Goal: Transaction & Acquisition: Subscribe to service/newsletter

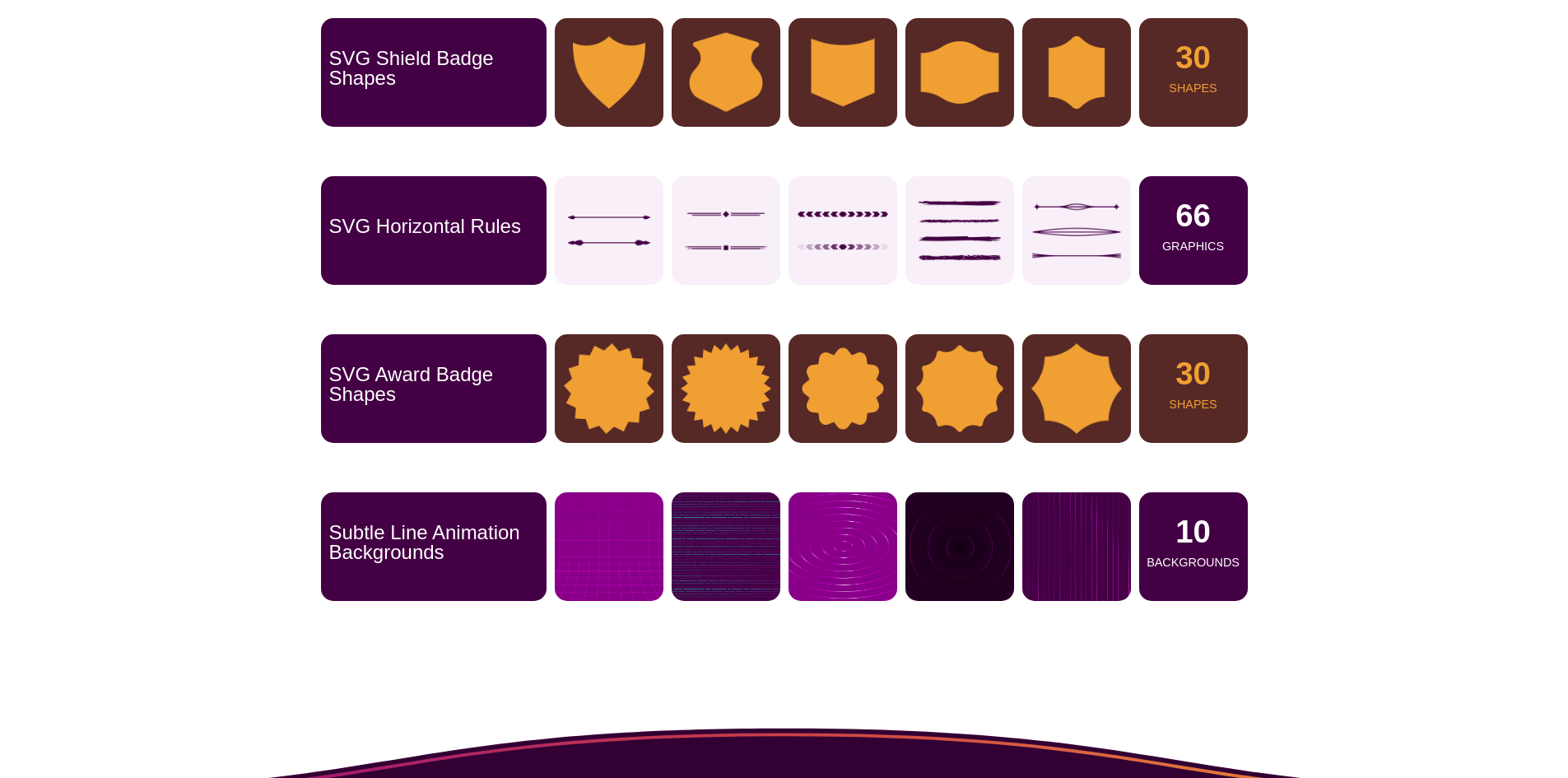
scroll to position [905, 0]
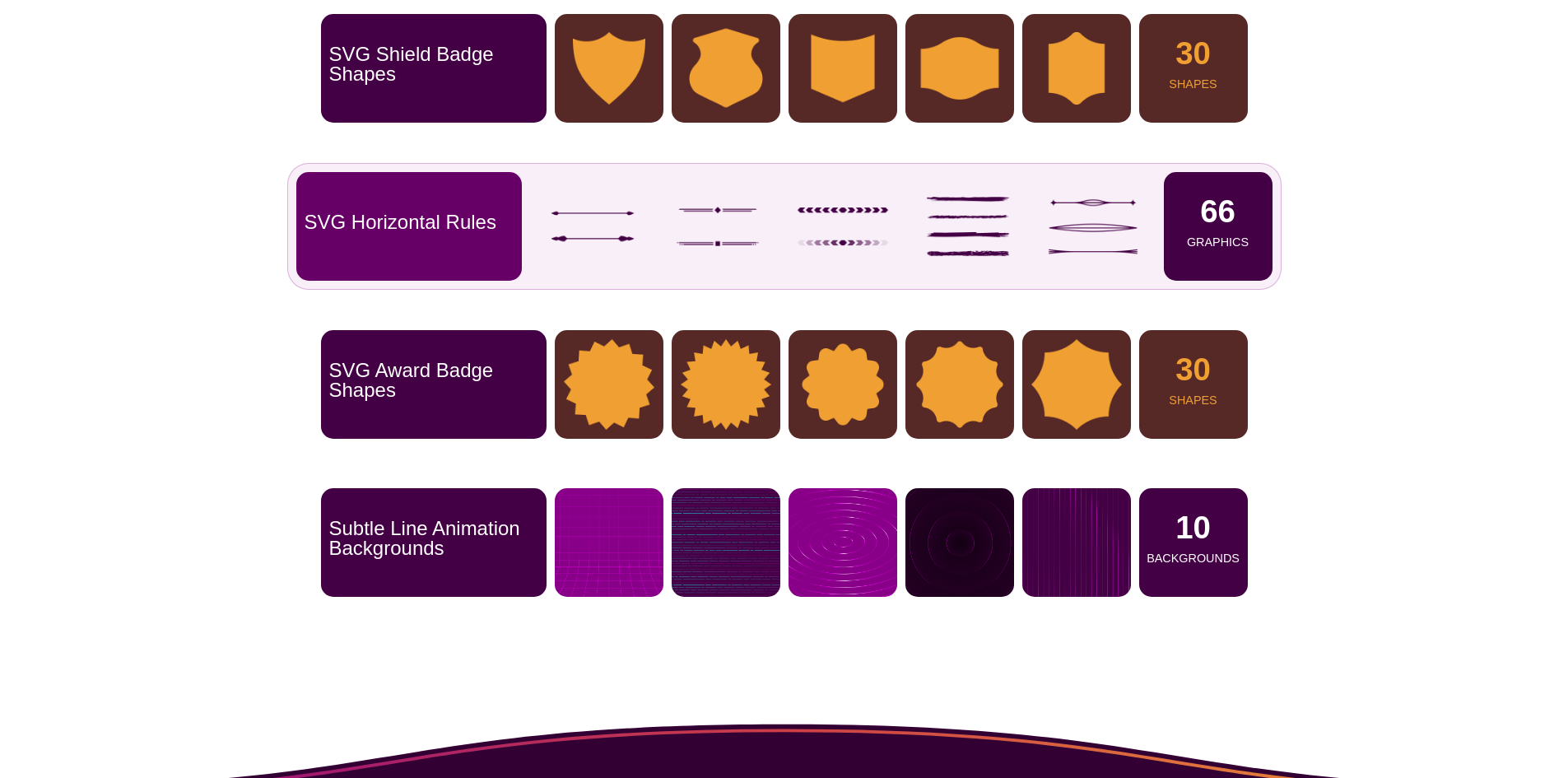
click at [1199, 236] on p "Graphics" at bounding box center [1217, 241] width 62 height 11
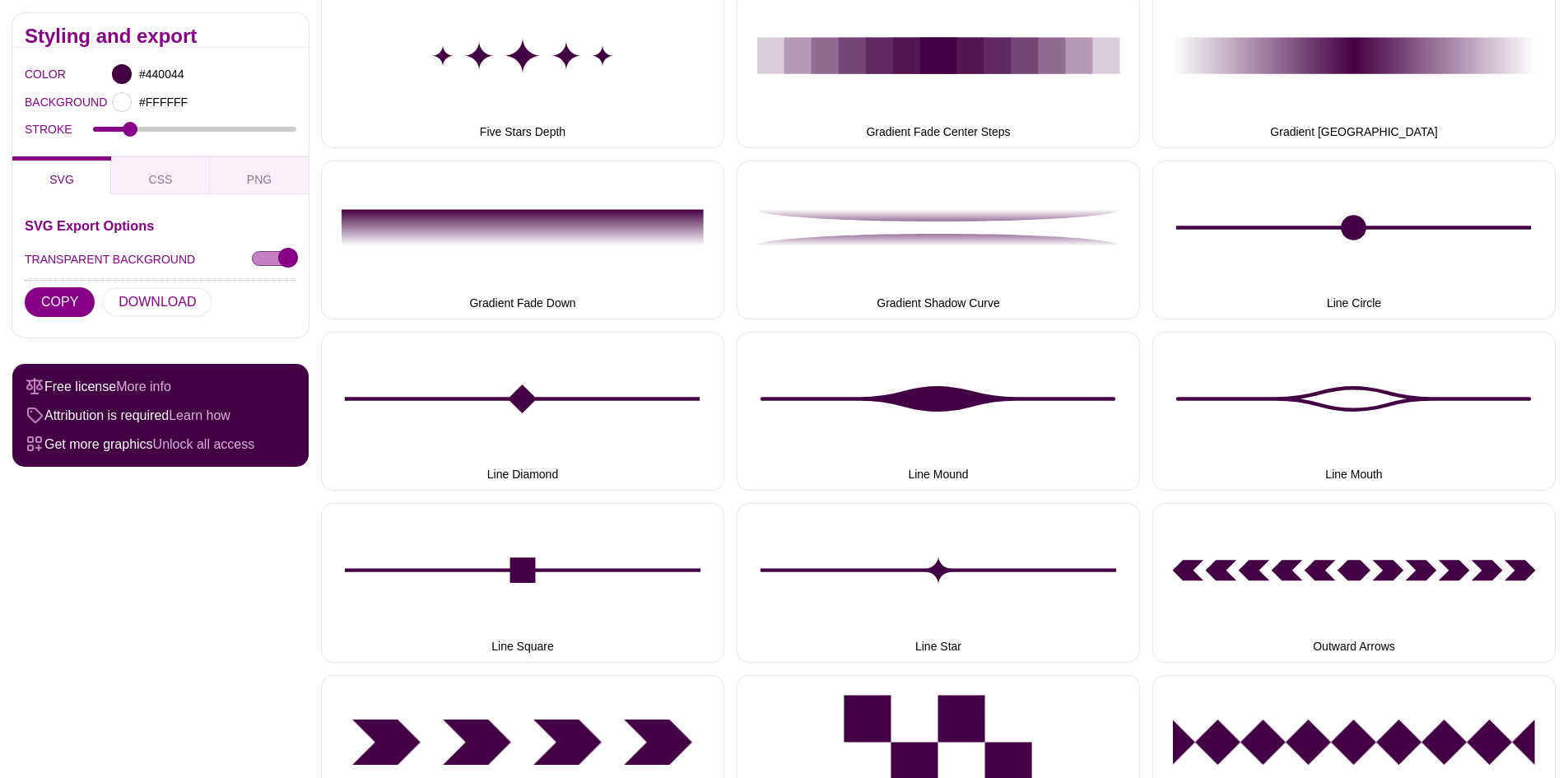
scroll to position [823, 0]
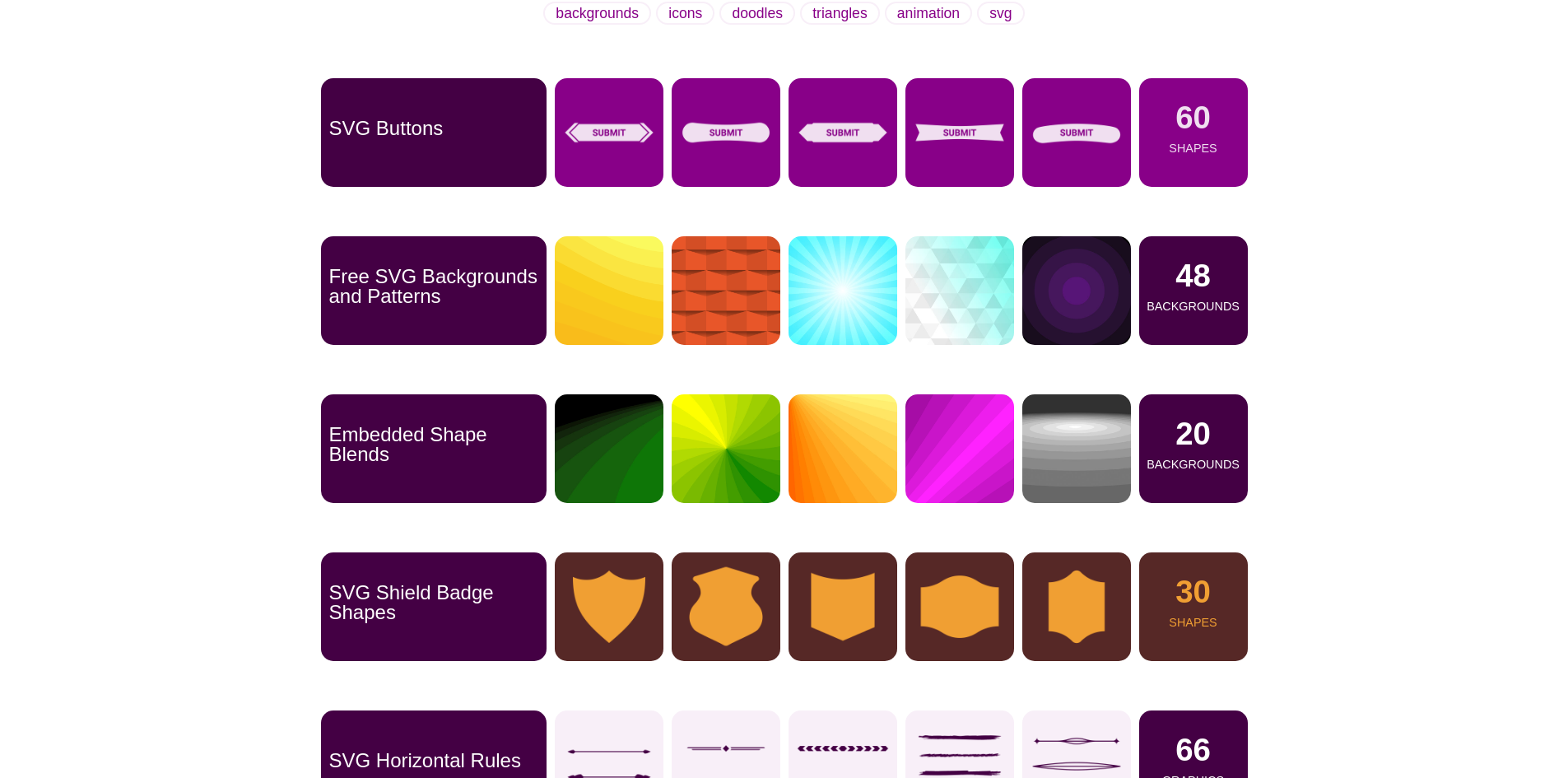
scroll to position [329, 0]
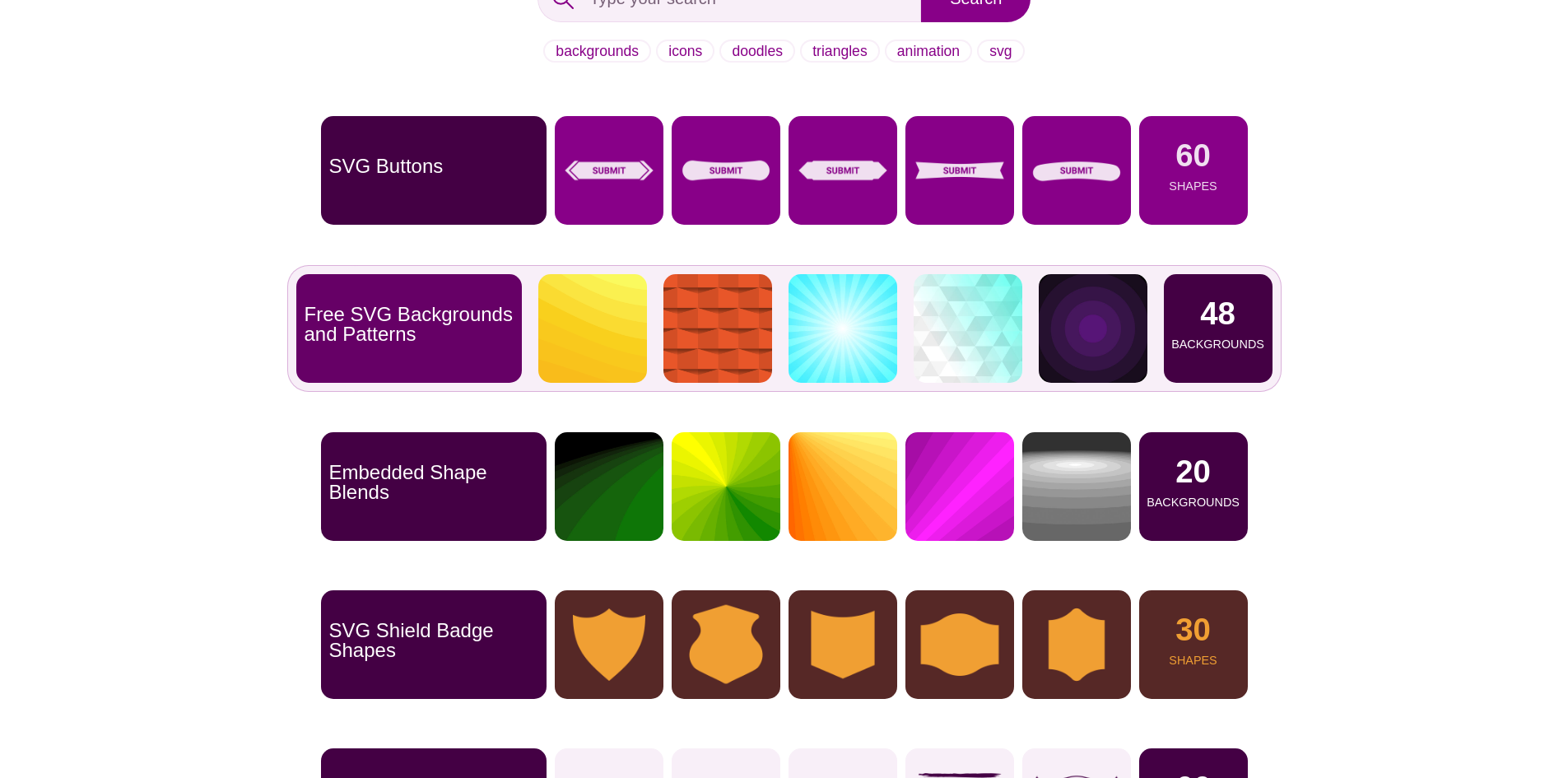
click at [1191, 316] on div "48 Backgrounds" at bounding box center [1218, 328] width 109 height 109
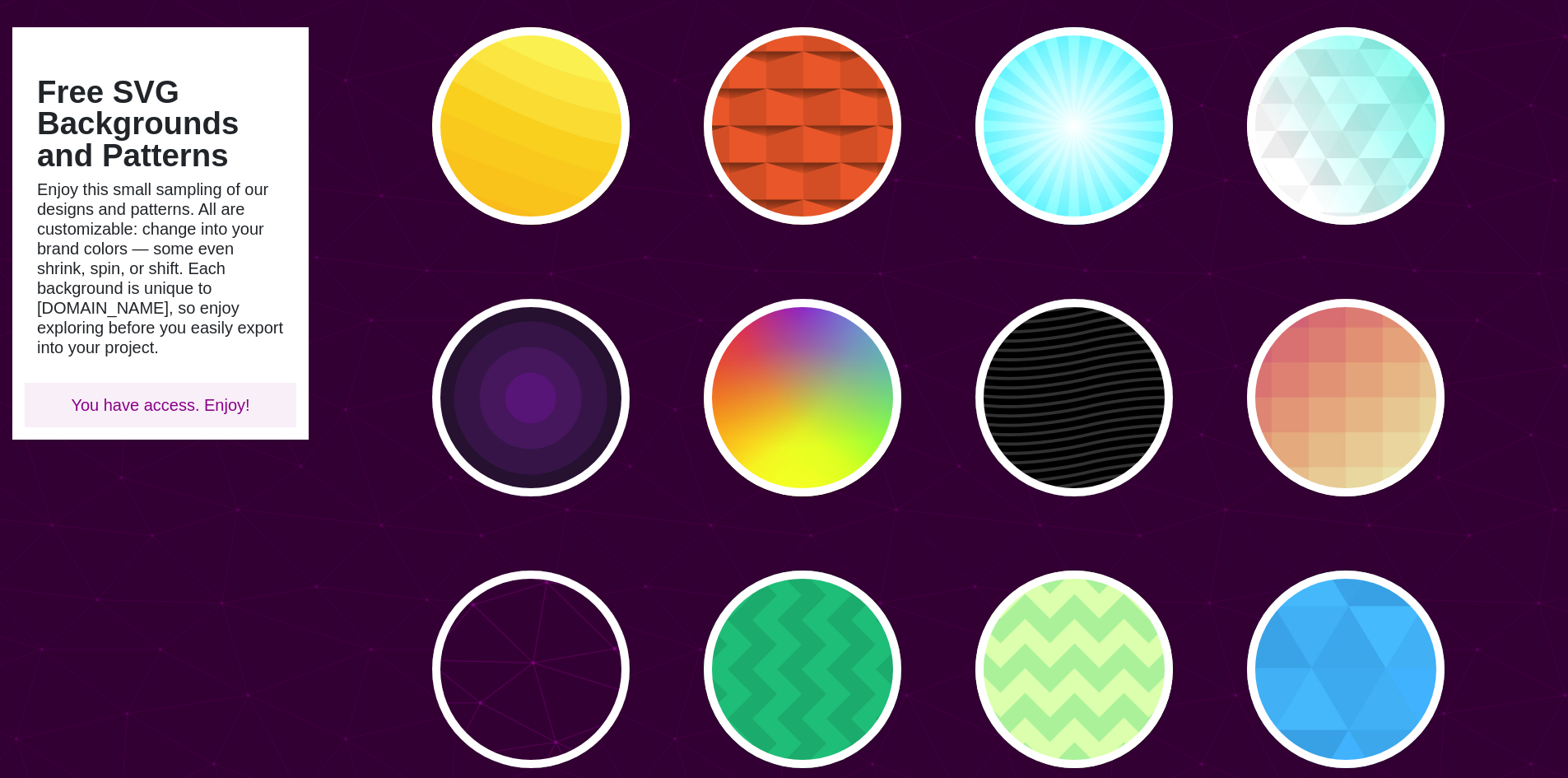
scroll to position [165, 0]
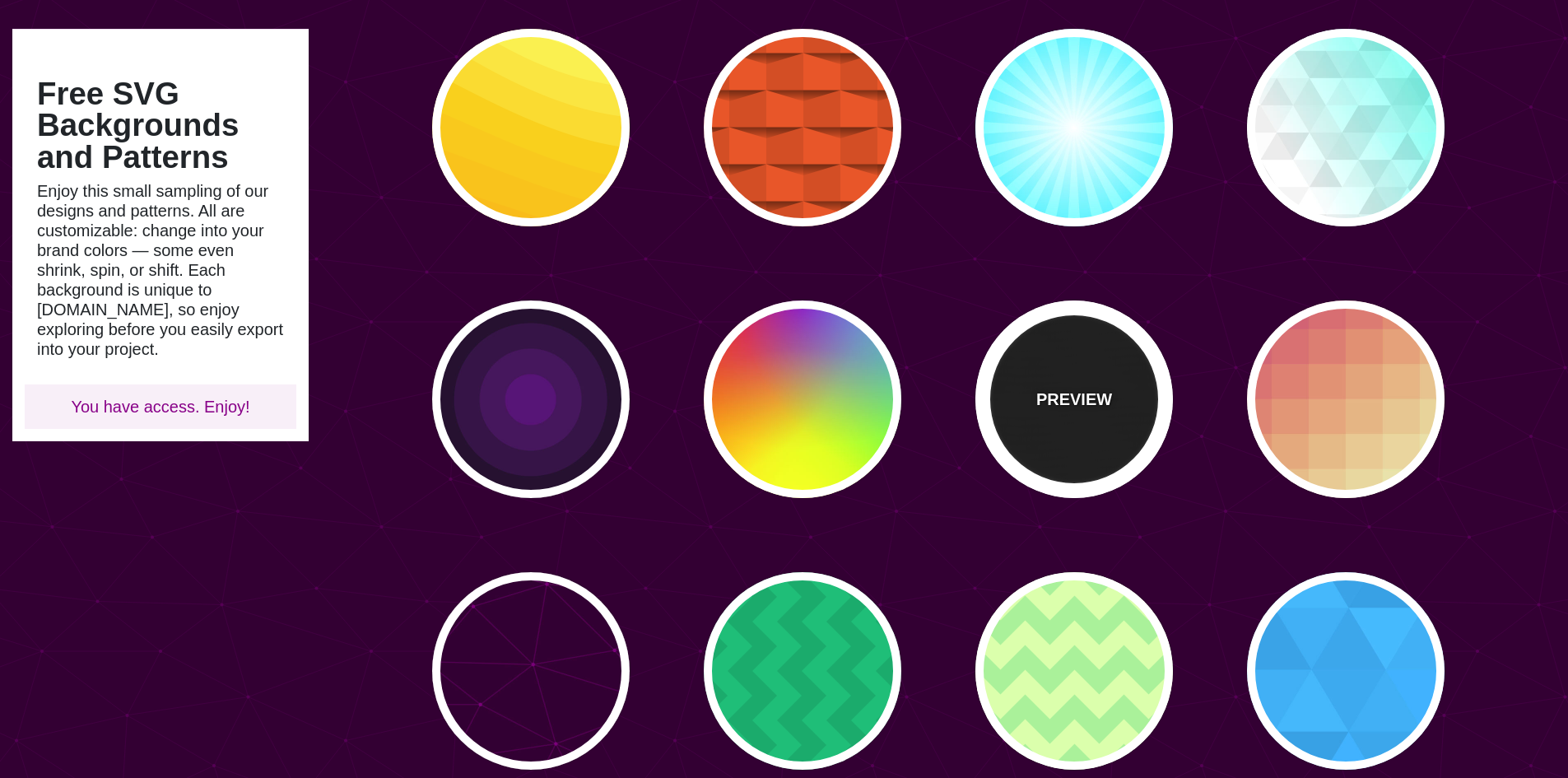
click at [1029, 410] on div "PREVIEW" at bounding box center [1074, 399] width 198 height 198
type input "#000000"
type input "#222222"
type input "250"
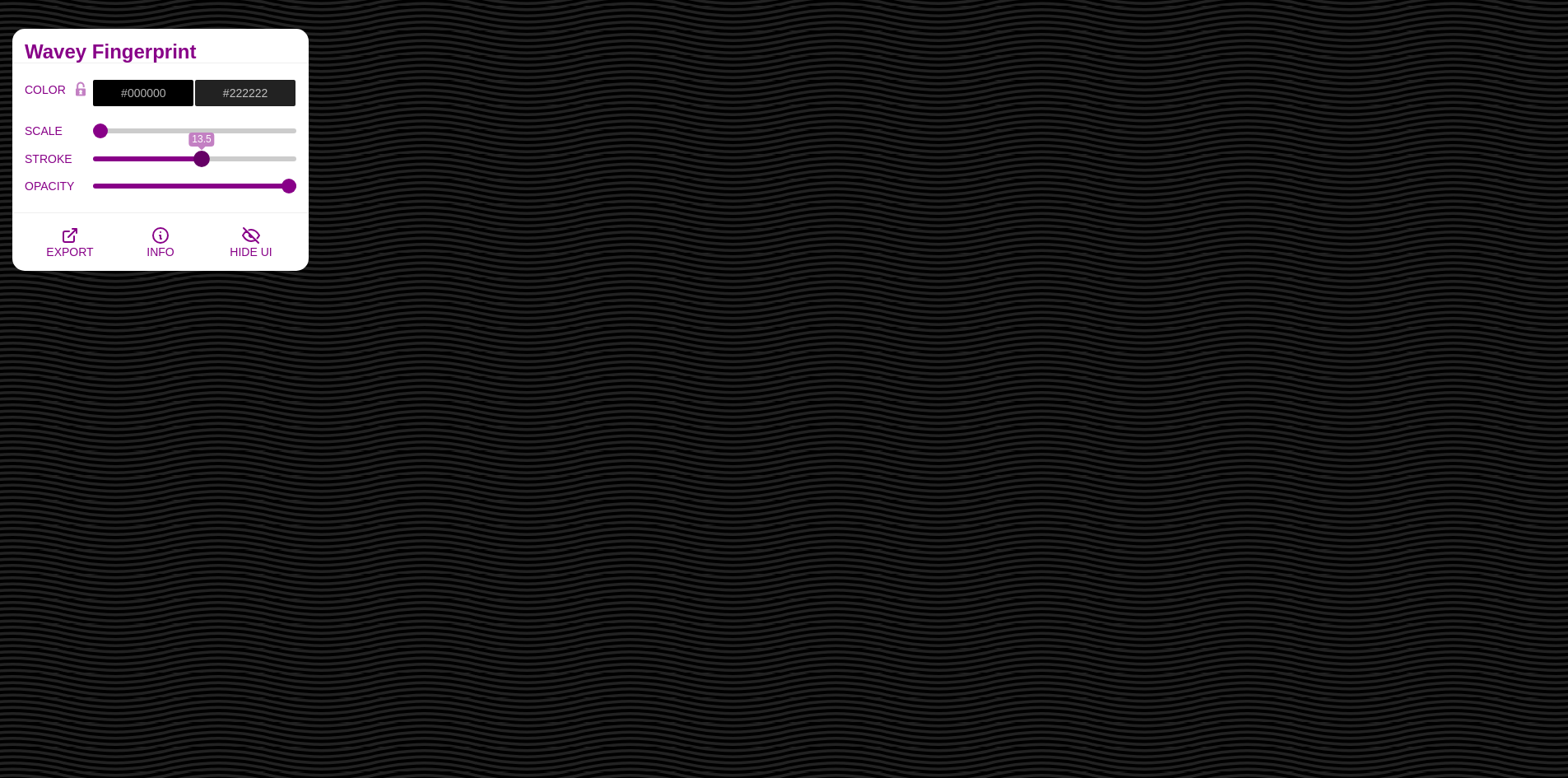
drag, startPoint x: 179, startPoint y: 159, endPoint x: 201, endPoint y: 159, distance: 22.0
type input "13.5"
click at [201, 159] on input "STROKE" at bounding box center [195, 159] width 204 height 7
drag, startPoint x: 103, startPoint y: 124, endPoint x: 193, endPoint y: 125, distance: 90.0
type input "1108"
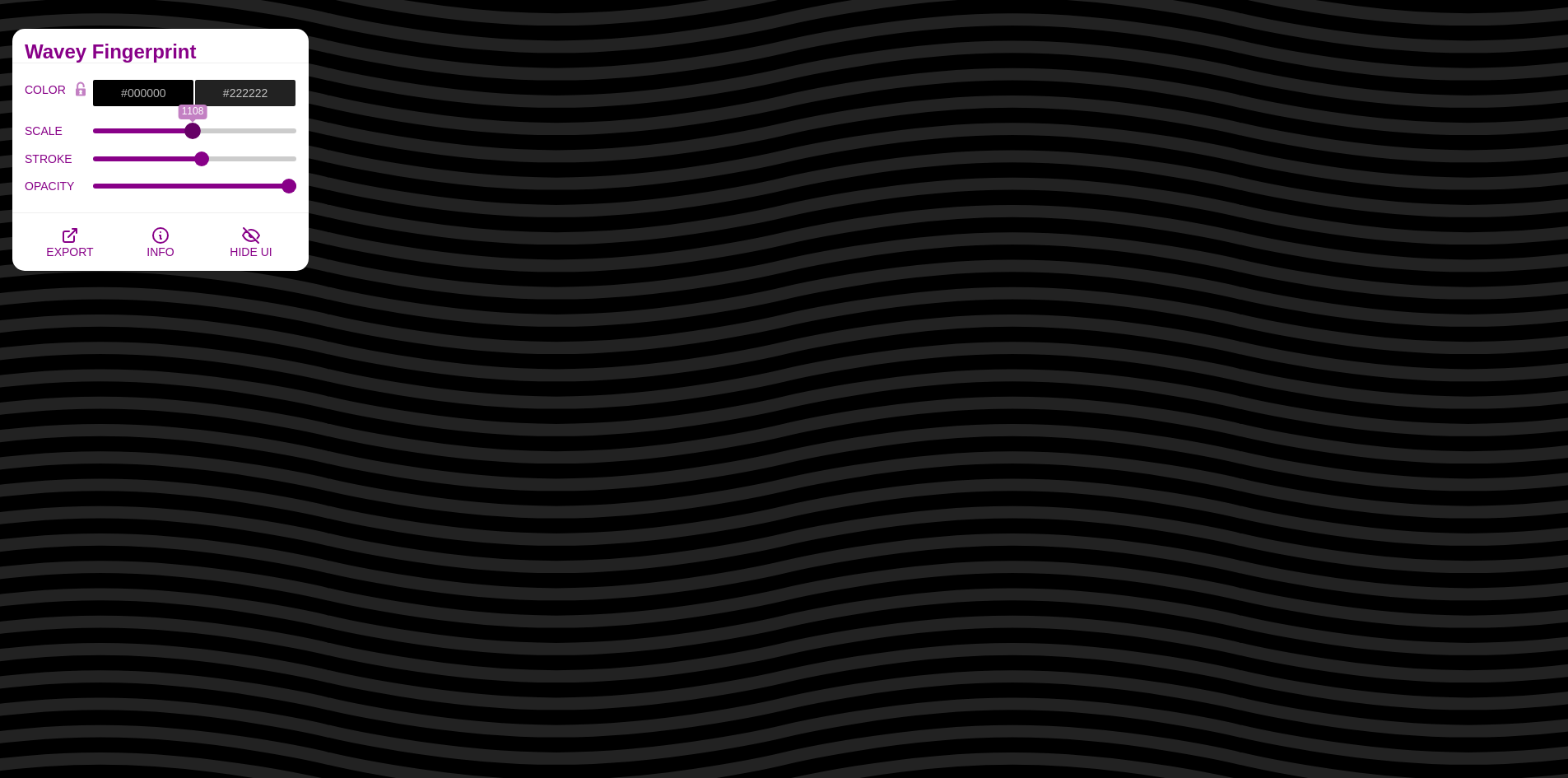
click at [193, 127] on input "SCALE" at bounding box center [195, 131] width 204 height 7
drag, startPoint x: 282, startPoint y: 186, endPoint x: 234, endPoint y: 184, distance: 48.0
type input "0.71"
click at [234, 184] on input "OPACITY" at bounding box center [195, 186] width 204 height 7
type input "1115"
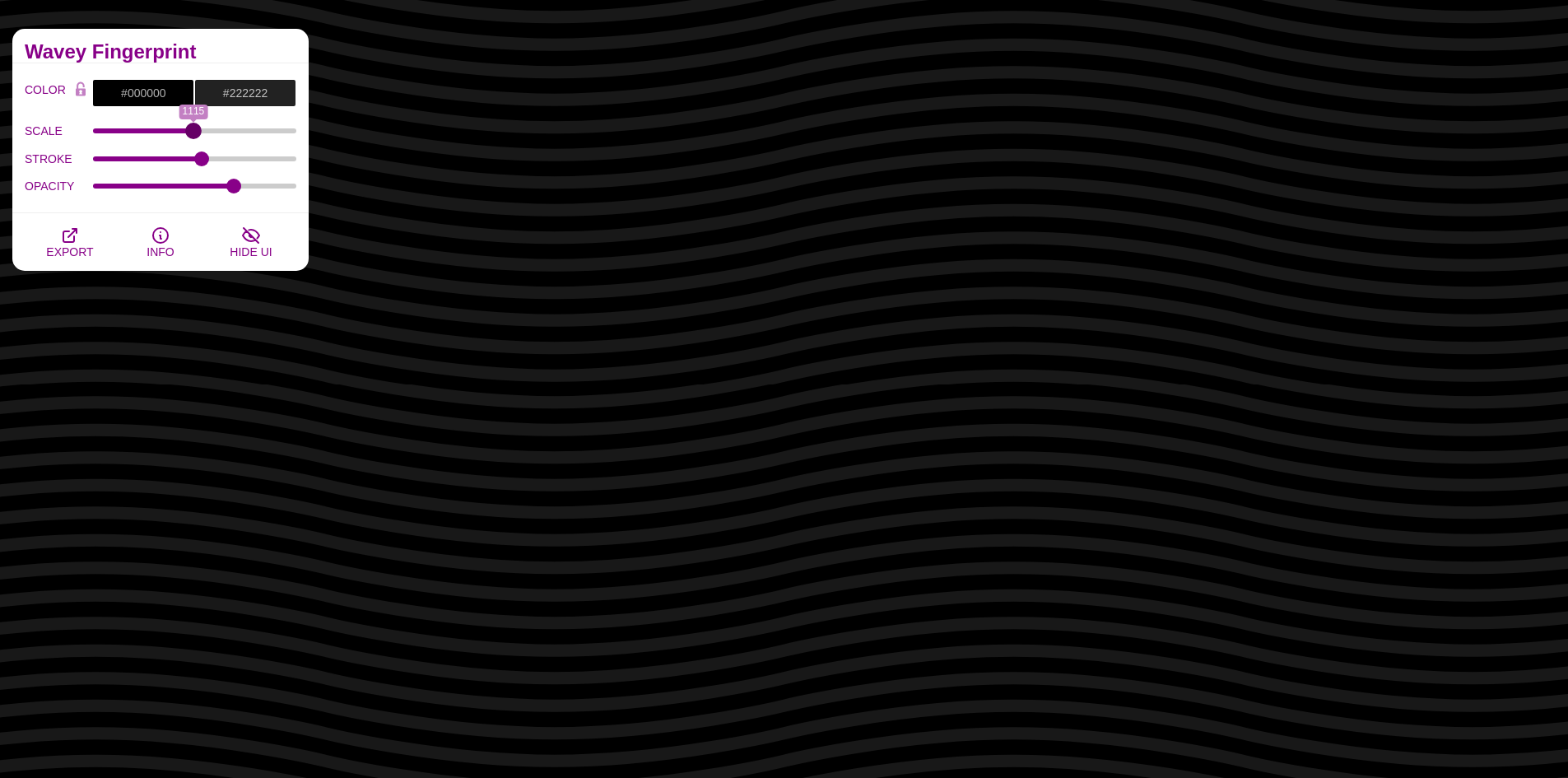
click at [193, 127] on input "SCALE" at bounding box center [195, 131] width 204 height 7
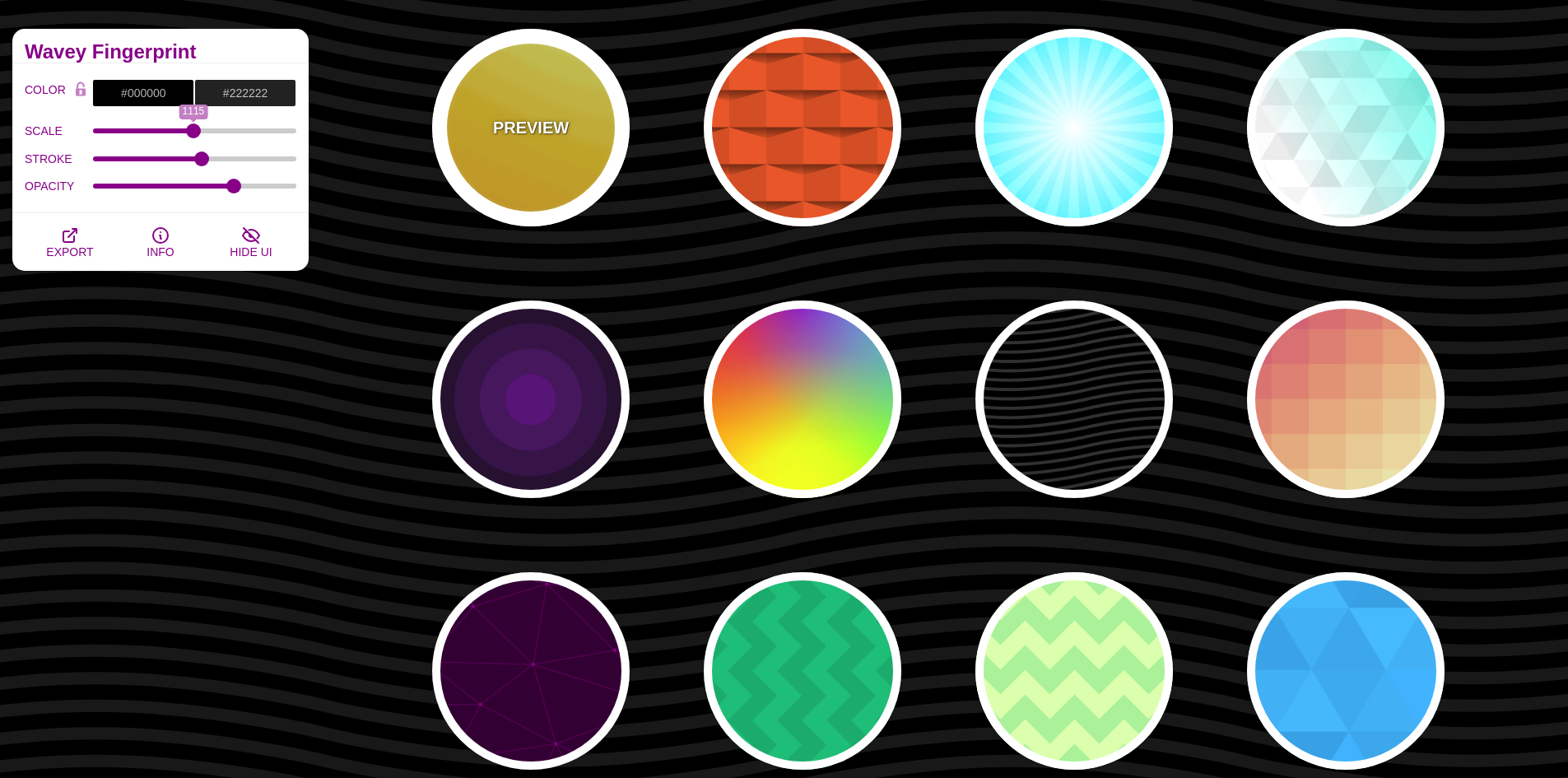
click at [435, 110] on div "PREVIEW" at bounding box center [531, 127] width 198 height 198
type input "#FFAA00"
type input "#FFCC00"
type input "#FFFF66"
type input "1"
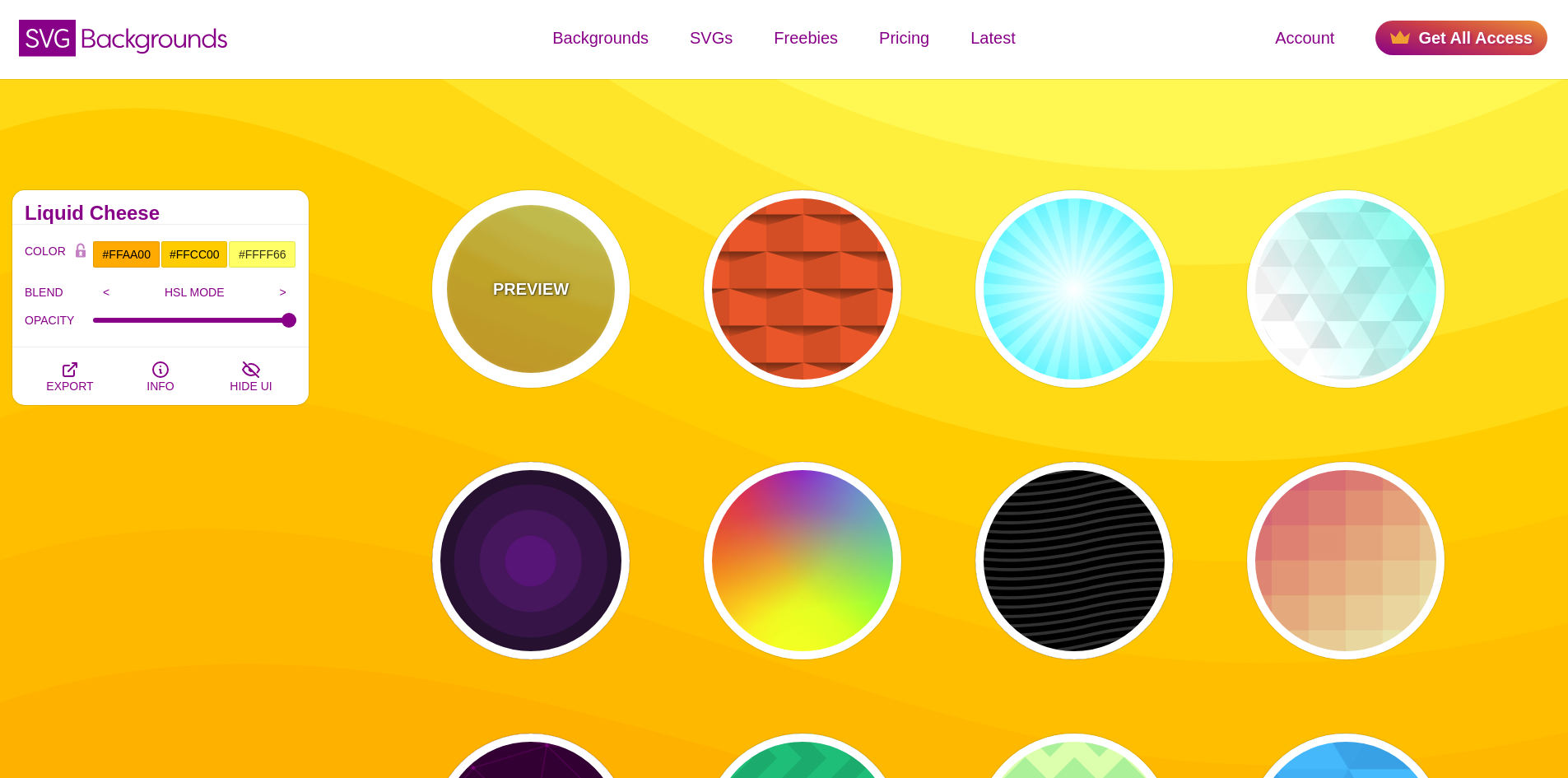
scroll to position [0, 0]
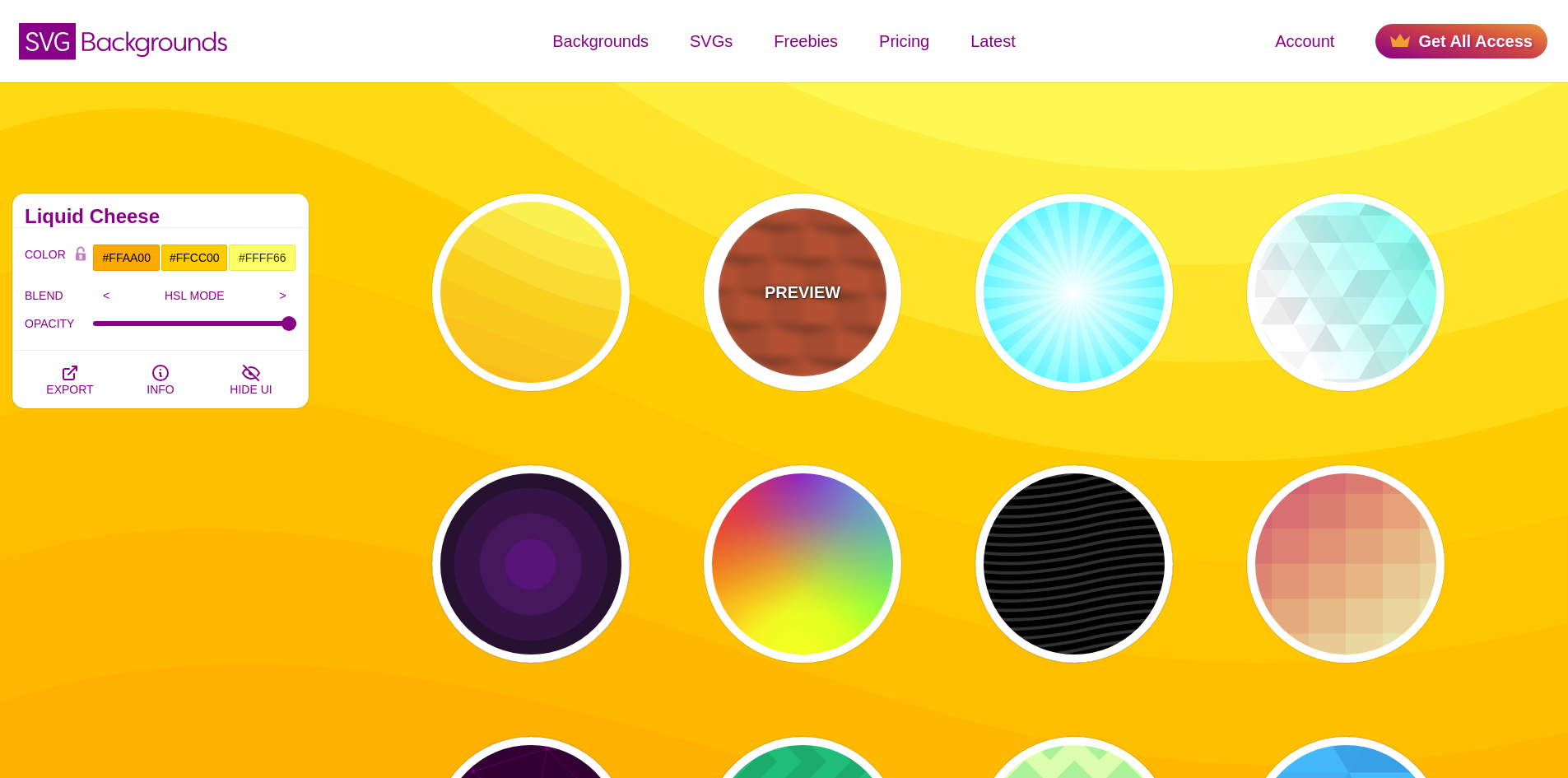
click at [868, 289] on div "PREVIEW" at bounding box center [802, 292] width 198 height 198
type input "#EE5522"
type input "100"
type input "1"
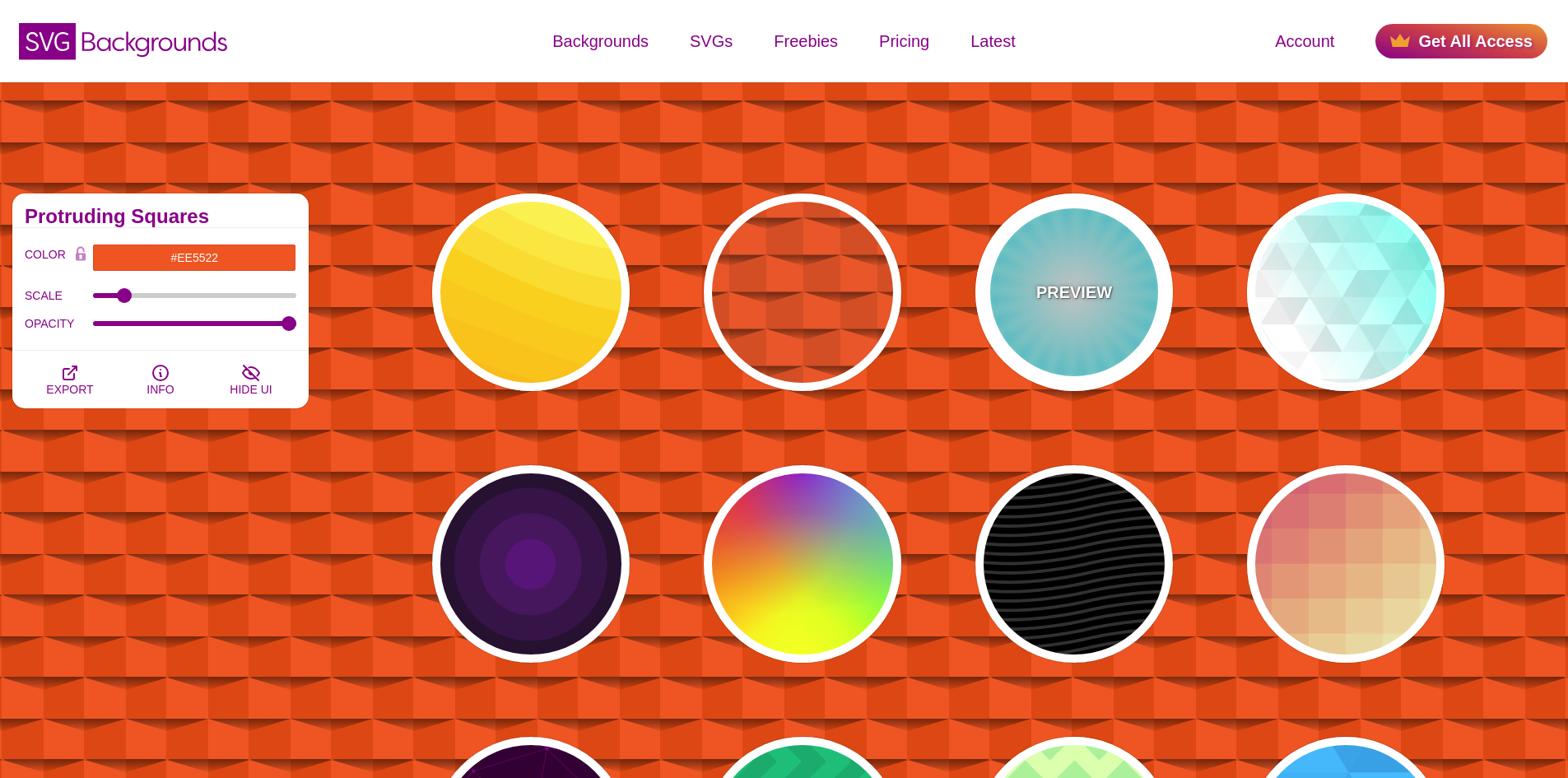
click at [1098, 291] on p "PREVIEW" at bounding box center [1074, 292] width 76 height 24
type input "#FFFFFF"
type input "#00EEFF"
type input "#00FFFF"
type input "1"
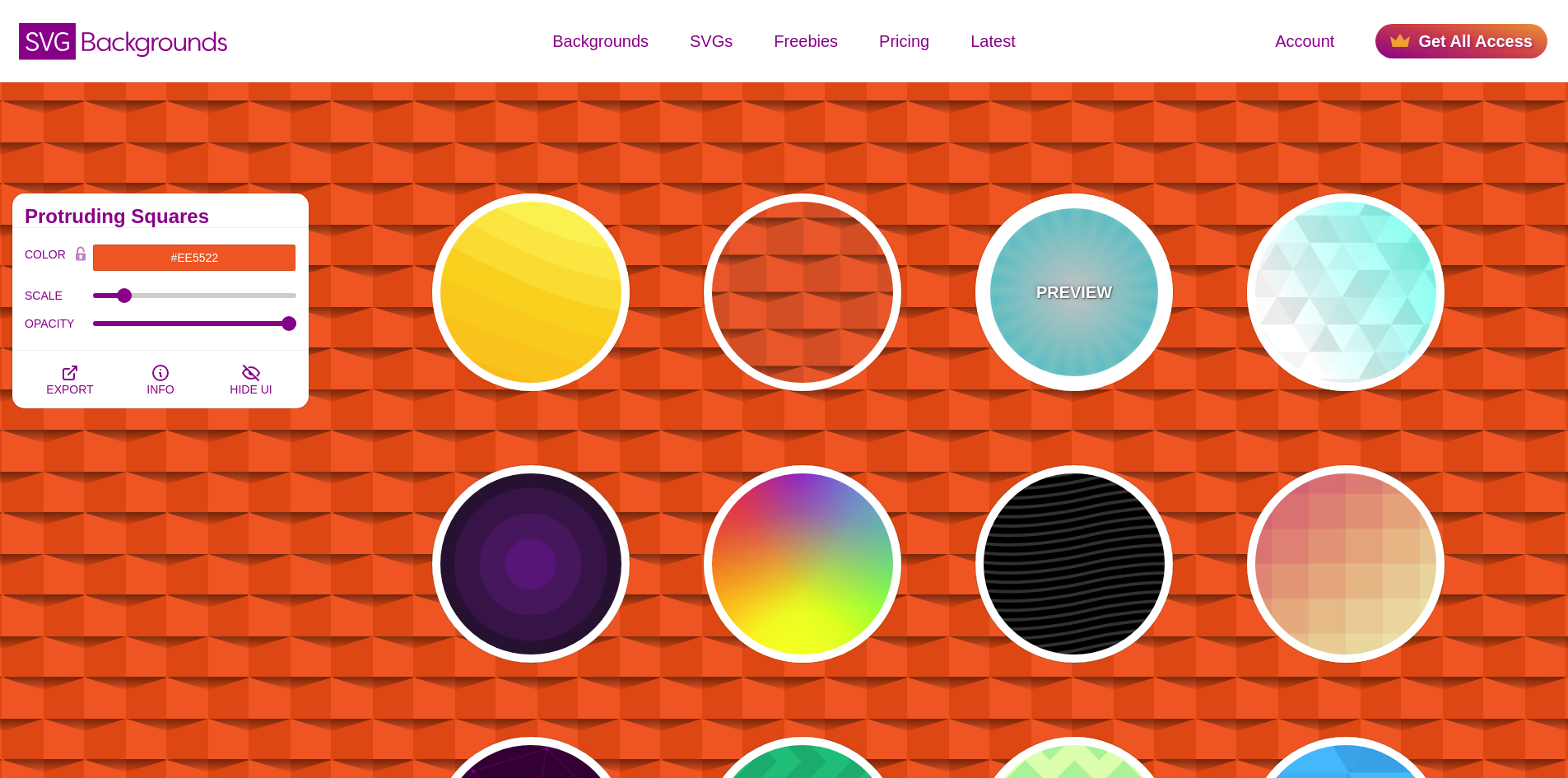
type input "50"
type input "70"
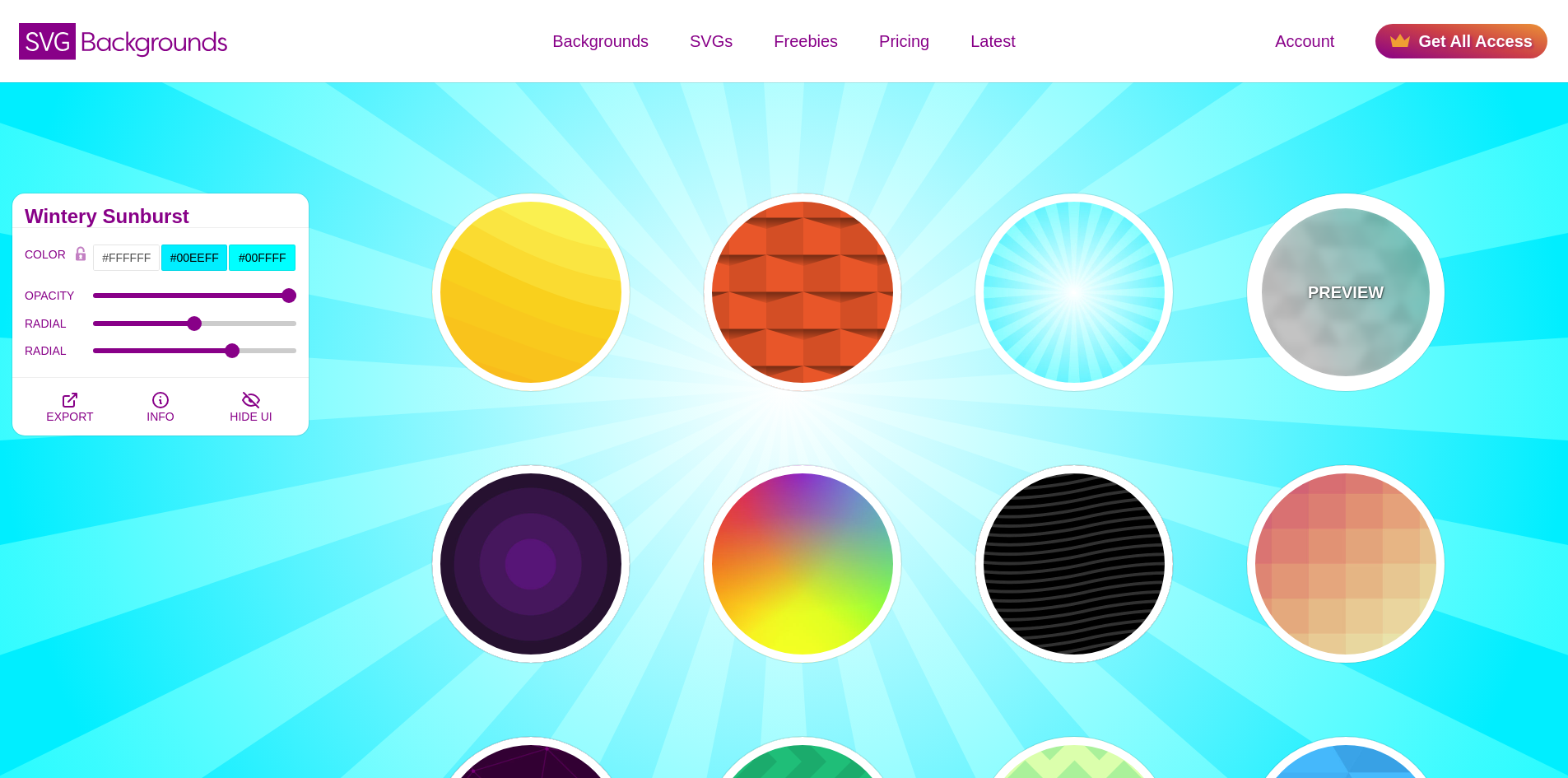
click at [1321, 297] on p "PREVIEW" at bounding box center [1345, 292] width 76 height 24
type input "#44FFEE"
type input "540"
type input "0.1"
type input "250"
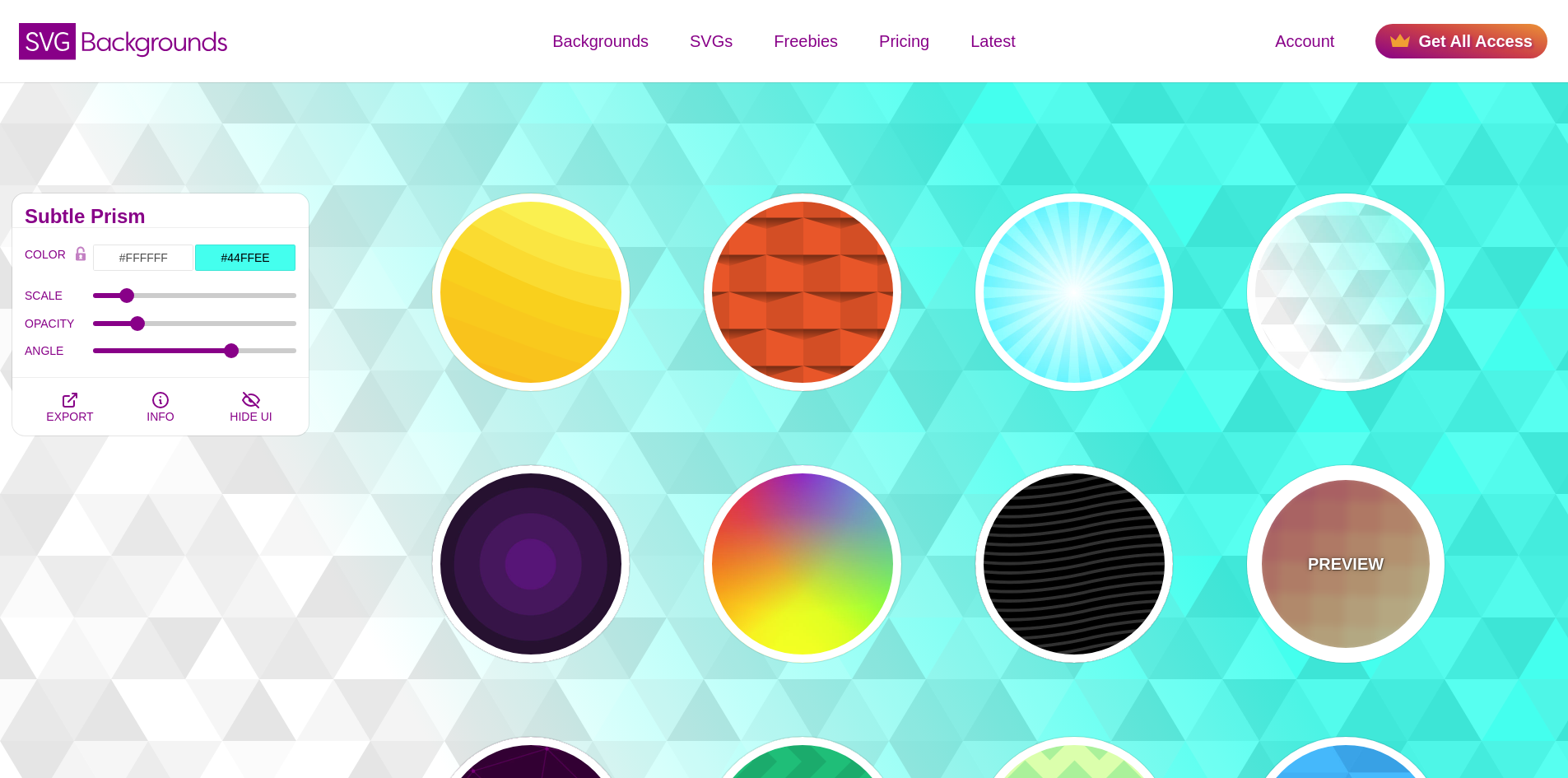
click at [1335, 522] on div "PREVIEW" at bounding box center [1345, 564] width 198 height 198
type input "#CC5577"
type input "#EEEEBB"
type input "1"
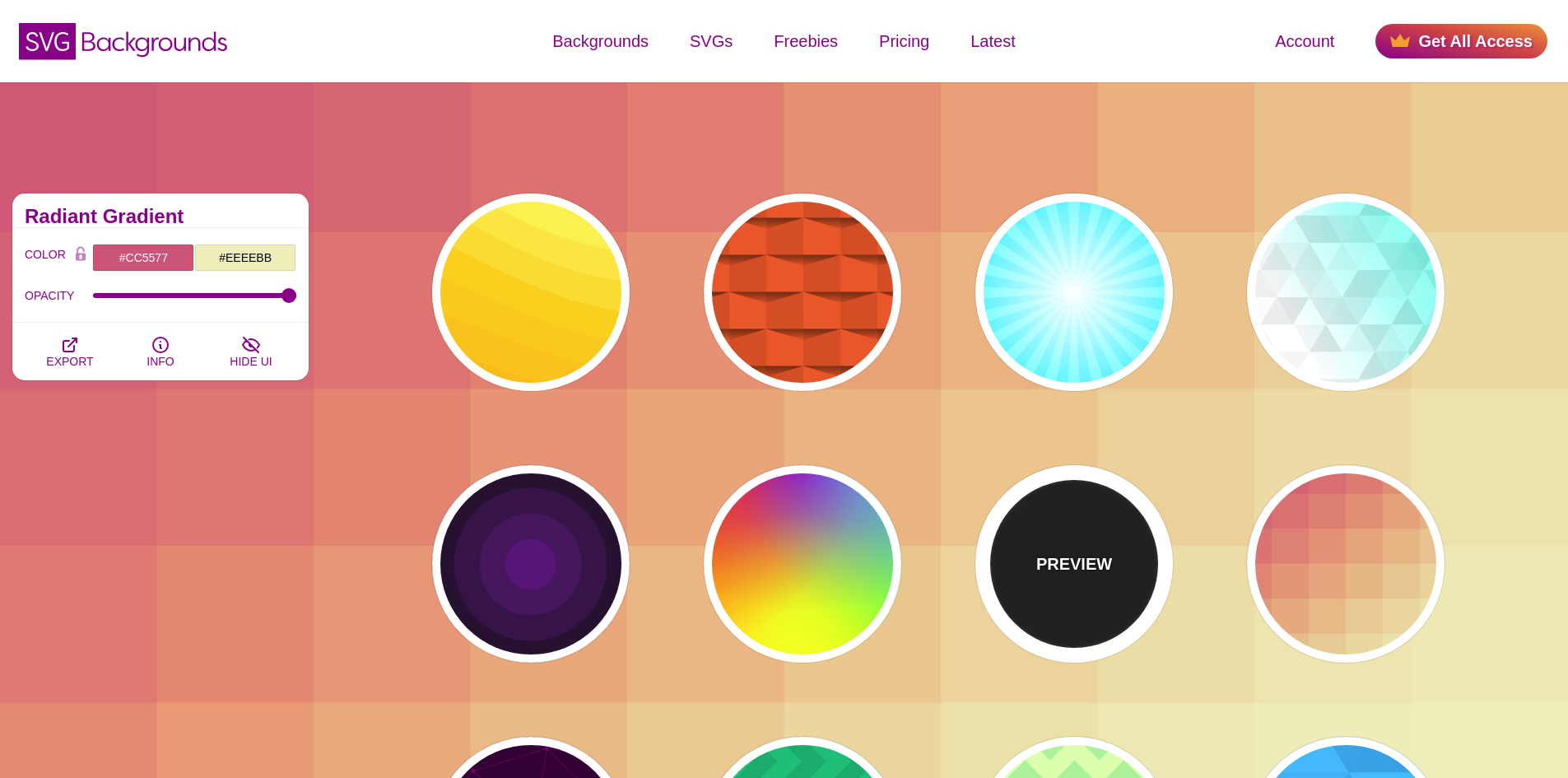
click at [1115, 562] on div "PREVIEW" at bounding box center [1074, 564] width 198 height 198
type input "#000000"
type input "#222222"
type input "250"
type input "10"
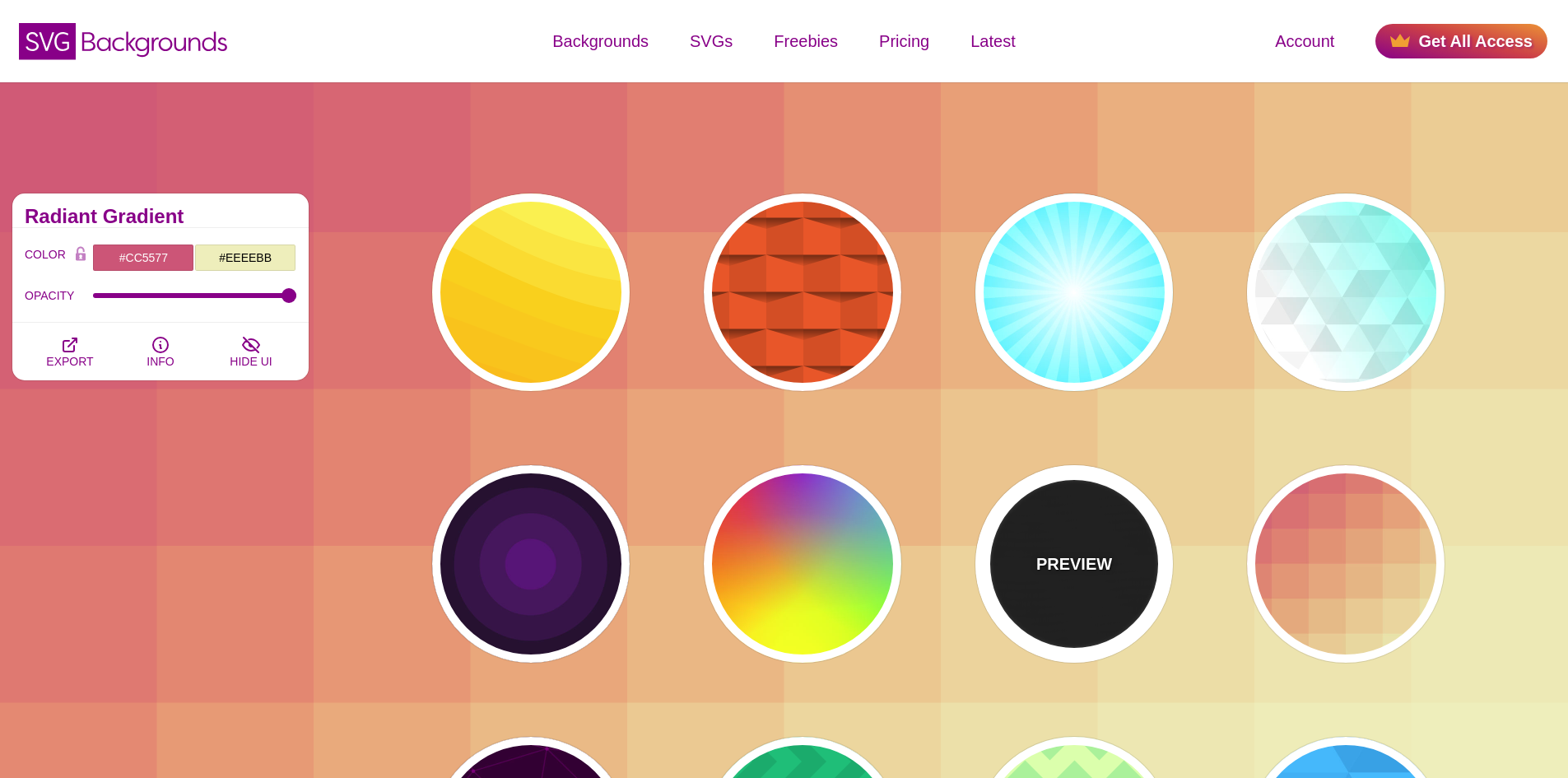
type input "1"
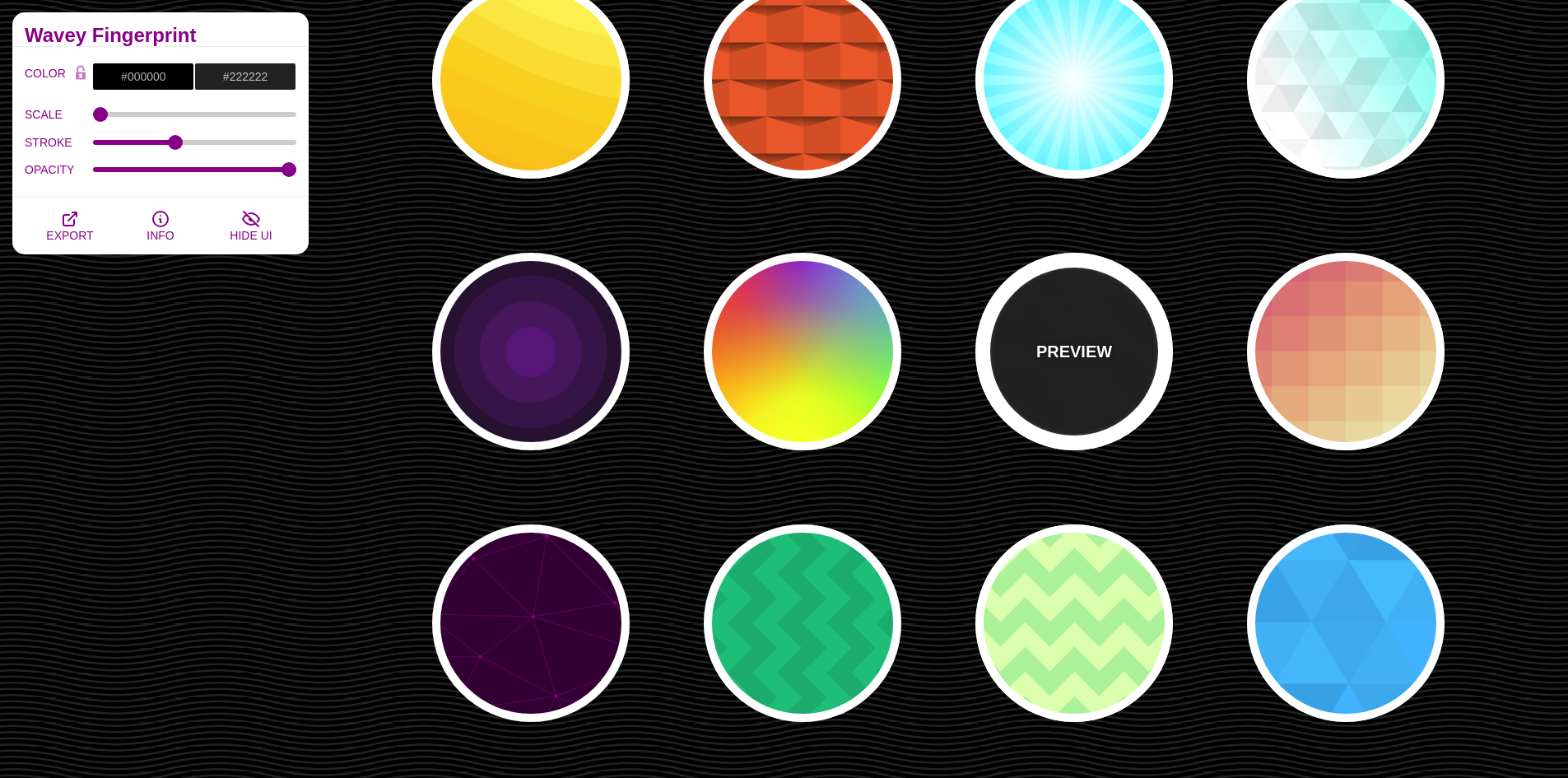
scroll to position [247, 0]
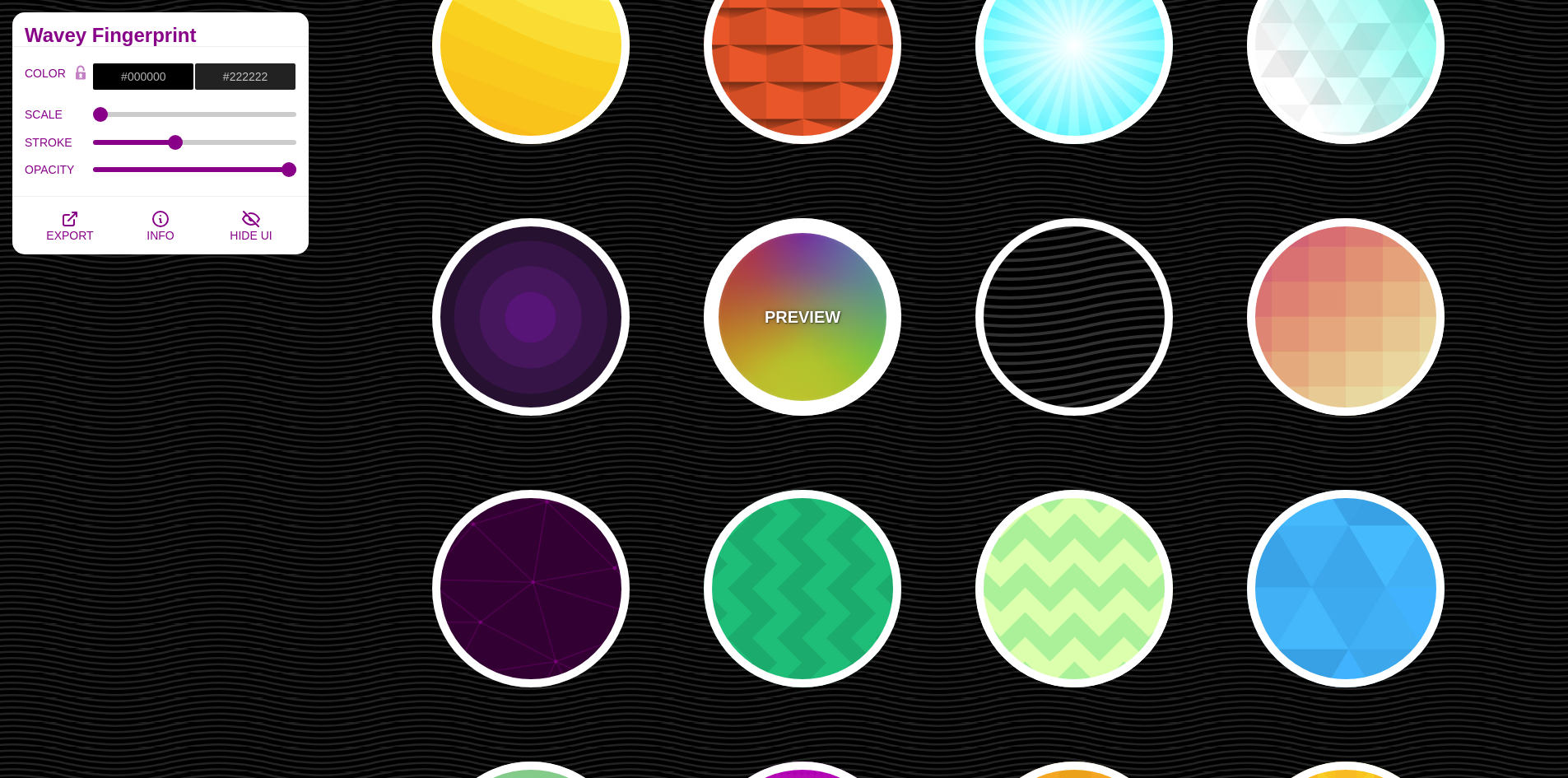
click at [837, 323] on p "PREVIEW" at bounding box center [802, 317] width 76 height 24
type input "#FFFF00"
type input "#FF0000"
type input "#00CCFF"
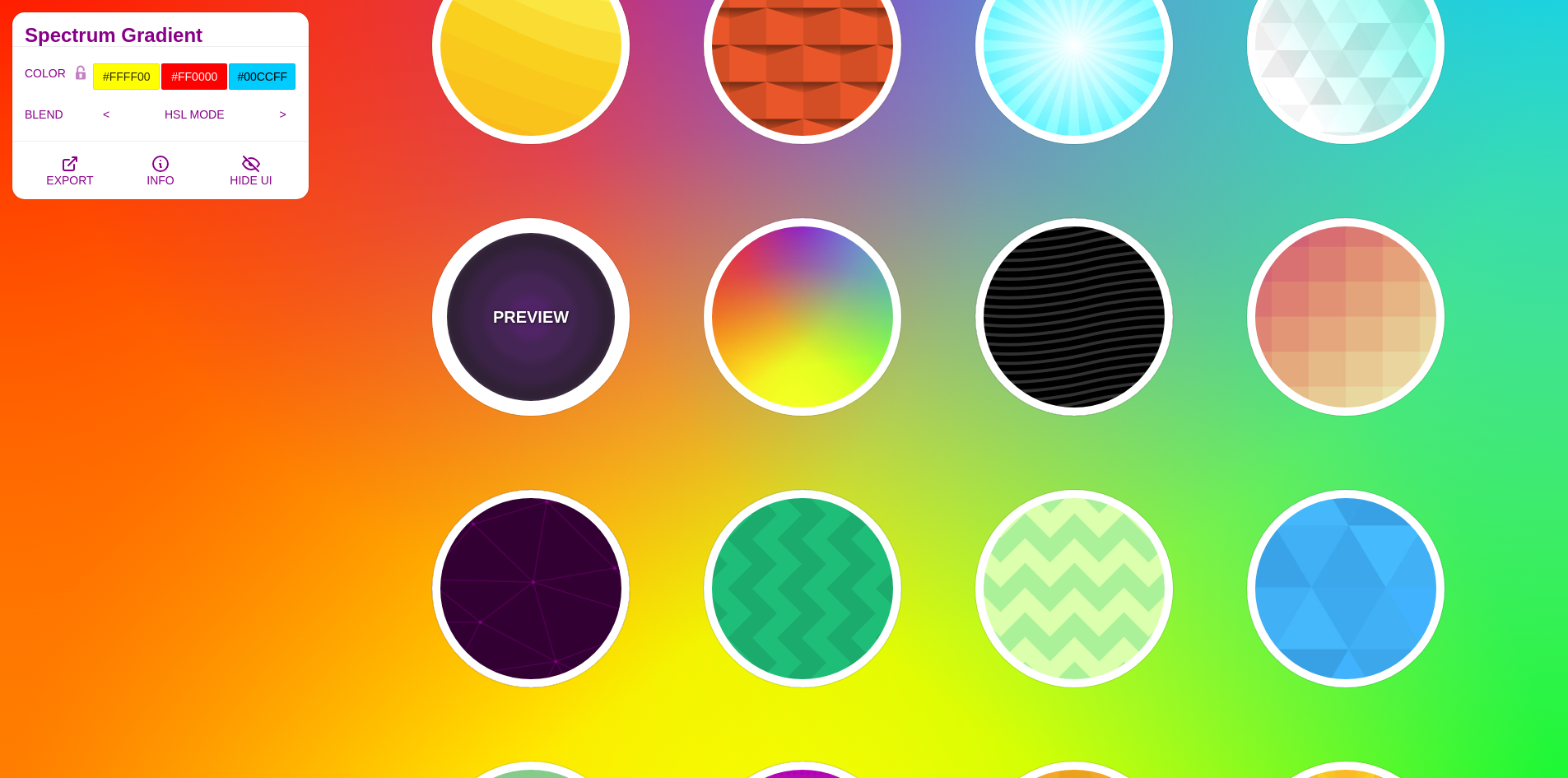
click at [559, 305] on p "PREVIEW" at bounding box center [531, 317] width 76 height 24
type input "#000000"
type input "#552277"
type input "1"
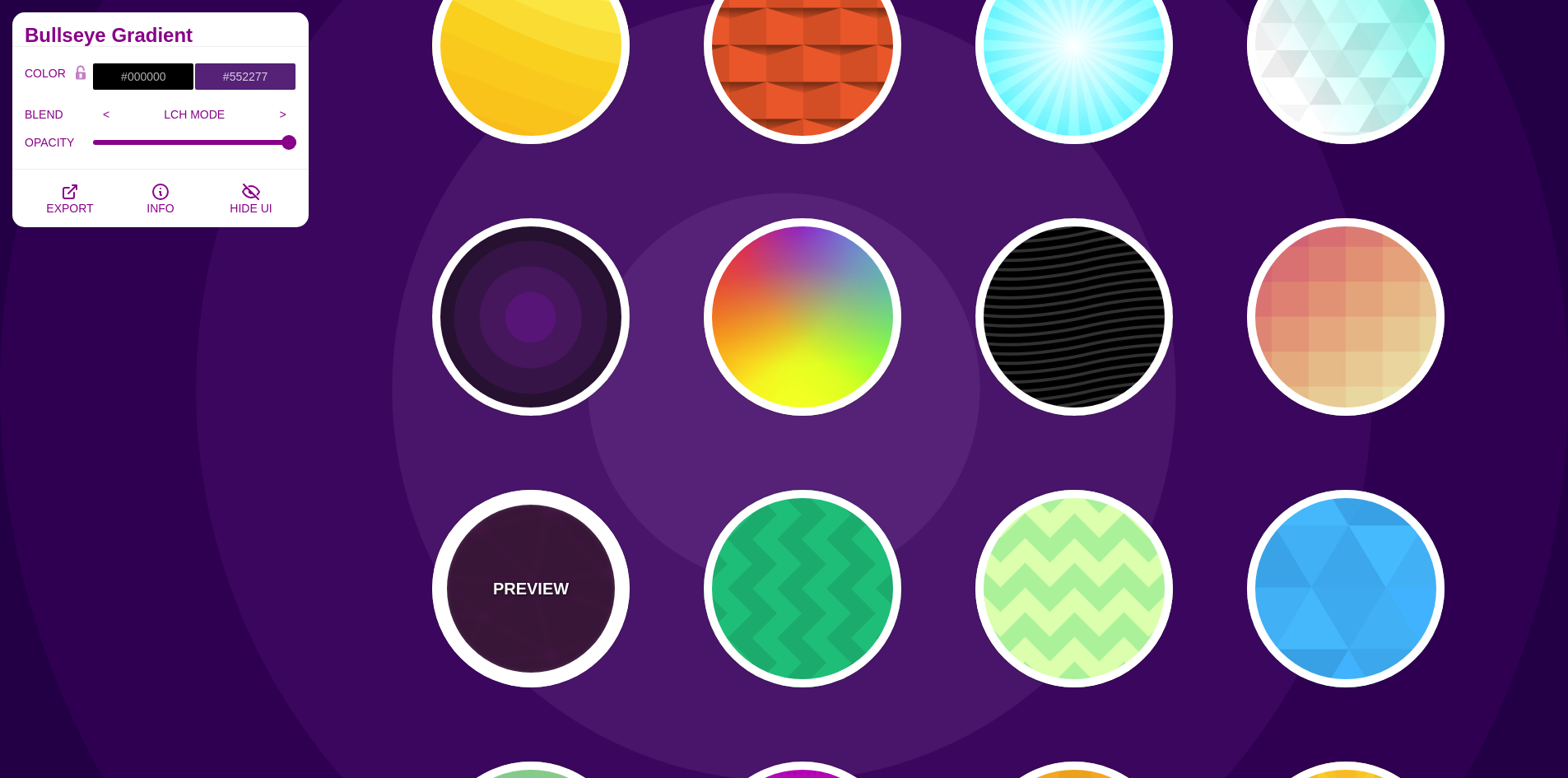
click at [542, 552] on div "PREVIEW" at bounding box center [531, 588] width 198 height 198
type input "#330033"
type input "#440044"
type input "#550055"
type input "200"
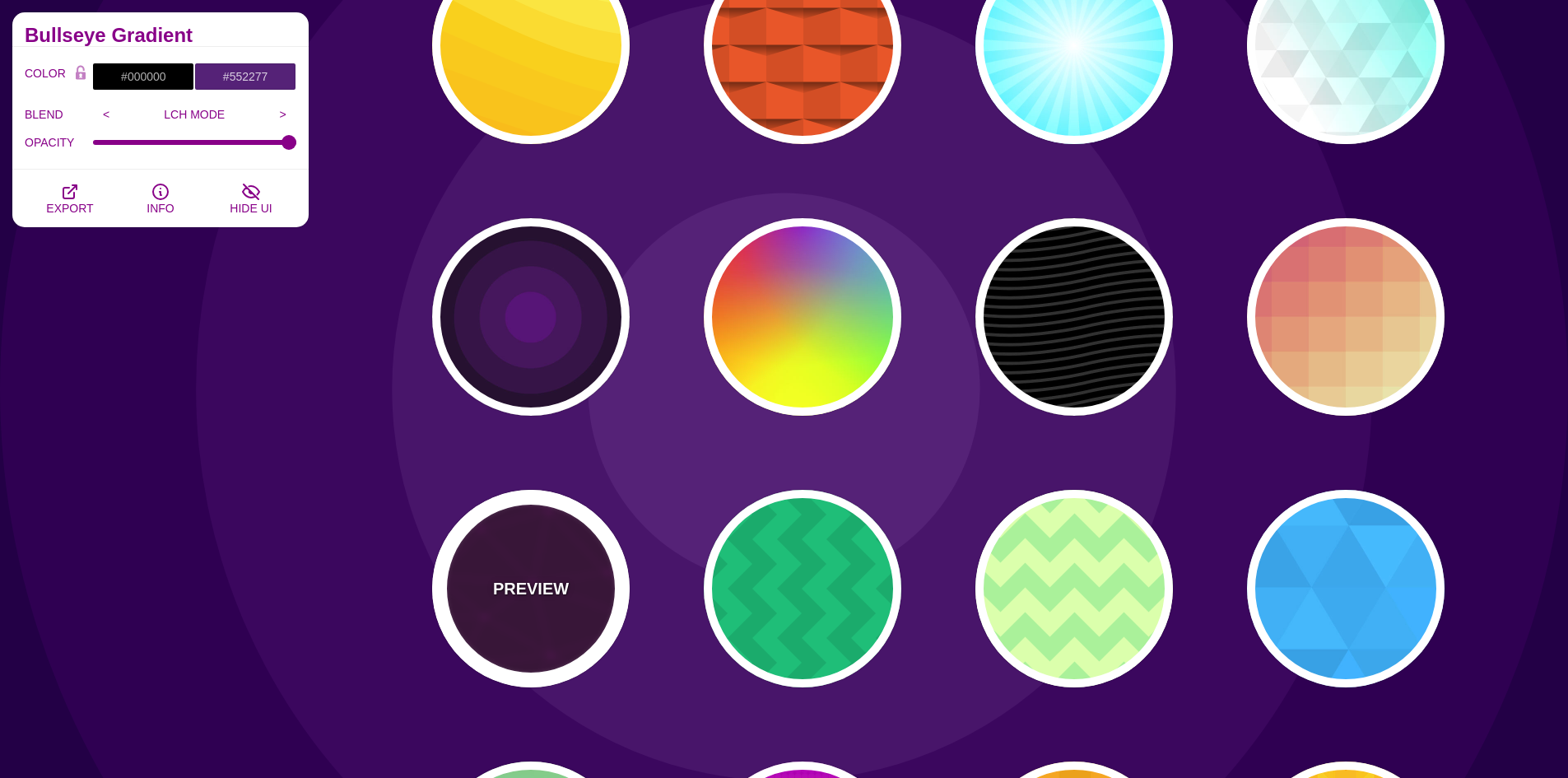
type input "5"
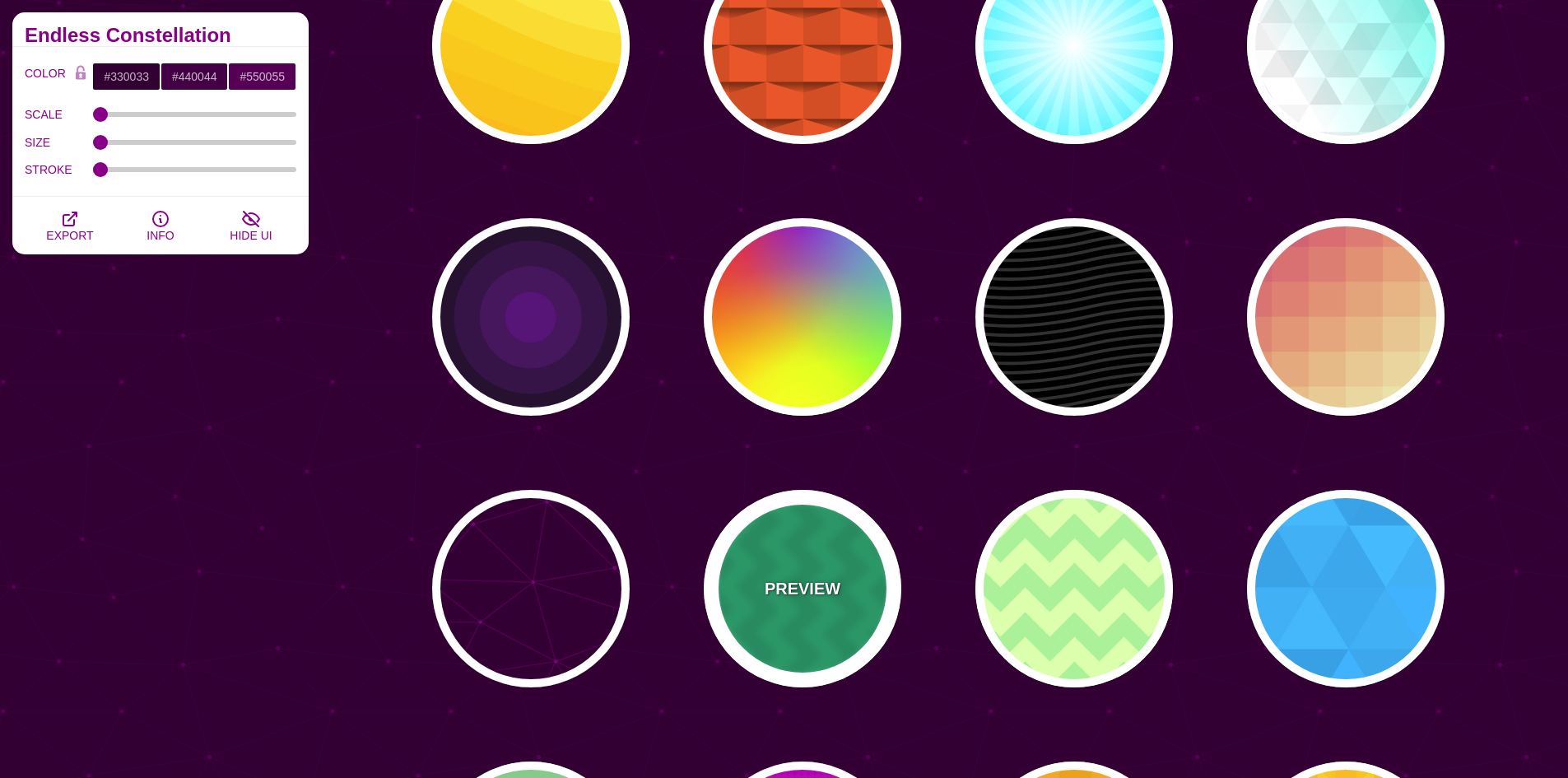
click at [812, 592] on p "PREVIEW" at bounding box center [802, 588] width 76 height 24
type input "#00BB77"
type input "#000000"
type input "120"
type input "0.1"
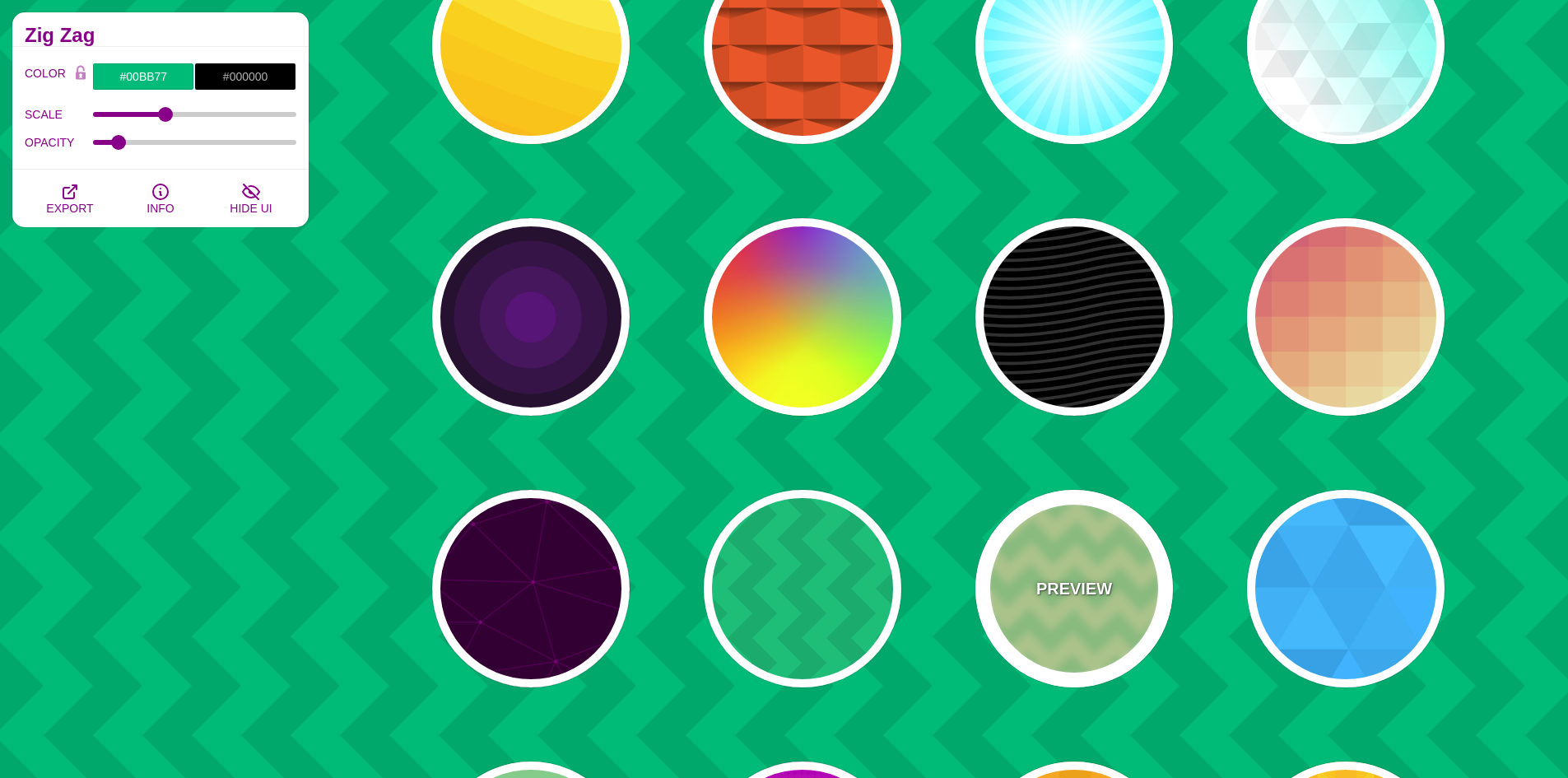
click at [1113, 578] on div "PREVIEW" at bounding box center [1074, 588] width 198 height 198
type input "#DDFFAA"
type input "#AAEE99"
type input "1"
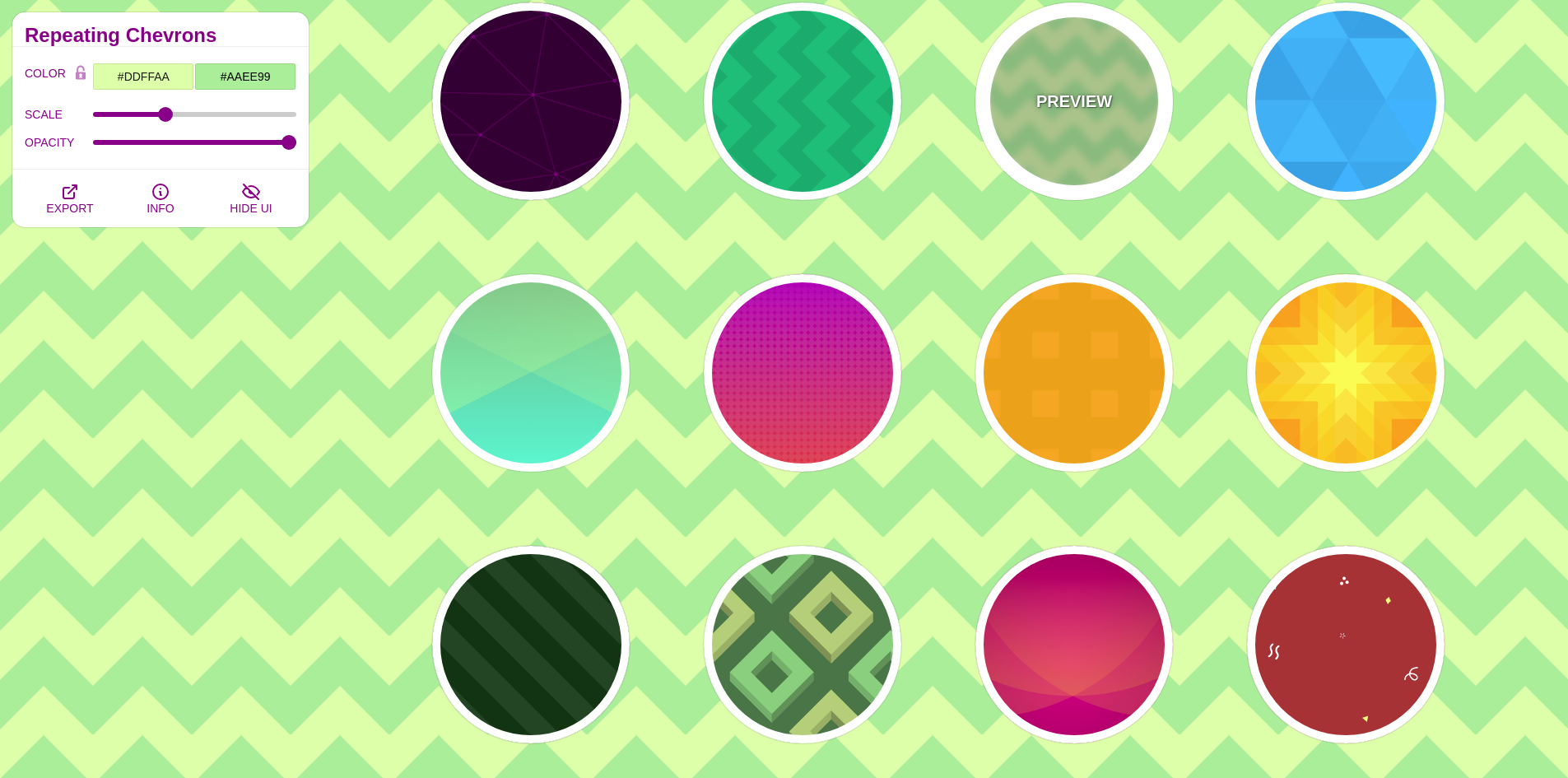
scroll to position [741, 0]
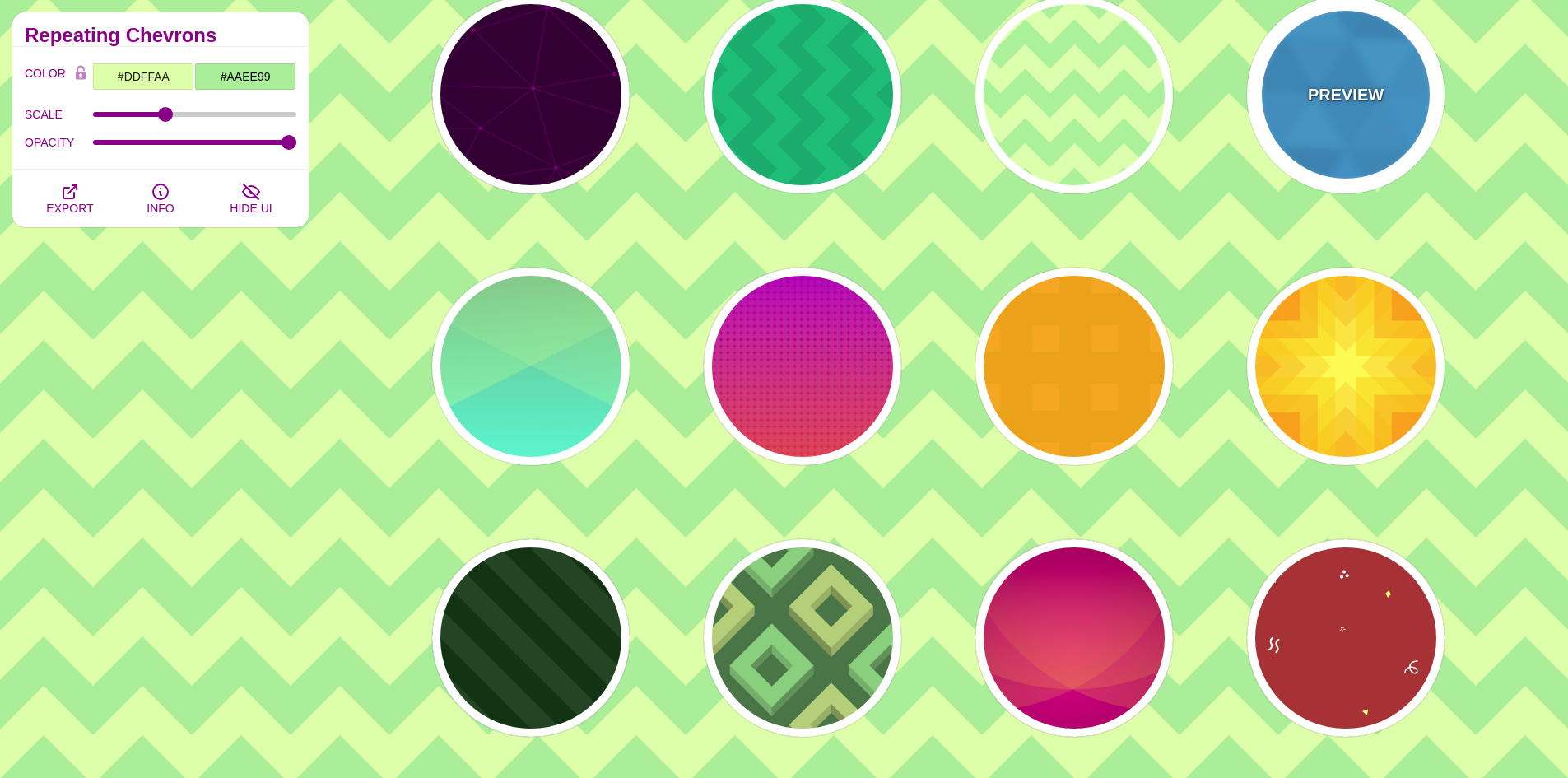
click at [1358, 151] on div "PREVIEW" at bounding box center [1345, 94] width 198 height 198
type input "#00B7FF"
type input "540"
type input "0.1"
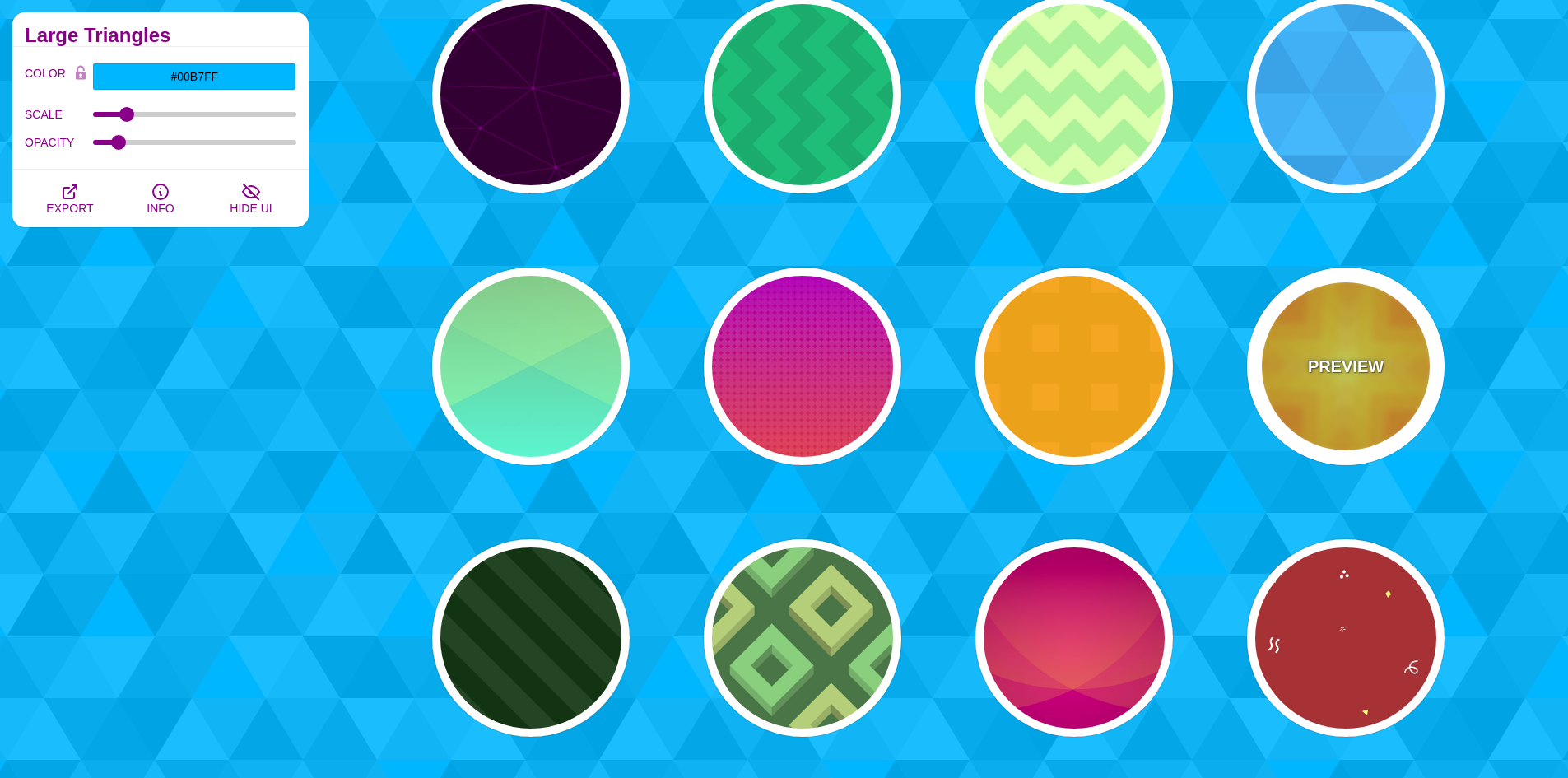
click at [1339, 371] on p "PREVIEW" at bounding box center [1345, 366] width 76 height 24
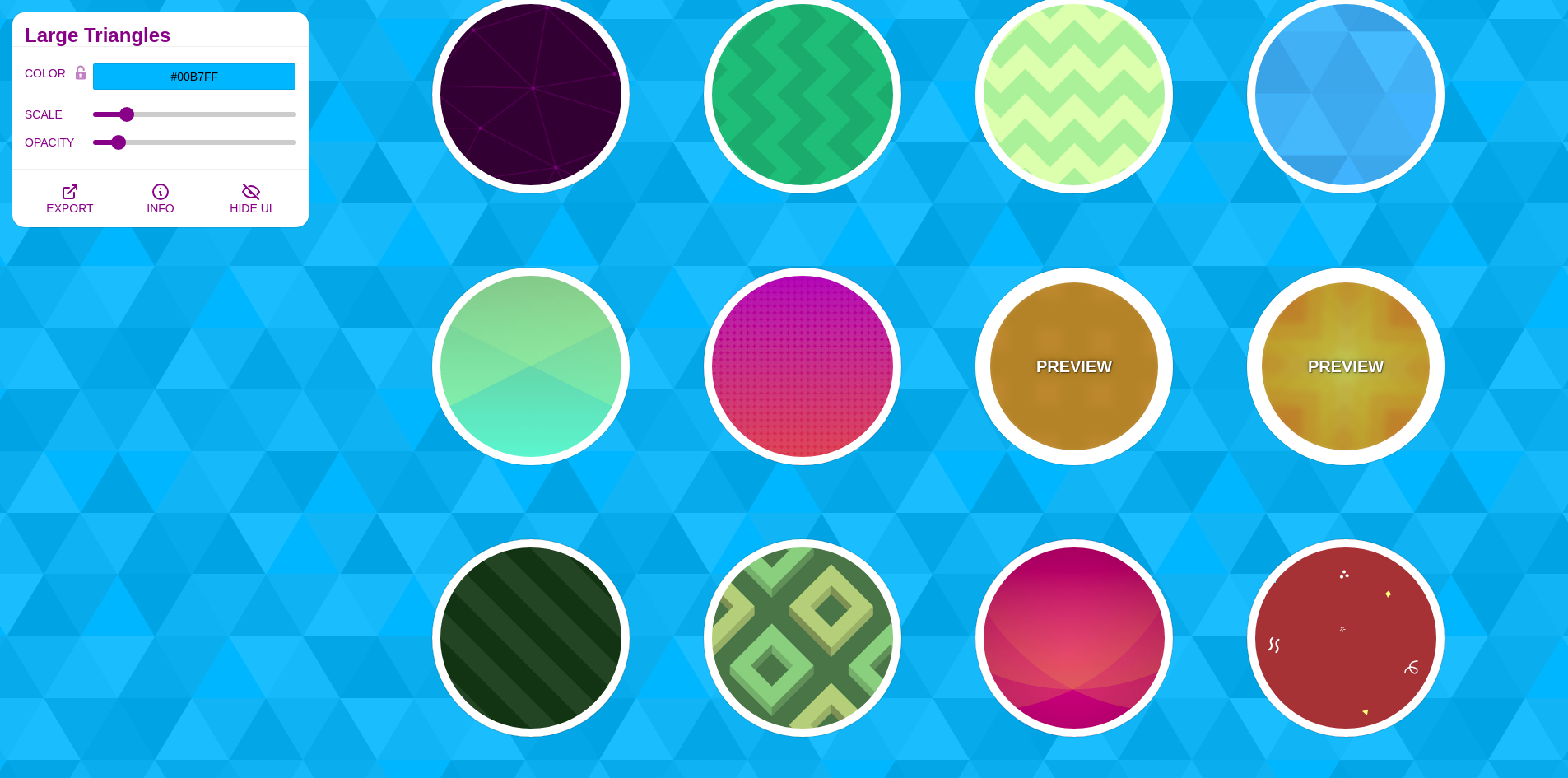
type input "#FFFF99"
type input "#FFEE00"
type input "#FF5500"
type input "0.5"
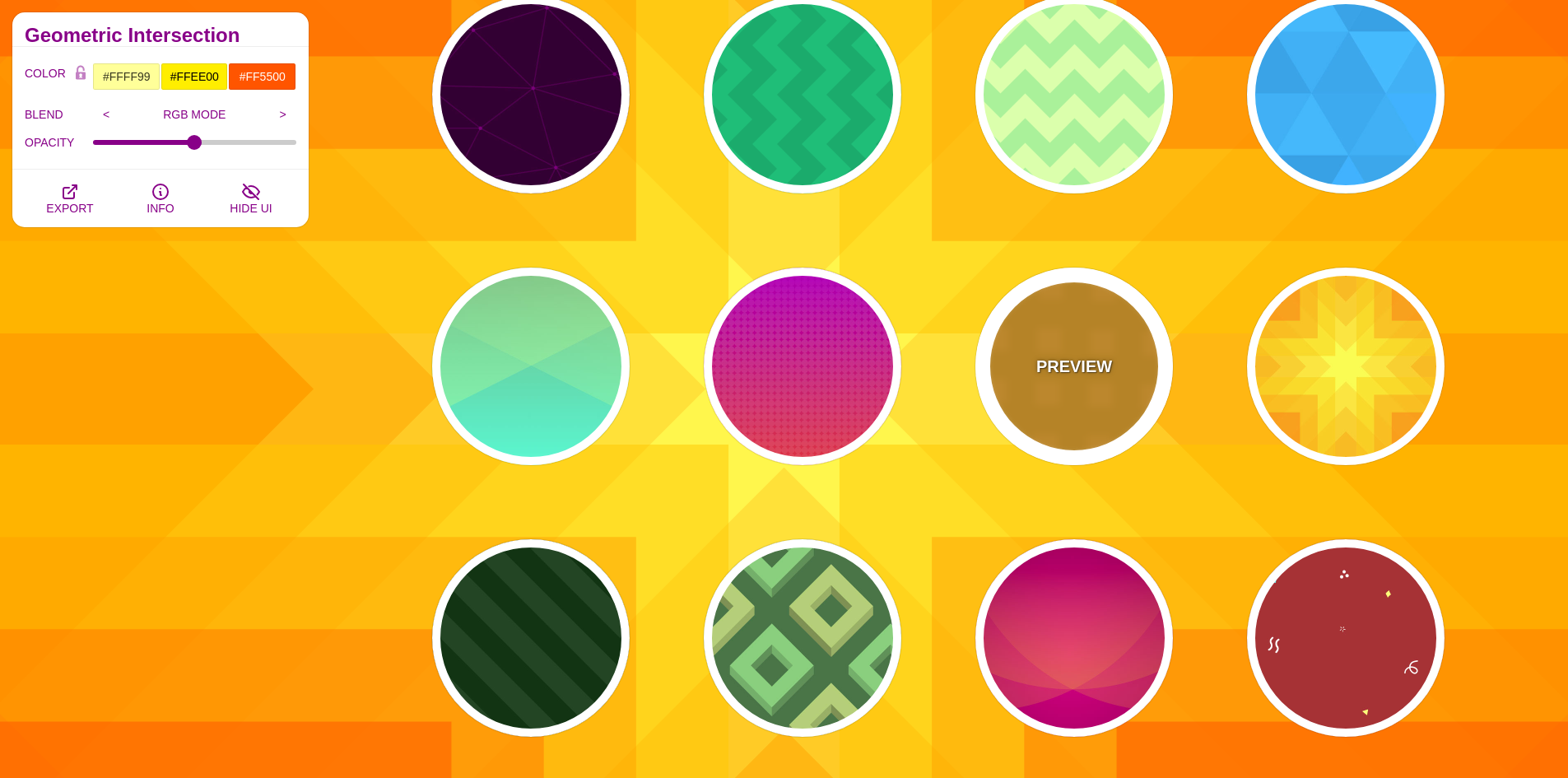
click at [1079, 383] on div "PREVIEW" at bounding box center [1074, 366] width 198 height 198
type input "#F29E03"
type input "#FFA61D"
type input "40"
type input "45"
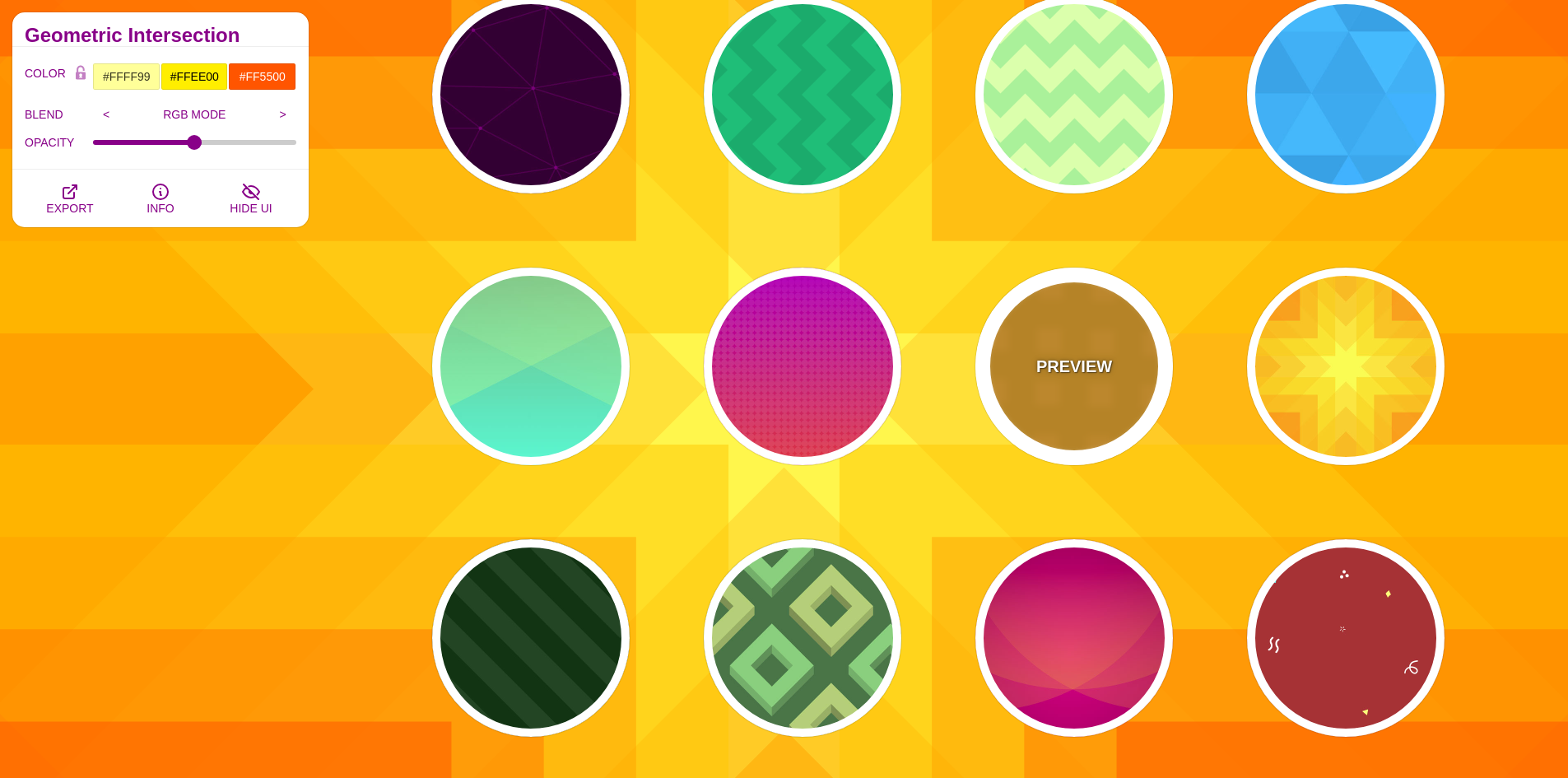
type input "0.6"
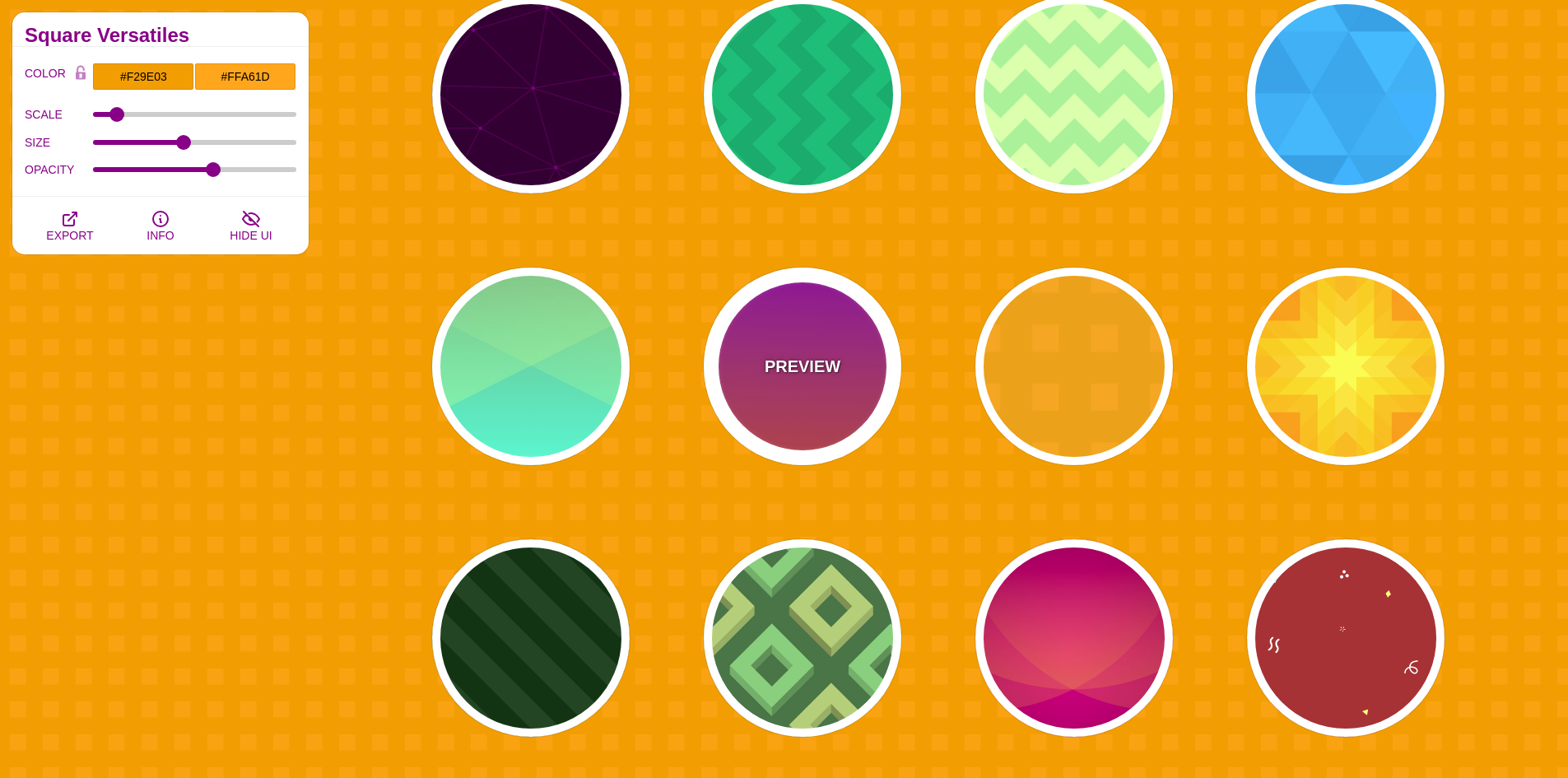
click at [788, 365] on p "PREVIEW" at bounding box center [802, 366] width 76 height 24
type input "#FFFFFF"
type input "#8800FF"
type input "#FF4400"
type input "24"
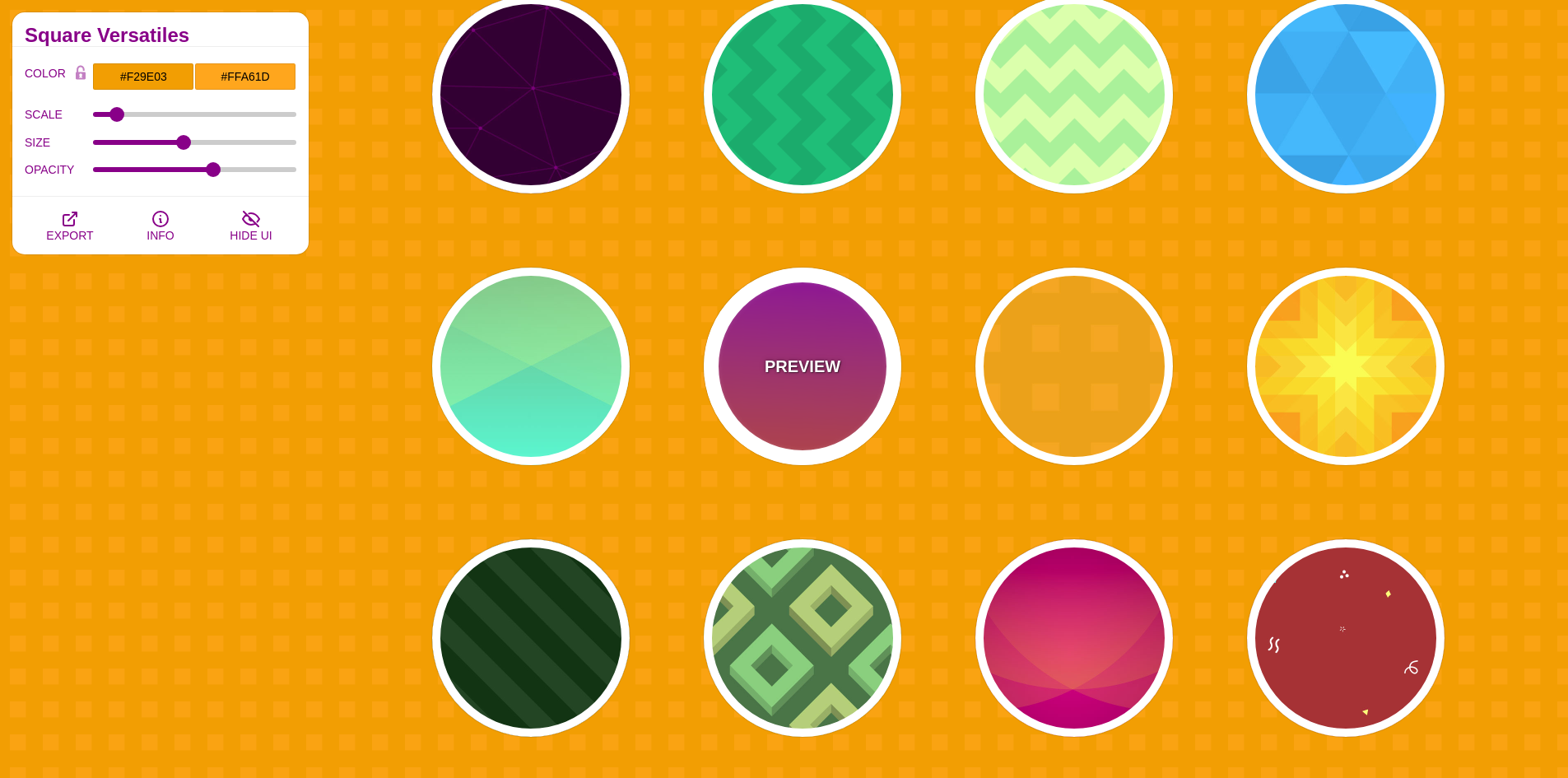
type input "0.08"
type input "1"
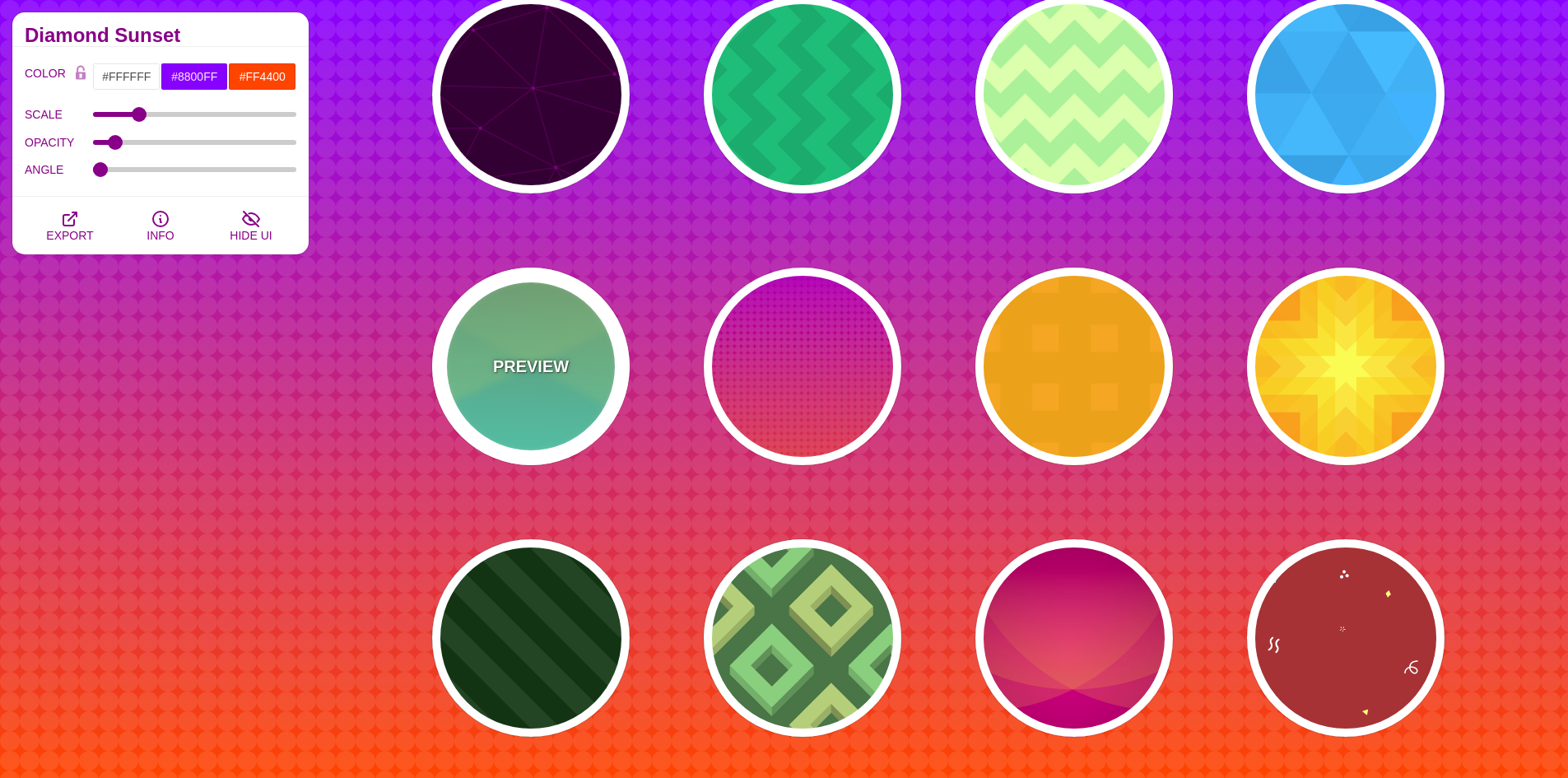
click at [530, 368] on p "PREVIEW" at bounding box center [531, 366] width 76 height 24
type input "#77AA77"
type input "#44FFDD"
type input "#CCFF88"
type input "0.5"
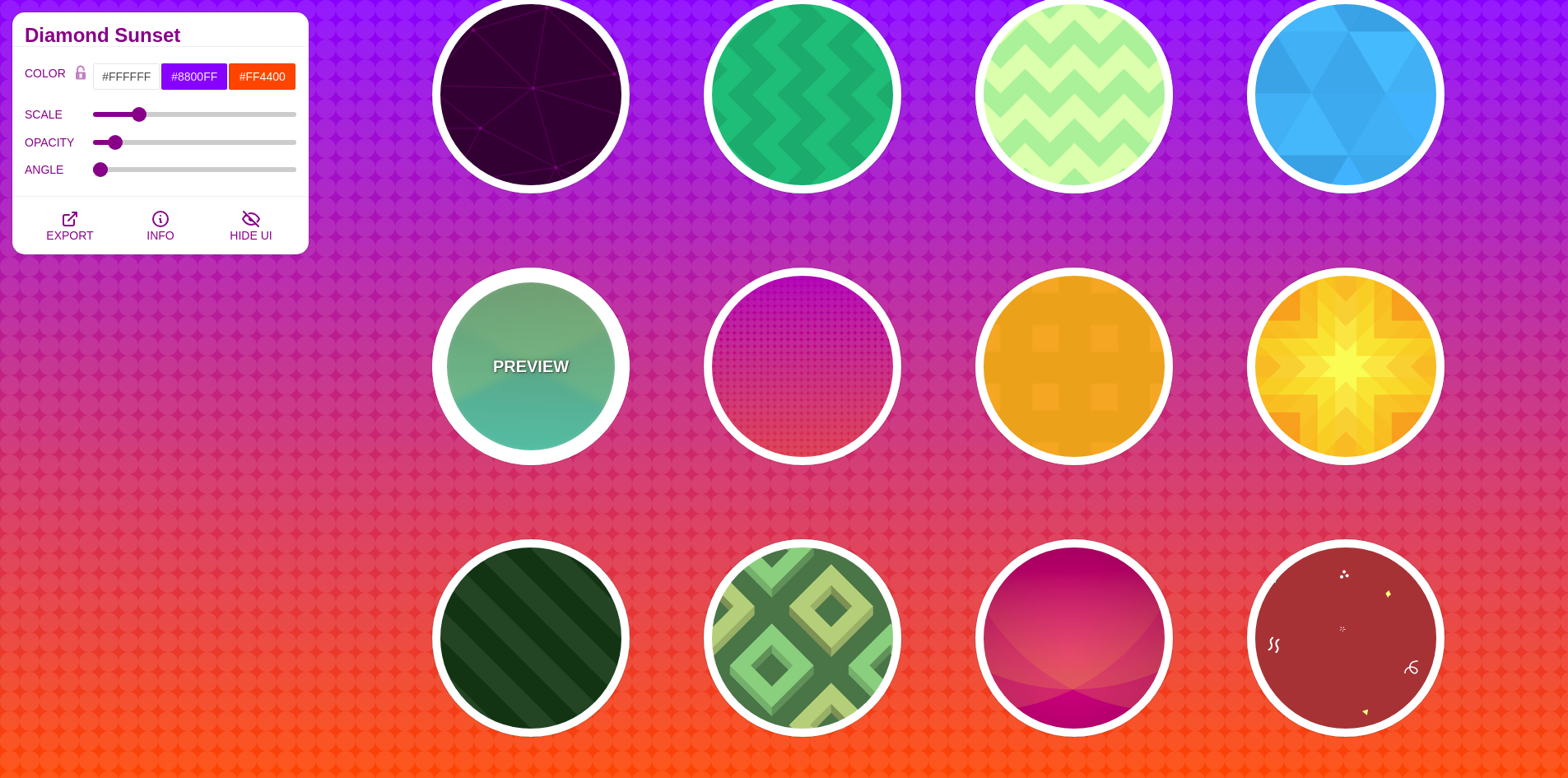
type input "1"
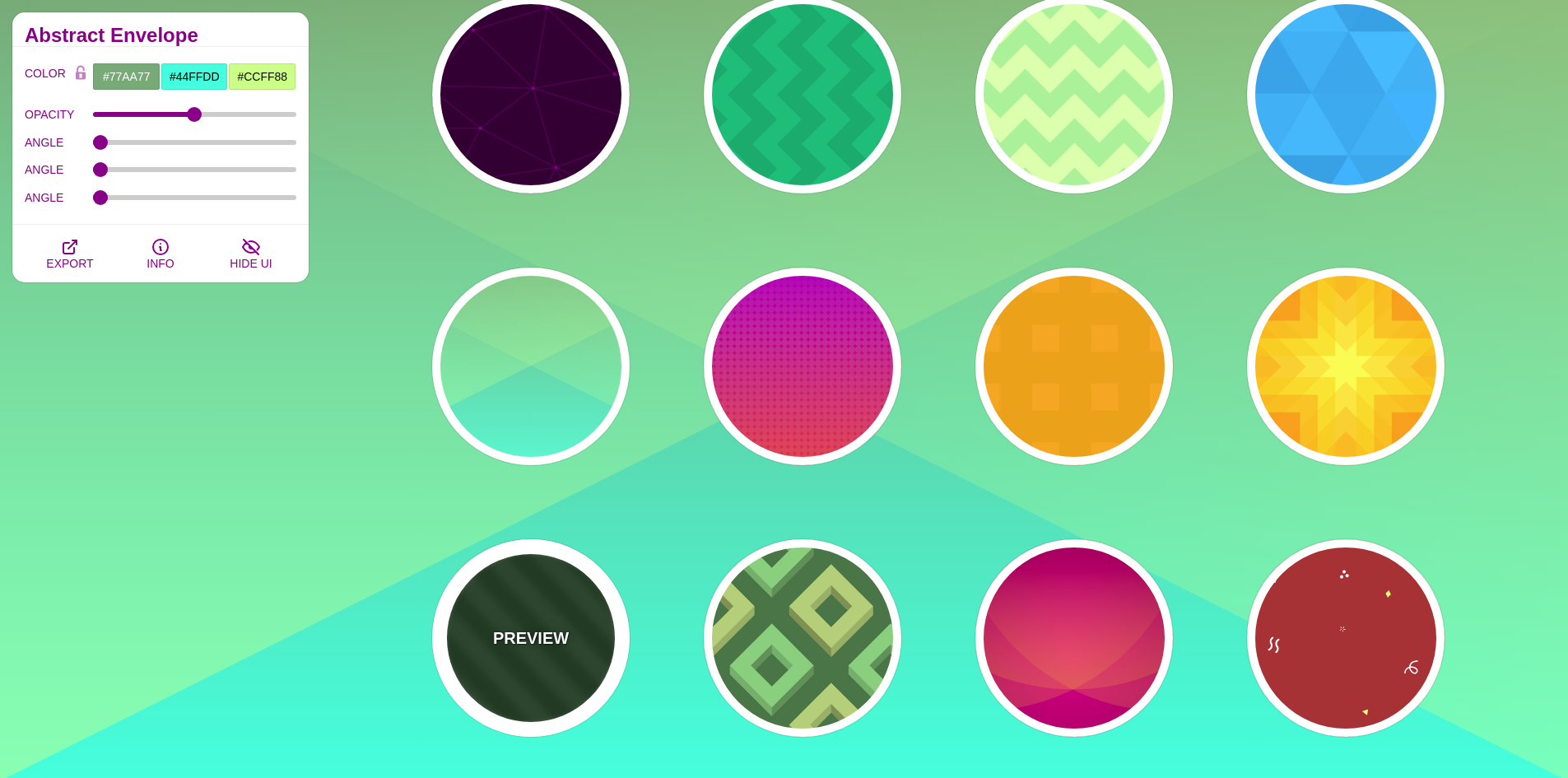
click at [549, 564] on div "PREVIEW" at bounding box center [531, 638] width 198 height 198
type input "#113311"
type input "#224422"
type input "250"
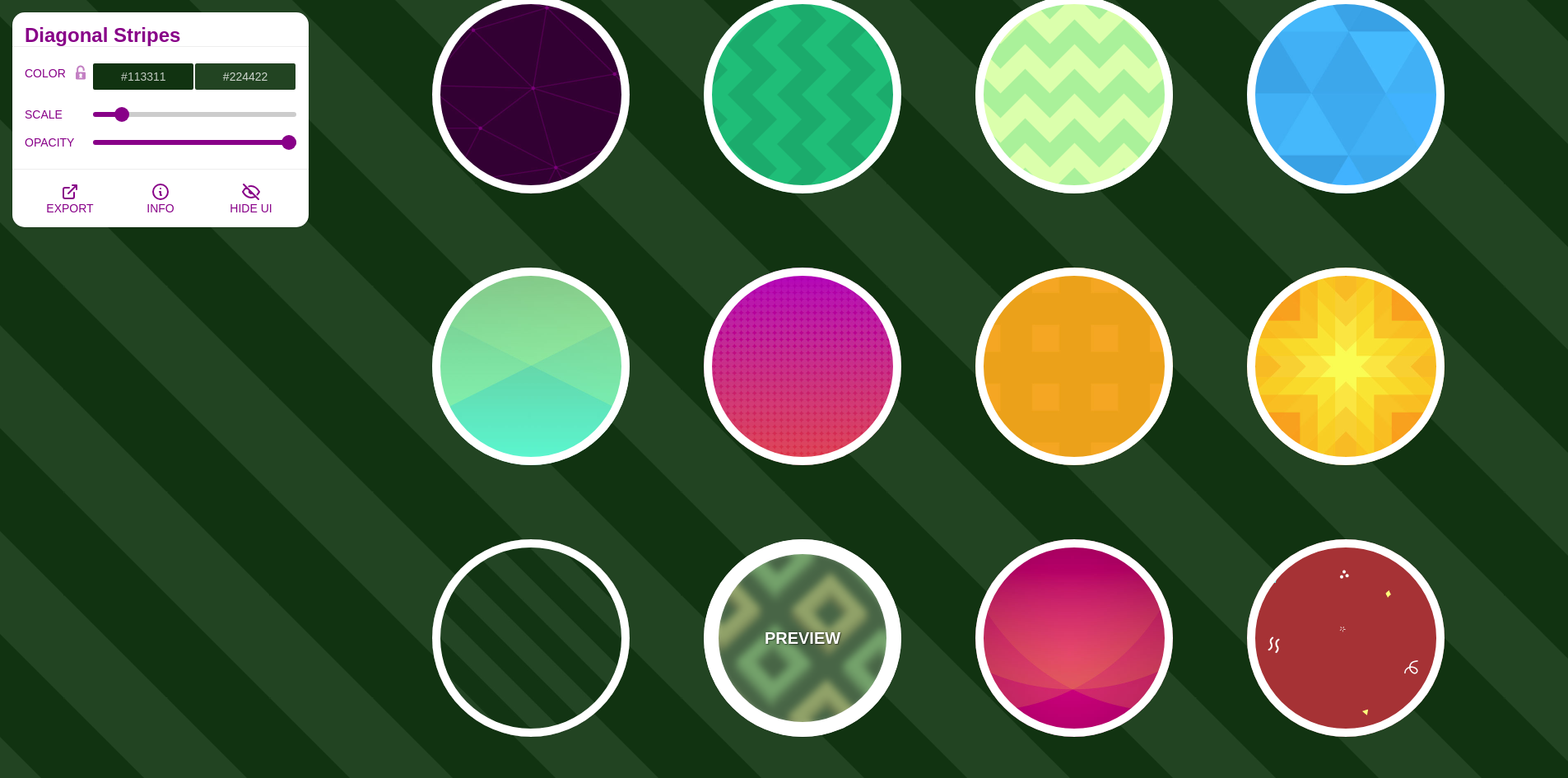
click at [820, 636] on p "PREVIEW" at bounding box center [802, 638] width 76 height 24
type input "#487346"
type input "#B6CC76"
type input "#89CC7C"
type input "200"
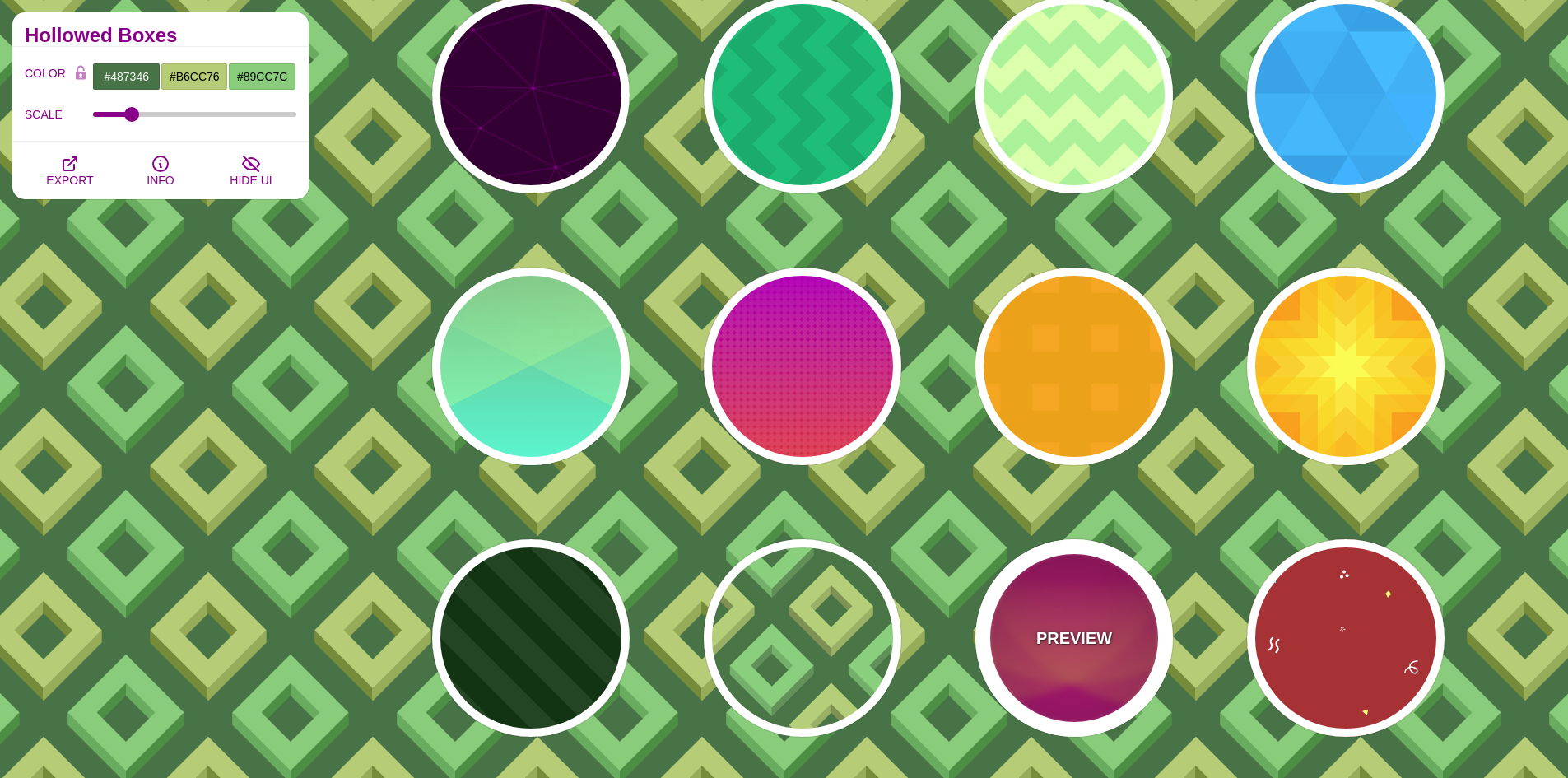
click at [1064, 633] on p "PREVIEW" at bounding box center [1074, 638] width 76 height 24
type input "#330000"
type input "#DD1188"
type input "#FFAA33"
type input "0.4"
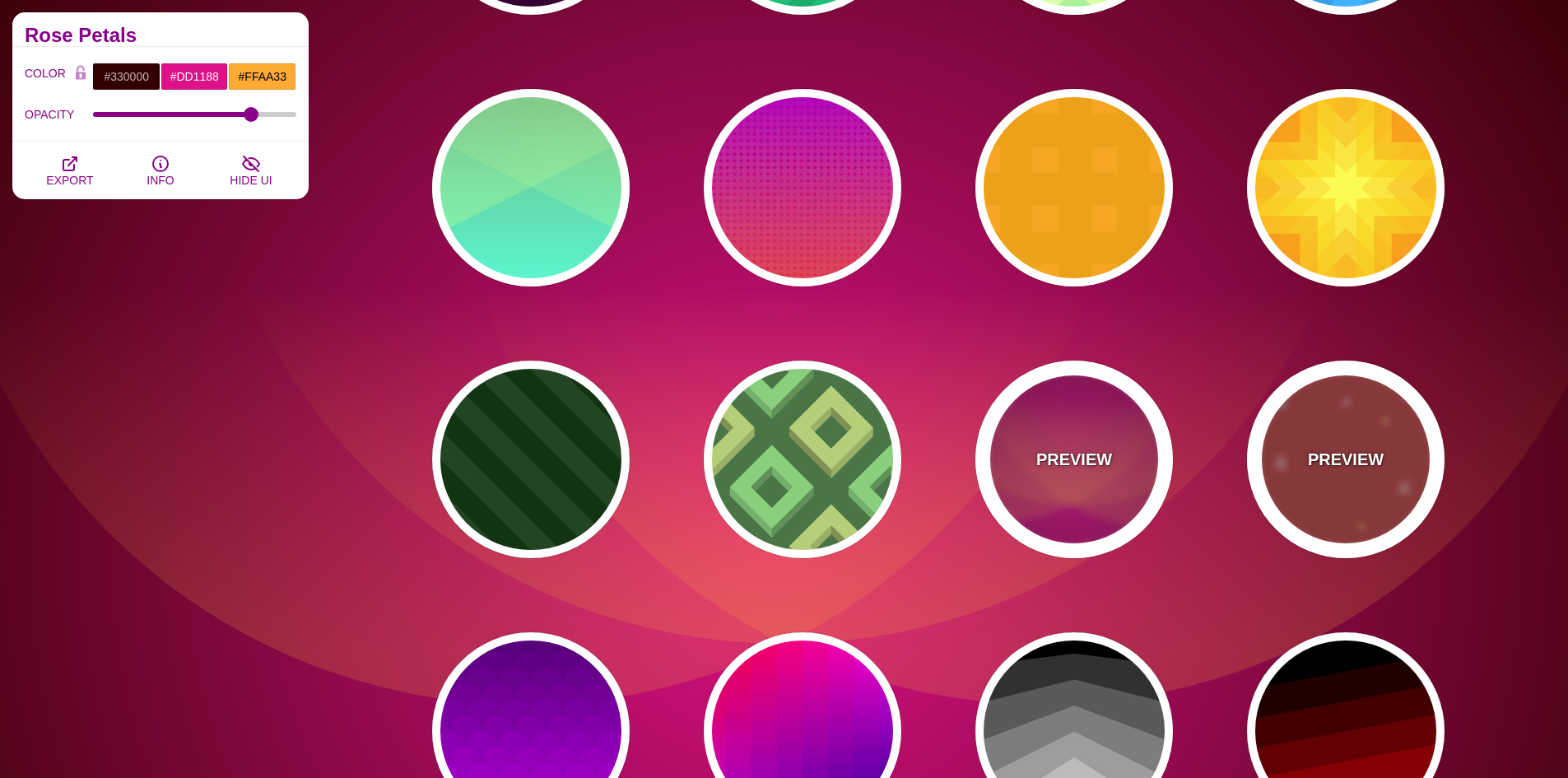
scroll to position [905, 0]
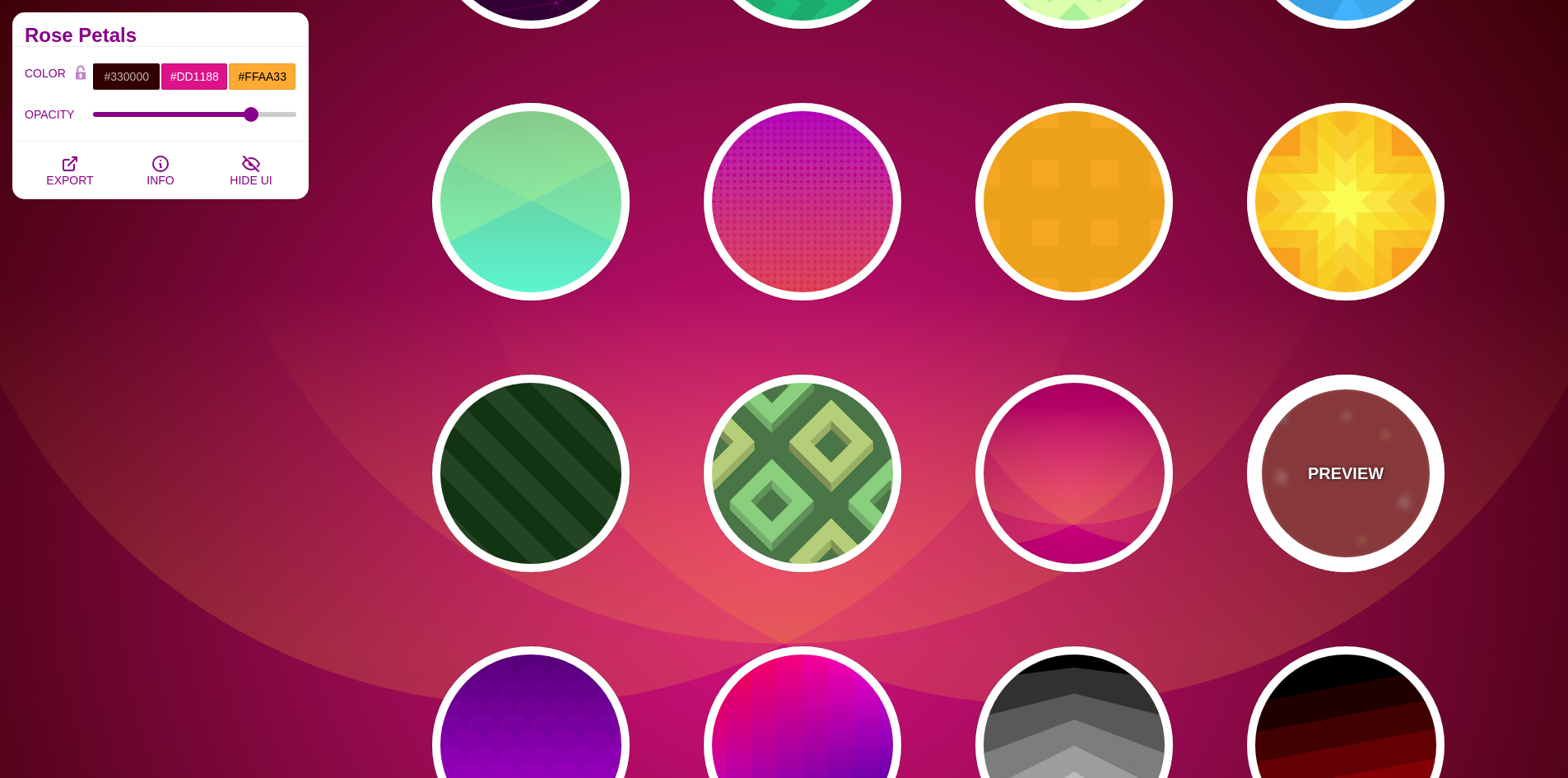
click at [1321, 474] on p "PREVIEW" at bounding box center [1345, 473] width 76 height 24
type input "#AA3333"
type input "#FFFF77"
type input "#55FFFF"
type input "1600"
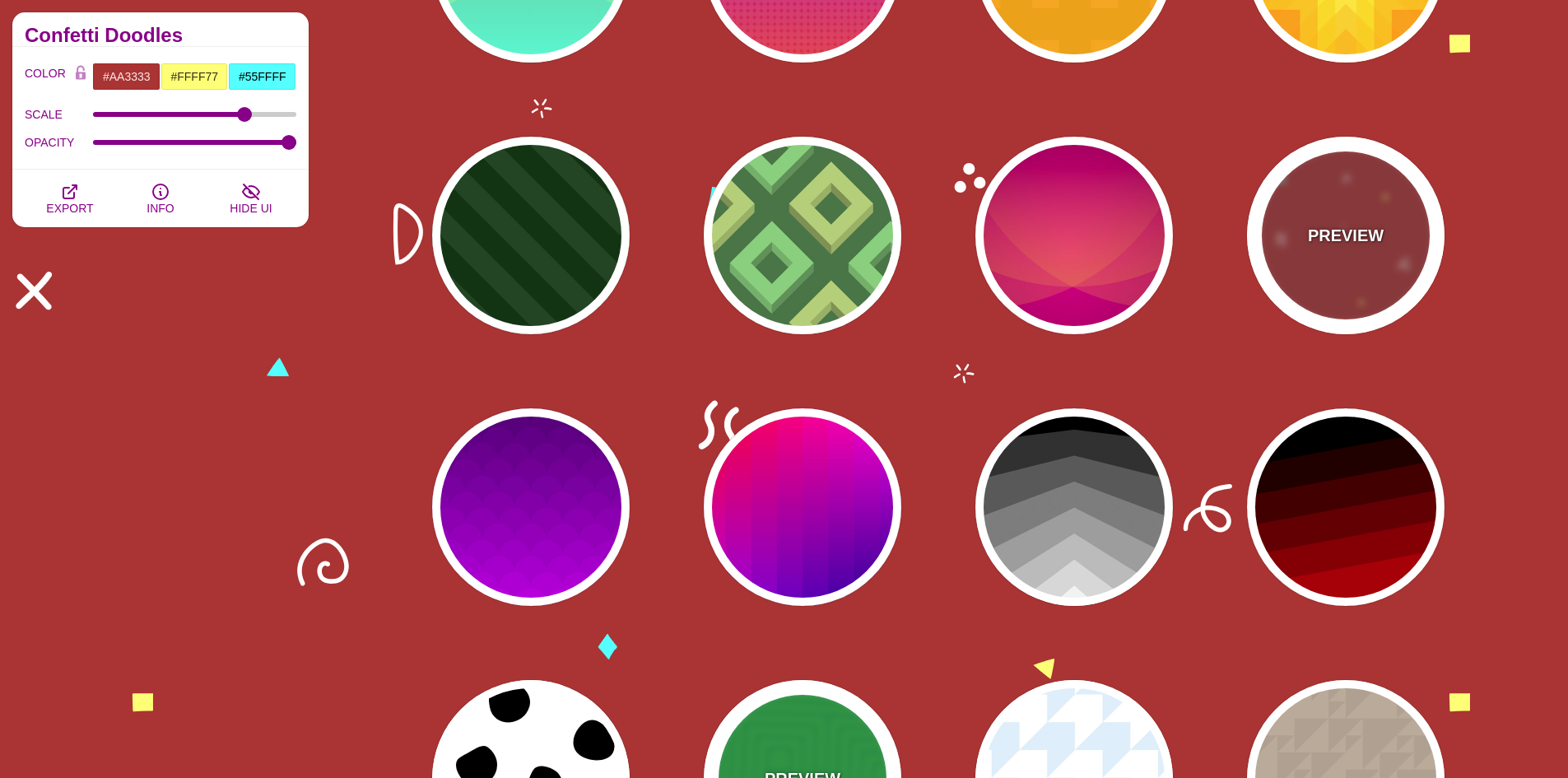
scroll to position [1317, 0]
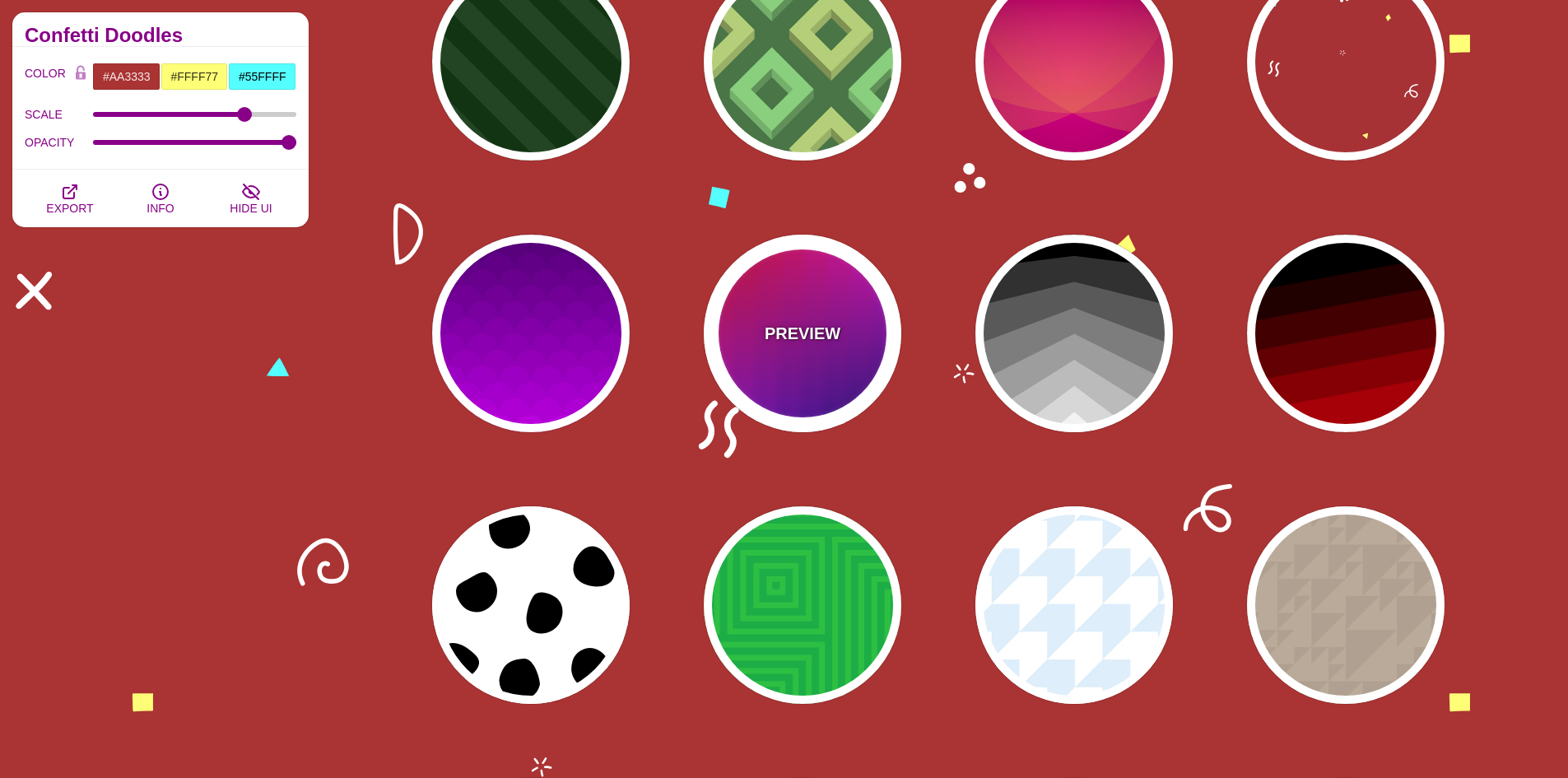
click at [819, 359] on div "PREVIEW" at bounding box center [802, 333] width 198 height 198
type input "#FF0000"
type input "#EE00FF"
type input "#000077"
type input "1"
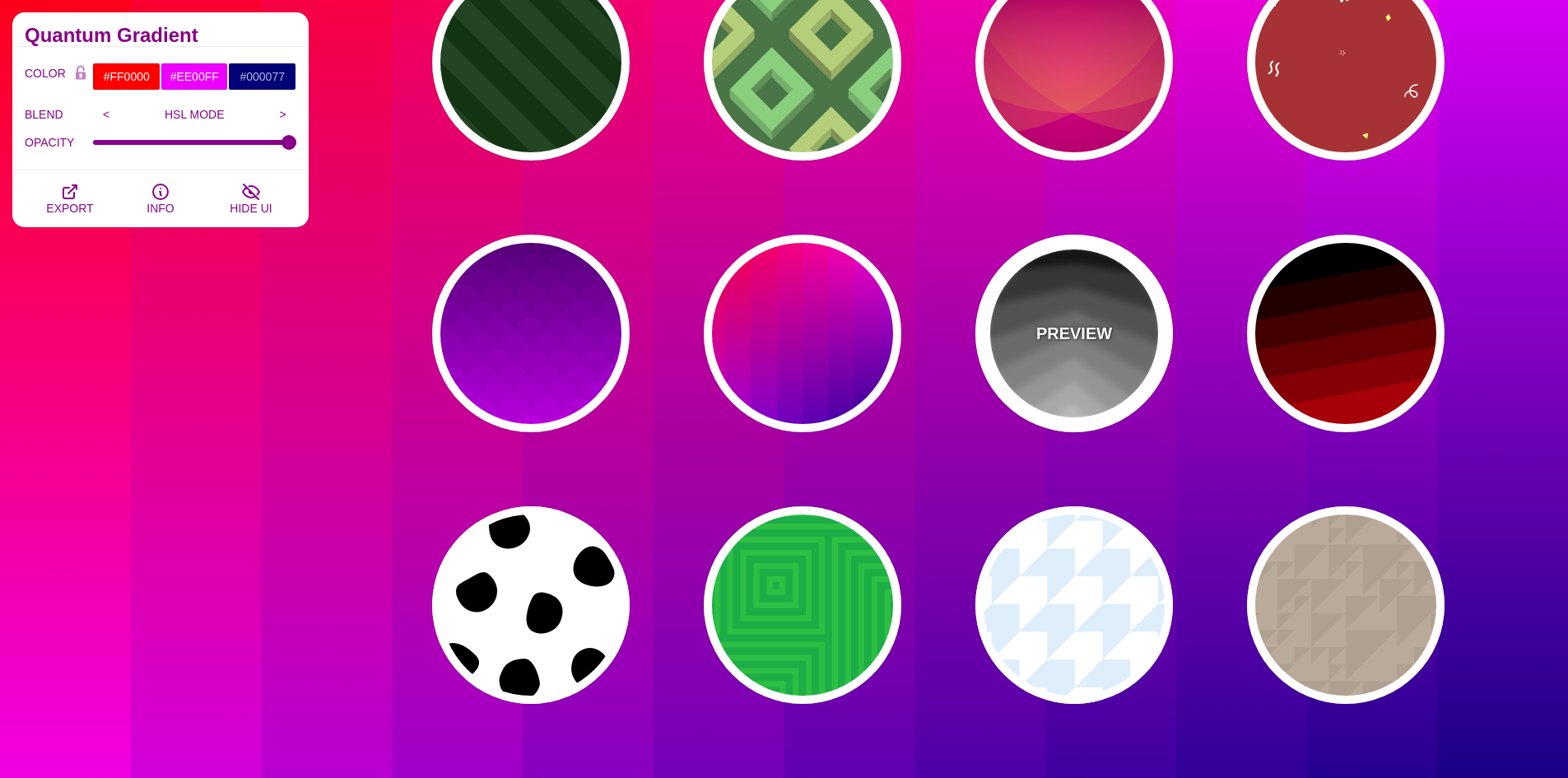
click at [1051, 368] on div "PREVIEW" at bounding box center [1074, 333] width 198 height 198
type input "#000000"
type input "#EEEEEE"
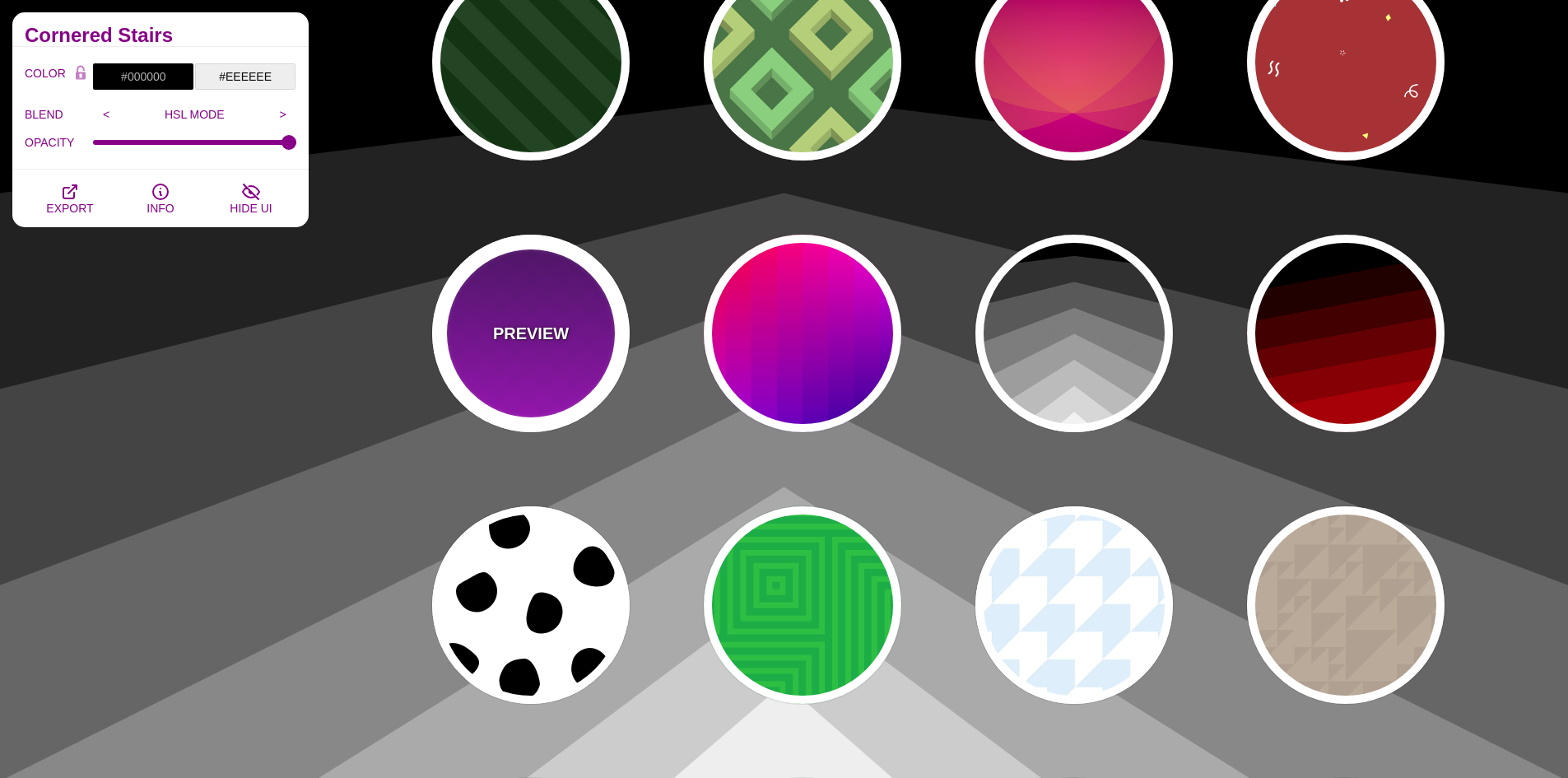
click at [553, 333] on p "PREVIEW" at bounding box center [531, 333] width 76 height 24
type input "#330055"
type input "#DD00FF"
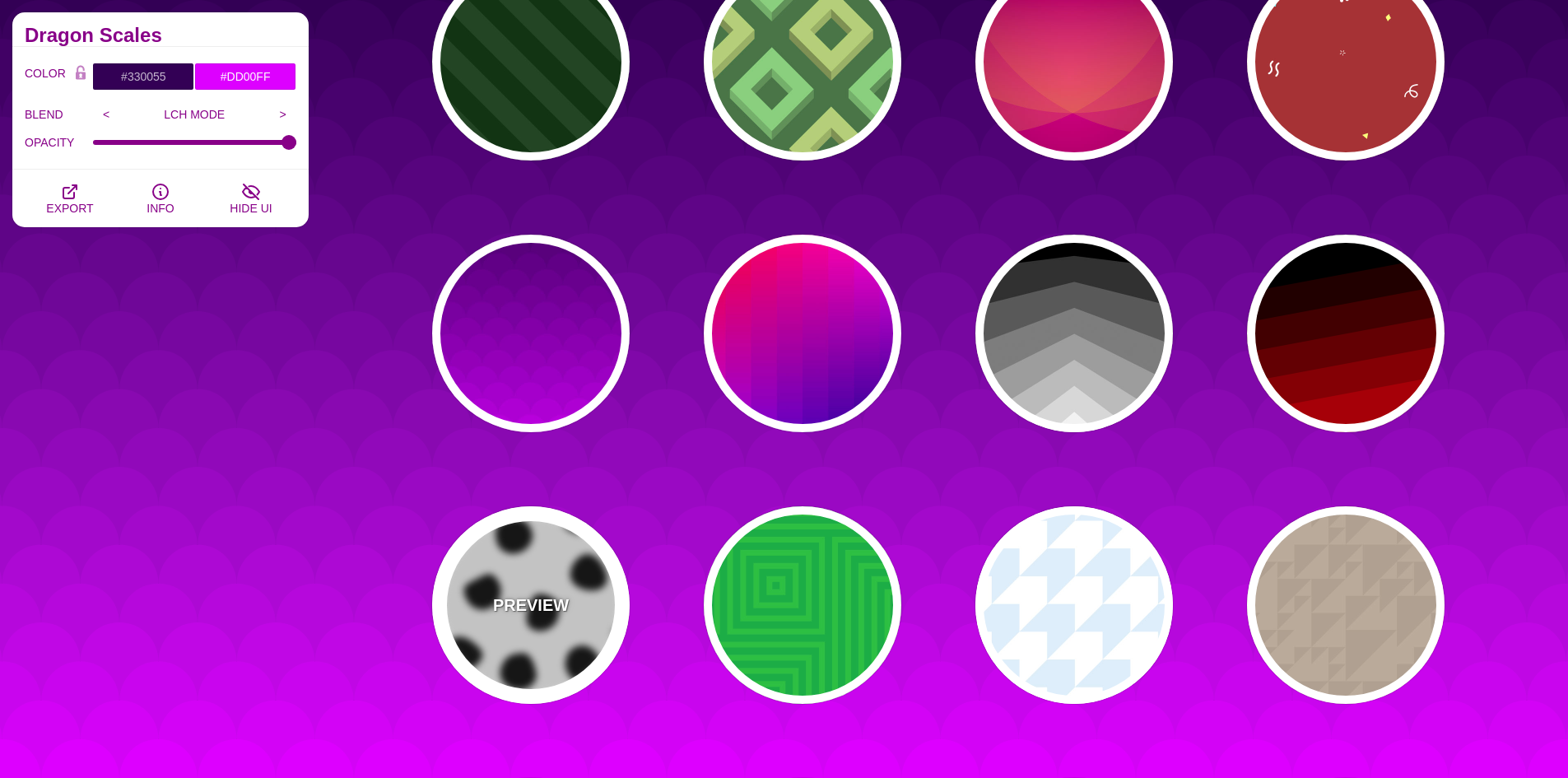
click at [589, 574] on div "PREVIEW" at bounding box center [531, 605] width 198 height 198
type input "#FFFFFF"
type input "#000000"
type input "900"
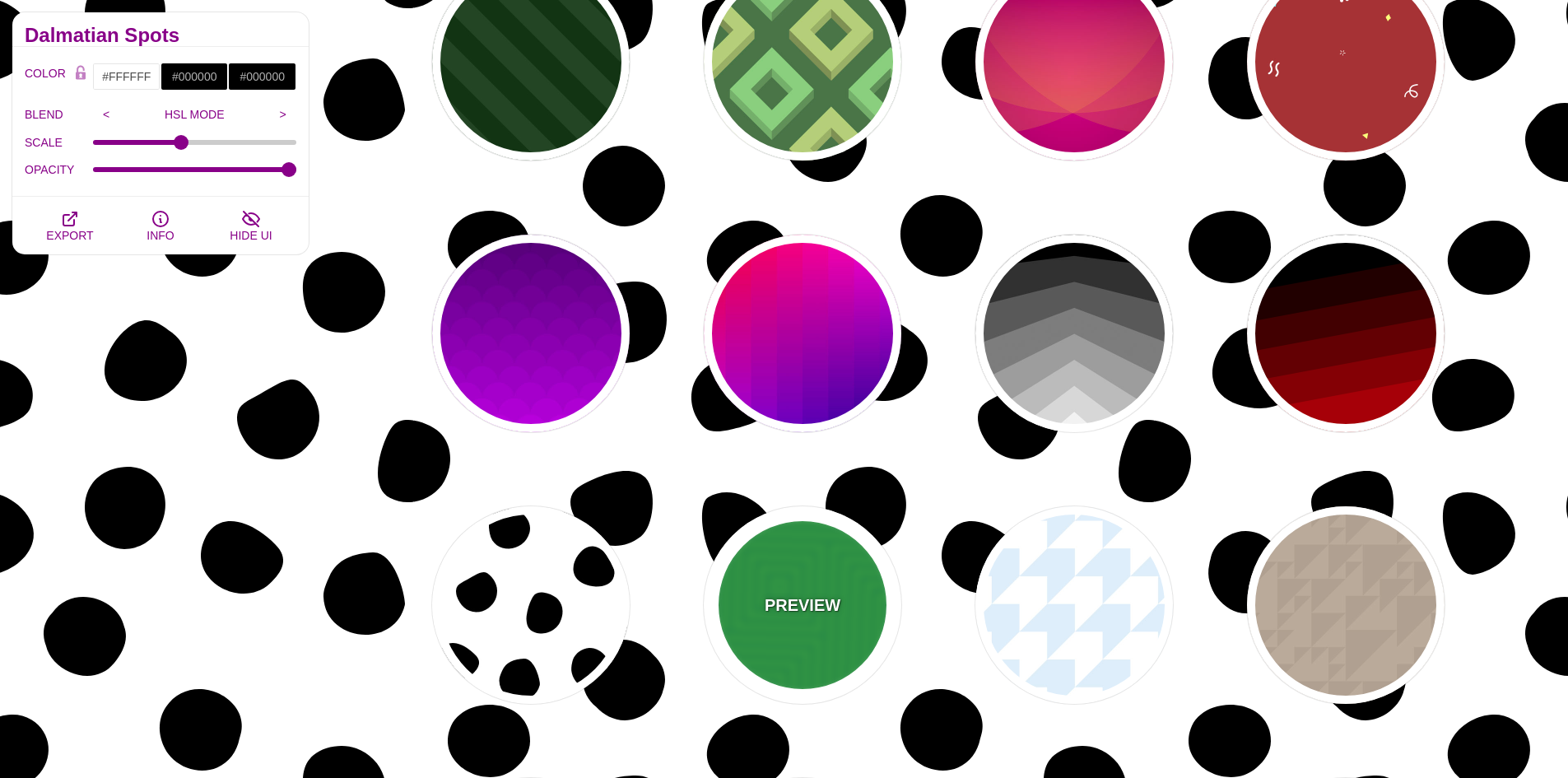
click at [817, 609] on p "PREVIEW" at bounding box center [802, 605] width 76 height 24
type input "#11AA44"
type input "#77FF33"
type input "400"
type input "0.2"
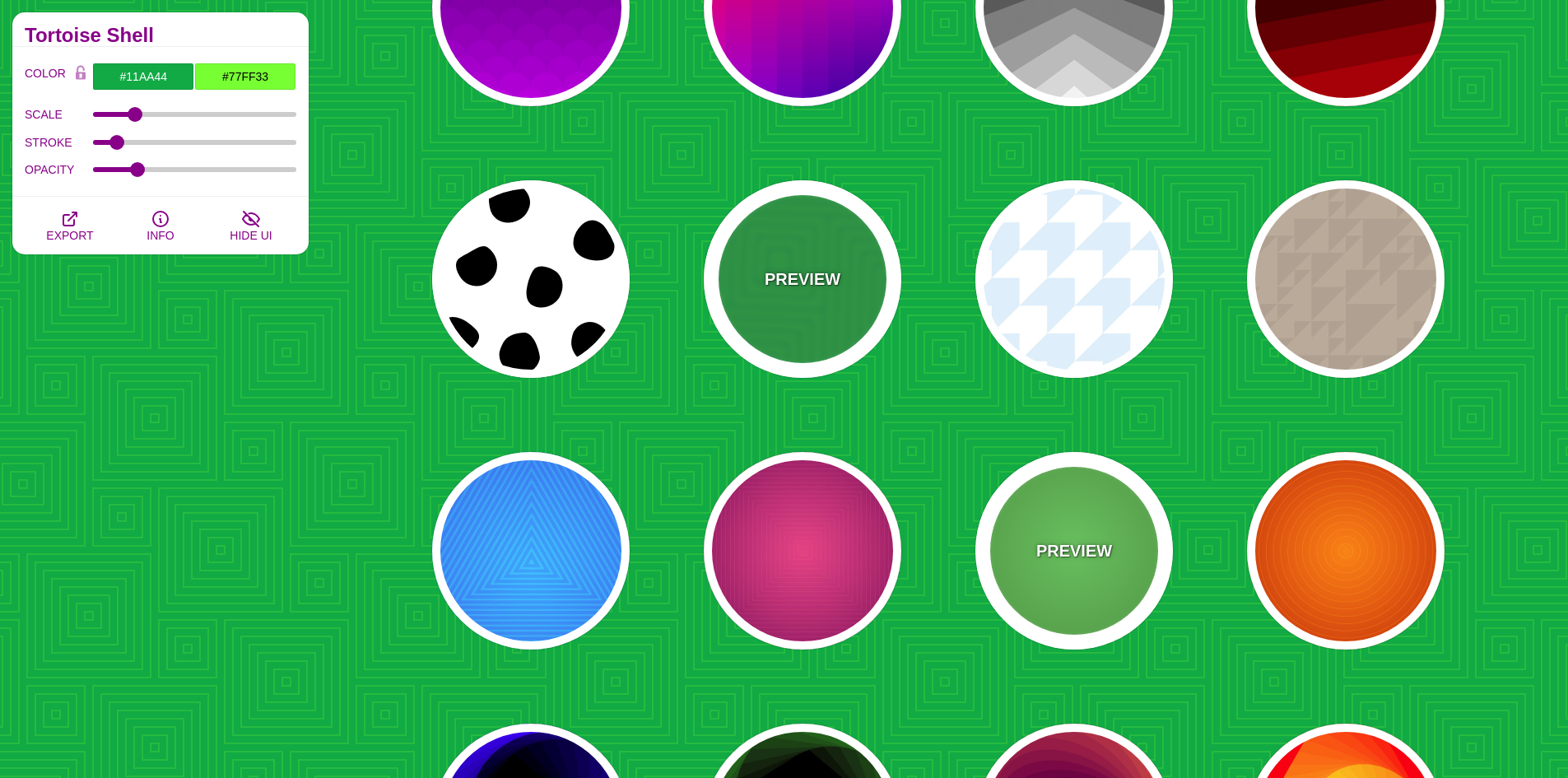
scroll to position [1647, 0]
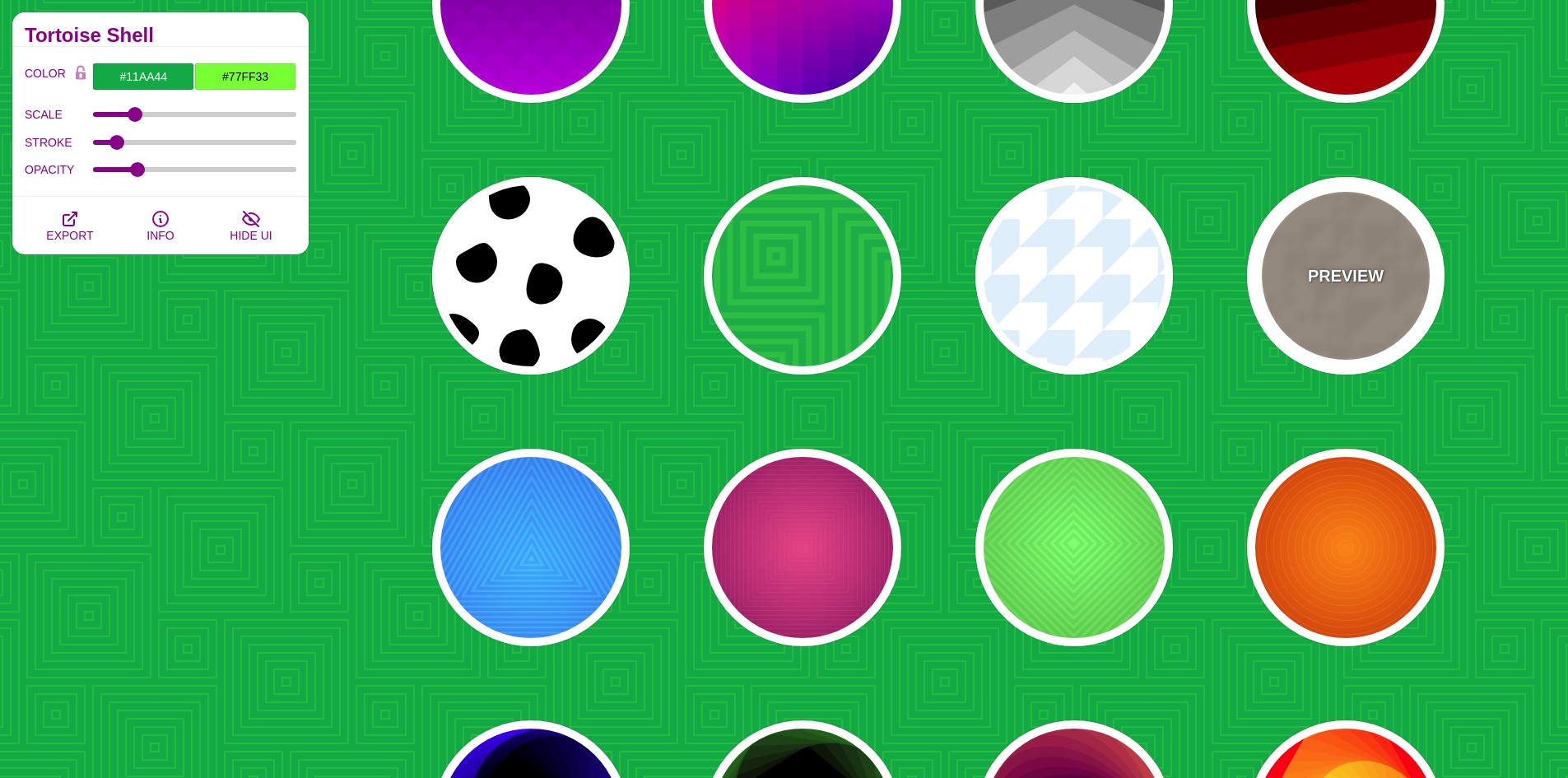
click at [1355, 277] on p "PREVIEW" at bounding box center [1345, 275] width 76 height 24
type input "#BBAA99"
type input "#B0A090"
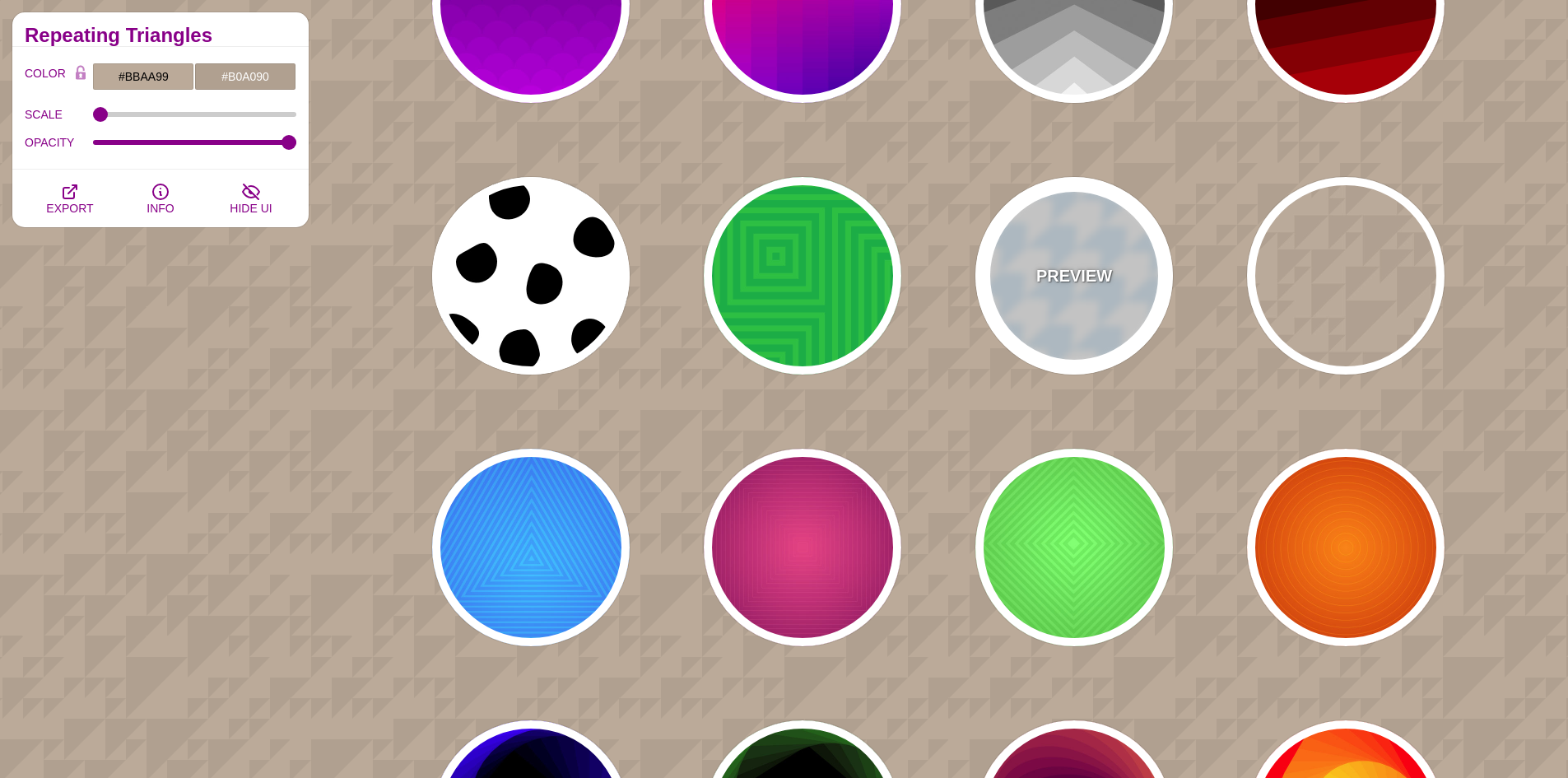
click at [1095, 291] on div "PREVIEW" at bounding box center [1074, 275] width 198 height 198
type input "#FFFFFF"
type input "#DCEFFA"
type input "160"
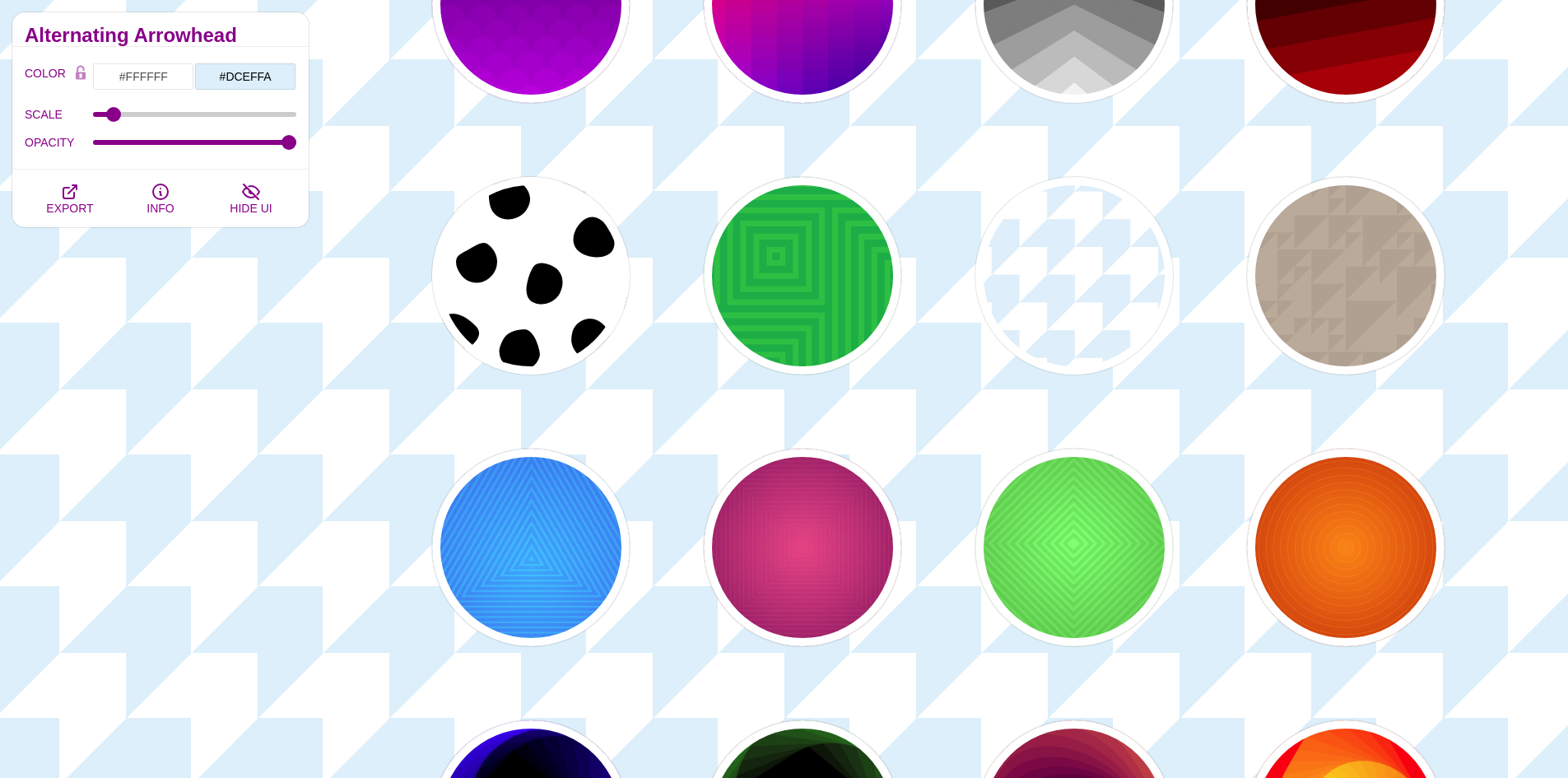
click at [638, 536] on div "PREVIEW PREVIEW PREVIEW PREVIEW PREVIEW PREVIEW PREVIEW PREVIEW PREVIEW PREVIEW…" at bounding box center [943, 139] width 1247 height 3210
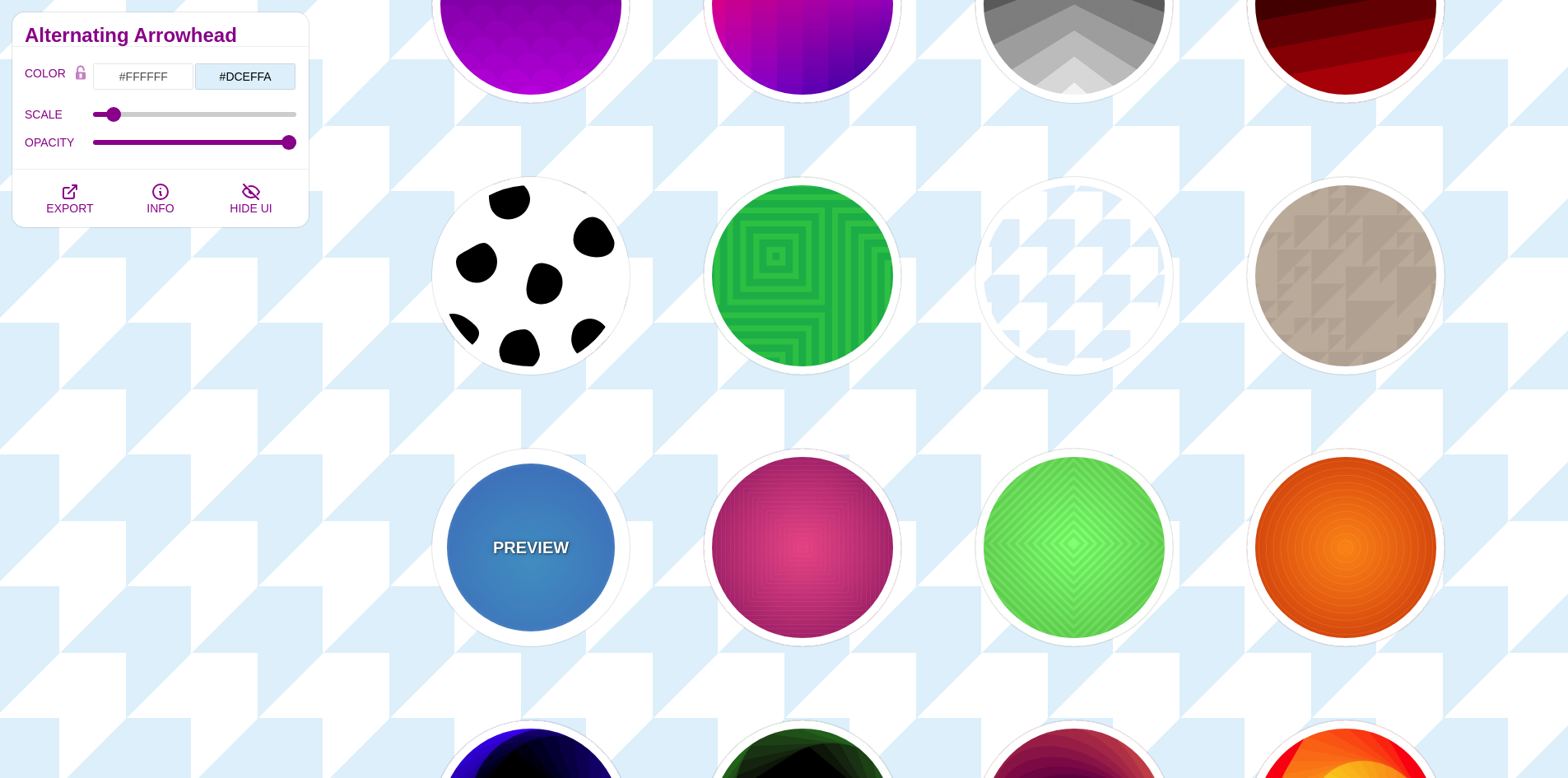
click at [578, 537] on div "PREVIEW" at bounding box center [531, 547] width 198 height 198
type input "#0099FF"
type input "#0044CC"
type input "#00EEFF"
type input "#0033EE"
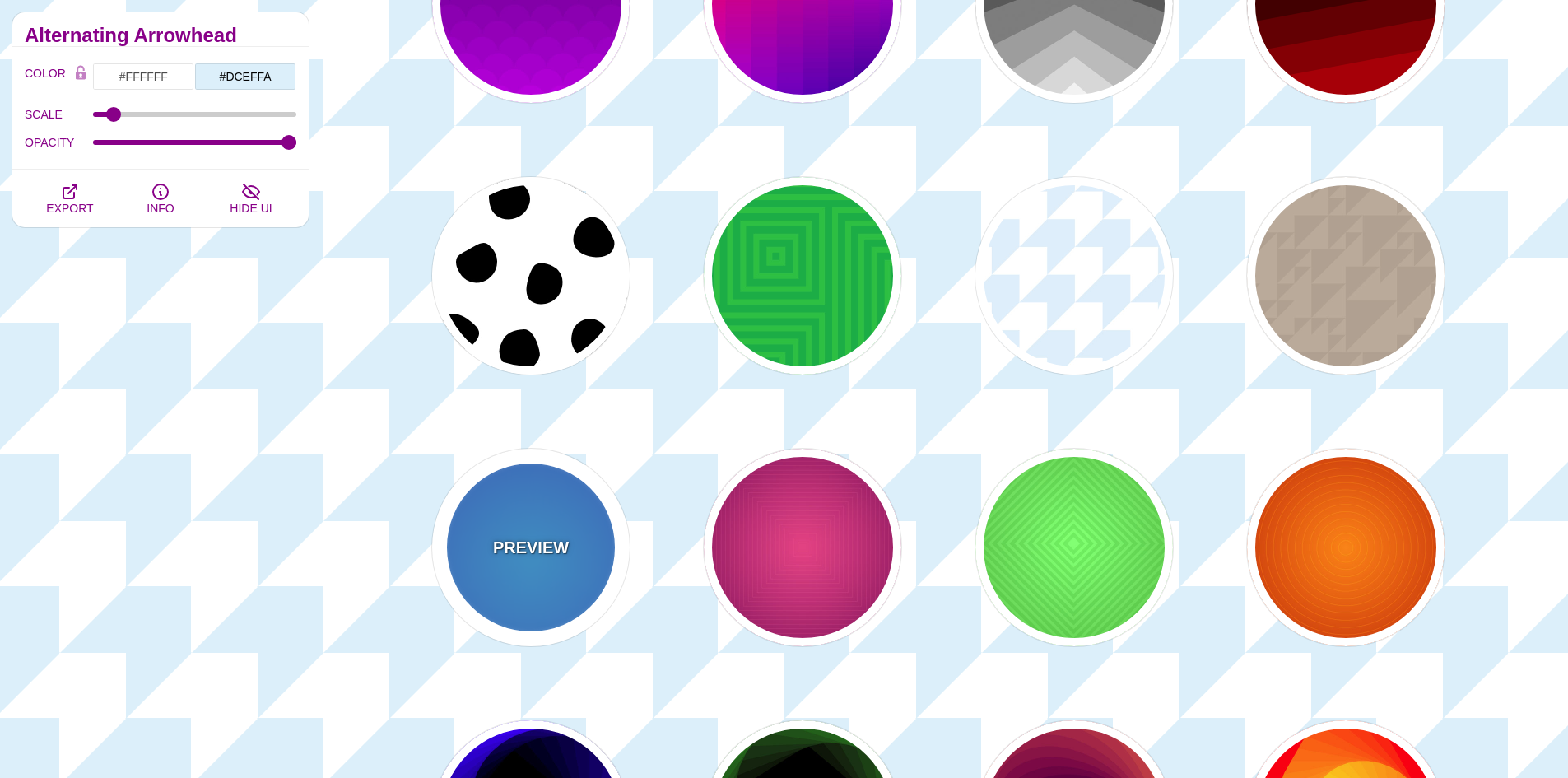
type input "10"
type input "70"
type input "60"
type input "0.5"
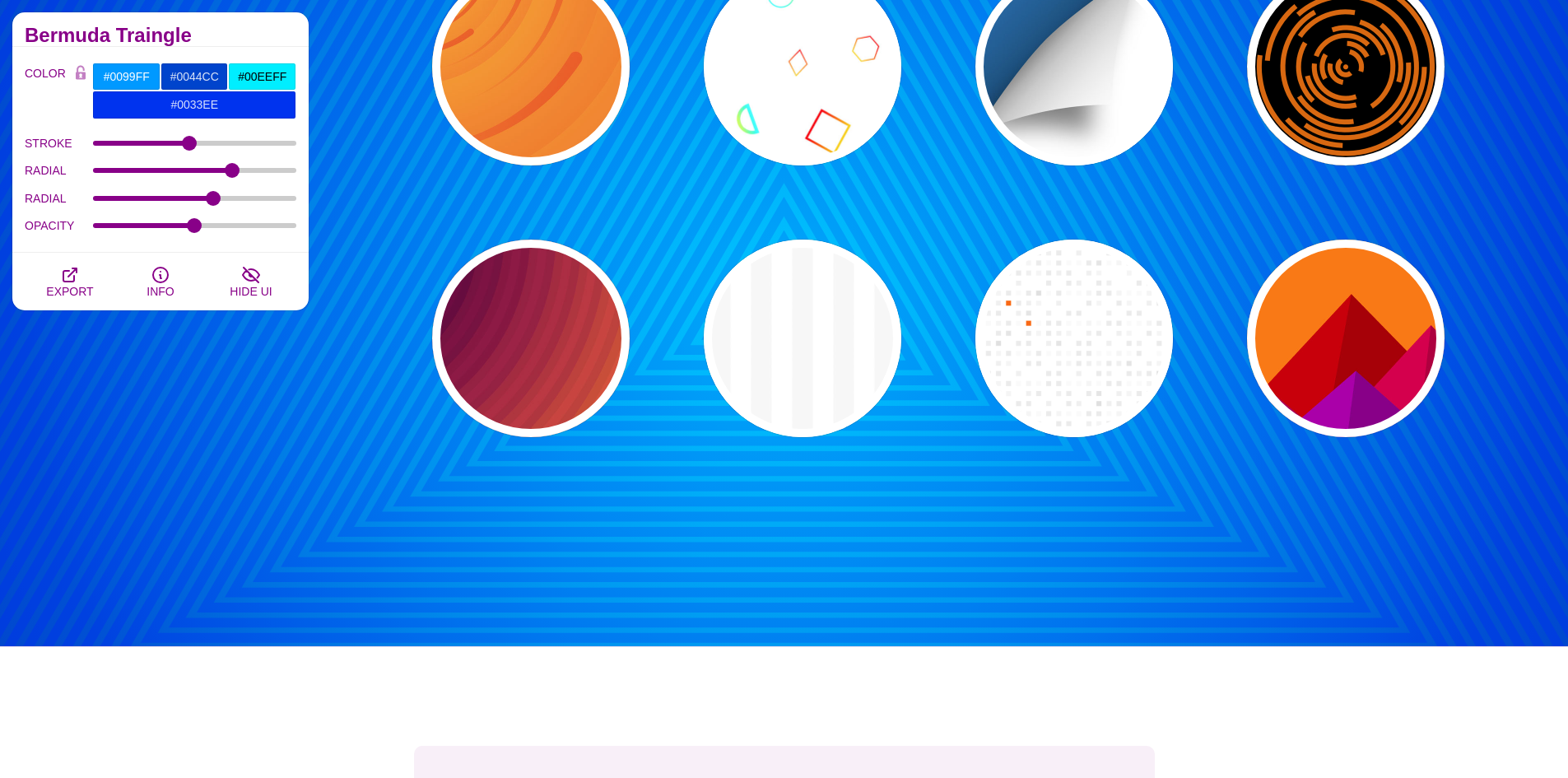
scroll to position [2963, 0]
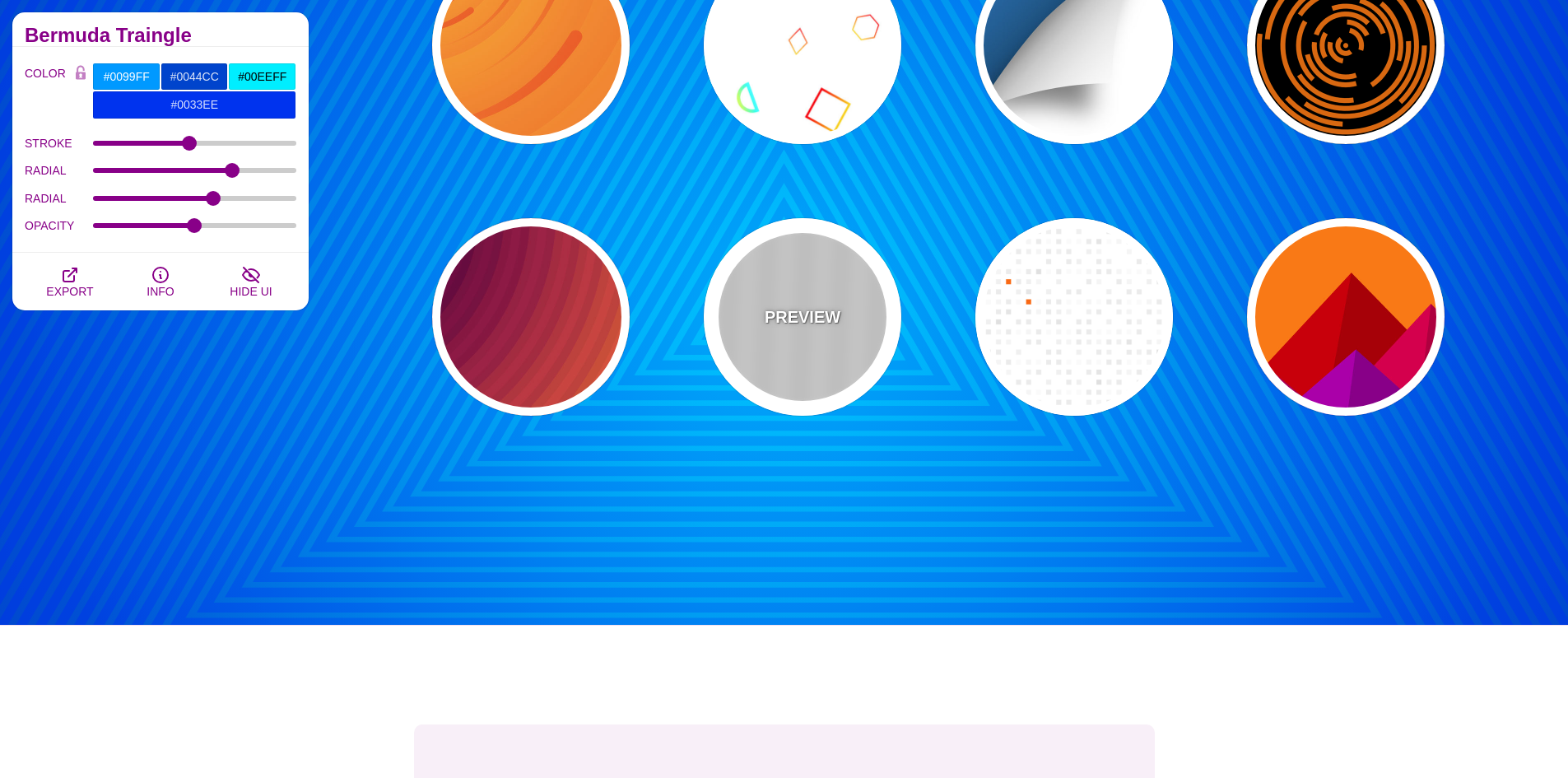
click at [789, 305] on p "PREVIEW" at bounding box center [802, 317] width 76 height 24
type input "#FFFFFF"
type input "#F5F5F5"
type input "#CCCCCC"
type input "20"
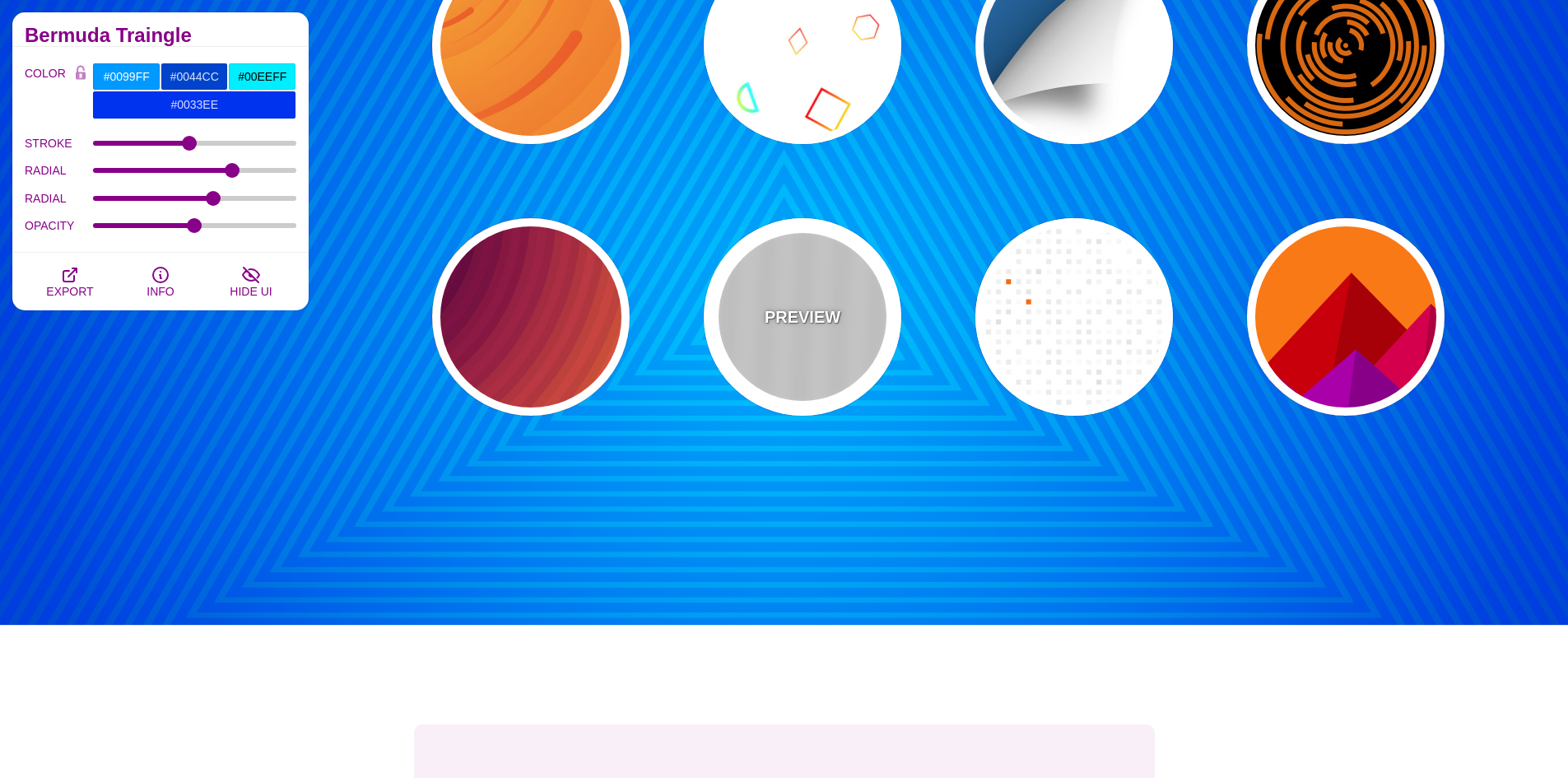
type input "100"
type input "0"
type input "1"
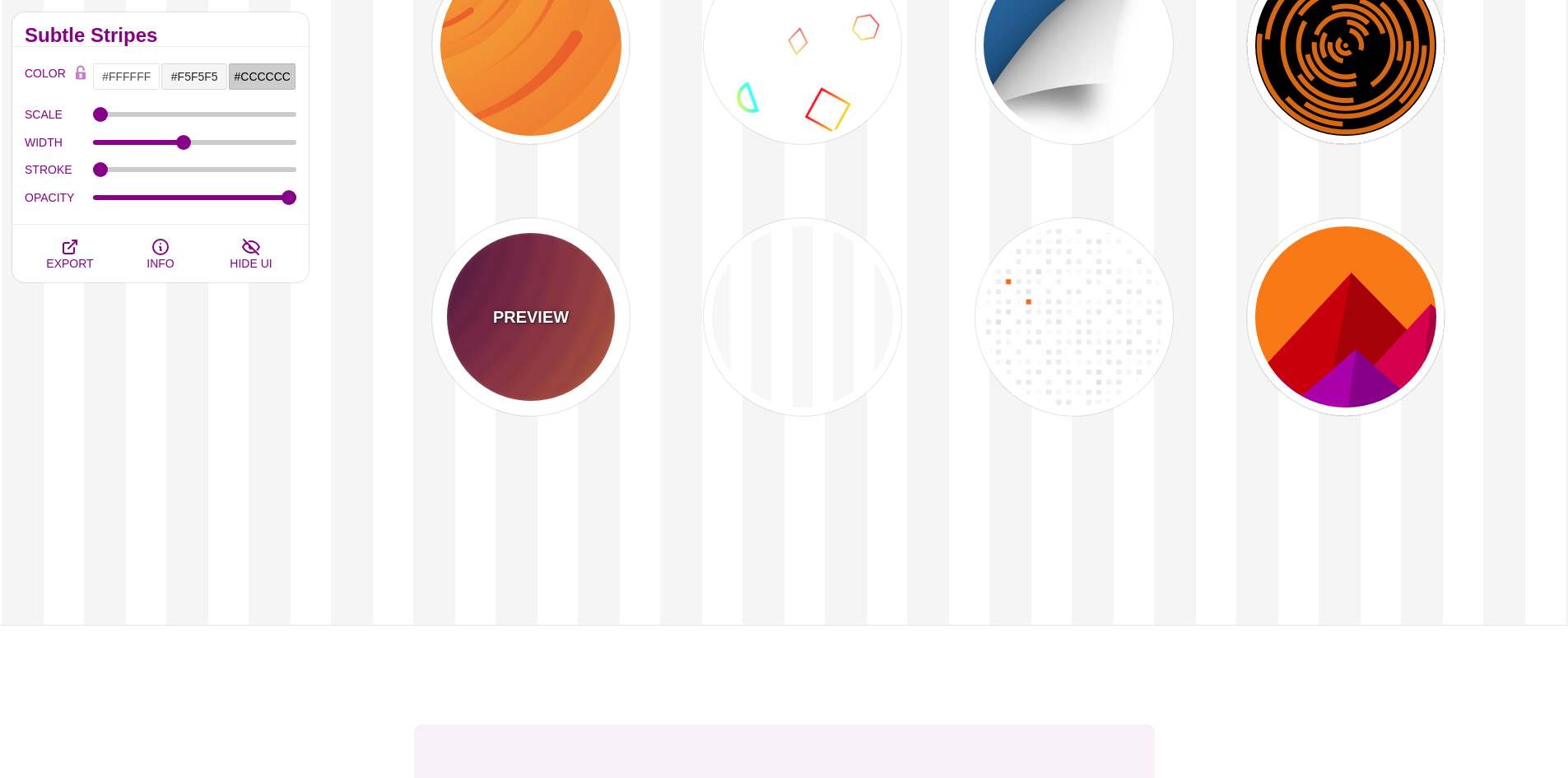
click at [585, 300] on div "PREVIEW" at bounding box center [531, 316] width 198 height 198
type input "#FF9D00"
type input "#210024"
type input "#000000"
type input "70"
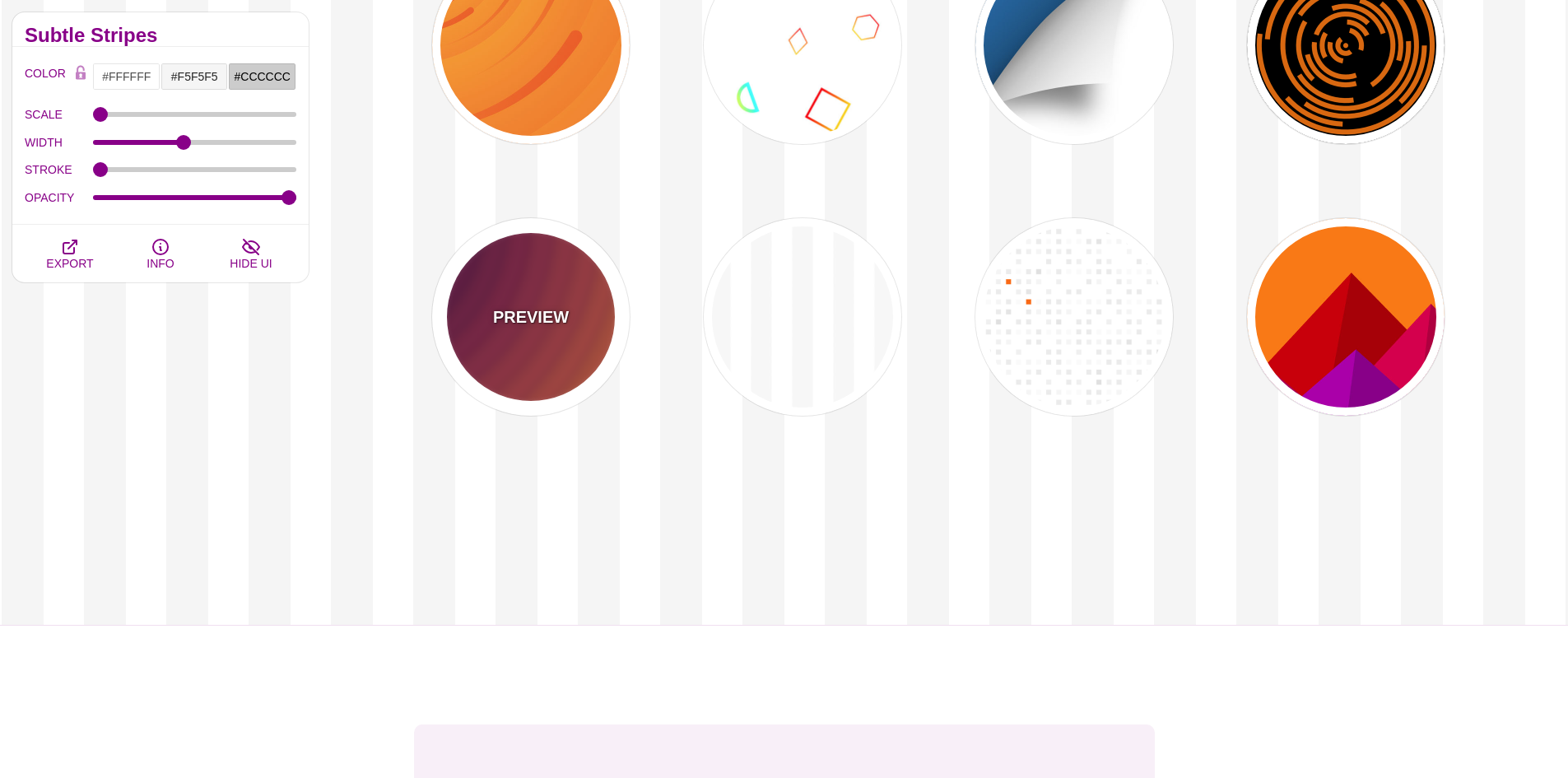
type input "0.05"
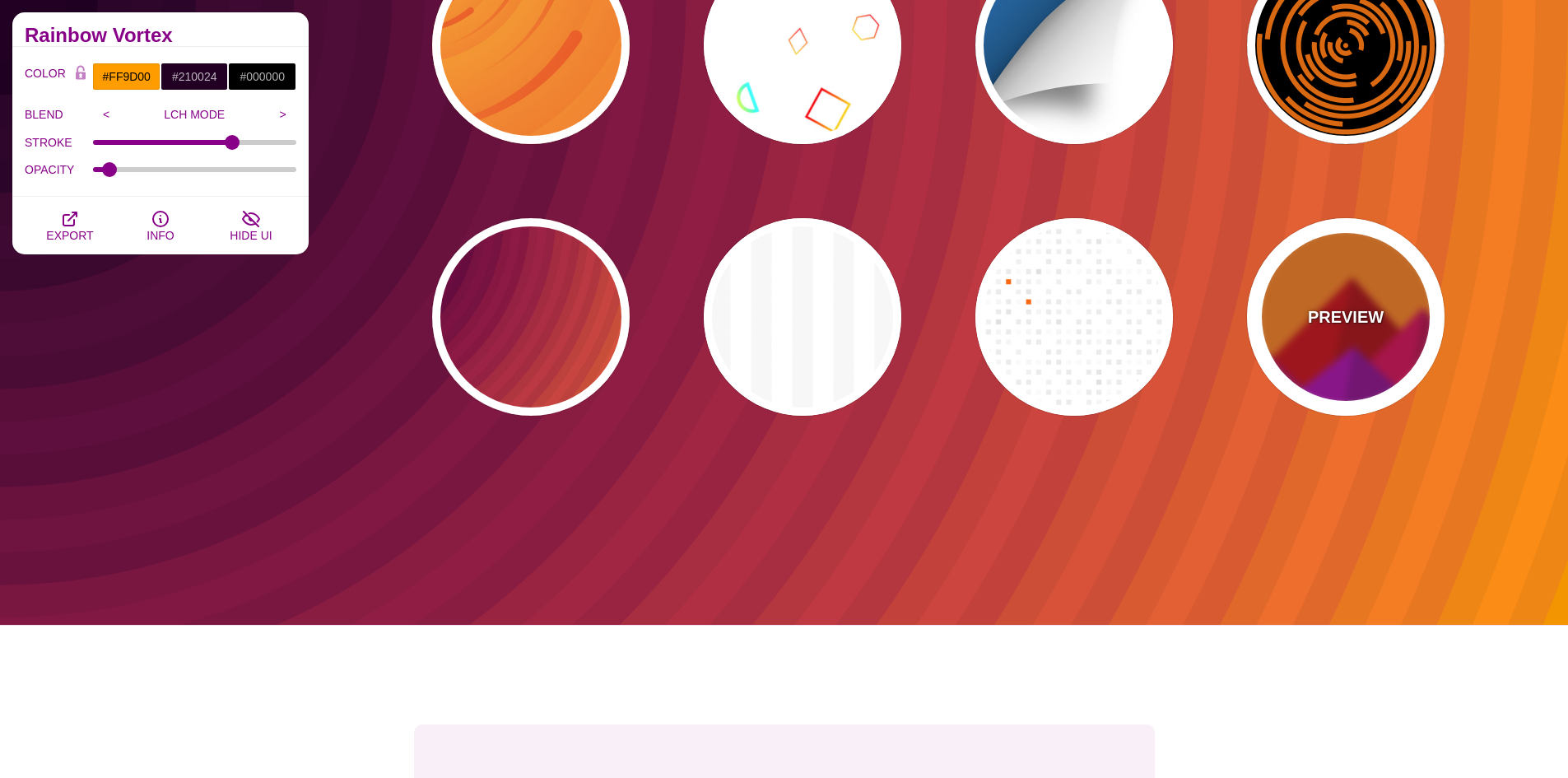
click at [1280, 315] on div "PREVIEW" at bounding box center [1345, 316] width 198 height 198
type input "#FF7700"
type input "#CC0000"
type input "#AA00AA"
type input "#AA0000"
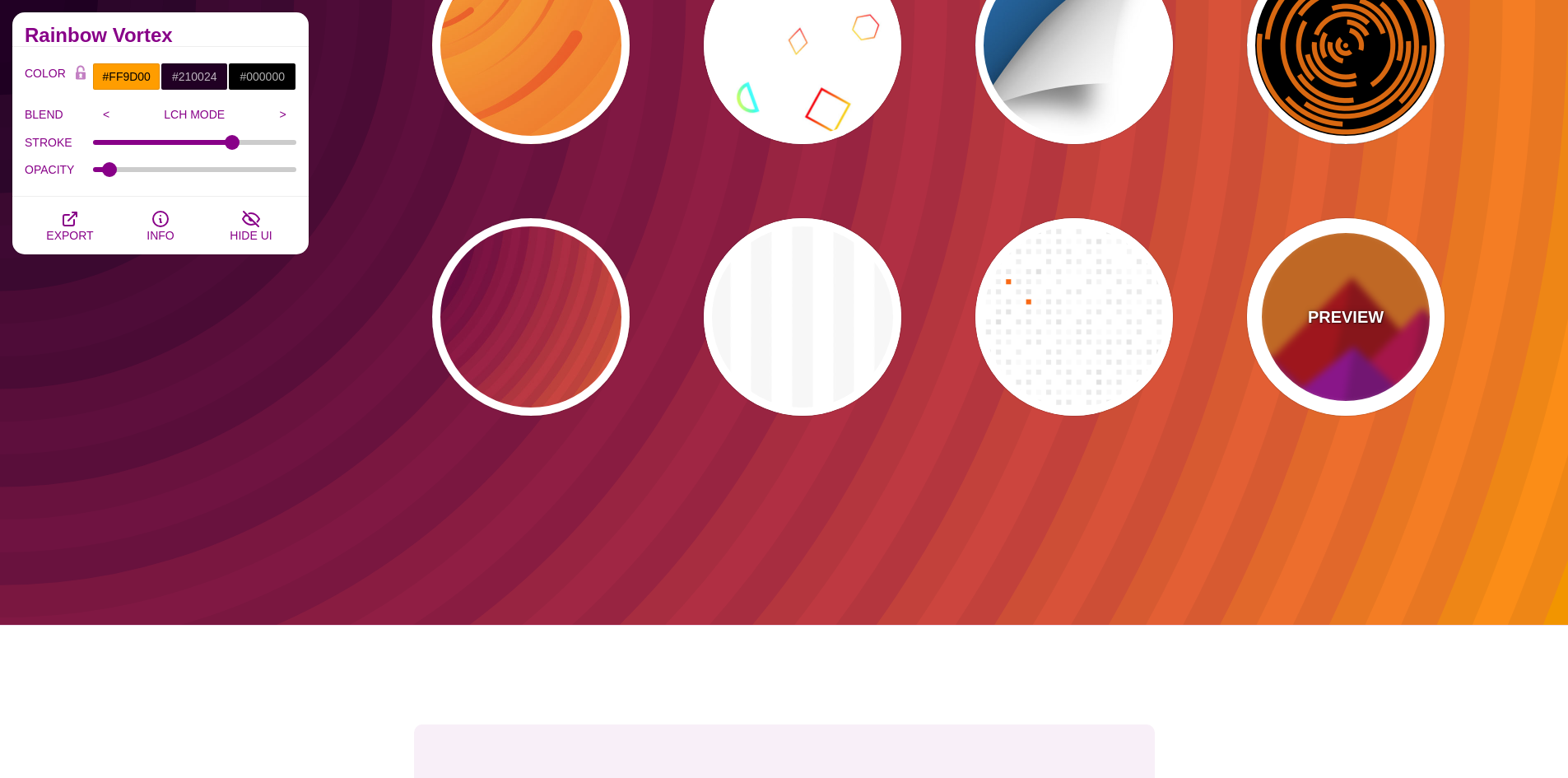
type input "#880088"
type input "0"
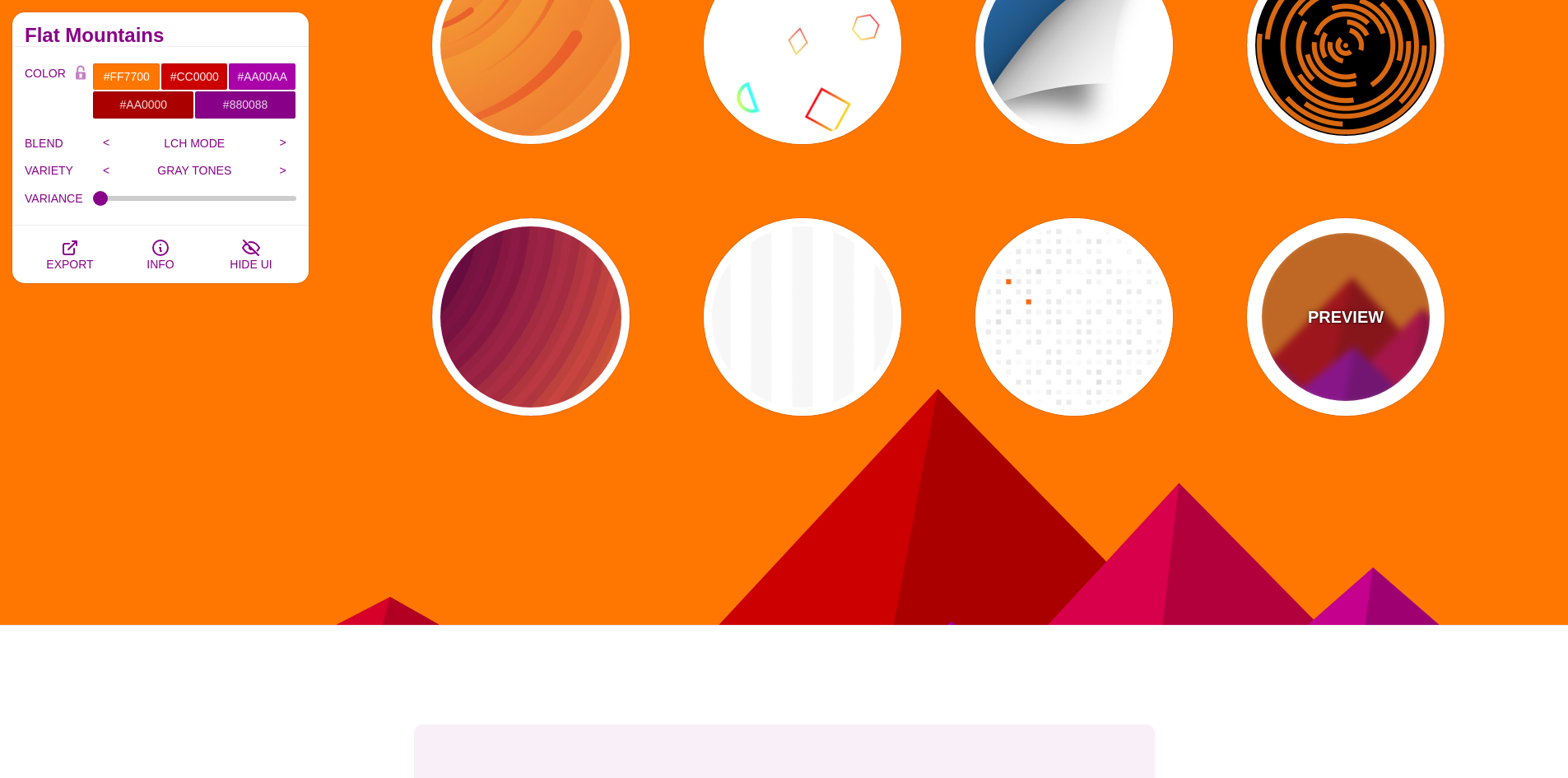
scroll to position [2634, 0]
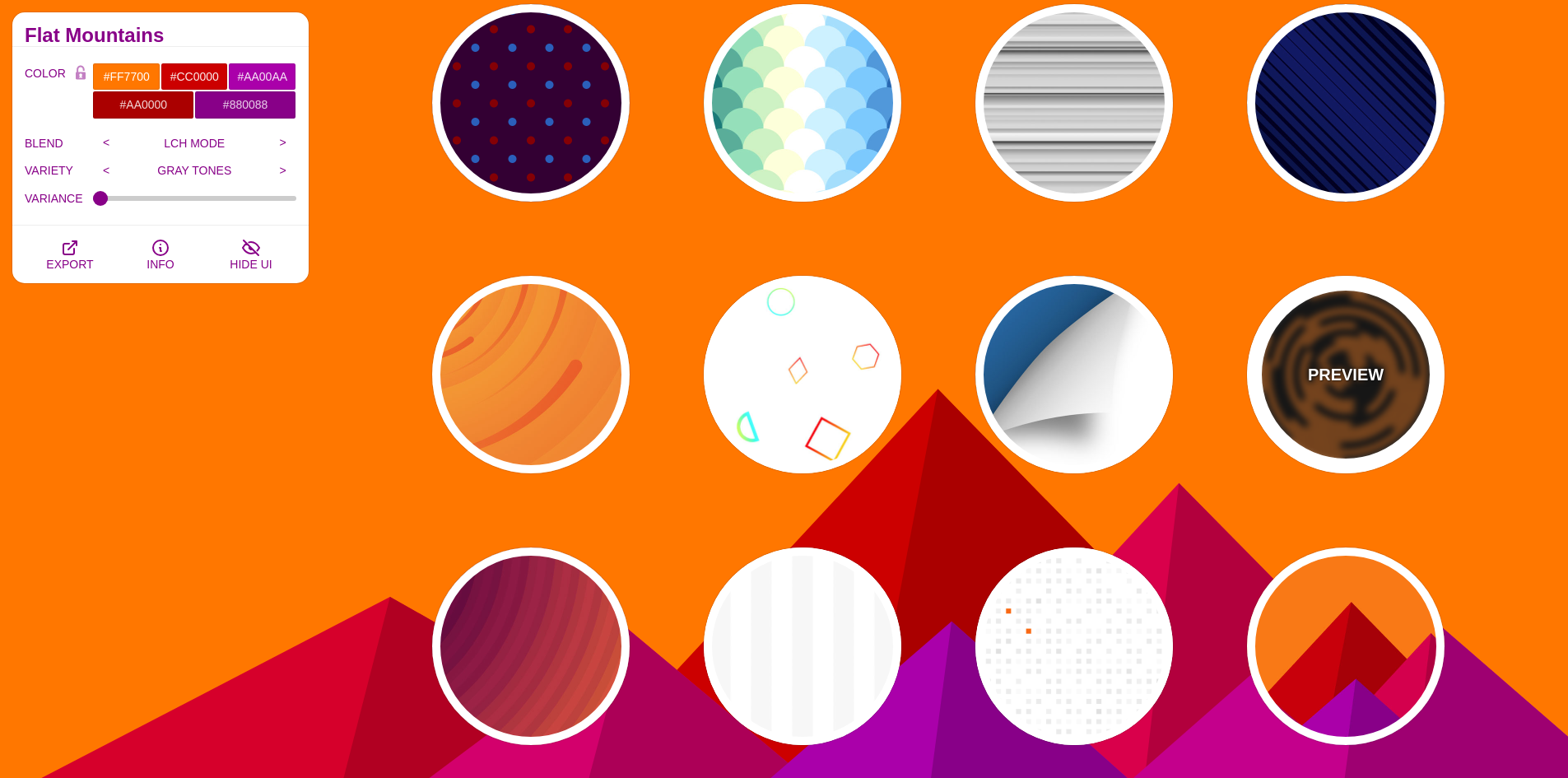
click at [1328, 384] on p "PREVIEW" at bounding box center [1345, 375] width 76 height 24
type input "#000000"
type input "#DD6600"
type input "0"
type input "5"
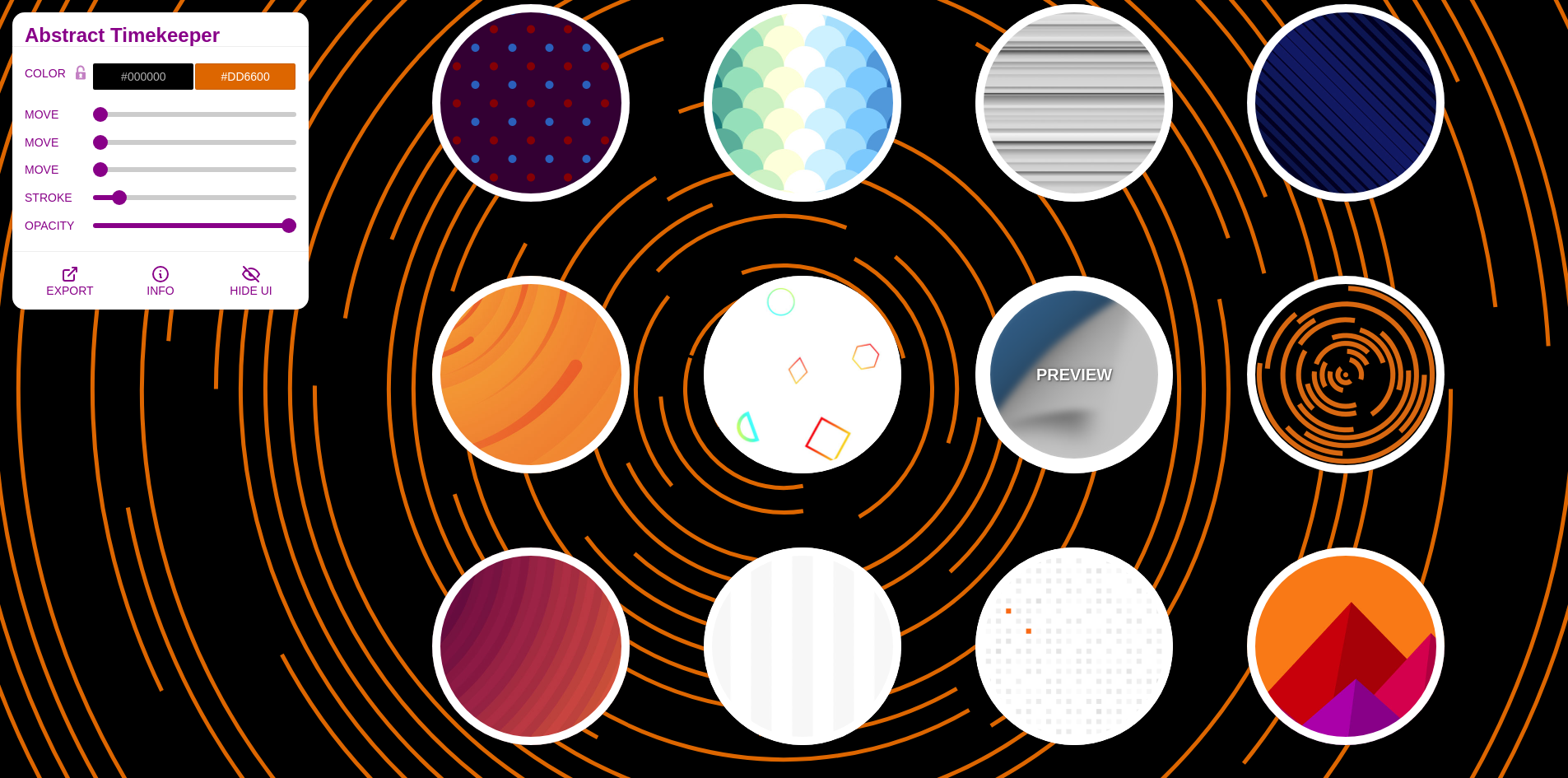
drag, startPoint x: 1076, startPoint y: 376, endPoint x: 1031, endPoint y: 377, distance: 45.0
click at [1076, 377] on p "PREVIEW" at bounding box center [1074, 375] width 76 height 24
type input "#FFFFFF"
type input "#0B8CD5"
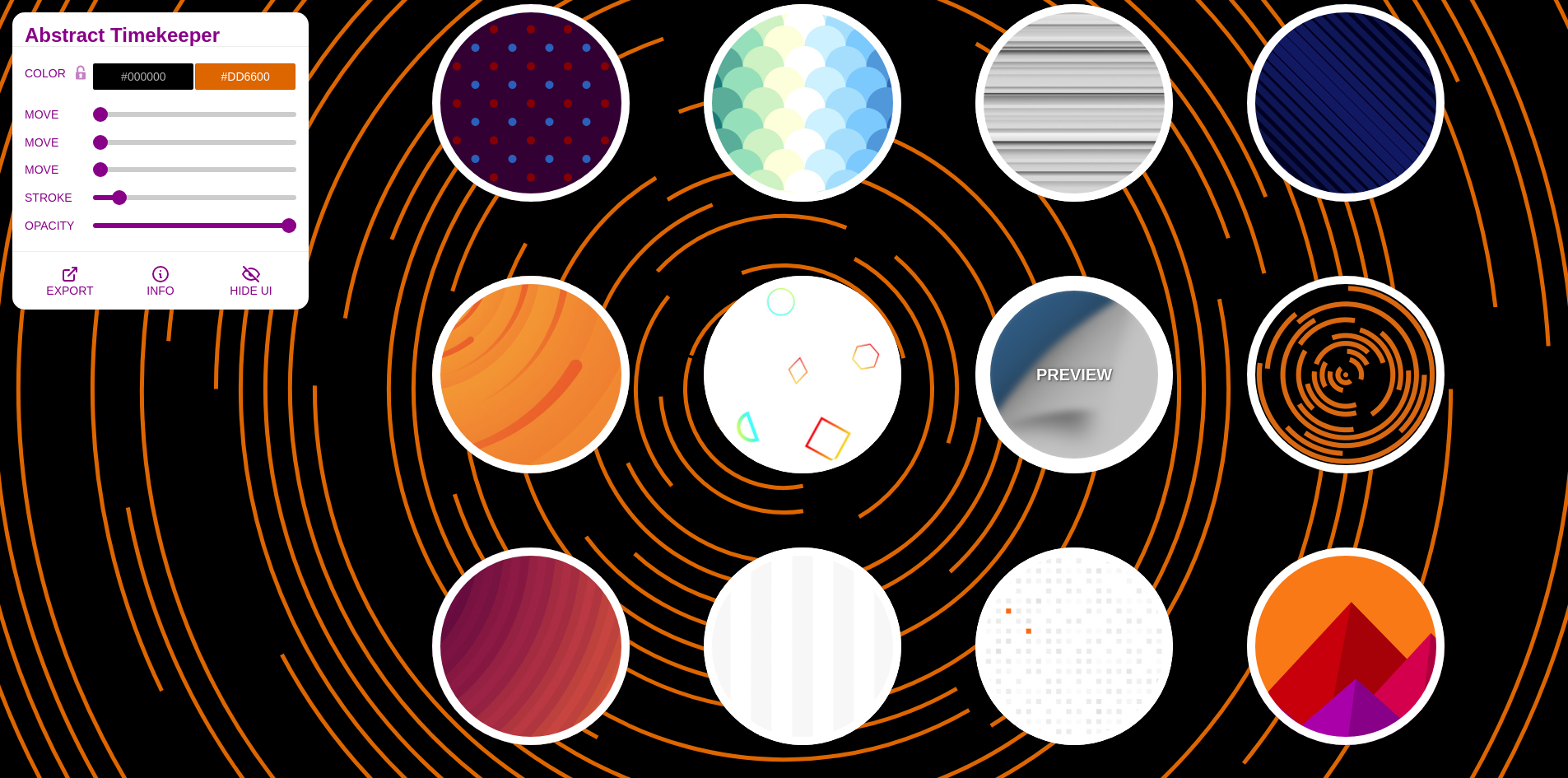
type input "800"
type input "0.5"
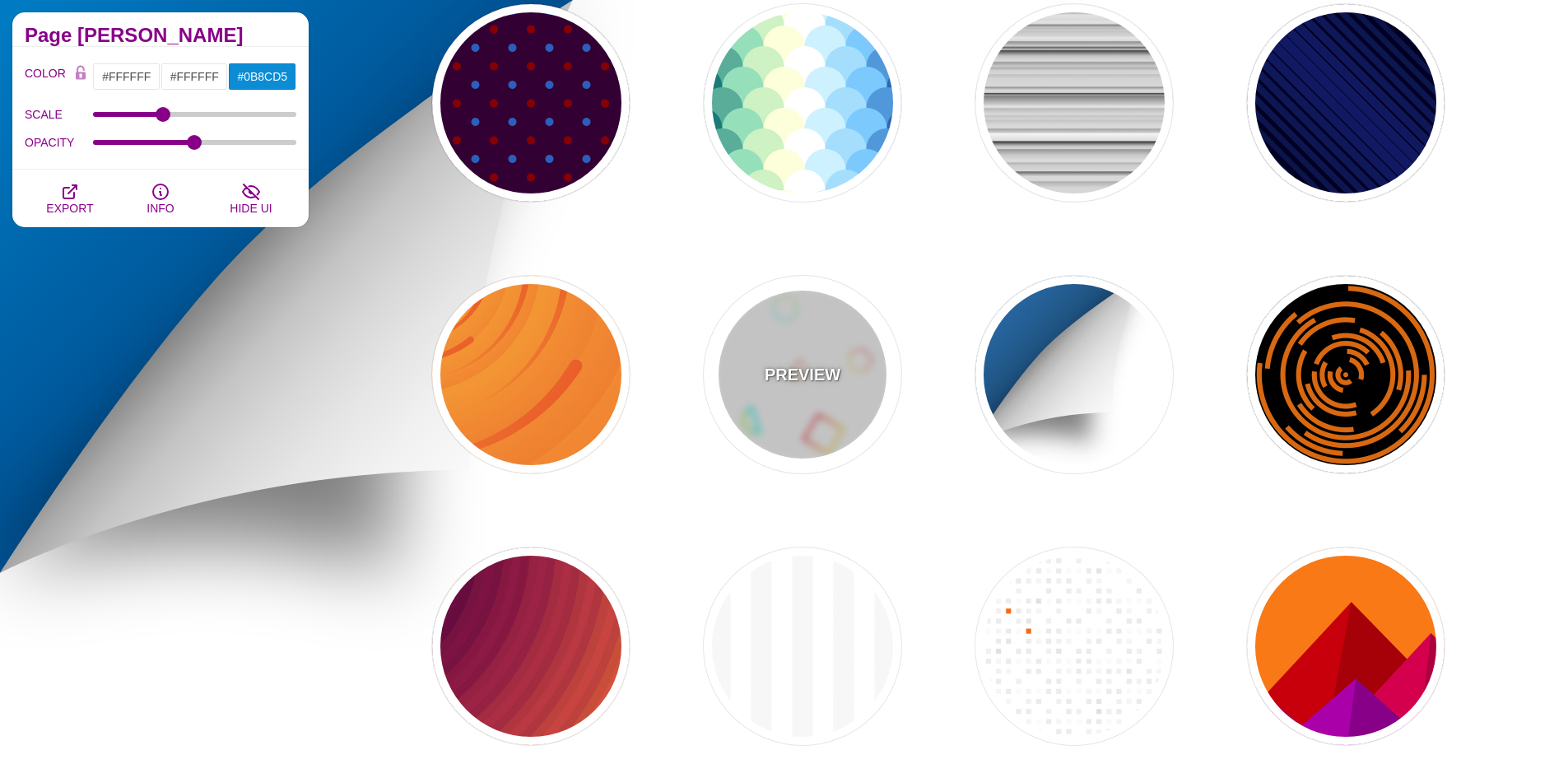
click at [799, 368] on p "PREVIEW" at bounding box center [802, 375] width 76 height 24
type input "#00FFFF"
type input "#CCFF66"
type input "#FF0000"
type input "#FFCC00"
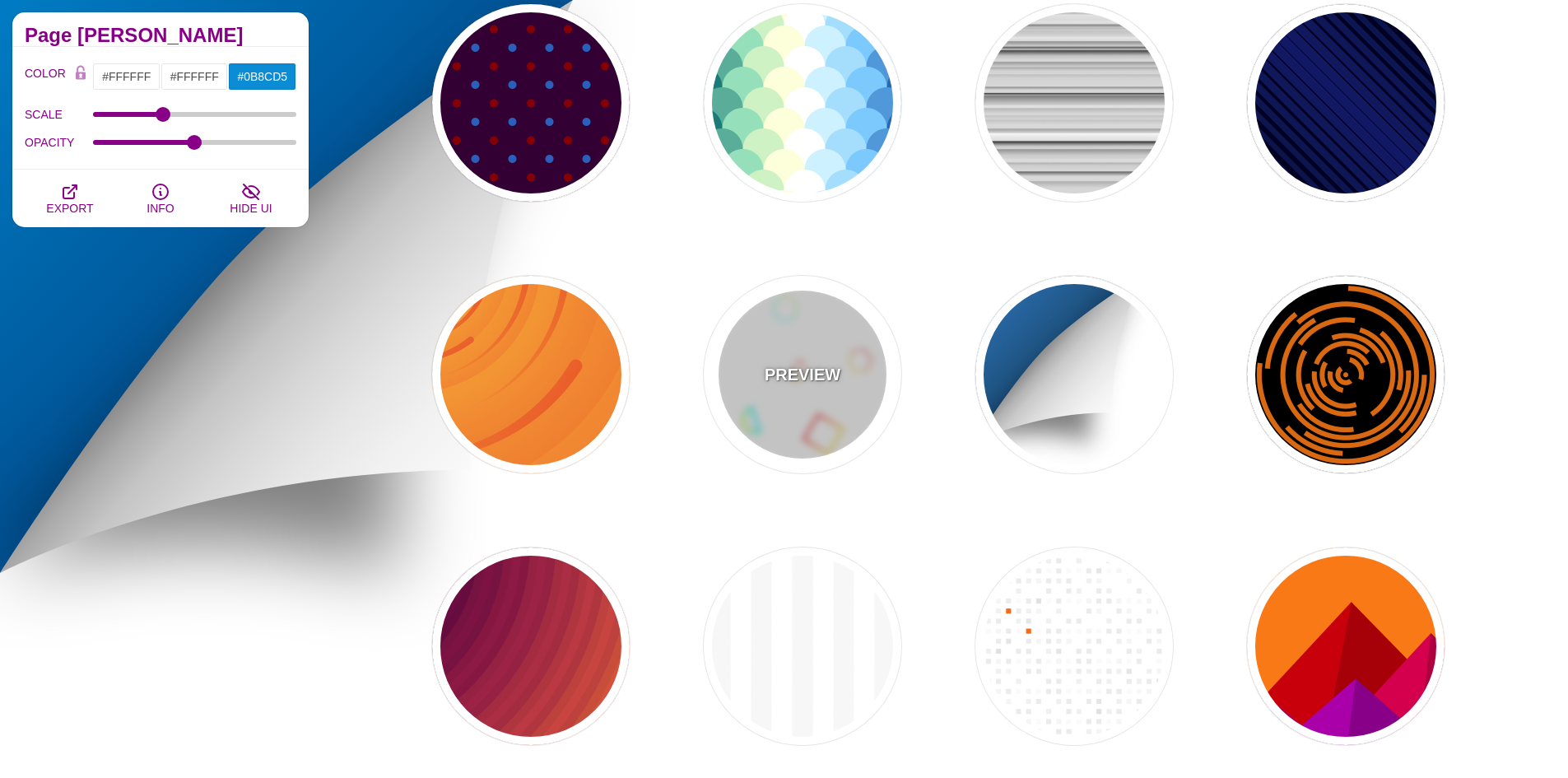
type input "0"
type input "1"
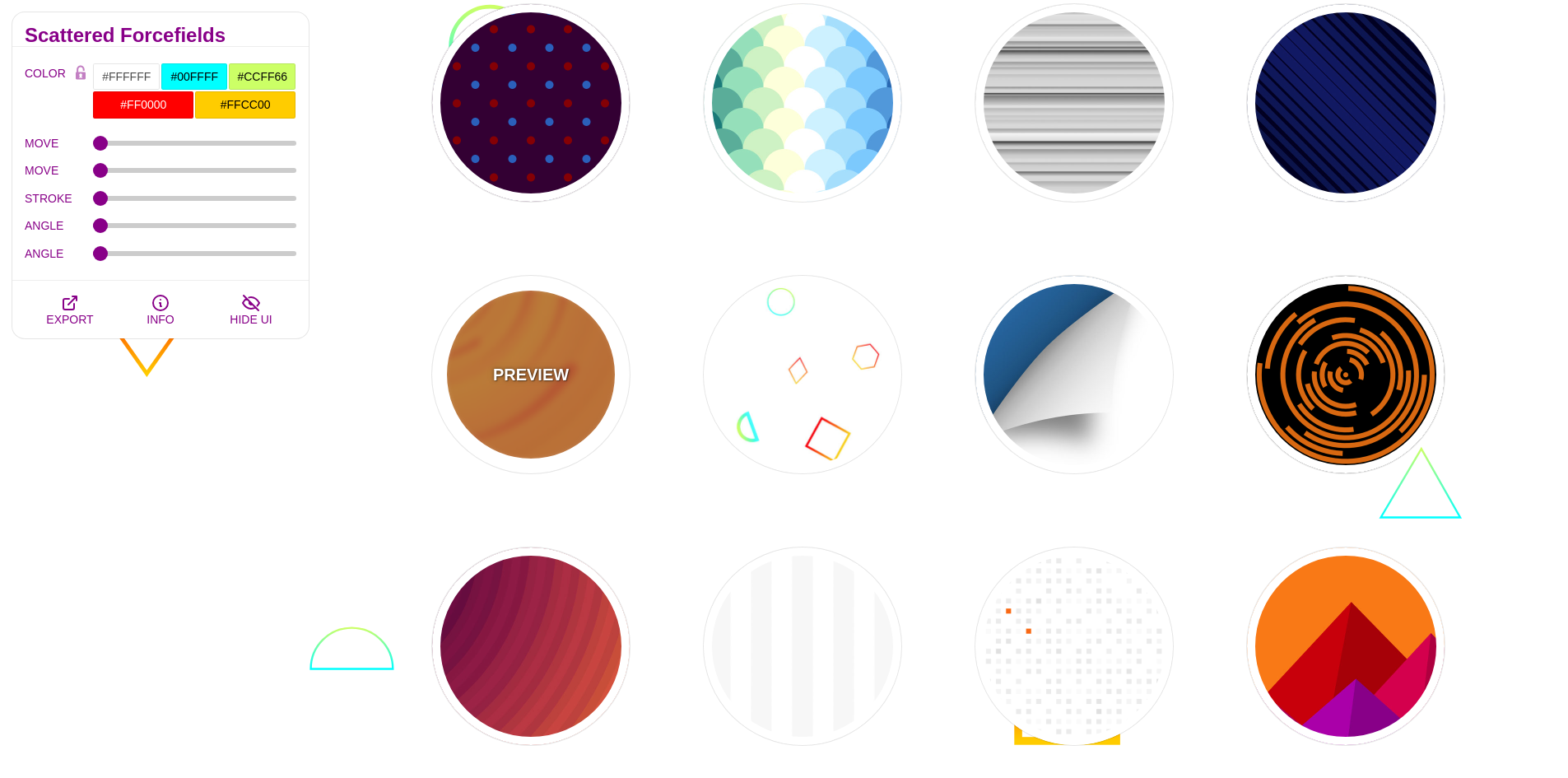
click at [539, 350] on div "PREVIEW" at bounding box center [531, 375] width 198 height 198
type input "#EE5522"
type input "#FFBB33"
type input "0"
type input "0.1"
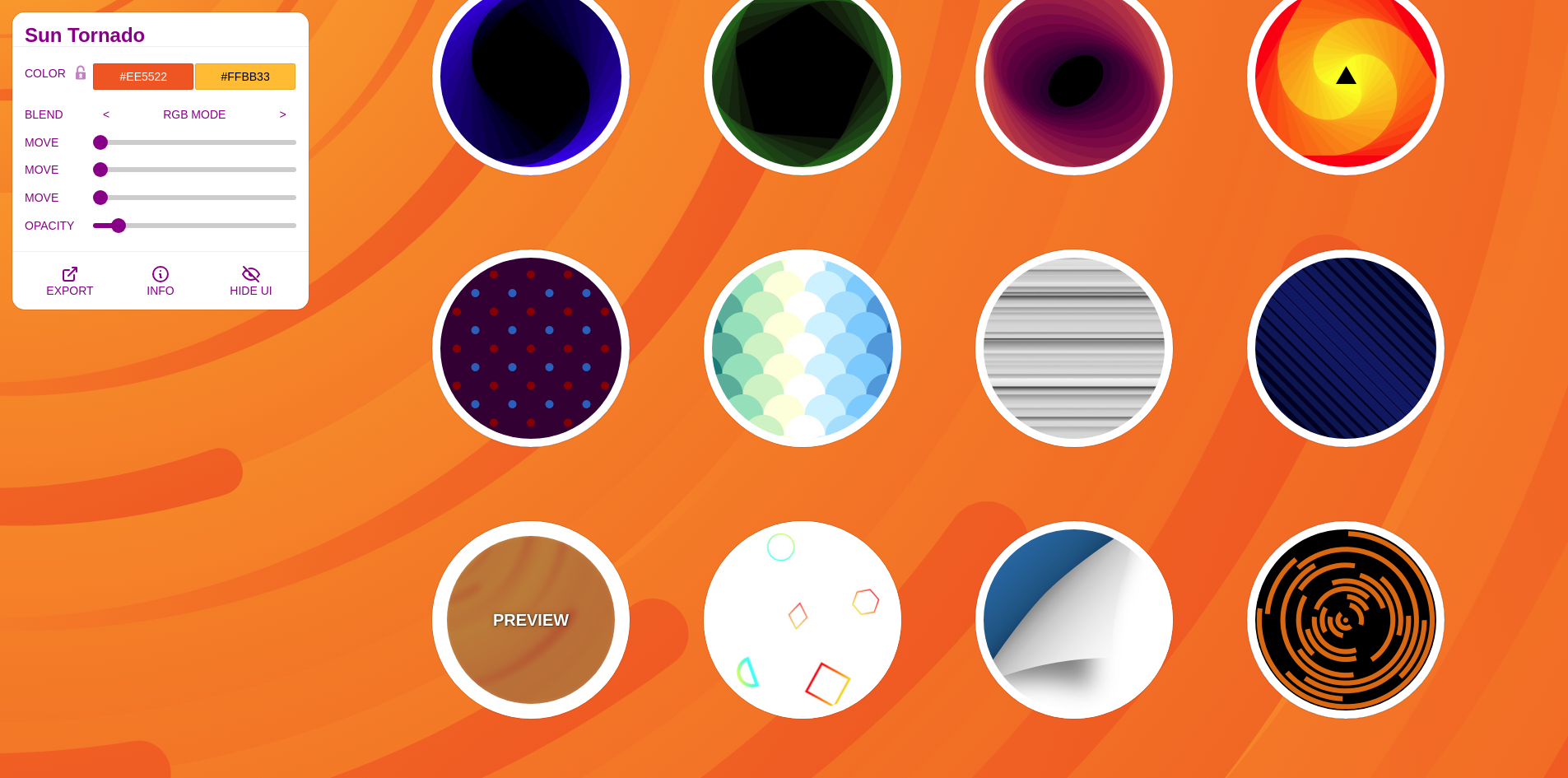
scroll to position [2304, 0]
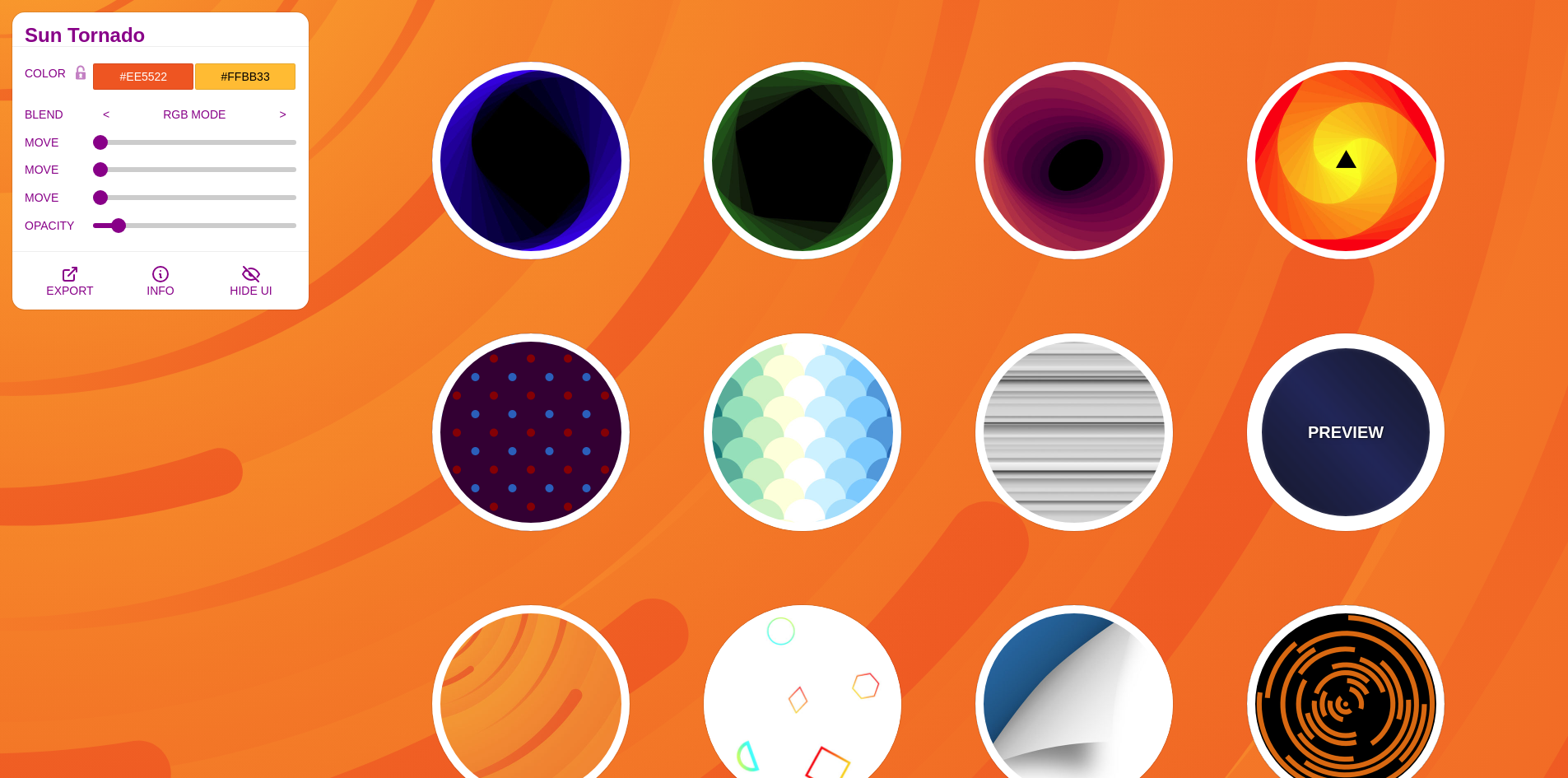
click at [1361, 397] on div "PREVIEW" at bounding box center [1345, 432] width 198 height 198
type input "#000022"
type input "#002266"
type input "#001133"
type input "2000"
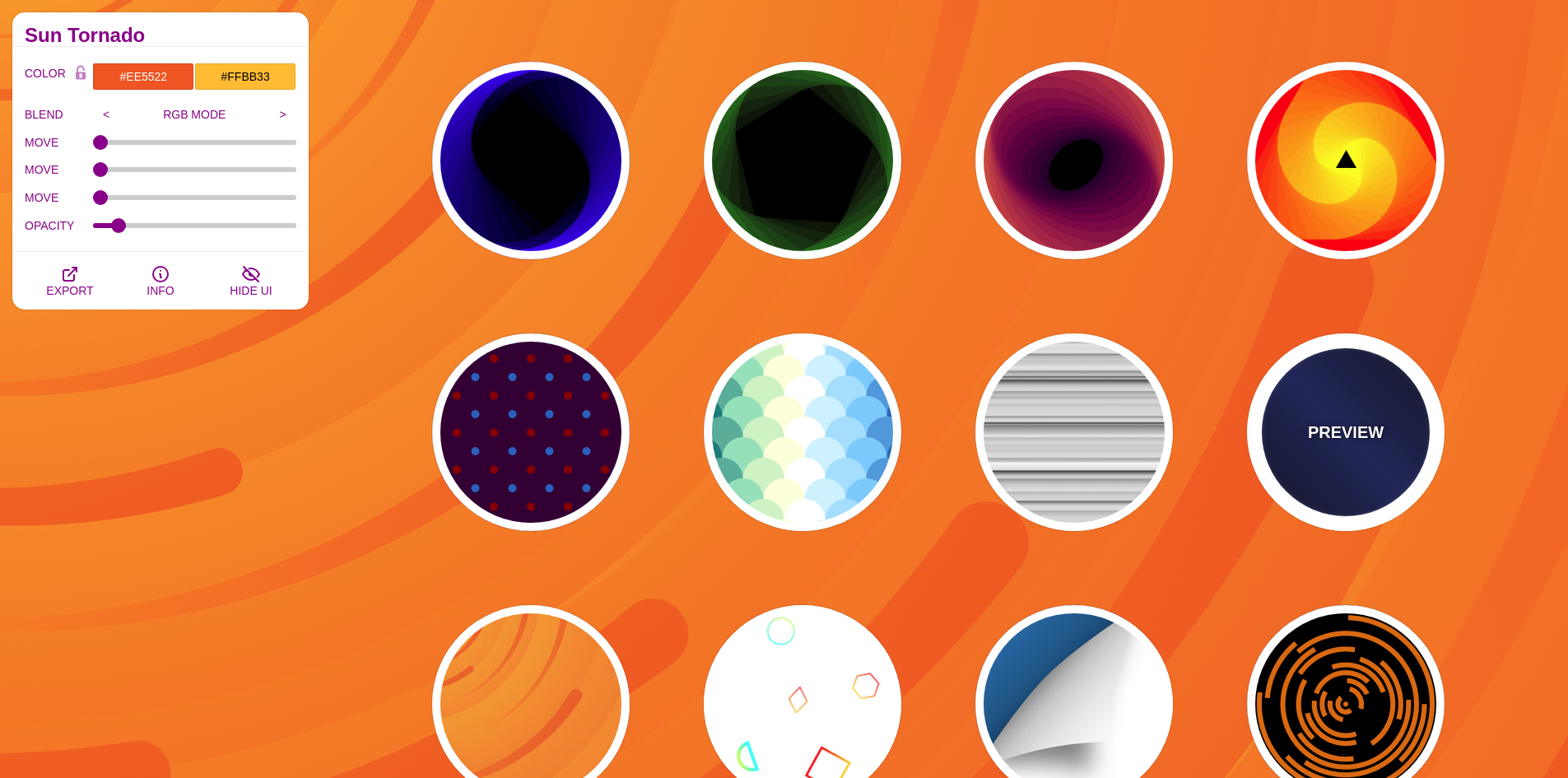
type input "1"
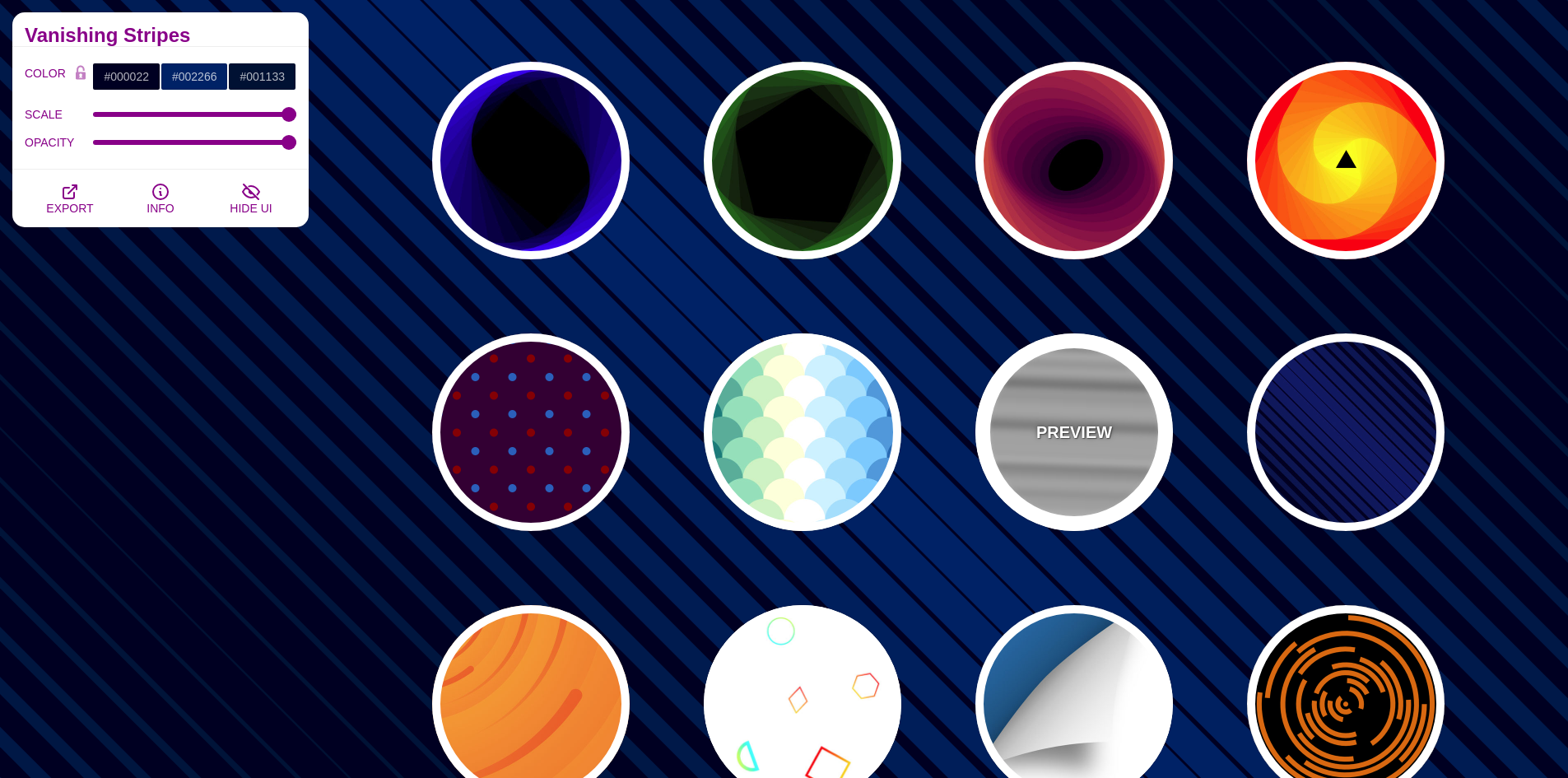
drag, startPoint x: 1032, startPoint y: 415, endPoint x: 1017, endPoint y: 416, distance: 15.0
click at [1032, 416] on div "PREVIEW" at bounding box center [1074, 432] width 198 height 198
type input "#CCCCCC"
type input "1"
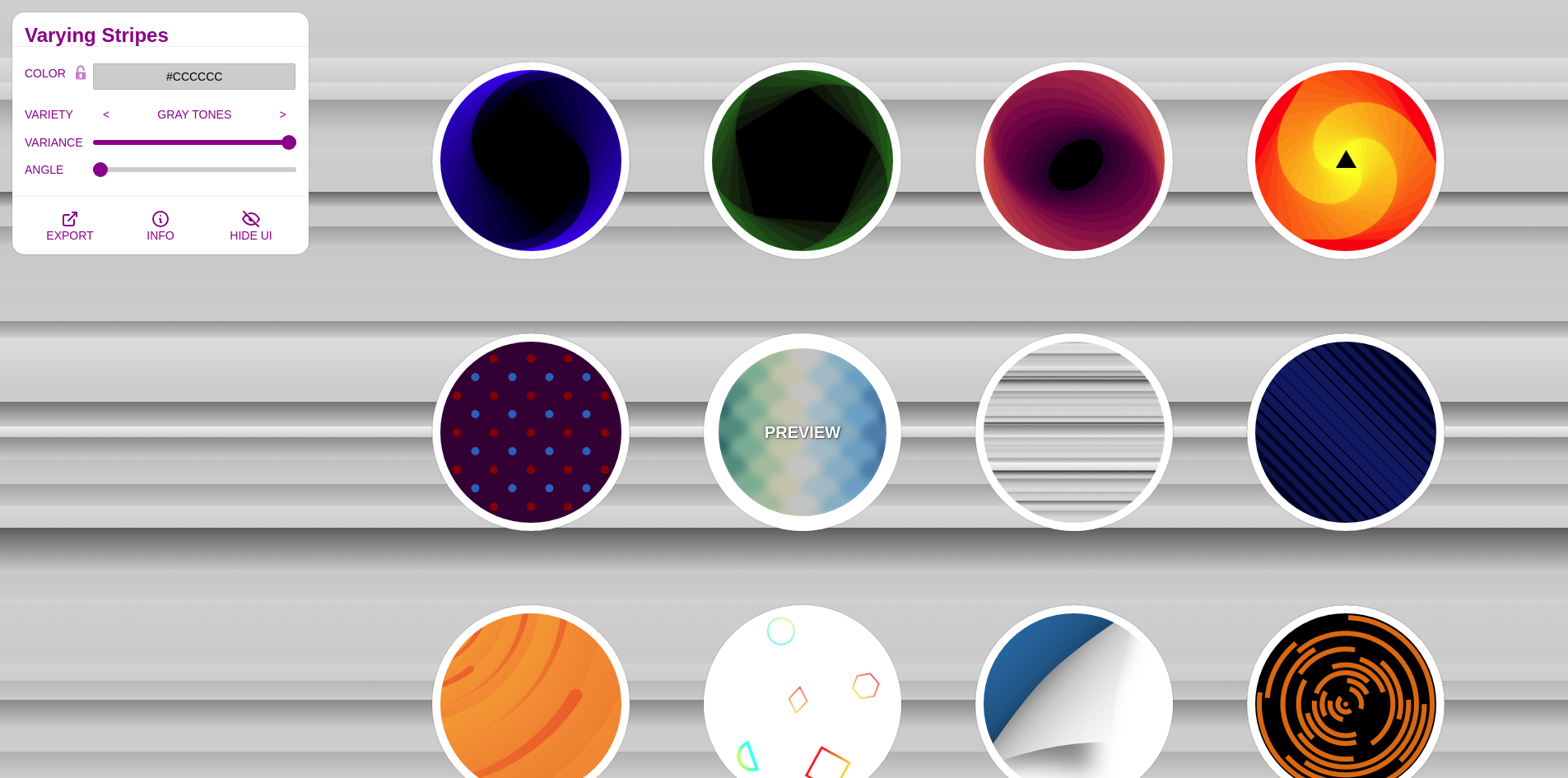
click at [842, 416] on div "PREVIEW" at bounding box center [802, 432] width 198 height 198
type input "#FFFFFF"
type input "#037B79"
type input "#92DEBA"
type input "#FFFFD8"
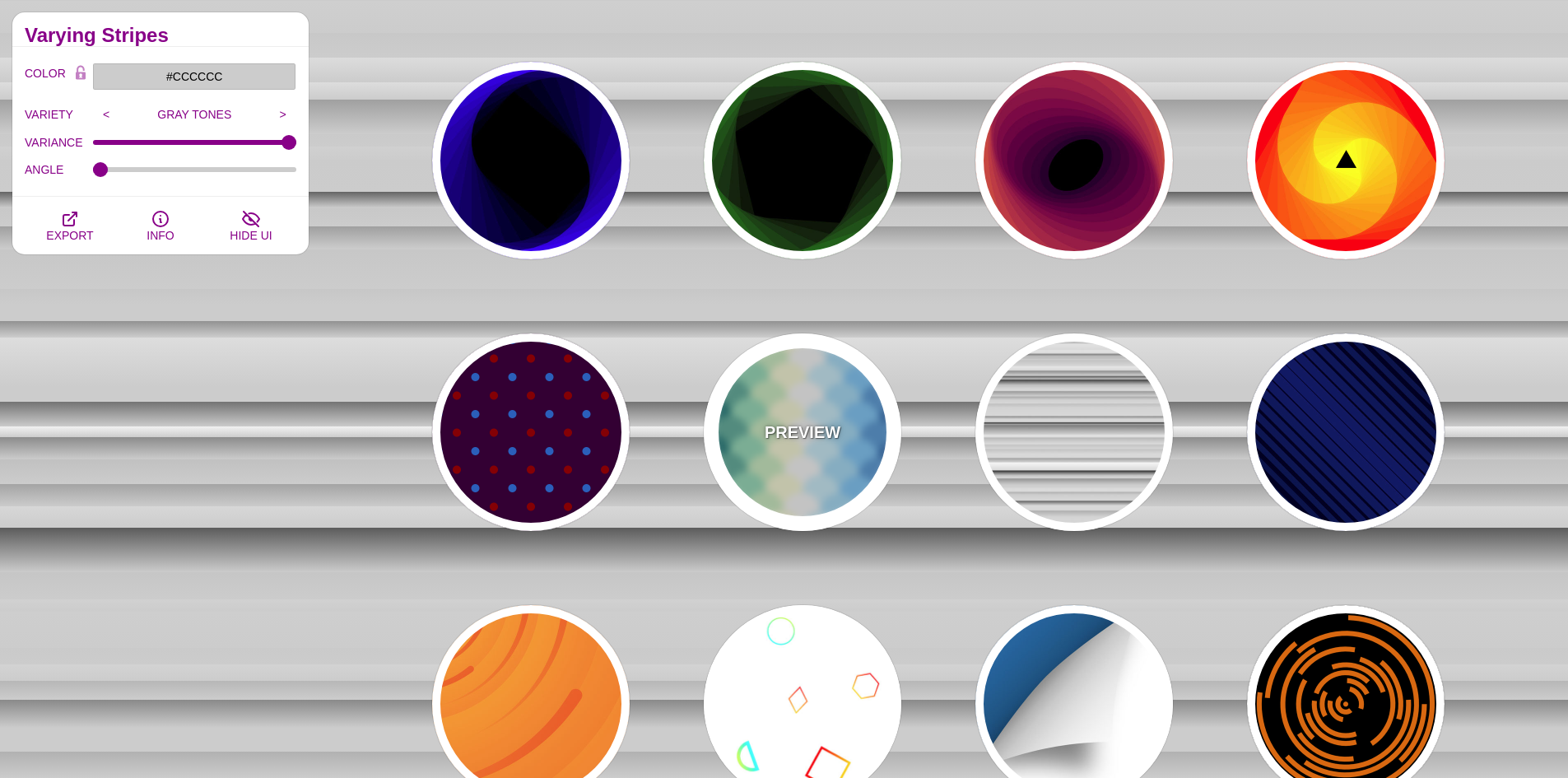
type input "#CAF2FF"
type input "#6FCCFF"
type input "#006EB4"
type input "#FFFFFF"
type input "600"
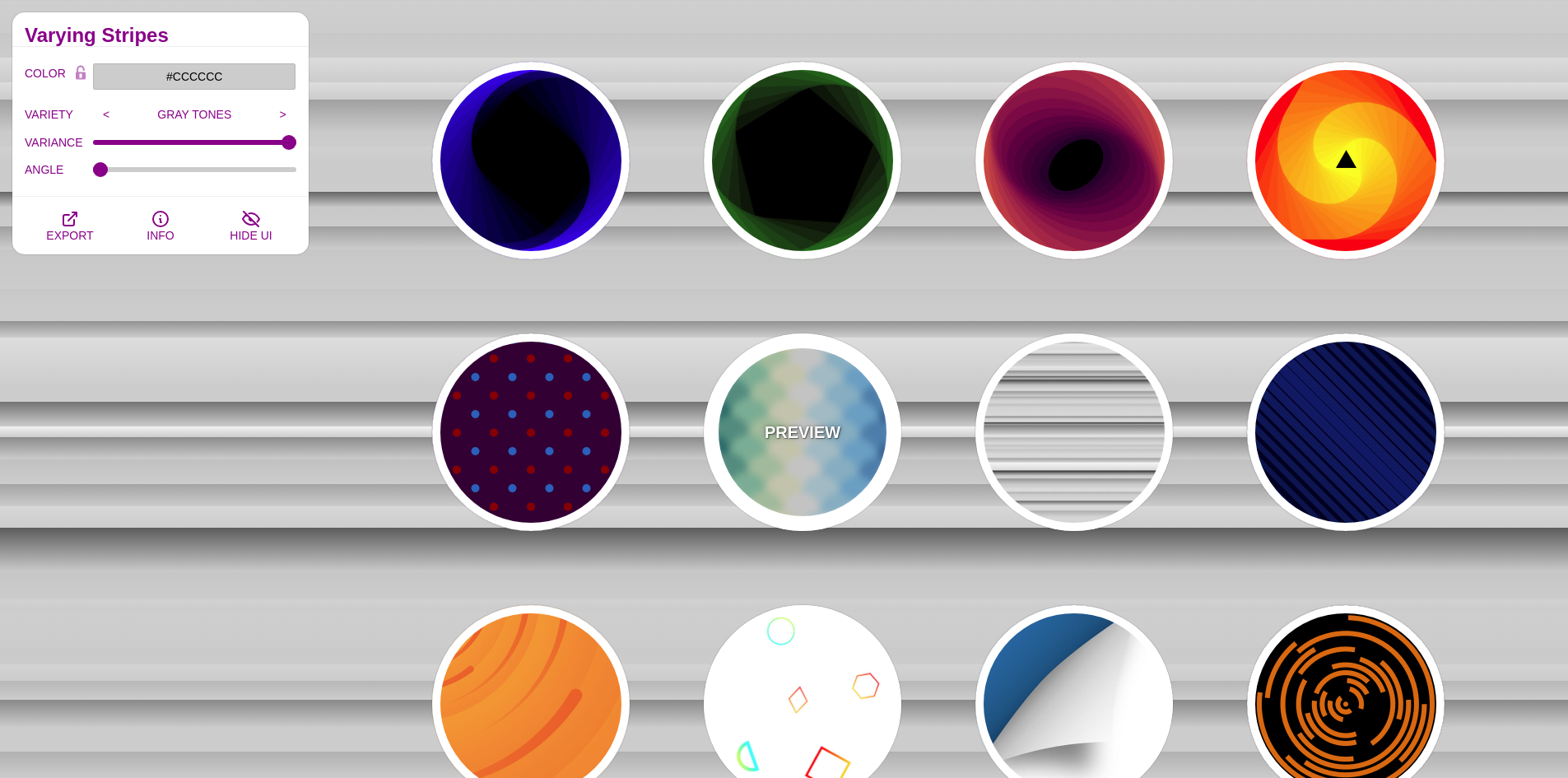
type input "0"
type input "1"
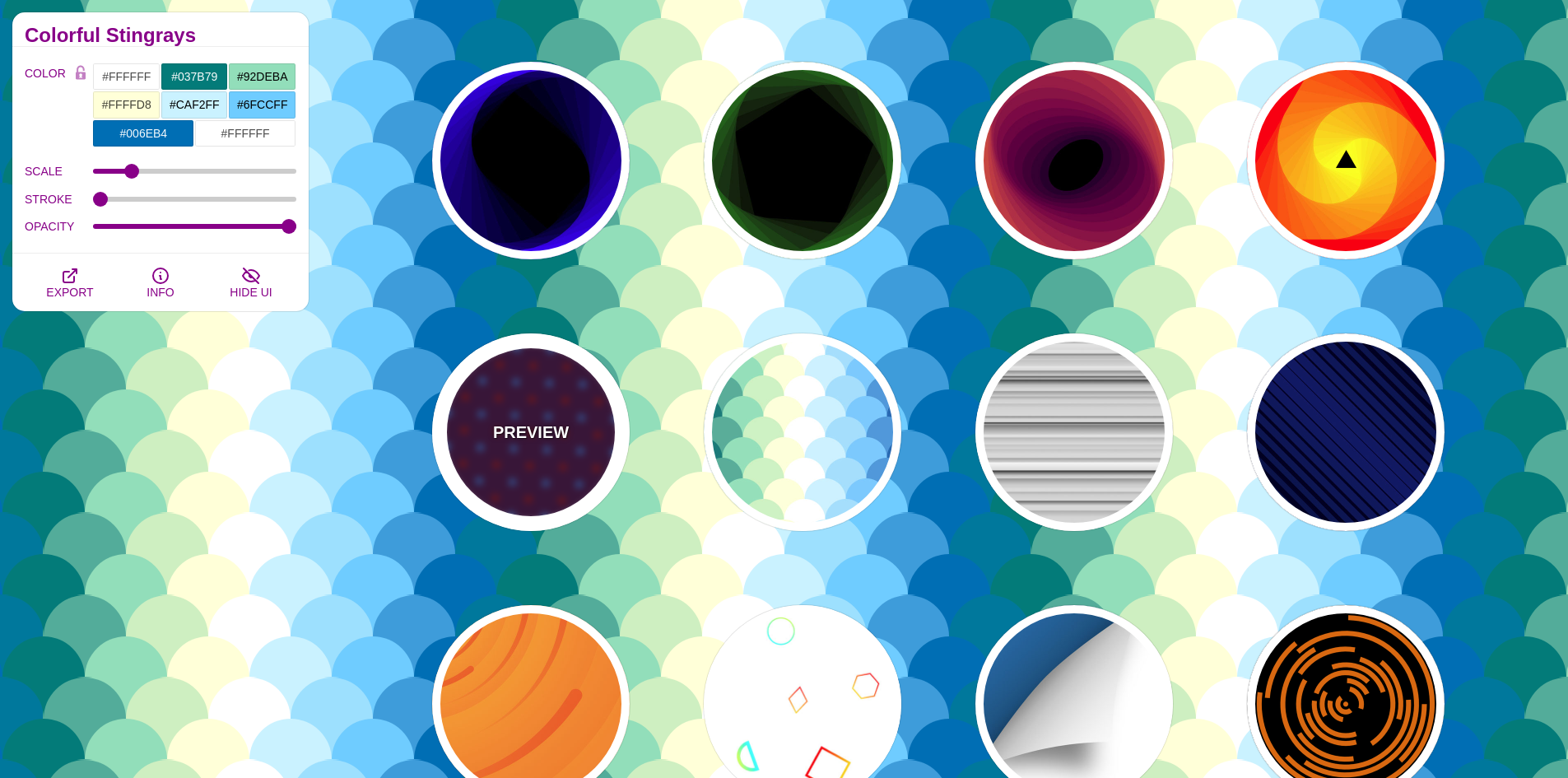
click at [559, 408] on div "PREVIEW" at bounding box center [531, 432] width 198 height 198
type input "#330033"
type input "#0066BB"
type input "#880000"
type input "90"
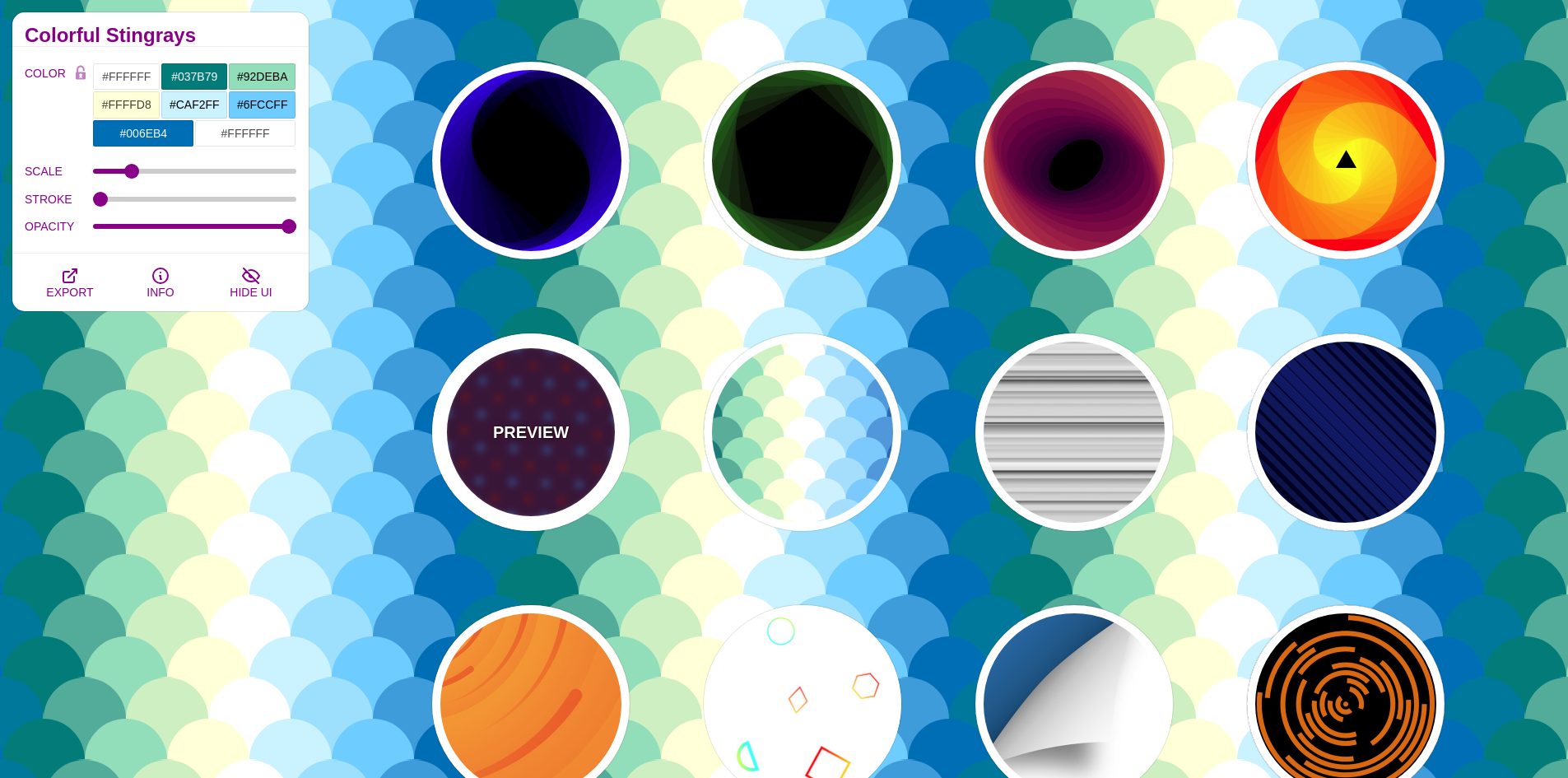
type input "10"
type input "1"
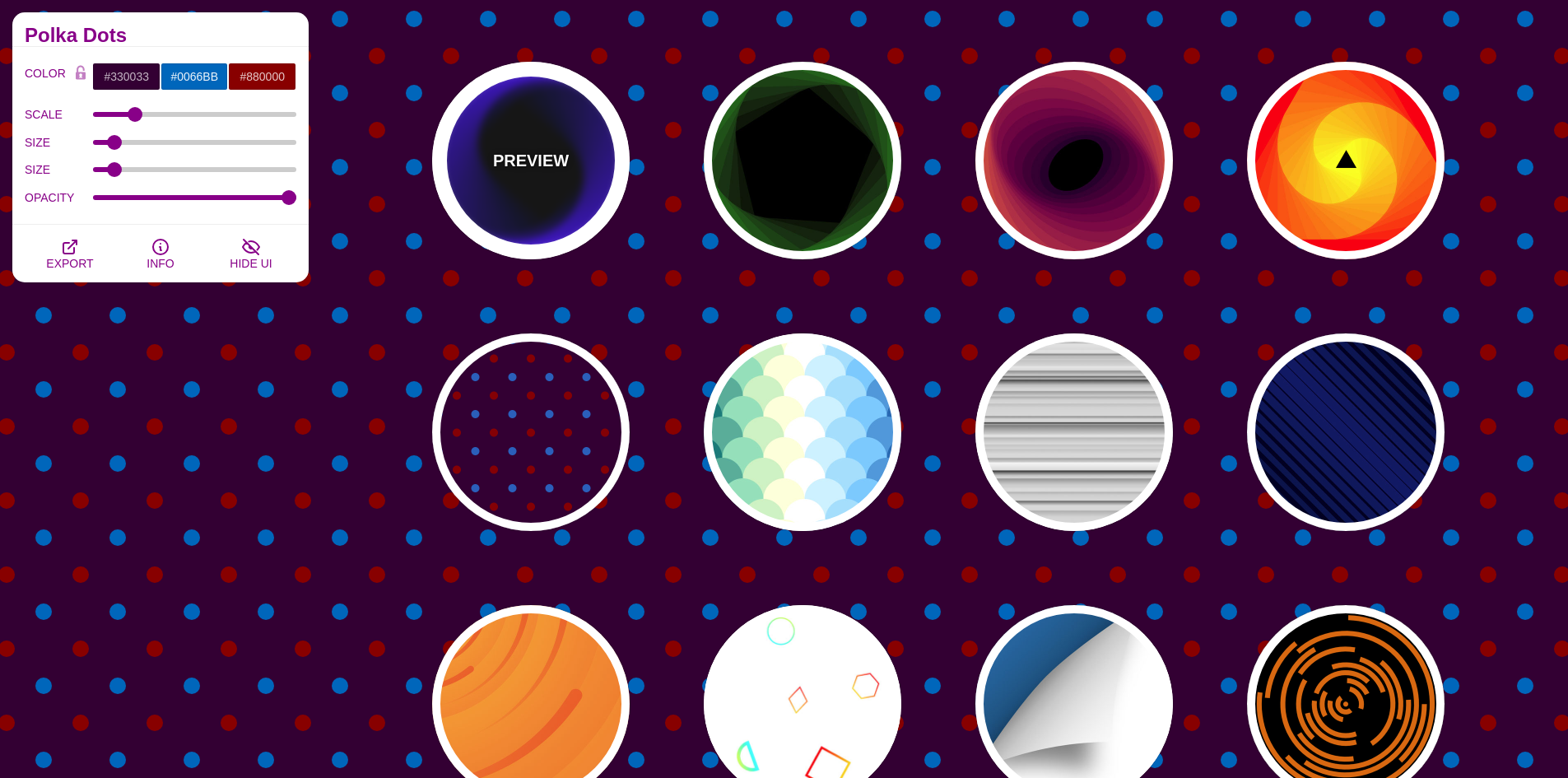
click at [563, 160] on p "PREVIEW" at bounding box center [531, 160] width 76 height 24
type input "#000000"
type input "#0000FF"
type input "0"
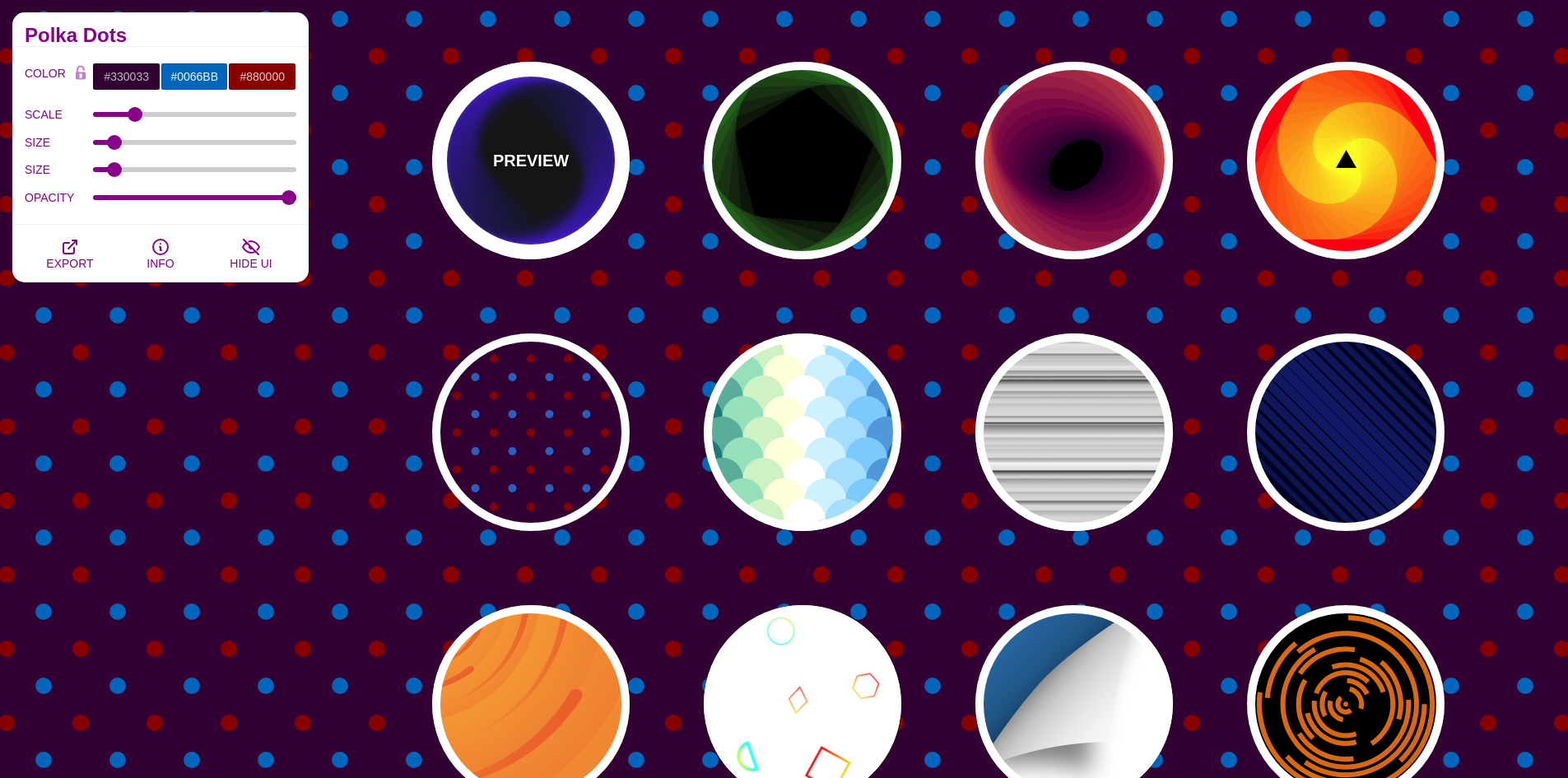
type input "0"
type input "100"
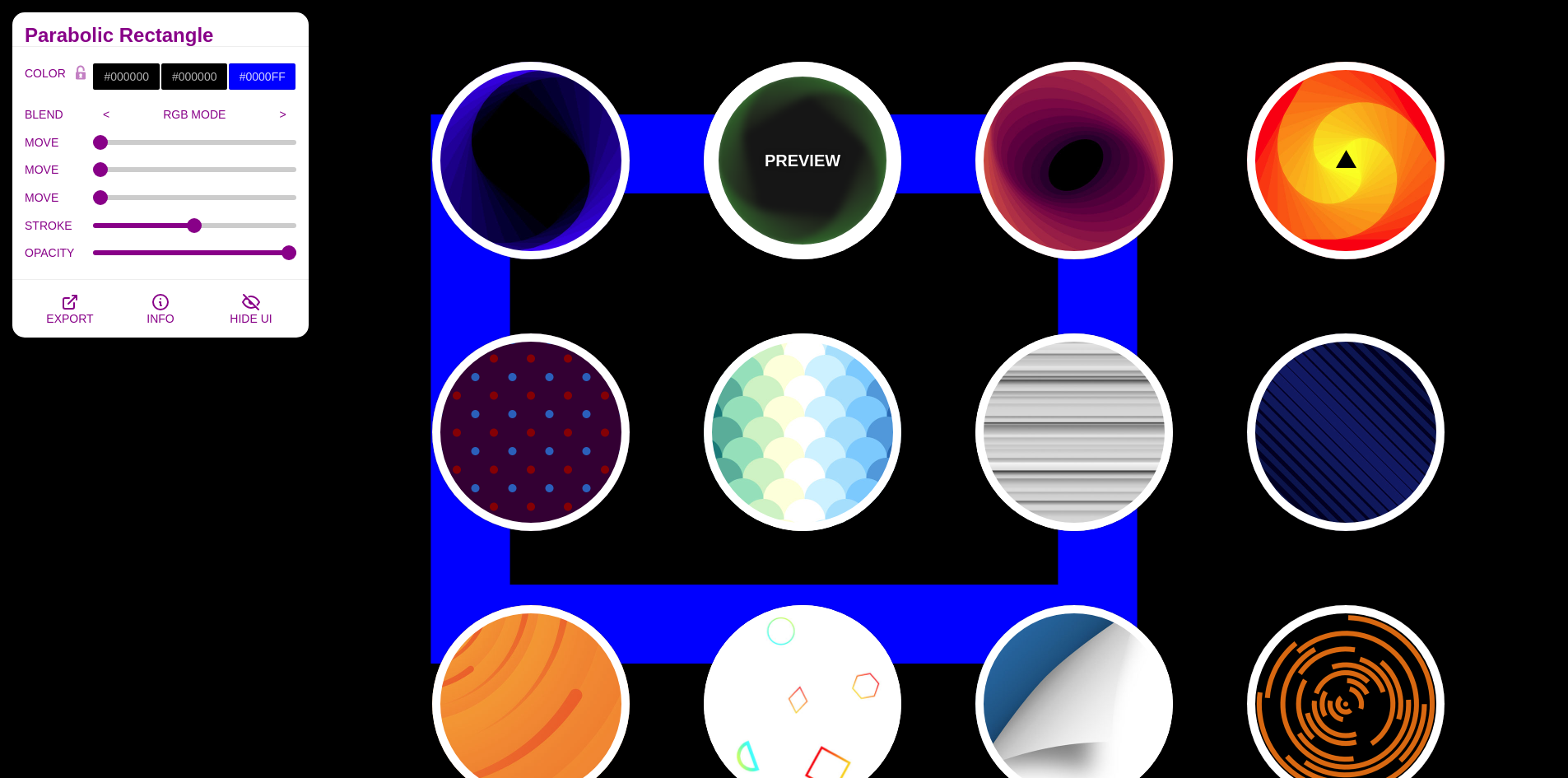
click at [794, 169] on p "PREVIEW" at bounding box center [802, 160] width 76 height 24
type input "#00FF00"
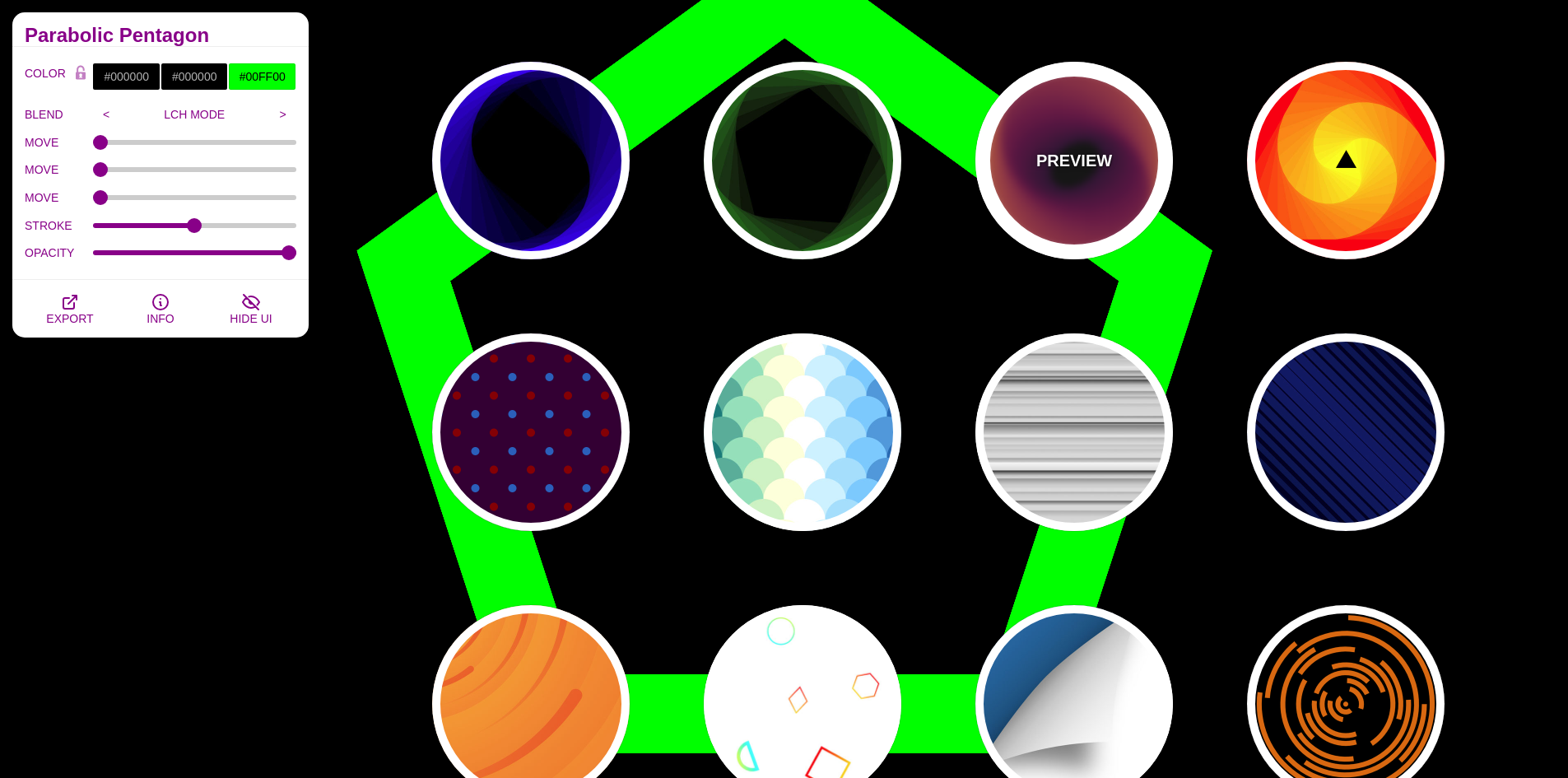
click at [1064, 171] on p "PREVIEW" at bounding box center [1074, 160] width 76 height 24
type input "#27002B"
type input "#FFD000"
type input "200"
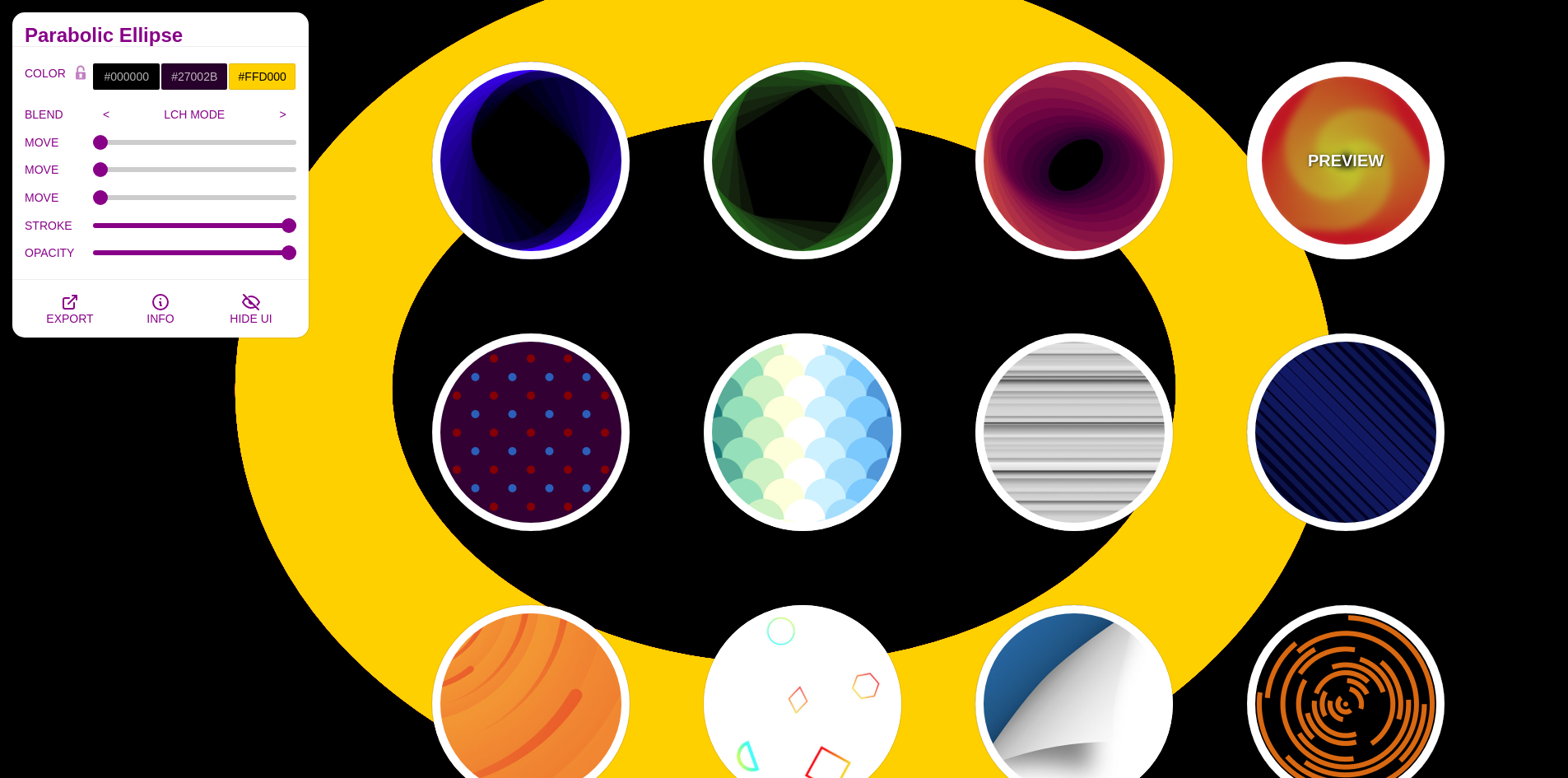
click at [1321, 183] on div "PREVIEW" at bounding box center [1345, 160] width 198 height 198
type input "#FFFF00"
type input "#FF0000"
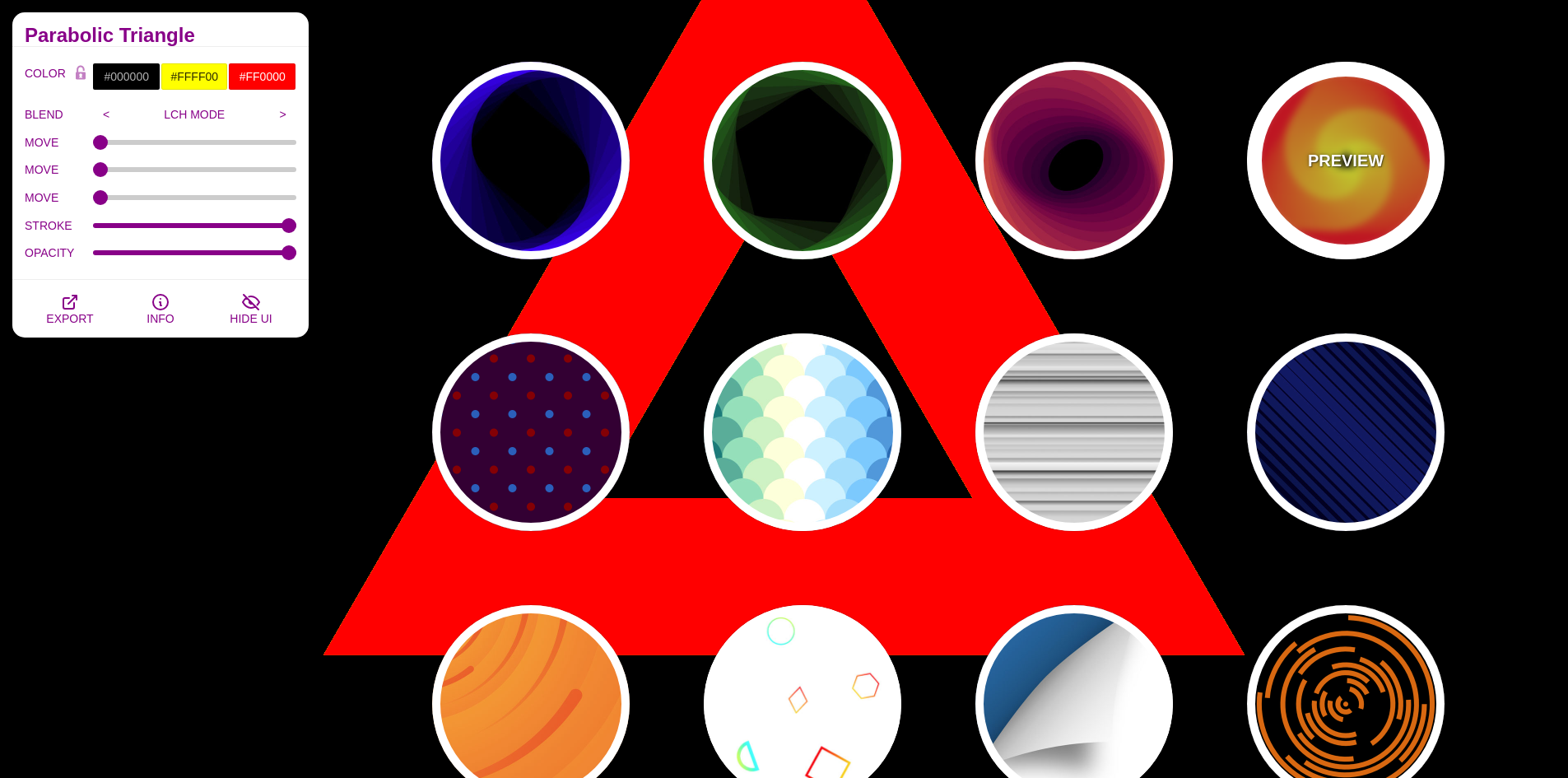
scroll to position [1811, 0]
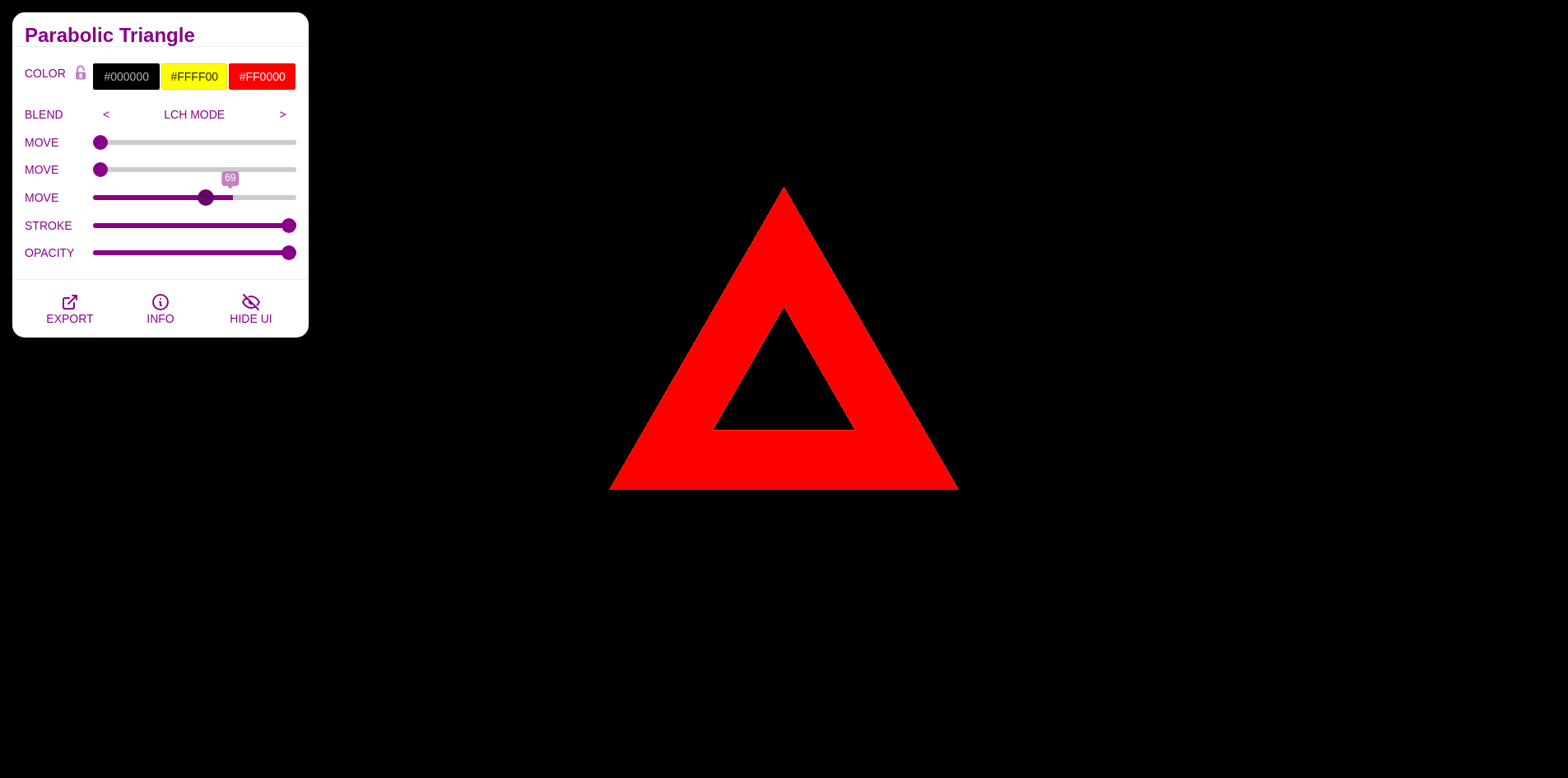
drag, startPoint x: 97, startPoint y: 200, endPoint x: 205, endPoint y: 201, distance: 108.0
type input "56"
click at [206, 201] on input "MOVE" at bounding box center [195, 198] width 204 height 7
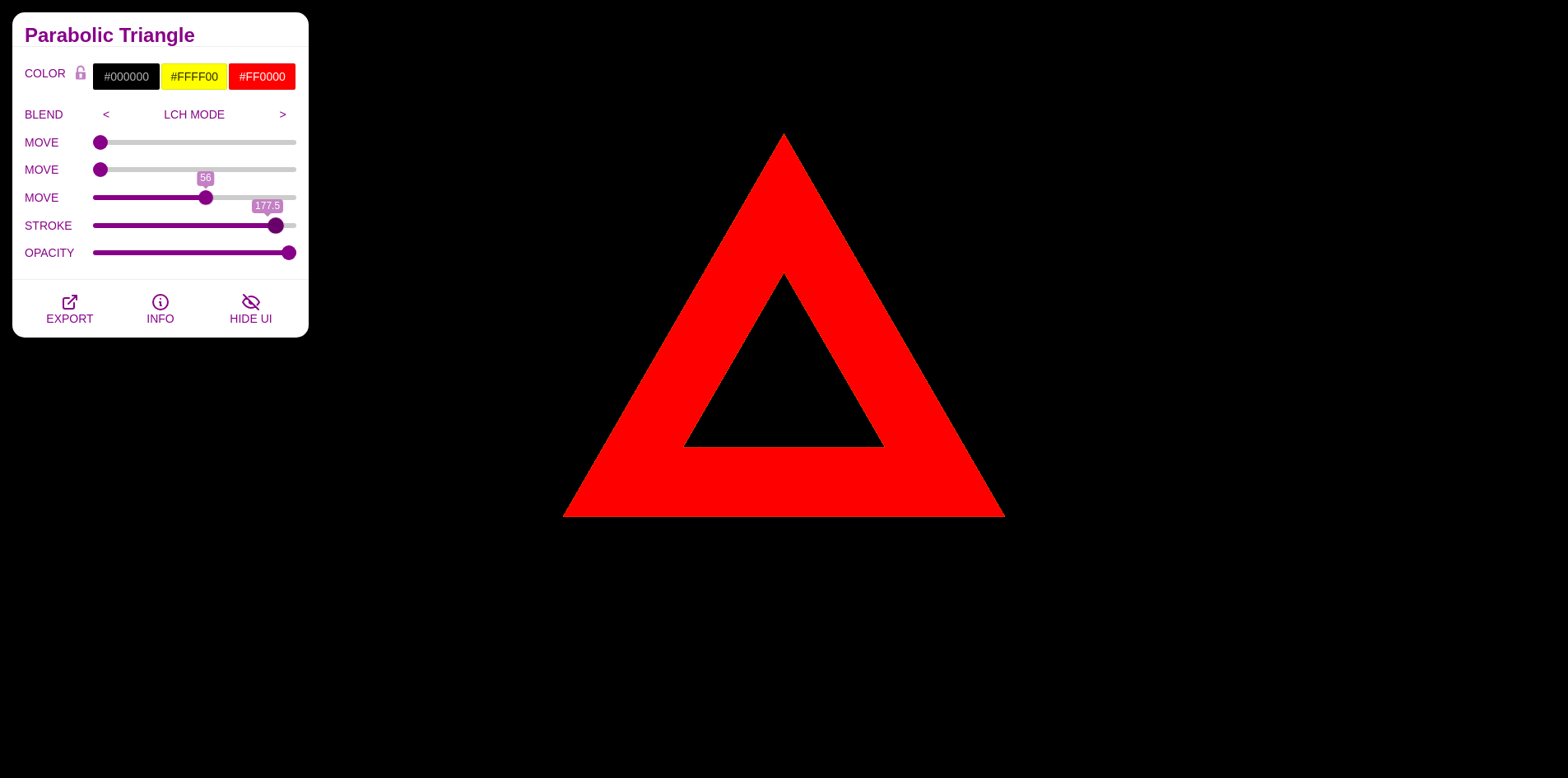
type input "200"
drag, startPoint x: 289, startPoint y: 220, endPoint x: 301, endPoint y: 227, distance: 13.9
click at [297, 227] on input "STROKE" at bounding box center [195, 226] width 204 height 7
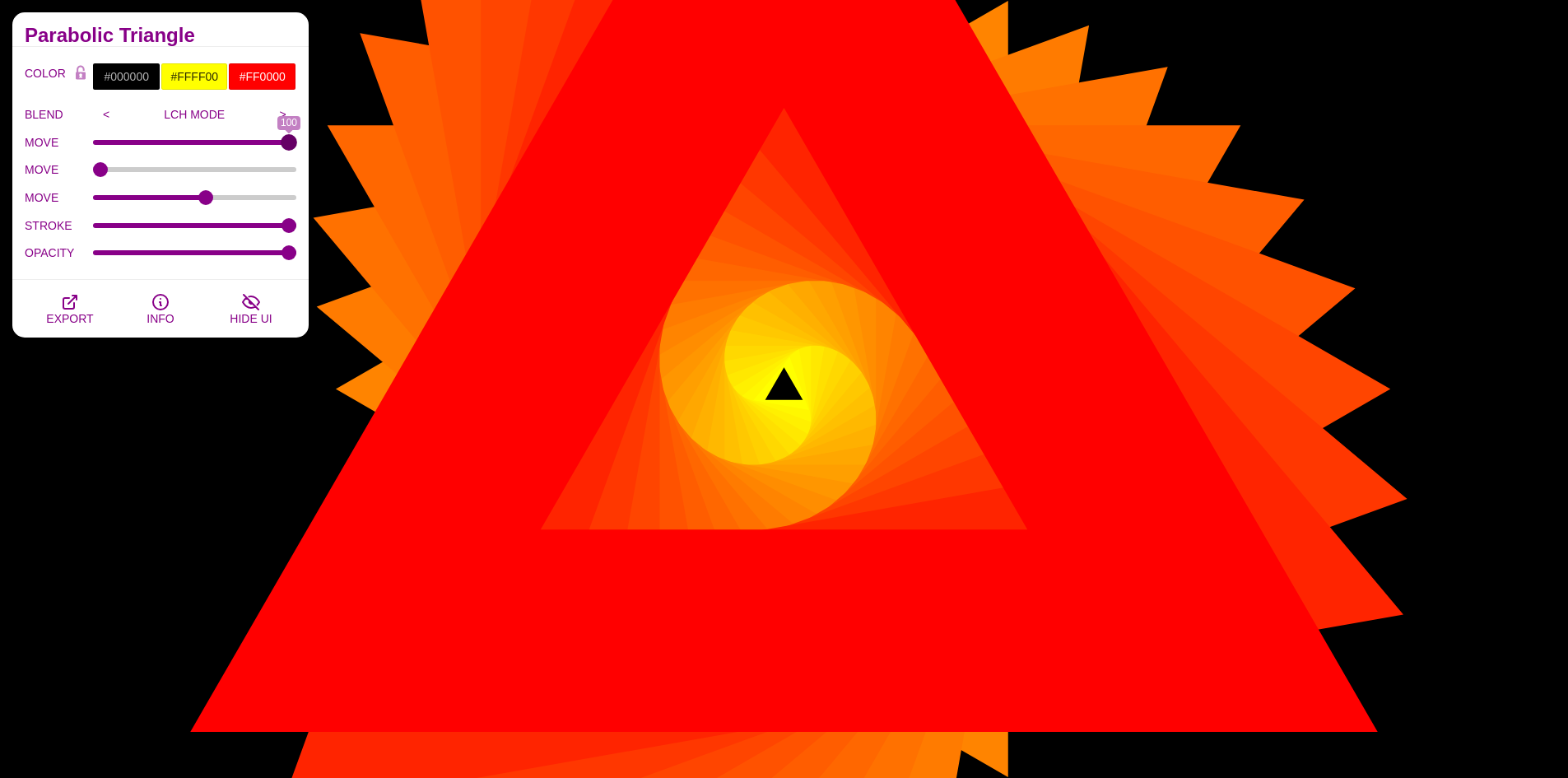
drag, startPoint x: 105, startPoint y: 145, endPoint x: 358, endPoint y: 155, distance: 253.2
type input "100"
click at [297, 145] on input "MOVE" at bounding box center [195, 143] width 204 height 7
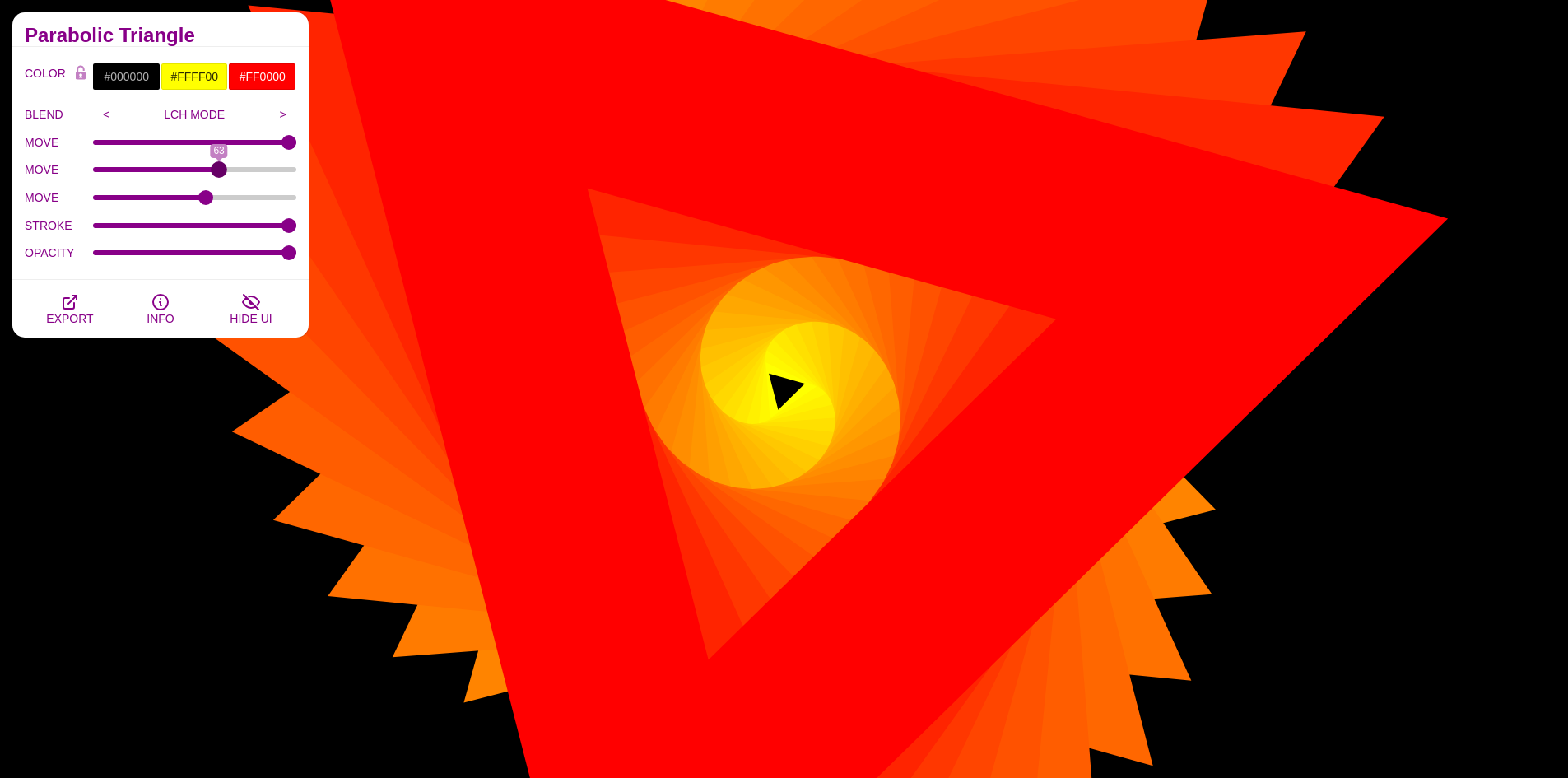
drag, startPoint x: 105, startPoint y: 163, endPoint x: 219, endPoint y: 189, distance: 116.9
type input "63"
click at [219, 173] on input "MOVE" at bounding box center [195, 170] width 204 height 7
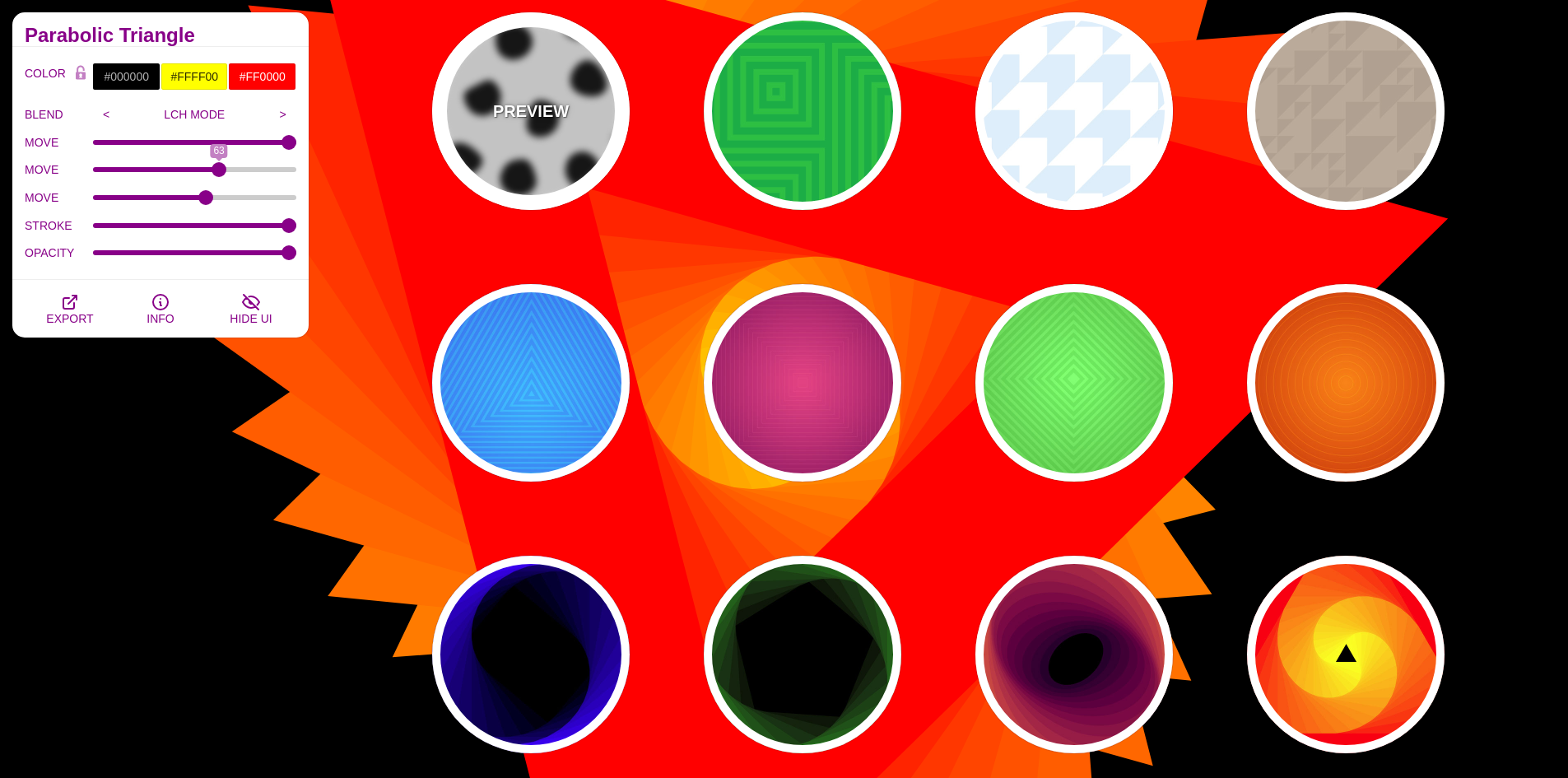
click at [589, 180] on div "PREVIEW" at bounding box center [531, 111] width 198 height 198
type input "#FFFFFF"
type input "#000000"
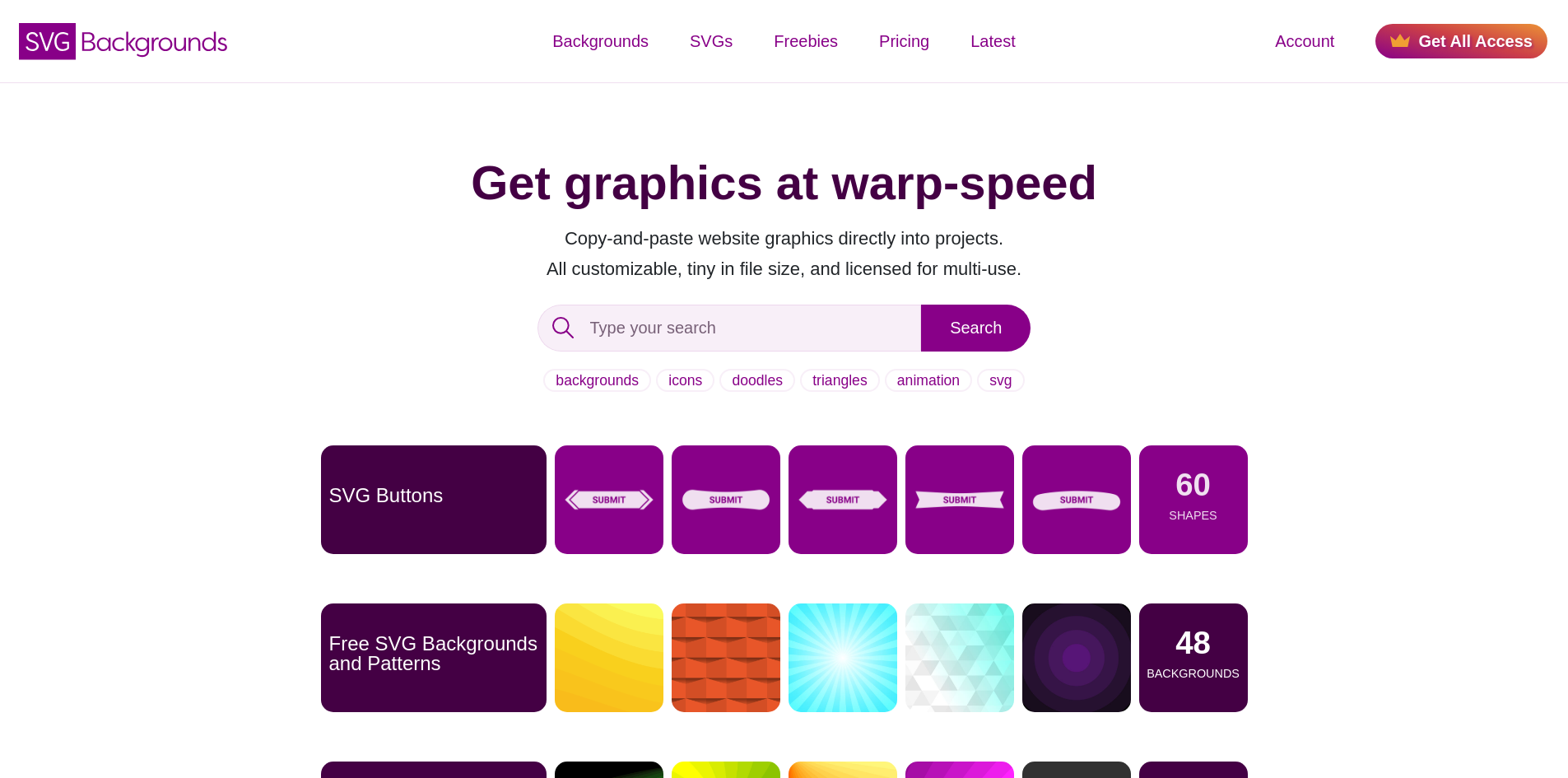
scroll to position [329, 0]
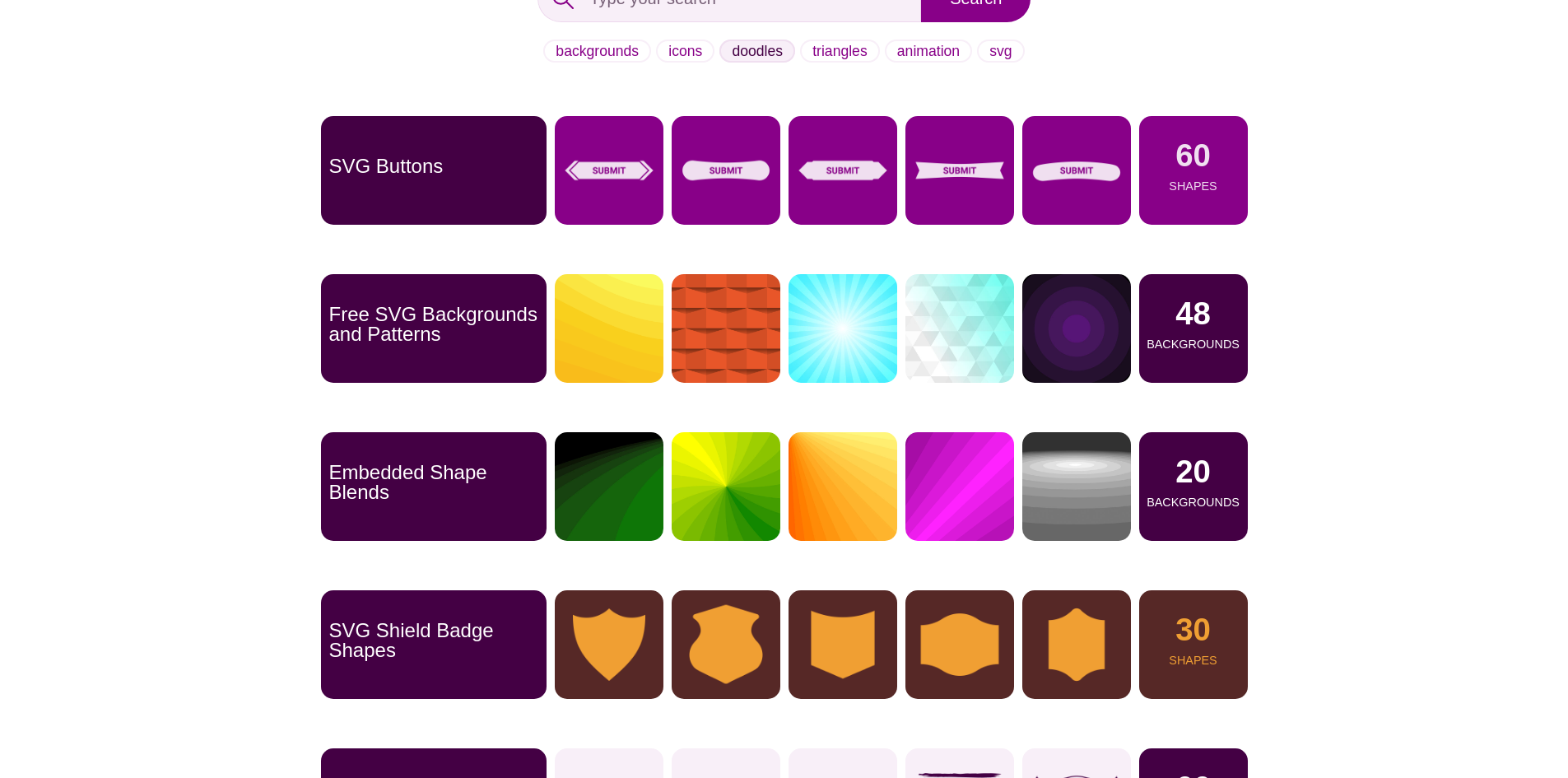
click at [730, 58] on link "doodles" at bounding box center [757, 51] width 76 height 23
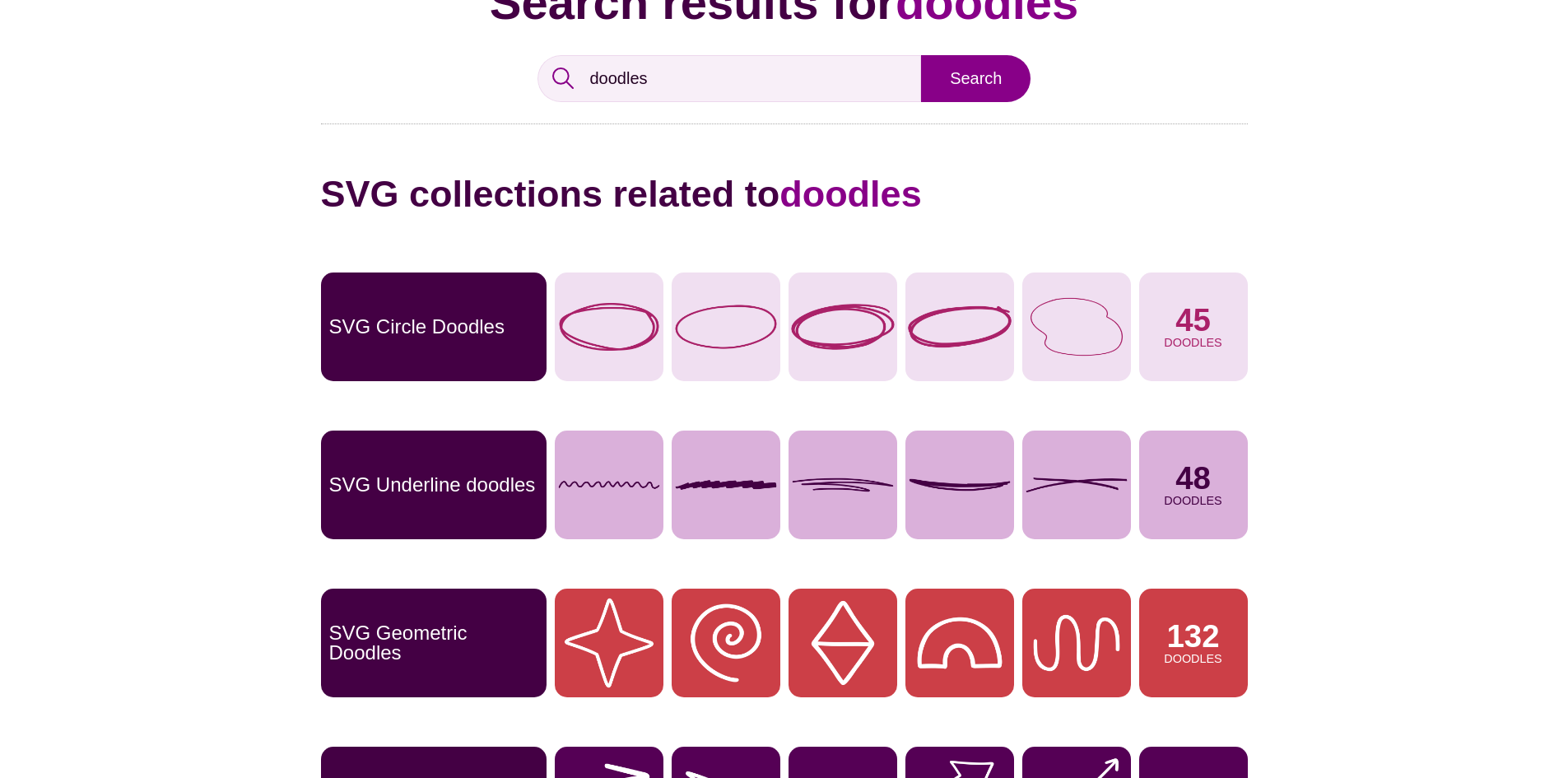
scroll to position [165, 0]
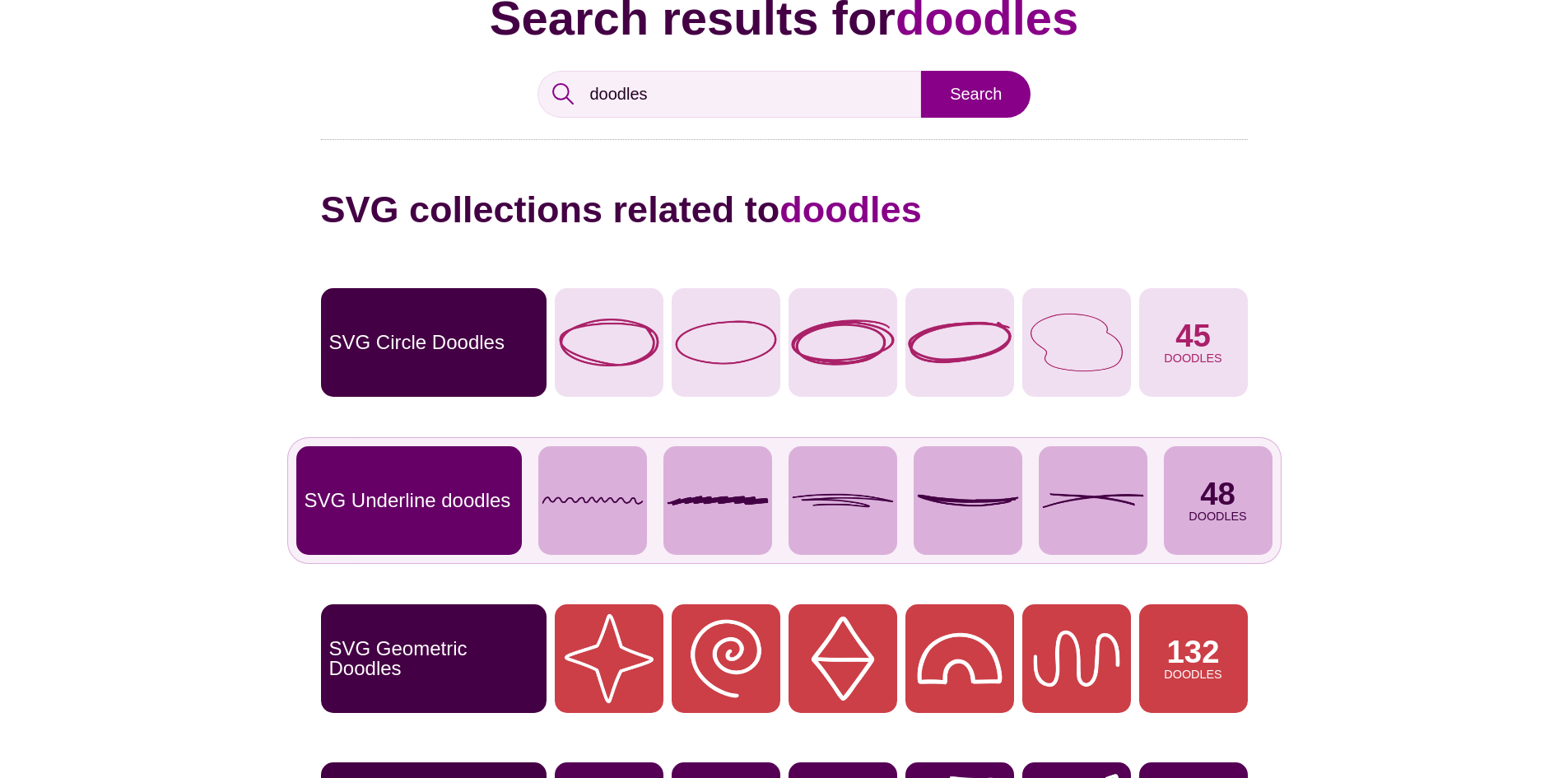
click at [872, 473] on img at bounding box center [842, 500] width 109 height 109
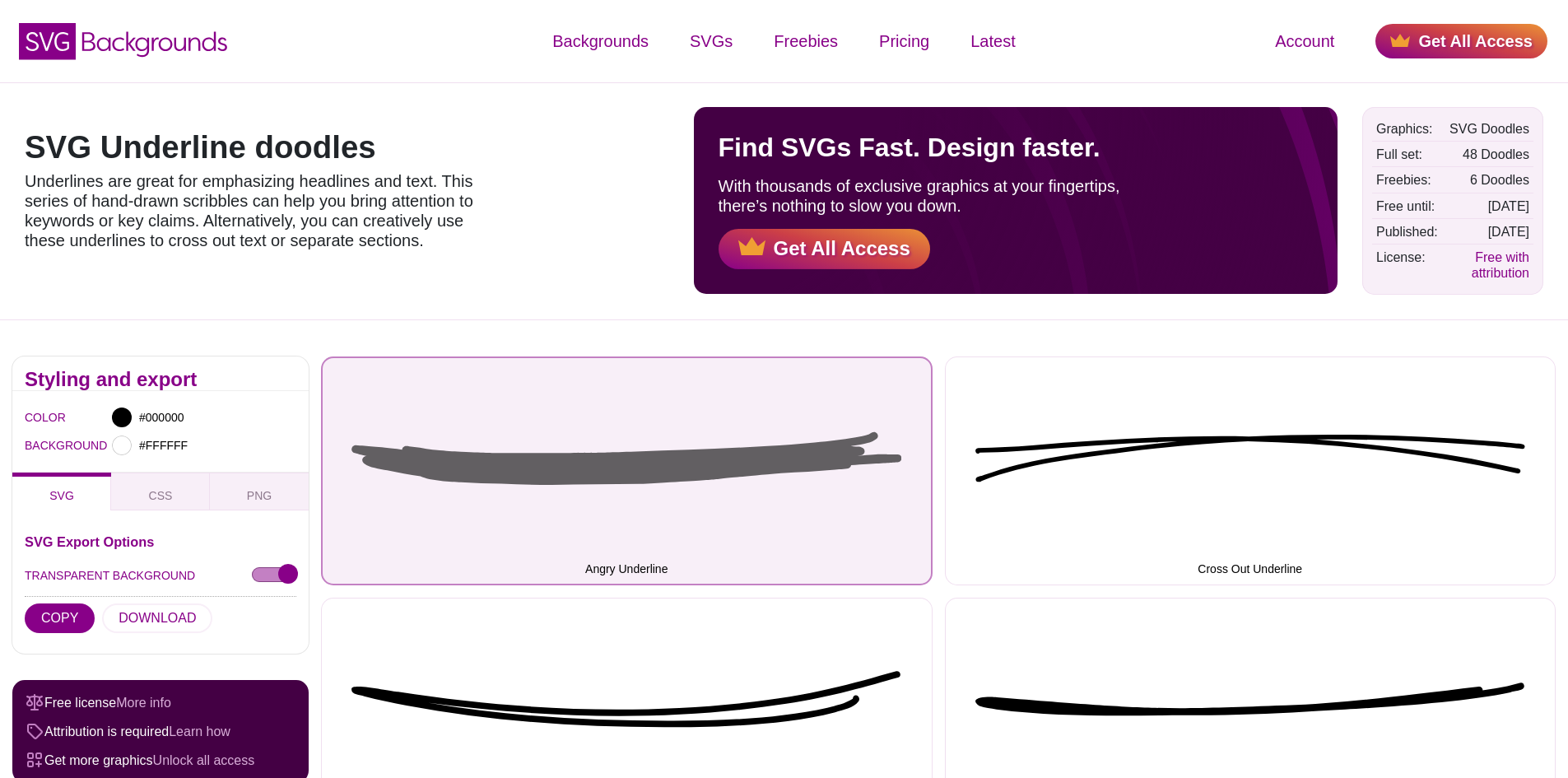
click at [792, 445] on button "Angry Underline" at bounding box center [626, 470] width 612 height 229
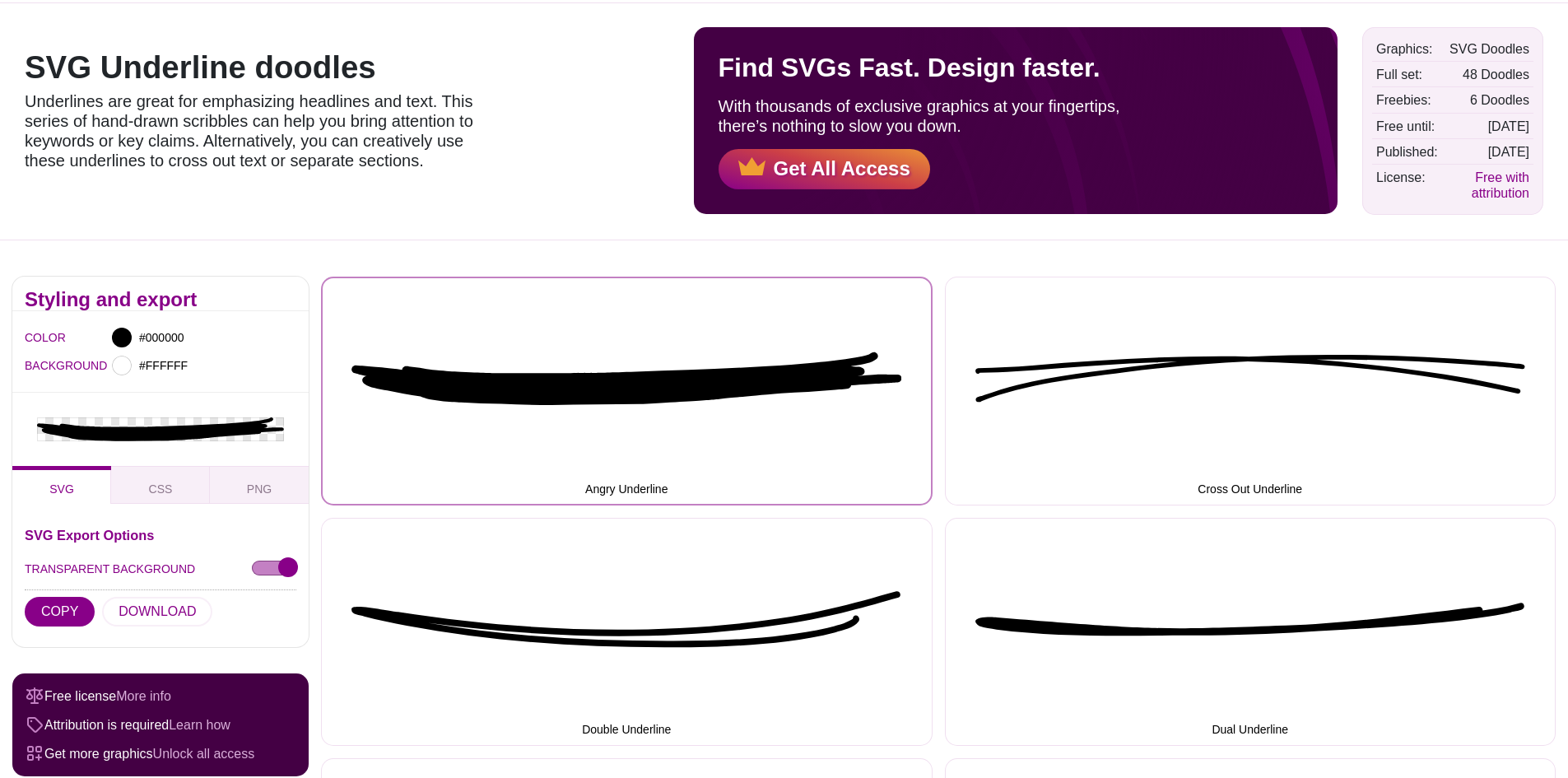
scroll to position [82, 0]
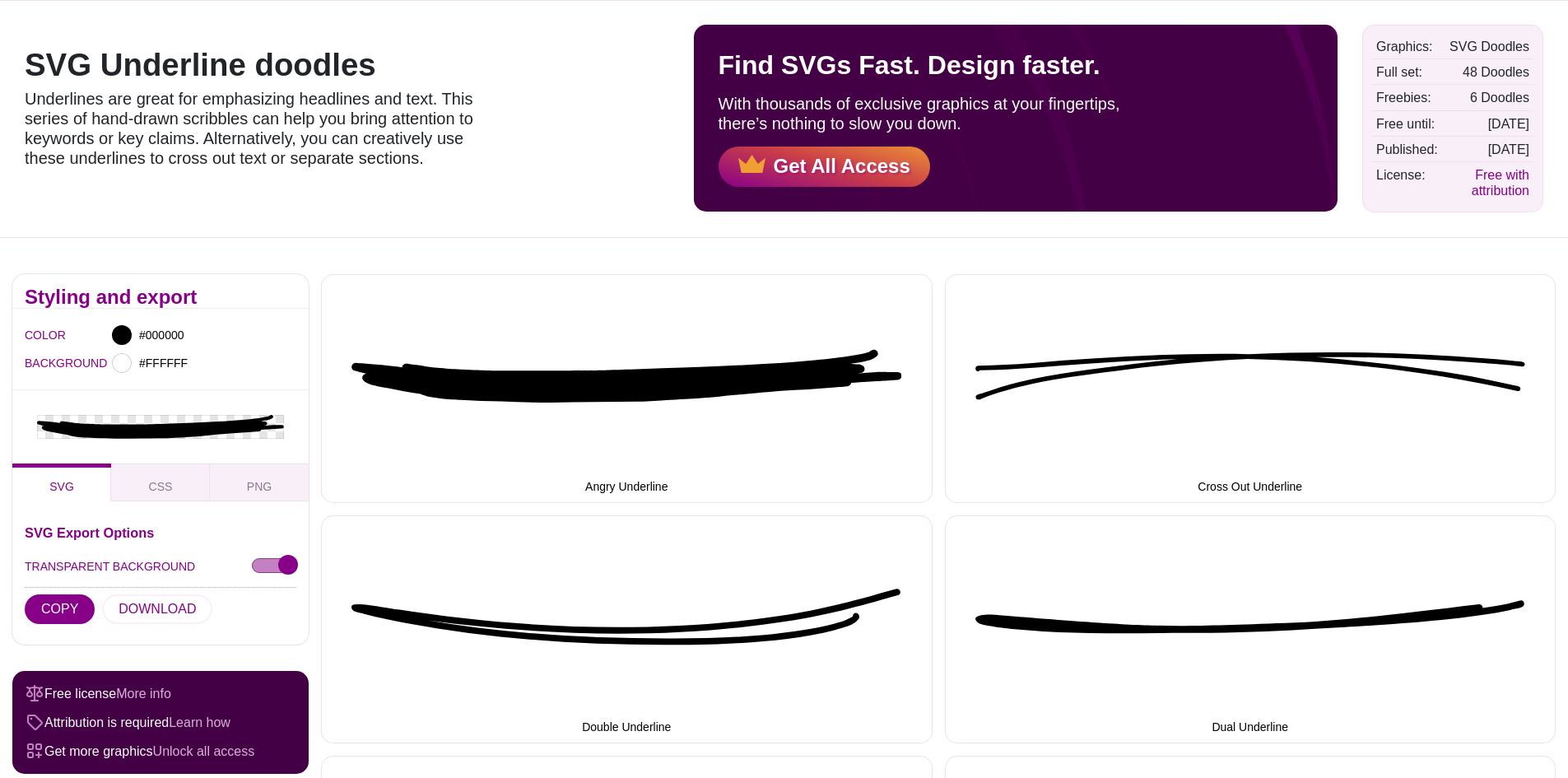
drag, startPoint x: 201, startPoint y: 423, endPoint x: 309, endPoint y: 405, distance: 109.5
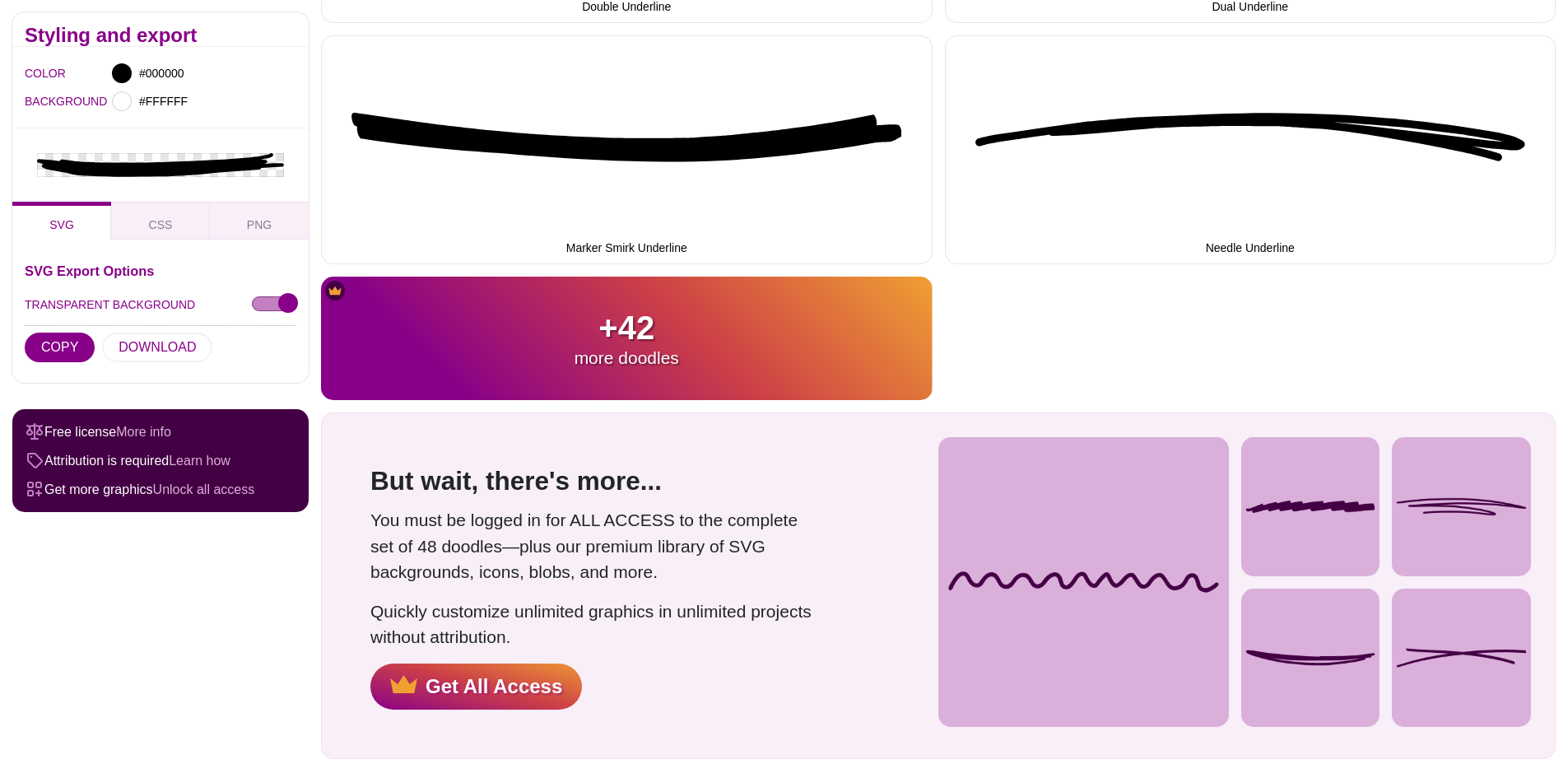
scroll to position [741, 0]
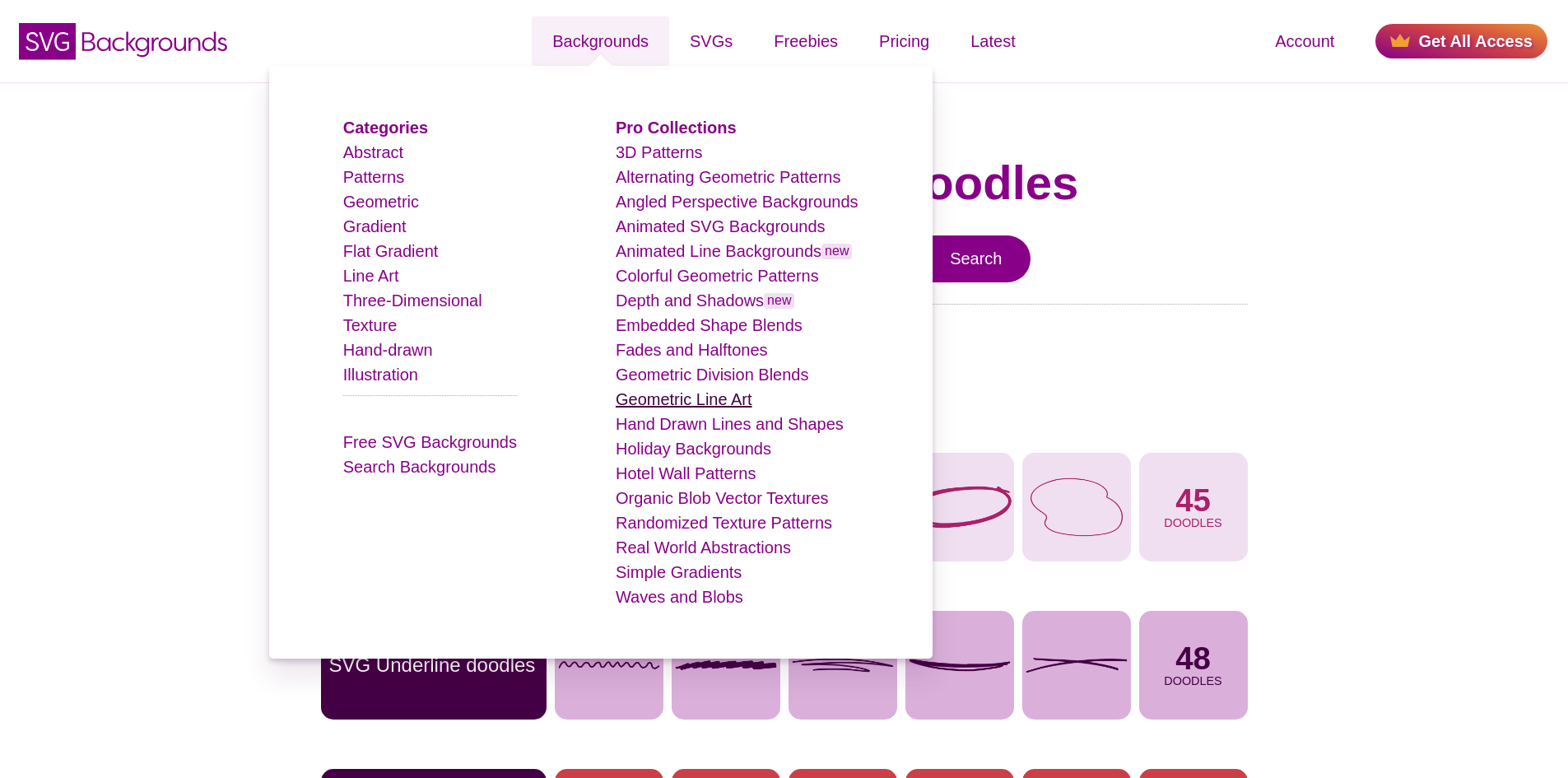
click at [690, 394] on link "Geometric Line Art" at bounding box center [684, 399] width 137 height 18
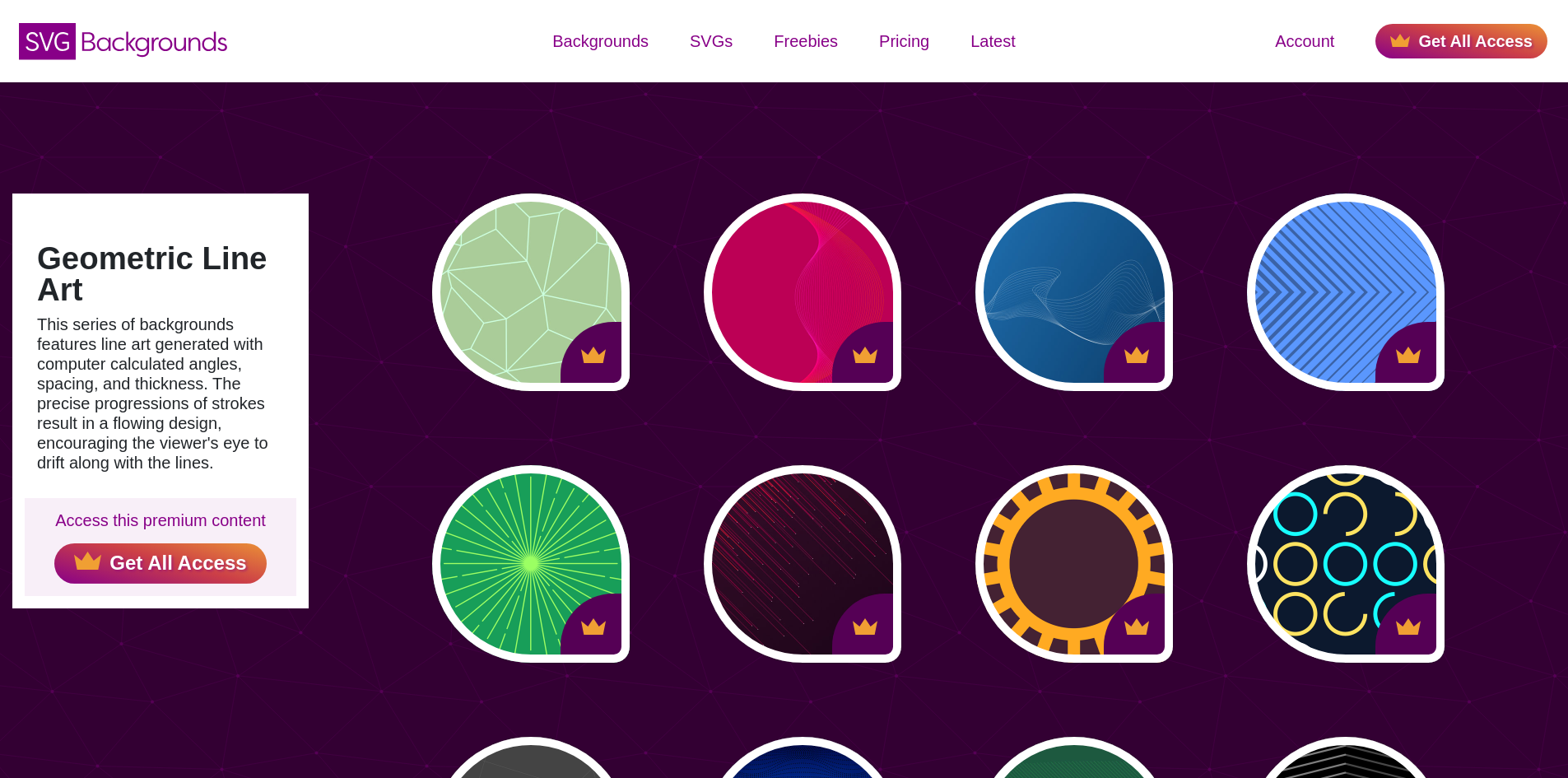
type input "#450057"
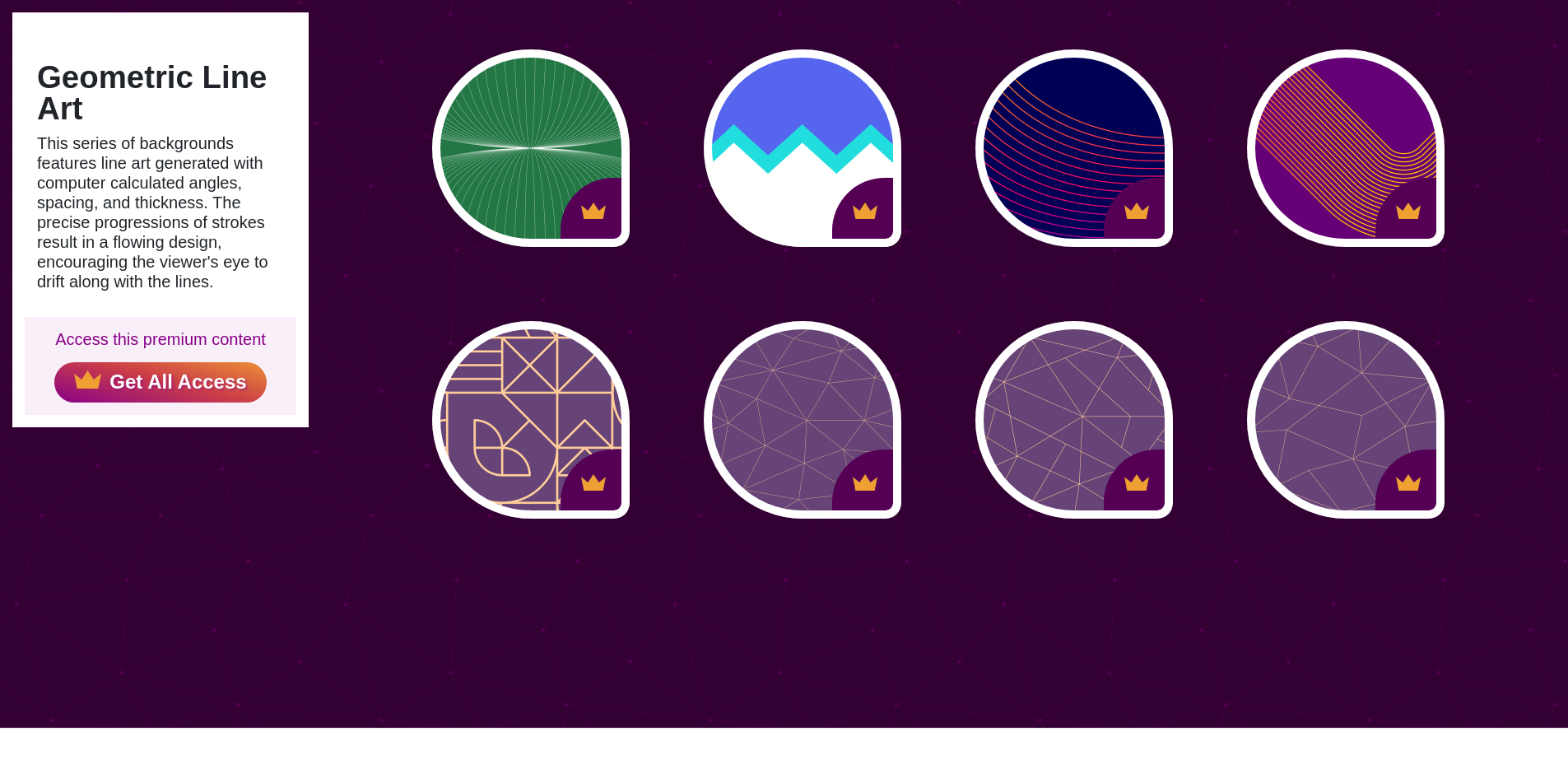
scroll to position [988, 0]
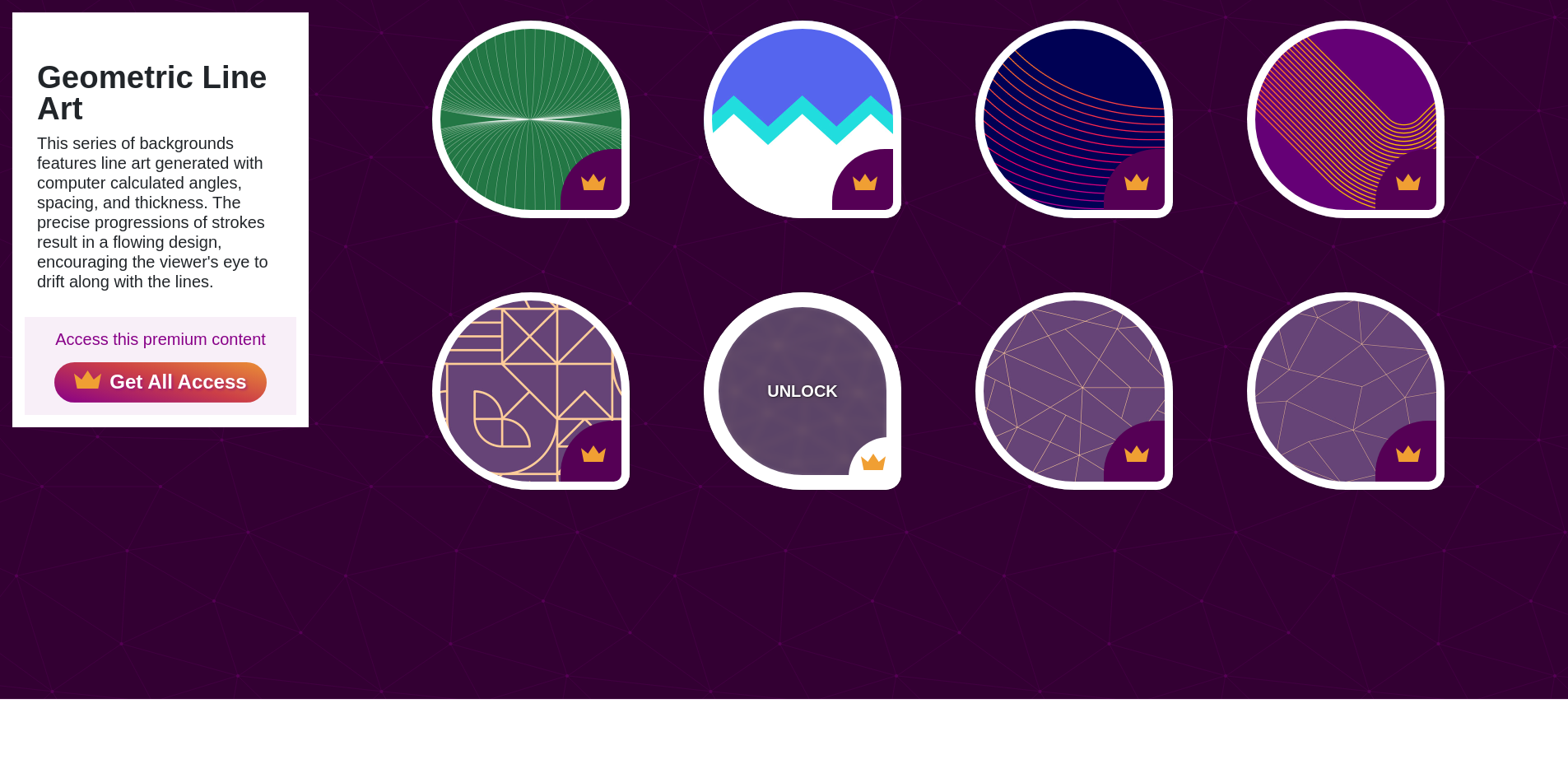
click at [793, 373] on div "UNLOCK" at bounding box center [802, 390] width 198 height 198
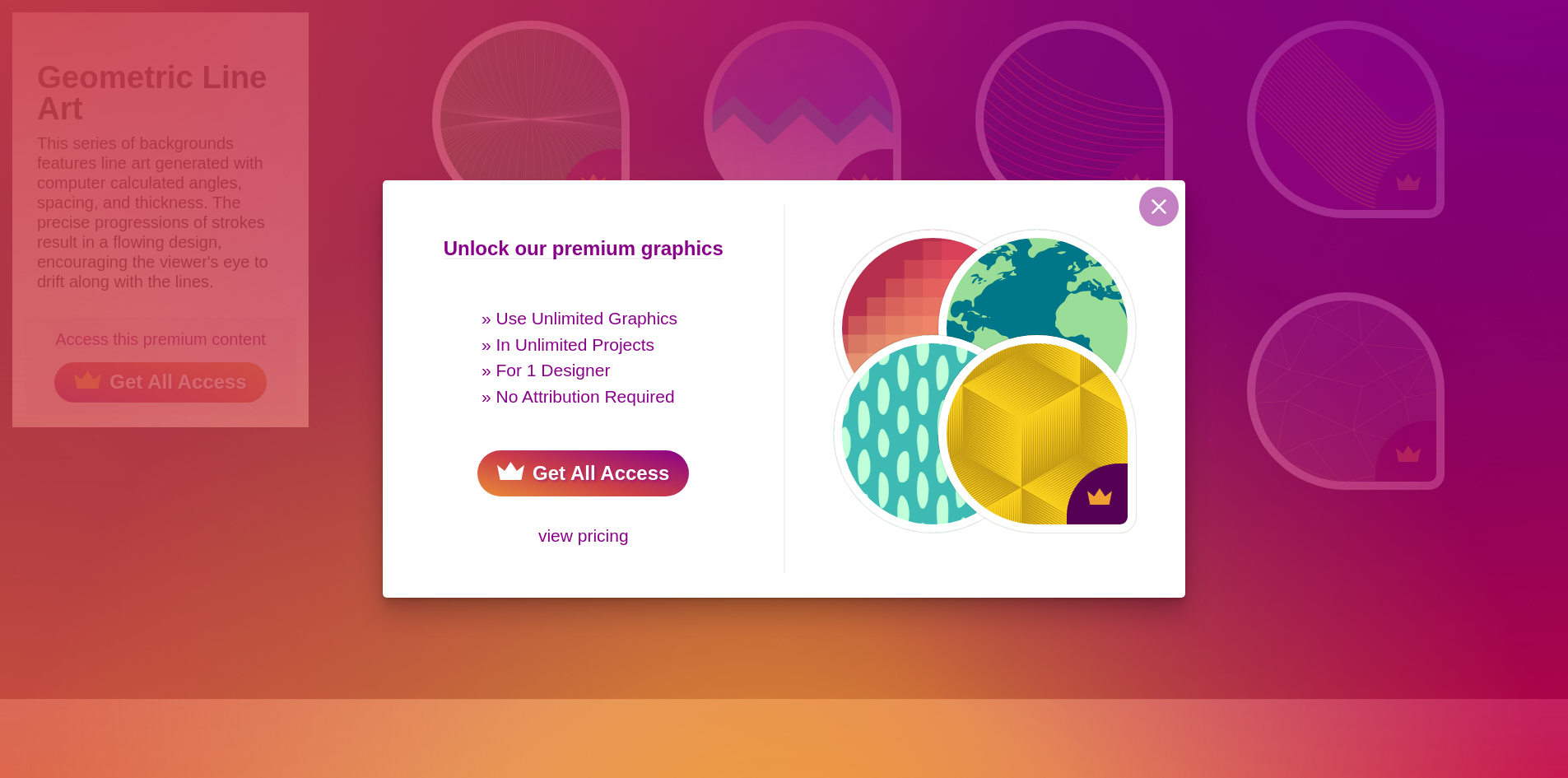
click at [617, 470] on link "Get All Access" at bounding box center [583, 473] width 212 height 46
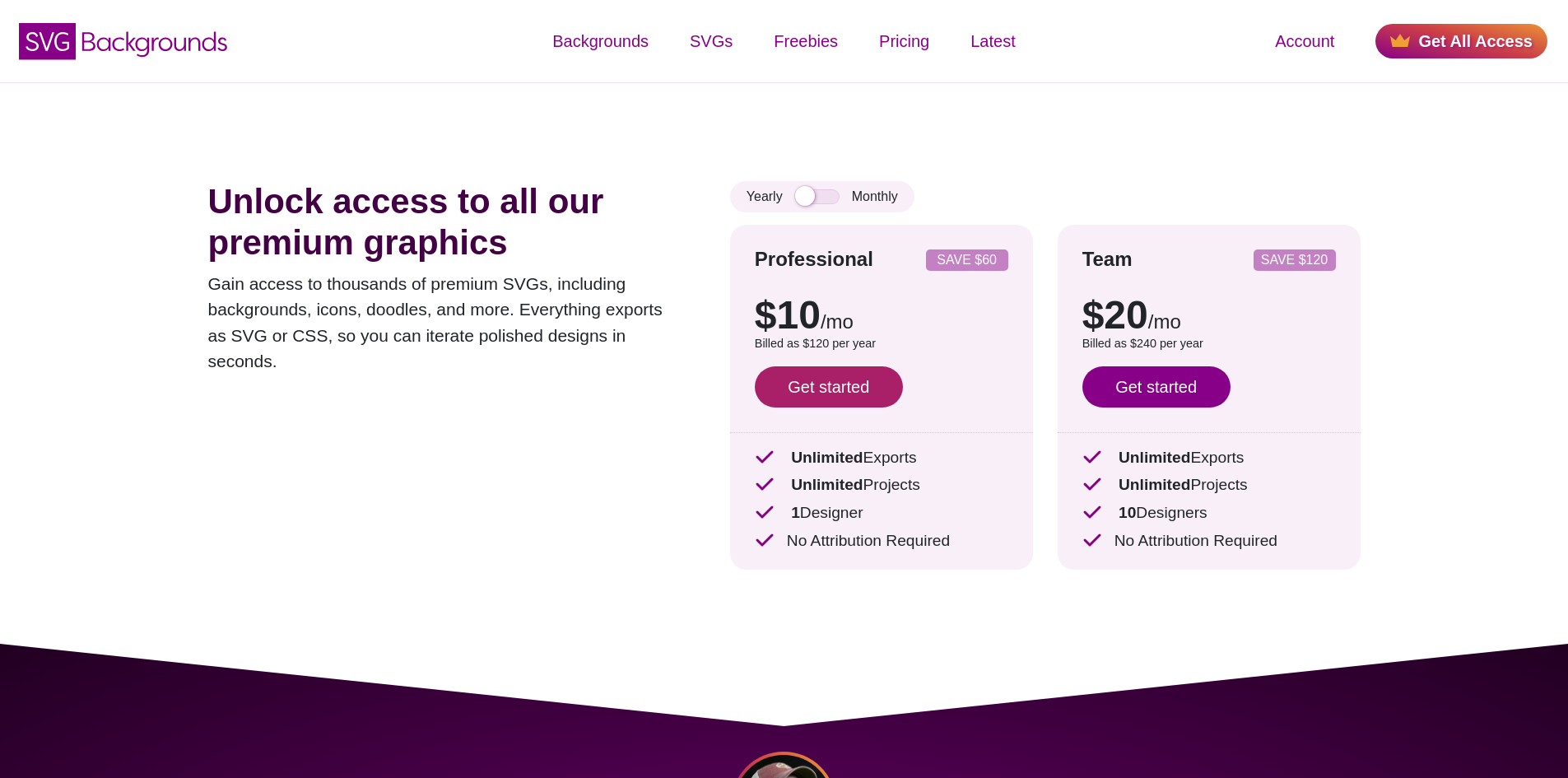
click at [859, 388] on link "Get started" at bounding box center [828, 386] width 148 height 41
click at [808, 193] on input "checkbox" at bounding box center [817, 196] width 44 height 15
checkbox input "true"
click at [814, 387] on link "Get started" at bounding box center [828, 386] width 148 height 41
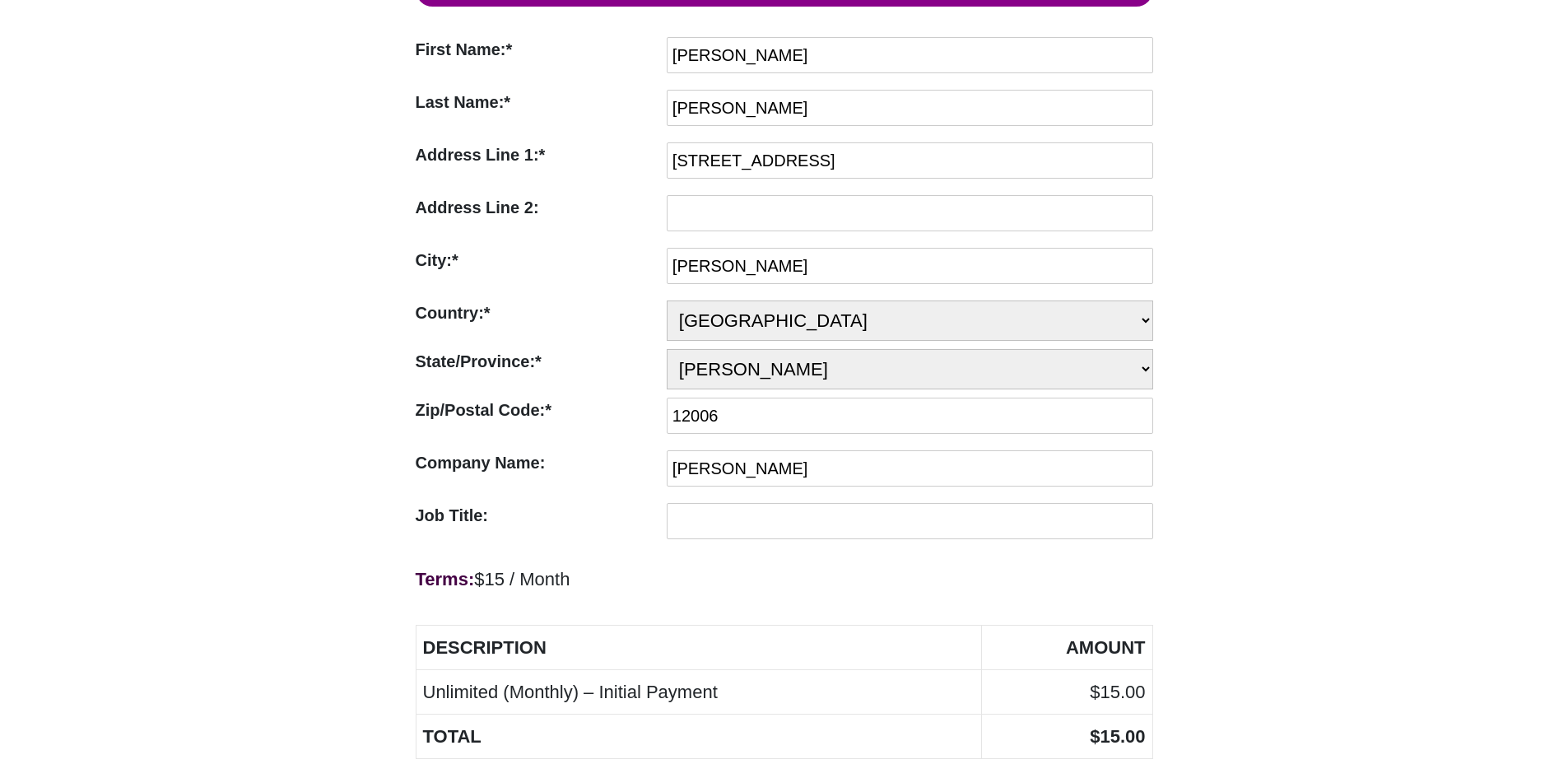
scroll to position [576, 0]
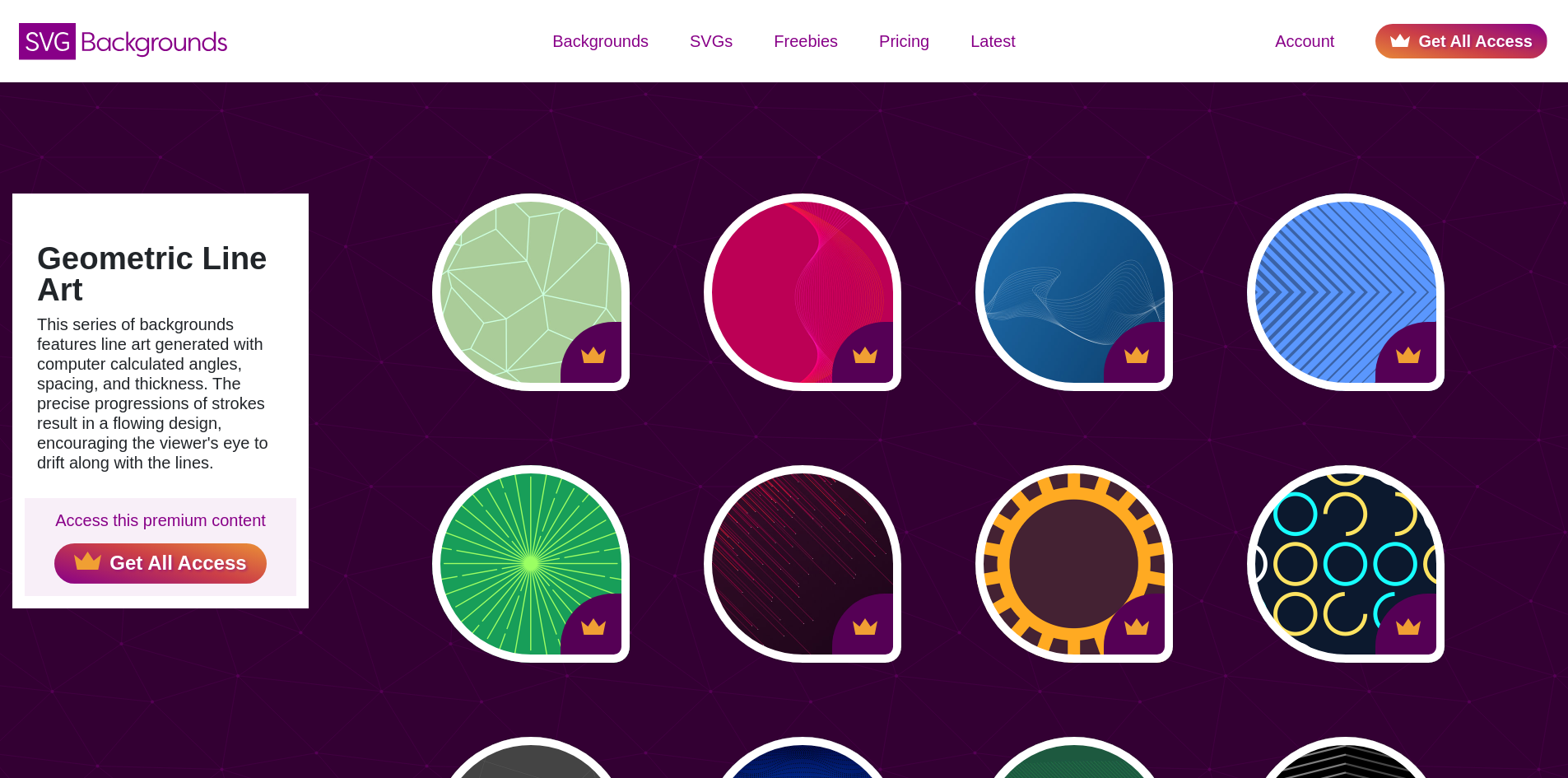
click at [1434, 49] on link "Get All Access" at bounding box center [1461, 41] width 172 height 35
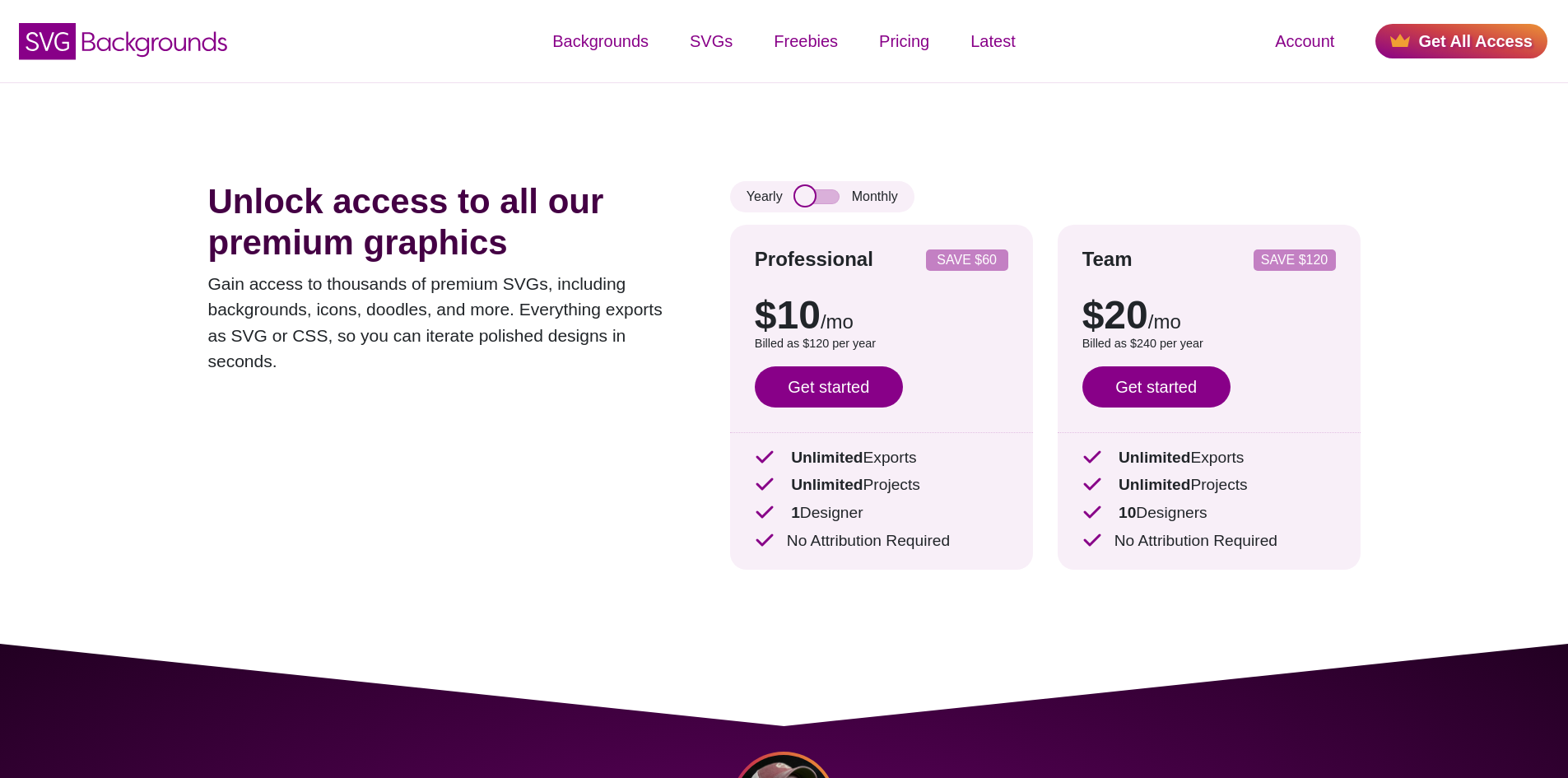
click at [815, 201] on input "checkbox" at bounding box center [817, 196] width 44 height 15
checkbox input "true"
click at [853, 377] on link "Get started" at bounding box center [828, 386] width 148 height 41
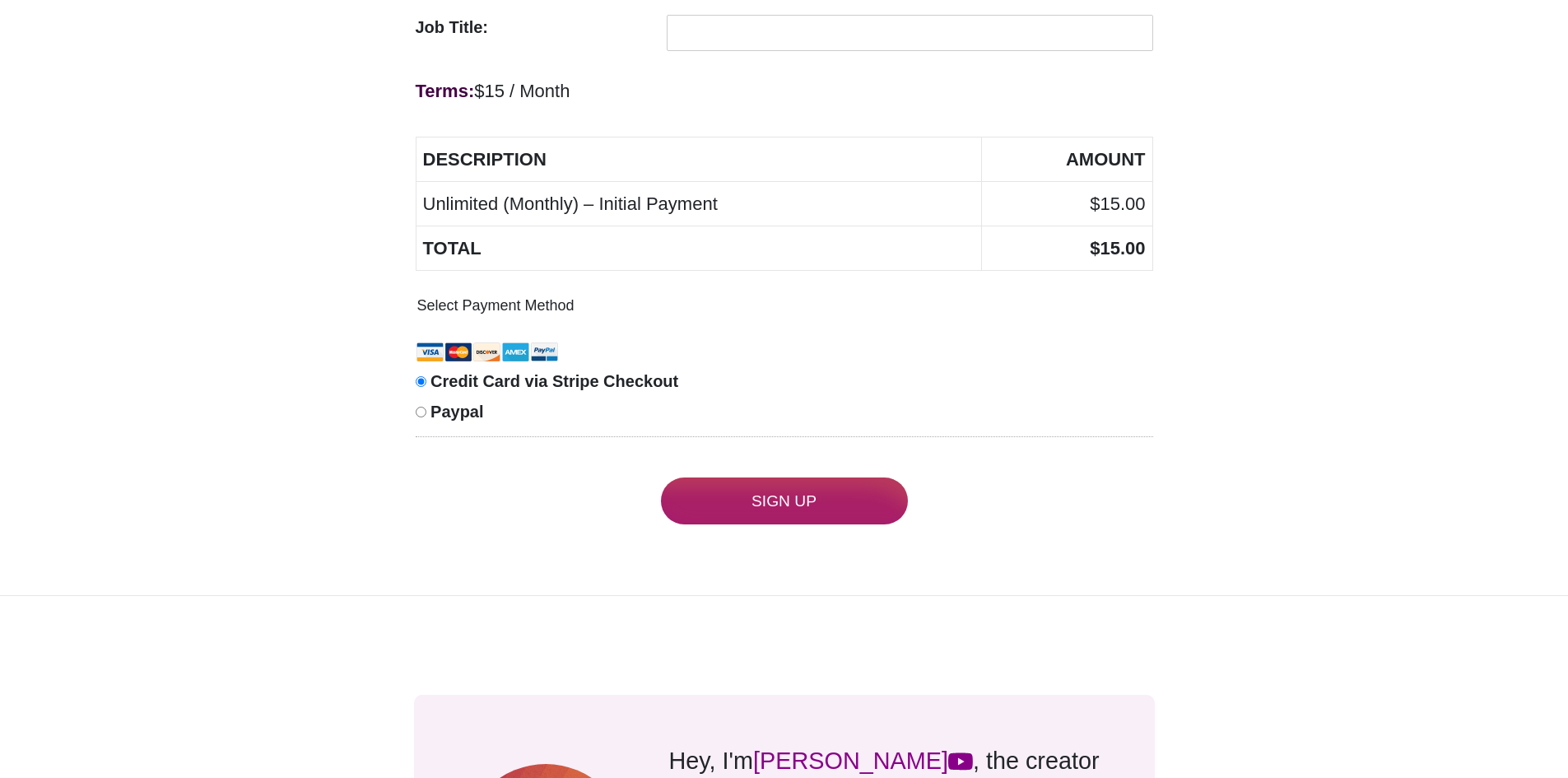
scroll to position [741, 0]
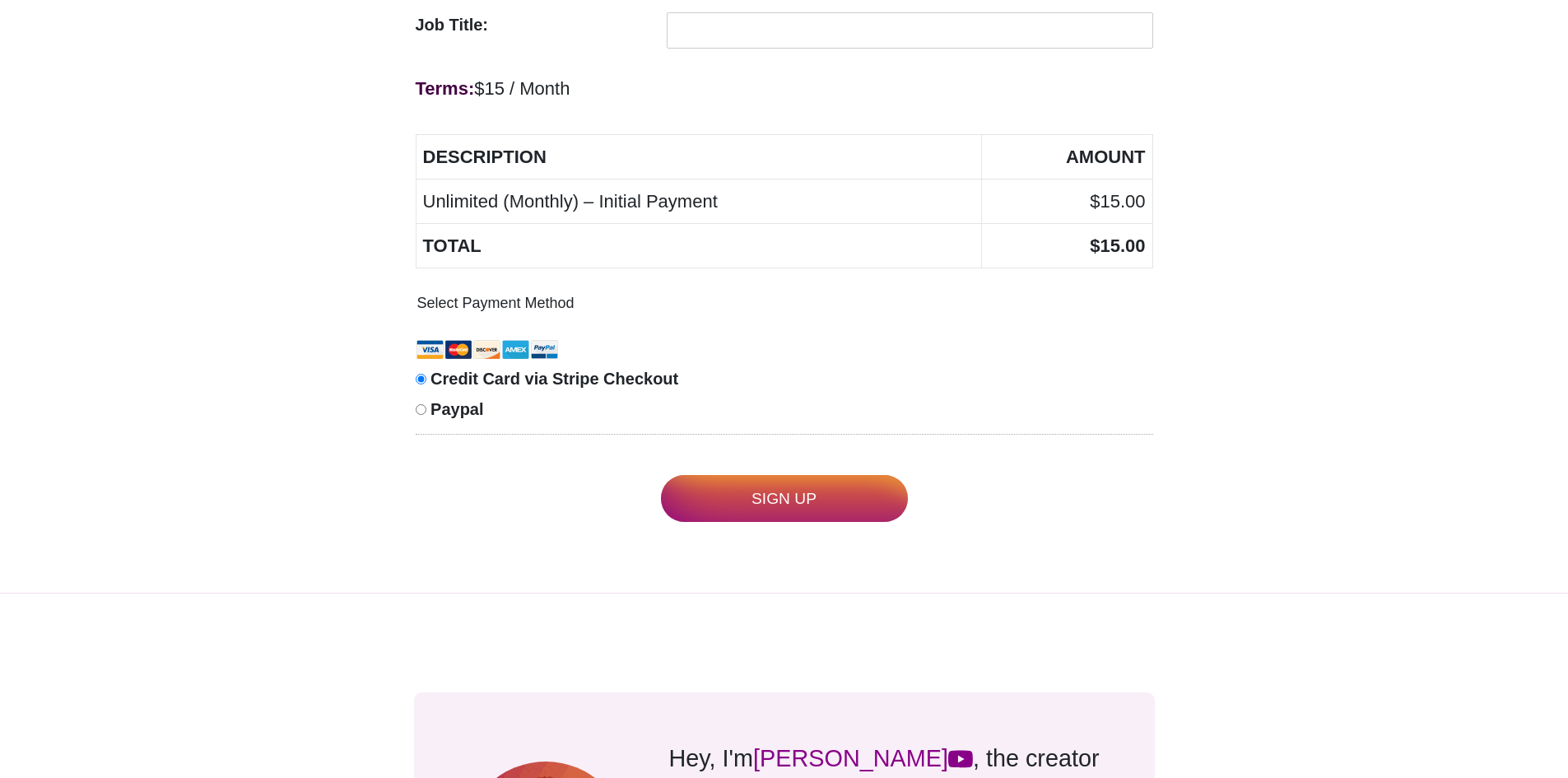
click at [747, 500] on input "Sign Up" at bounding box center [784, 498] width 247 height 47
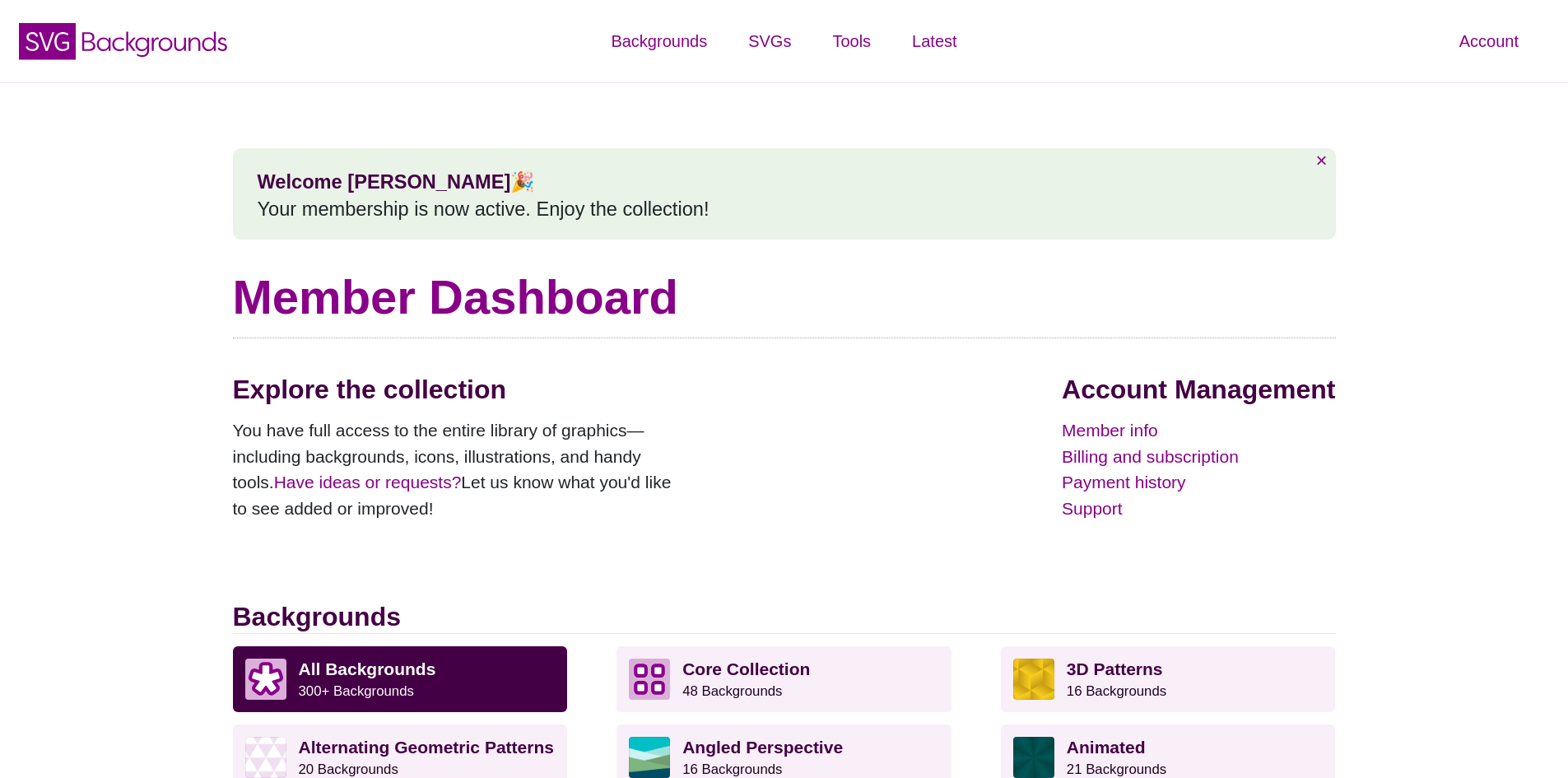
click at [1289, 612] on h2 "Backgrounds" at bounding box center [784, 617] width 1103 height 32
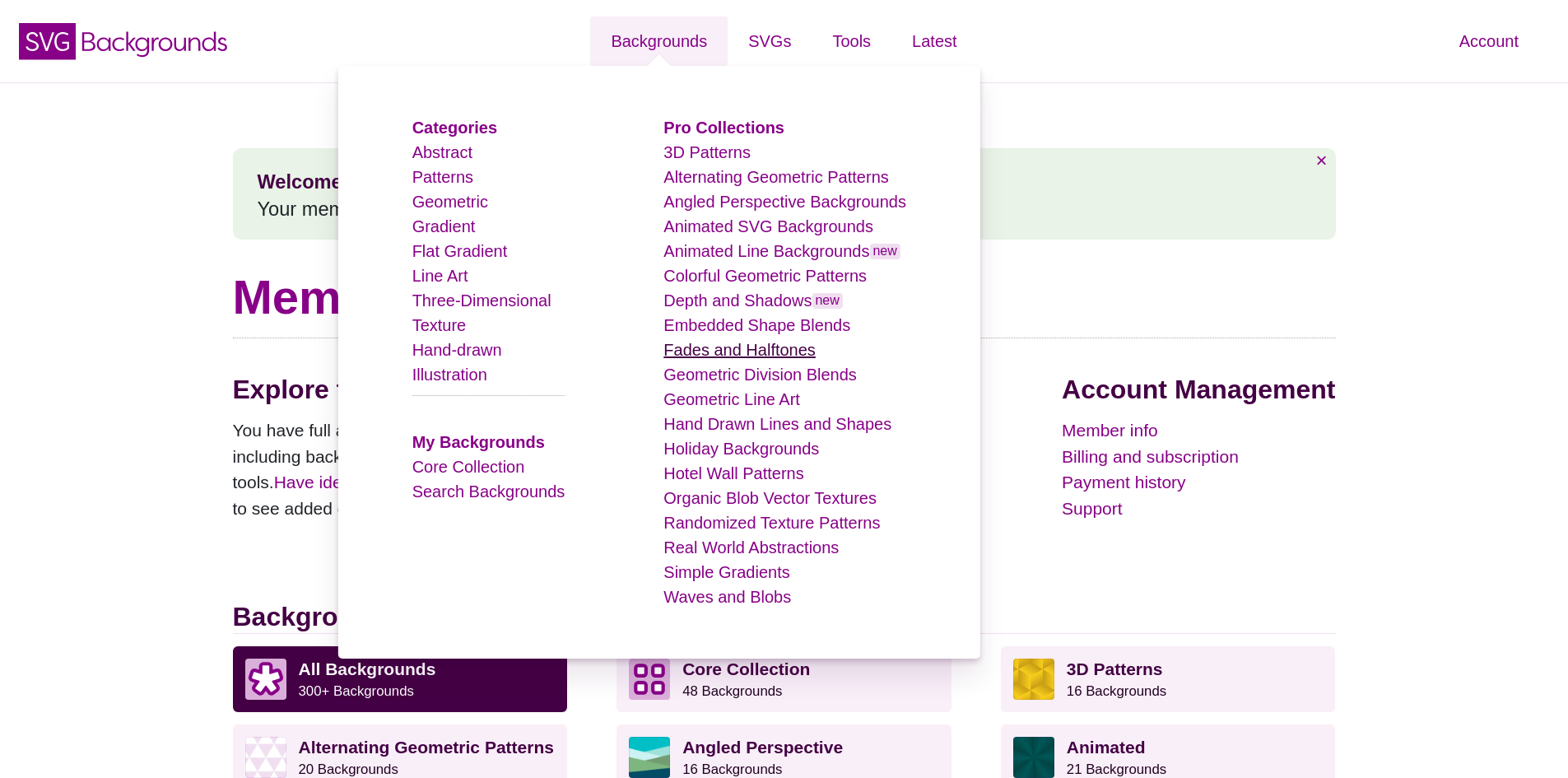
click at [770, 350] on link "Fades and Halftones" at bounding box center [740, 349] width 152 height 18
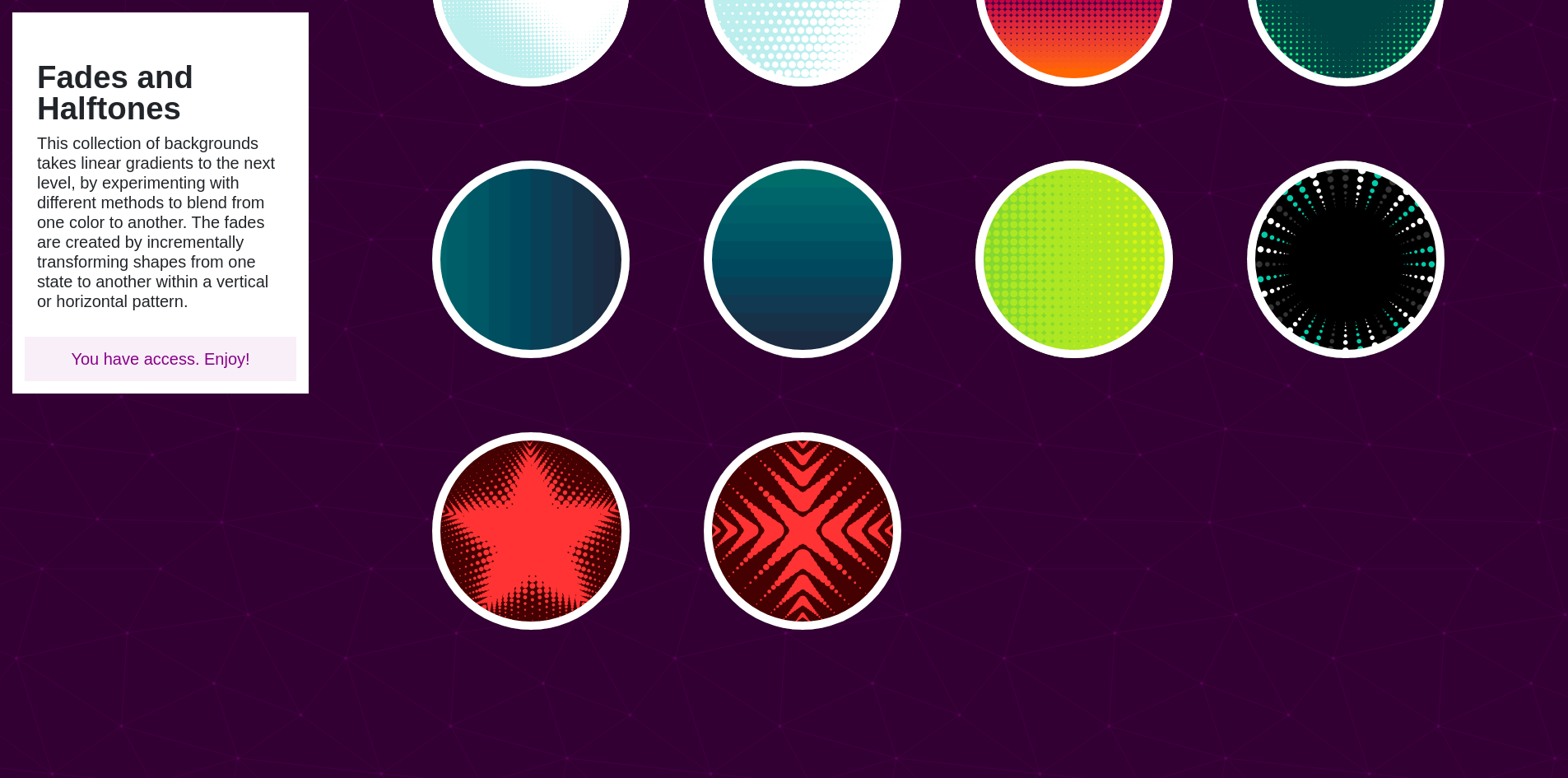
type input "#450057"
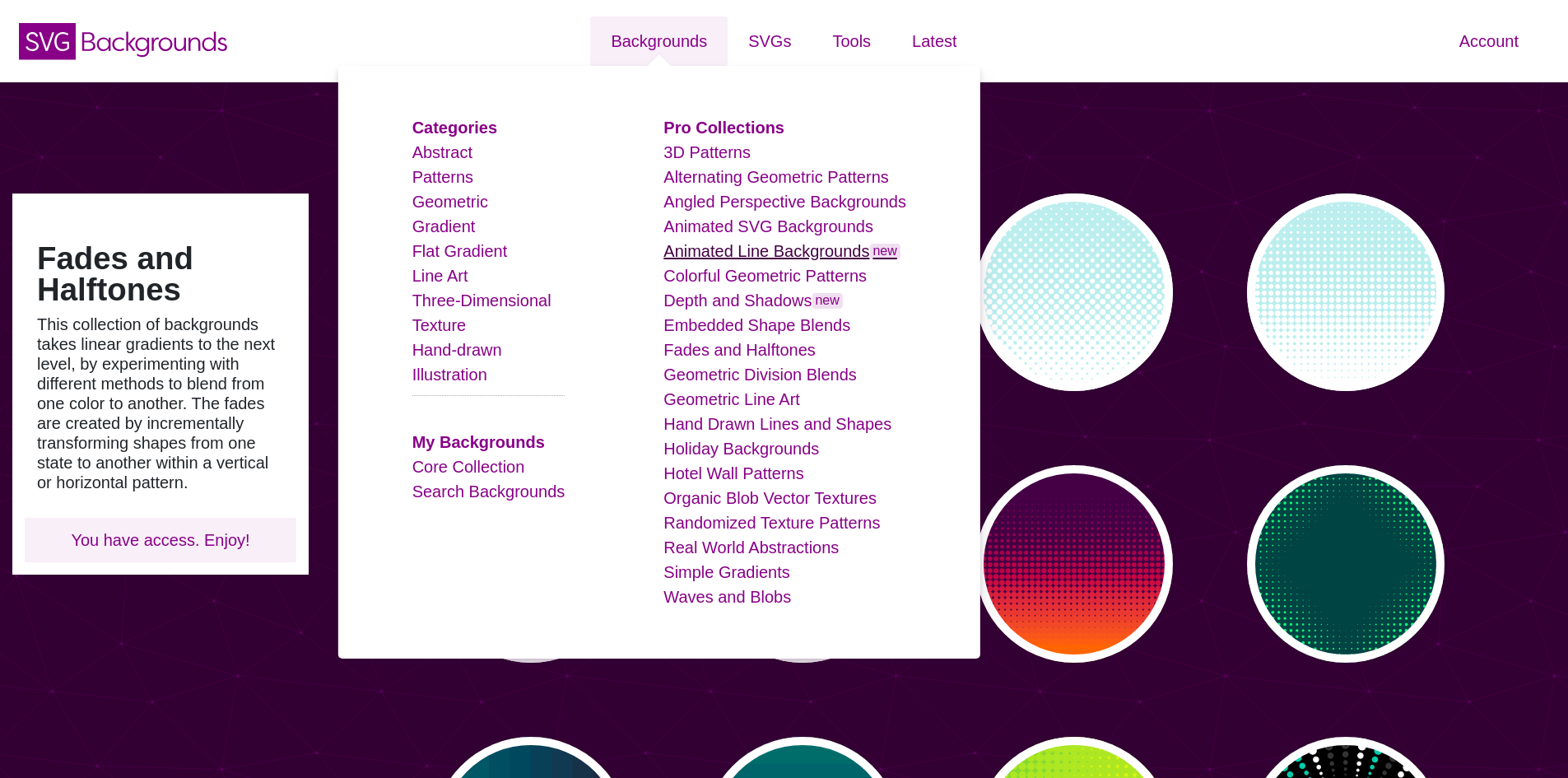
click at [737, 254] on link "Animated Line Backgrounds new" at bounding box center [782, 251] width 237 height 18
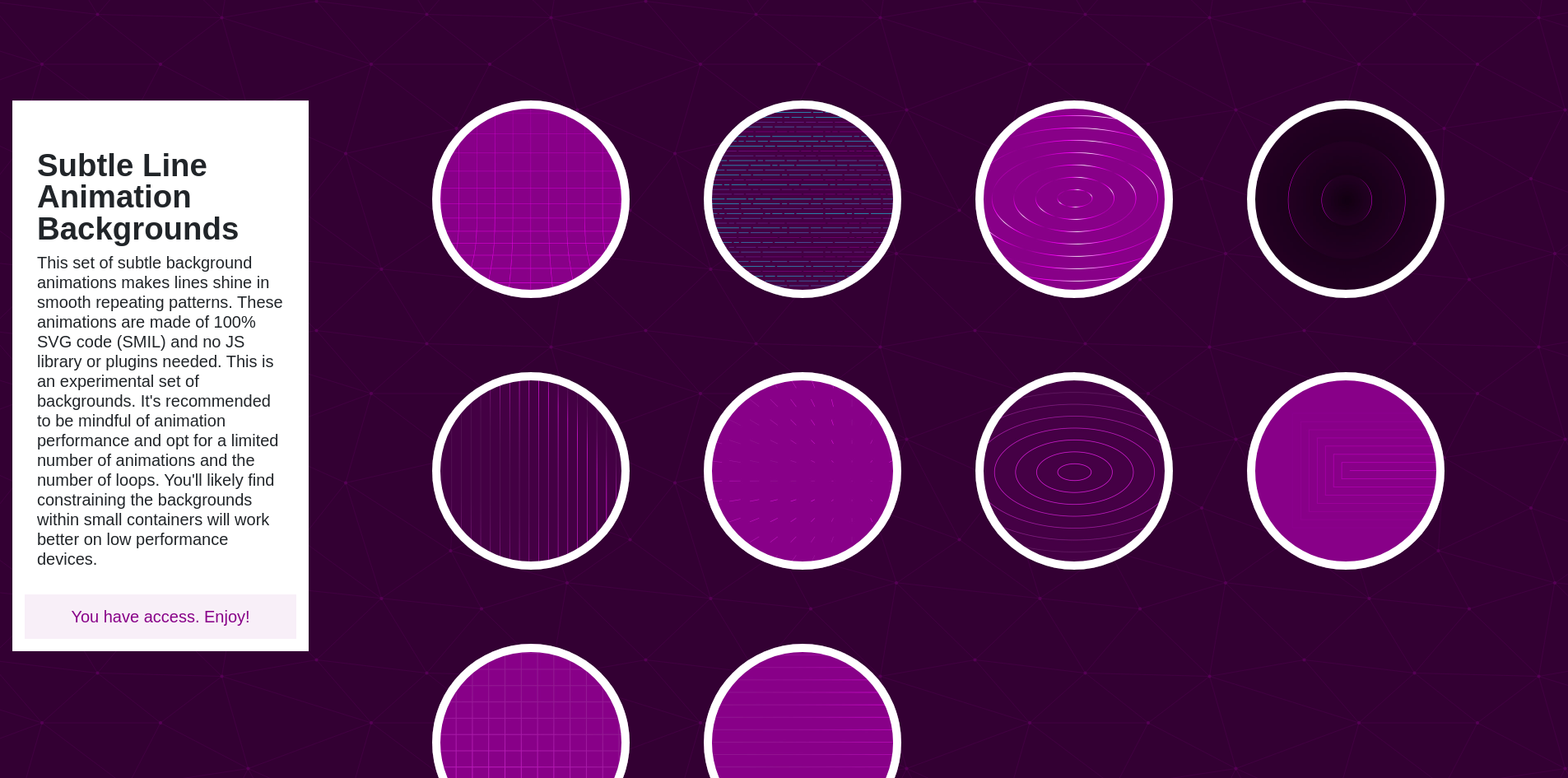
type input "#450057"
type input "#FFFFFF"
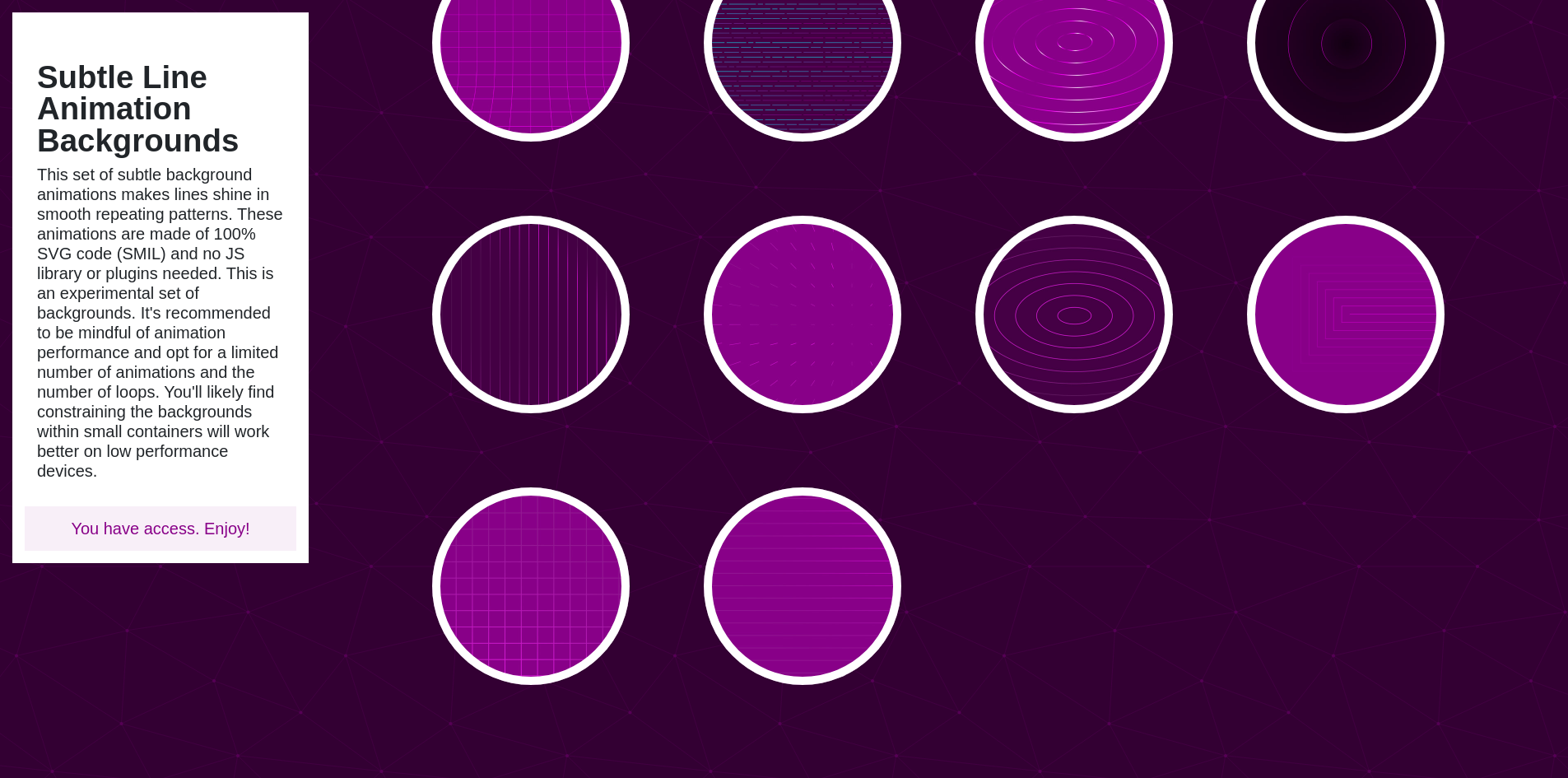
scroll to position [247, 0]
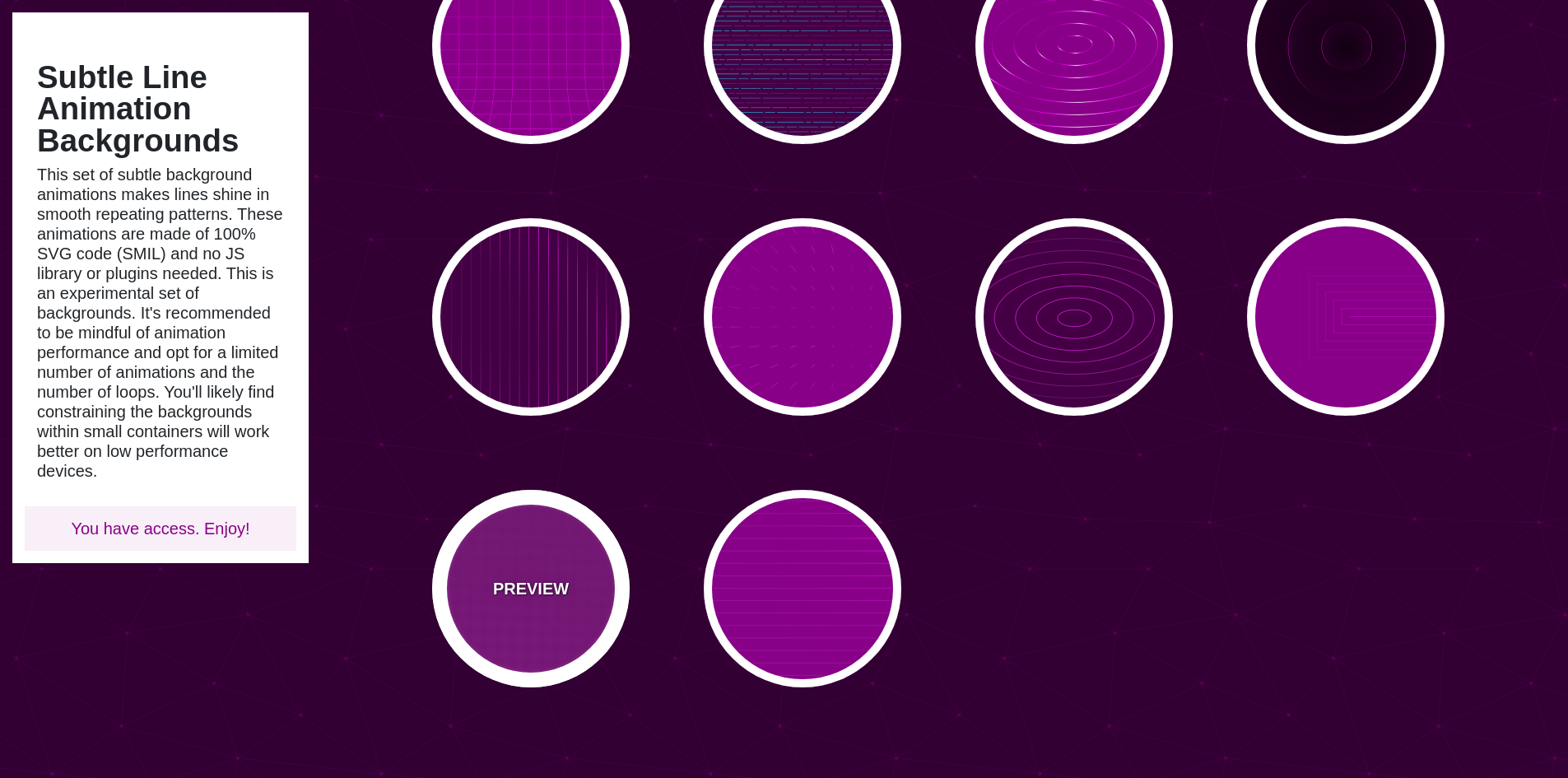
click at [568, 562] on div "PREVIEW" at bounding box center [531, 588] width 198 height 198
type input "#880088"
type input "#FF00FF"
type input "20"
type input "999"
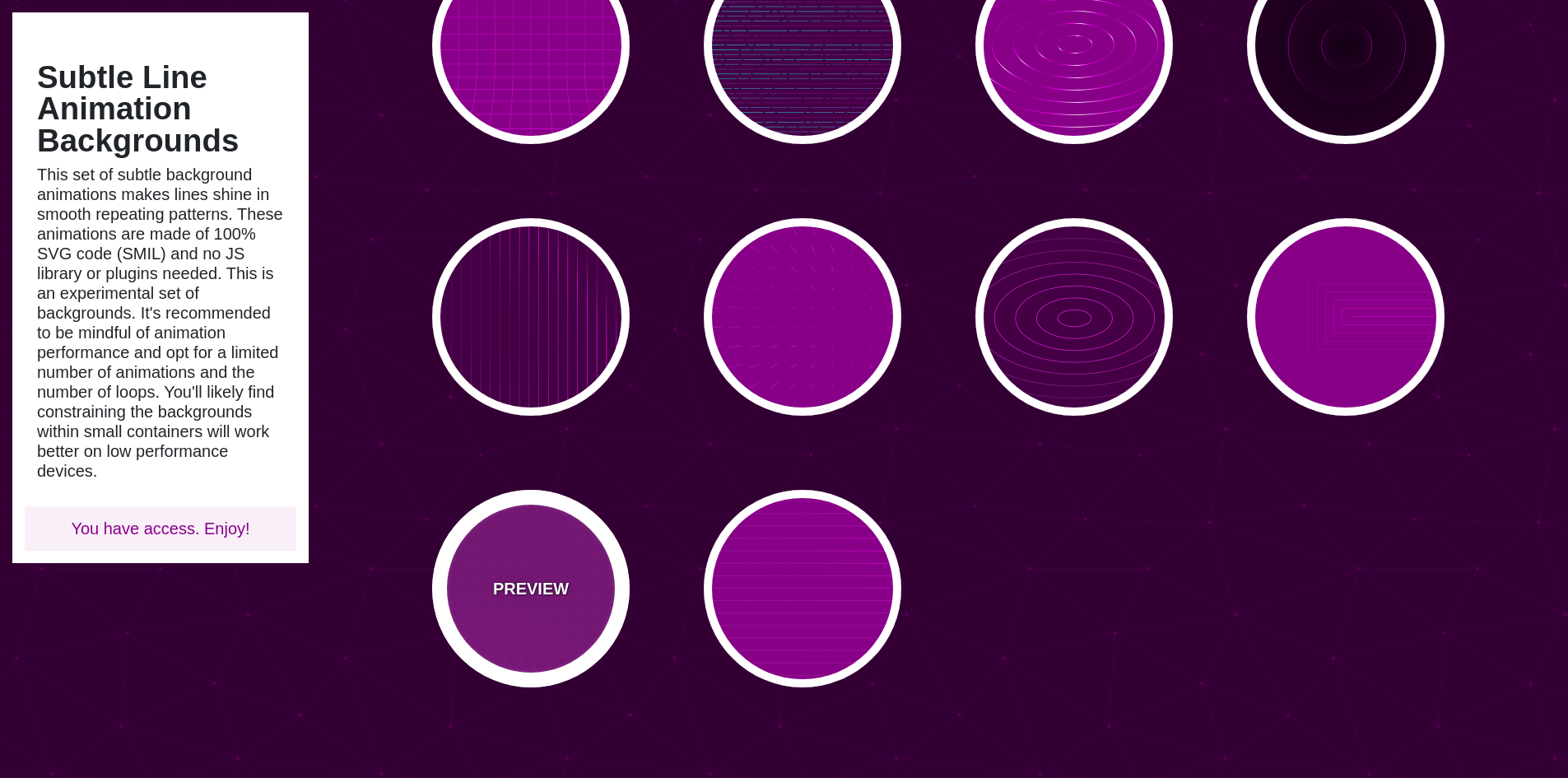
type input "0.1"
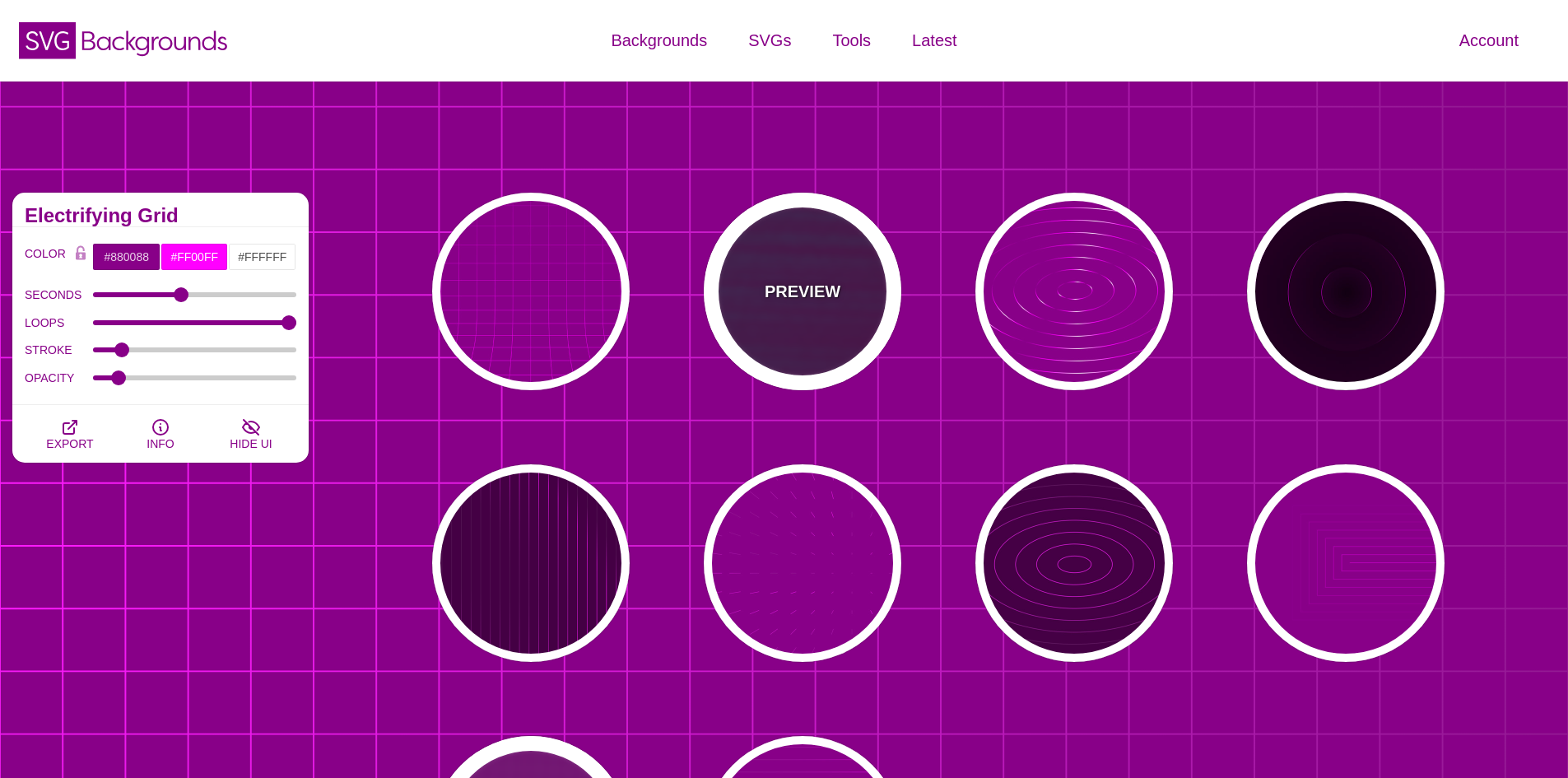
scroll to position [0, 0]
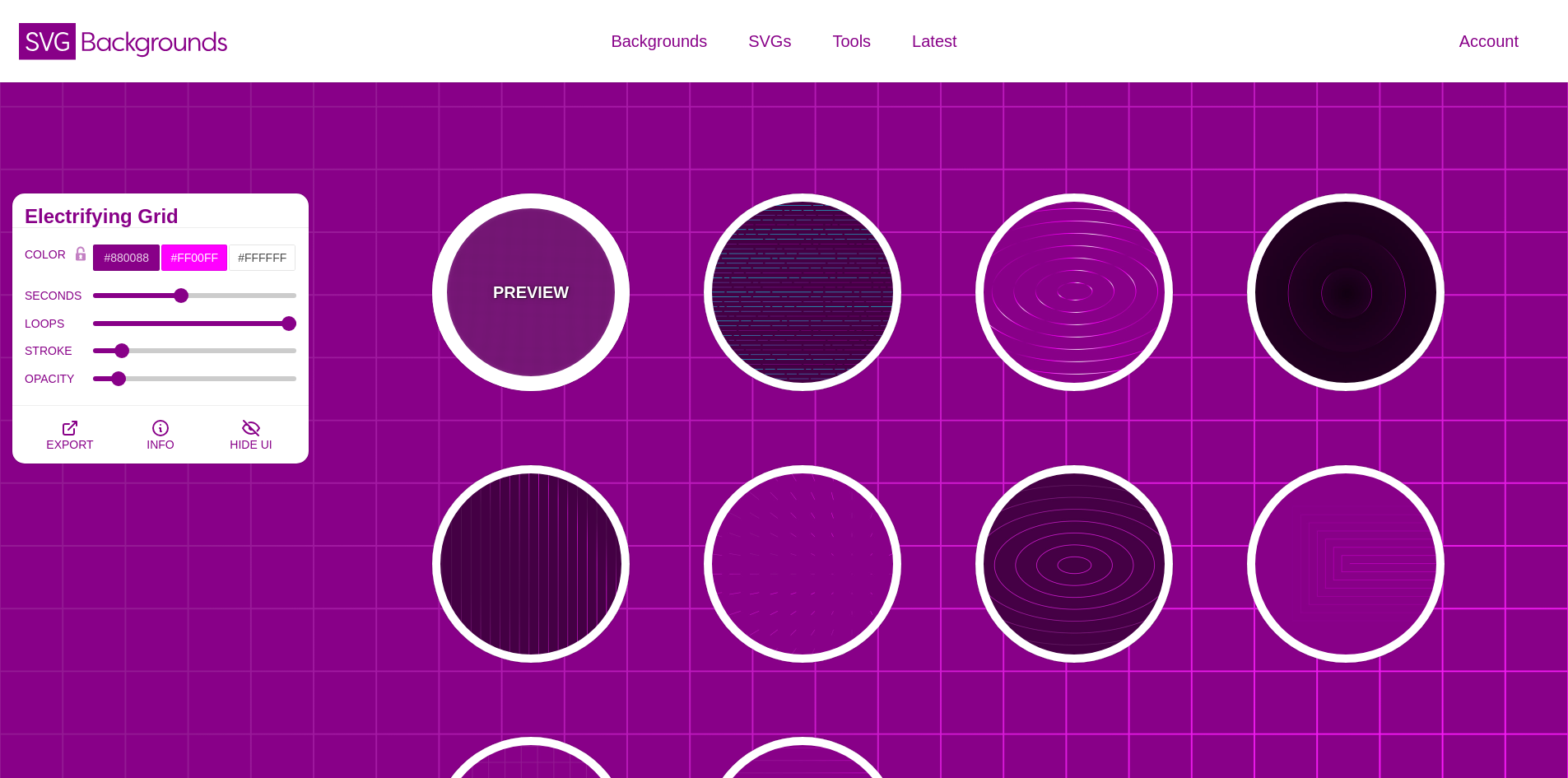
click at [552, 299] on p "PREVIEW" at bounding box center [531, 292] width 76 height 24
type input "#FFFFFF"
type input "0"
type input "5"
type input "999"
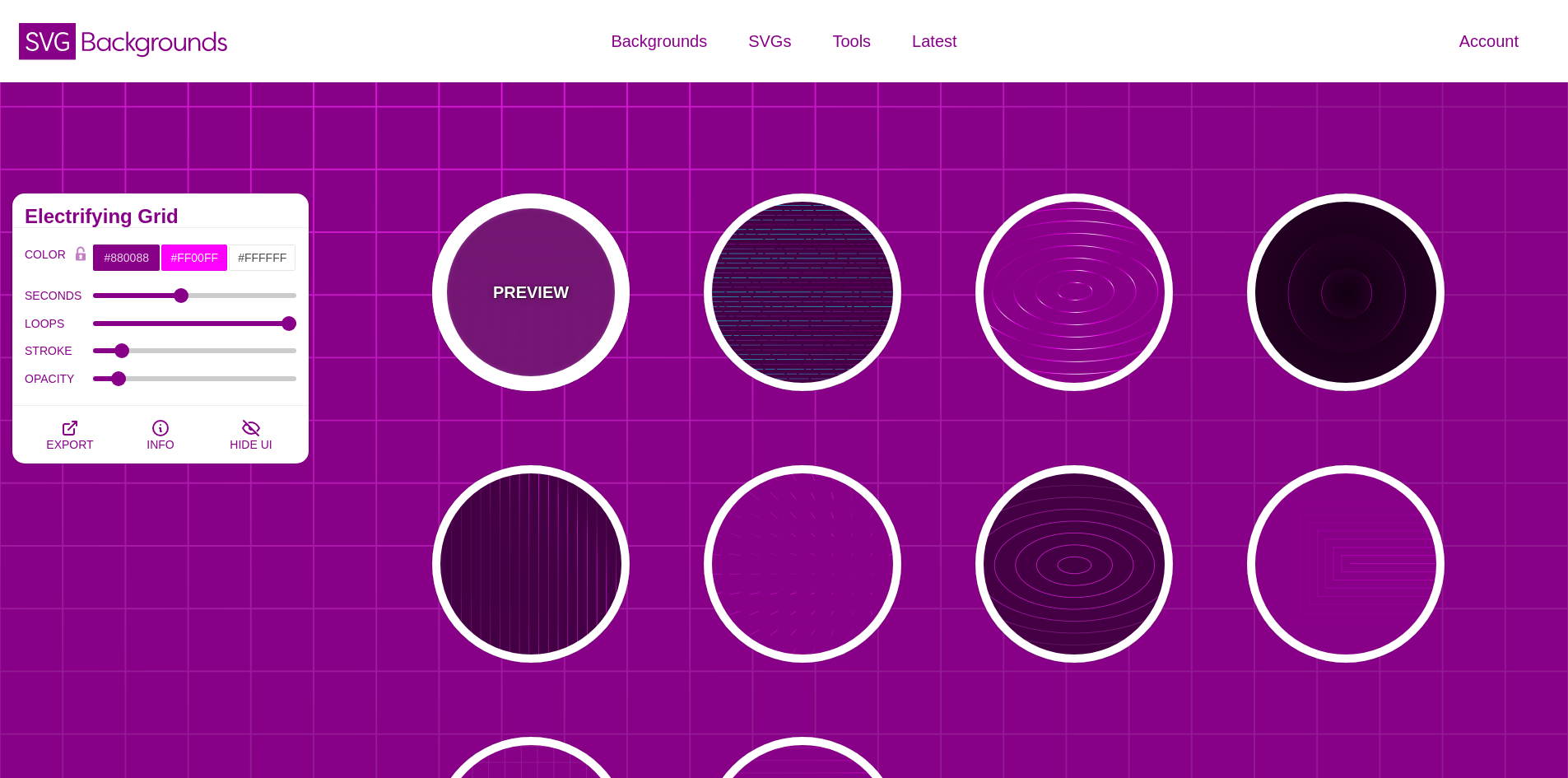
type input "0"
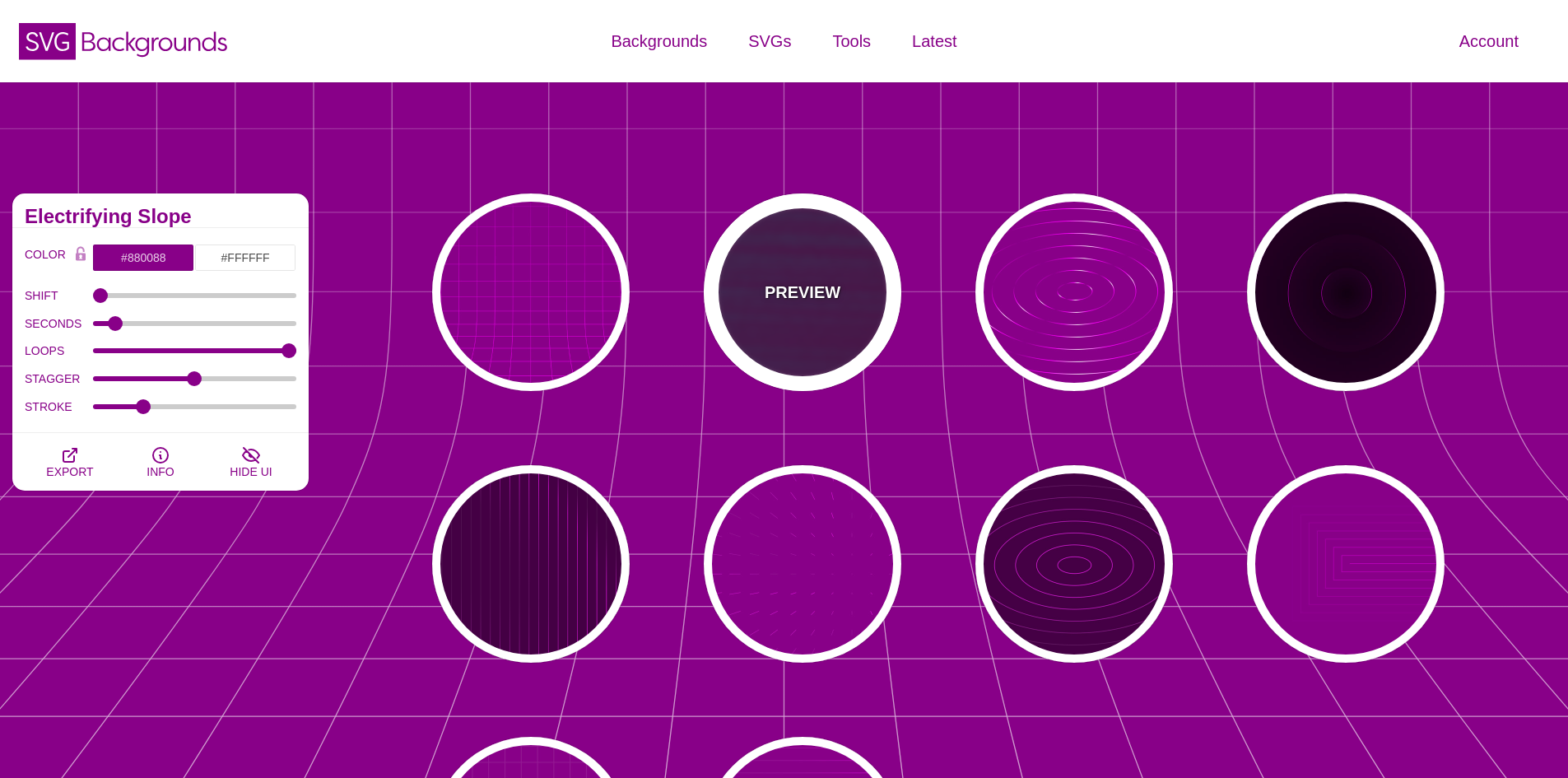
click at [814, 303] on p "PREVIEW" at bounding box center [802, 292] width 76 height 24
type input "#440044"
type input "#00FFFF"
type input "#FF0000"
type input "#880088"
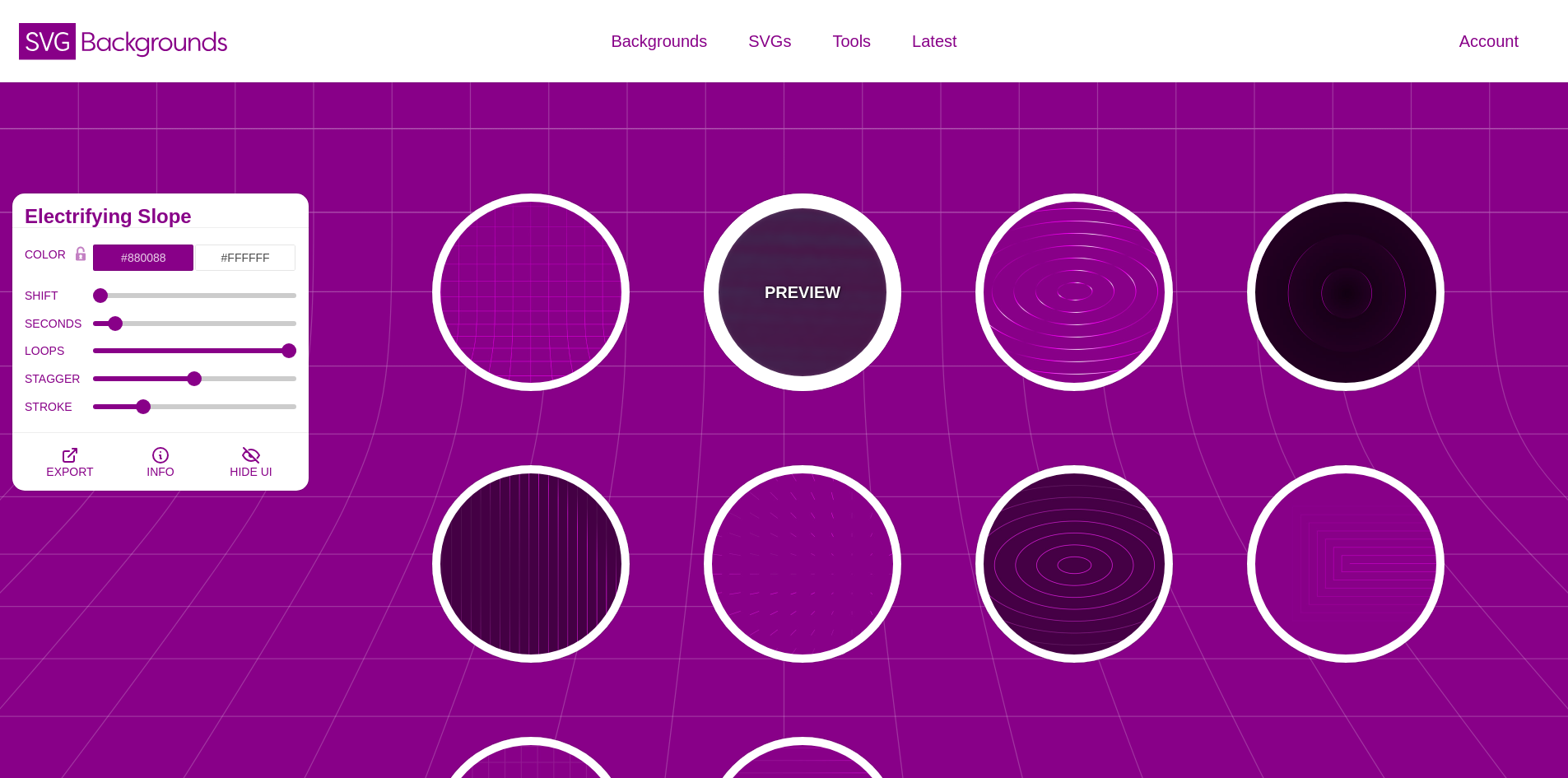
type input "15"
type input "999"
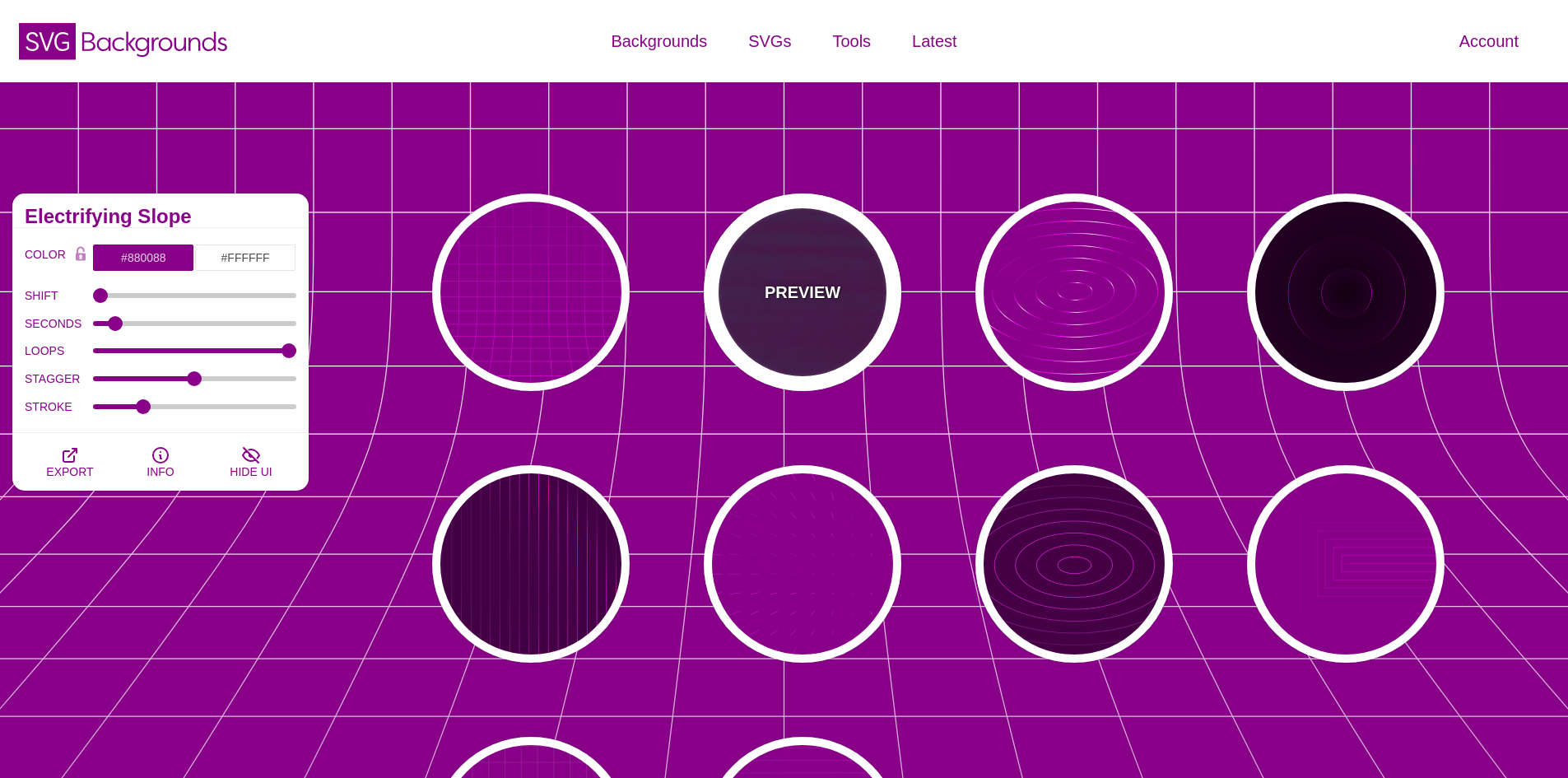
type input "1"
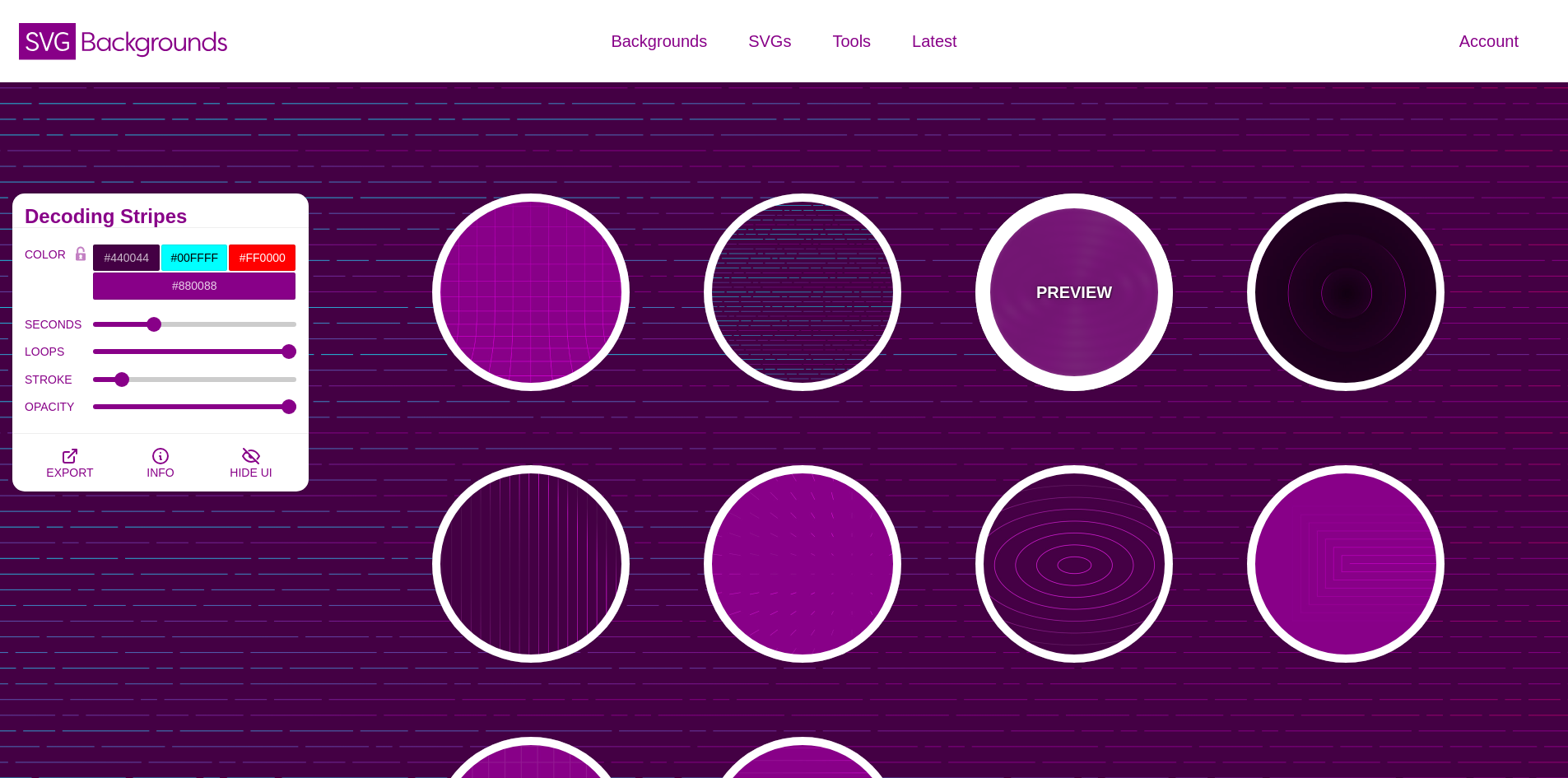
click at [1133, 287] on div "PREVIEW" at bounding box center [1074, 292] width 198 height 198
type input "#880088"
type input "#FF00FF"
type input "#FFFFFF"
type input "10000"
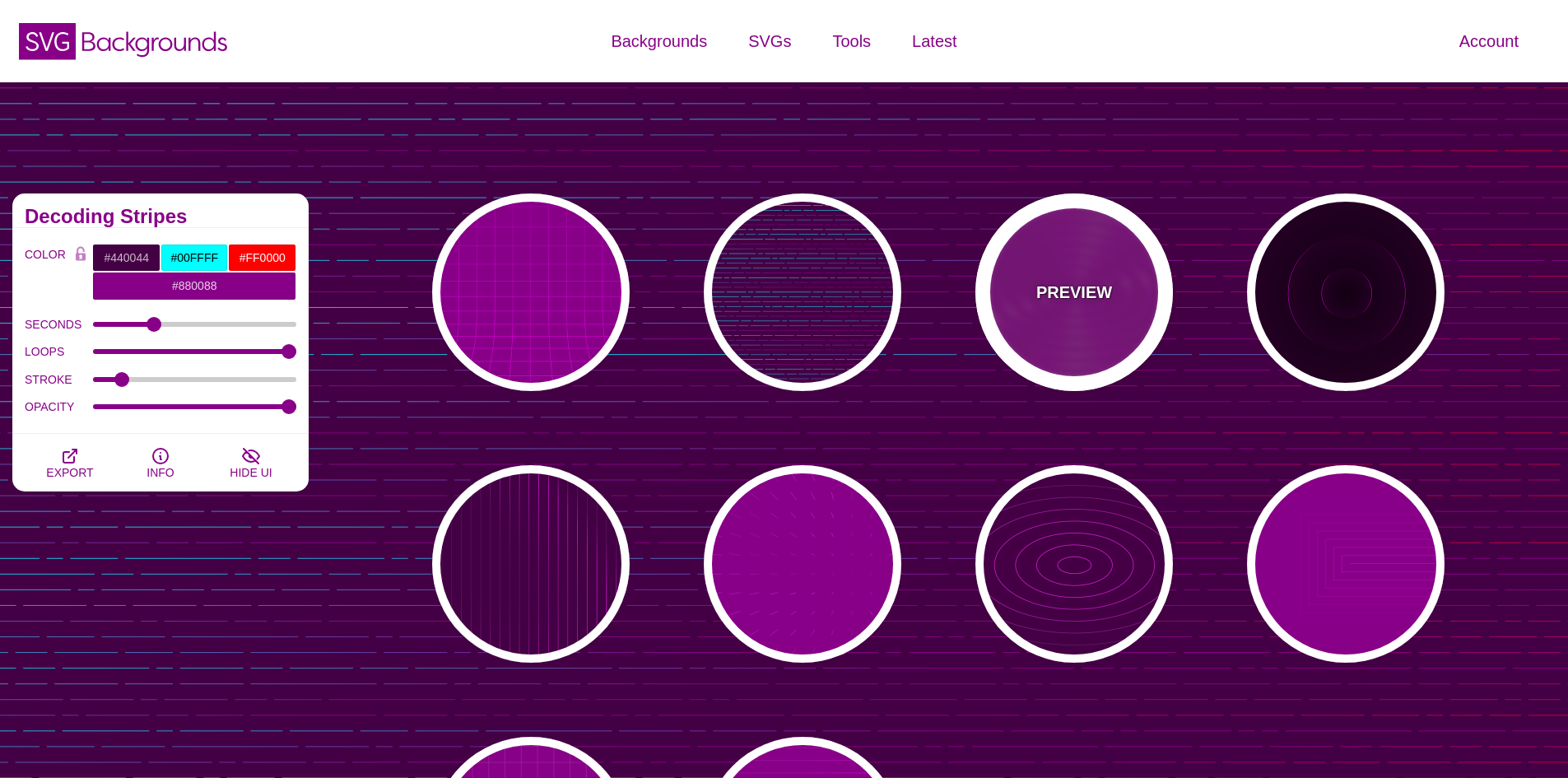
type input "99"
type input "50"
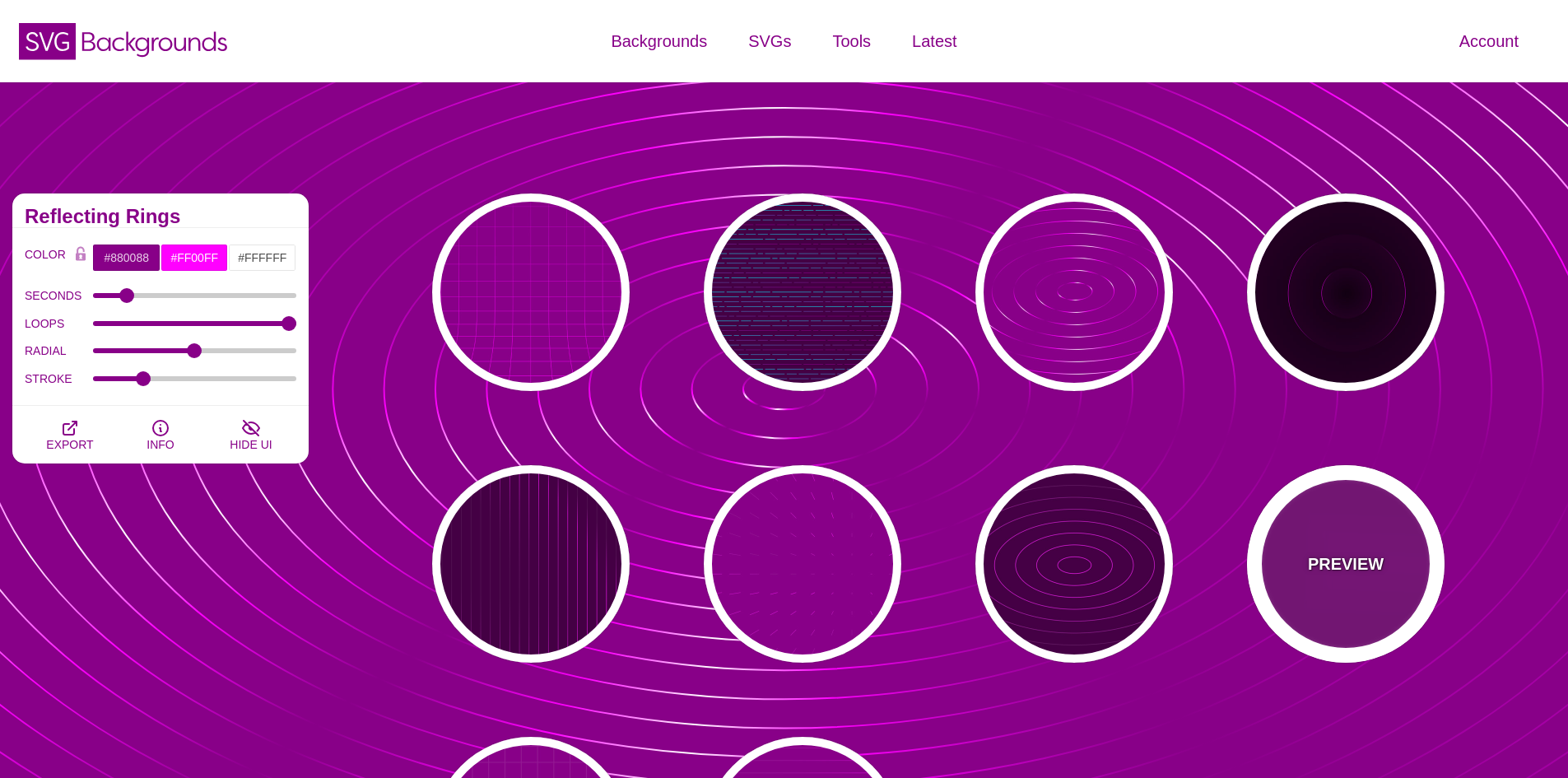
click at [1428, 528] on div "PREVIEW" at bounding box center [1345, 564] width 198 height 198
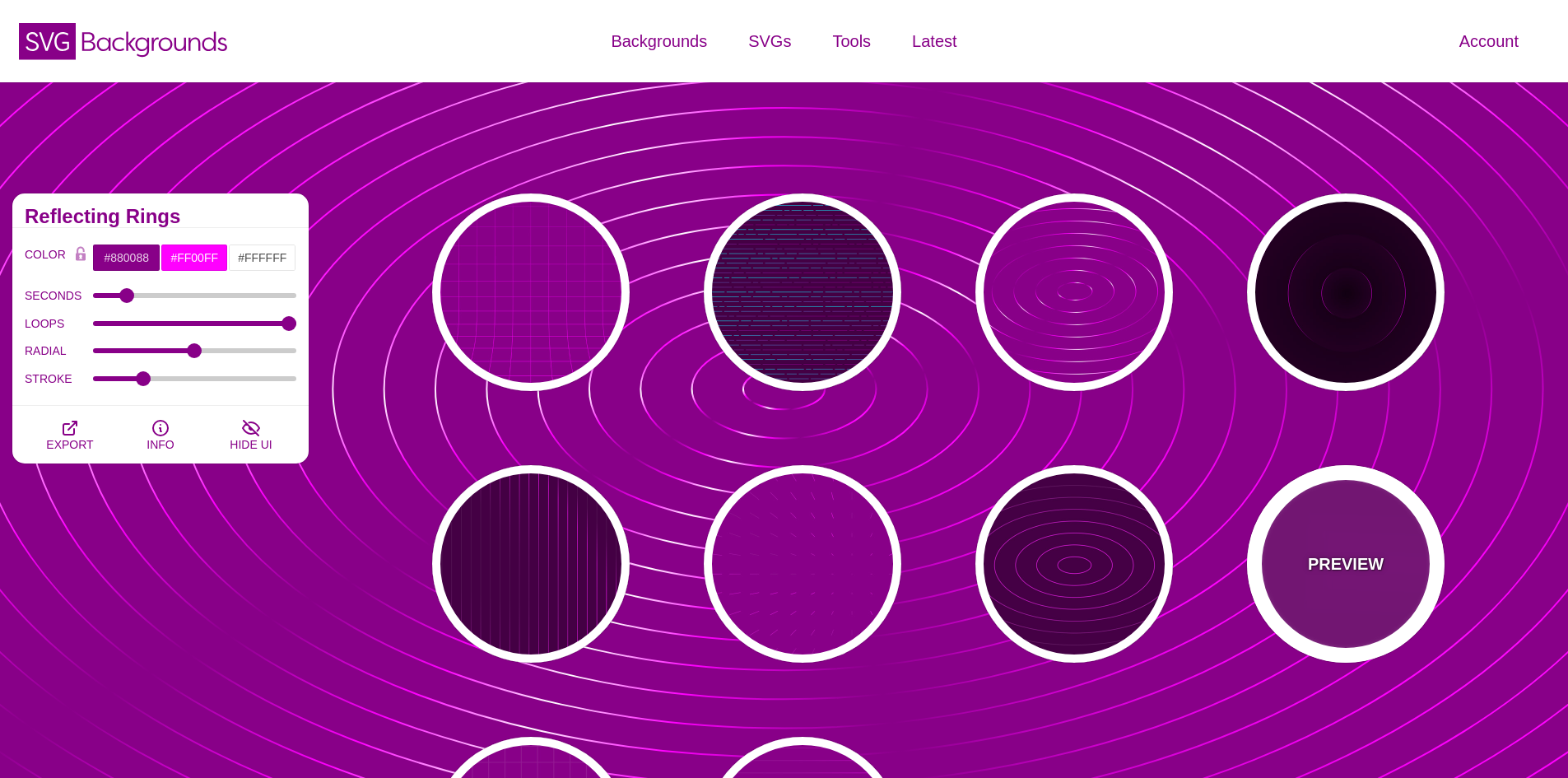
type input "5"
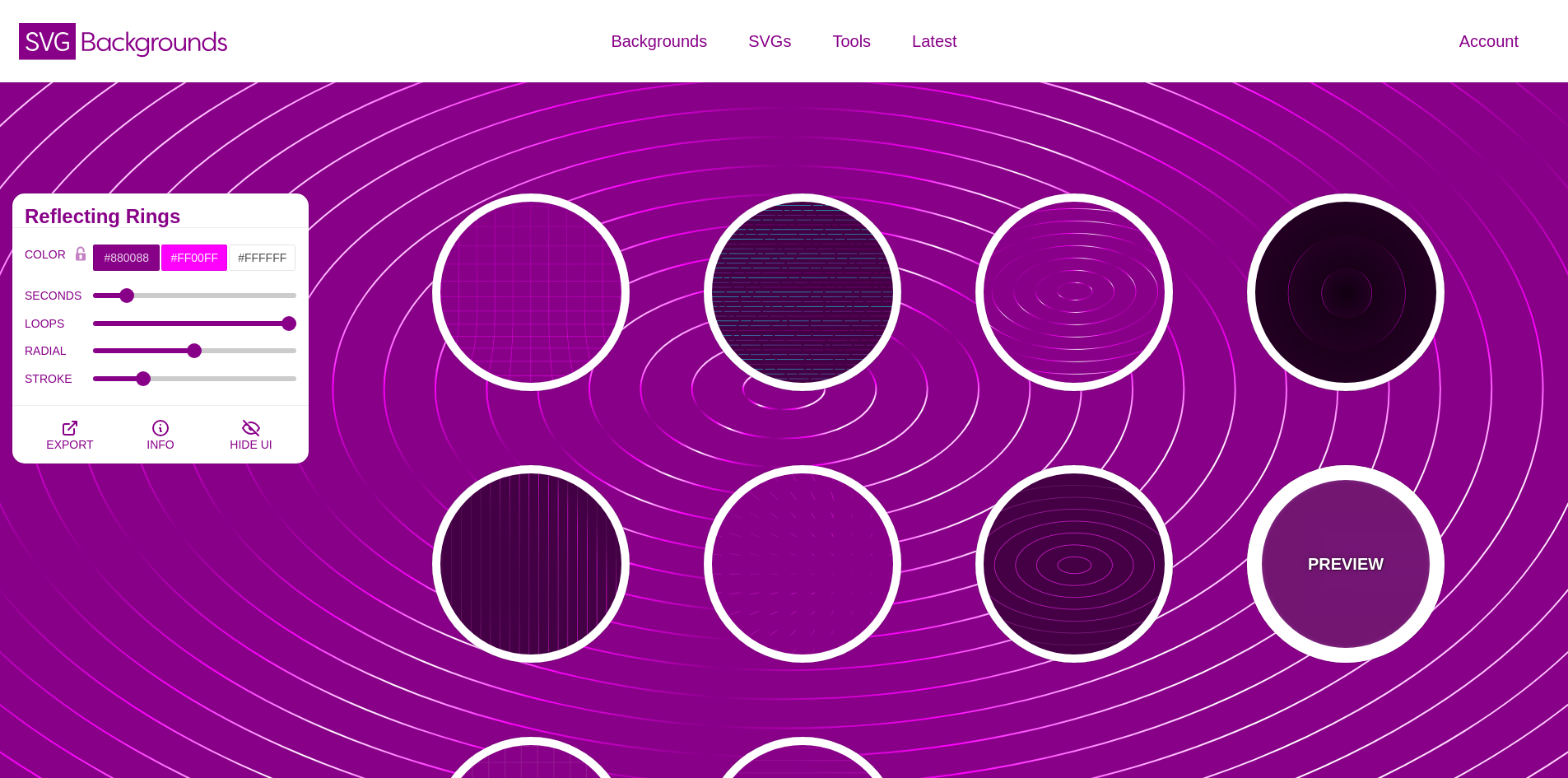
type input "999"
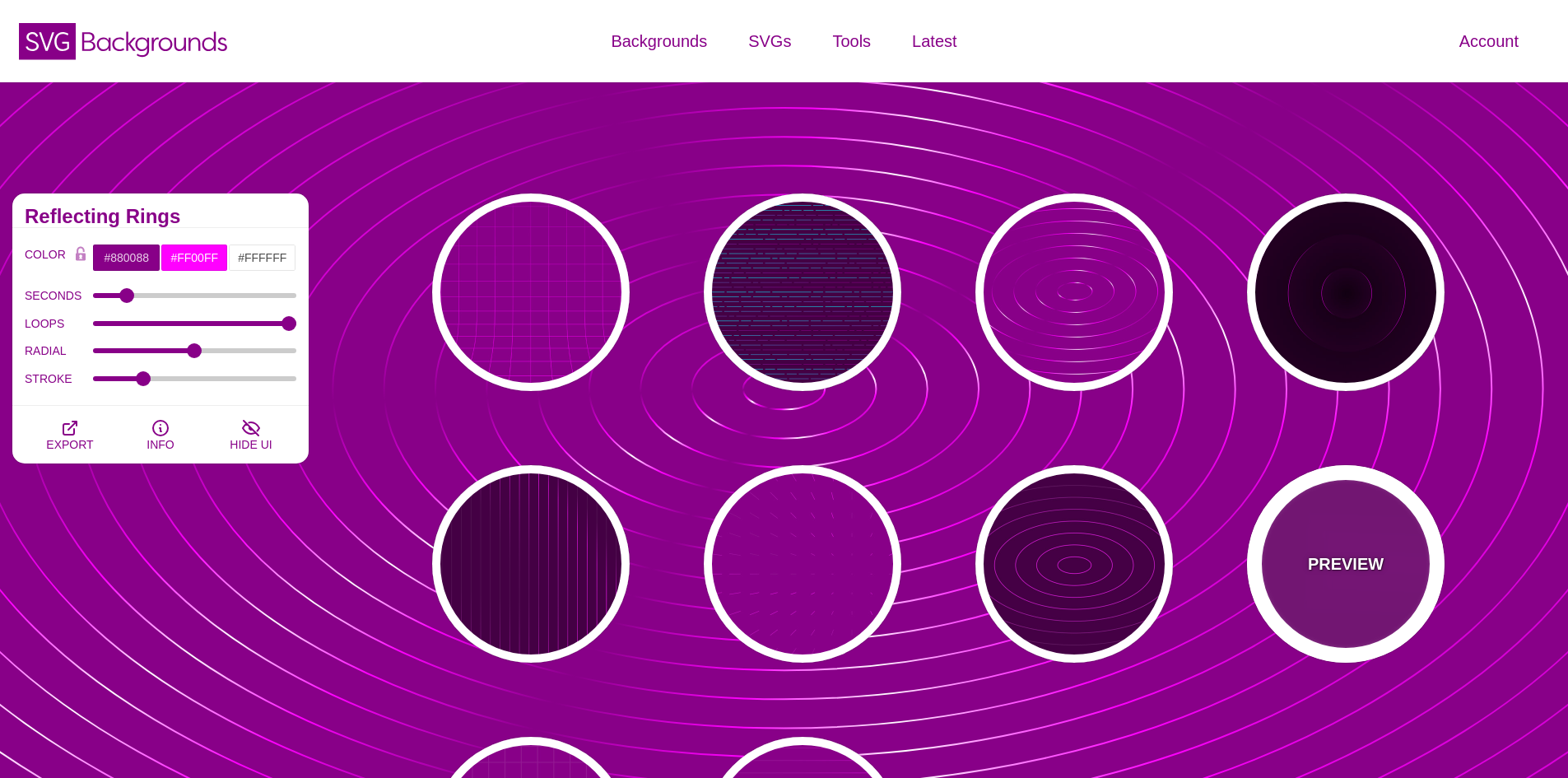
type input "0"
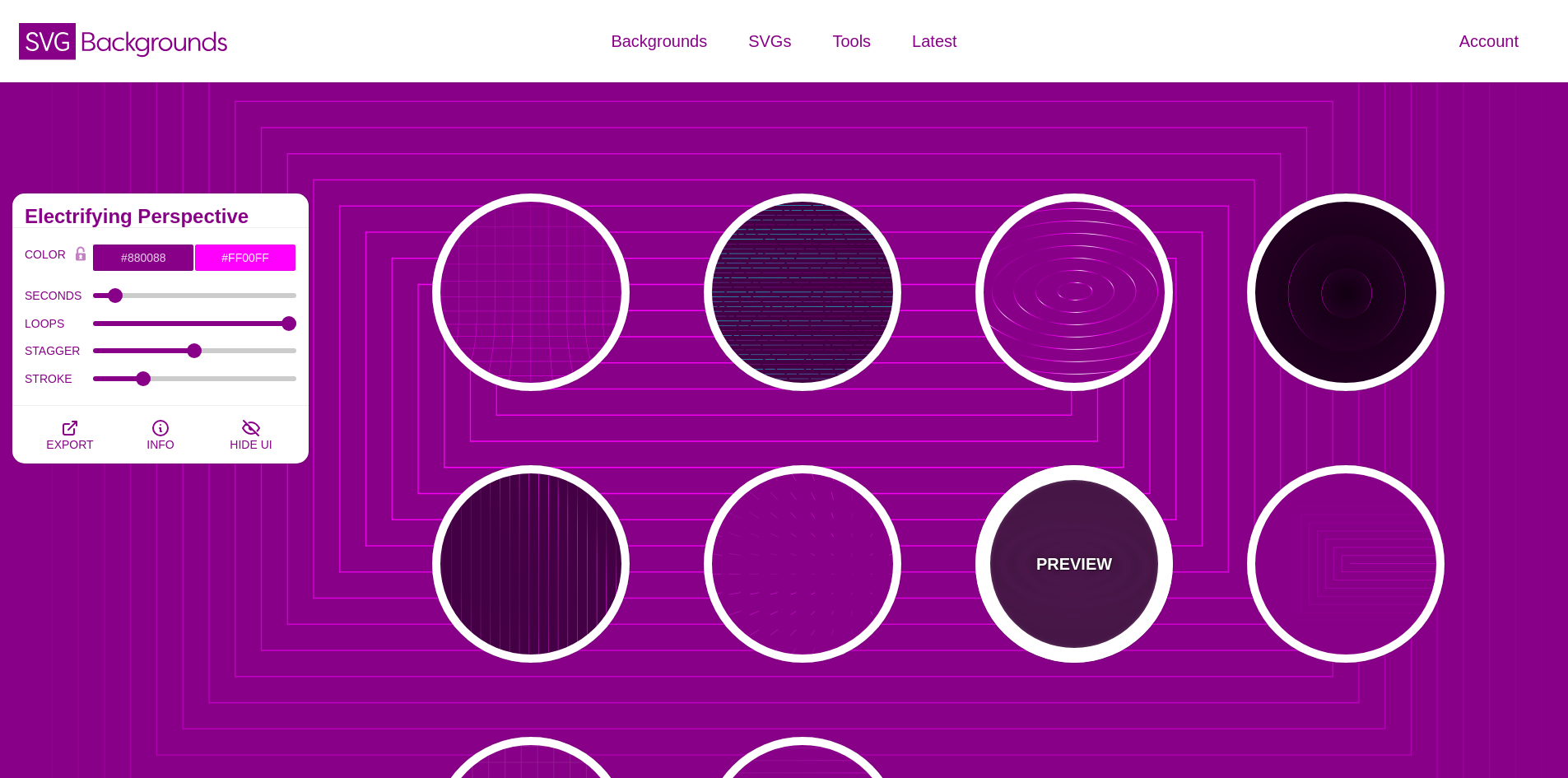
click at [1078, 543] on div "PREVIEW" at bounding box center [1074, 564] width 198 height 198
type input "#440044"
type input "0.1"
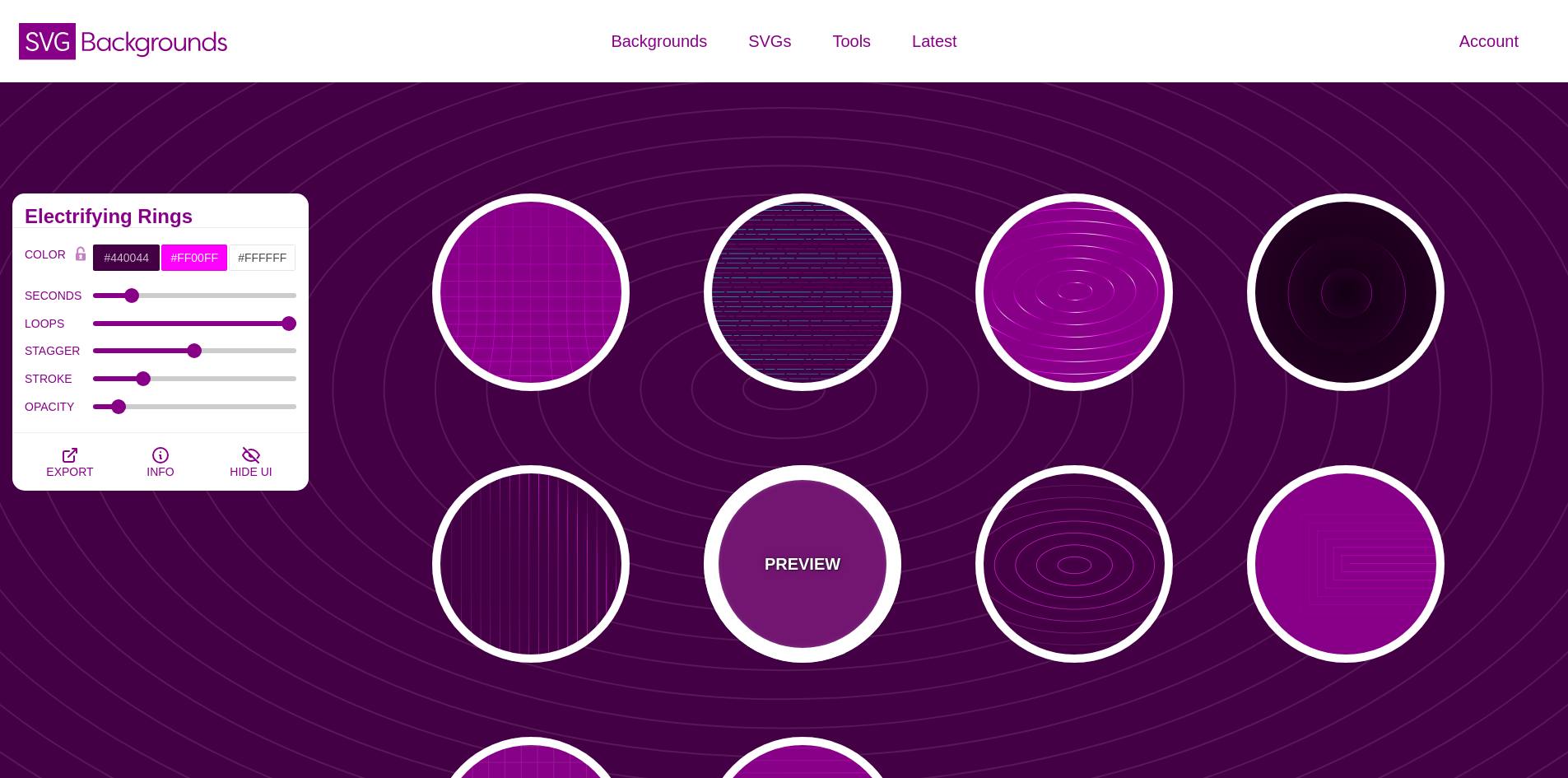
click at [859, 542] on div "PREVIEW" at bounding box center [802, 564] width 198 height 198
type input "#880088"
type input "15"
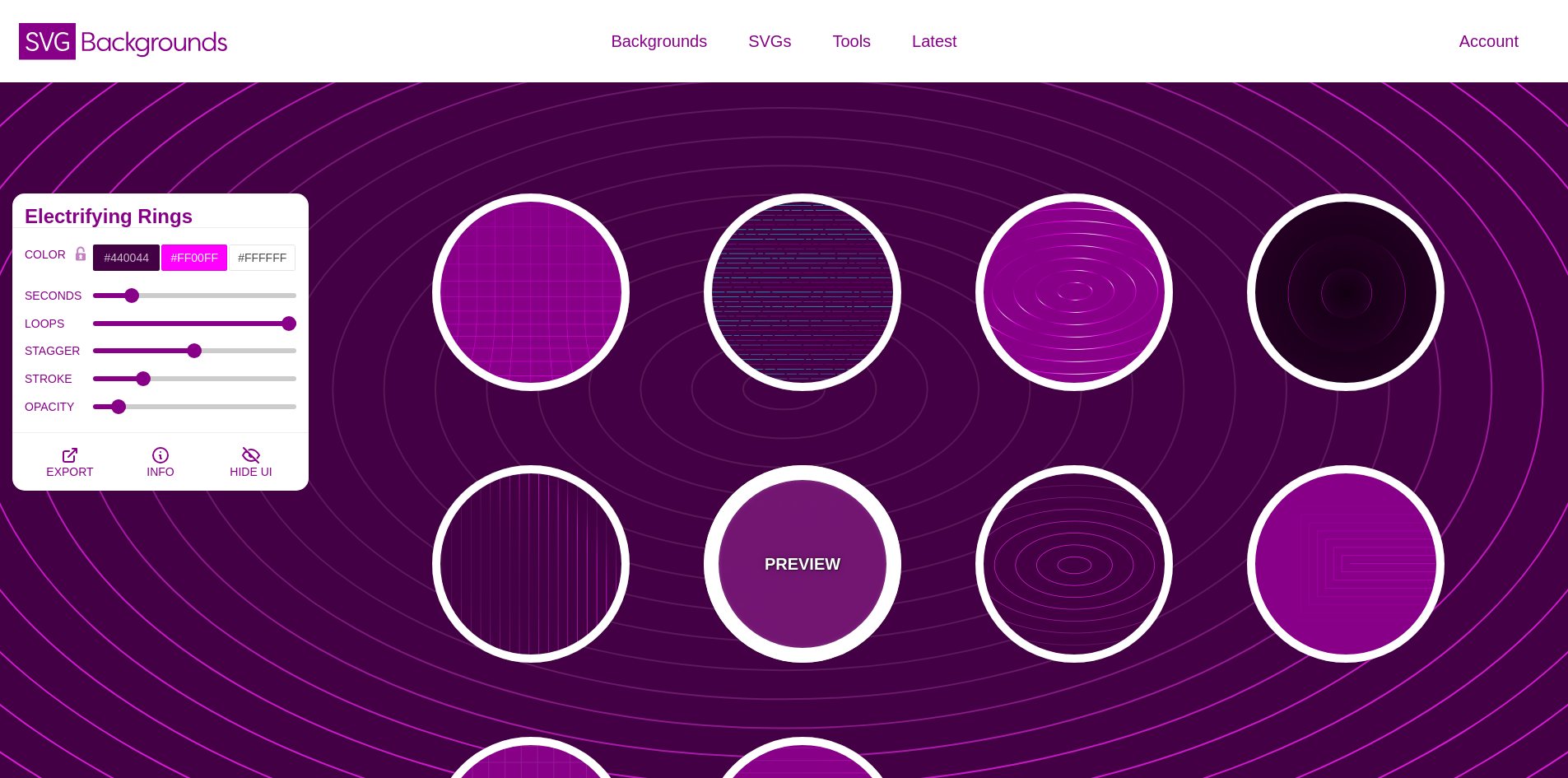
type input "1"
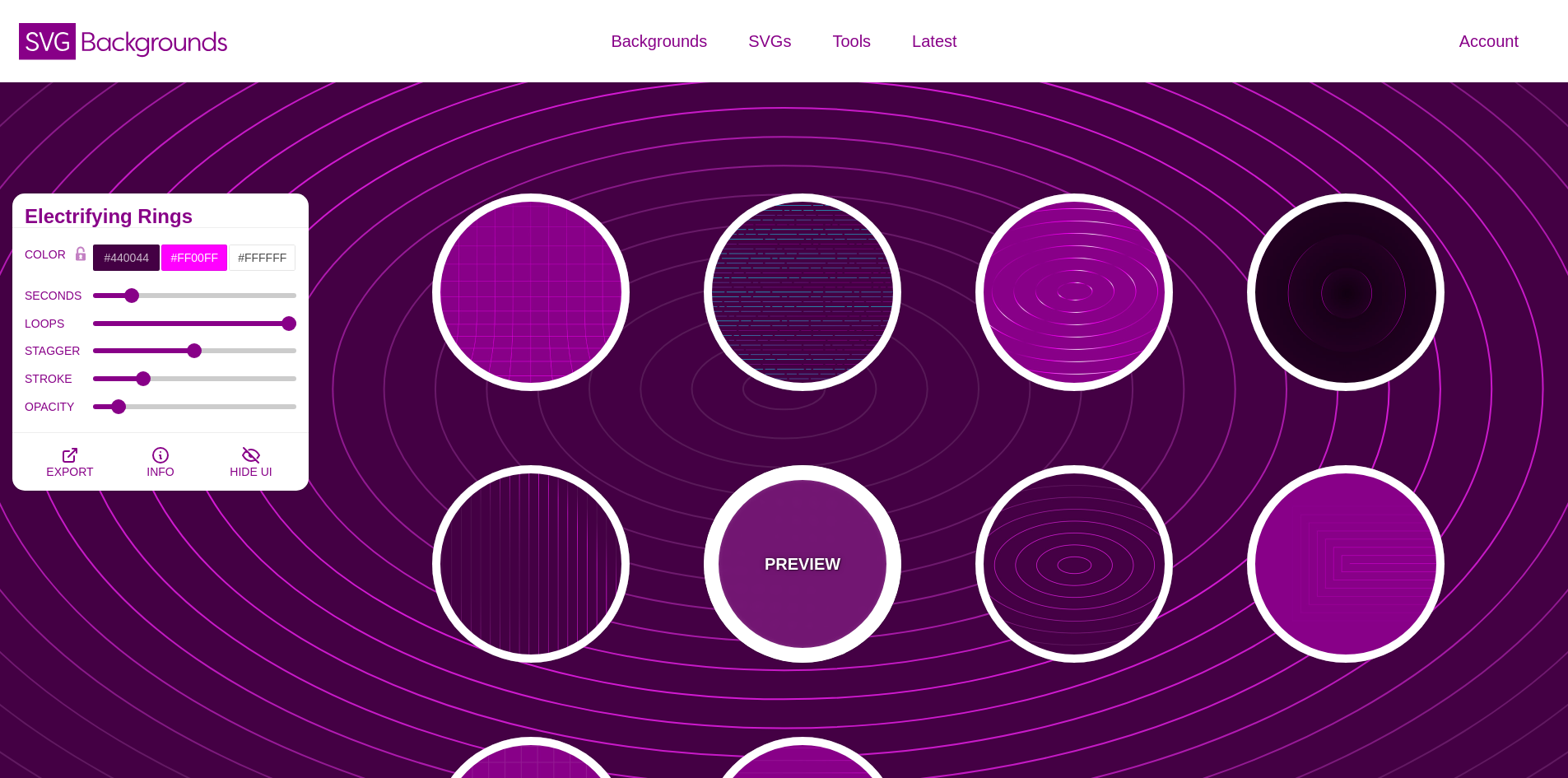
type input "0.1"
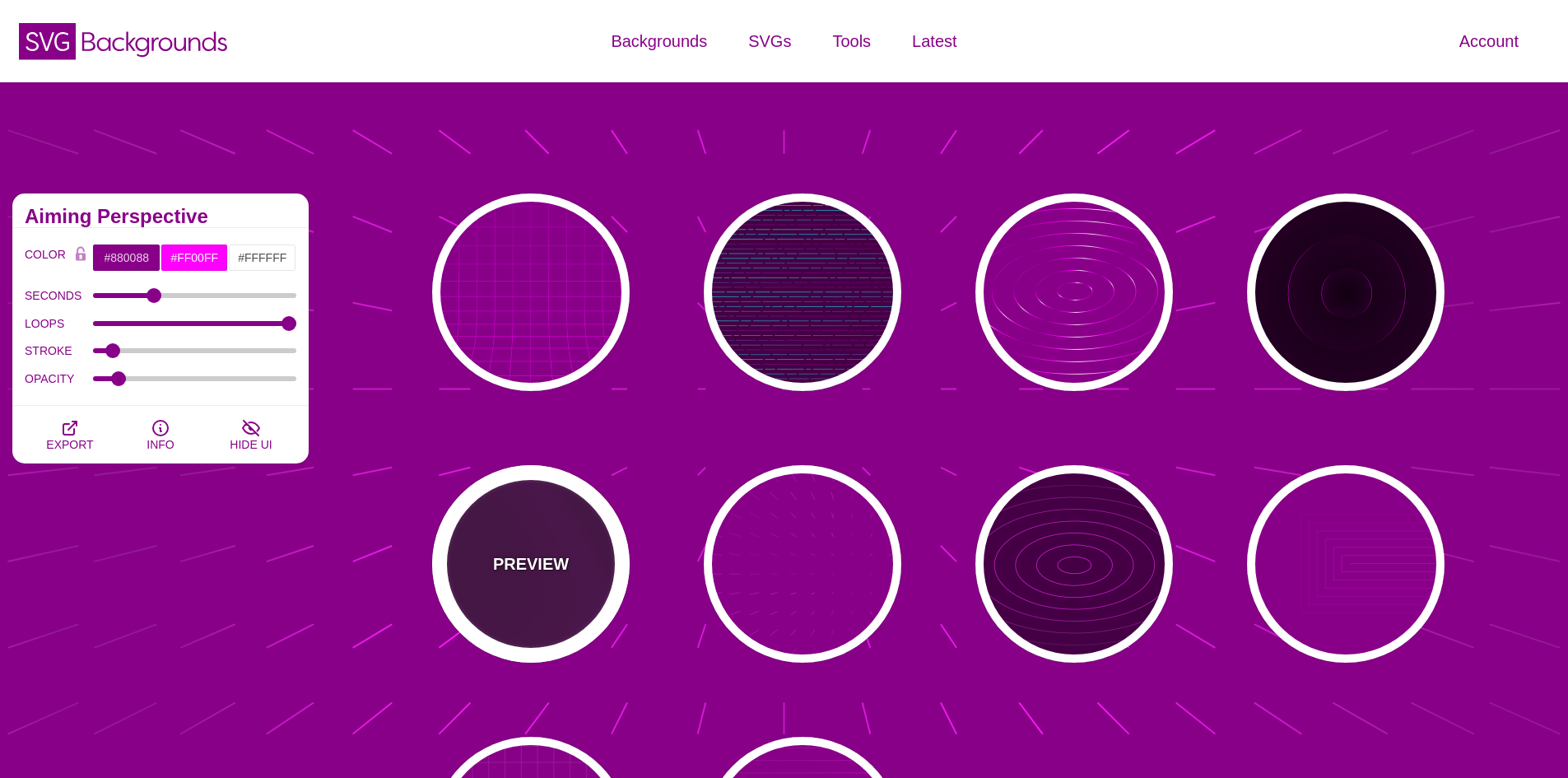
click at [582, 538] on div "PREVIEW" at bounding box center [531, 564] width 198 height 198
type input "#440044"
type input "20"
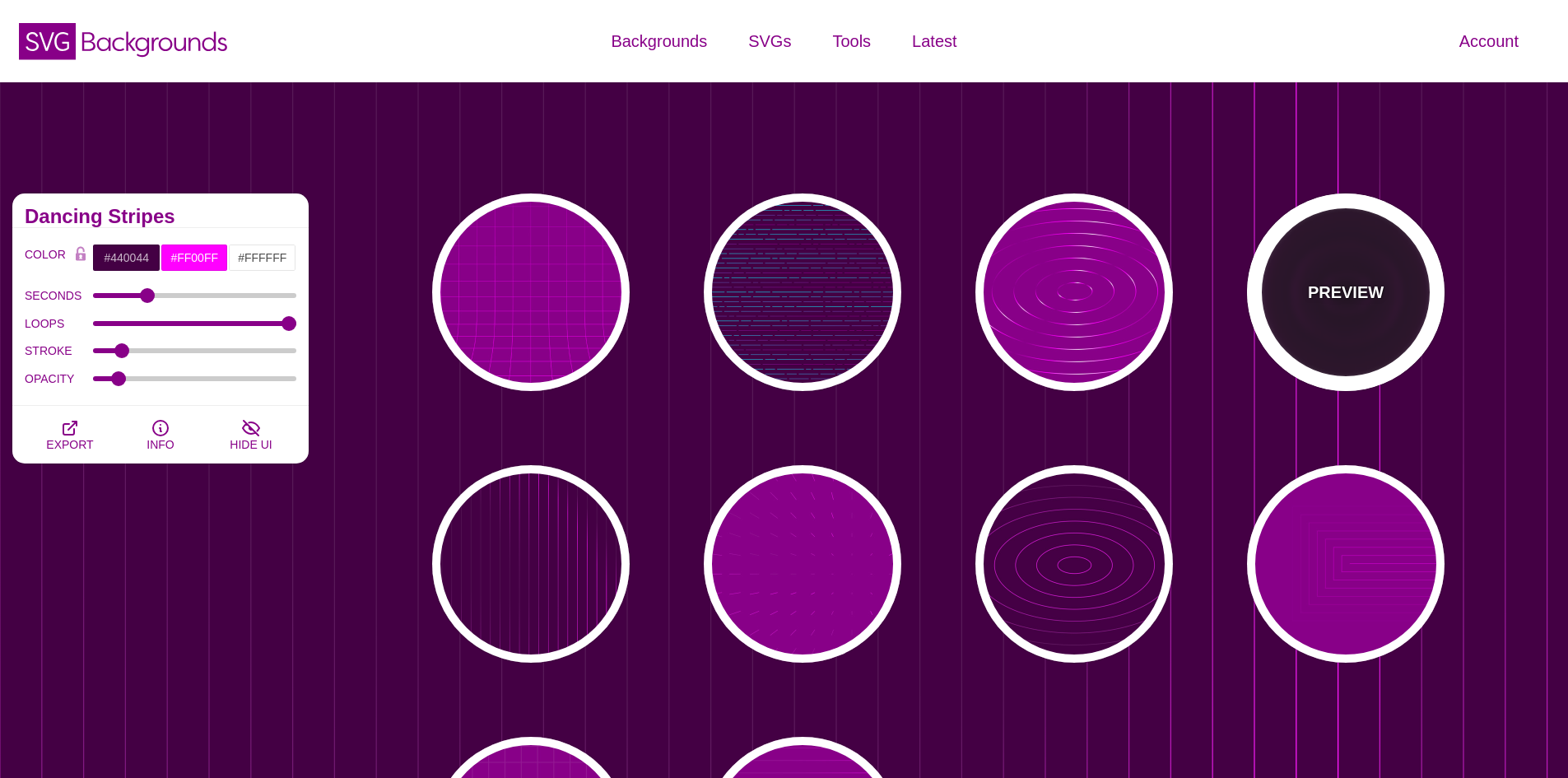
click at [1335, 327] on div "PREVIEW" at bounding box center [1345, 292] width 198 height 198
type input "#220022"
type input "#110011"
type input "6"
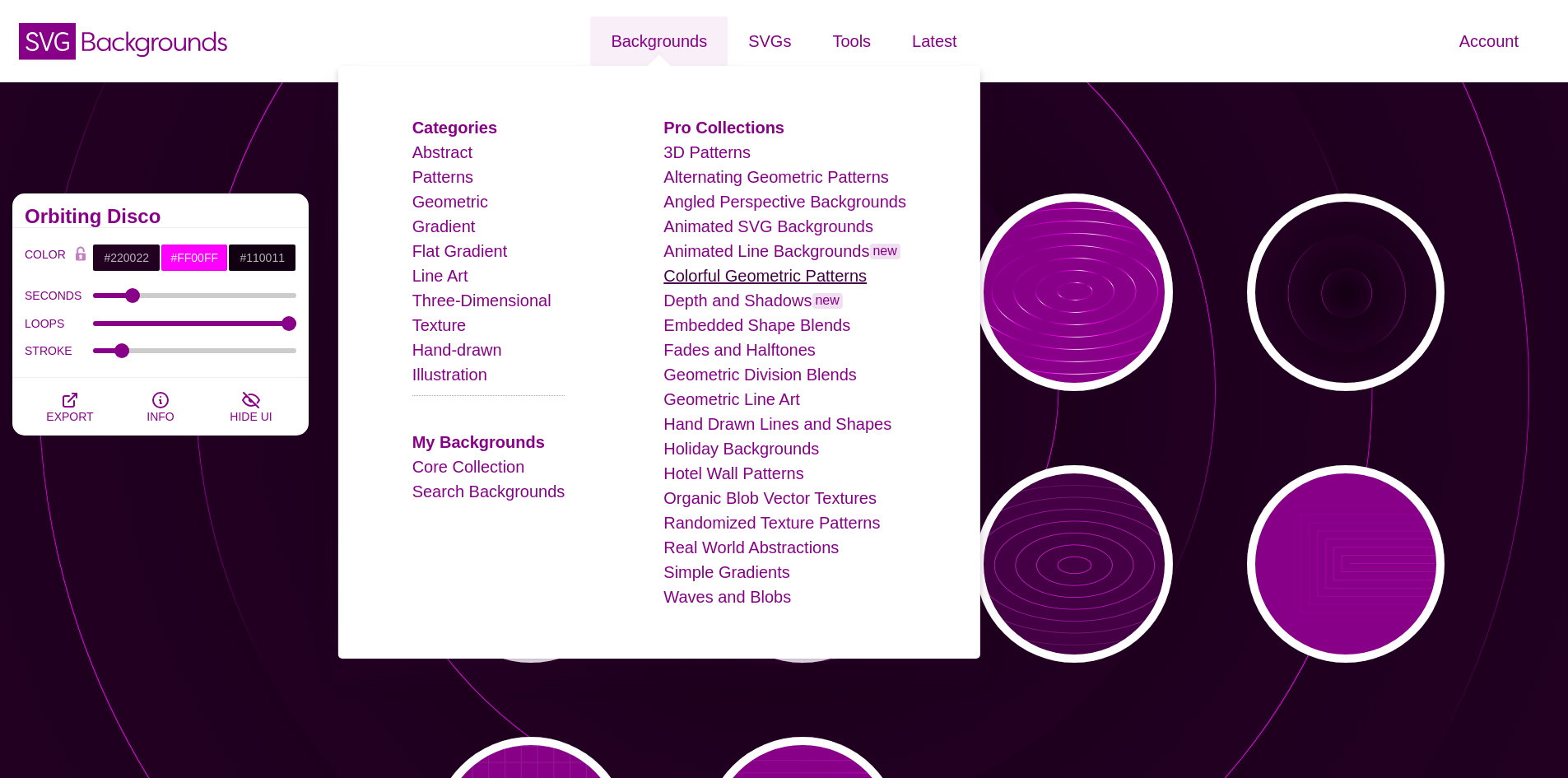
click at [768, 282] on link "Colorful Geometric Patterns" at bounding box center [765, 275] width 203 height 18
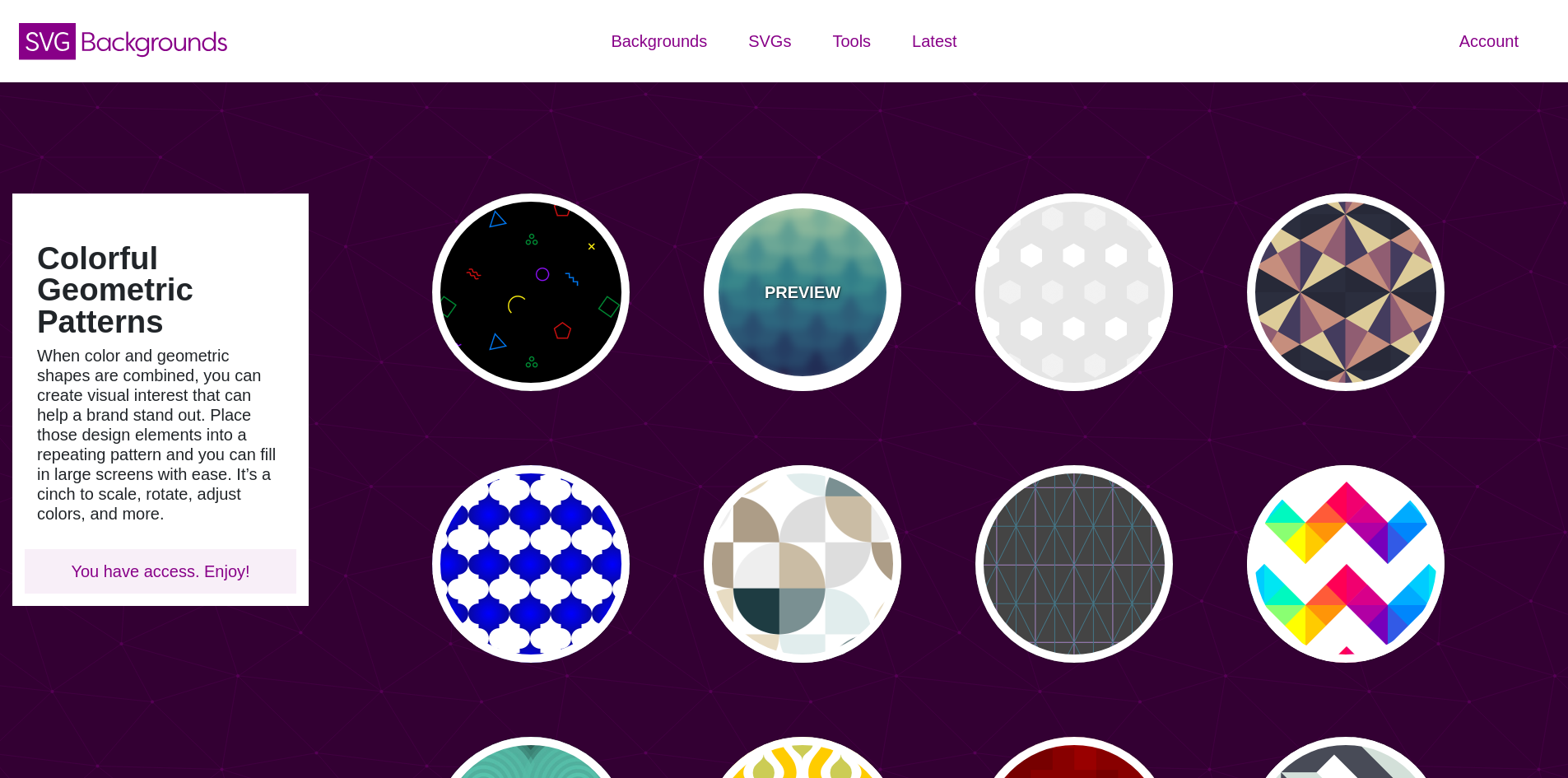
type input "#450057"
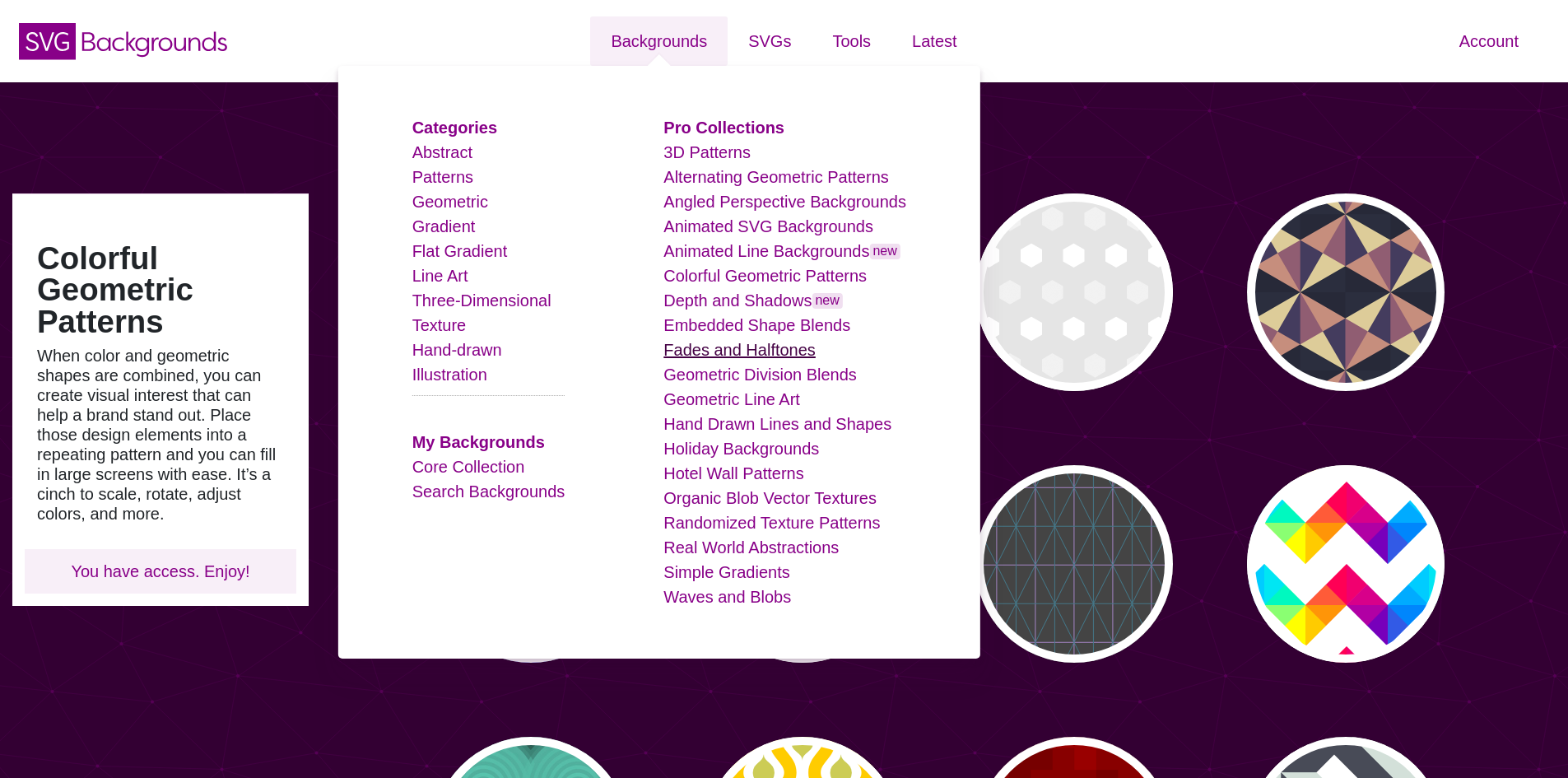
click at [770, 351] on link "Fades and Halftones" at bounding box center [740, 349] width 152 height 18
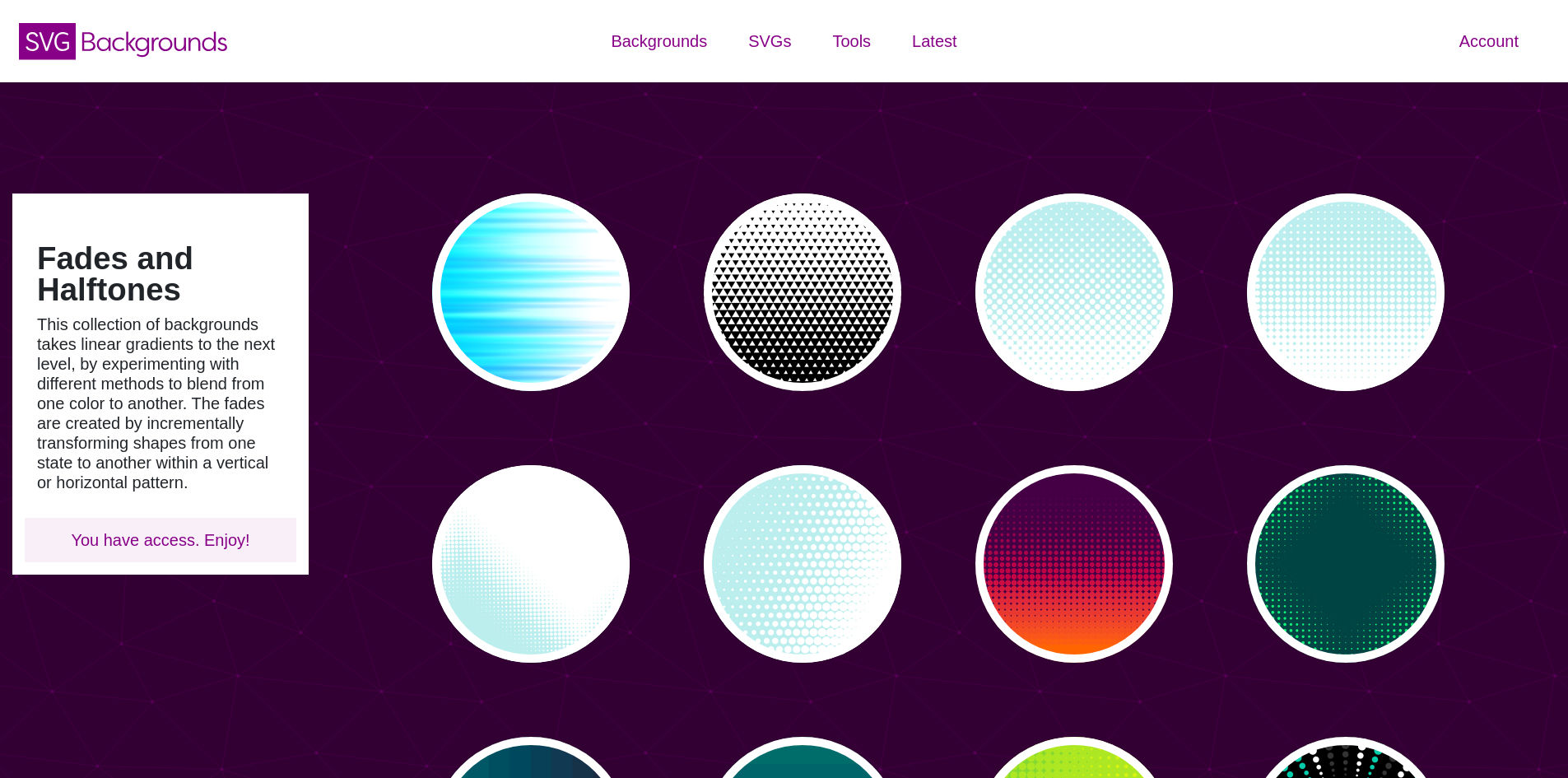
type input "#450057"
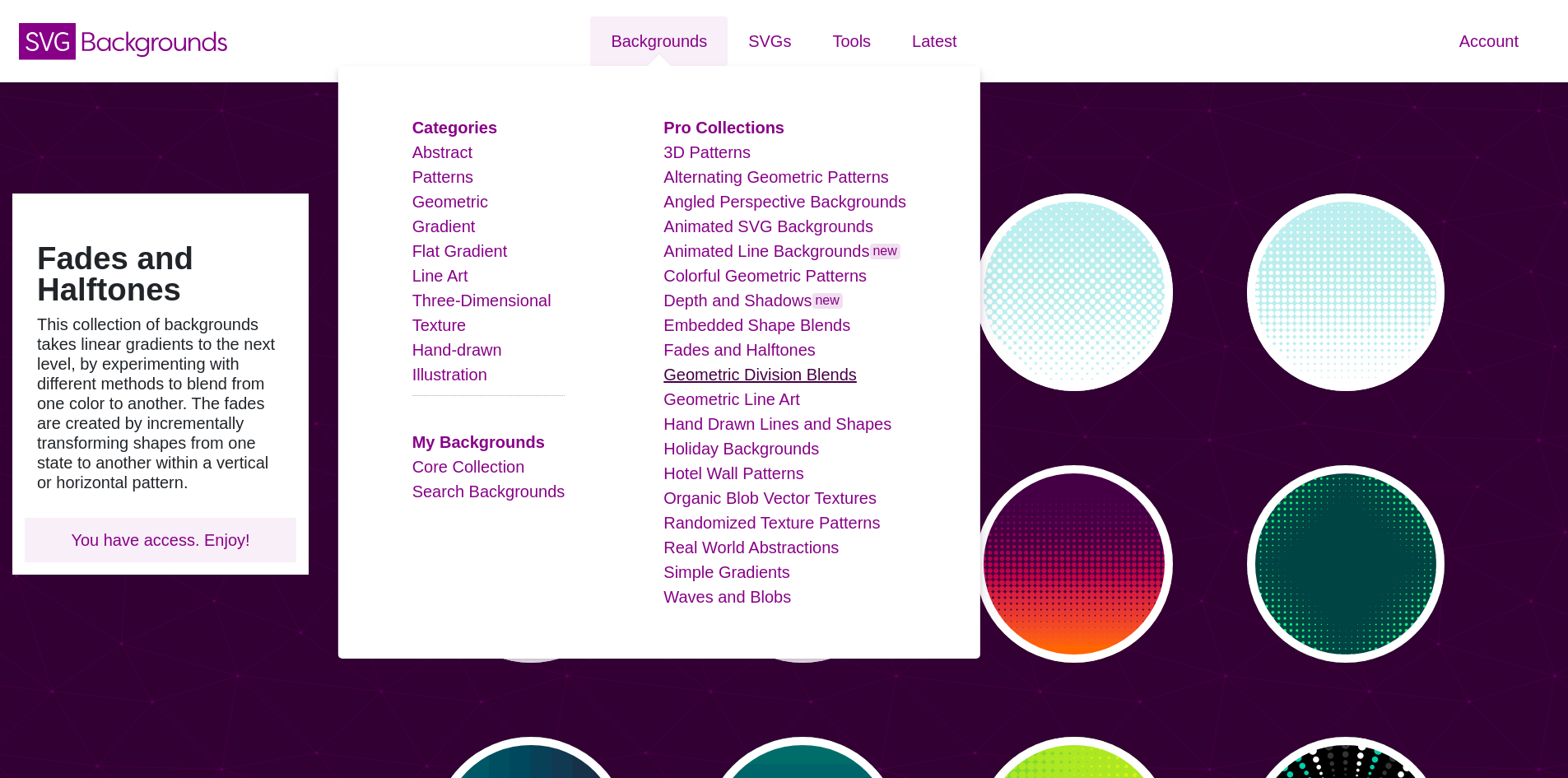
click at [789, 376] on link "Geometric Division Blends" at bounding box center [760, 374] width 193 height 18
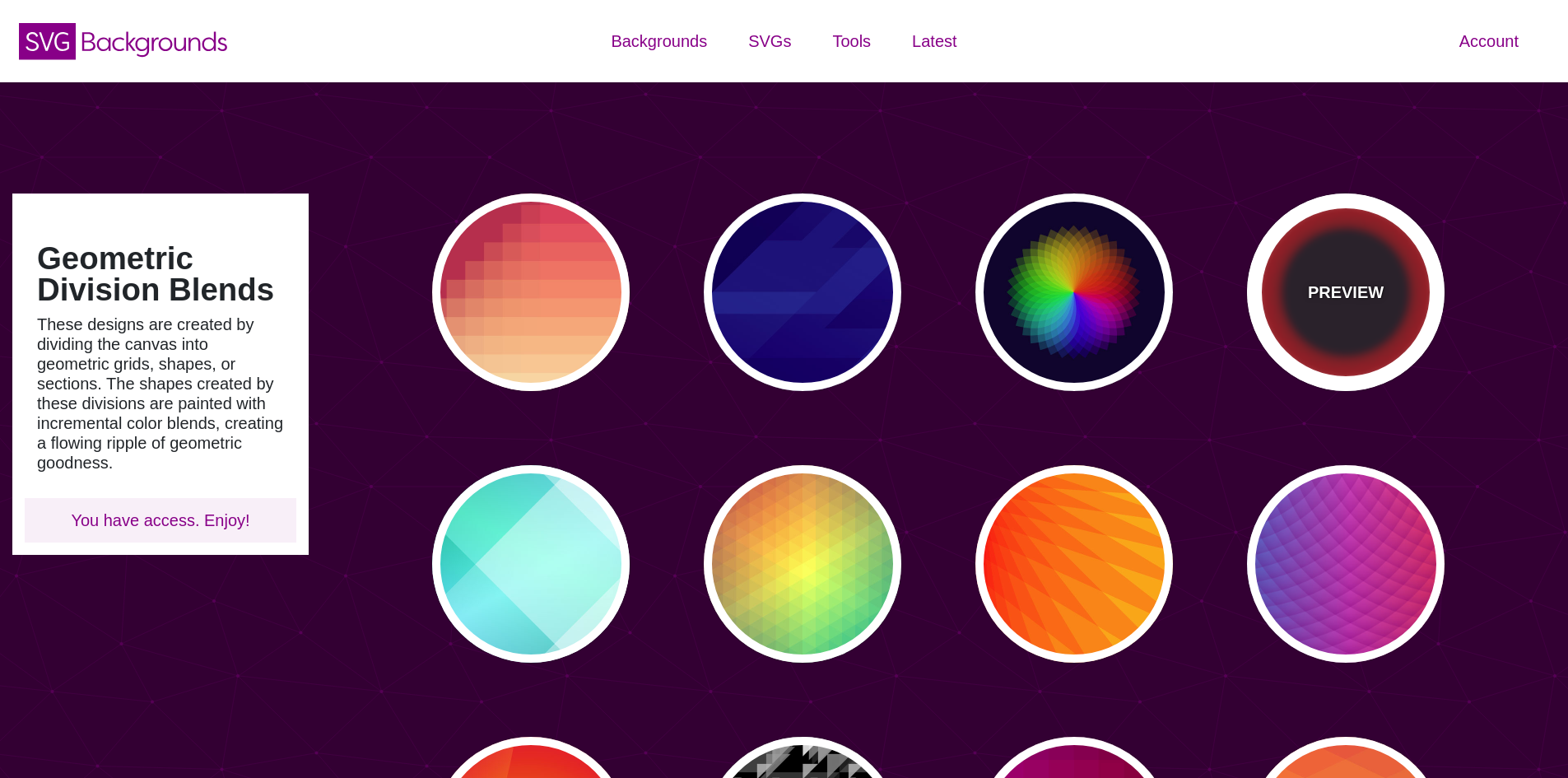
type input "#450057"
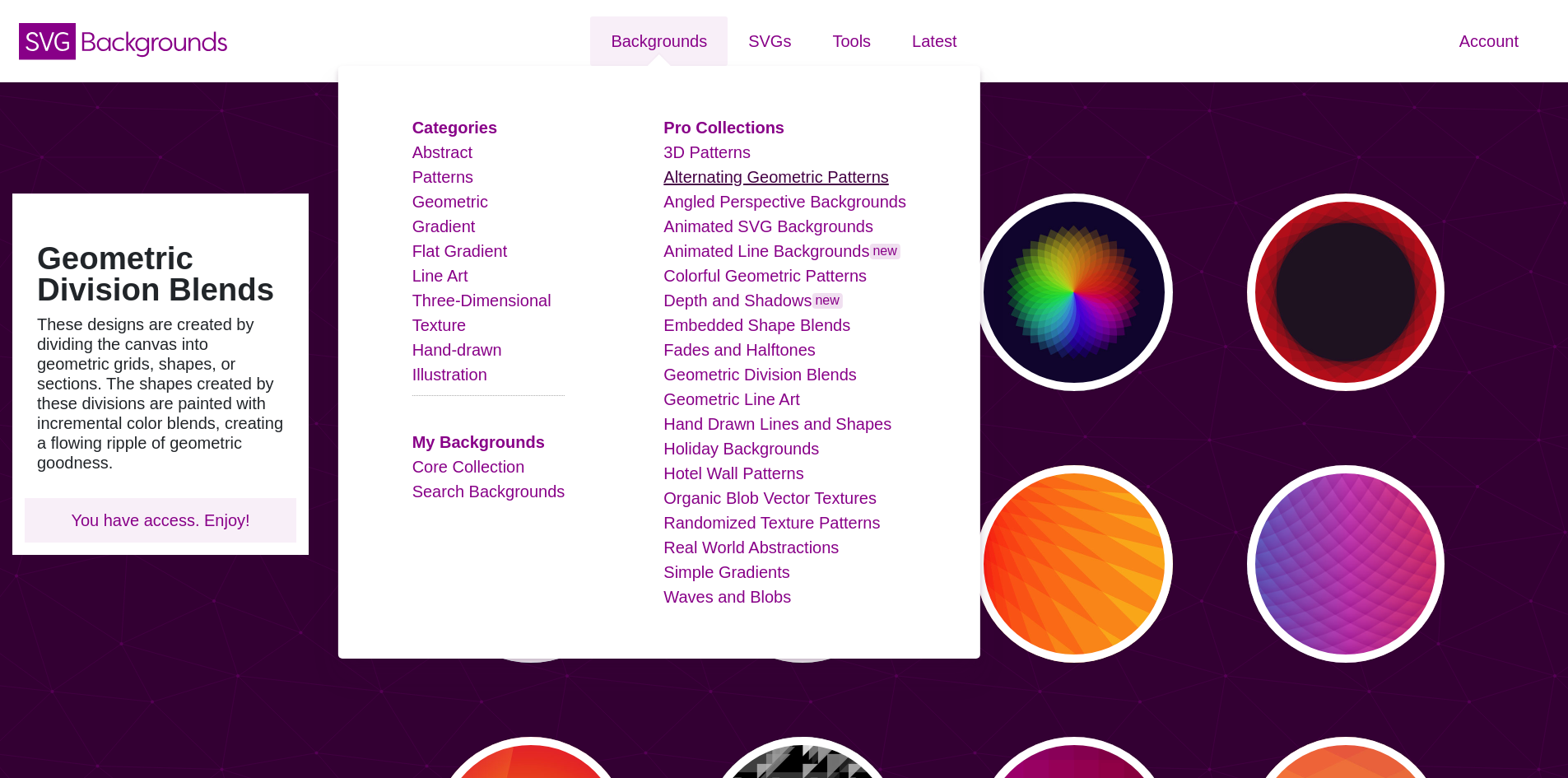
click at [760, 174] on link "Alternating Geometric Patterns" at bounding box center [776, 177] width 225 height 18
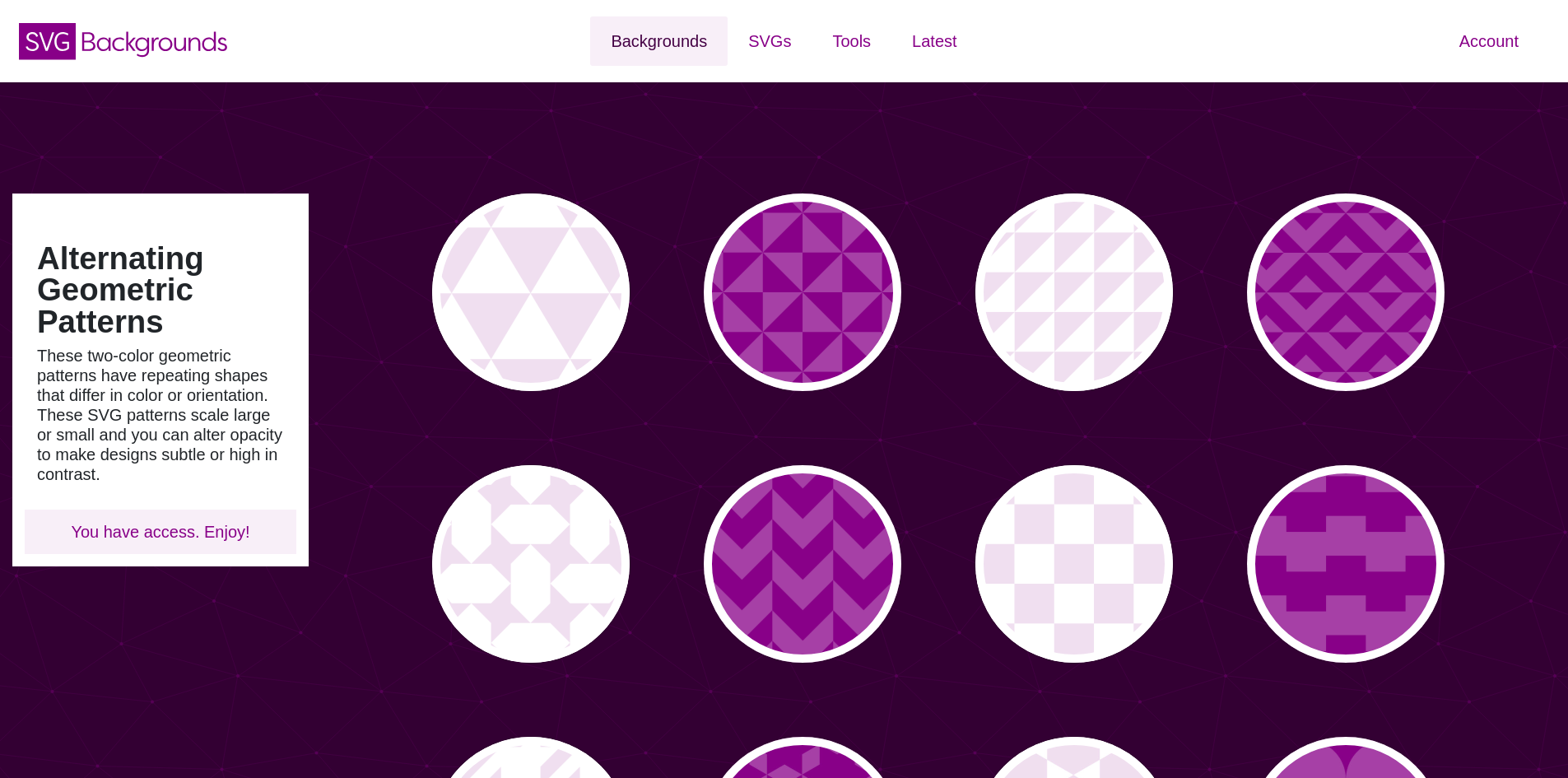
click at [661, 51] on link "Backgrounds" at bounding box center [659, 41] width 138 height 50
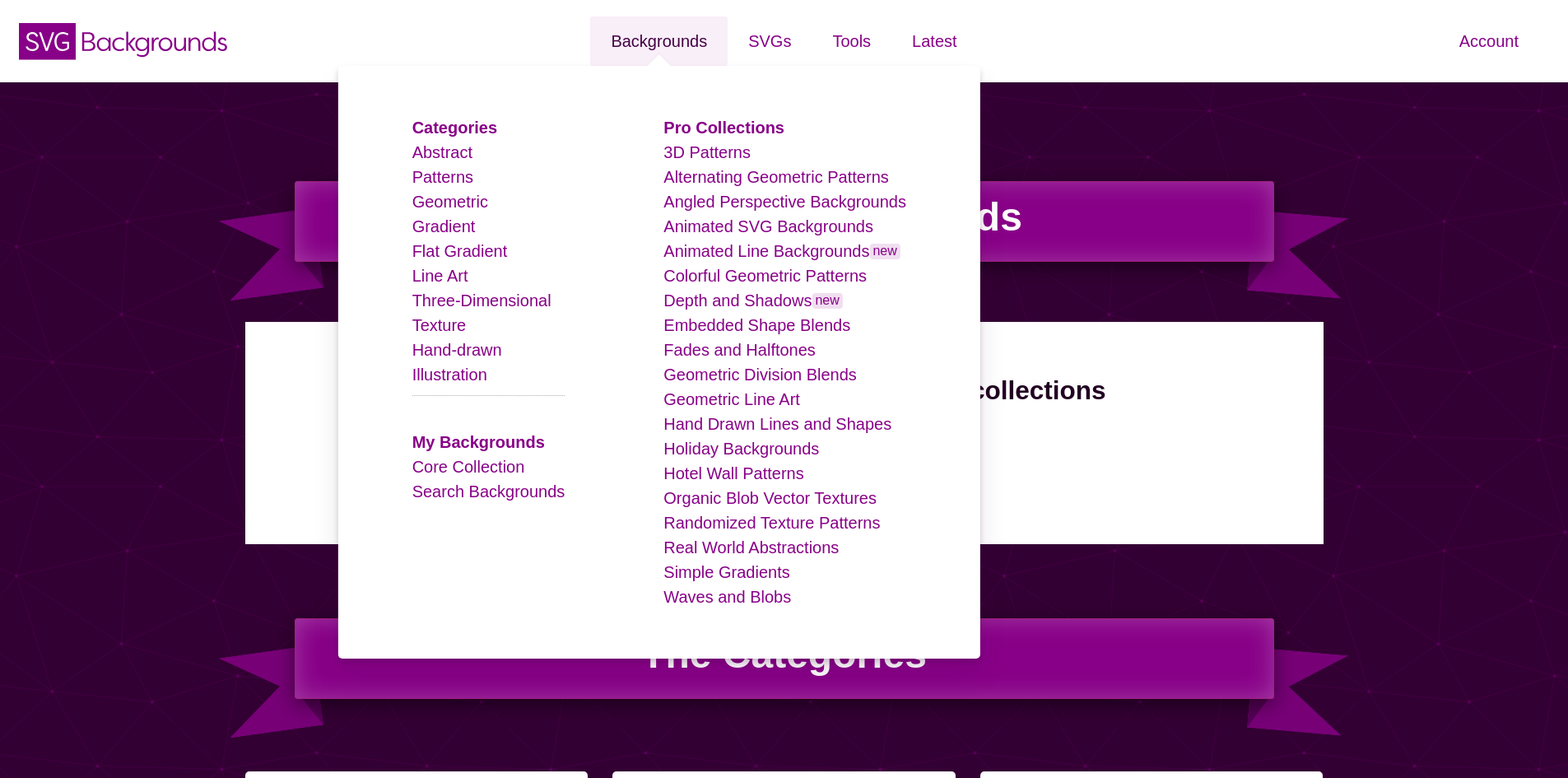
click at [679, 39] on link "Backgrounds" at bounding box center [659, 41] width 138 height 50
click at [488, 248] on link "Flat Gradient" at bounding box center [460, 251] width 96 height 18
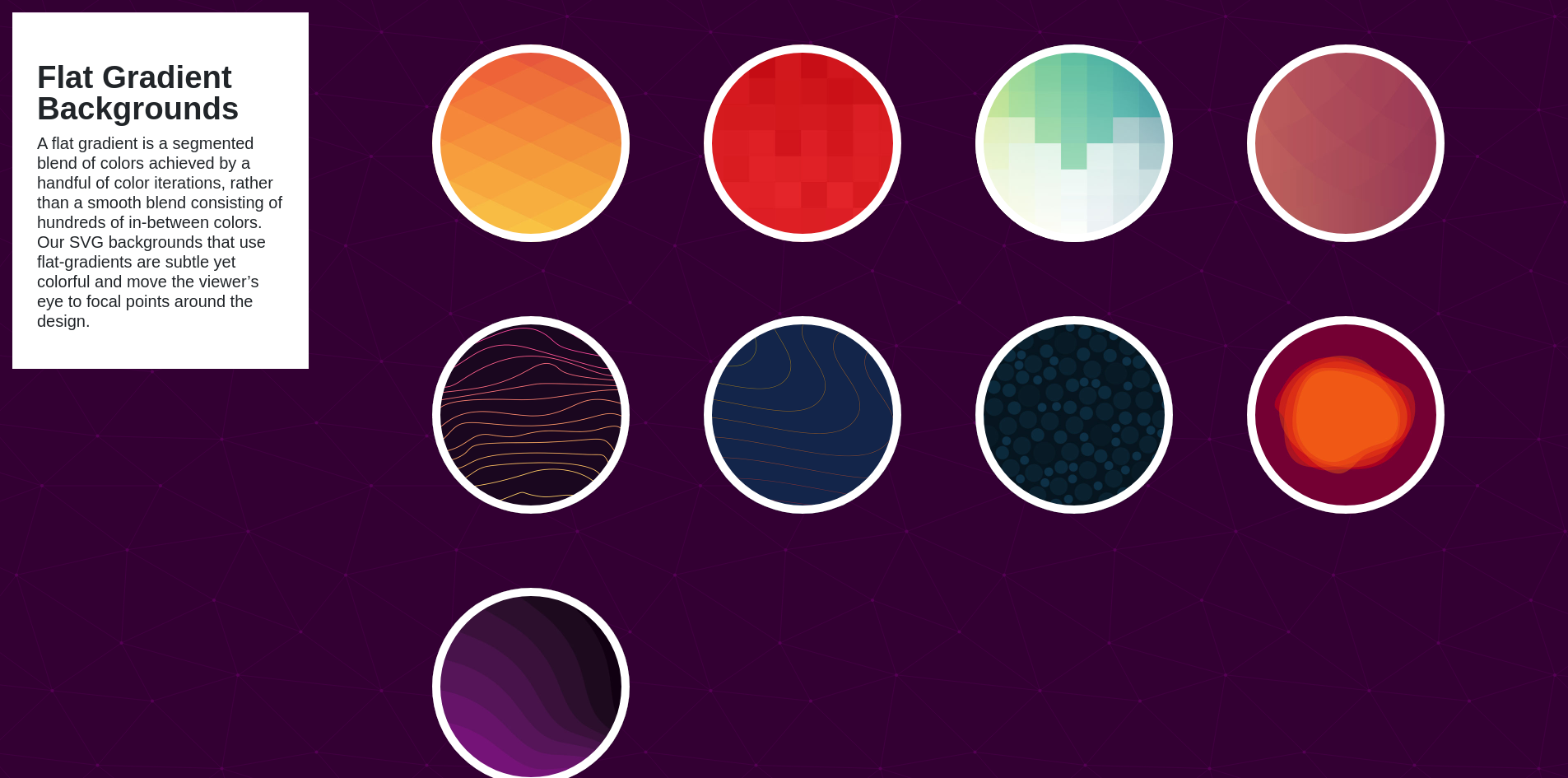
scroll to position [3951, 0]
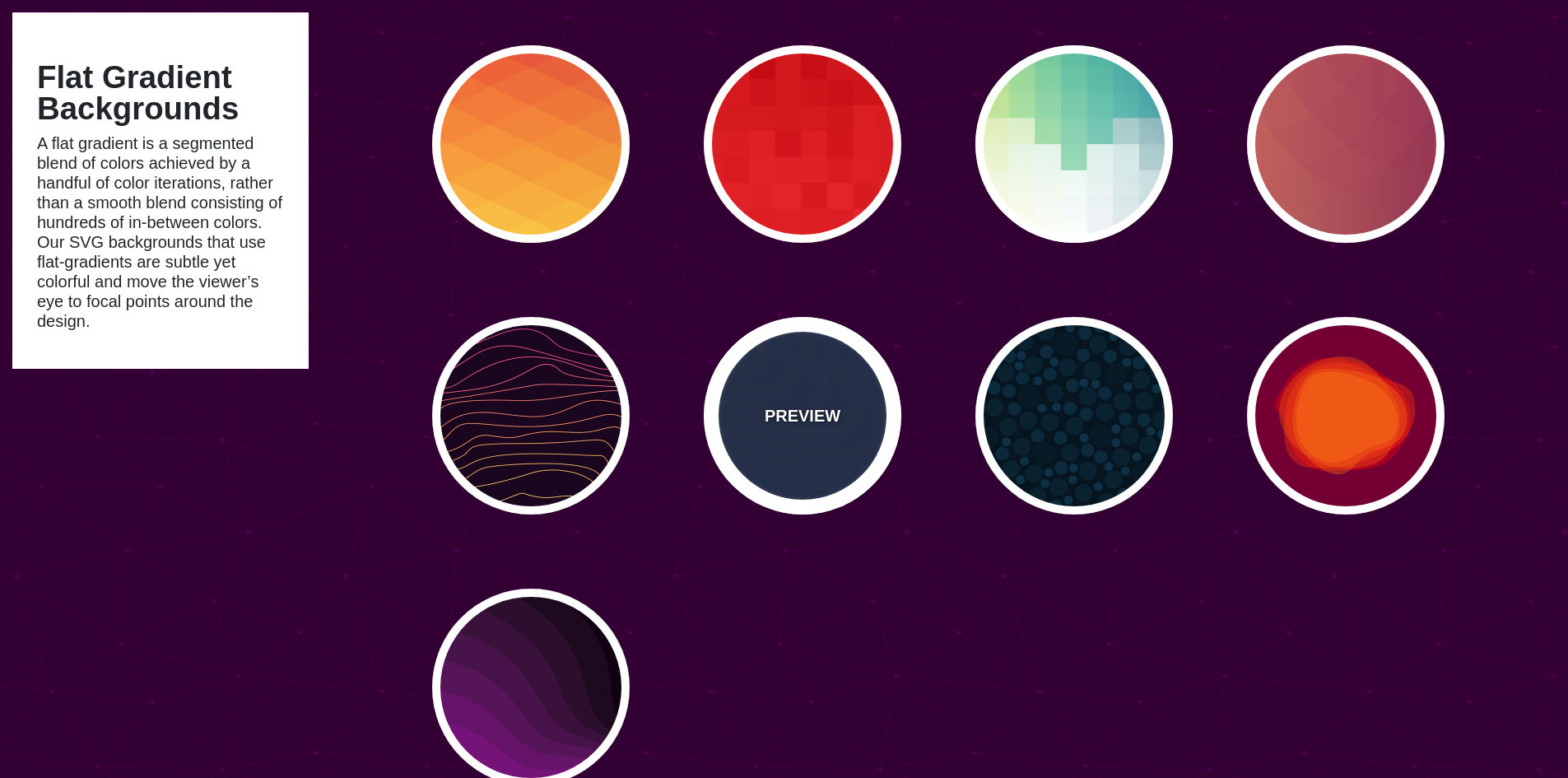
click at [808, 406] on p "PREVIEW" at bounding box center [802, 416] width 76 height 24
type input "#13254A"
type input "#FFFF00"
type input "#AA0033"
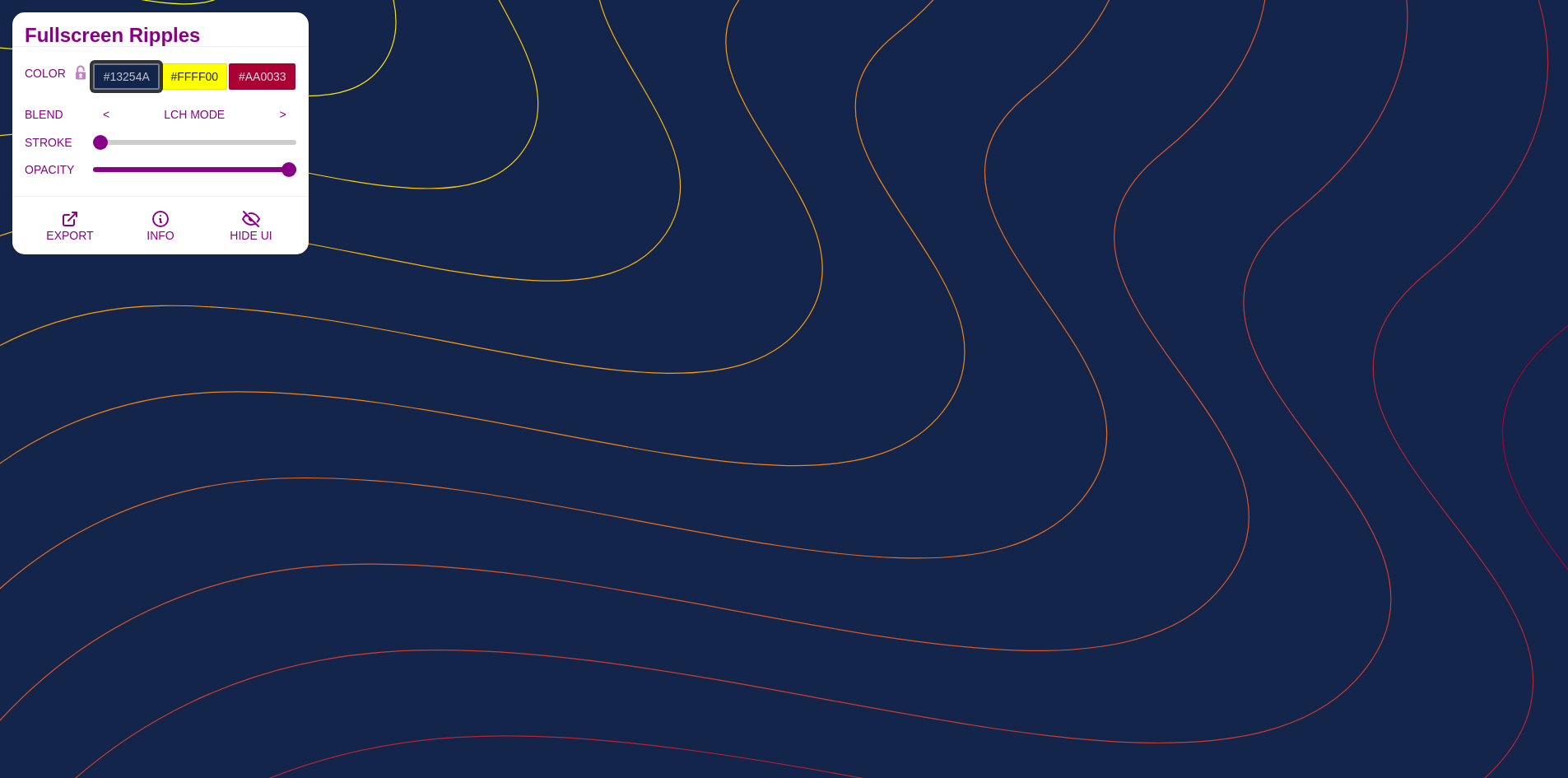
click at [142, 78] on input "#13254A" at bounding box center [126, 77] width 68 height 28
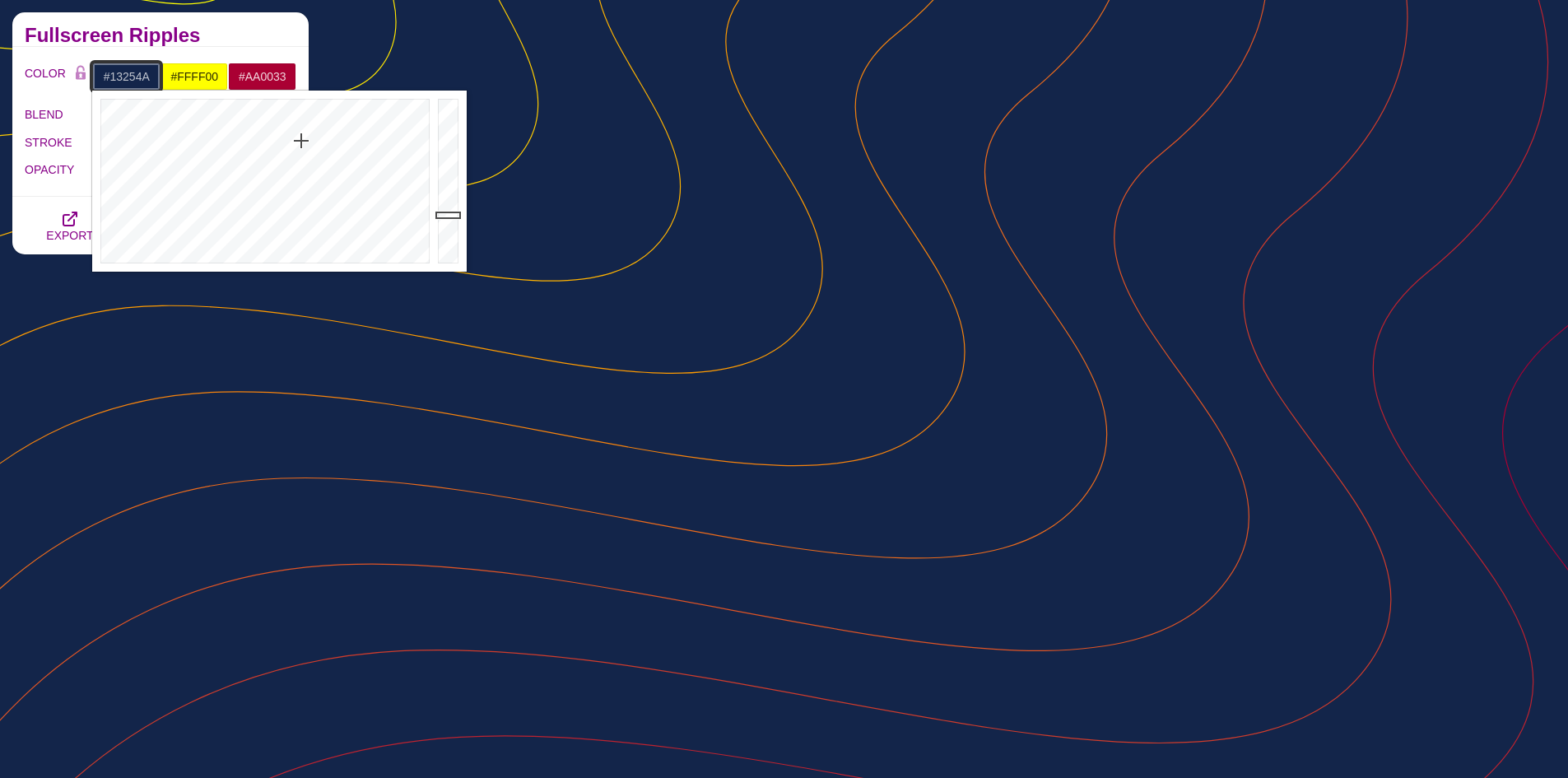
click at [142, 78] on input "#13254A" at bounding box center [126, 77] width 68 height 28
click at [146, 76] on input "#13254A" at bounding box center [126, 77] width 68 height 28
paste input "072750"
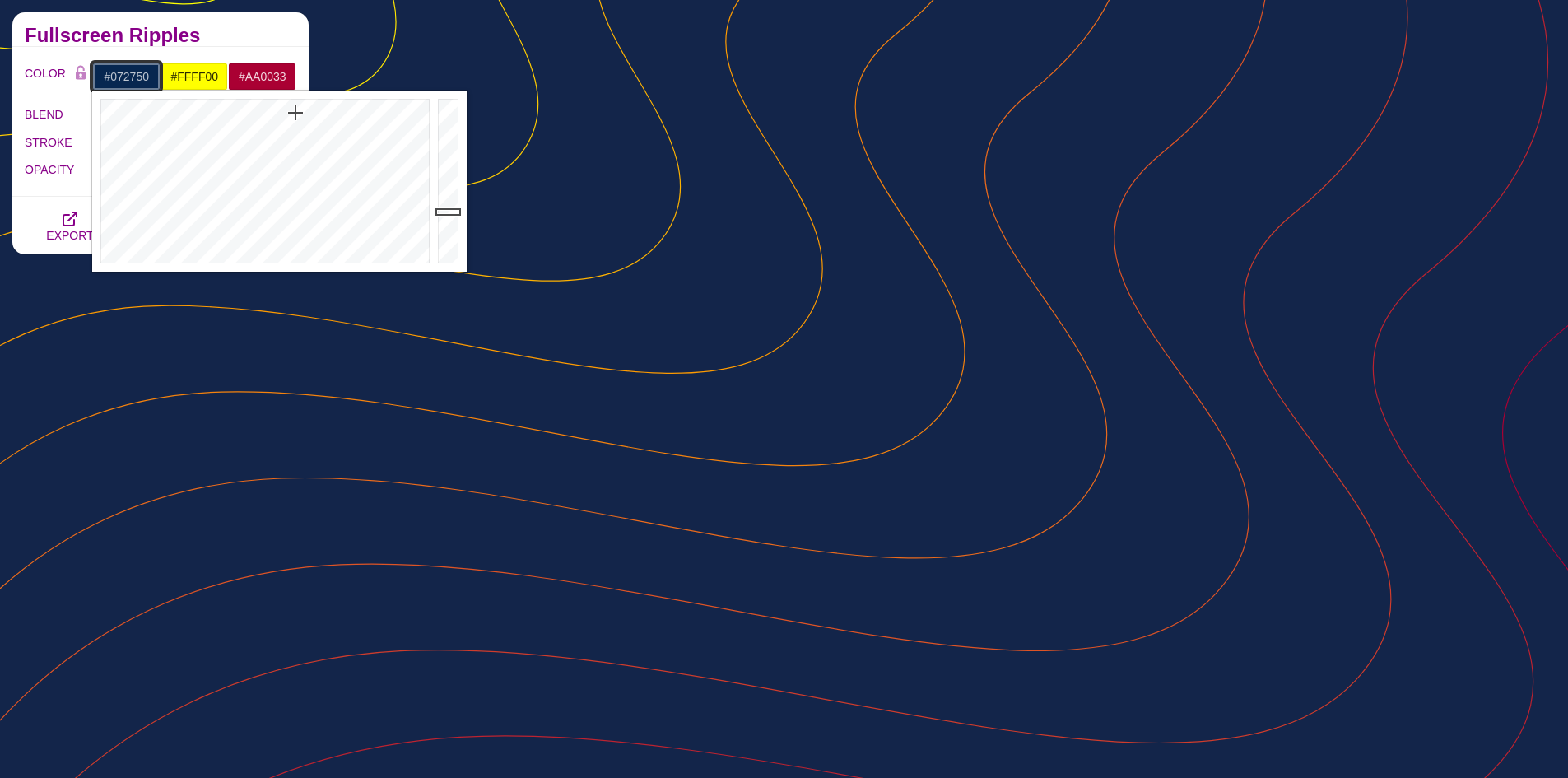
type input "#072750"
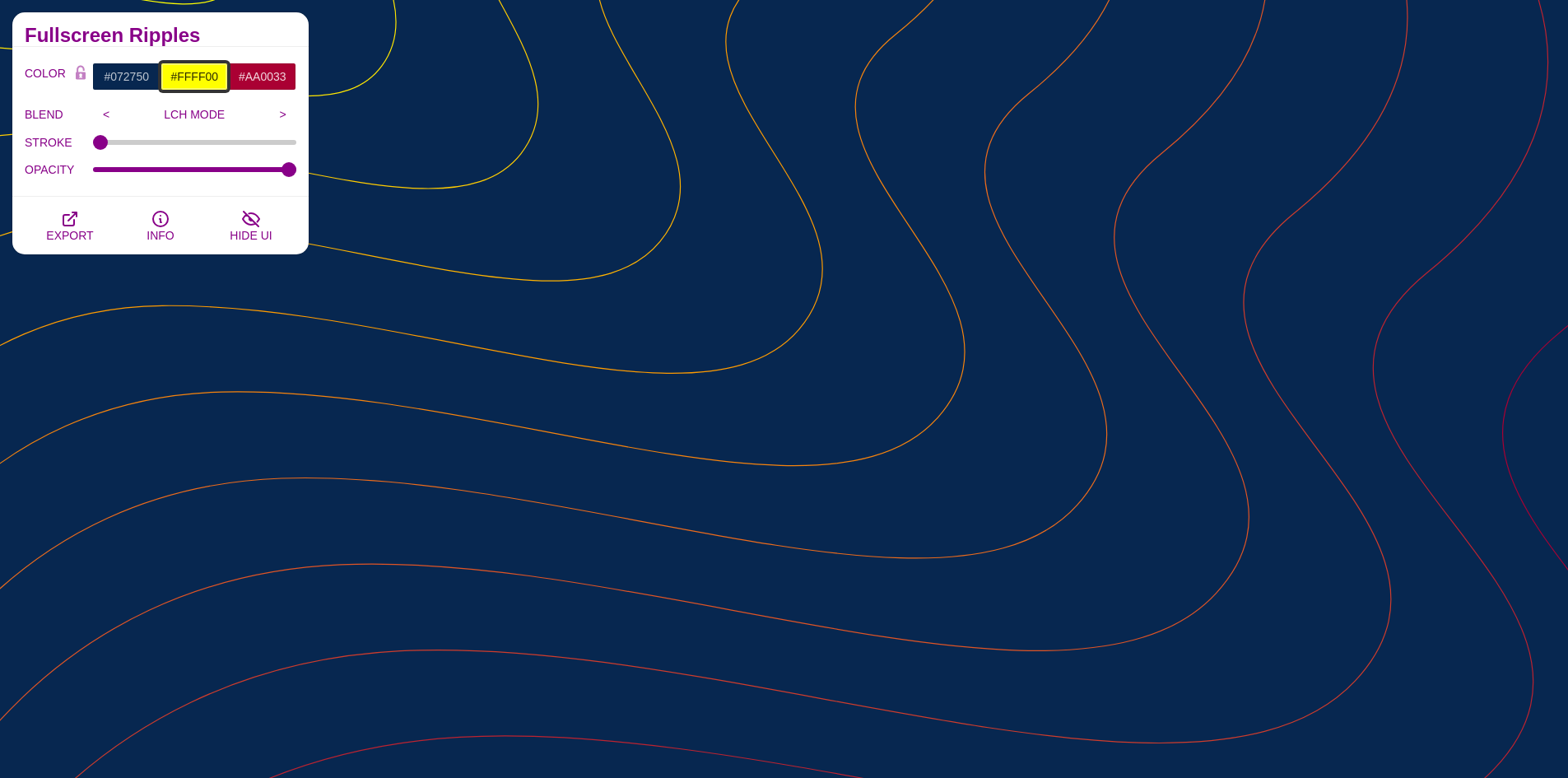
click at [198, 74] on input "#FFFF00" at bounding box center [194, 77] width 68 height 28
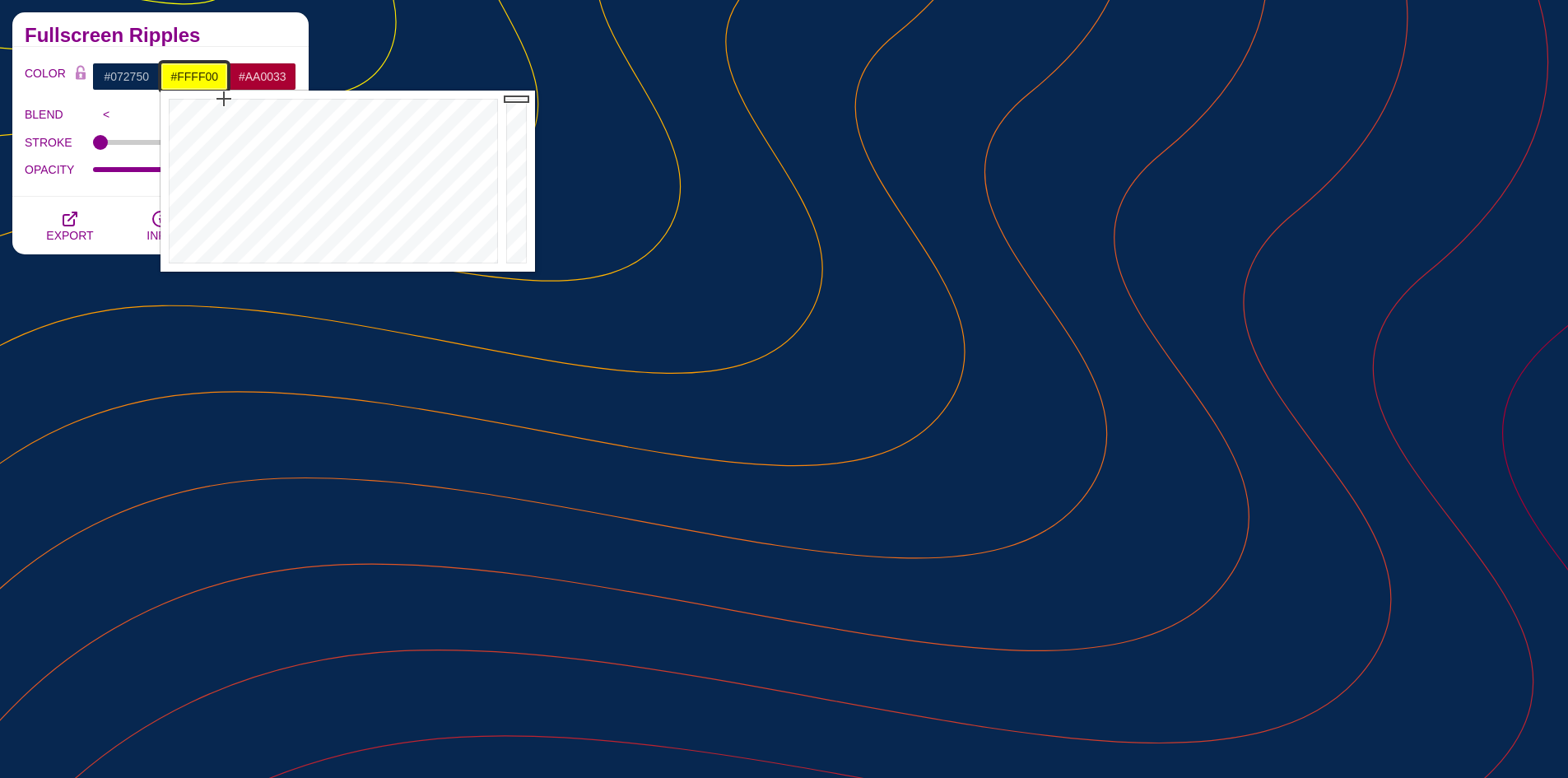
click at [198, 74] on input "#FFFF00" at bounding box center [194, 77] width 68 height 28
paste input "07275"
click at [367, 139] on div at bounding box center [331, 181] width 341 height 181
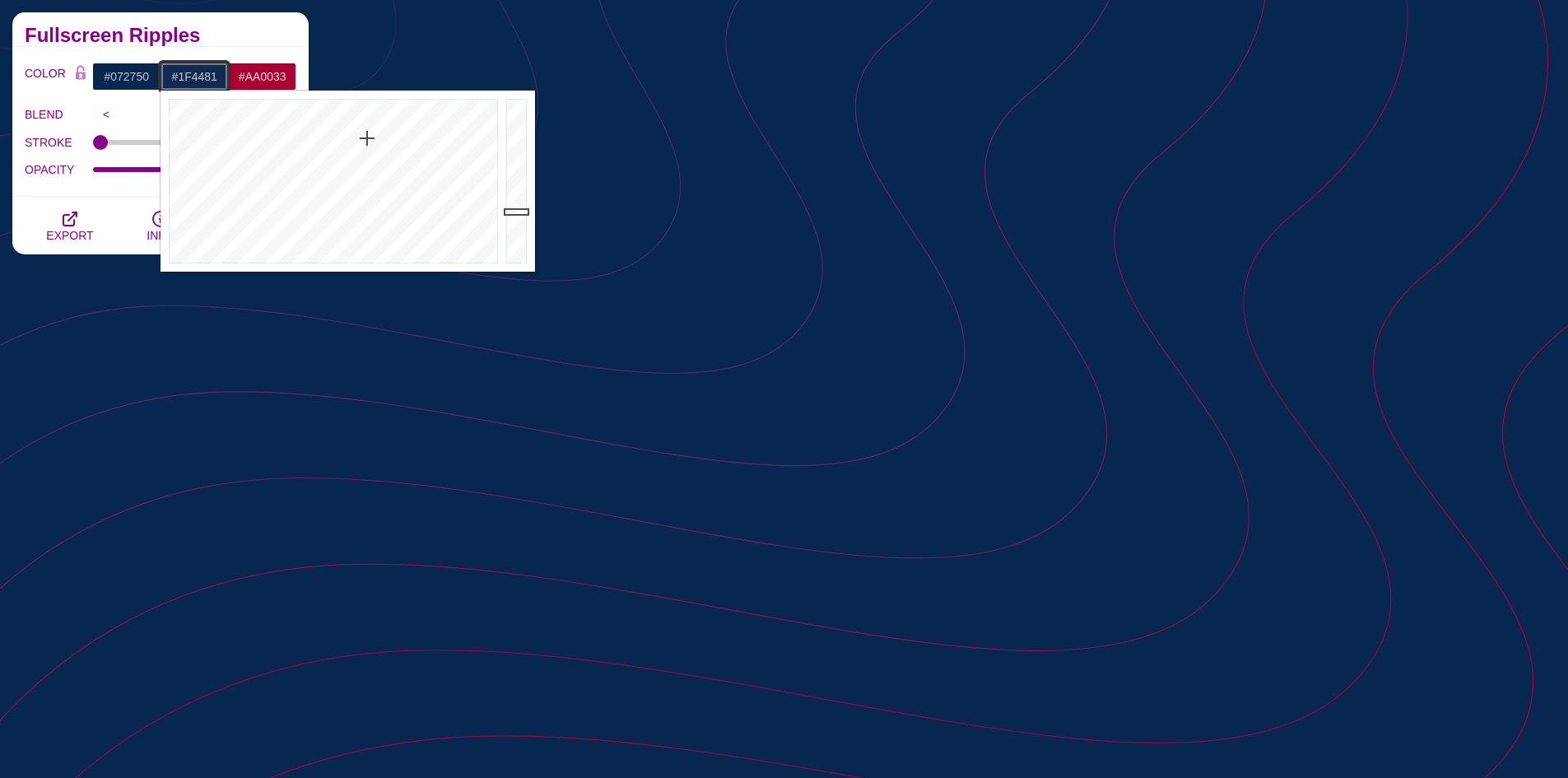
click at [520, 179] on div at bounding box center [518, 181] width 33 height 181
type input "#1F4481"
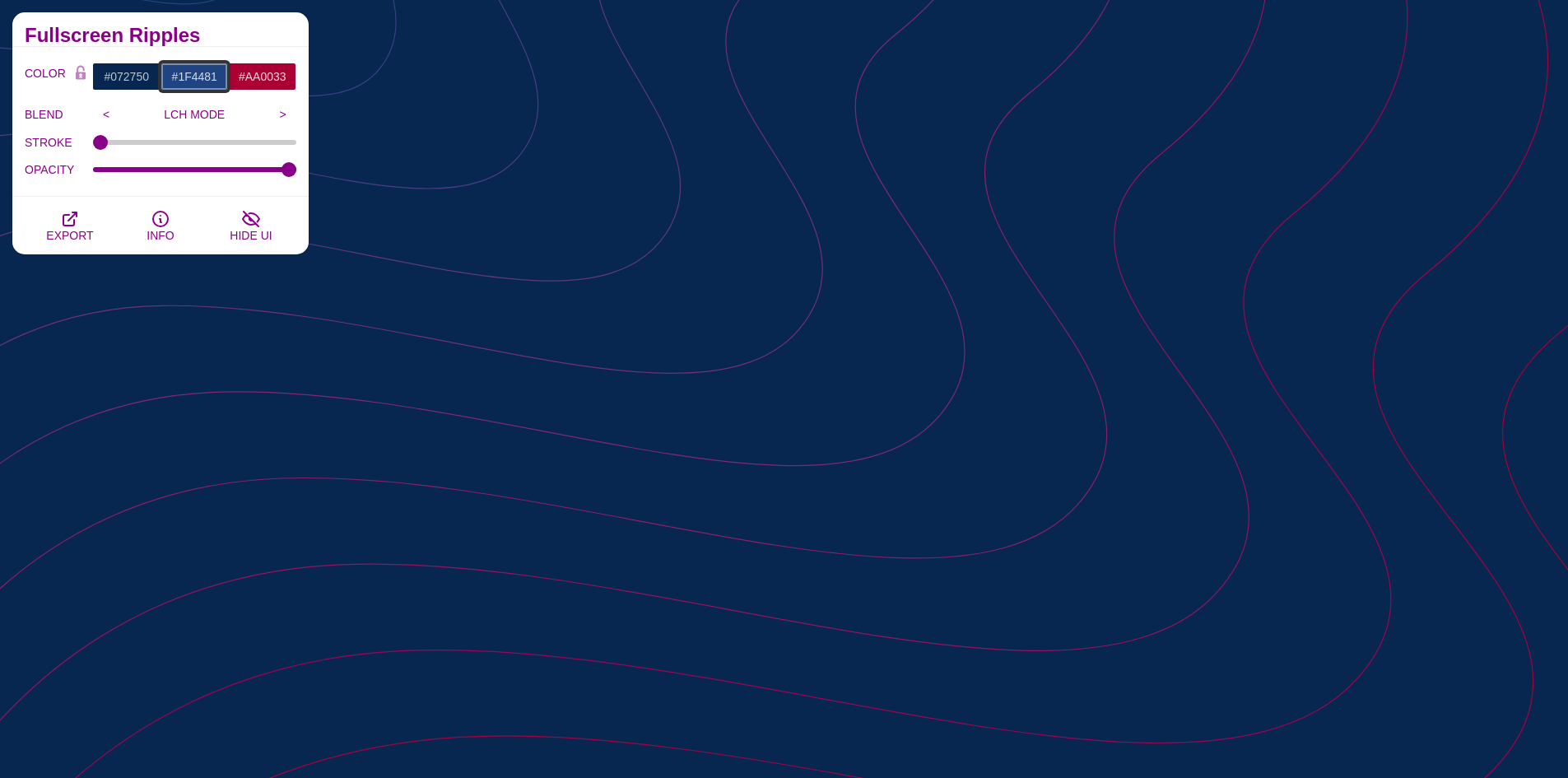
click at [206, 74] on input "#1F4481" at bounding box center [194, 77] width 68 height 28
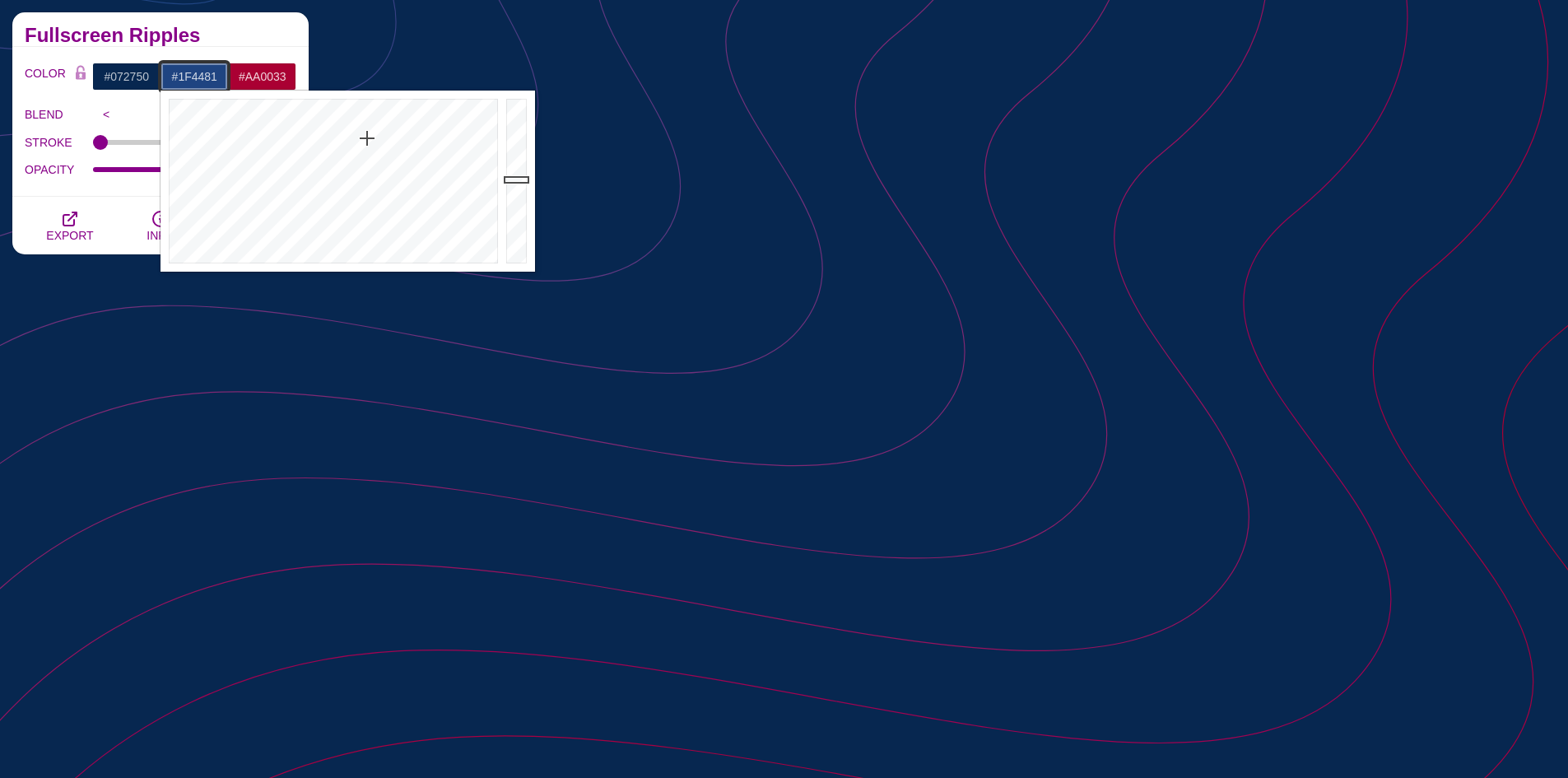
click at [206, 74] on input "#1F4481" at bounding box center [194, 77] width 68 height 28
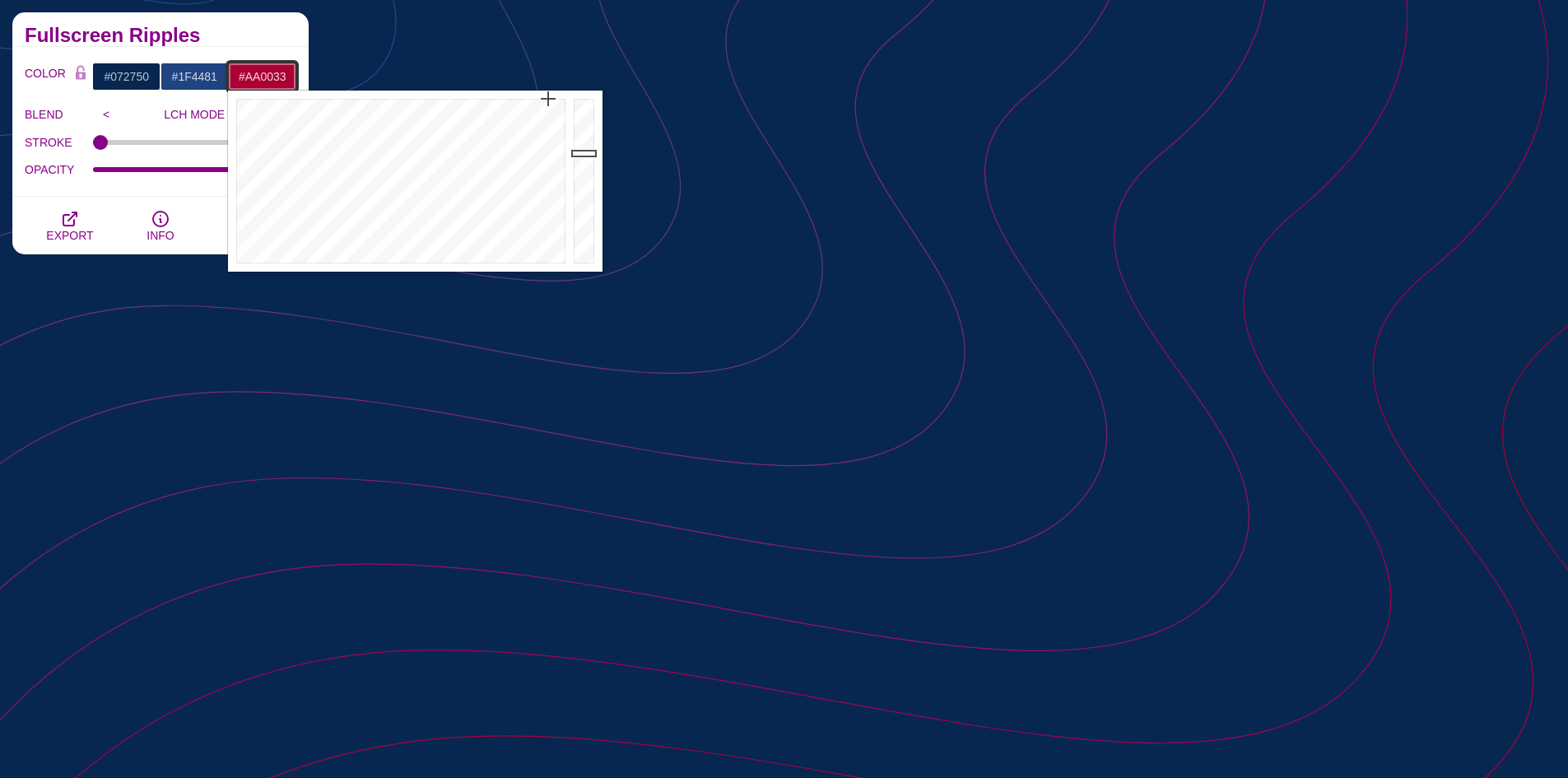
click at [278, 75] on input "#AA0033" at bounding box center [262, 77] width 68 height 28
paste input "ff007f"
type input "#FF007F"
click at [91, 188] on div "COLOR #072750 #1F4481 #FF007F #444444 #555555 #666666 #777777 #888888 #999999 B…" at bounding box center [160, 122] width 296 height 150
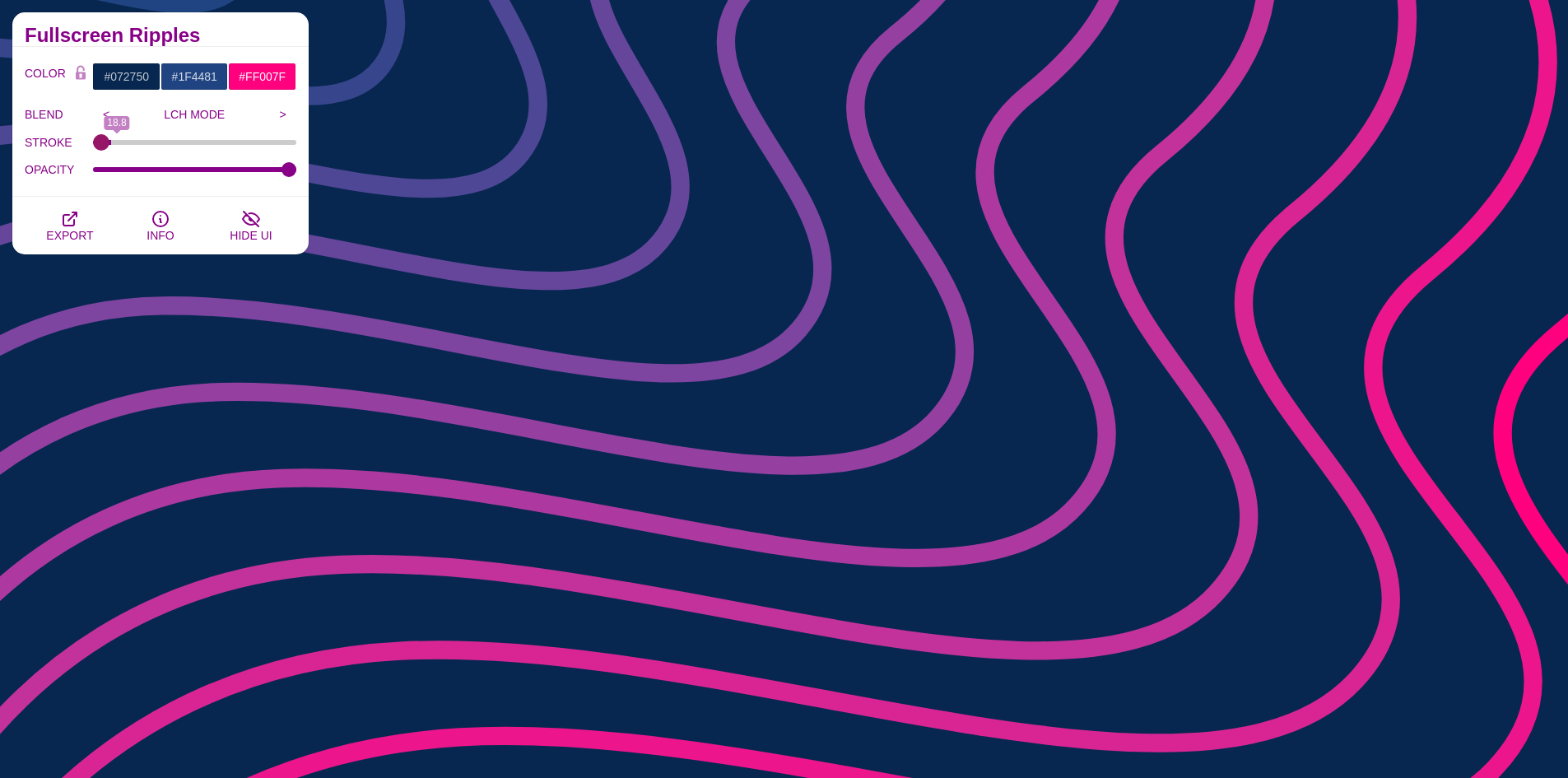
type input "1"
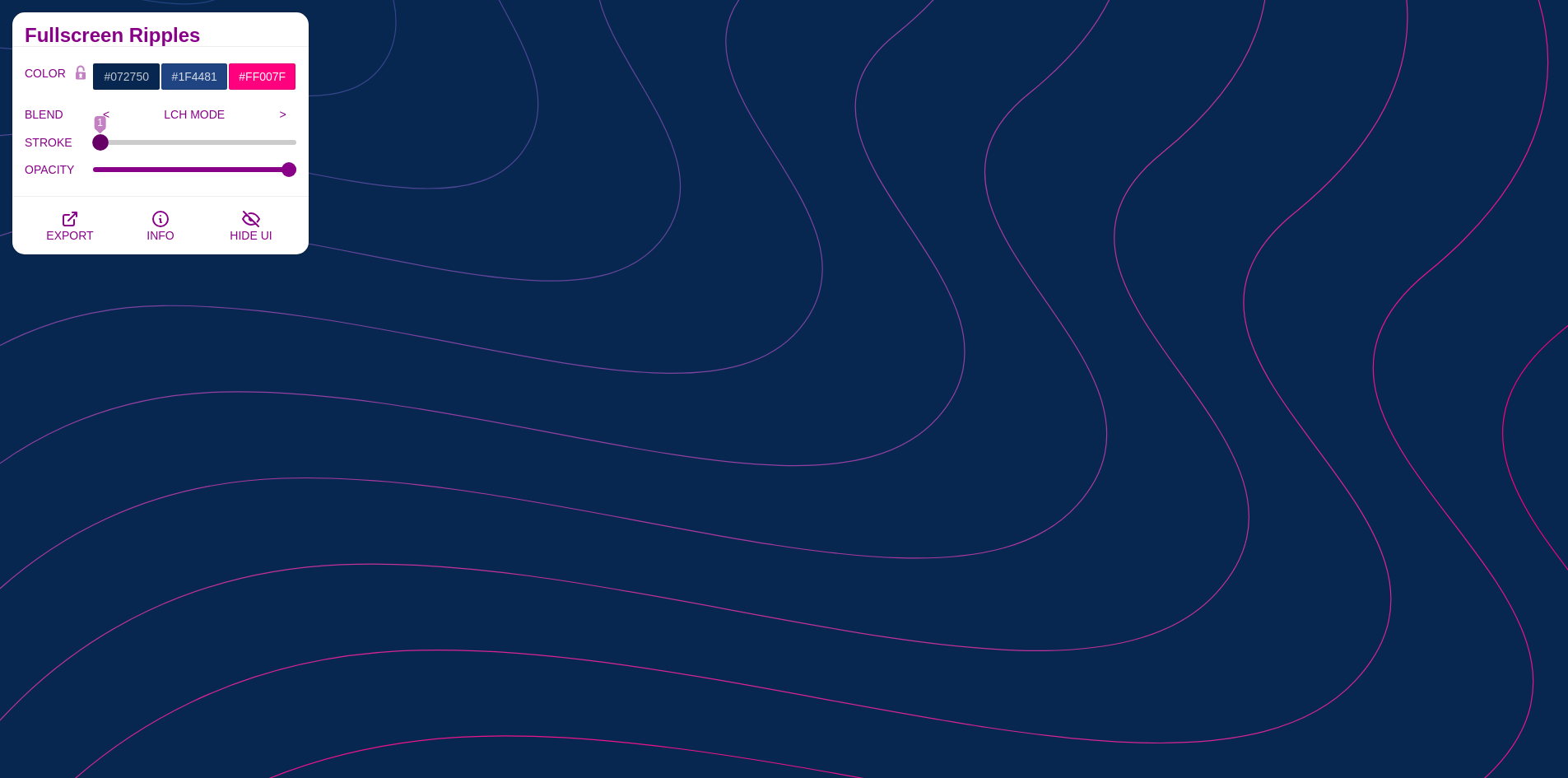
drag, startPoint x: 105, startPoint y: 143, endPoint x: 44, endPoint y: 144, distance: 61.0
click at [93, 144] on input "STROKE" at bounding box center [195, 143] width 204 height 7
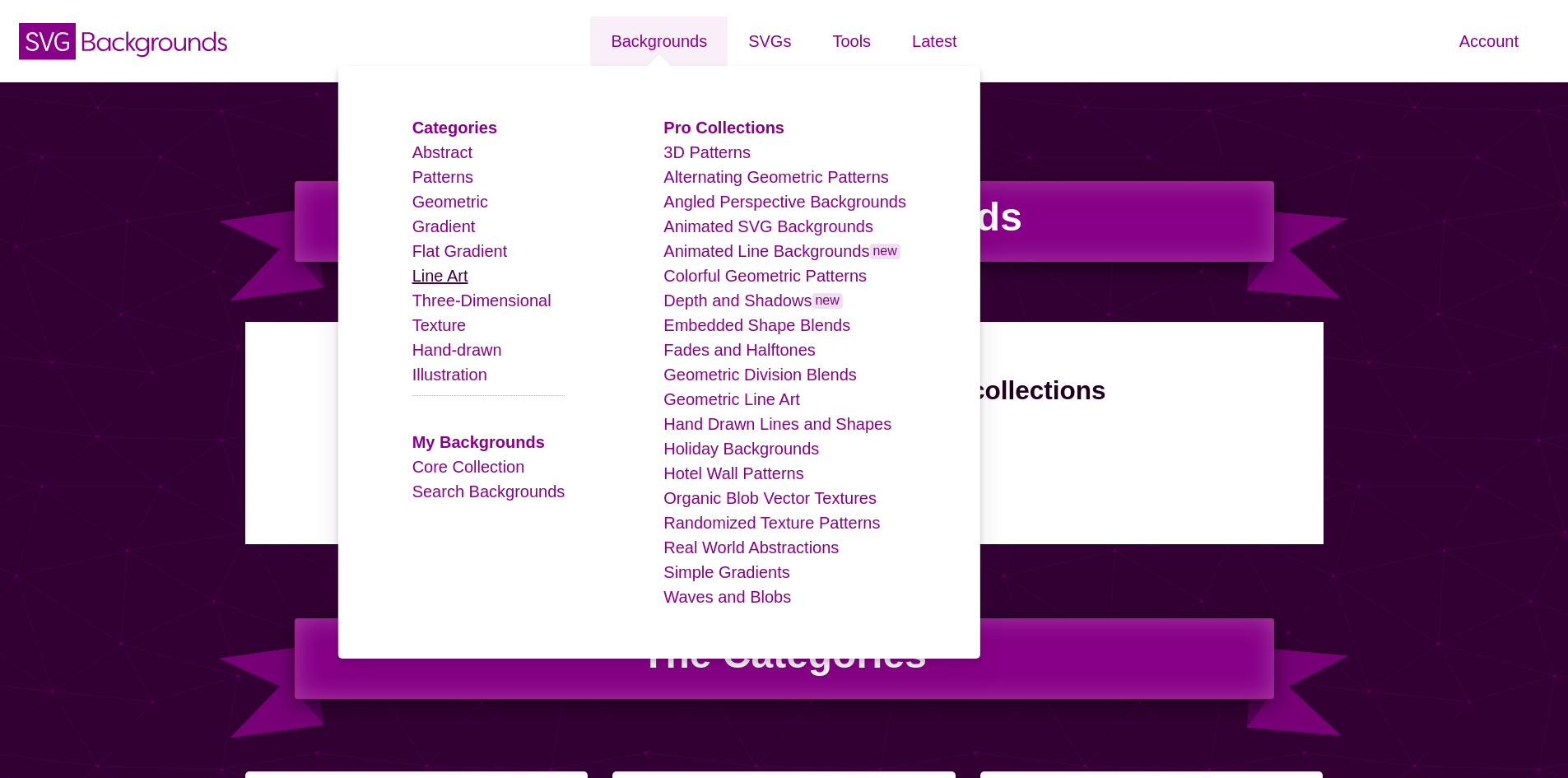
click at [463, 281] on link "Line Art" at bounding box center [440, 275] width 56 height 18
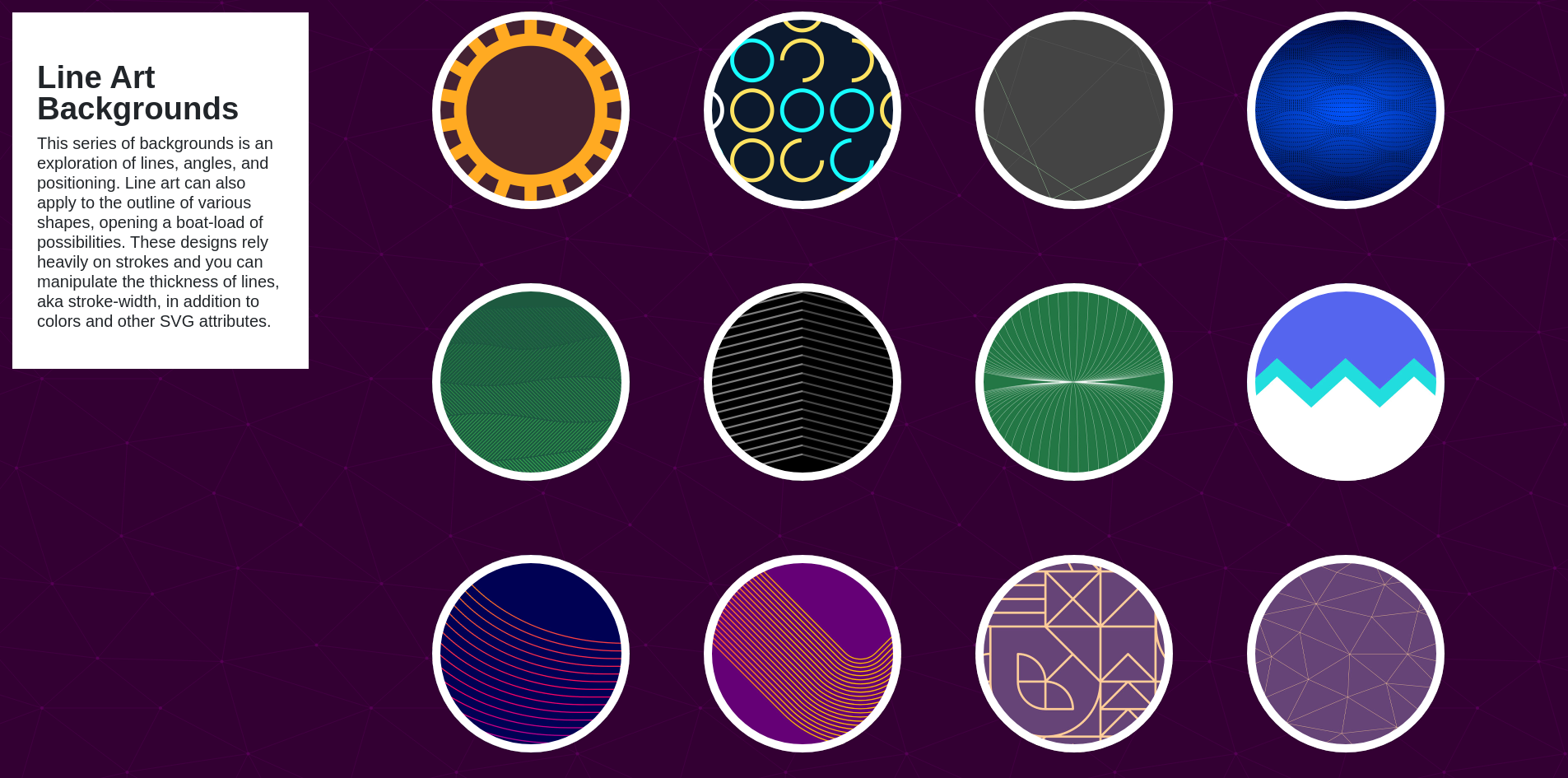
scroll to position [2058, 0]
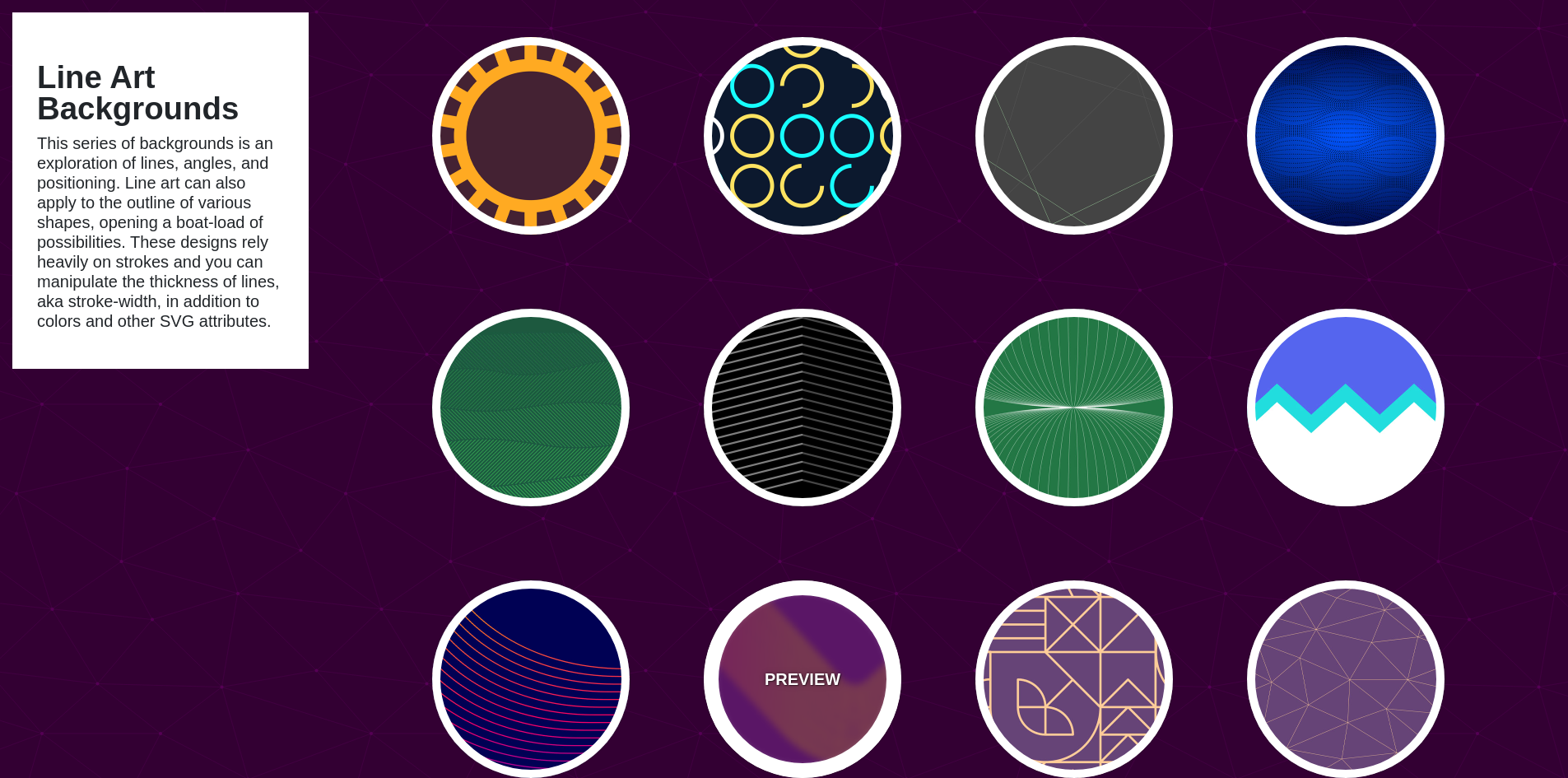
click at [814, 671] on p "PREVIEW" at bounding box center [802, 679] width 76 height 24
type input "#660077"
type input "#FFBB00"
type input "#0000FF"
type input "0"
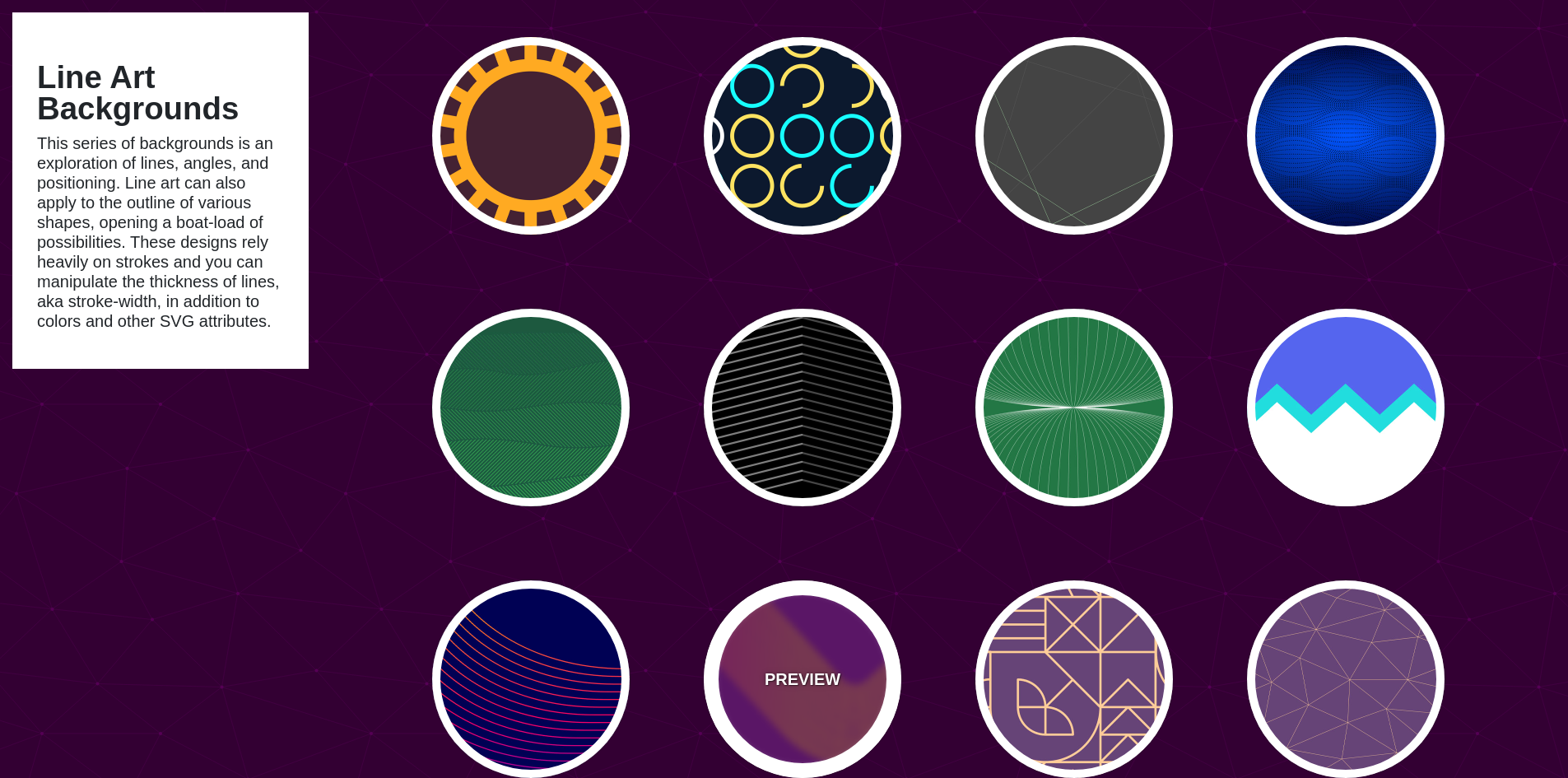
type input "2"
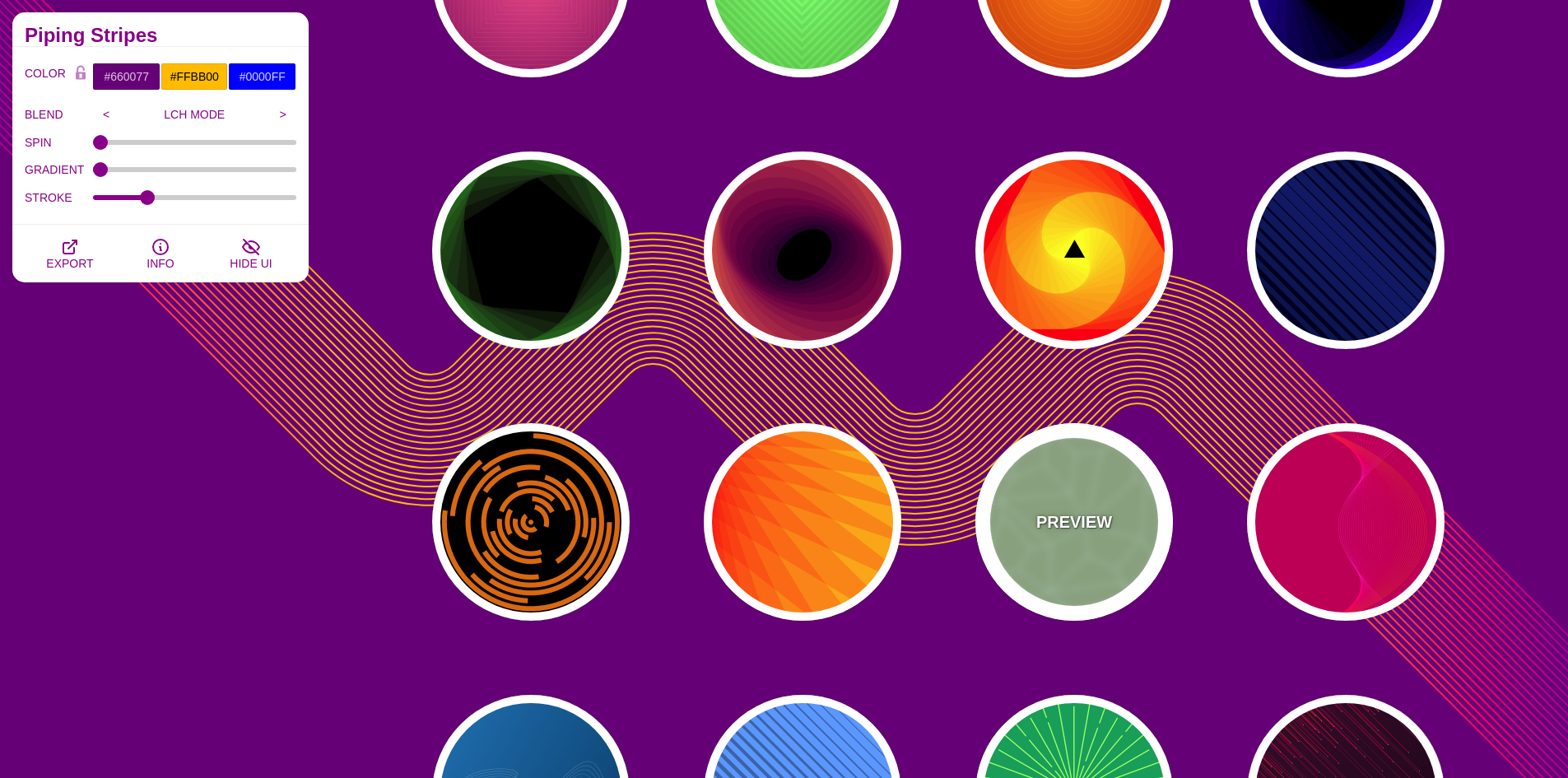
scroll to position [1153, 0]
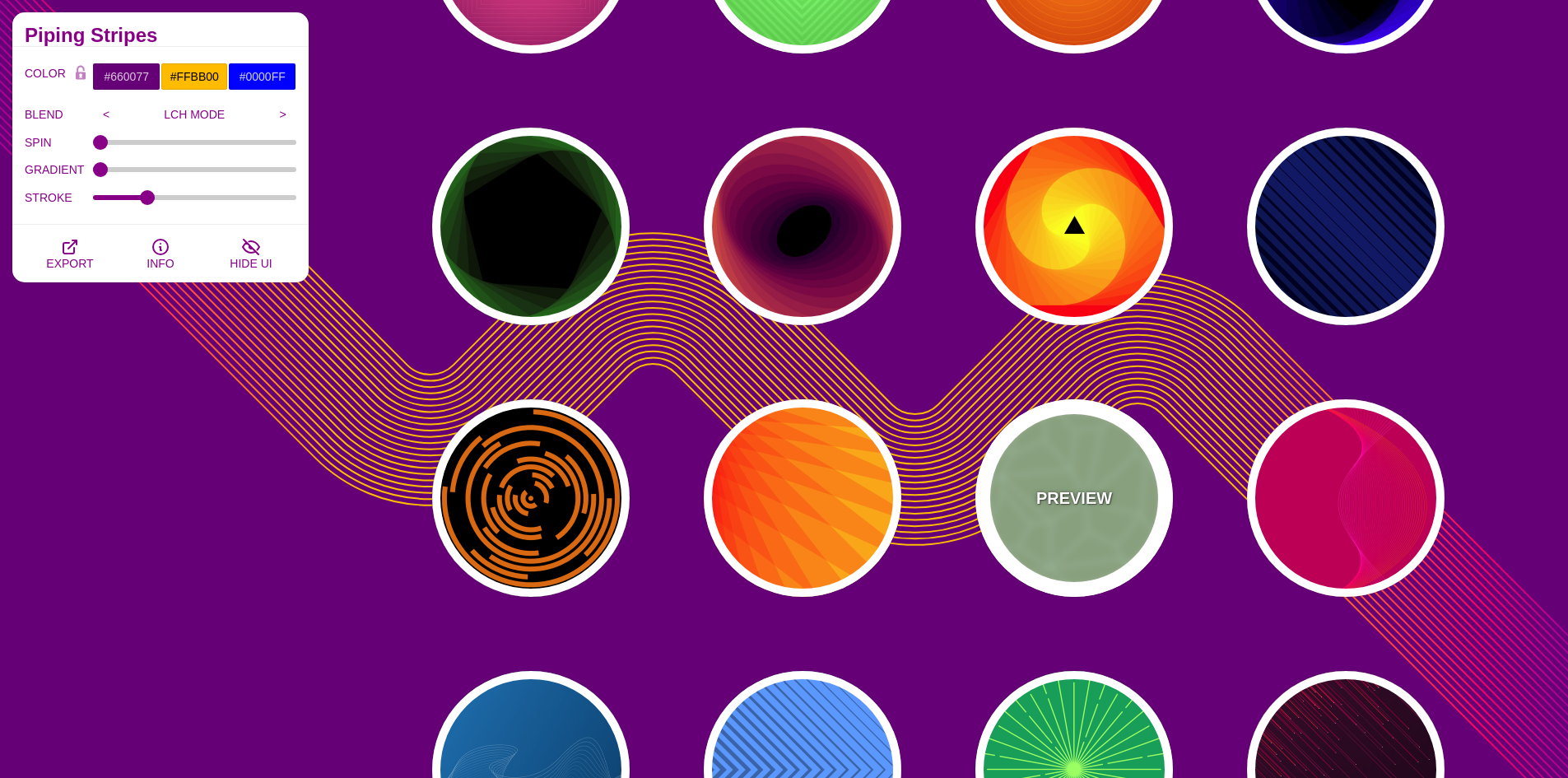
click at [1042, 457] on div "PREVIEW" at bounding box center [1074, 497] width 198 height 198
type input "#AACC99"
type input "#CCFFDD"
type input "0"
type input "5"
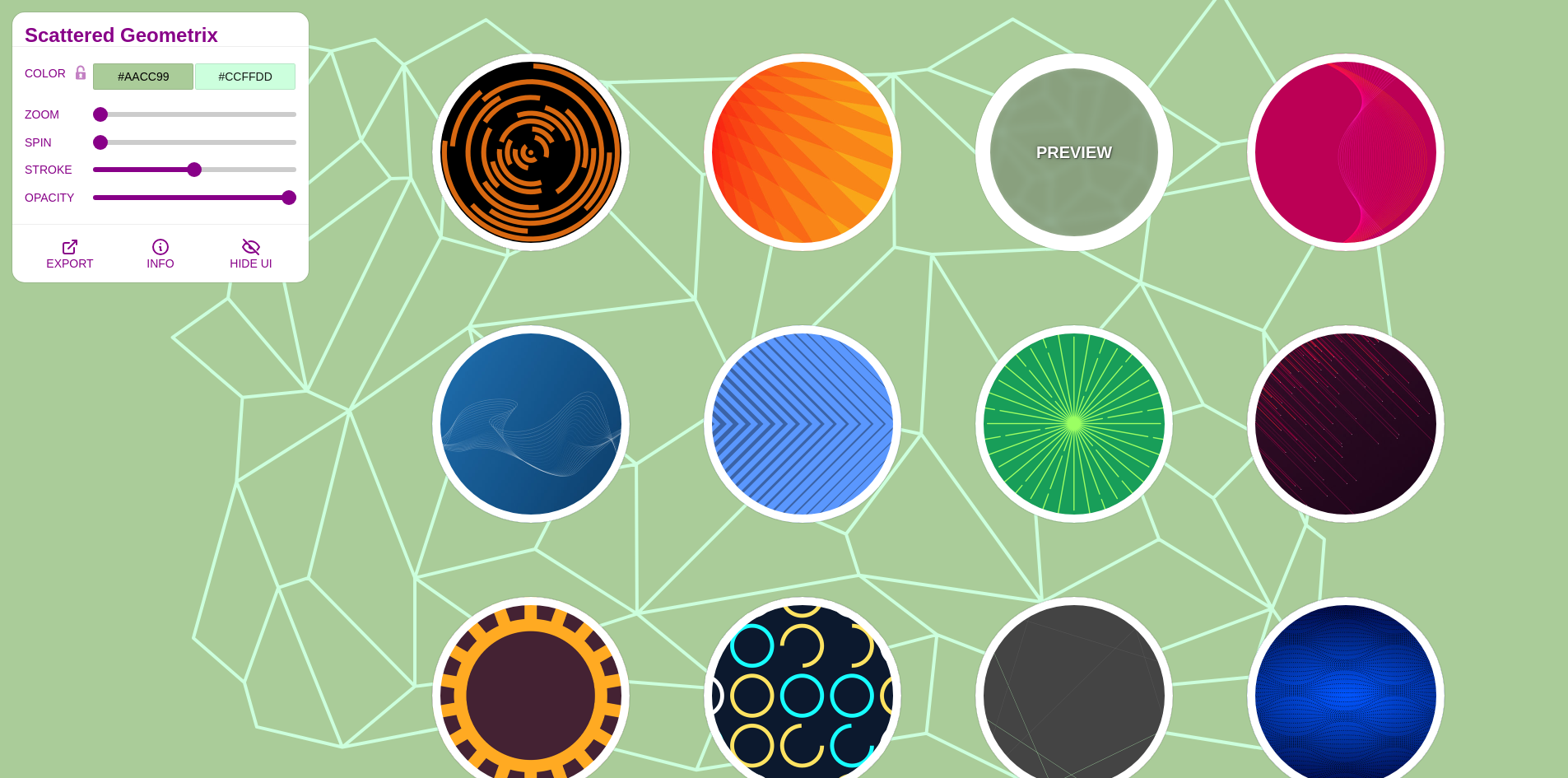
scroll to position [1564, 0]
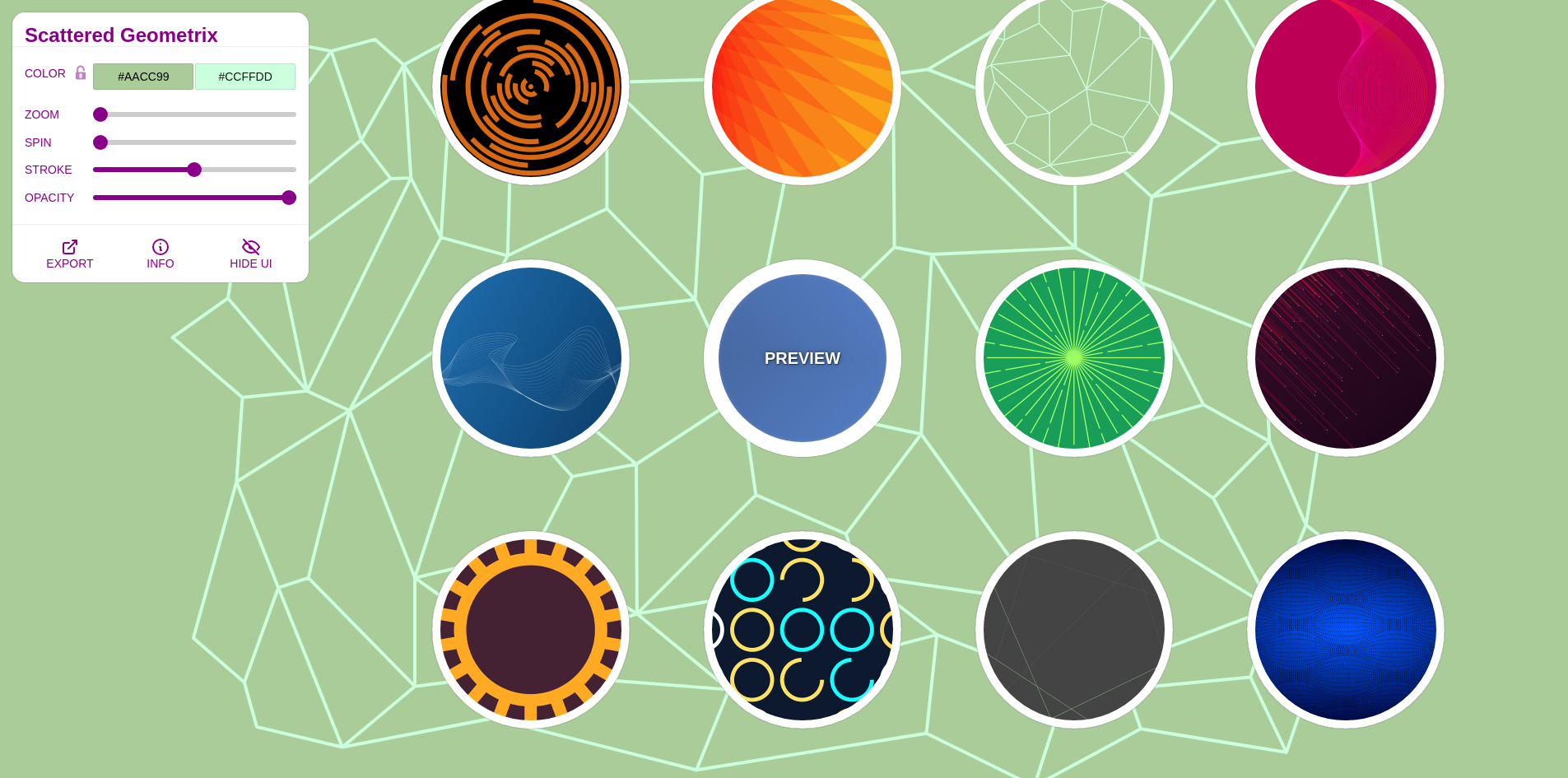
click at [805, 395] on div "PREVIEW" at bounding box center [802, 358] width 198 height 198
type input "#2C68A8"
type input "#439EFF"
type input "1"
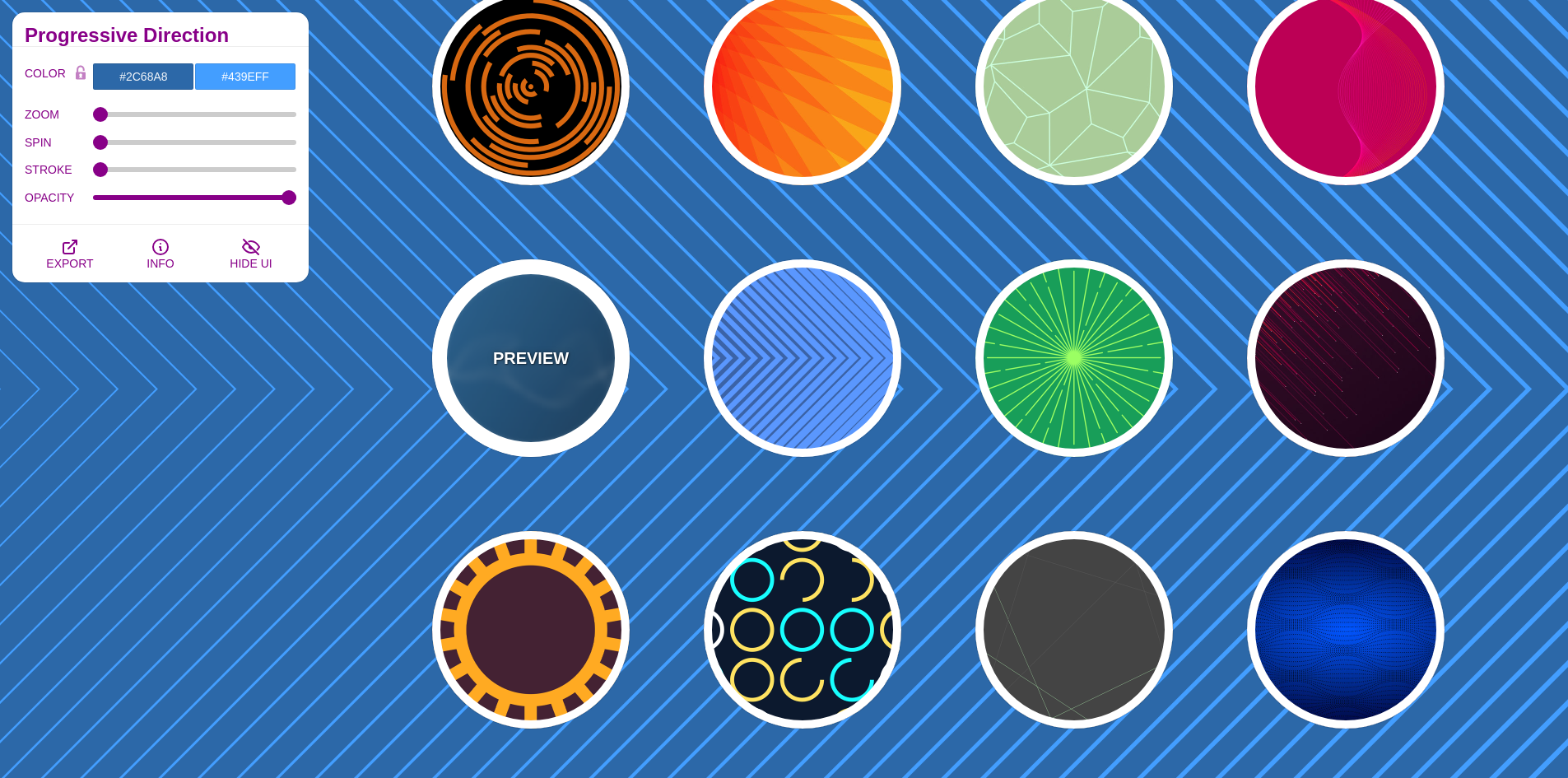
click at [546, 369] on p "PREVIEW" at bounding box center [531, 358] width 76 height 24
type input "#2277BB"
type input "#002244"
type input "#FFFFFF"
type input "1"
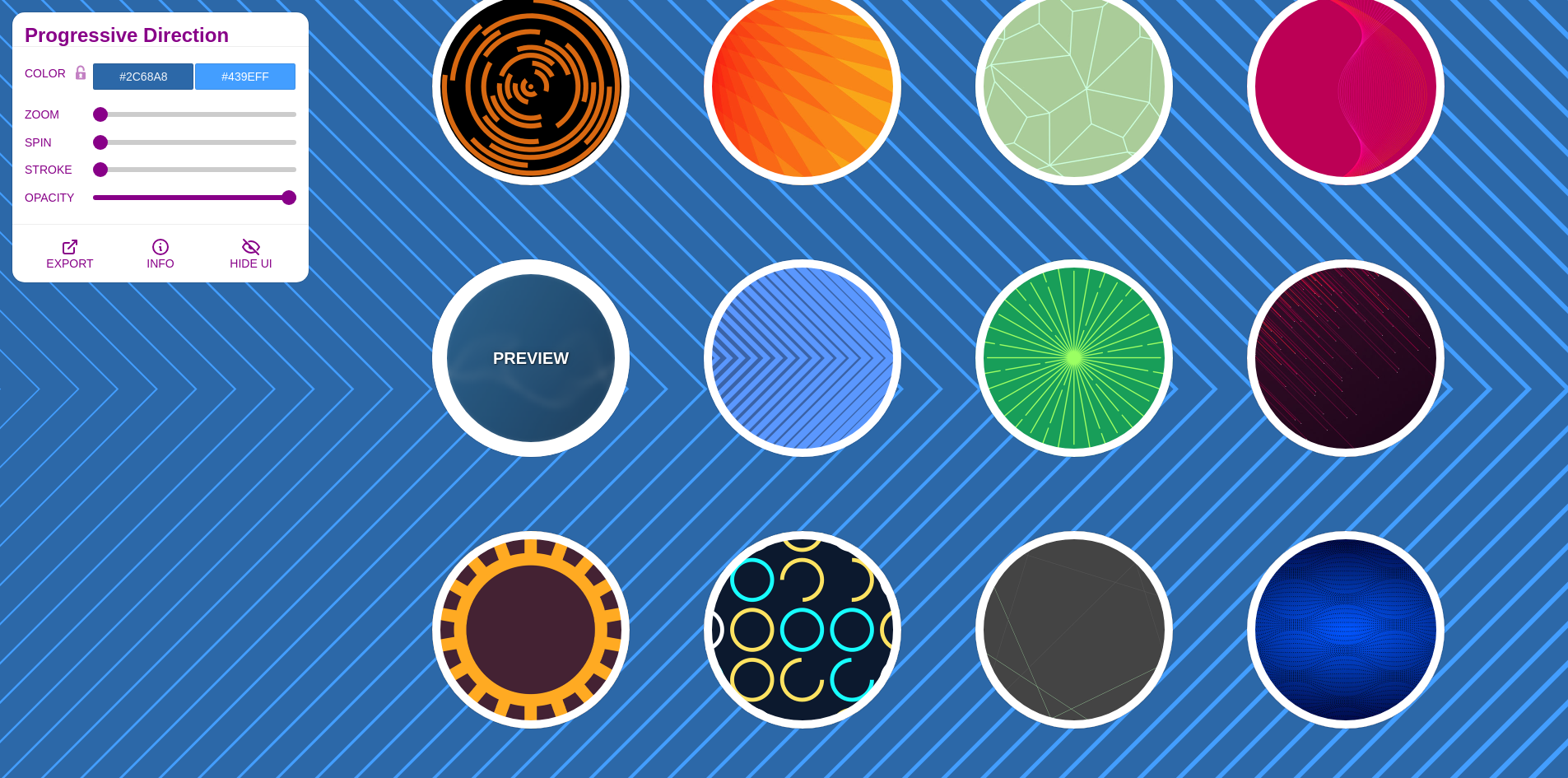
type input "0.5"
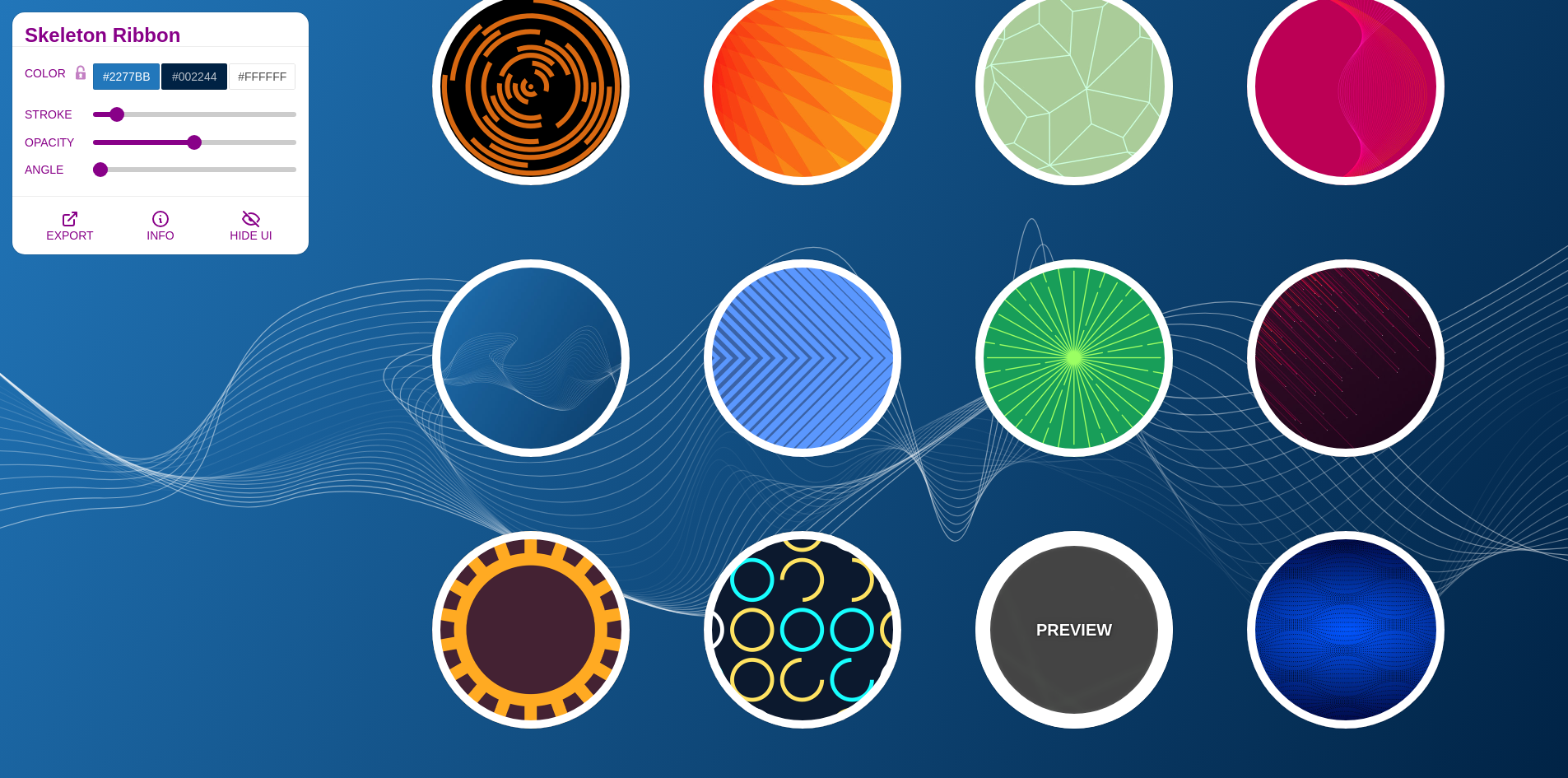
click at [1071, 635] on p "PREVIEW" at bounding box center [1074, 630] width 76 height 24
type input "#444444"
type input "#555555"
type input "#BBFFBB"
type input "1"
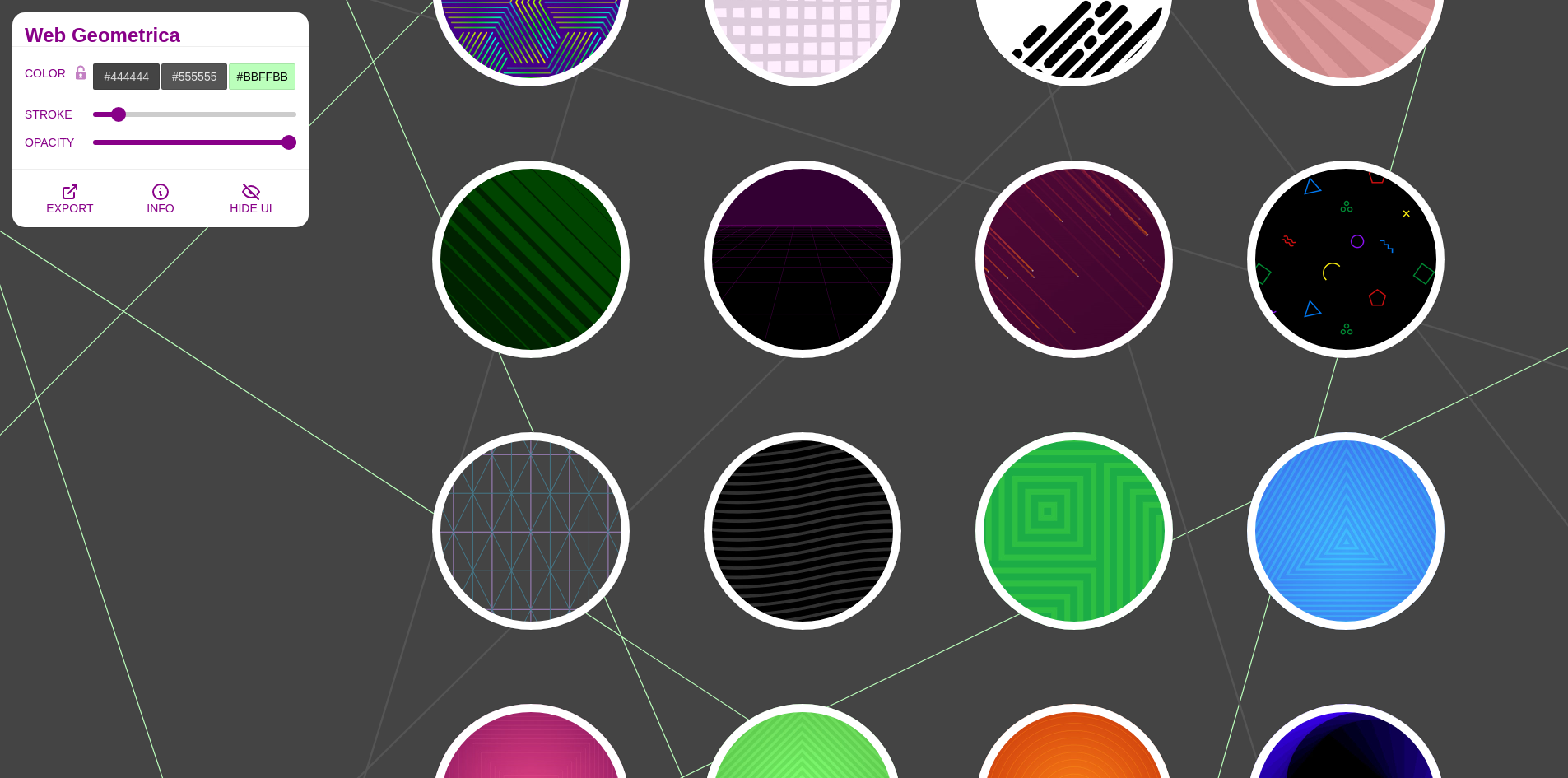
scroll to position [329, 0]
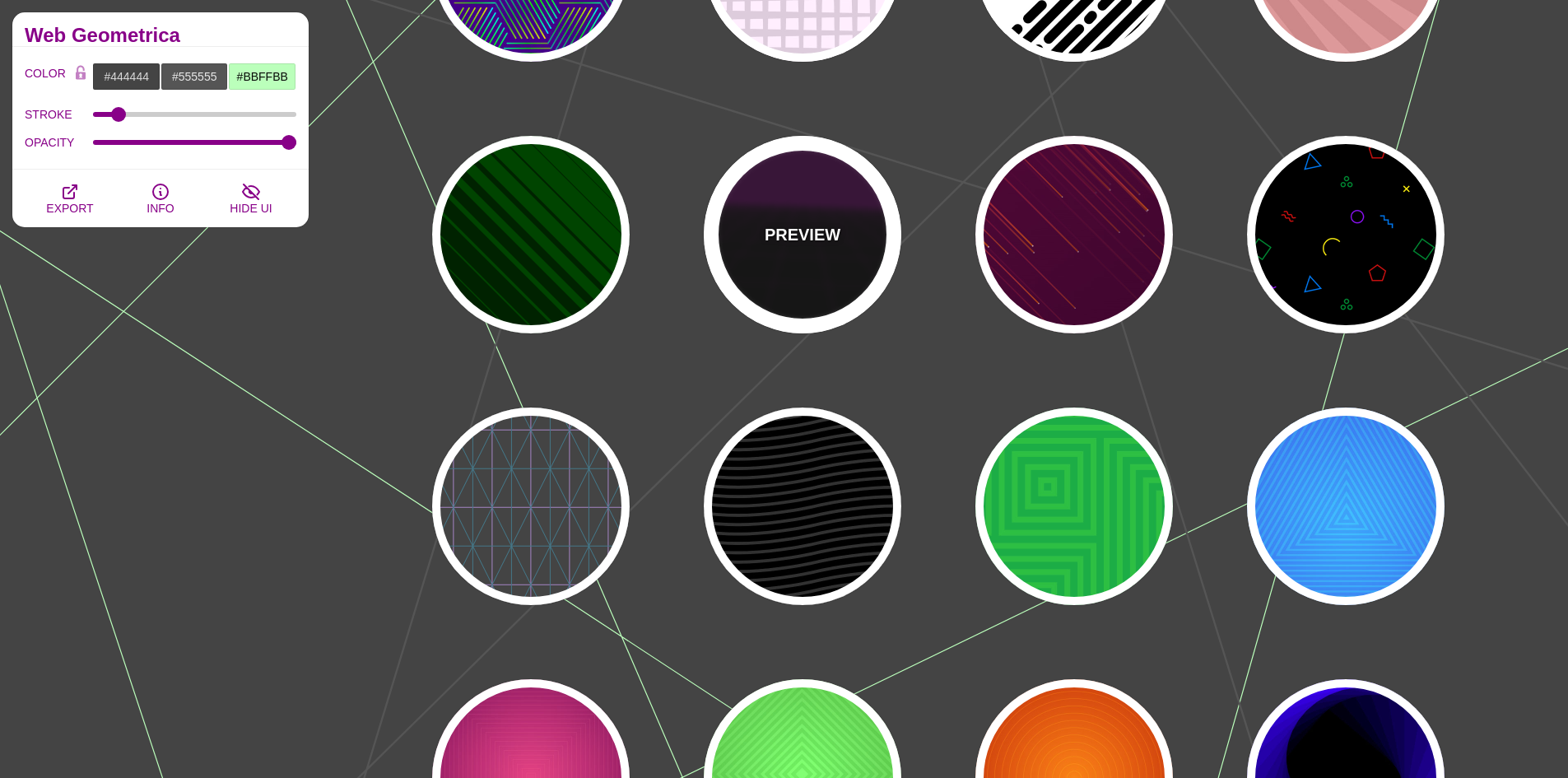
click at [808, 268] on div "PREVIEW" at bounding box center [802, 234] width 198 height 198
type input "#000000"
type input "#220022"
type input "#330033"
type input "10"
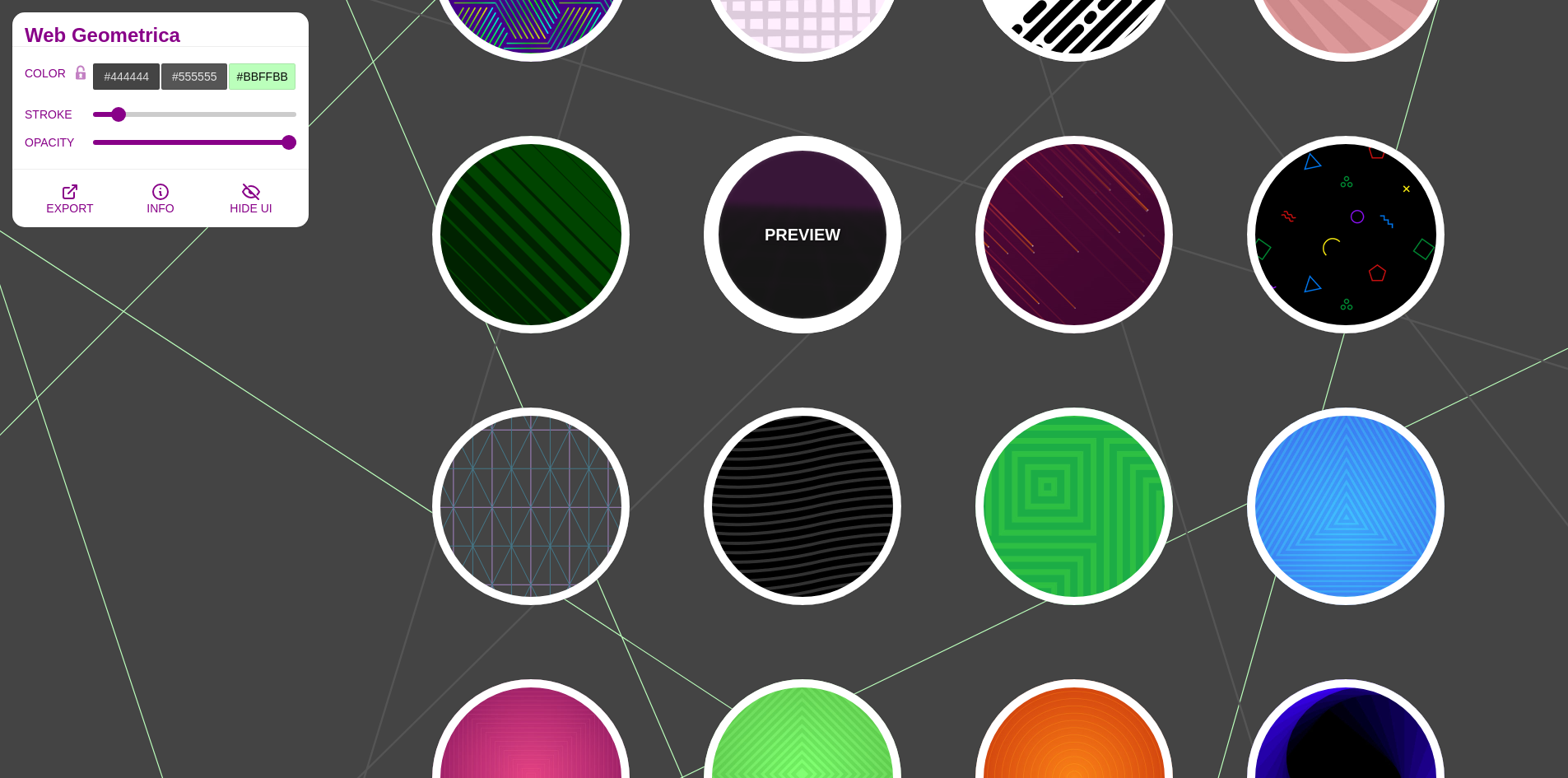
type input "999"
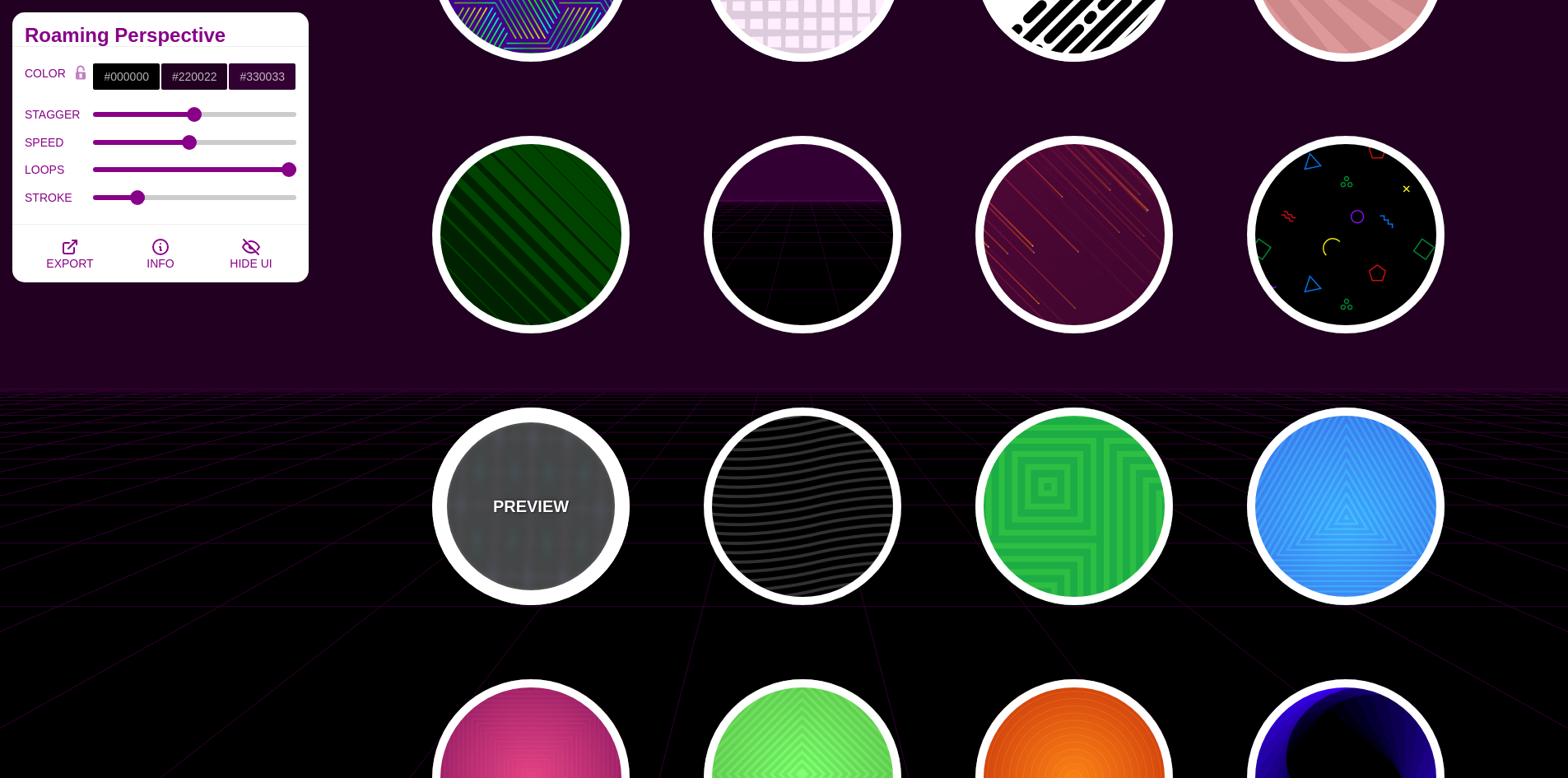
click at [556, 468] on div "PREVIEW" at bounding box center [531, 506] width 198 height 198
type input "#444444"
type input "#447788"
type input "#AA88CC"
type input "100"
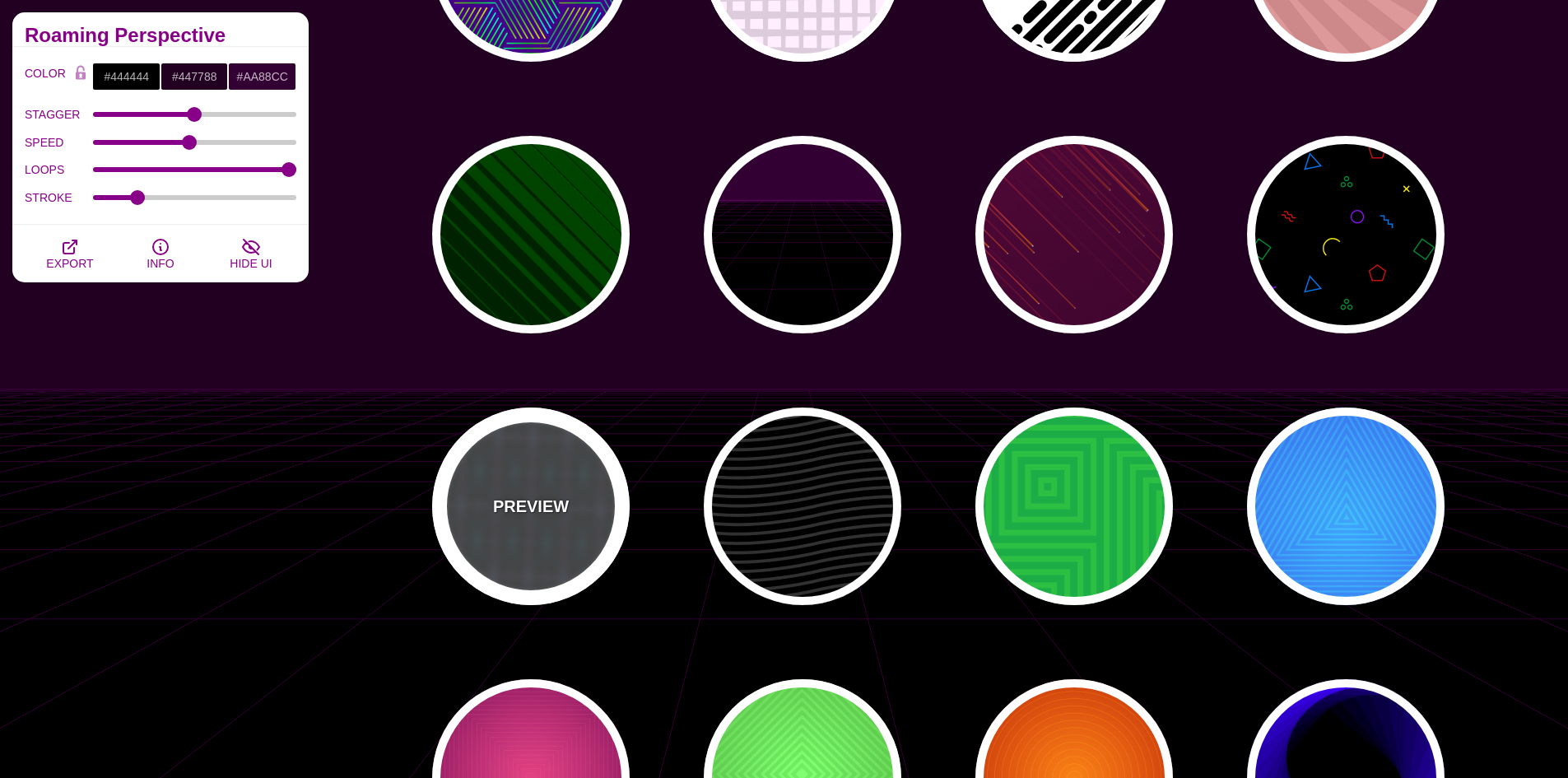
type input "4.01"
type input "1"
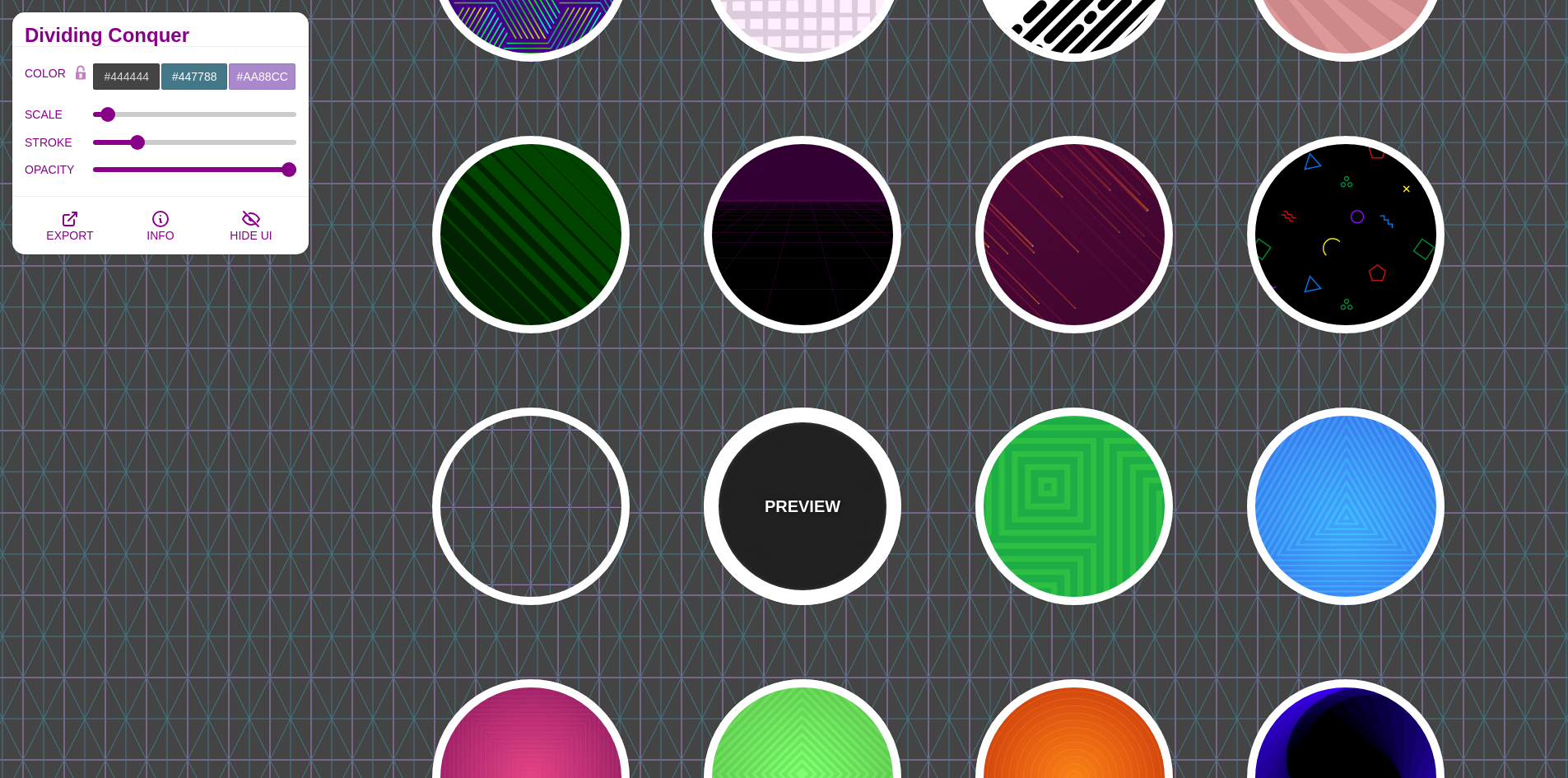
click at [823, 539] on div "PREVIEW" at bounding box center [802, 506] width 198 height 198
type input "#000000"
type input "#222222"
type input "250"
type input "10"
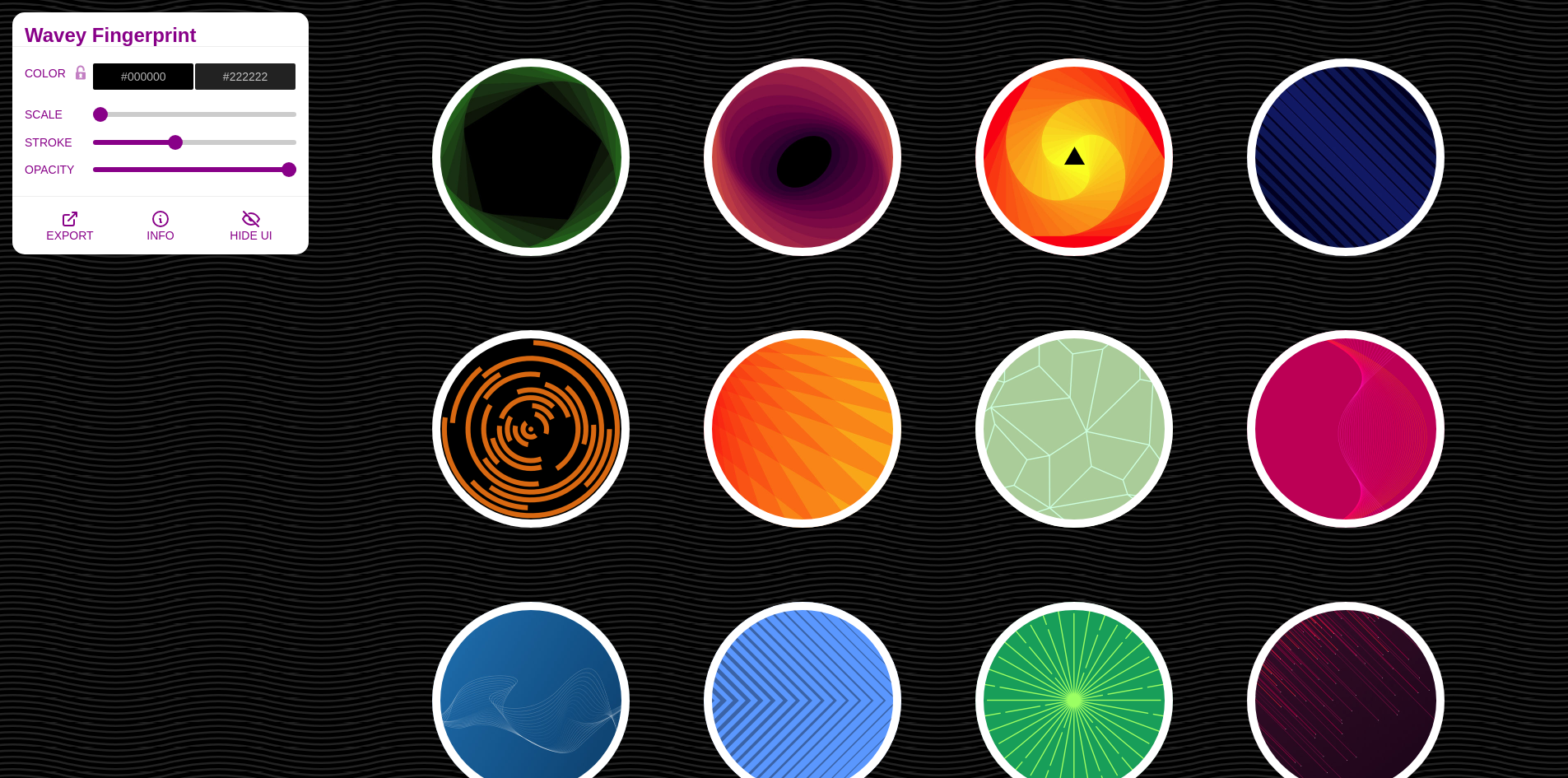
scroll to position [1235, 0]
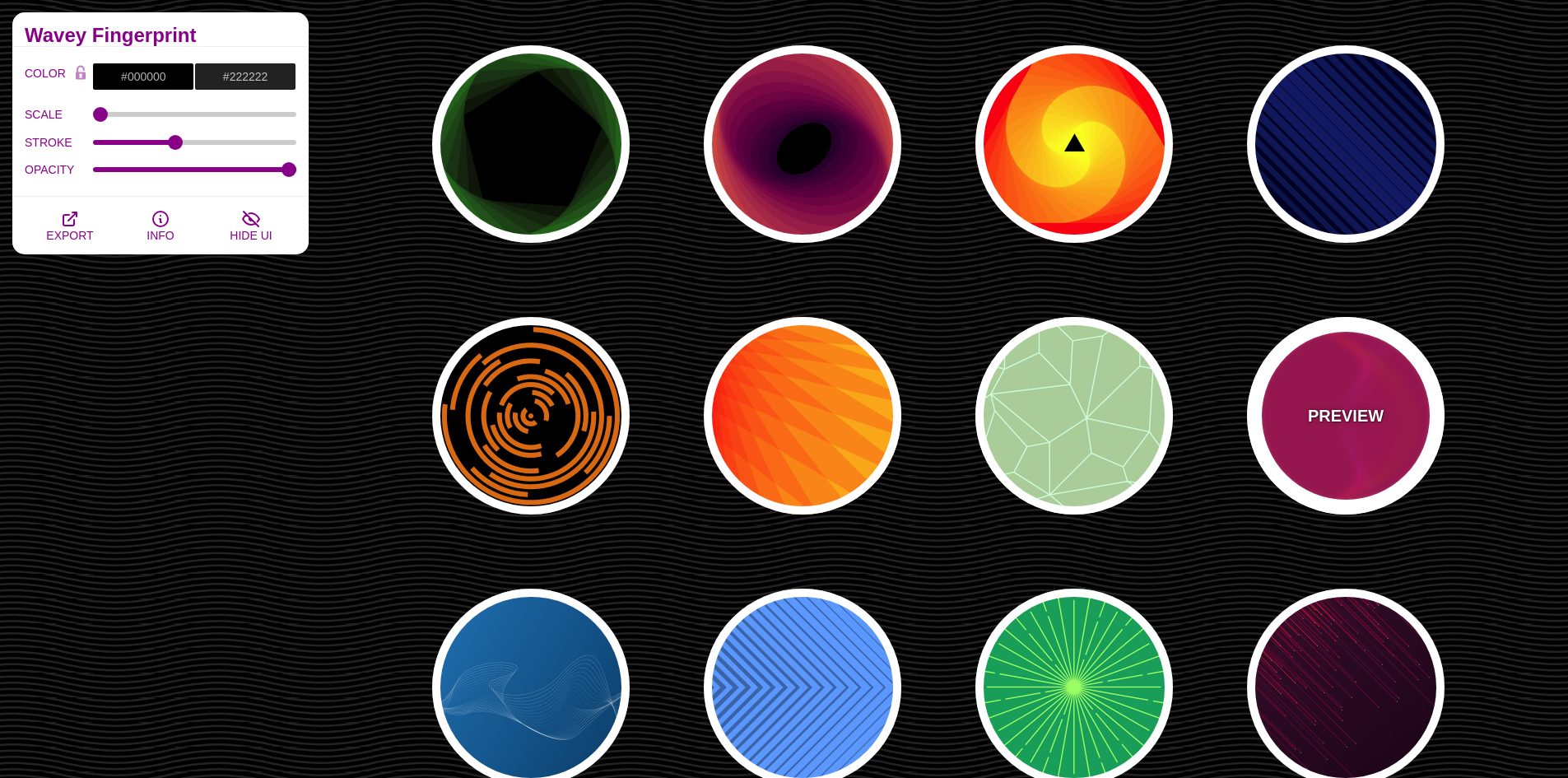
click at [1335, 420] on p "PREVIEW" at bounding box center [1345, 416] width 76 height 24
type input "#BB0055"
type input "#FF4400"
type input "#FF22BB"
type input "0"
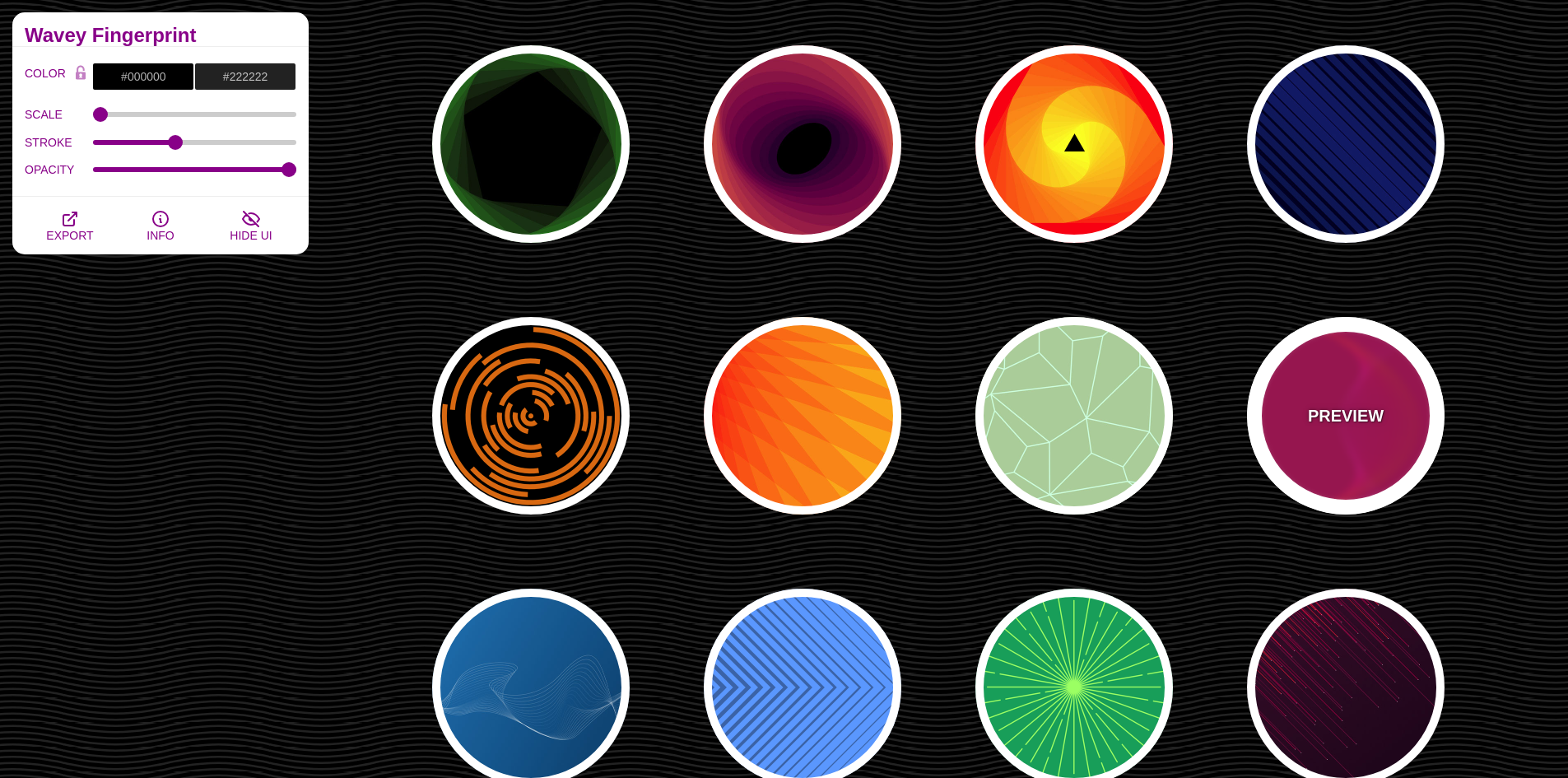
type input "1"
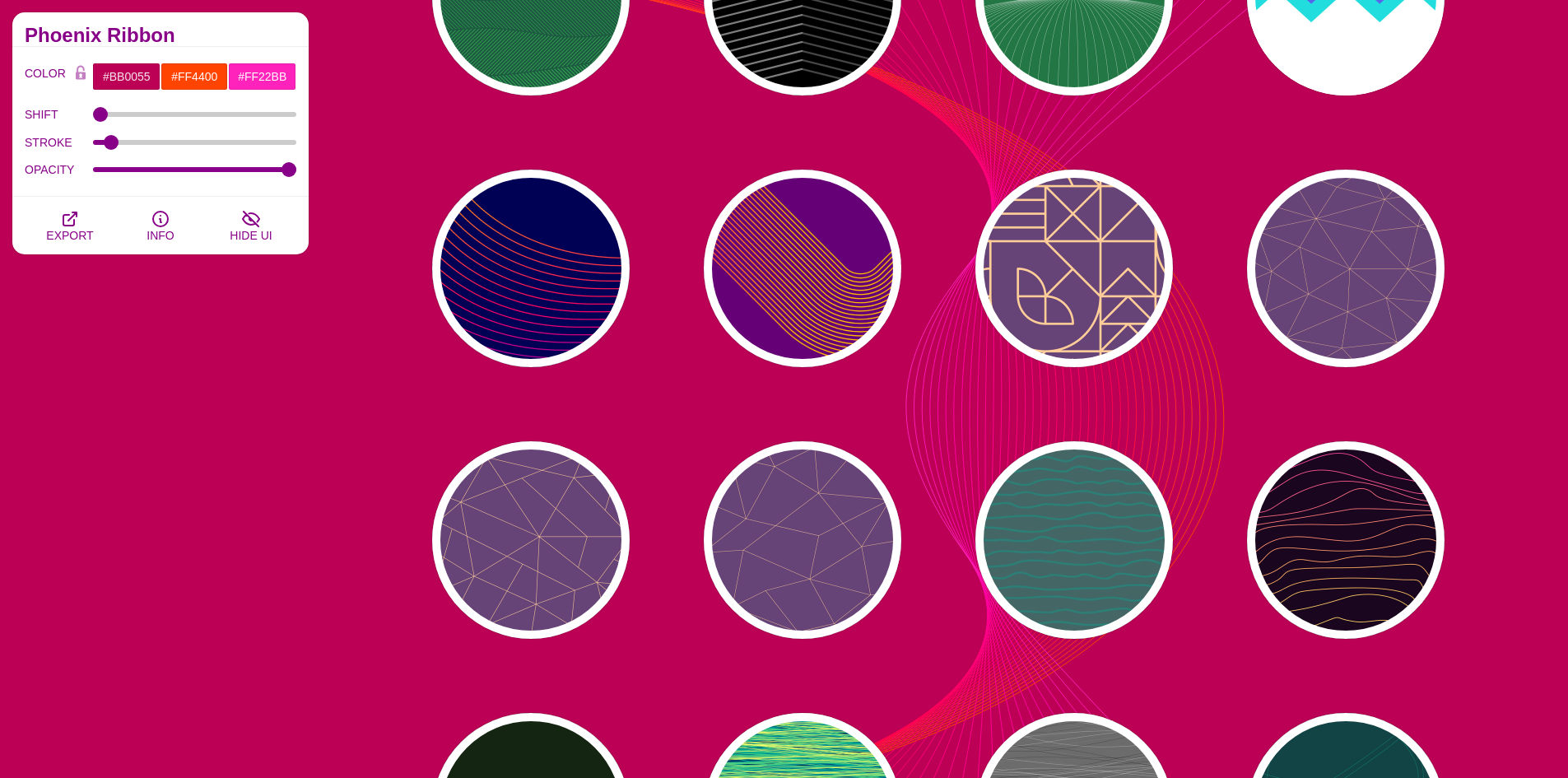
scroll to position [2469, 0]
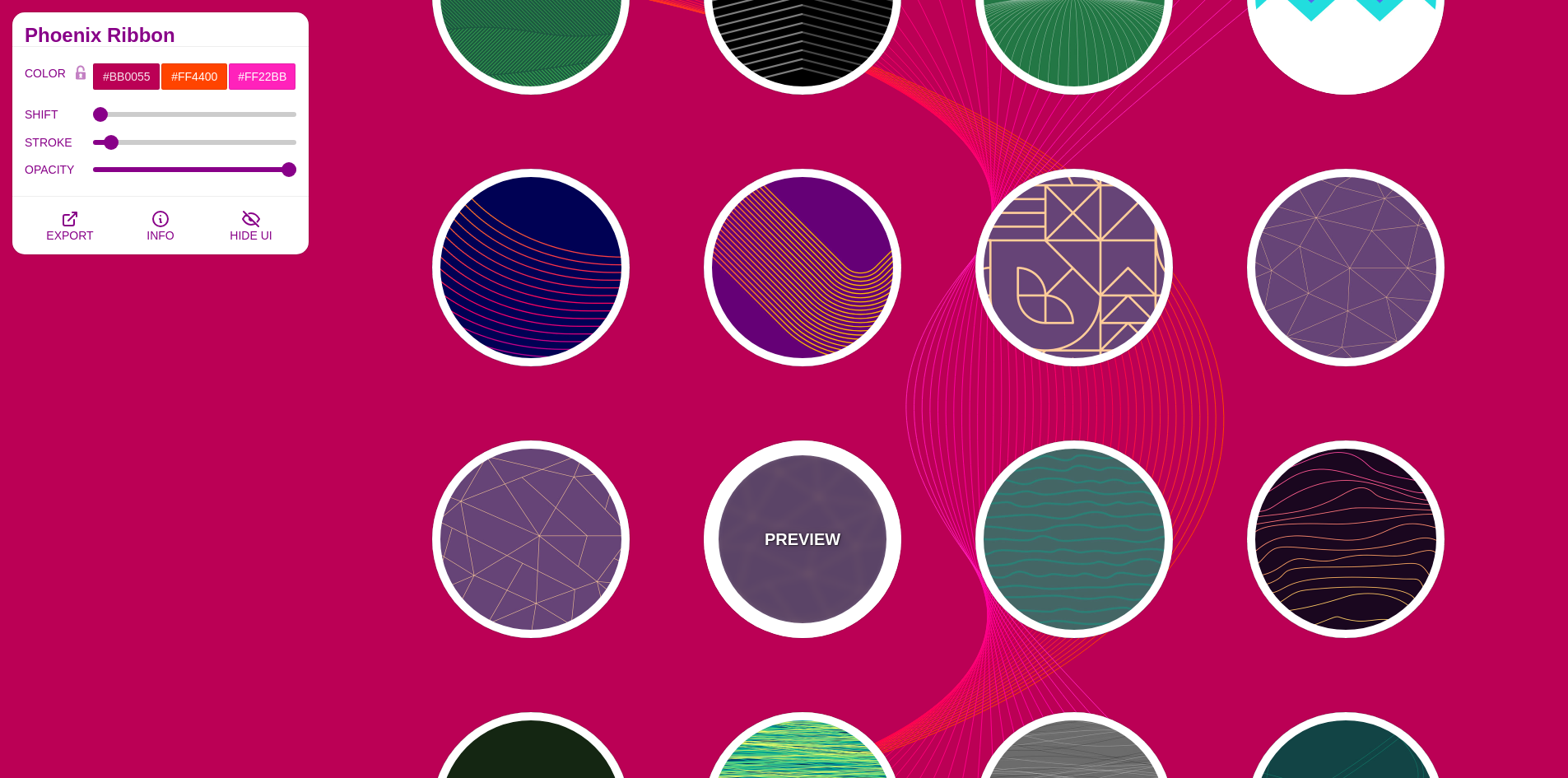
click at [796, 508] on div "PREVIEW" at bounding box center [802, 538] width 198 height 198
type input "#664477"
type input "#FFCC99"
type input "2"
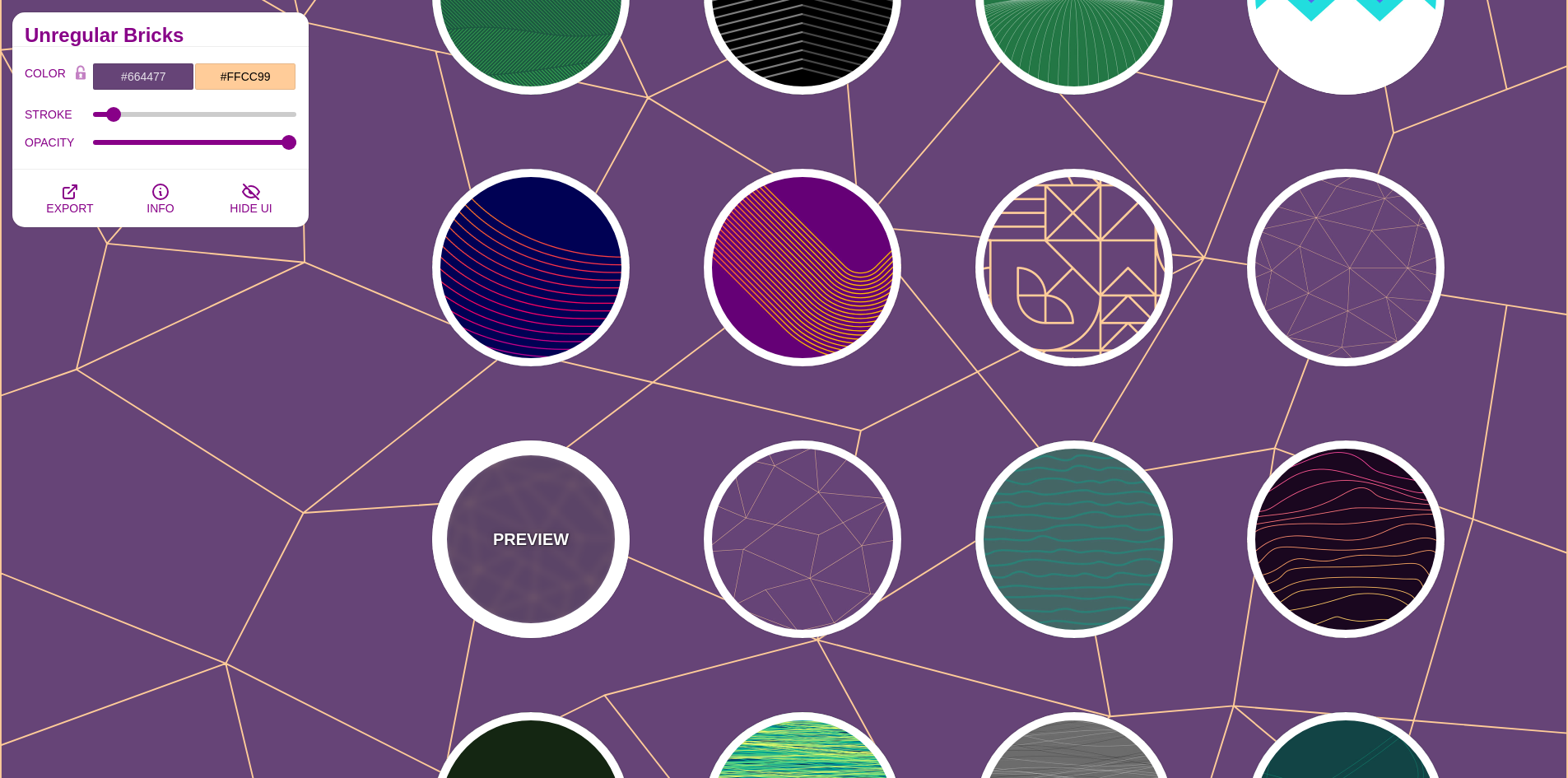
click at [539, 497] on div "PREVIEW" at bounding box center [531, 538] width 198 height 198
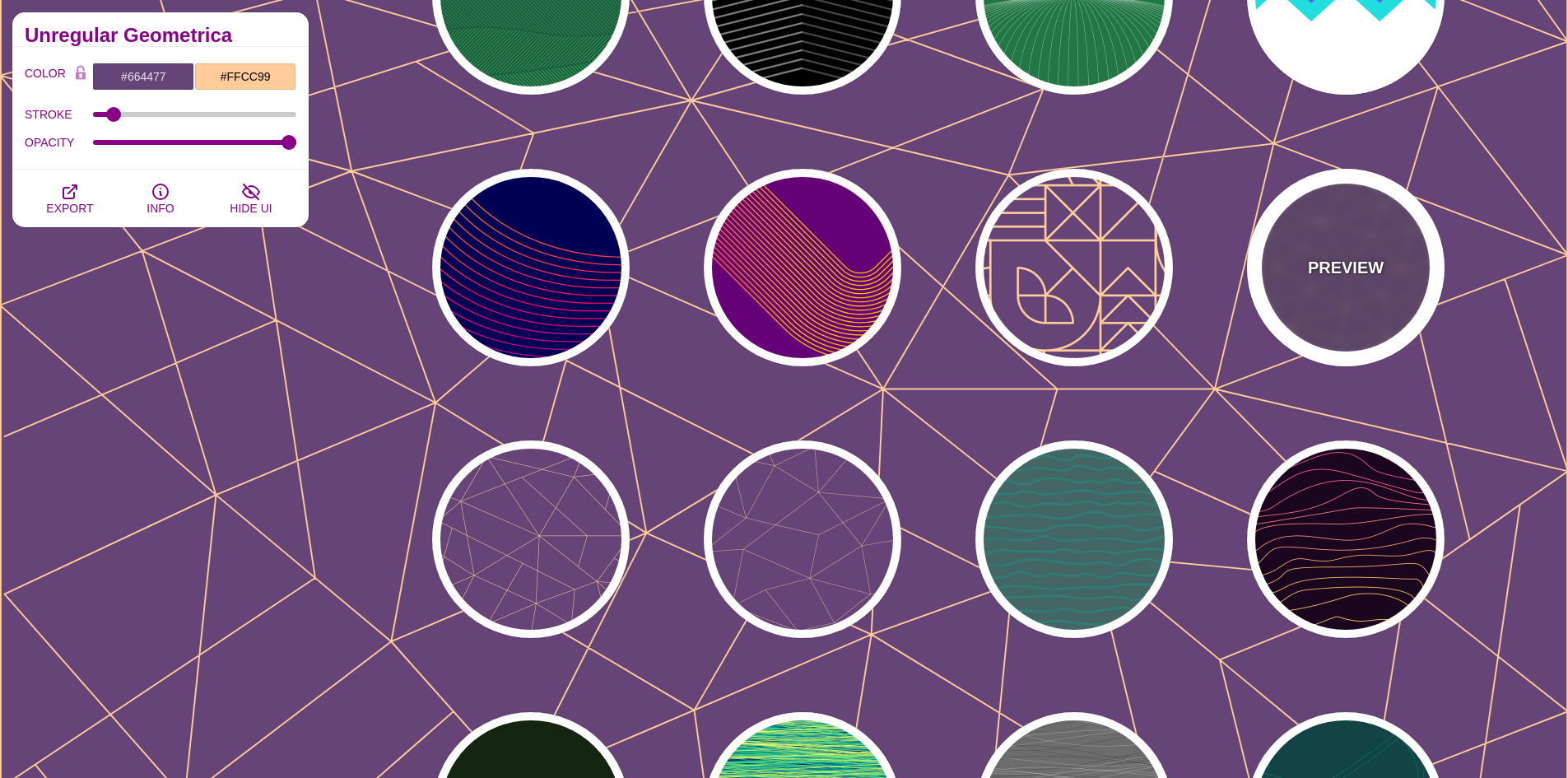
click at [1416, 261] on div "PREVIEW" at bounding box center [1345, 267] width 198 height 198
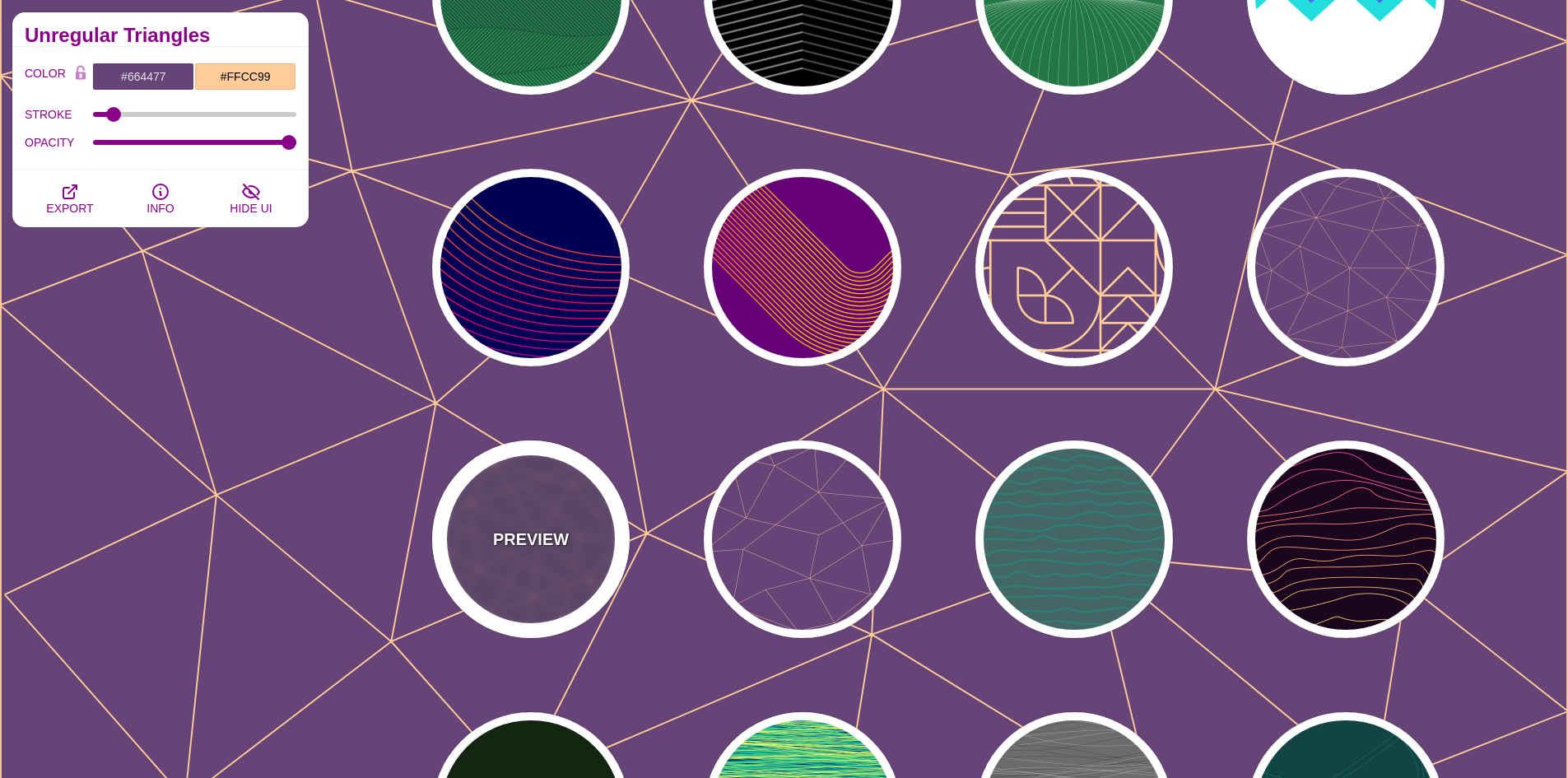
click at [553, 529] on p "PREVIEW" at bounding box center [531, 539] width 76 height 24
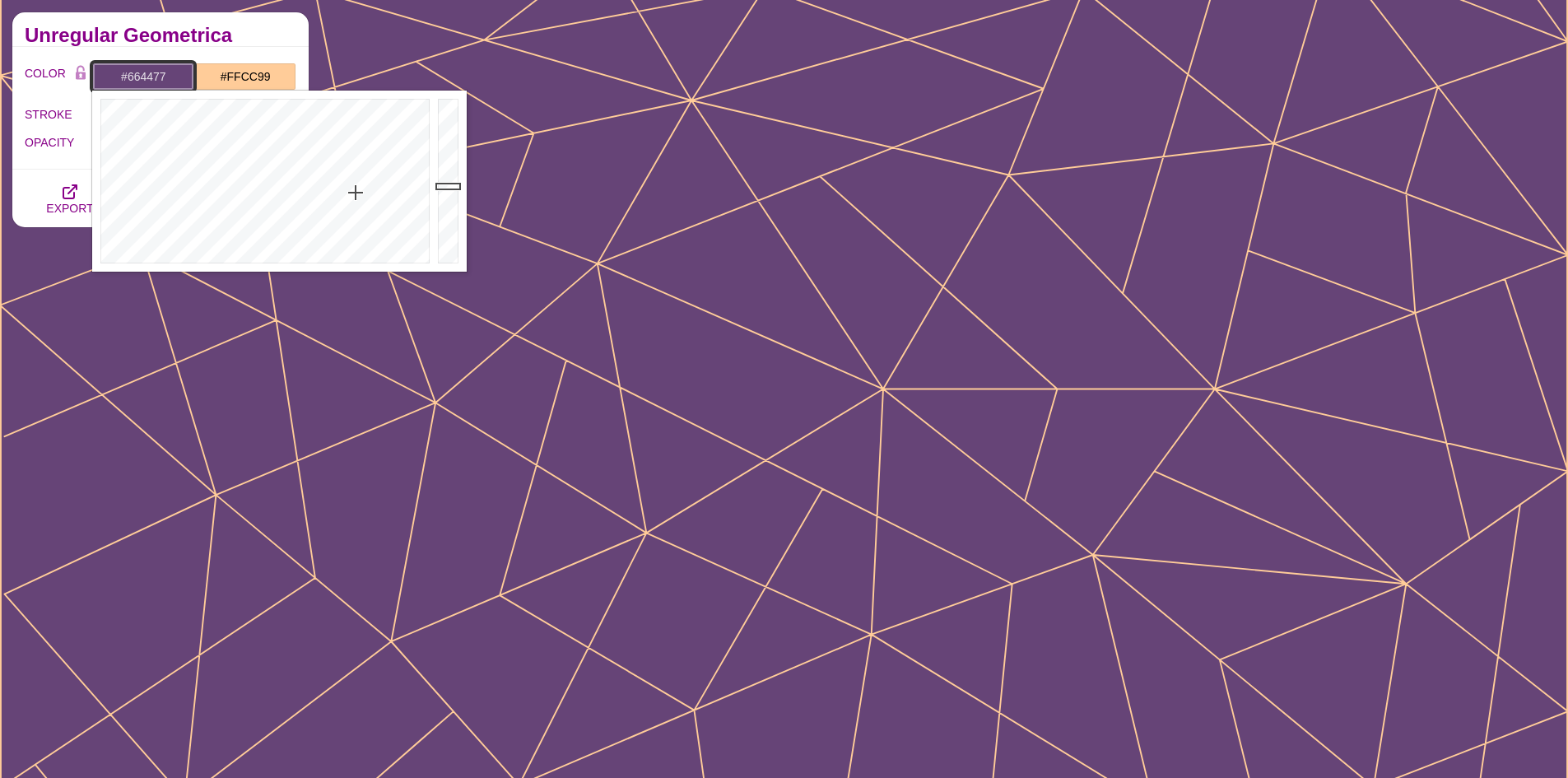
click at [164, 65] on input "#664477" at bounding box center [143, 77] width 102 height 28
paste input "072750"
type input "#072750"
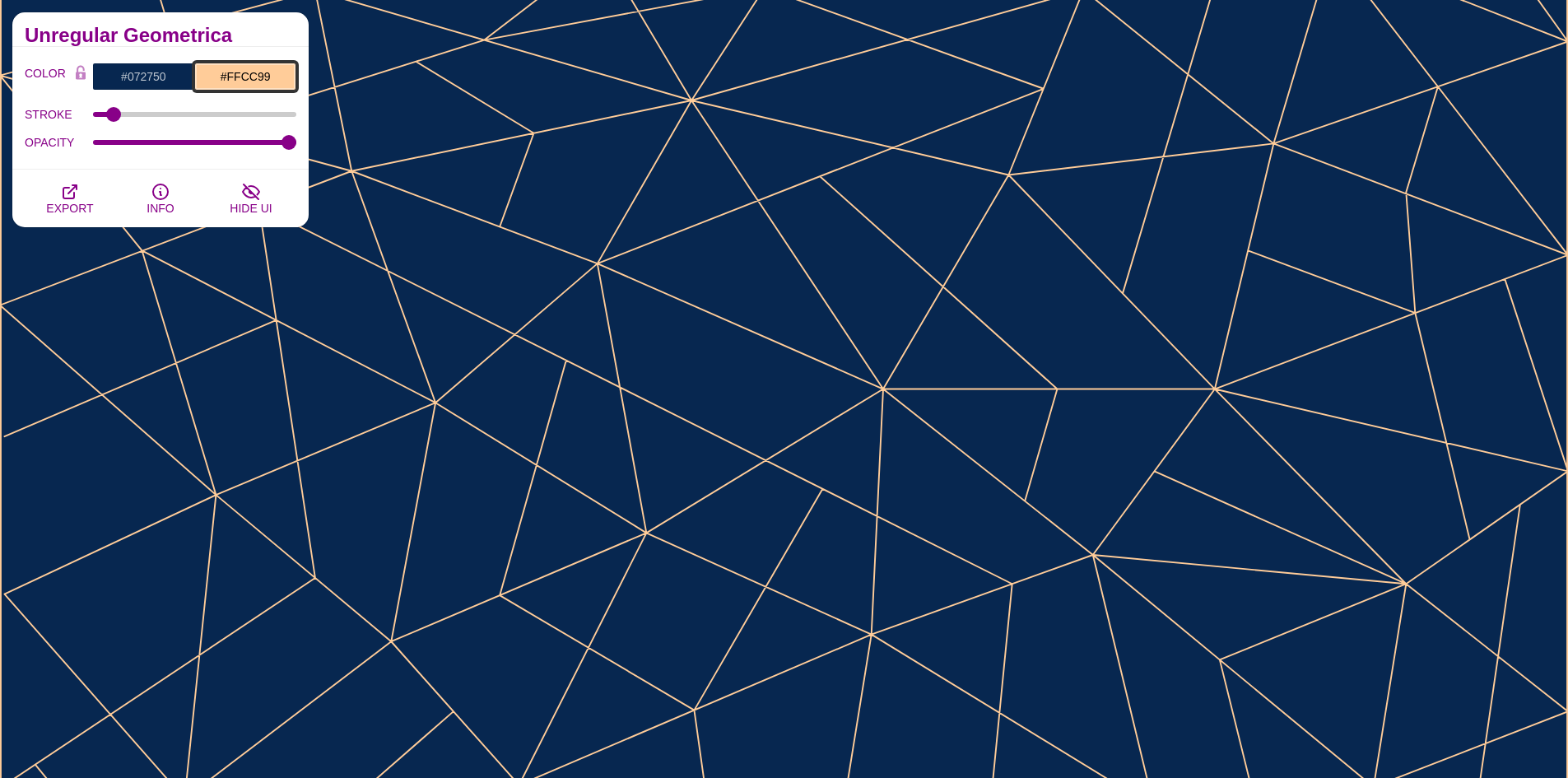
click at [254, 81] on input "#FFCC99" at bounding box center [245, 77] width 102 height 28
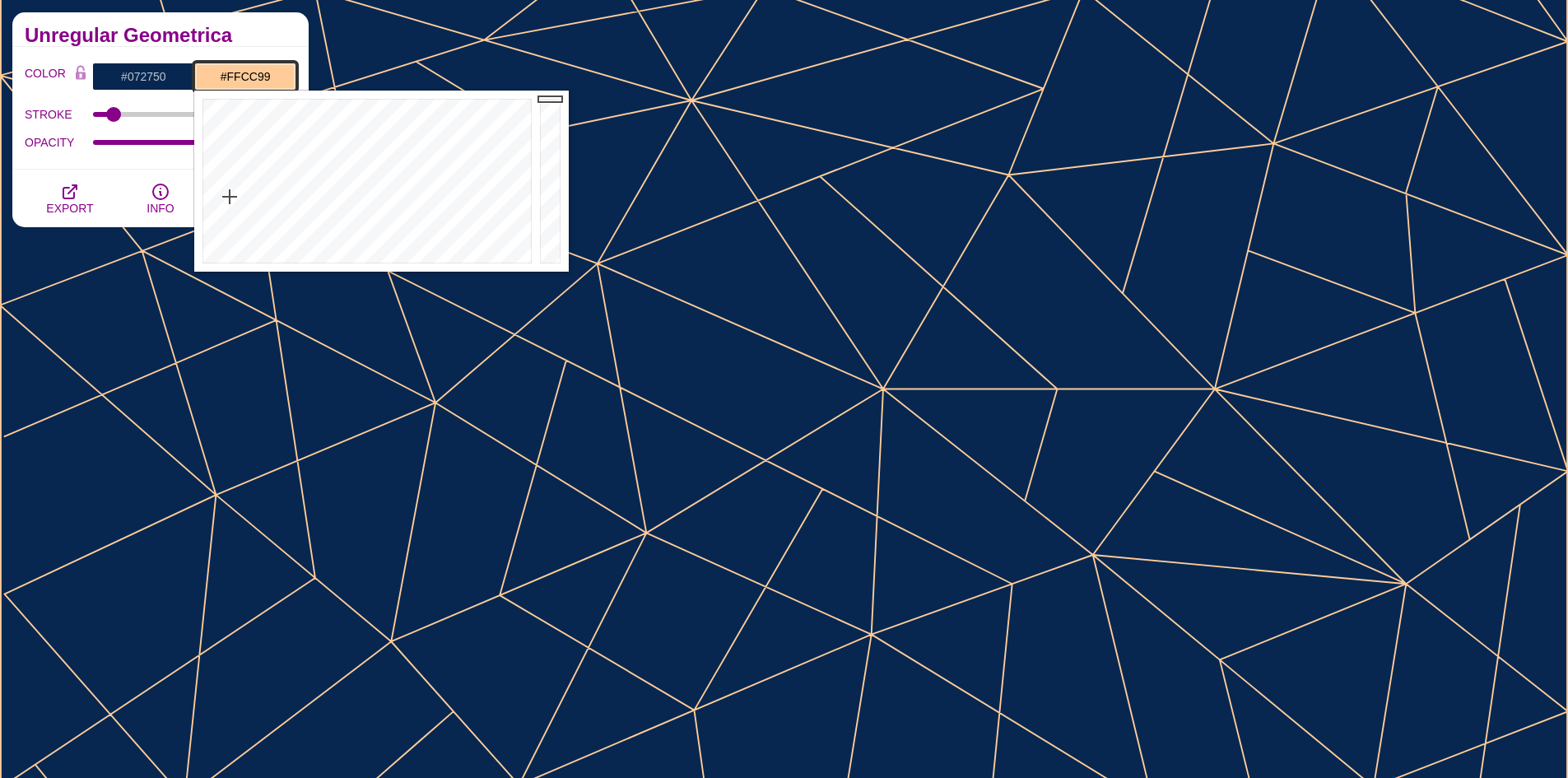
paste input "072750"
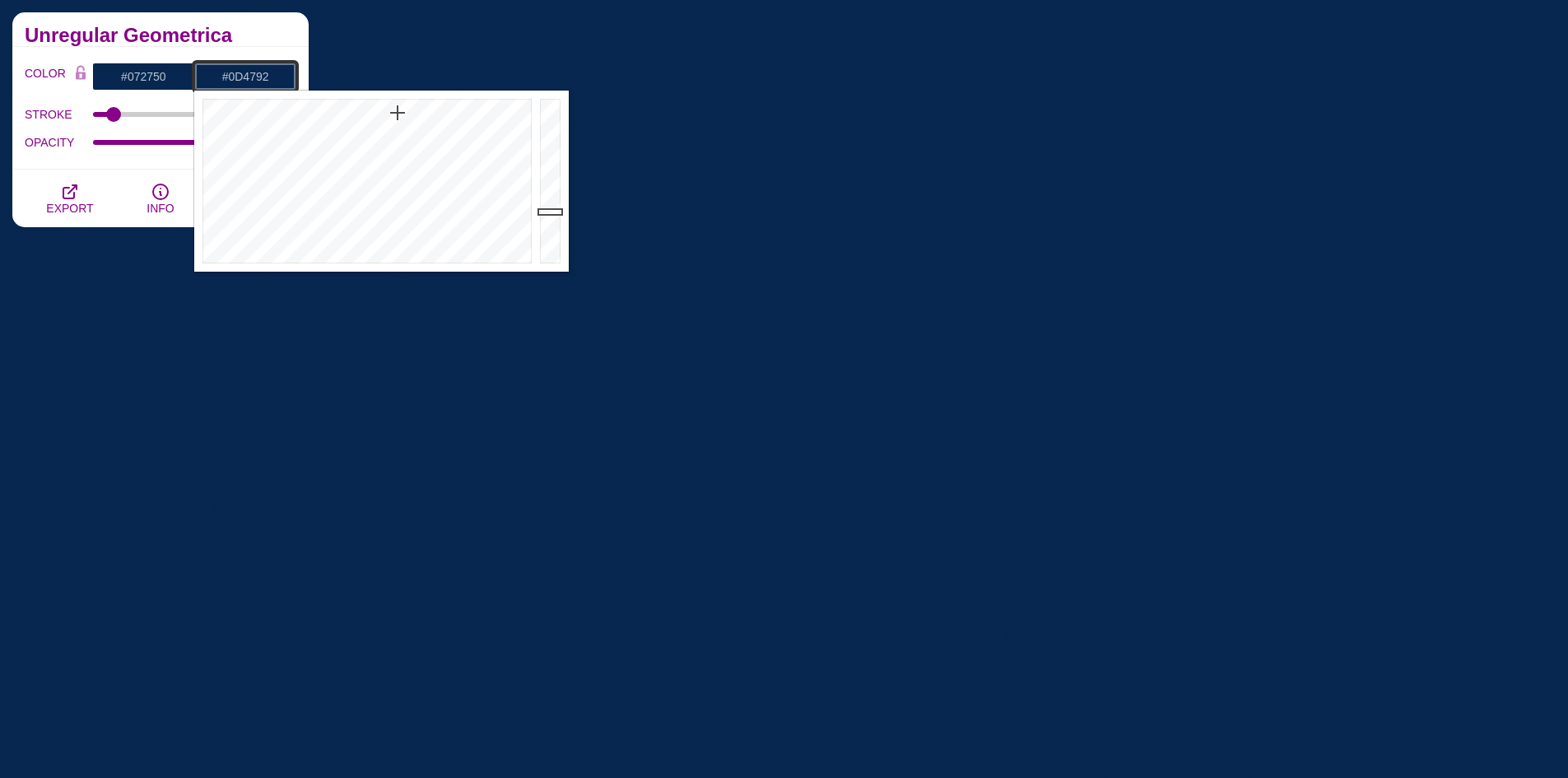
click at [552, 169] on div at bounding box center [552, 181] width 33 height 181
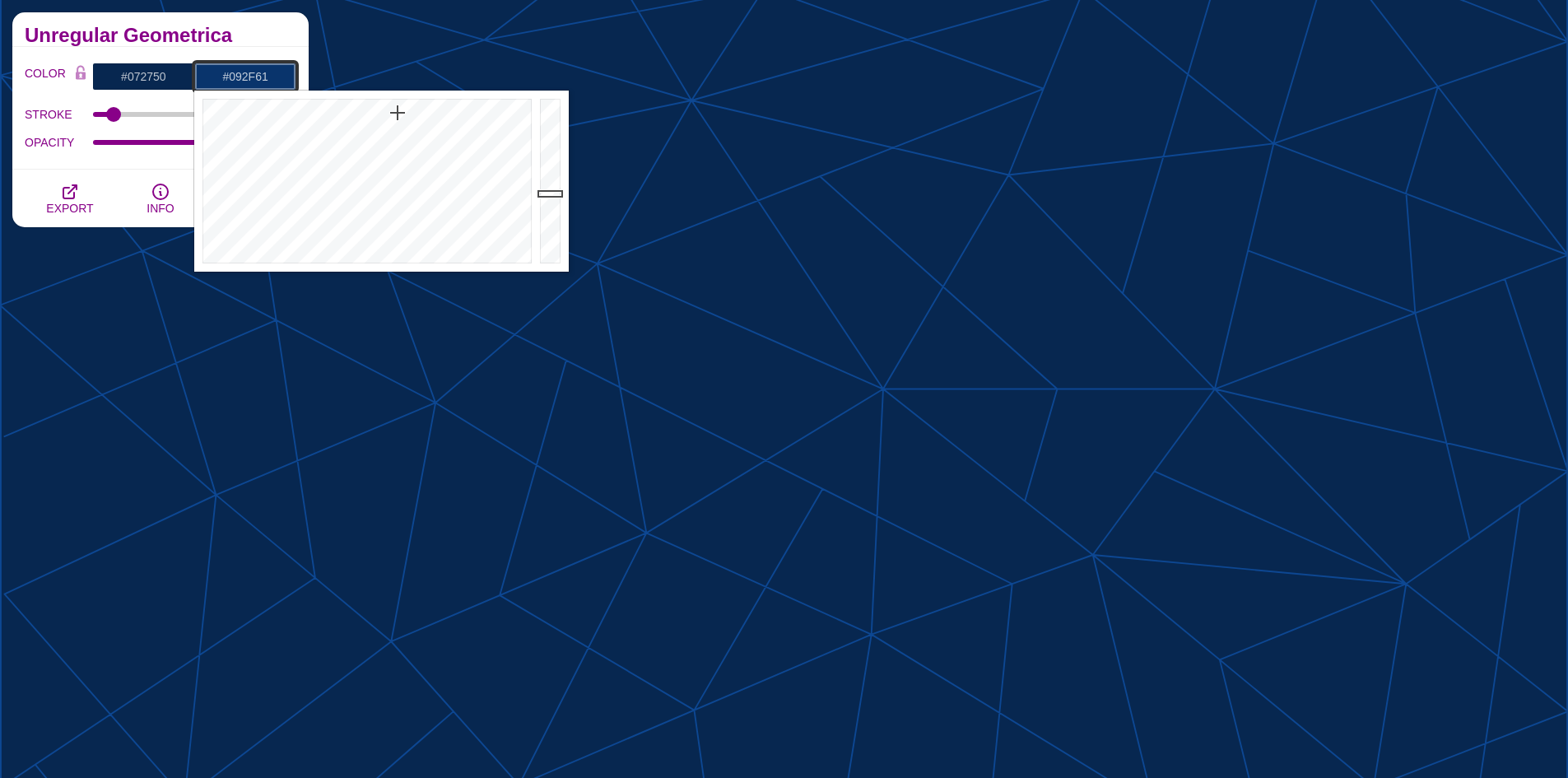
drag, startPoint x: 551, startPoint y: 172, endPoint x: 551, endPoint y: 201, distance: 29.0
click at [551, 200] on div at bounding box center [552, 181] width 33 height 181
click at [396, 216] on div at bounding box center [365, 181] width 341 height 181
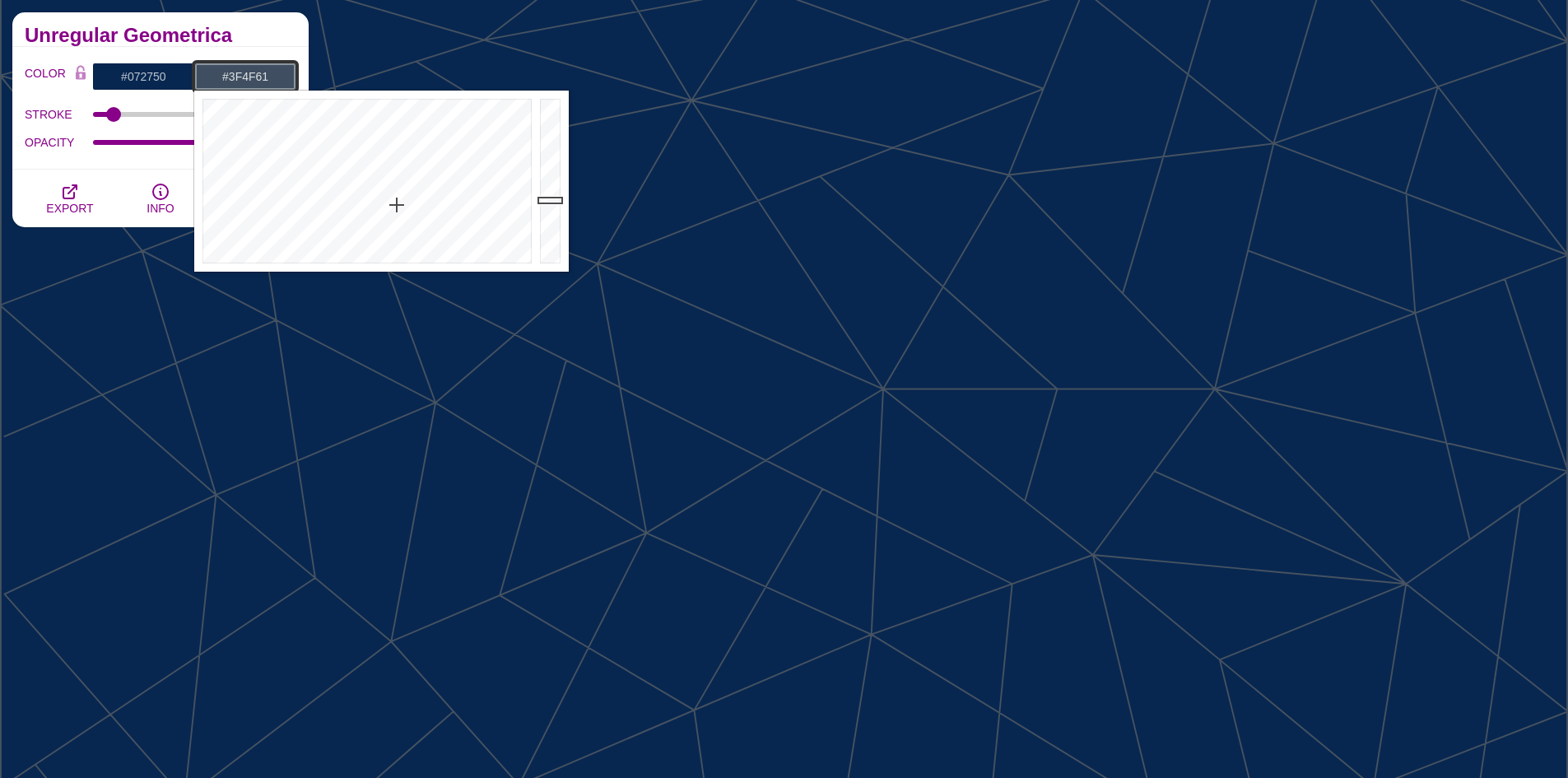
click at [396, 205] on div at bounding box center [365, 181] width 341 height 181
click at [400, 159] on div at bounding box center [365, 181] width 341 height 181
click at [410, 142] on div at bounding box center [365, 181] width 341 height 181
click at [410, 149] on div at bounding box center [365, 181] width 341 height 181
click at [410, 162] on div at bounding box center [365, 181] width 341 height 181
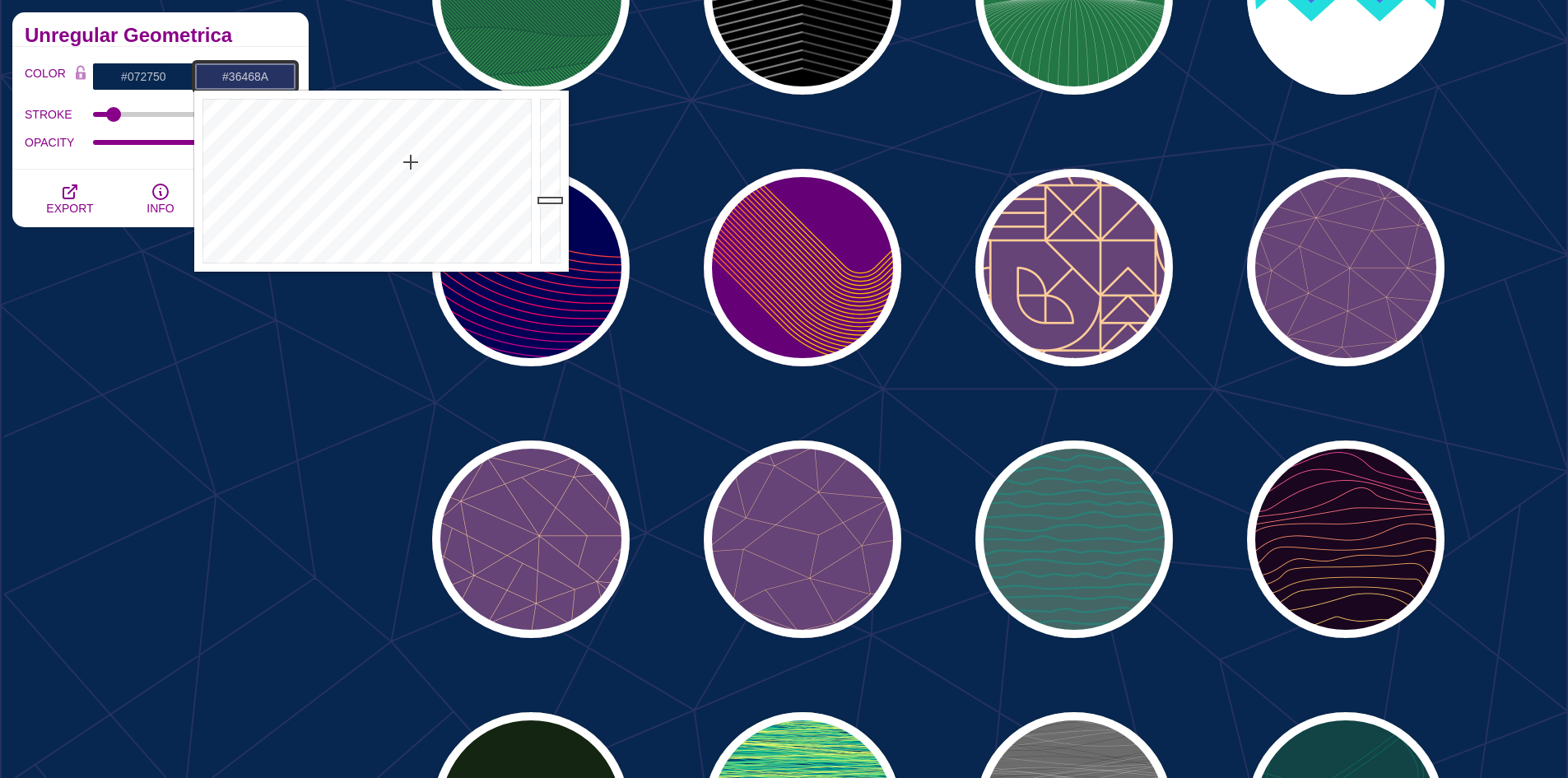
click at [564, 173] on div at bounding box center [552, 181] width 33 height 181
click at [558, 189] on div at bounding box center [552, 181] width 33 height 181
click at [557, 188] on div at bounding box center [552, 181] width 33 height 181
type input "#2E4A73"
click at [399, 164] on div at bounding box center [365, 181] width 341 height 181
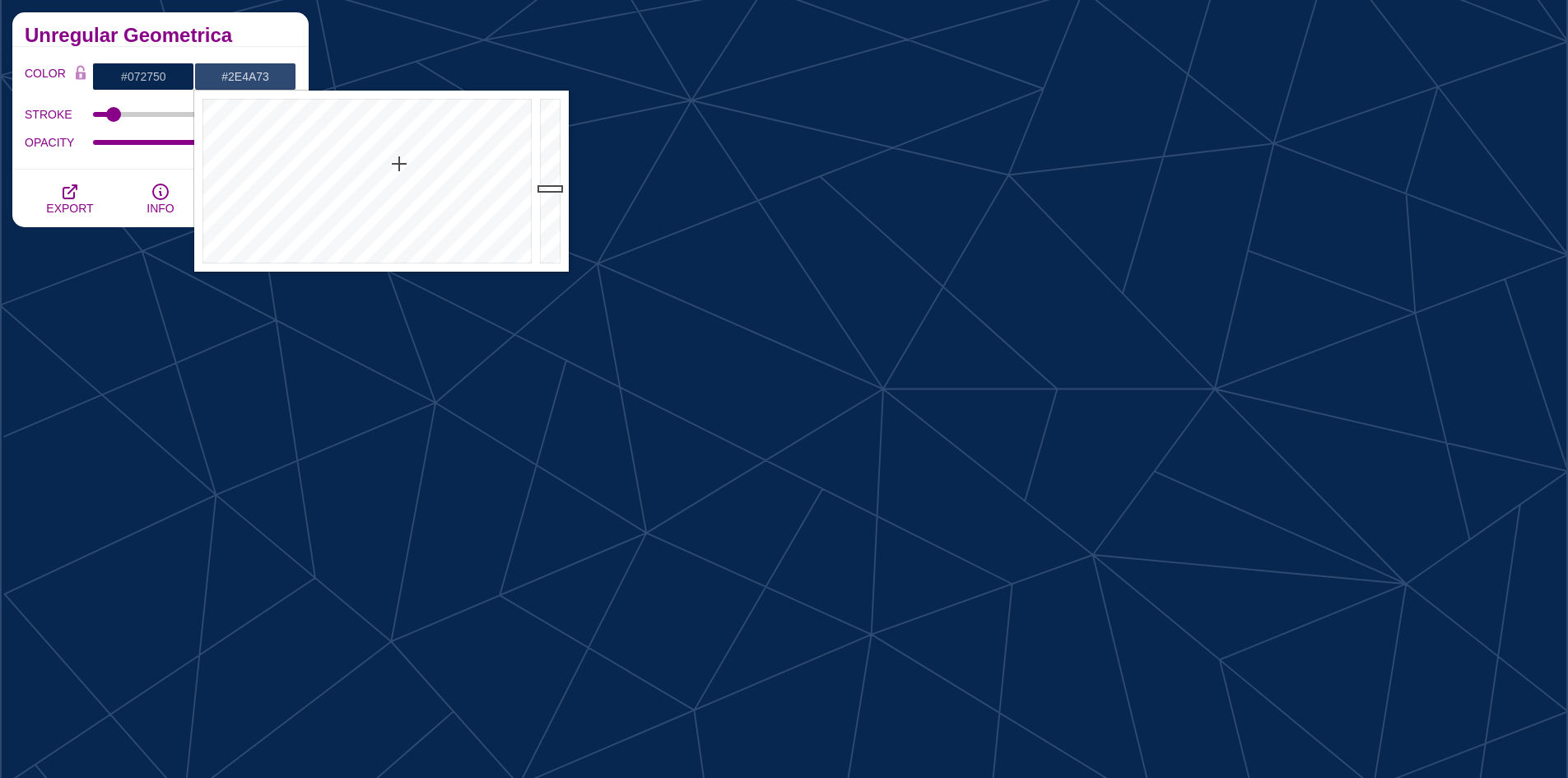
click at [142, 154] on div "OPACITY" at bounding box center [160, 142] width 272 height 28
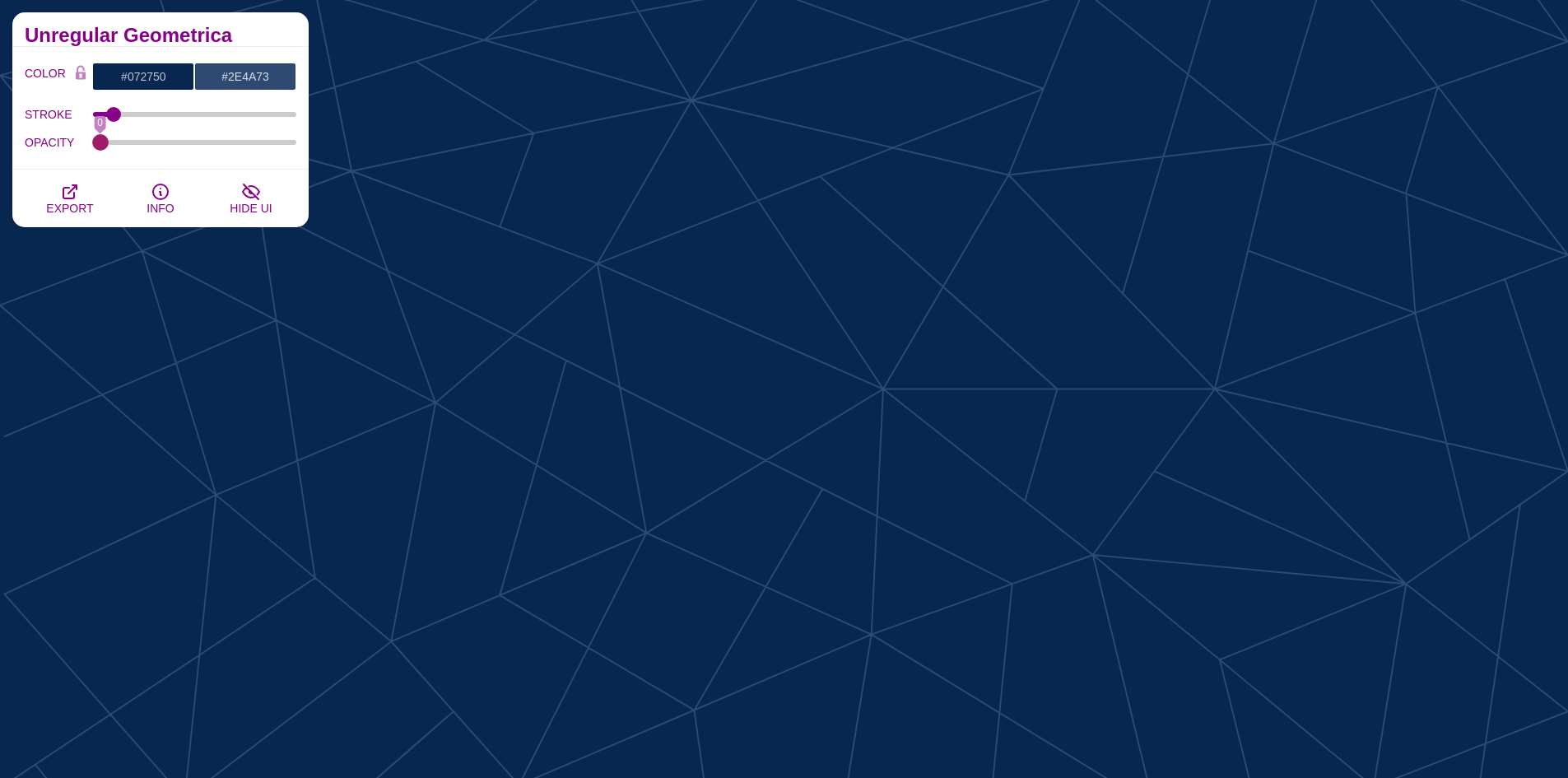
drag, startPoint x: 253, startPoint y: 146, endPoint x: 9, endPoint y: 138, distance: 244.1
click at [93, 139] on input "OPACITY" at bounding box center [195, 143] width 204 height 7
click at [65, 135] on label "OPACITY" at bounding box center [58, 142] width 68 height 22
click at [93, 139] on input "OPACITY" at bounding box center [195, 143] width 204 height 7
drag, startPoint x: 104, startPoint y: 144, endPoint x: 353, endPoint y: 143, distance: 249.0
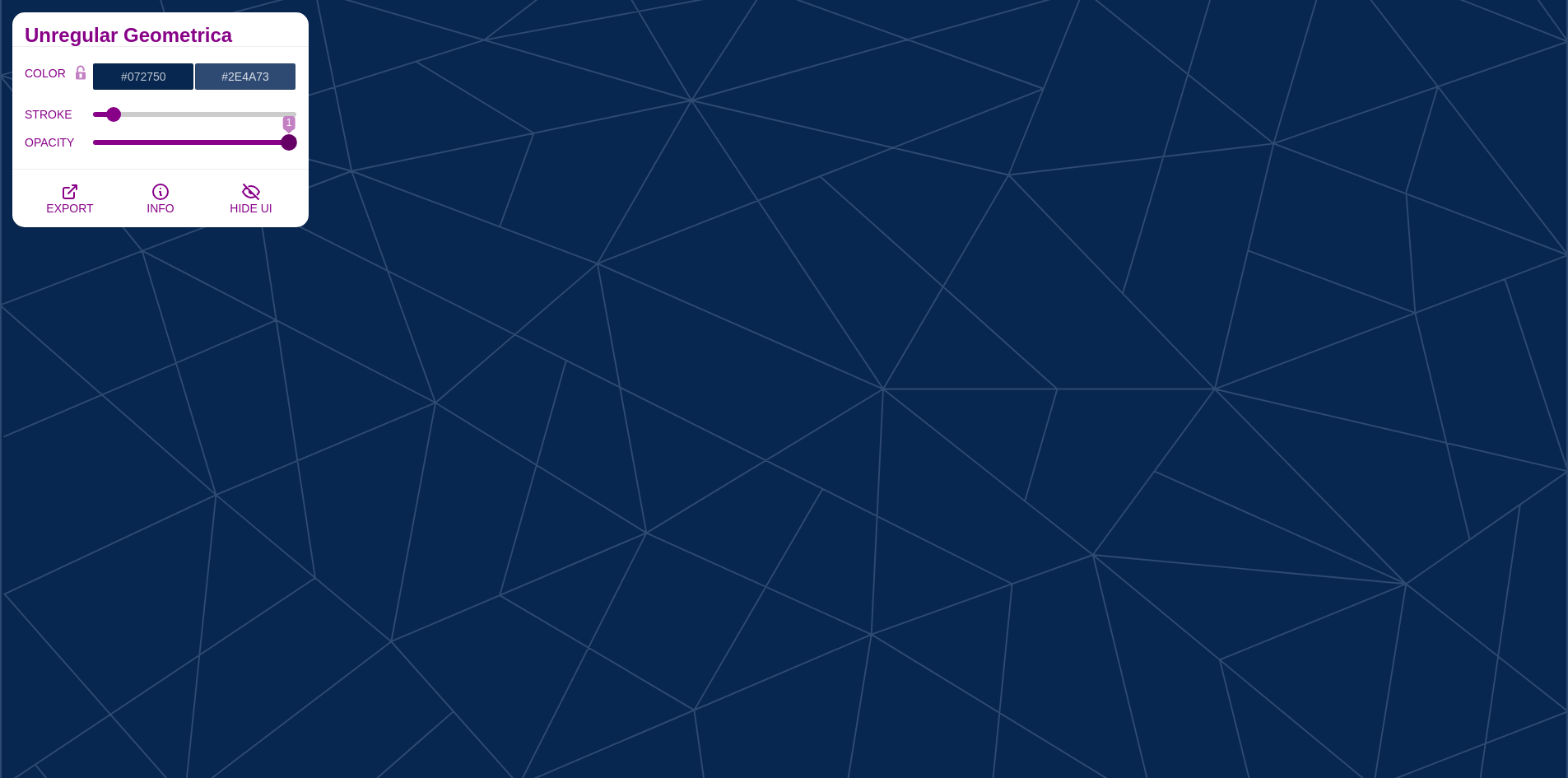
type input "1"
click at [297, 143] on input "OPACITY" at bounding box center [195, 143] width 204 height 7
type input "2"
drag, startPoint x: 117, startPoint y: 112, endPoint x: 112, endPoint y: 120, distance: 9.4
click at [112, 118] on input "STROKE" at bounding box center [195, 115] width 204 height 7
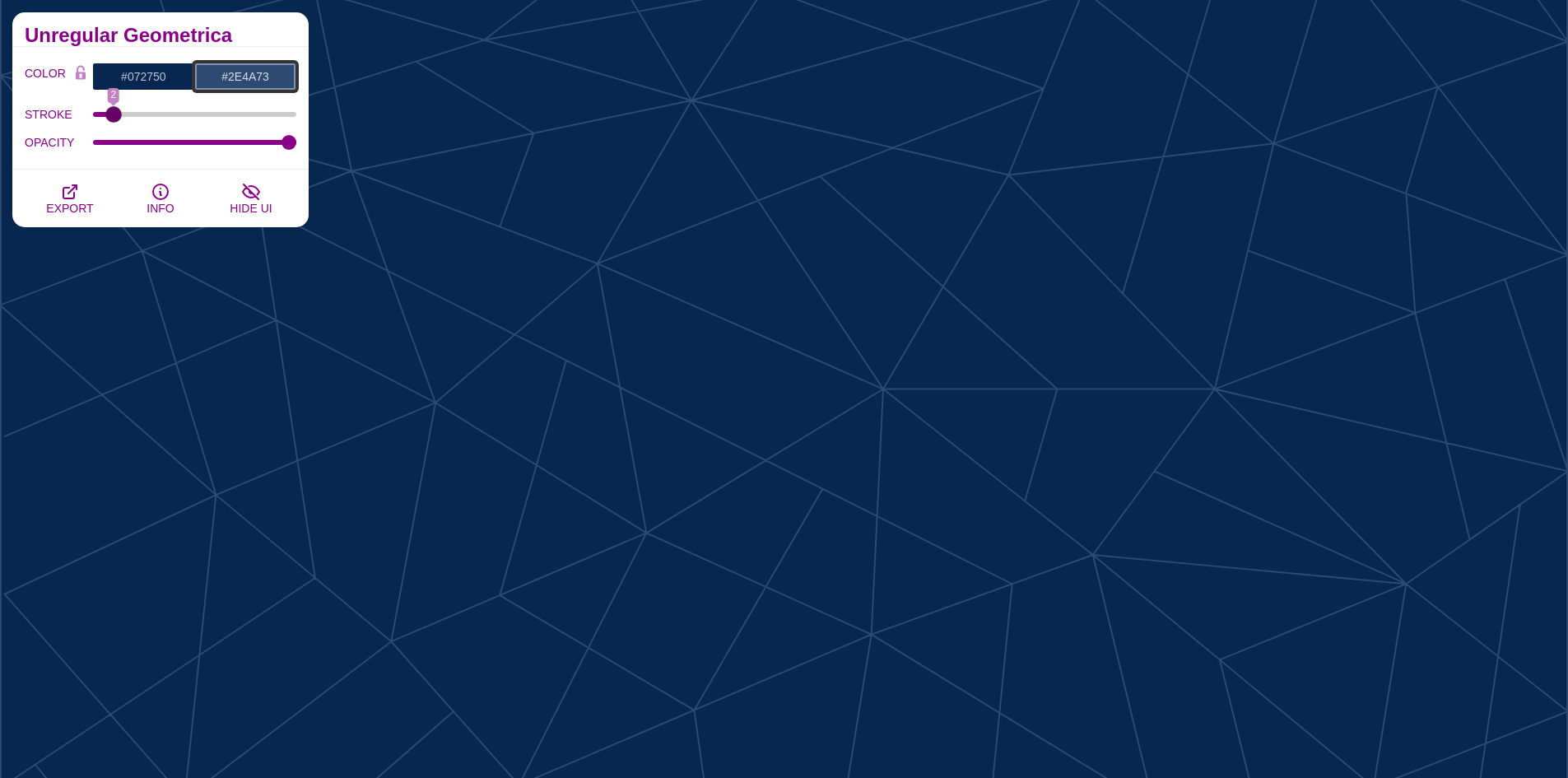
click at [227, 83] on input "#2E4A73" at bounding box center [245, 77] width 102 height 28
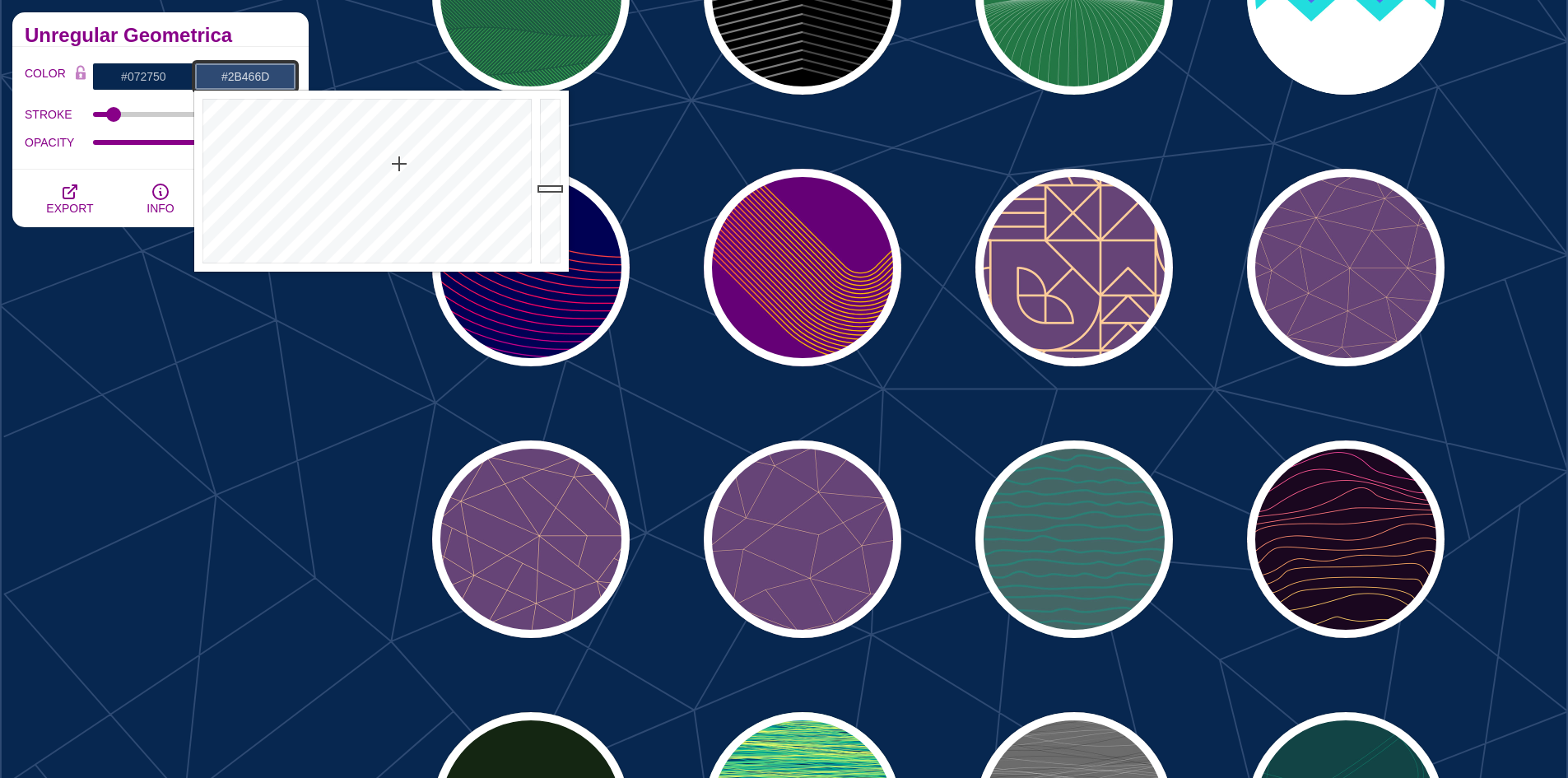
click at [553, 193] on div at bounding box center [552, 181] width 33 height 181
type input "#233857"
click at [551, 206] on div at bounding box center [552, 181] width 33 height 181
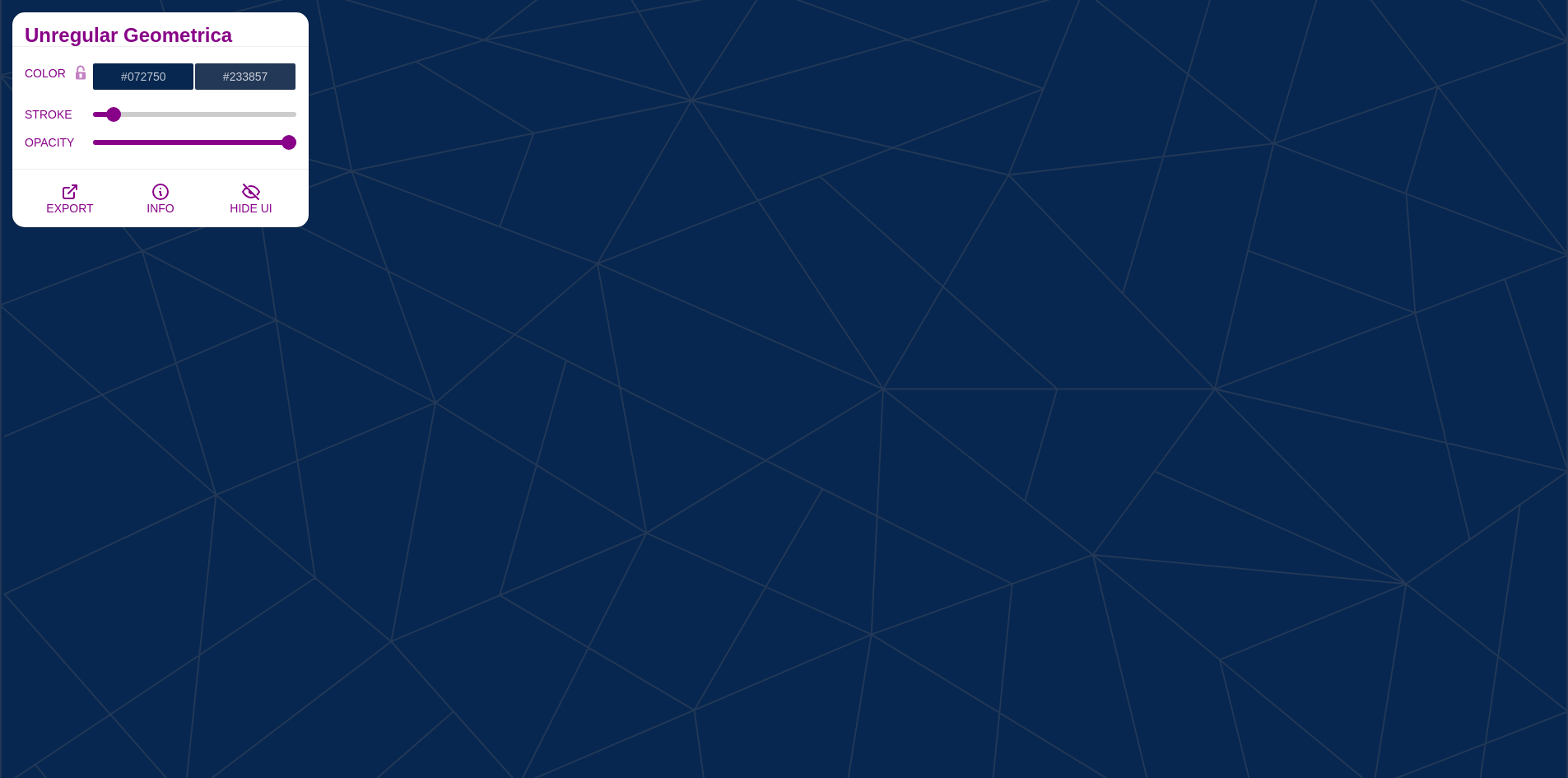
click at [123, 109] on div "STROKE 2" at bounding box center [160, 114] width 272 height 28
click at [124, 112] on input "STROKE" at bounding box center [195, 115] width 204 height 7
click at [120, 112] on input "STROKE" at bounding box center [195, 115] width 204 height 7
type input "2.5"
click at [117, 112] on input "STROKE" at bounding box center [195, 115] width 204 height 7
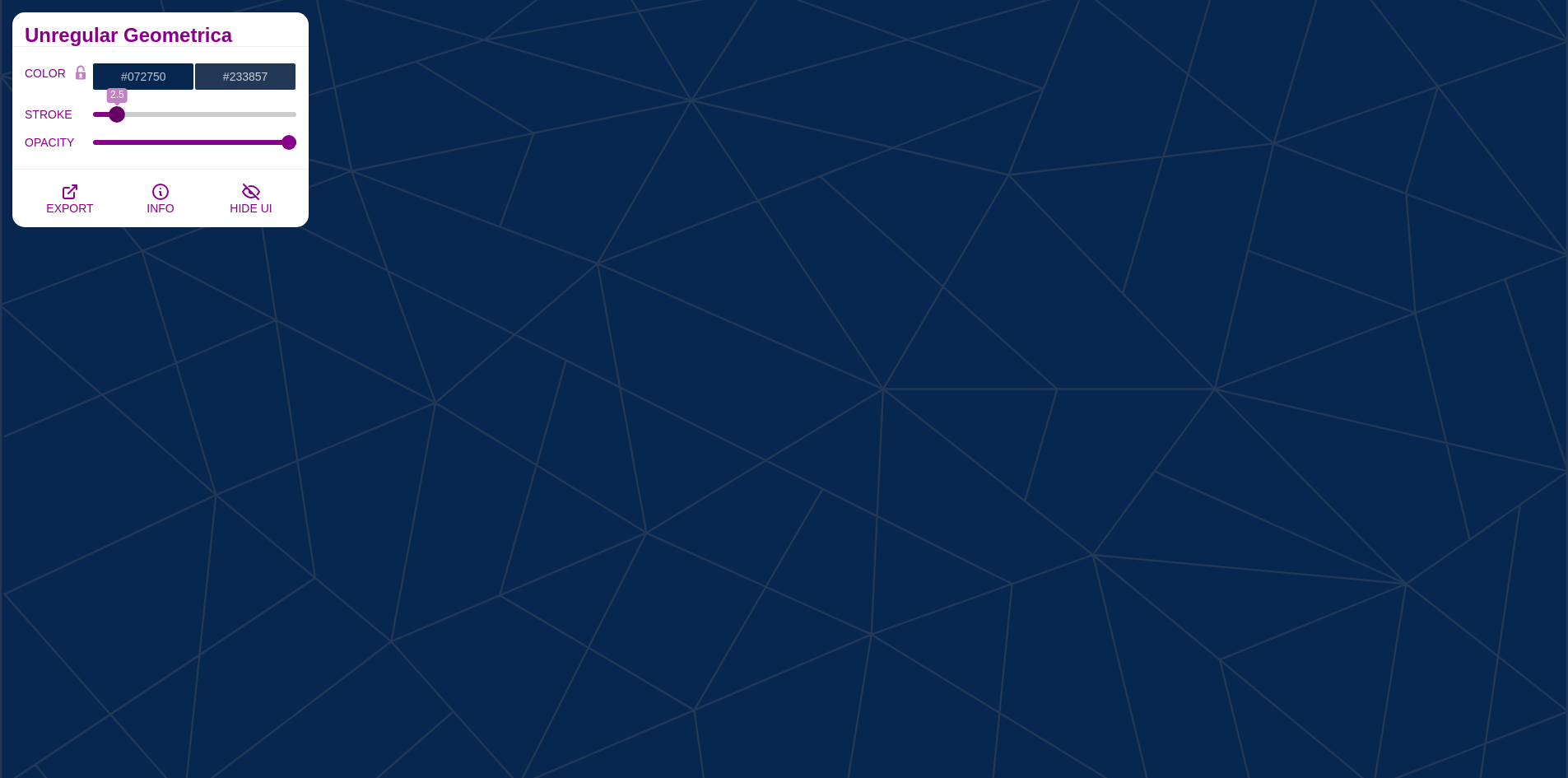
click at [117, 112] on input "STROKE" at bounding box center [195, 115] width 204 height 7
click at [70, 197] on icon "button" at bounding box center [70, 192] width 20 height 20
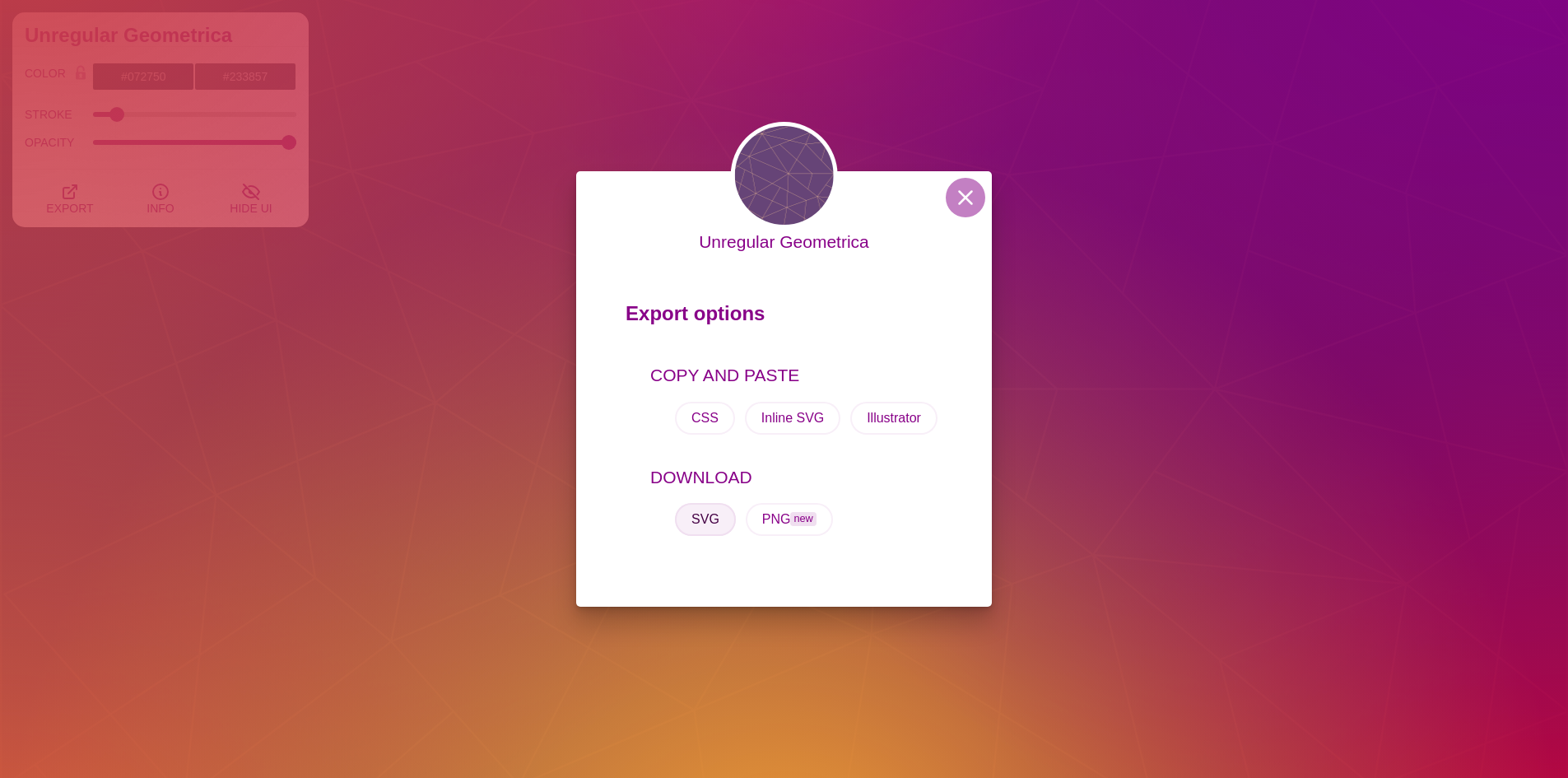
click at [713, 519] on button "SVG" at bounding box center [706, 519] width 61 height 33
click at [956, 193] on button at bounding box center [965, 197] width 39 height 39
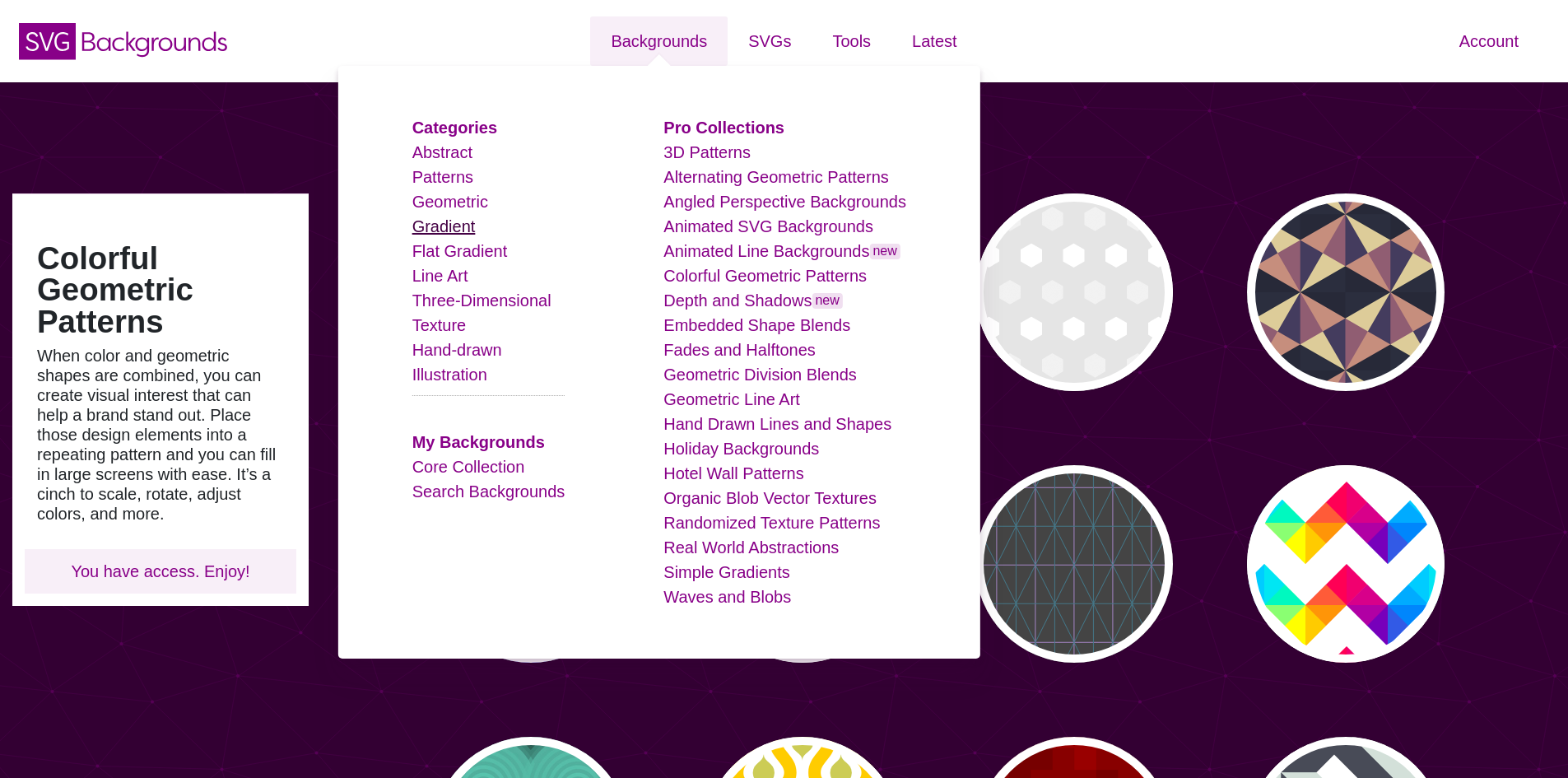
click at [458, 228] on link "Gradient" at bounding box center [443, 226] width 64 height 18
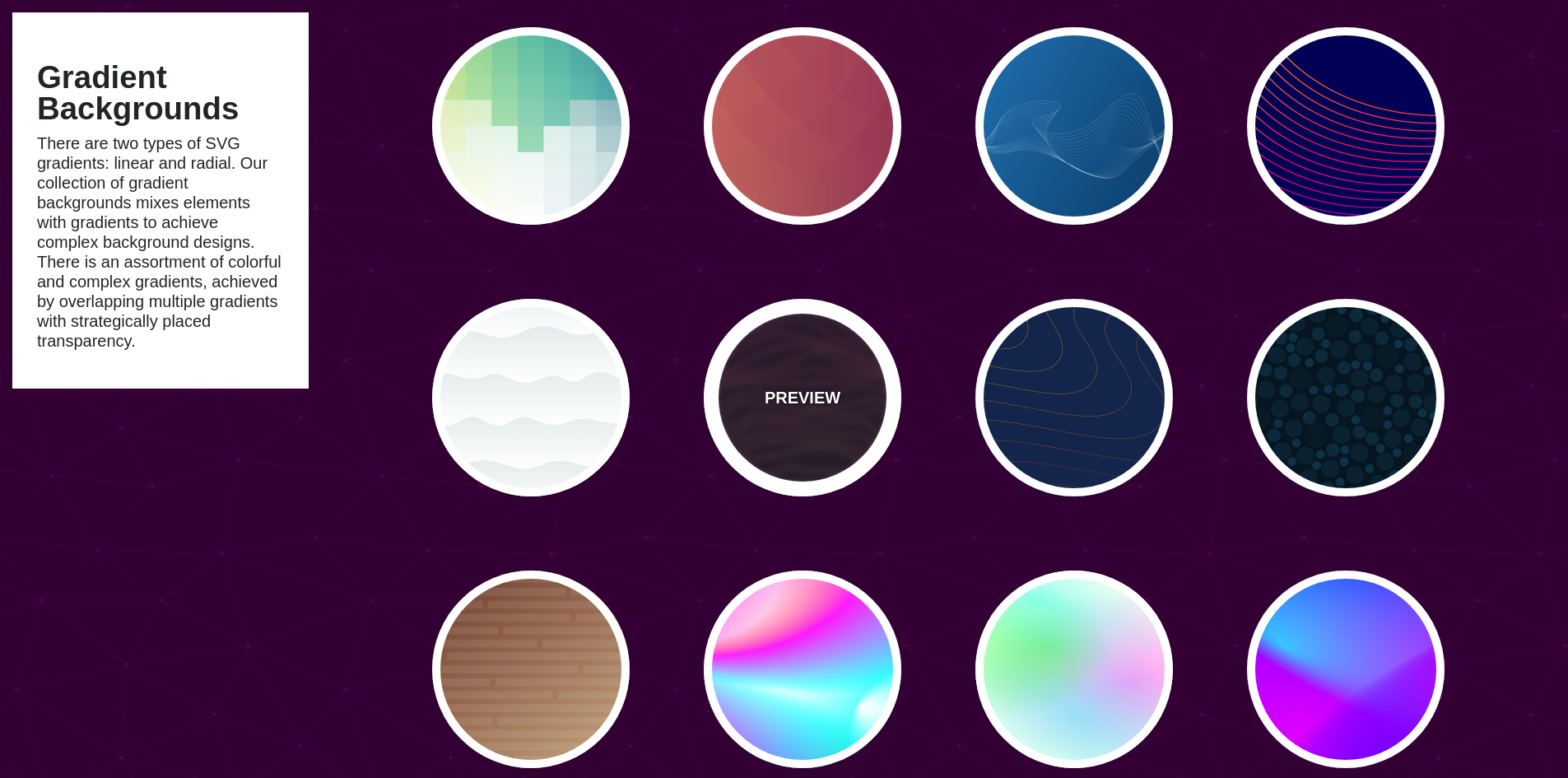
scroll to position [6173, 0]
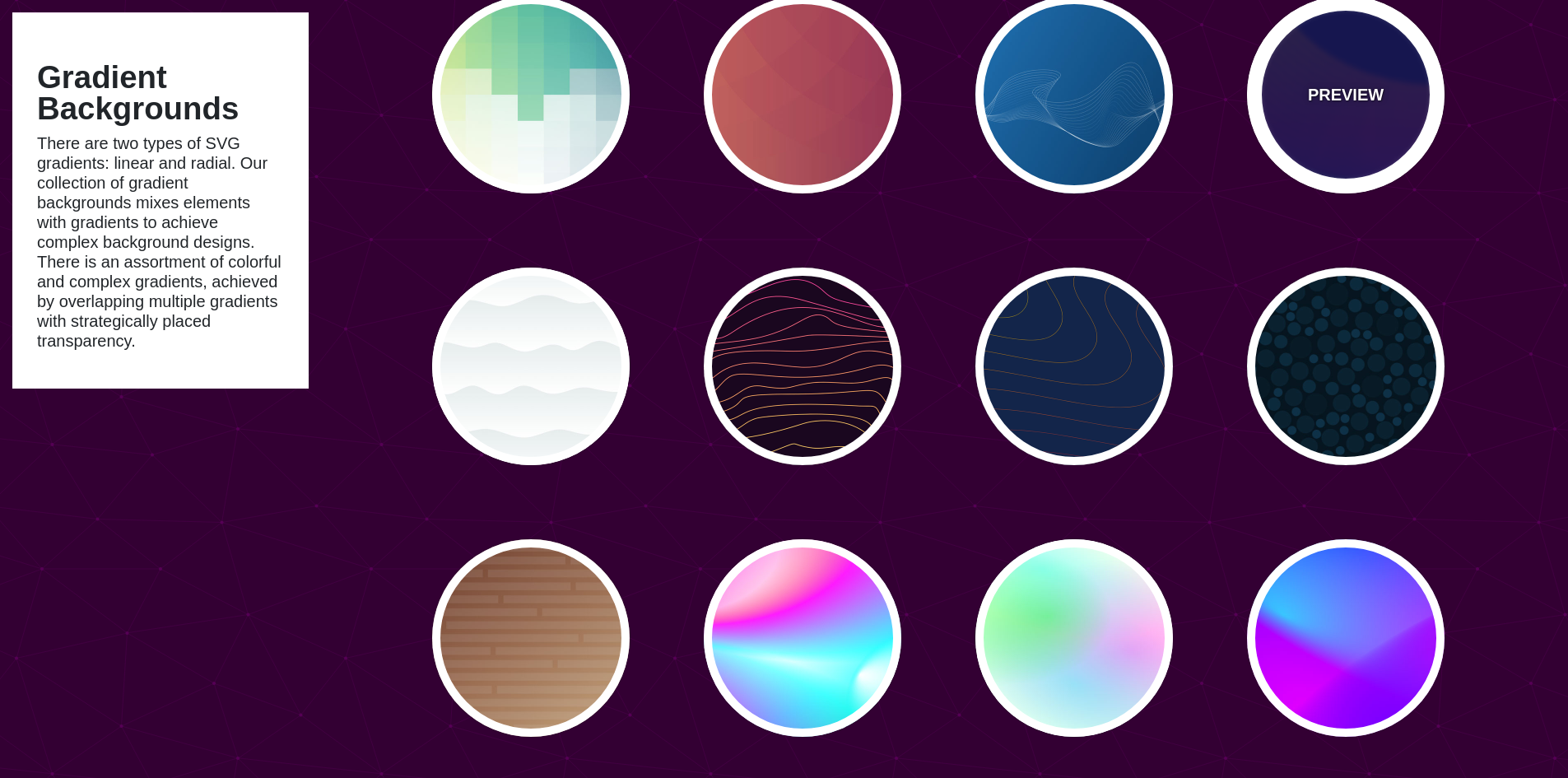
click at [1371, 130] on div "PREVIEW" at bounding box center [1345, 94] width 198 height 198
type input "#000055"
type input "#FFBB00"
type input "#0000FF"
type input "0"
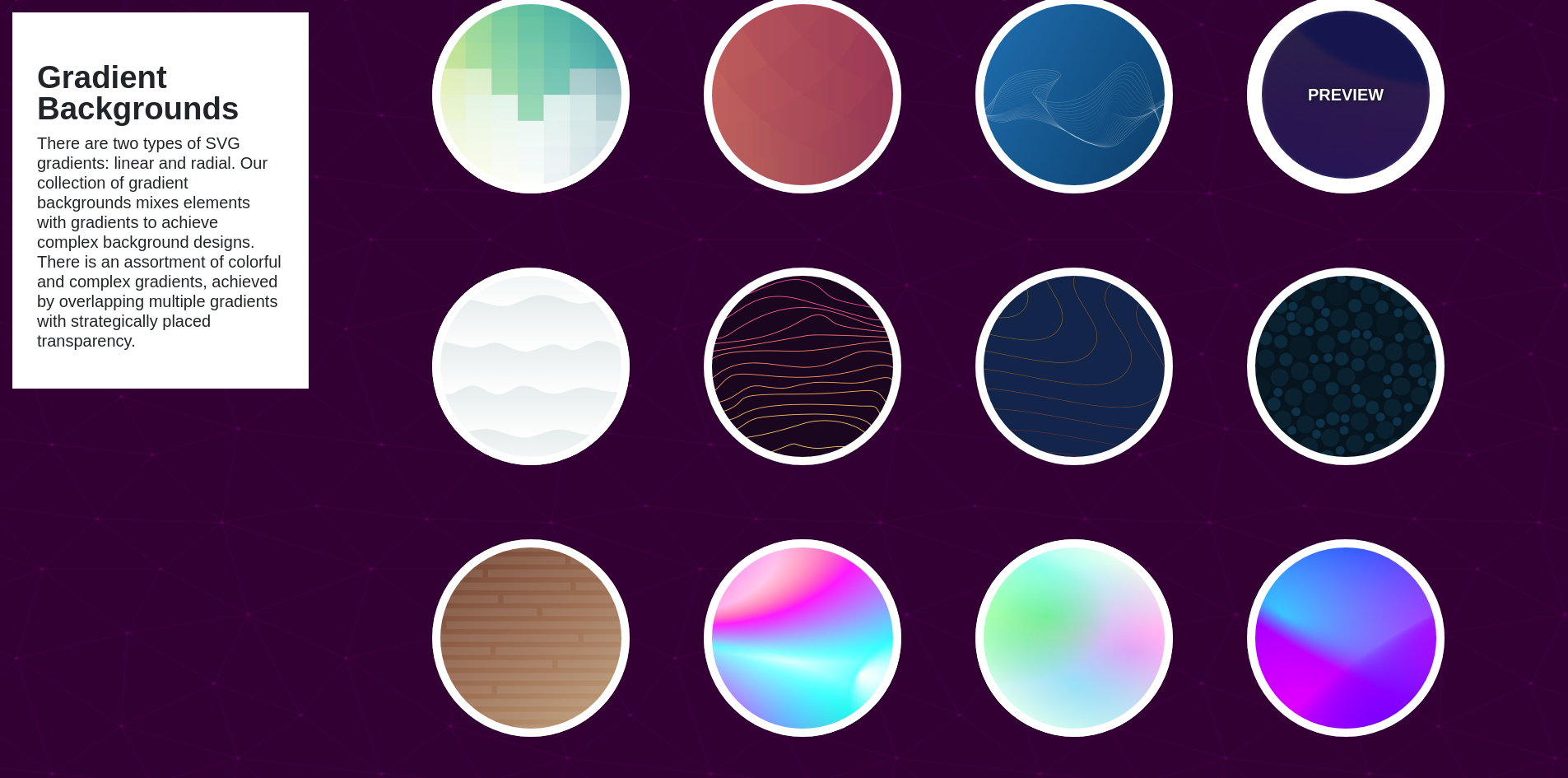
type input "4"
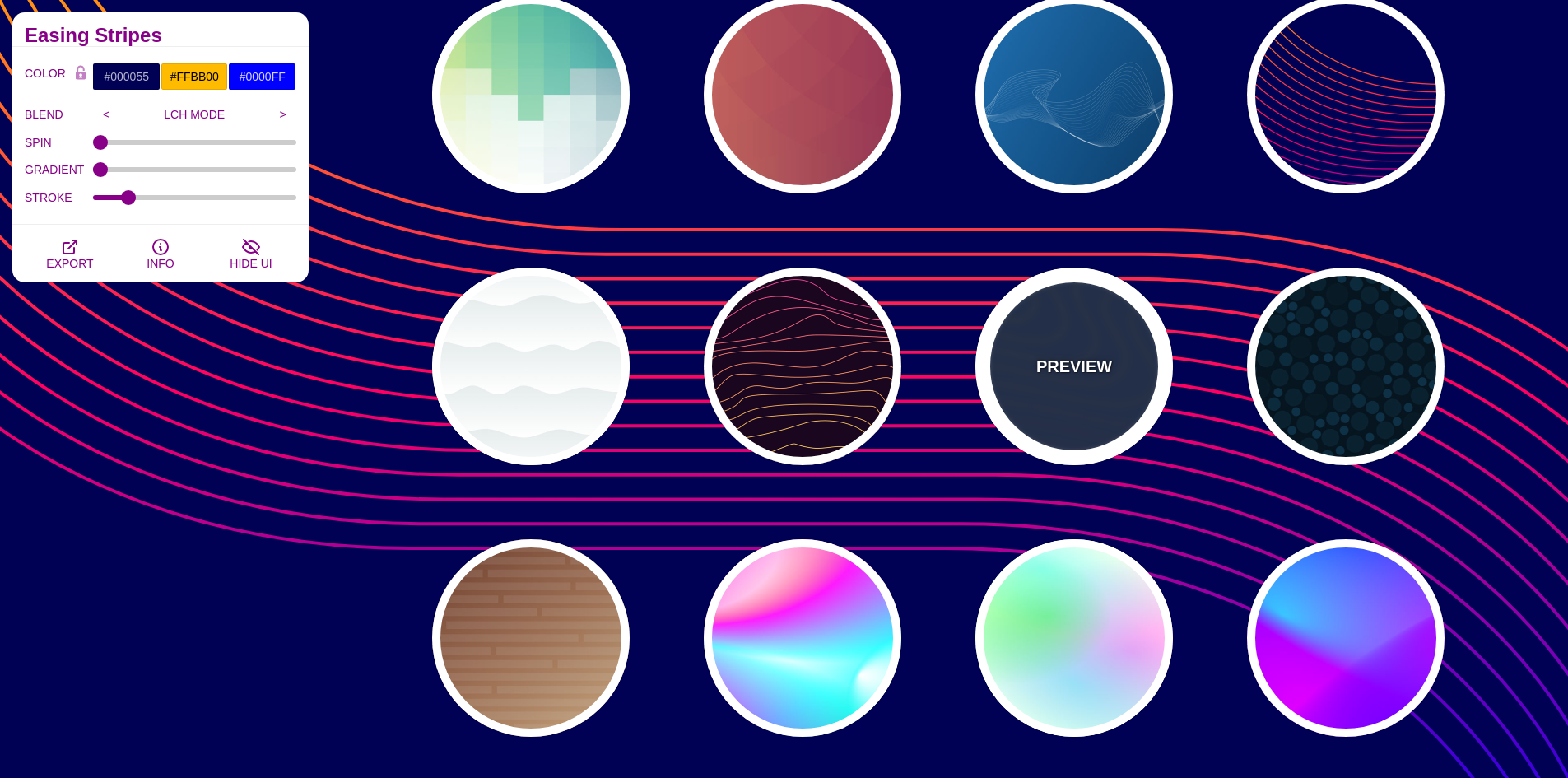
click at [1085, 403] on div "PREVIEW" at bounding box center [1074, 366] width 198 height 198
type input "#13254A"
type input "#FFFF00"
type input "#AA0033"
type input "1"
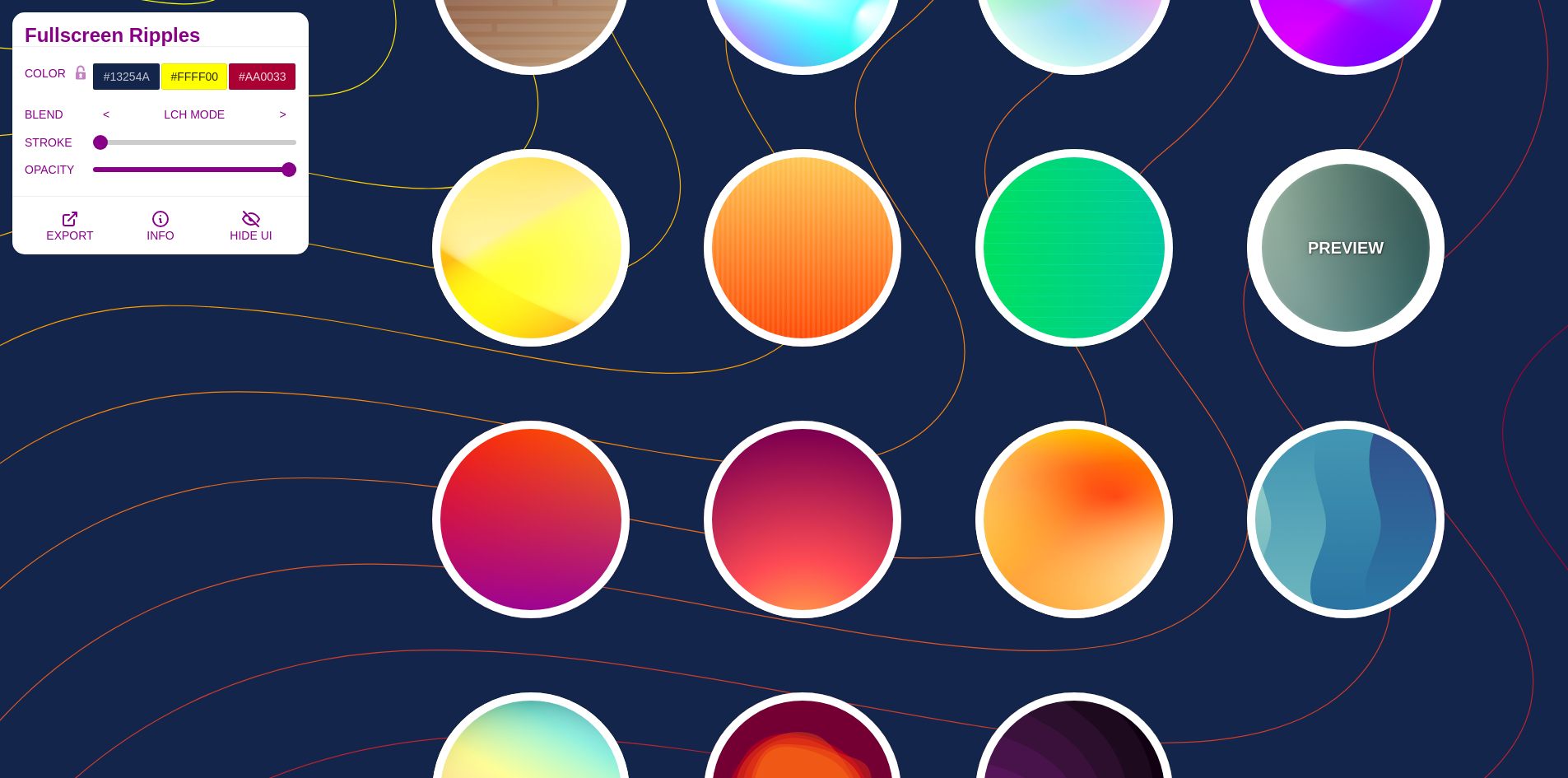
scroll to position [6832, 0]
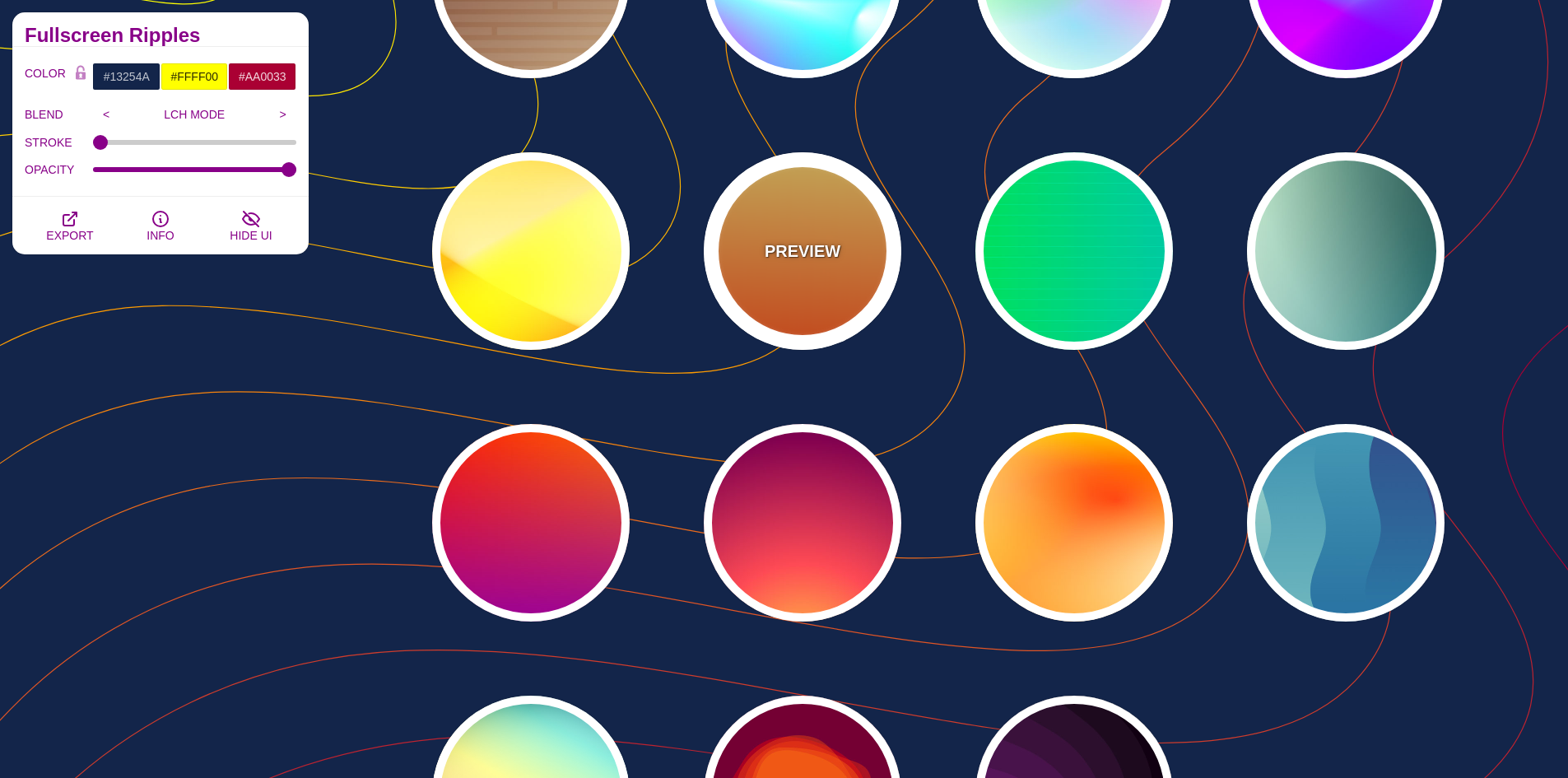
click at [768, 242] on p "PREVIEW" at bounding box center [802, 251] width 76 height 24
type input "#FFFFFF"
type input "#FFCC55"
type input "#FF4400"
type input "0"
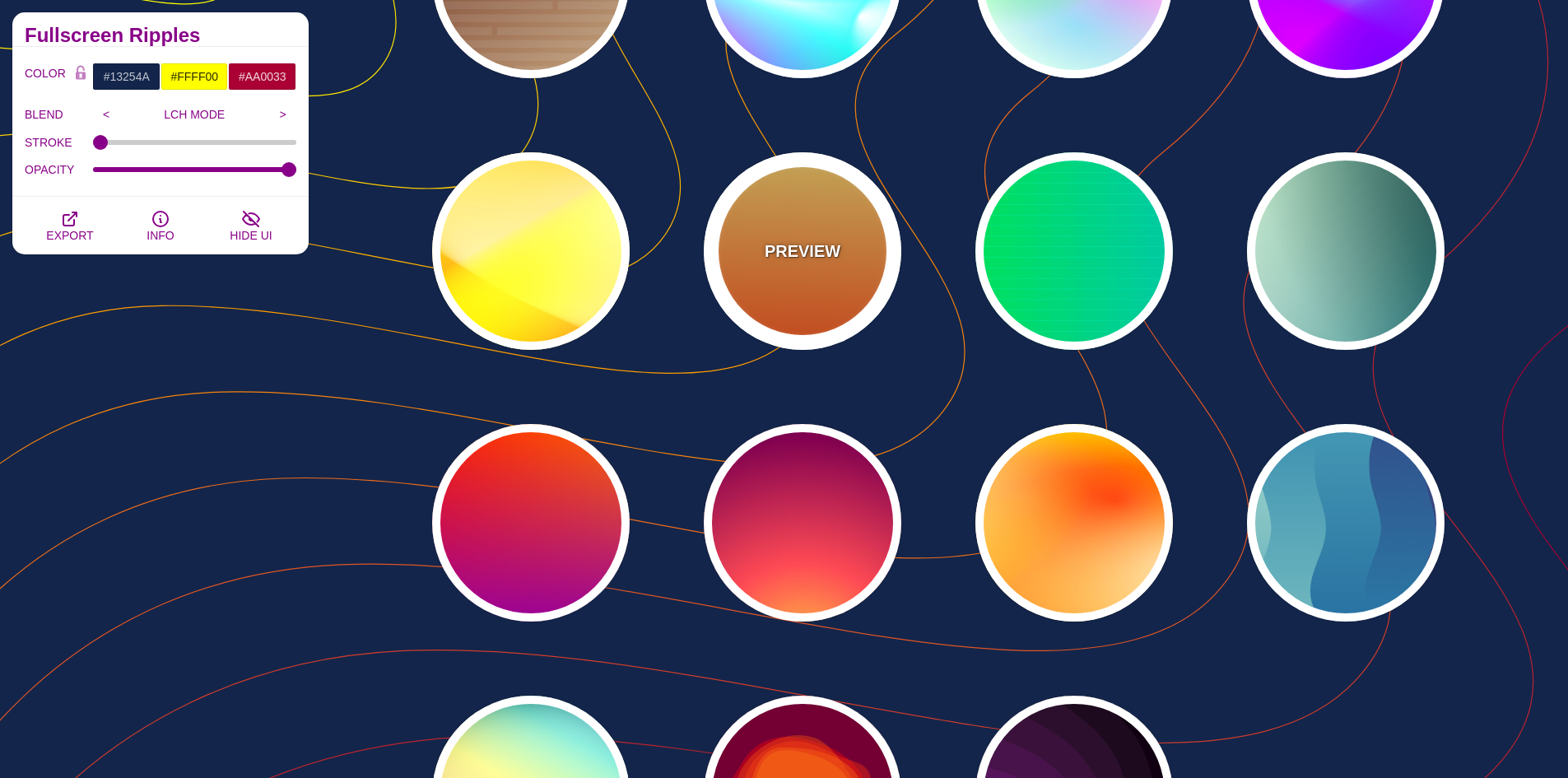
type input "10"
type input "0.1"
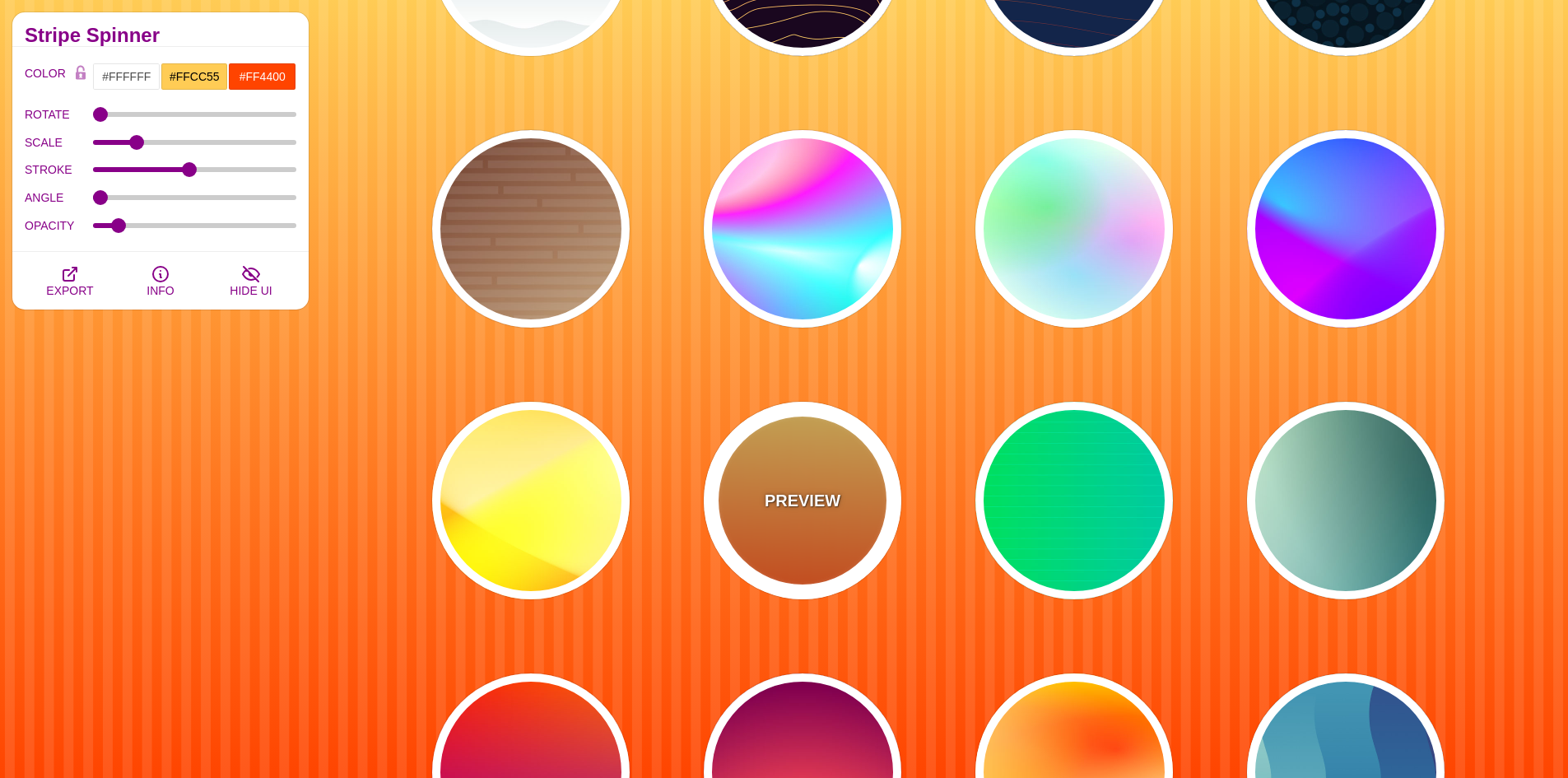
scroll to position [6527, 0]
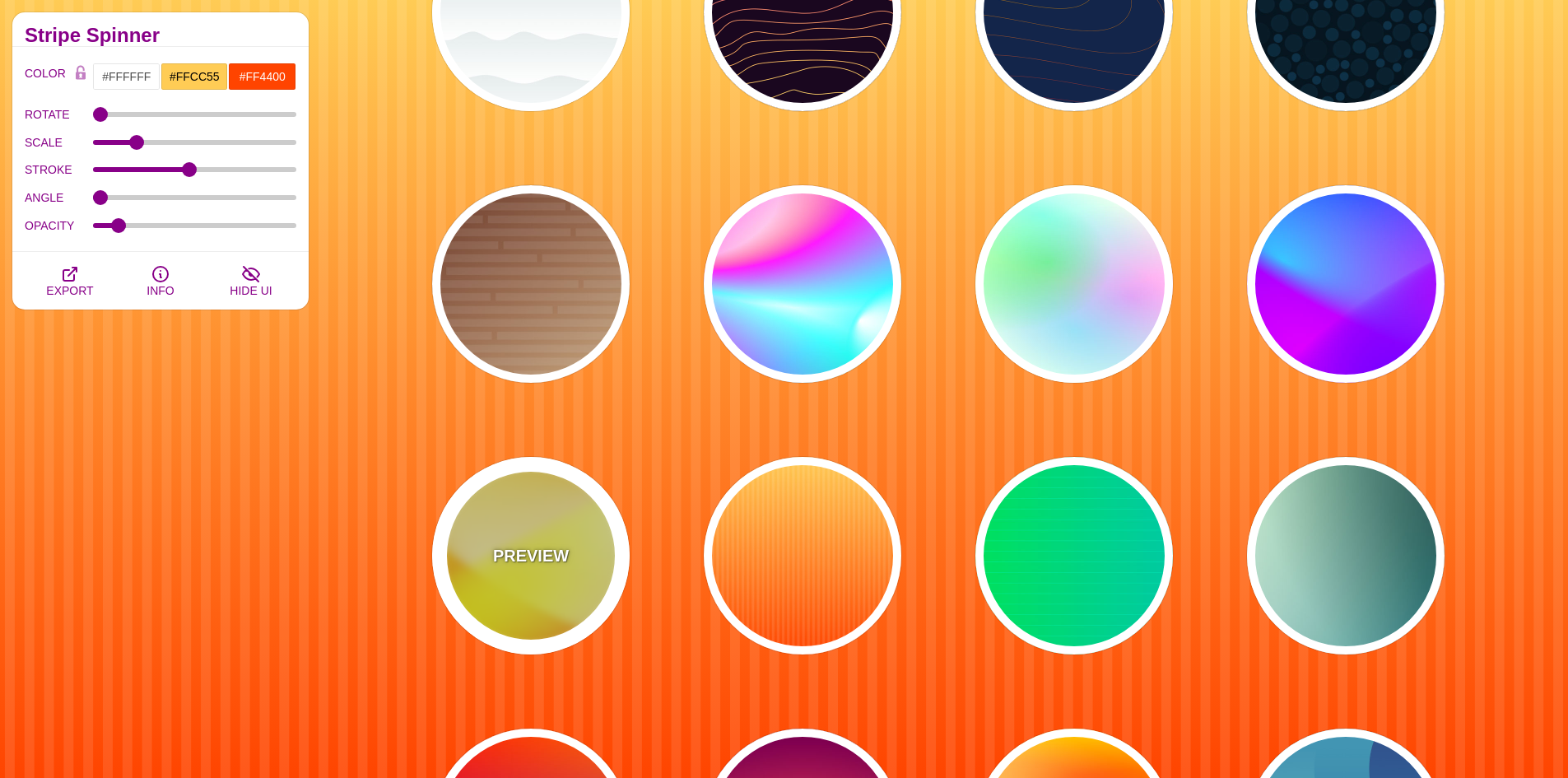
click at [551, 522] on div "PREVIEW" at bounding box center [531, 555] width 198 height 198
type input "#FFFF00"
type input "#FFFFFF"
type input "#FF0000"
type input "1"
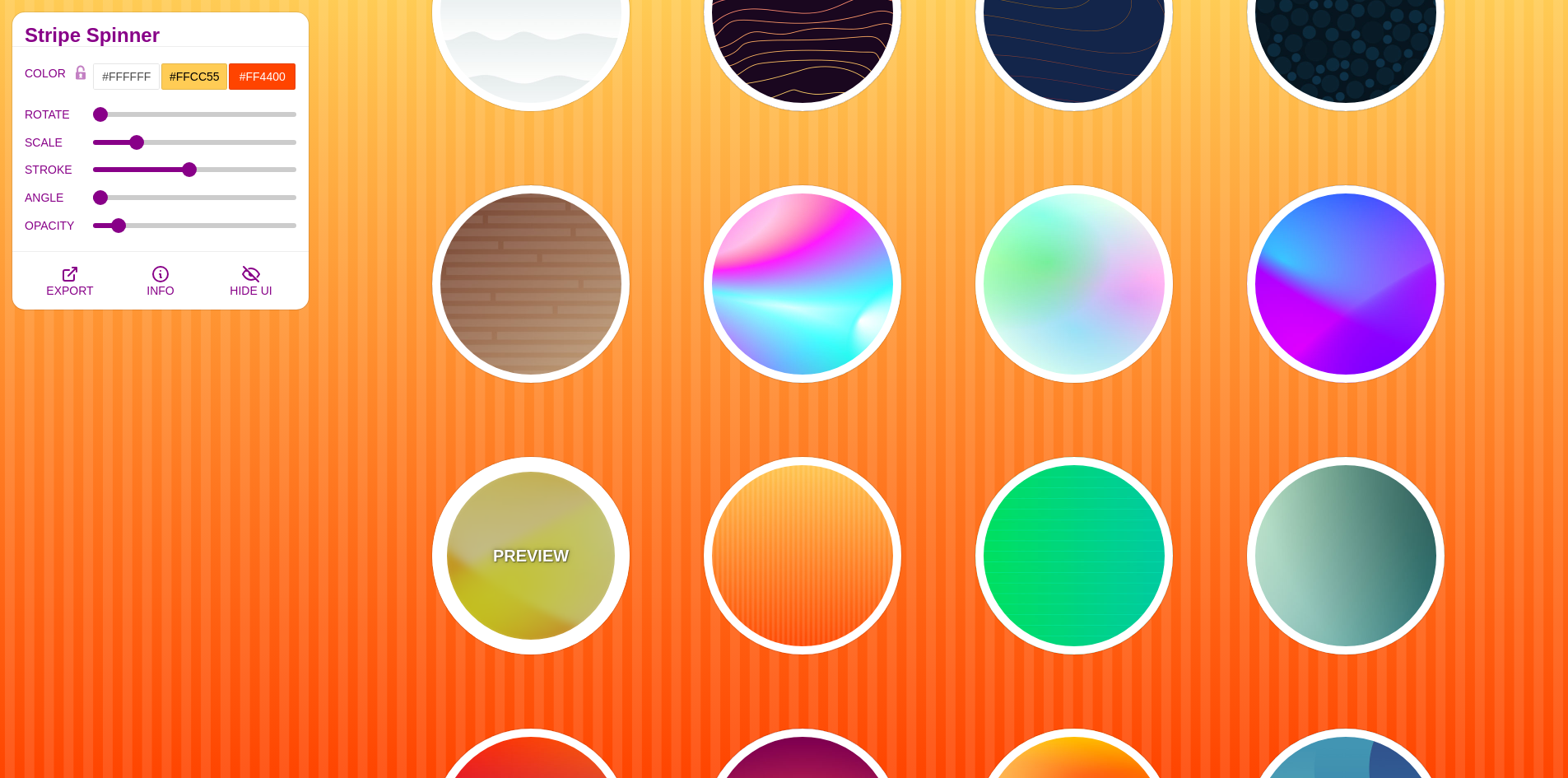
type input "70"
type input "60"
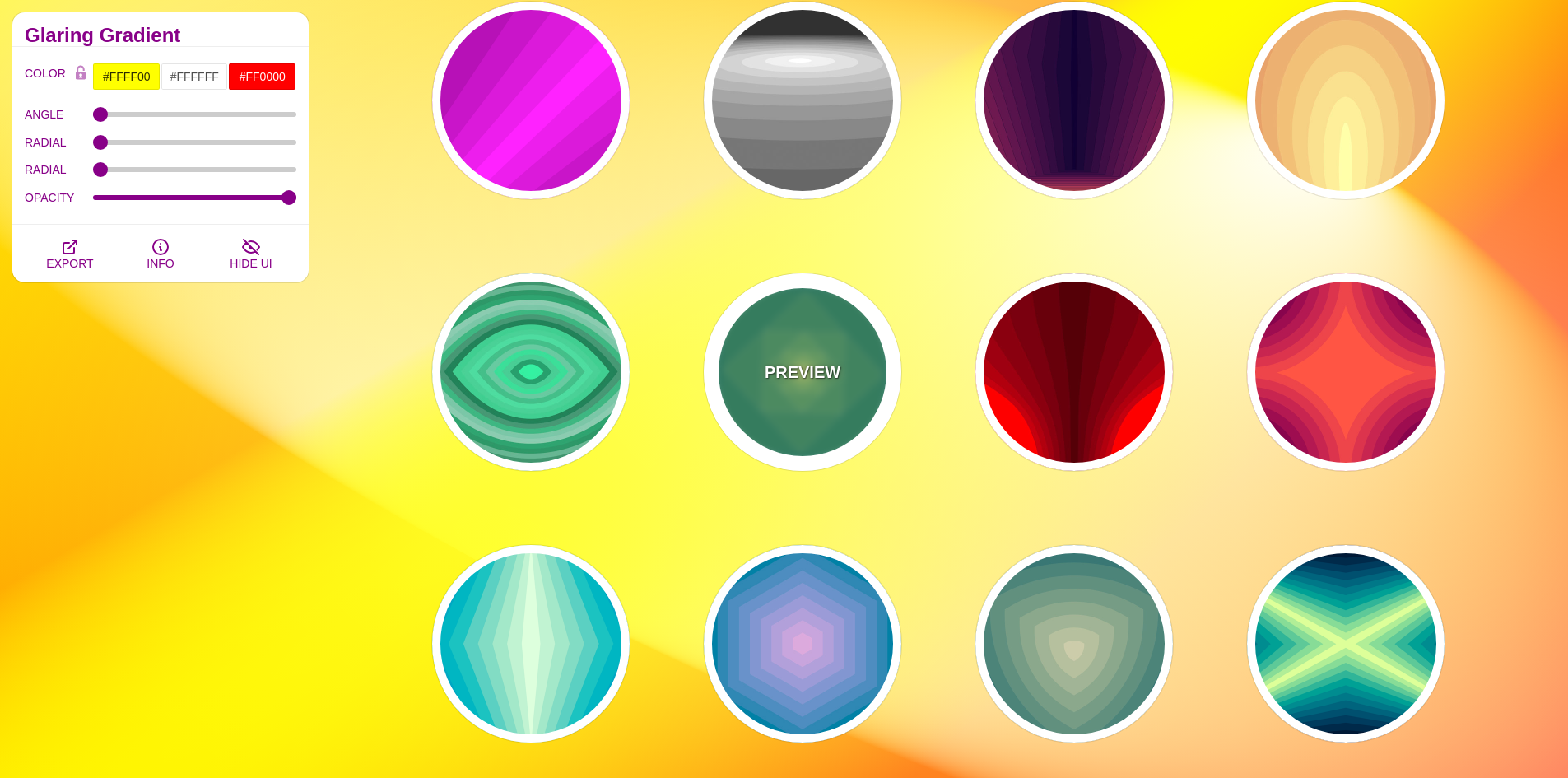
scroll to position [2659, 0]
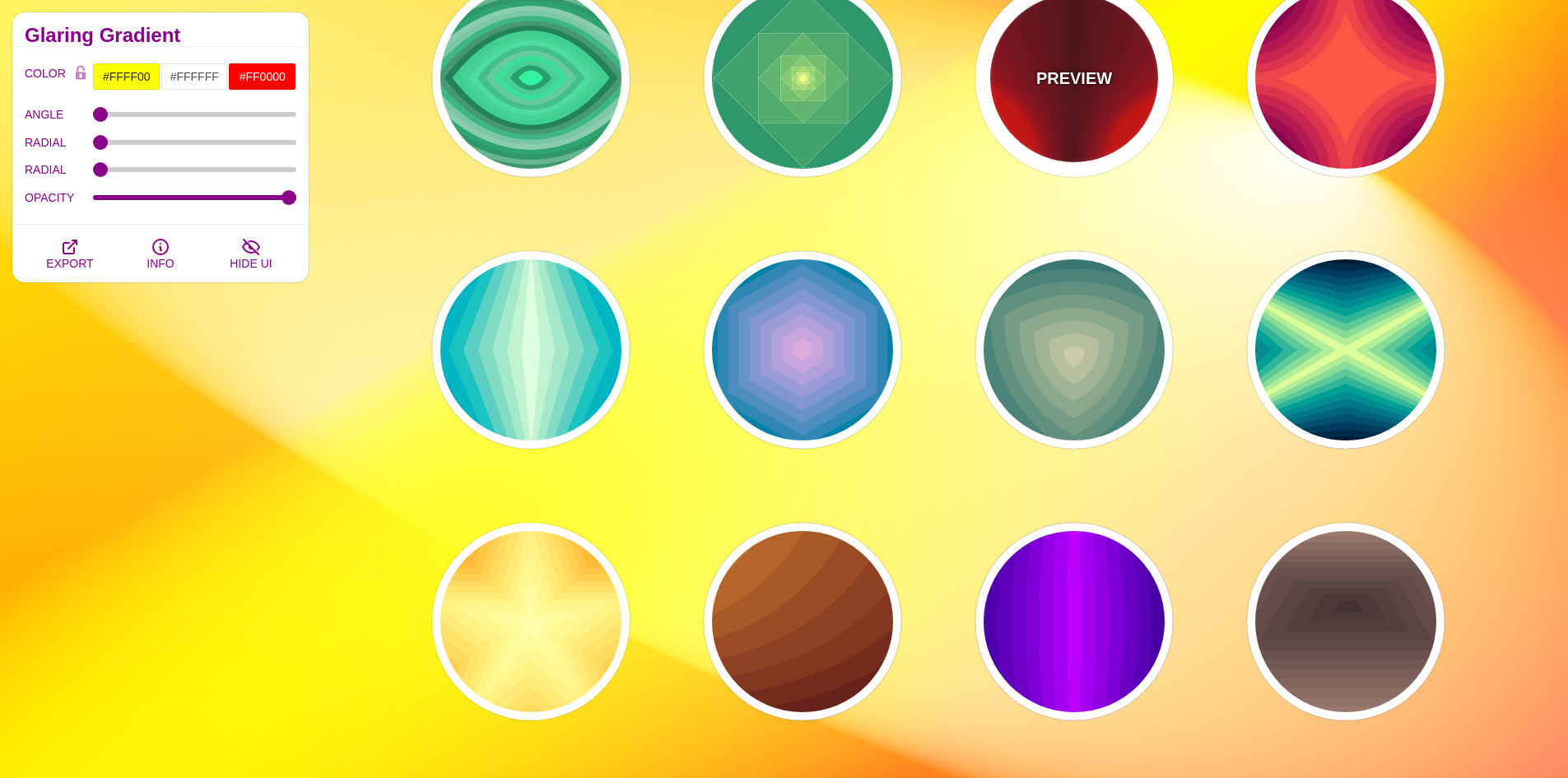
click at [1070, 67] on p "PREVIEW" at bounding box center [1074, 78] width 76 height 24
type input "#FF0000"
type input "#440000"
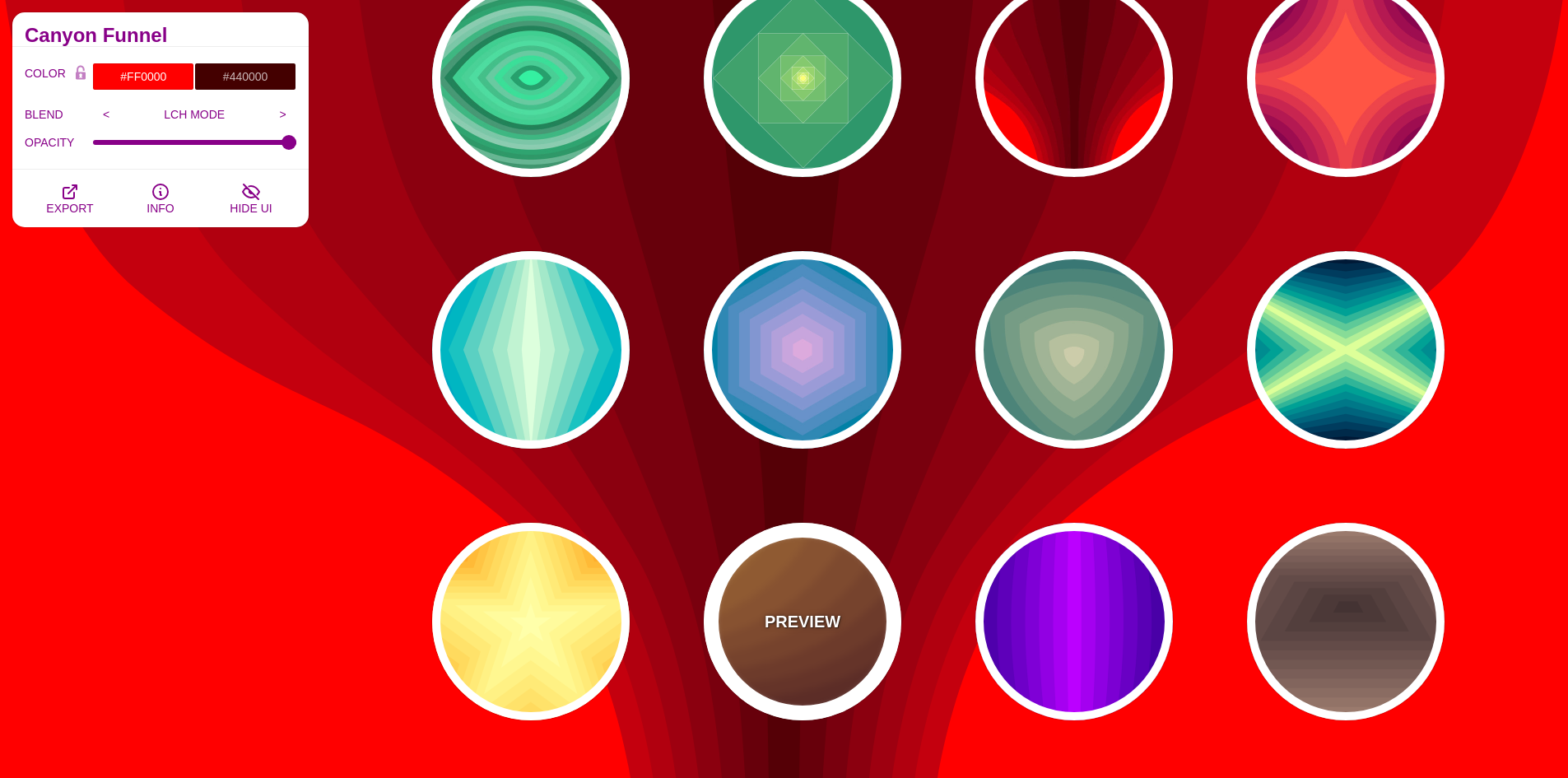
click at [808, 593] on div "PREVIEW" at bounding box center [802, 621] width 198 height 198
type input "#DD9933"
type input "#330000"
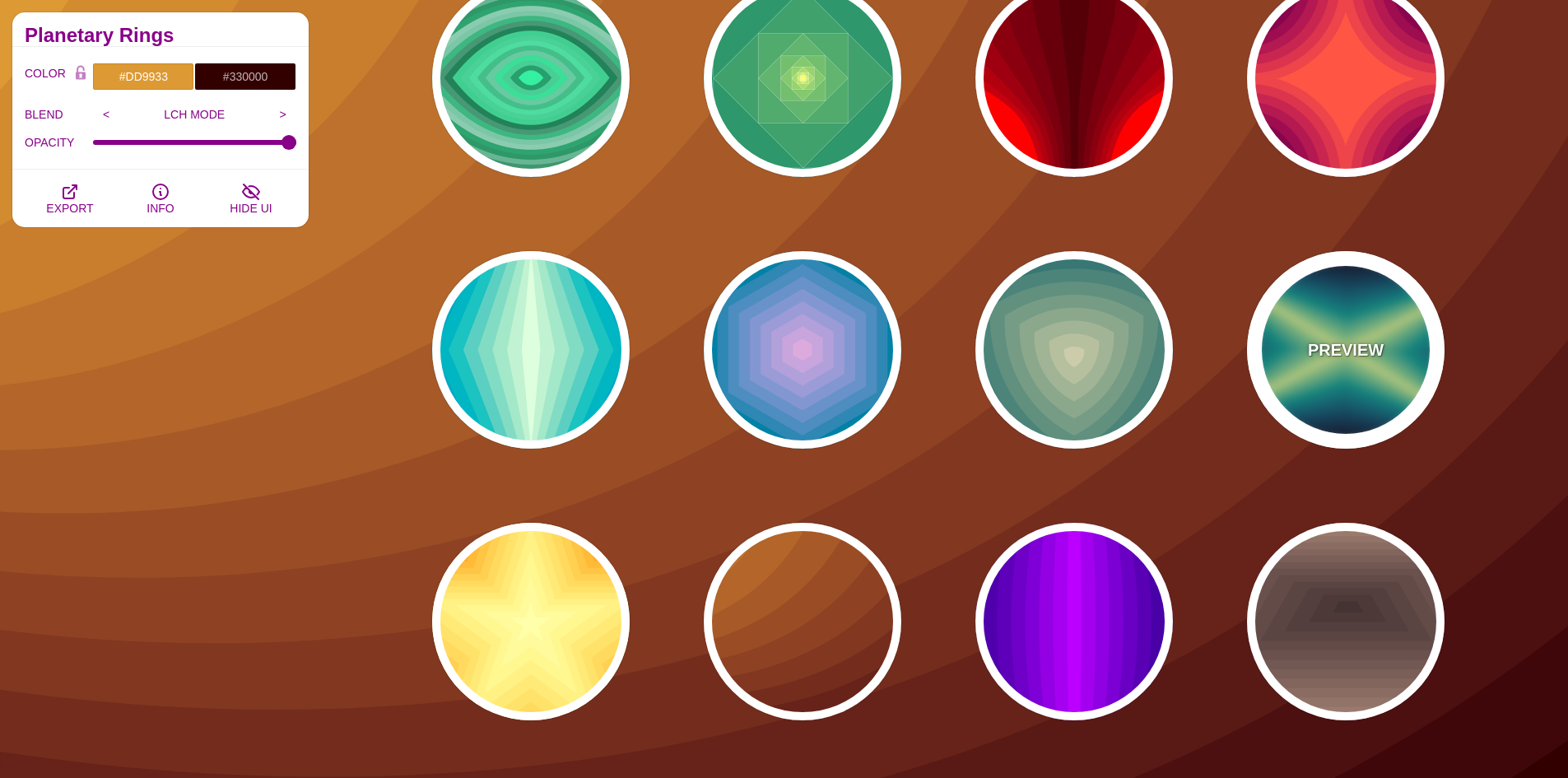
click at [1369, 357] on p "PREVIEW" at bounding box center [1345, 349] width 76 height 24
type input "#000022"
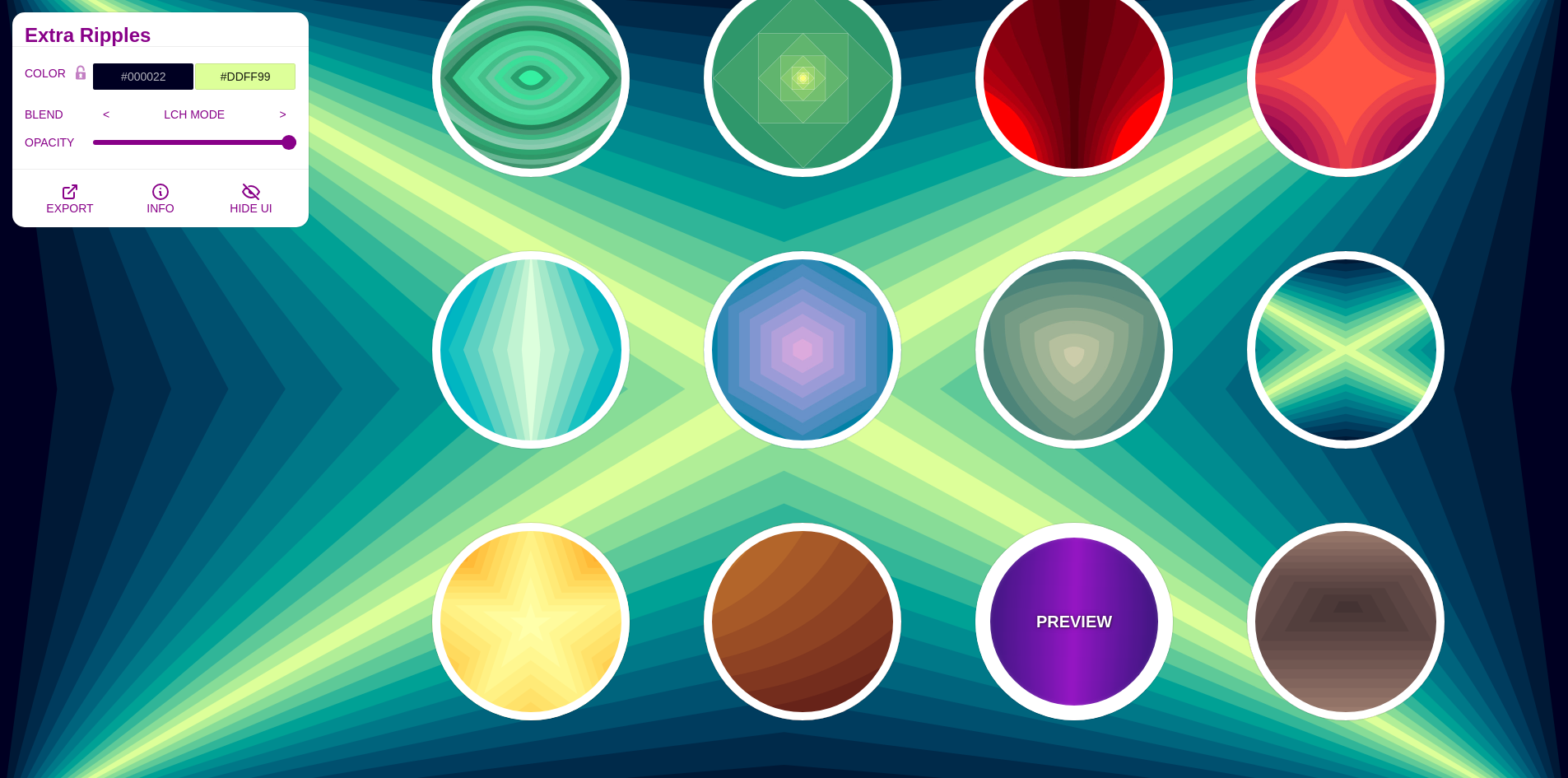
click at [1083, 632] on p "PREVIEW" at bounding box center [1074, 621] width 76 height 24
type input "#BB00FF"
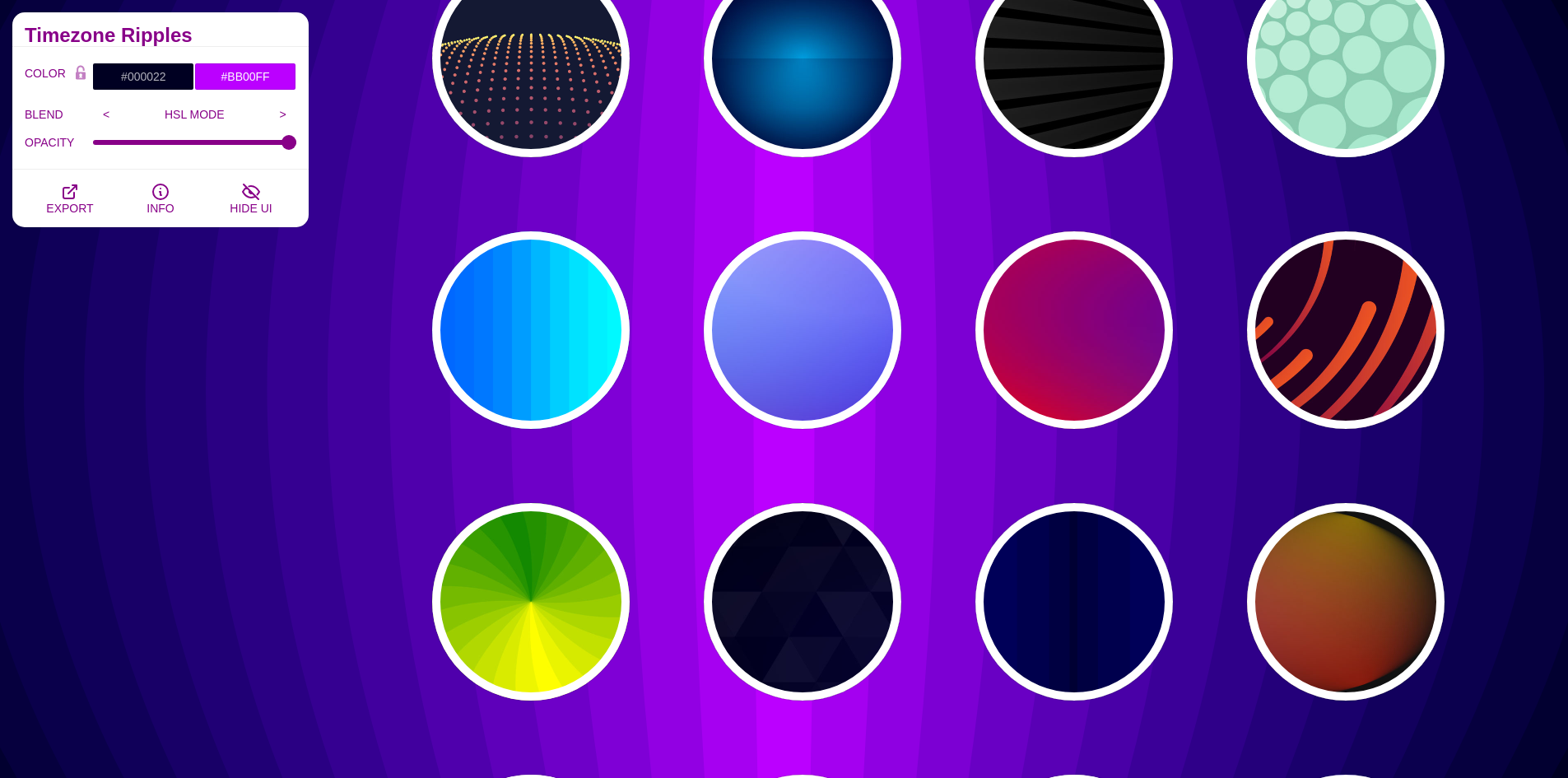
scroll to position [0, 0]
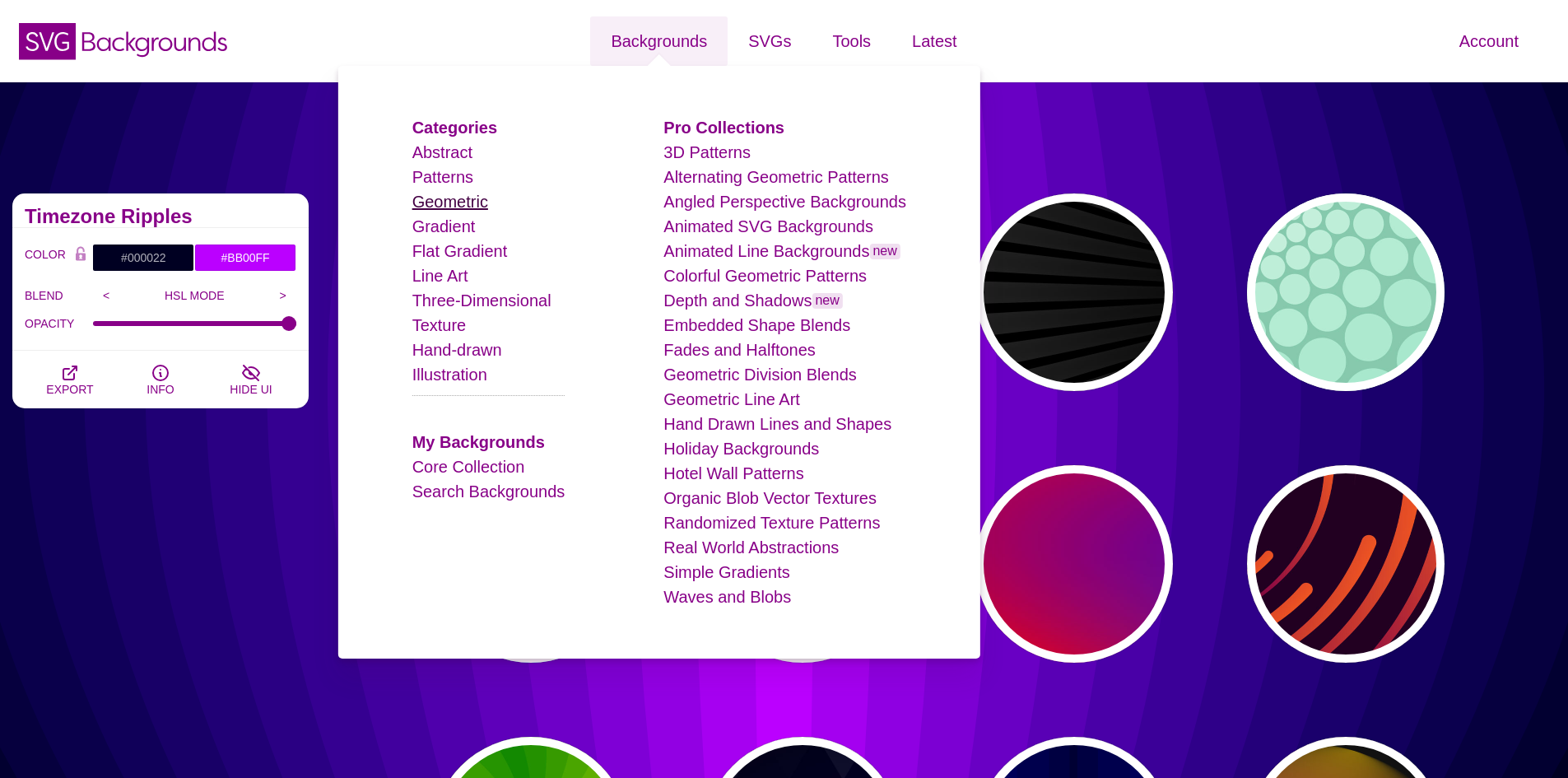
click at [486, 199] on link "Geometric" at bounding box center [449, 201] width 76 height 18
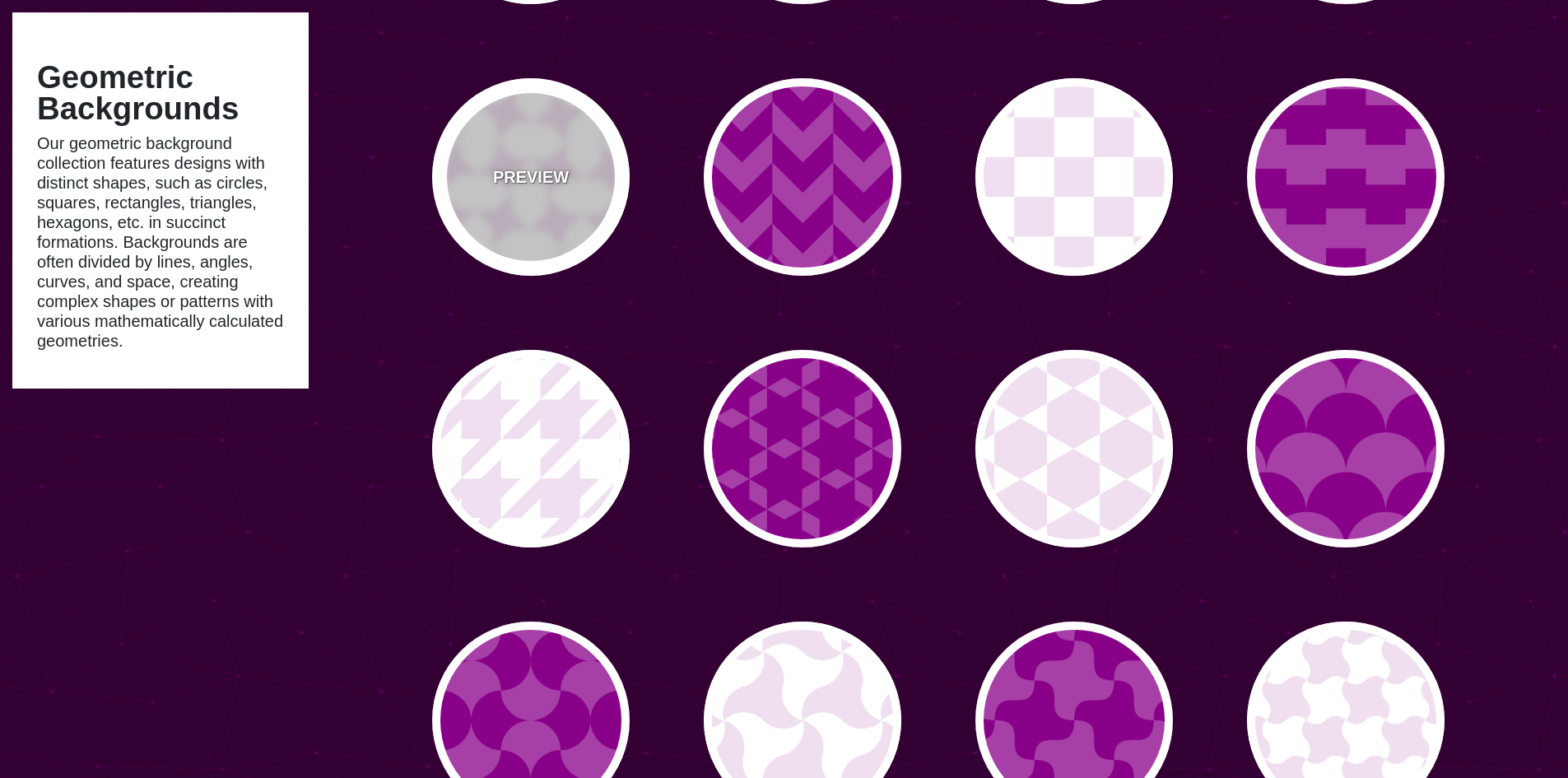
type input "#450057"
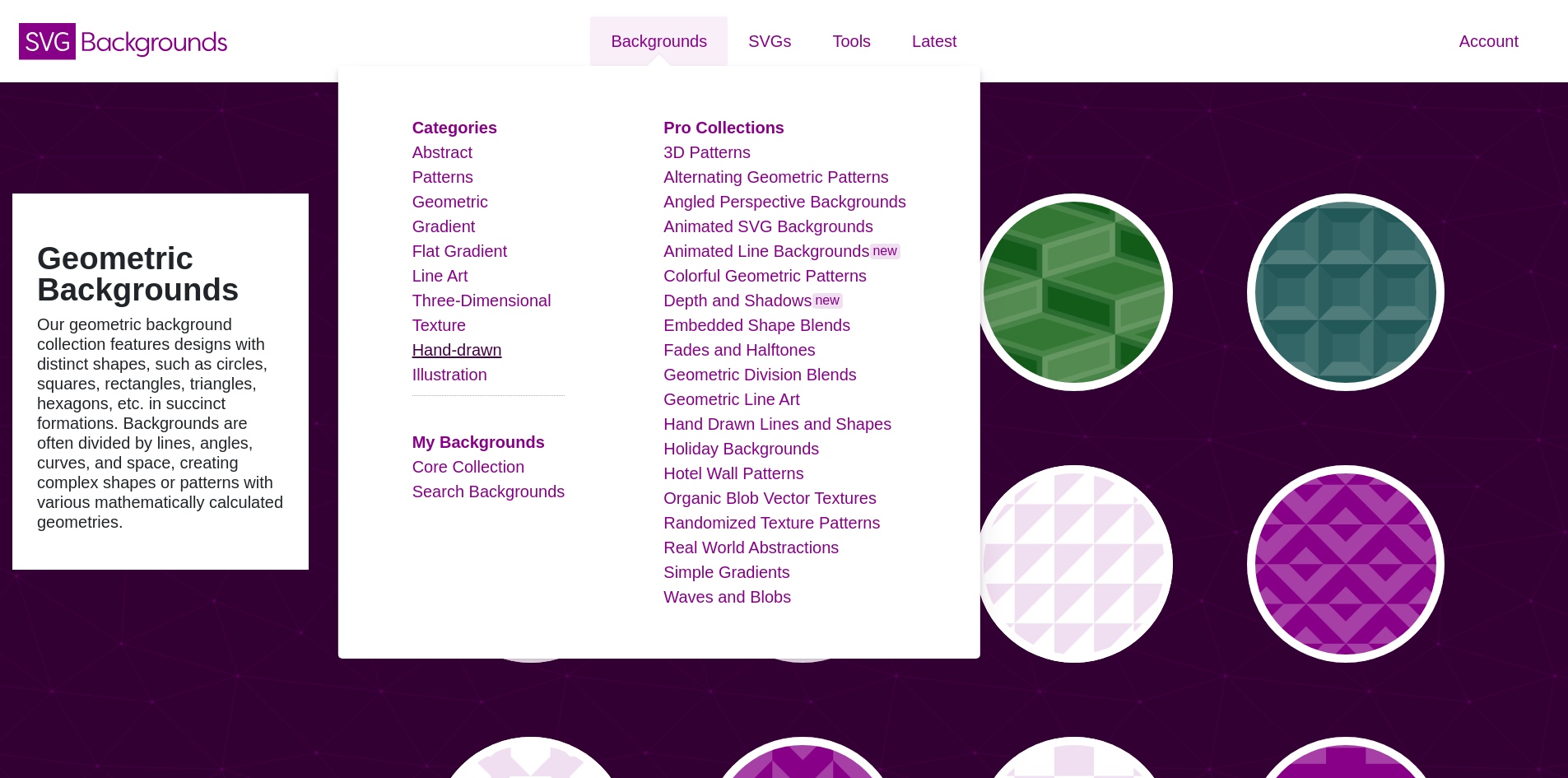
click at [452, 350] on link "Hand-drawn" at bounding box center [456, 349] width 90 height 18
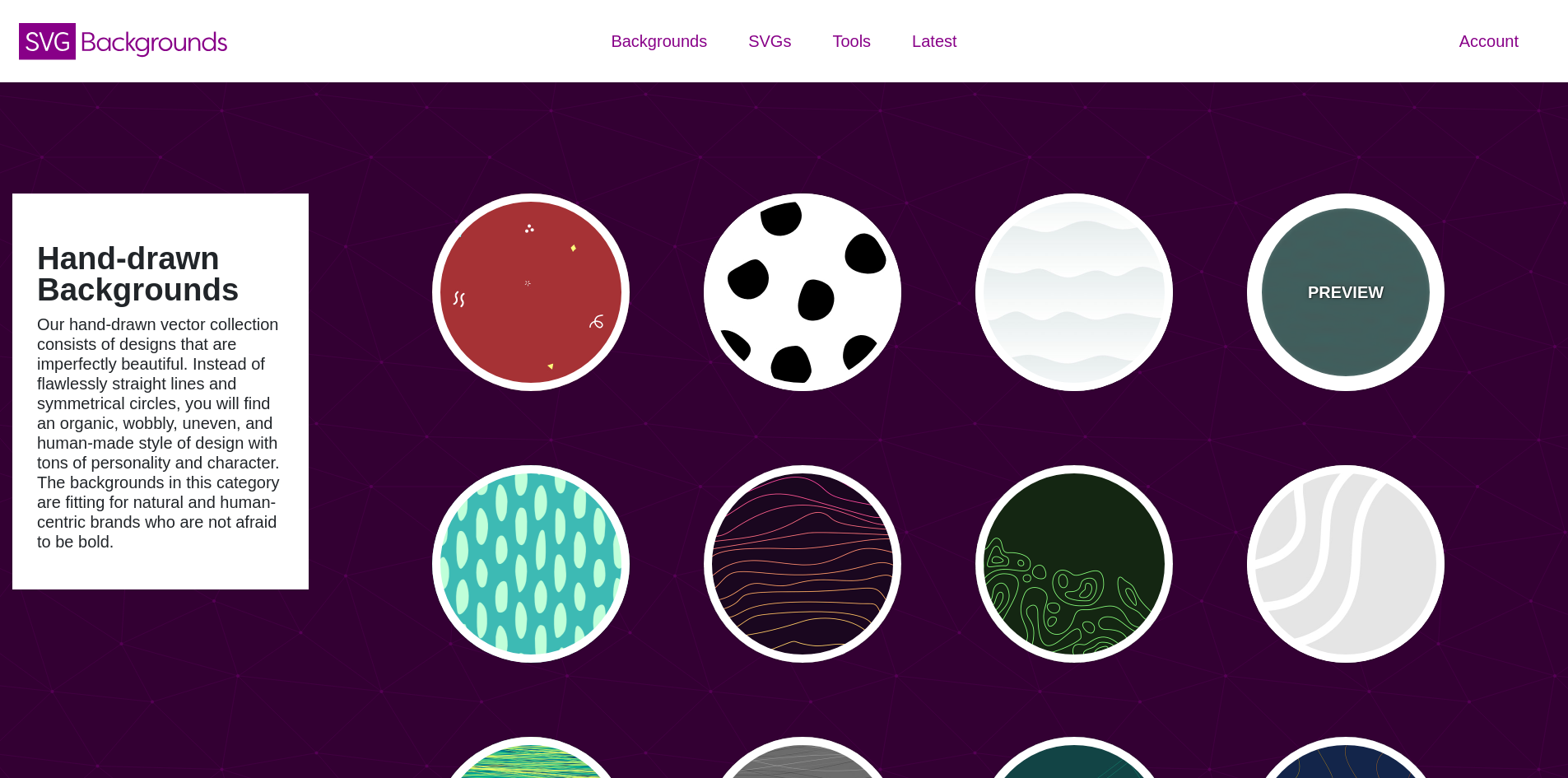
type input "#450057"
type input "#FFFFFF"
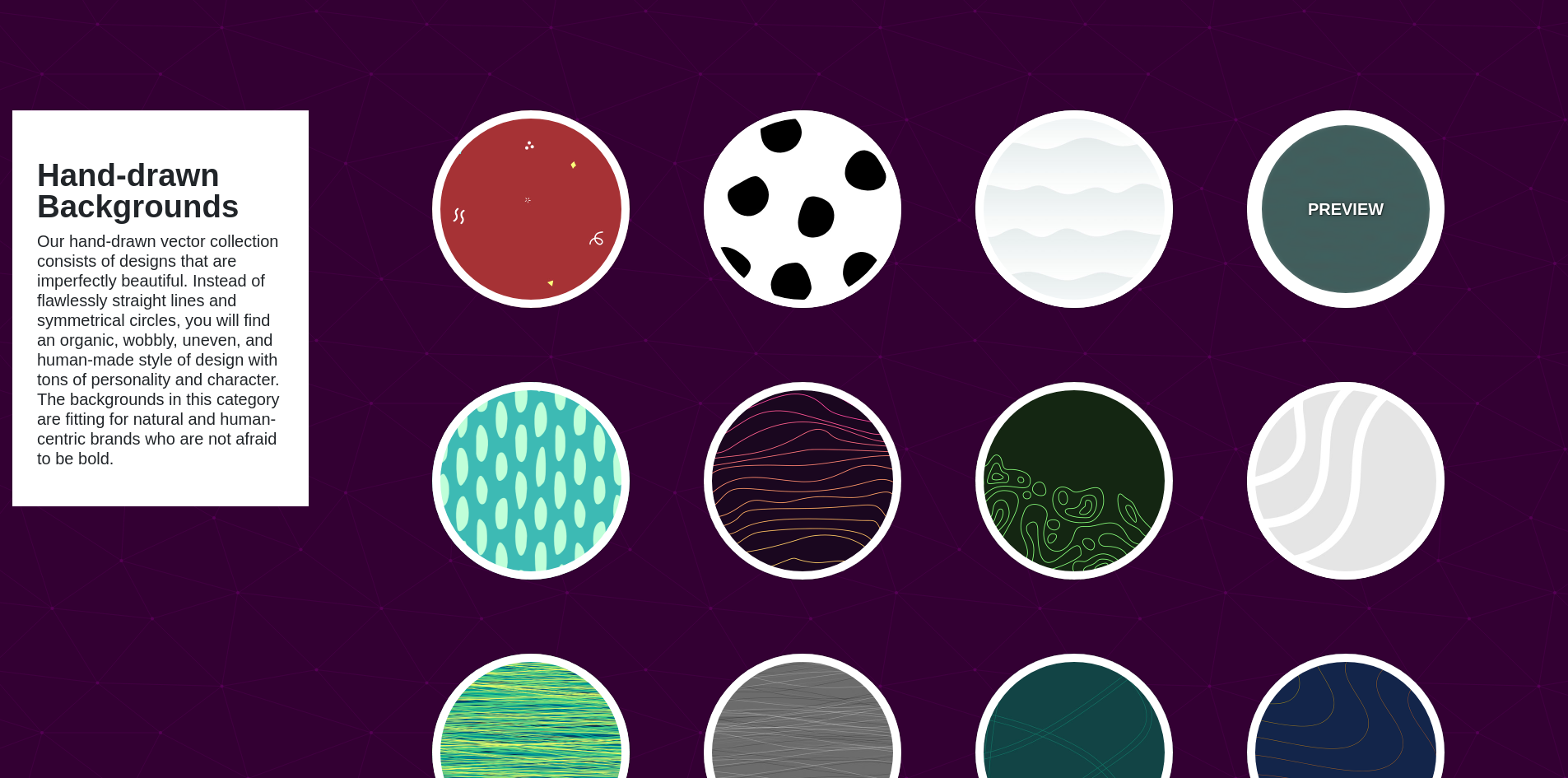
scroll to position [82, 0]
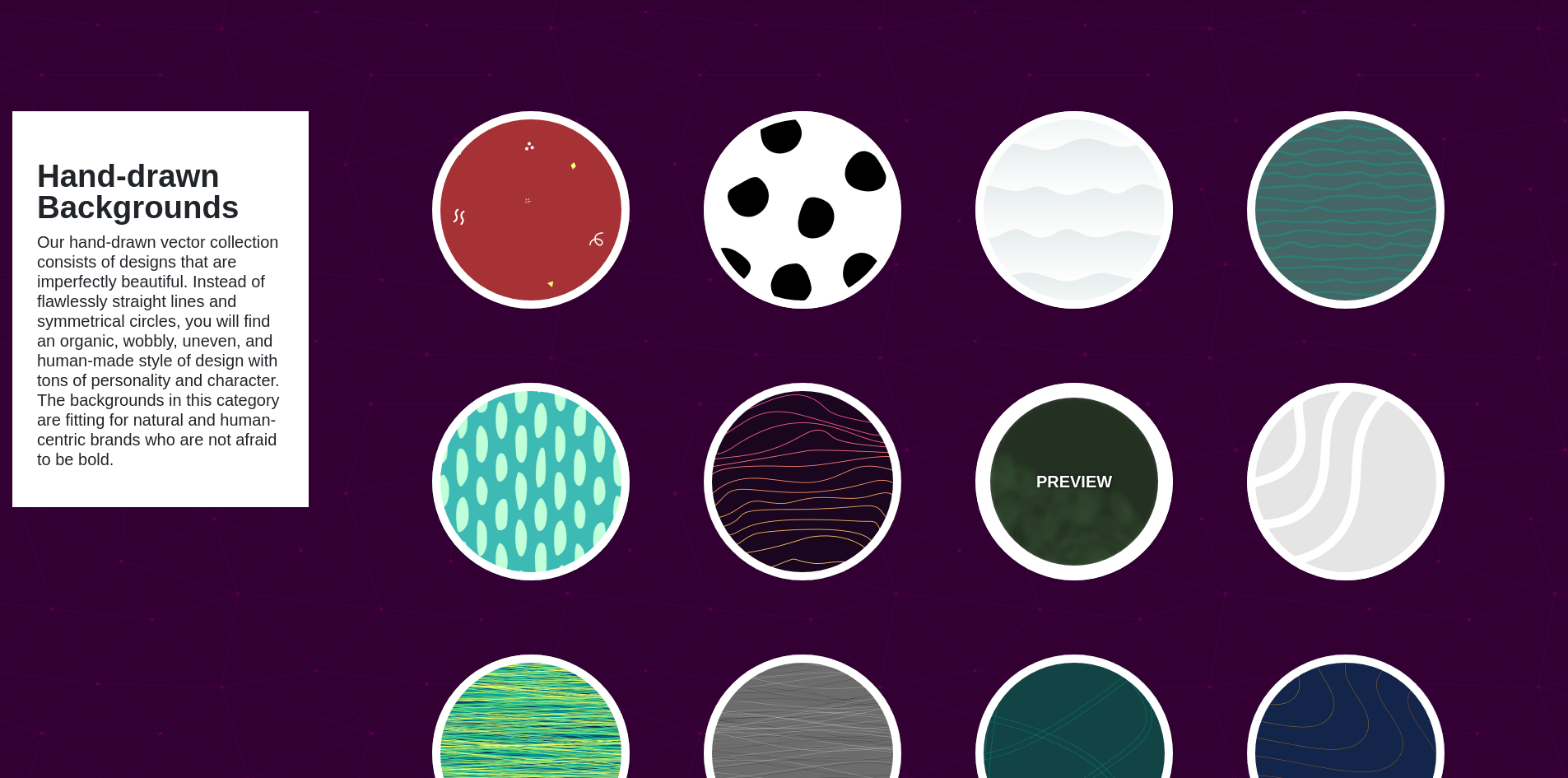
click at [1042, 480] on p "PREVIEW" at bounding box center [1074, 482] width 76 height 24
type input "#142612"
type input "#86FF79"
type input "0"
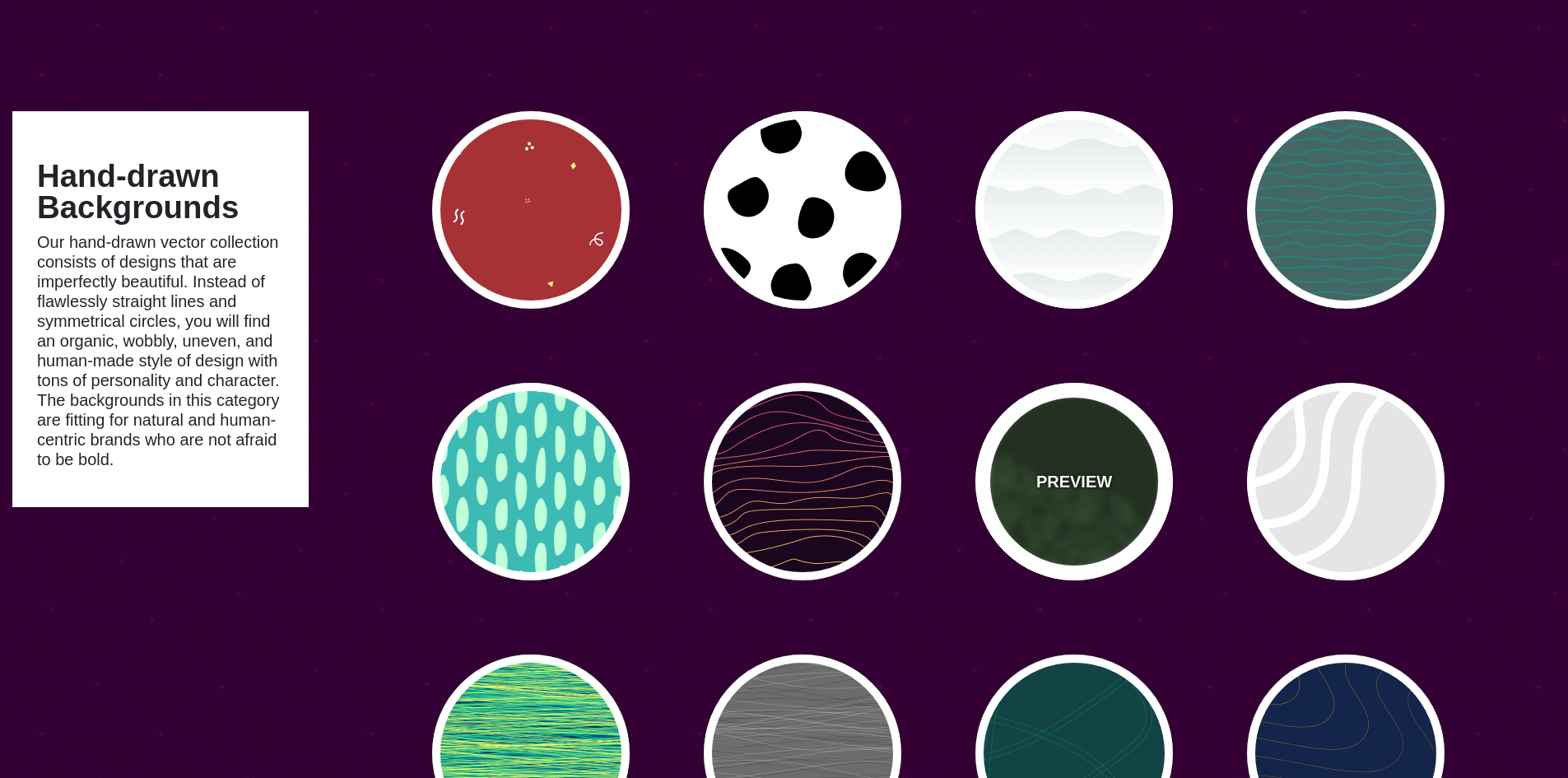
type input "4"
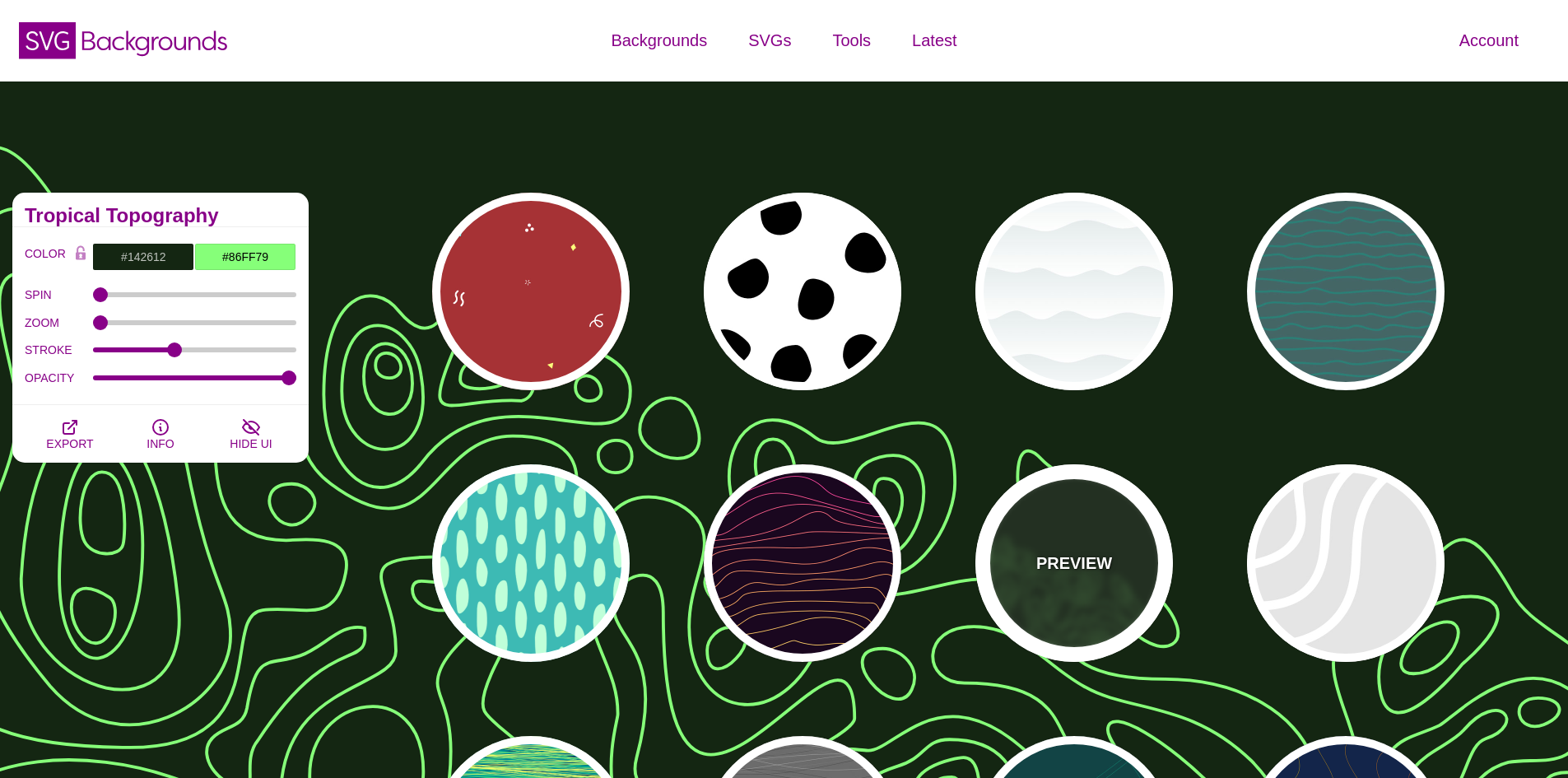
scroll to position [0, 0]
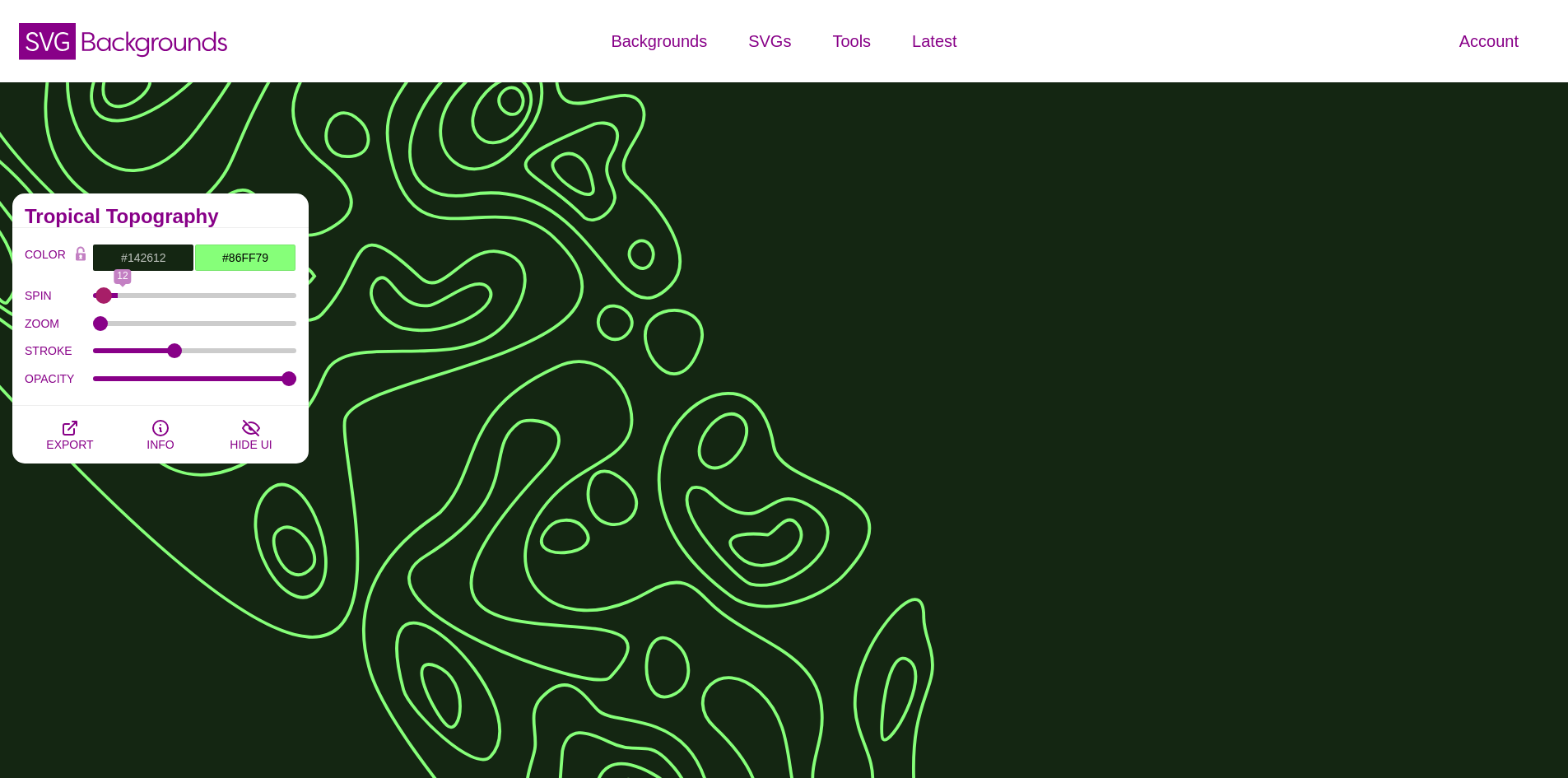
type input "0"
drag, startPoint x: 106, startPoint y: 294, endPoint x: 51, endPoint y: 288, distance: 55.3
click at [93, 292] on input "SPIN" at bounding box center [195, 295] width 204 height 7
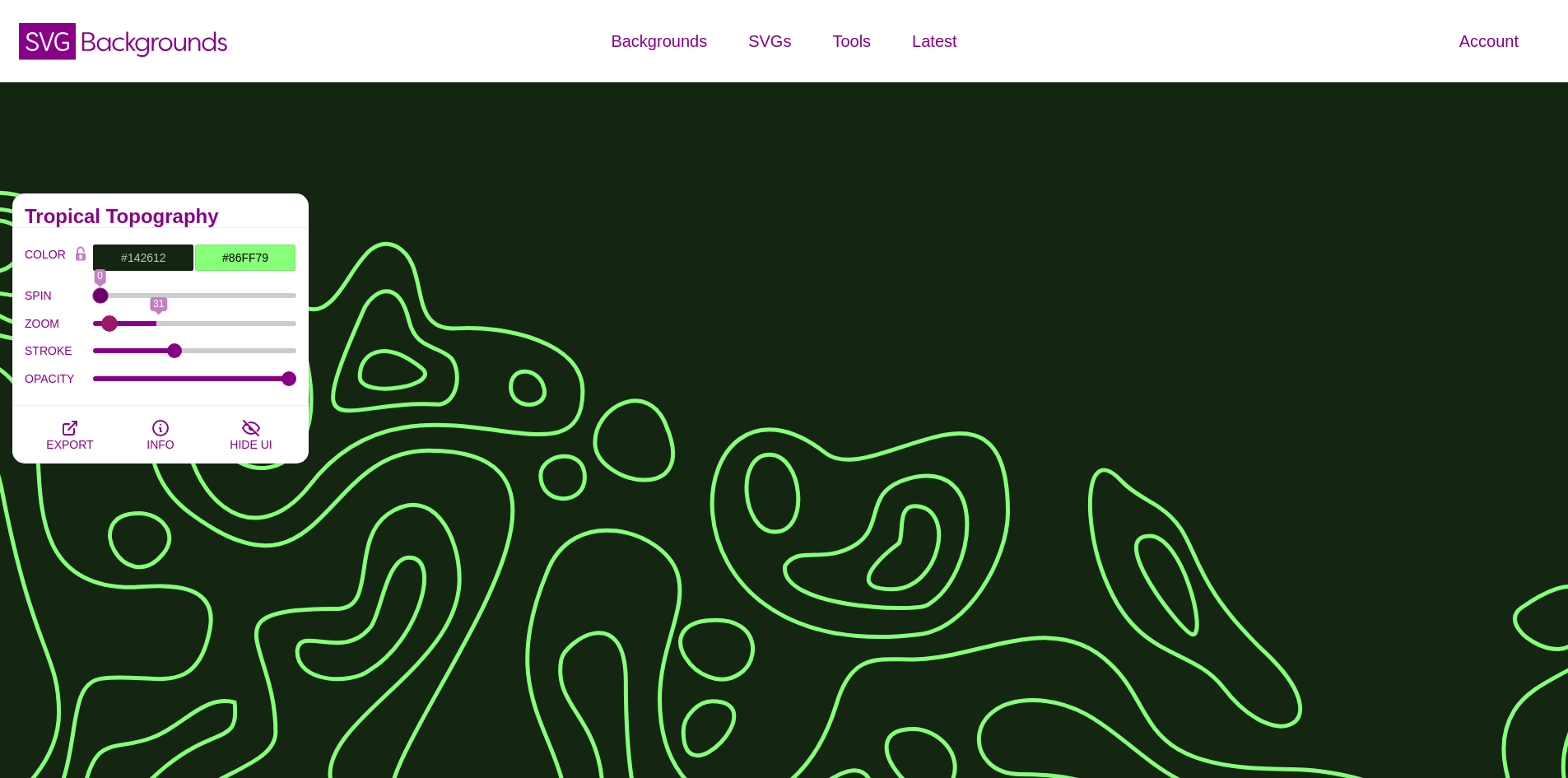
type input "0"
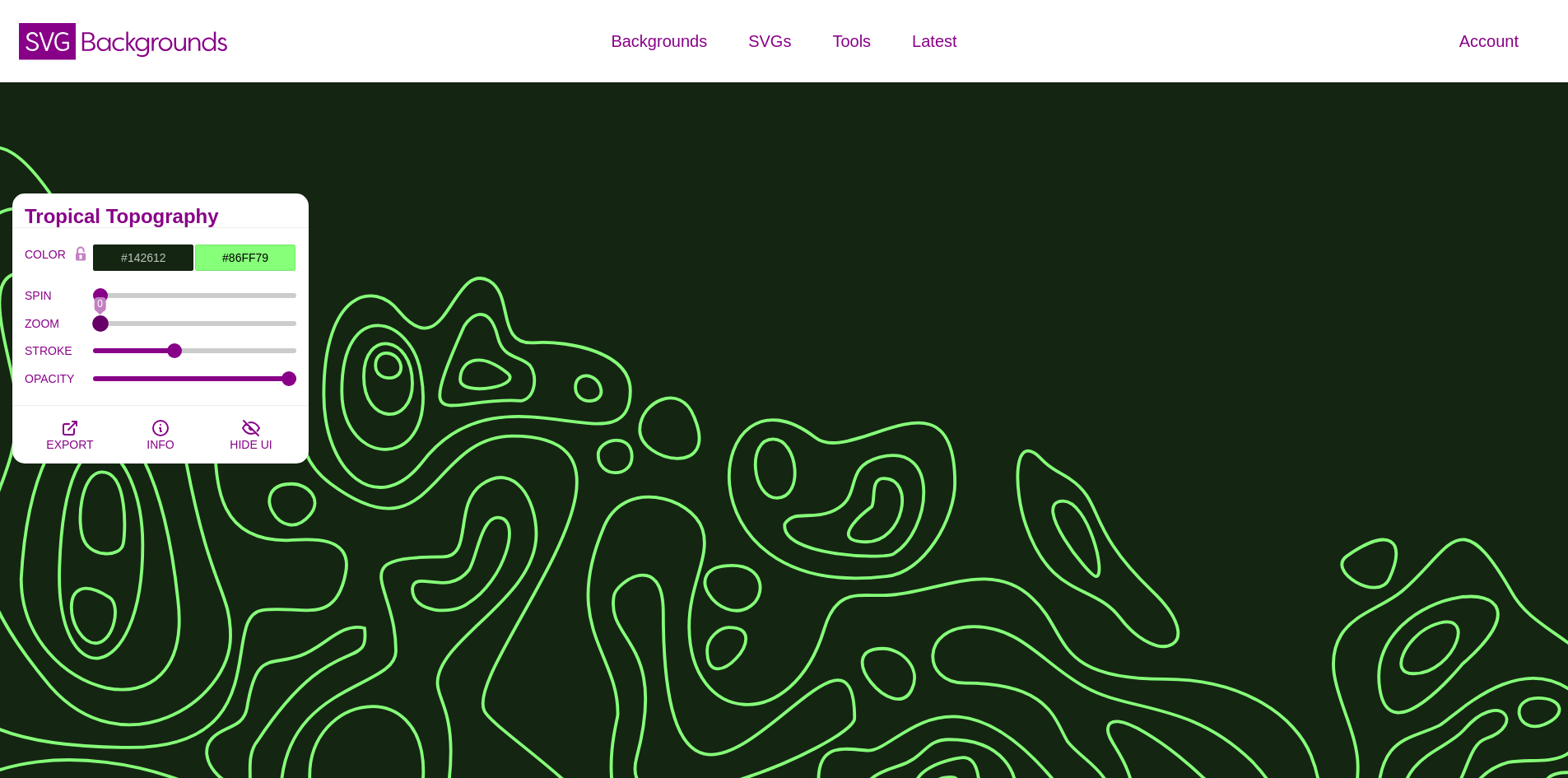
drag, startPoint x: 104, startPoint y: 318, endPoint x: 44, endPoint y: 314, distance: 60.1
click at [93, 321] on input "ZOOM" at bounding box center [195, 324] width 204 height 7
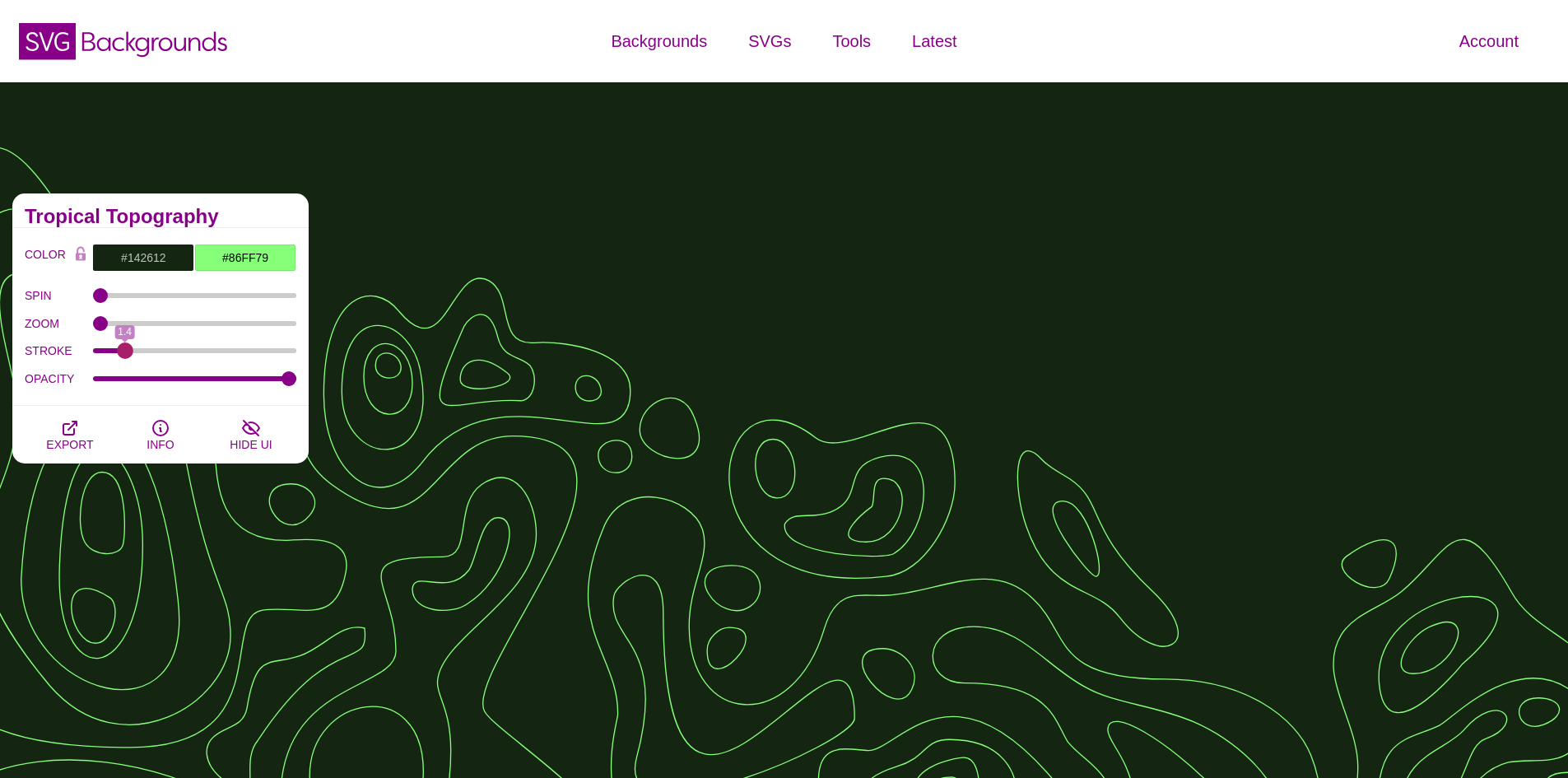
drag, startPoint x: 179, startPoint y: 349, endPoint x: 125, endPoint y: 361, distance: 55.3
type input "1.4"
click at [125, 354] on input "STROKE" at bounding box center [195, 351] width 204 height 7
drag, startPoint x: 288, startPoint y: 378, endPoint x: 246, endPoint y: 388, distance: 43.2
type input "0.77"
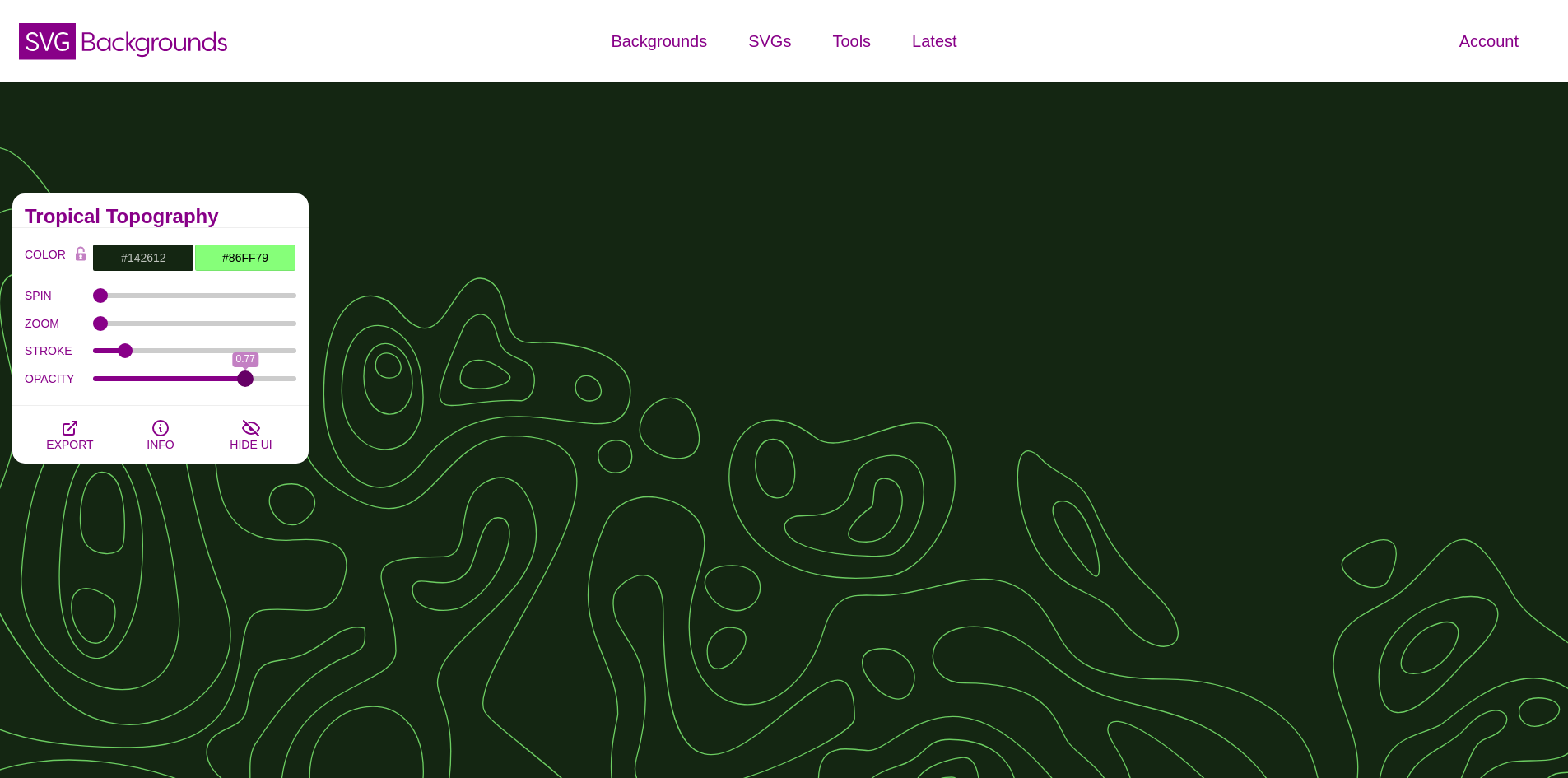
click at [246, 382] on input "OPACITY" at bounding box center [195, 379] width 204 height 7
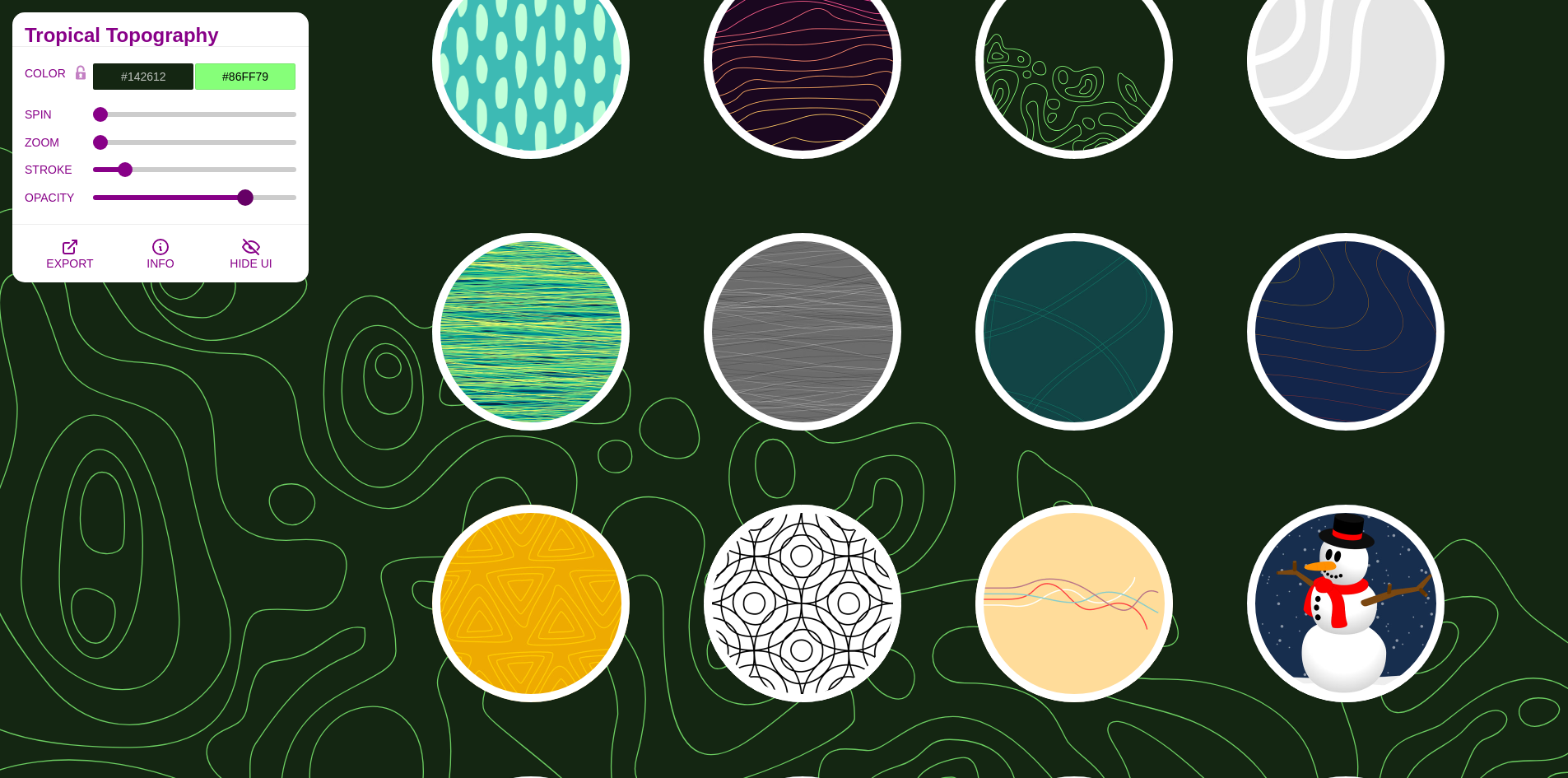
scroll to position [494, 0]
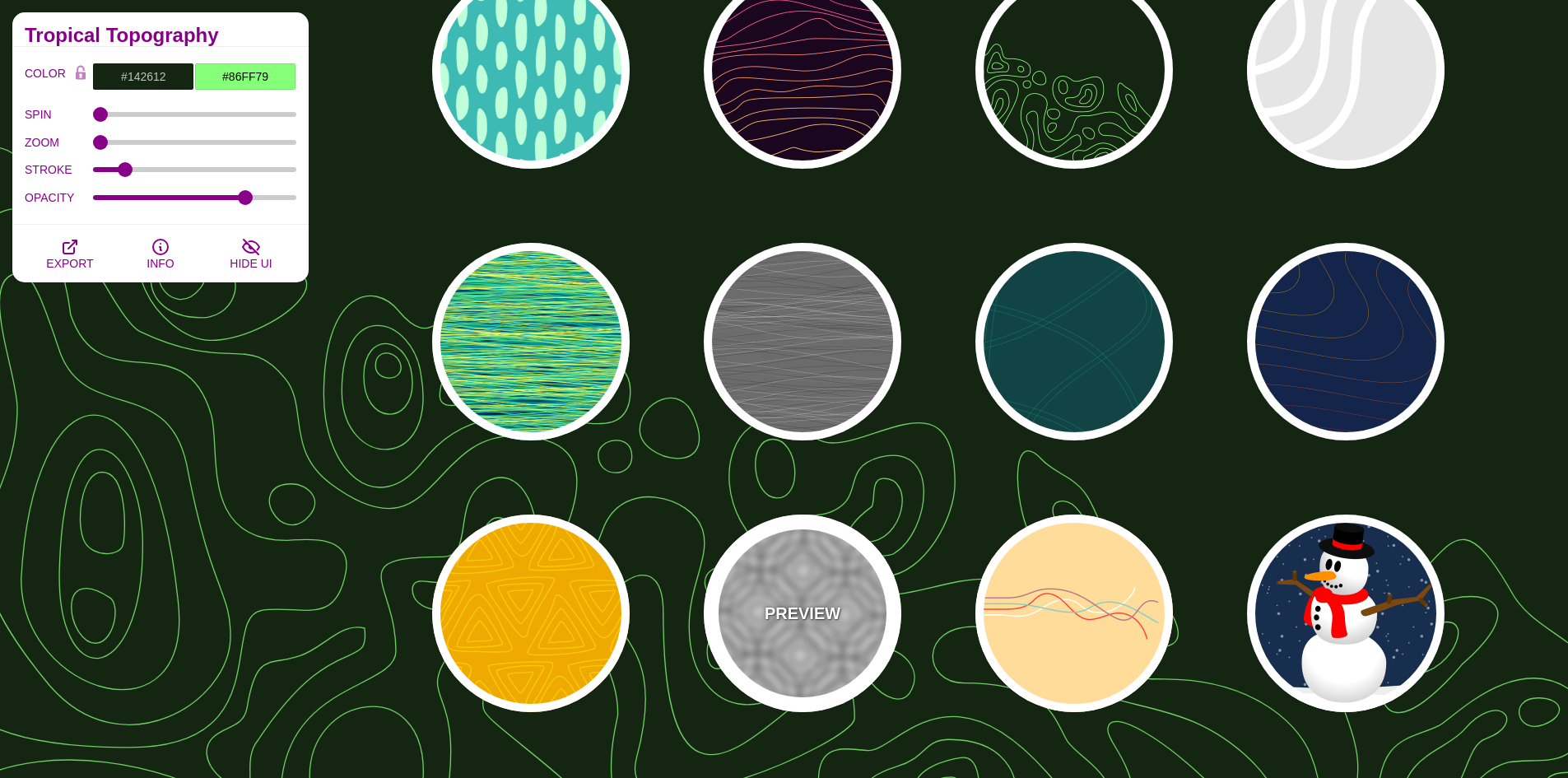
click at [814, 581] on div "PREVIEW" at bounding box center [802, 613] width 198 height 198
type input "#FFFFFF"
type input "#000000"
type input "0.25"
type input "5"
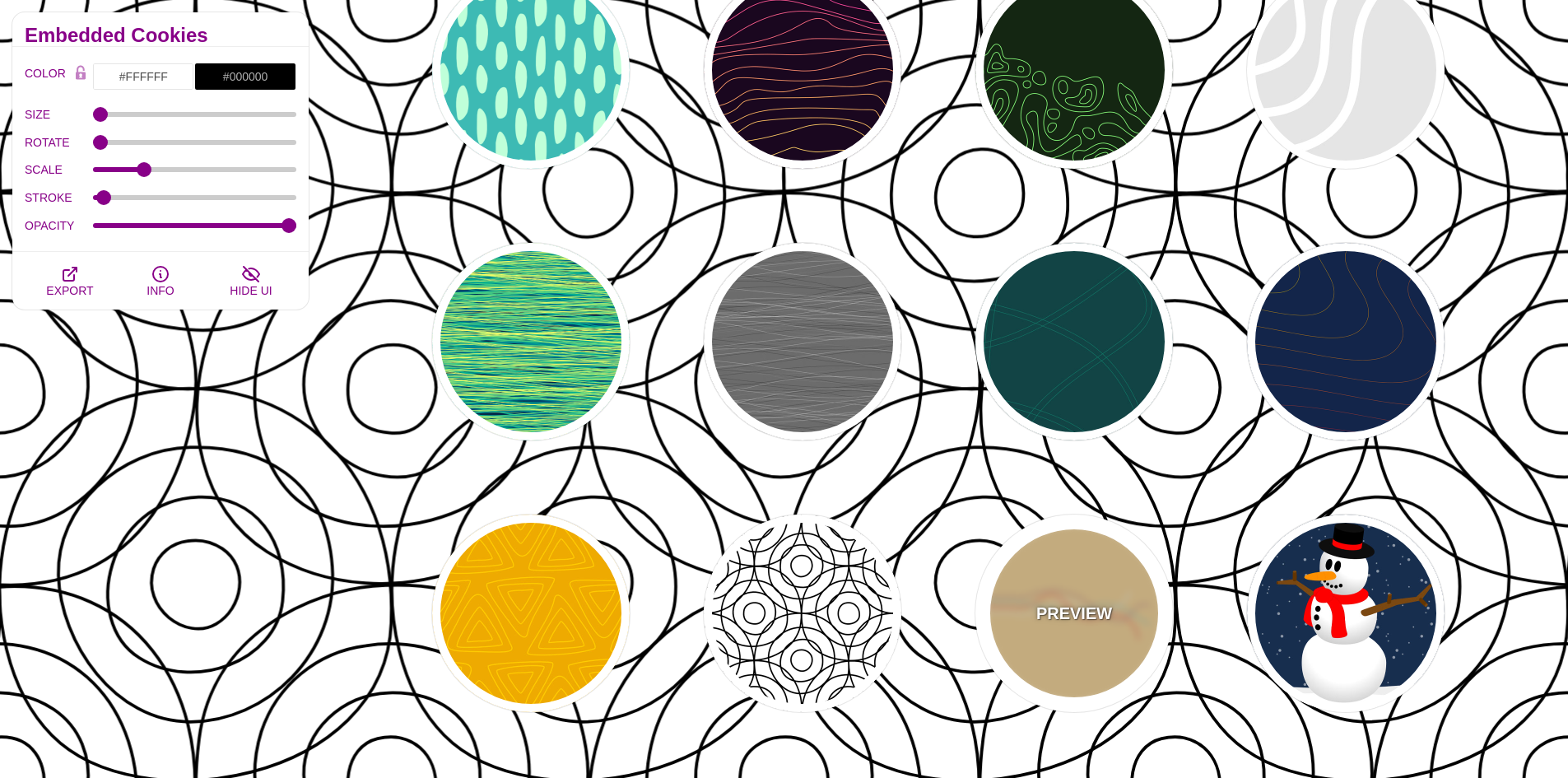
click at [1096, 610] on p "PREVIEW" at bounding box center [1074, 613] width 76 height 24
type input "#FFDD99"
type input "#FFFFFF"
type input "#FF4444"
type input "#88CCCC"
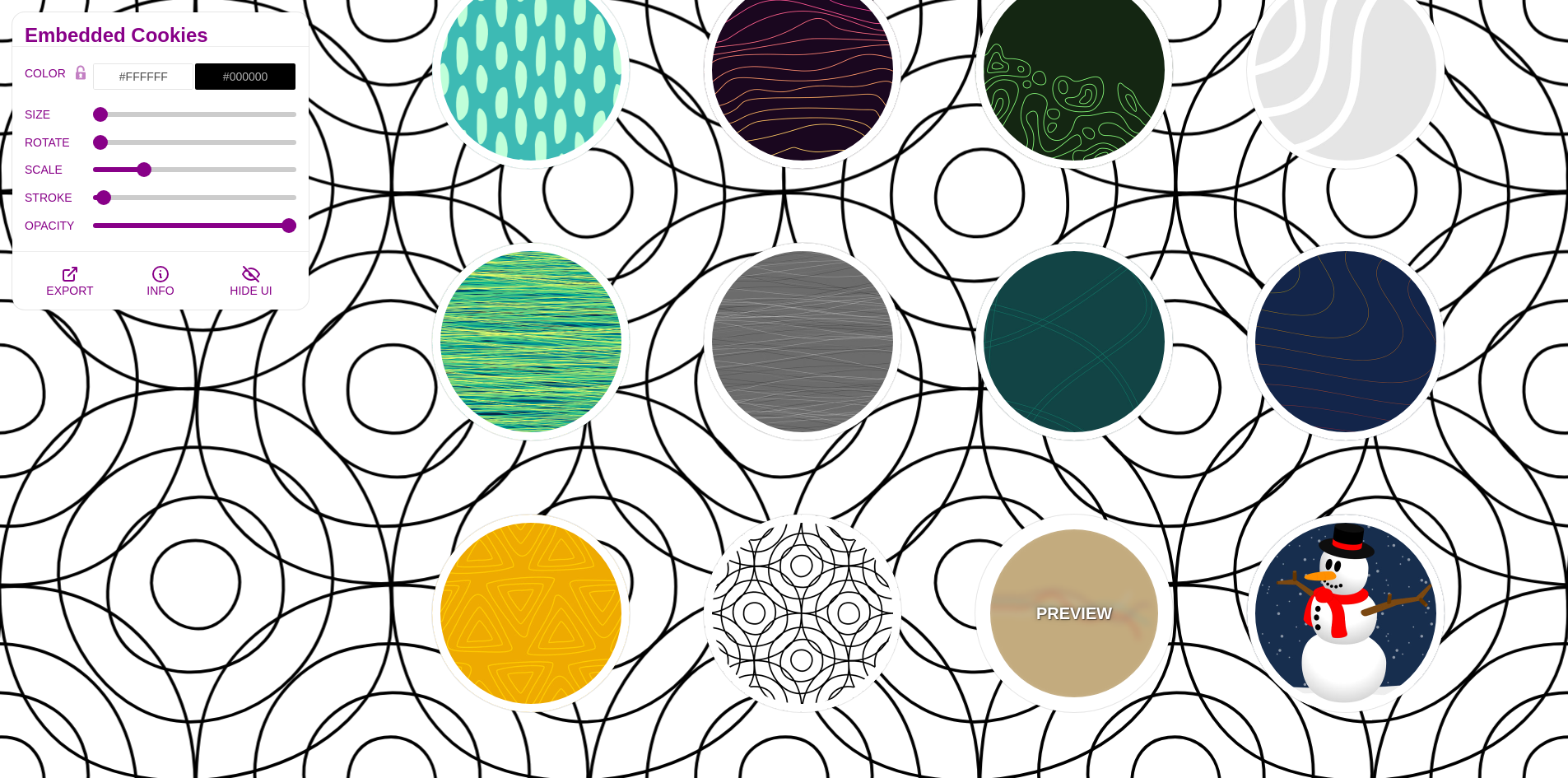
type input "#BB7788"
type input "5"
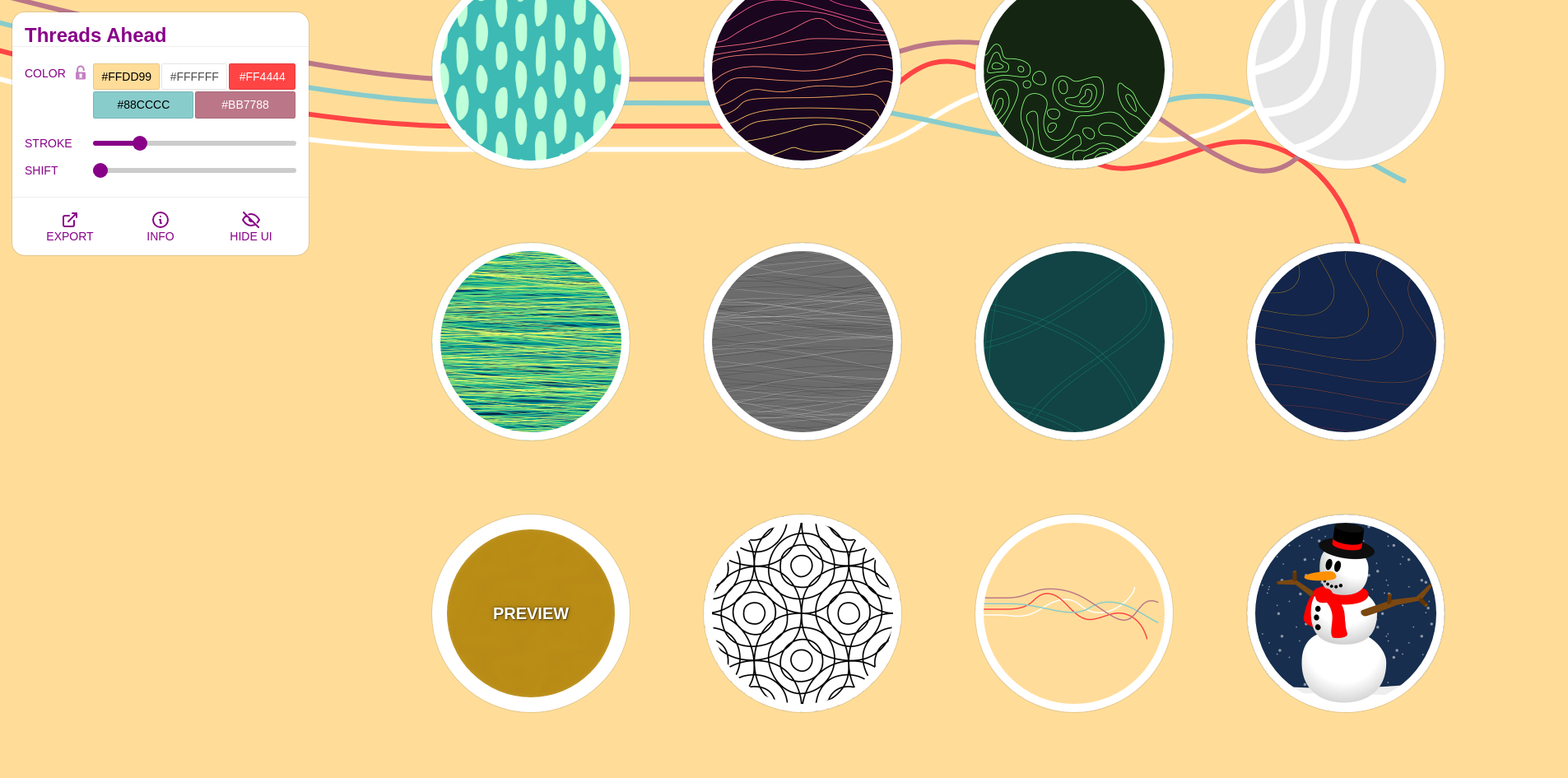
click at [552, 616] on p "PREVIEW" at bounding box center [531, 613] width 76 height 24
type input "#EEAA00"
type input "#FFCC00"
type input "0"
type input "1"
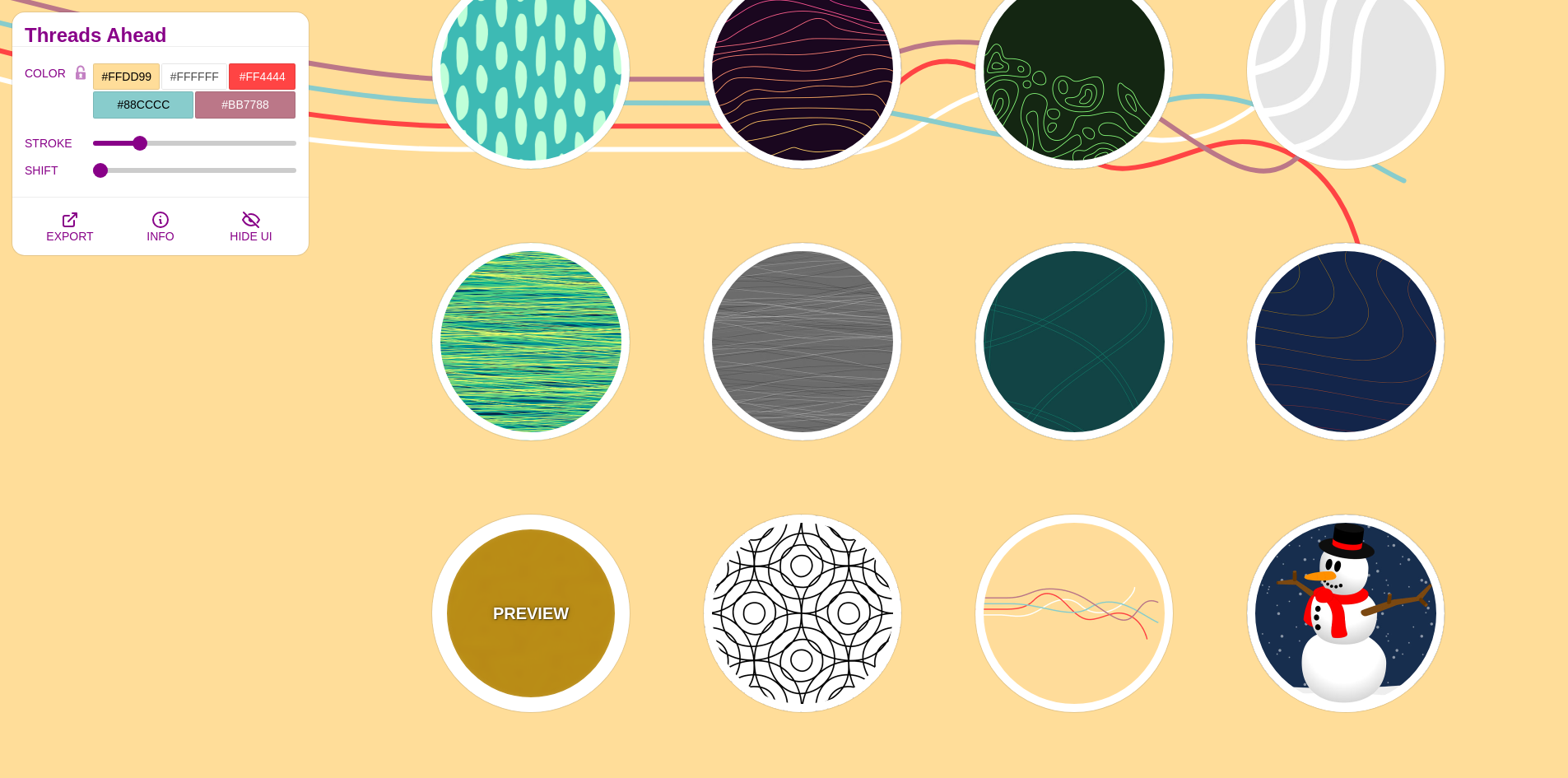
type input "5"
type input "1"
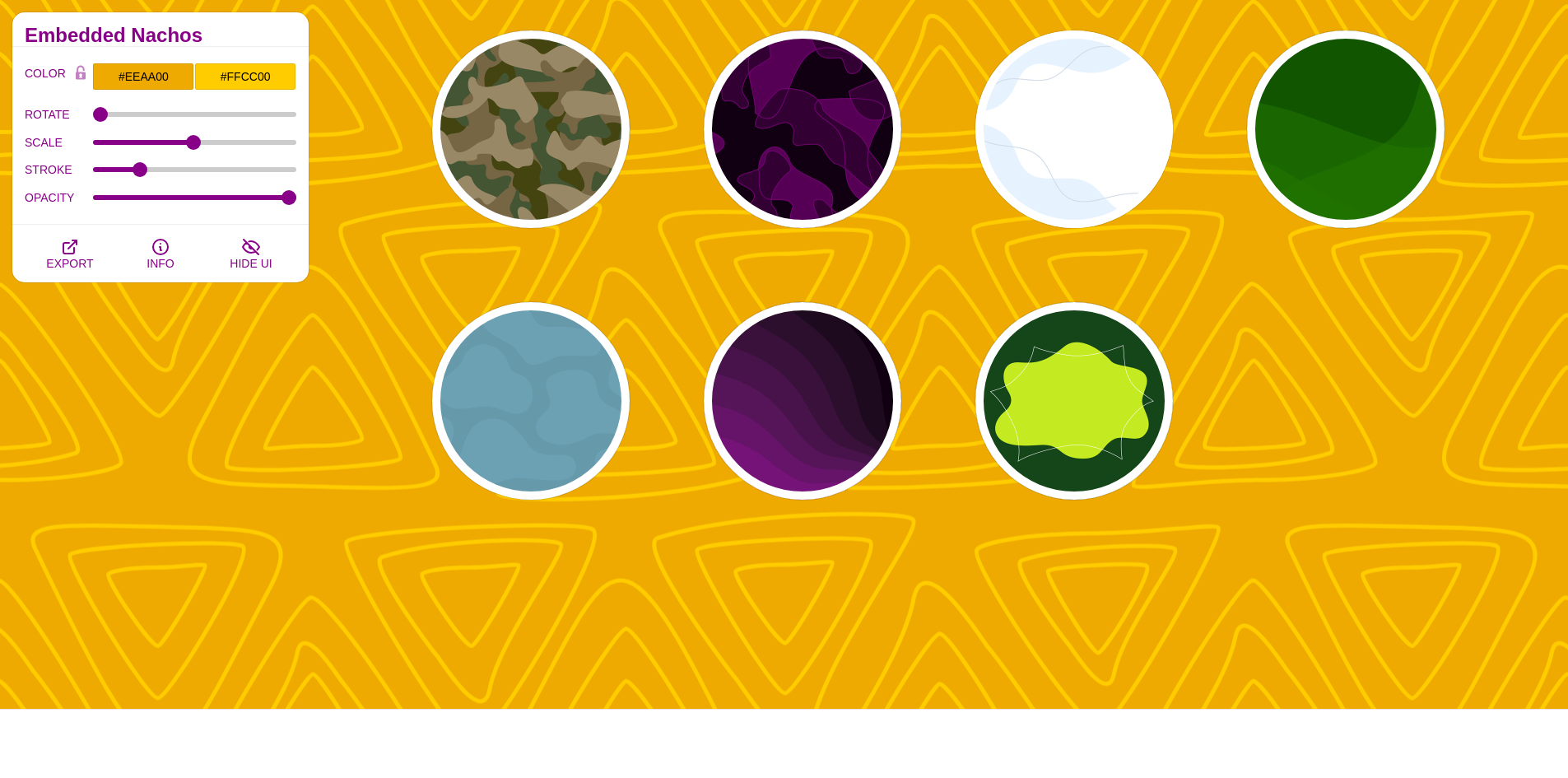
scroll to position [1811, 0]
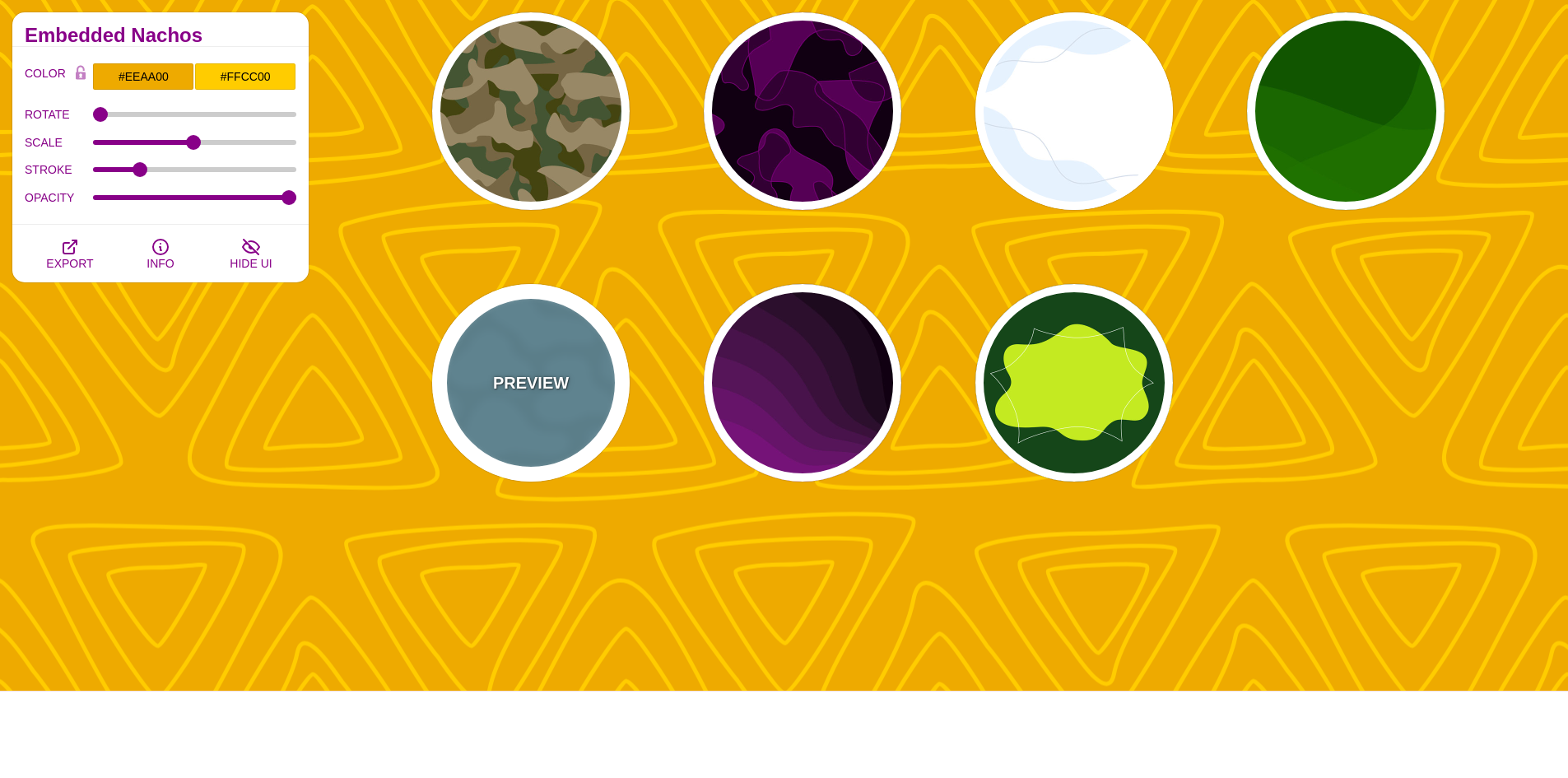
click at [580, 425] on div "PREVIEW" at bounding box center [531, 382] width 198 height 198
type input "#6699AA"
type input "#6CA1B3"
type input "1"
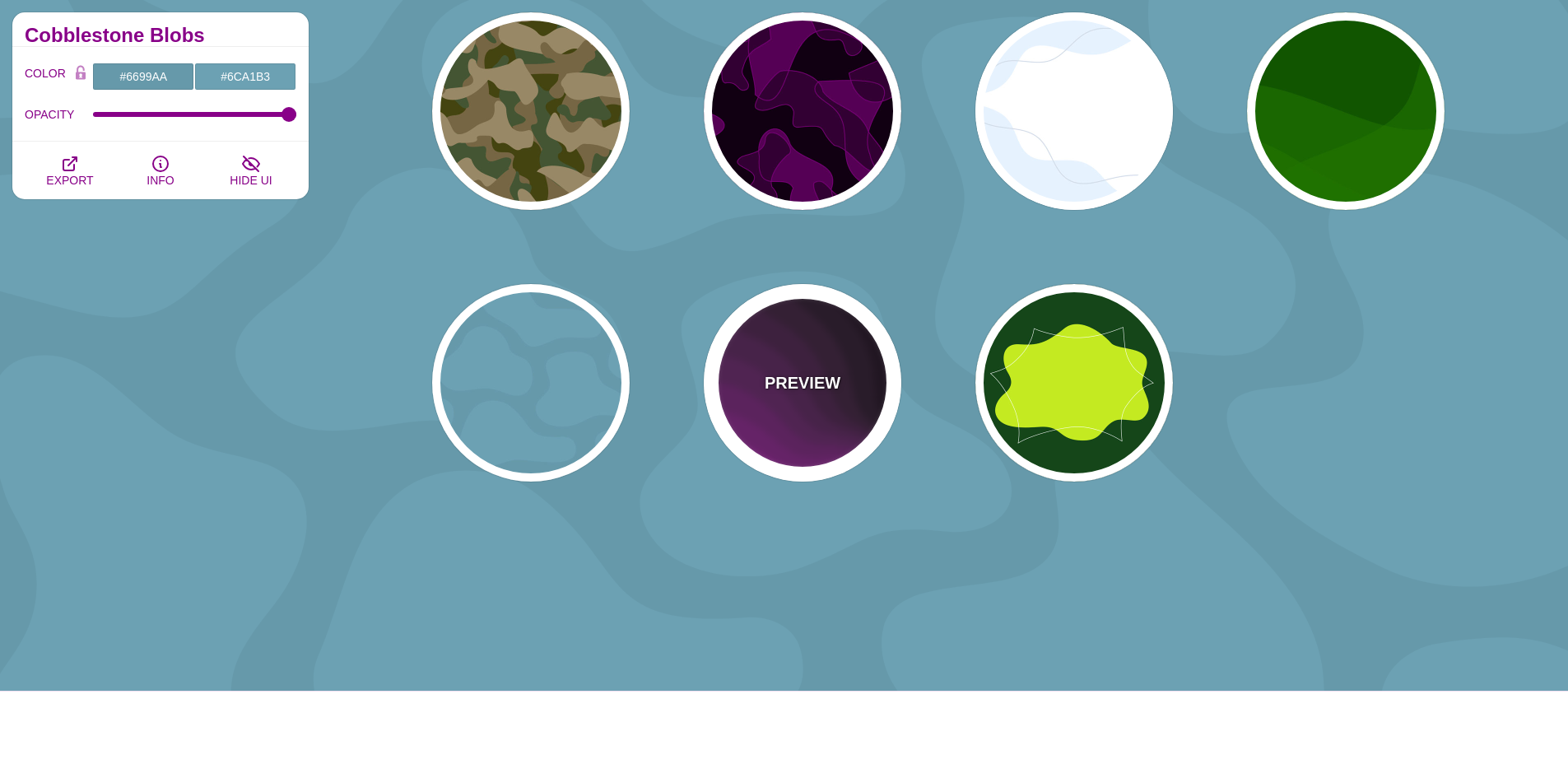
click at [816, 375] on p "PREVIEW" at bounding box center [802, 382] width 76 height 24
type input "#110011"
type input "#AA00AA"
type input "0"
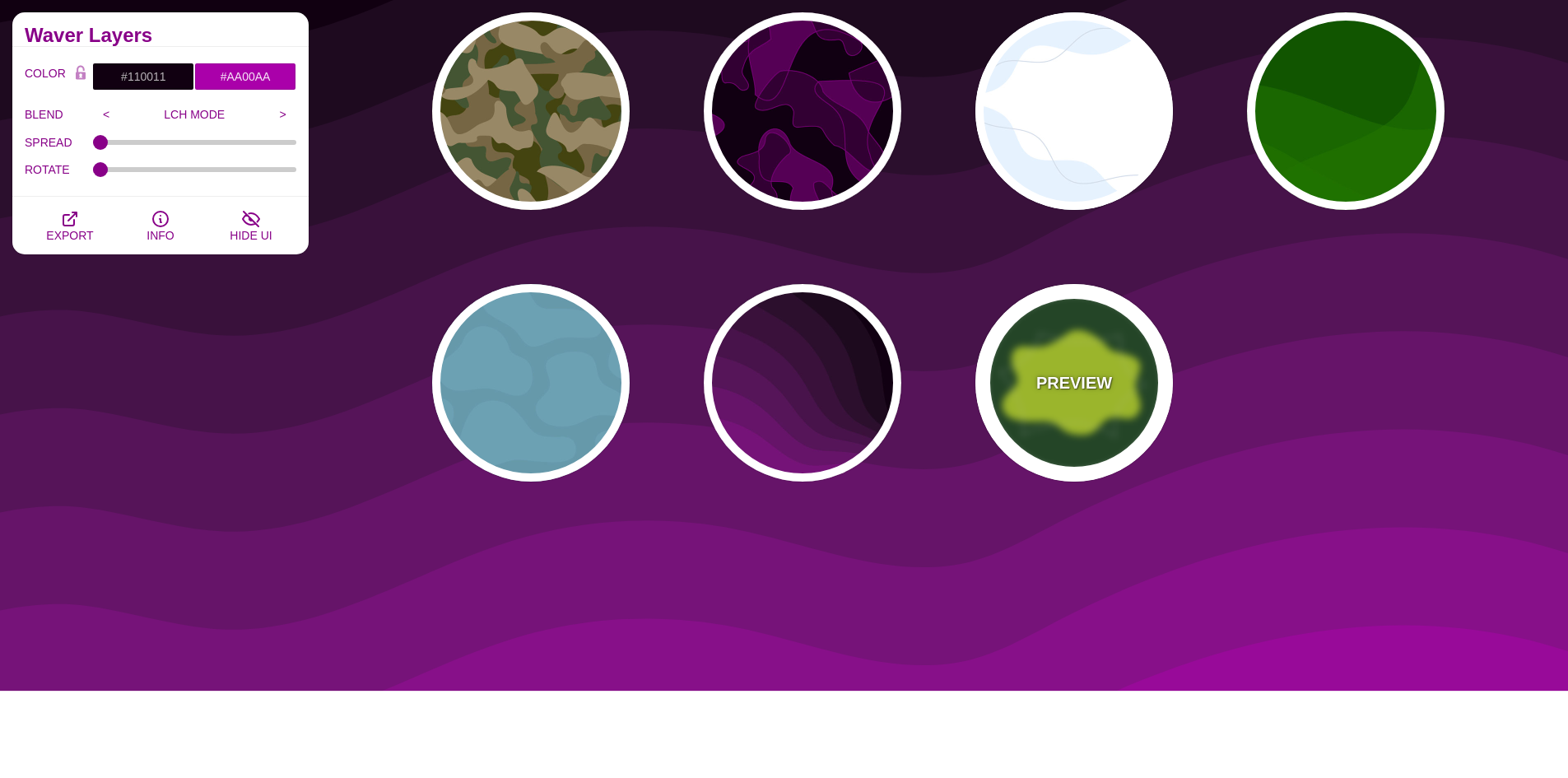
click at [1050, 390] on p "PREVIEW" at bounding box center [1074, 382] width 76 height 24
type input "#14461A"
type input "#C4EA21"
type input "#FFFFFF"
type input "3"
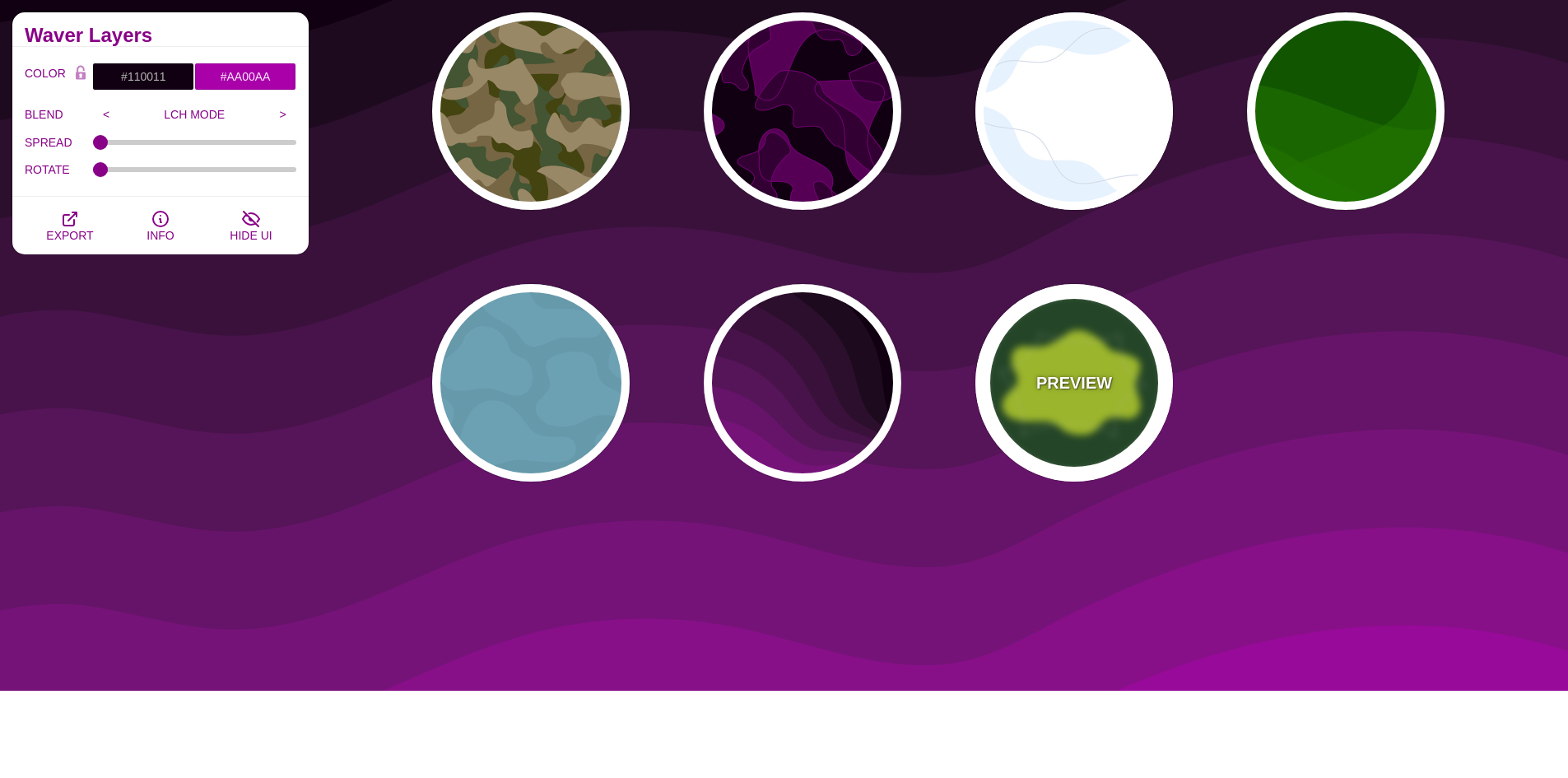
type input "1"
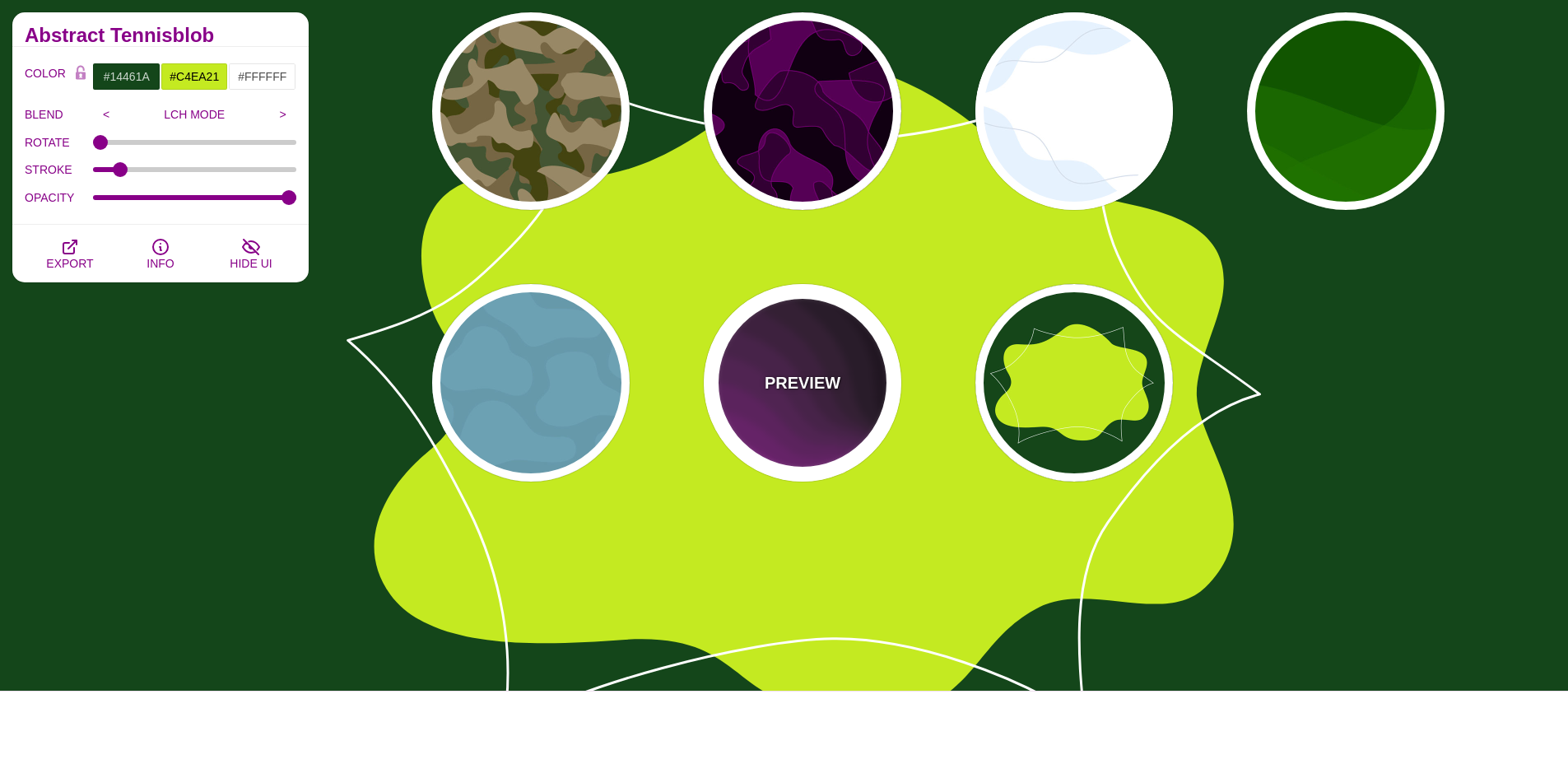
click at [806, 374] on p "PREVIEW" at bounding box center [802, 382] width 76 height 24
type input "#110011"
type input "#AA00AA"
type input "0"
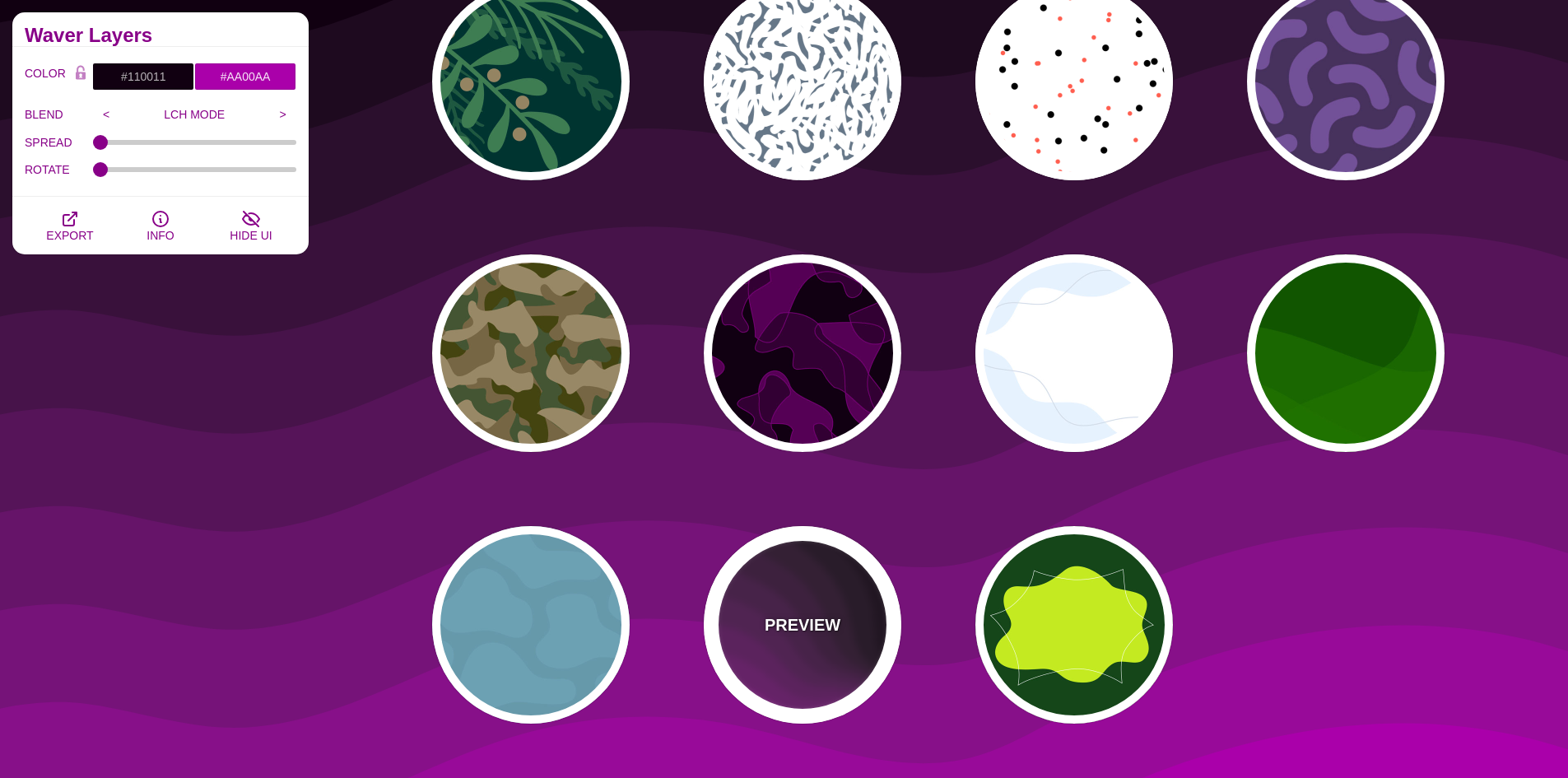
scroll to position [1564, 0]
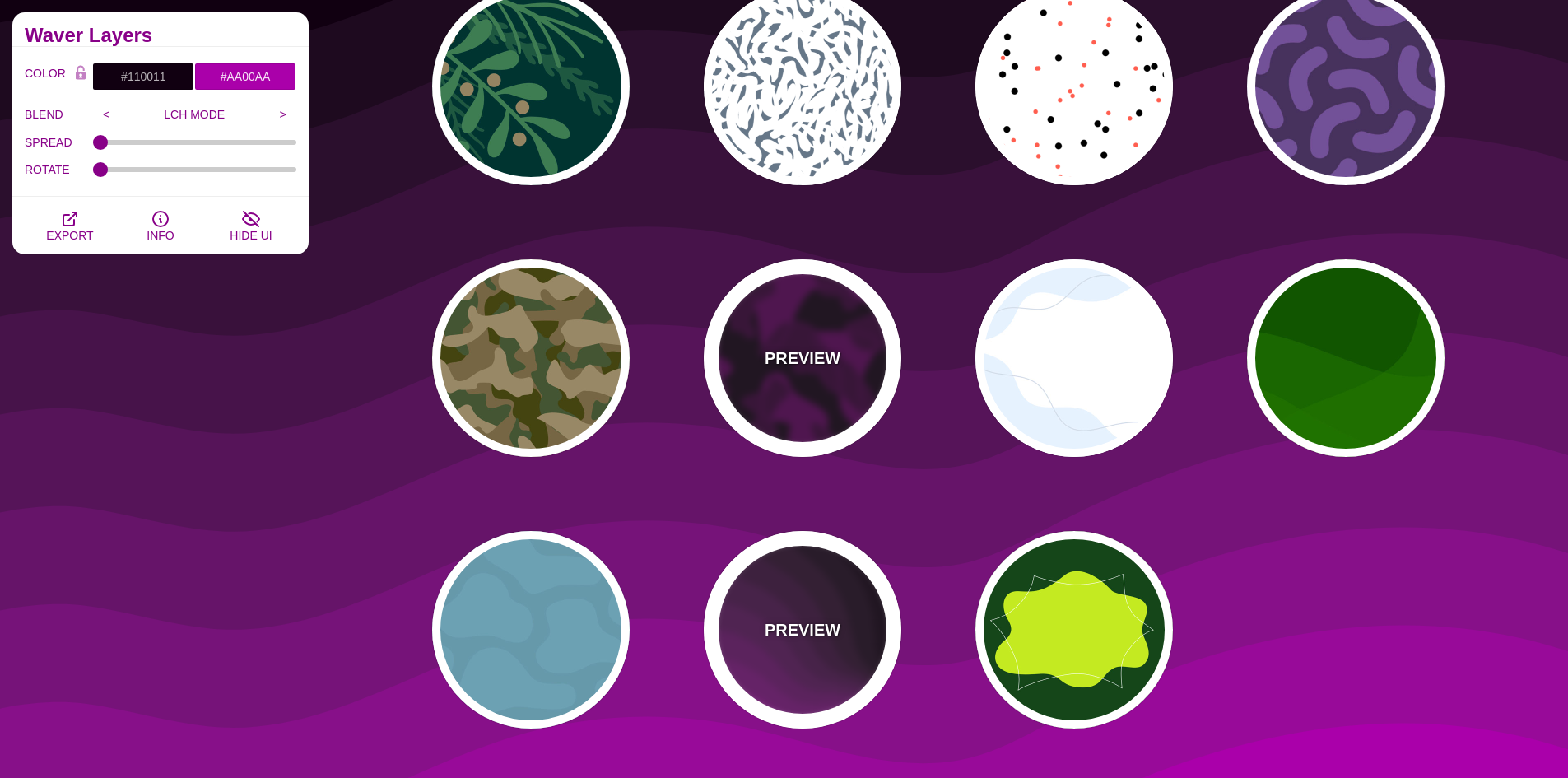
click at [806, 374] on div "PREVIEW" at bounding box center [802, 358] width 198 height 198
type input "#550055"
type input "#330033"
type input "#770077"
type input "2"
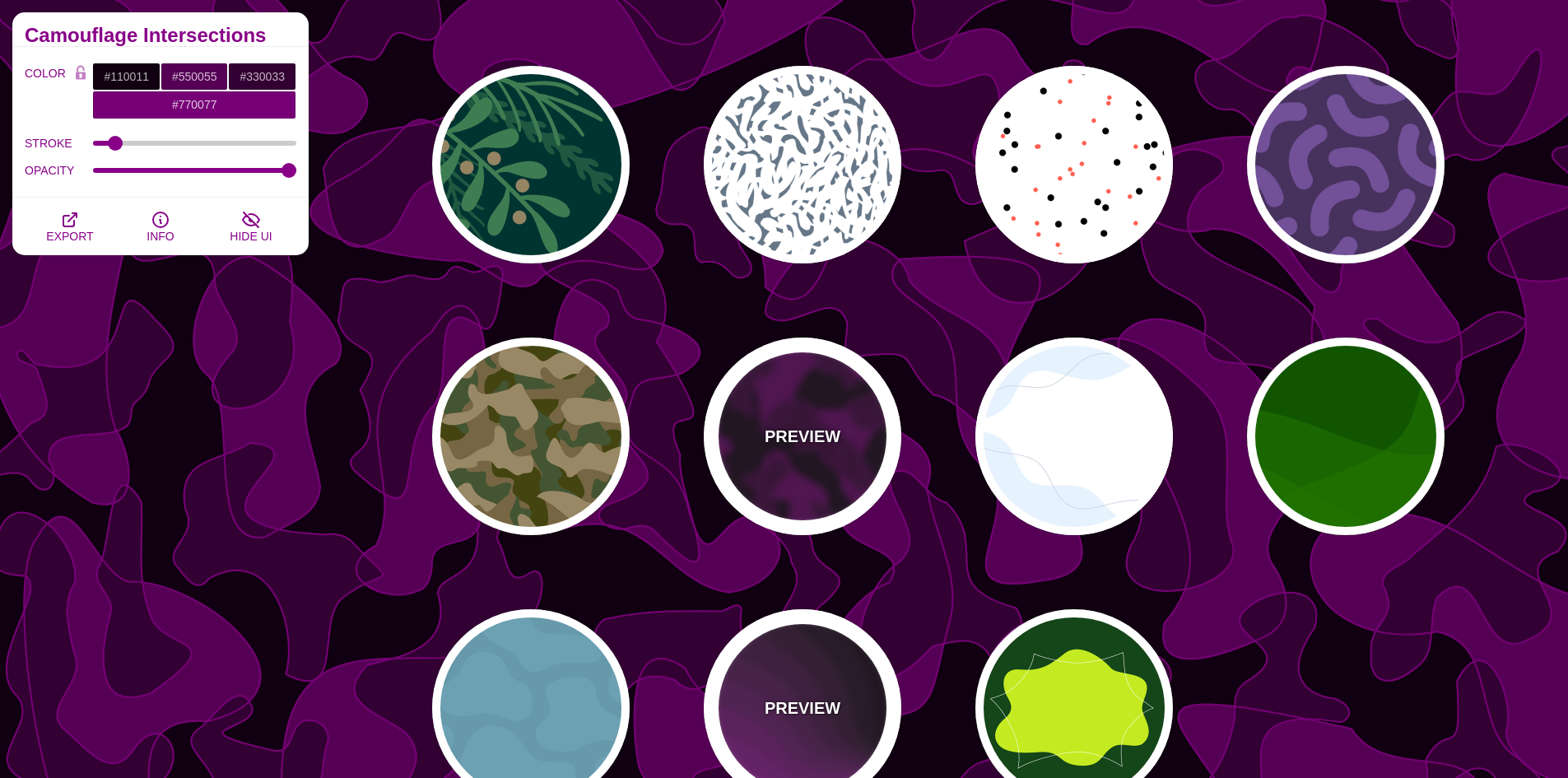
scroll to position [1482, 0]
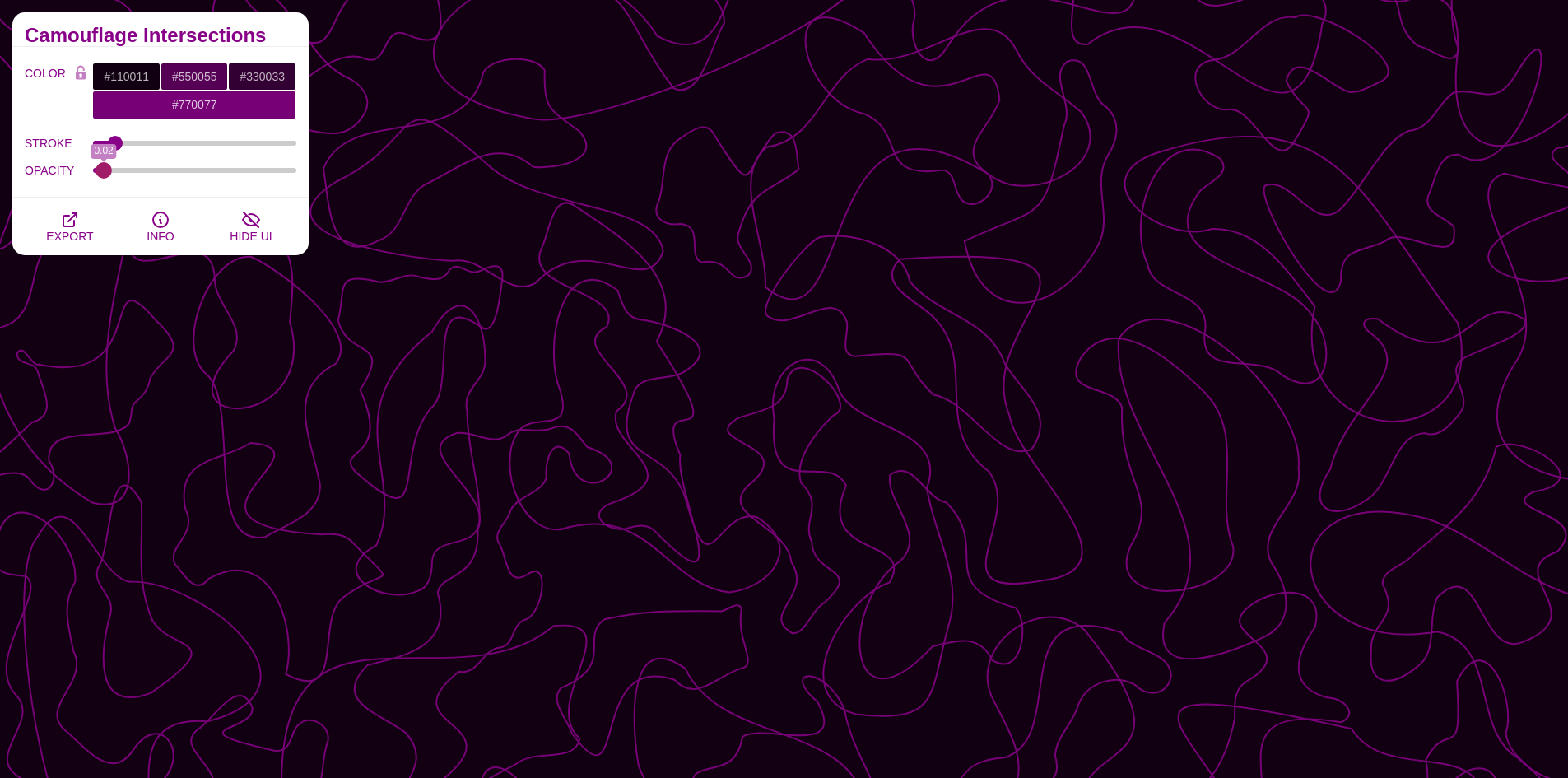
drag, startPoint x: 290, startPoint y: 174, endPoint x: 105, endPoint y: 165, distance: 185.2
type input "0.02"
click at [105, 167] on input "OPACITY" at bounding box center [195, 171] width 204 height 7
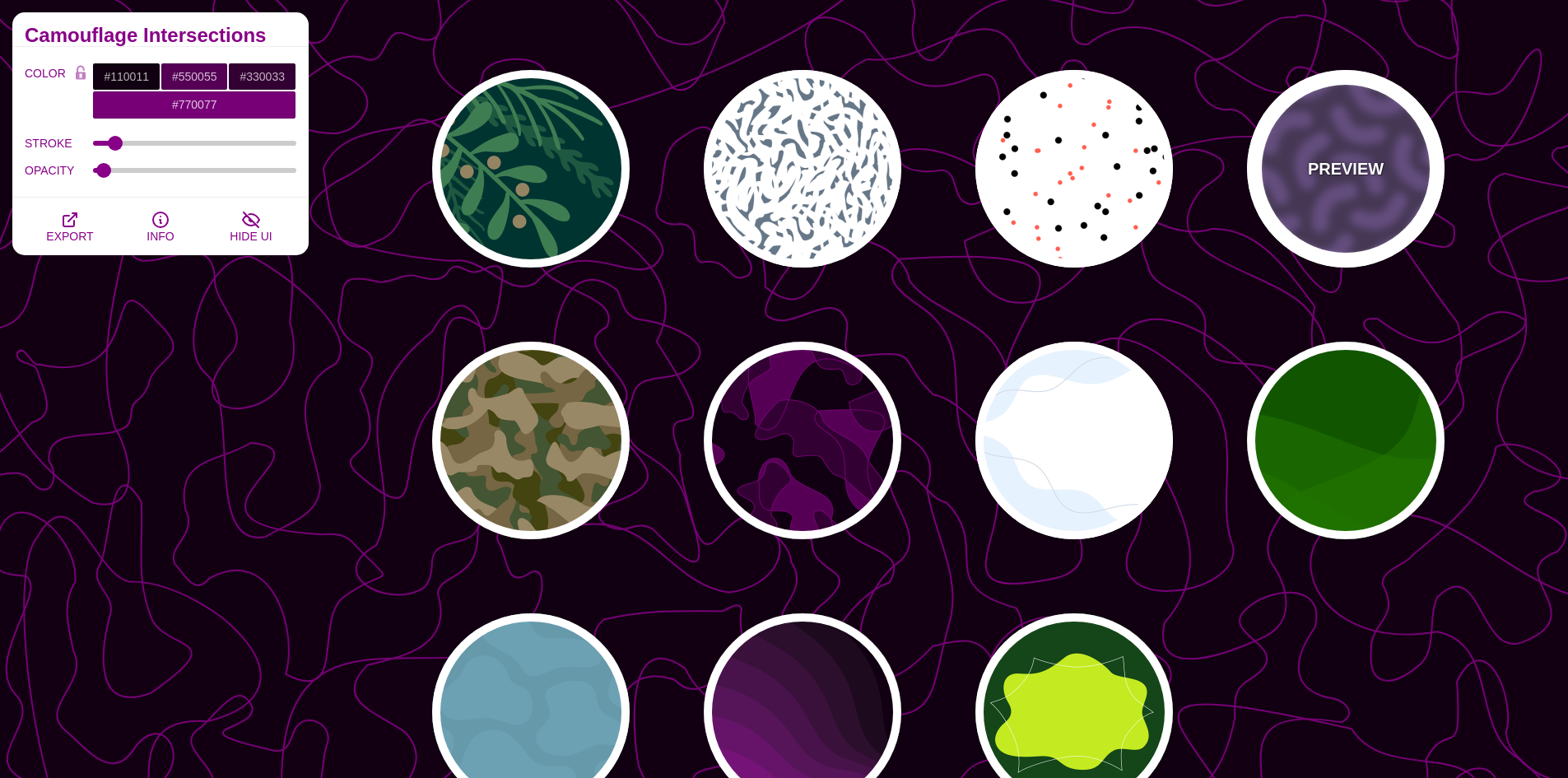
click at [1369, 222] on div "PREVIEW" at bounding box center [1345, 168] width 198 height 198
type input "#46315D"
type input "#735098"
type input "0"
type input "0.3"
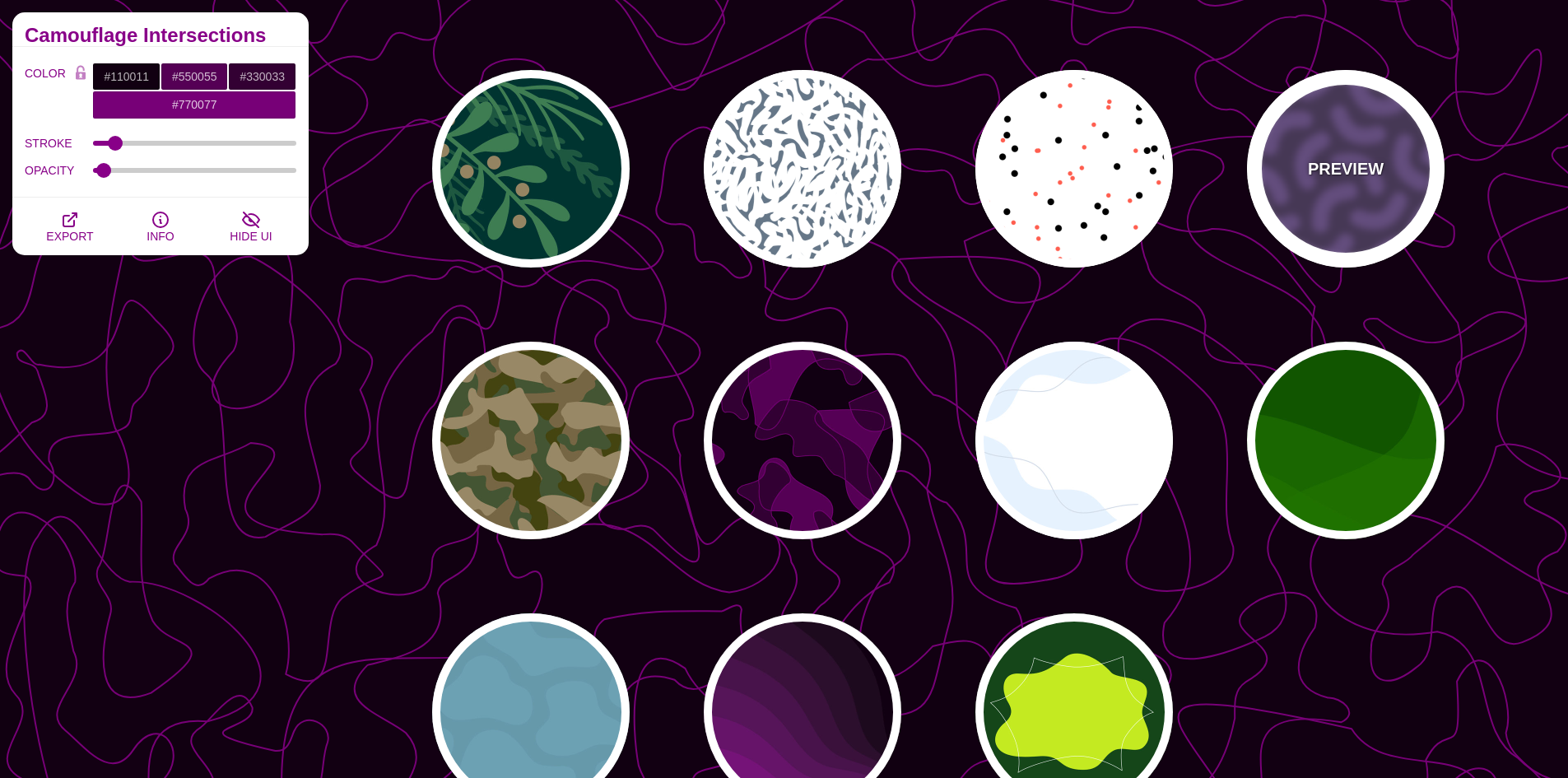
type input "30"
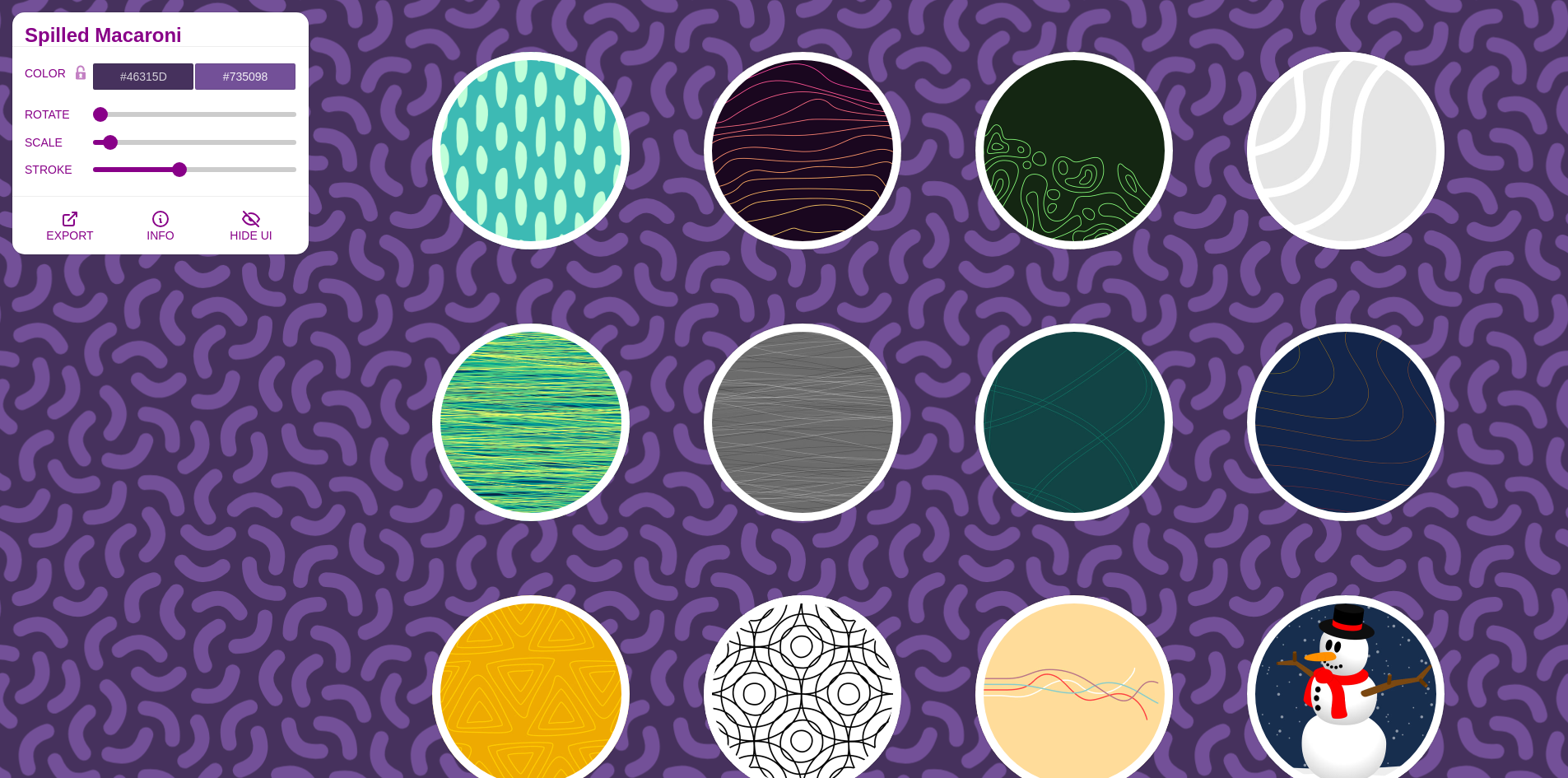
scroll to position [411, 0]
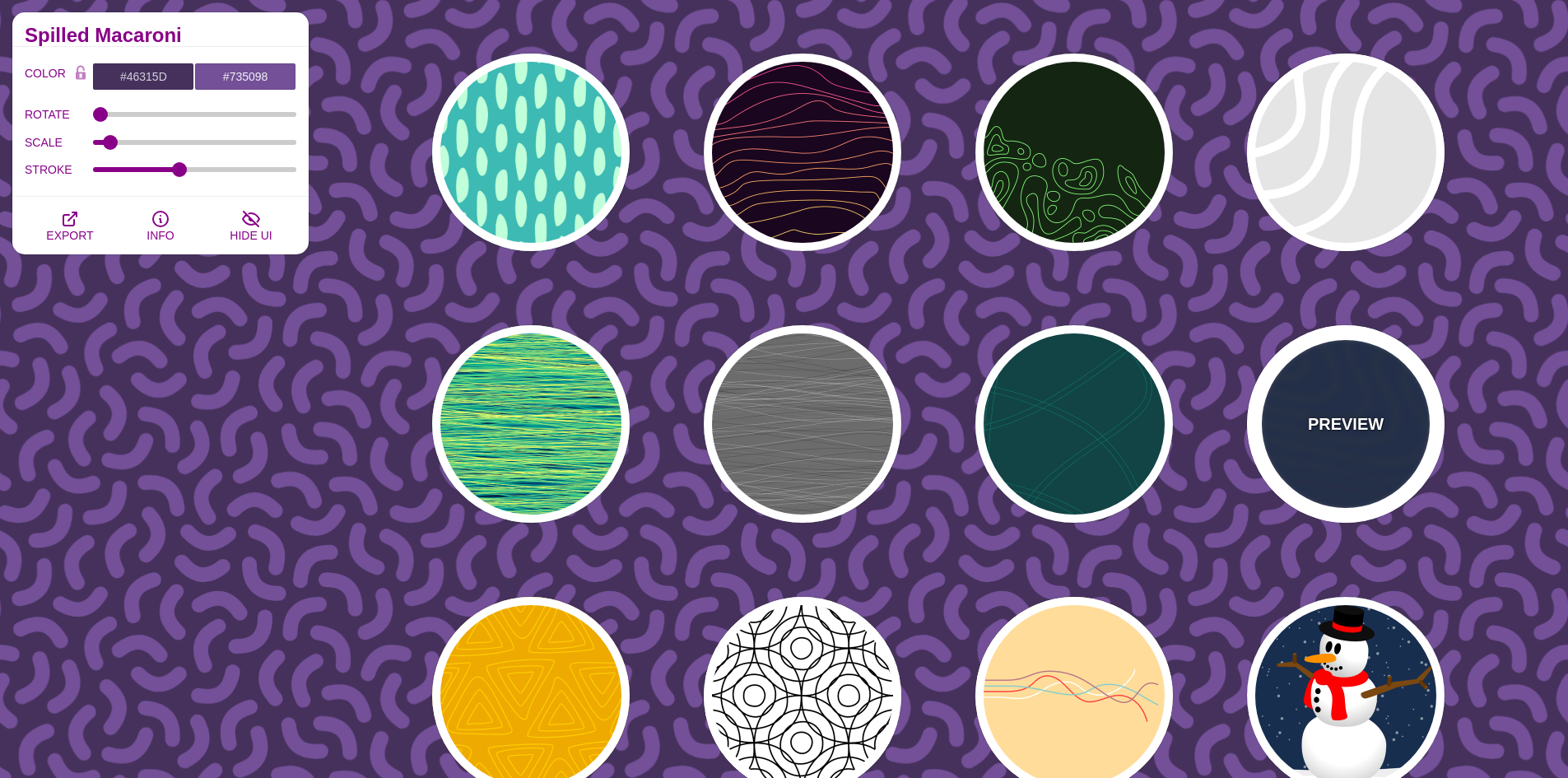
click at [1348, 437] on div "PREVIEW" at bounding box center [1345, 423] width 198 height 198
type input "#13254A"
type input "#FFFF00"
type input "#AA0033"
type input "1"
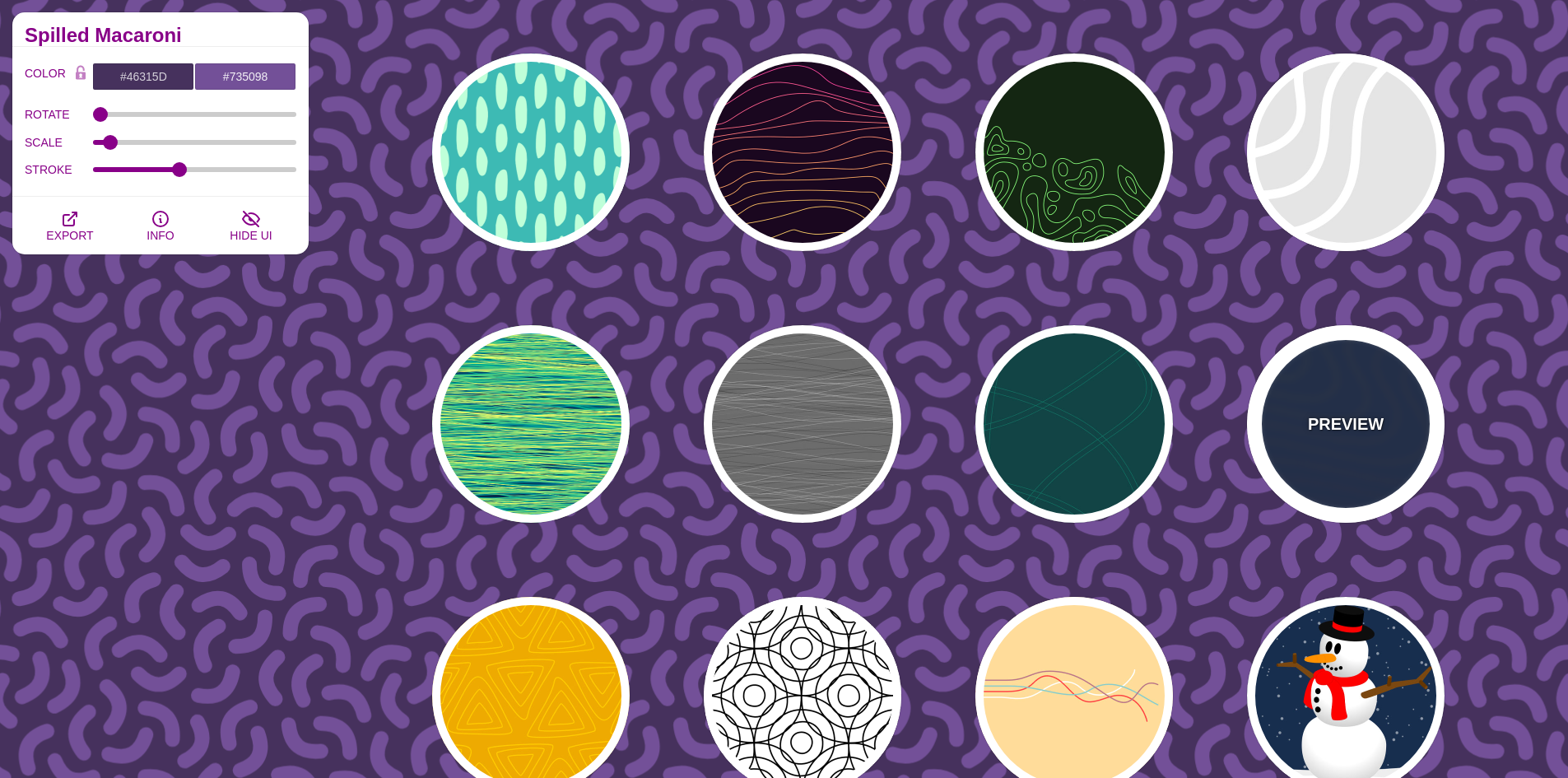
type input "1"
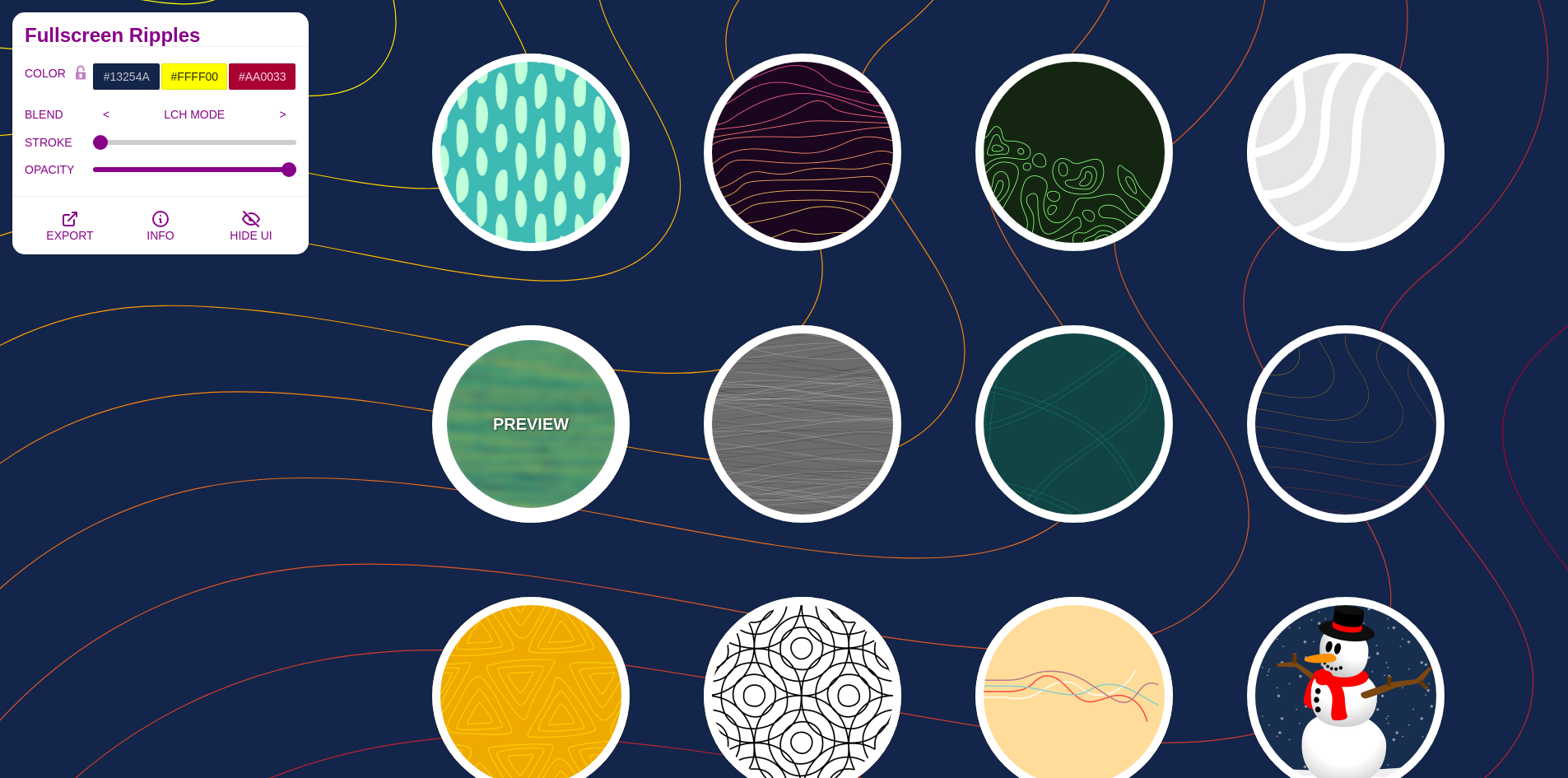
click at [575, 400] on div "PREVIEW" at bounding box center [531, 423] width 198 height 198
type input "#052747"
type input "#FEFF66"
type input "0"
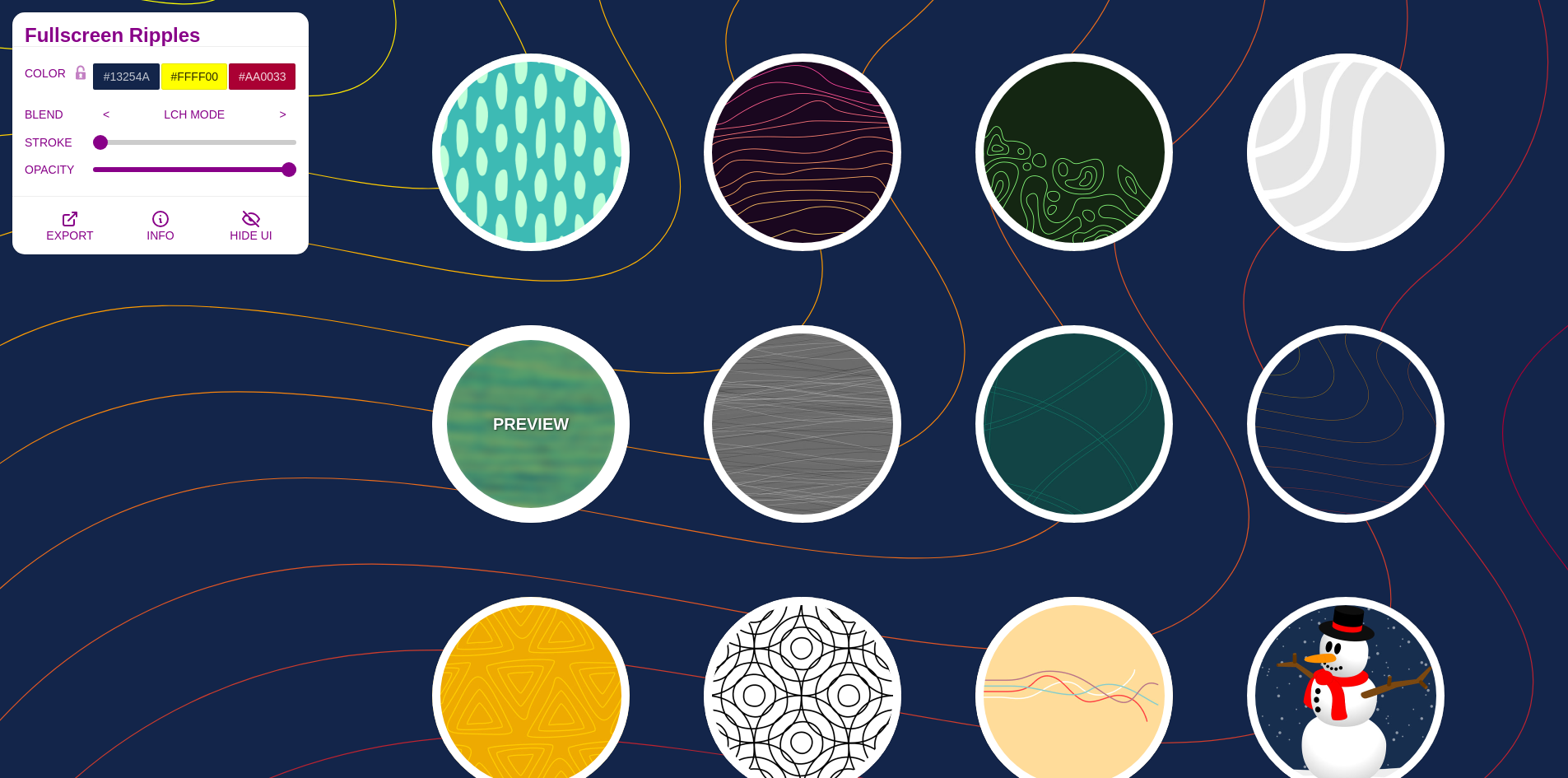
type input "1"
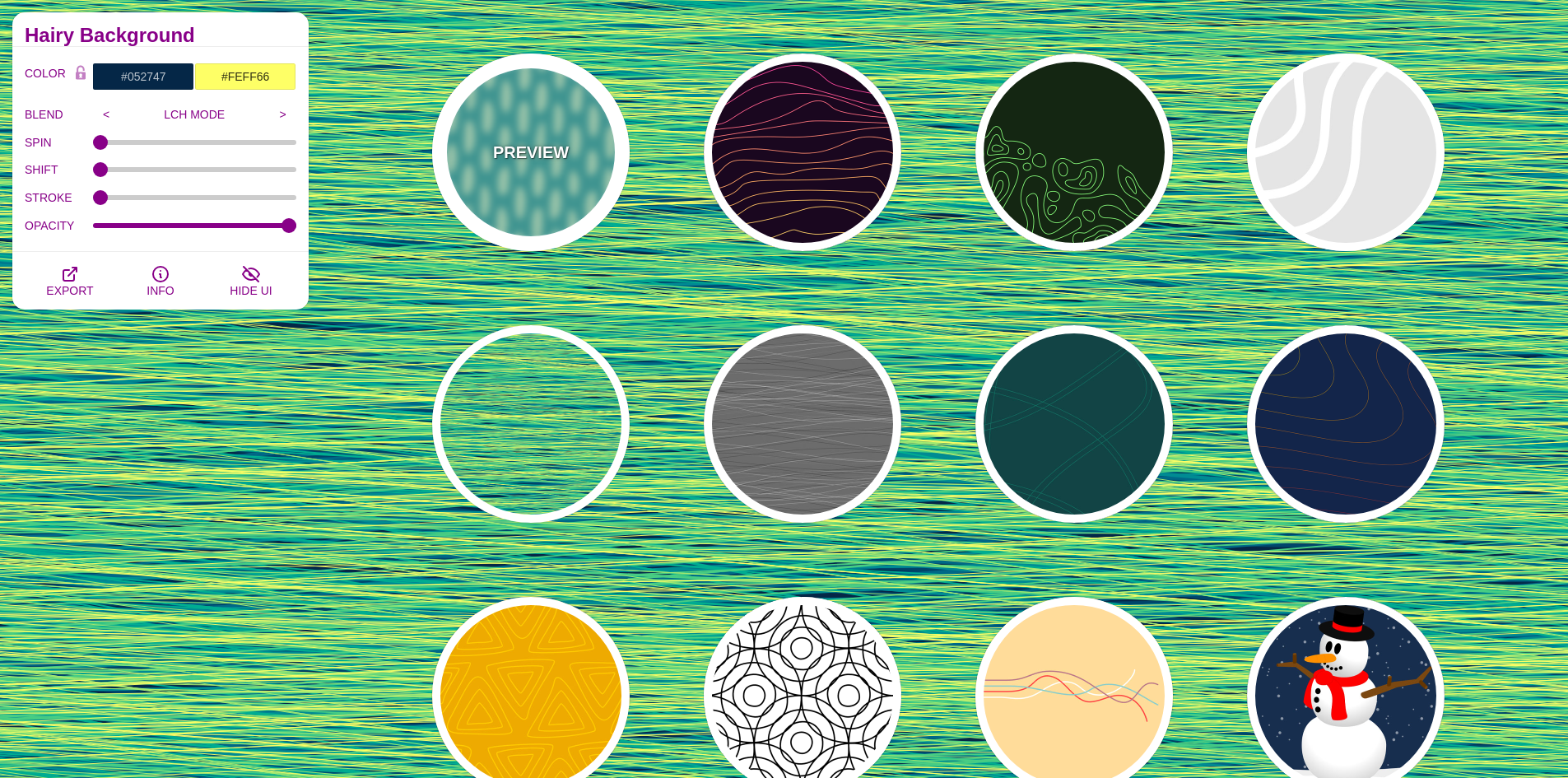
click at [586, 164] on div "PREVIEW" at bounding box center [531, 152] width 198 height 198
type input "#3DBAB4"
type input "#BFFFD9"
type input "#FFFFFF"
type input "1"
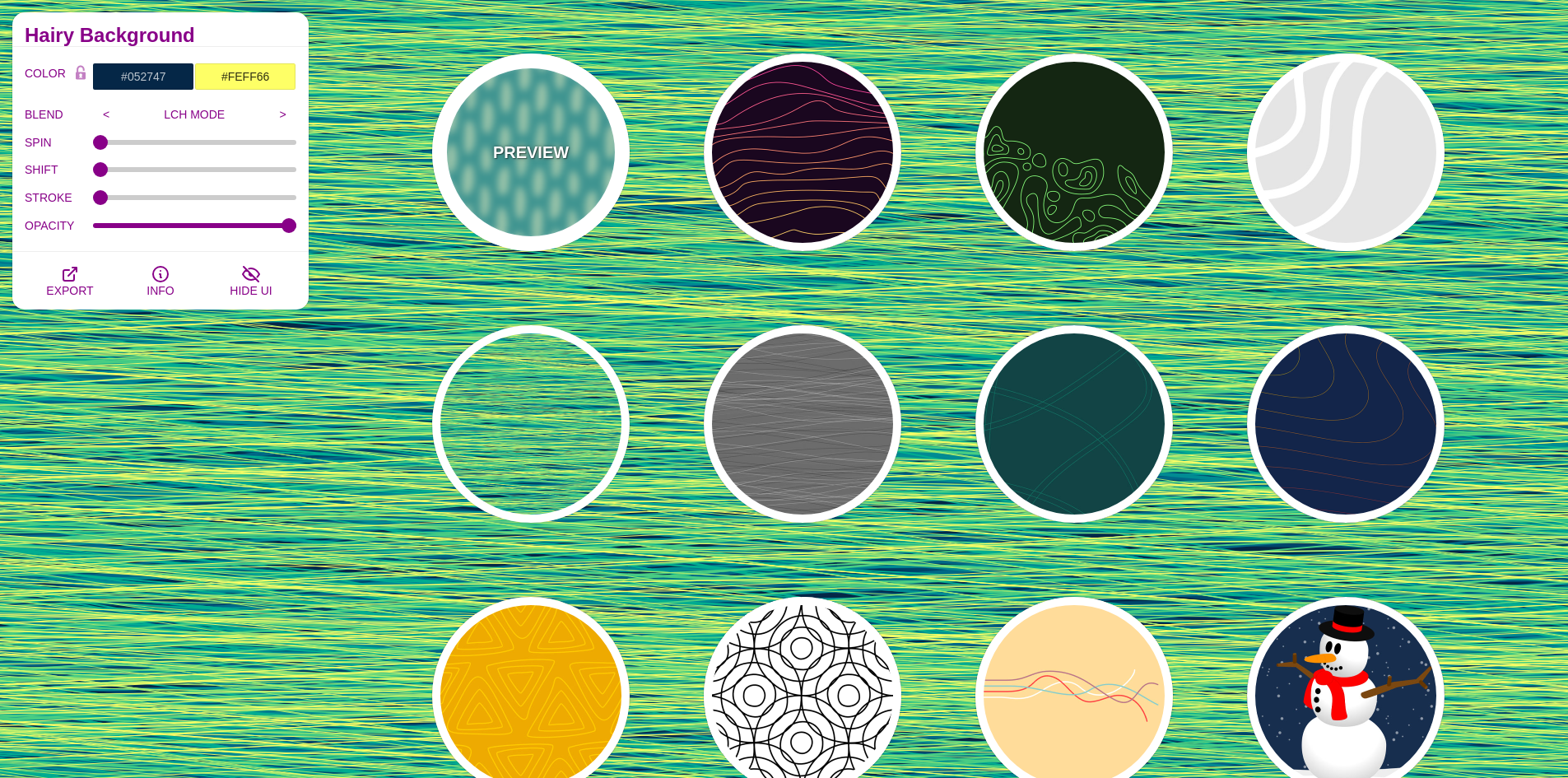
type input "0"
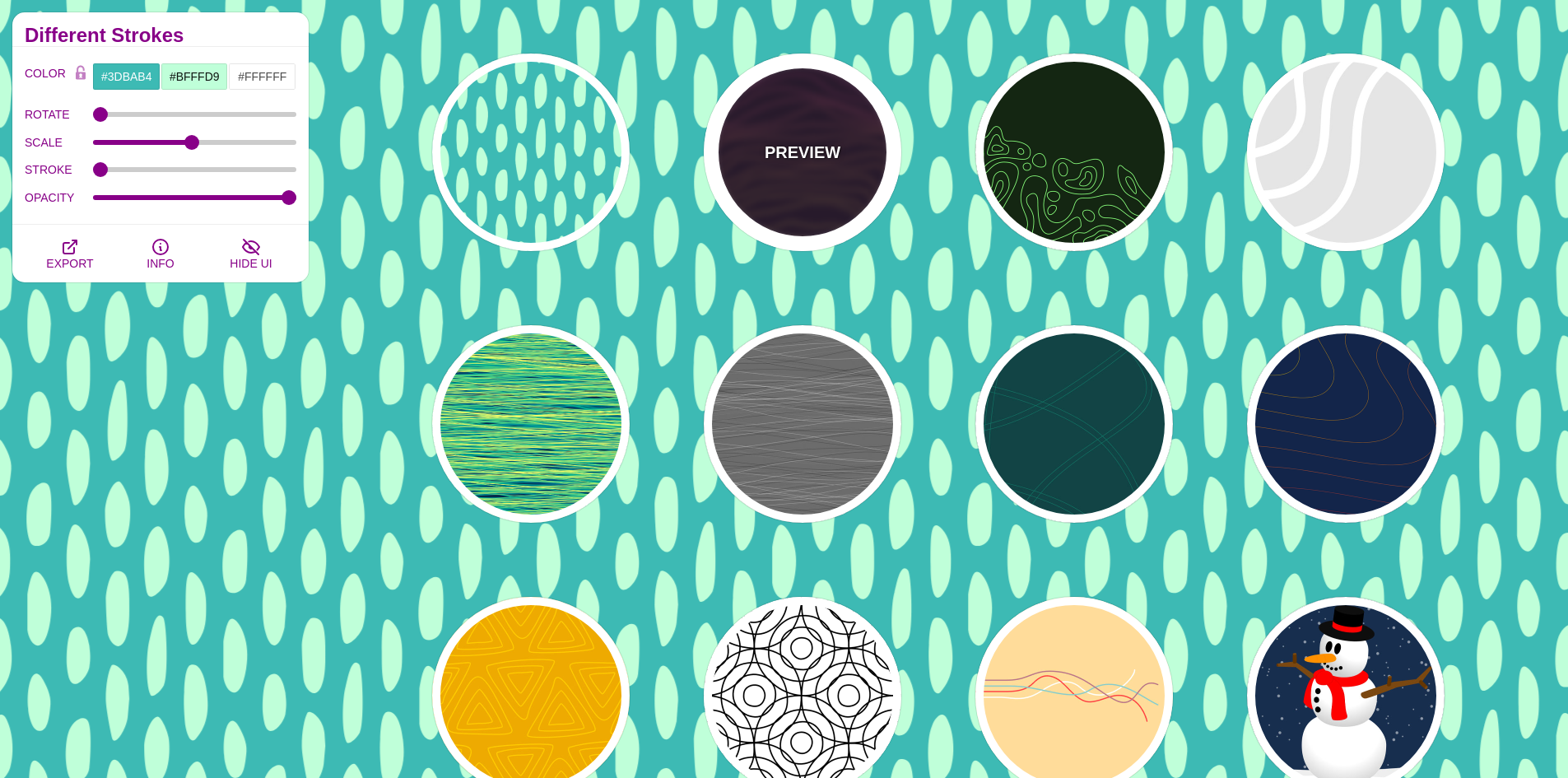
click at [803, 162] on p "PREVIEW" at bounding box center [802, 152] width 76 height 24
type input "#1A071F"
type input "#F5FF9C"
type input "#CA42FF"
type input "0"
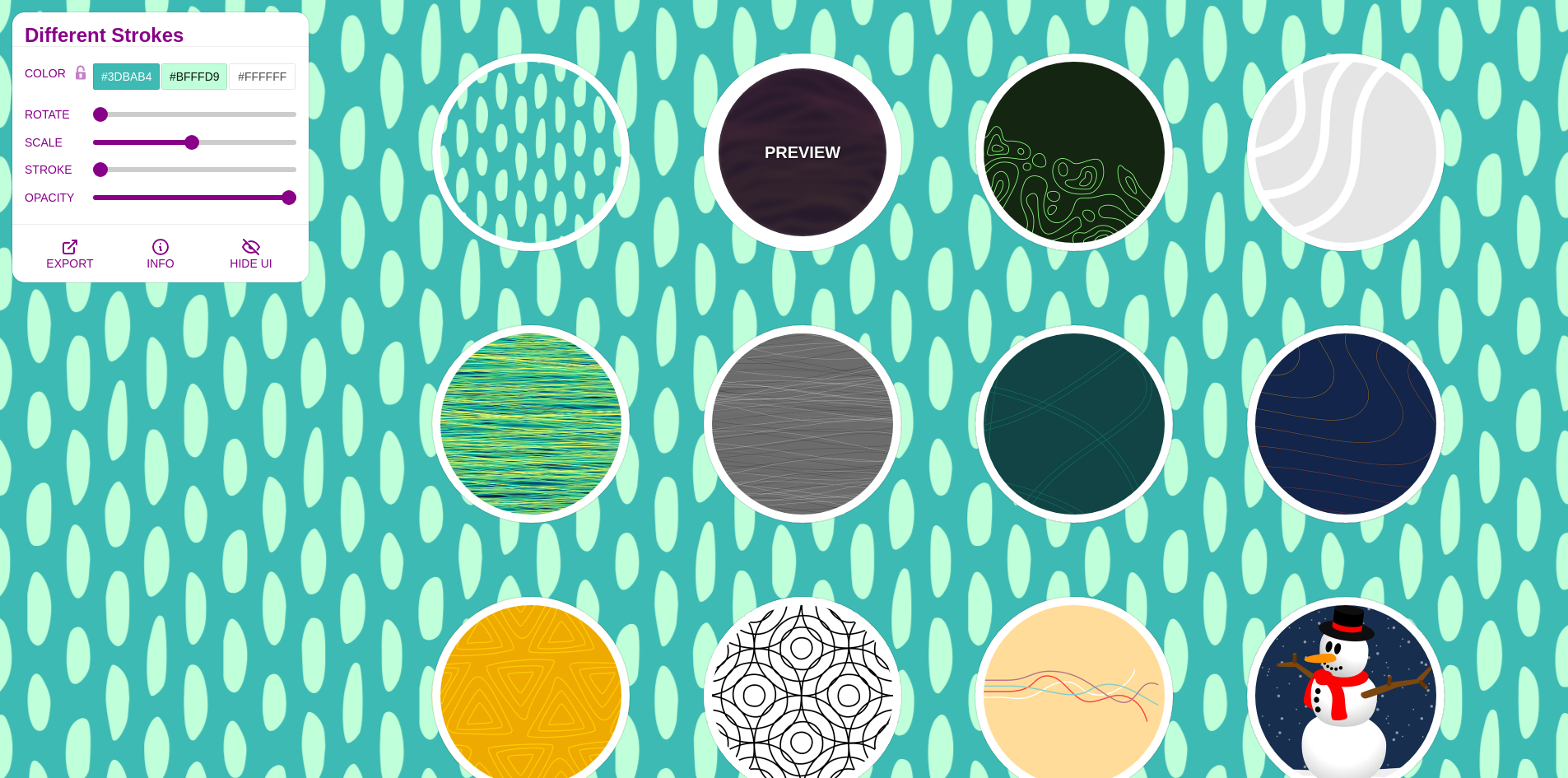
type input "4"
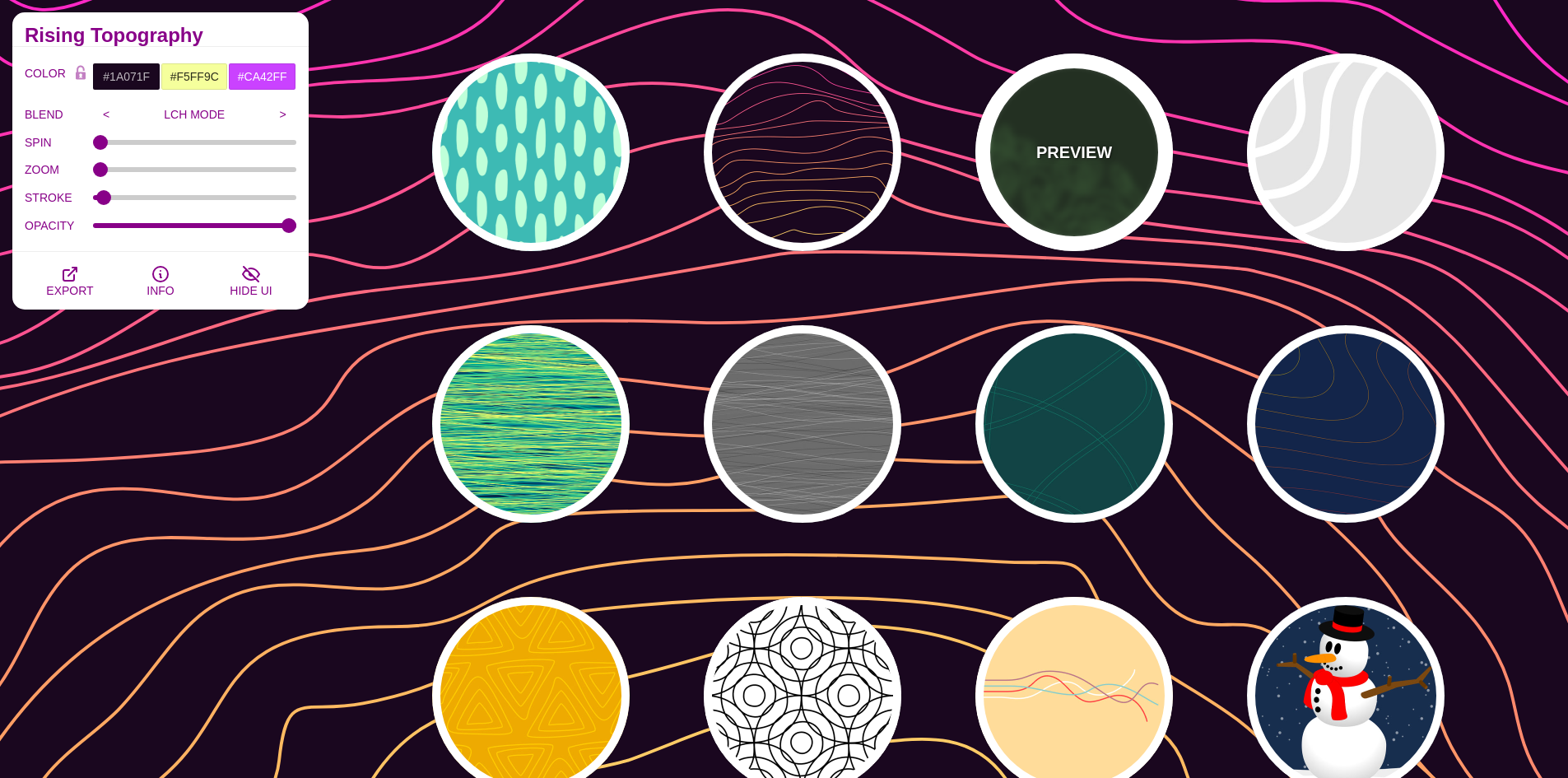
click at [1040, 158] on p "PREVIEW" at bounding box center [1074, 152] width 76 height 24
type input "#142612"
type input "#86FF79"
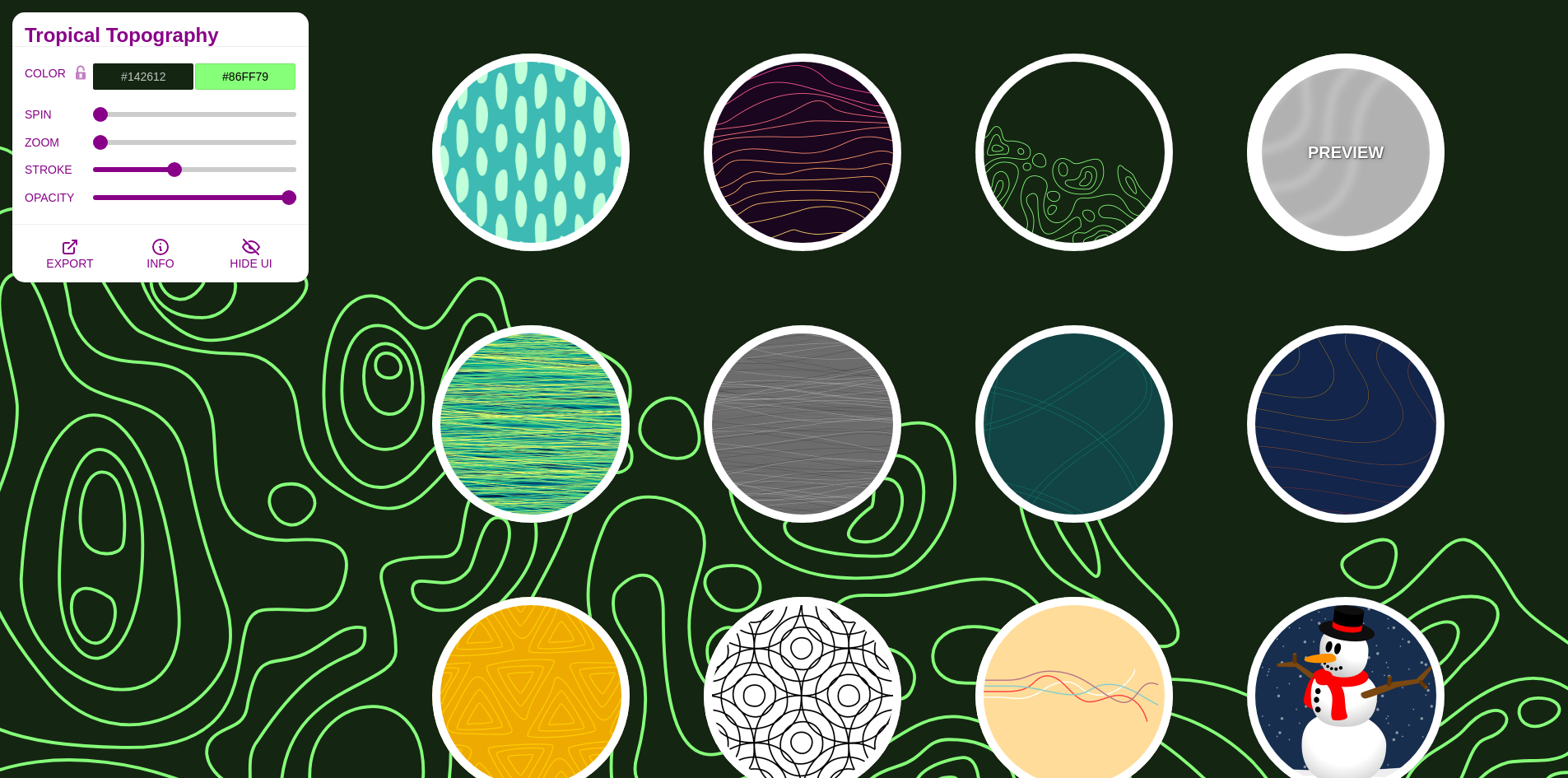
click at [1298, 177] on div "PREVIEW" at bounding box center [1345, 152] width 198 height 198
type input "#DDDDDD"
type input "#FFFFFF"
type input "35"
type input "1"
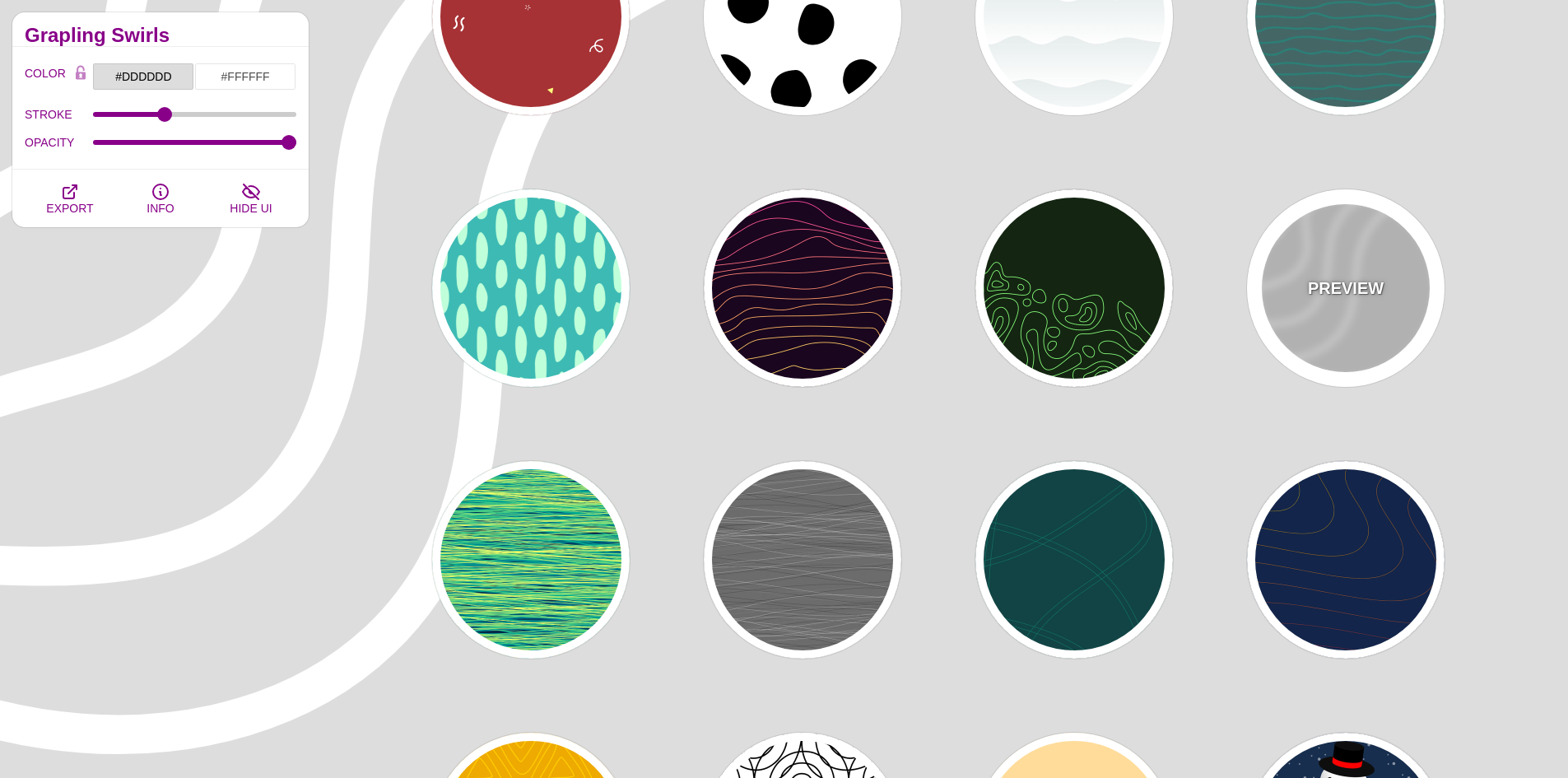
scroll to position [0, 0]
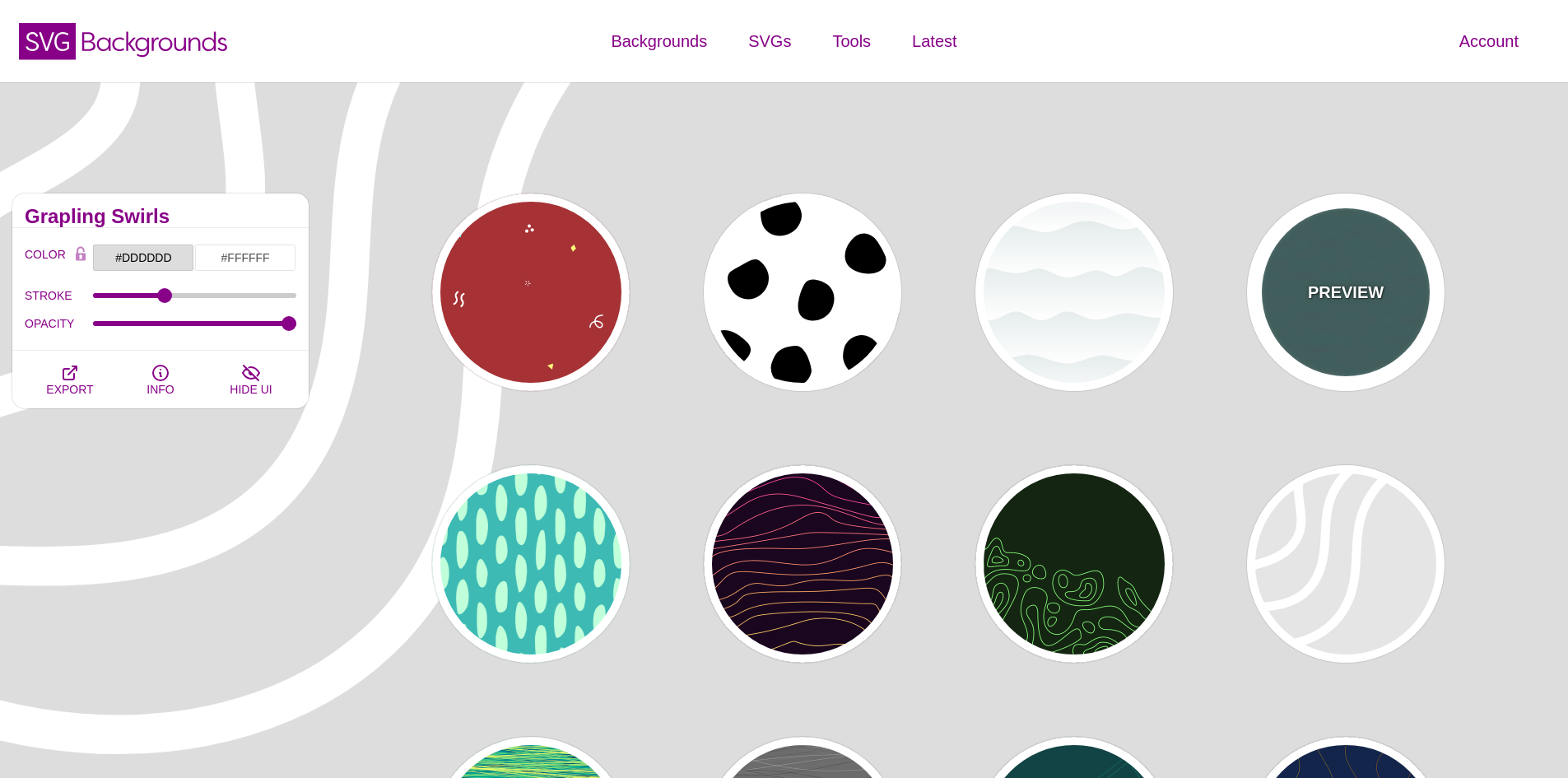
click at [1308, 310] on div "PREVIEW" at bounding box center [1345, 292] width 198 height 198
type input "#446666"
type input "#119988"
type input "0"
type input "5"
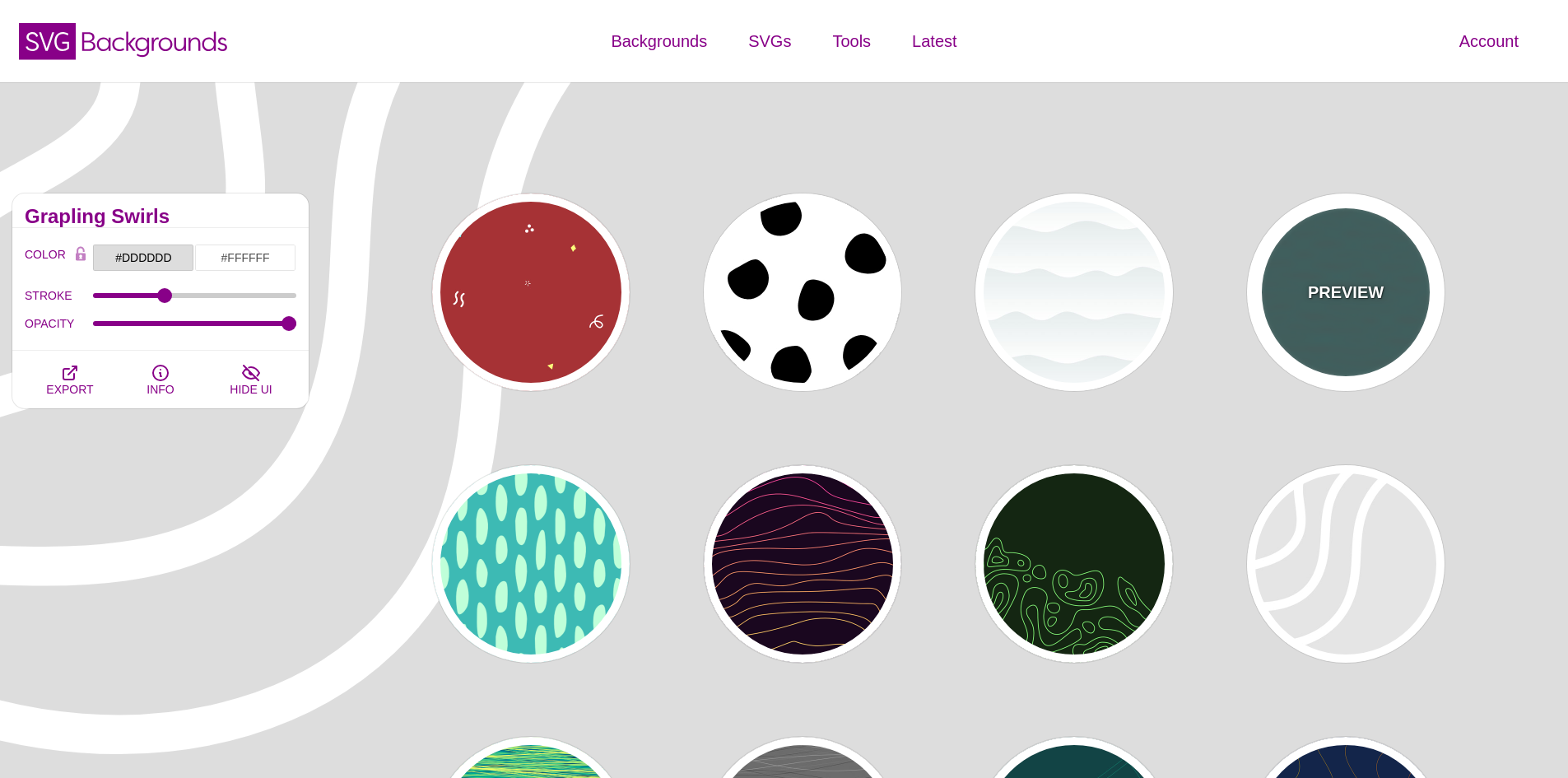
type input "0.1"
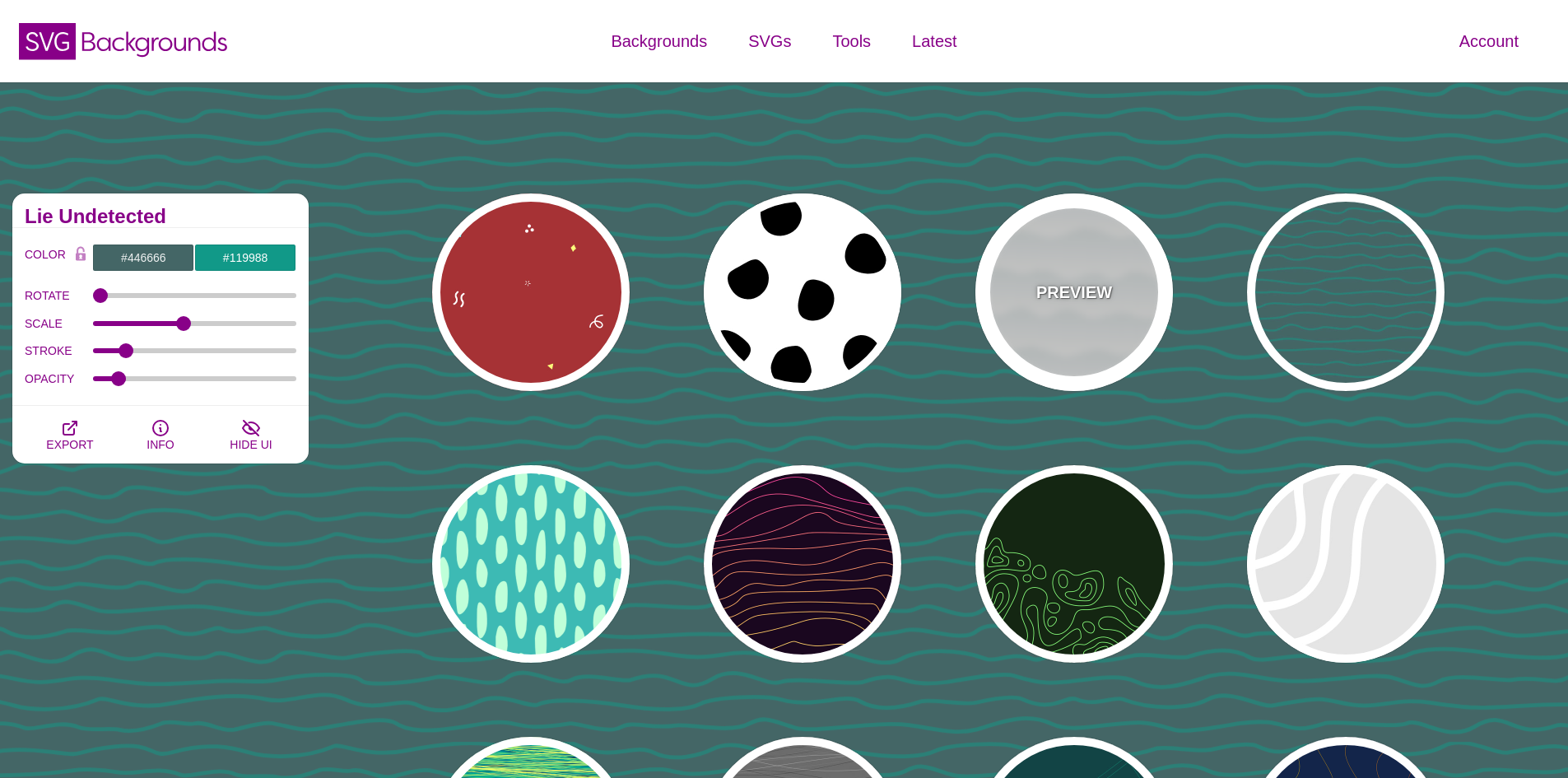
click at [1079, 326] on div "PREVIEW" at bounding box center [1074, 292] width 198 height 198
type input "#FFFFFF"
type input "#779999"
type input "#99BBBB"
type input "1"
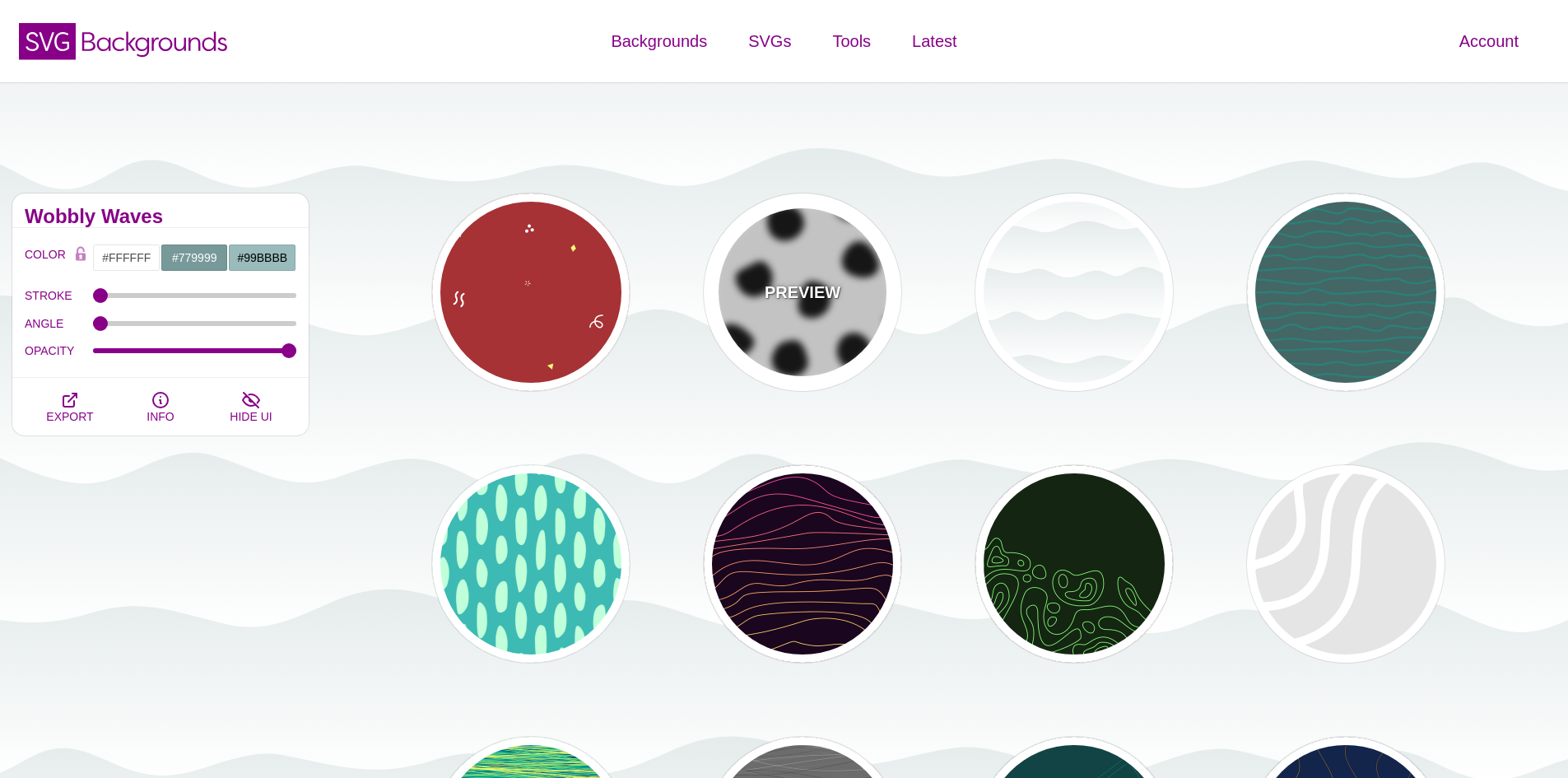
click at [822, 290] on p "PREVIEW" at bounding box center [802, 292] width 76 height 24
type input "#000000"
type input "900"
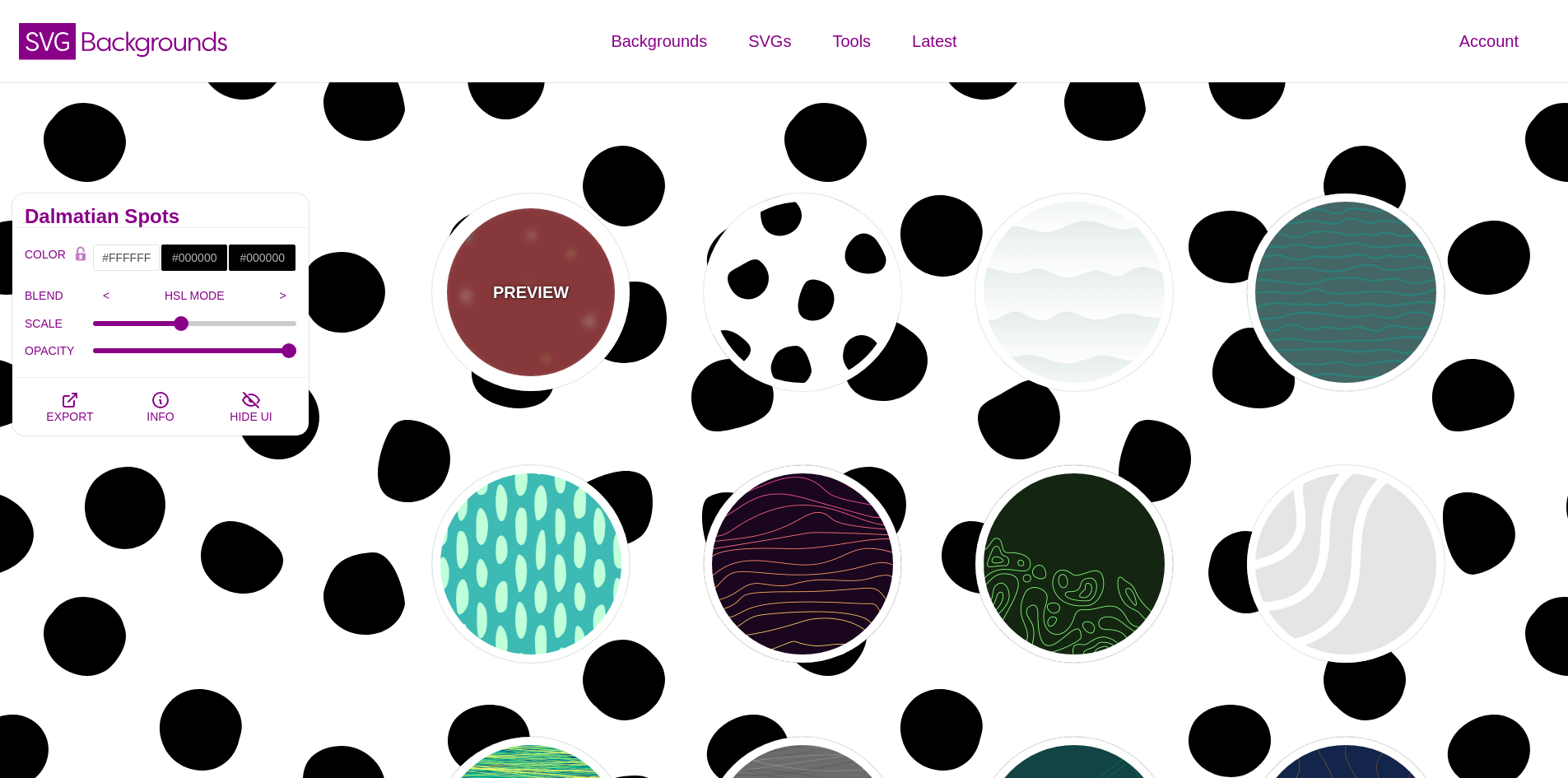
click at [591, 278] on div "PREVIEW" at bounding box center [531, 292] width 198 height 198
type input "#AA3333"
type input "#FFFF77"
type input "#55FFFF"
type input "1600"
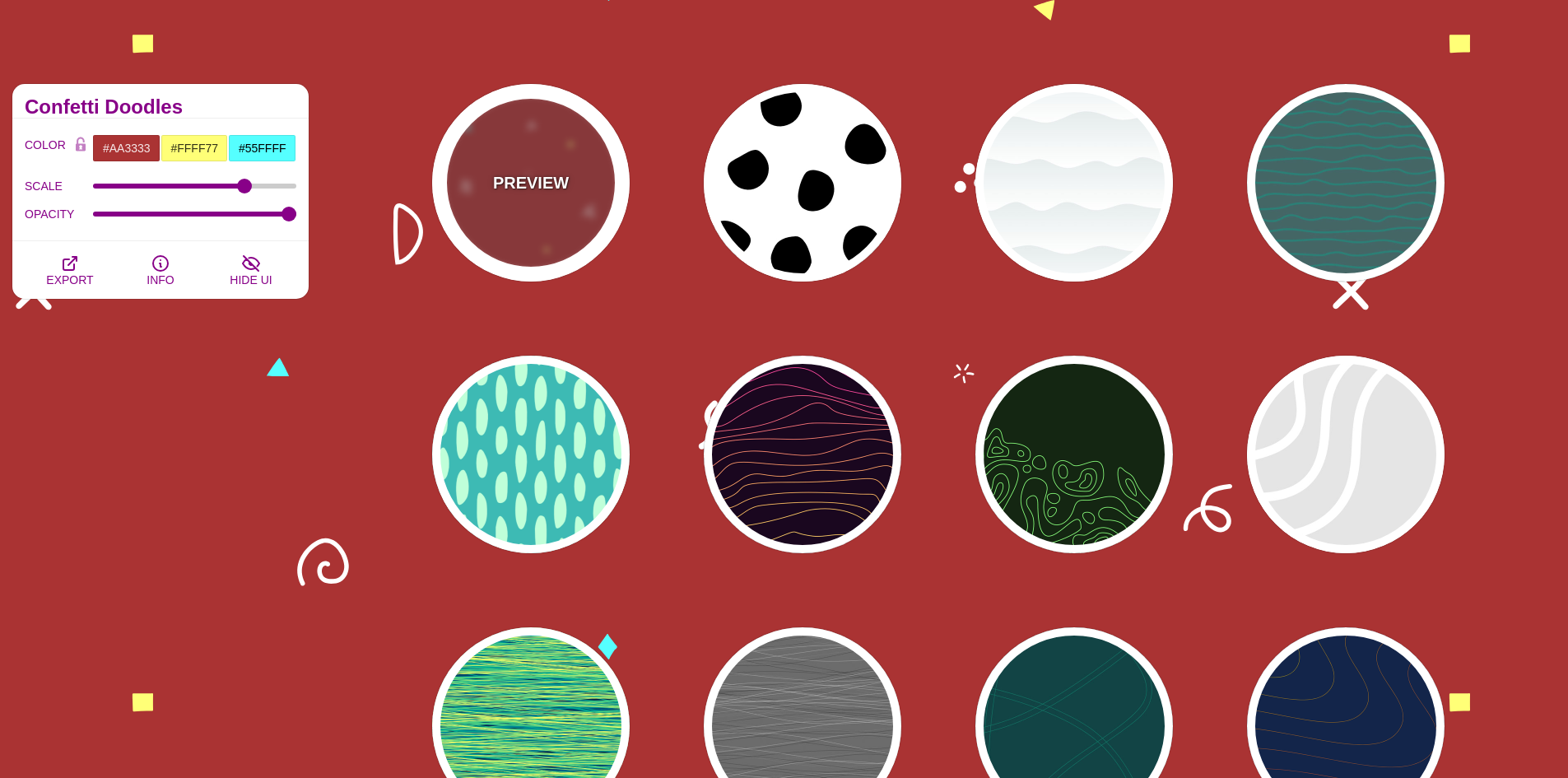
scroll to position [247, 0]
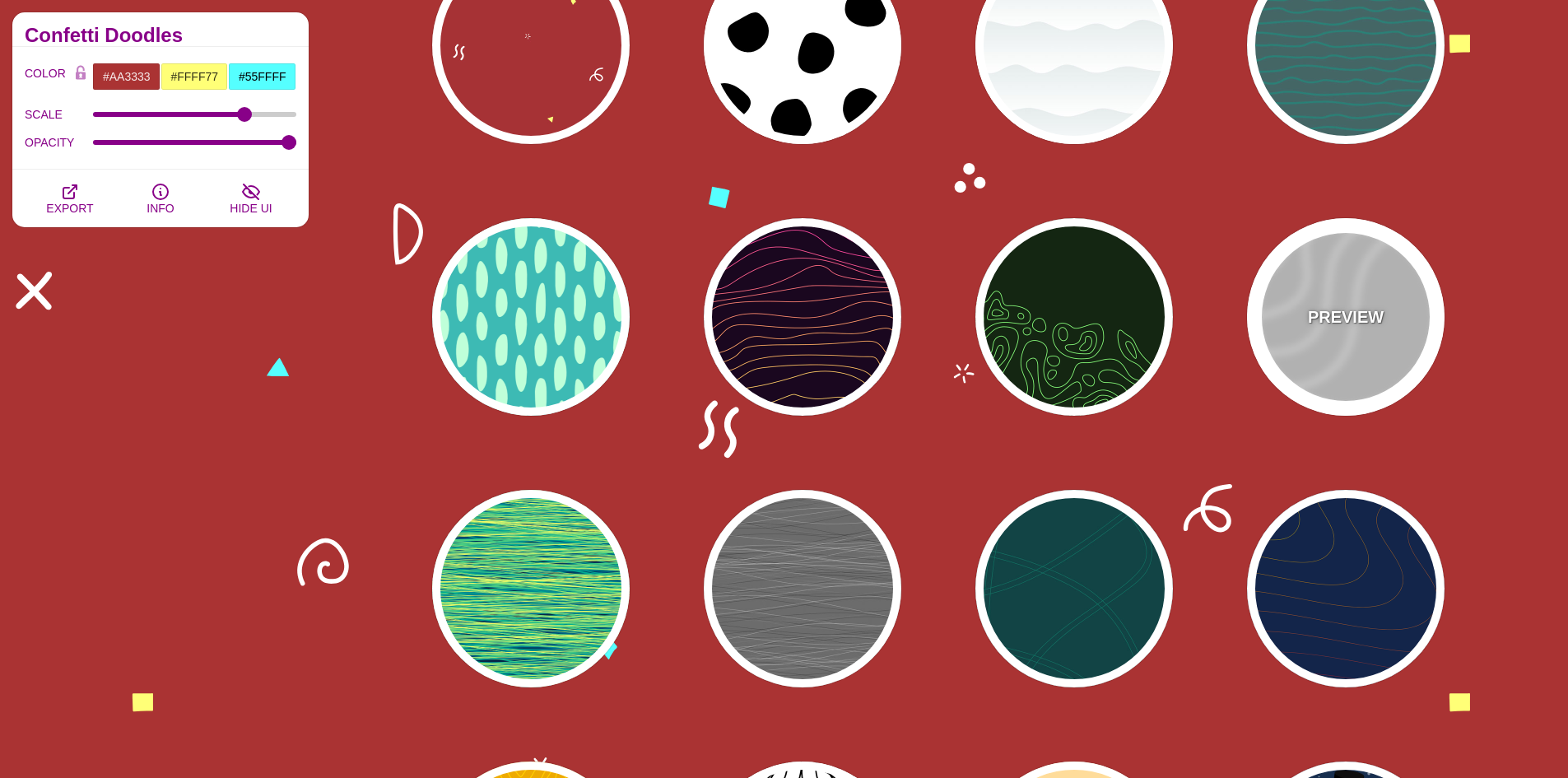
click at [1395, 288] on div "PREVIEW" at bounding box center [1345, 316] width 198 height 198
type input "#DDDDDD"
type input "#FFFFFF"
type input "35"
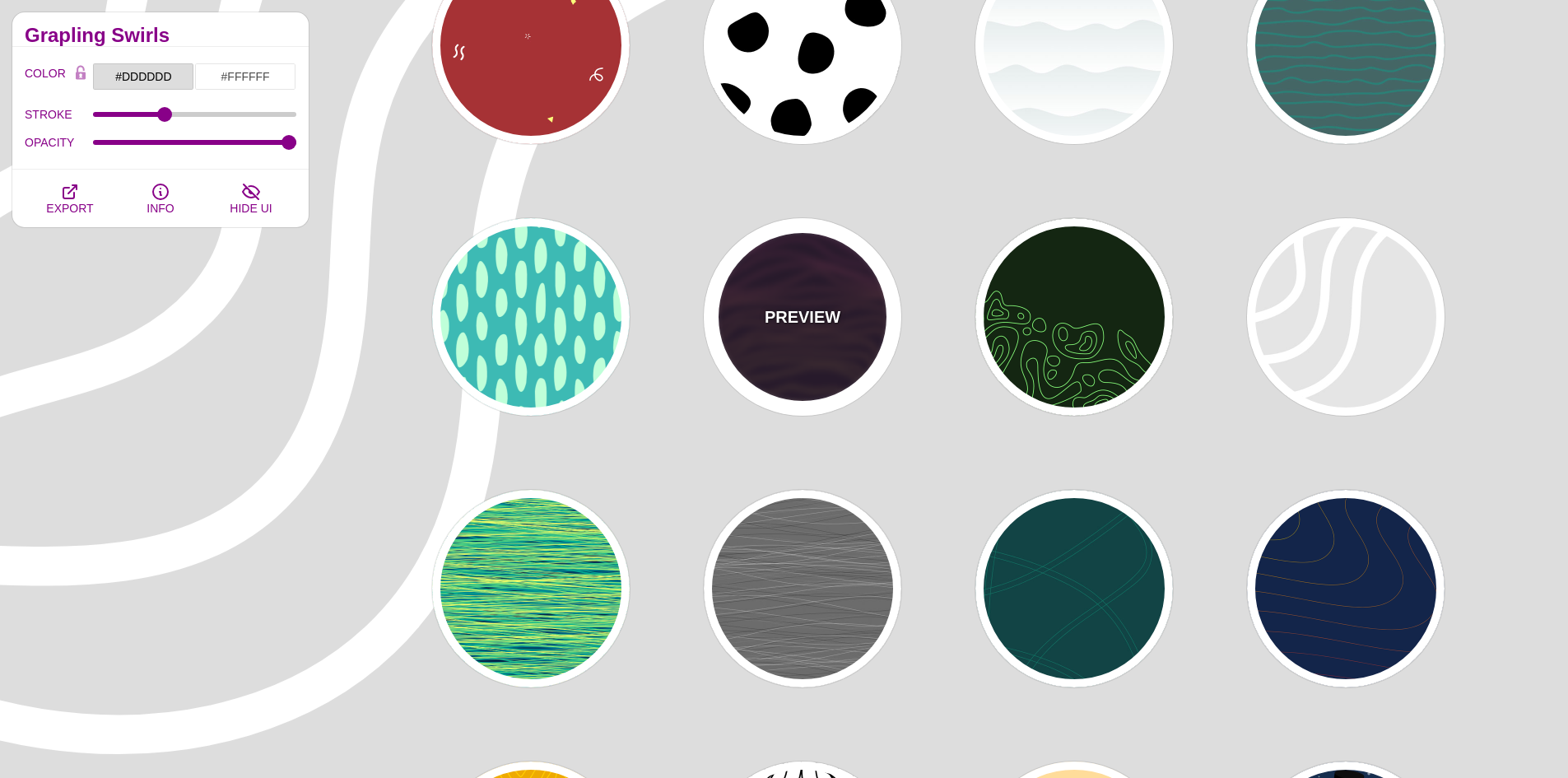
click at [790, 315] on p "PREVIEW" at bounding box center [802, 317] width 76 height 24
type input "#1A071F"
type input "#F5FF9C"
type input "#CA42FF"
type input "0"
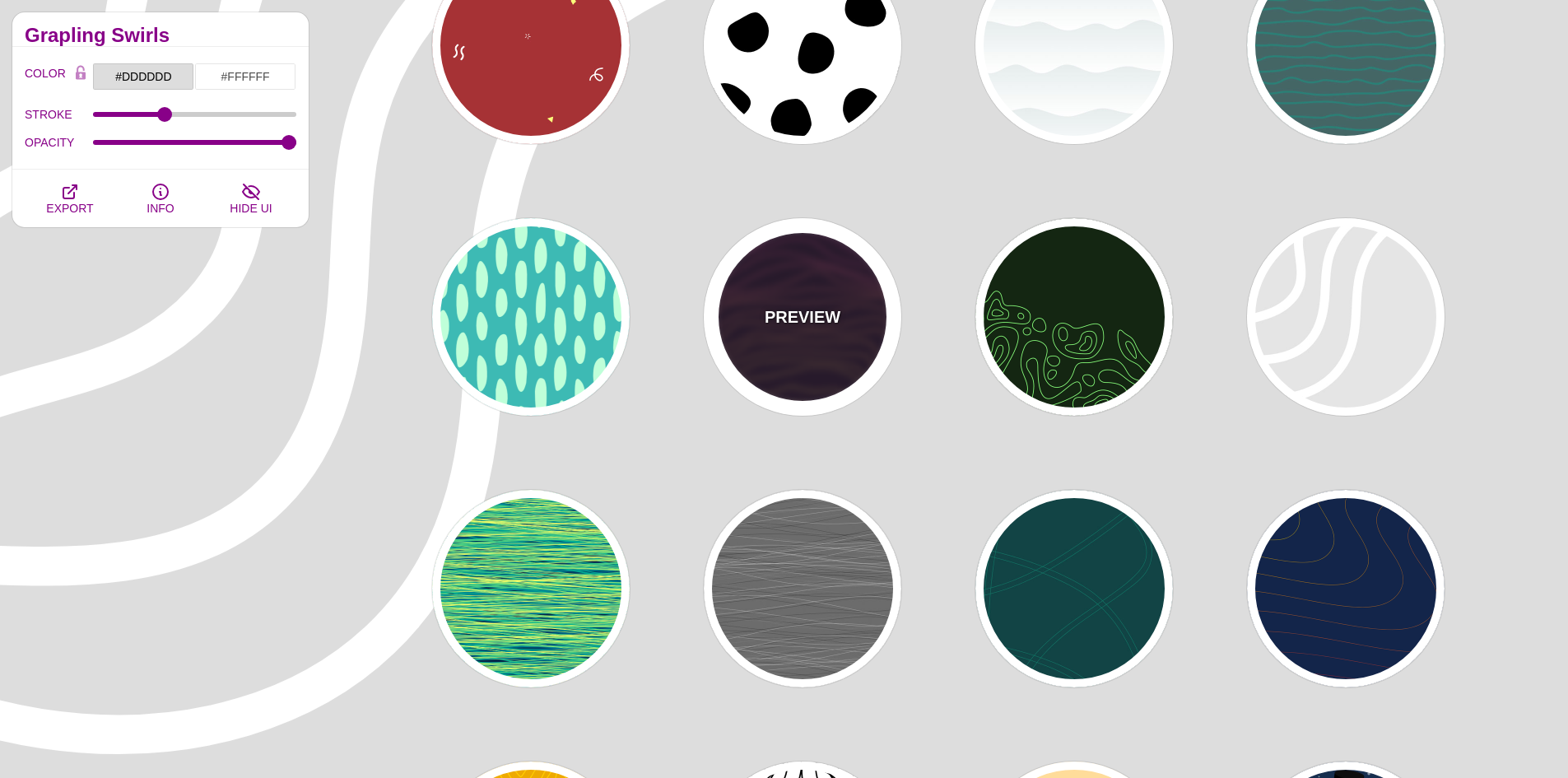
type input "0"
type input "4"
type input "1"
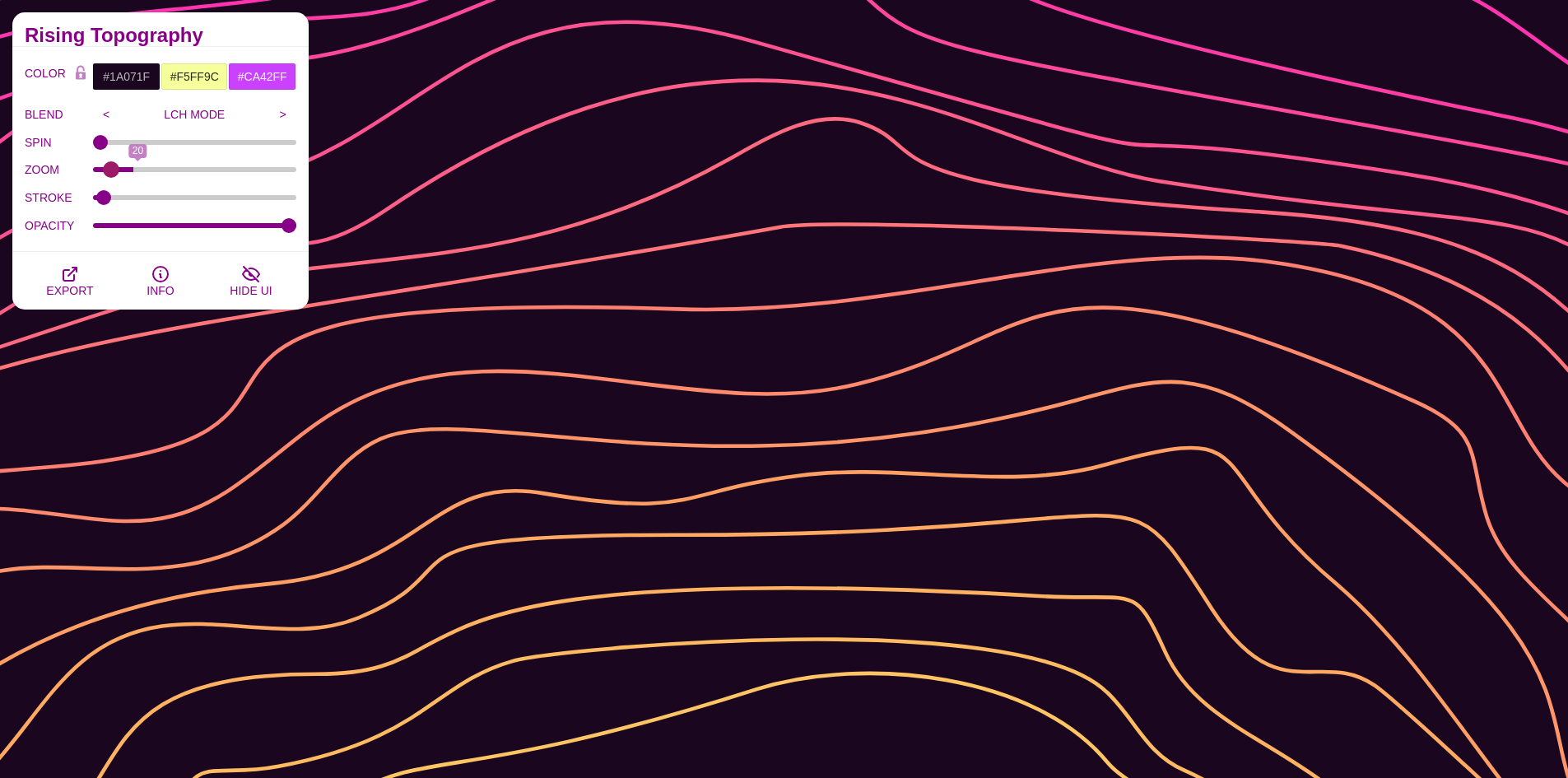
type input "0"
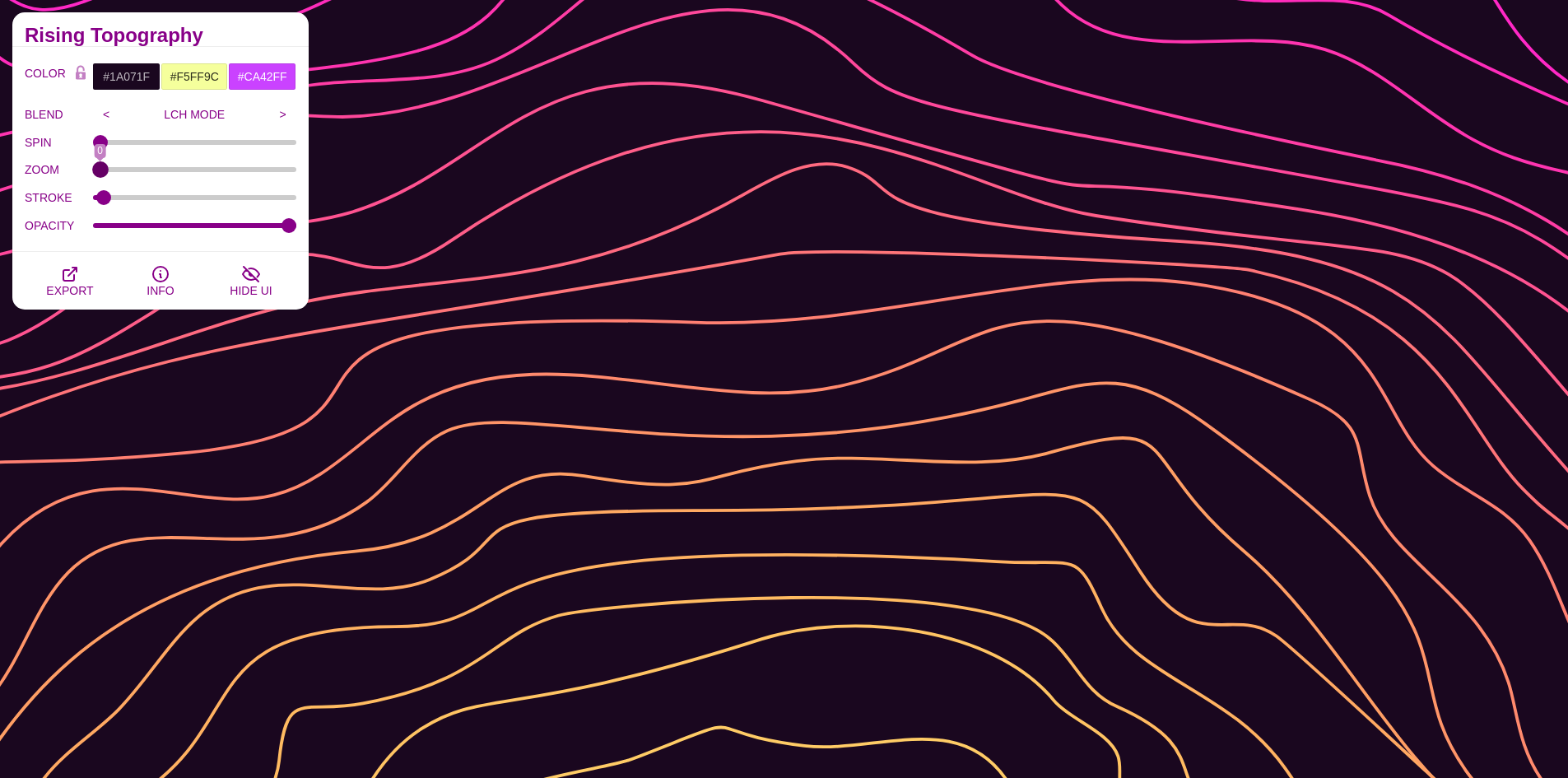
drag, startPoint x: 98, startPoint y: 165, endPoint x: 67, endPoint y: 168, distance: 31.1
click at [93, 168] on input "ZOOM" at bounding box center [195, 170] width 204 height 7
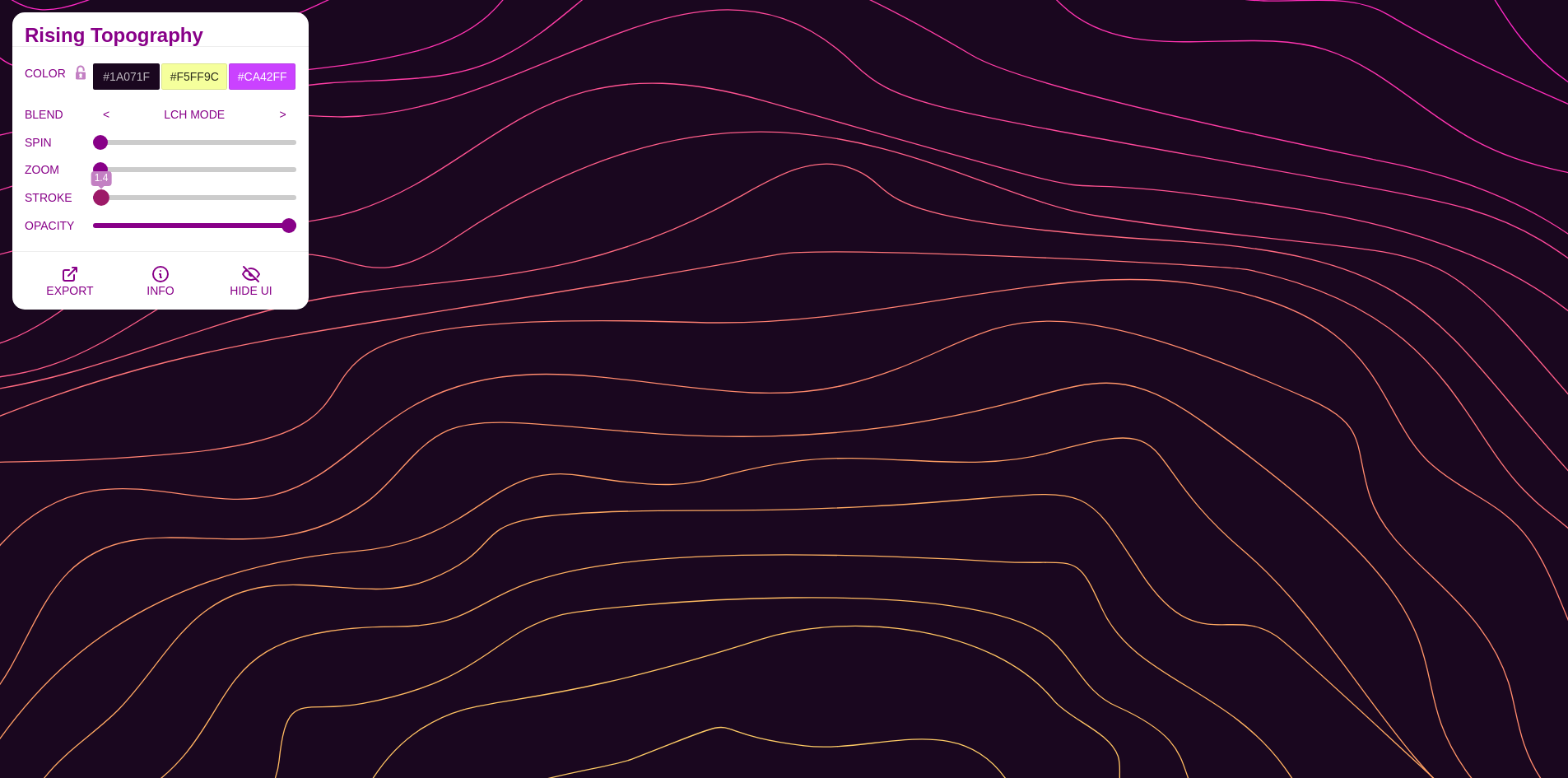
type input "1.4"
click at [101, 200] on input "STROKE" at bounding box center [195, 198] width 204 height 7
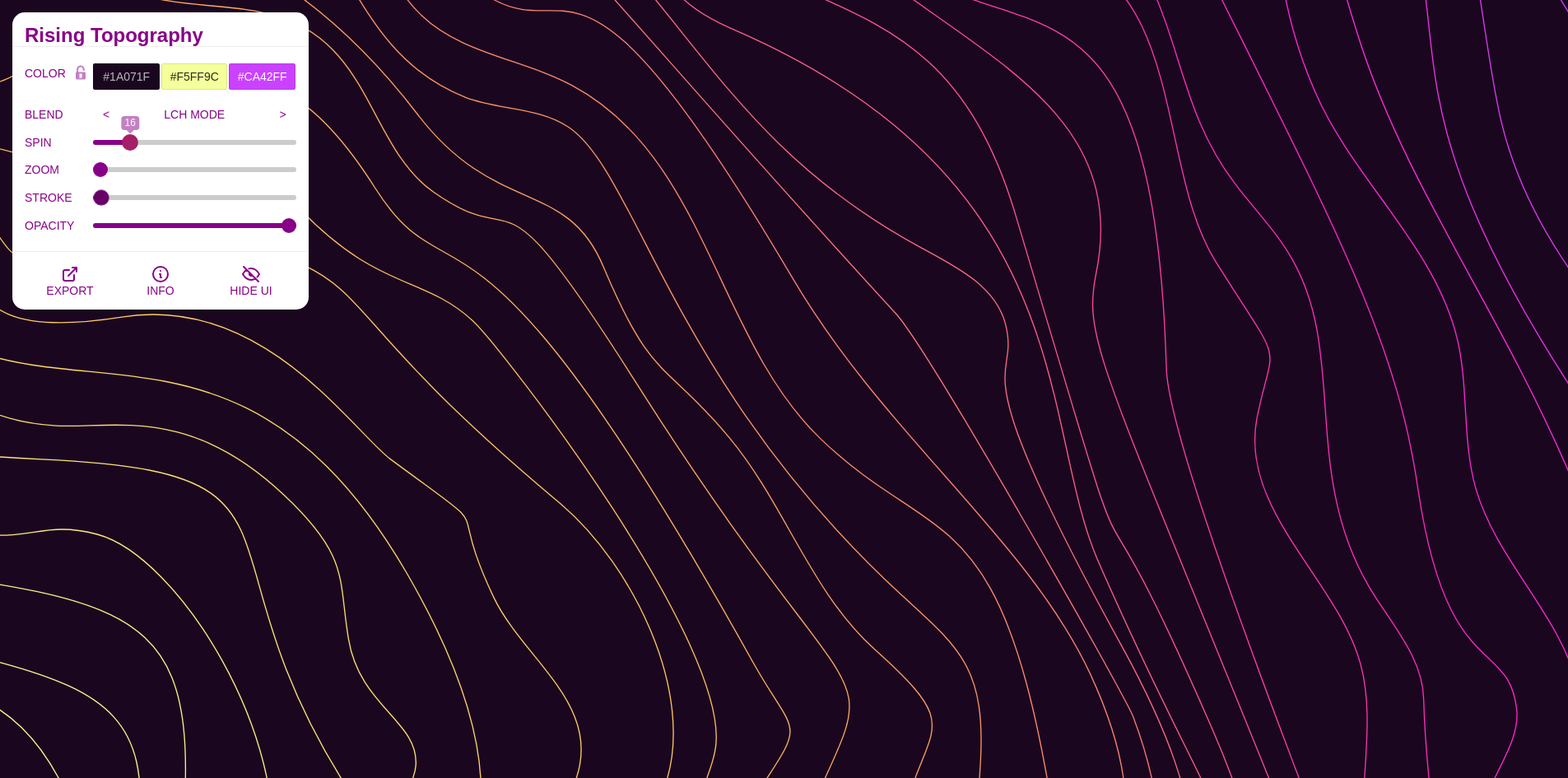
drag, startPoint x: 105, startPoint y: 143, endPoint x: 130, endPoint y: 143, distance: 25.0
type input "16"
click at [130, 143] on input "SPIN" at bounding box center [195, 143] width 204 height 7
drag, startPoint x: 284, startPoint y: 223, endPoint x: 194, endPoint y: 216, distance: 90.3
type input "0.5"
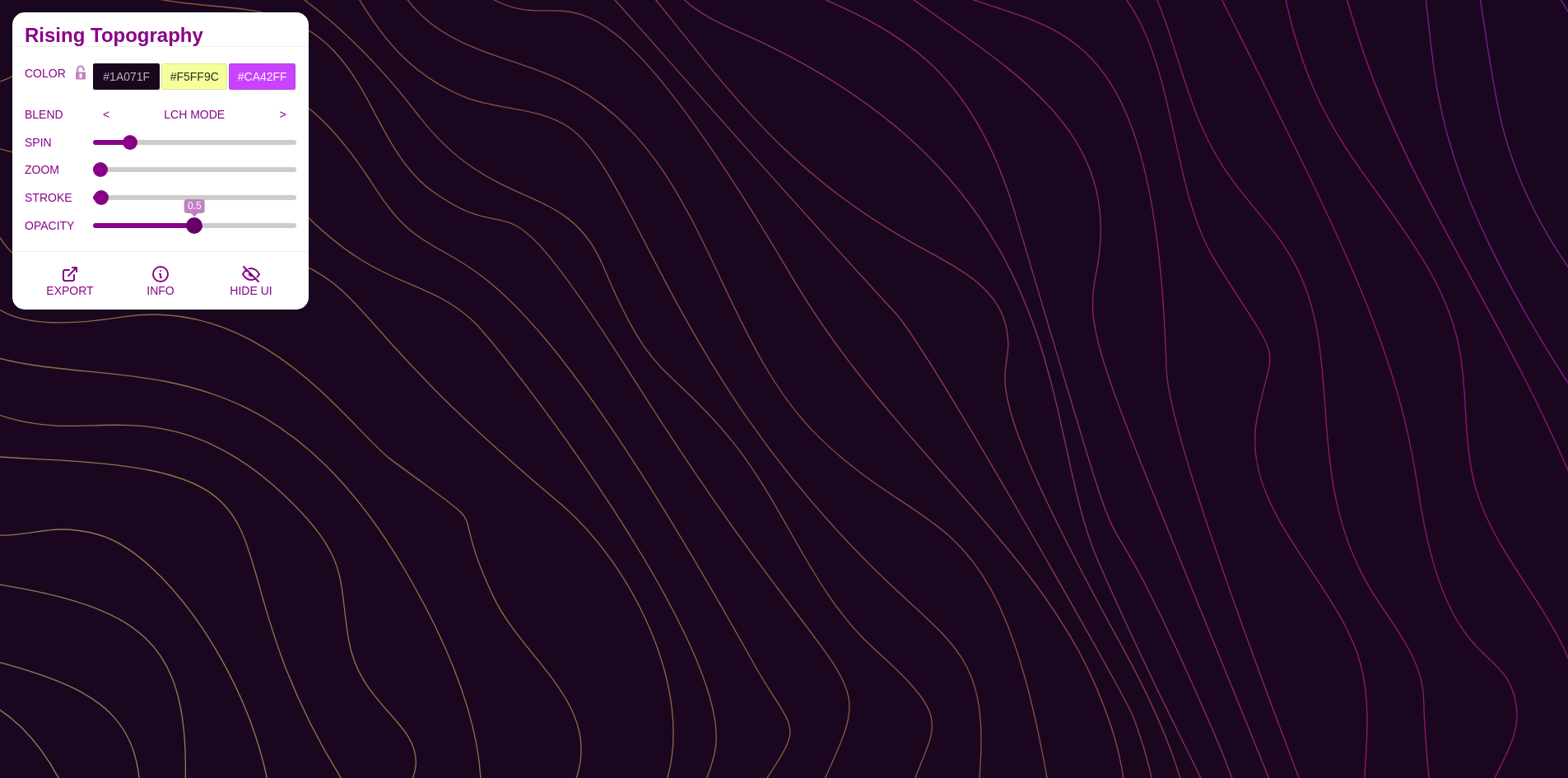
click at [194, 222] on input "OPACITY" at bounding box center [195, 226] width 204 height 7
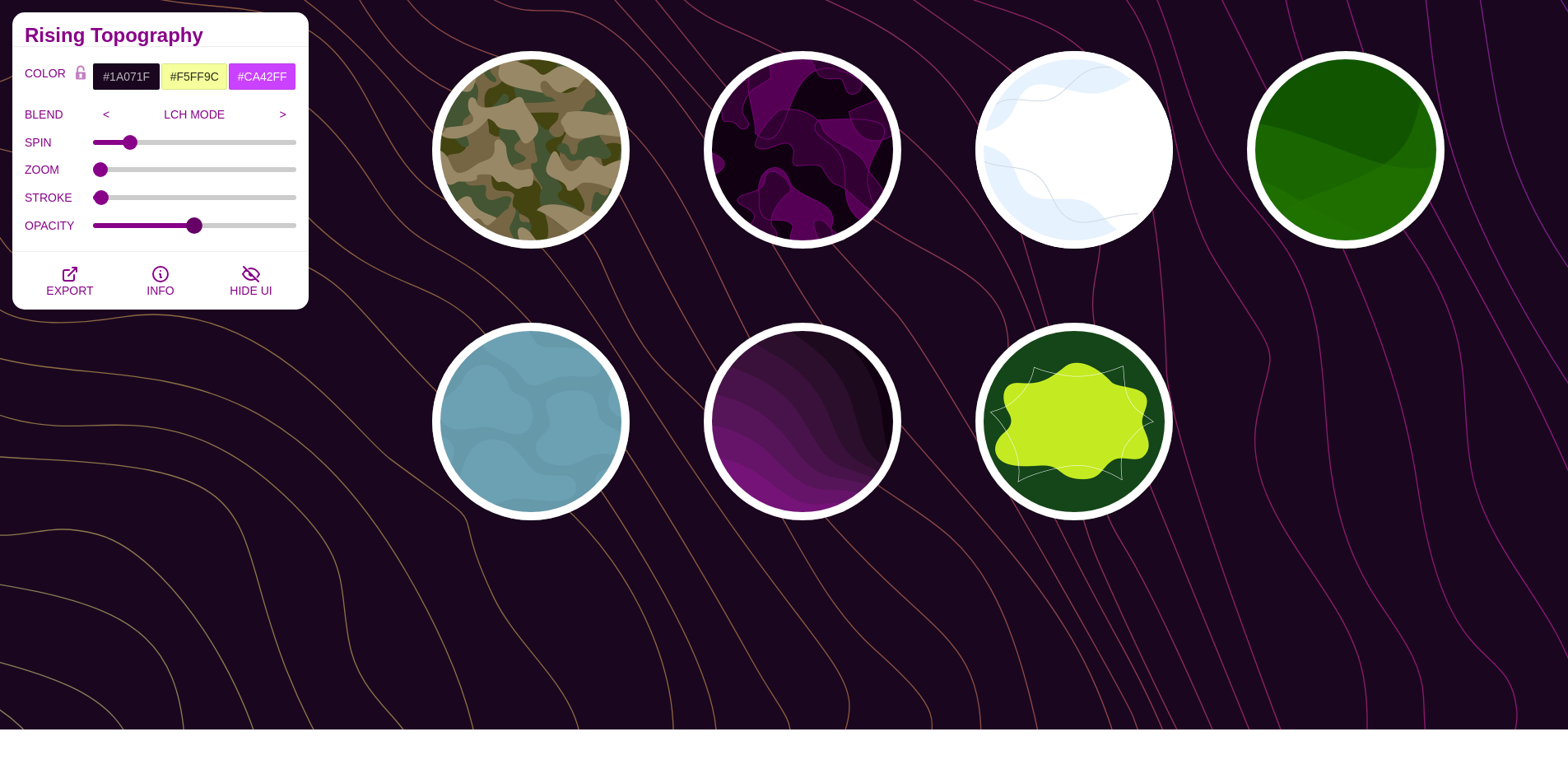
scroll to position [1482, 0]
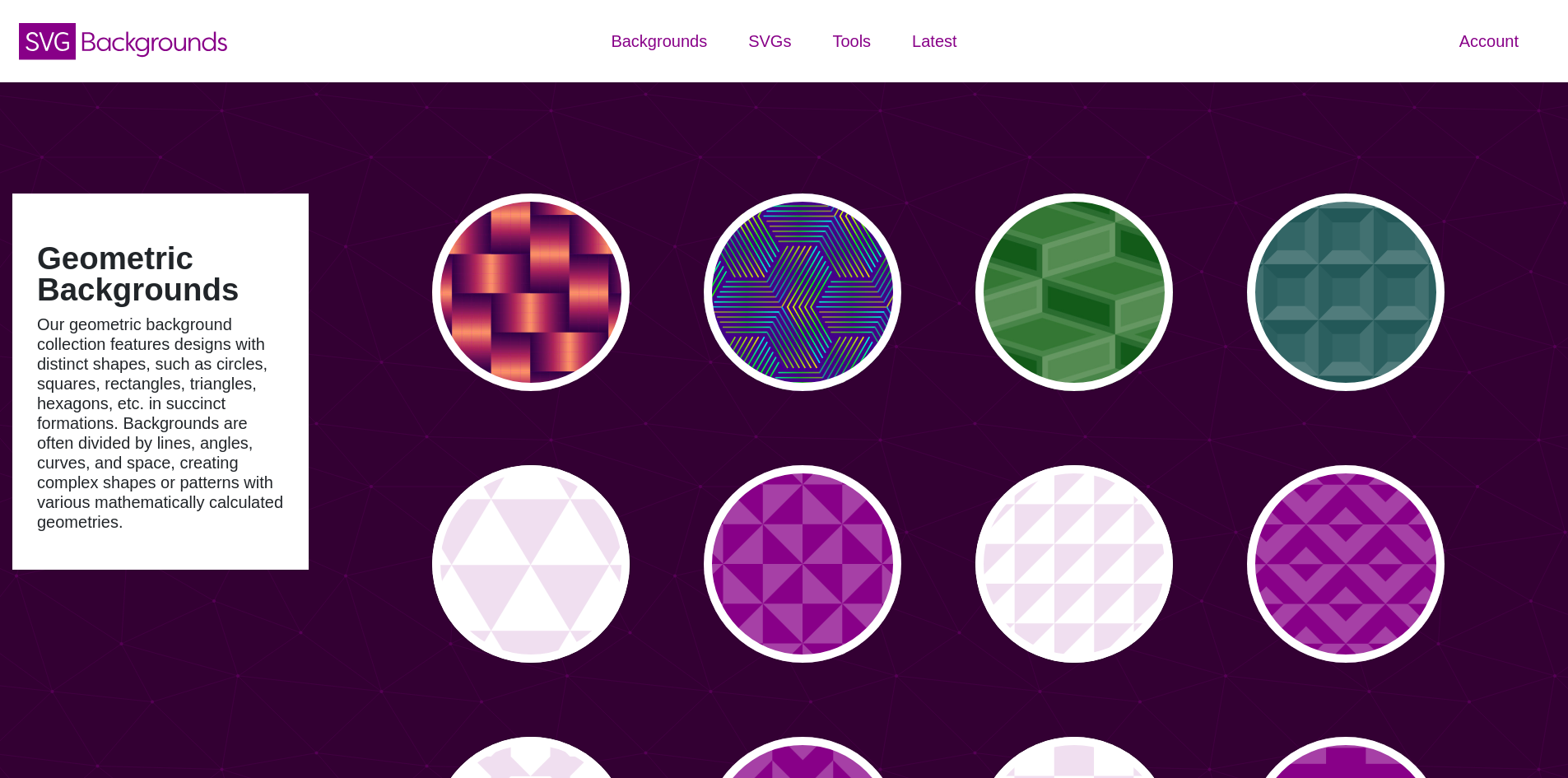
scroll to position [104, 0]
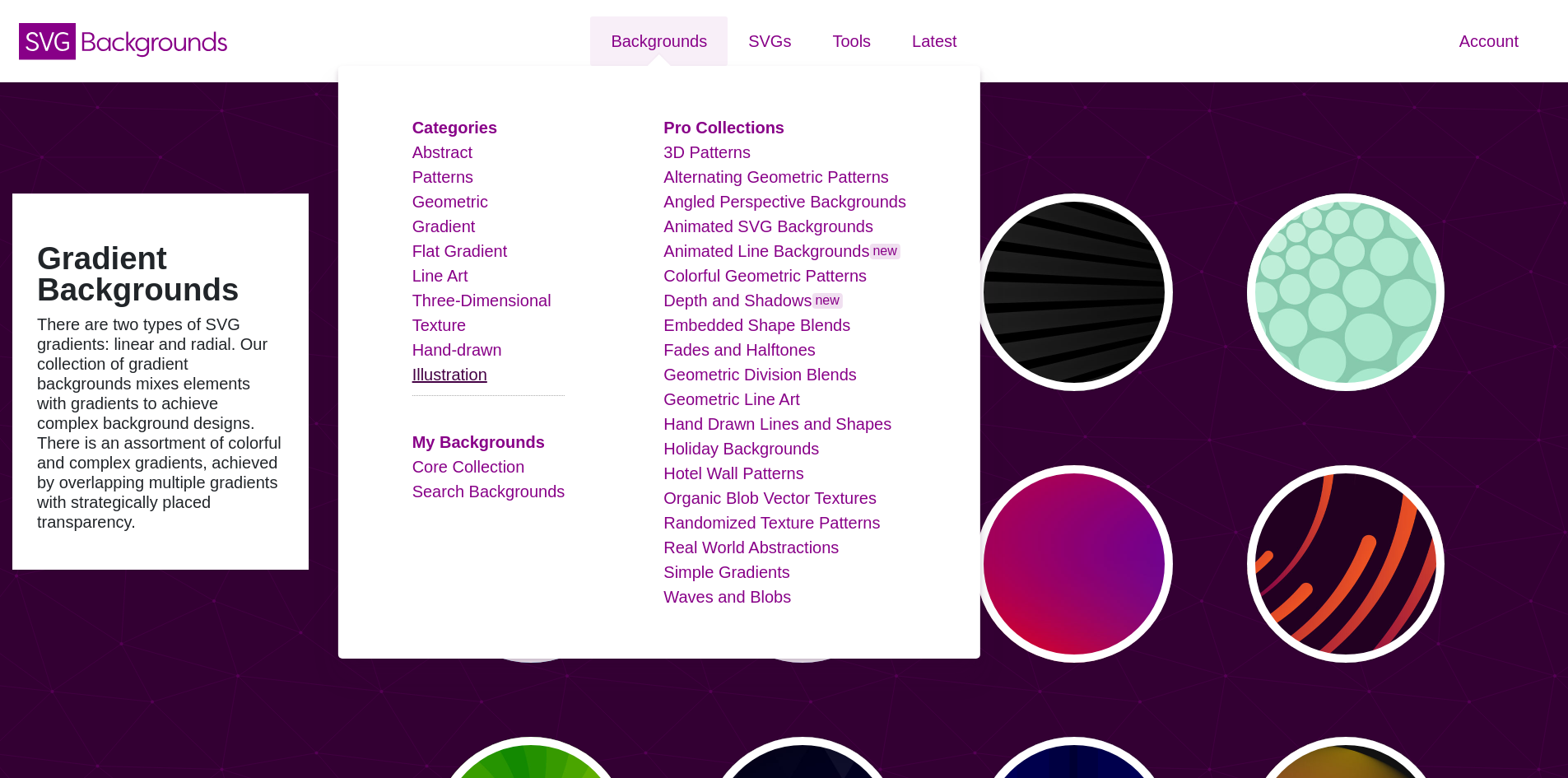
click at [487, 376] on link "Illustration" at bounding box center [449, 374] width 75 height 18
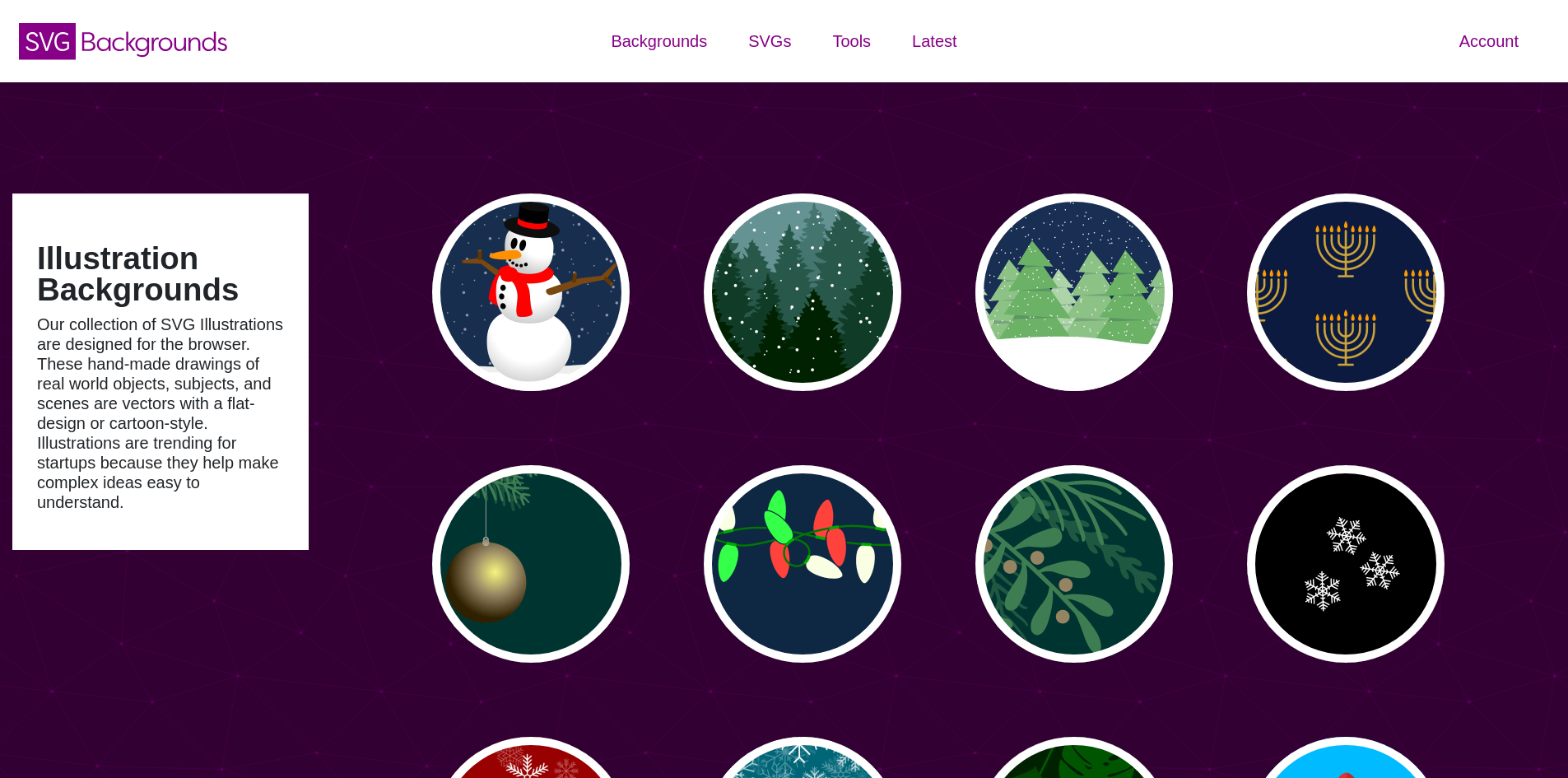
type input "#450057"
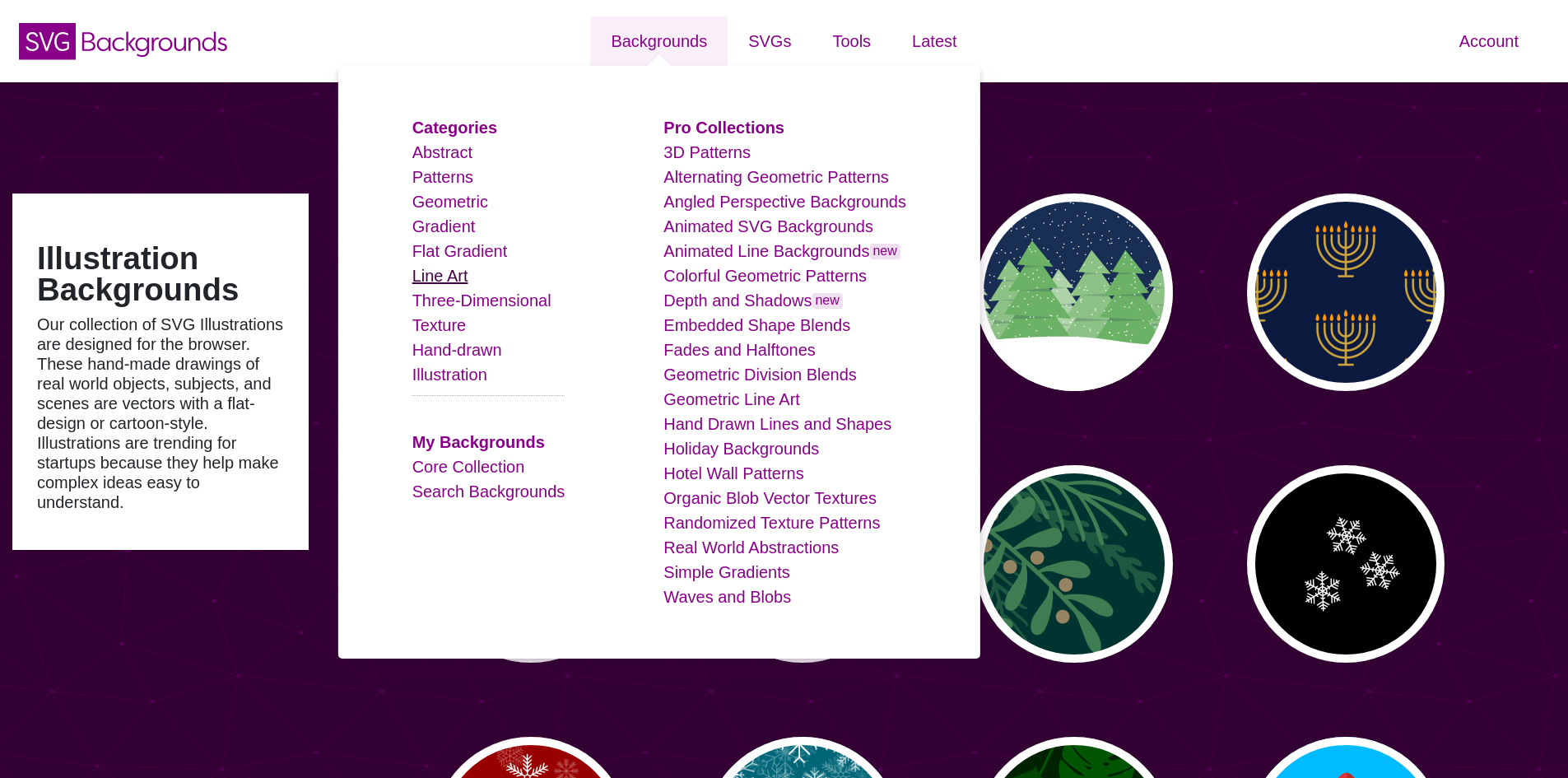
click at [463, 270] on link "Line Art" at bounding box center [440, 275] width 56 height 18
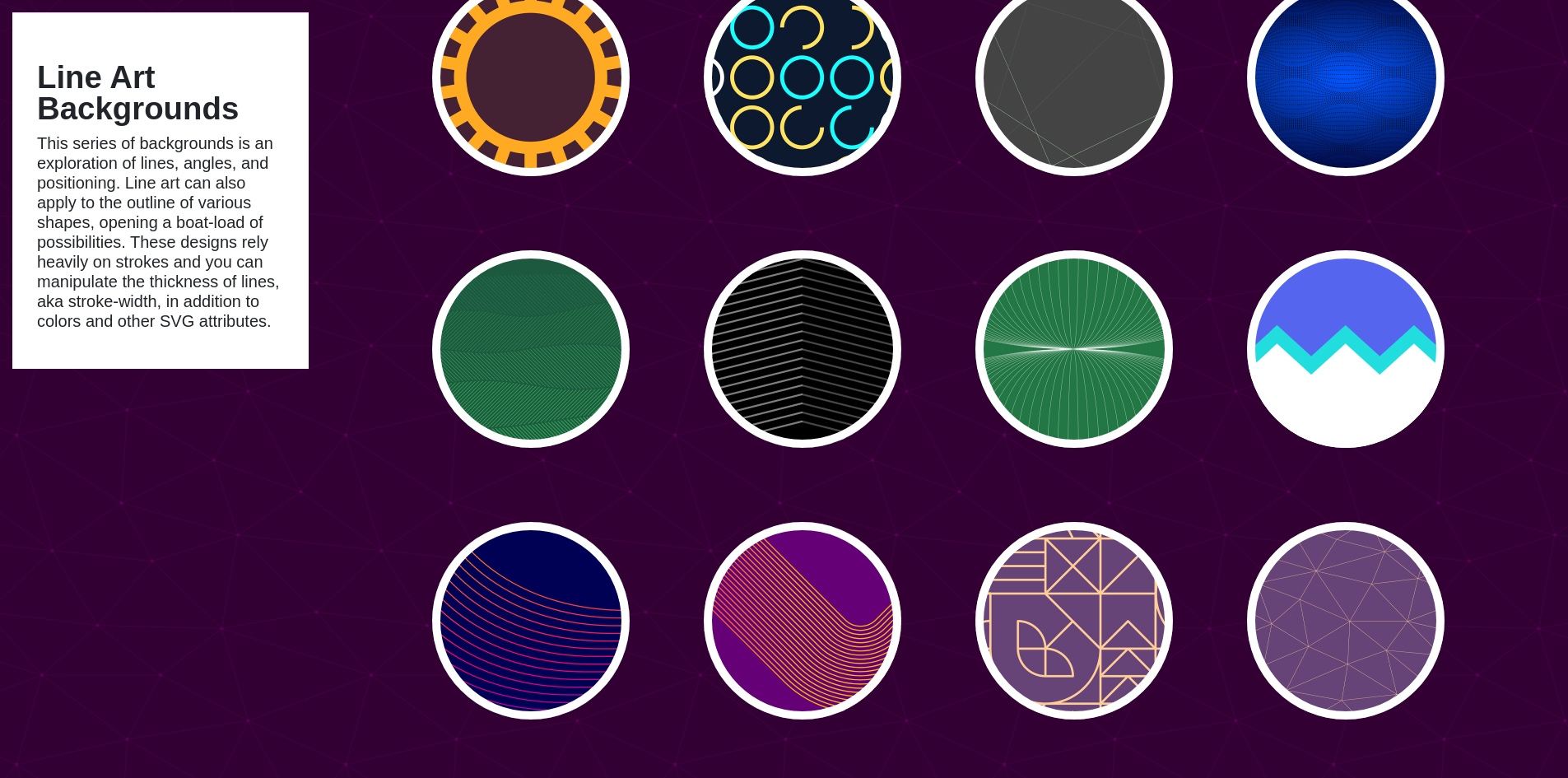
scroll to position [2141, 0]
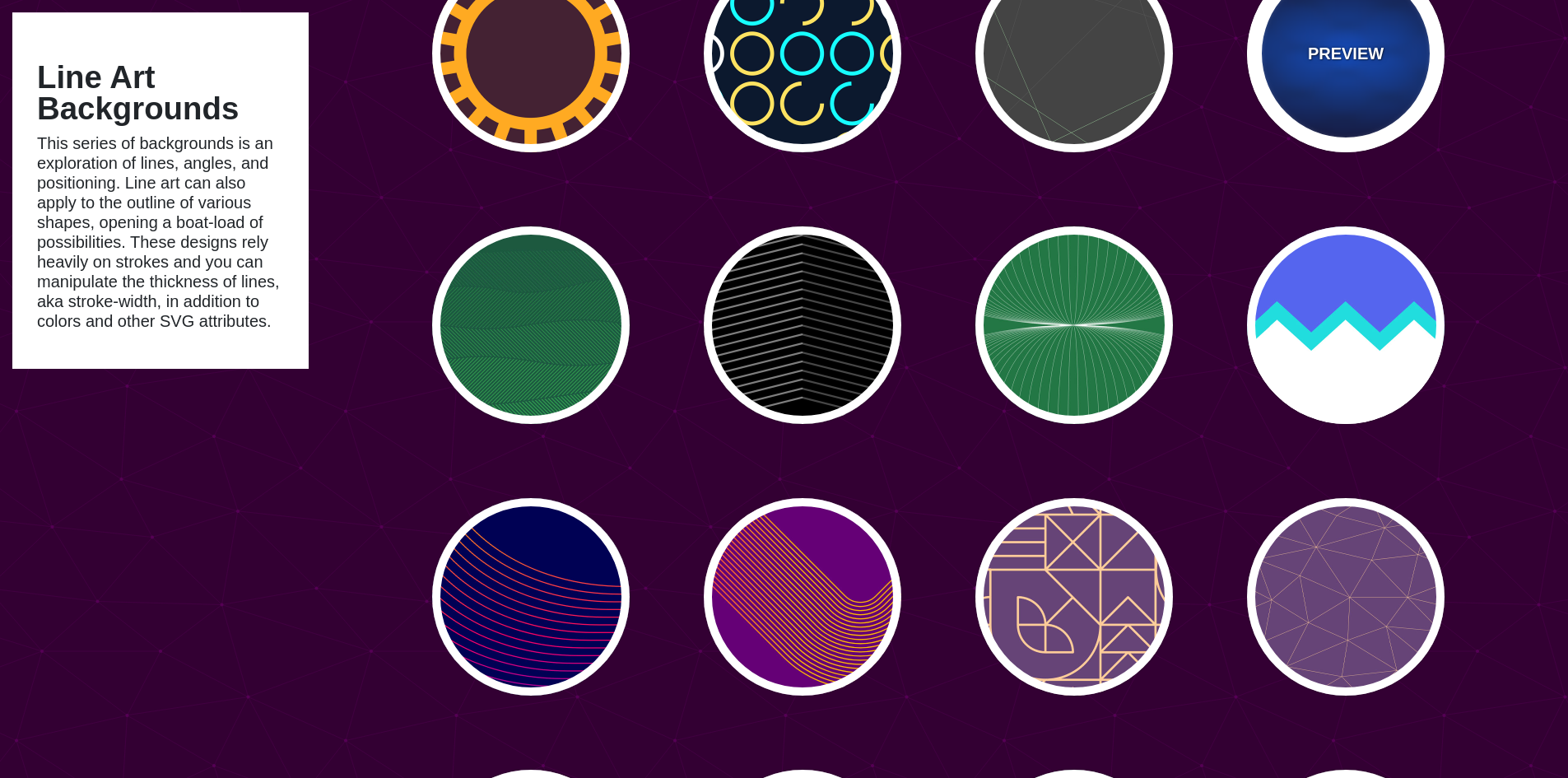
click at [1336, 25] on div "PREVIEW" at bounding box center [1345, 53] width 198 height 198
type input "#0055FF"
type input "#000033"
type input "#000000"
type input "0"
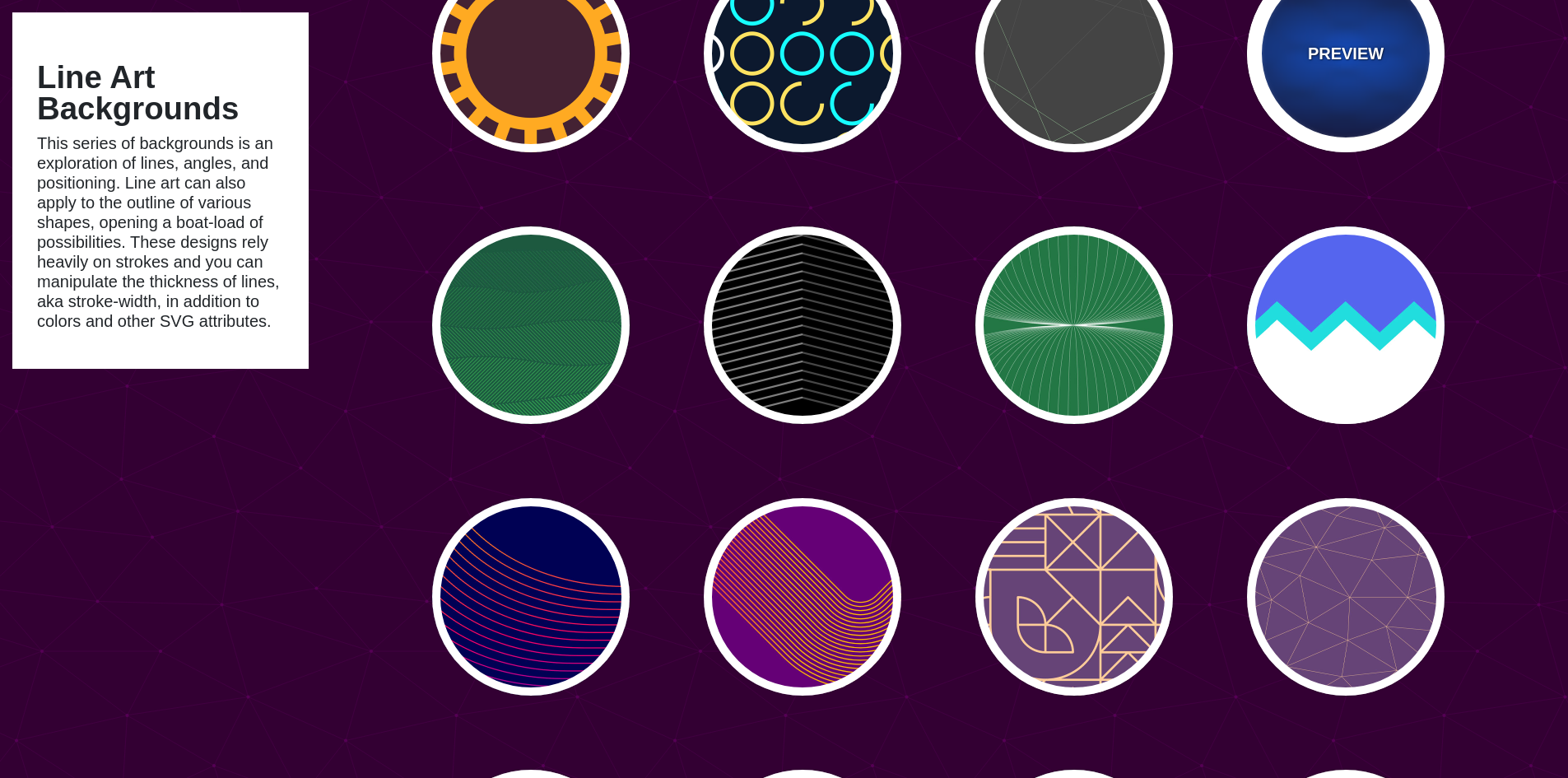
type input "0.25"
type input "15"
type input "50"
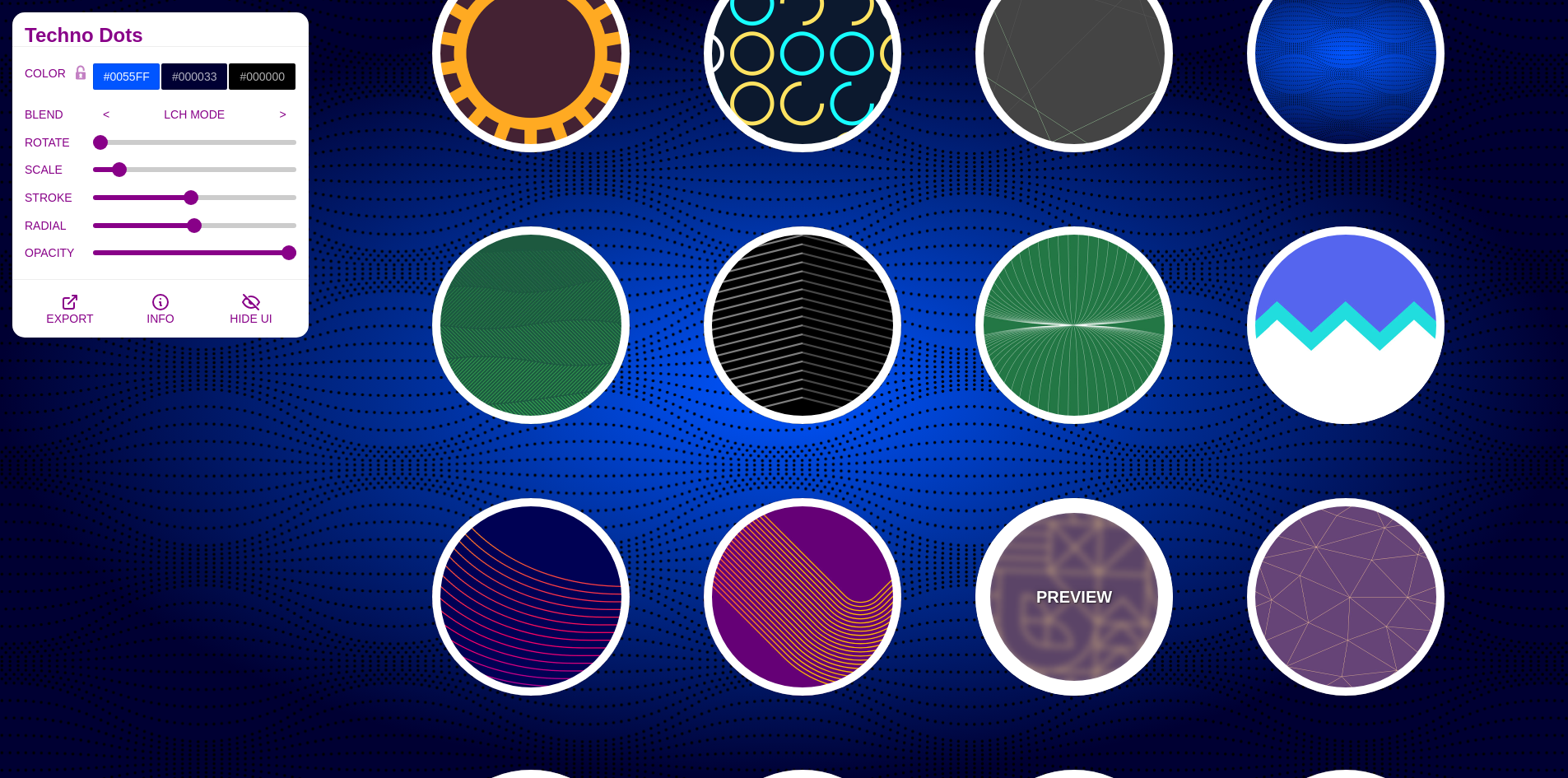
click at [1078, 583] on div "PREVIEW" at bounding box center [1074, 597] width 198 height 198
type input "#664477"
type input "#FFCC99"
type input "2"
type input "1"
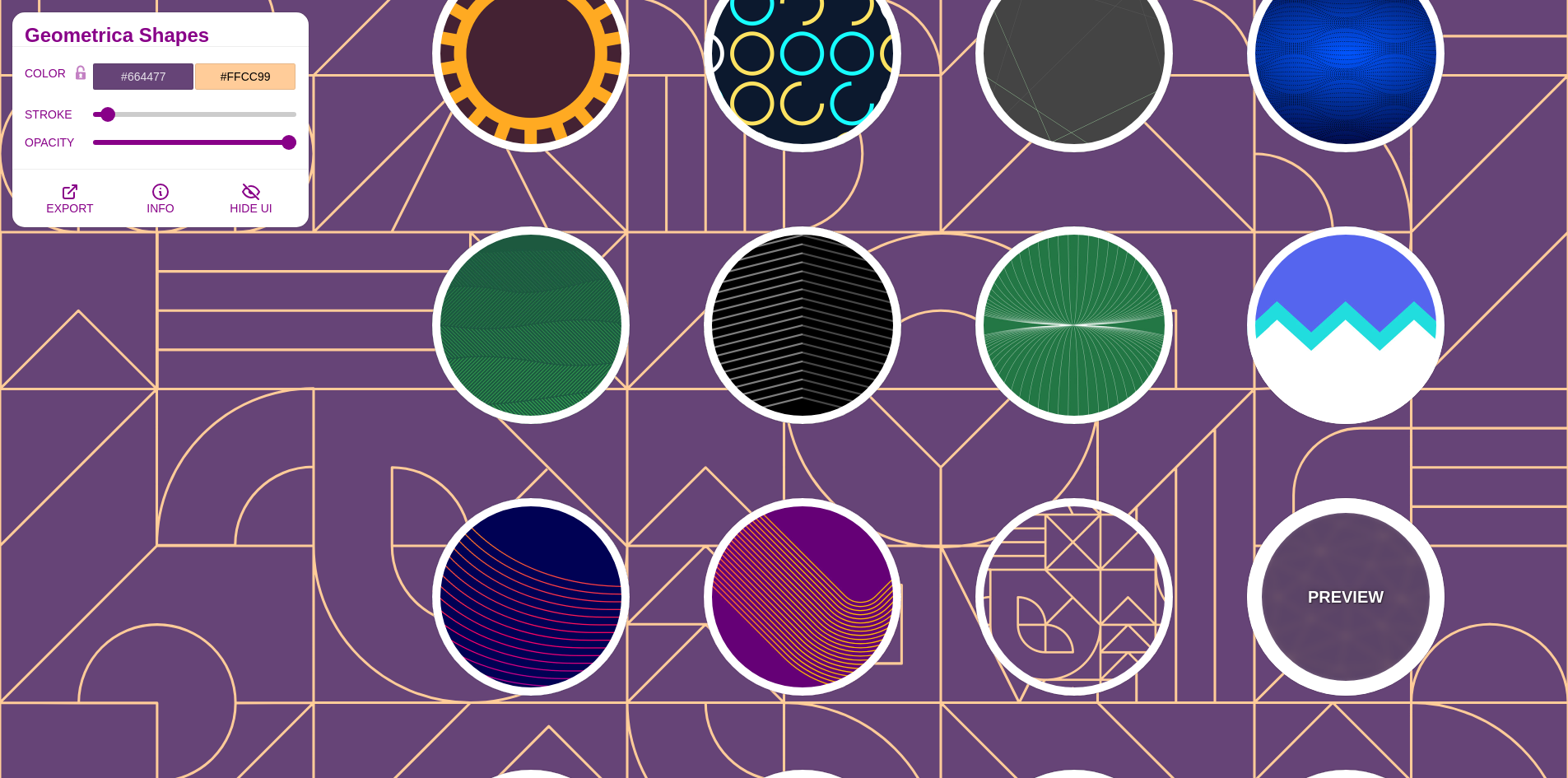
click at [1311, 564] on div "PREVIEW" at bounding box center [1345, 597] width 198 height 198
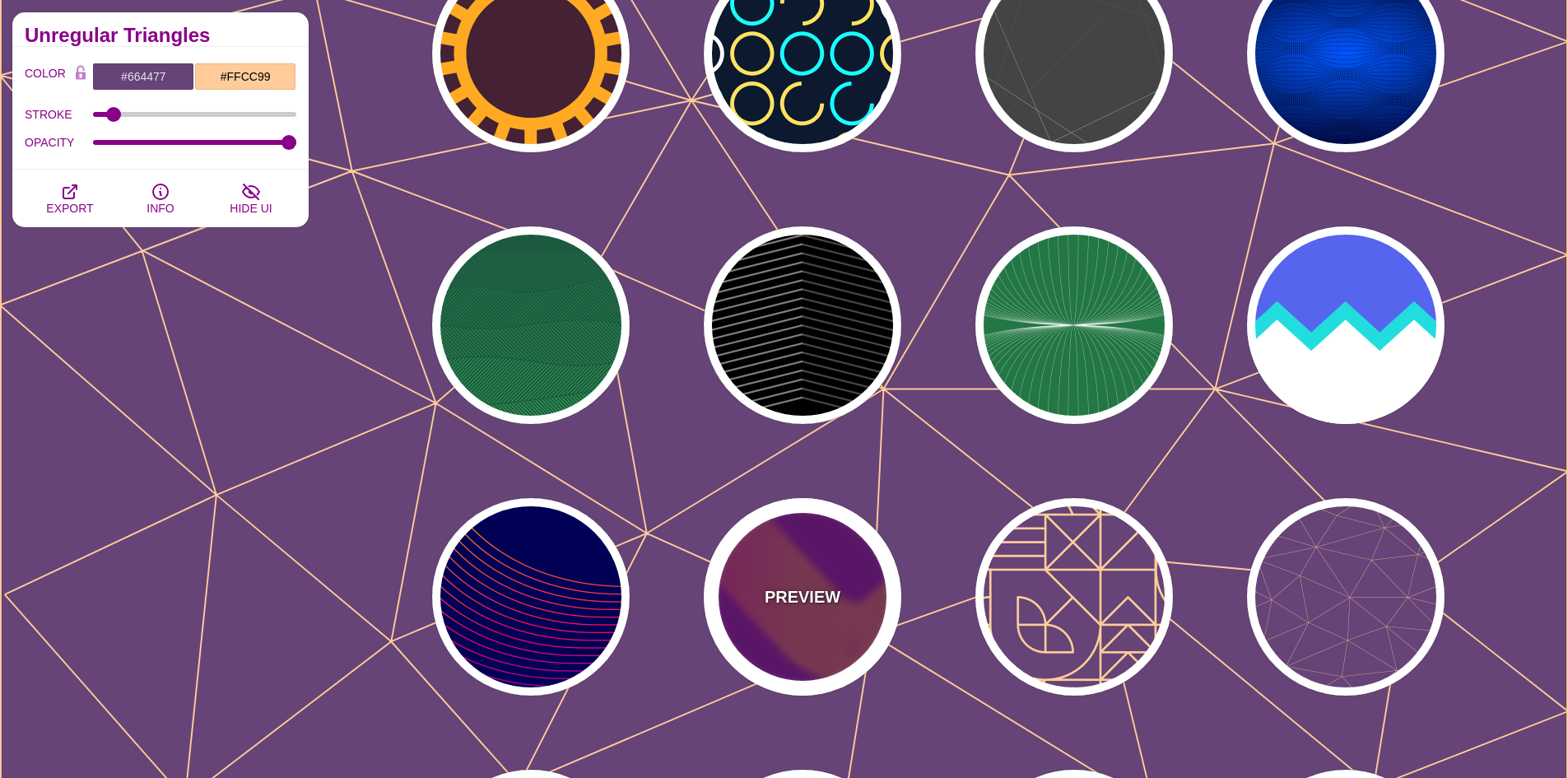
click at [827, 566] on div "PREVIEW" at bounding box center [802, 597] width 198 height 198
type input "#660077"
type input "#FFBB00"
type input "#0000FF"
type input "0"
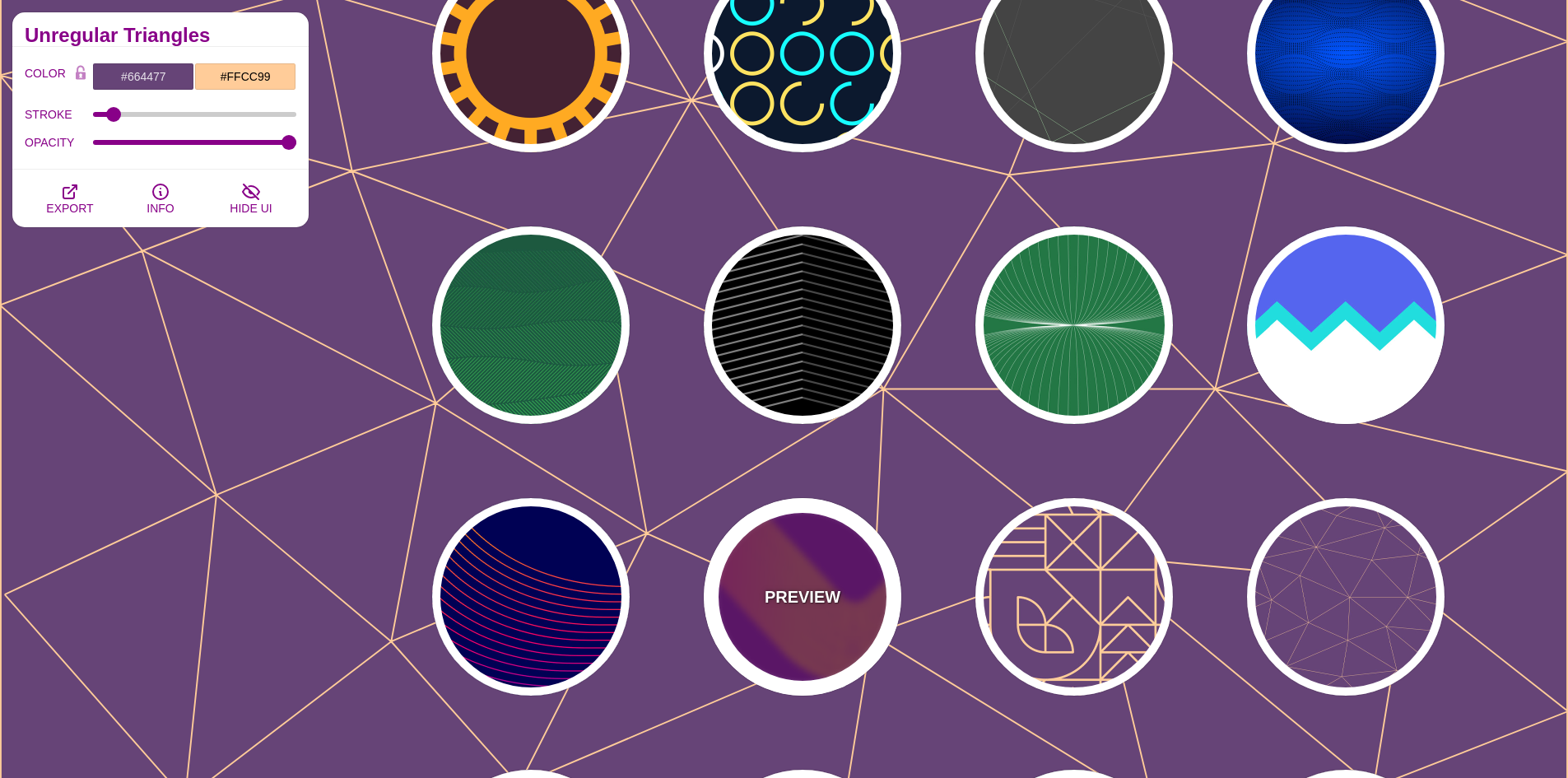
type input "2"
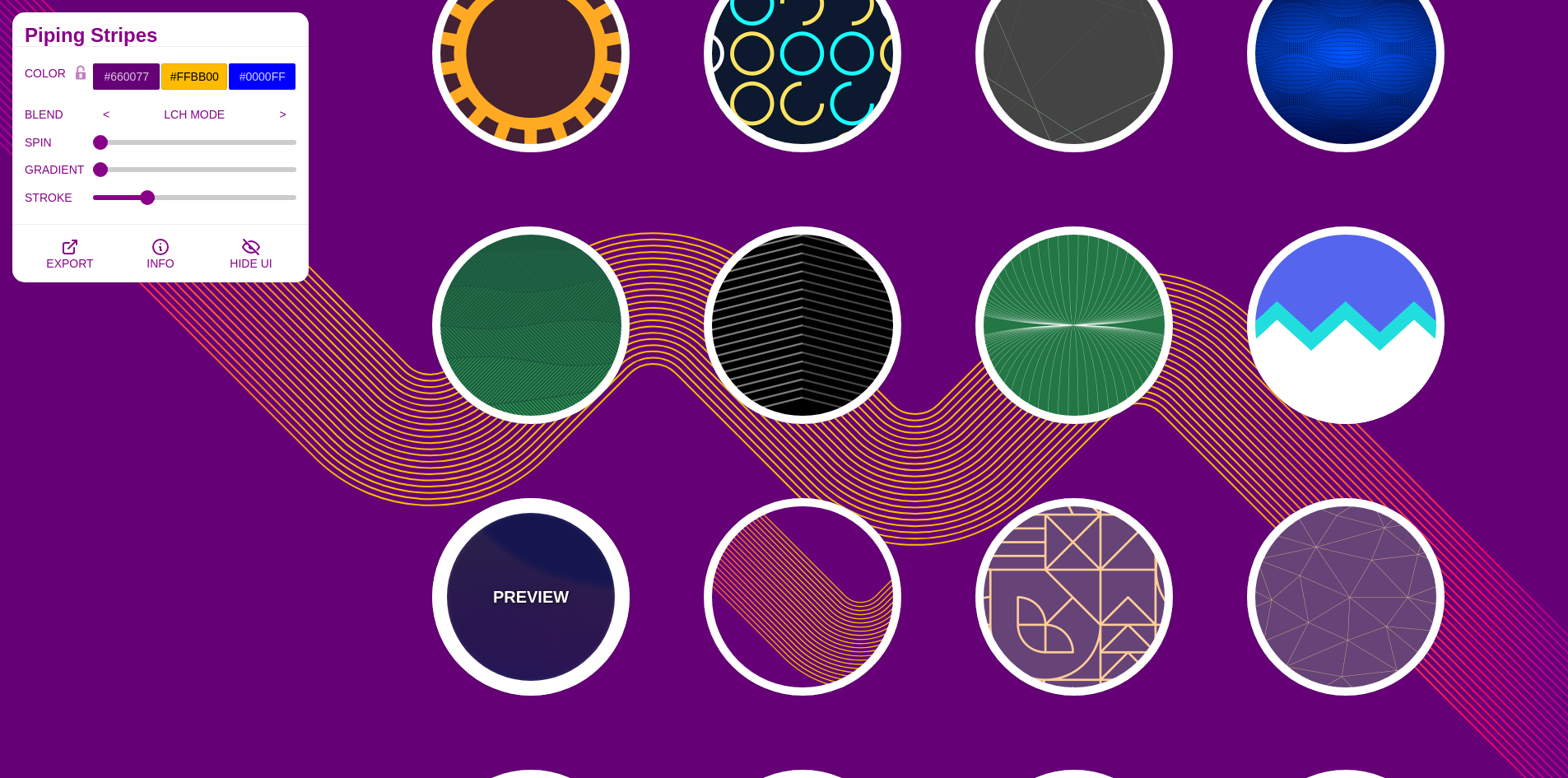
click at [568, 571] on div "PREVIEW" at bounding box center [531, 597] width 198 height 198
type input "#000055"
type input "4"
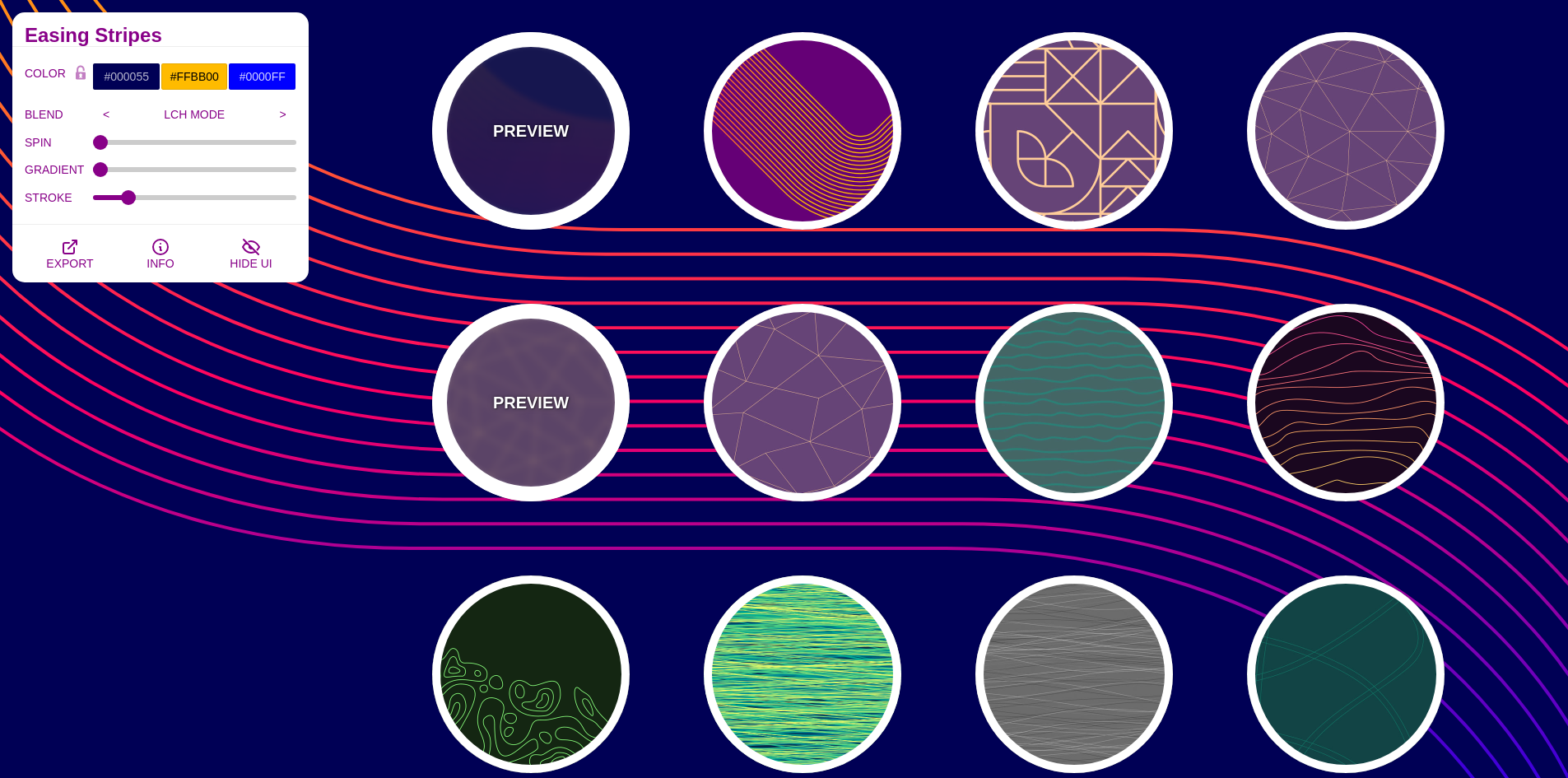
scroll to position [2634, 0]
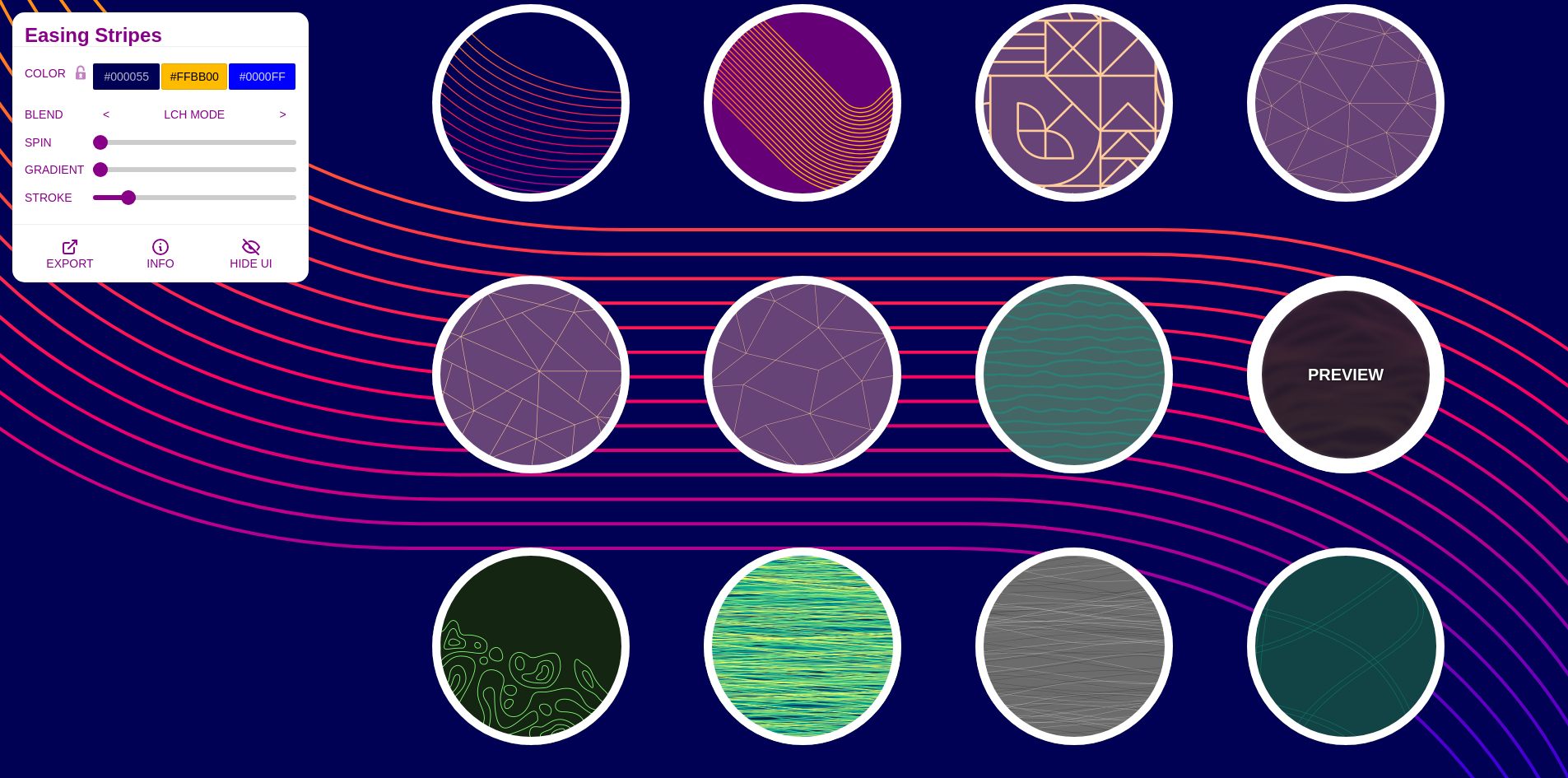
click at [1384, 368] on div "PREVIEW" at bounding box center [1345, 375] width 198 height 198
type input "#1A071F"
type input "#F5FF9C"
type input "#CA42FF"
type input "0"
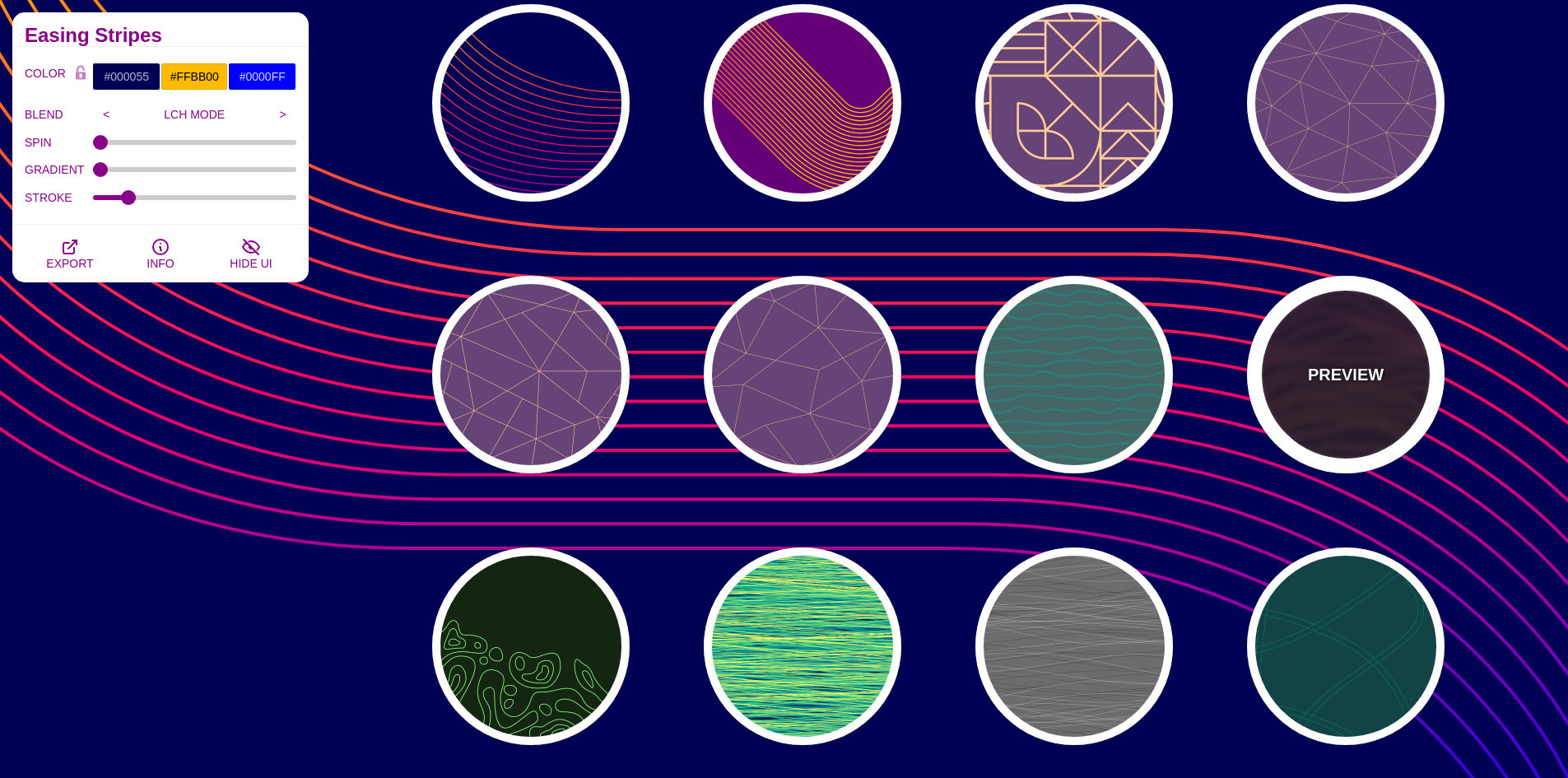
type input "1"
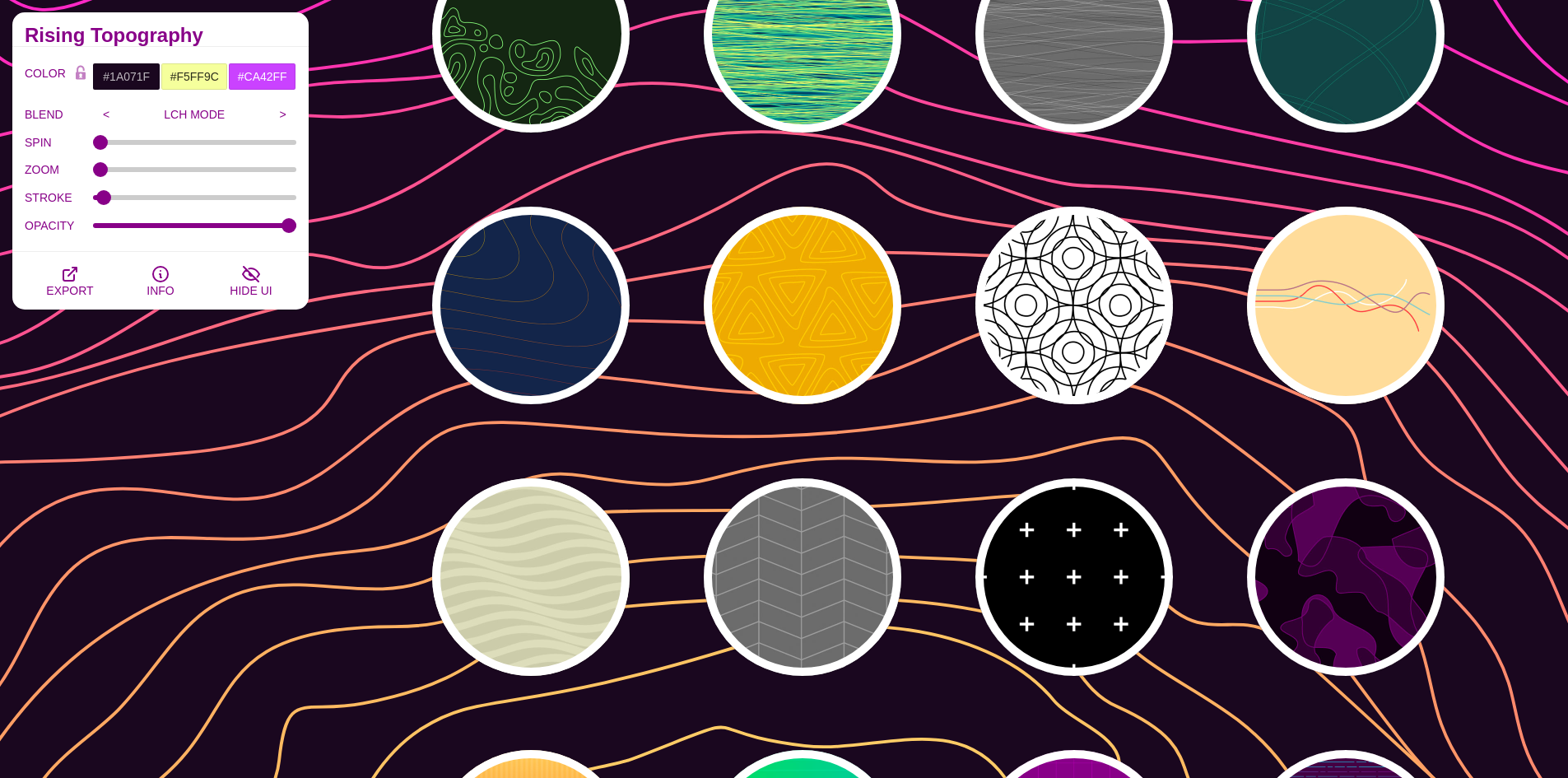
scroll to position [3292, 0]
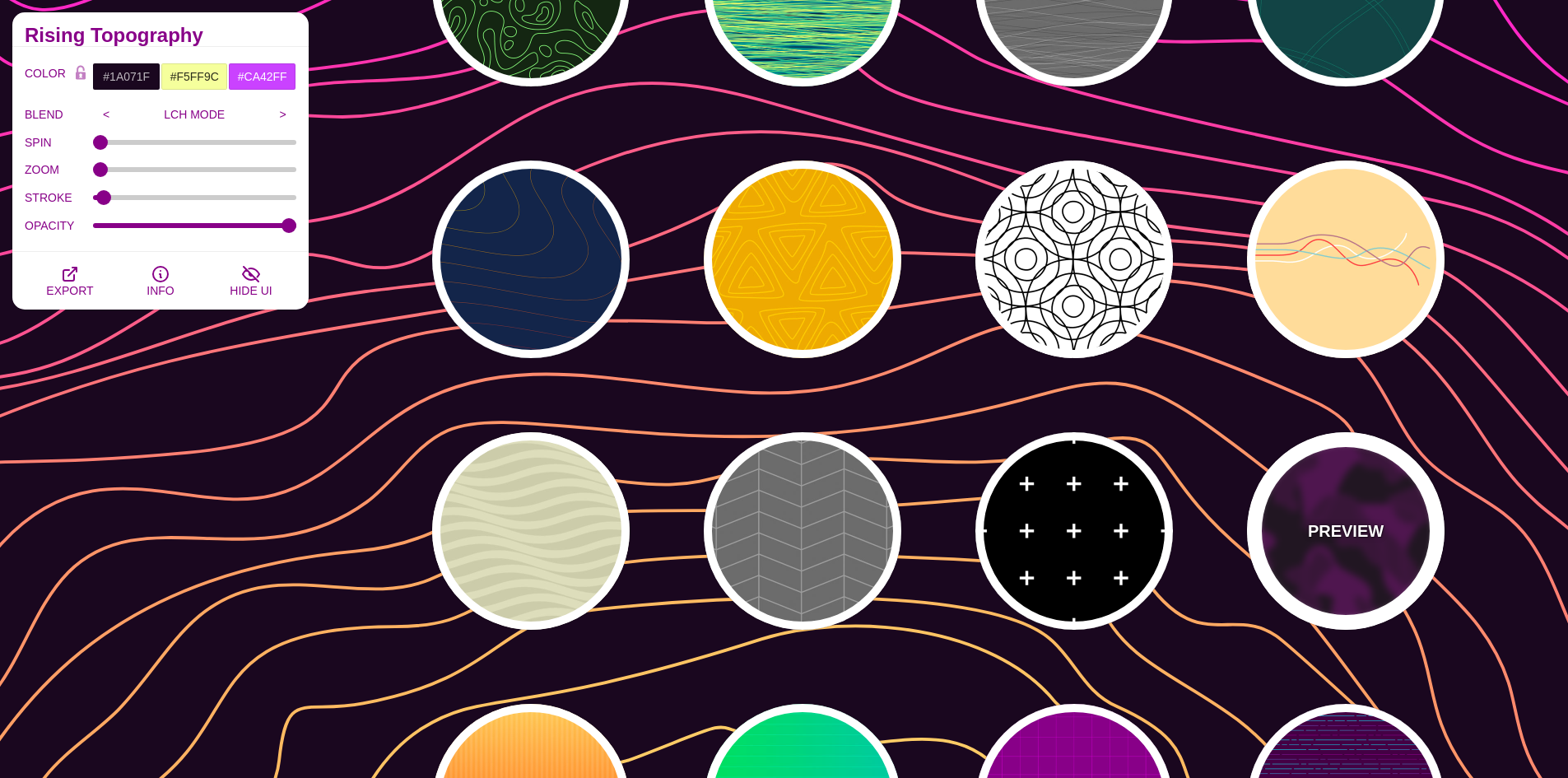
click at [1340, 483] on div "PREVIEW" at bounding box center [1345, 531] width 198 height 198
type input "#110011"
type input "#550055"
type input "#330033"
type input "#770077"
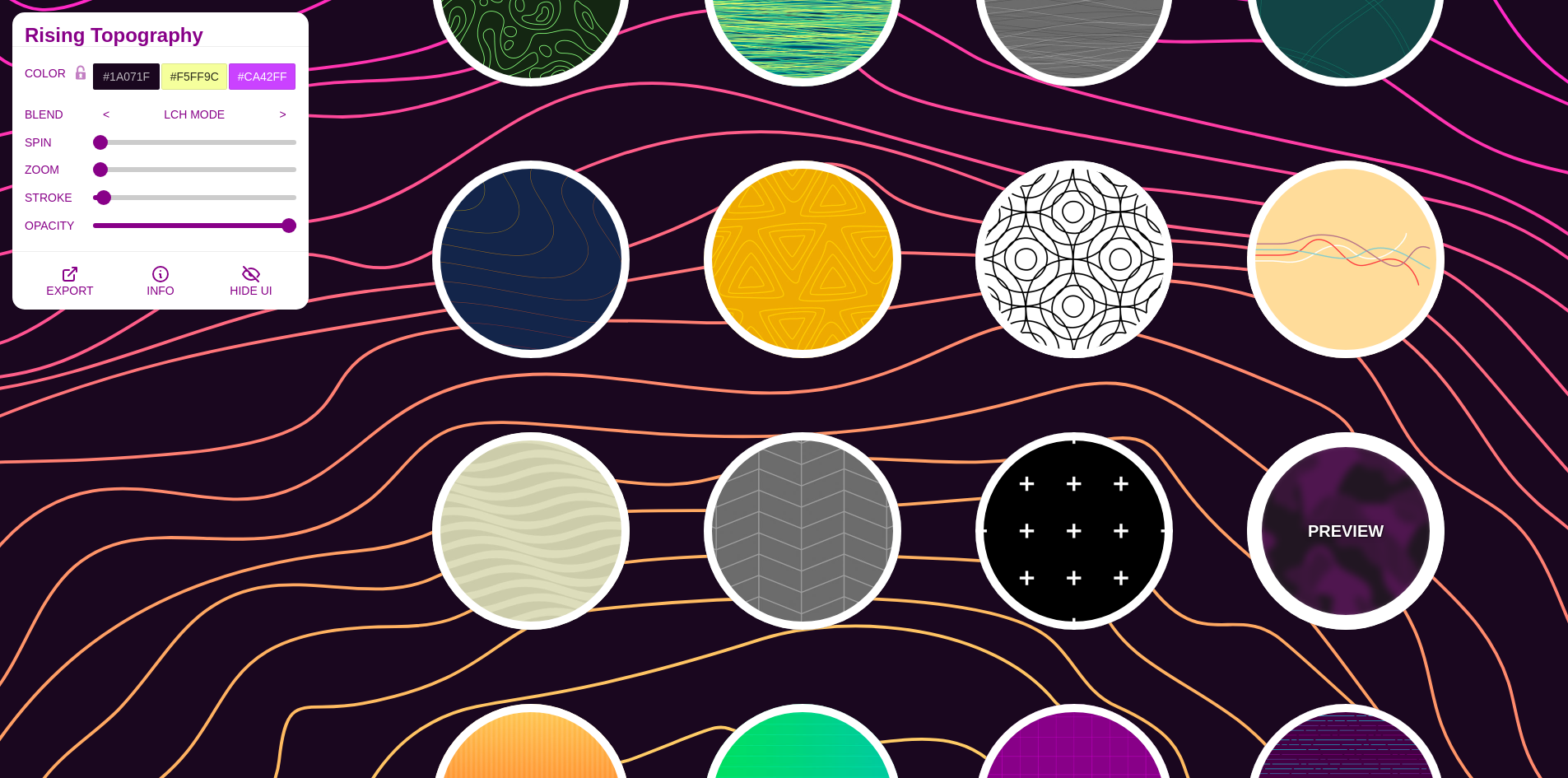
type input "2"
type input "1"
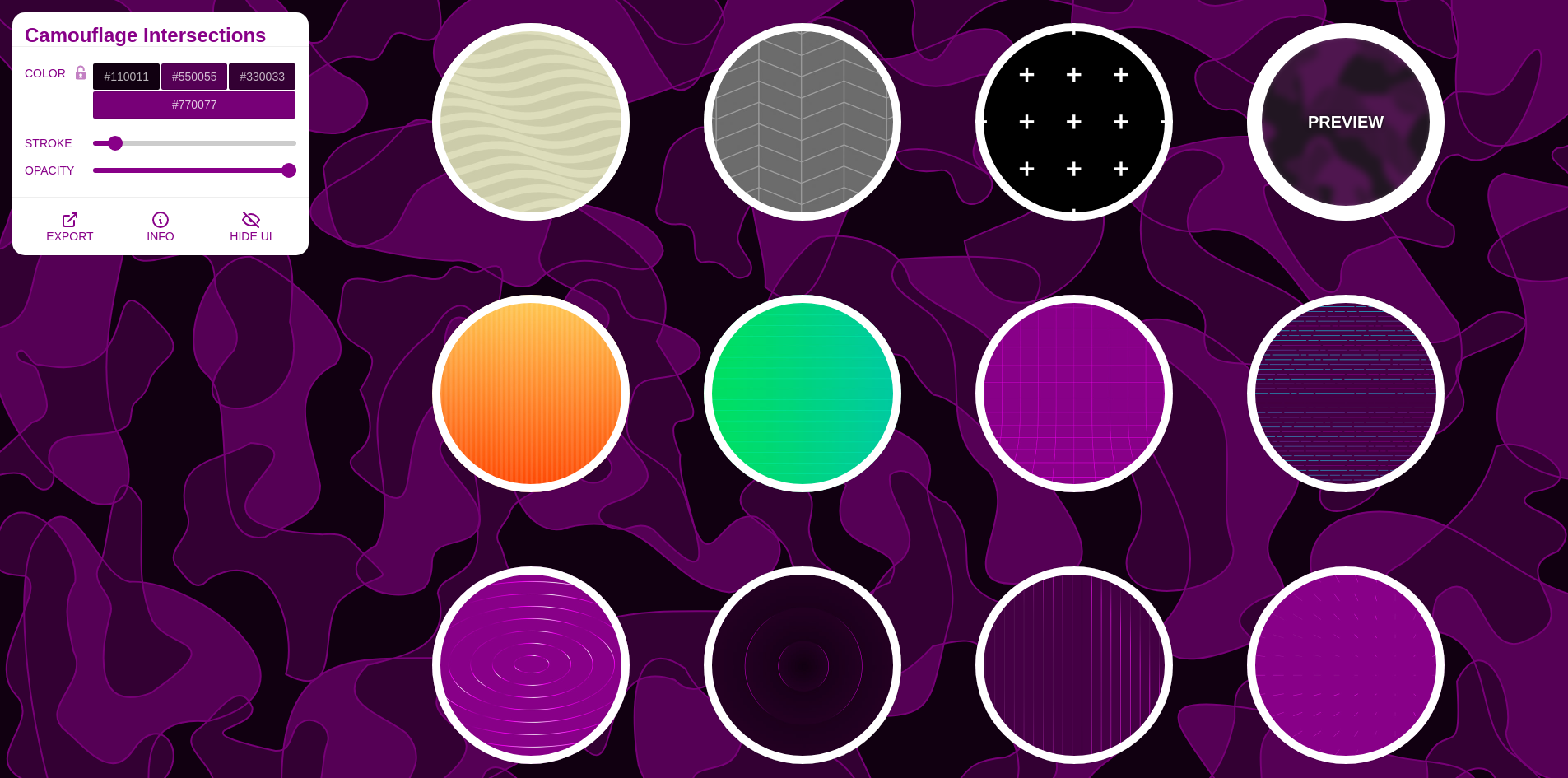
scroll to position [3704, 0]
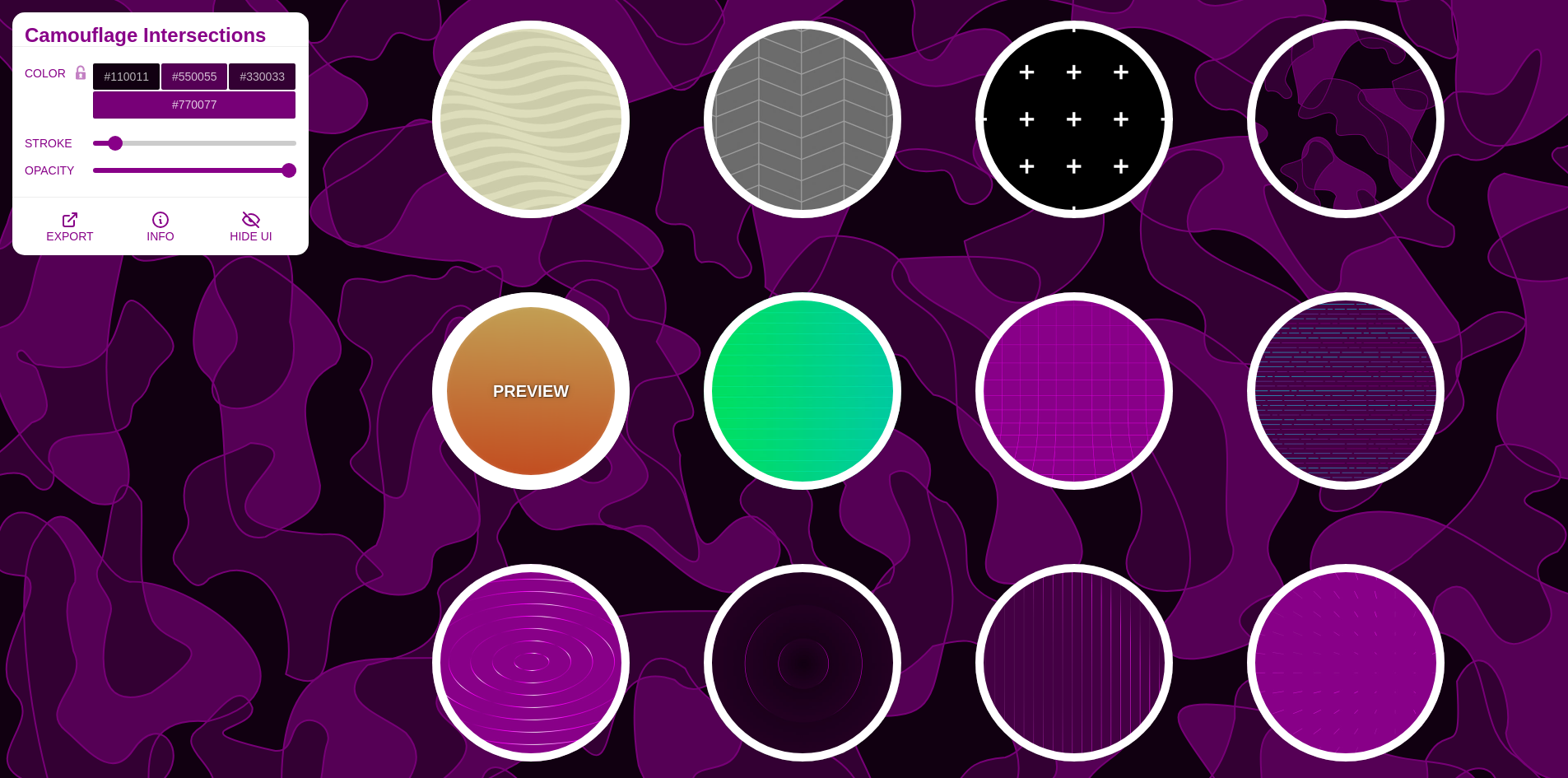
click at [606, 416] on div "PREVIEW" at bounding box center [531, 390] width 198 height 198
type input "#FFFFFF"
type input "#FFCC55"
type input "#FF4400"
type input "0"
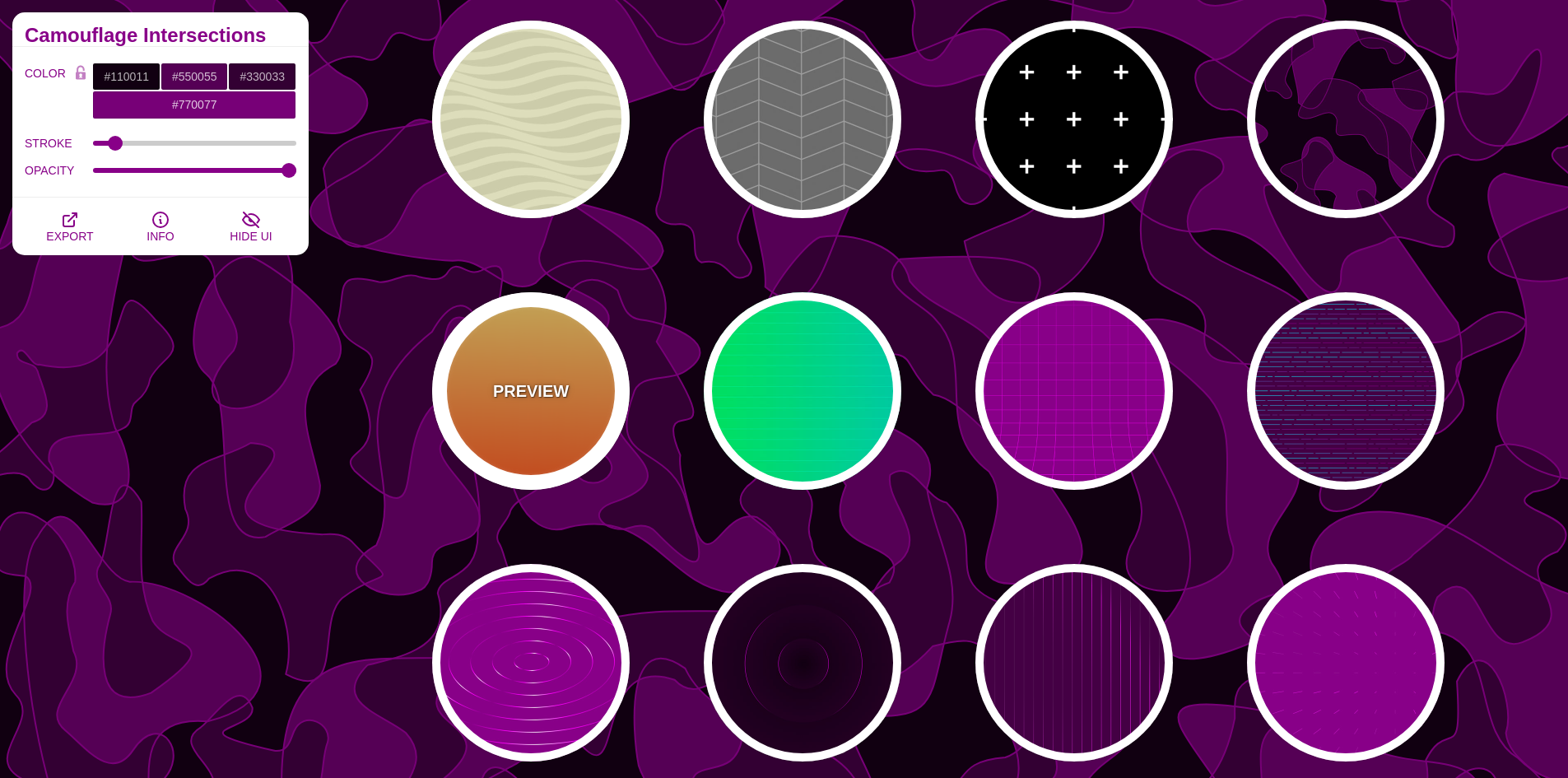
type input "10"
type input "0.1"
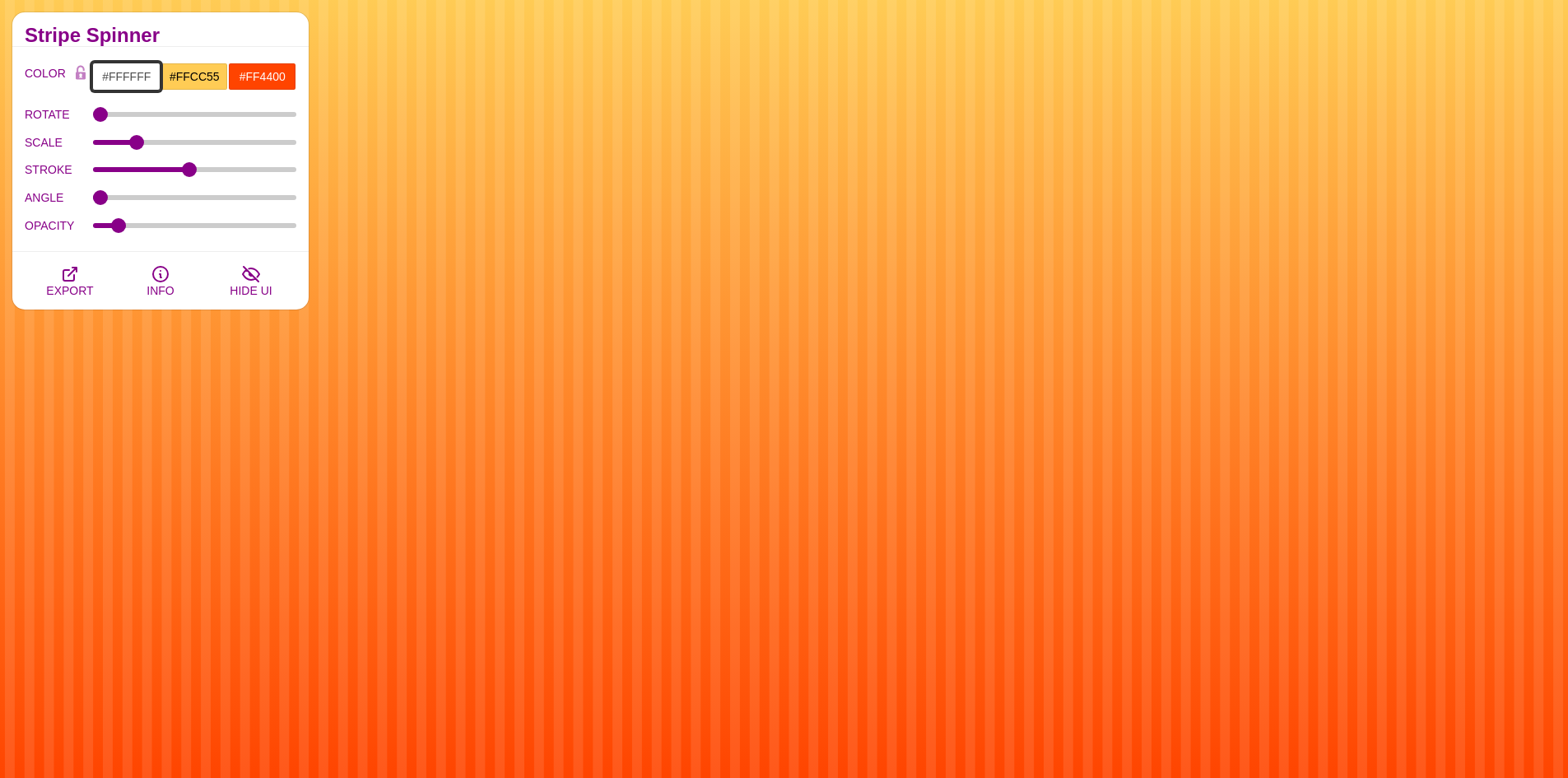
click at [139, 77] on input "#FFFFFF" at bounding box center [126, 77] width 68 height 28
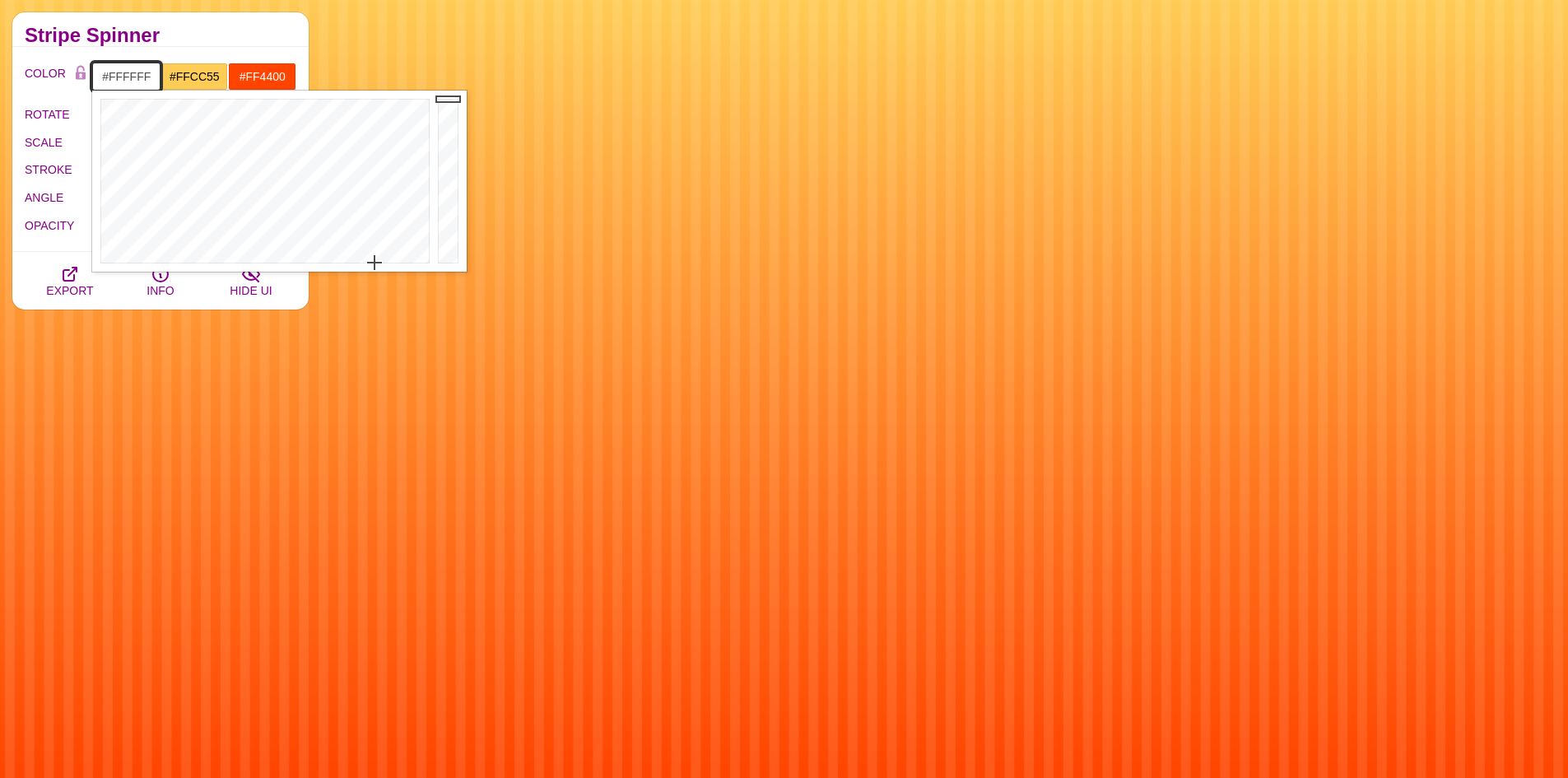
click at [139, 77] on input "#FFFFFF" at bounding box center [126, 77] width 68 height 28
paste input "072750"
type input "#072750"
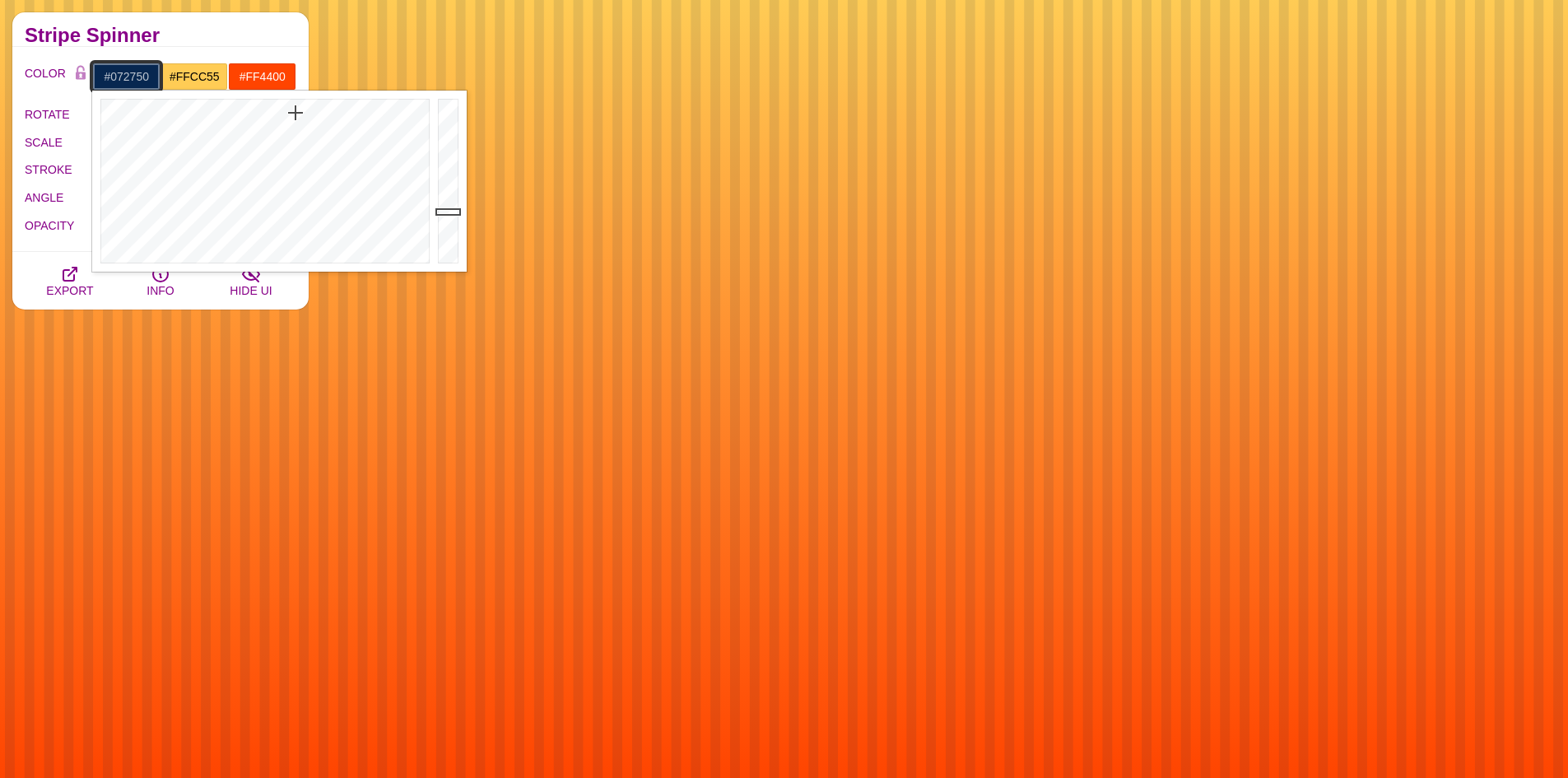
click at [139, 77] on input "#072750" at bounding box center [126, 77] width 68 height 28
click at [199, 75] on input "#FFCC55" at bounding box center [194, 77] width 68 height 28
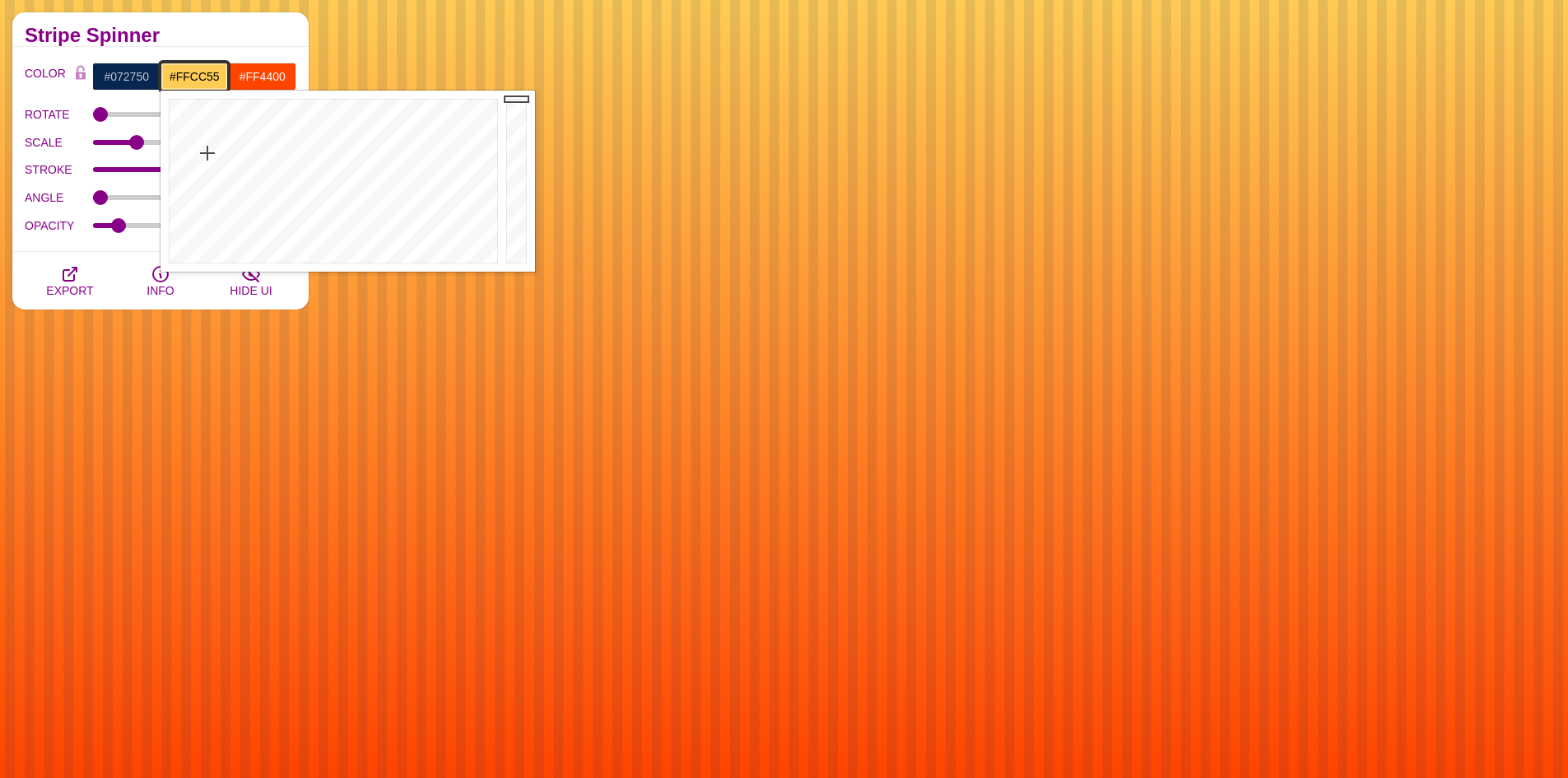
click at [199, 75] on input "#FFCC55" at bounding box center [194, 77] width 68 height 28
paste input "072750"
type input "#072750"
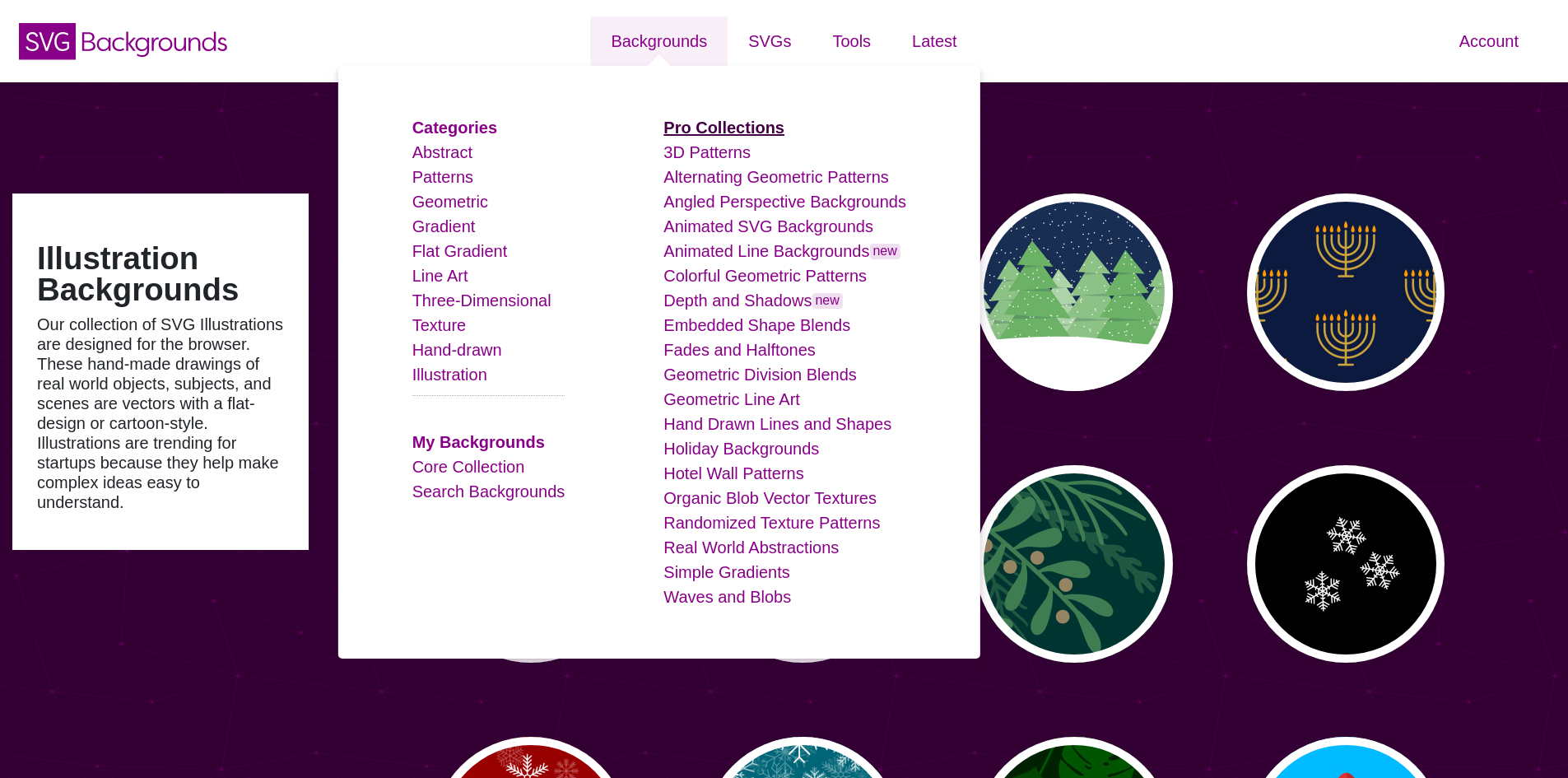
click at [715, 125] on strong "Pro Collections" at bounding box center [724, 127] width 121 height 18
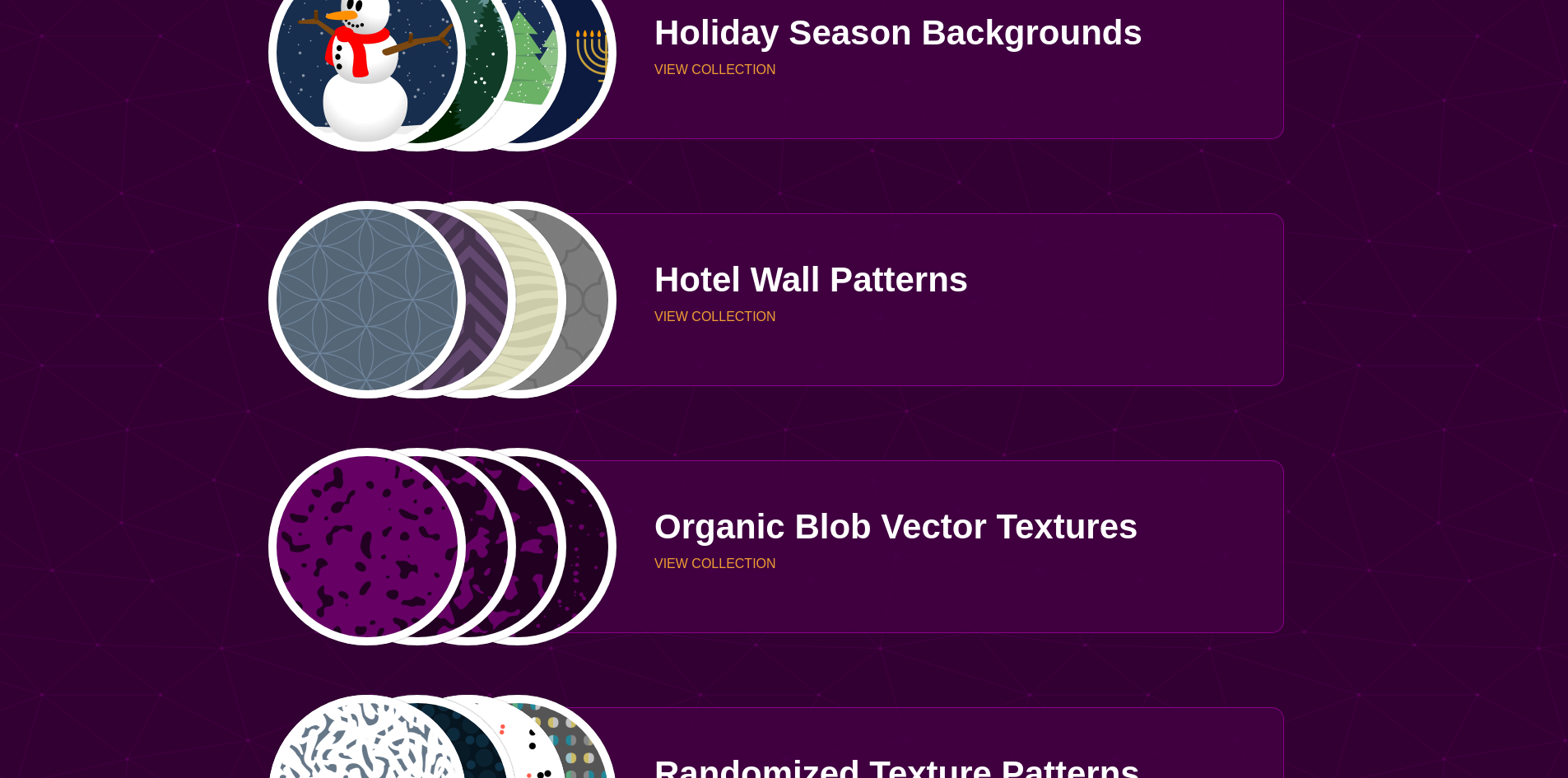
scroll to position [3046, 0]
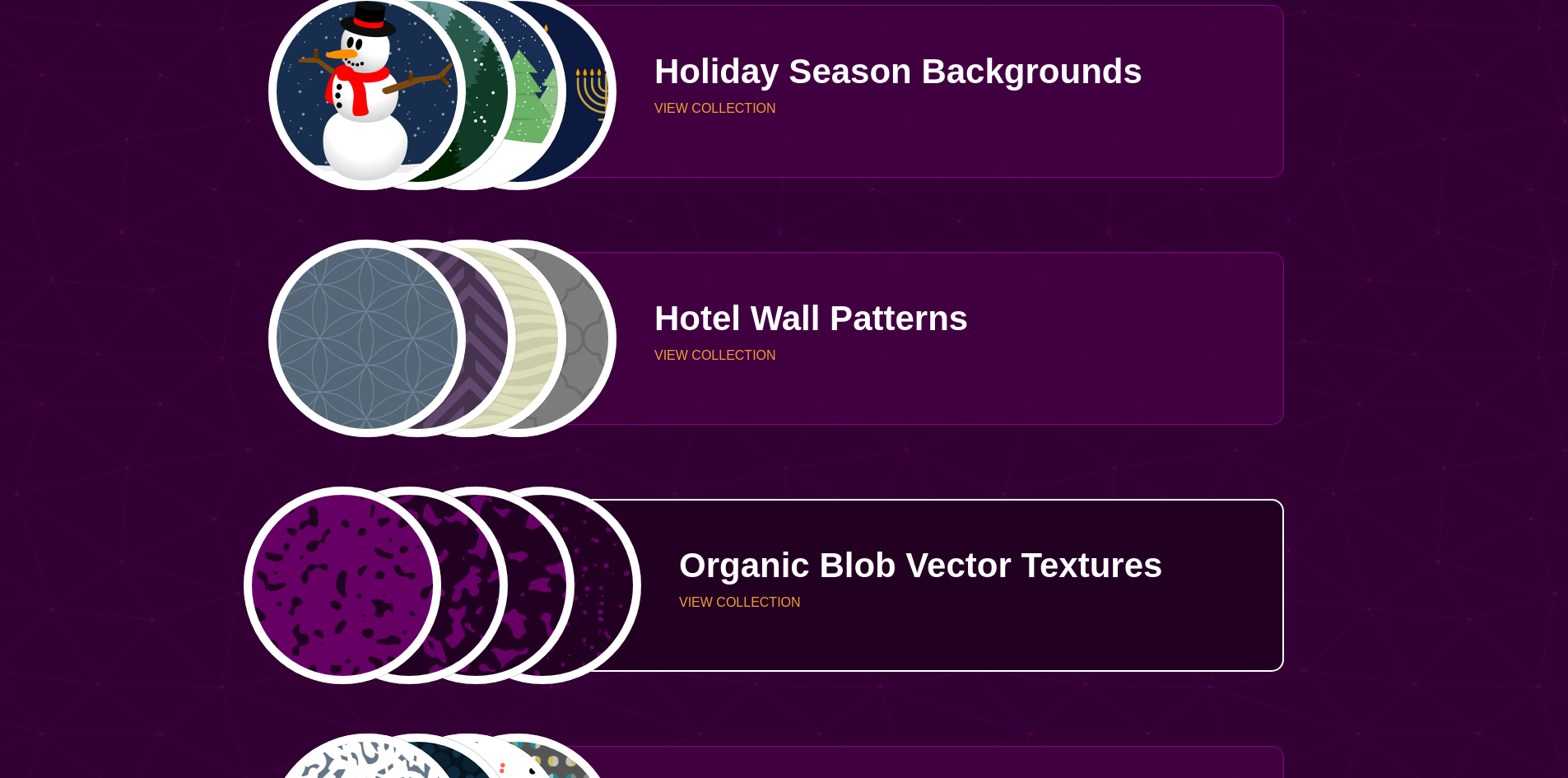
click at [775, 561] on p "Organic Blob Vector Textures" at bounding box center [975, 565] width 592 height 35
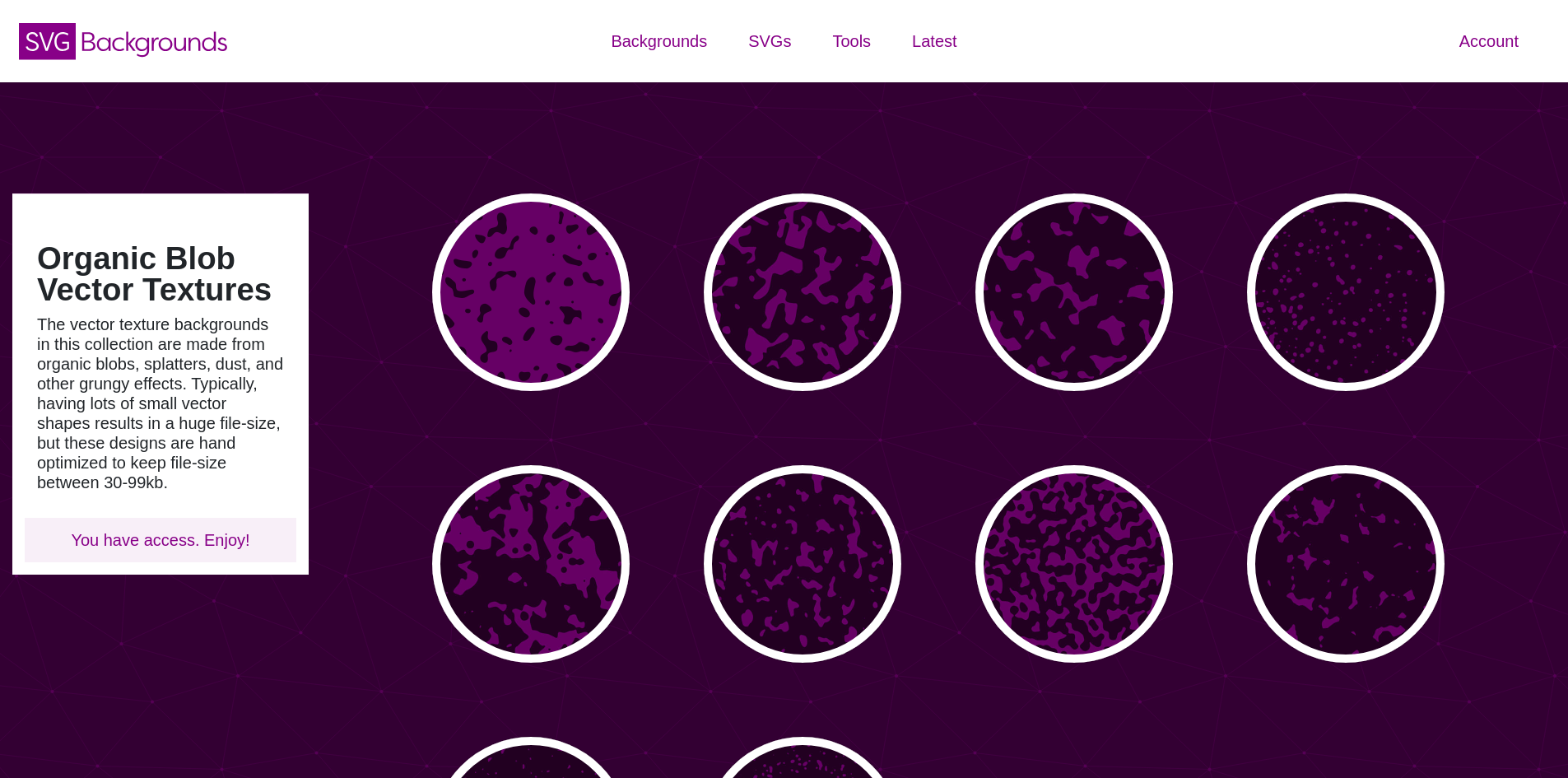
type input "#450057"
type input "#FFFFFF"
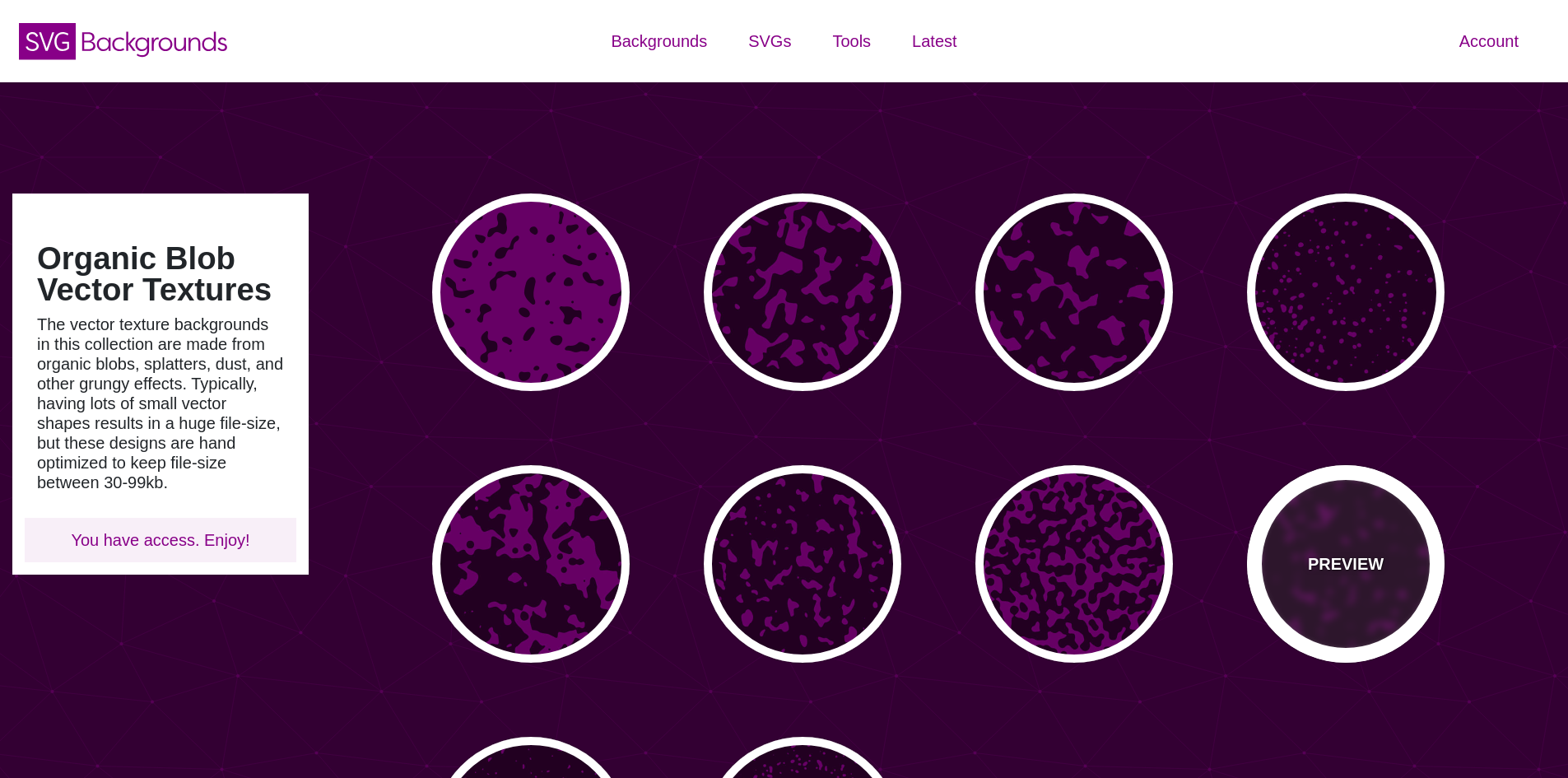
click at [1324, 513] on div "PREVIEW" at bounding box center [1345, 564] width 198 height 198
type input "#660066"
type input "#220022"
type input "0"
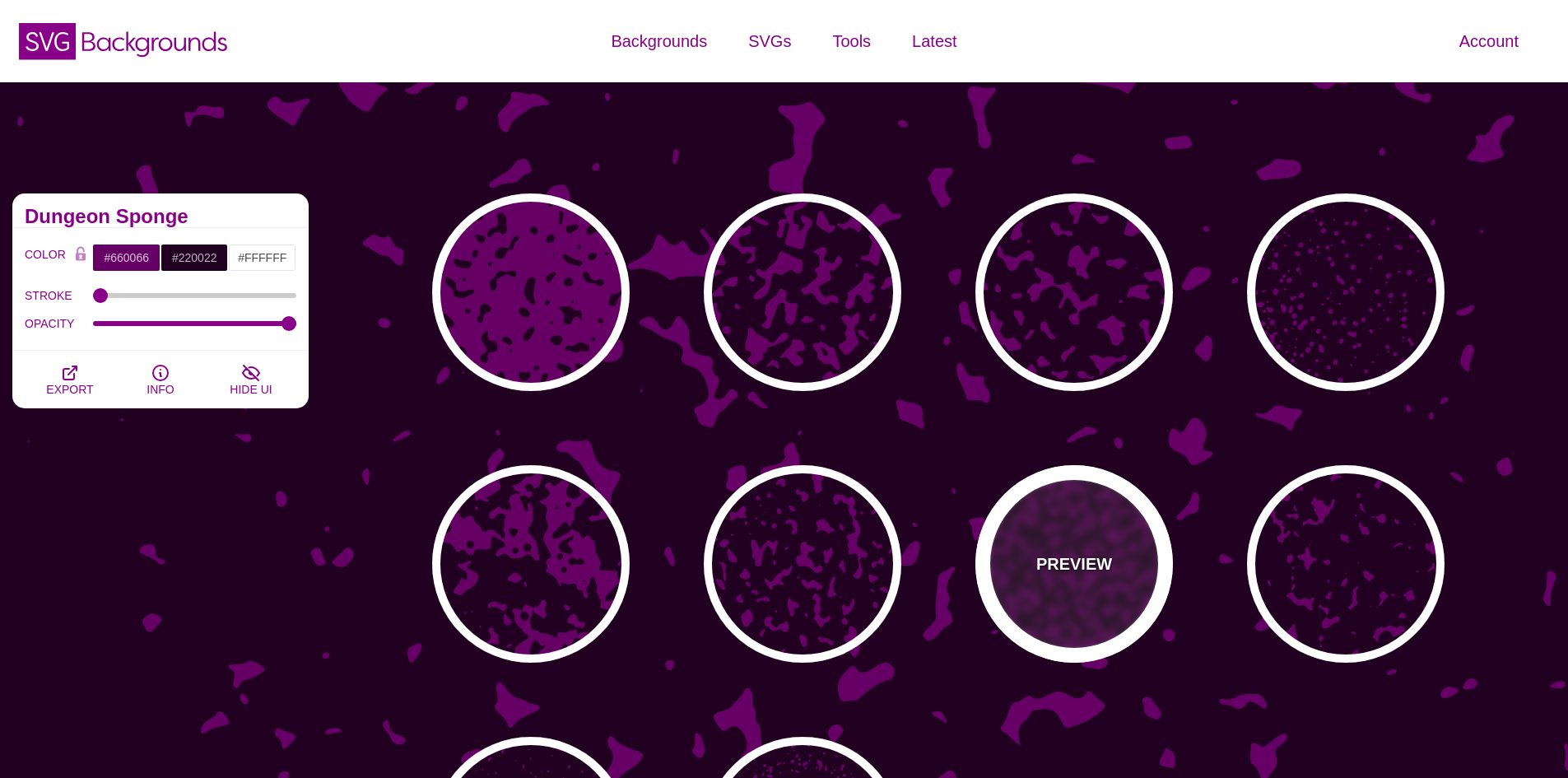
click at [1140, 537] on div "PREVIEW" at bounding box center [1074, 564] width 198 height 198
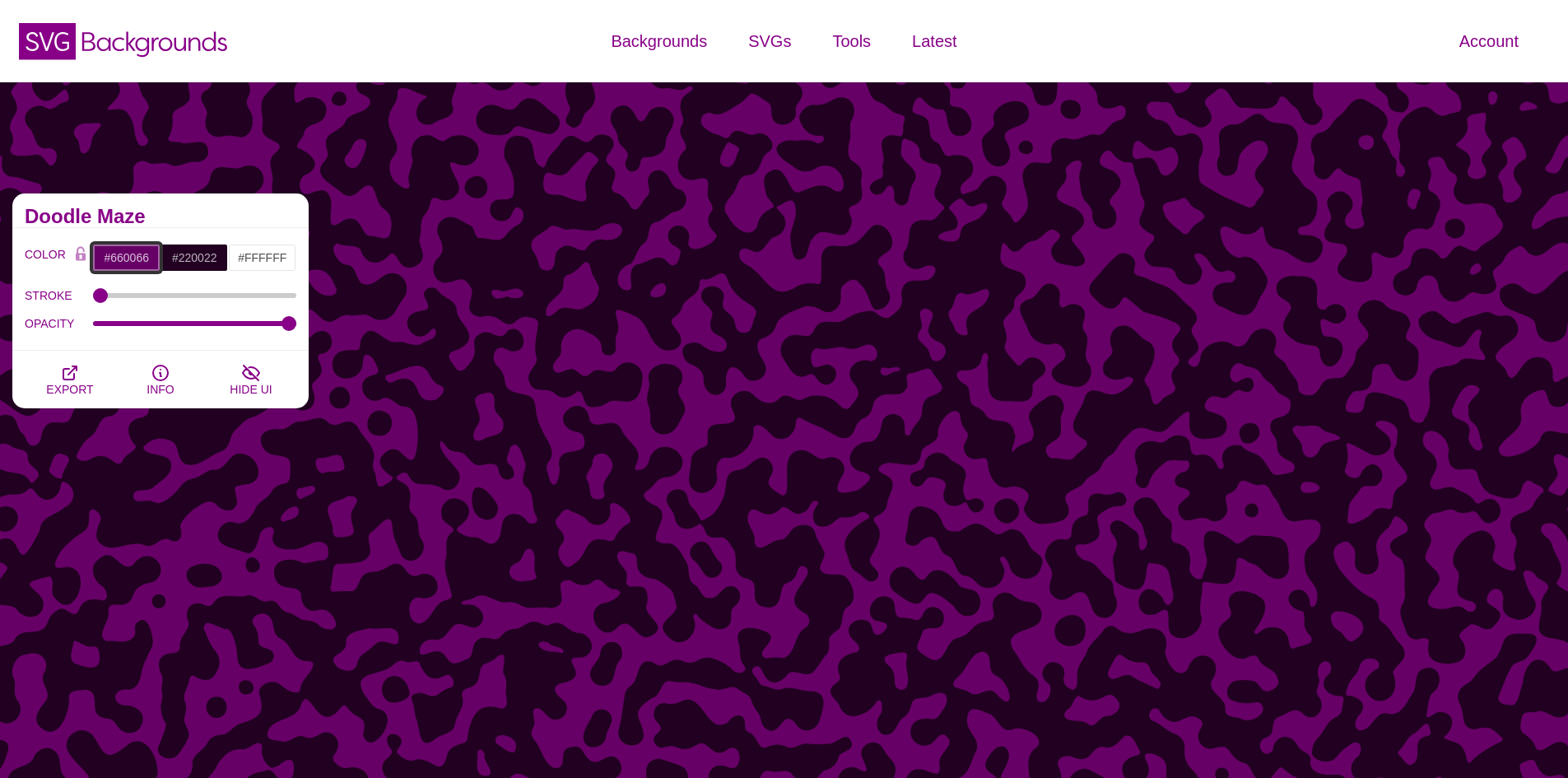
click at [137, 247] on input "#660066" at bounding box center [126, 258] width 68 height 28
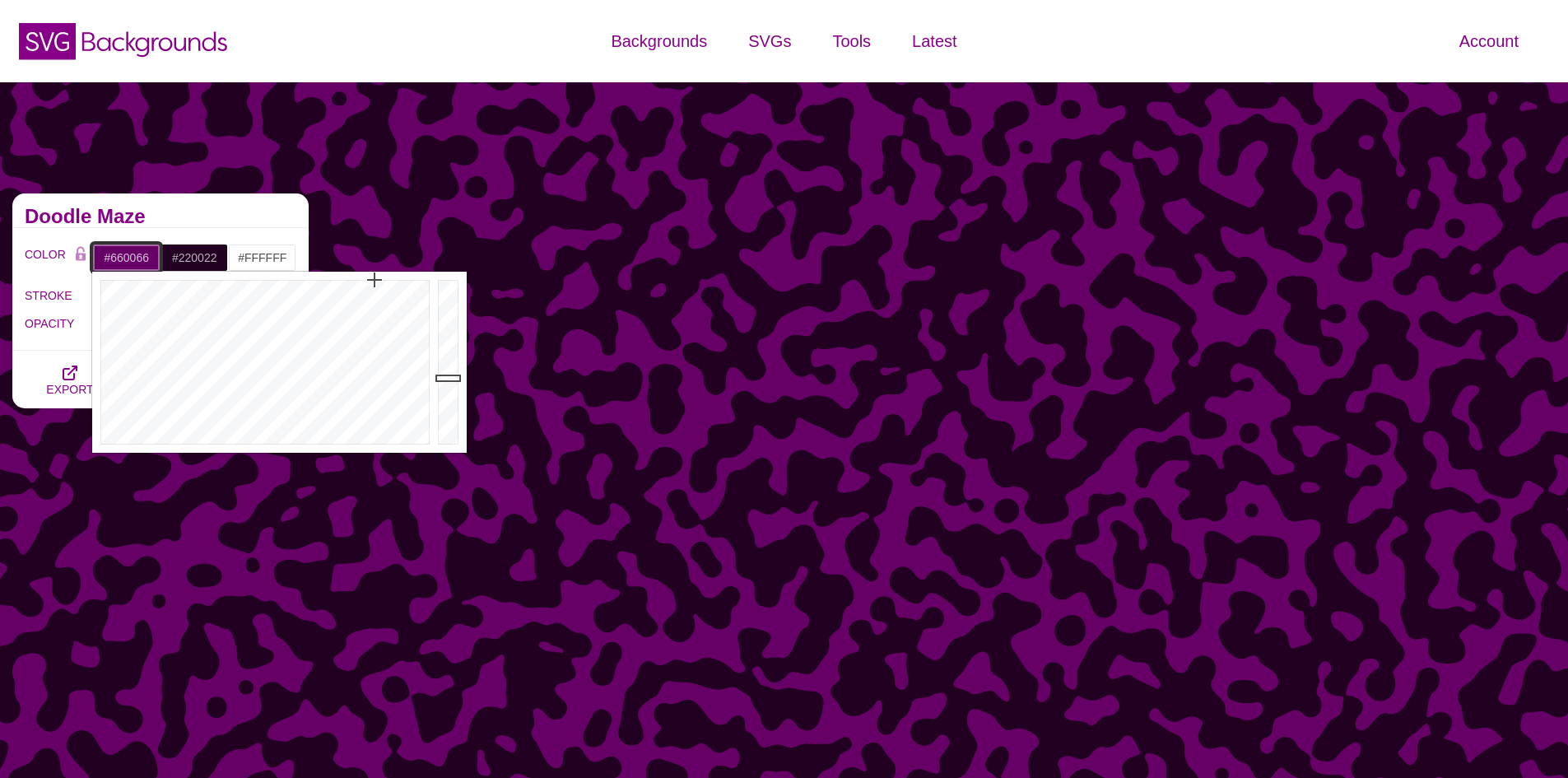
drag, startPoint x: 152, startPoint y: 256, endPoint x: 113, endPoint y: 256, distance: 39.0
click at [113, 256] on input "#660066" at bounding box center [126, 258] width 68 height 28
paste input "072750"
type input "#072750"
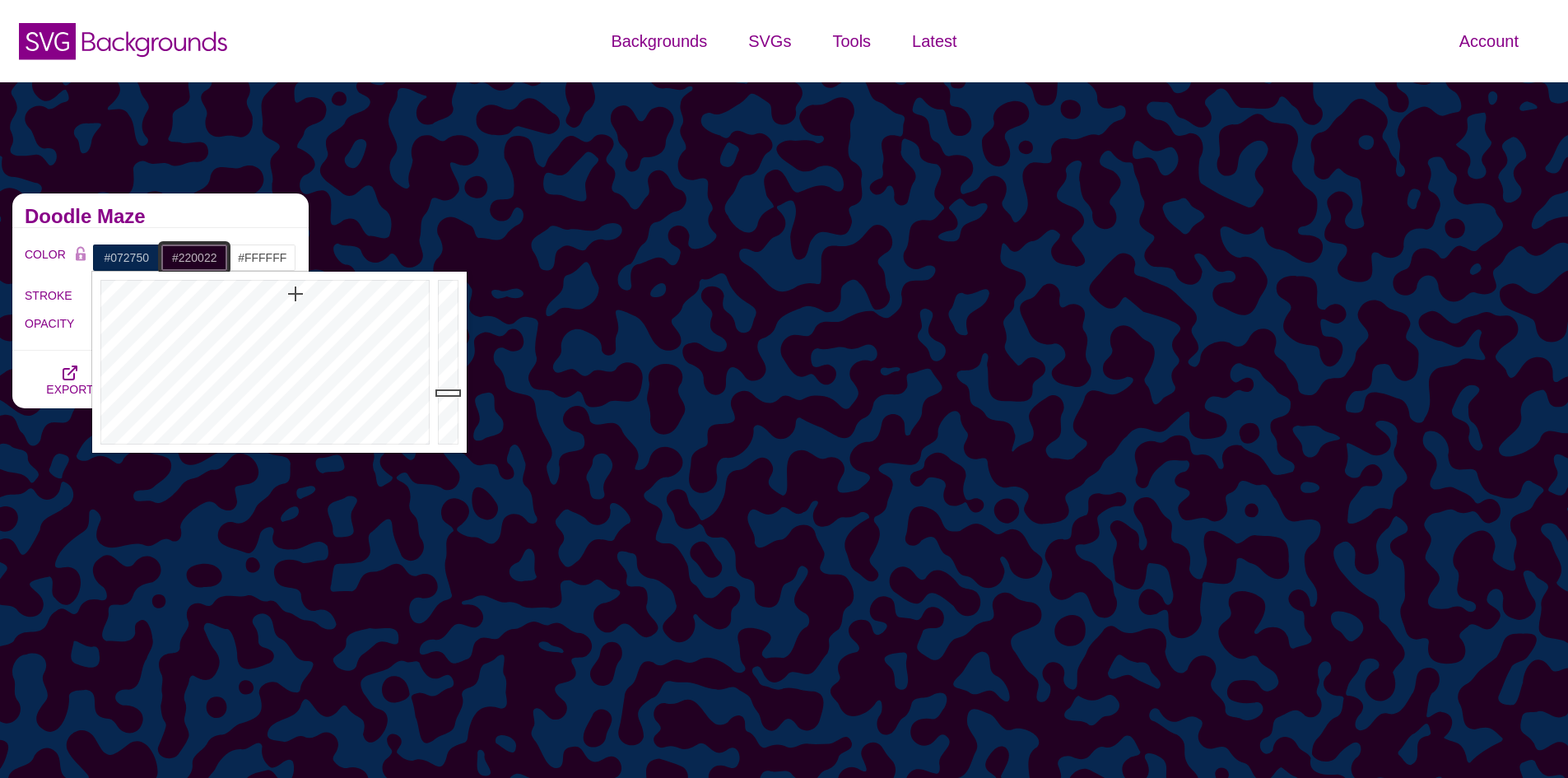
click at [200, 253] on input "#220022" at bounding box center [194, 258] width 68 height 28
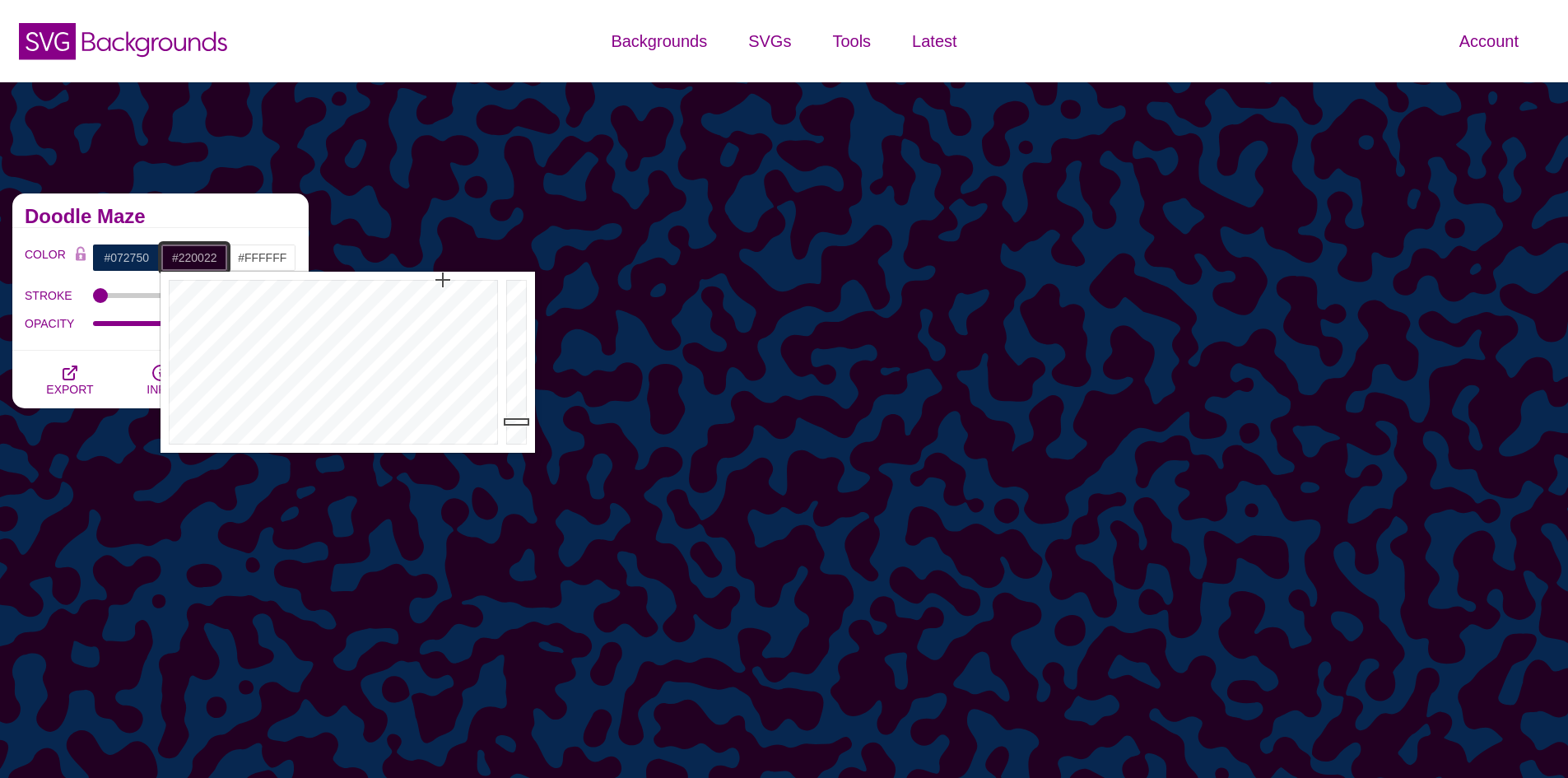
click at [216, 258] on input "#220022" at bounding box center [194, 258] width 68 height 28
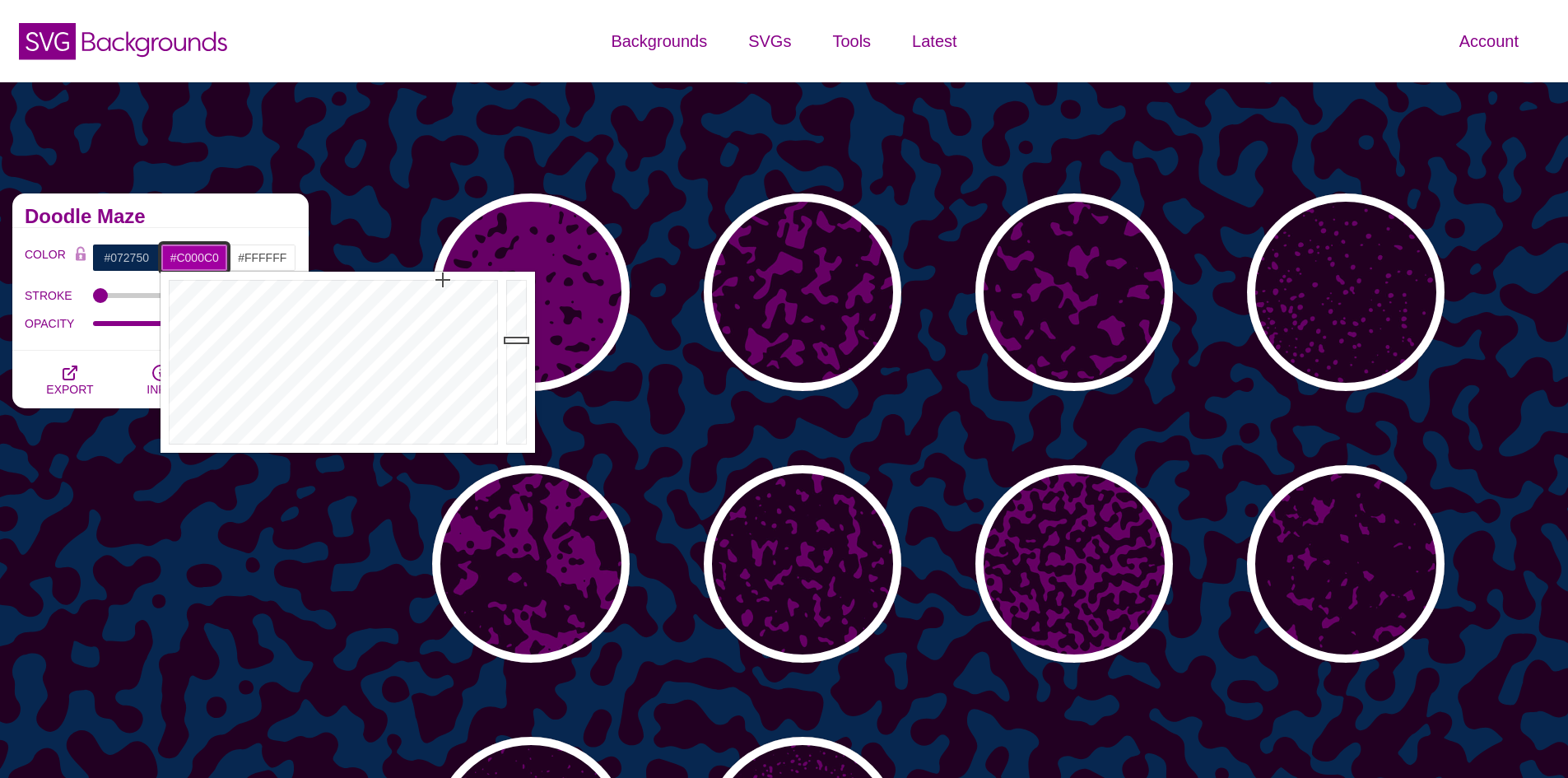
drag, startPoint x: 521, startPoint y: 417, endPoint x: 534, endPoint y: 320, distance: 97.9
click at [534, 321] on div at bounding box center [518, 362] width 33 height 181
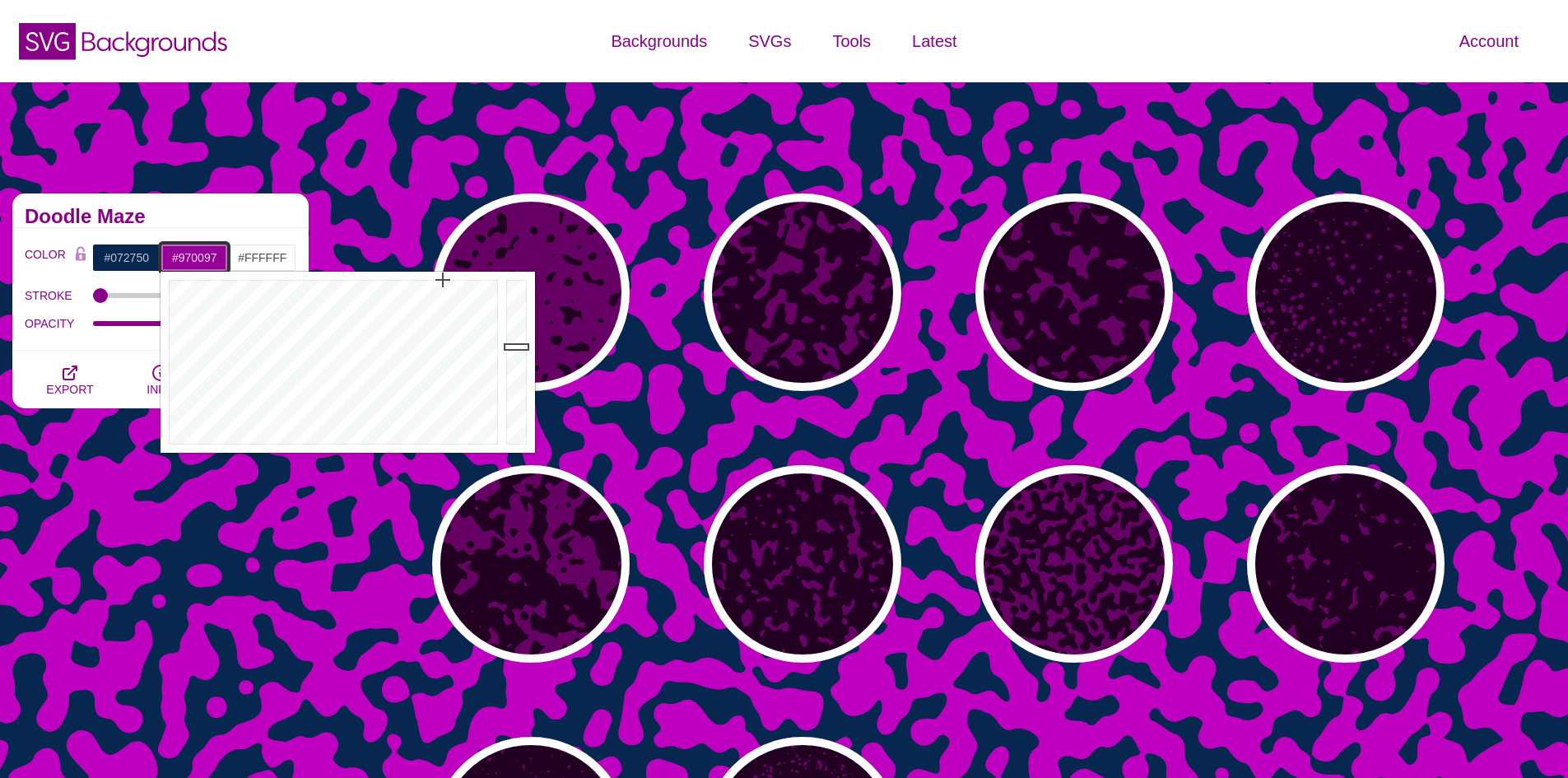
drag, startPoint x: 531, startPoint y: 323, endPoint x: 528, endPoint y: 347, distance: 24.2
click at [528, 347] on div at bounding box center [518, 362] width 33 height 181
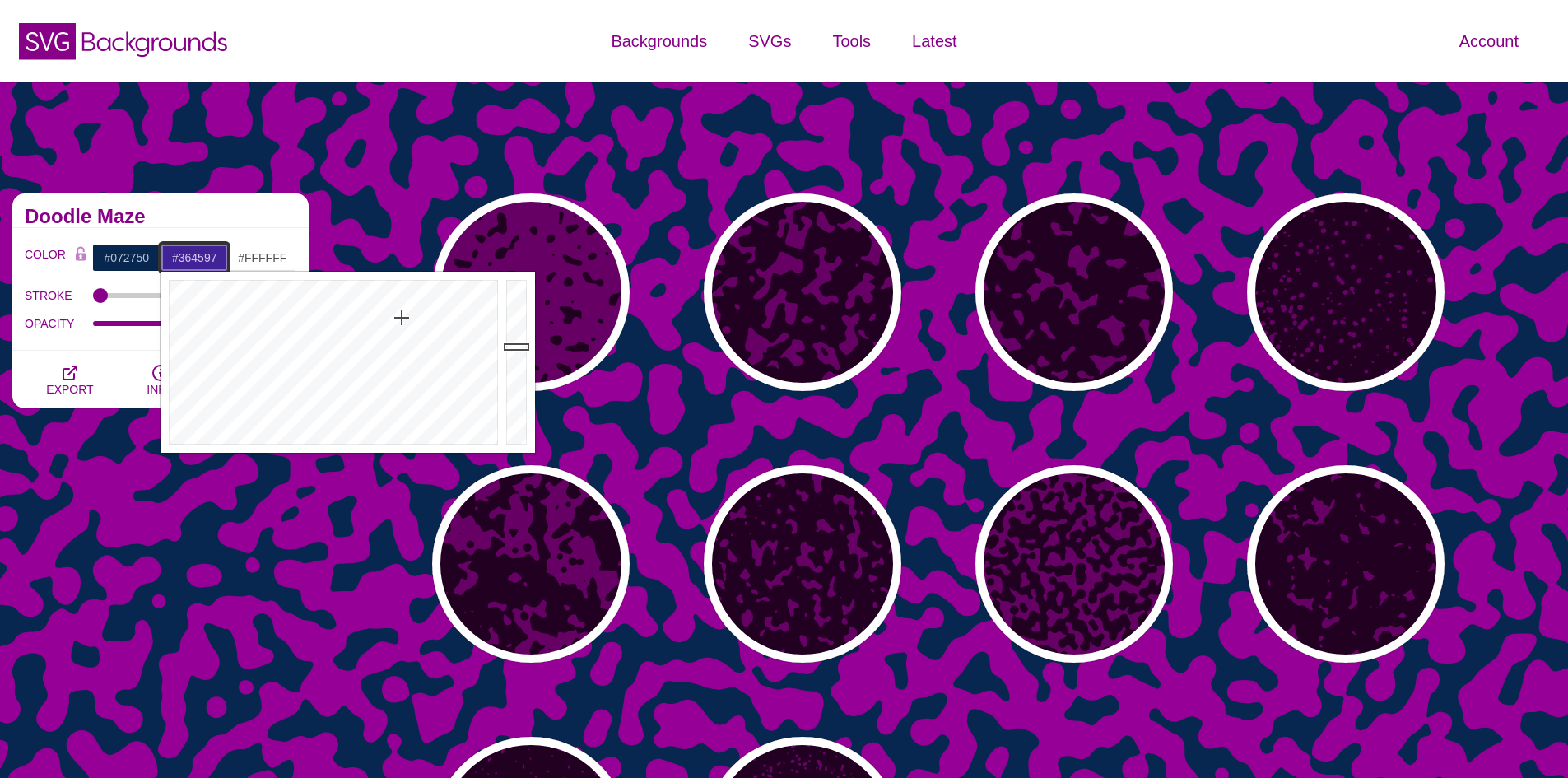
drag, startPoint x: 402, startPoint y: 318, endPoint x: 380, endPoint y: 338, distance: 29.7
click at [380, 338] on div at bounding box center [331, 362] width 341 height 181
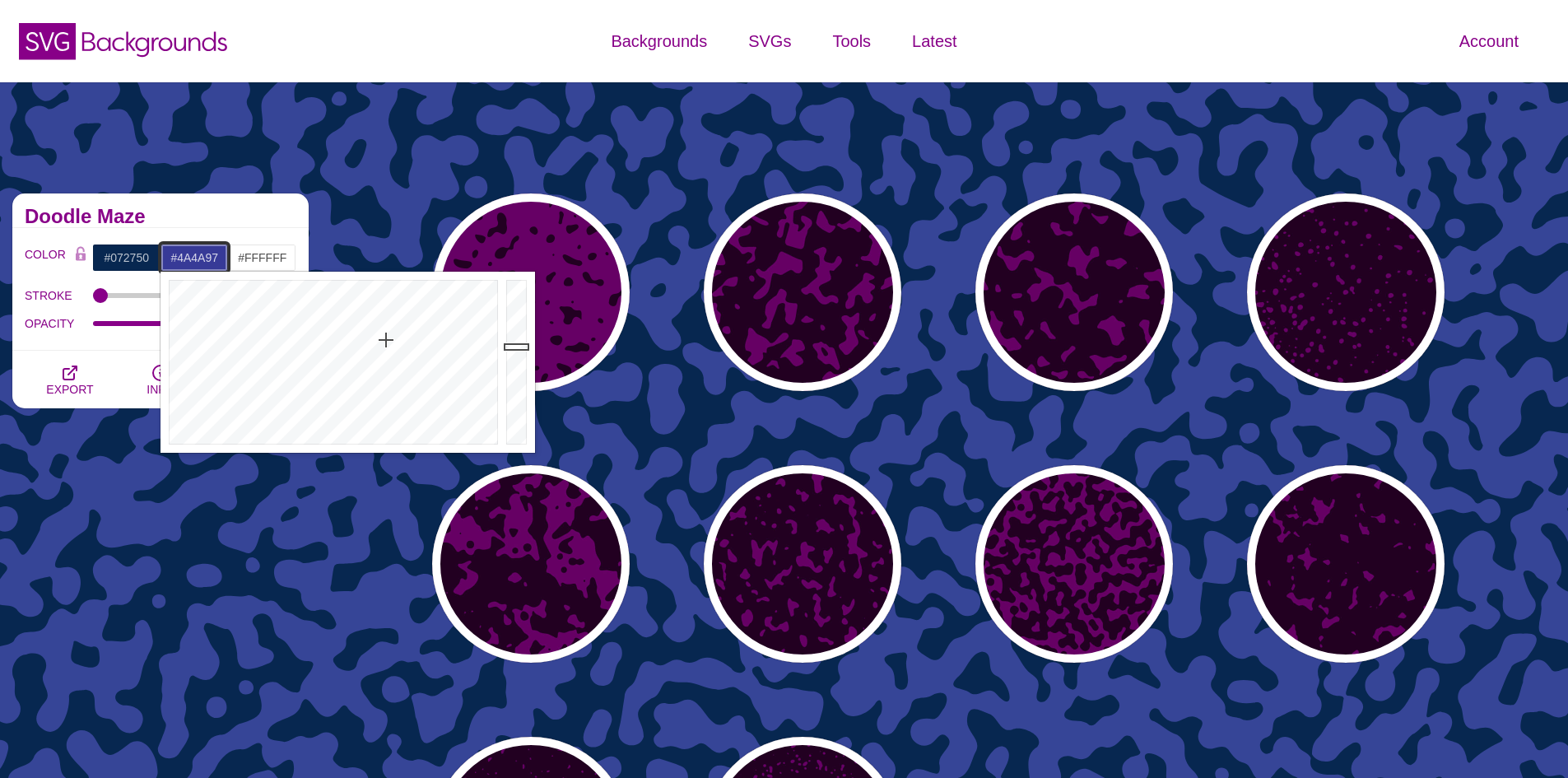
drag, startPoint x: 386, startPoint y: 340, endPoint x: 388, endPoint y: 360, distance: 20.1
click at [388, 360] on div at bounding box center [331, 362] width 341 height 181
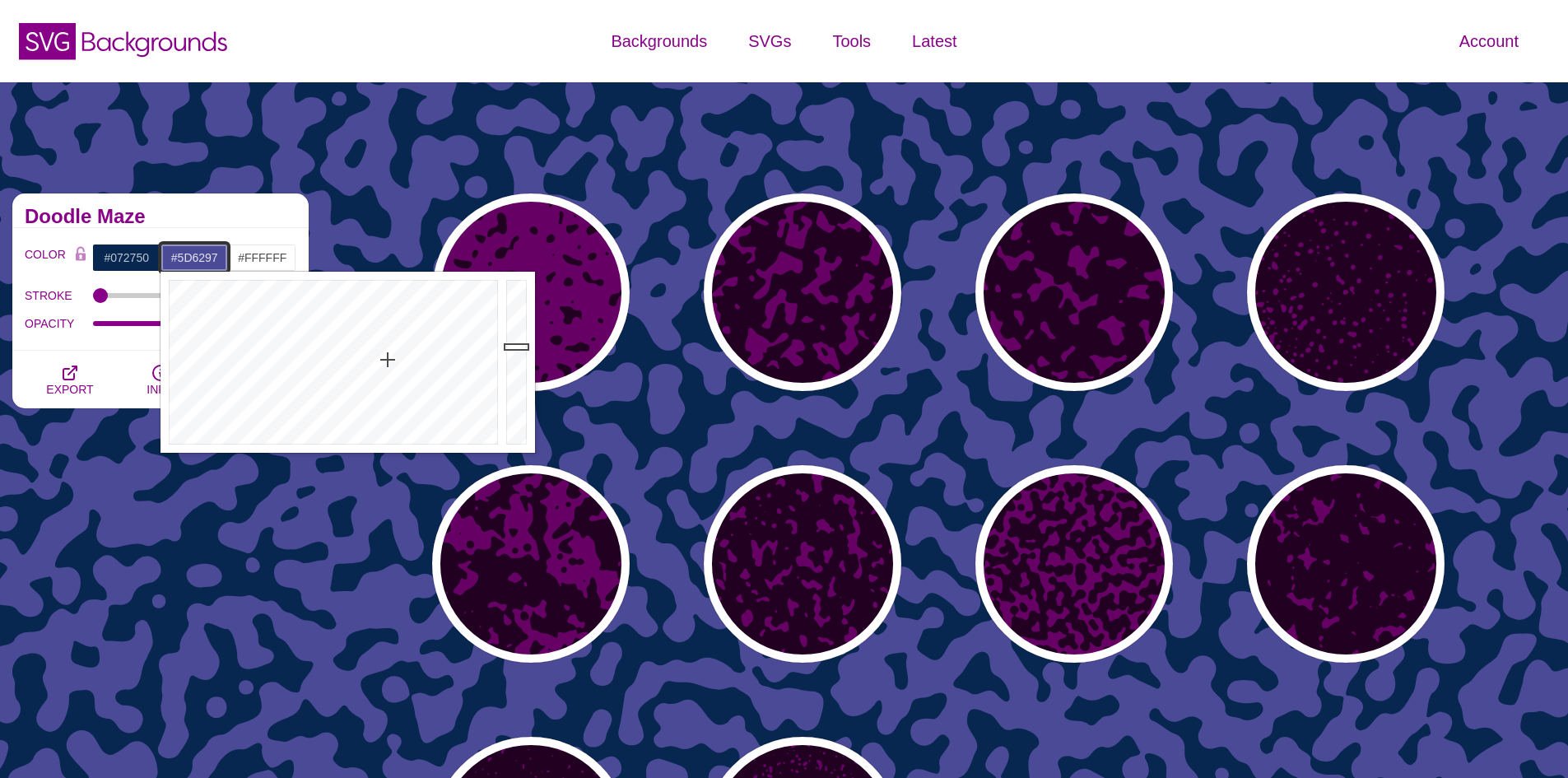
click at [383, 381] on div at bounding box center [331, 362] width 341 height 181
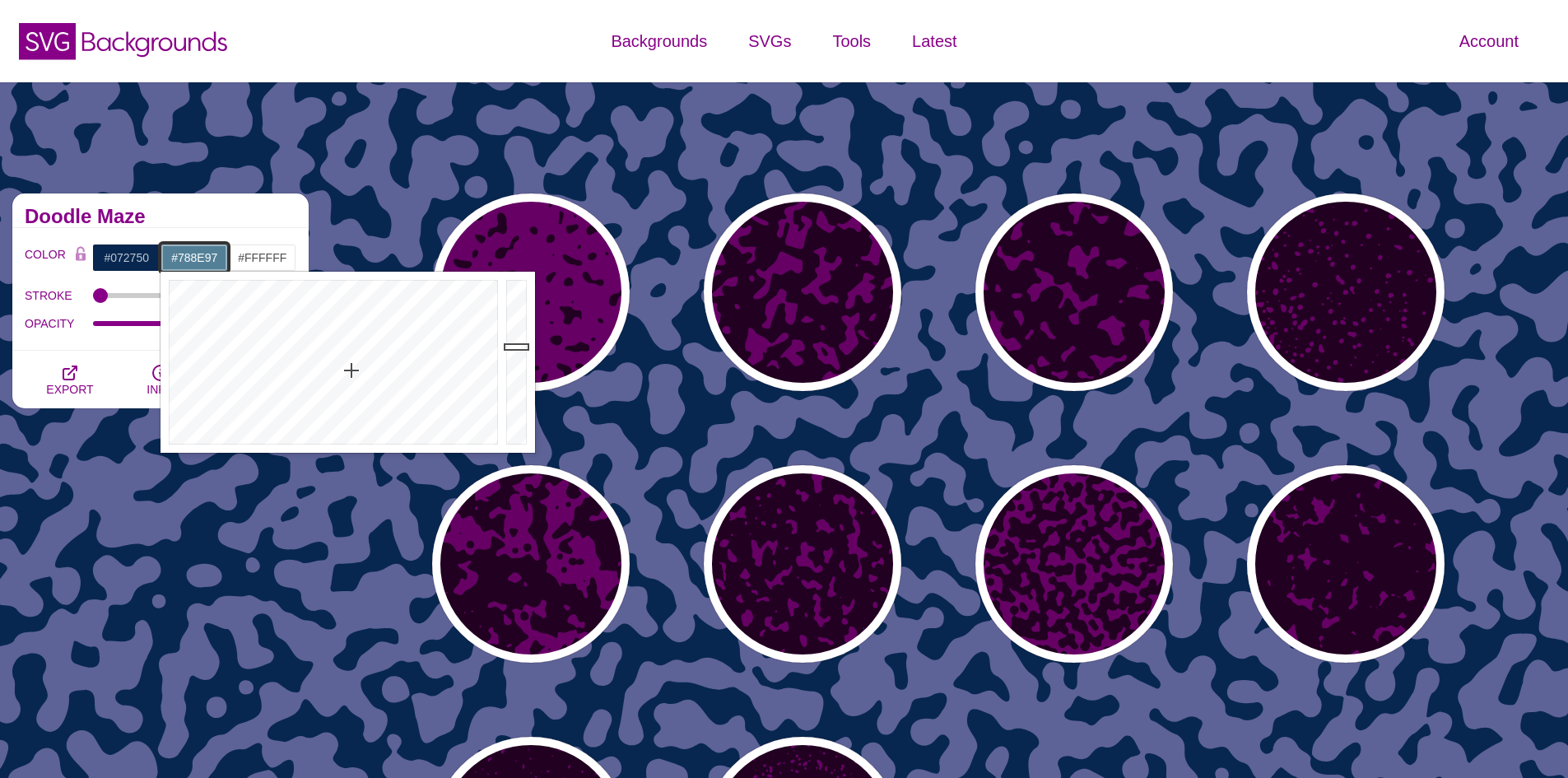
drag, startPoint x: 381, startPoint y: 375, endPoint x: 349, endPoint y: 410, distance: 47.4
click at [349, 410] on div at bounding box center [331, 362] width 341 height 181
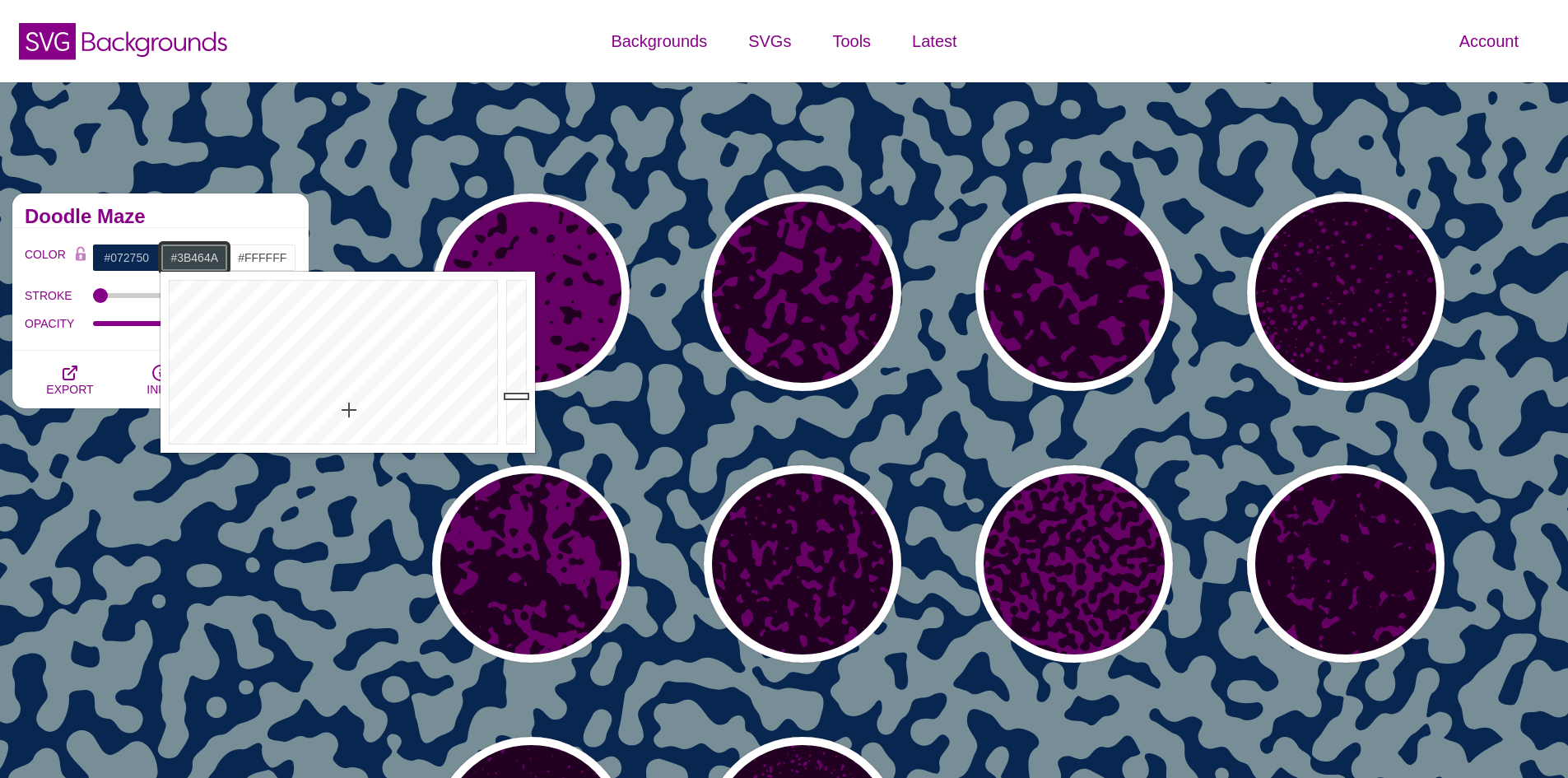
drag, startPoint x: 523, startPoint y: 347, endPoint x: 517, endPoint y: 396, distance: 49.4
click at [517, 396] on div at bounding box center [518, 362] width 33 height 181
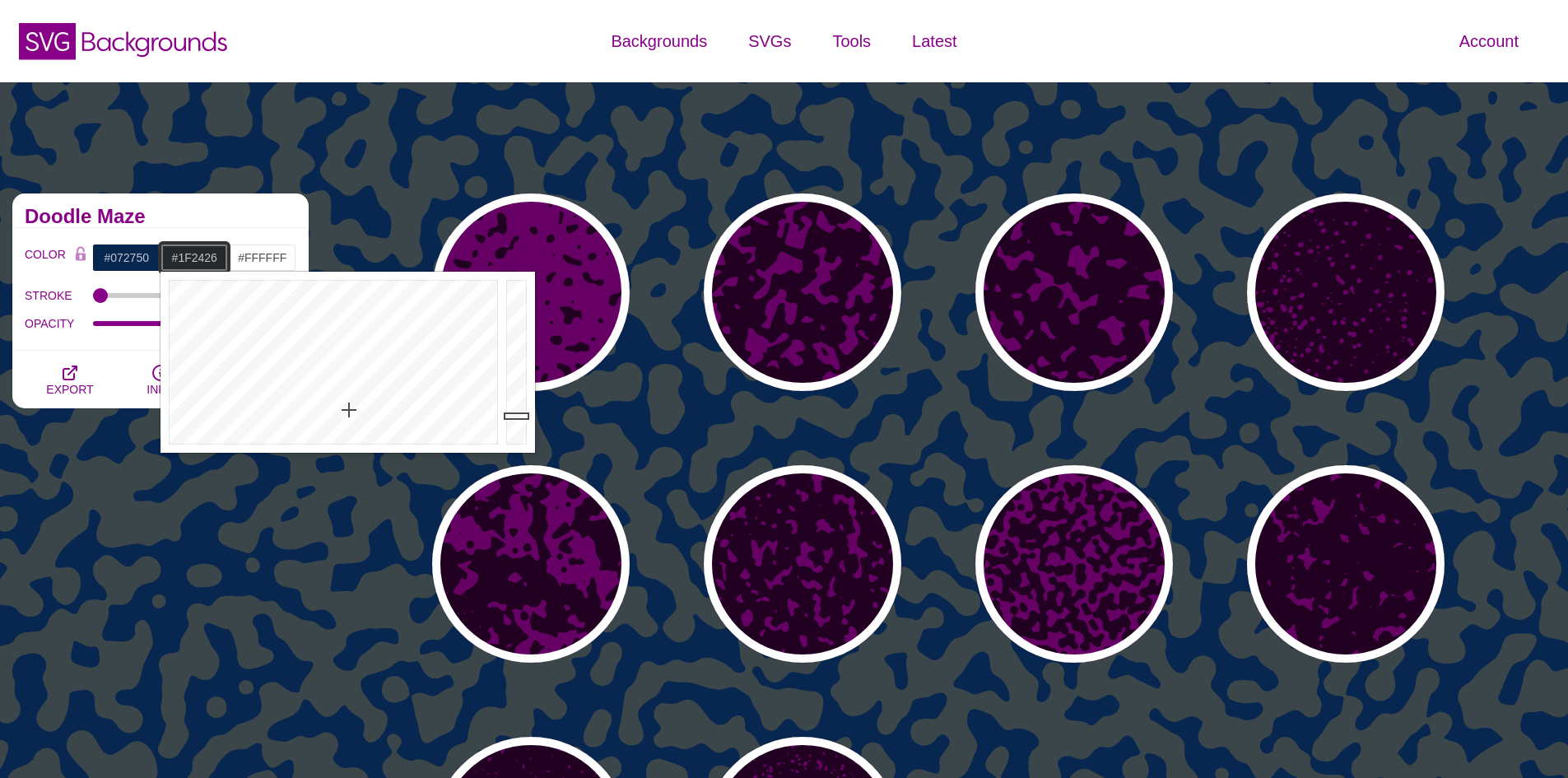
drag, startPoint x: 517, startPoint y: 396, endPoint x: 515, endPoint y: 419, distance: 23.1
click at [515, 419] on div at bounding box center [518, 362] width 33 height 181
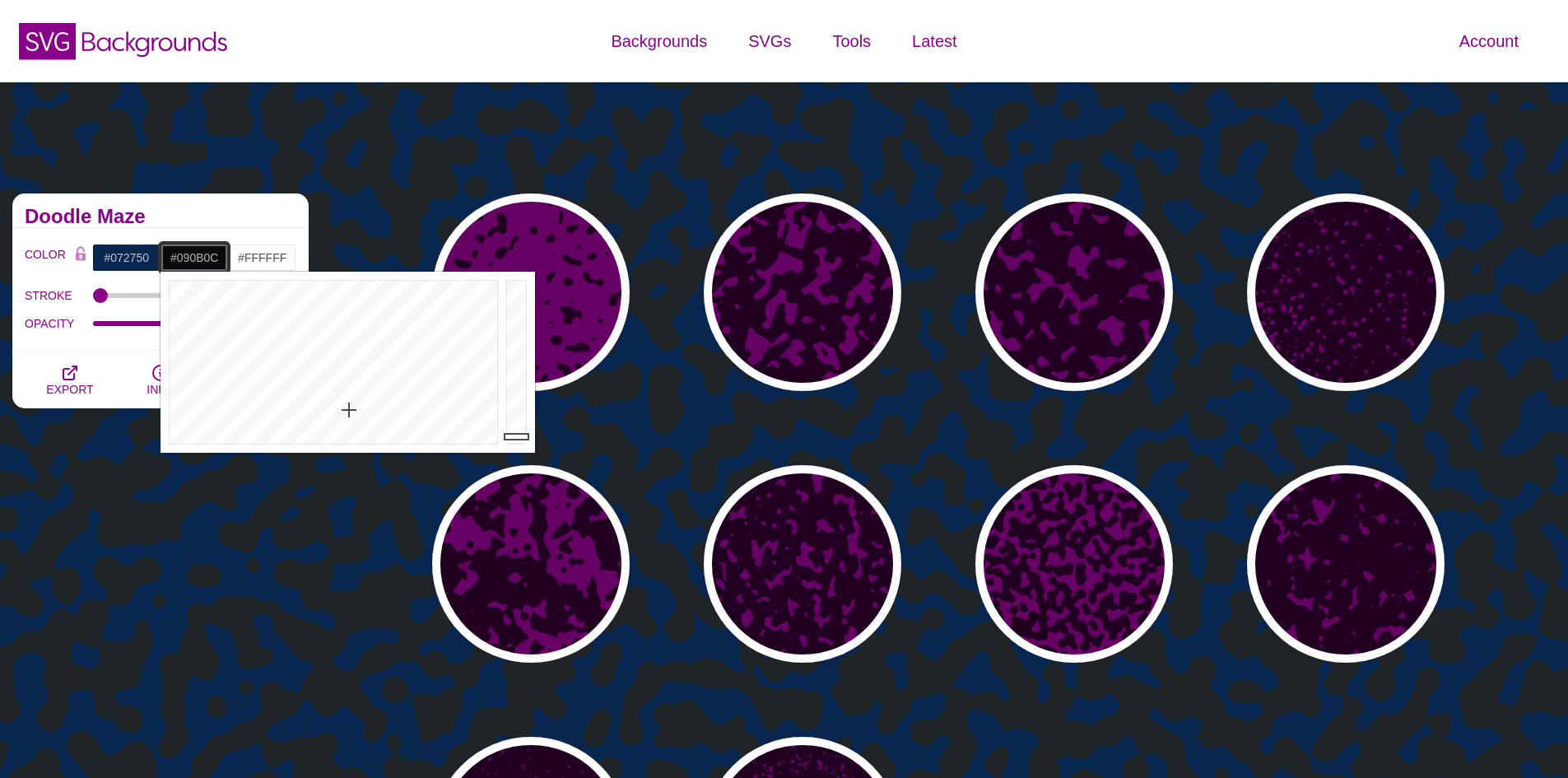
drag, startPoint x: 515, startPoint y: 420, endPoint x: 513, endPoint y: 436, distance: 16.1
click at [513, 436] on div at bounding box center [518, 362] width 33 height 181
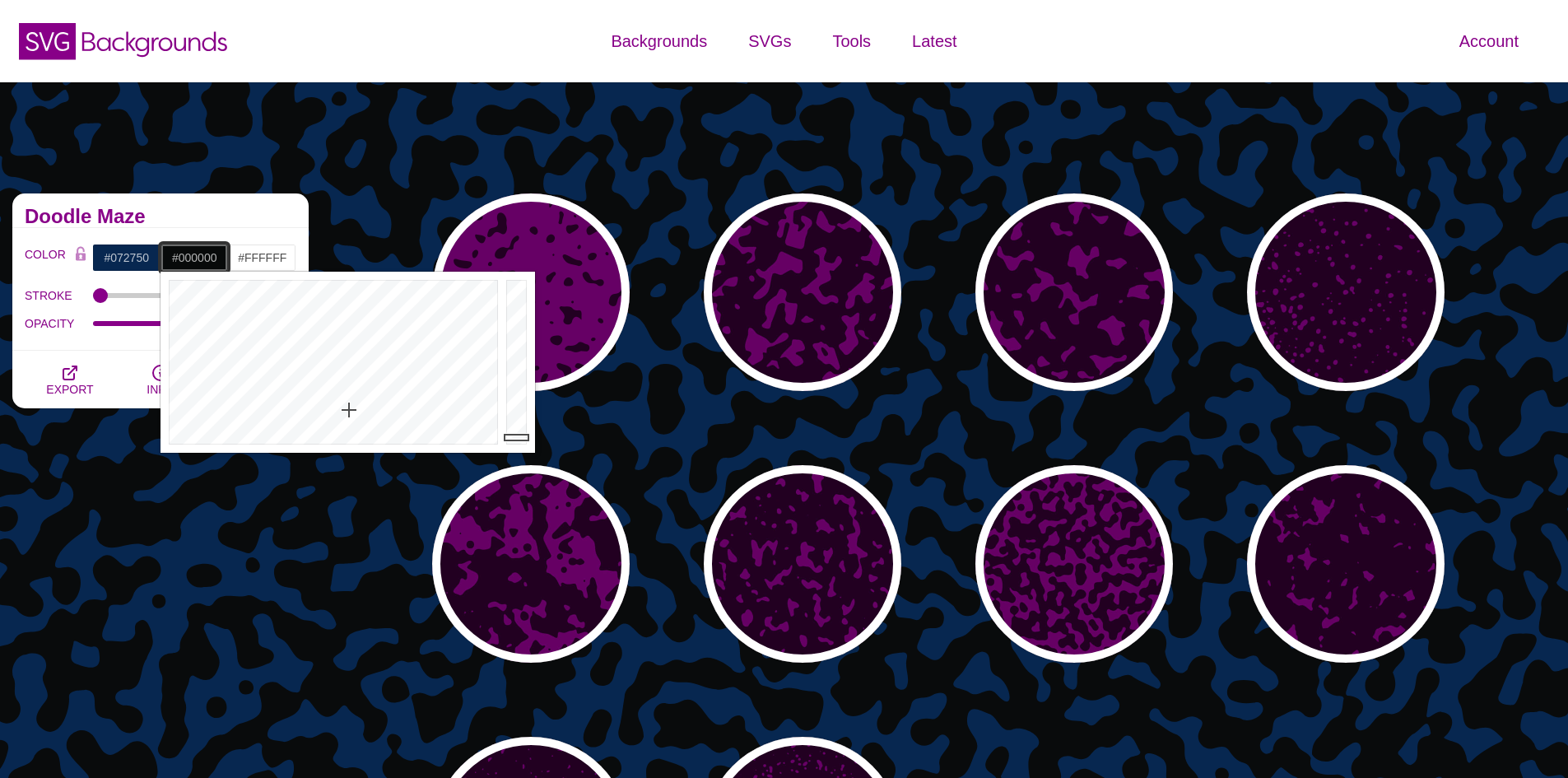
drag, startPoint x: 512, startPoint y: 437, endPoint x: 511, endPoint y: 452, distance: 15.0
click at [511, 452] on div at bounding box center [518, 362] width 33 height 181
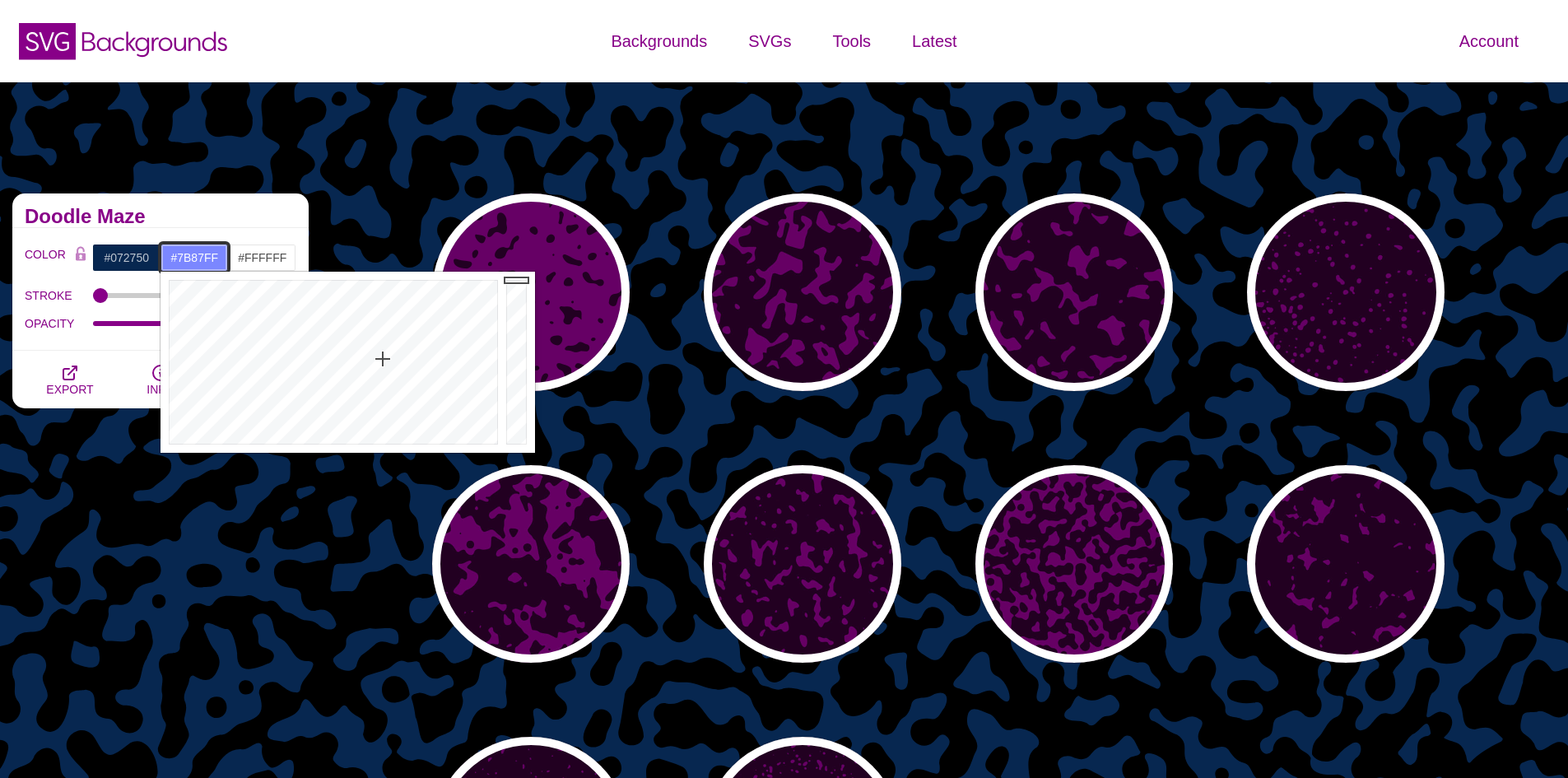
drag, startPoint x: 384, startPoint y: 317, endPoint x: 382, endPoint y: 359, distance: 42.0
click at [382, 359] on div at bounding box center [331, 362] width 341 height 181
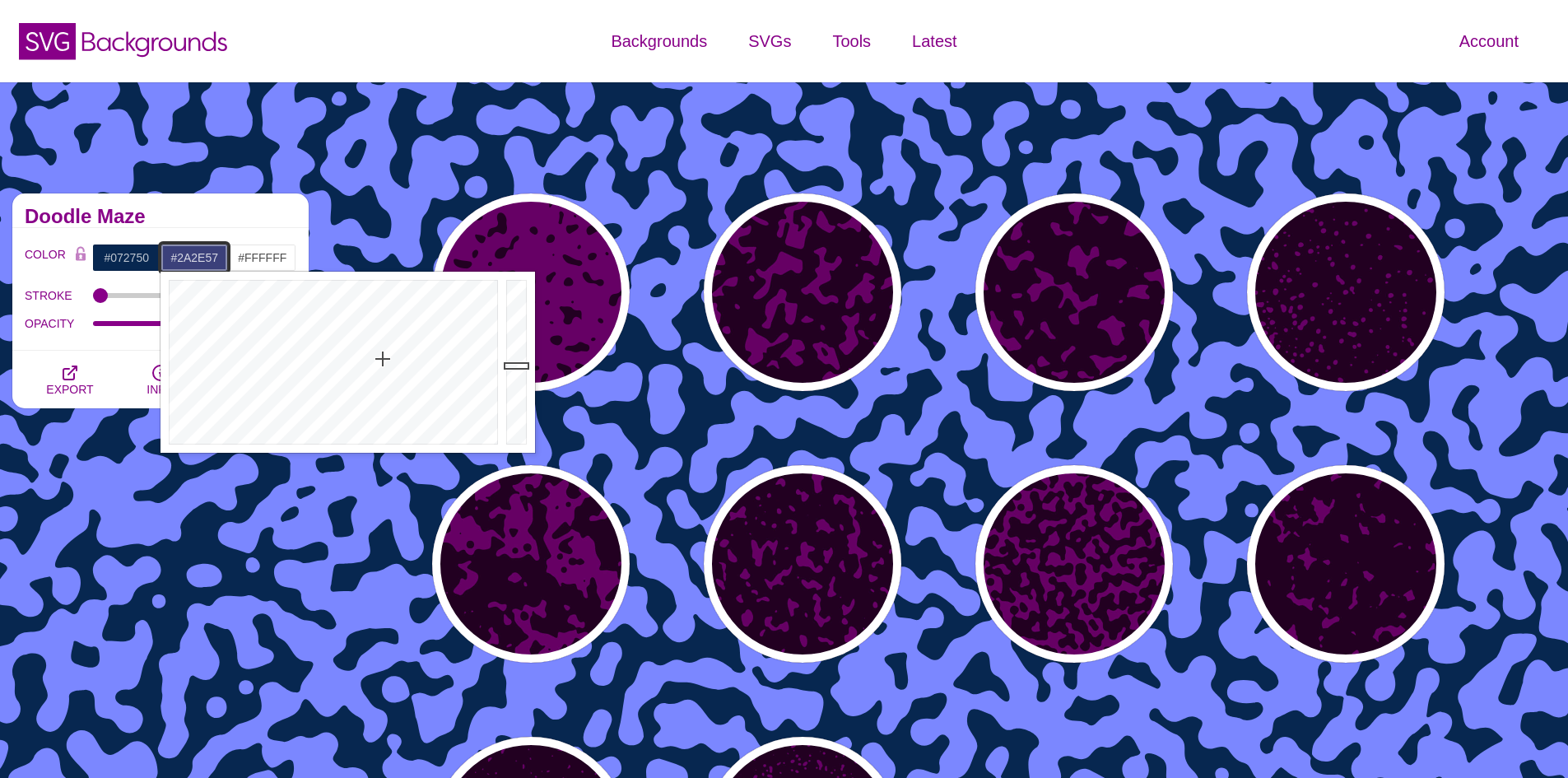
drag, startPoint x: 530, startPoint y: 309, endPoint x: 523, endPoint y: 388, distance: 79.3
click at [523, 388] on div at bounding box center [518, 362] width 33 height 181
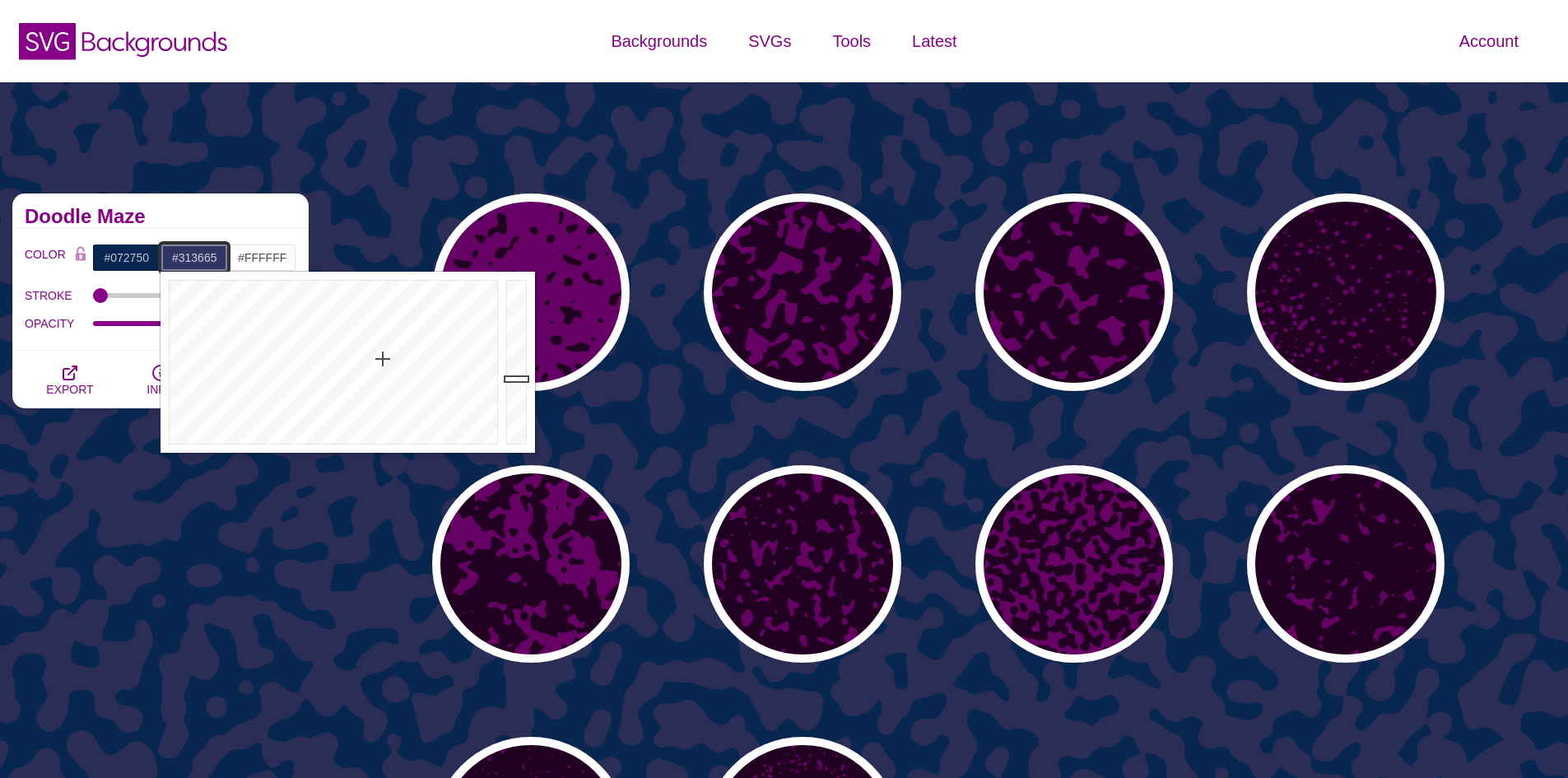
drag, startPoint x: 523, startPoint y: 388, endPoint x: 521, endPoint y: 379, distance: 9.2
click at [521, 379] on div at bounding box center [518, 362] width 33 height 181
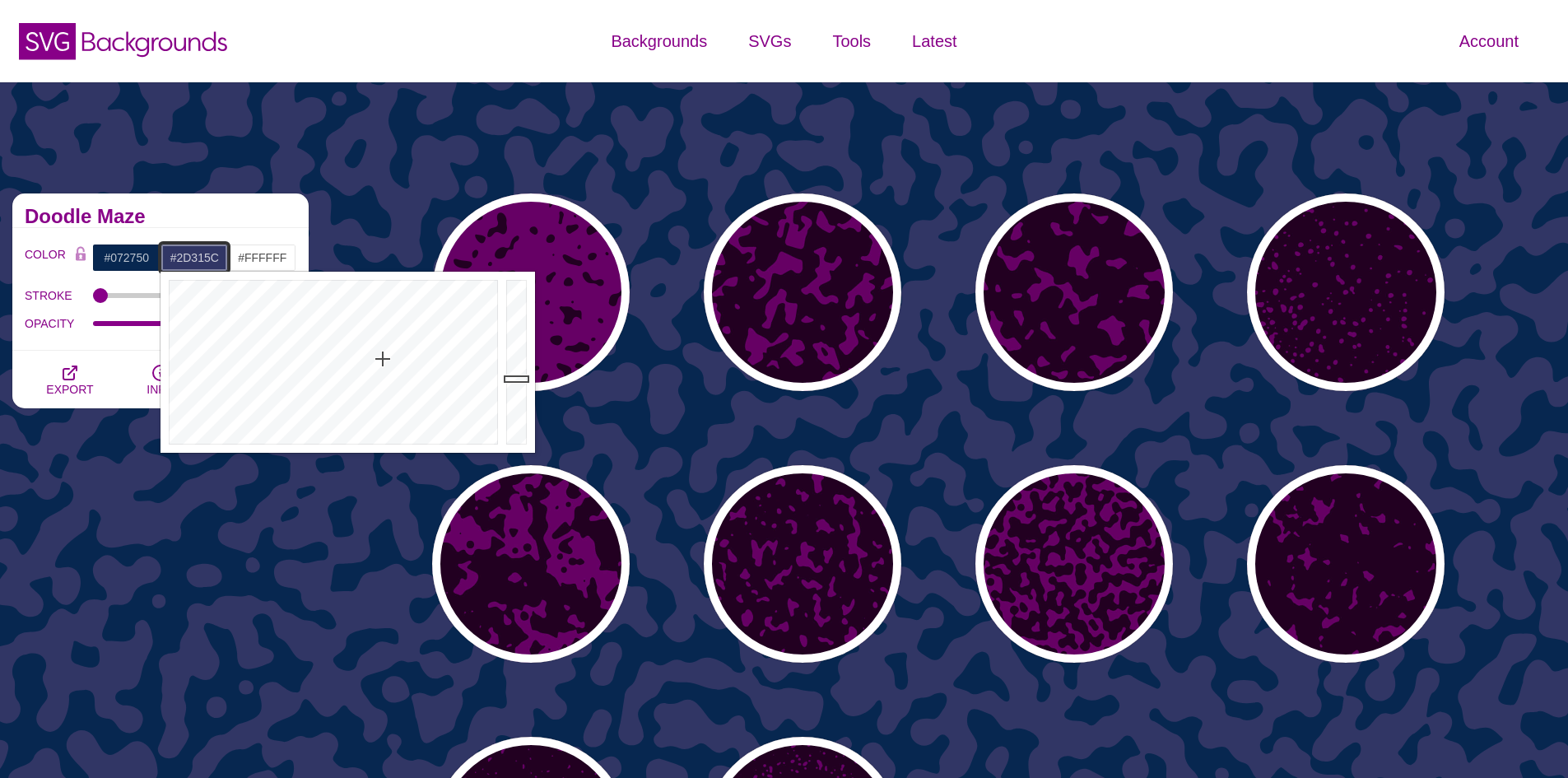
type input "#2C305B"
click at [521, 385] on div at bounding box center [518, 362] width 33 height 181
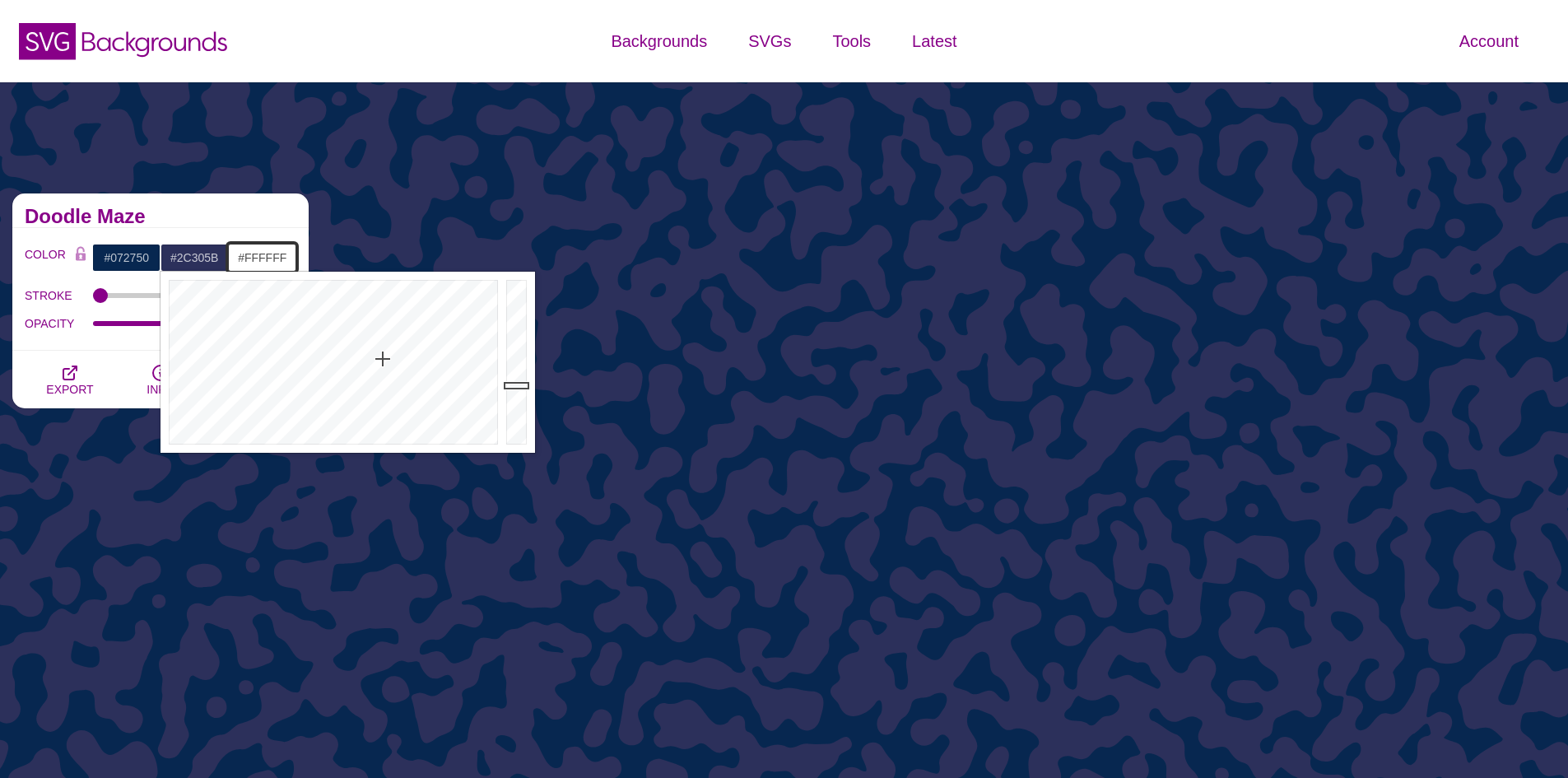
click at [267, 258] on input "#FFFFFF" at bounding box center [262, 258] width 68 height 28
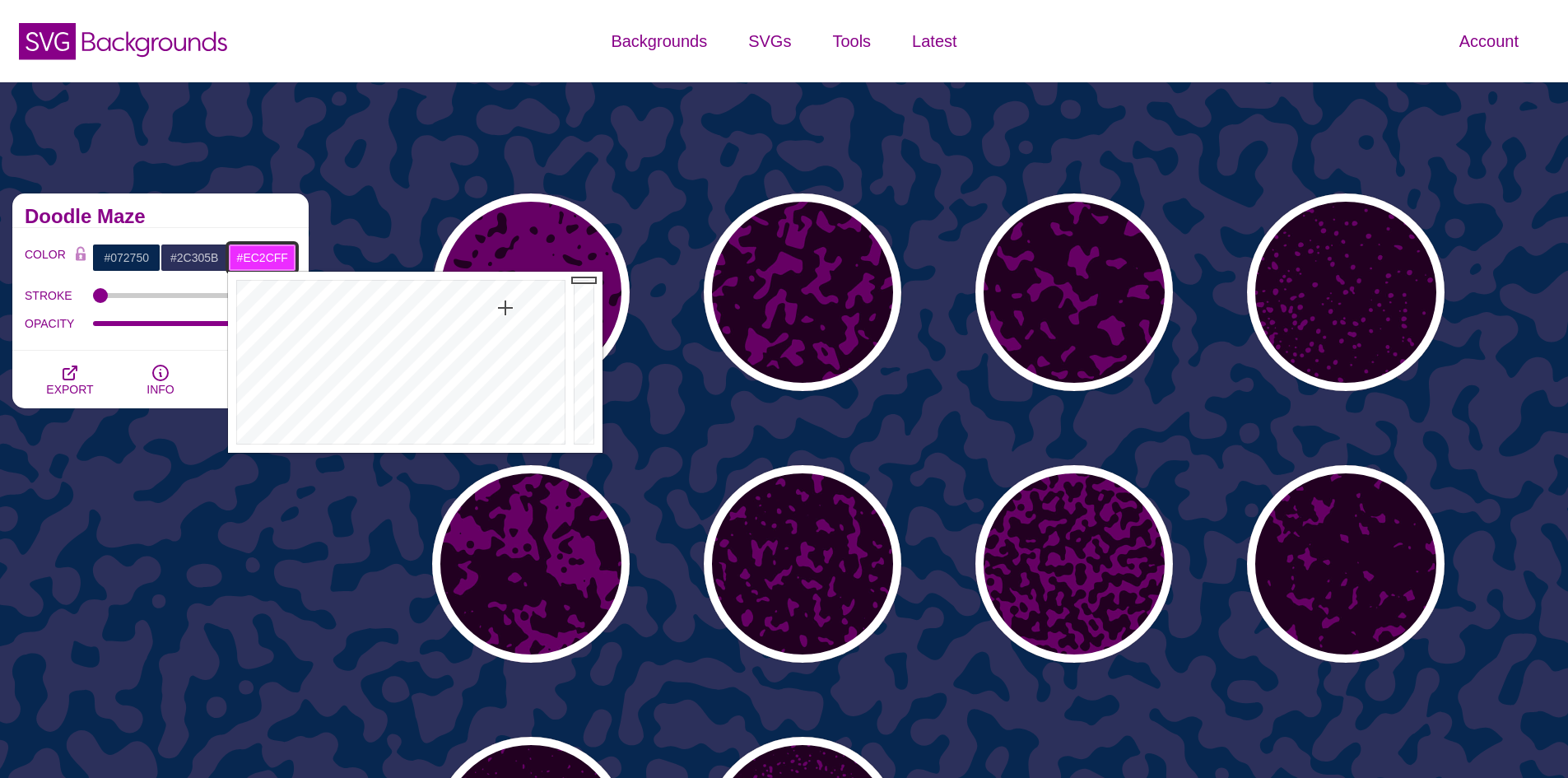
click at [505, 308] on div at bounding box center [399, 362] width 341 height 181
click at [528, 307] on div at bounding box center [399, 362] width 341 height 181
drag, startPoint x: 578, startPoint y: 307, endPoint x: 582, endPoint y: 365, distance: 58.1
click at [582, 373] on div at bounding box center [586, 362] width 33 height 181
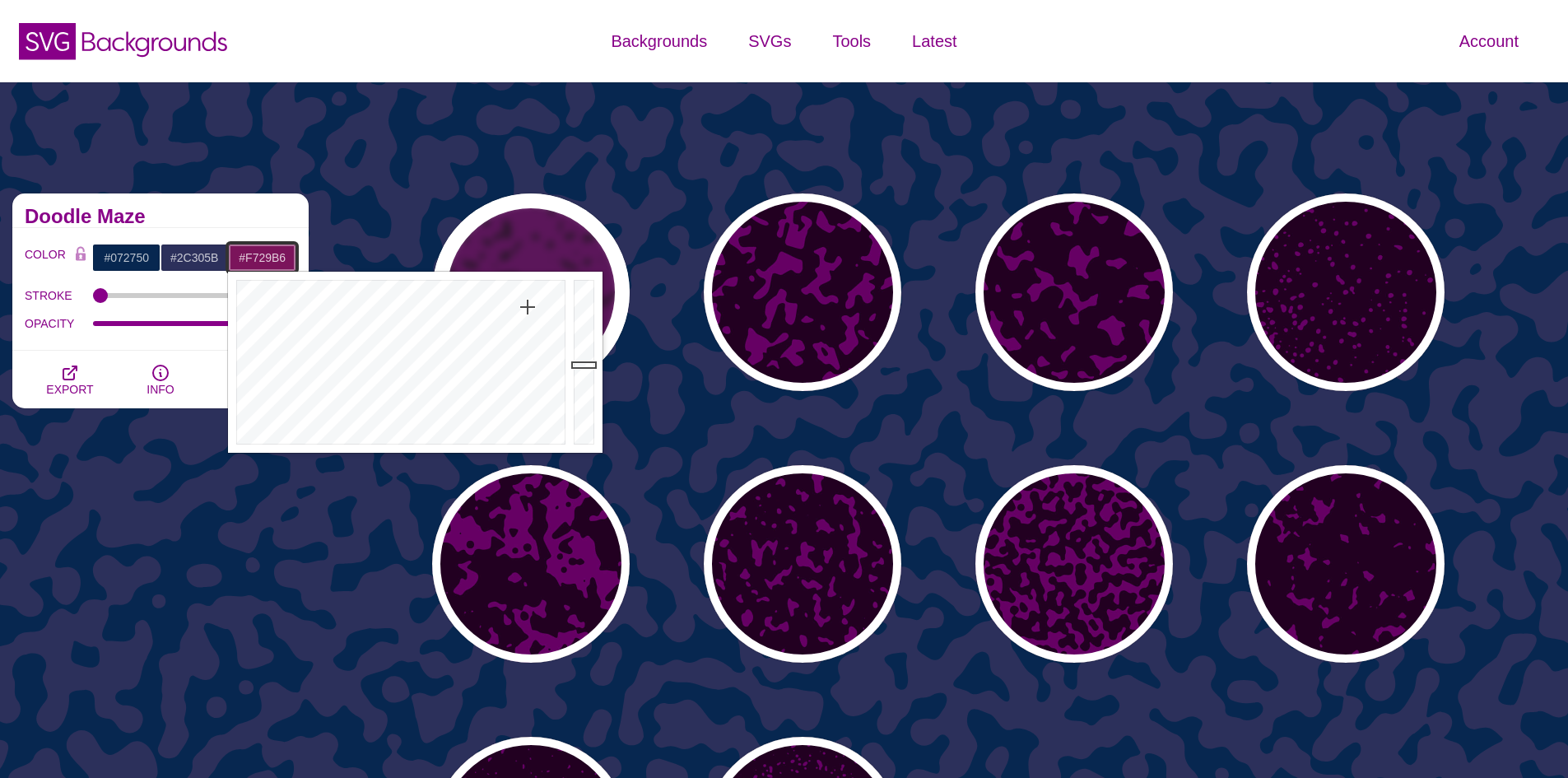
type input "#FF2ABC"
drag, startPoint x: 582, startPoint y: 365, endPoint x: 581, endPoint y: 261, distance: 104.0
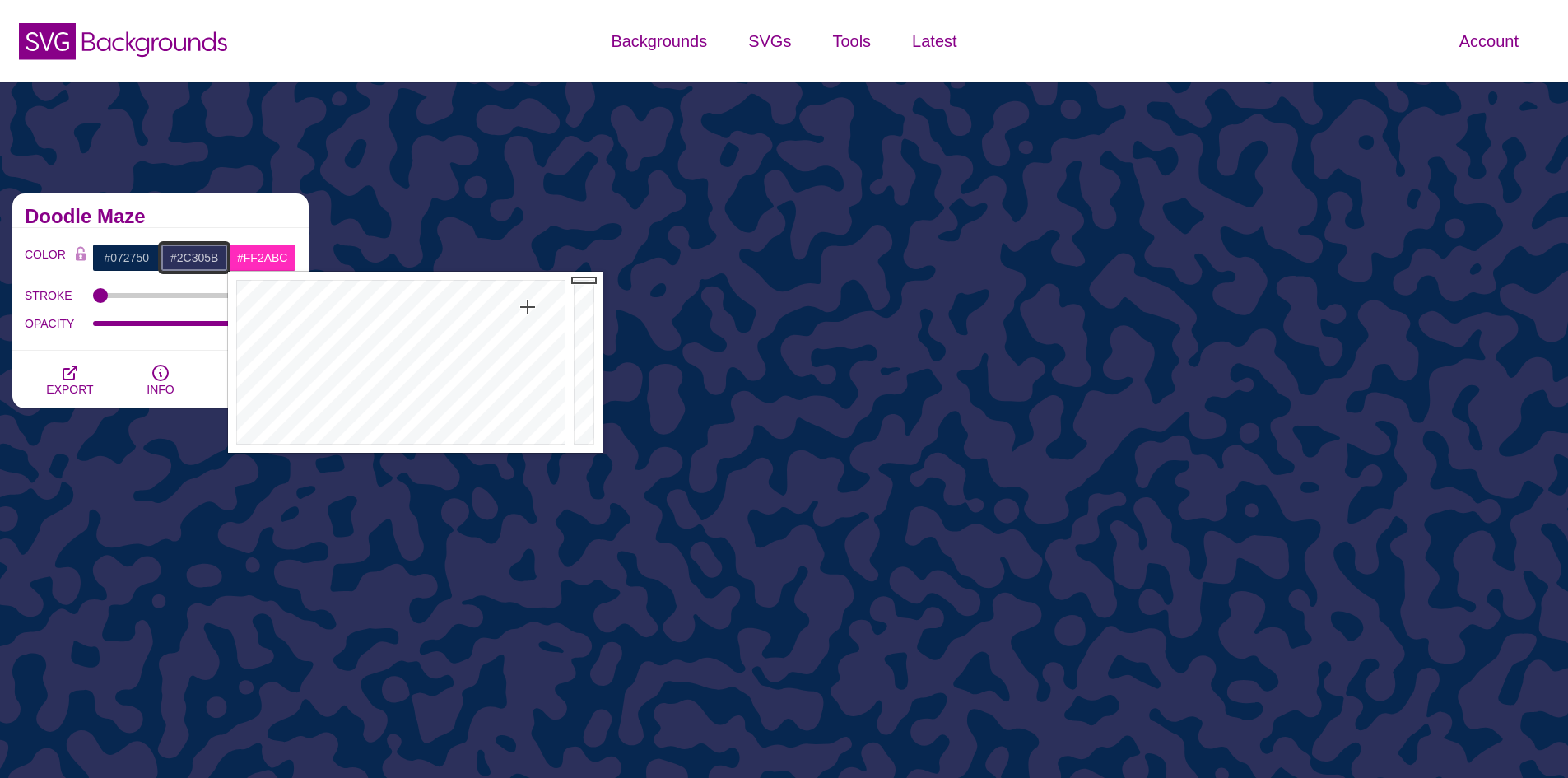
click at [201, 259] on input "#2C305B" at bounding box center [194, 258] width 68 height 28
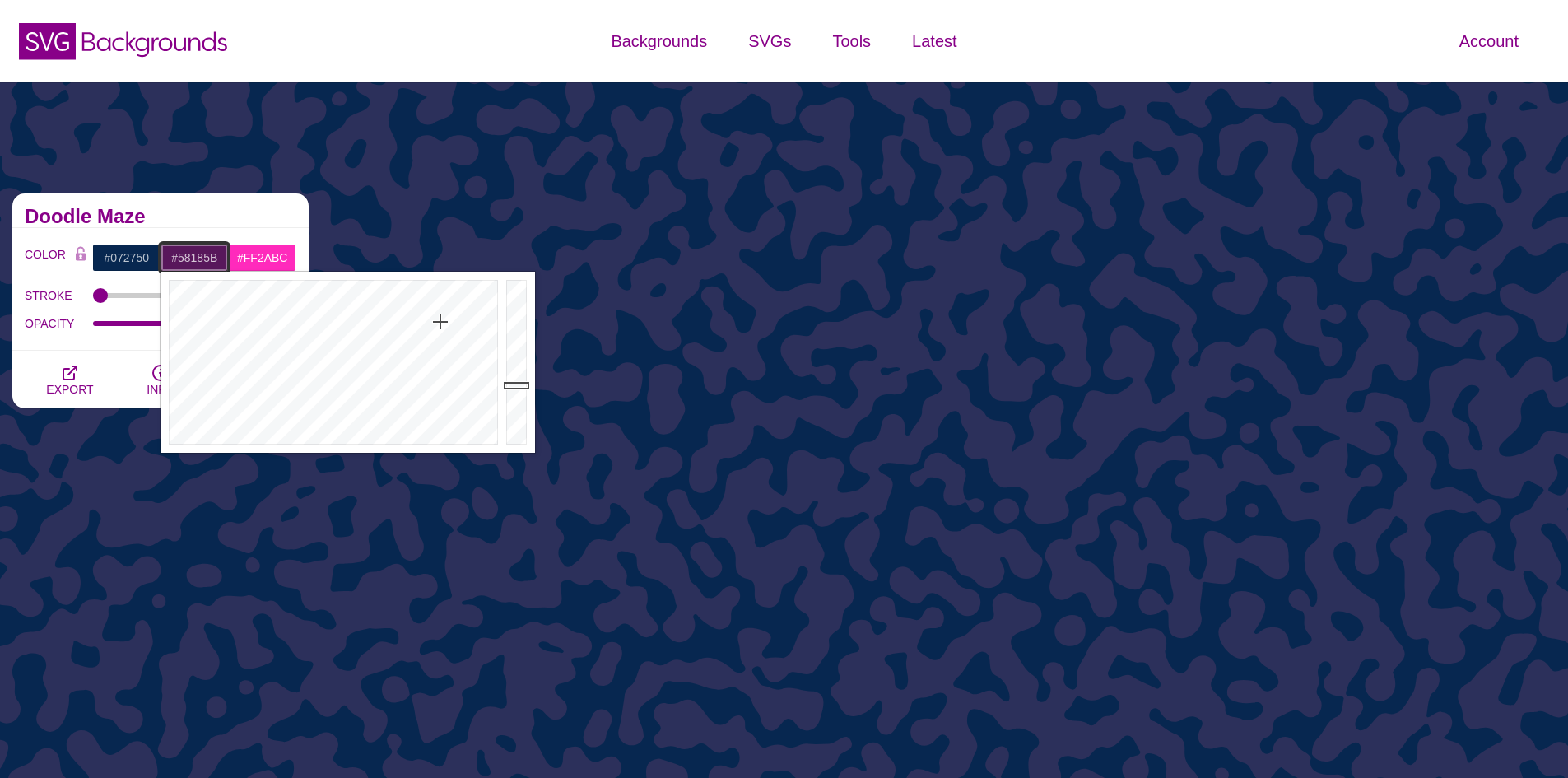
drag, startPoint x: 449, startPoint y: 317, endPoint x: 440, endPoint y: 323, distance: 10.8
click at [440, 323] on div at bounding box center [331, 362] width 341 height 181
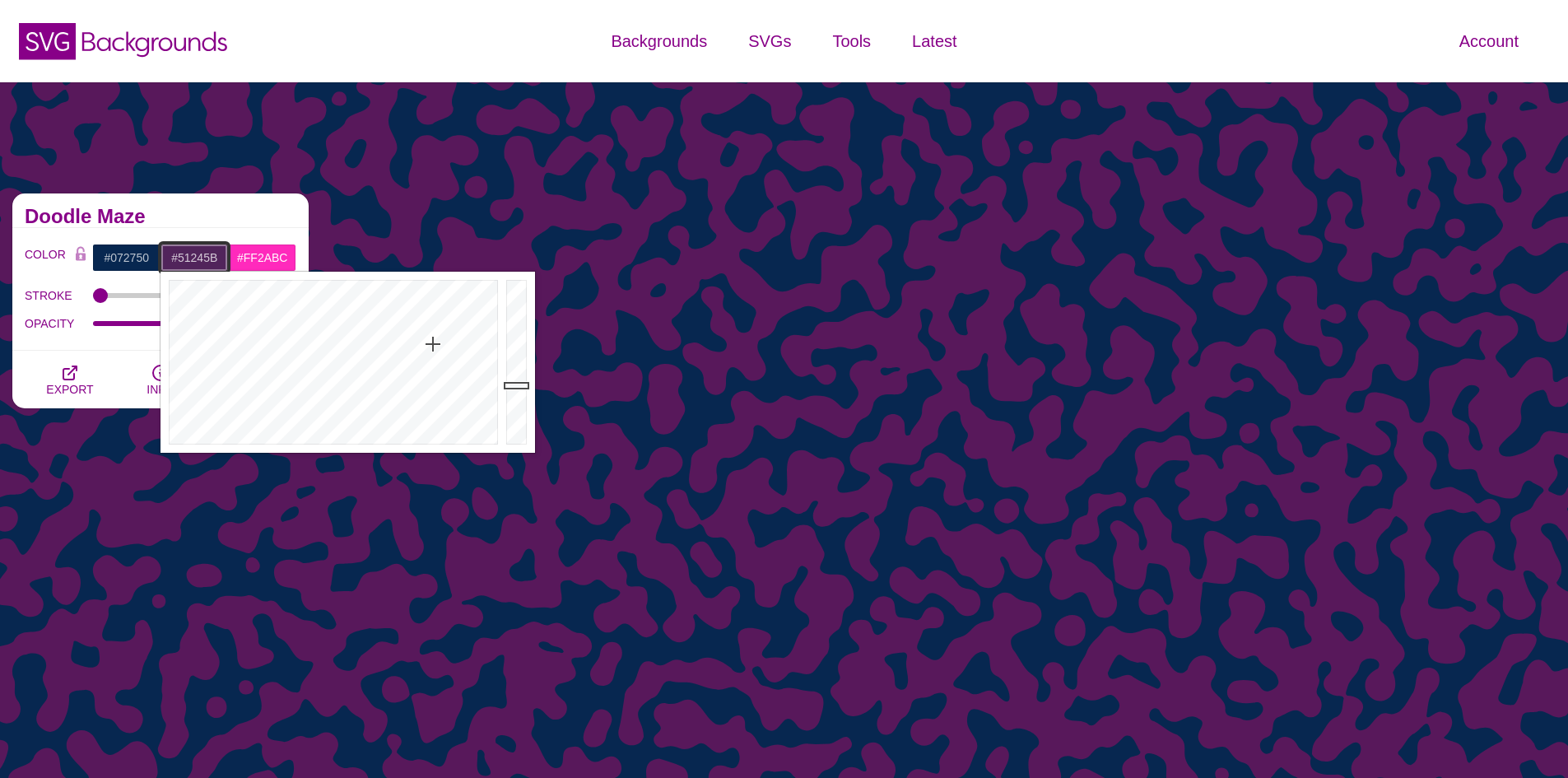
click at [433, 344] on div at bounding box center [331, 362] width 341 height 181
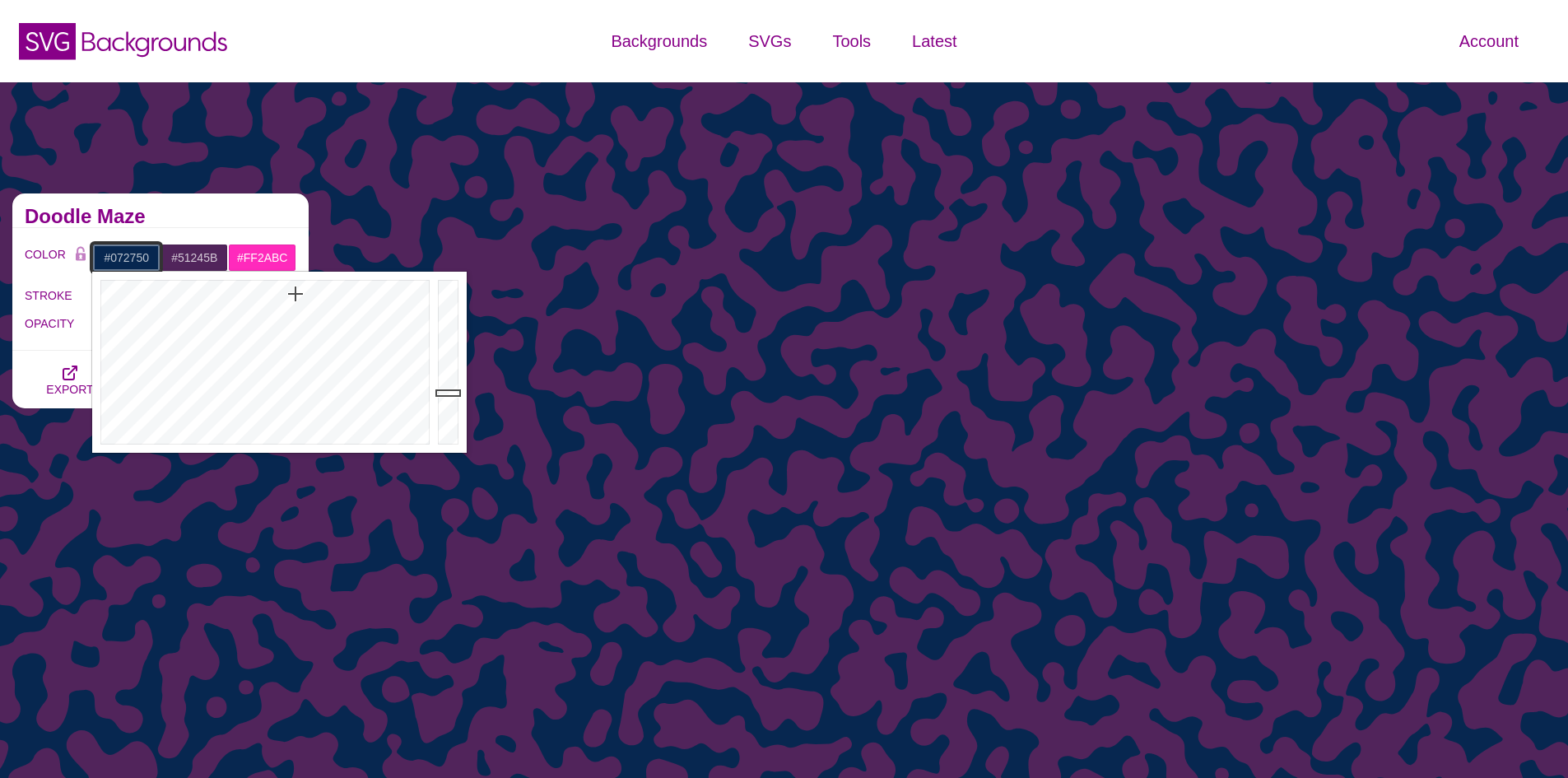
click at [151, 255] on input "#072750" at bounding box center [126, 258] width 68 height 28
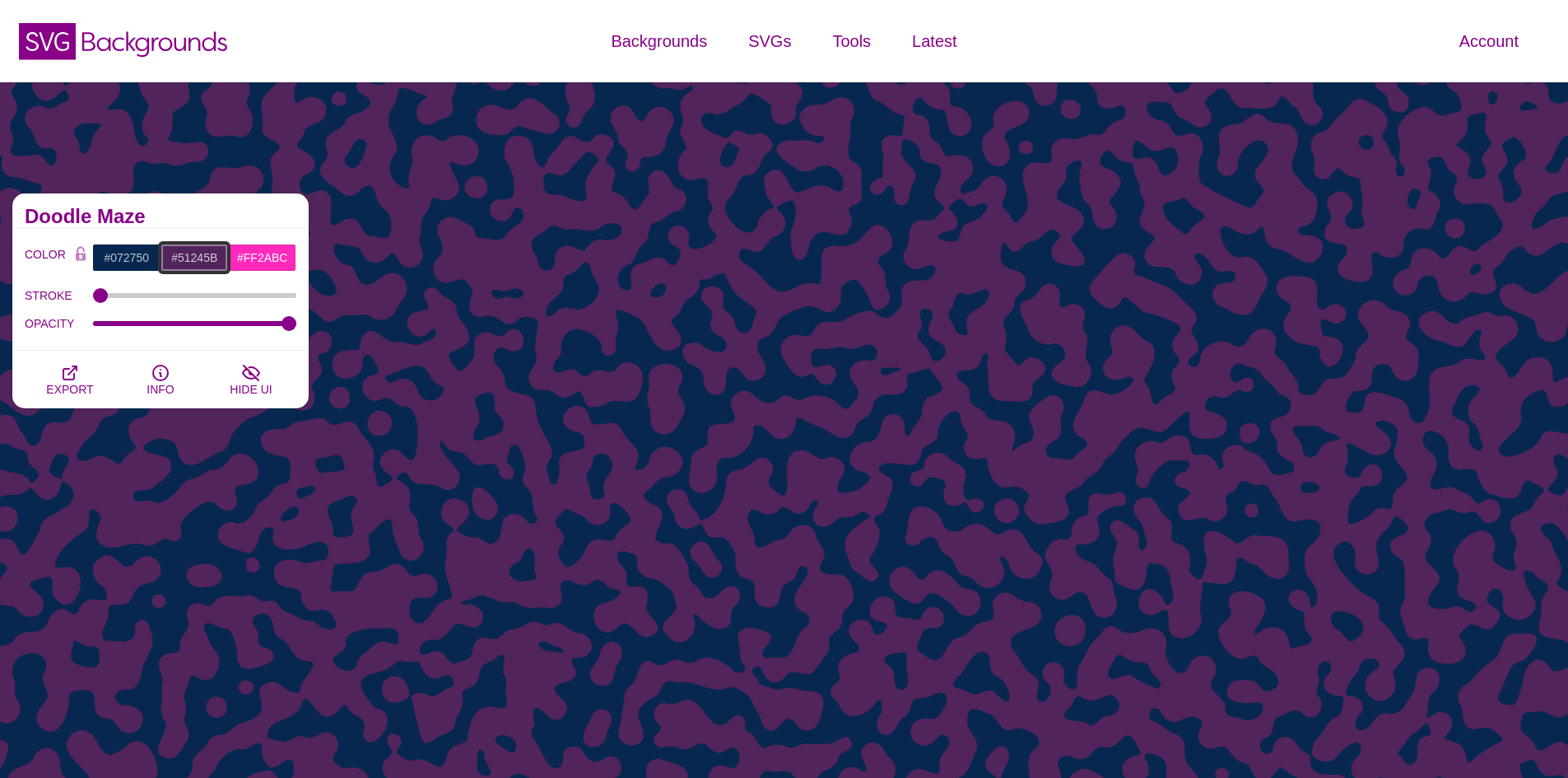
click at [216, 256] on input "#51245B" at bounding box center [194, 258] width 68 height 28
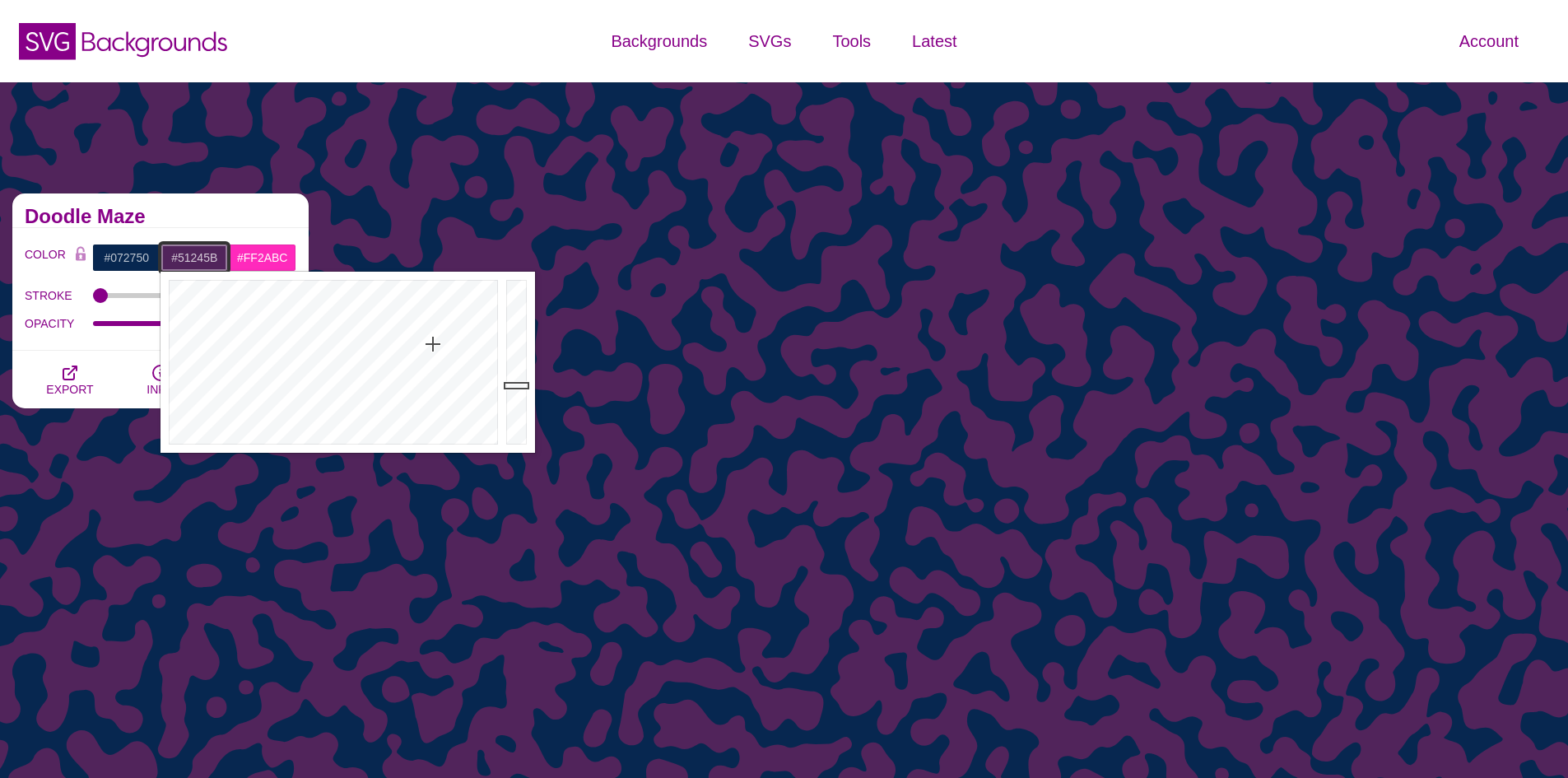
click at [200, 262] on input "#51245B" at bounding box center [194, 258] width 68 height 28
paste input "ff007f"
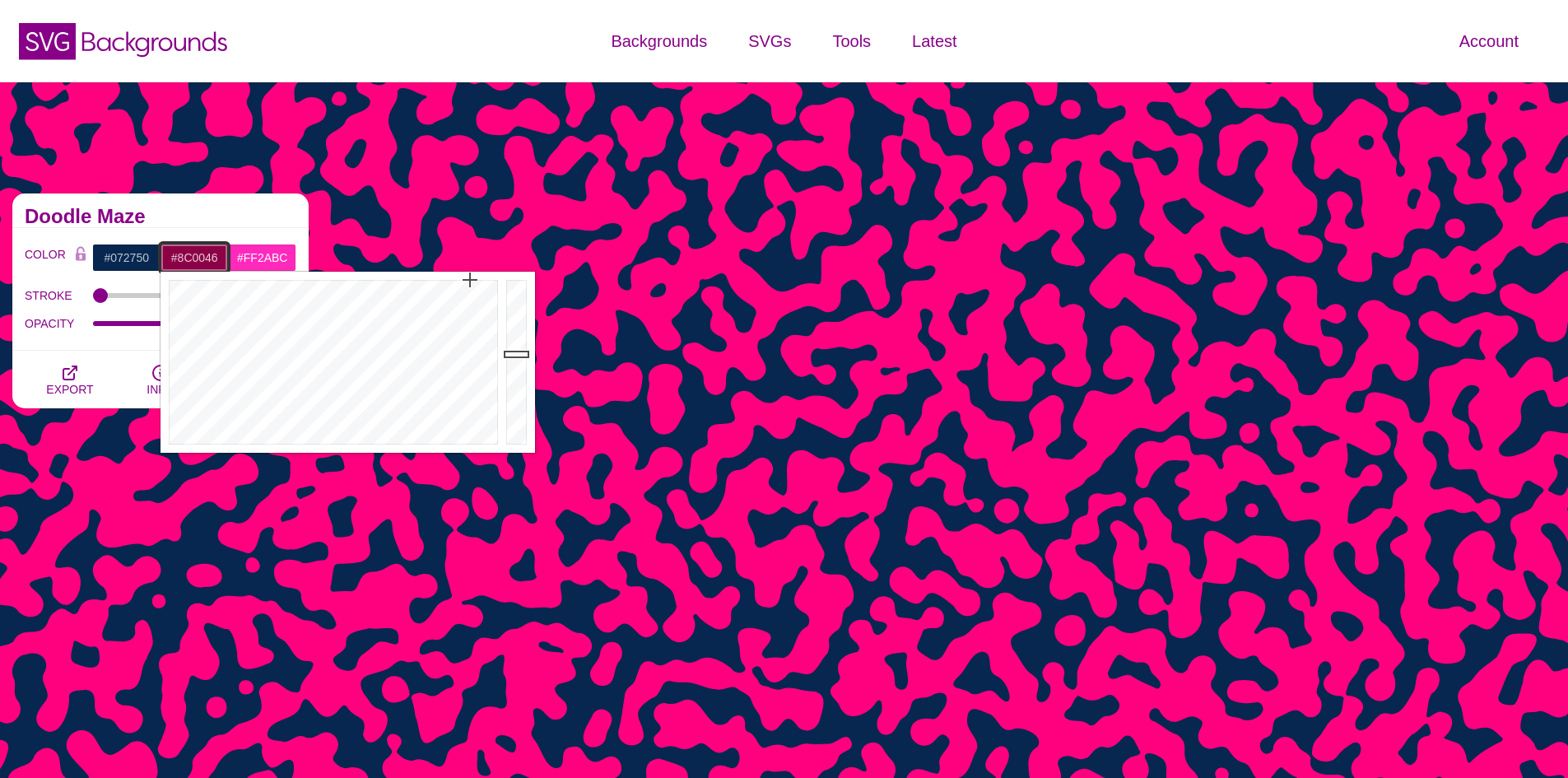
click at [520, 354] on div at bounding box center [518, 362] width 33 height 181
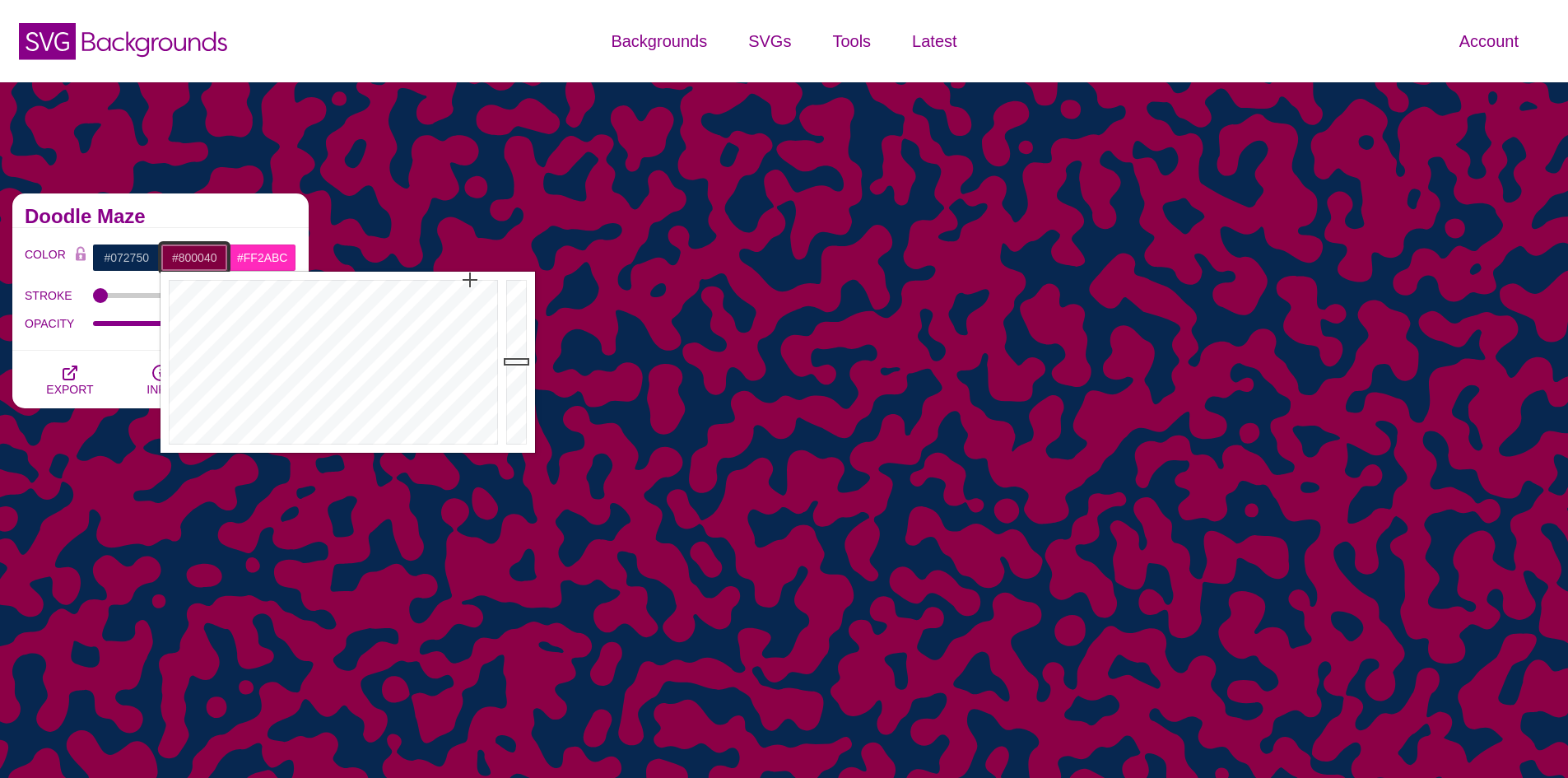
click at [520, 362] on div at bounding box center [518, 362] width 33 height 181
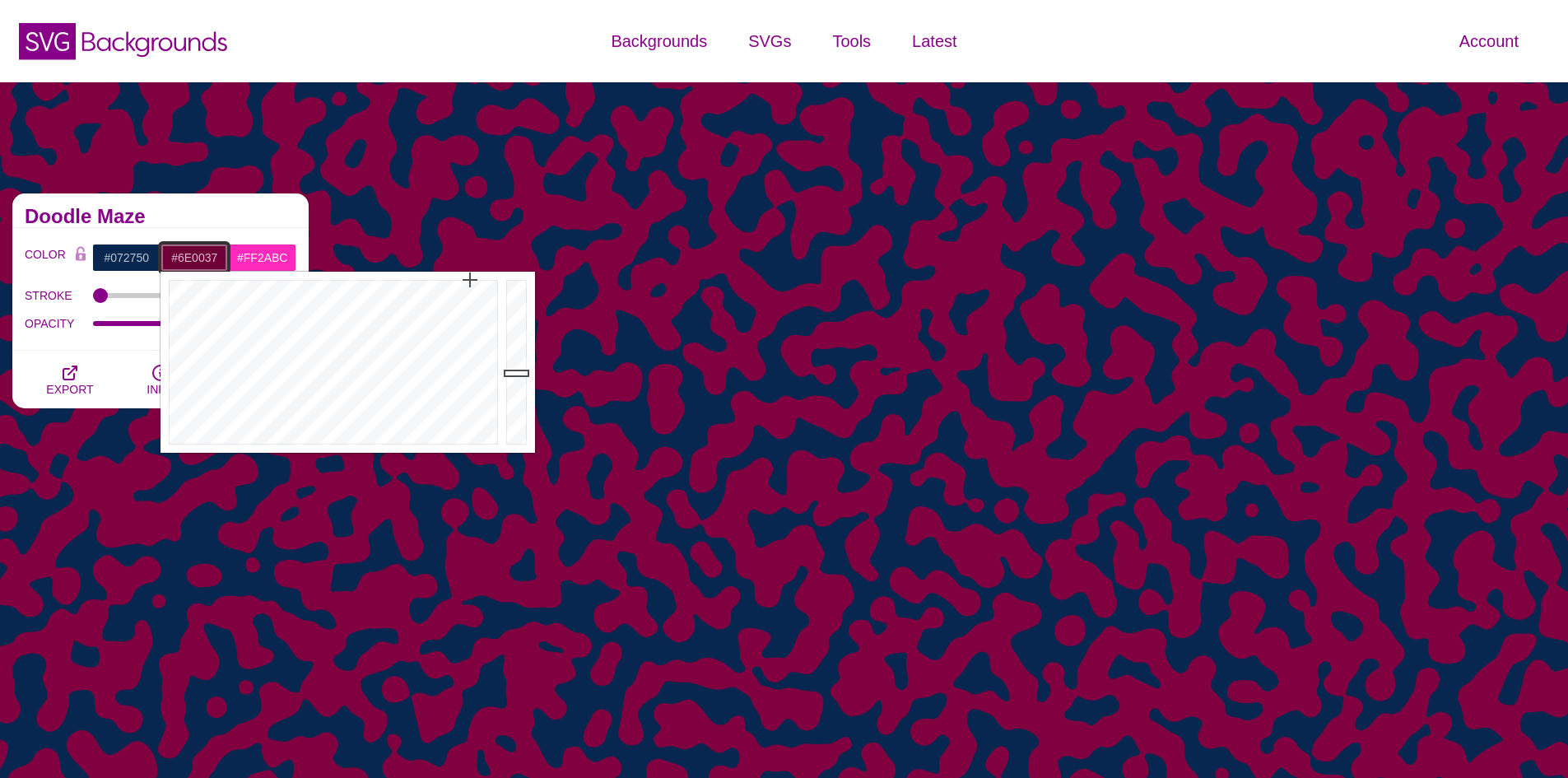
click at [518, 373] on div at bounding box center [518, 362] width 33 height 181
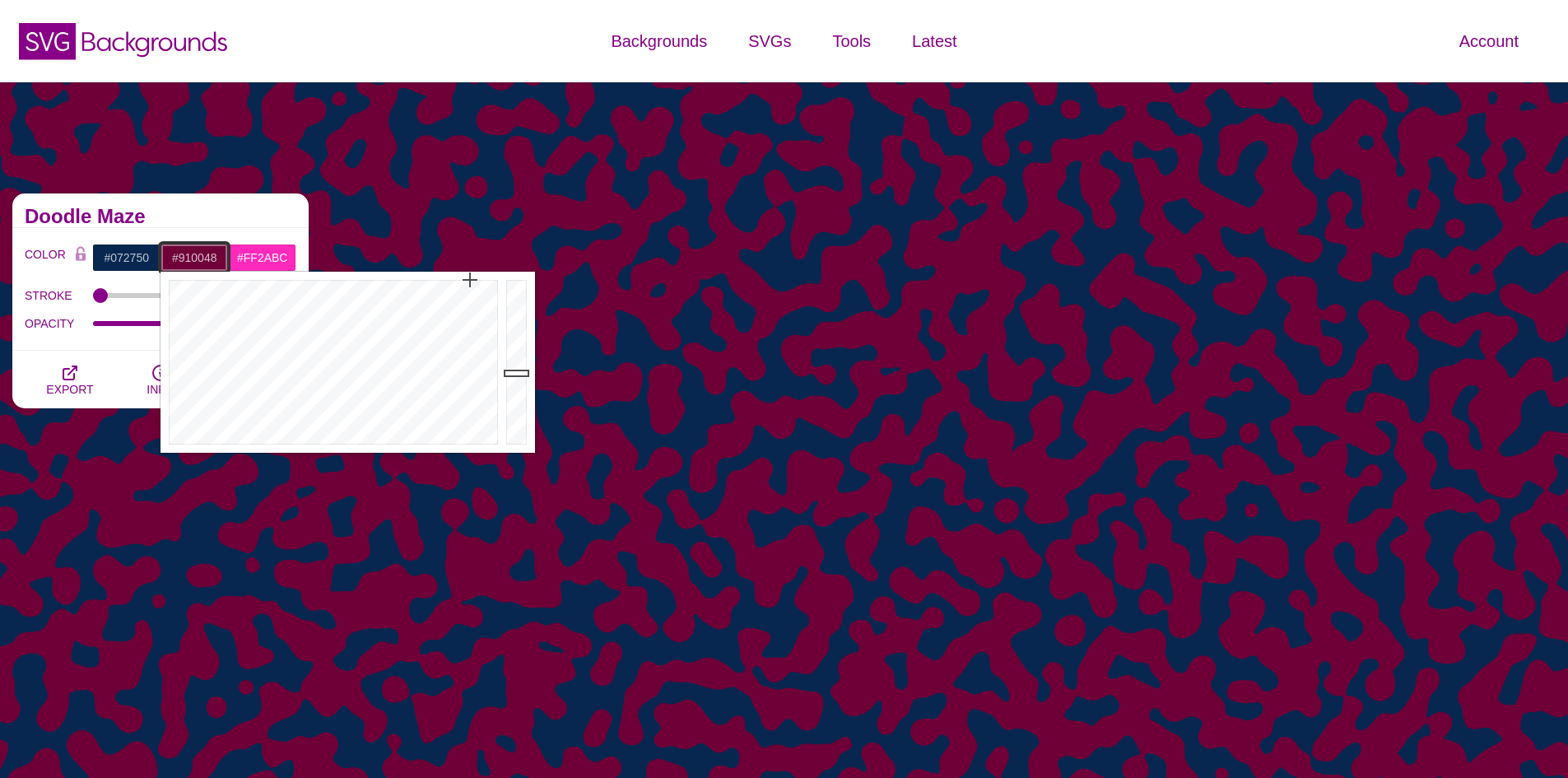
click at [515, 350] on div at bounding box center [518, 362] width 33 height 181
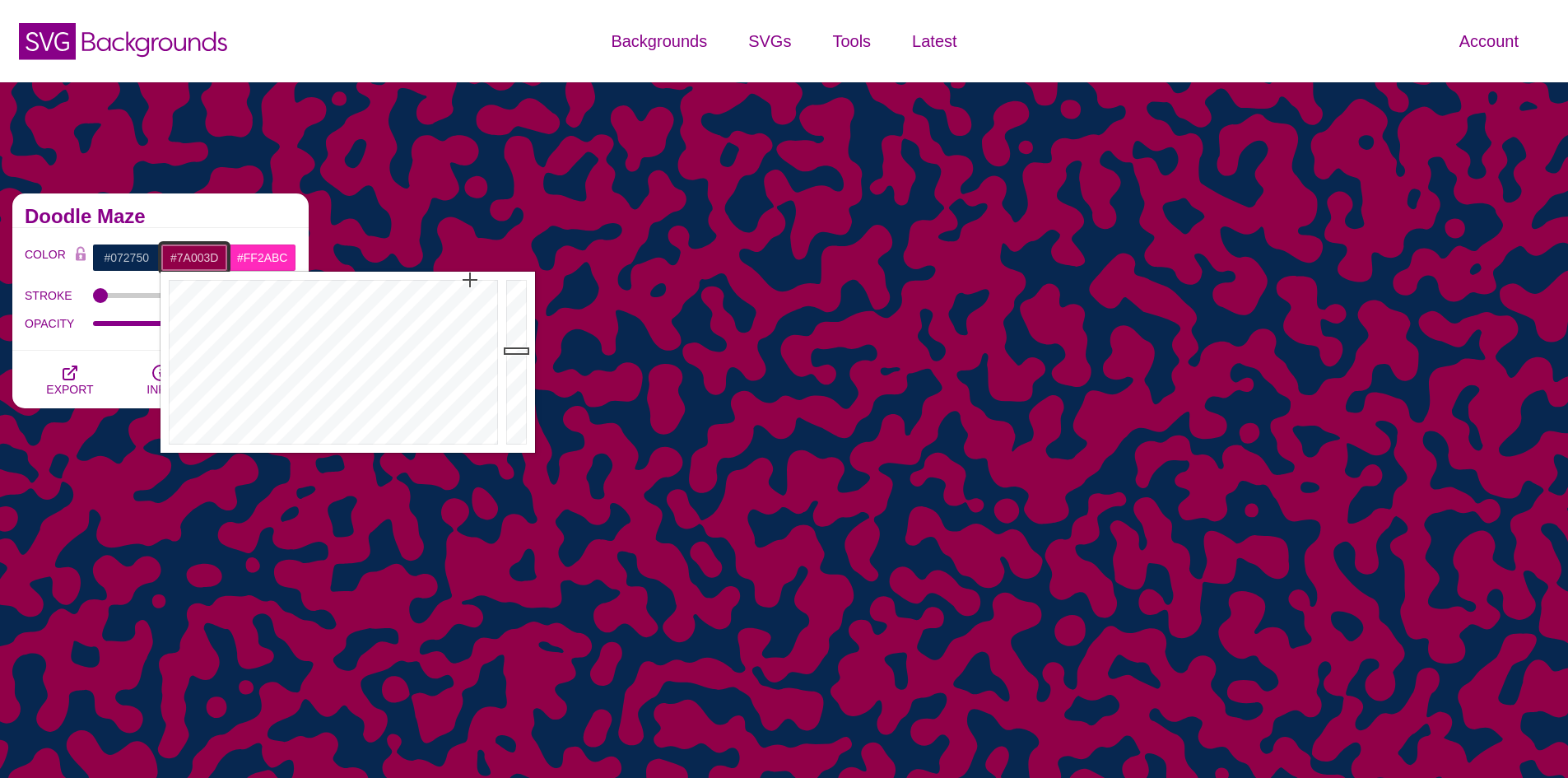
click at [513, 365] on div at bounding box center [518, 362] width 33 height 181
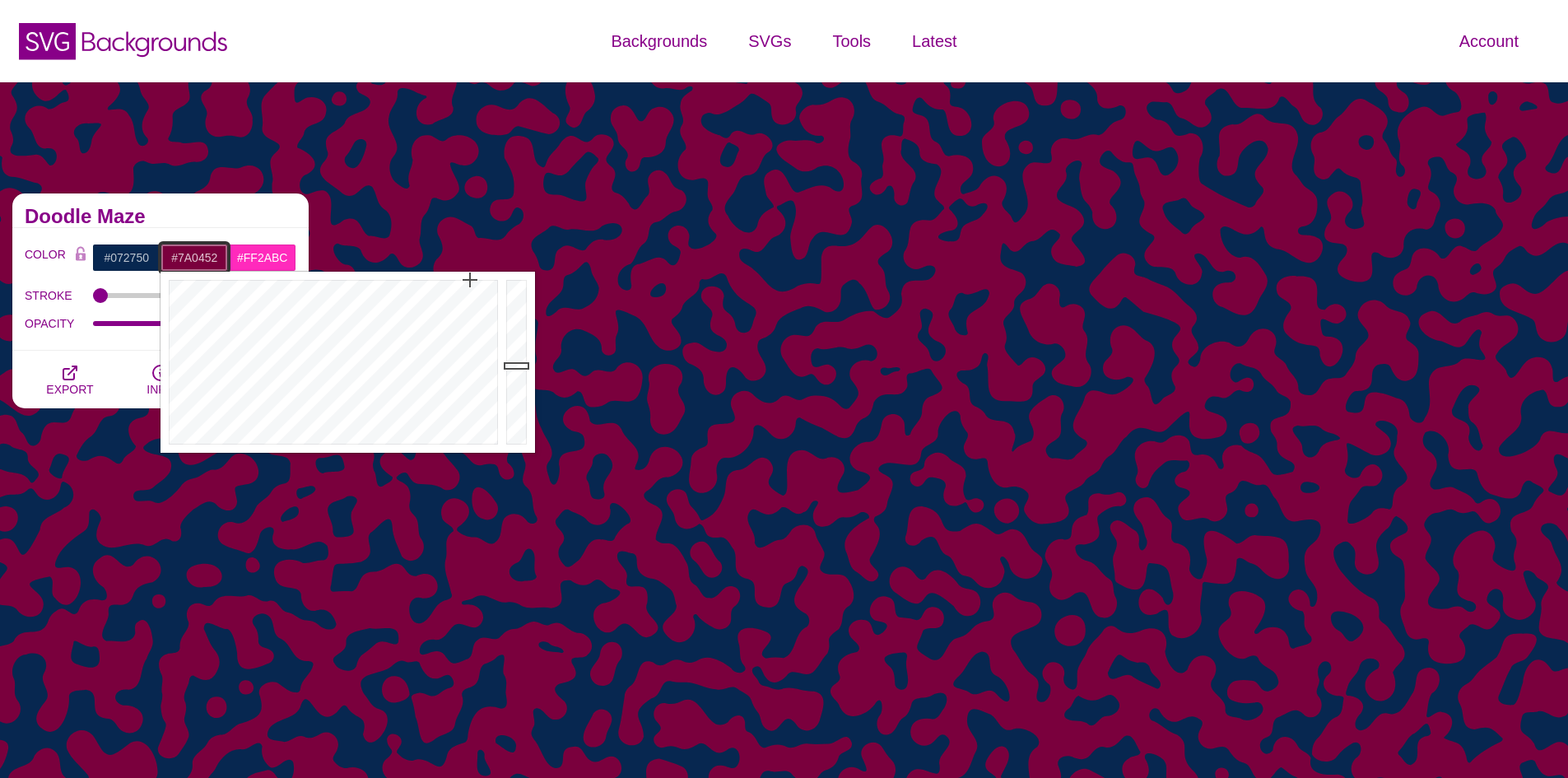
click at [461, 286] on div at bounding box center [331, 362] width 341 height 181
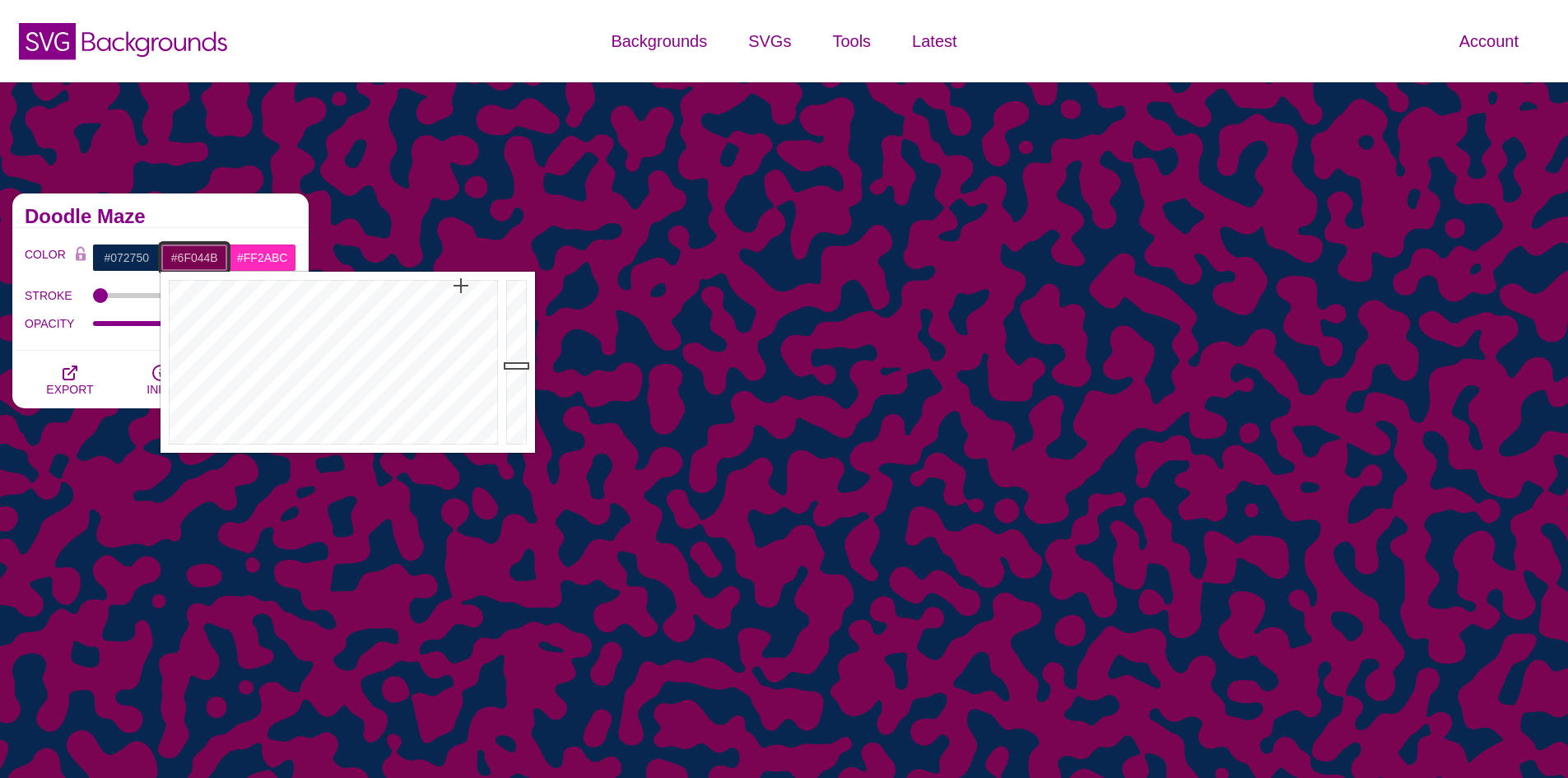
click at [523, 372] on div at bounding box center [518, 362] width 33 height 181
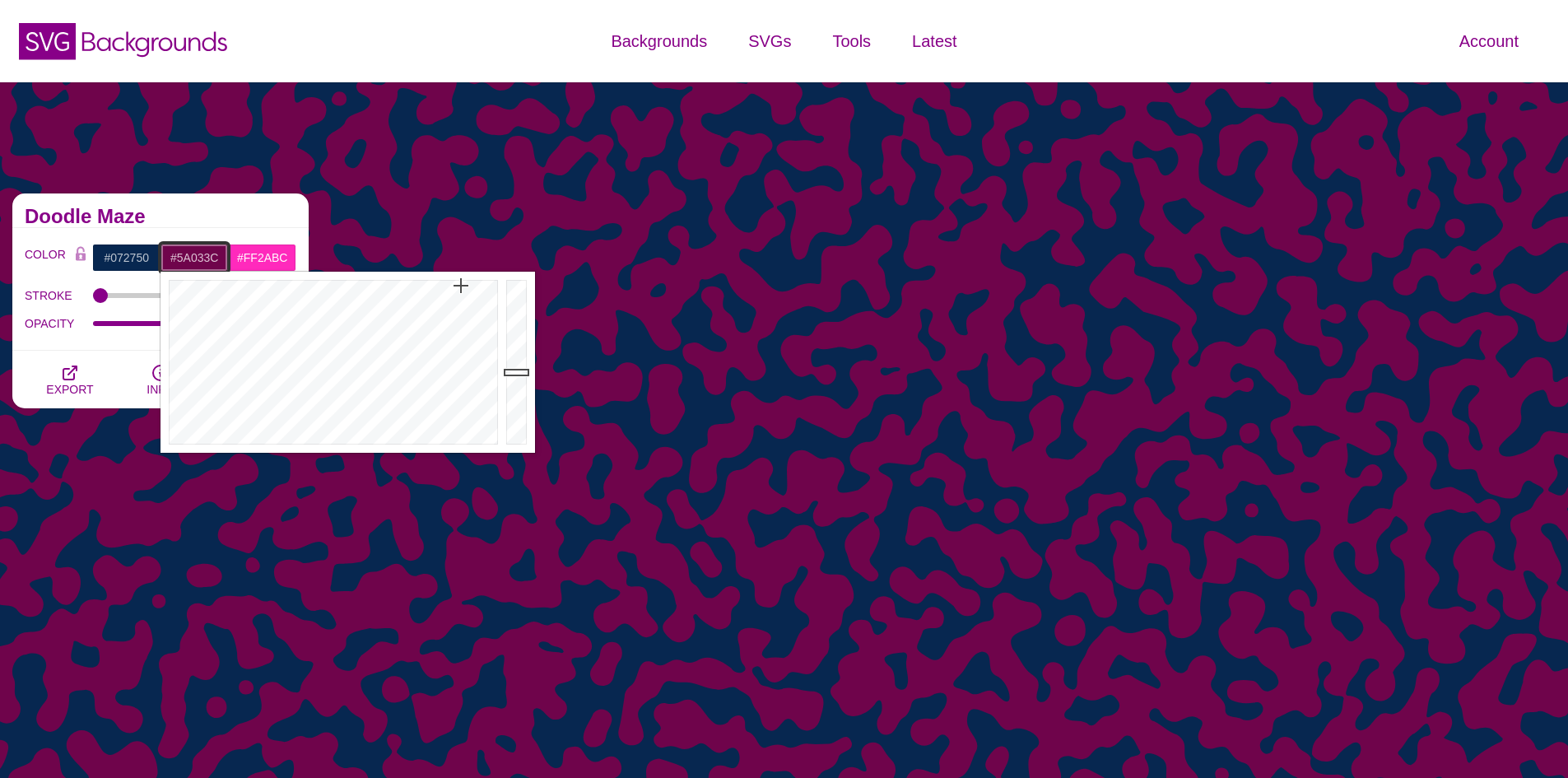
click at [520, 386] on div at bounding box center [518, 362] width 33 height 181
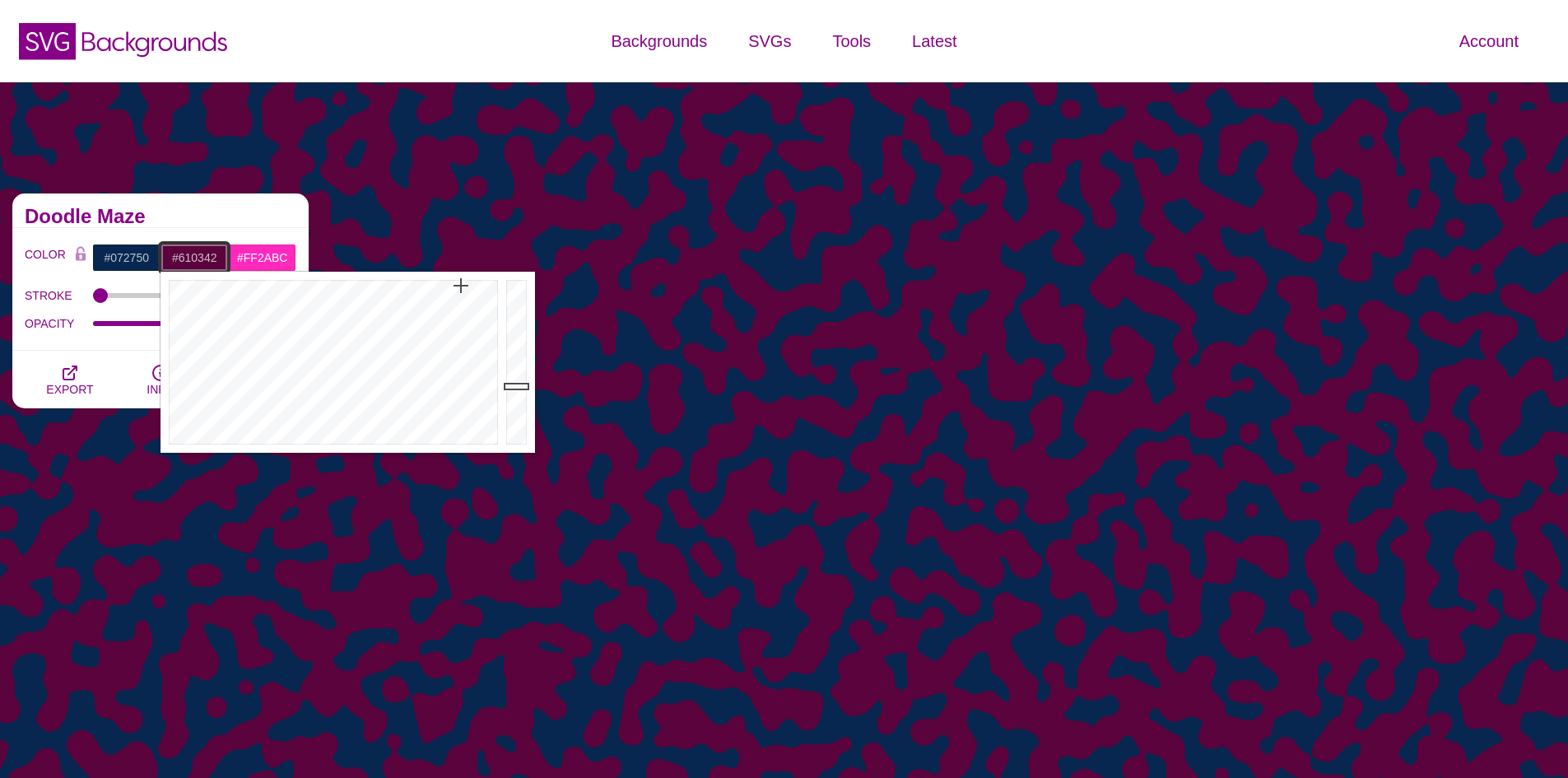
click at [518, 381] on div at bounding box center [518, 362] width 33 height 181
click at [518, 378] on div at bounding box center [518, 362] width 33 height 181
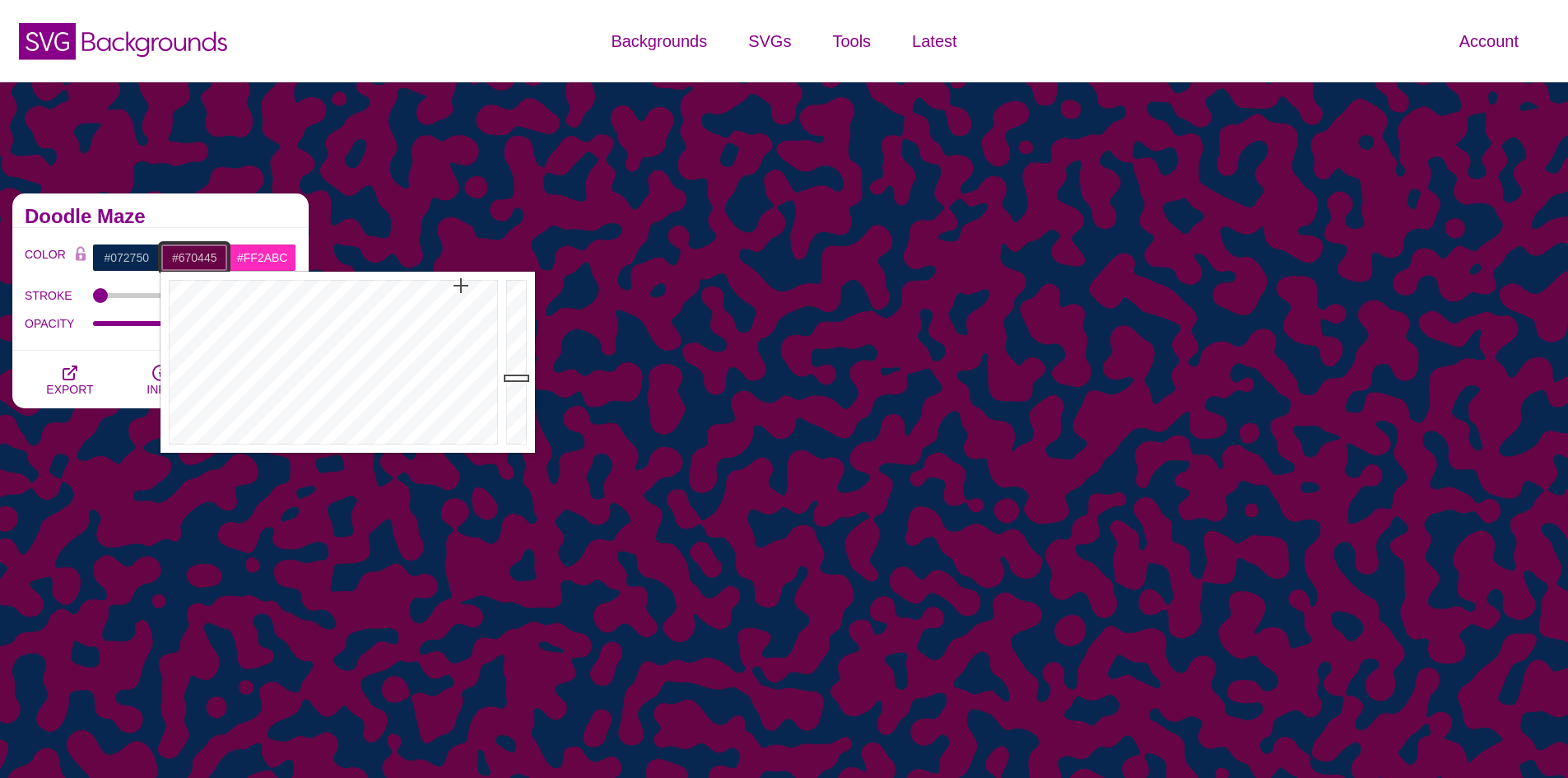
type input "#690447"
click at [518, 376] on div at bounding box center [518, 362] width 33 height 181
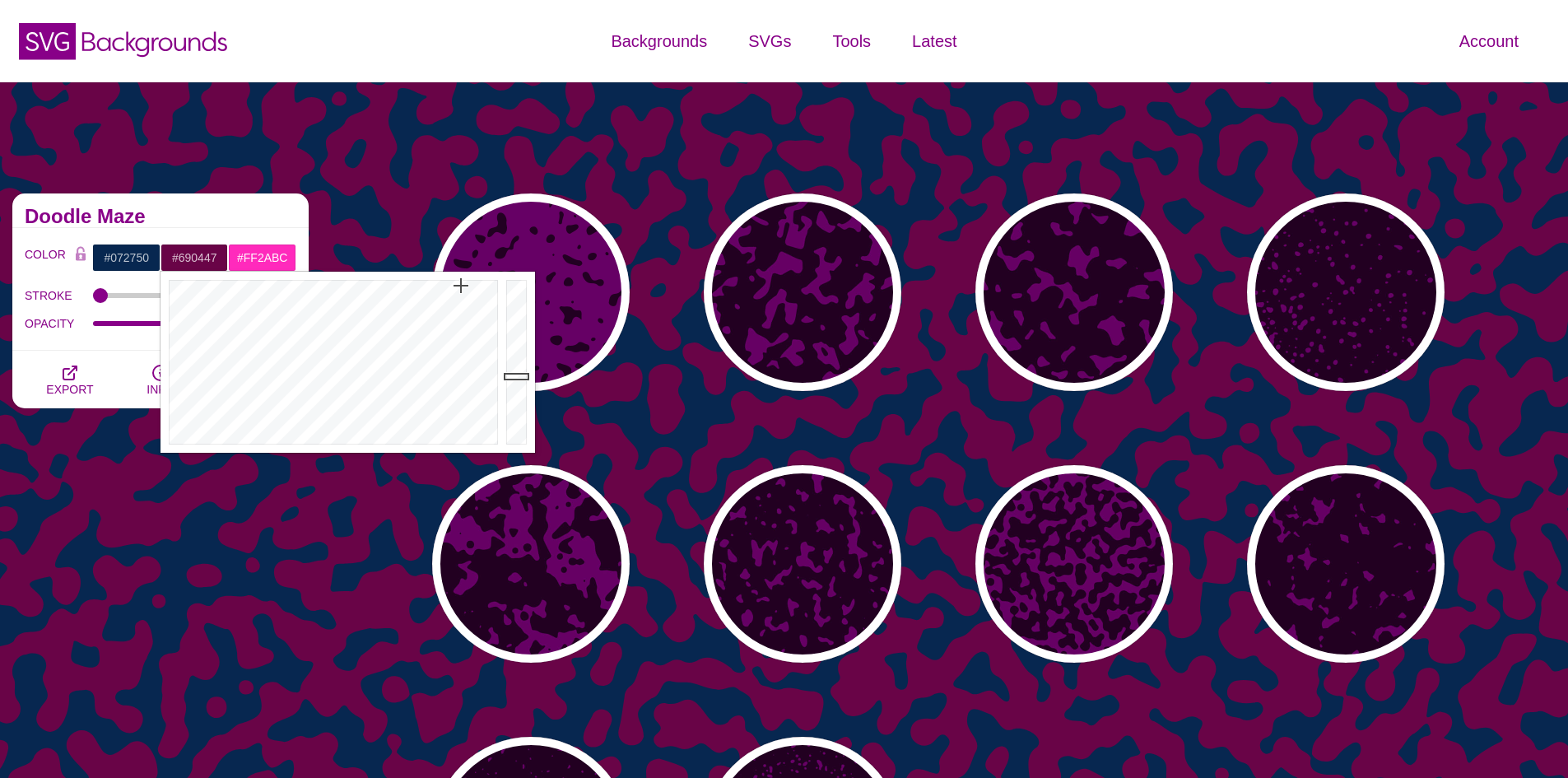
click at [274, 487] on div "Organic Blob Vector Textures The vector texture backgrounds in this collection …" at bounding box center [160, 564] width 321 height 766
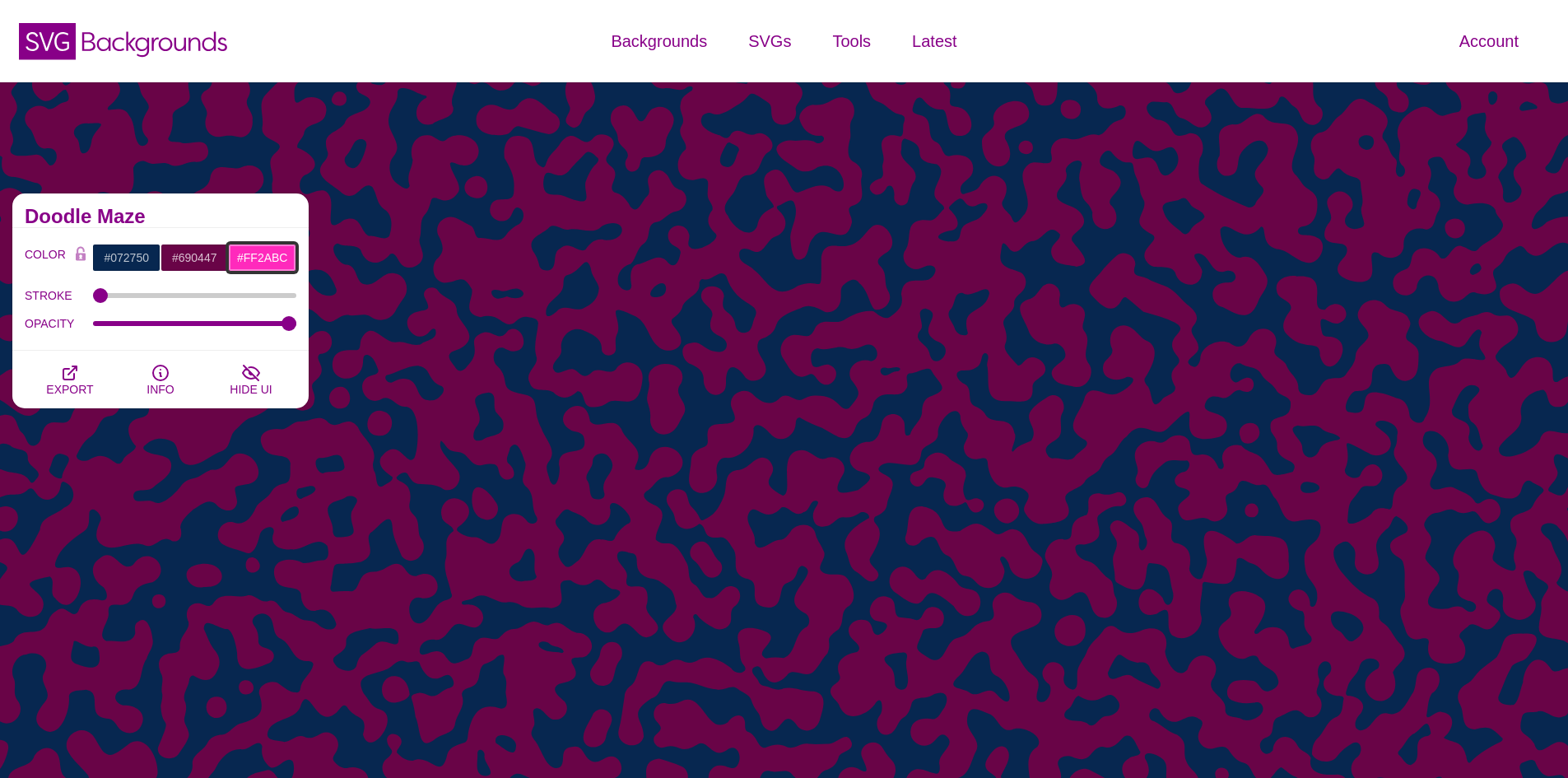
click at [270, 258] on input "#FF2ABC" at bounding box center [262, 258] width 68 height 28
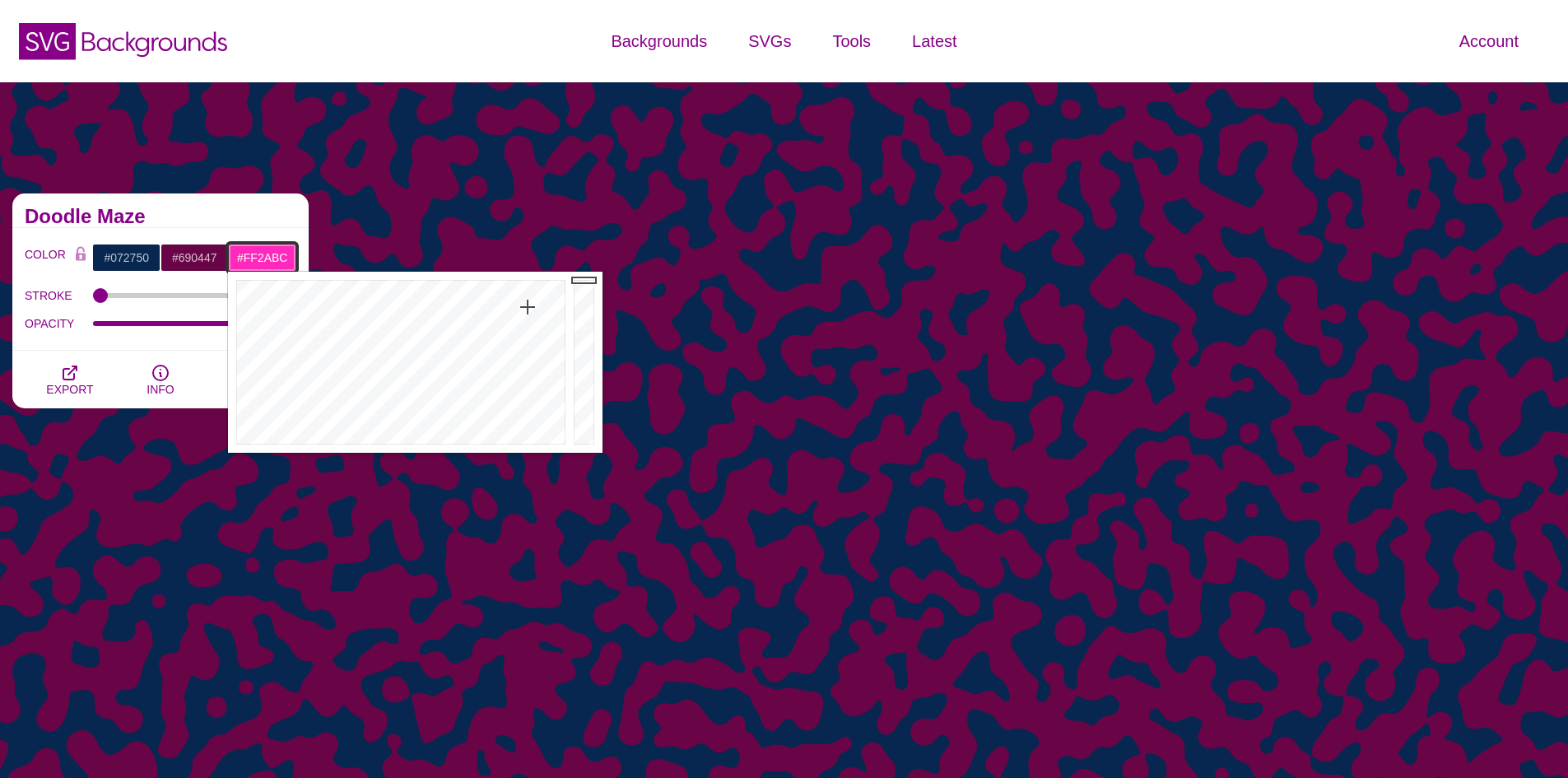
click at [270, 258] on input "#FF2ABC" at bounding box center [262, 258] width 68 height 28
paste input "f6ff00"
type input "#F6FF00"
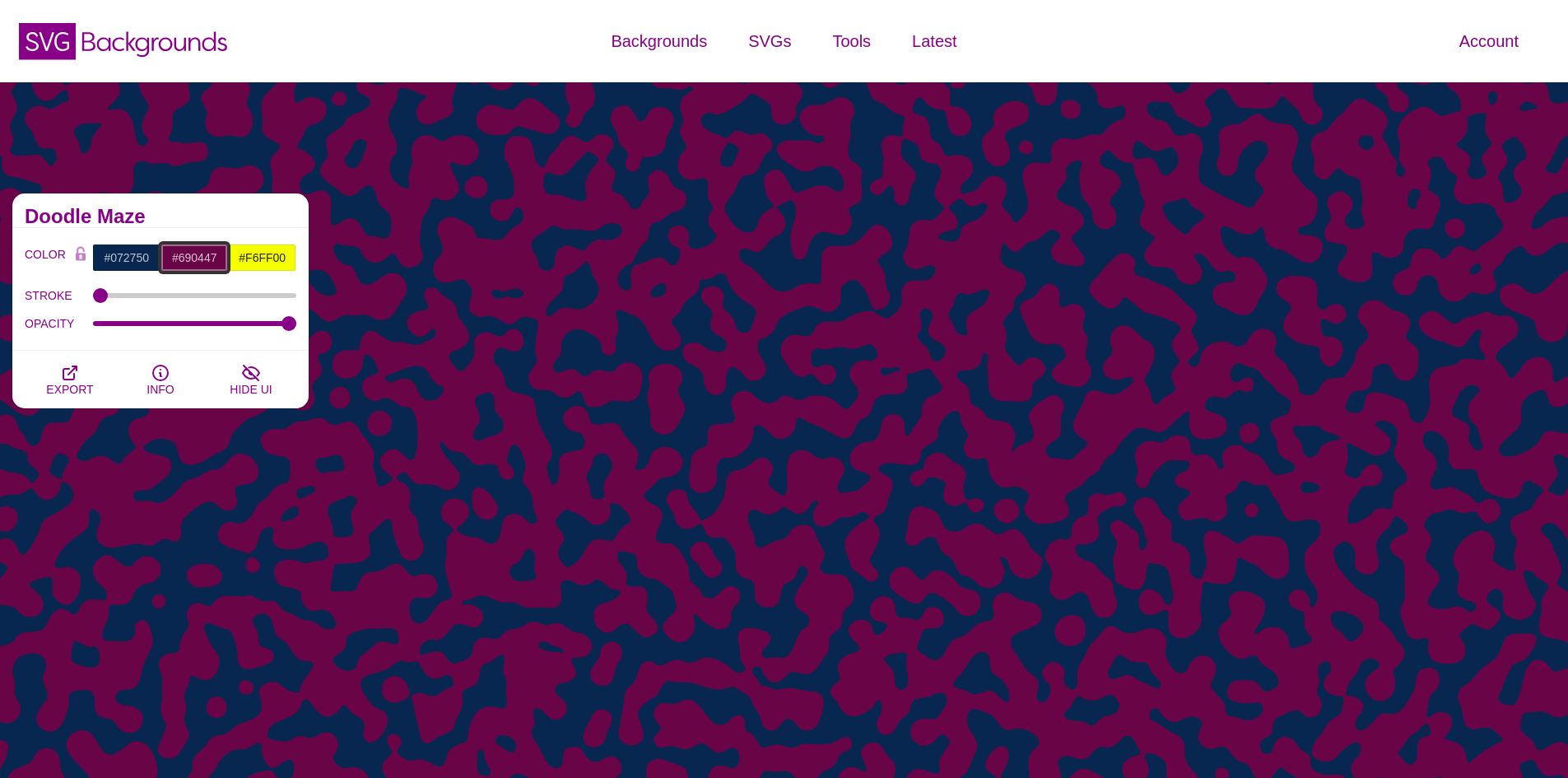
click at [204, 259] on input "#690447" at bounding box center [194, 258] width 68 height 28
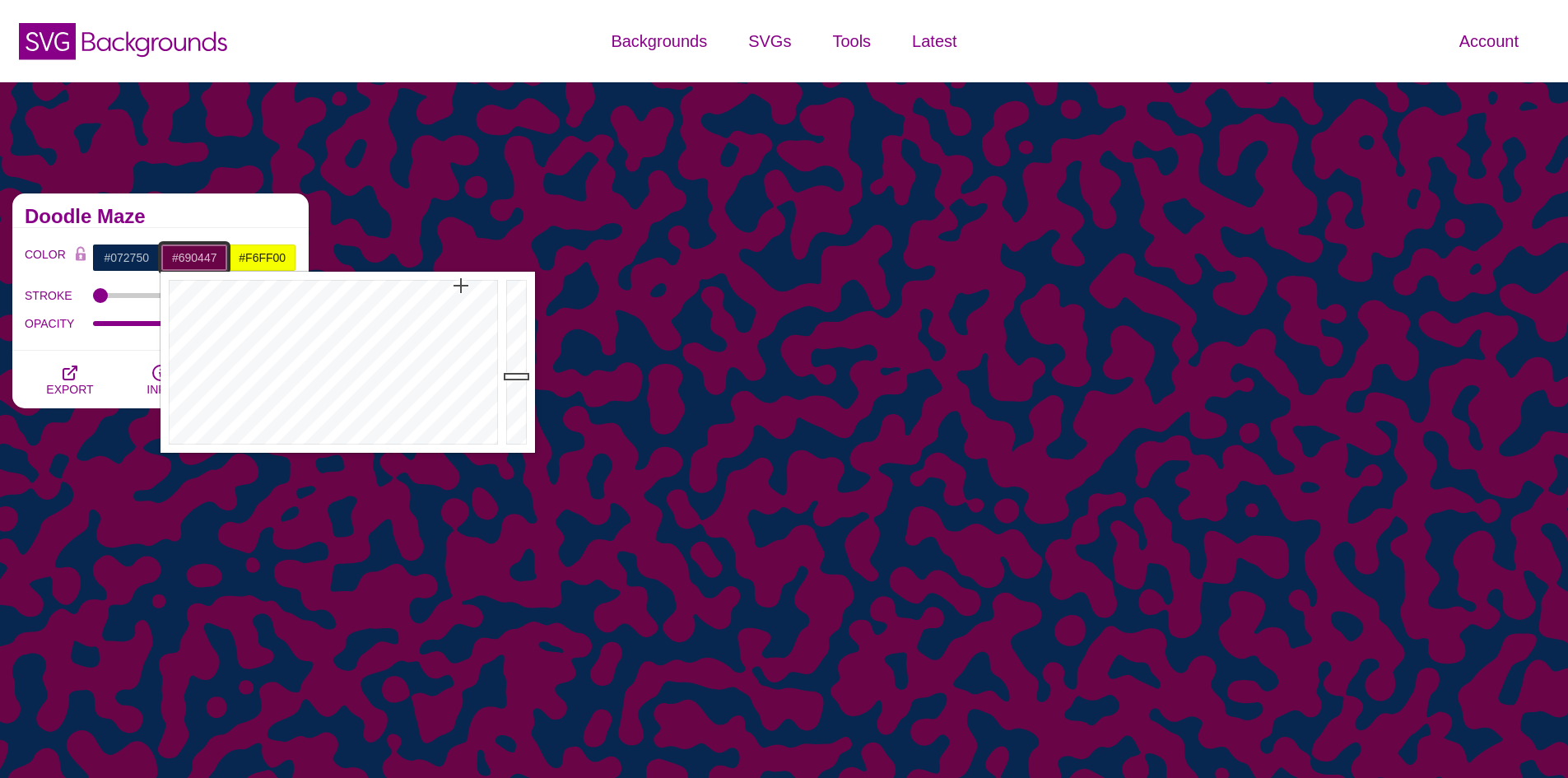
click at [204, 259] on input "#690447" at bounding box center [194, 258] width 68 height 28
click at [150, 280] on div "COLOR #072750 #690447 #F6FF00 #444444 #555555 #666666 #777777 #888888 #999999 B…" at bounding box center [160, 291] width 272 height 94
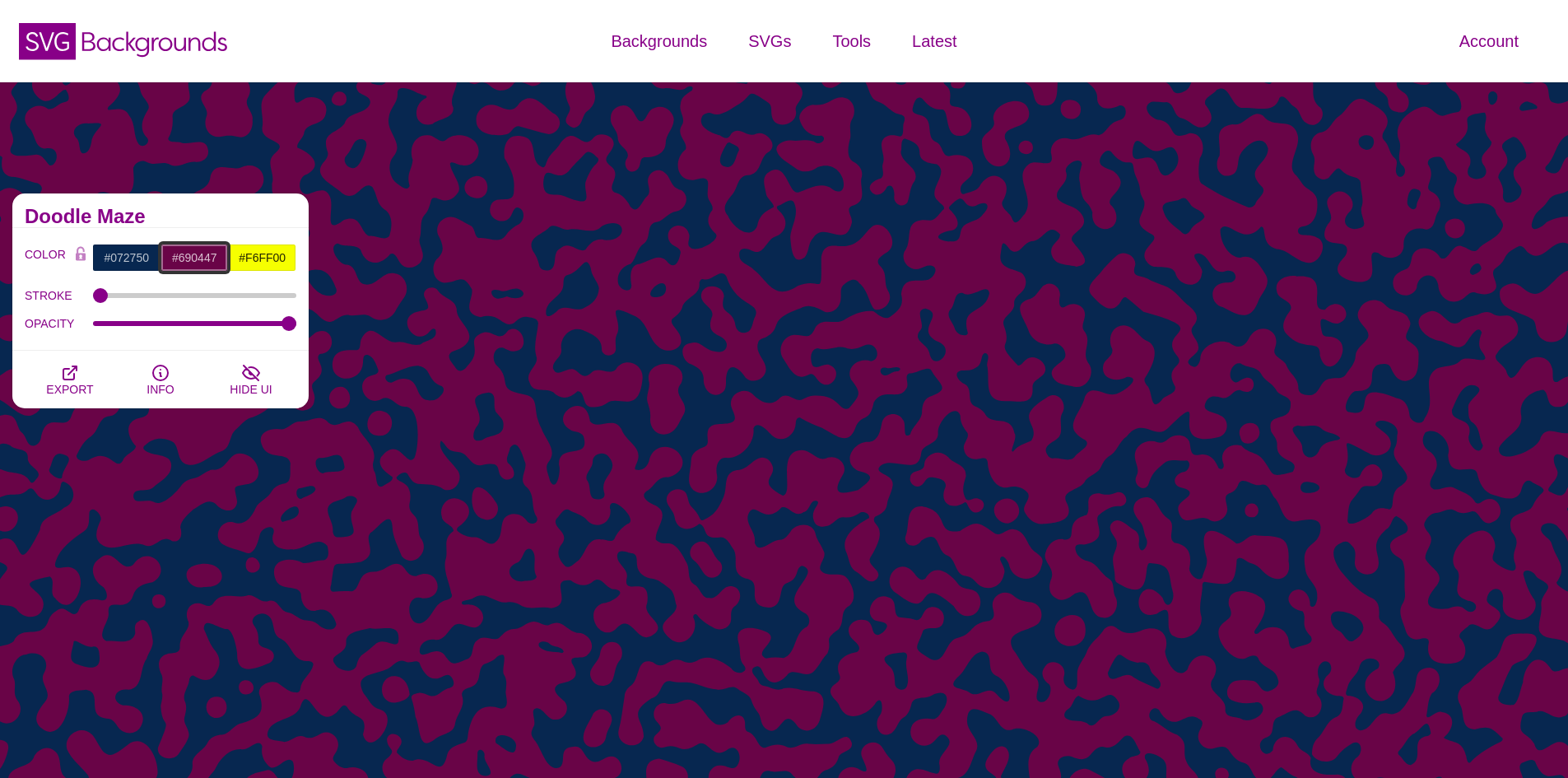
click at [194, 257] on input "#690447" at bounding box center [194, 258] width 68 height 28
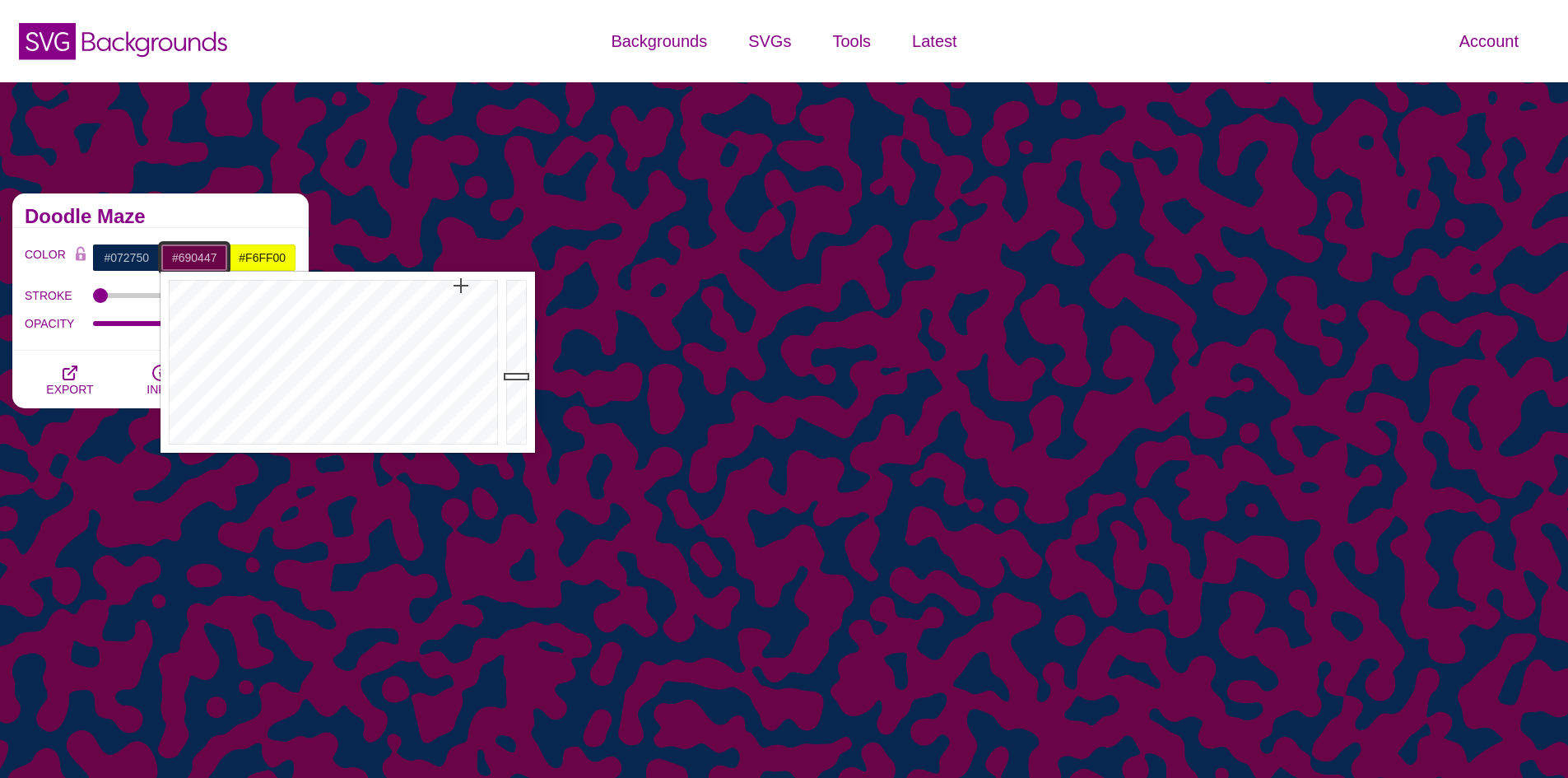
click at [194, 257] on input "#690447" at bounding box center [194, 258] width 68 height 28
paste input "f6ff00"
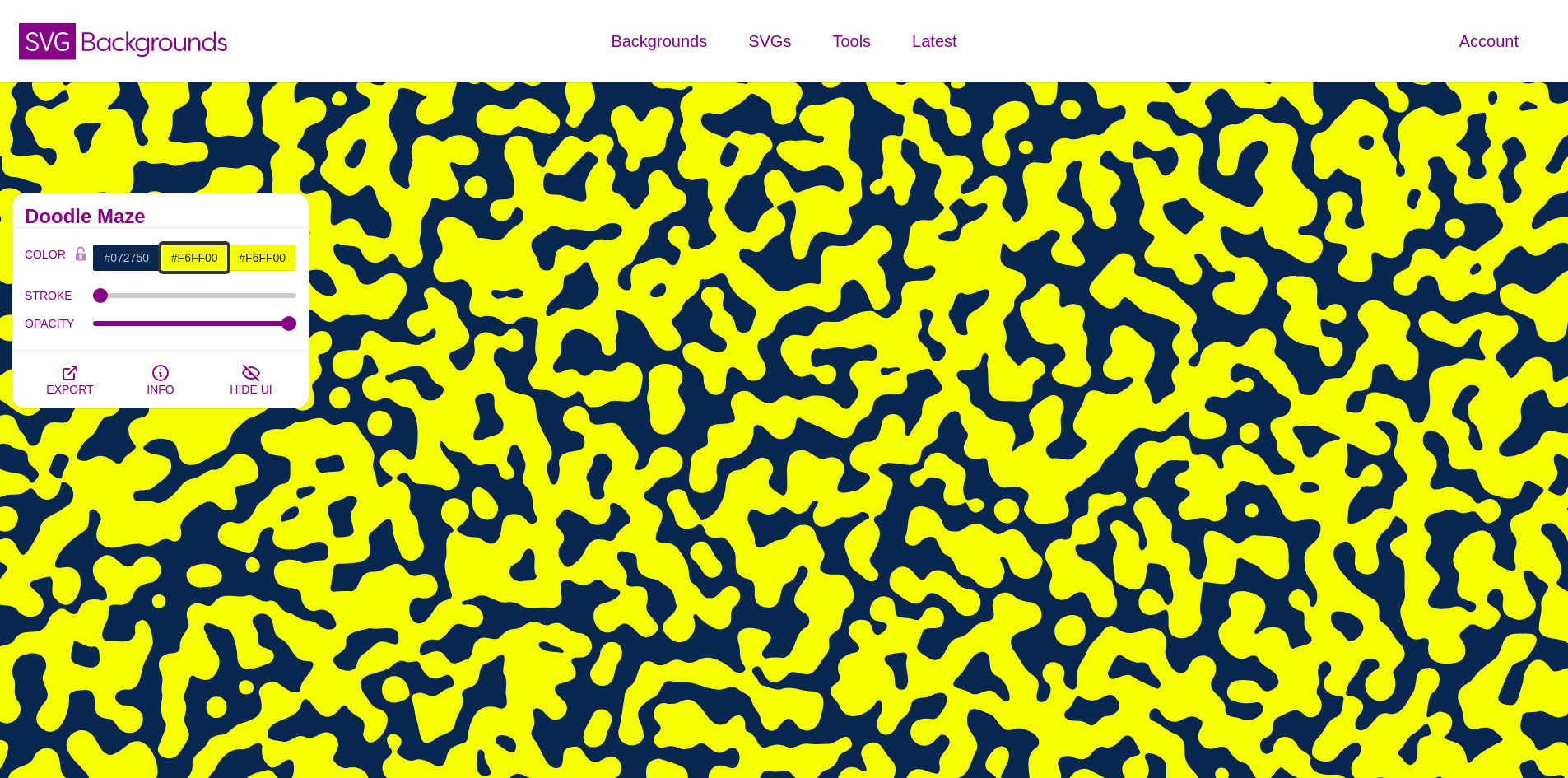
click at [213, 249] on input "#F6FF00" at bounding box center [194, 258] width 68 height 28
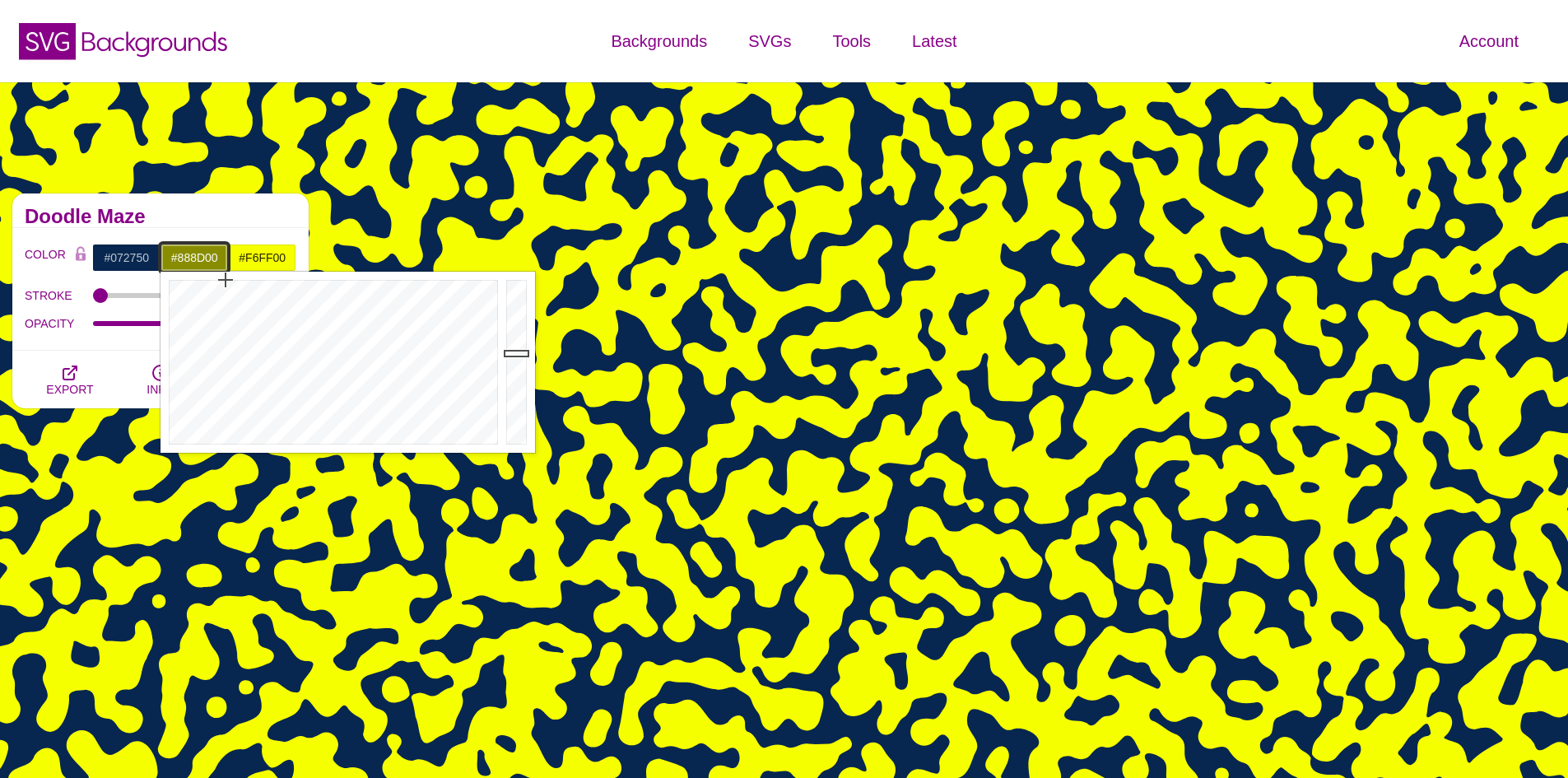
click at [520, 353] on div at bounding box center [518, 362] width 33 height 181
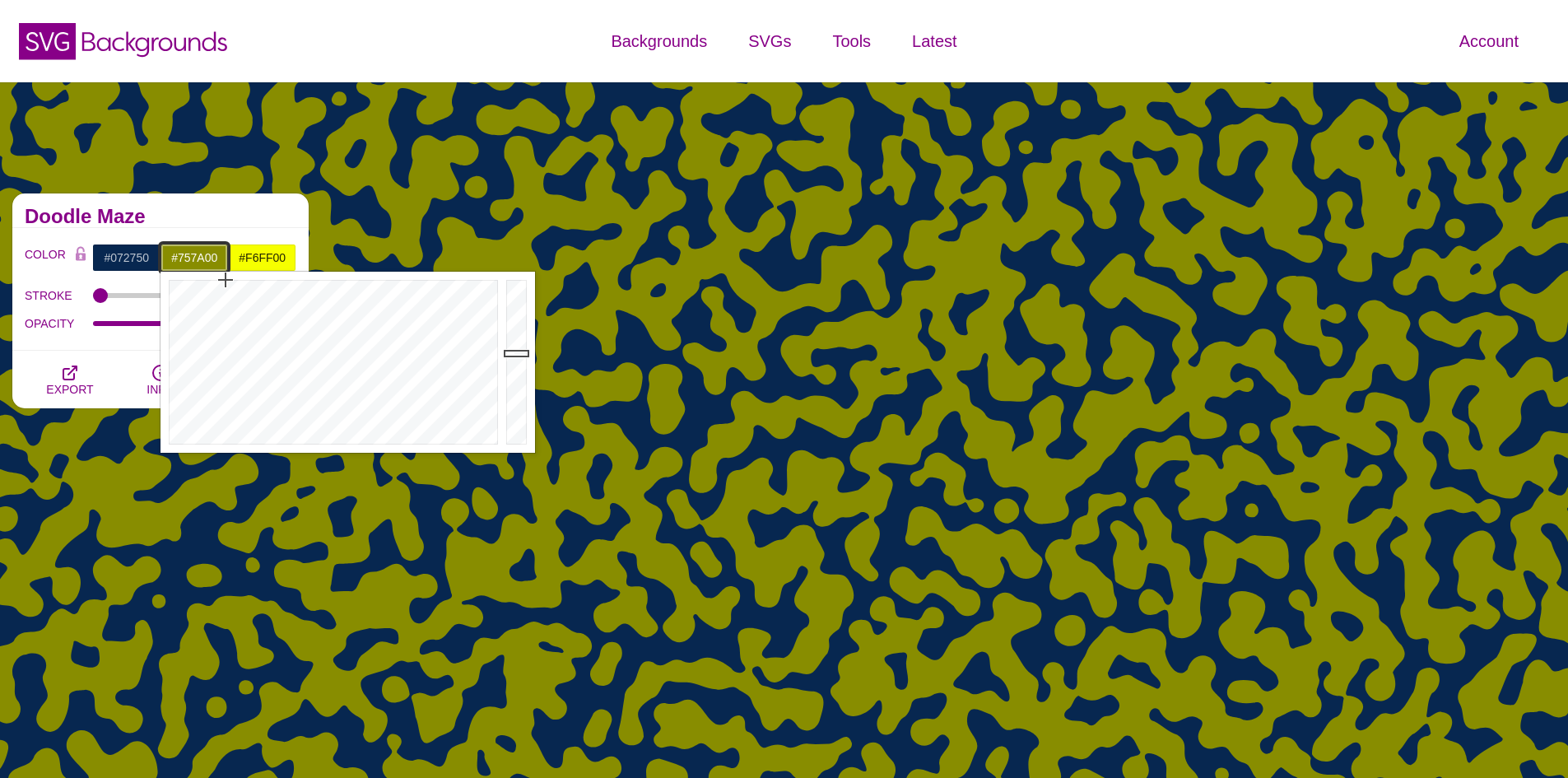
click at [519, 365] on div at bounding box center [518, 362] width 33 height 181
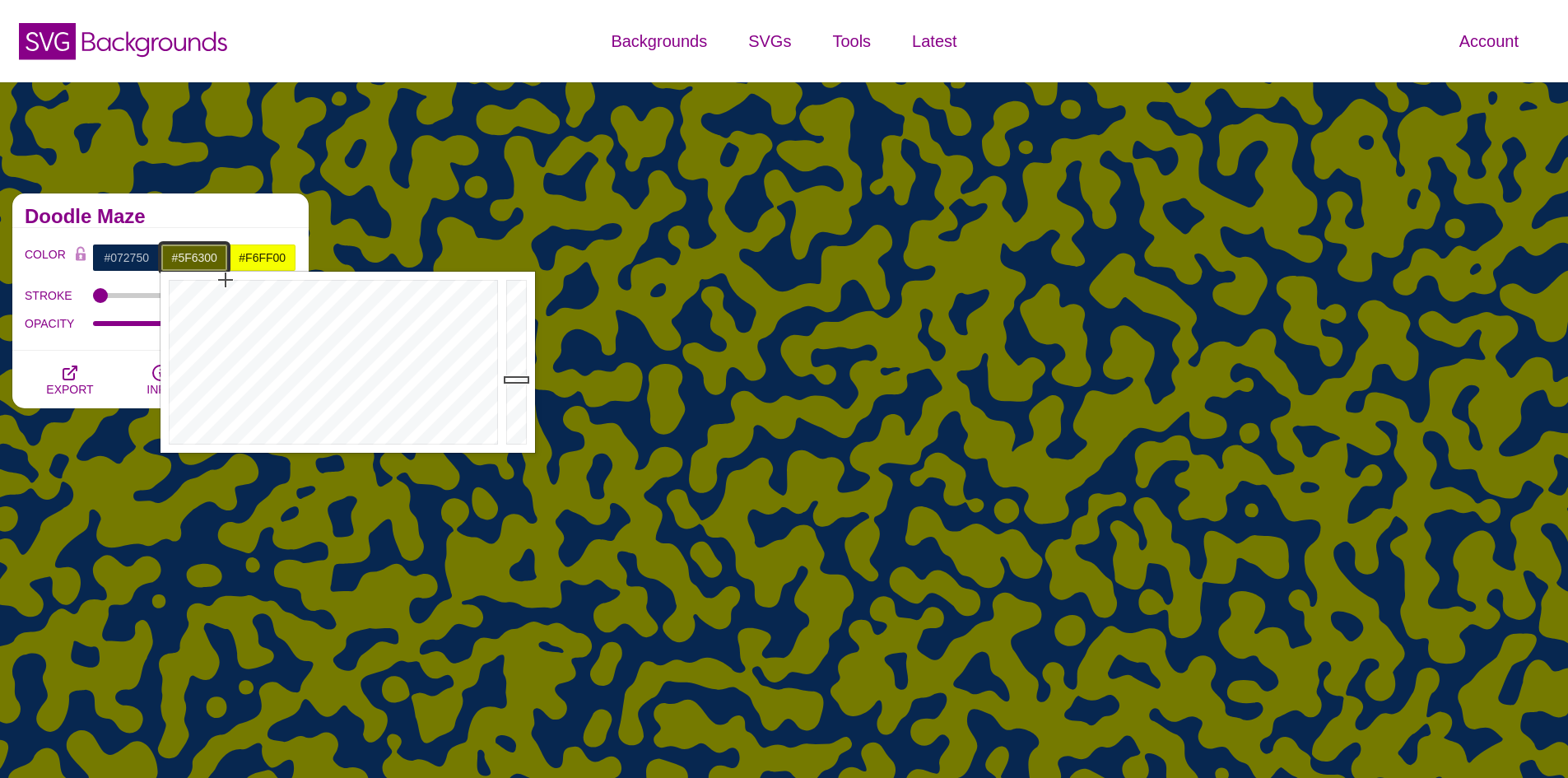
click at [518, 381] on div at bounding box center [518, 362] width 33 height 181
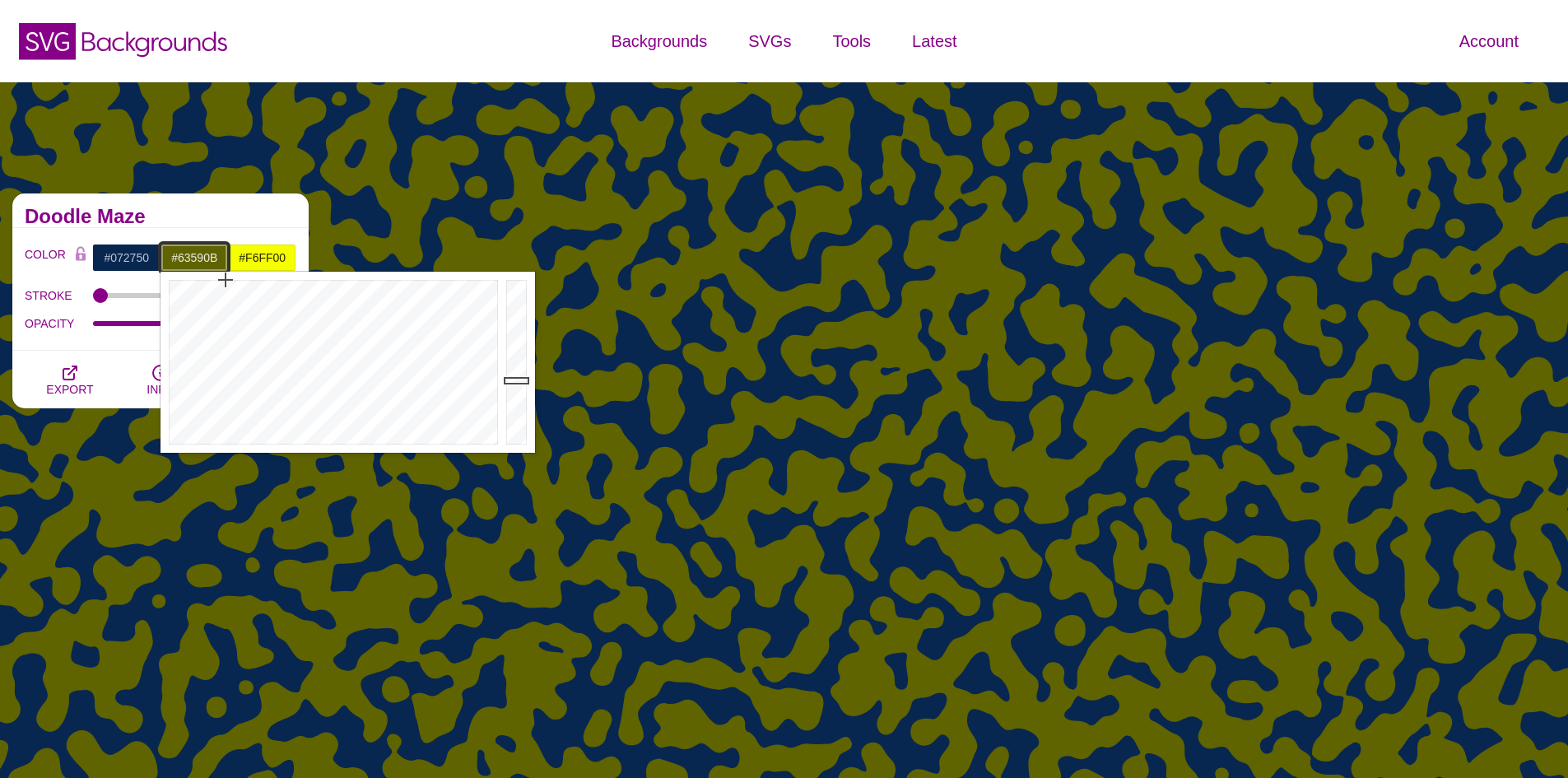
click at [217, 298] on div at bounding box center [331, 362] width 341 height 181
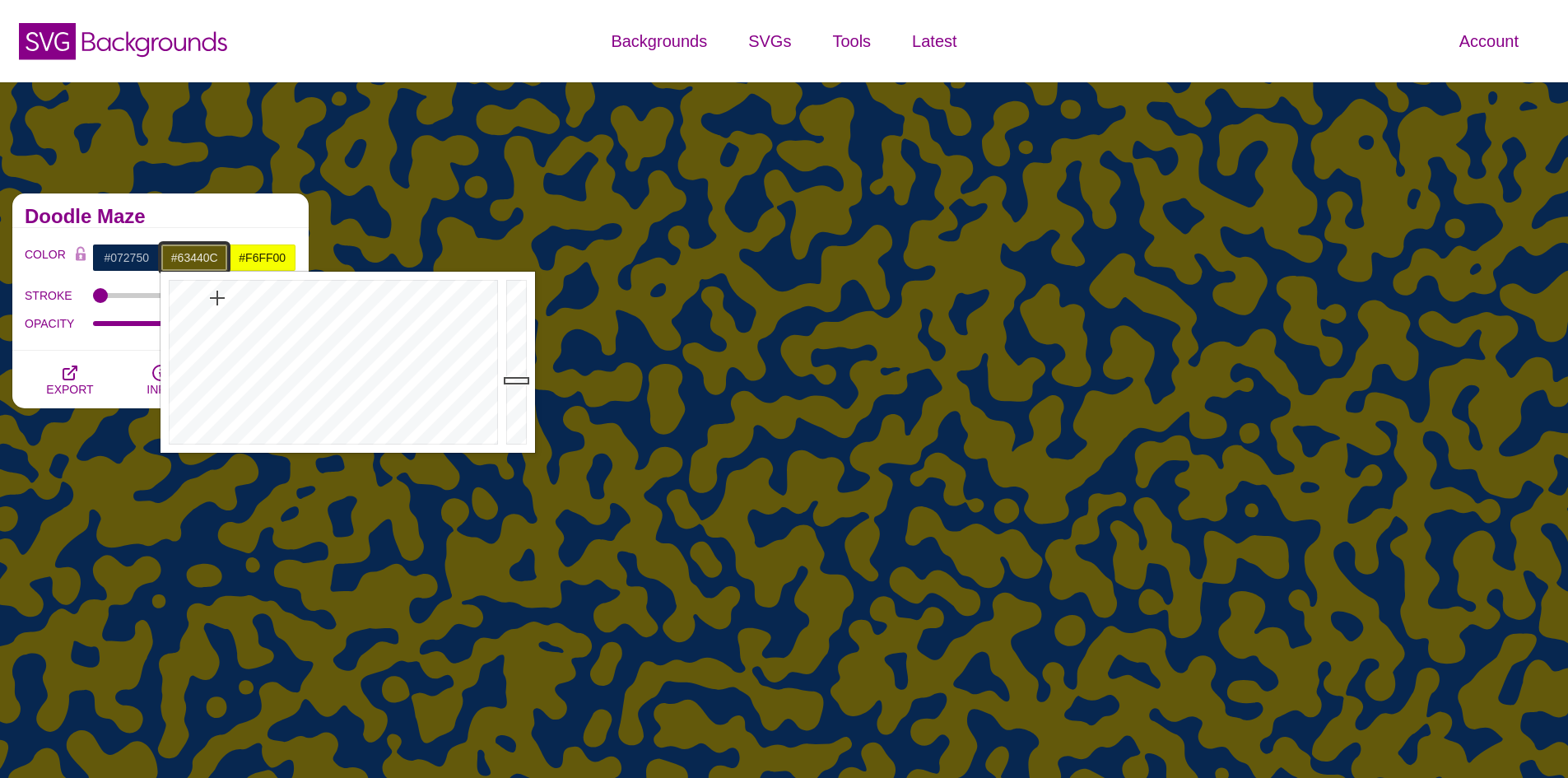
click at [204, 300] on div at bounding box center [331, 362] width 341 height 181
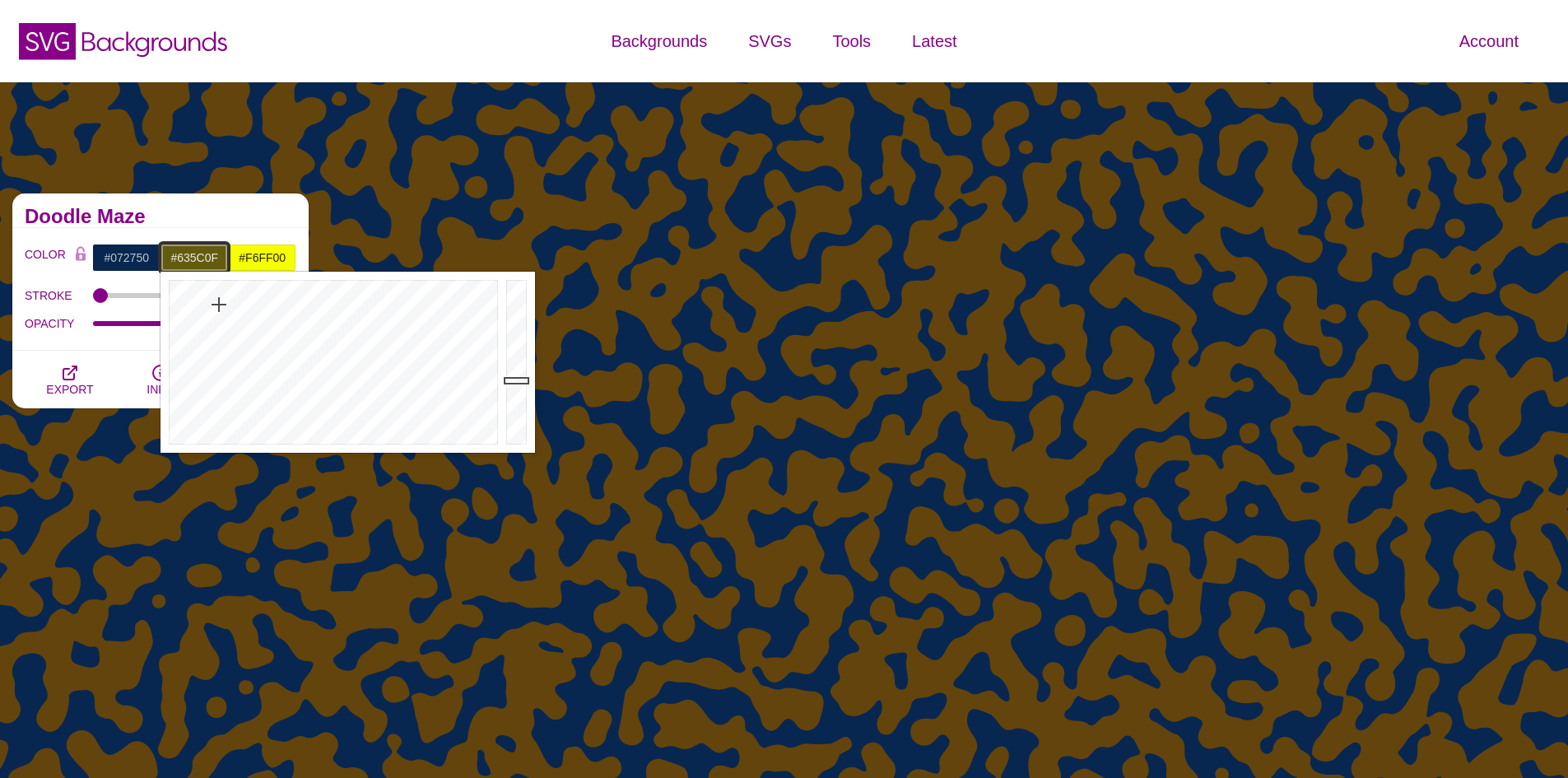
click at [219, 305] on div at bounding box center [331, 362] width 341 height 181
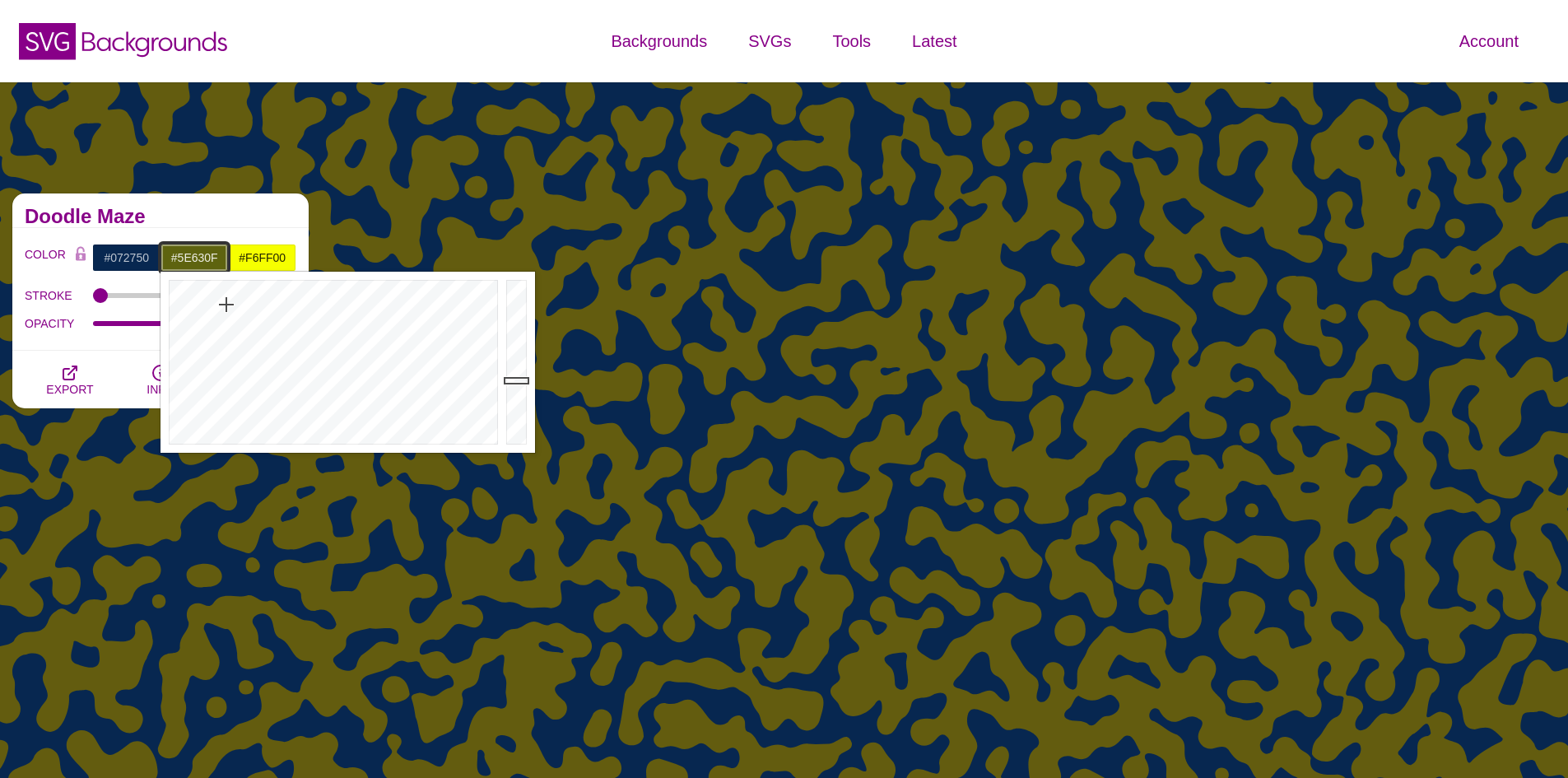
click at [226, 305] on div at bounding box center [331, 362] width 341 height 181
click at [234, 308] on div at bounding box center [331, 362] width 341 height 181
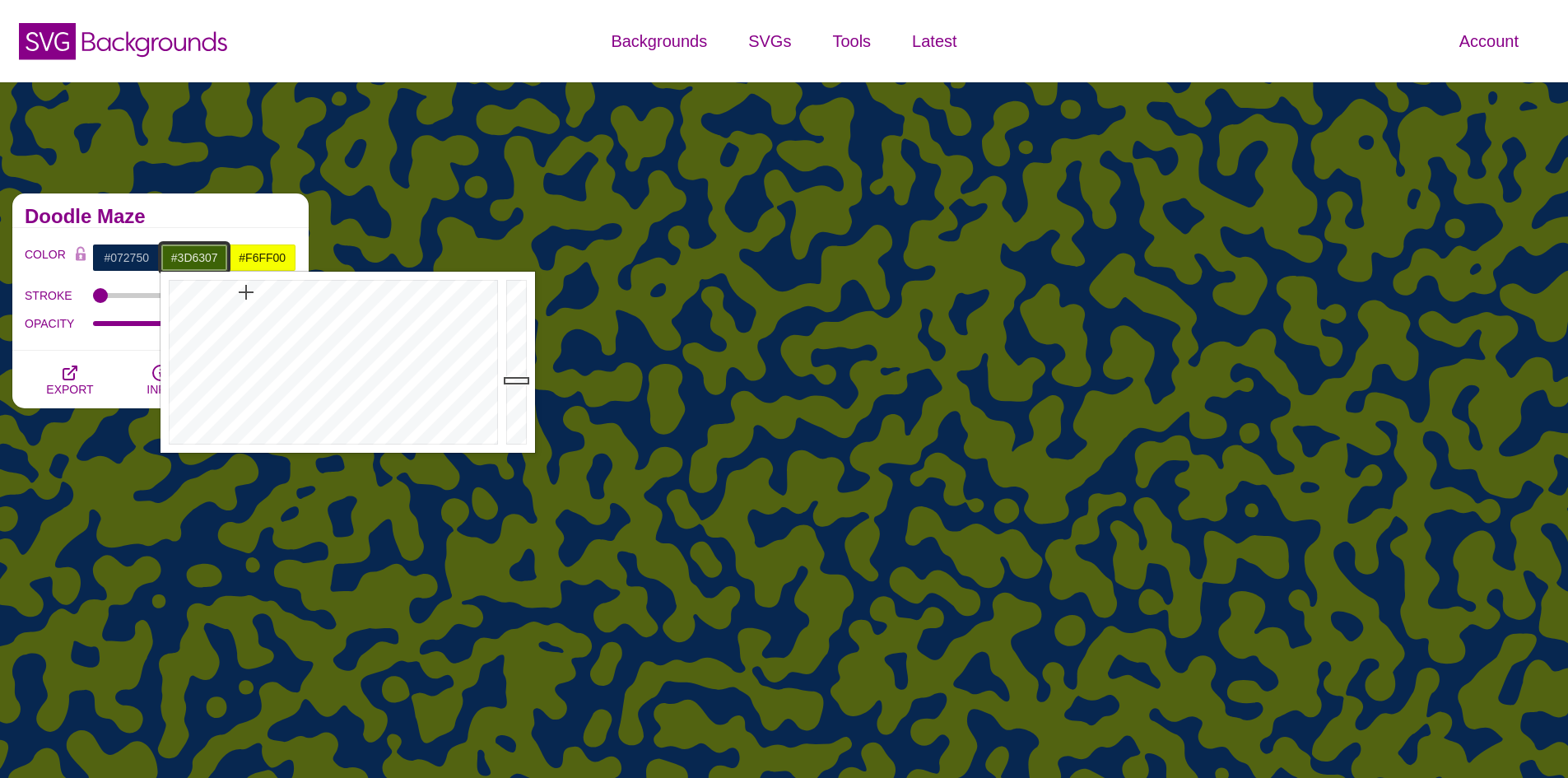
click at [246, 292] on div at bounding box center [331, 362] width 341 height 181
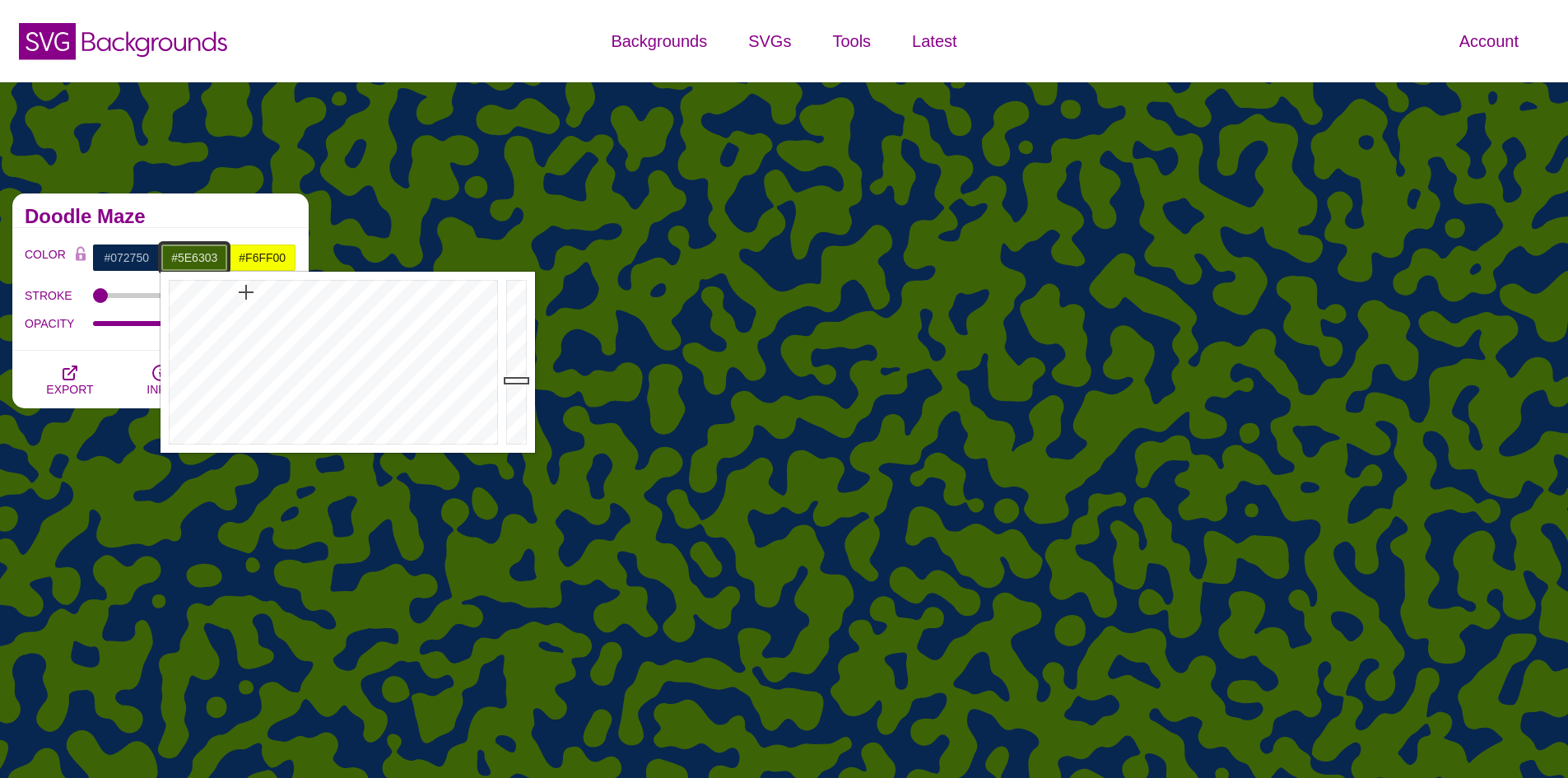
click at [226, 285] on div at bounding box center [331, 362] width 341 height 181
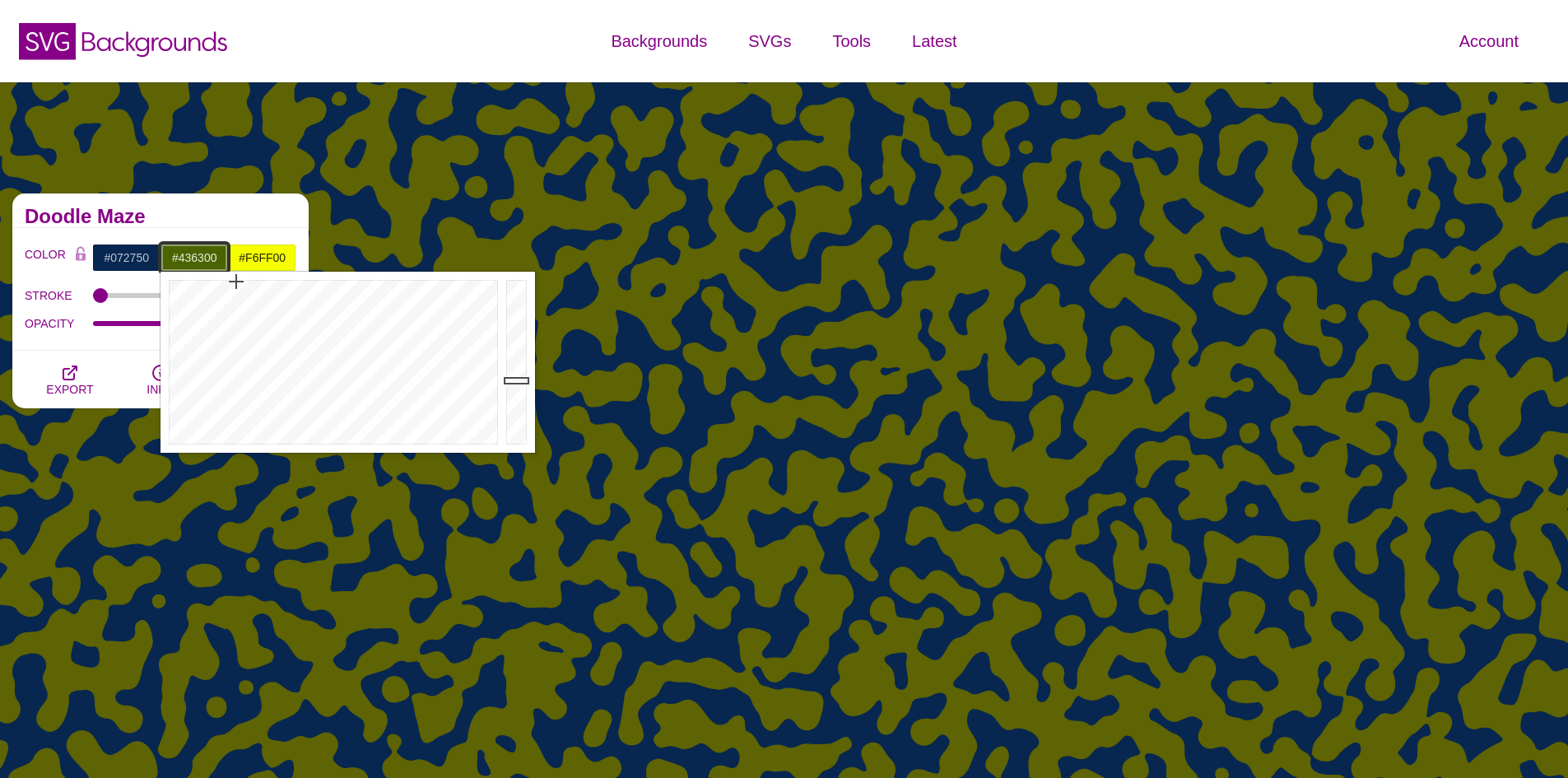
drag, startPoint x: 231, startPoint y: 281, endPoint x: 241, endPoint y: 280, distance: 10.0
click at [241, 280] on div at bounding box center [331, 362] width 341 height 181
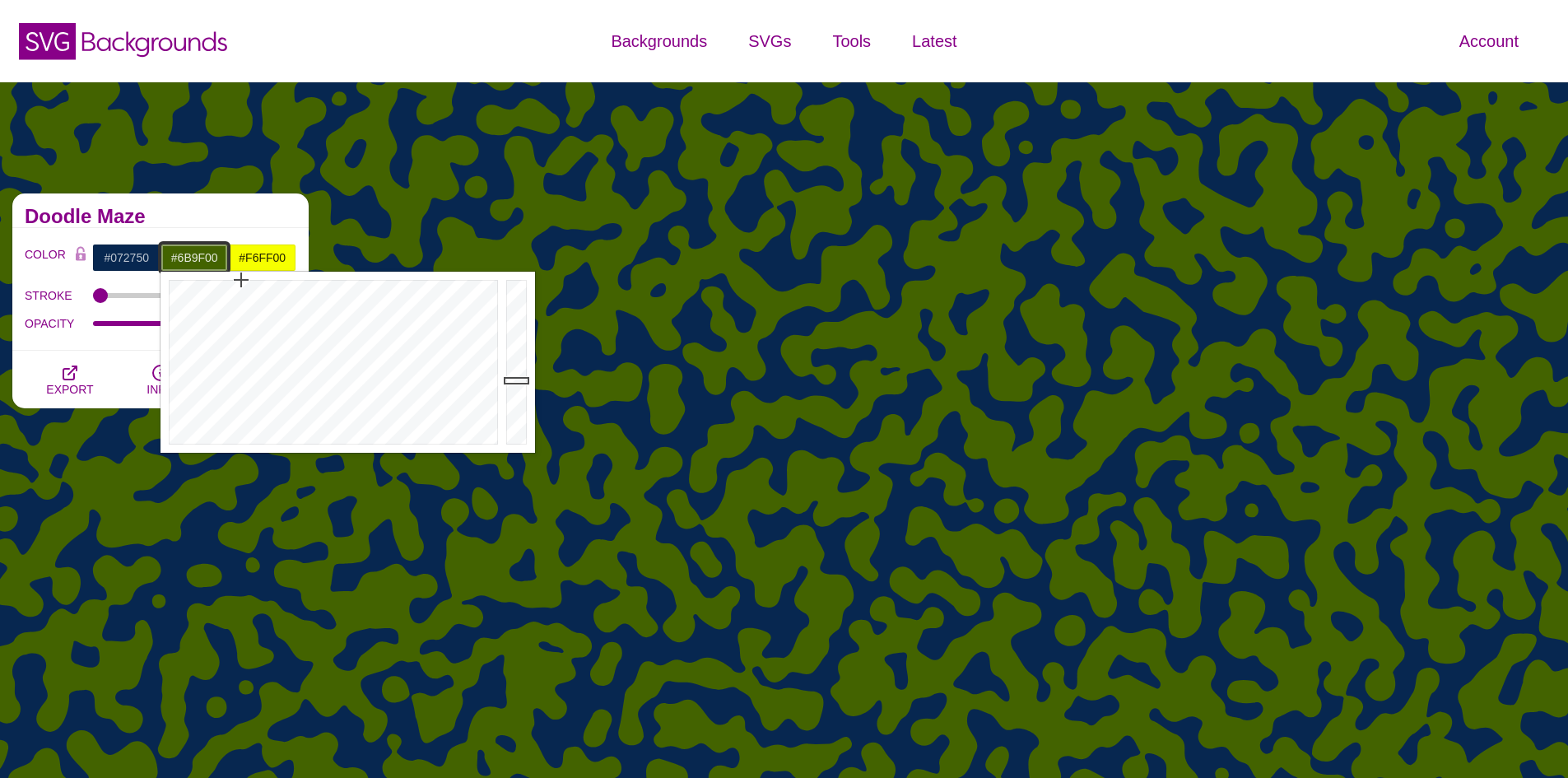
click at [524, 342] on div at bounding box center [518, 362] width 33 height 181
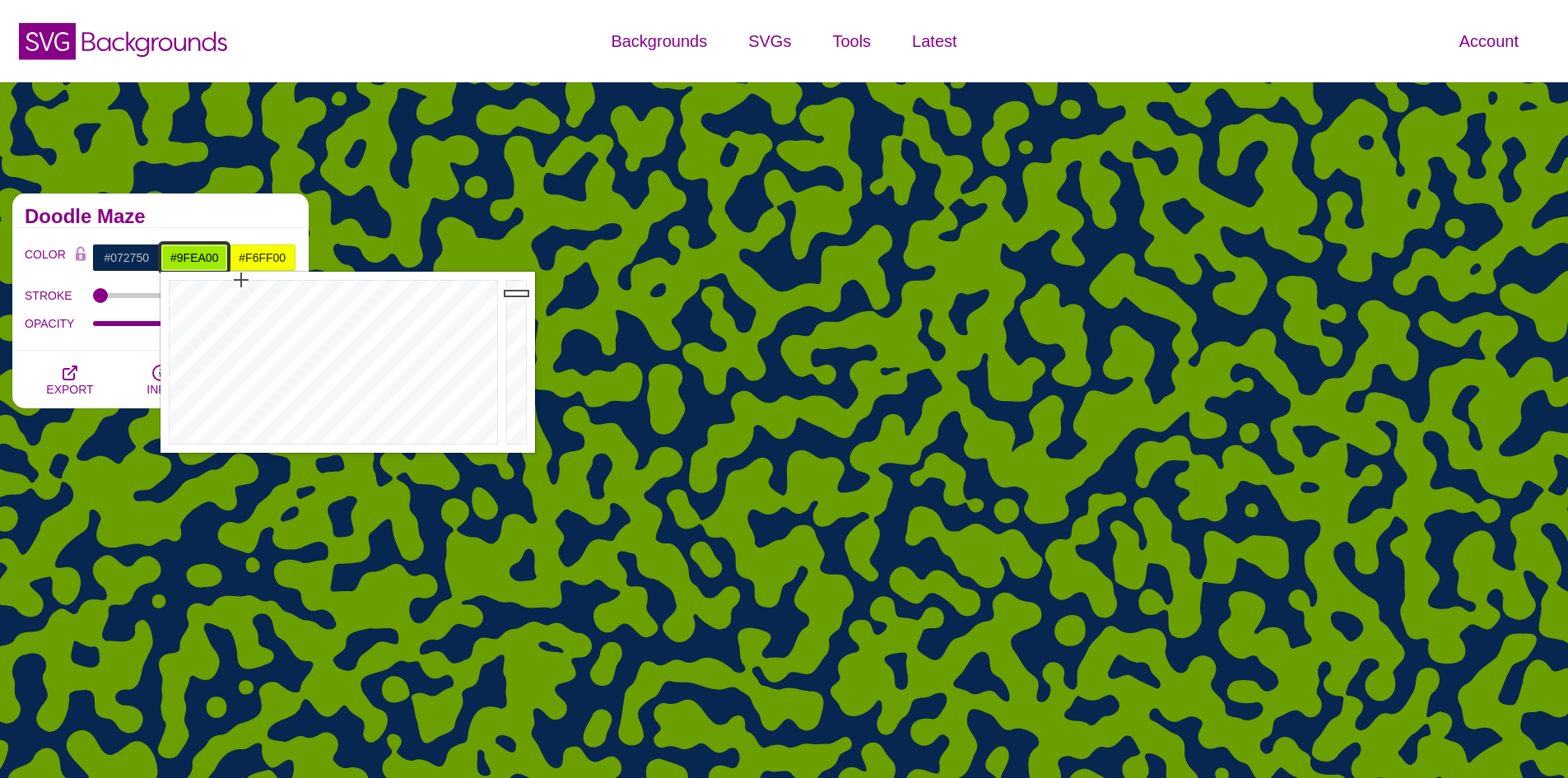
drag, startPoint x: 522, startPoint y: 327, endPoint x: 521, endPoint y: 293, distance: 34.0
click at [521, 293] on div at bounding box center [518, 362] width 33 height 181
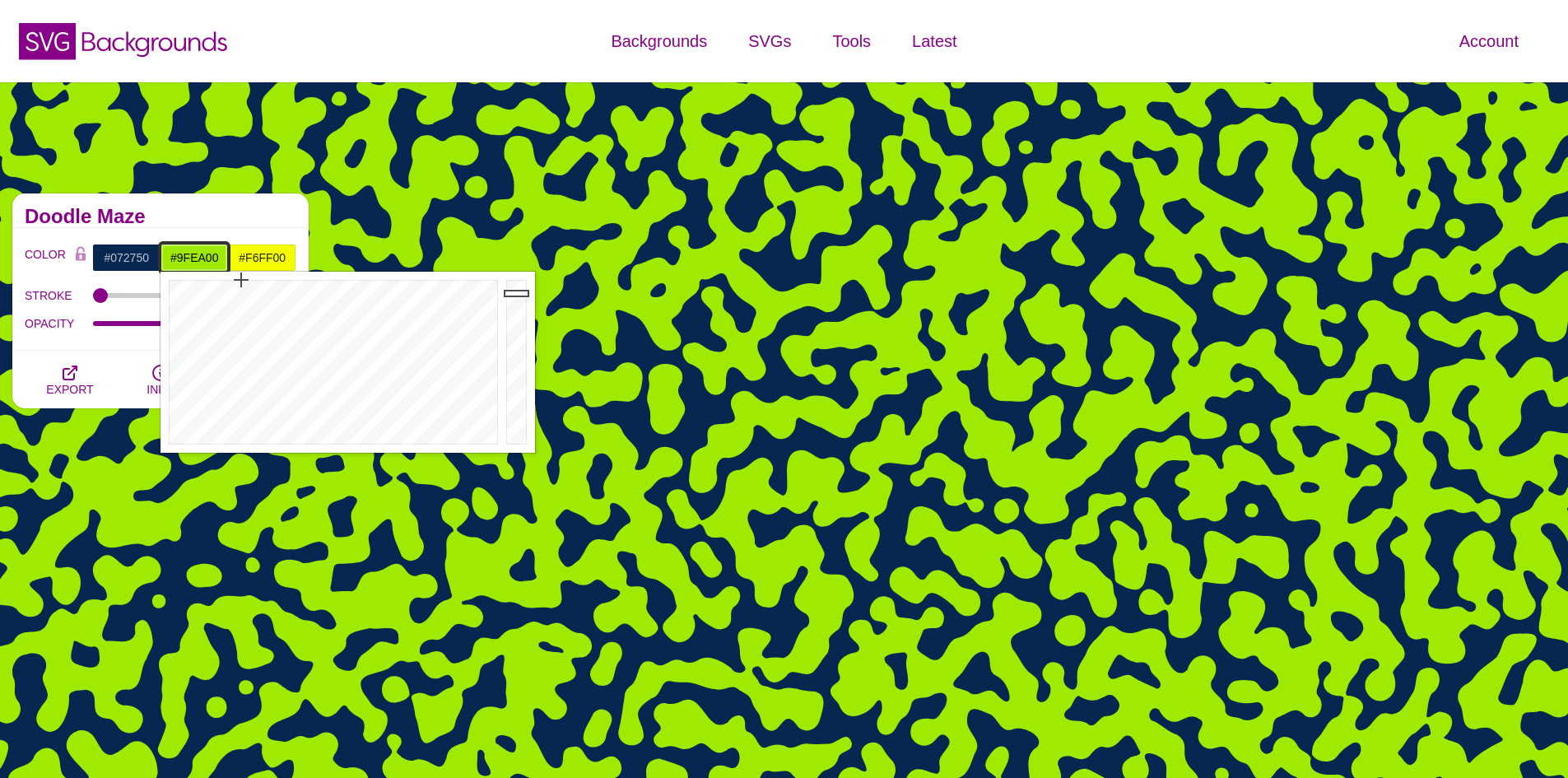
click at [197, 260] on input "#9FEA00" at bounding box center [194, 258] width 68 height 28
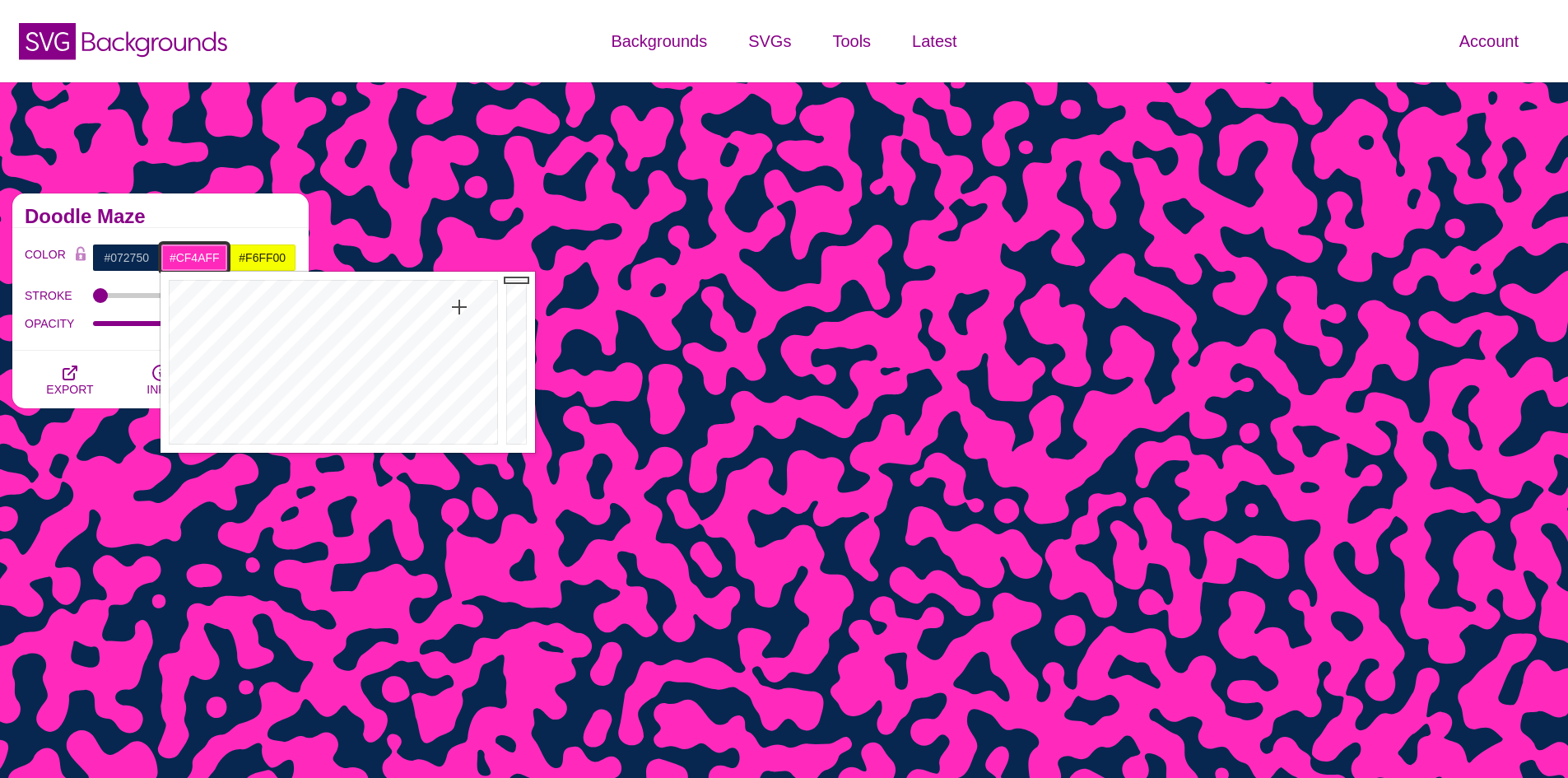
click at [428, 328] on div at bounding box center [331, 362] width 341 height 181
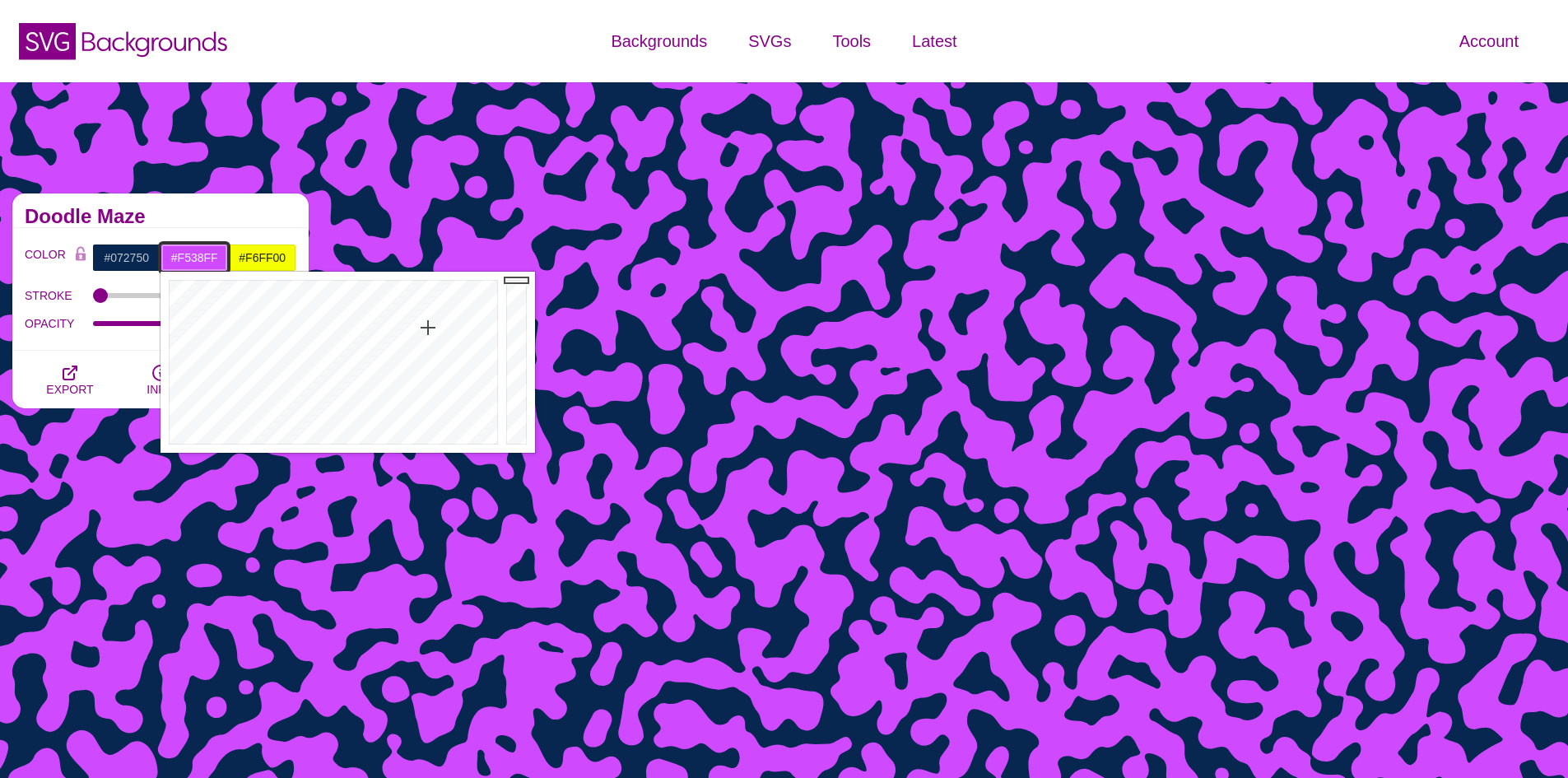
click at [440, 316] on div at bounding box center [331, 362] width 341 height 181
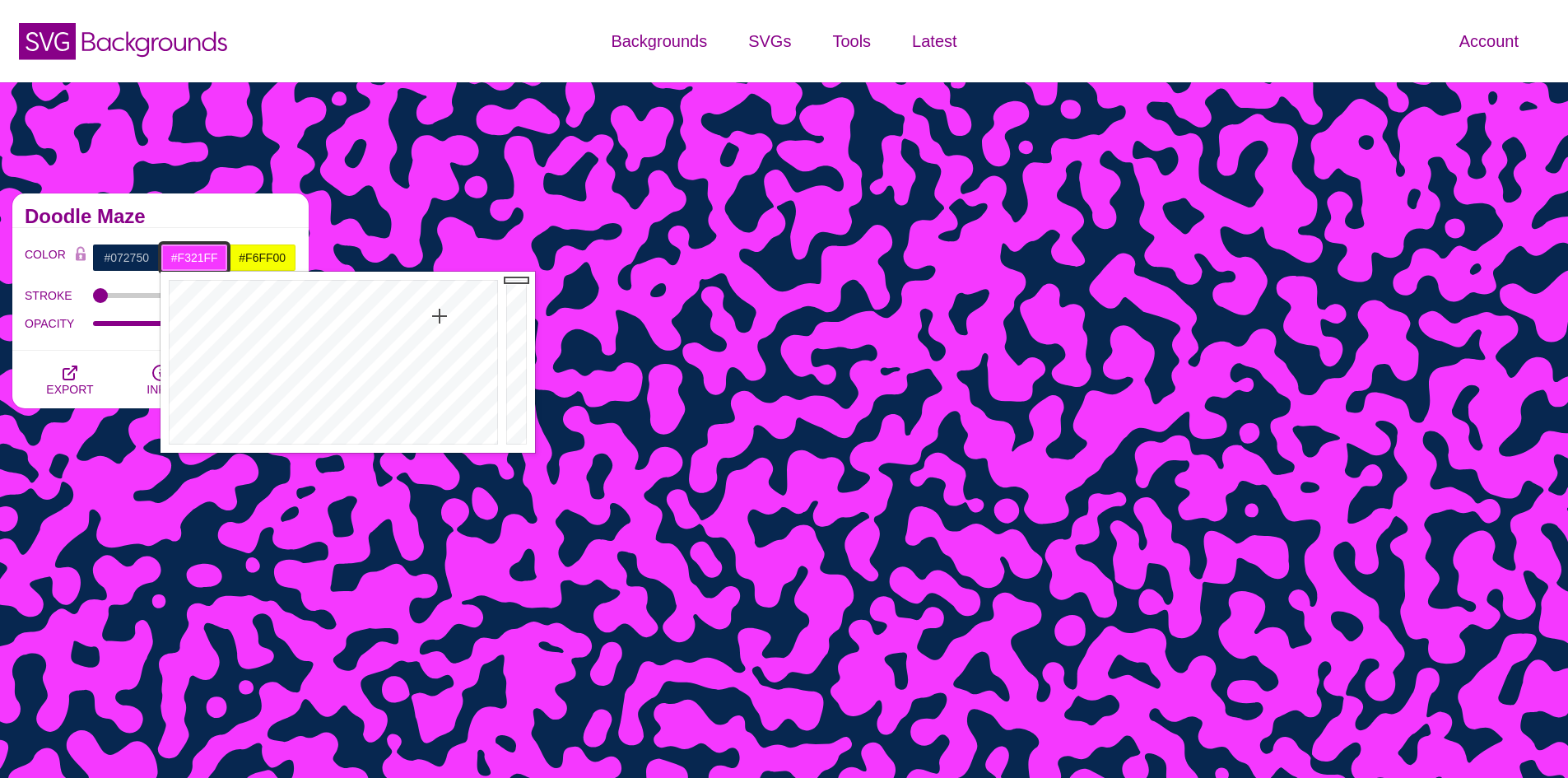
click at [440, 301] on div at bounding box center [331, 362] width 341 height 181
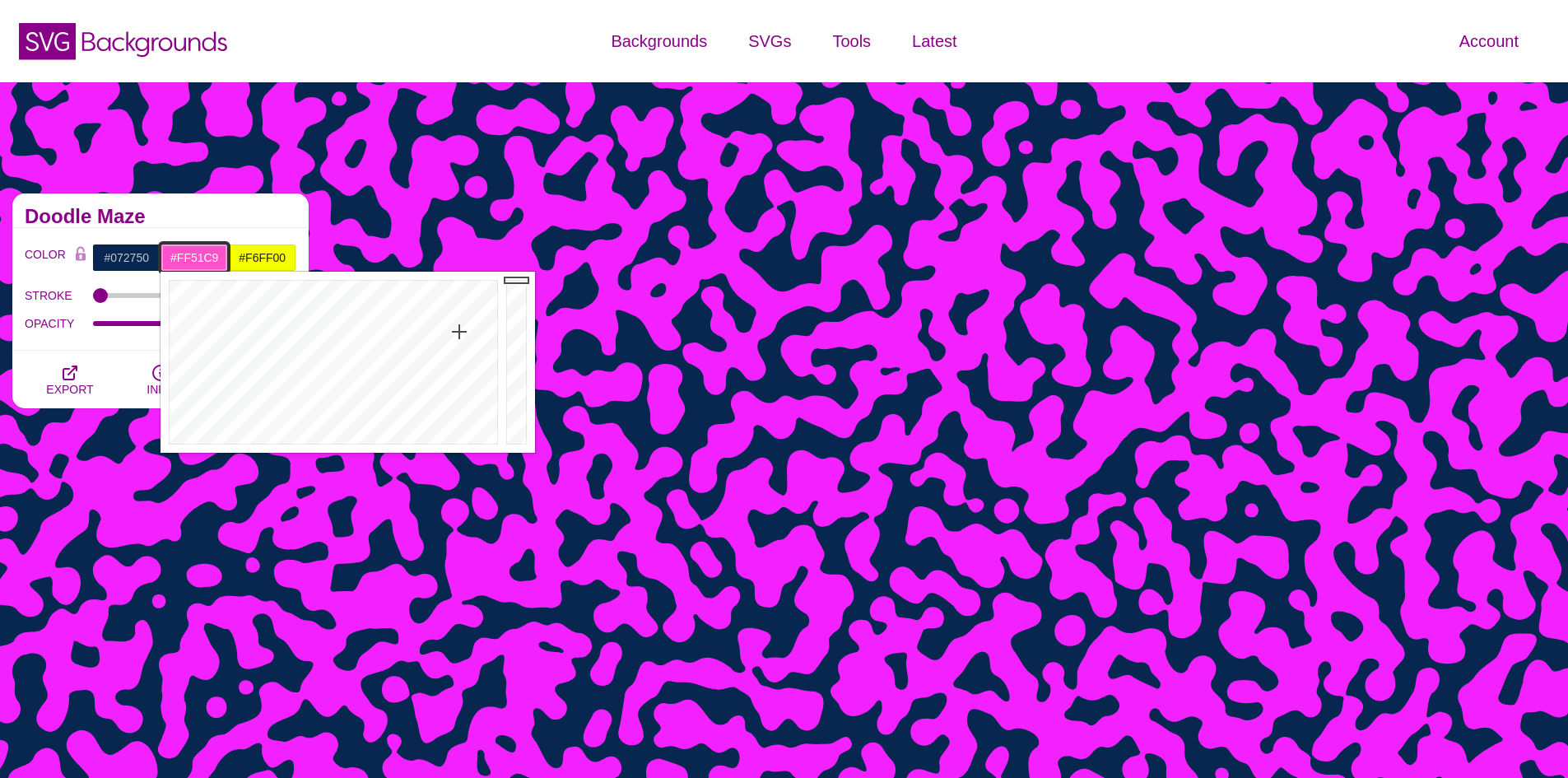
click at [459, 332] on div at bounding box center [331, 362] width 341 height 181
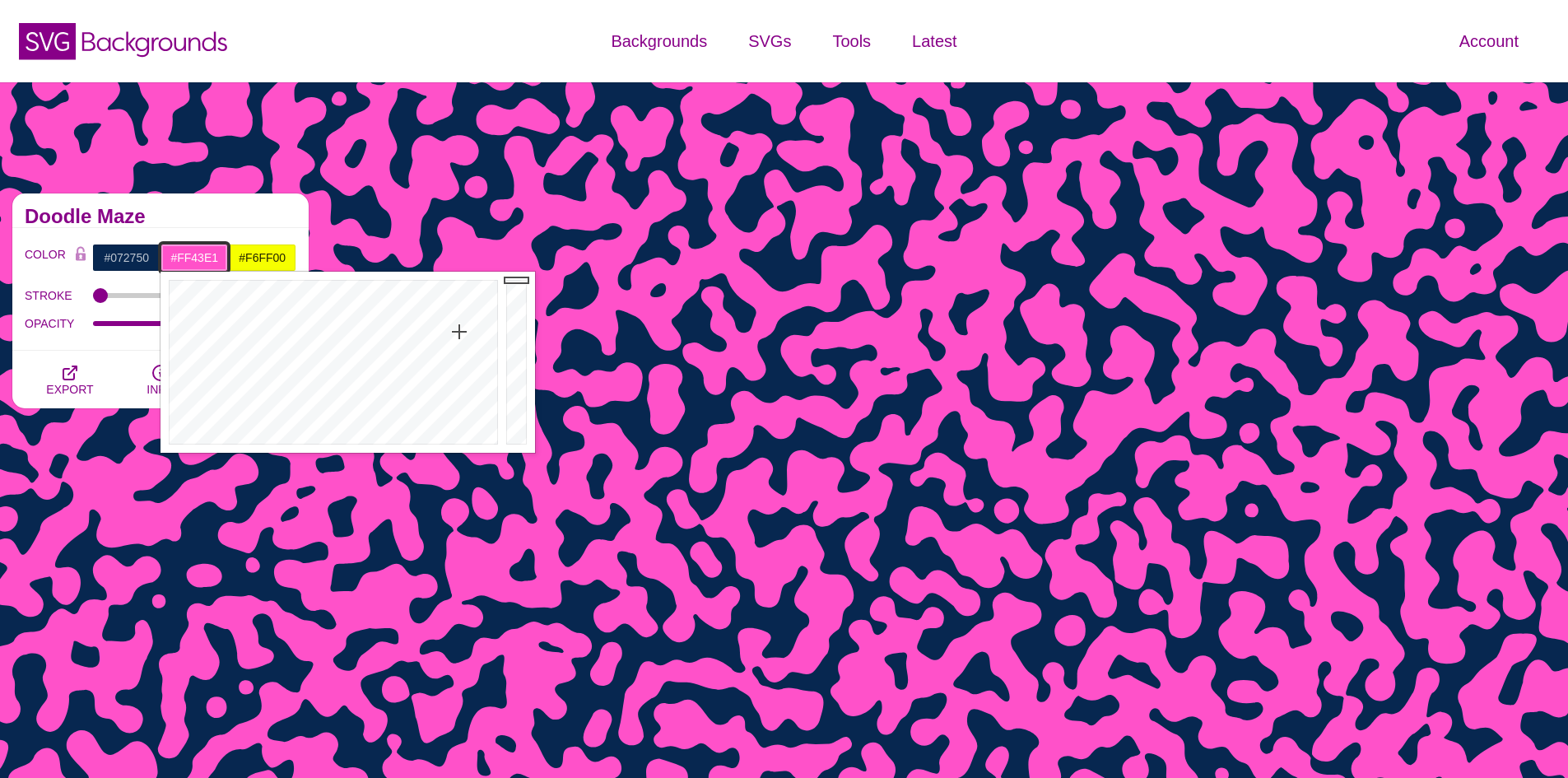
click at [451, 322] on div at bounding box center [331, 362] width 341 height 181
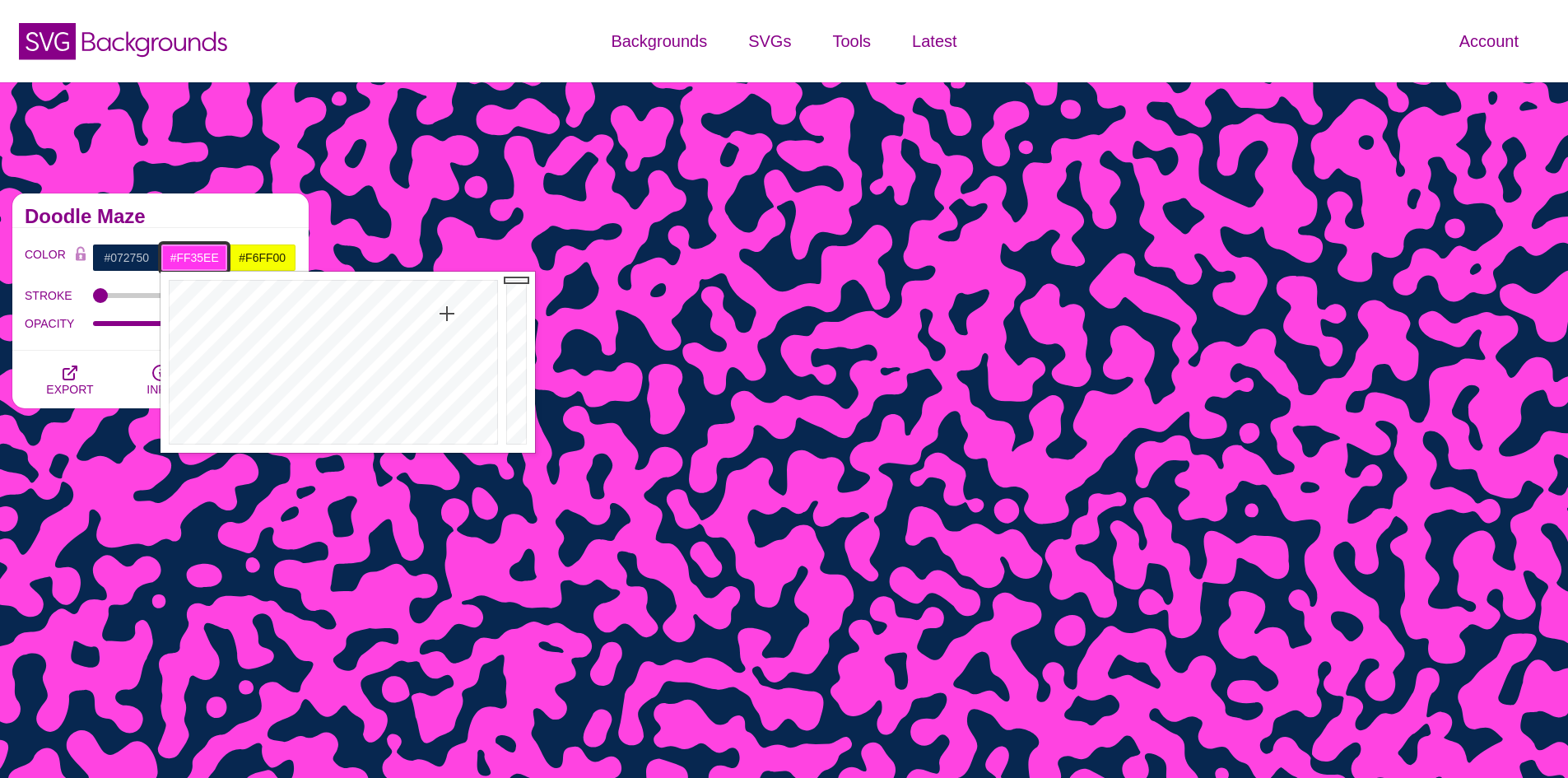
click at [447, 314] on div at bounding box center [331, 362] width 341 height 181
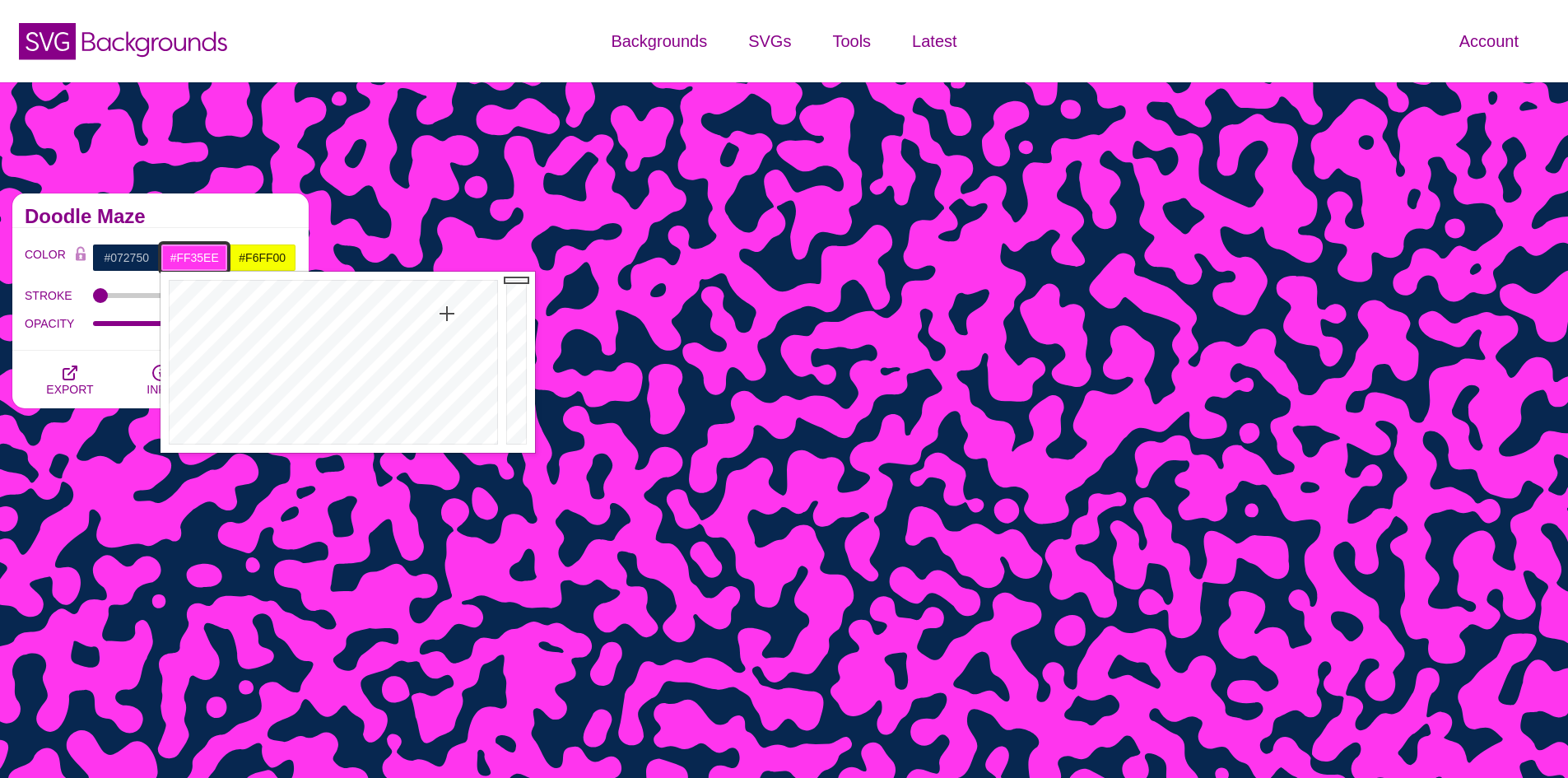
click at [211, 259] on input "#FF35EE" at bounding box center [194, 258] width 68 height 28
paste input "f6ff00"
click at [171, 246] on input "#f6ff00" at bounding box center [194, 258] width 68 height 28
click at [214, 260] on input "#f6ff00" at bounding box center [194, 258] width 68 height 28
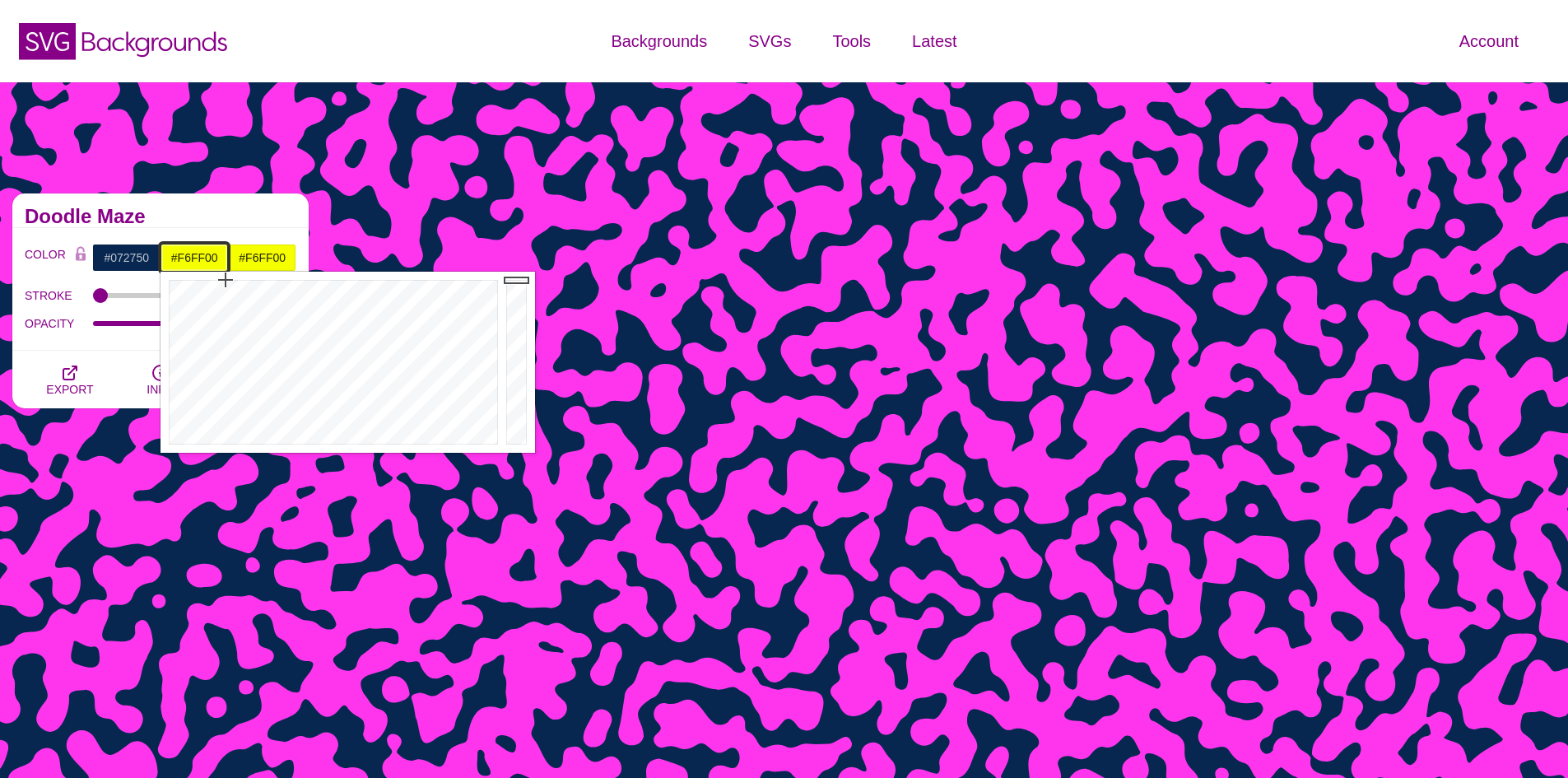
click at [214, 260] on input "#f6ff00" at bounding box center [194, 258] width 68 height 28
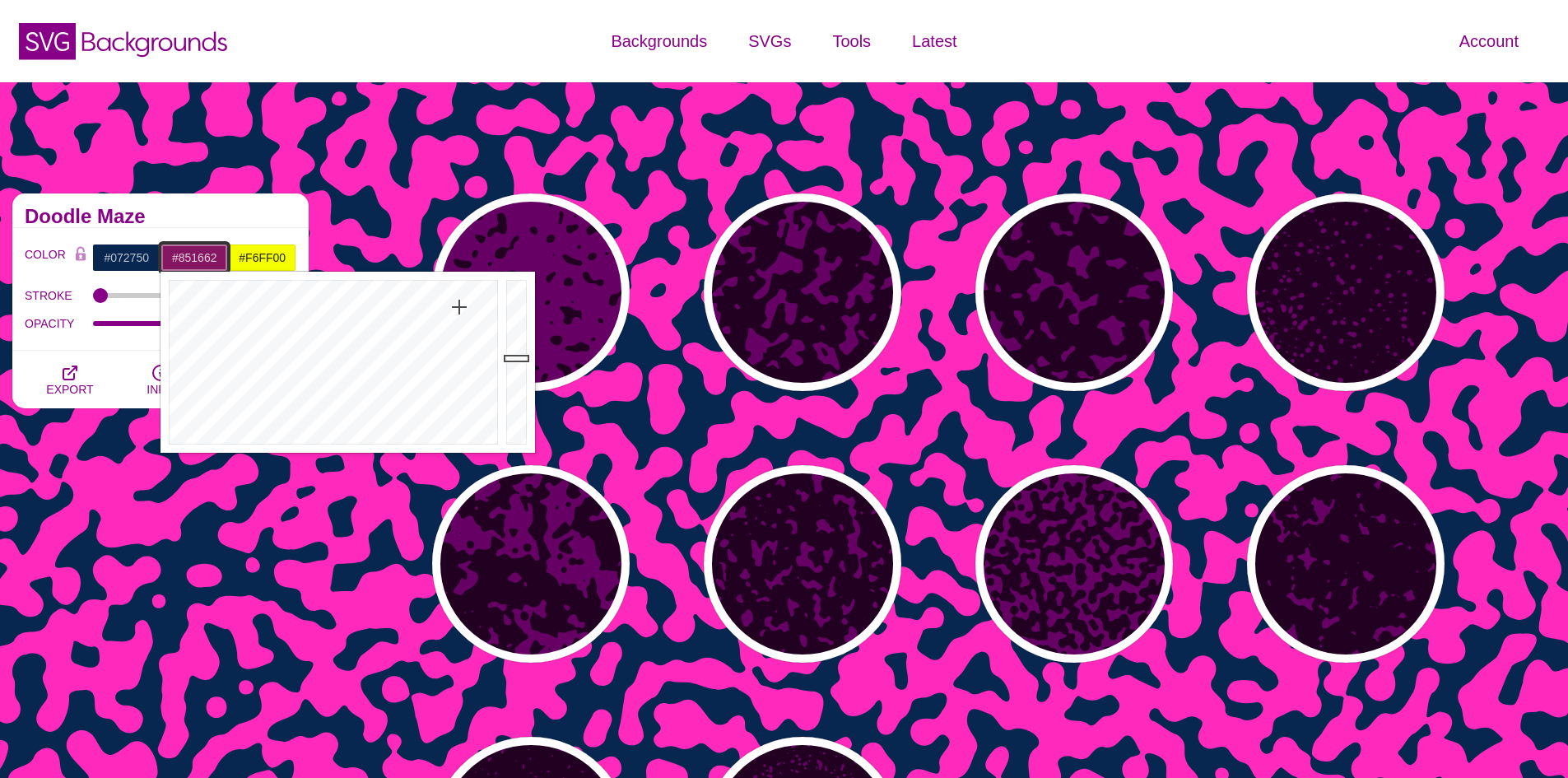
click at [518, 358] on div at bounding box center [518, 362] width 33 height 181
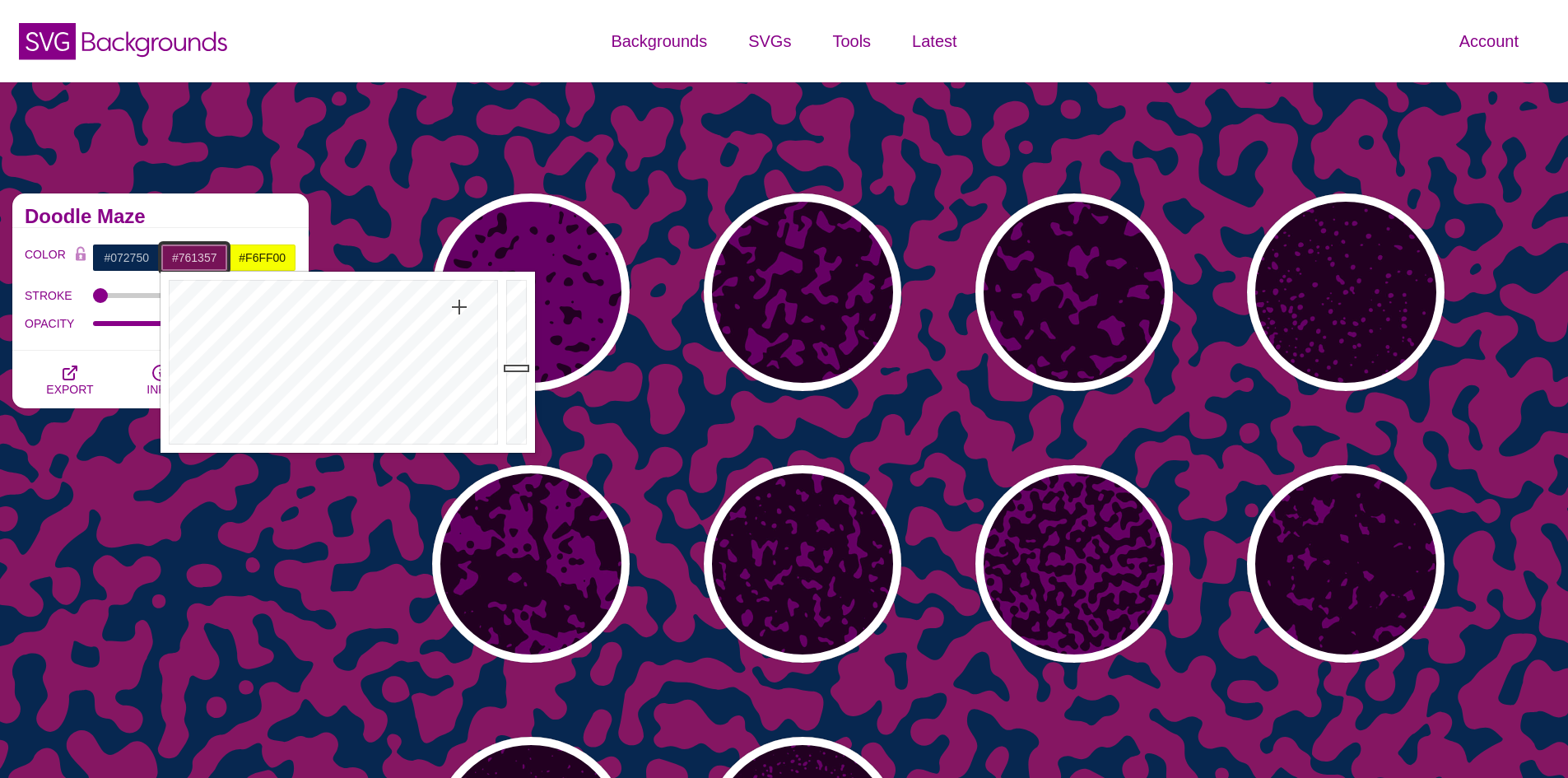
click at [516, 368] on div at bounding box center [518, 362] width 33 height 181
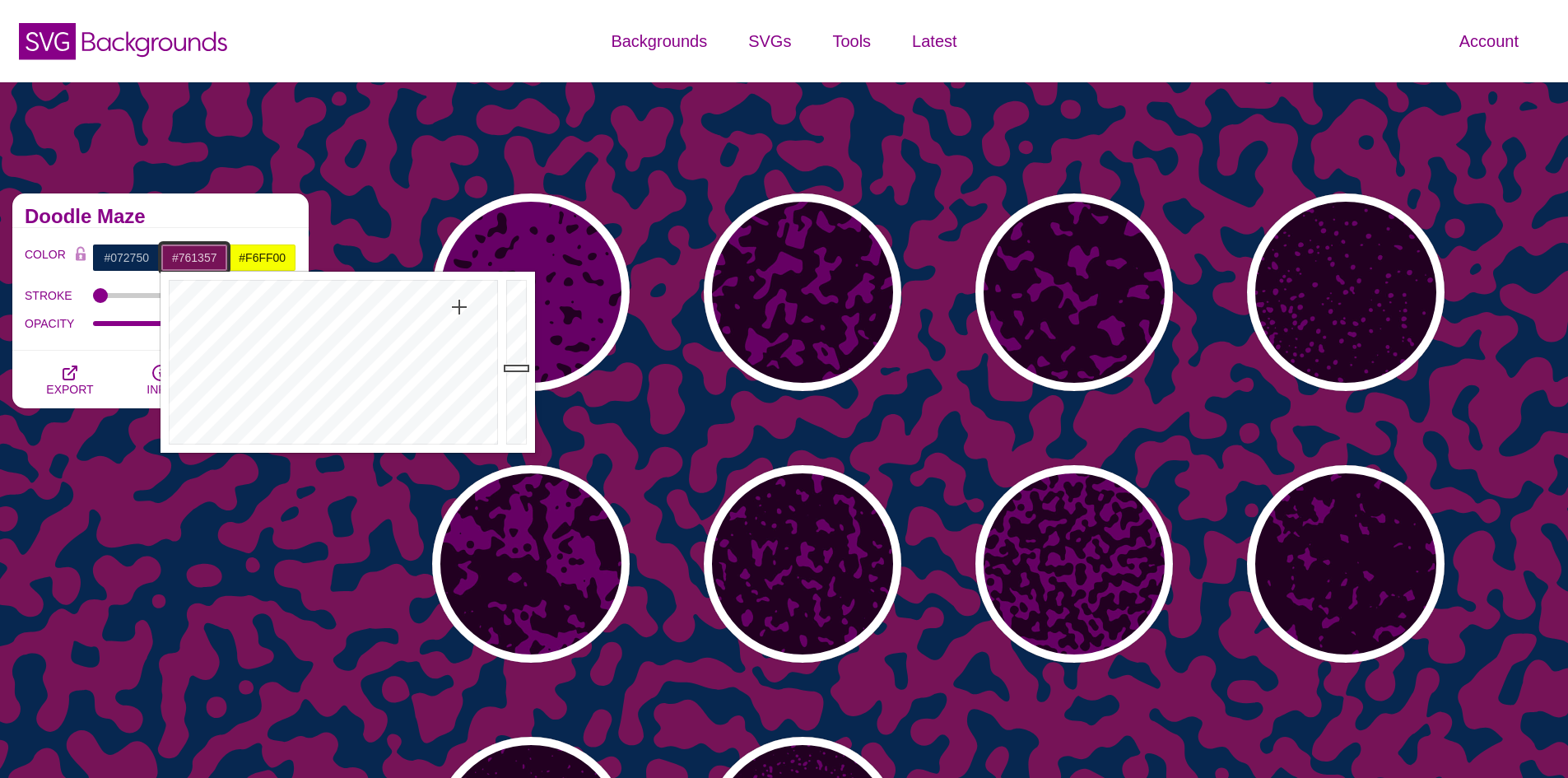
type input "#6E1251"
click at [515, 373] on div at bounding box center [518, 362] width 33 height 181
click at [395, 186] on div "PREVIEW PREVIEW PREVIEW PREVIEW PREVIEW PREVIEW PREVIEW PREVIEW PREVIEW PREVIEW" at bounding box center [943, 564] width 1247 height 766
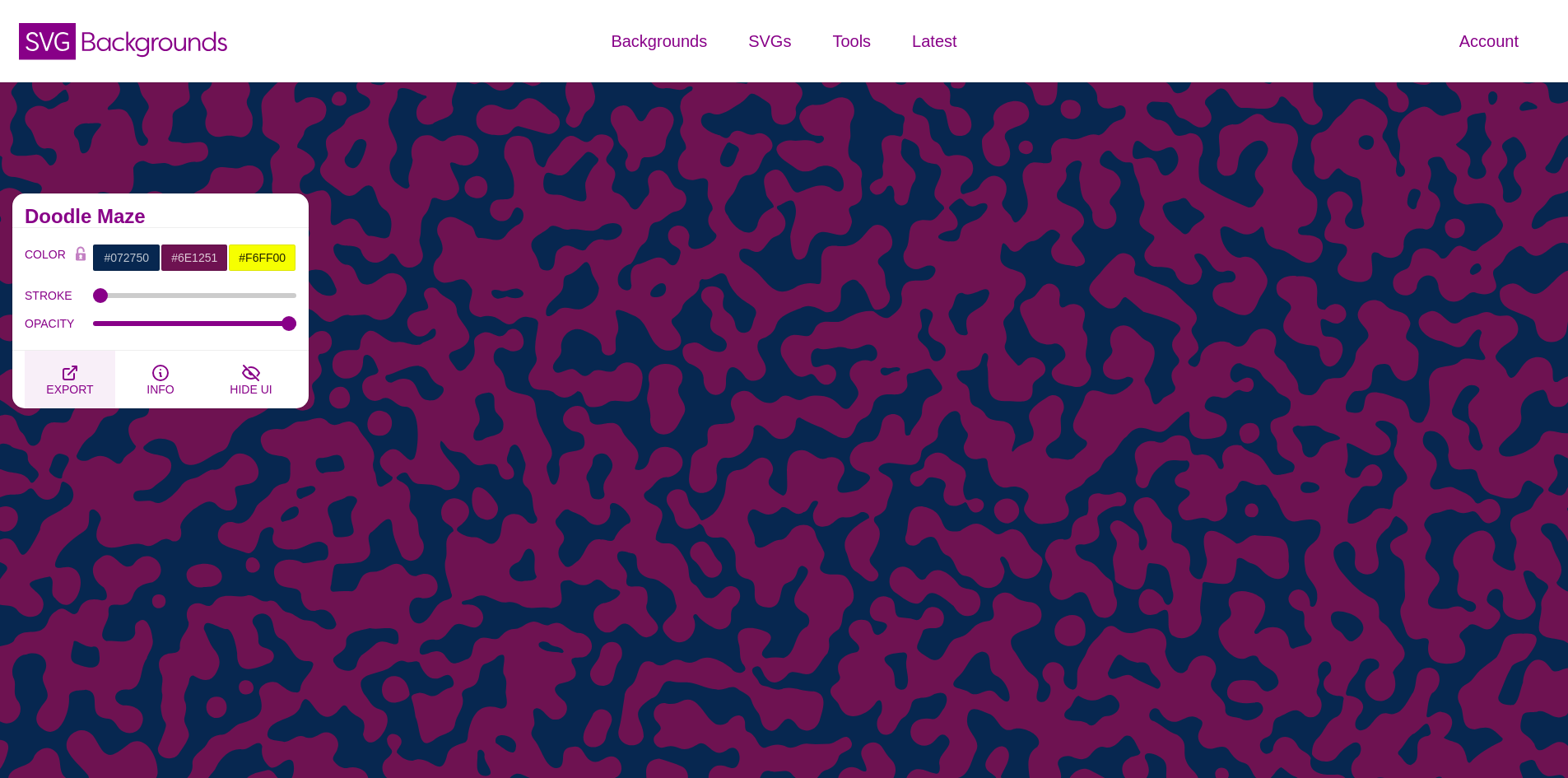
click at [81, 369] on button "EXPORT" at bounding box center [70, 379] width 91 height 58
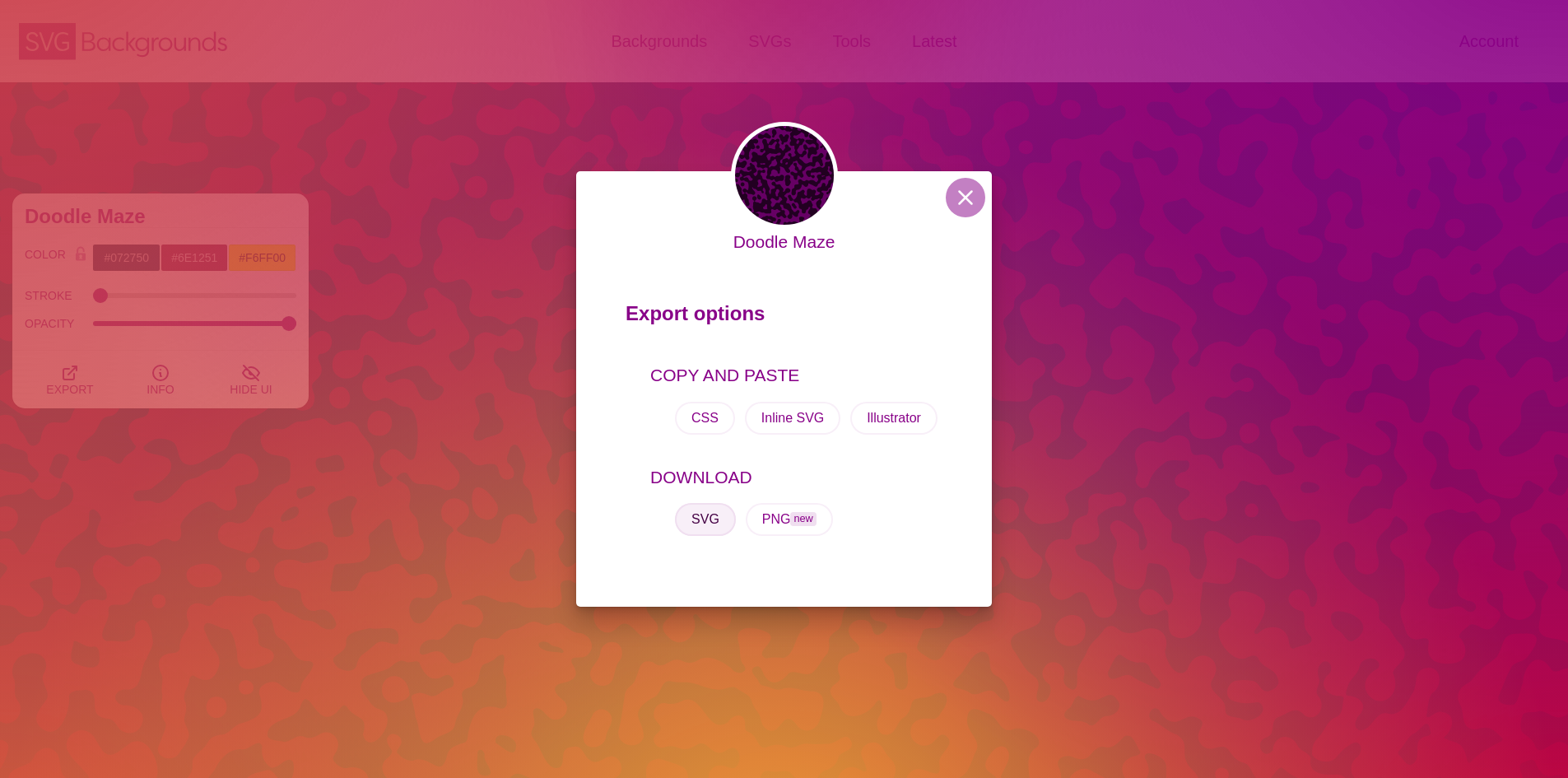
click at [723, 525] on button "SVG" at bounding box center [706, 519] width 61 height 33
click at [948, 192] on button at bounding box center [965, 197] width 39 height 39
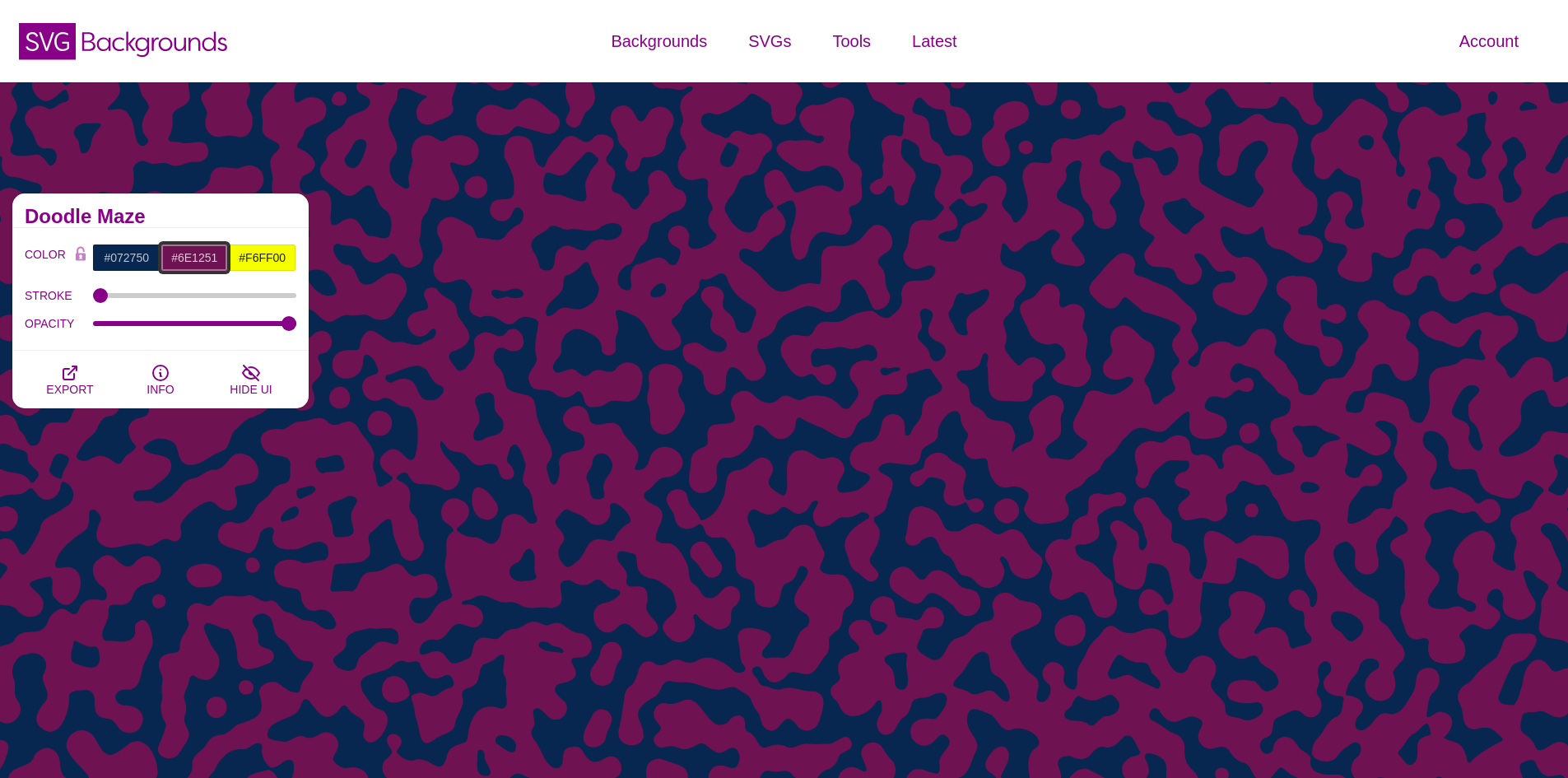
click at [195, 247] on input "#6E1251" at bounding box center [194, 258] width 68 height 28
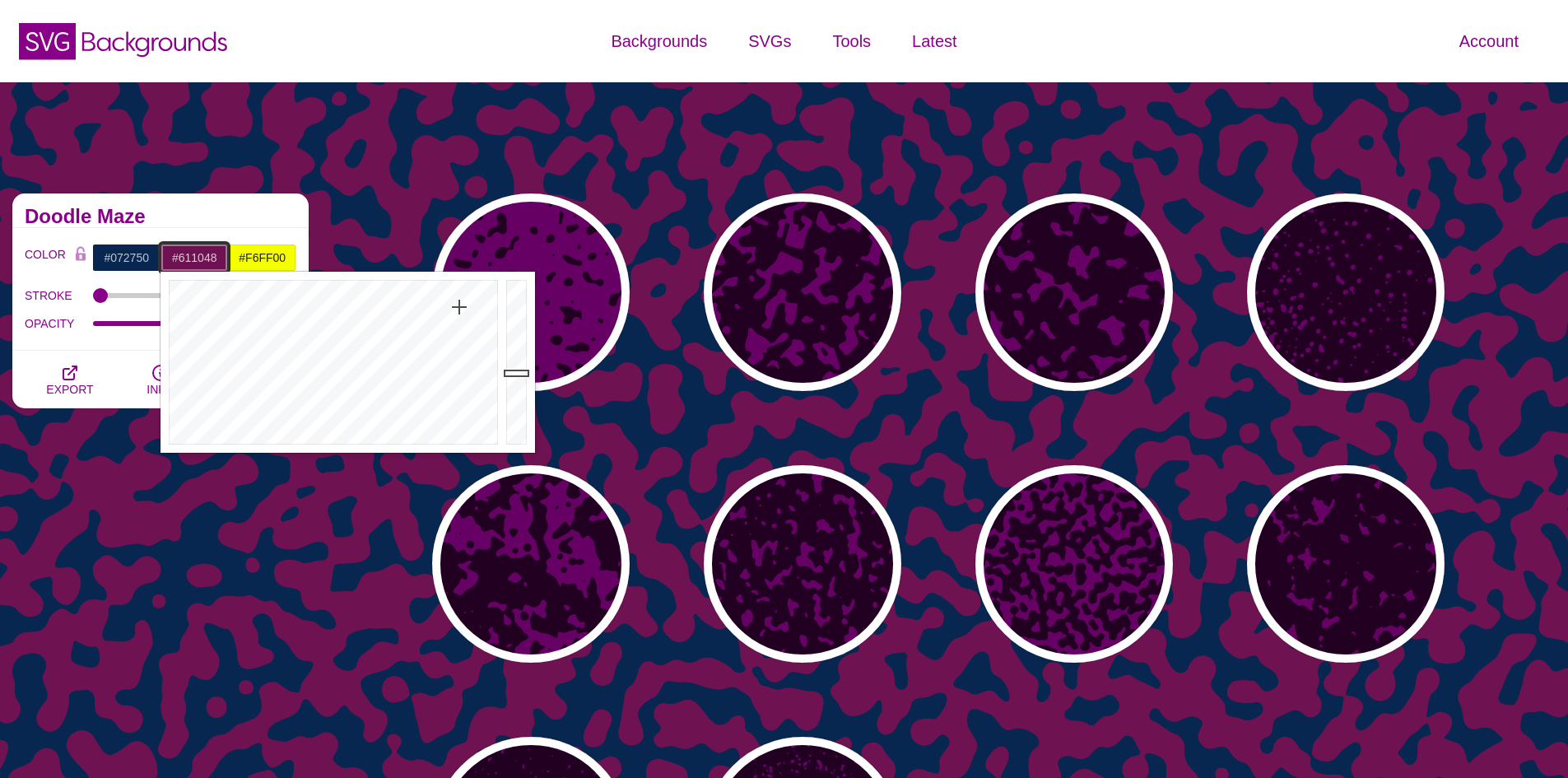
click at [520, 381] on div at bounding box center [518, 362] width 33 height 181
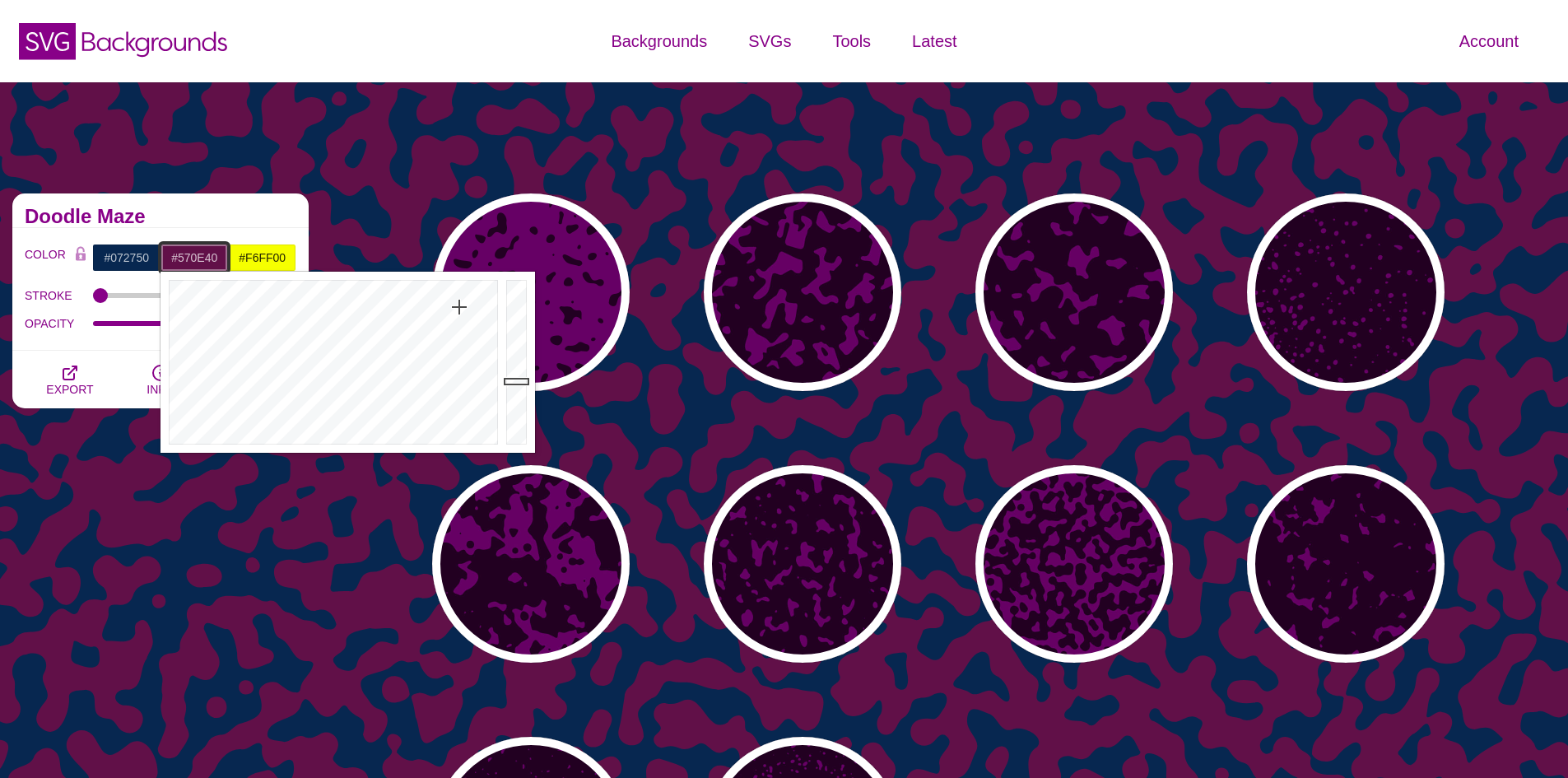
click at [520, 388] on div at bounding box center [518, 362] width 33 height 181
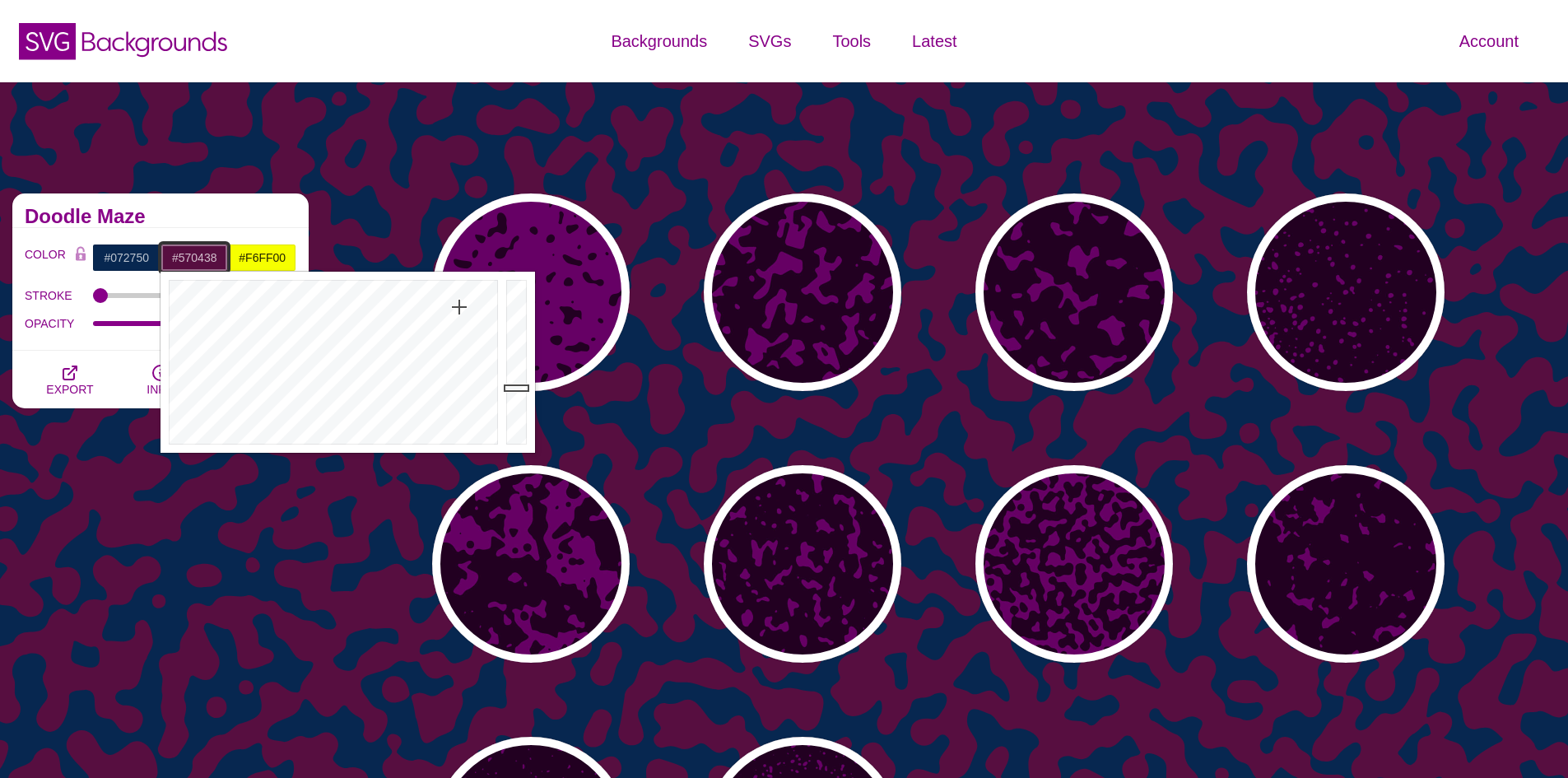
click at [463, 287] on div at bounding box center [331, 362] width 341 height 181
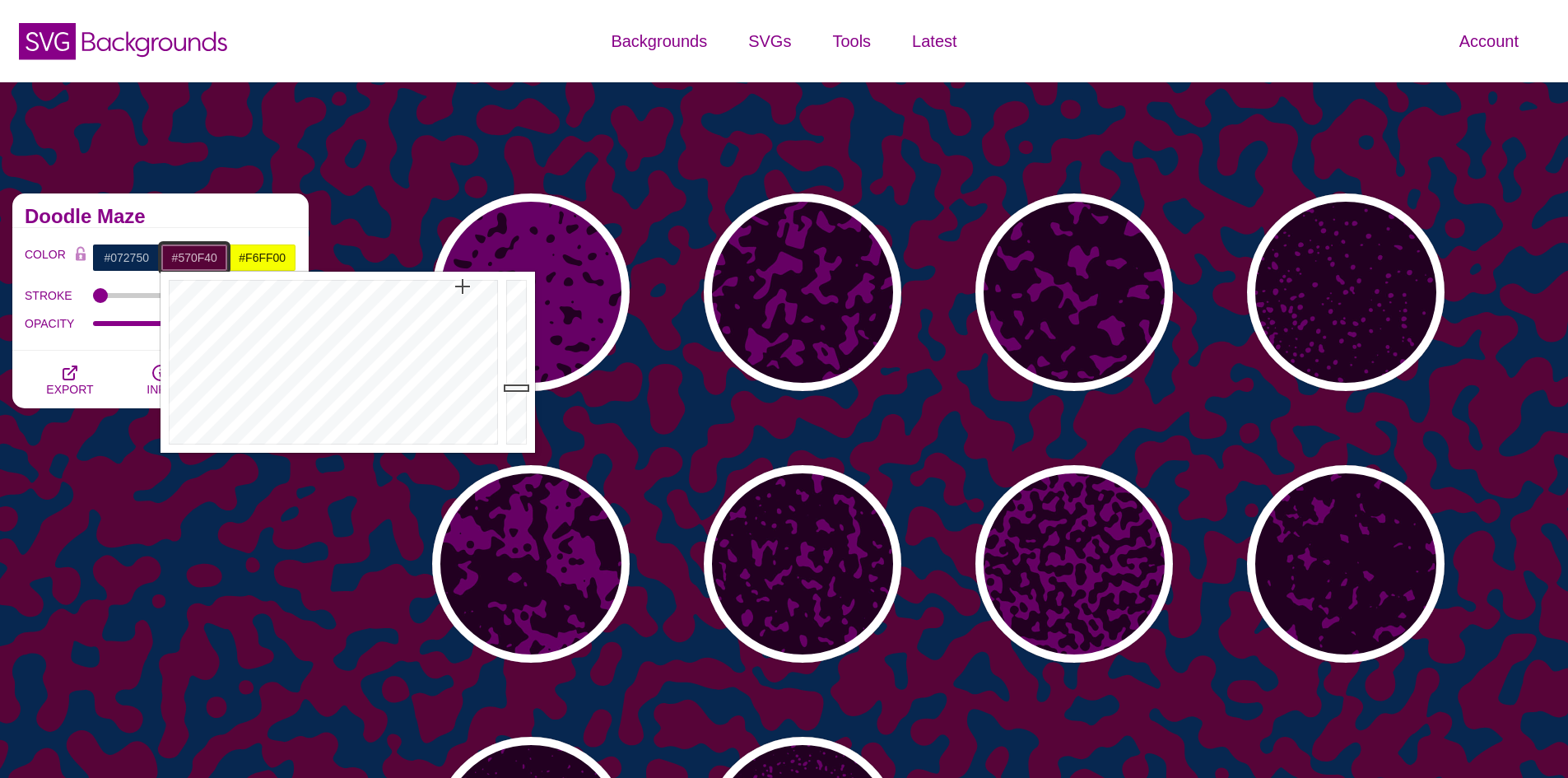
click at [460, 308] on div at bounding box center [331, 362] width 341 height 181
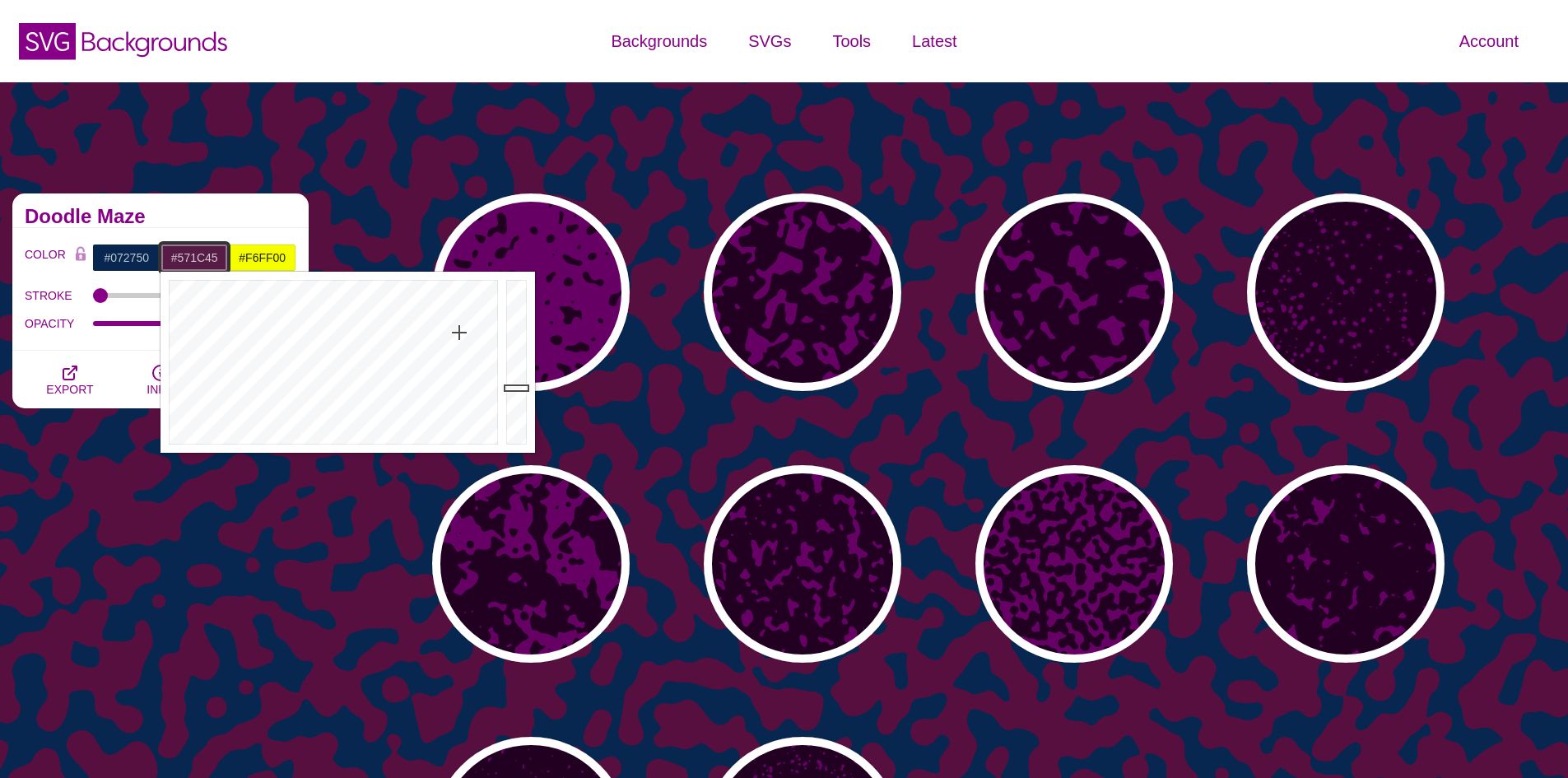
click at [459, 334] on div at bounding box center [331, 362] width 341 height 181
click at [457, 341] on div at bounding box center [331, 362] width 341 height 181
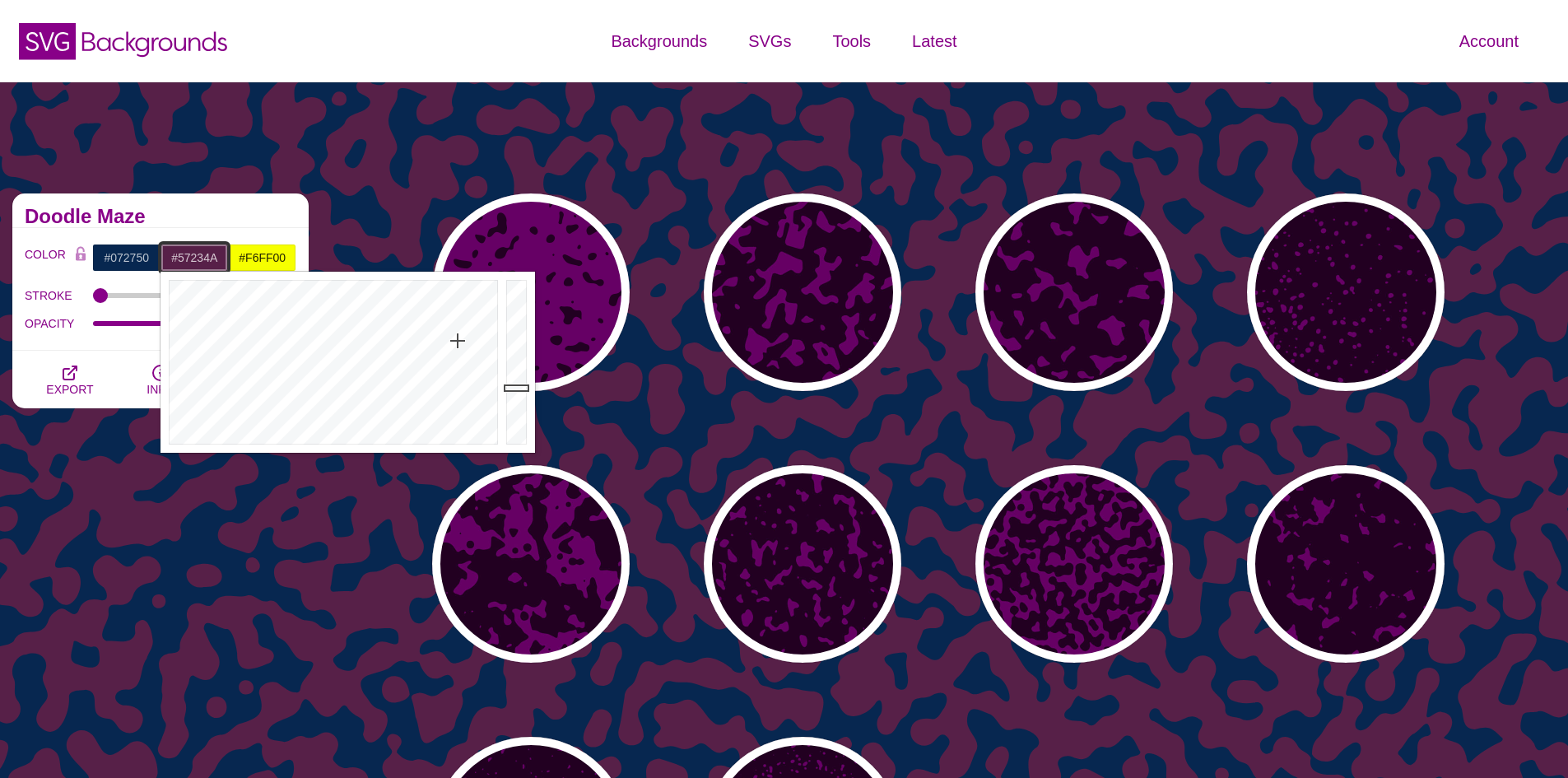
click at [456, 347] on div at bounding box center [331, 362] width 341 height 181
click at [456, 351] on div at bounding box center [331, 362] width 341 height 181
click at [451, 371] on div at bounding box center [331, 362] width 341 height 181
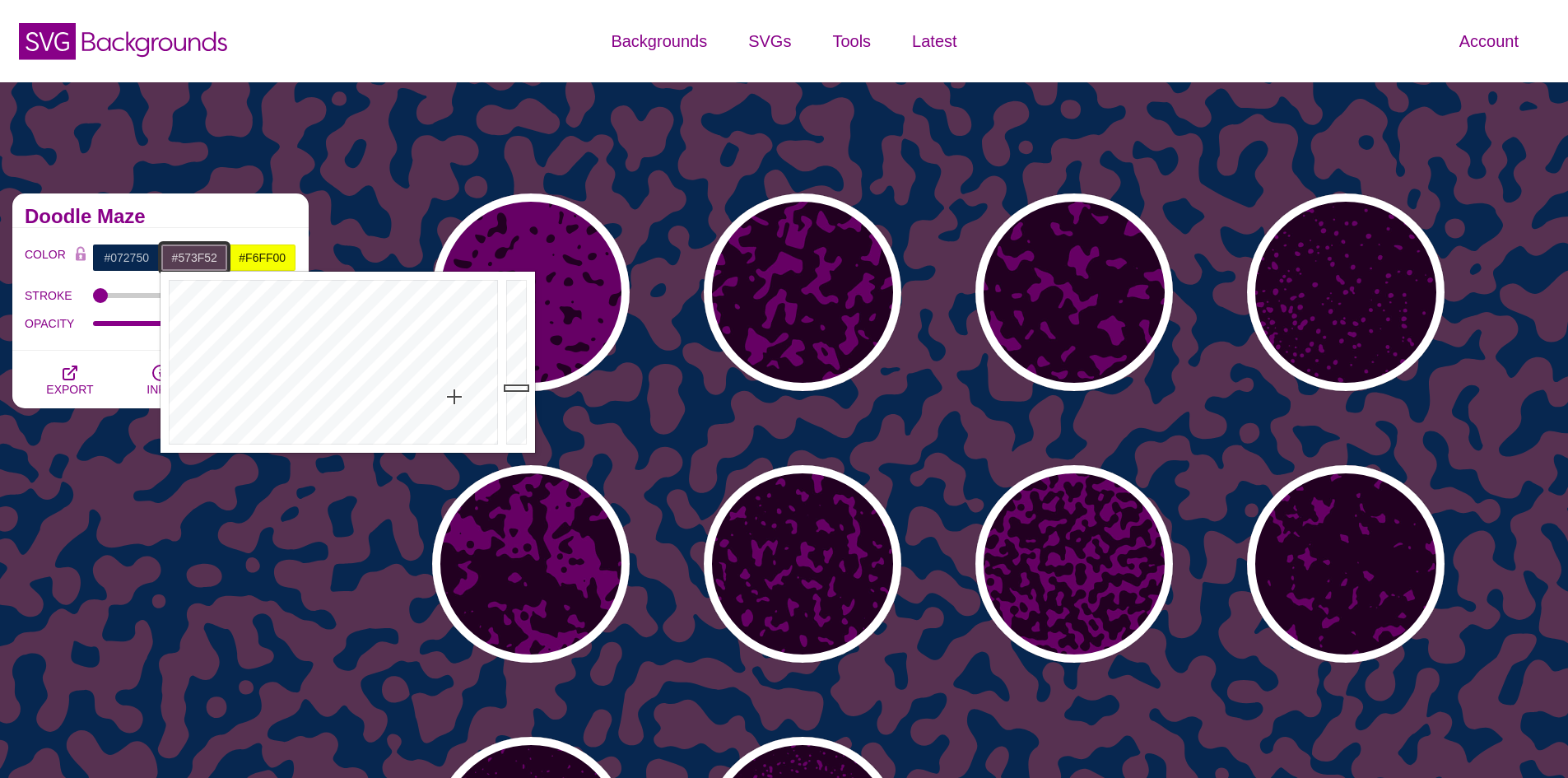
click at [455, 397] on div at bounding box center [331, 362] width 341 height 181
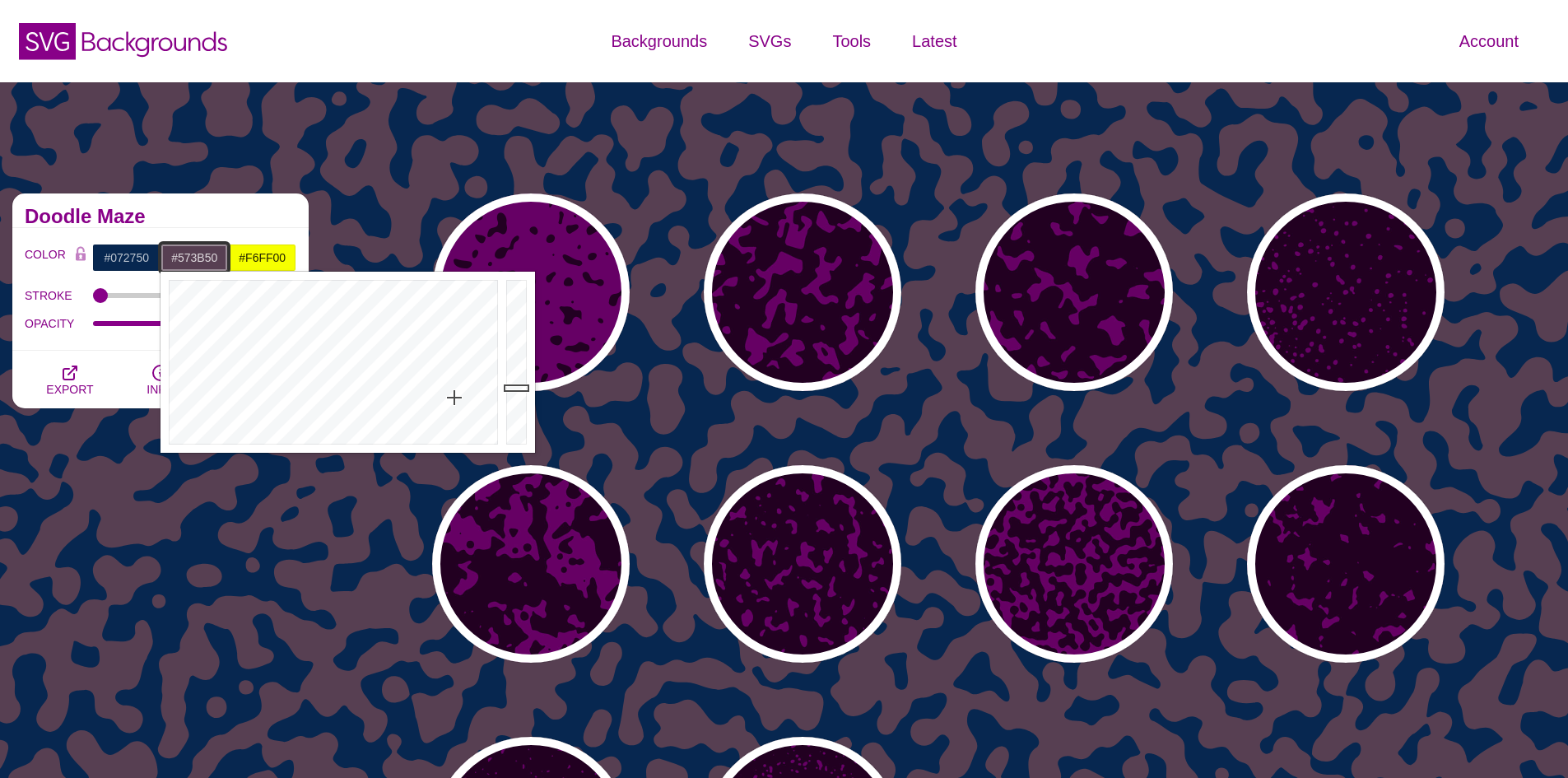
click at [455, 390] on div at bounding box center [331, 362] width 341 height 181
click at [455, 380] on div at bounding box center [331, 362] width 341 height 181
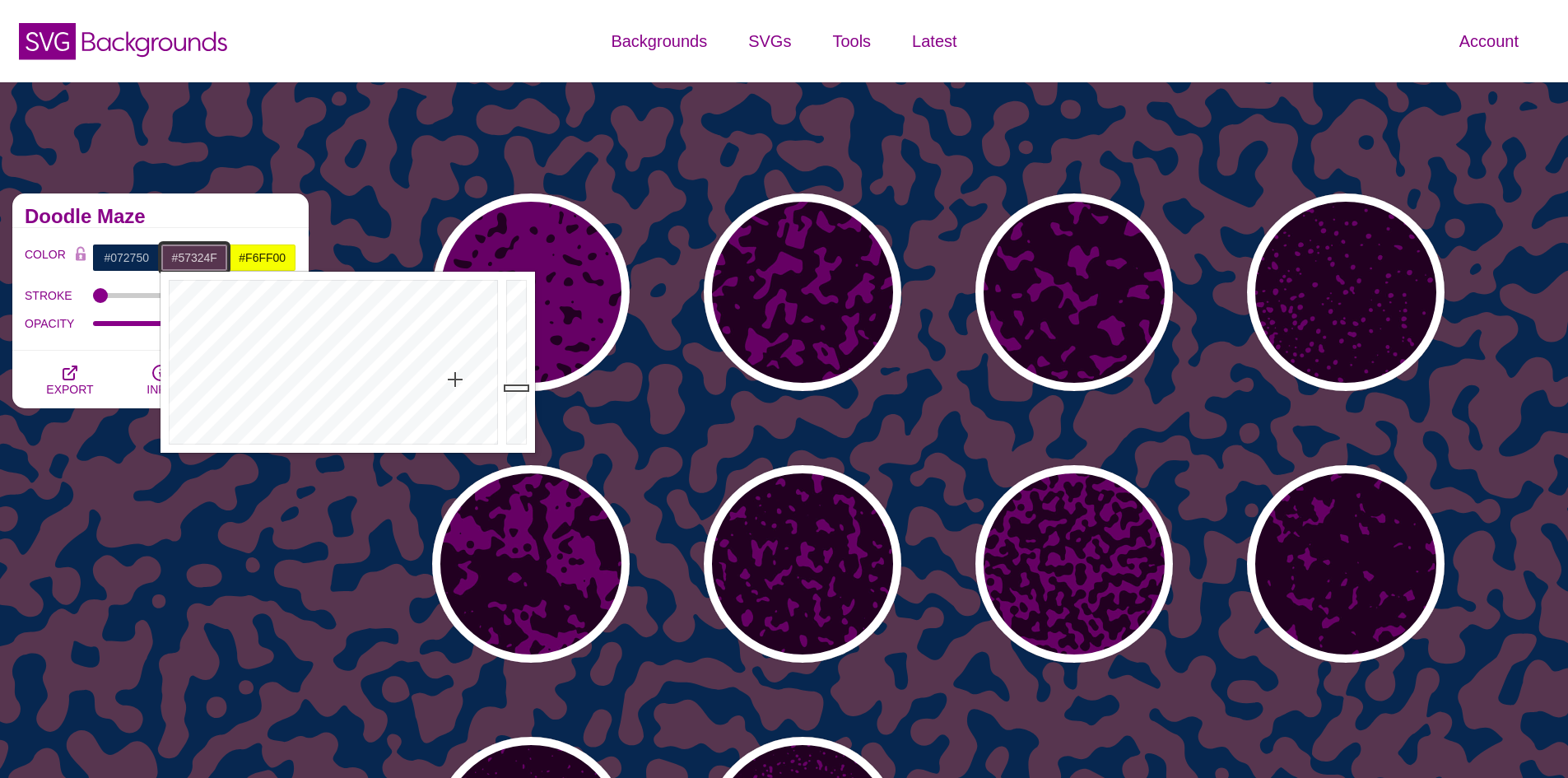
click at [455, 375] on div at bounding box center [331, 362] width 341 height 181
click at [444, 364] on div at bounding box center [331, 362] width 341 height 181
click at [429, 353] on div at bounding box center [331, 362] width 341 height 181
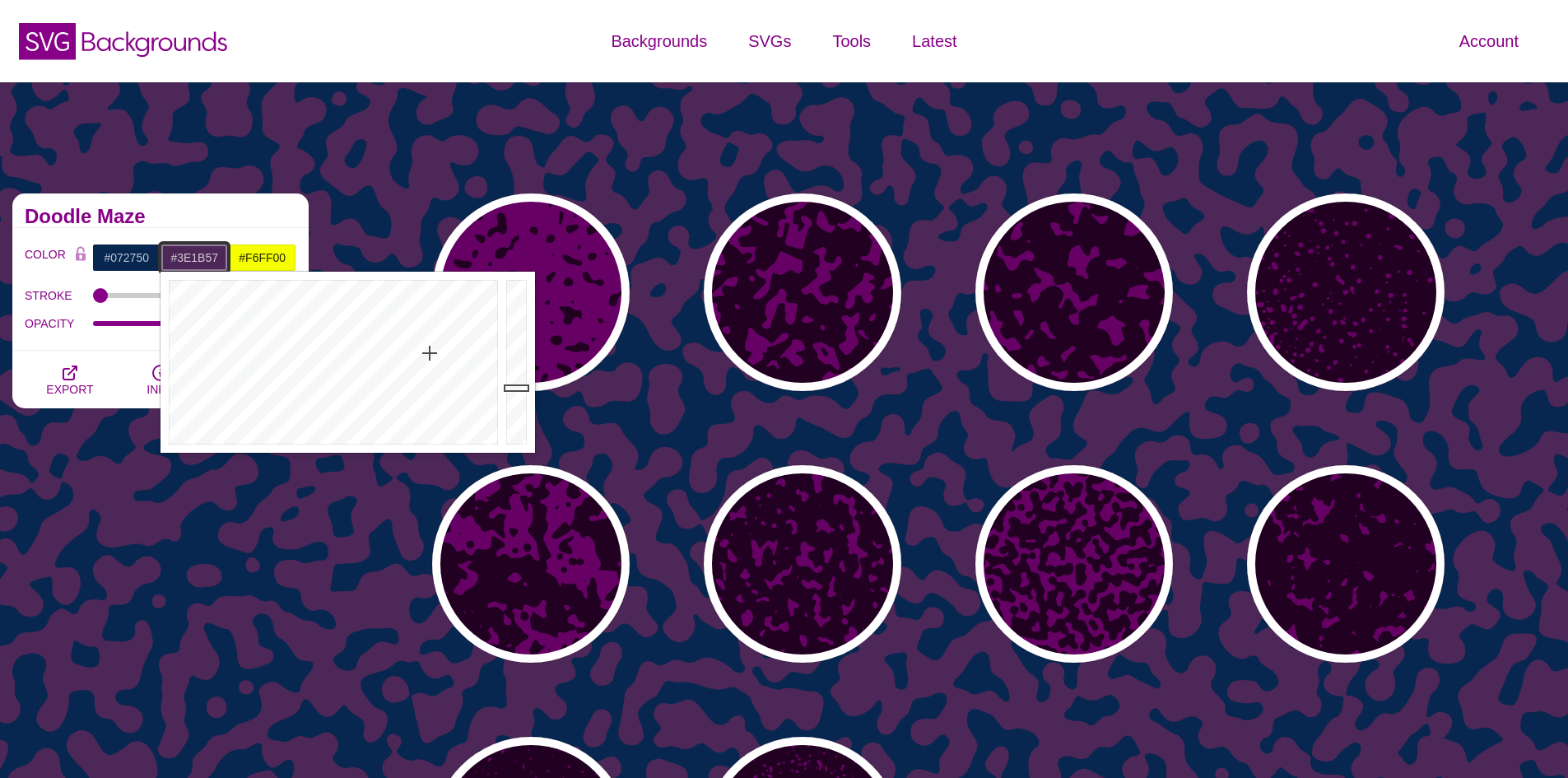
click at [420, 330] on div at bounding box center [331, 362] width 341 height 181
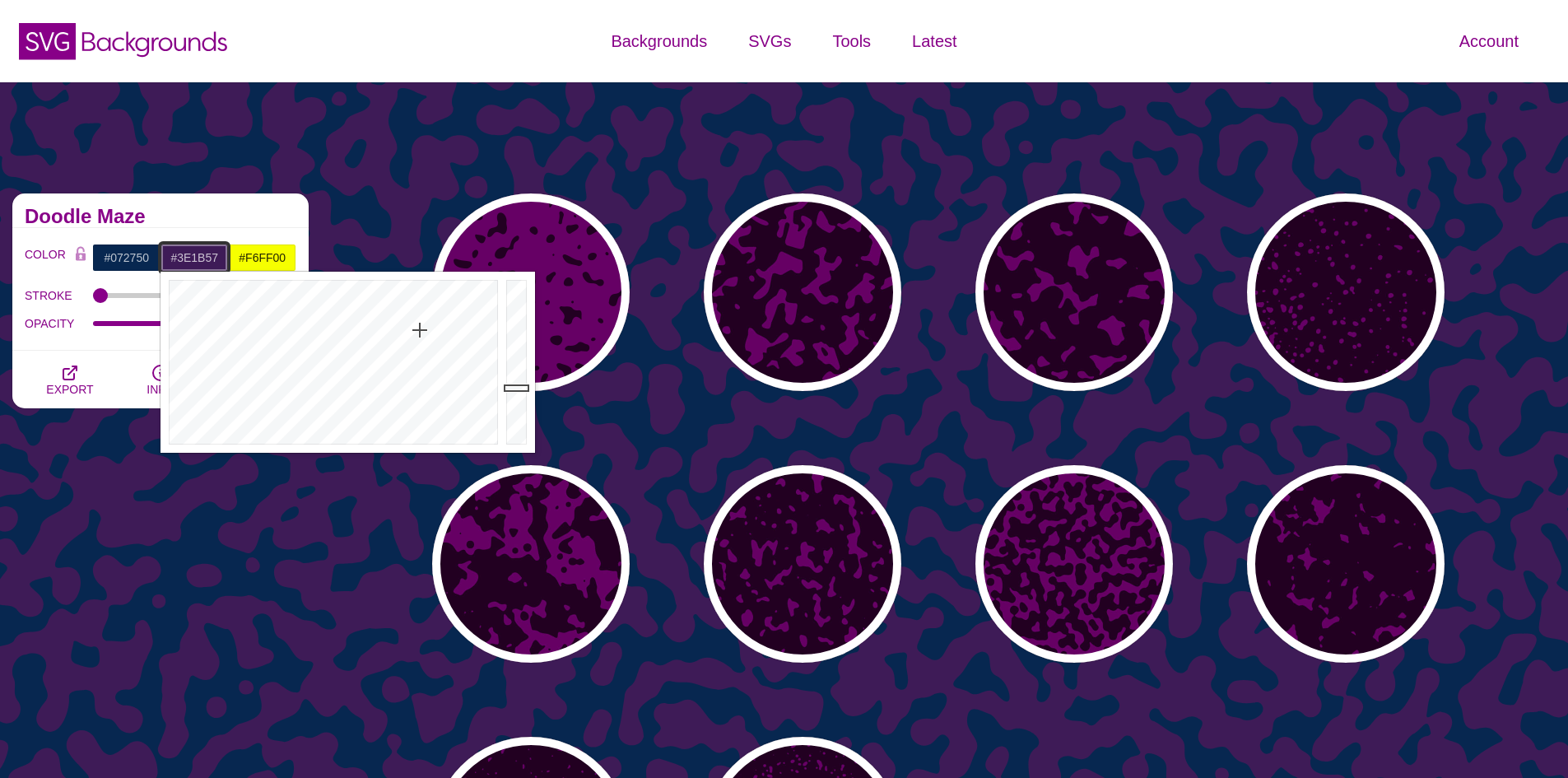
type input "#57164E"
click at [450, 321] on div at bounding box center [331, 362] width 341 height 181
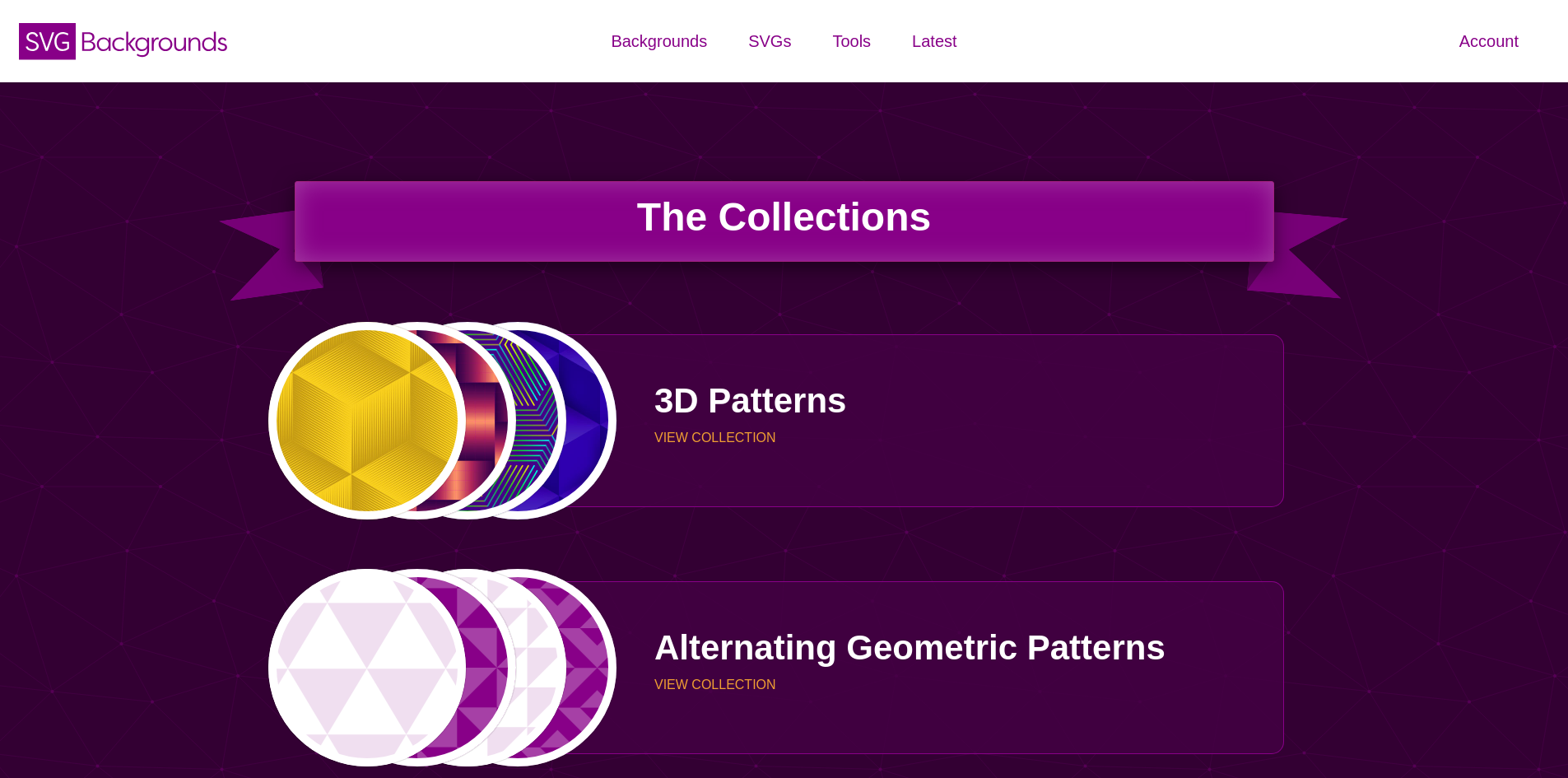
scroll to position [3046, 0]
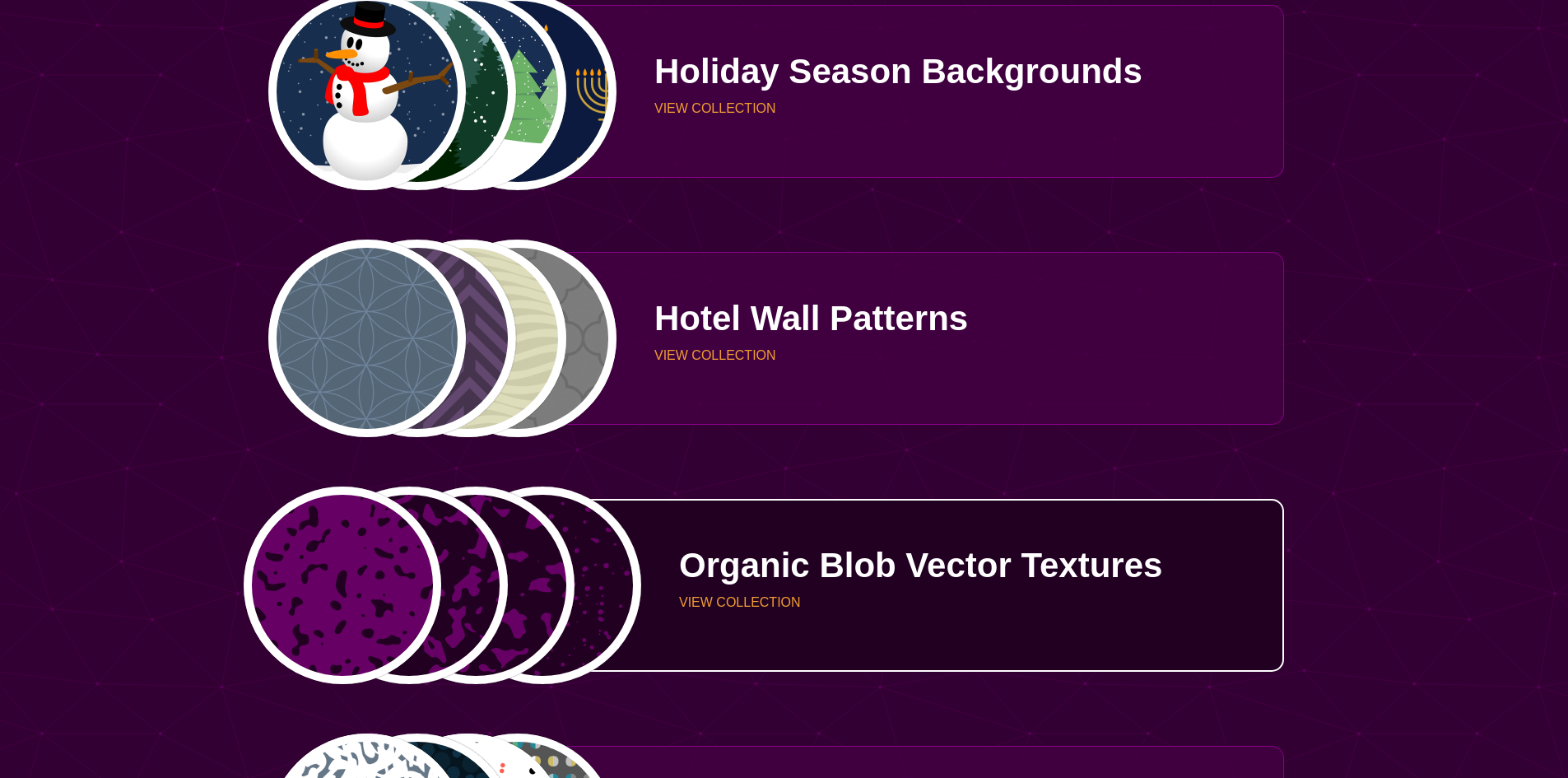
click at [807, 550] on p "Organic Blob Vector Textures" at bounding box center [975, 565] width 592 height 35
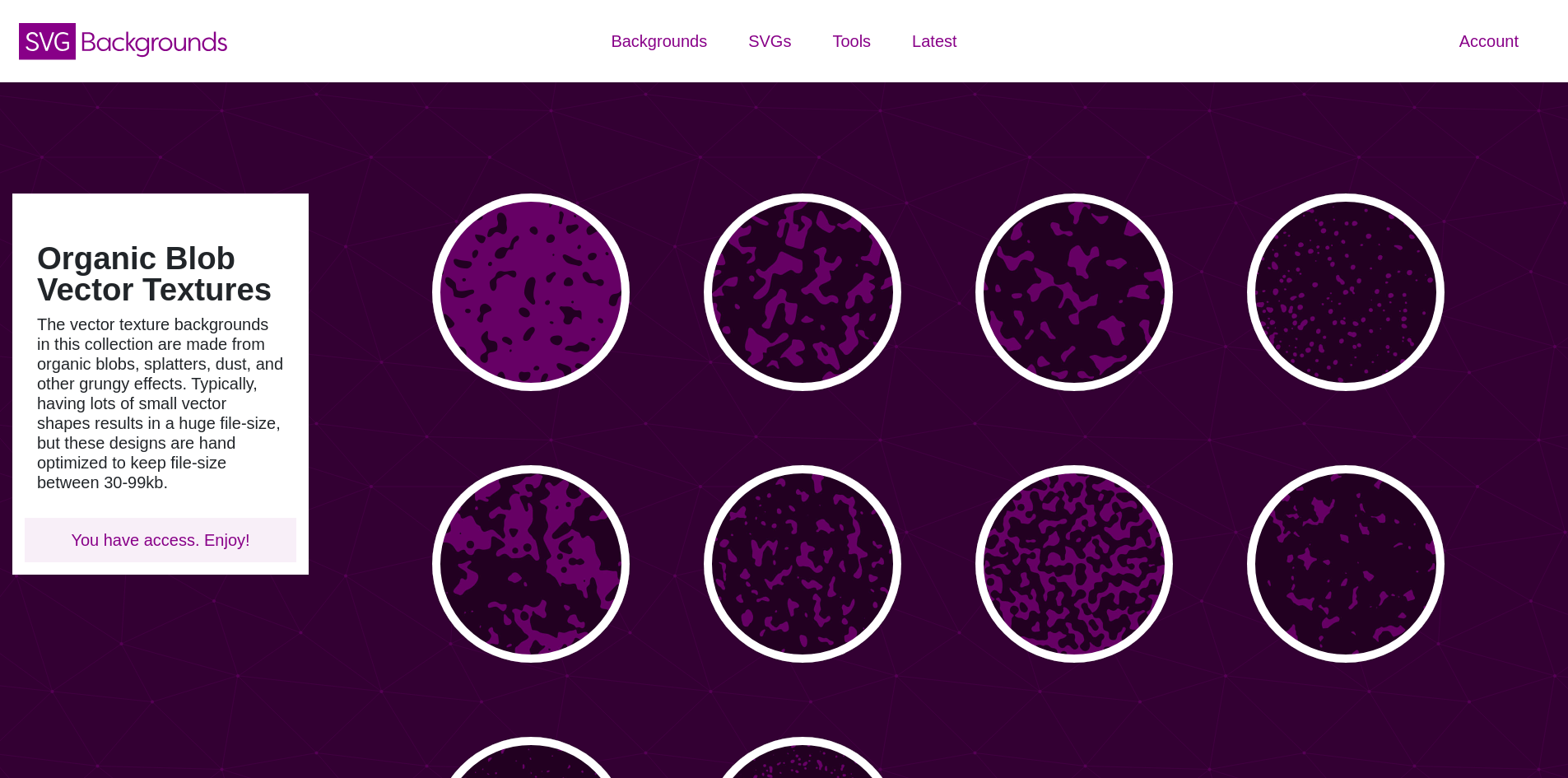
type input "#450057"
type input "#FFFFFF"
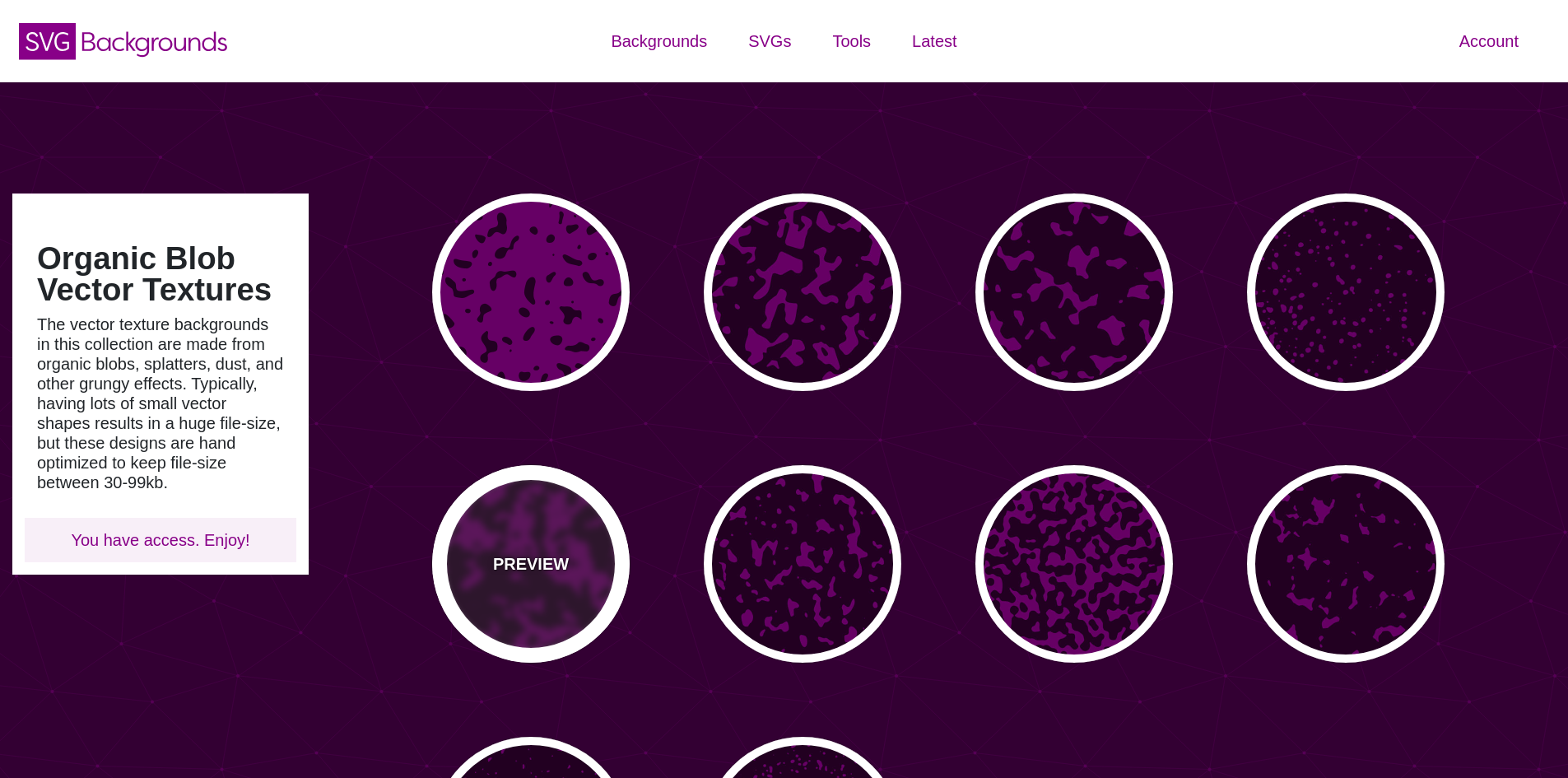
click at [510, 592] on div "PREVIEW" at bounding box center [531, 564] width 198 height 198
type input "#660066"
type input "#220022"
type input "0"
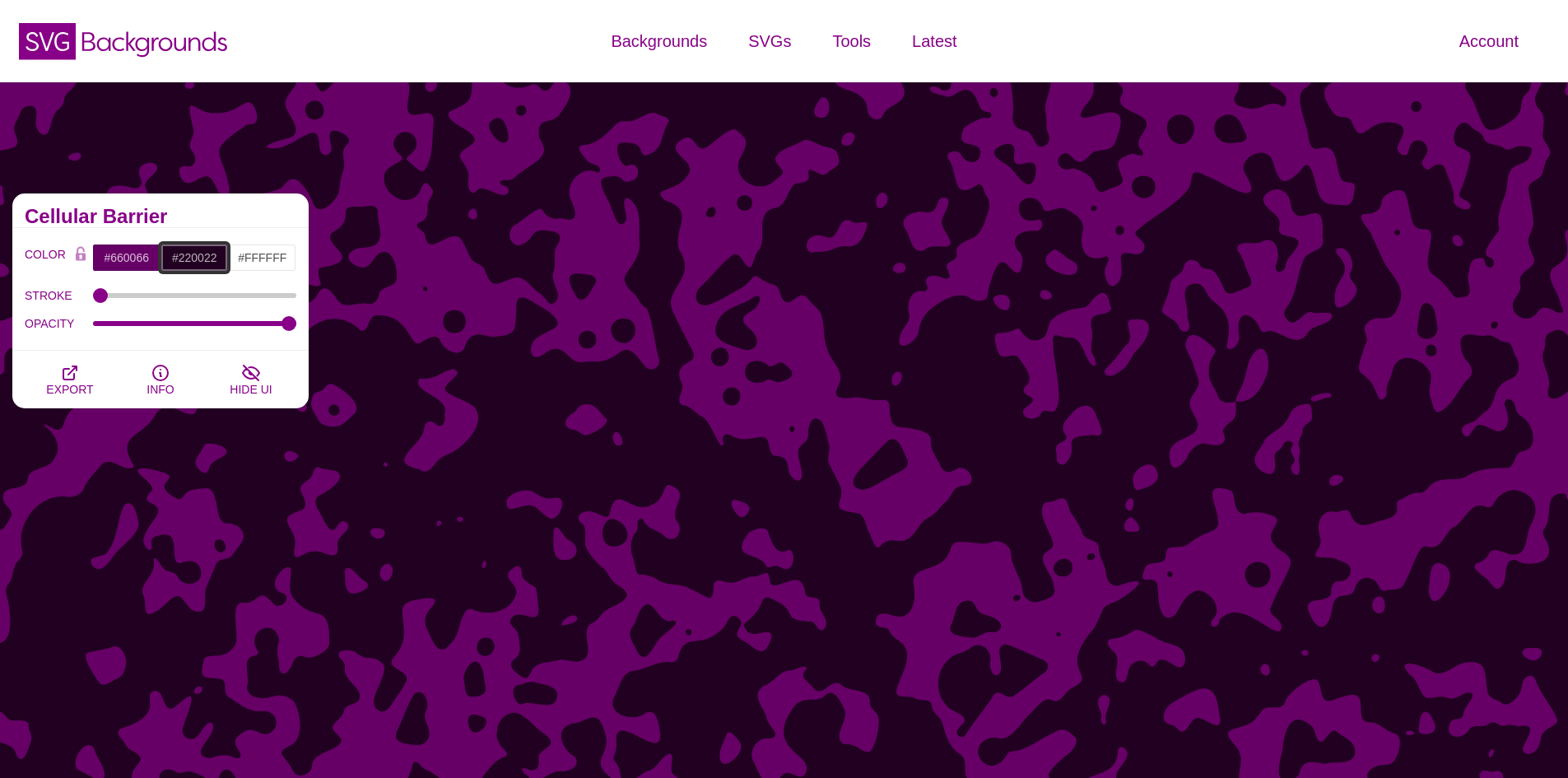
click at [207, 257] on input "#220022" at bounding box center [194, 258] width 68 height 28
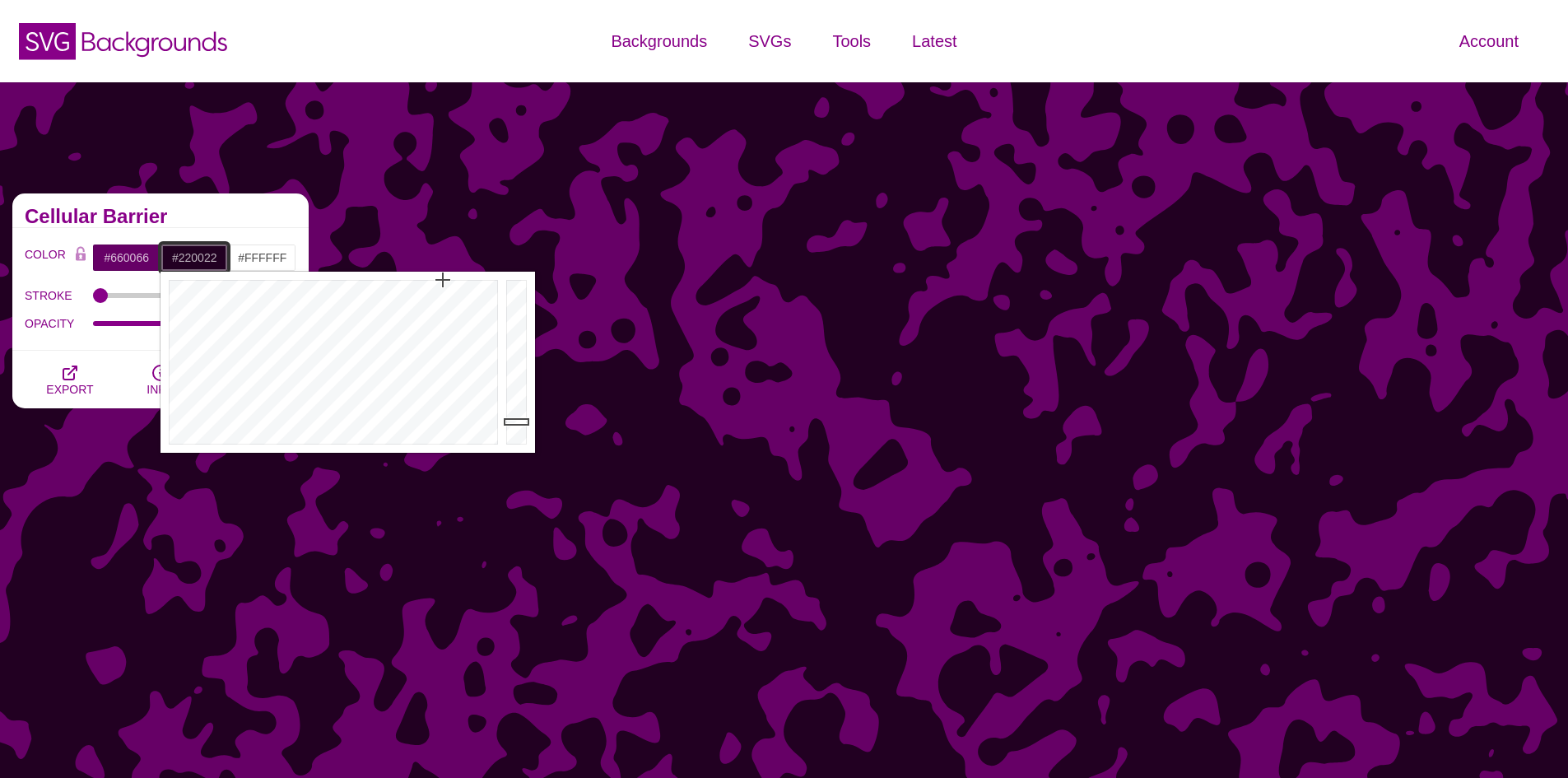
click at [207, 257] on input "#220022" at bounding box center [194, 258] width 68 height 28
paste input "f6ff00"
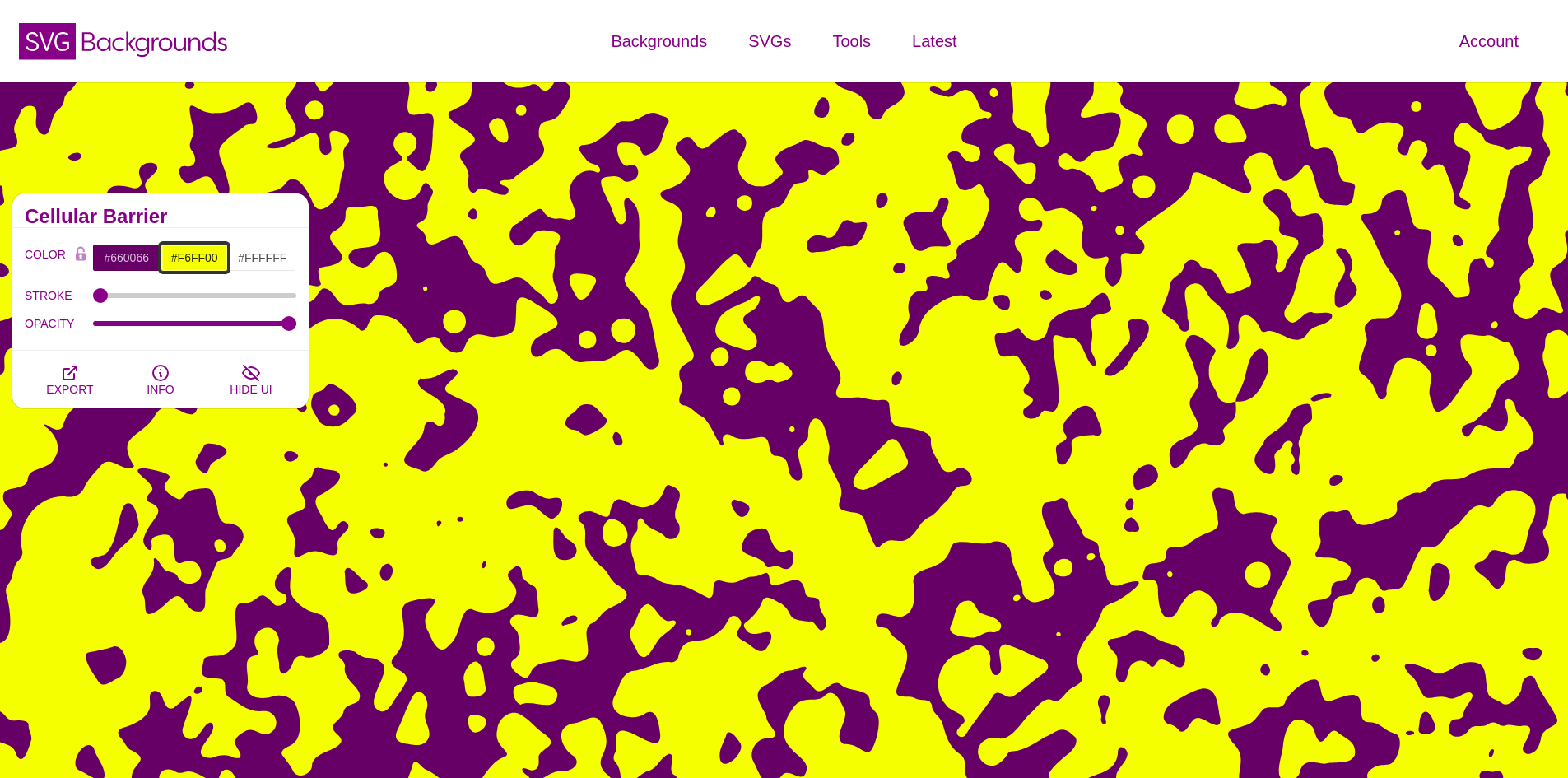
click at [198, 251] on input "#F6FF00" at bounding box center [194, 258] width 68 height 28
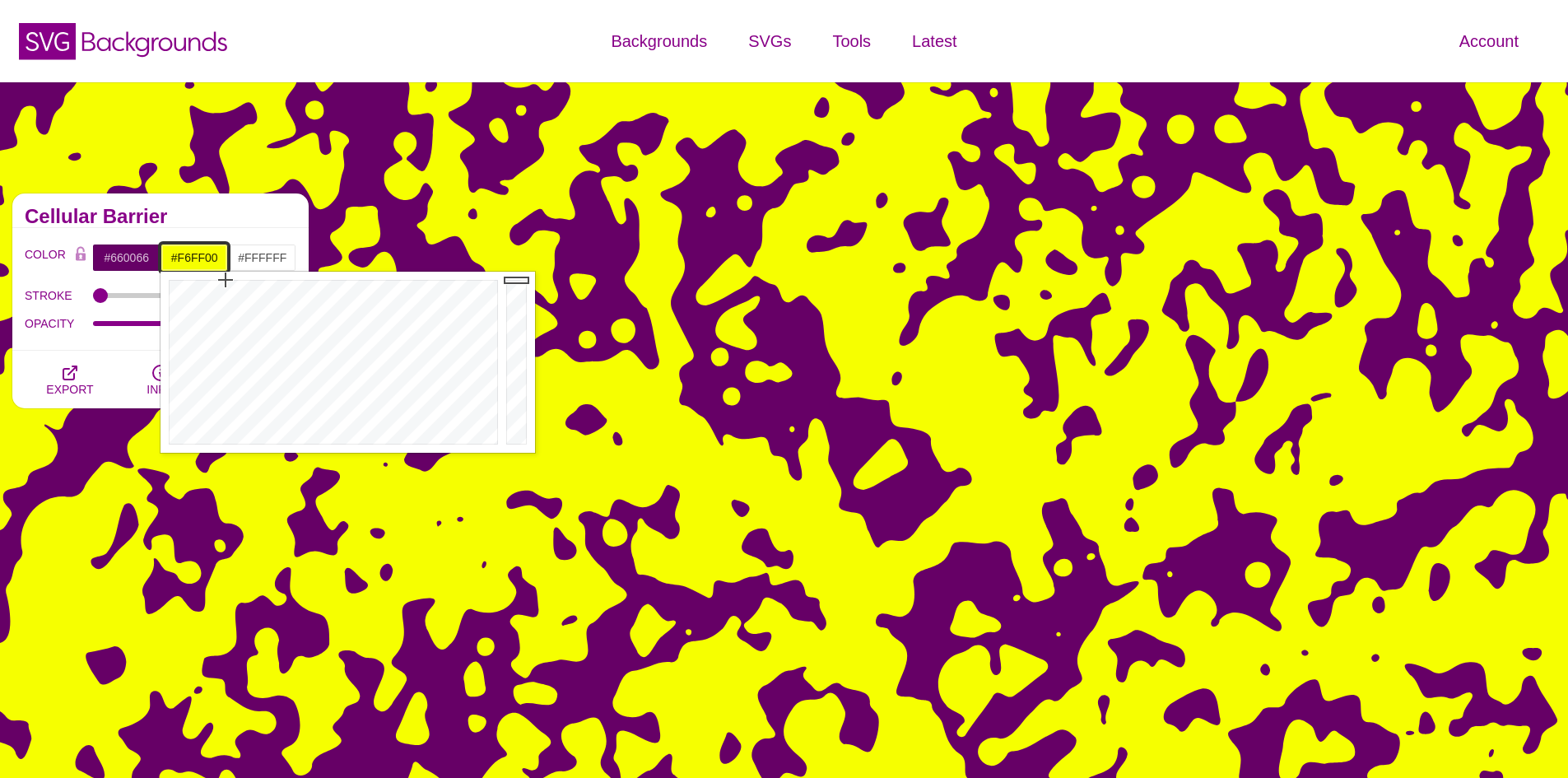
click at [198, 251] on input "#F6FF00" at bounding box center [194, 258] width 68 height 28
type input "#072750"
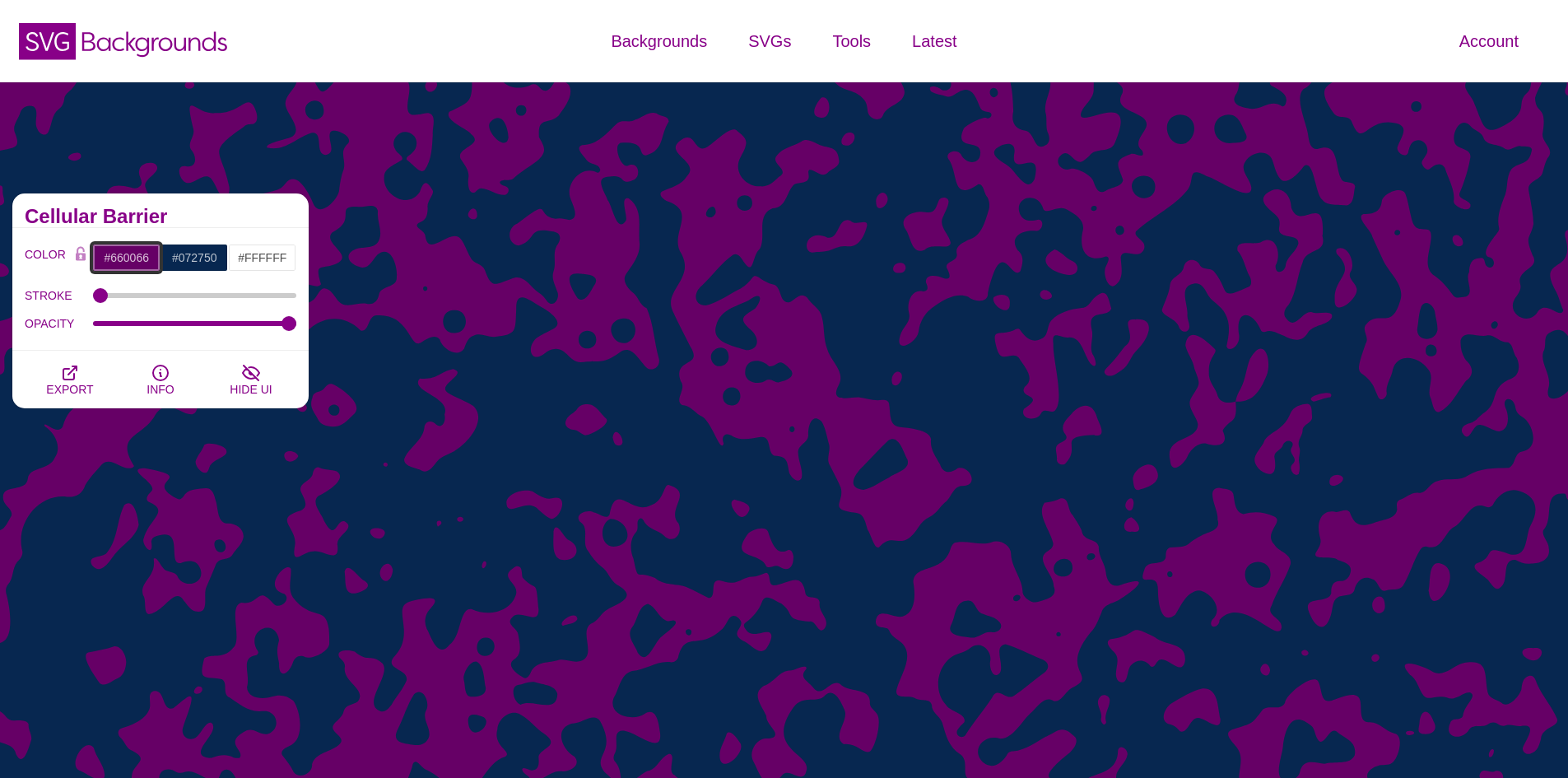
click at [133, 251] on input "#660066" at bounding box center [126, 258] width 68 height 28
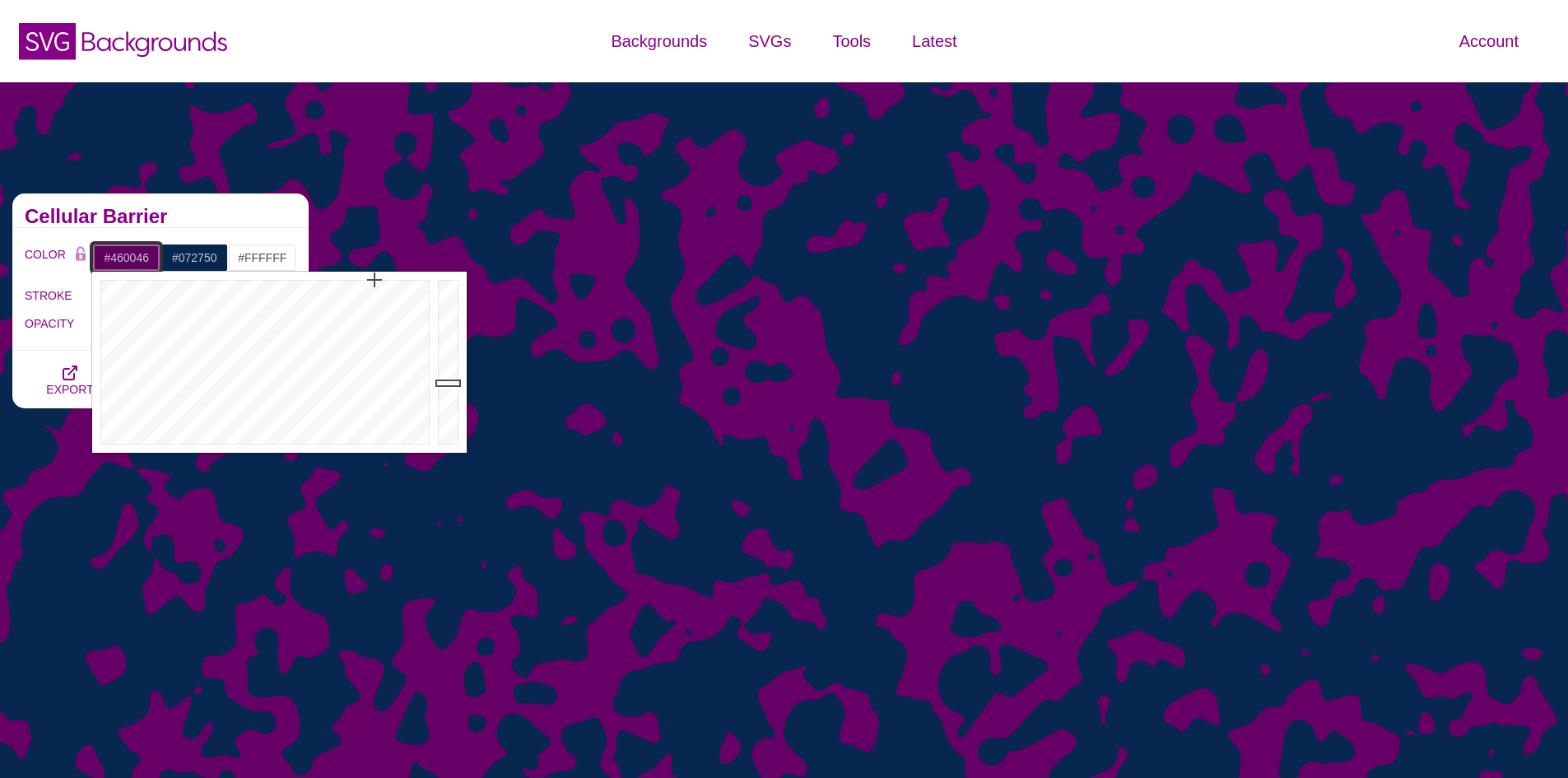
drag, startPoint x: 447, startPoint y: 373, endPoint x: 447, endPoint y: 398, distance: 25.0
click at [447, 398] on div at bounding box center [450, 362] width 33 height 181
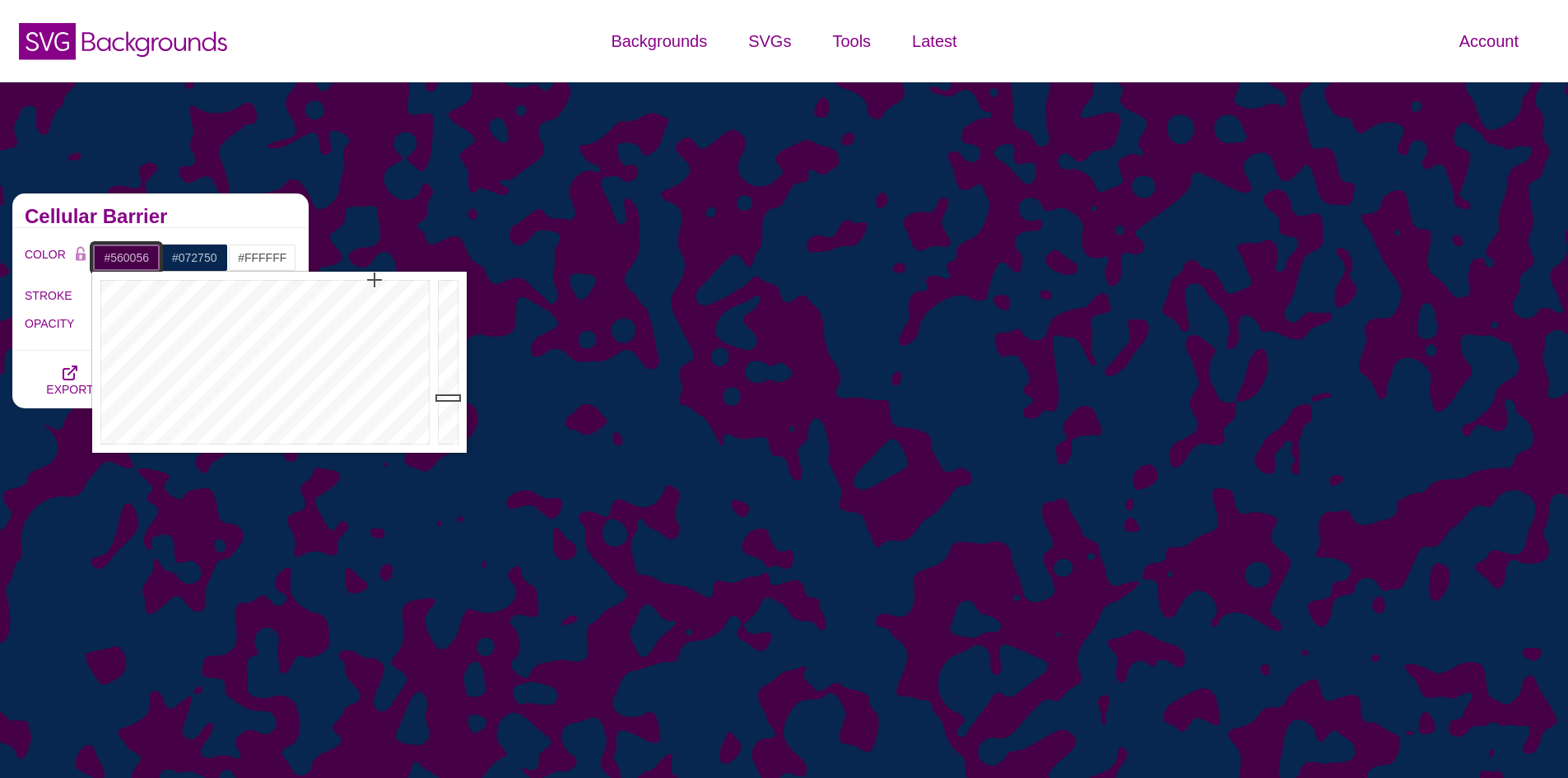
drag, startPoint x: 447, startPoint y: 398, endPoint x: 447, endPoint y: 389, distance: 9.0
click at [447, 389] on div at bounding box center [450, 362] width 33 height 181
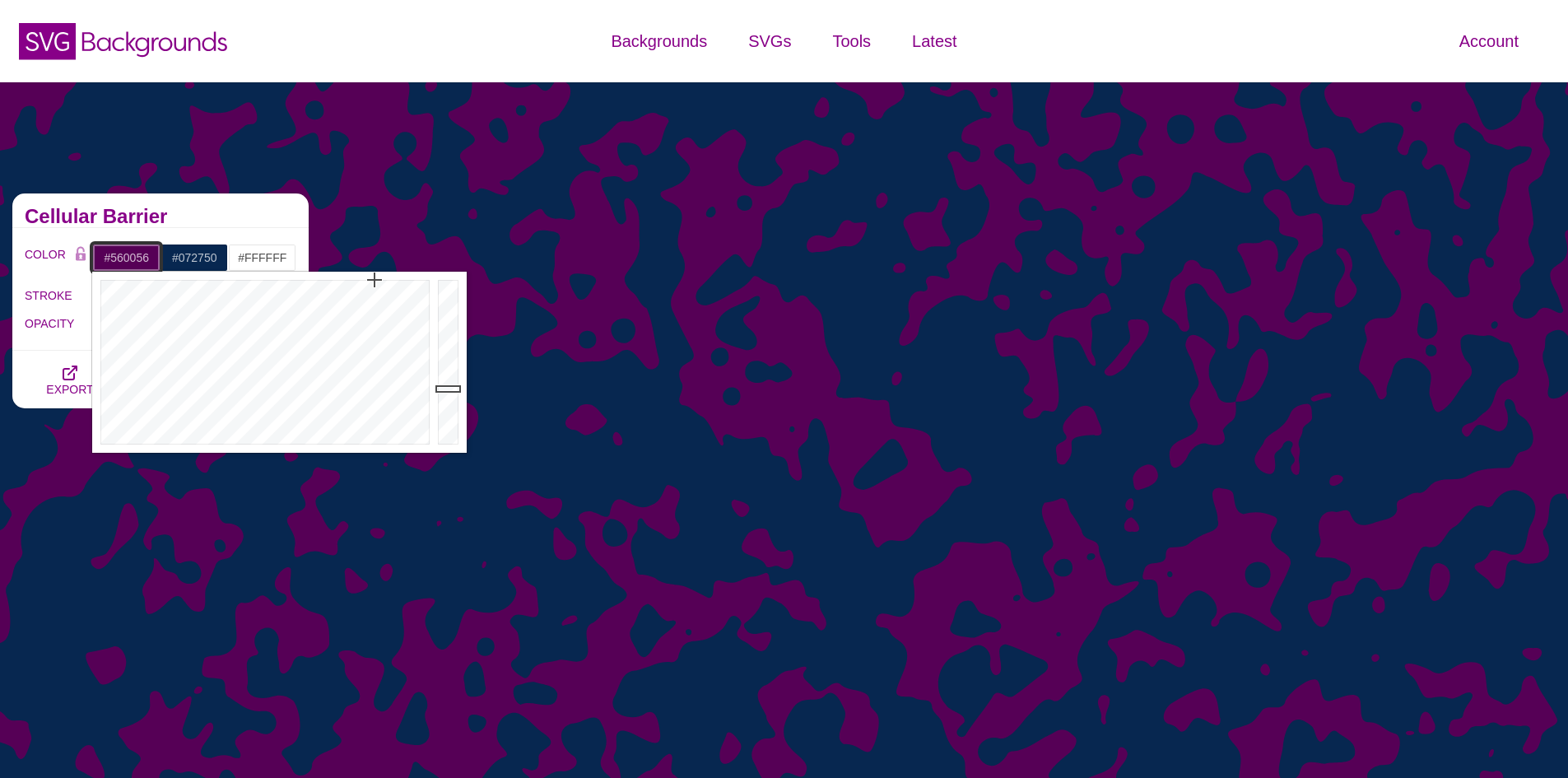
click at [447, 389] on div at bounding box center [450, 362] width 33 height 181
click at [374, 308] on div at bounding box center [263, 362] width 341 height 181
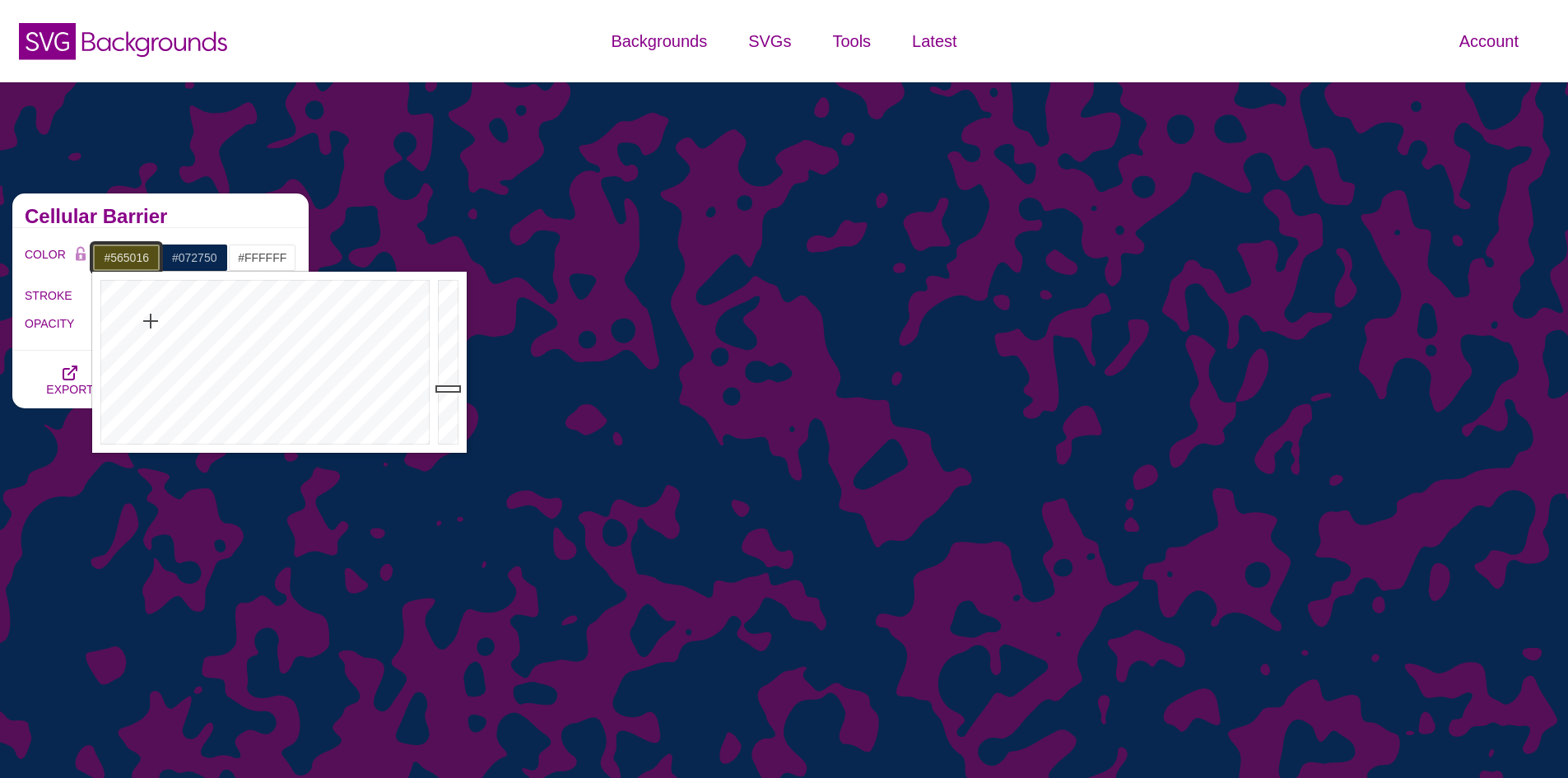
click at [151, 321] on div at bounding box center [263, 362] width 341 height 181
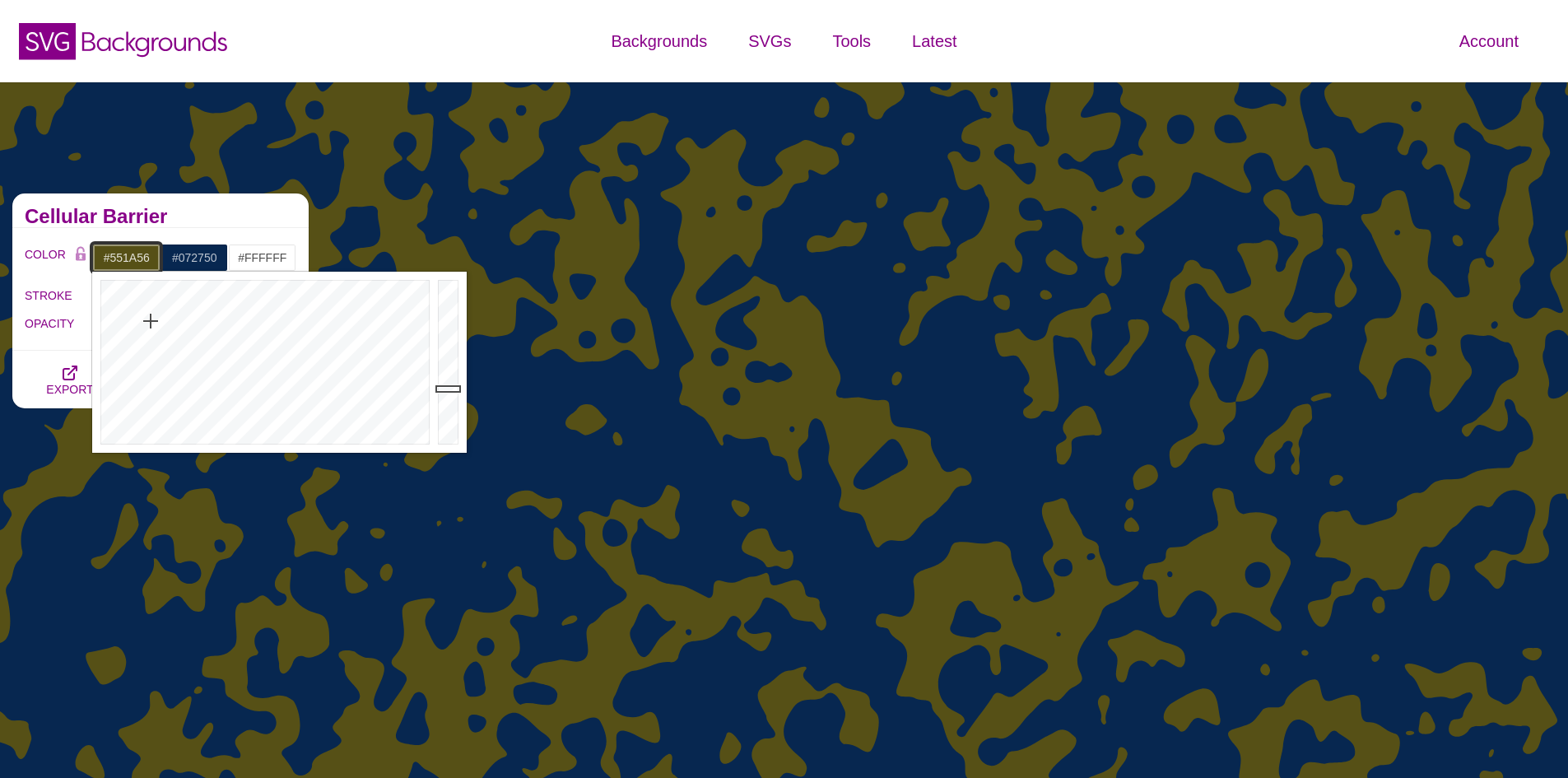
click at [374, 330] on div at bounding box center [263, 362] width 341 height 181
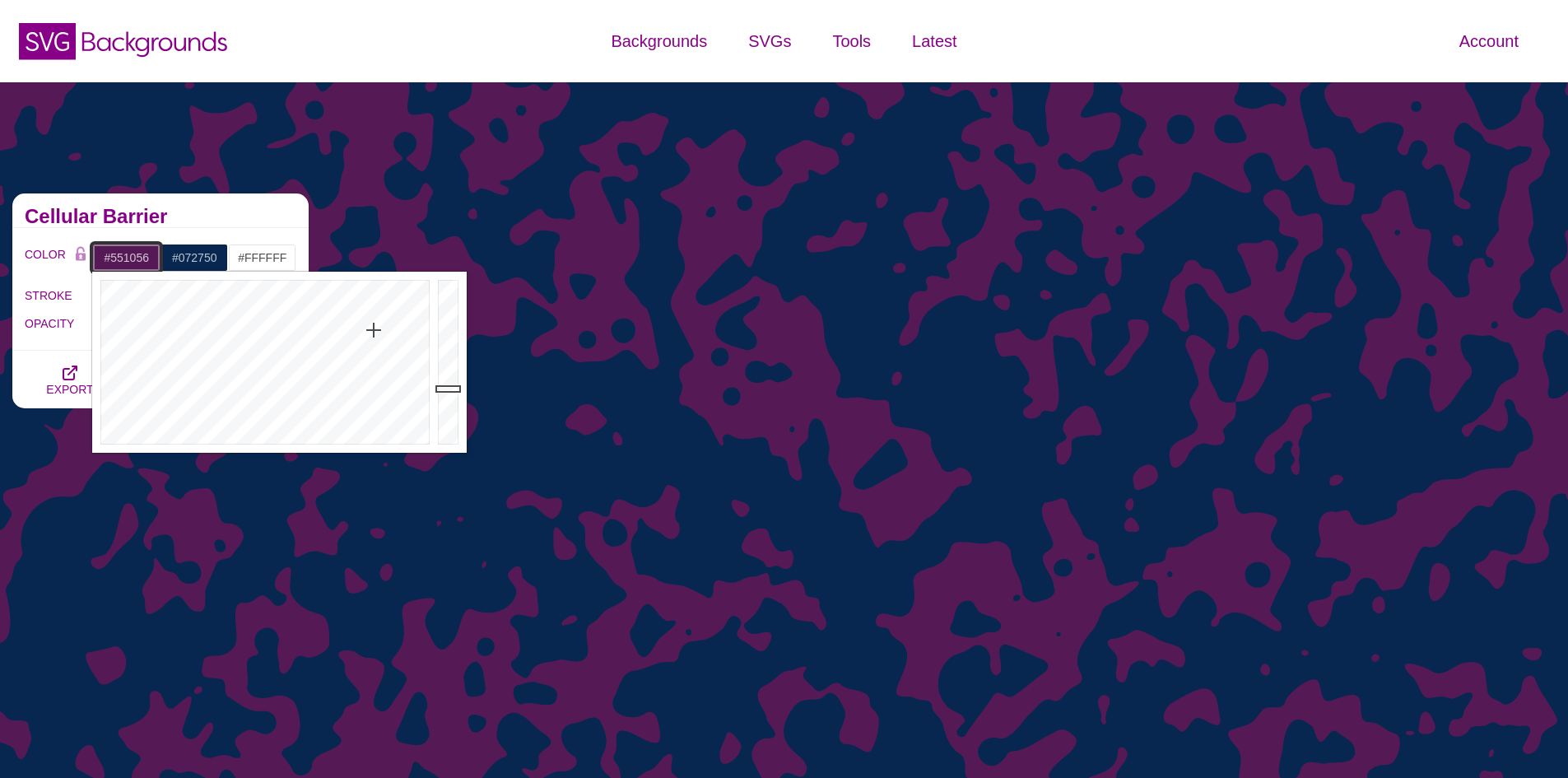
click at [374, 311] on div at bounding box center [263, 362] width 341 height 181
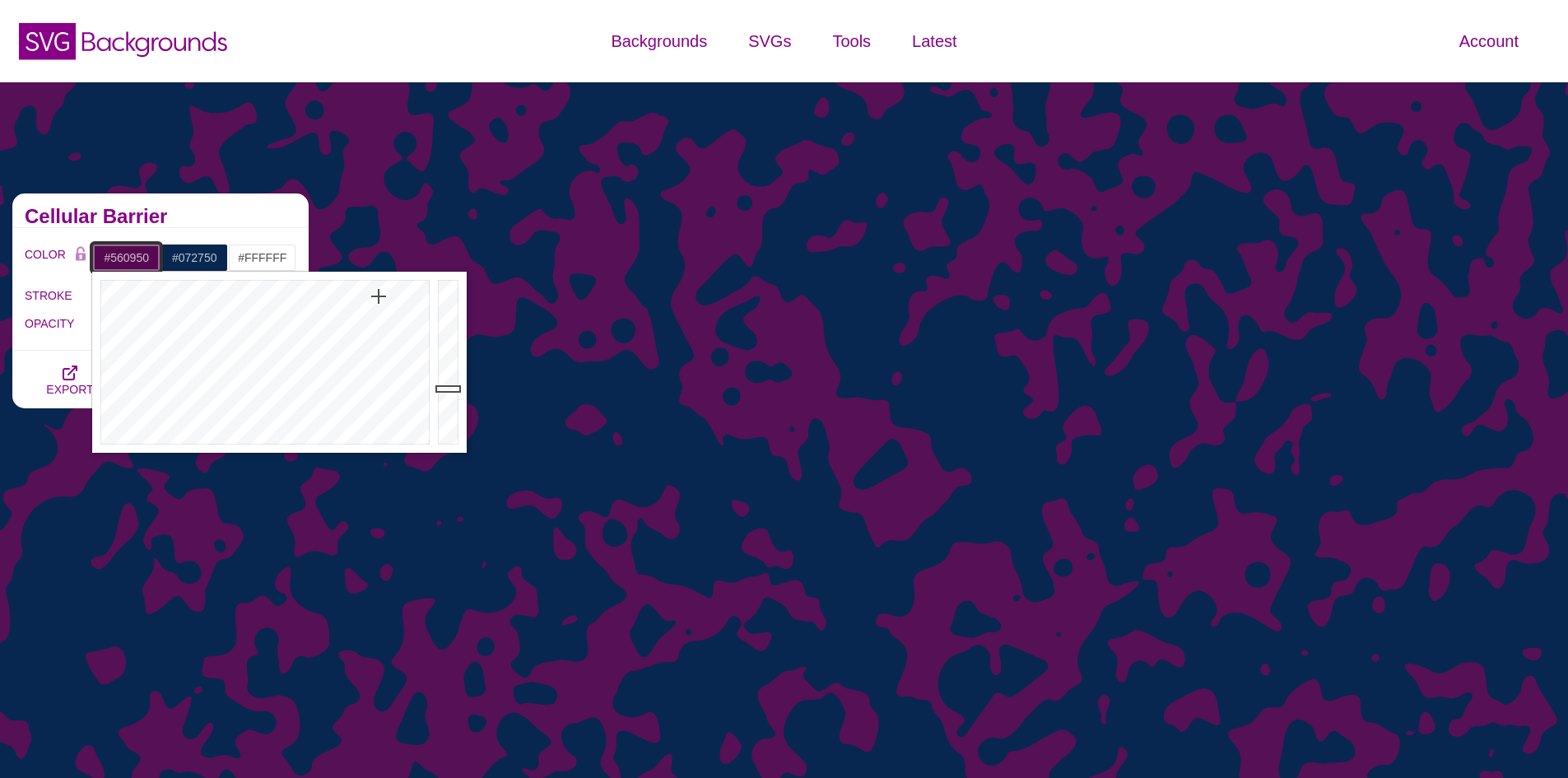
click at [379, 296] on div at bounding box center [263, 362] width 341 height 181
click at [379, 288] on div at bounding box center [263, 362] width 341 height 181
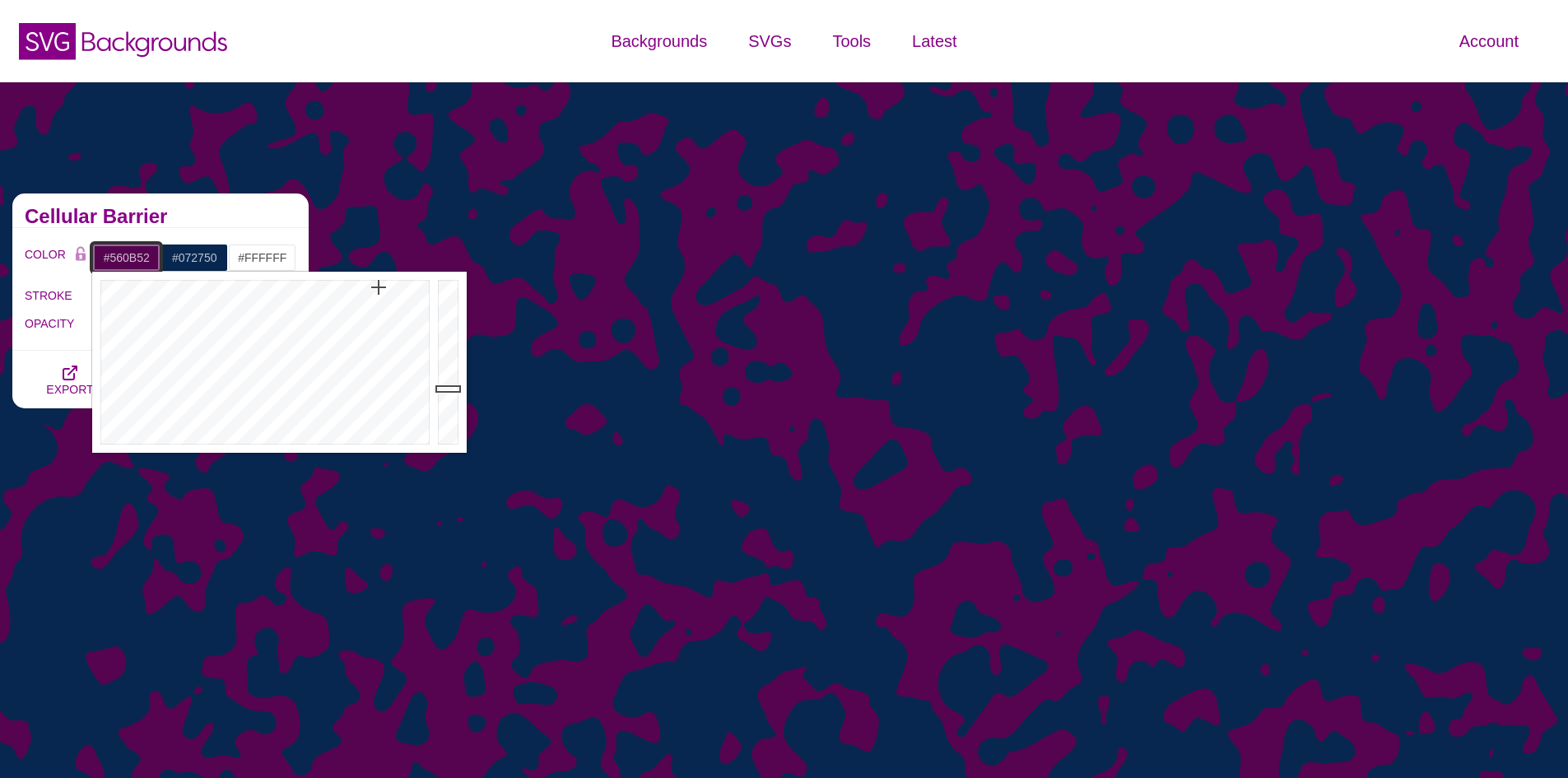
click at [377, 301] on div at bounding box center [263, 362] width 341 height 181
click at [452, 357] on div at bounding box center [450, 362] width 33 height 181
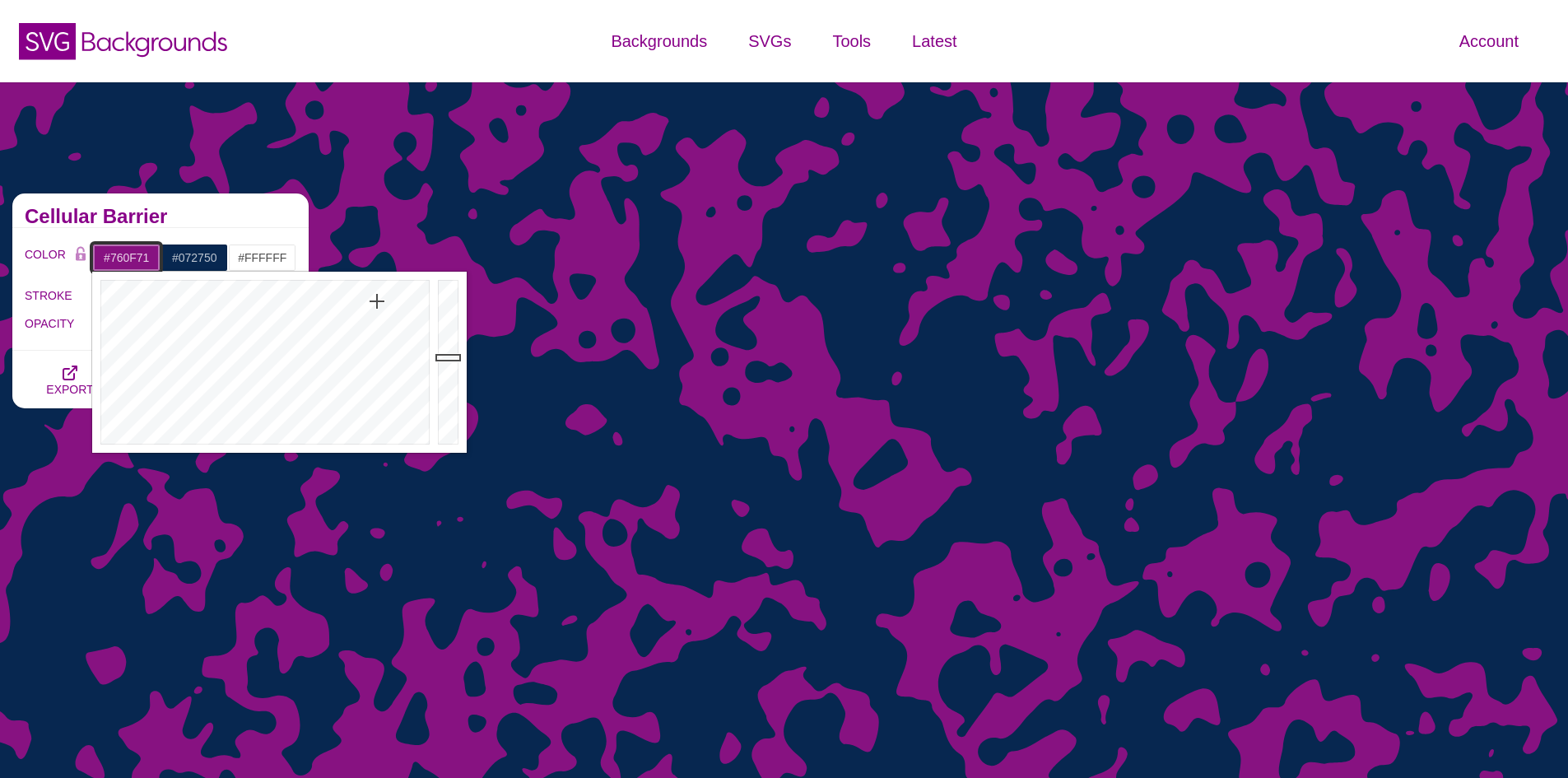
click at [449, 368] on div at bounding box center [450, 362] width 33 height 181
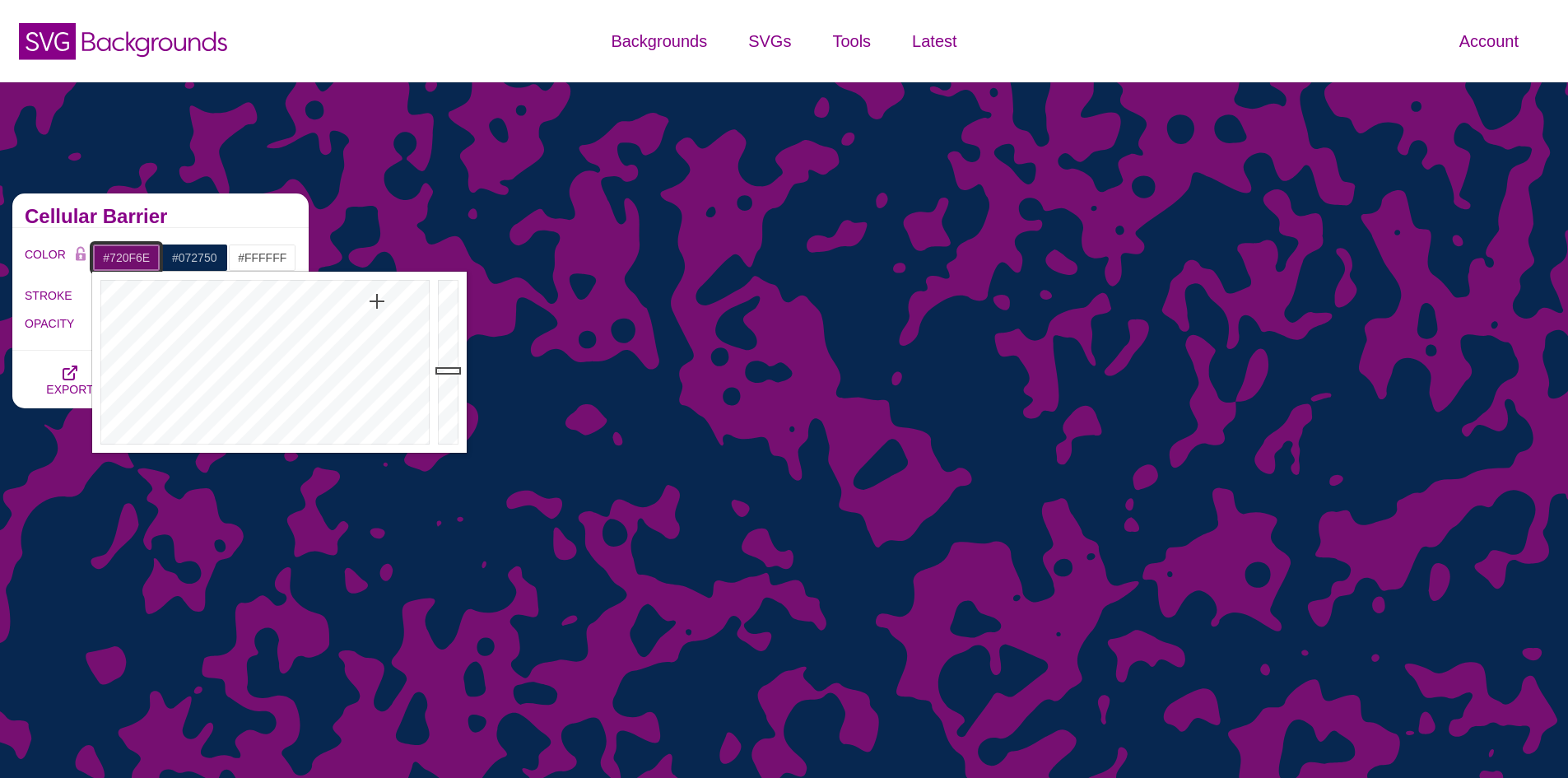
click at [449, 370] on div at bounding box center [450, 362] width 33 height 181
click at [448, 375] on div at bounding box center [450, 362] width 33 height 181
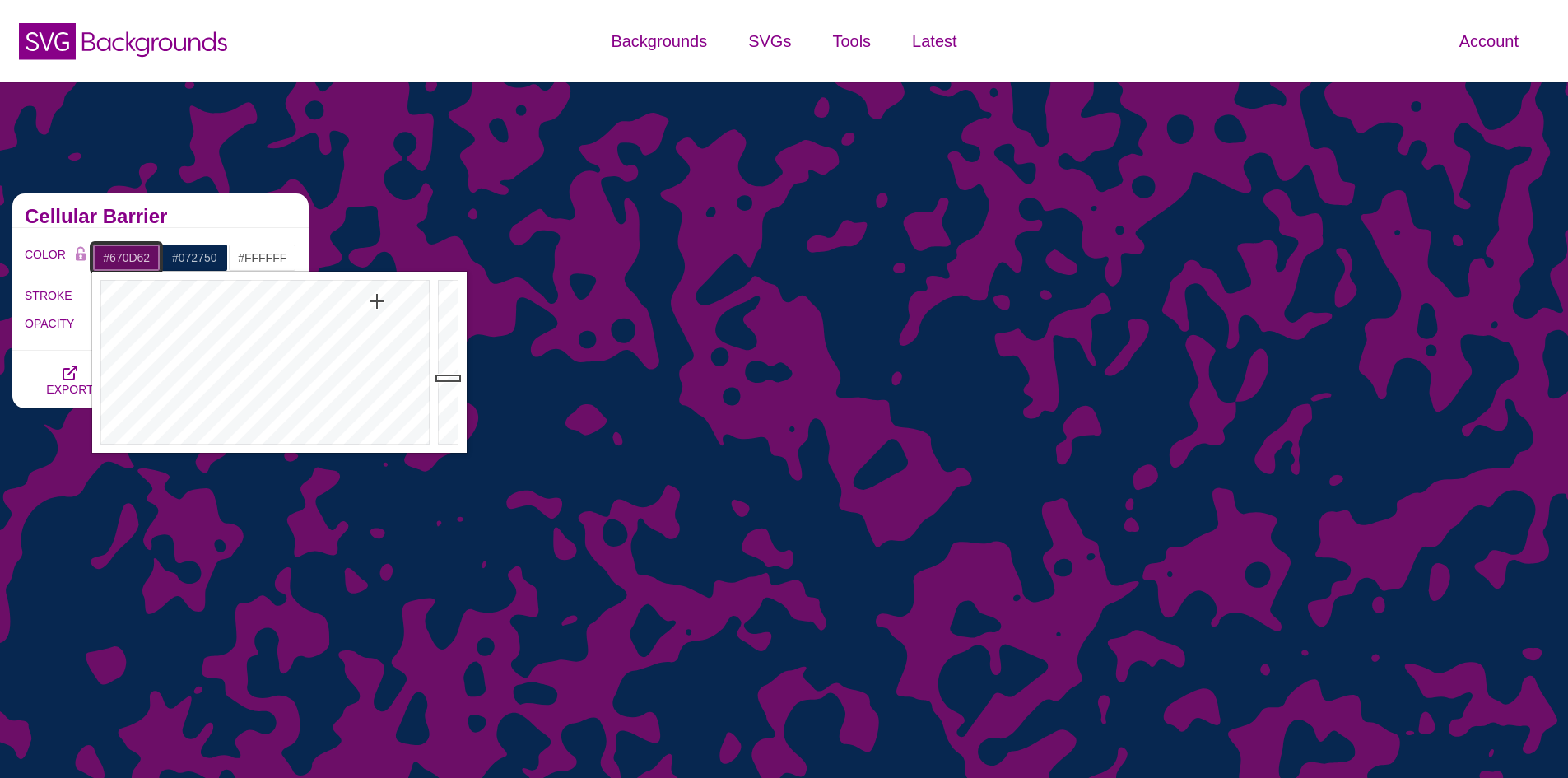
click at [447, 378] on div at bounding box center [450, 362] width 33 height 181
drag, startPoint x: 383, startPoint y: 291, endPoint x: 375, endPoint y: 276, distance: 17.0
click at [375, 276] on div at bounding box center [263, 362] width 341 height 181
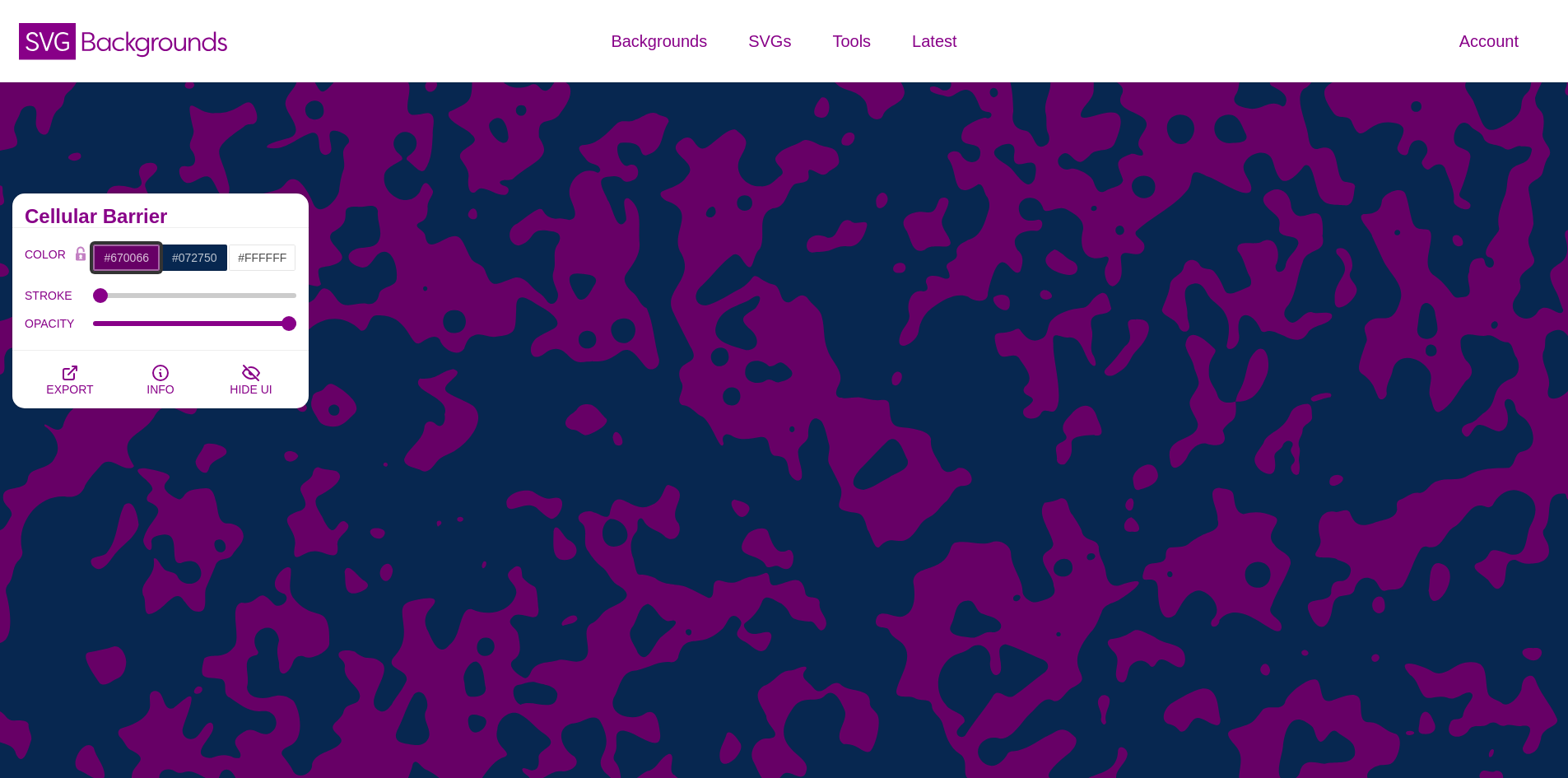
click at [121, 257] on input "#670066" at bounding box center [126, 258] width 68 height 28
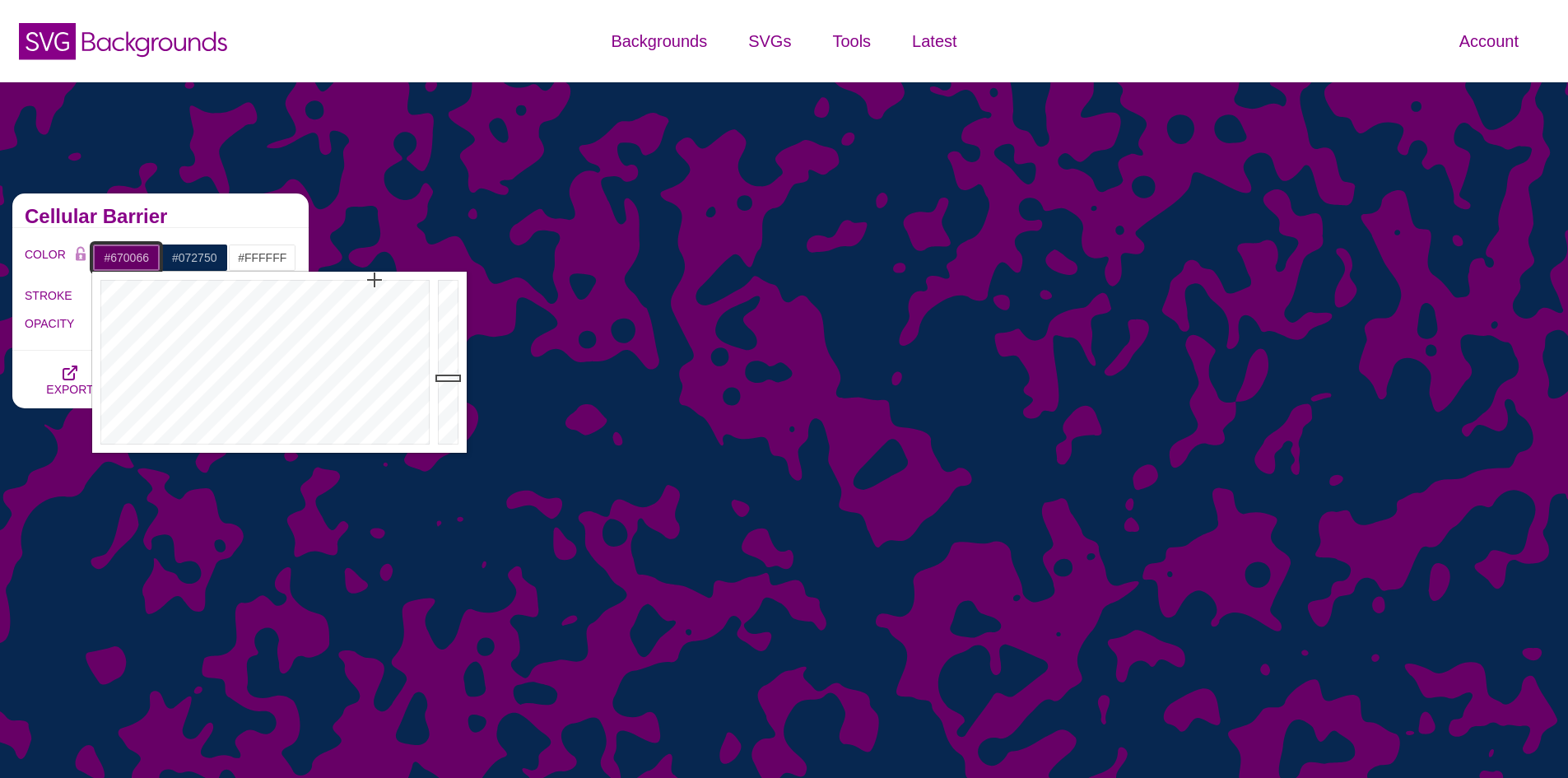
click at [121, 257] on input "#670066" at bounding box center [126, 258] width 68 height 28
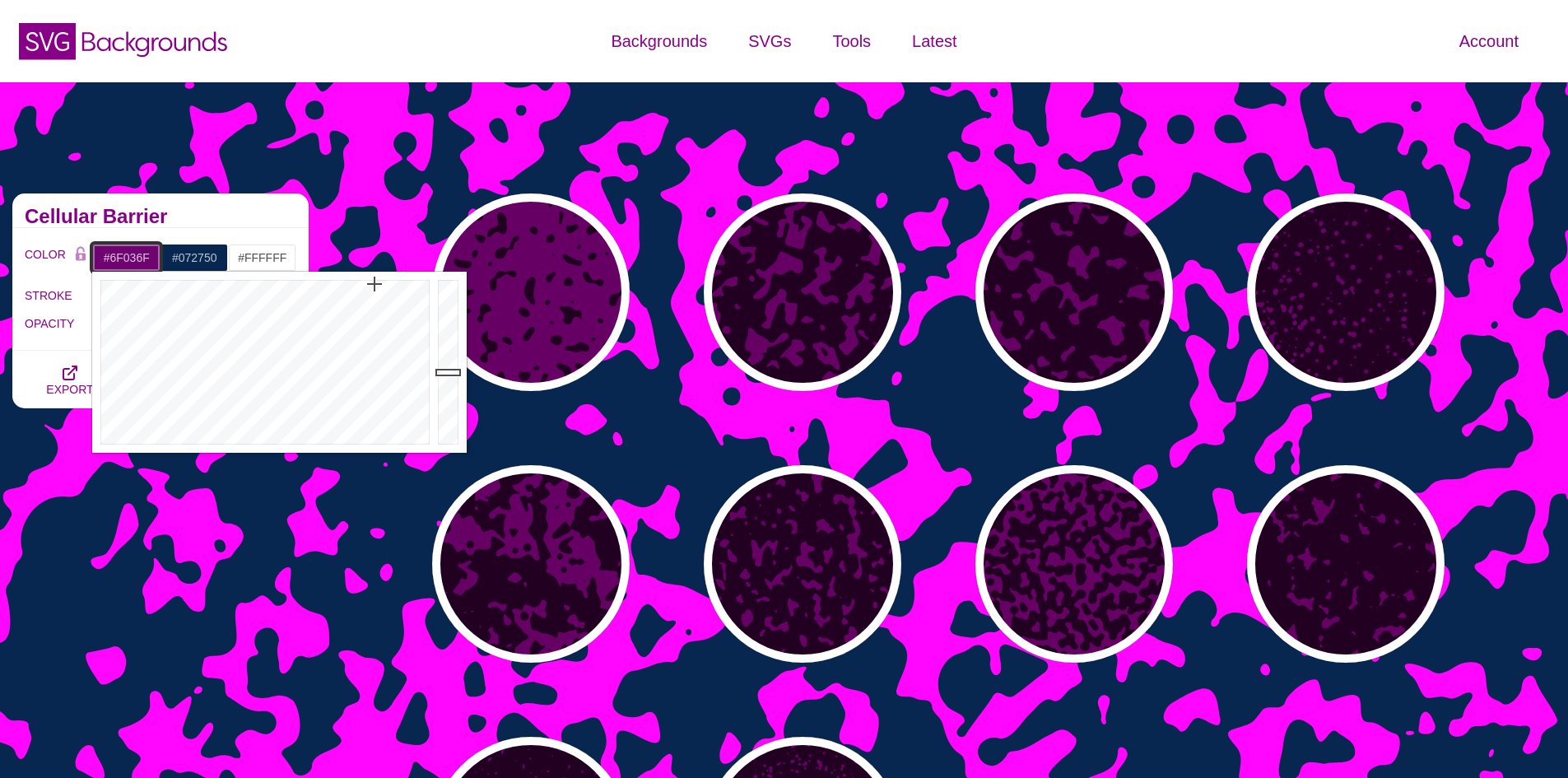
click at [452, 372] on div at bounding box center [450, 362] width 33 height 181
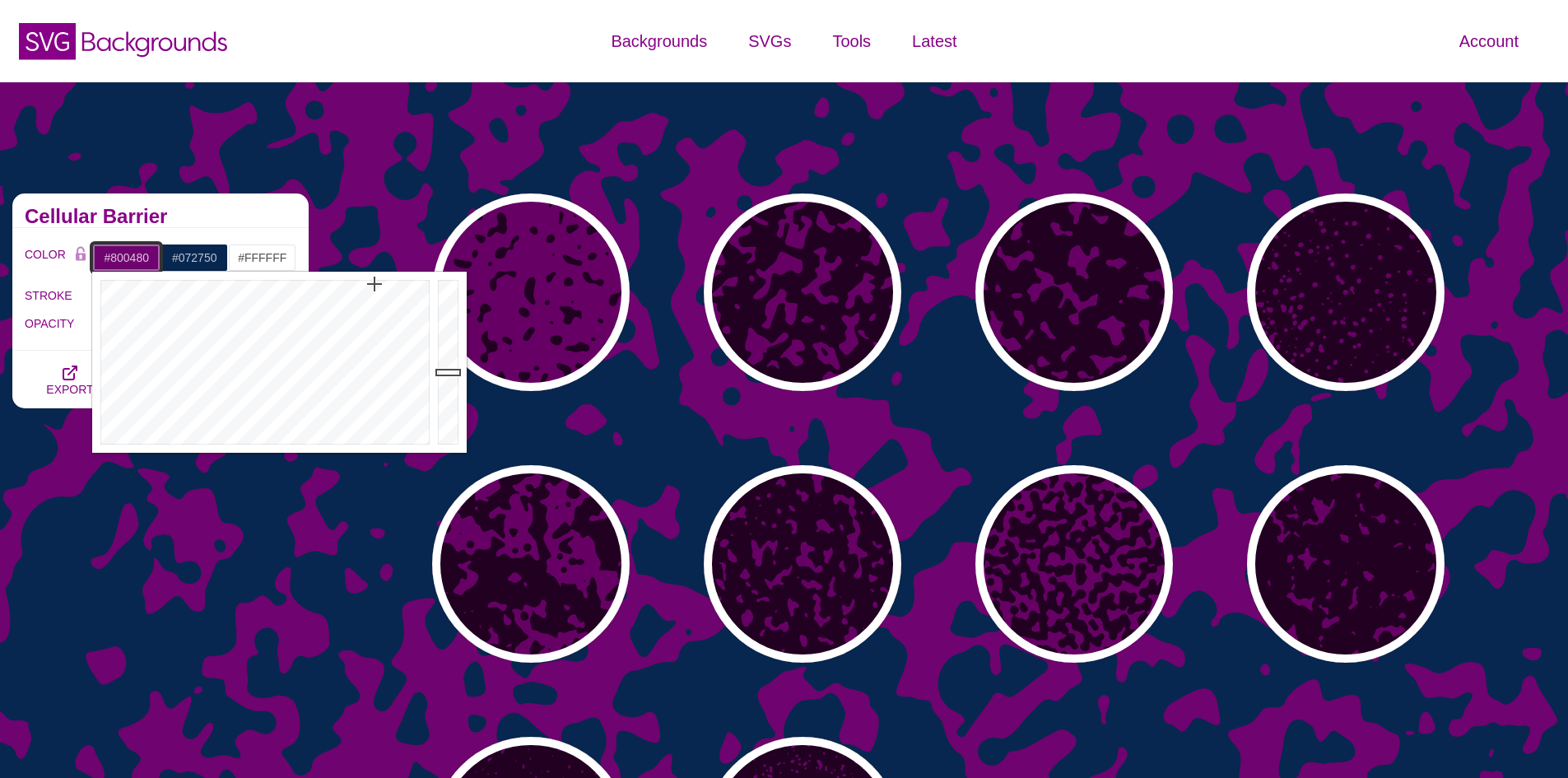
click at [450, 362] on div at bounding box center [450, 362] width 33 height 181
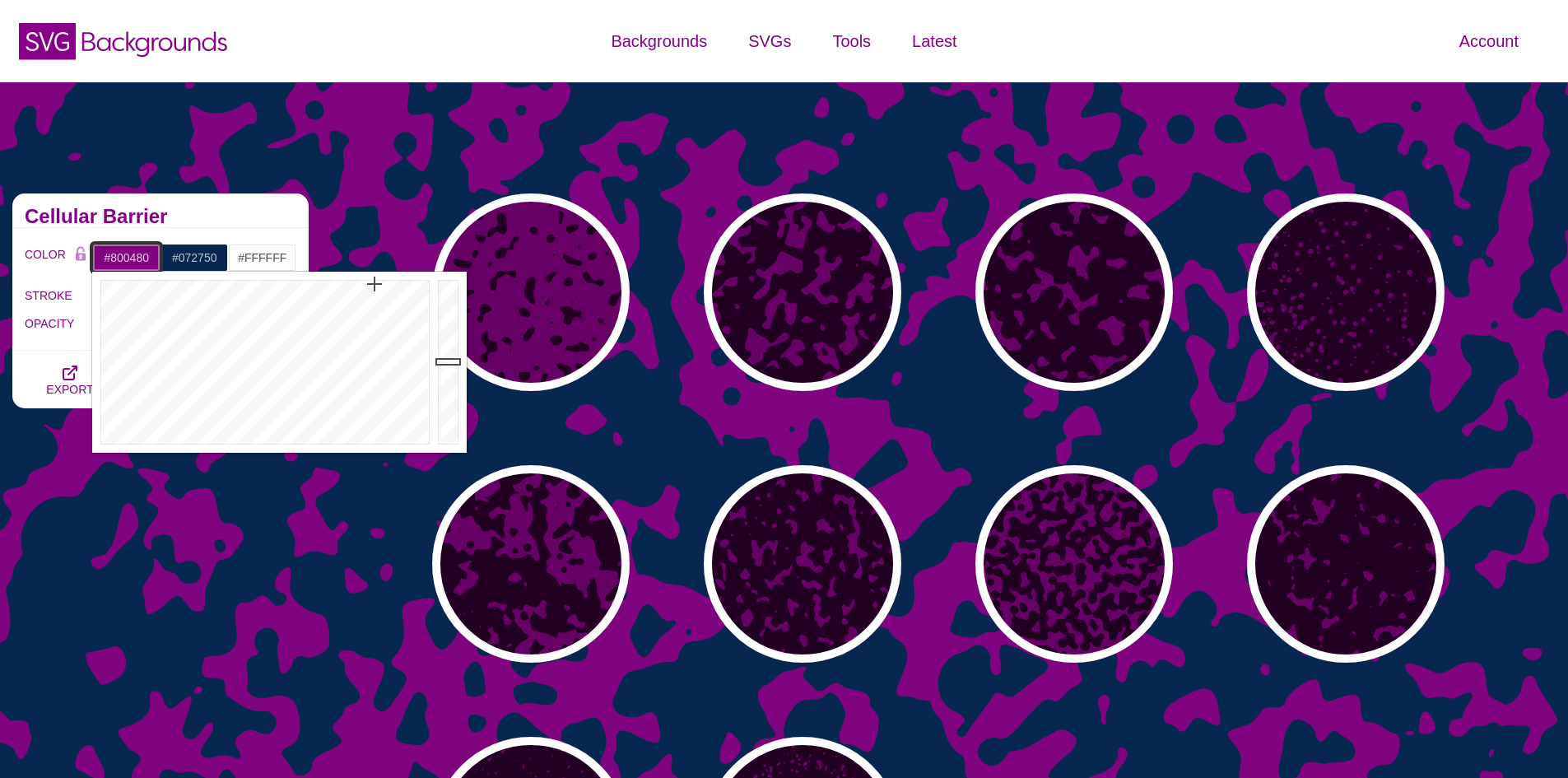
type input "#5F035F"
click at [446, 382] on div at bounding box center [450, 362] width 33 height 181
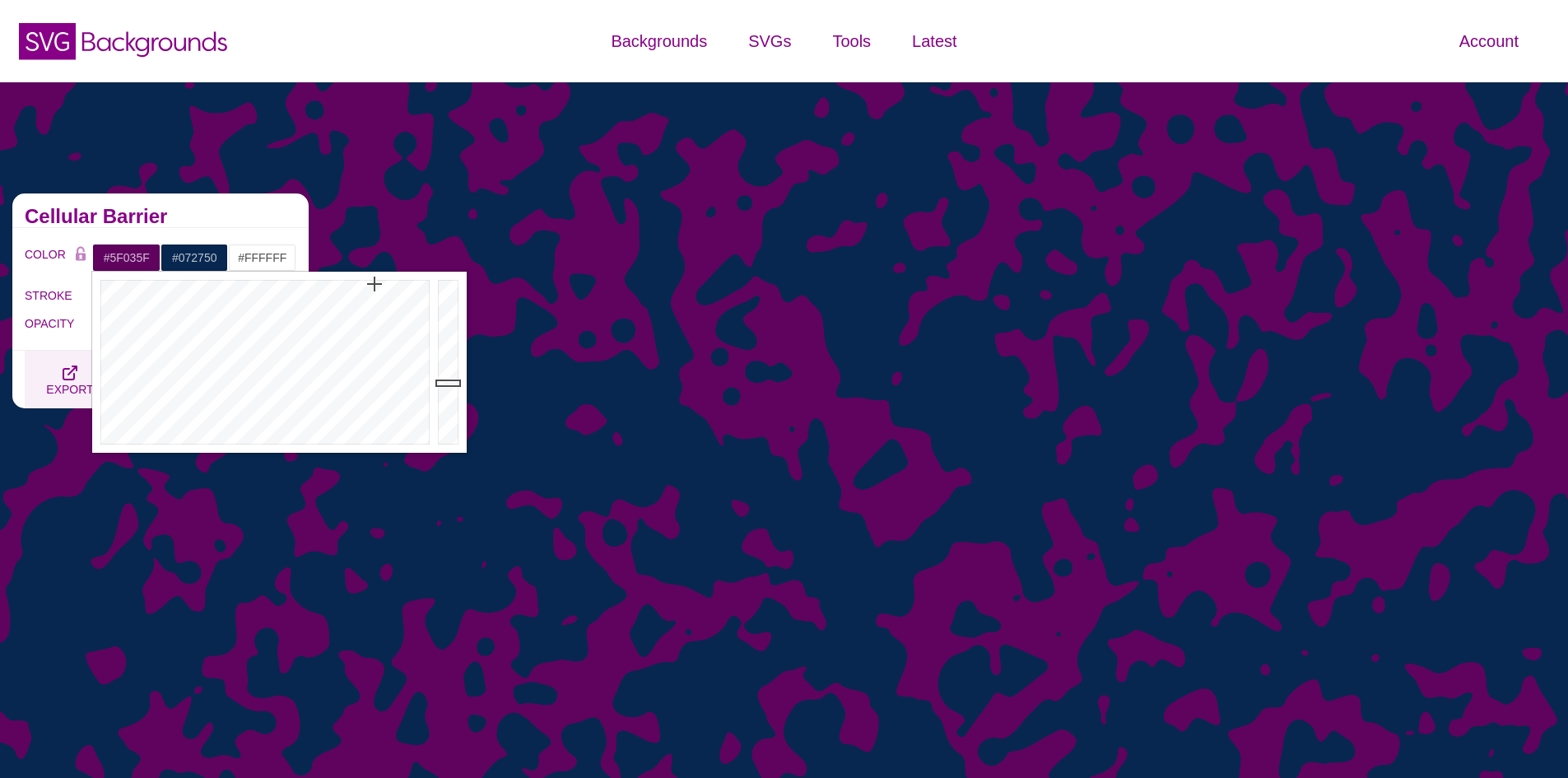
click at [50, 363] on button "EXPORT" at bounding box center [70, 379] width 91 height 58
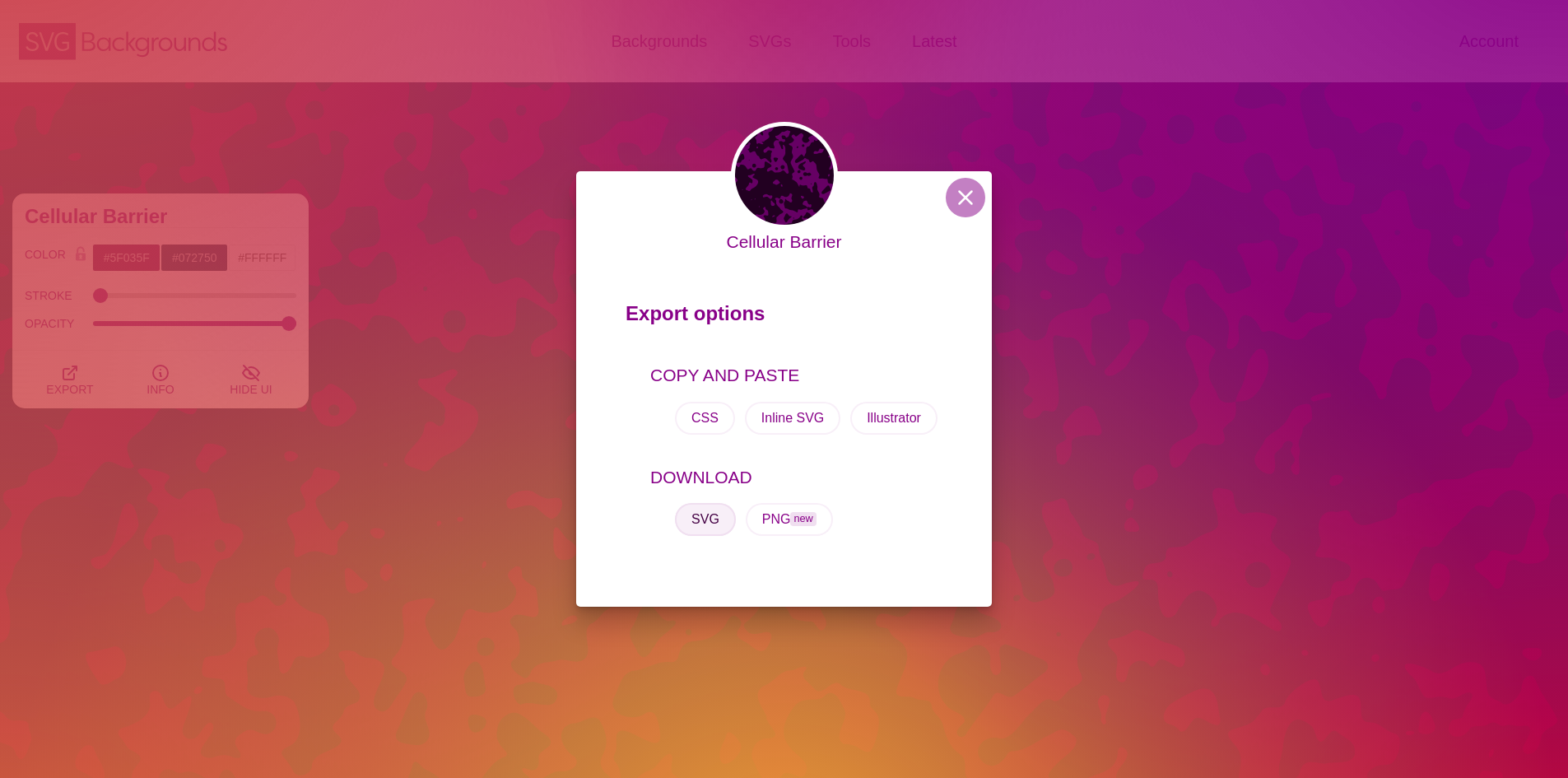
click at [710, 524] on button "SVG" at bounding box center [706, 519] width 61 height 33
click at [974, 199] on button at bounding box center [965, 197] width 39 height 39
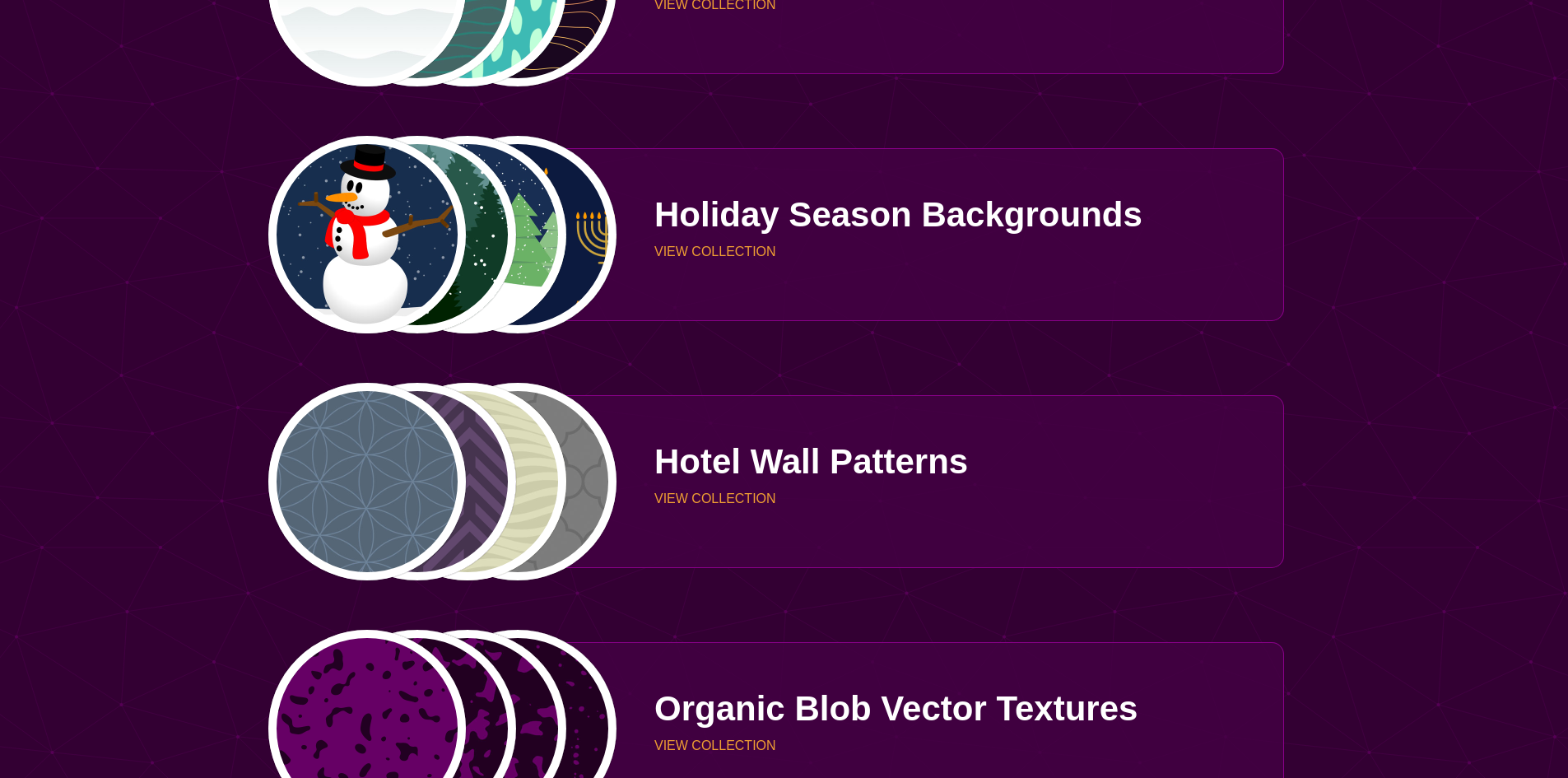
scroll to position [2881, 0]
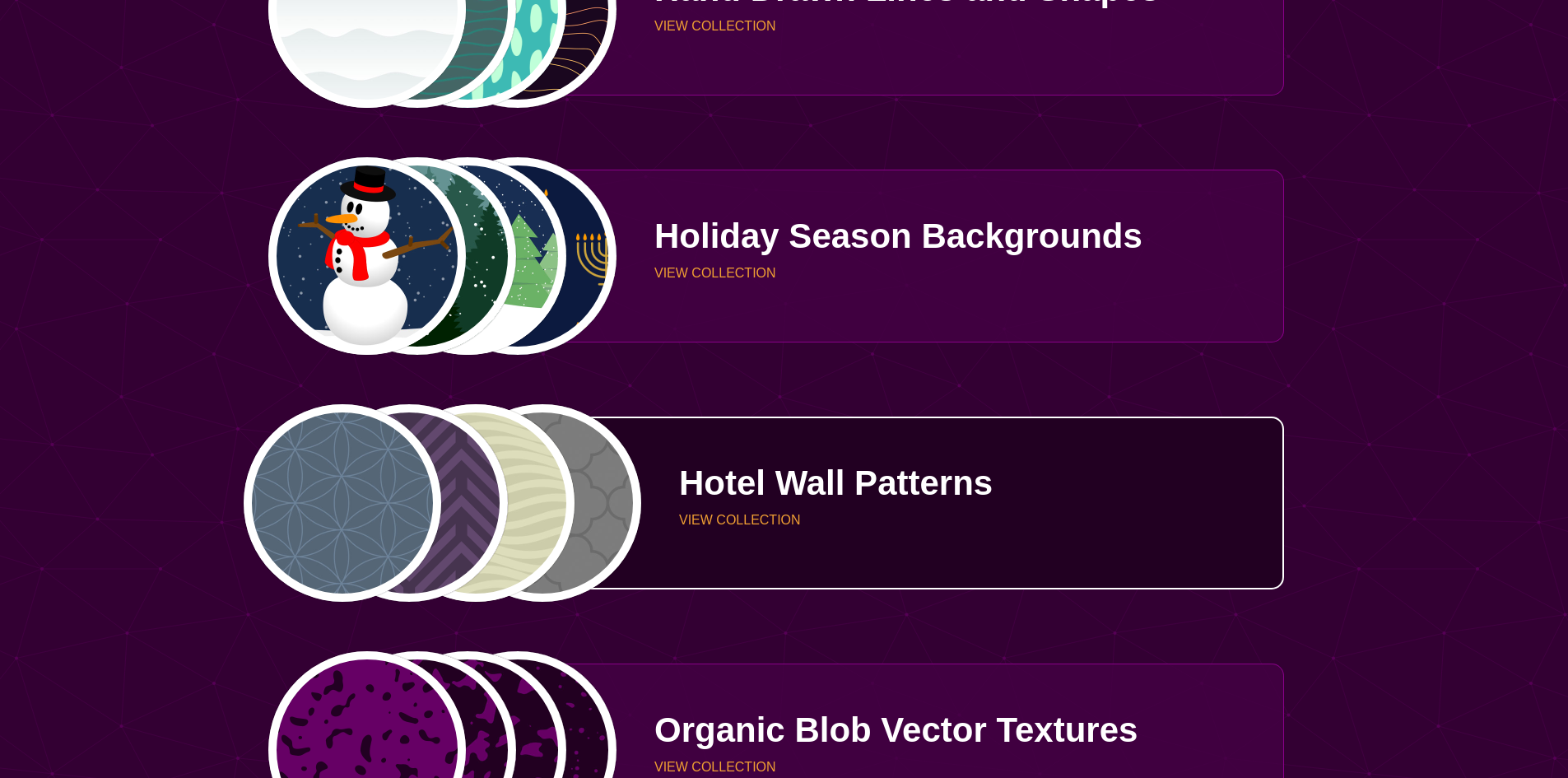
click at [849, 454] on div "Hotel Wall Patterns VIEW COLLECTION" at bounding box center [950, 503] width 666 height 124
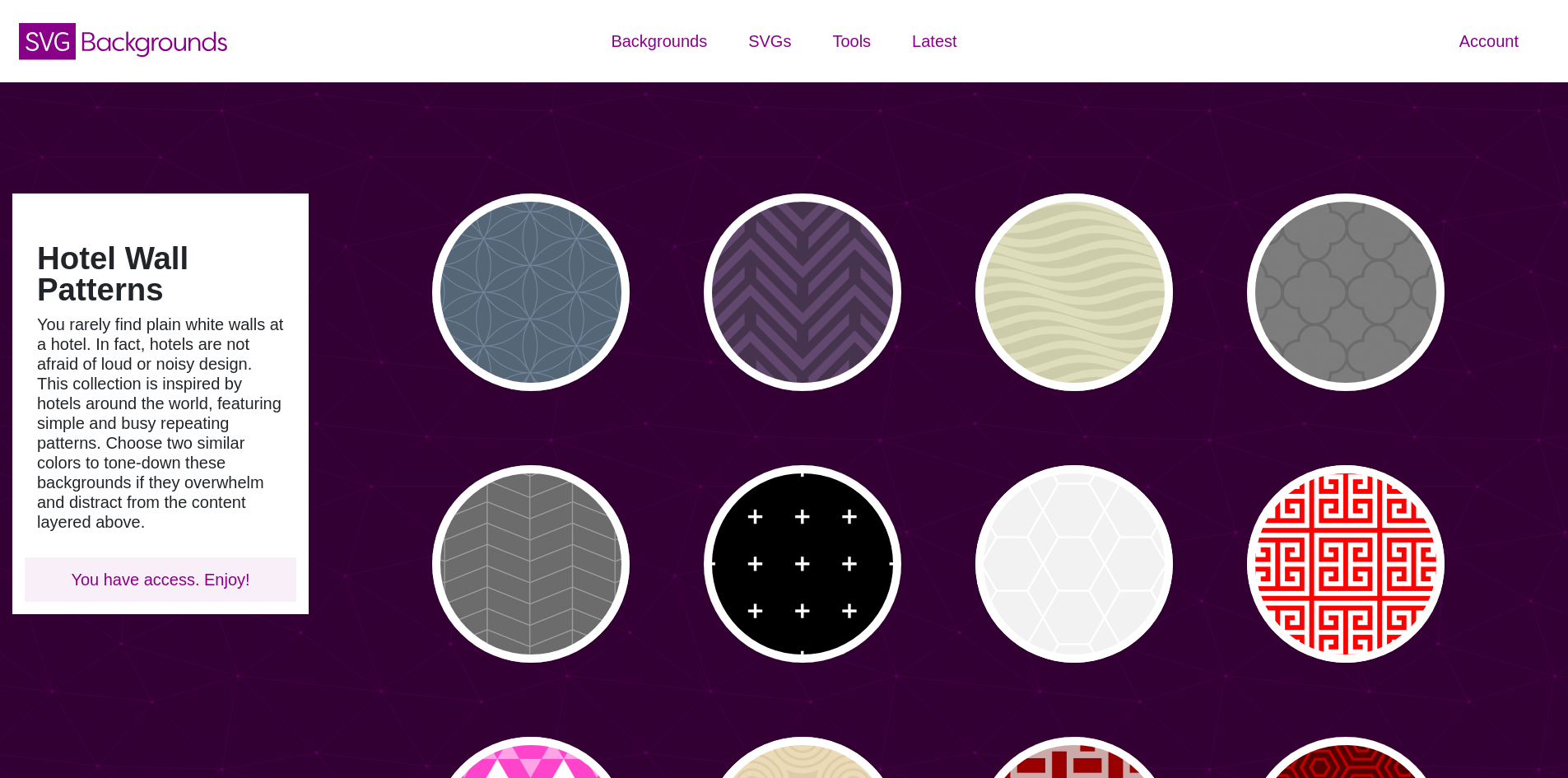
type input "#450057"
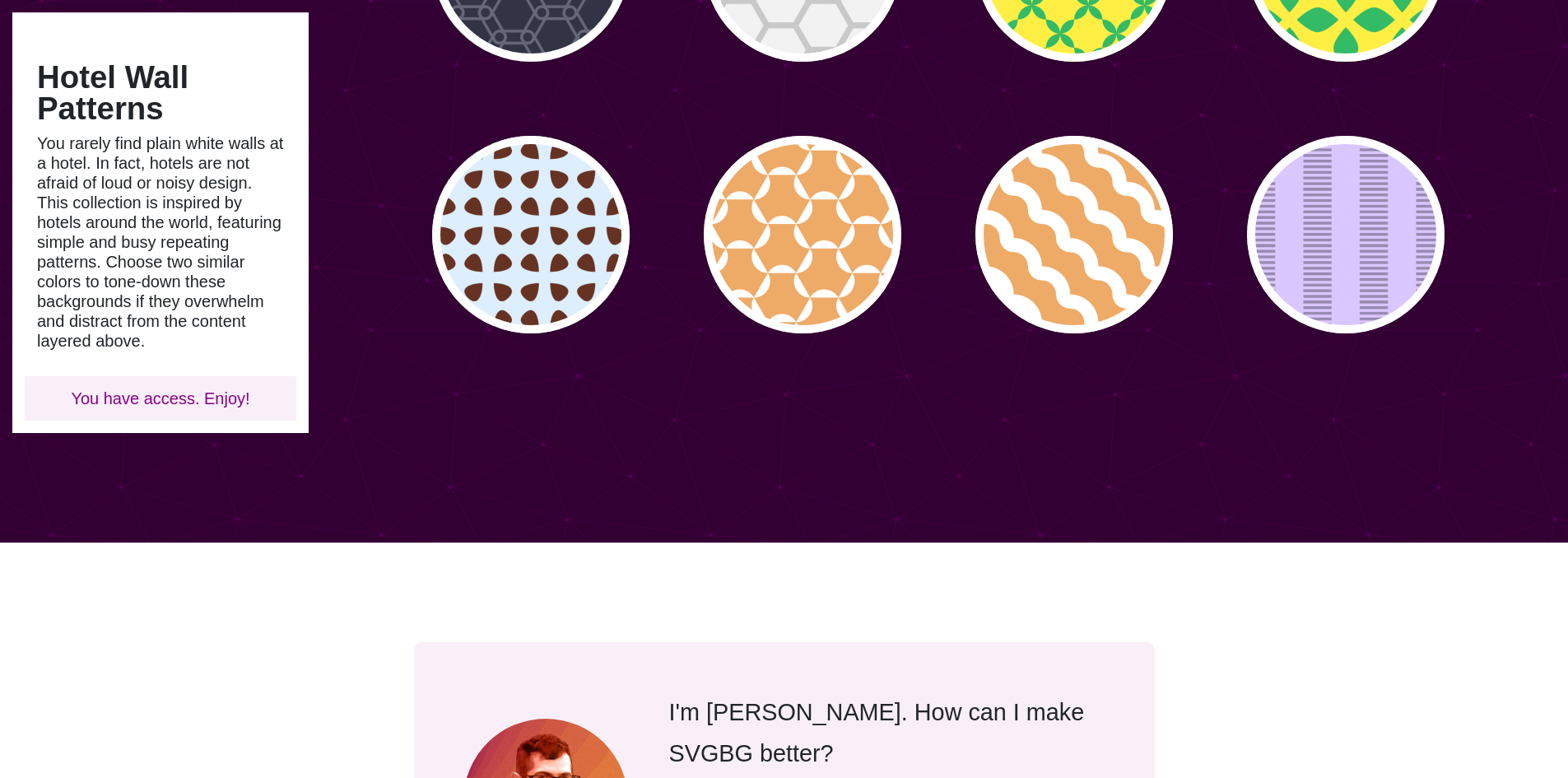
scroll to position [1153, 0]
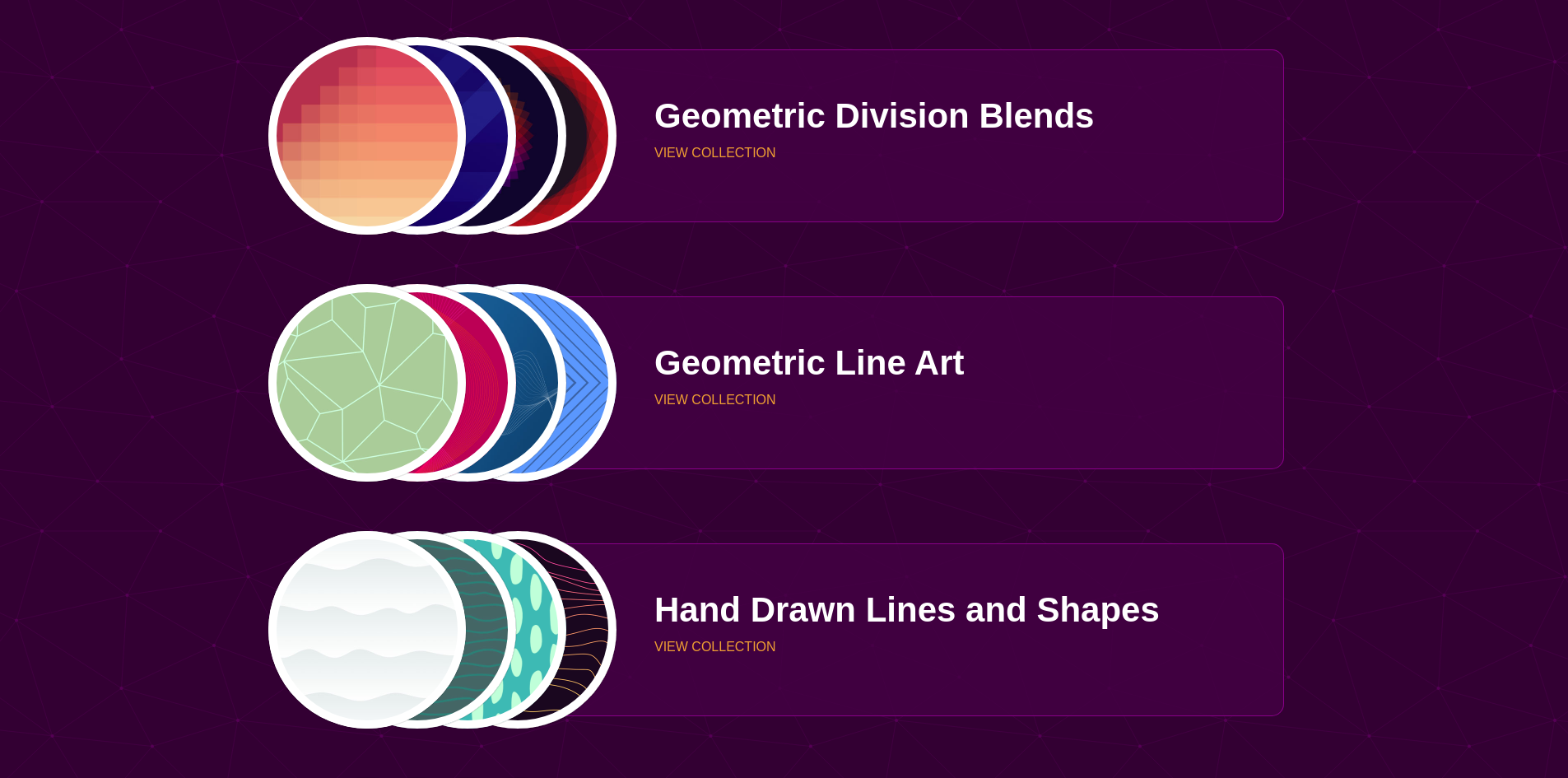
scroll to position [2463, 0]
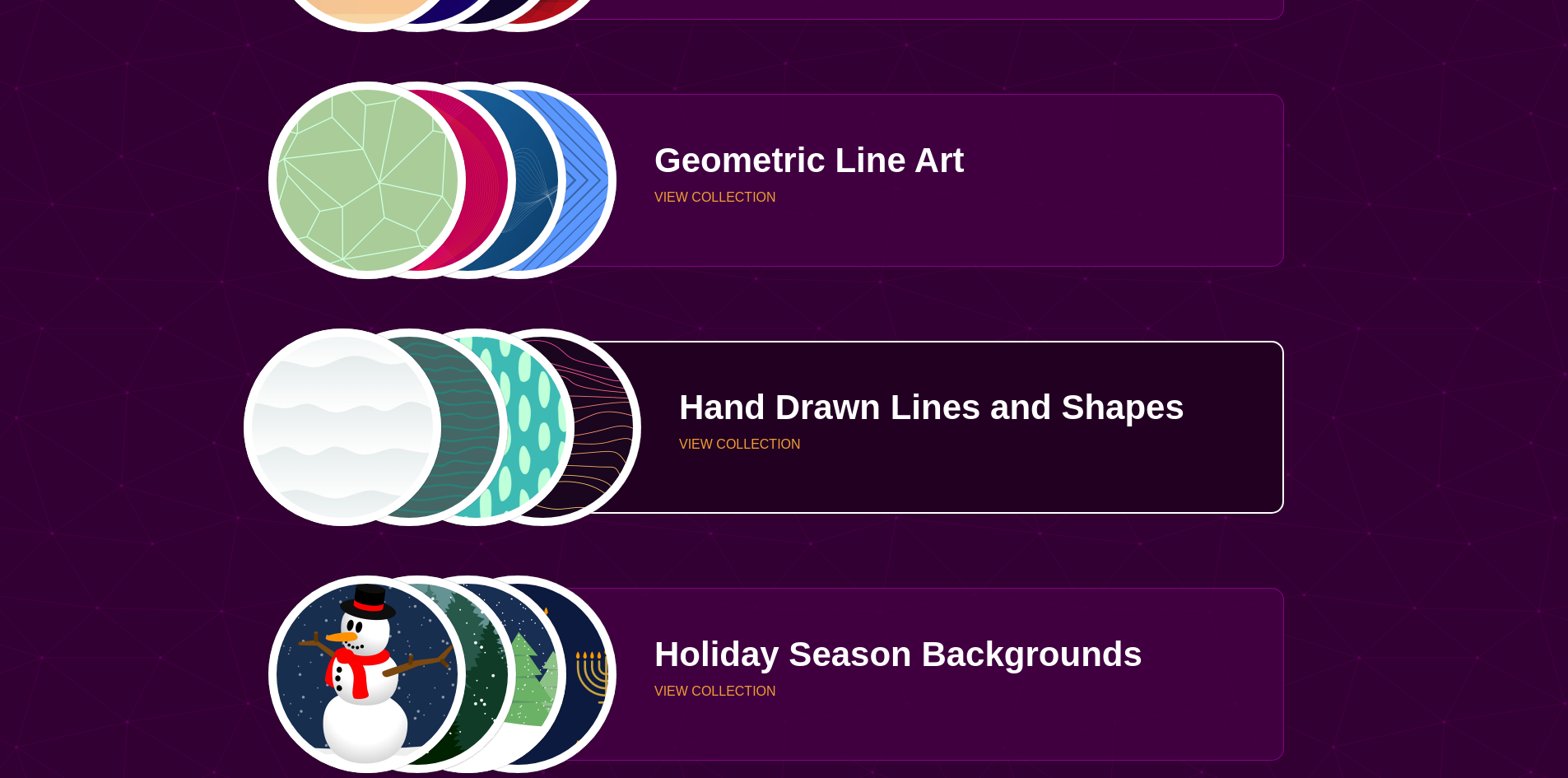
click at [828, 372] on div "Hand Drawn Lines and Shapes VIEW COLLECTION" at bounding box center [950, 427] width 666 height 124
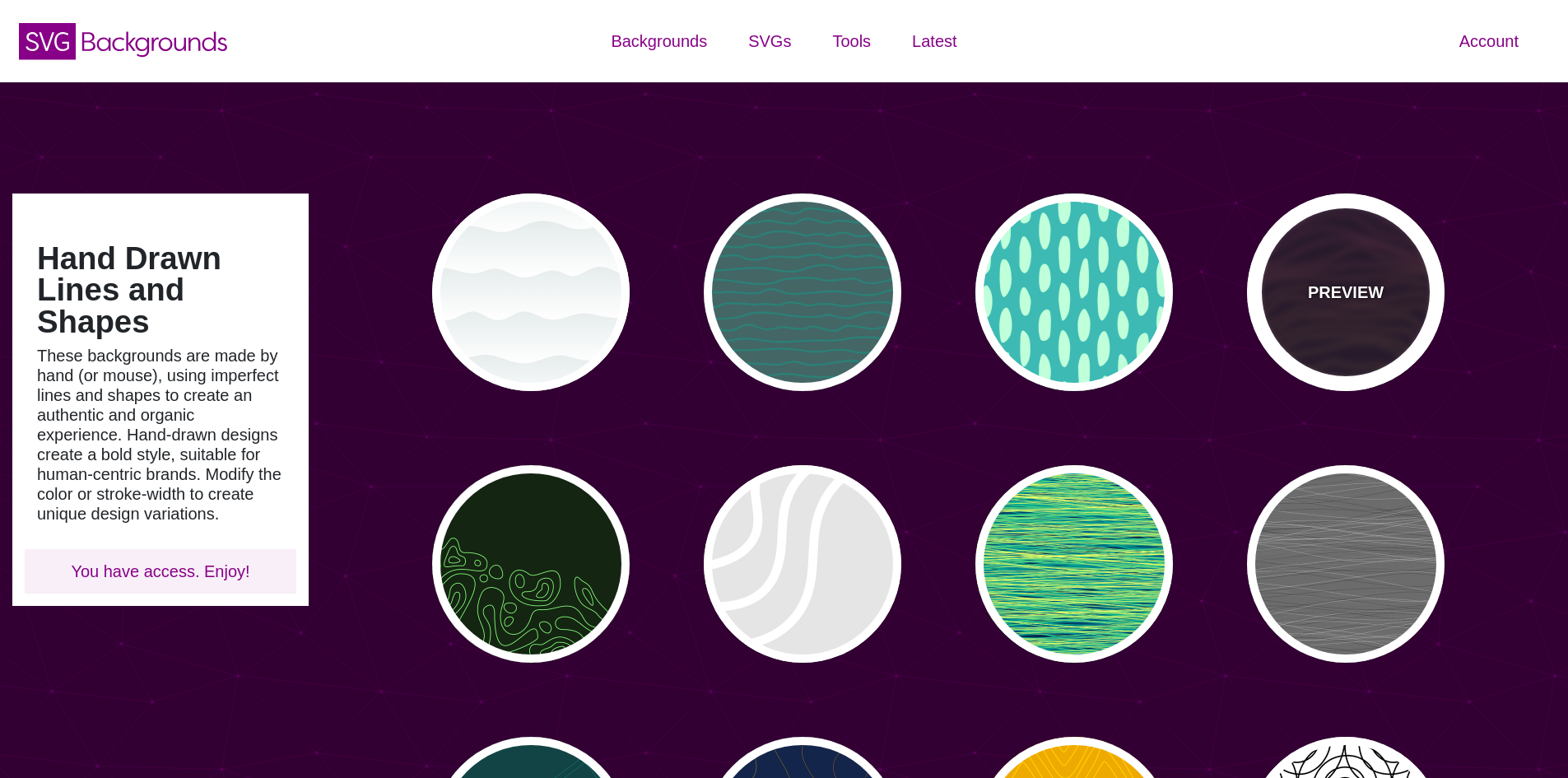
click at [1410, 246] on div "PREVIEW" at bounding box center [1345, 292] width 198 height 198
type input "#1A071F"
type input "#F5FF9C"
type input "#CA42FF"
type input "0"
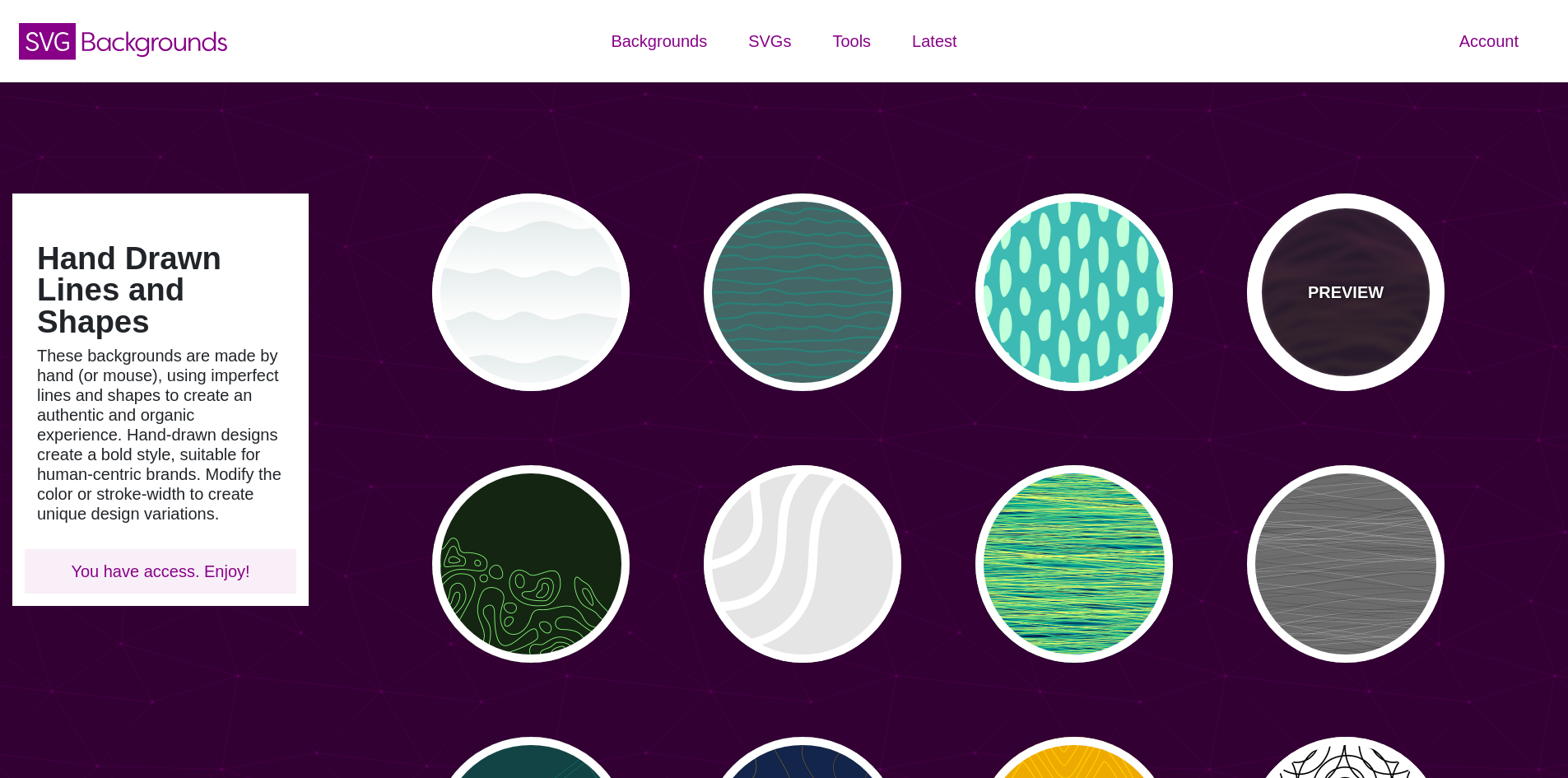
type input "0"
type input "4"
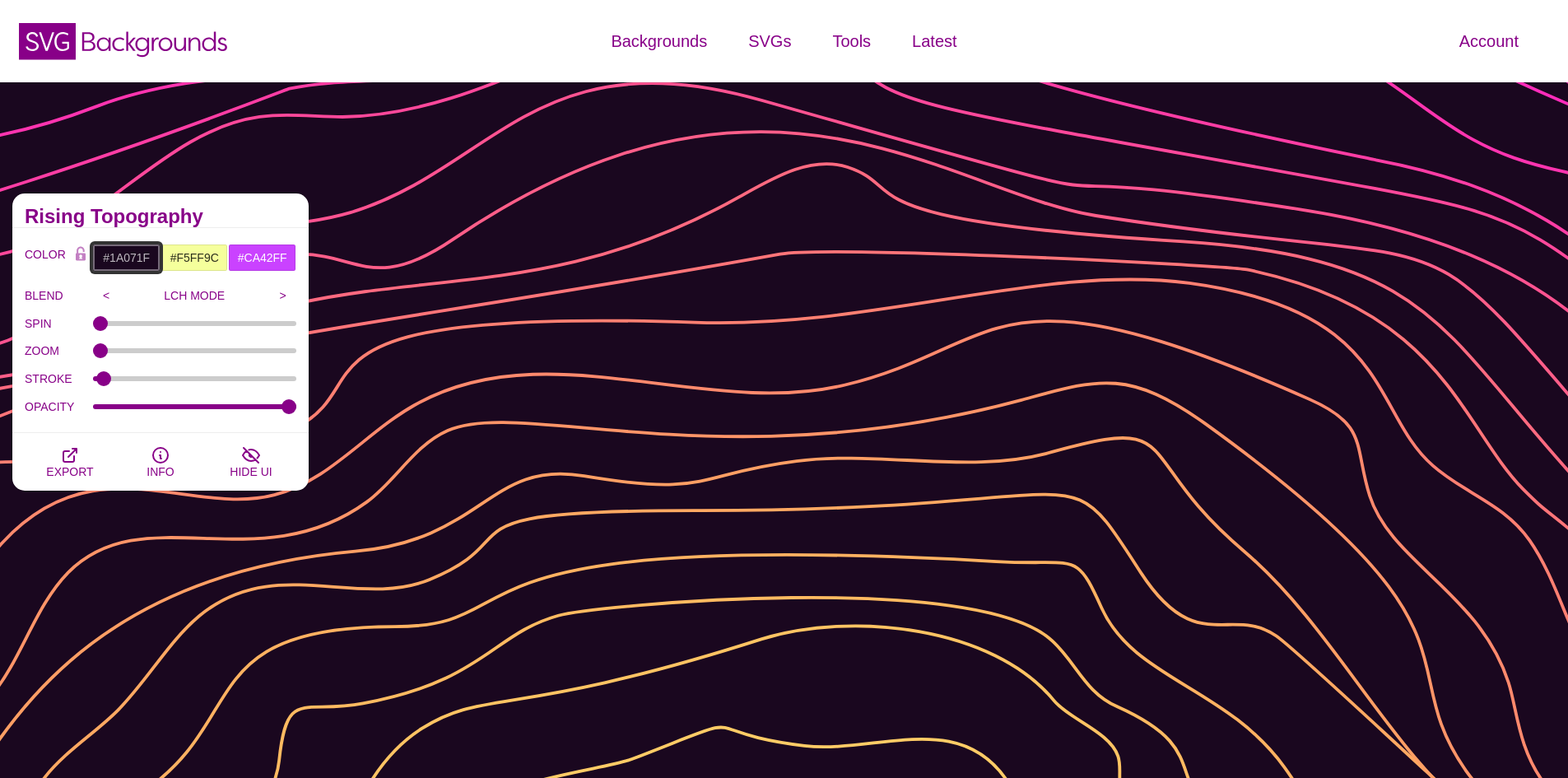
click at [125, 258] on input "#1A071F" at bounding box center [126, 258] width 68 height 28
click at [134, 251] on input "#1A071F" at bounding box center [126, 258] width 68 height 28
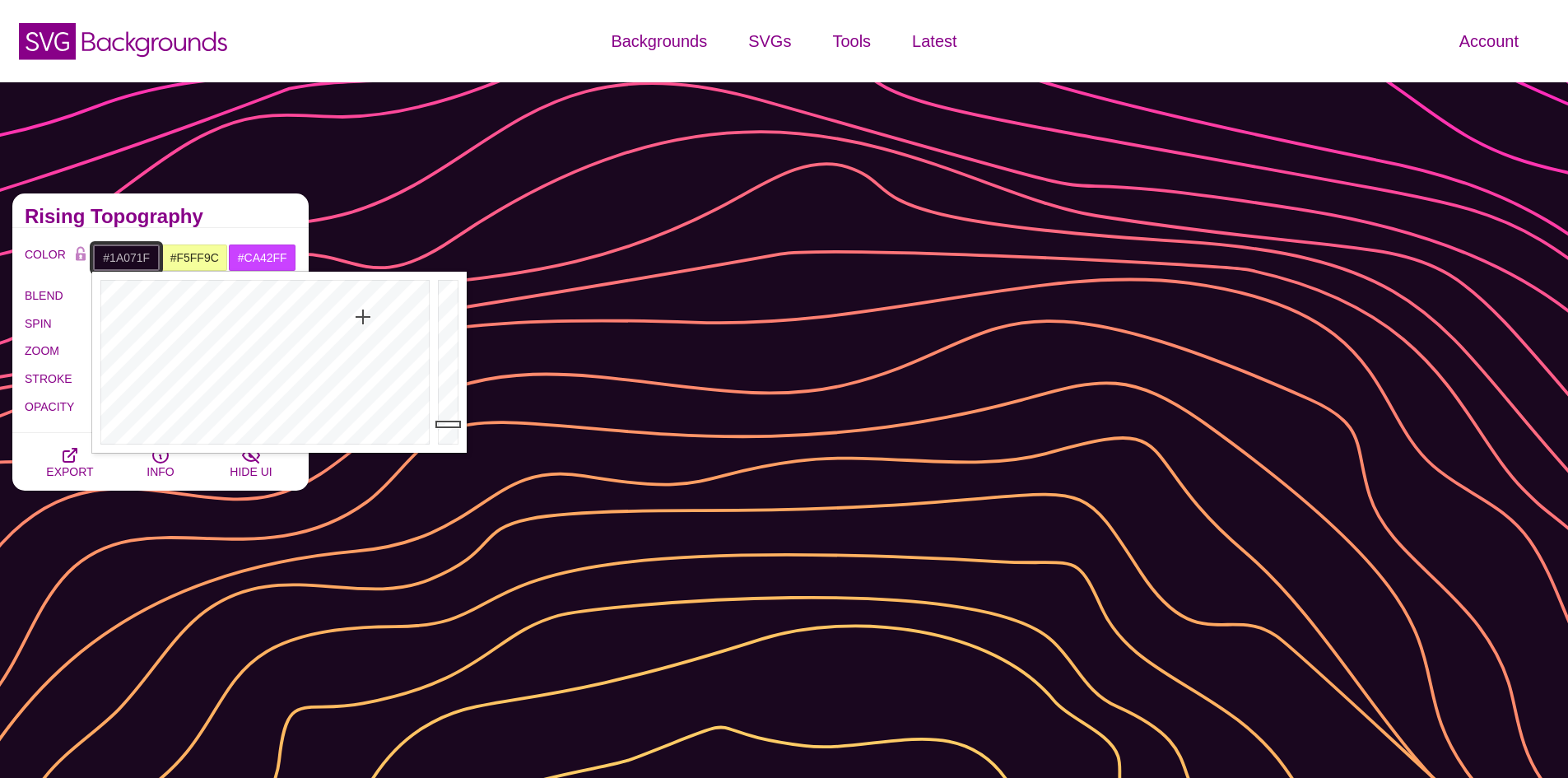
click at [134, 251] on input "#1A071F" at bounding box center [126, 258] width 68 height 28
type input "#072750"
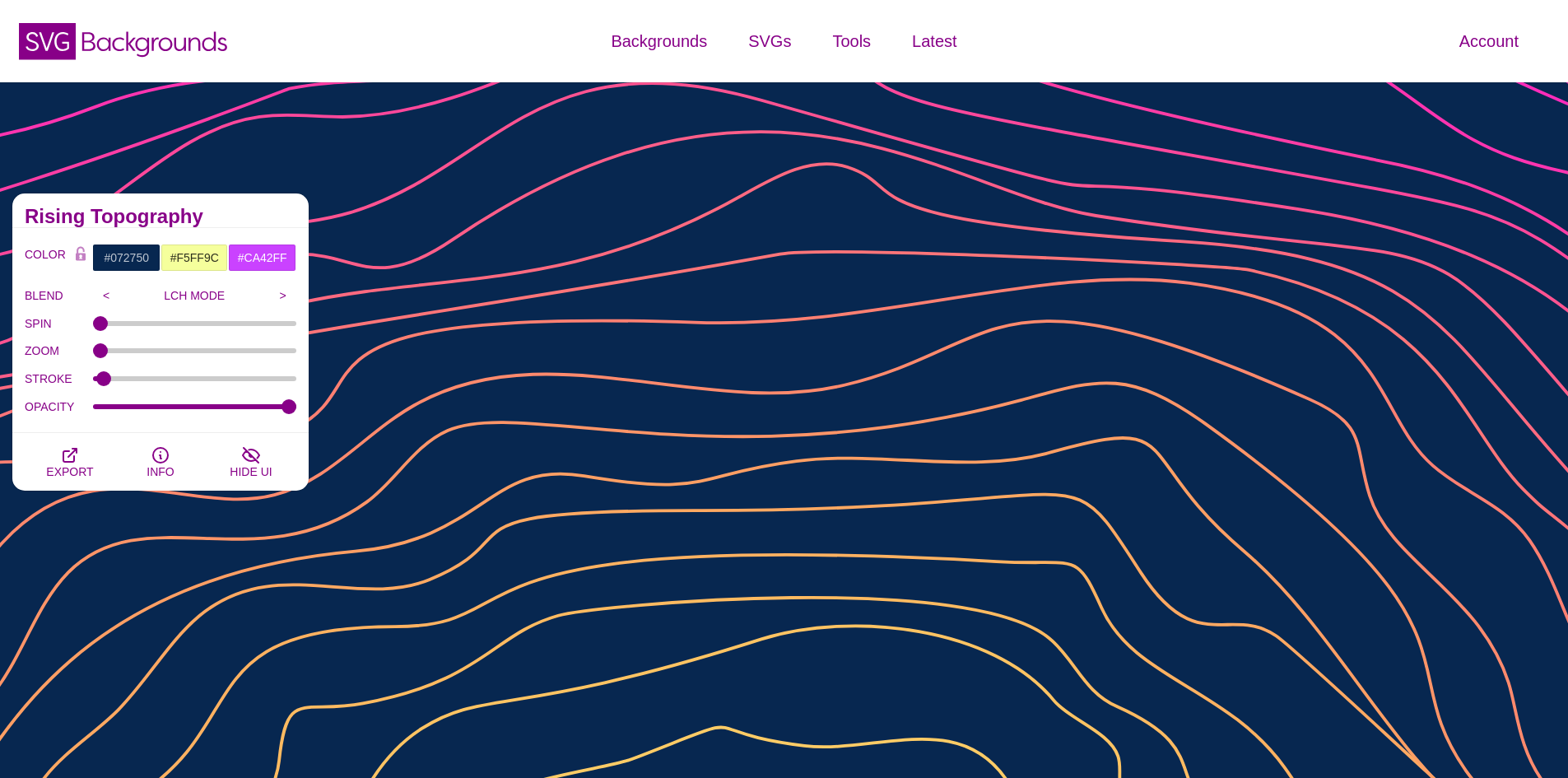
click at [246, 228] on div "COLOR #072750 #F5FF9C #CA42FF #444444 #555555 #666666 #777777 #888888 #999999 B…" at bounding box center [160, 330] width 296 height 205
click at [206, 258] on input "#F5FF9C" at bounding box center [194, 258] width 68 height 28
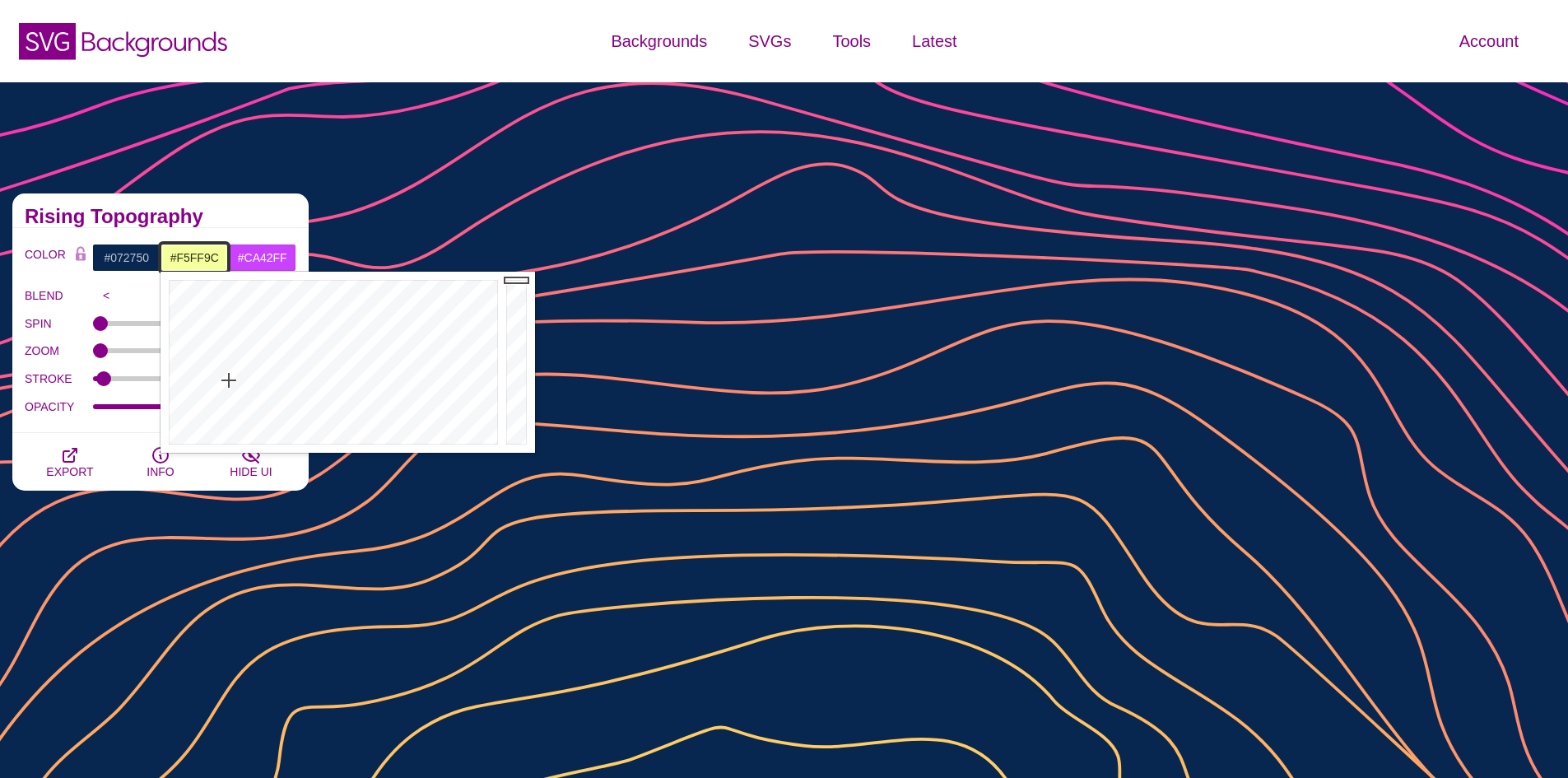
click at [206, 258] on input "#F5FF9C" at bounding box center [194, 258] width 68 height 28
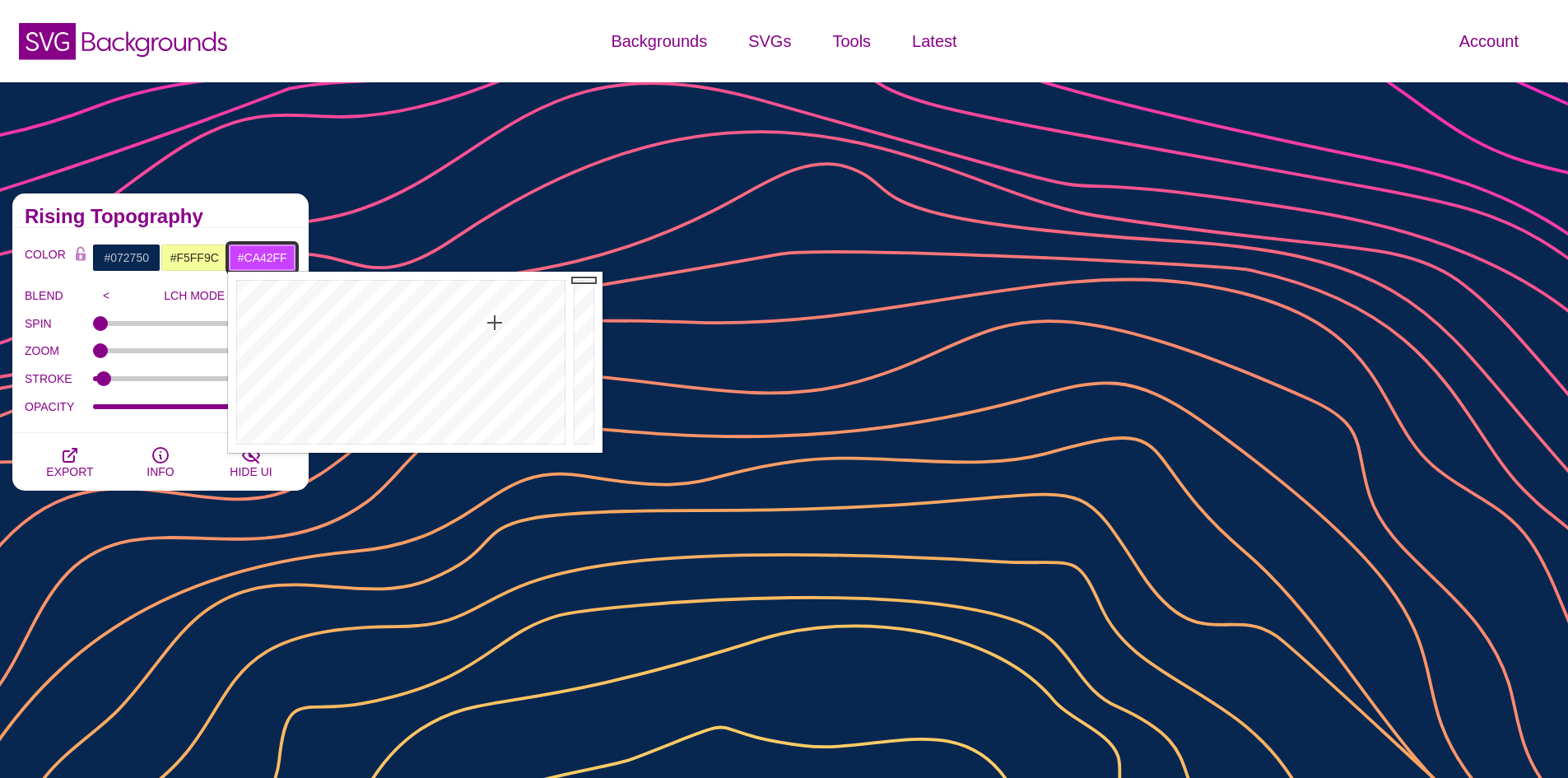
click at [274, 253] on input "#CA42FF" at bounding box center [262, 258] width 68 height 28
type input "#FF07FF"
click at [252, 227] on div "Rising Topography" at bounding box center [160, 211] width 296 height 35
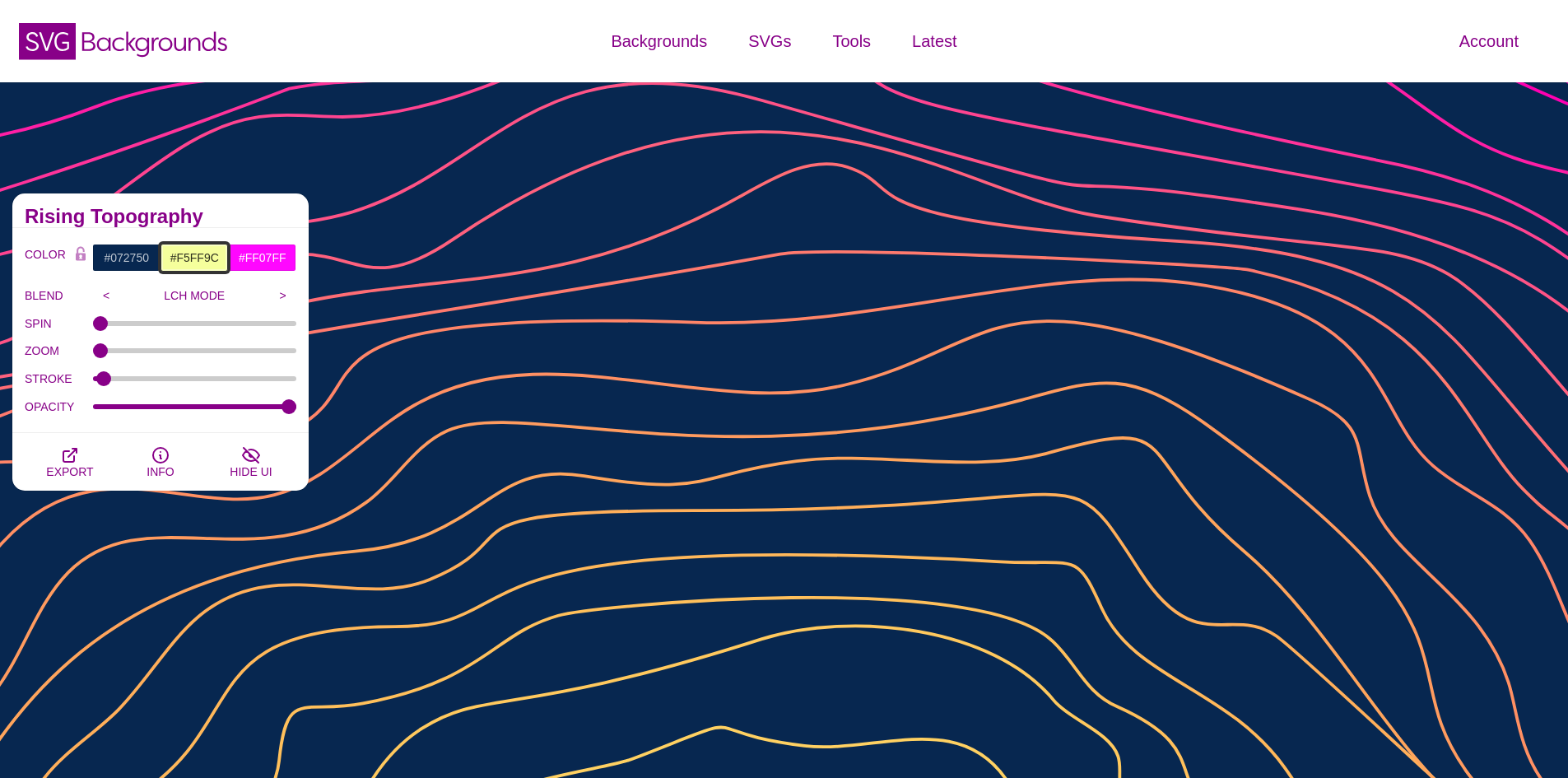
click at [205, 250] on input "#F5FF9C" at bounding box center [194, 258] width 68 height 28
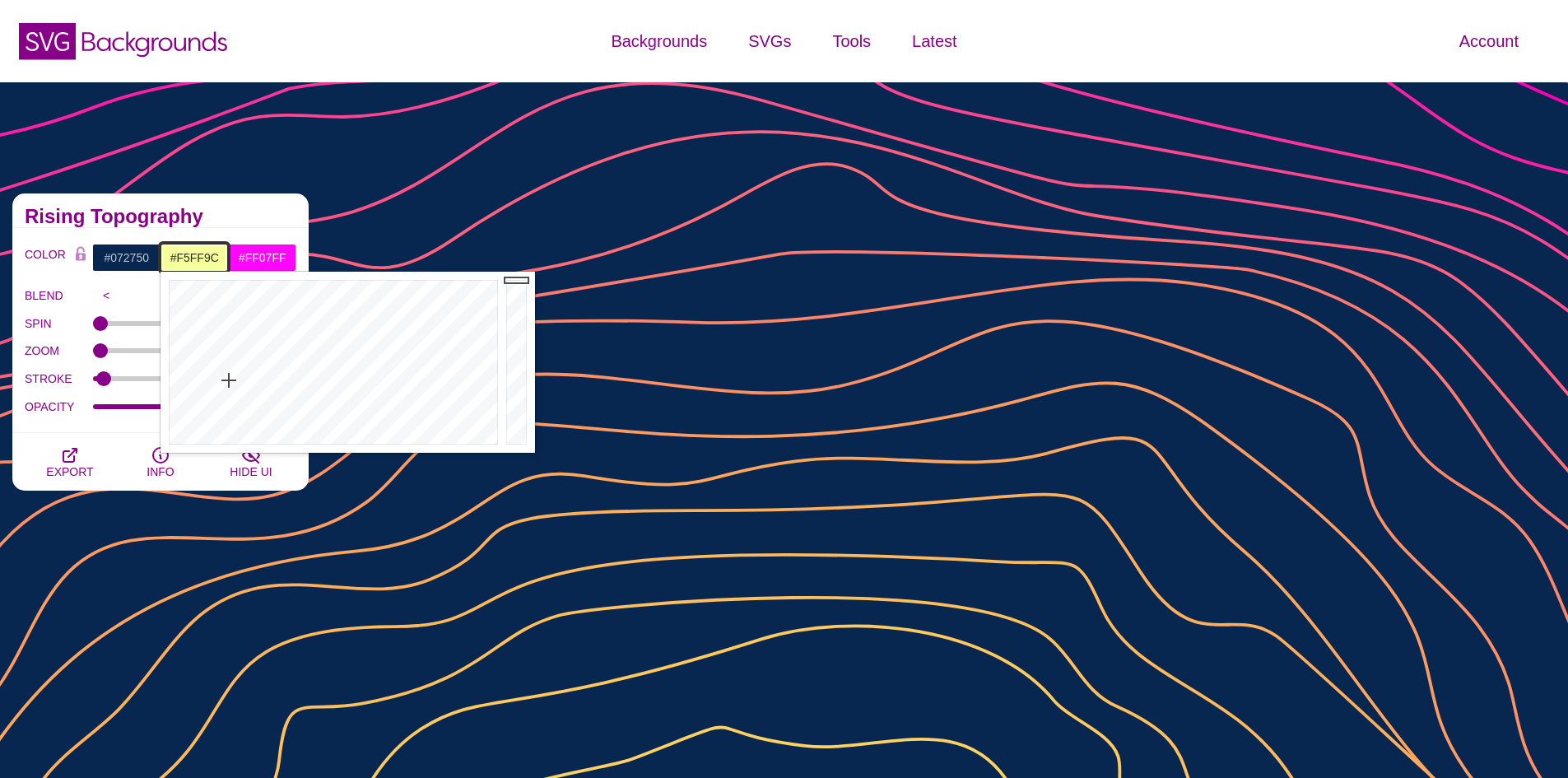
click at [205, 250] on input "#F5FF9C" at bounding box center [194, 258] width 68 height 28
paste input "00c0ffff"
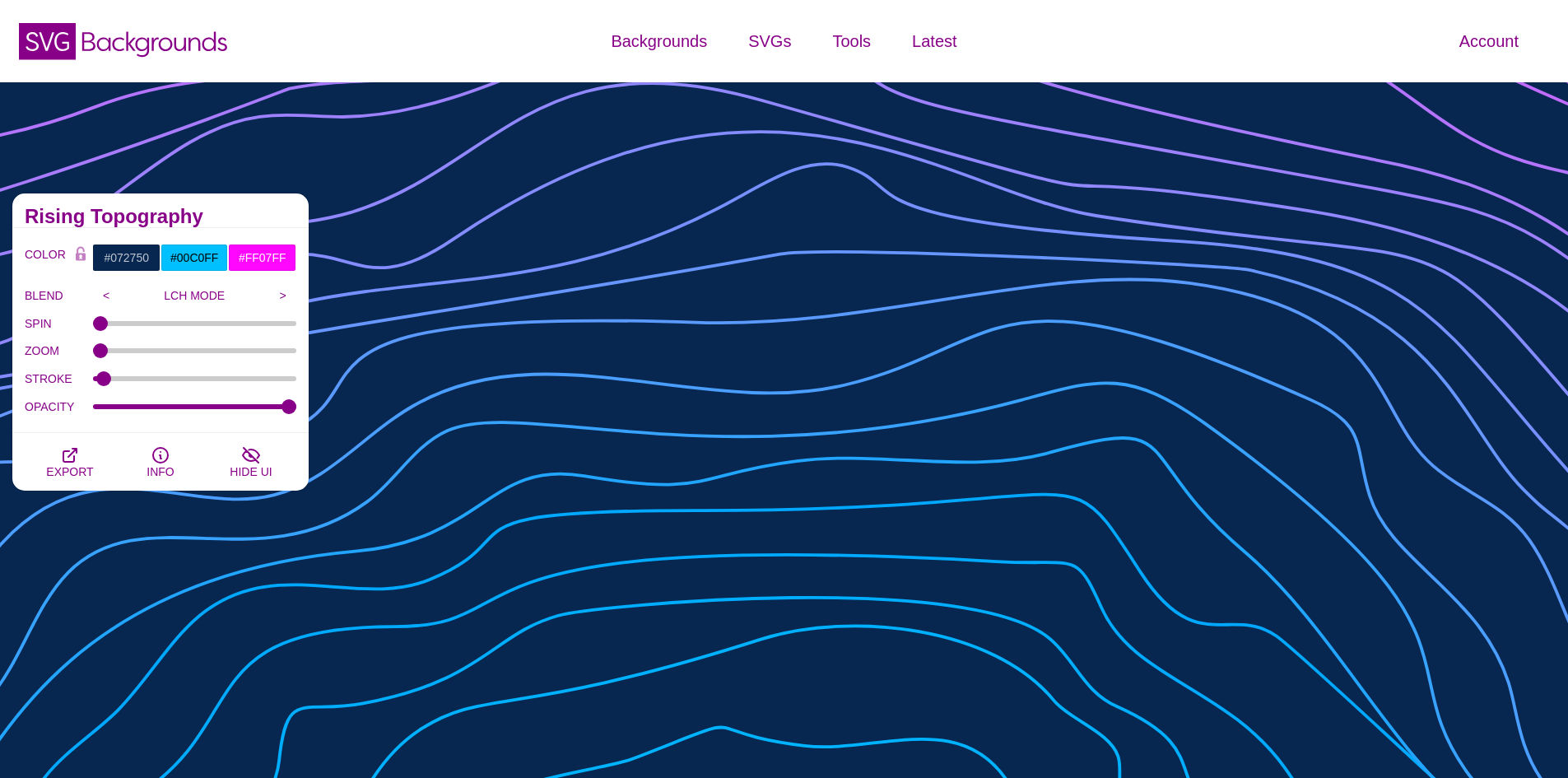
click at [215, 226] on div "Rising Topography" at bounding box center [160, 211] width 296 height 35
click at [201, 256] on input "#00C0FF" at bounding box center [194, 258] width 68 height 28
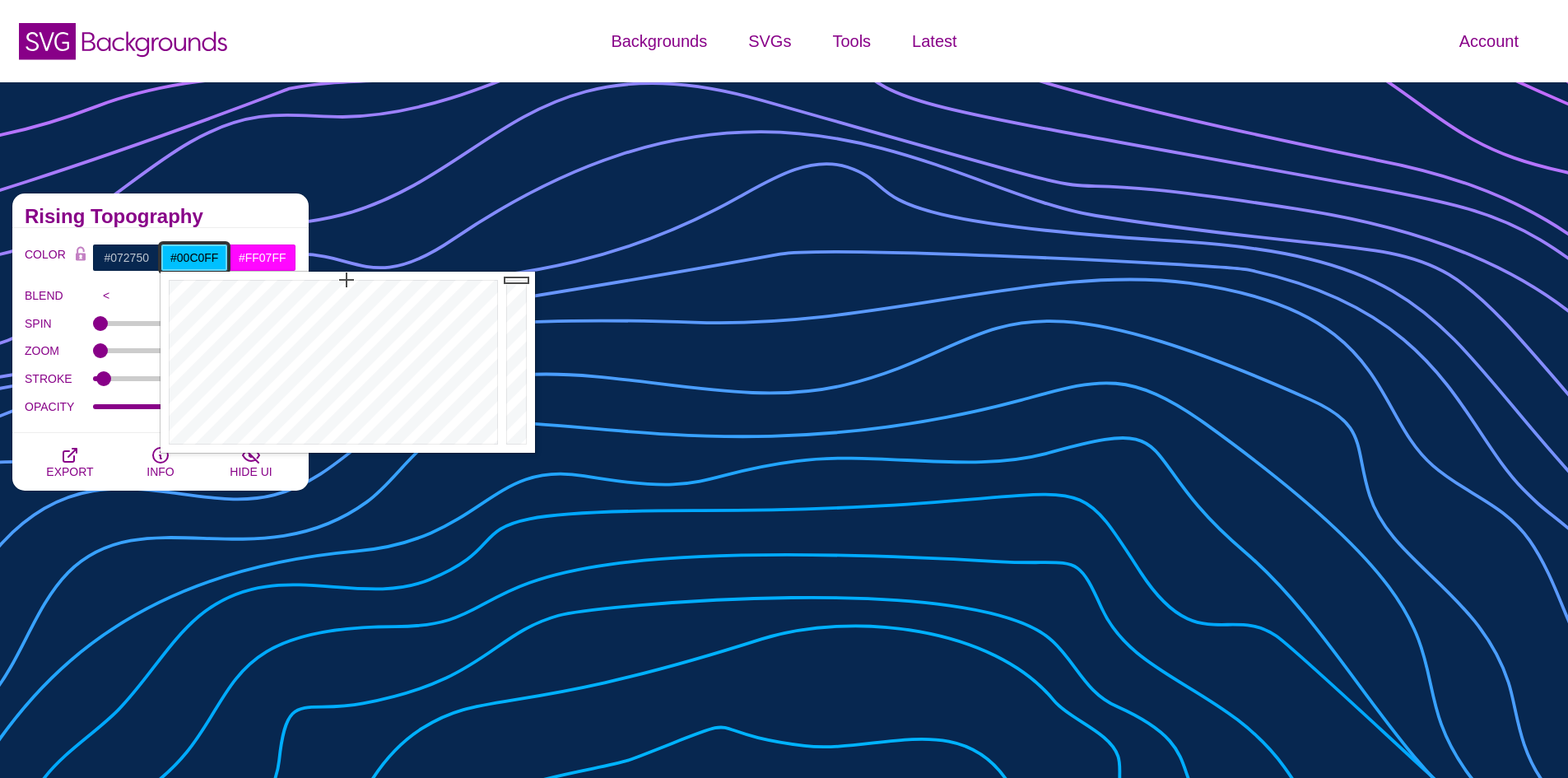
click at [201, 256] on input "#00C0FF" at bounding box center [194, 258] width 68 height 28
drag, startPoint x: 519, startPoint y: 326, endPoint x: 514, endPoint y: 378, distance: 52.2
click at [514, 378] on div at bounding box center [518, 362] width 33 height 181
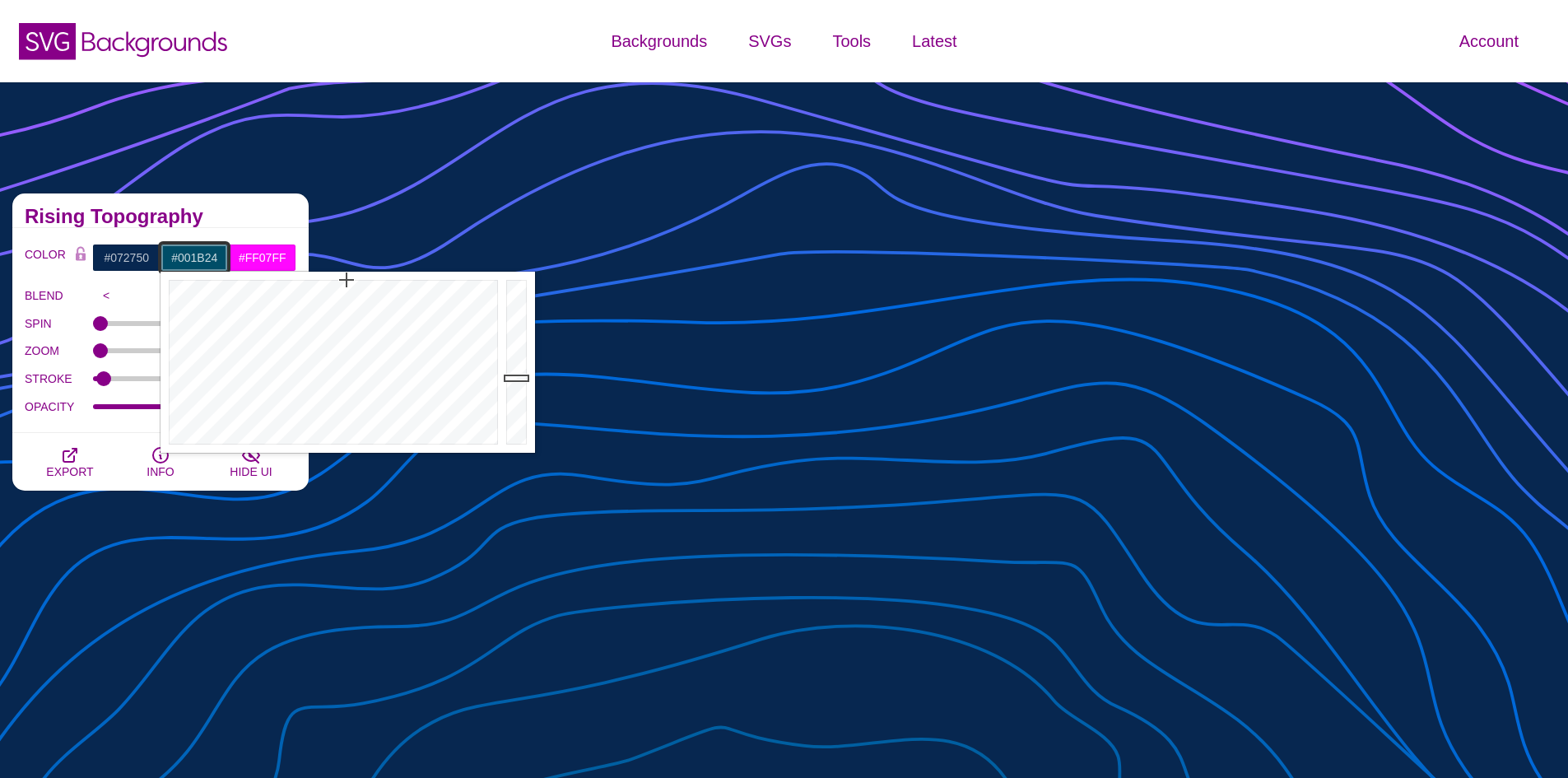
drag, startPoint x: 512, startPoint y: 378, endPoint x: 510, endPoint y: 421, distance: 43.0
click at [510, 421] on div at bounding box center [518, 362] width 33 height 181
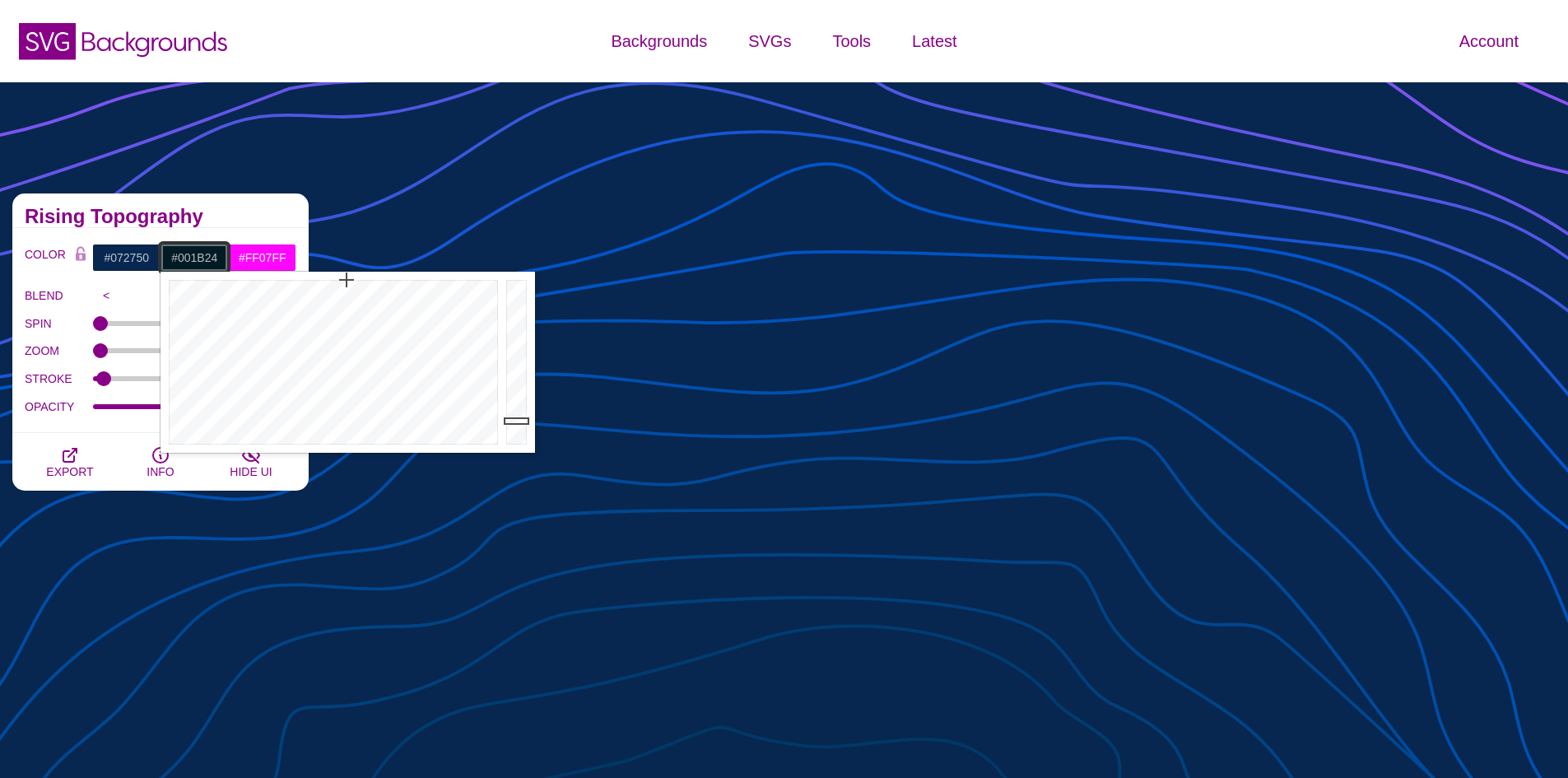
click at [213, 255] on input "#001B24" at bounding box center [194, 258] width 68 height 28
type input "#072750"
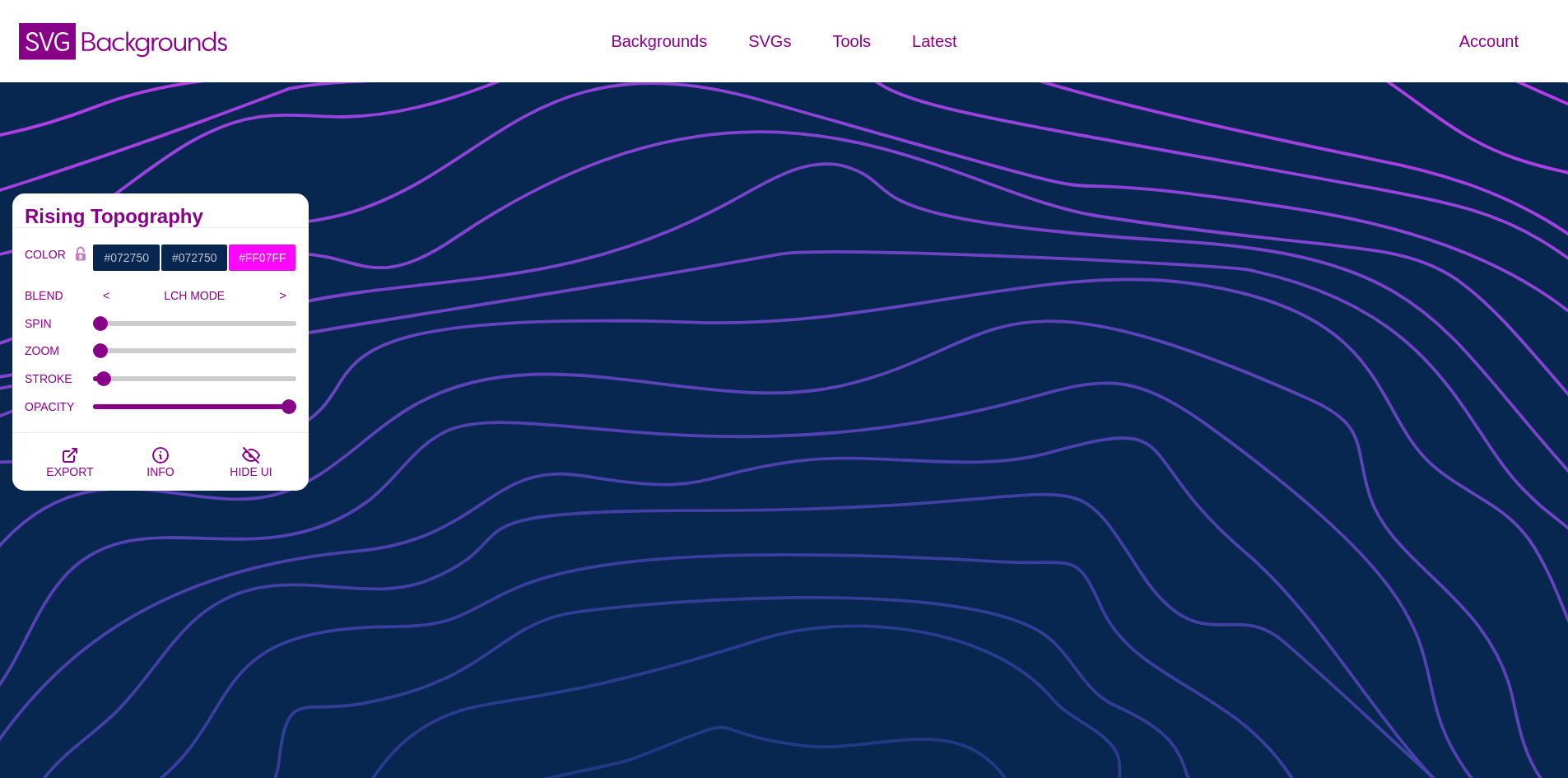
click at [251, 229] on div "COLOR #072750 #072750 #FF07FF #444444 #555555 #666666 #777777 #888888 #999999 B…" at bounding box center [160, 330] width 296 height 205
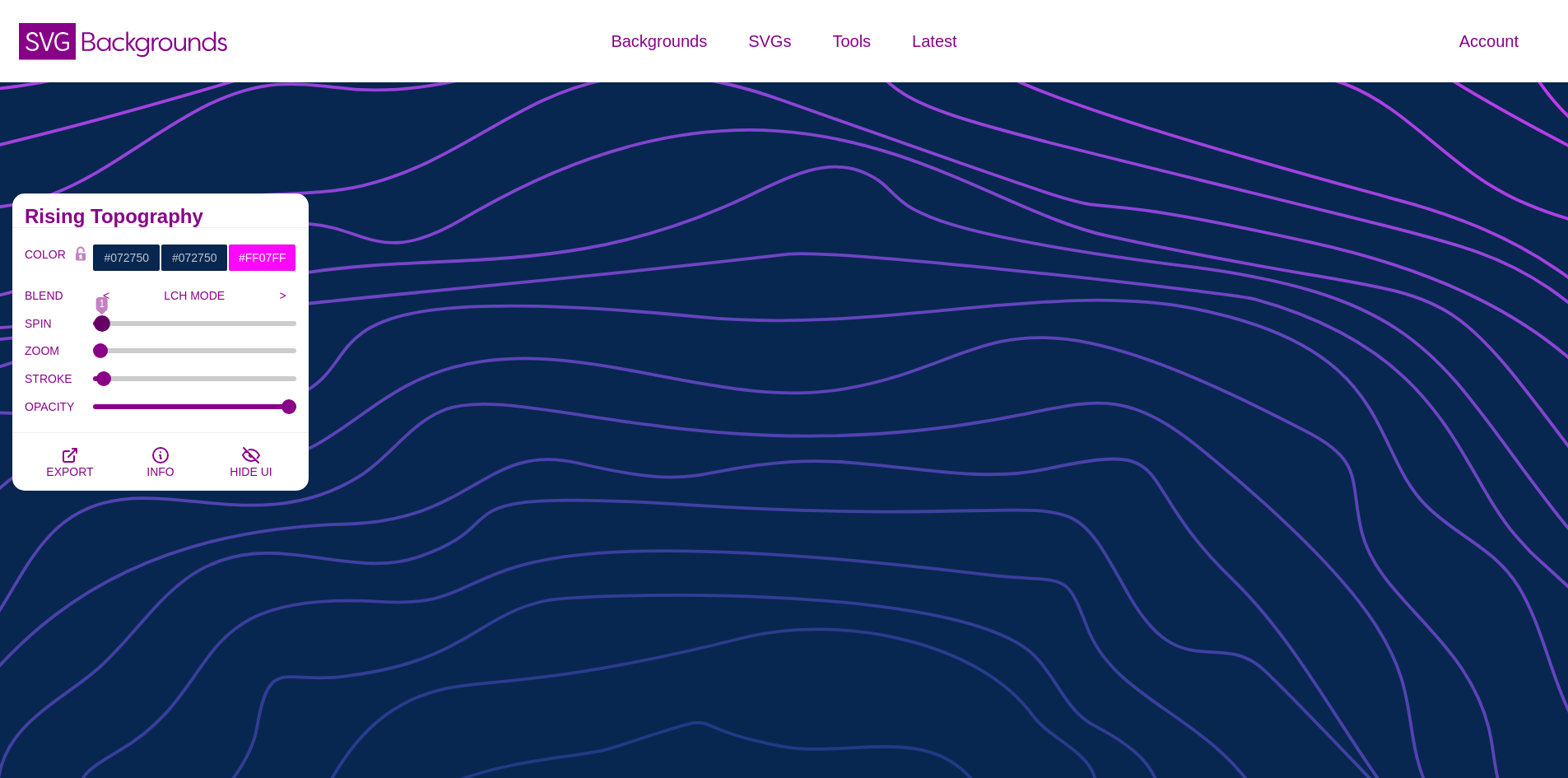
type input "0"
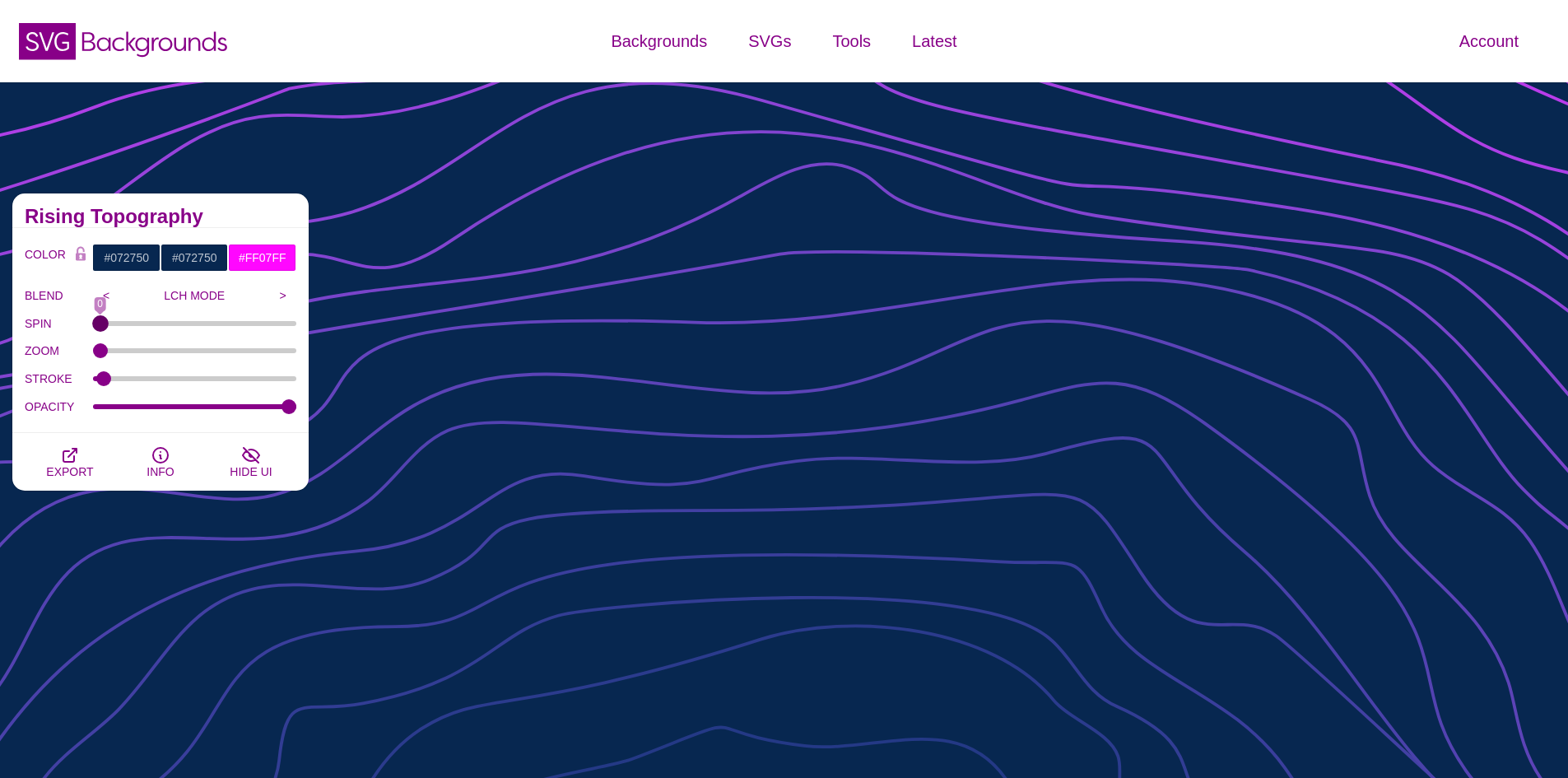
drag, startPoint x: 105, startPoint y: 329, endPoint x: 94, endPoint y: 329, distance: 11.0
click at [94, 327] on input "SPIN" at bounding box center [195, 324] width 204 height 7
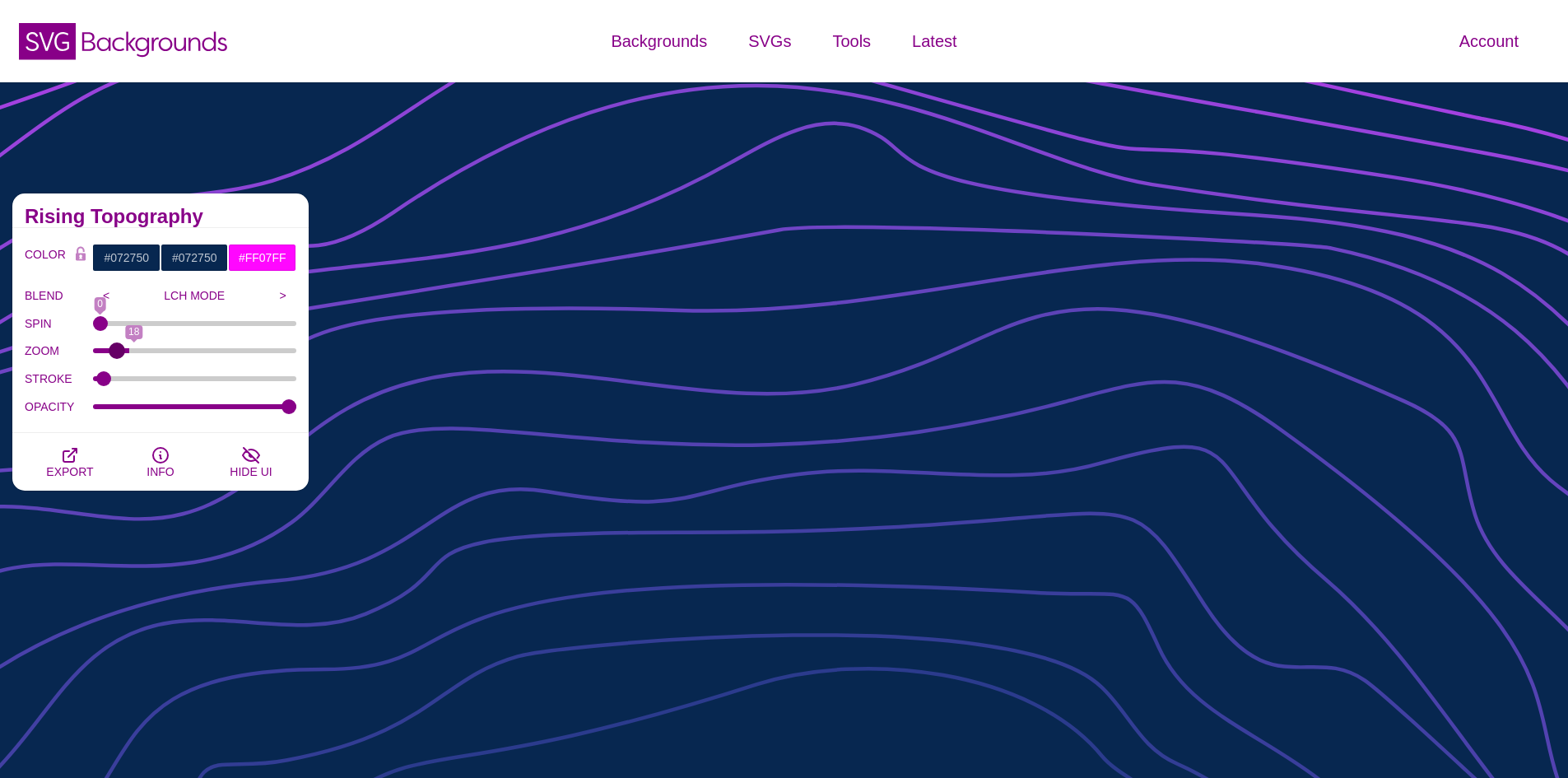
type input "0"
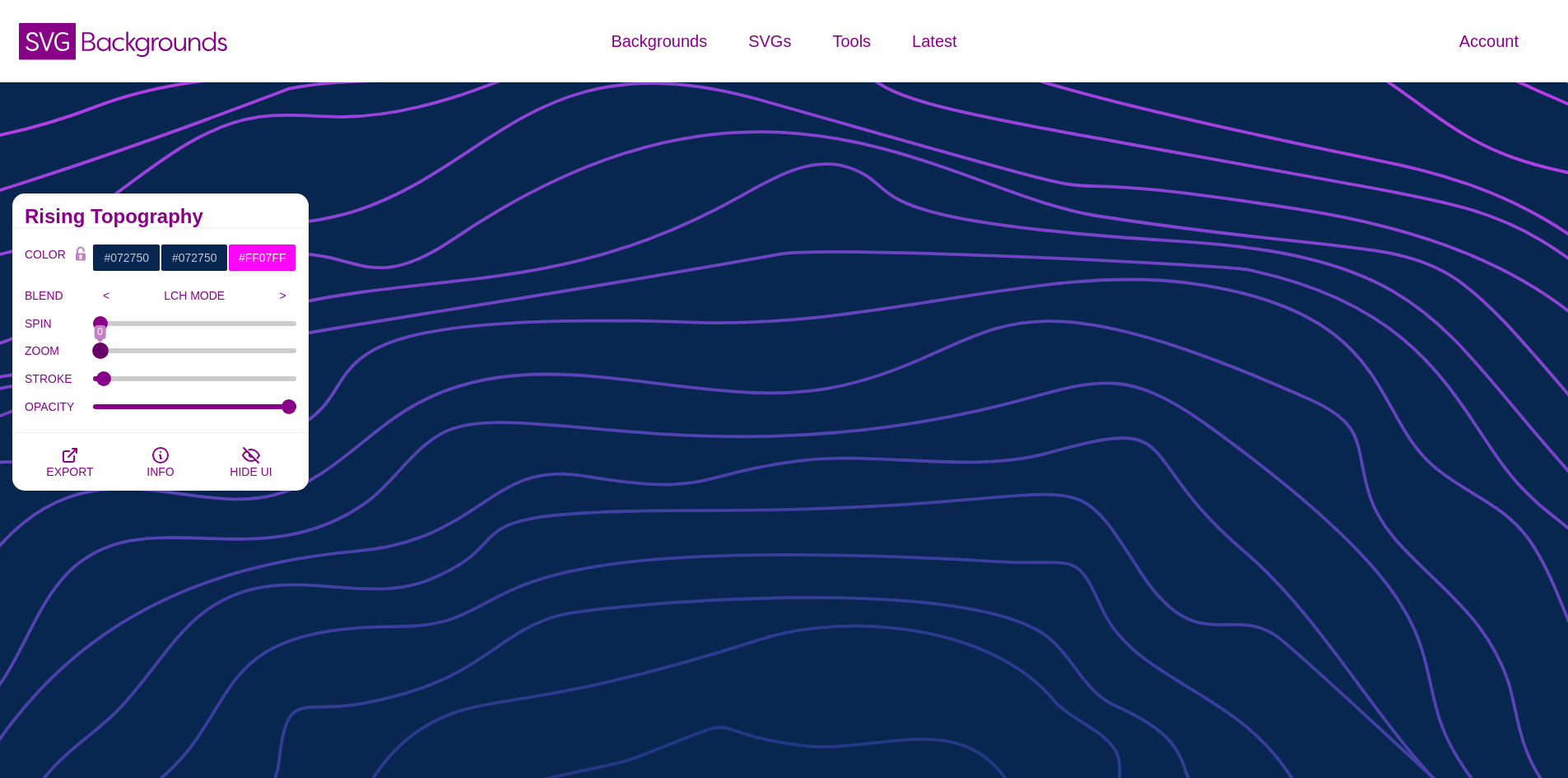
drag, startPoint x: 100, startPoint y: 351, endPoint x: 21, endPoint y: 335, distance: 80.6
click at [93, 348] on input "ZOOM" at bounding box center [195, 351] width 204 height 7
type input "3.1"
click at [103, 379] on input "STROKE" at bounding box center [195, 379] width 204 height 7
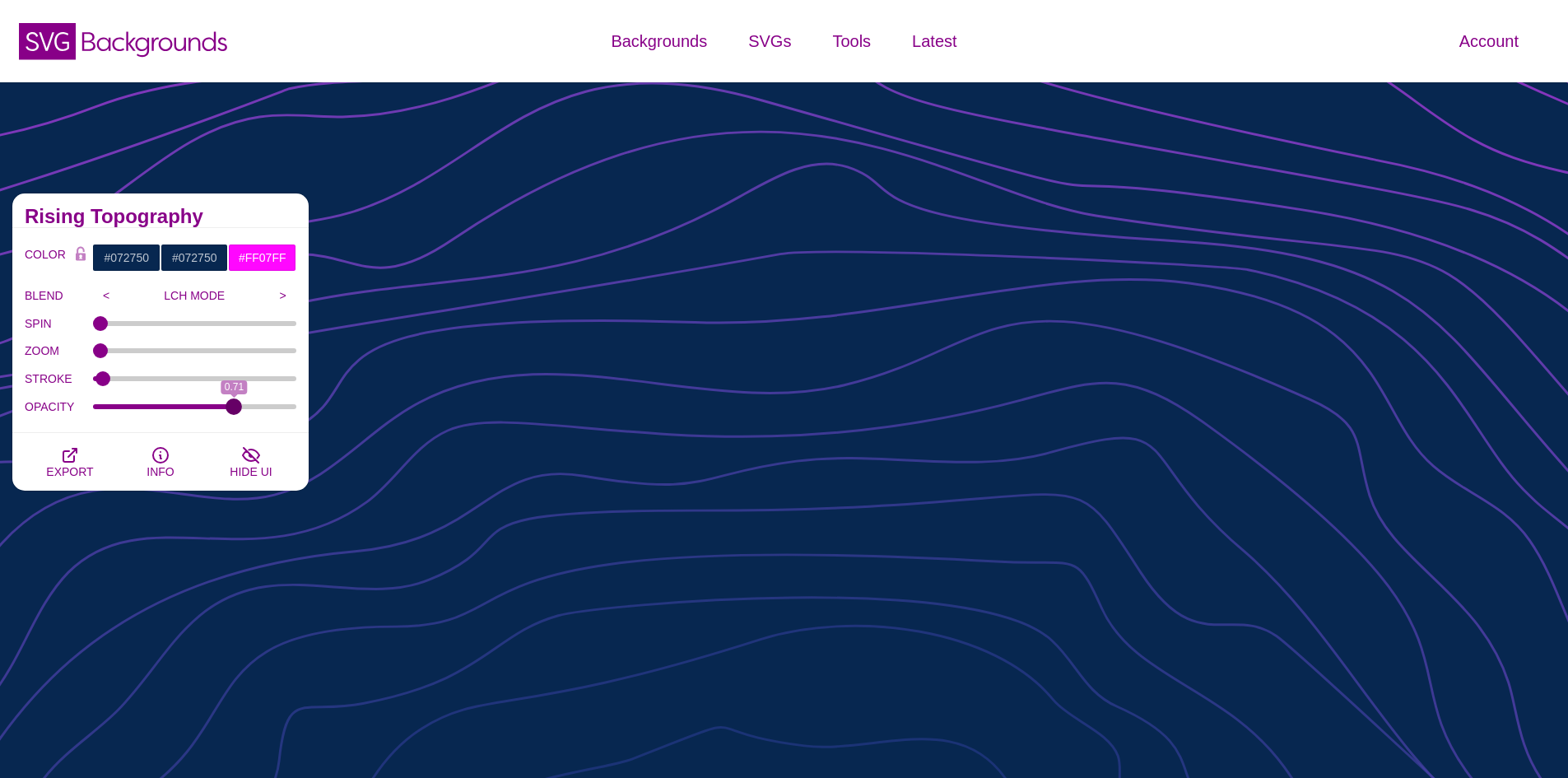
drag, startPoint x: 291, startPoint y: 406, endPoint x: 233, endPoint y: 402, distance: 58.1
type input "0.71"
click at [233, 403] on input "OPACITY" at bounding box center [195, 407] width 204 height 7
click at [68, 462] on icon "button" at bounding box center [70, 455] width 13 height 13
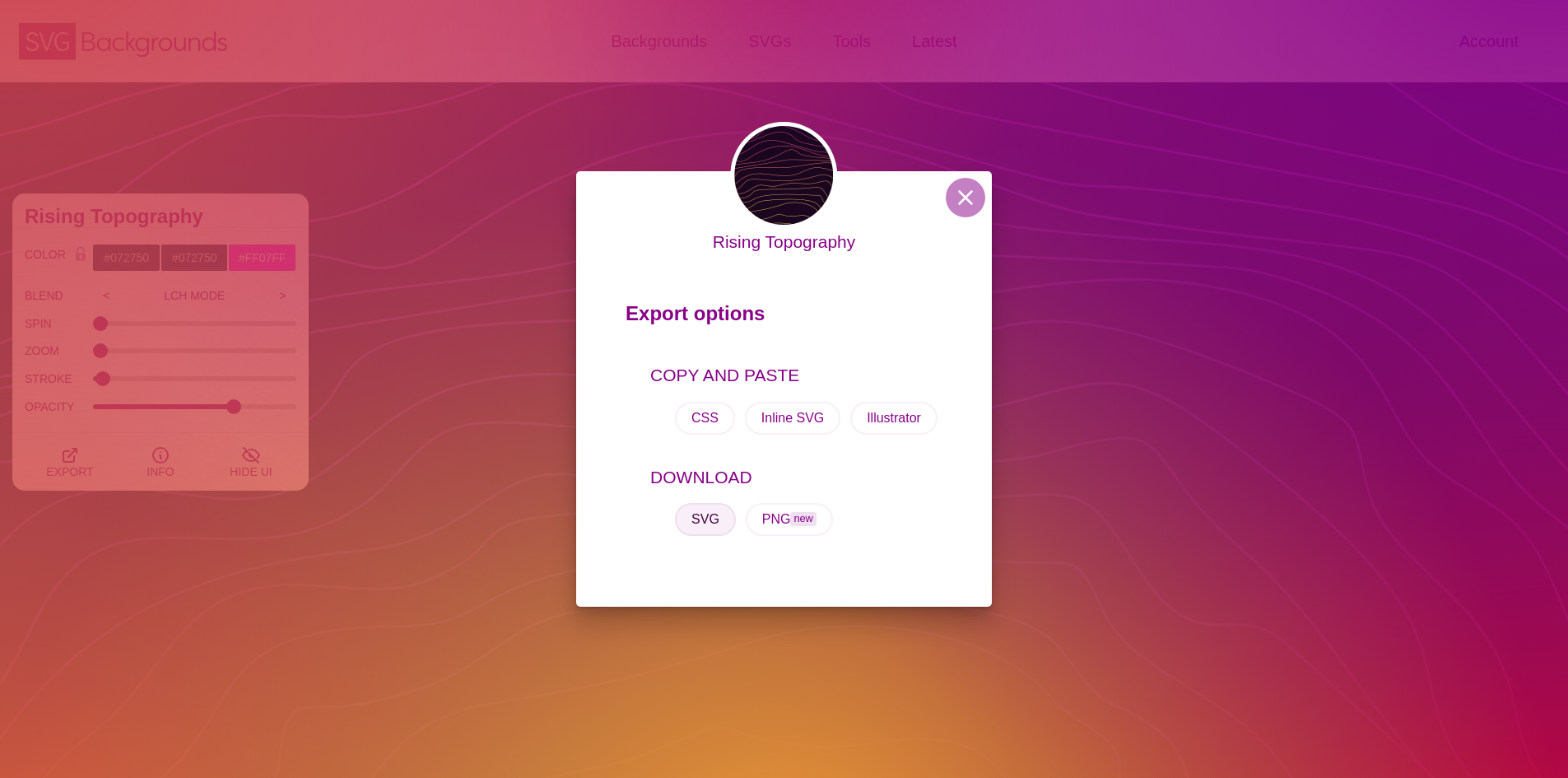
click at [713, 522] on button "SVG" at bounding box center [706, 519] width 61 height 33
click at [969, 197] on button at bounding box center [965, 197] width 39 height 39
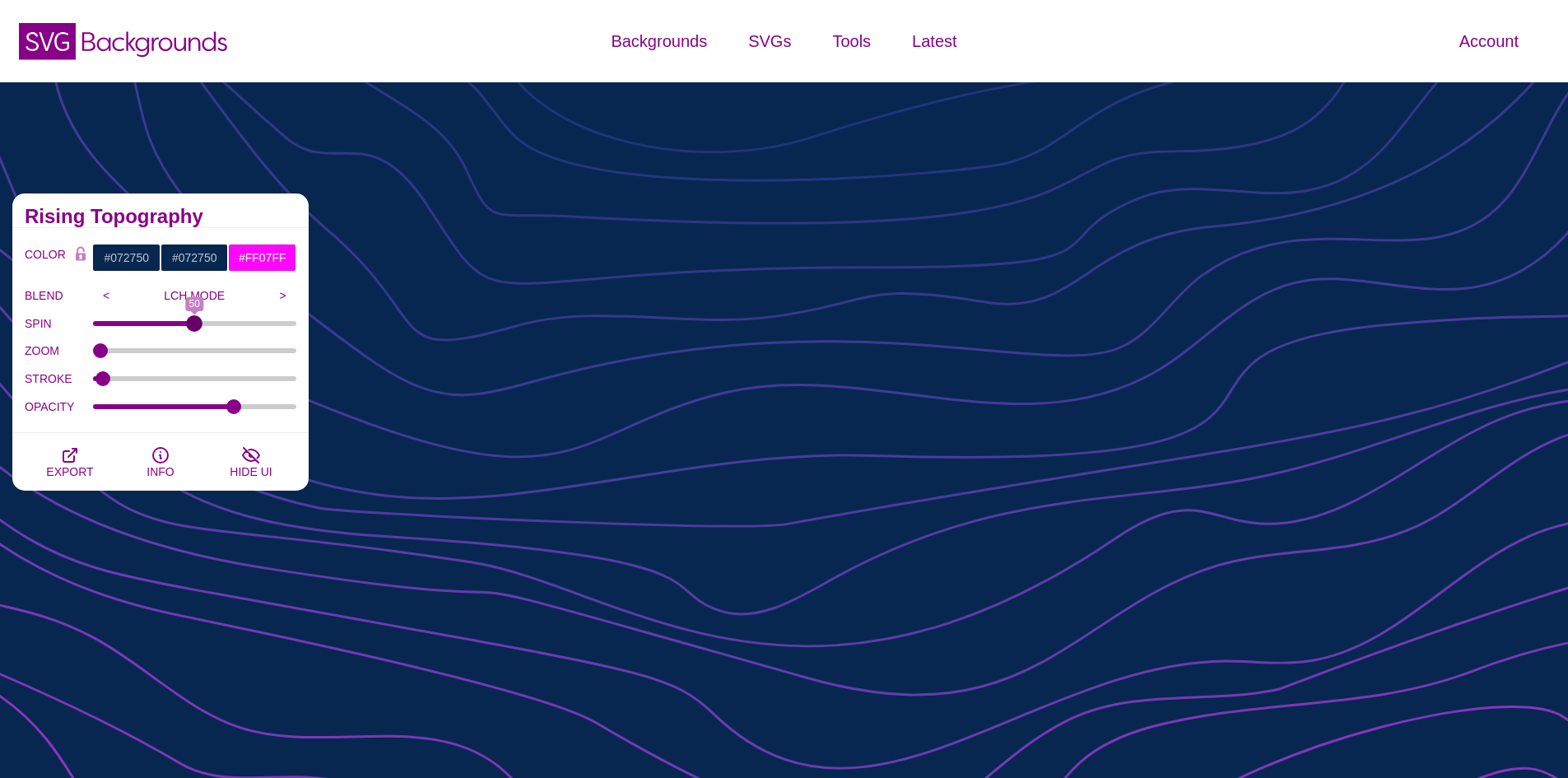
drag, startPoint x: 103, startPoint y: 321, endPoint x: 195, endPoint y: 320, distance: 92.0
type input "50"
click at [195, 321] on input "SPIN" at bounding box center [195, 324] width 204 height 7
click at [50, 471] on span "EXPORT" at bounding box center [70, 471] width 47 height 13
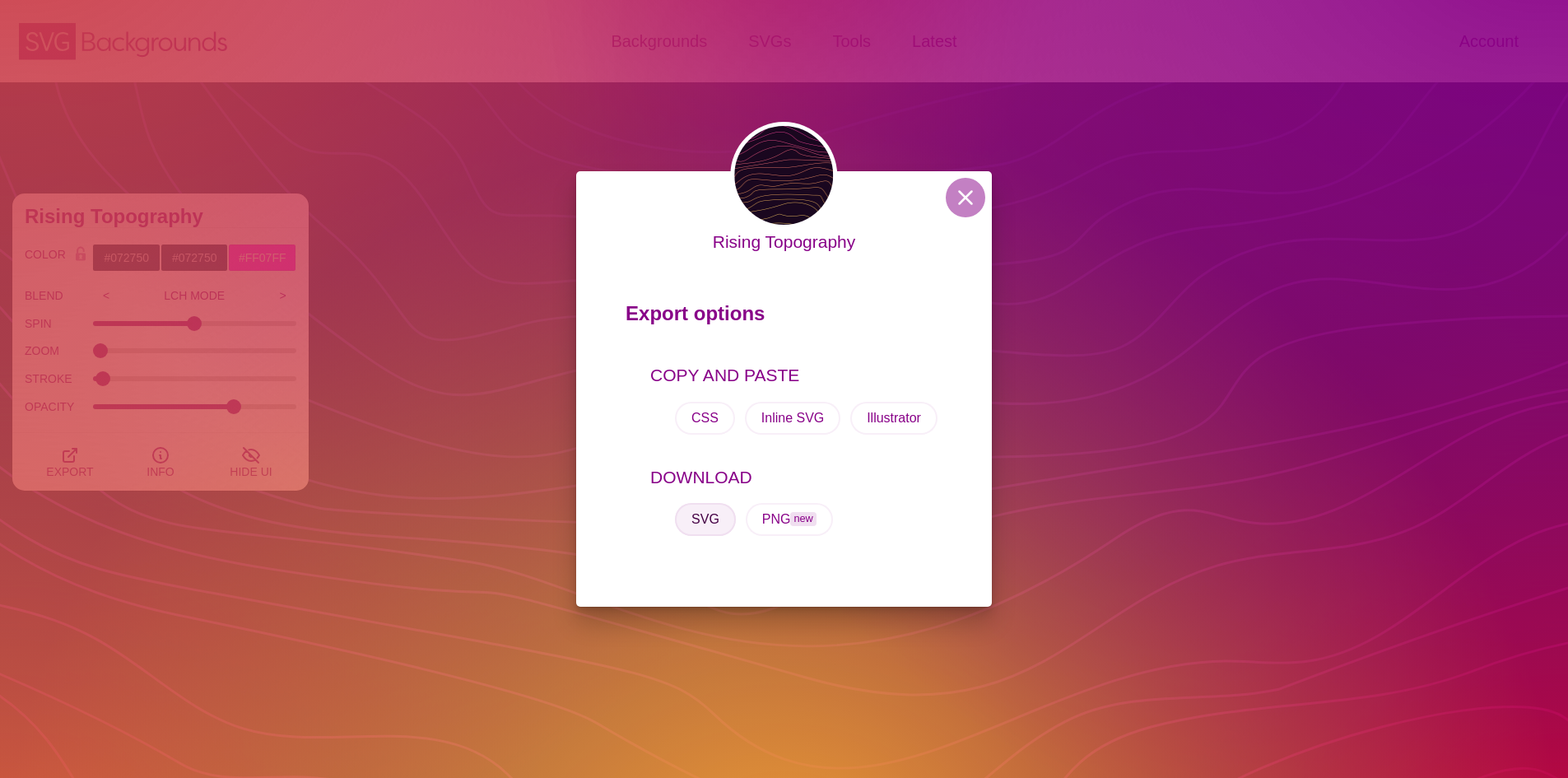
click at [708, 512] on button "SVG" at bounding box center [706, 519] width 61 height 33
click at [977, 193] on button at bounding box center [965, 197] width 39 height 39
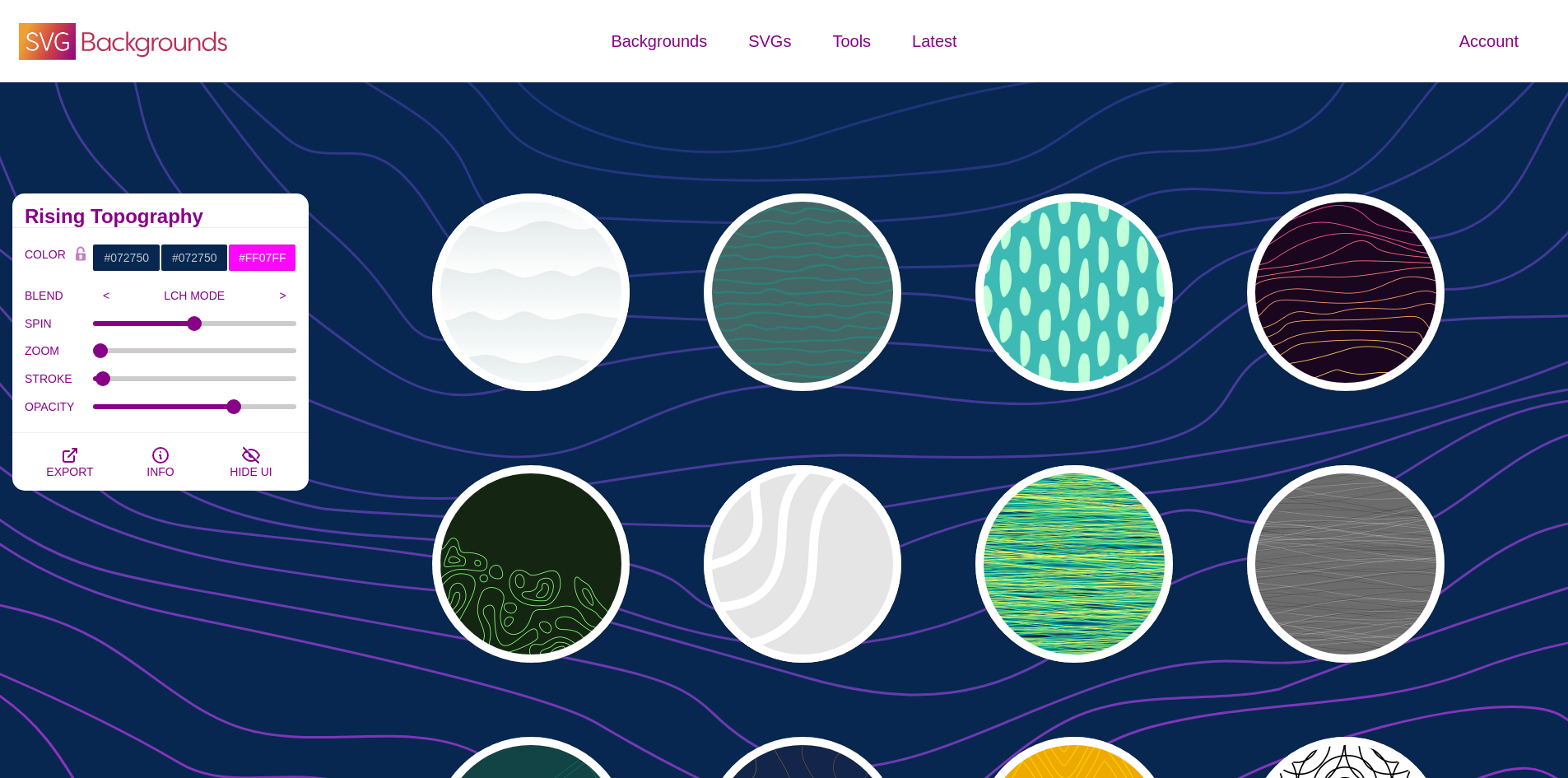
click at [127, 38] on icon at bounding box center [154, 44] width 145 height 25
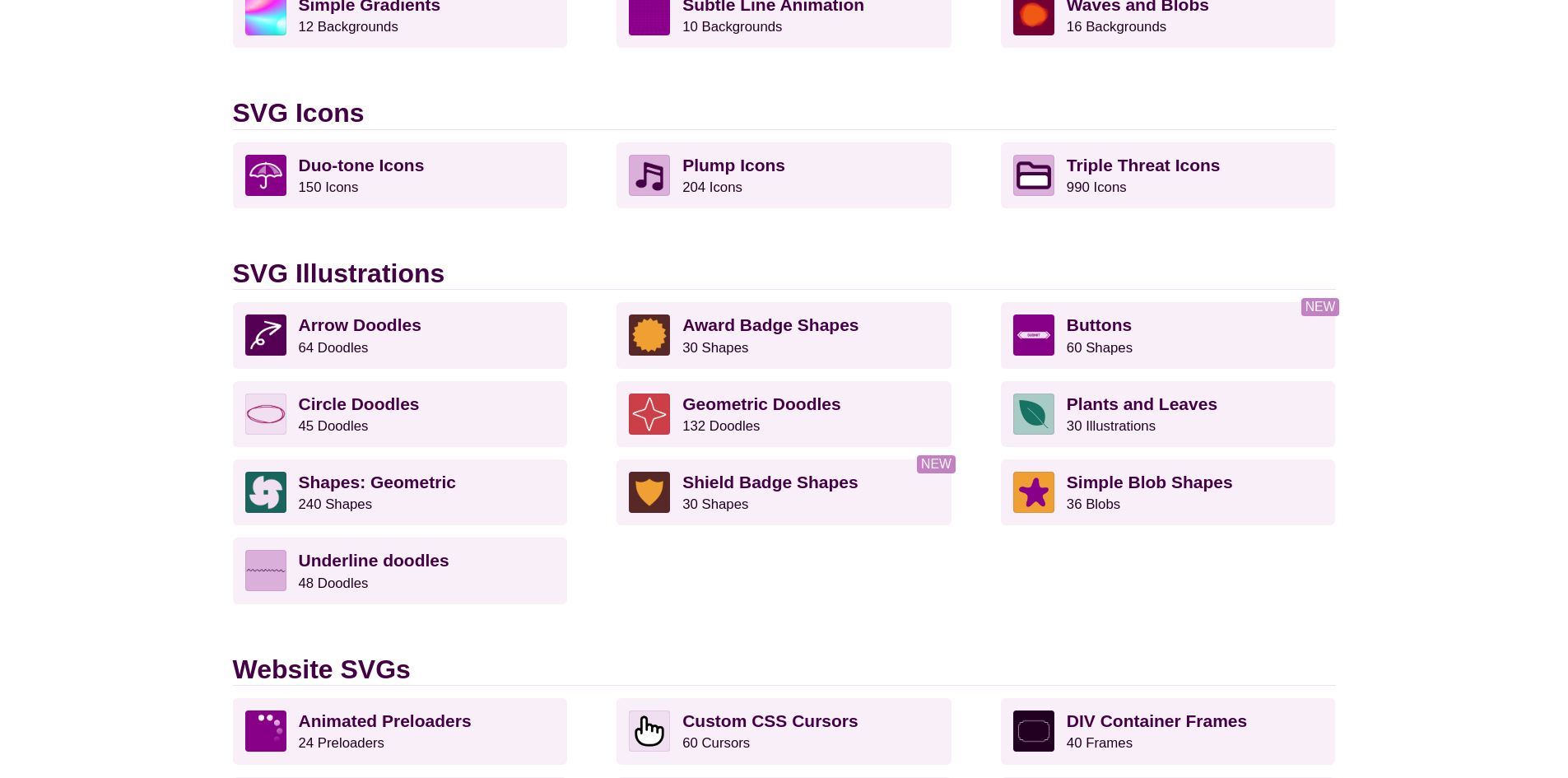
scroll to position [1070, 0]
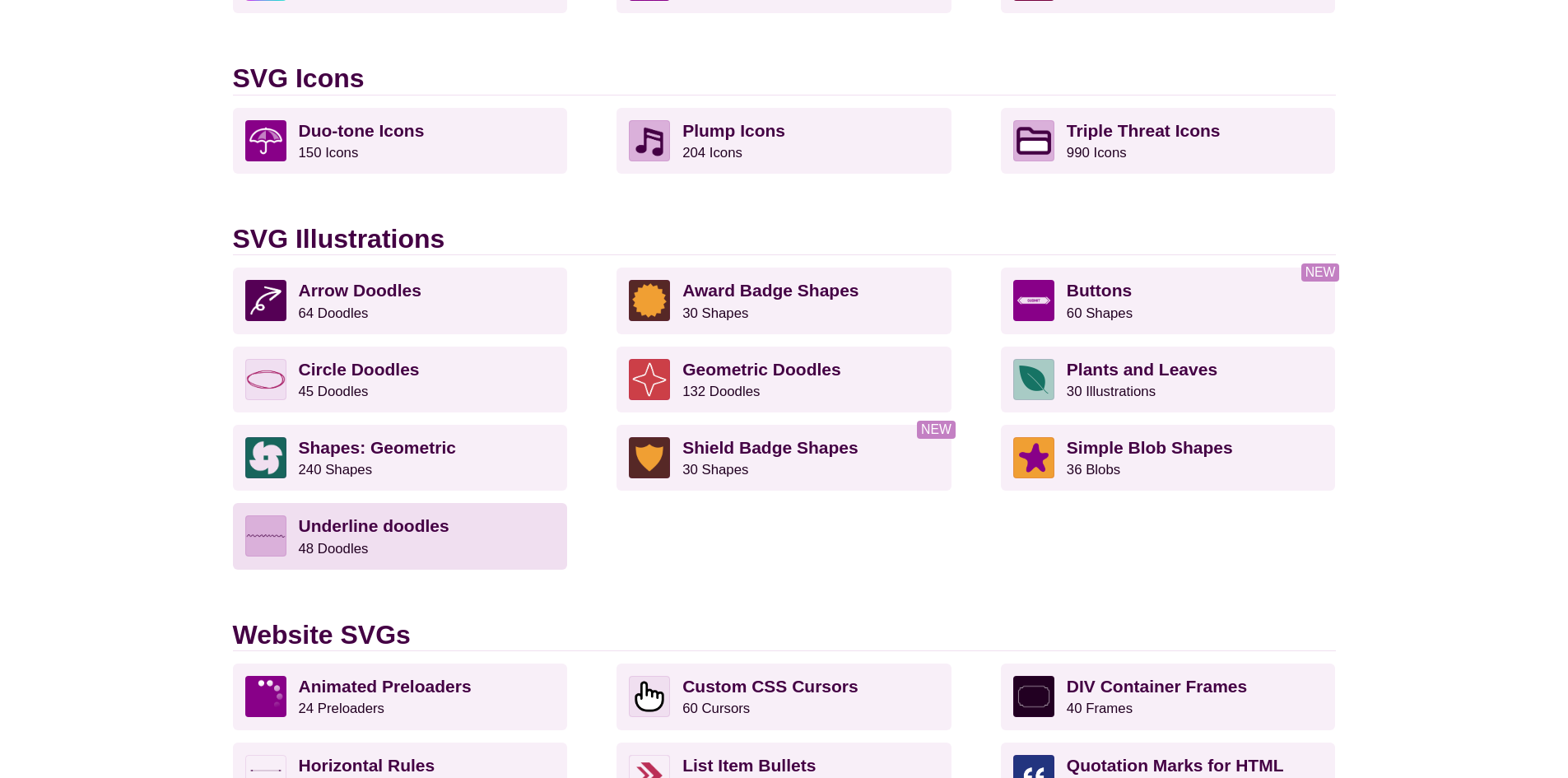
click at [474, 522] on p "Underline doodles 48 Doodles" at bounding box center [427, 535] width 257 height 41
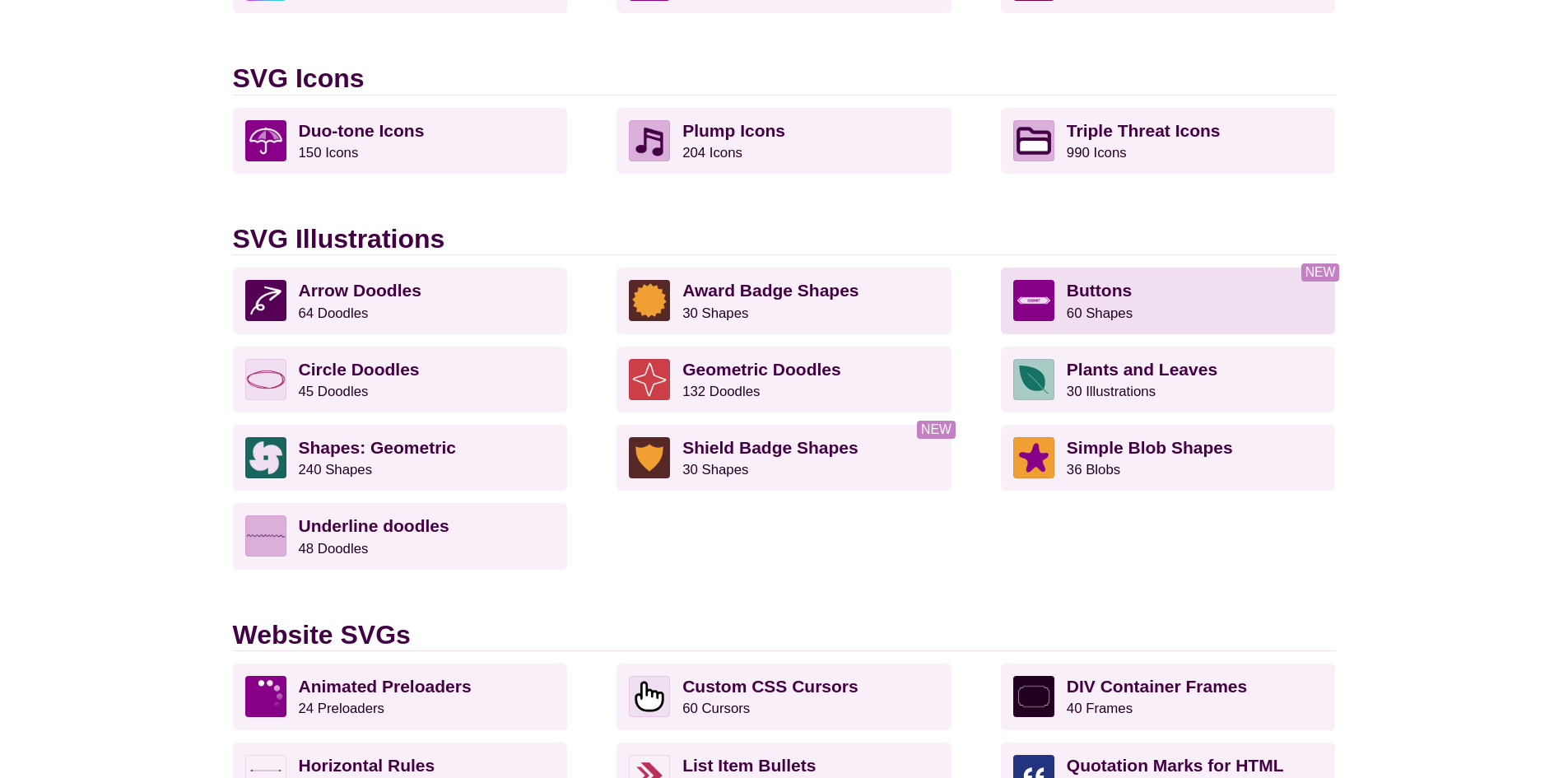
click at [1173, 297] on p "Buttons 60 Shapes" at bounding box center [1194, 300] width 257 height 41
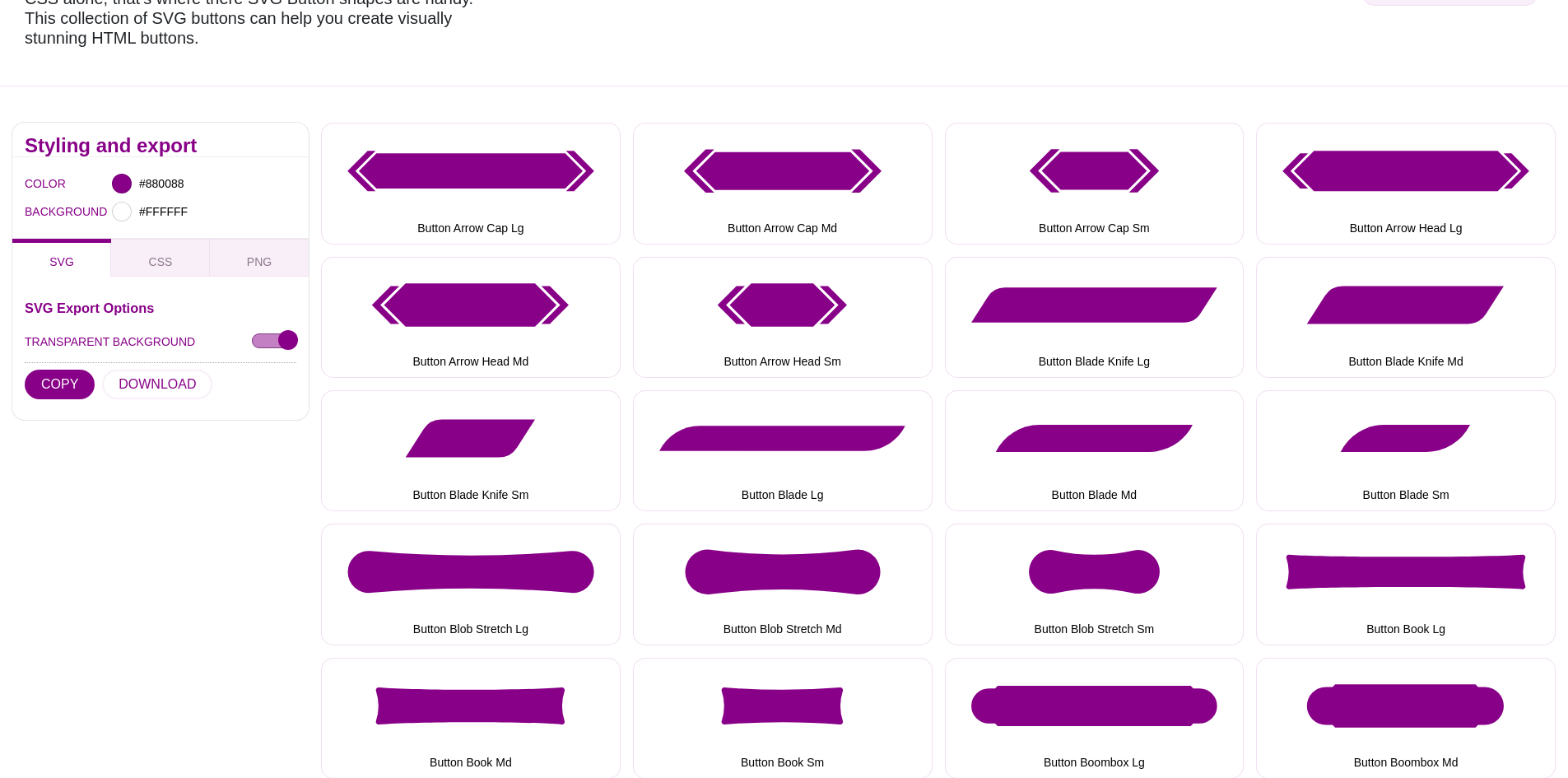
scroll to position [165, 0]
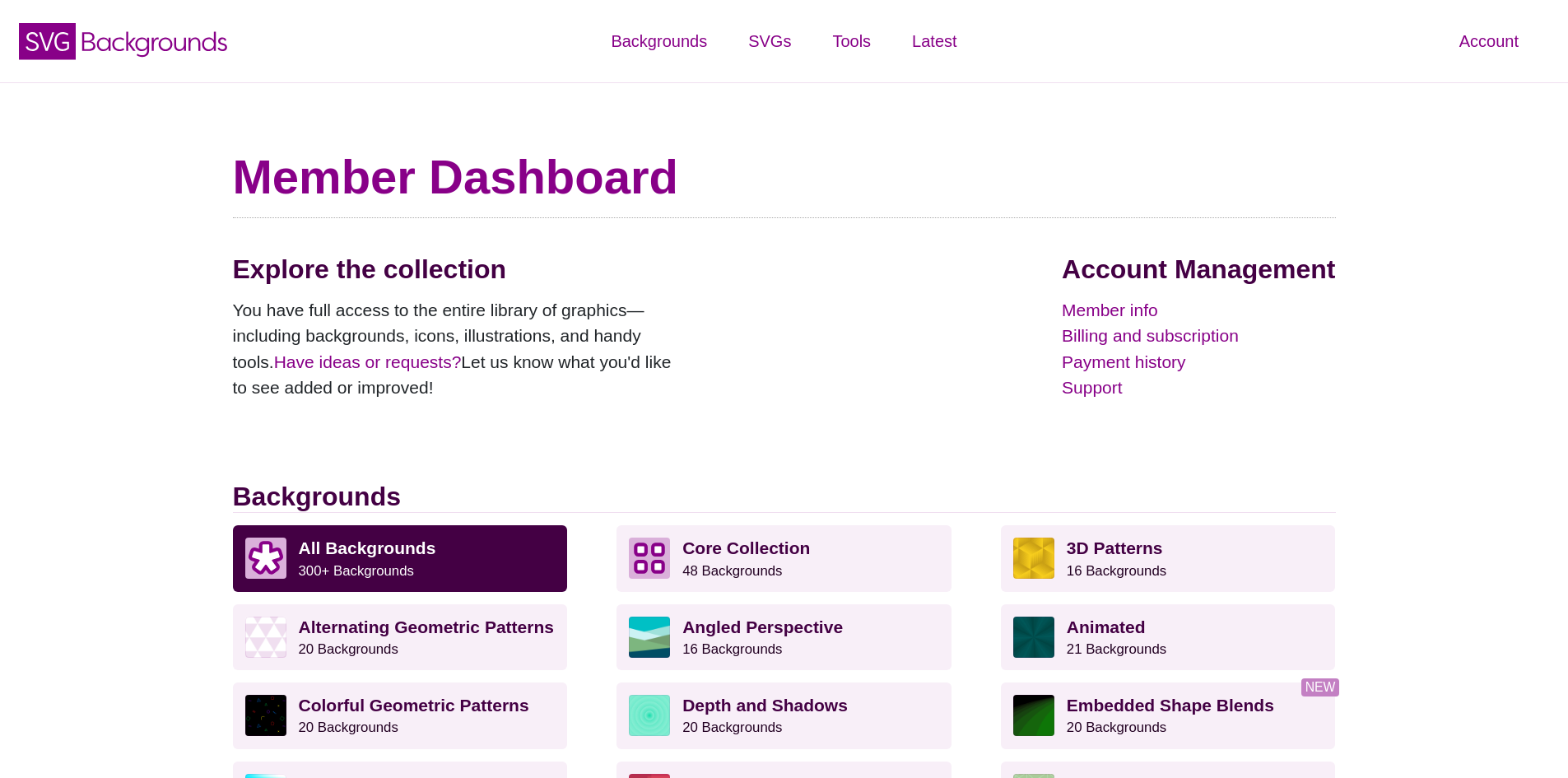
scroll to position [1070, 0]
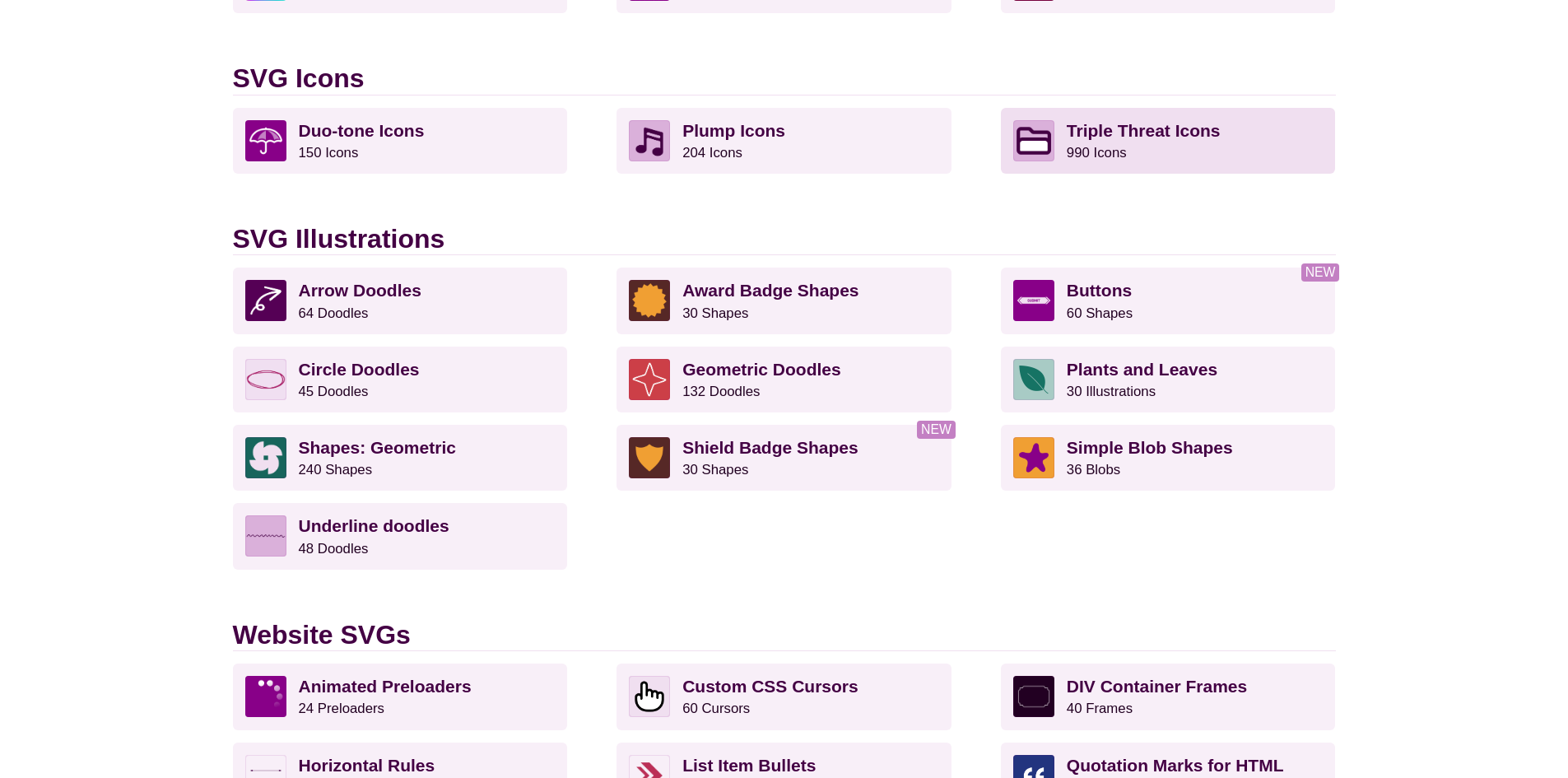
click at [1224, 152] on p "Triple Threat Icons 990 Icons" at bounding box center [1194, 140] width 257 height 41
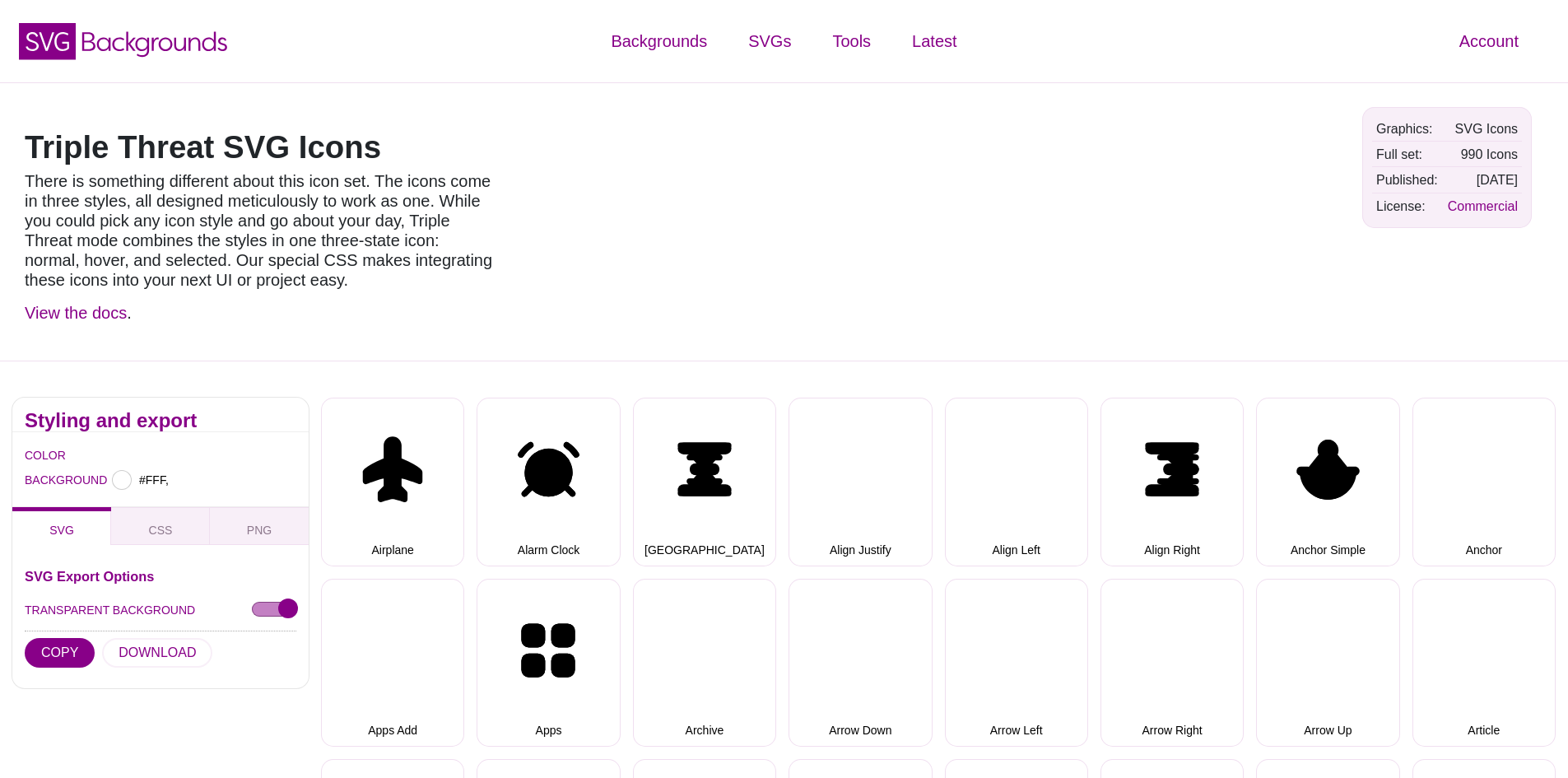
type input "#FFFFFF"
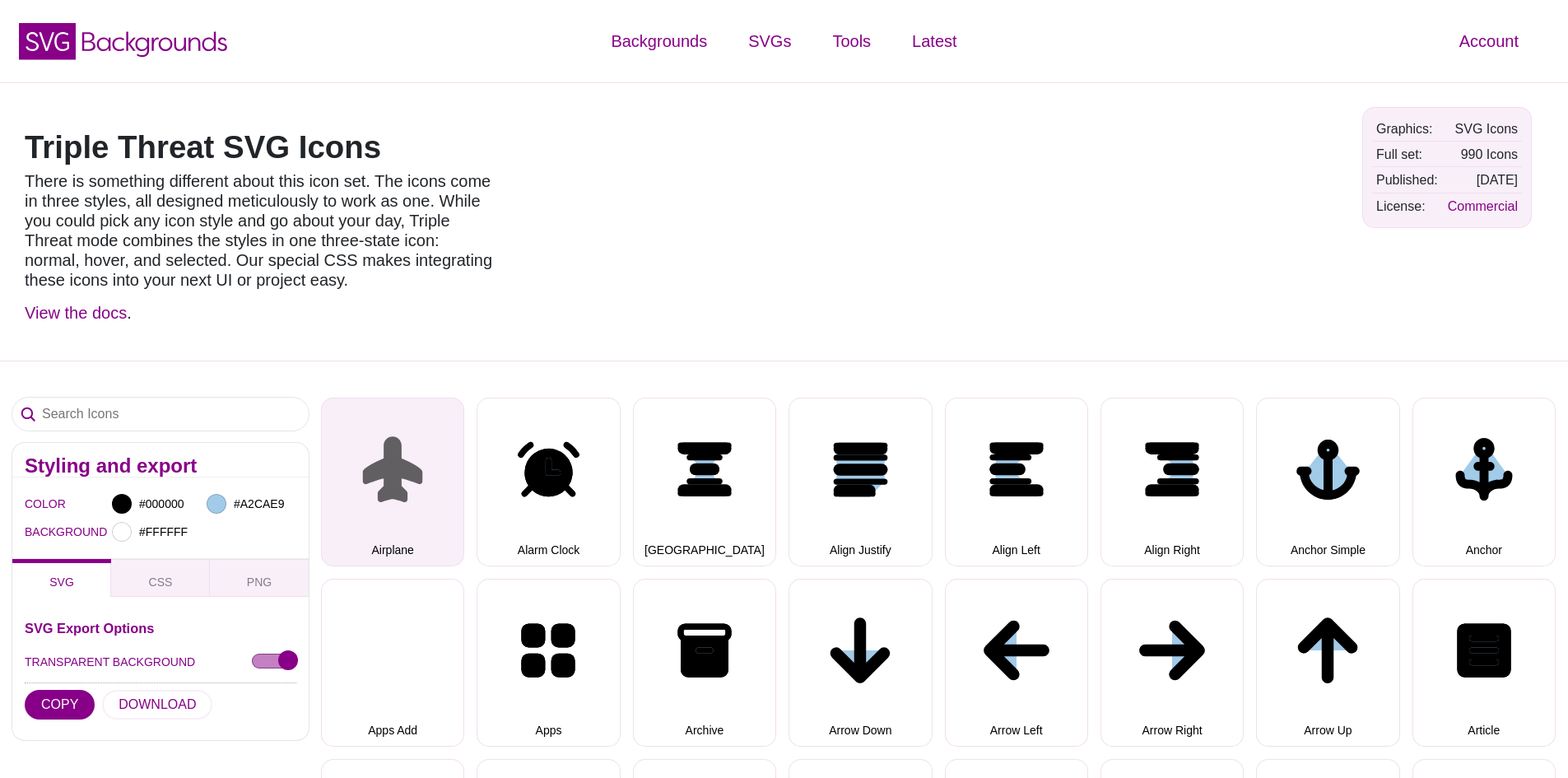
select select "triple threat"
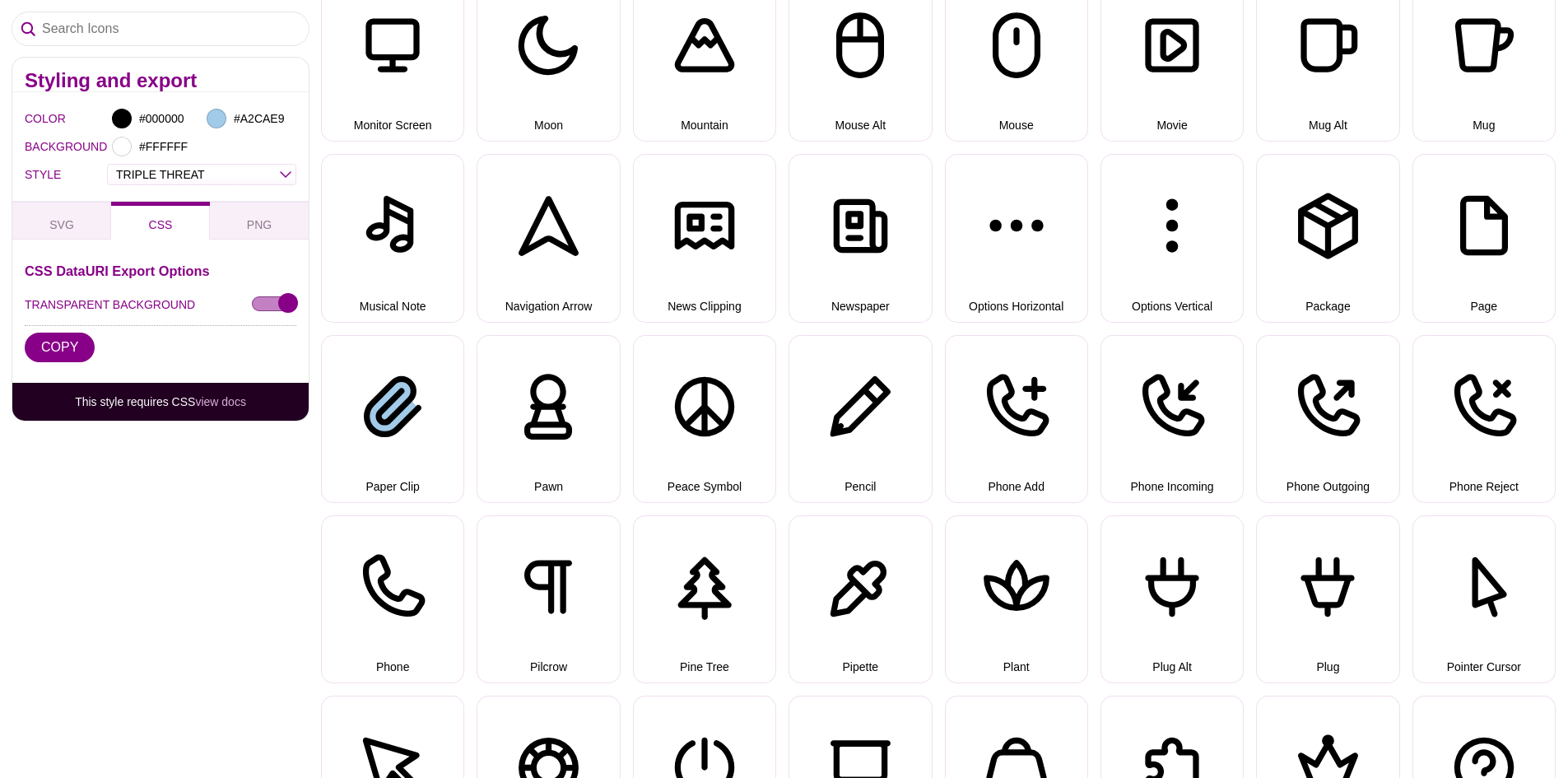
scroll to position [4116, 0]
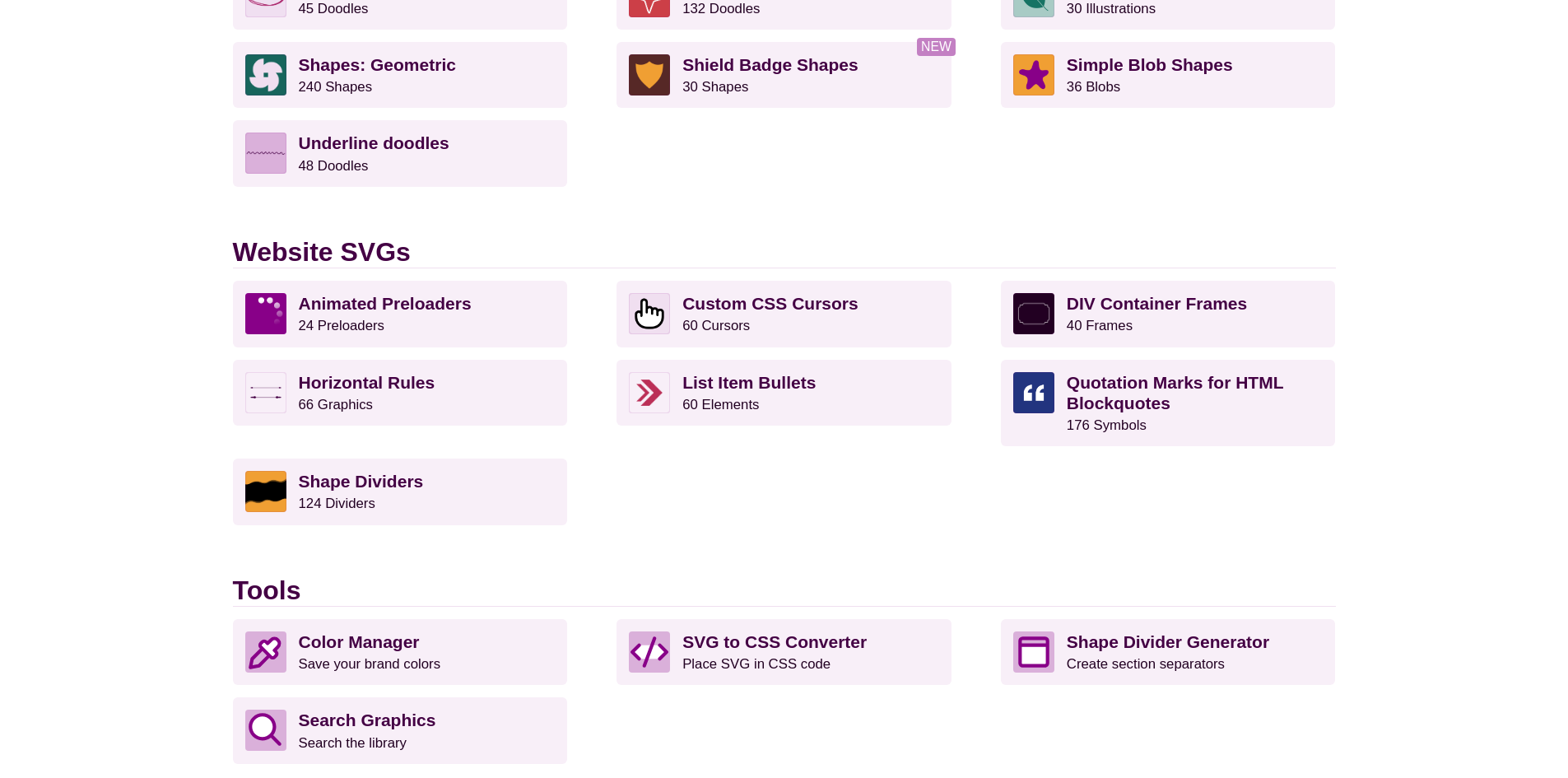
scroll to position [1482, 0]
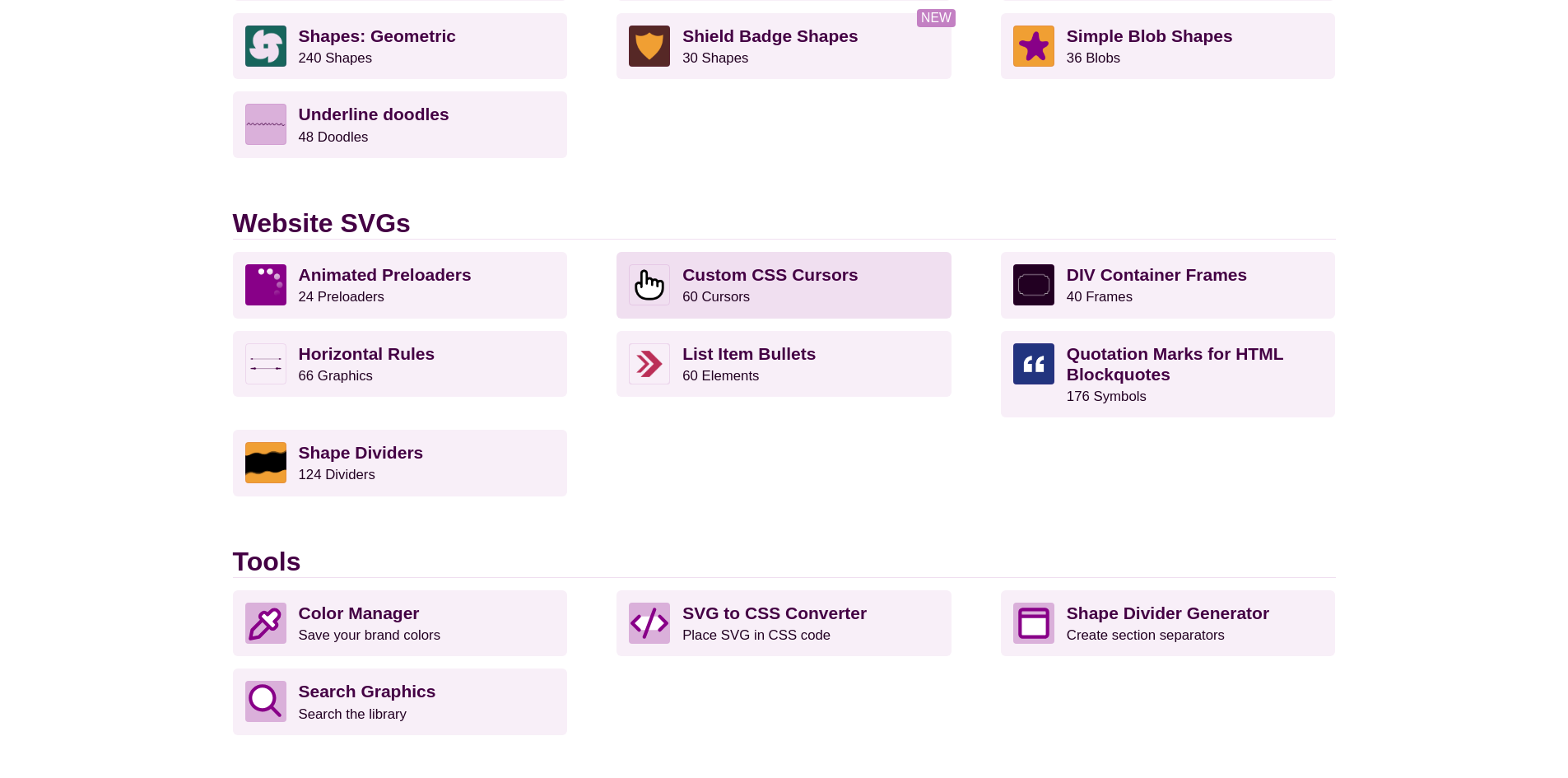
click at [780, 295] on p "Custom CSS Cursors 60 Cursors" at bounding box center [810, 284] width 257 height 41
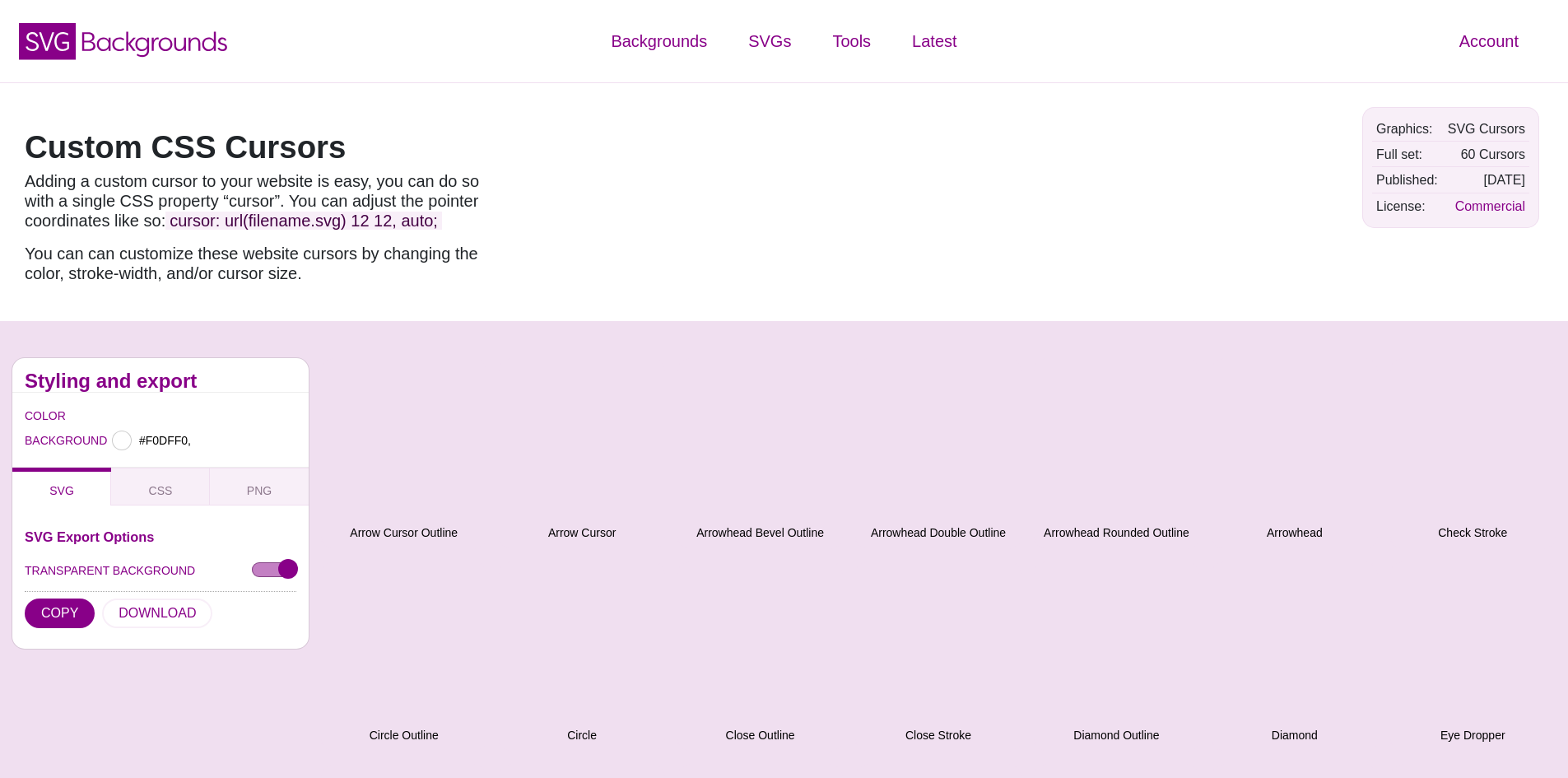
type input "#F0DFF0"
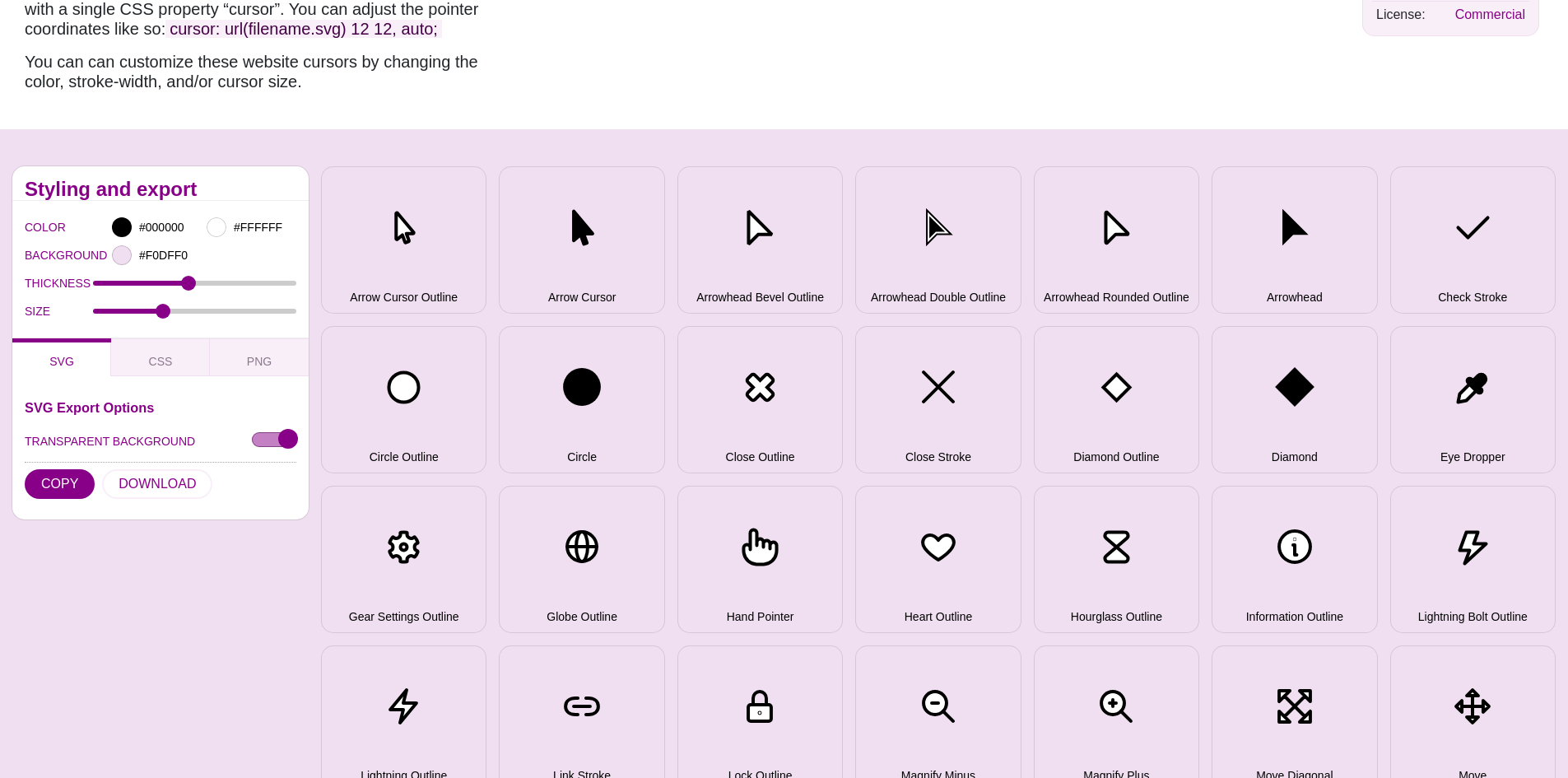
scroll to position [165, 0]
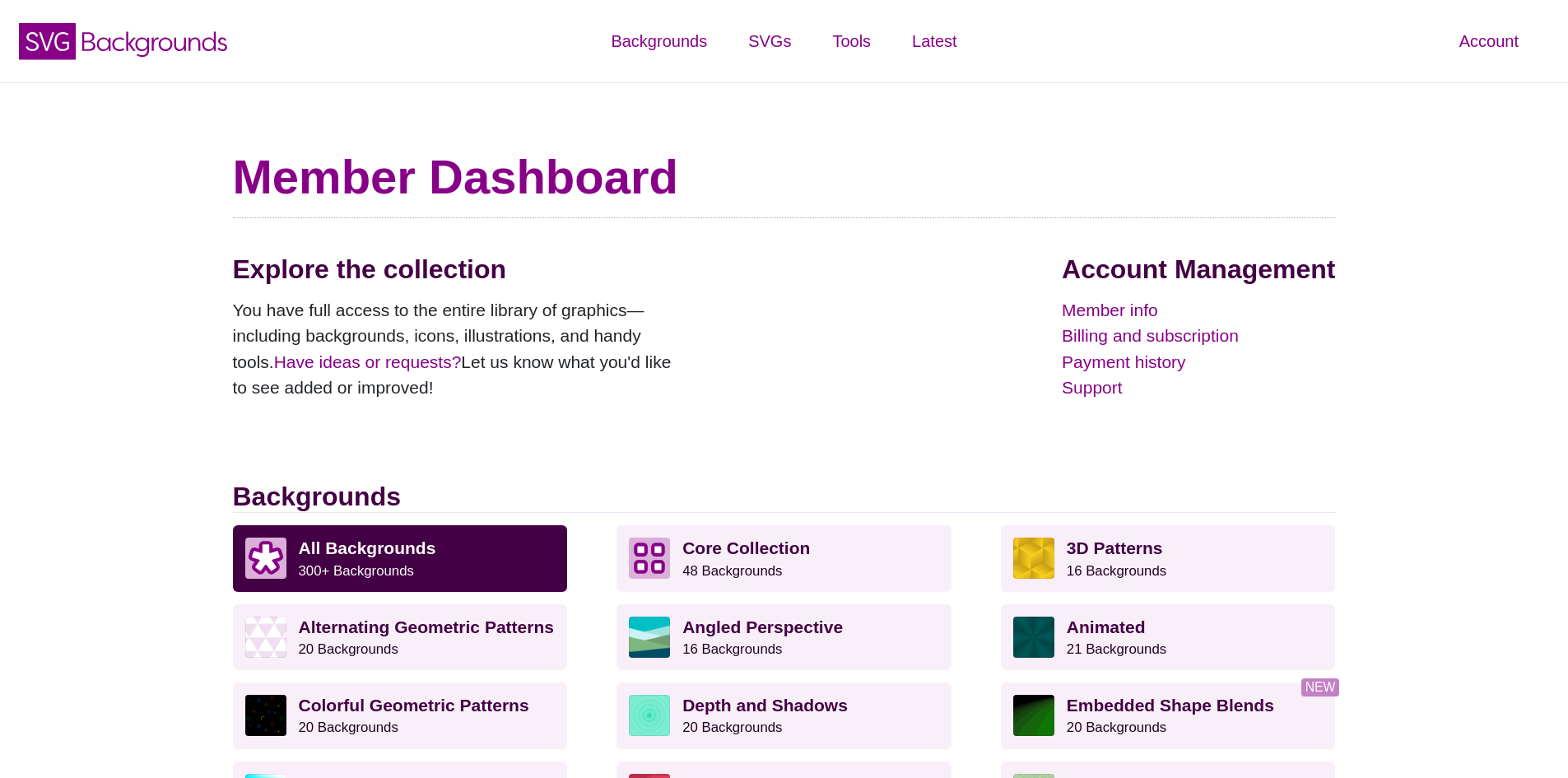
scroll to position [1482, 0]
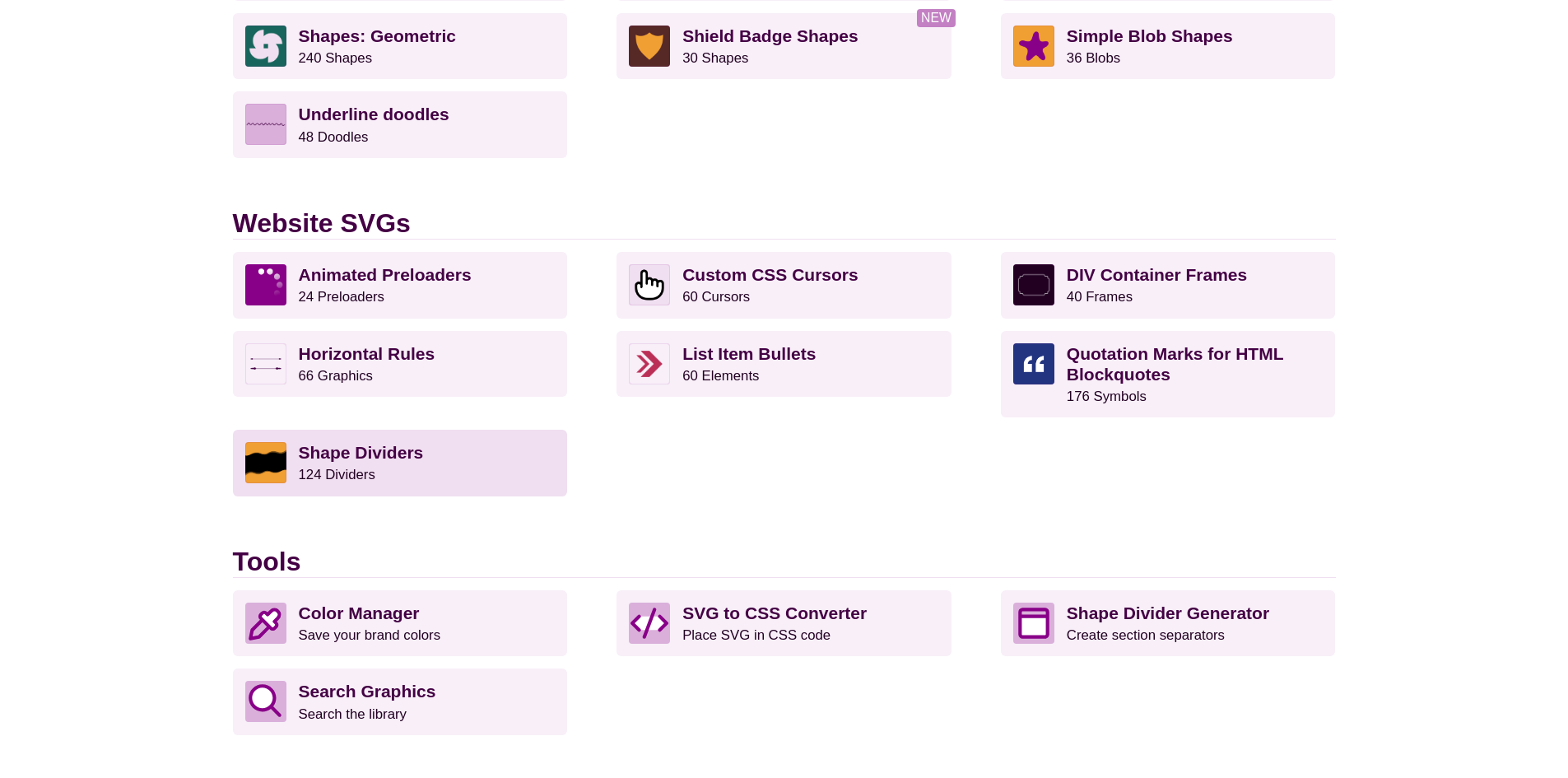
click at [356, 485] on link "Shape Dividers 124 Dividers" at bounding box center [400, 463] width 335 height 66
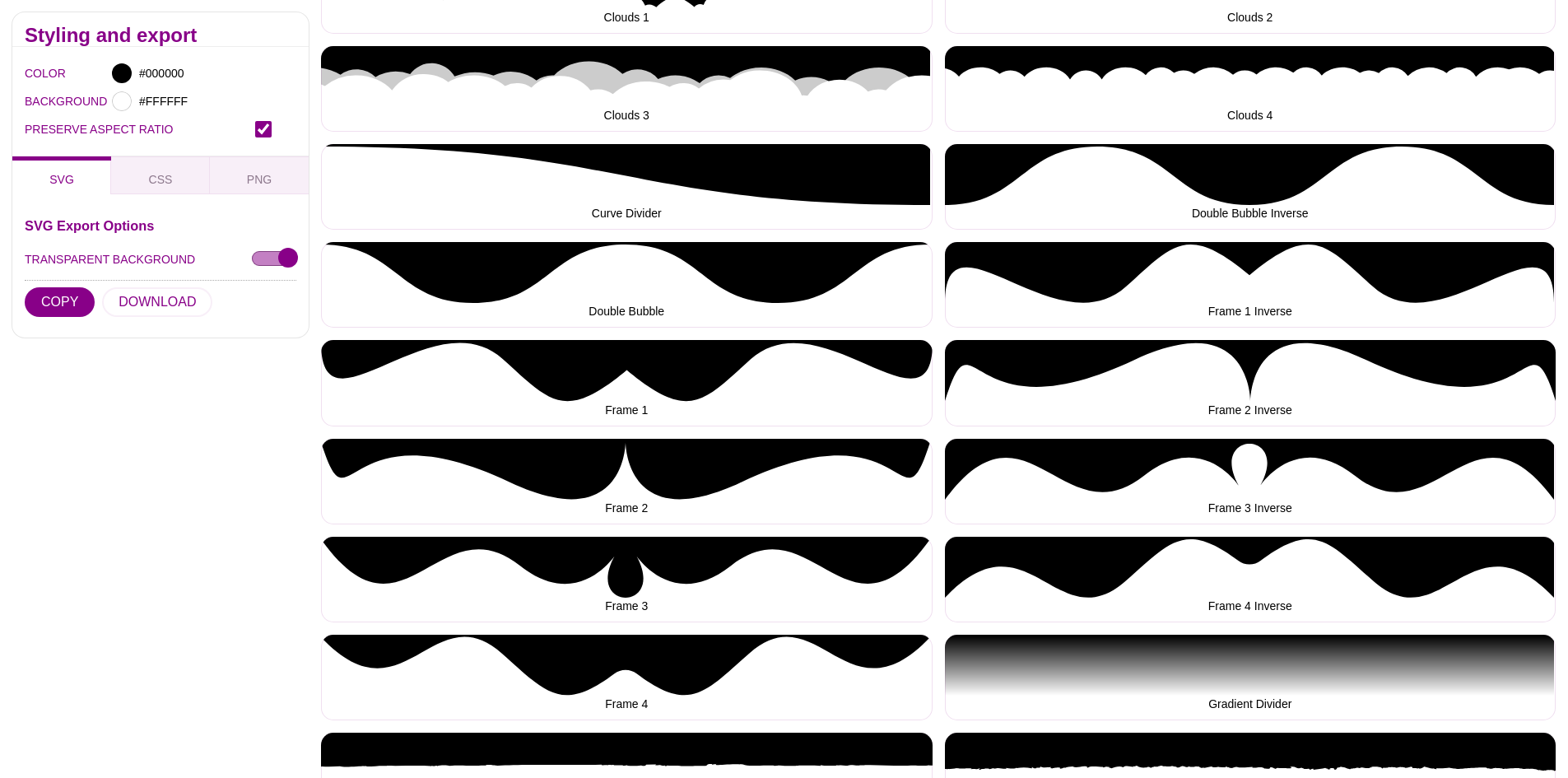
scroll to position [1235, 0]
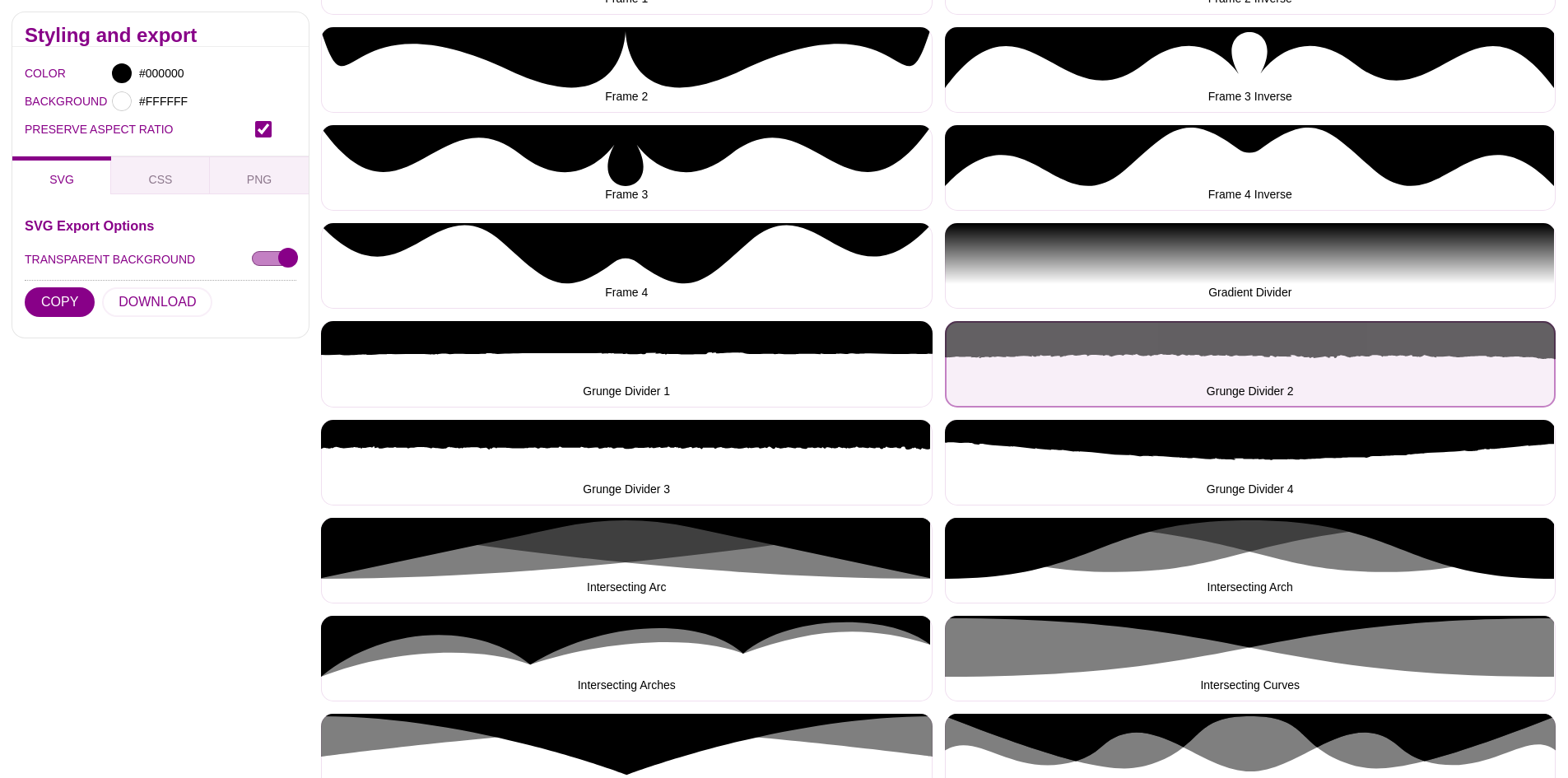
click at [1096, 347] on button "Grunge Divider 2" at bounding box center [1251, 363] width 612 height 85
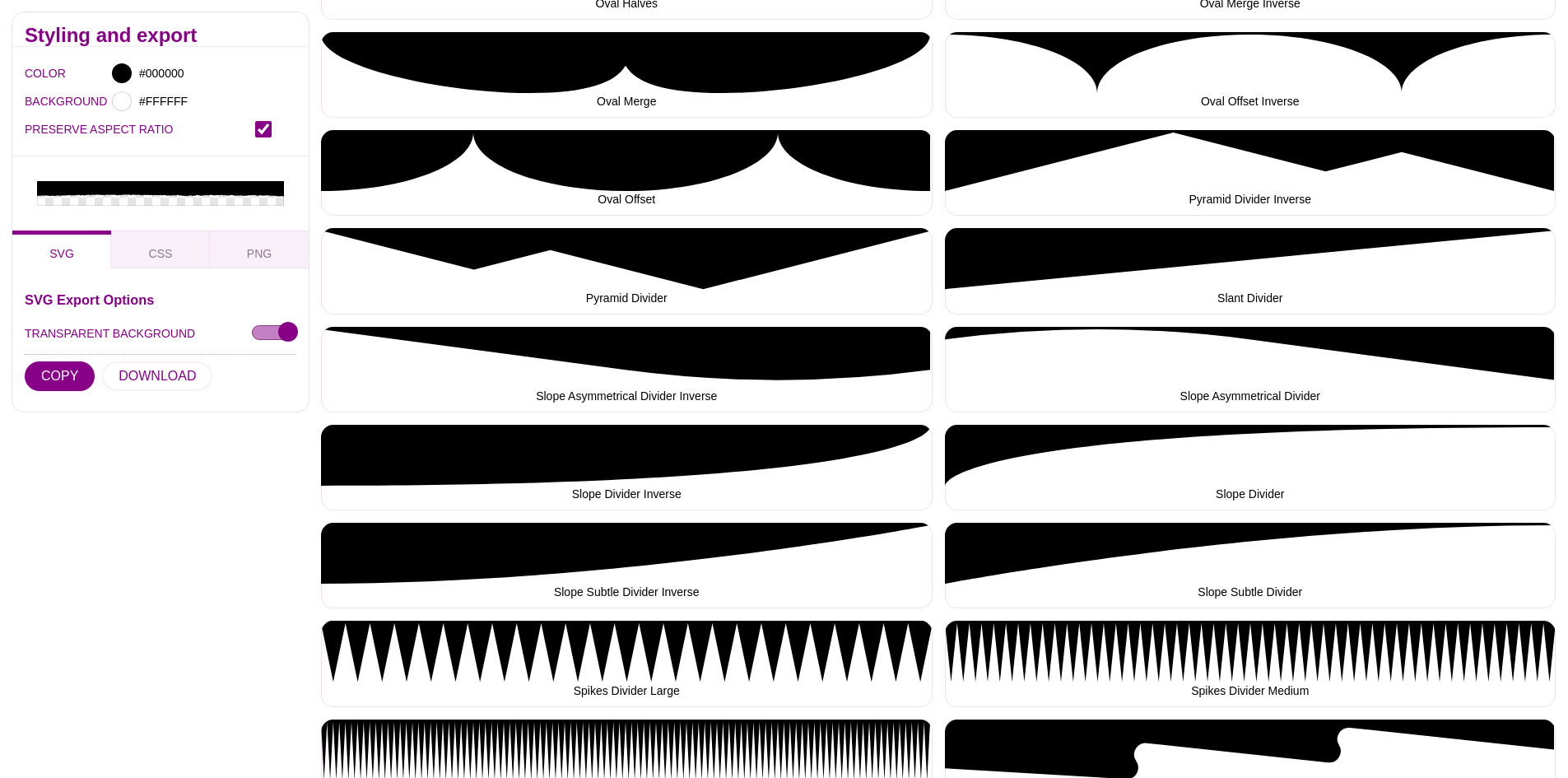
scroll to position [3704, 0]
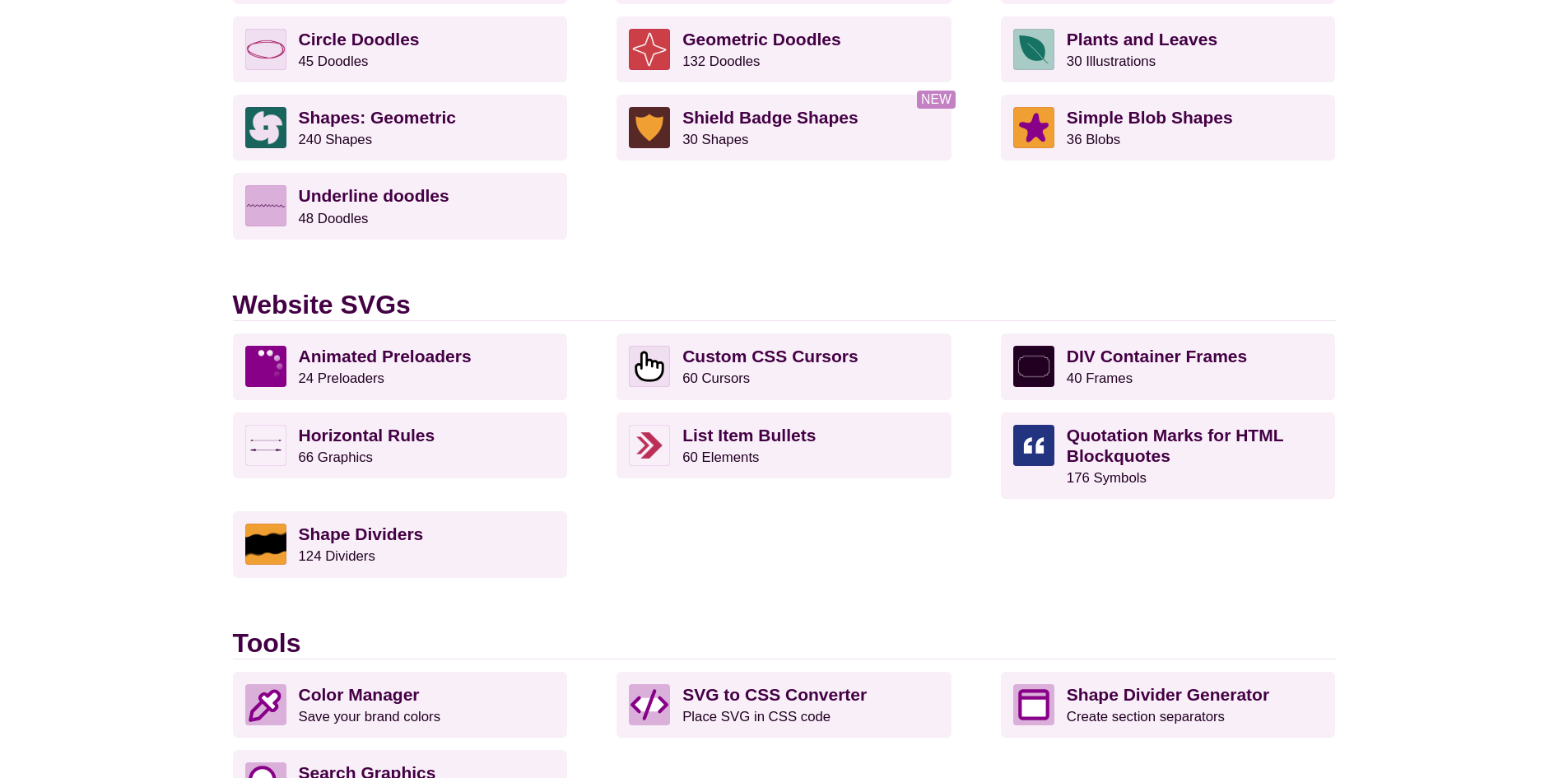
scroll to position [1399, 0]
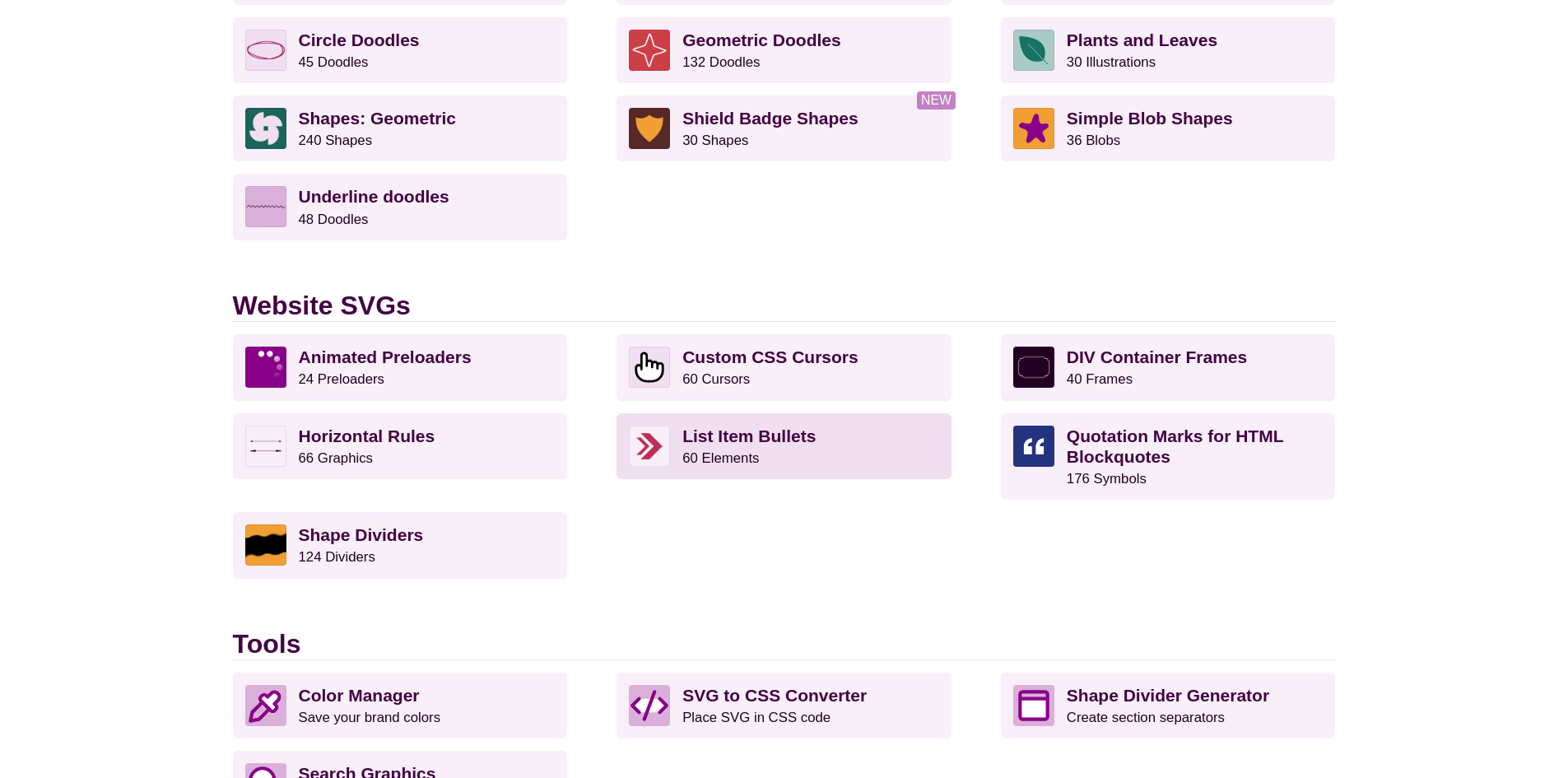
click at [739, 468] on link "List Item Bullets 60 Elements" at bounding box center [784, 446] width 335 height 66
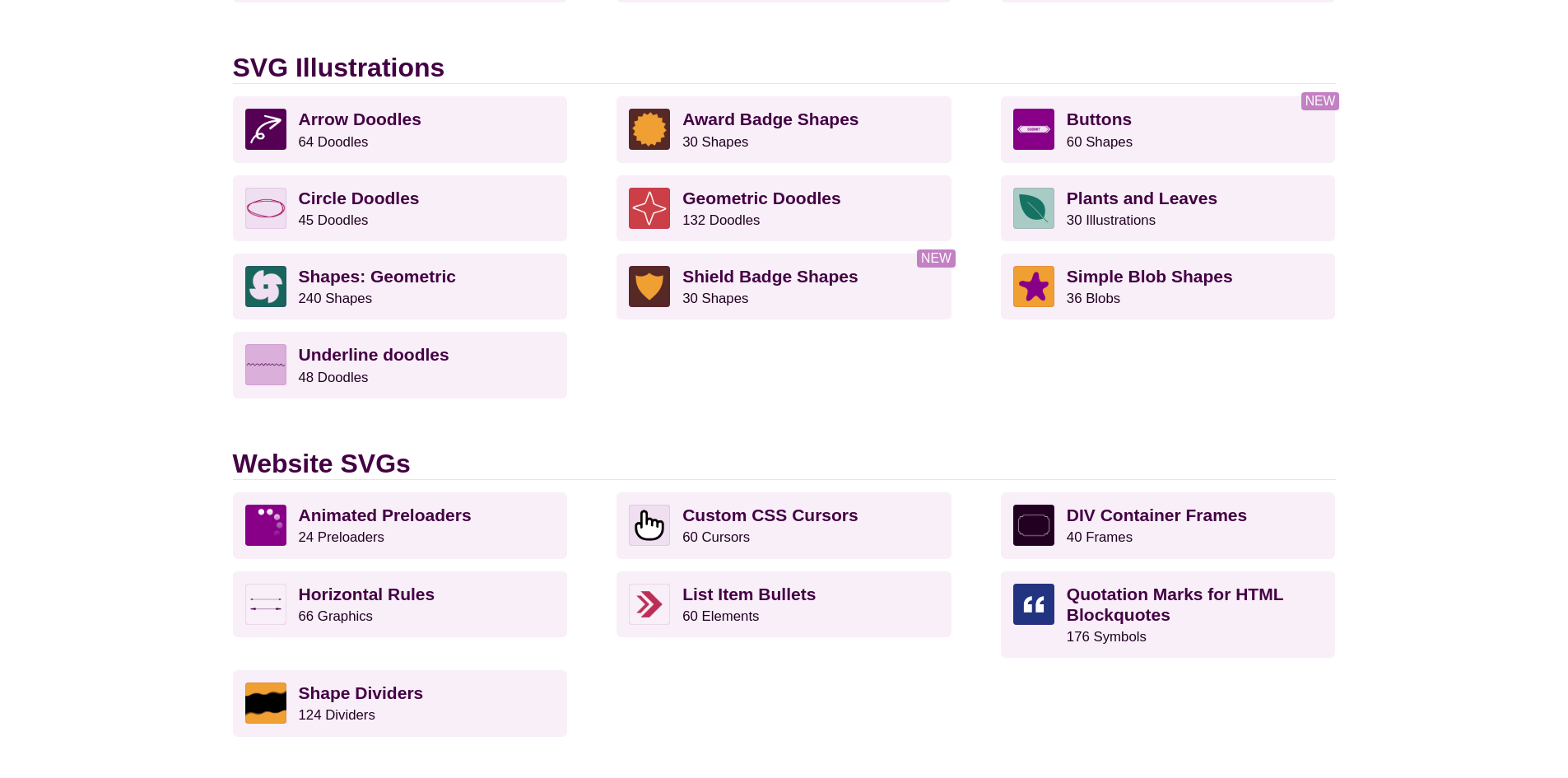
scroll to position [1235, 0]
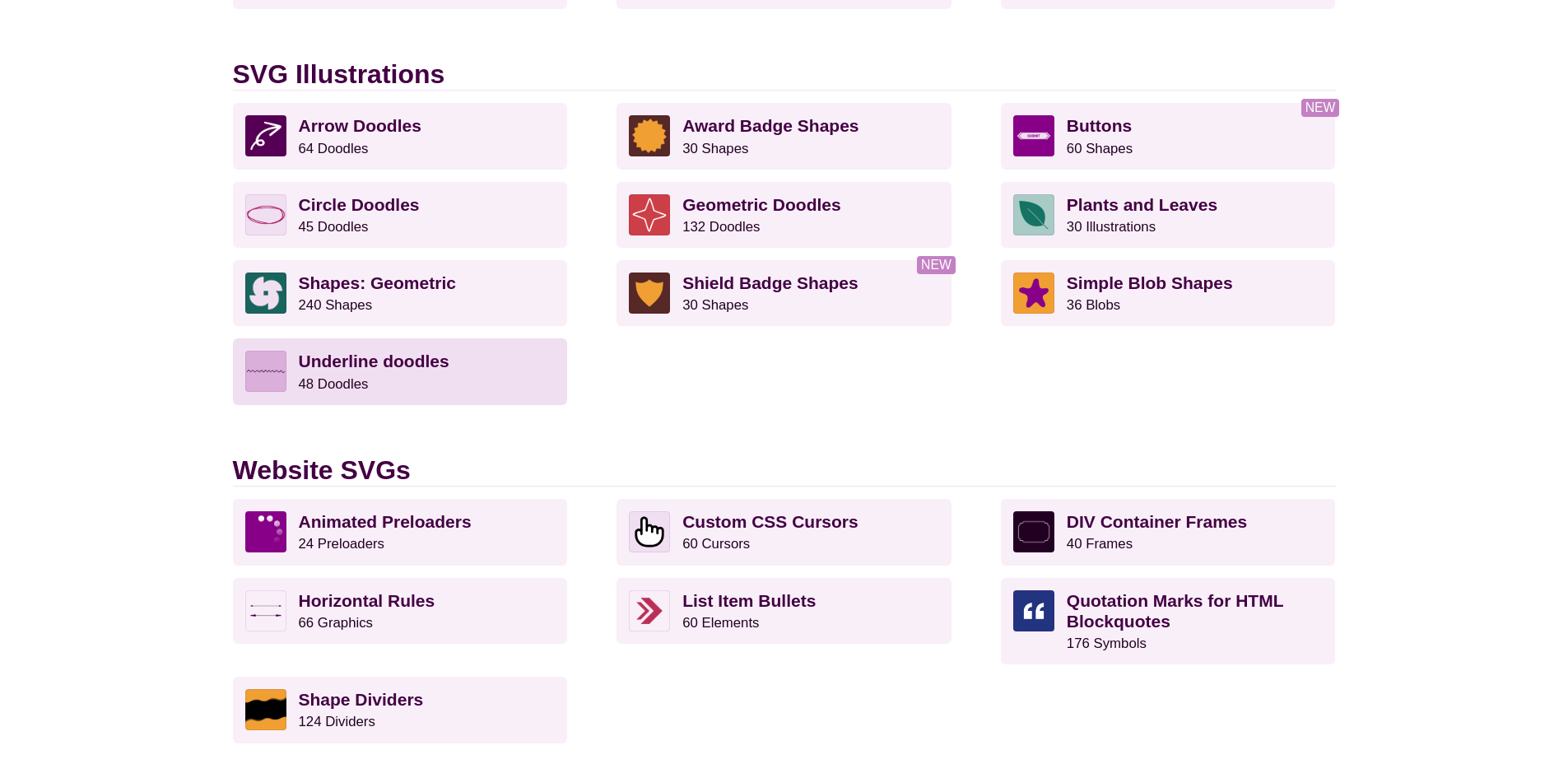
click at [349, 370] on strong "Underline doodles" at bounding box center [374, 361] width 151 height 19
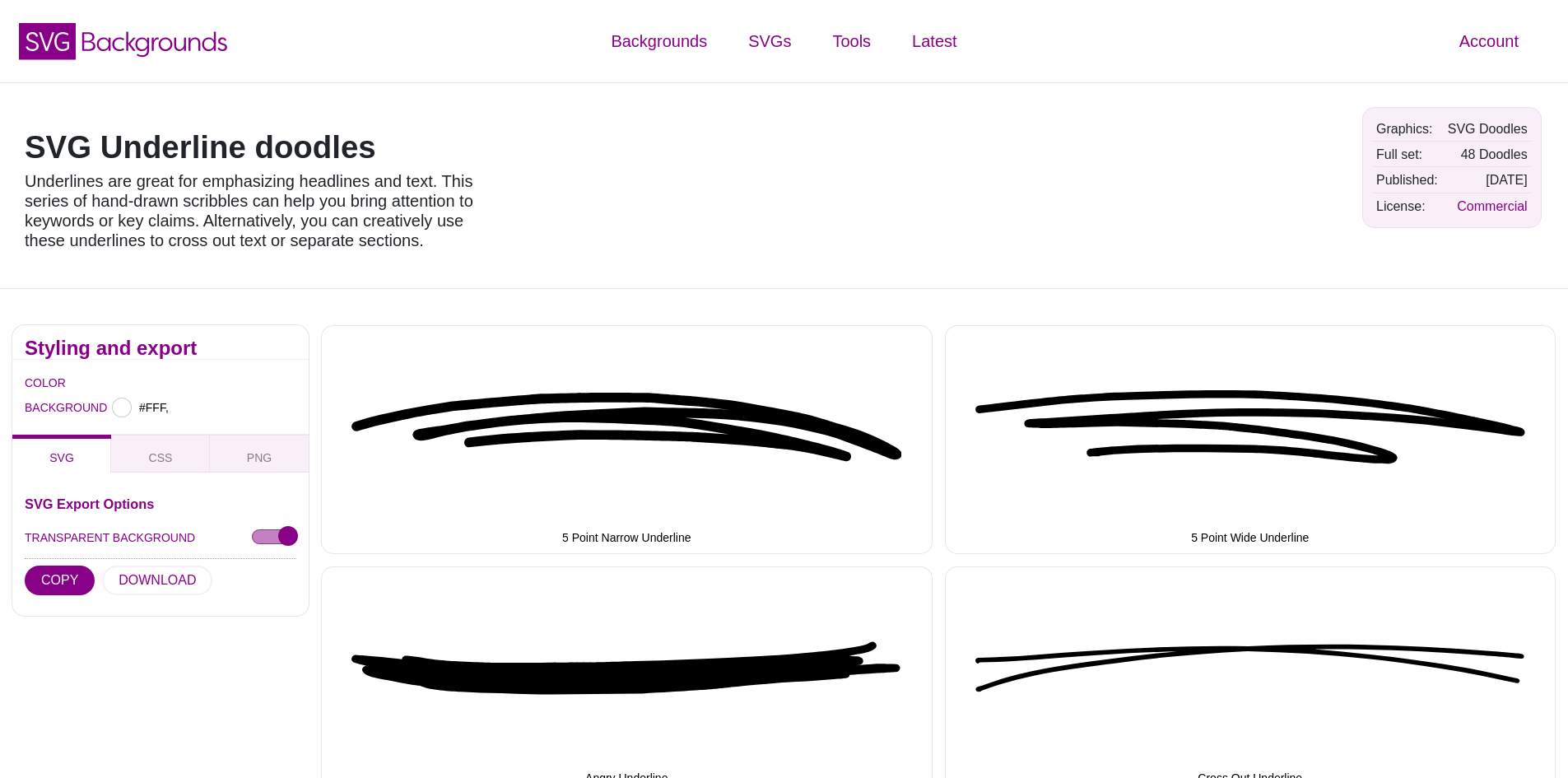
type input "#FFFFFF"
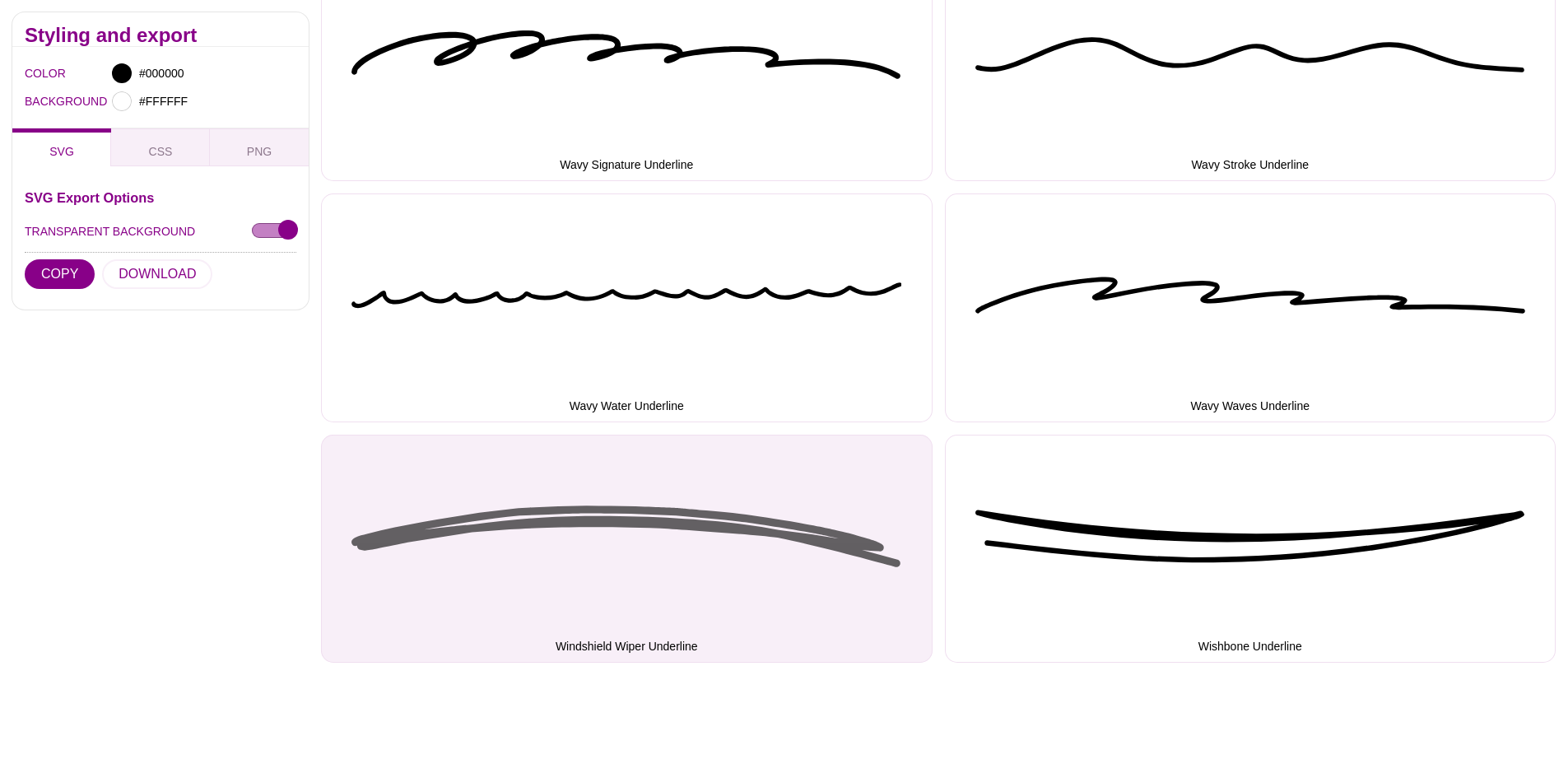
scroll to position [5433, 0]
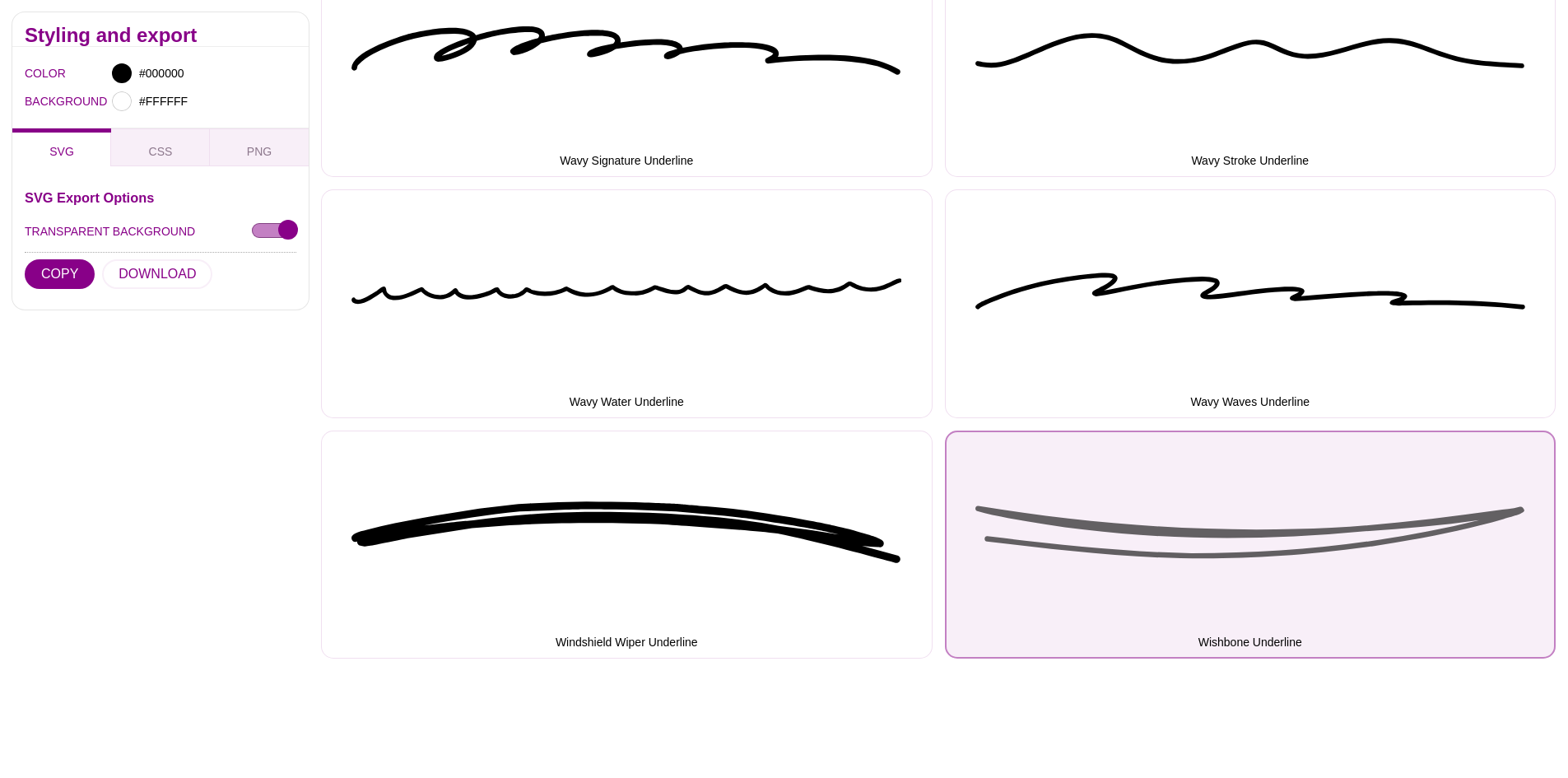
click at [1267, 529] on button "Wishbone Underline" at bounding box center [1251, 545] width 612 height 229
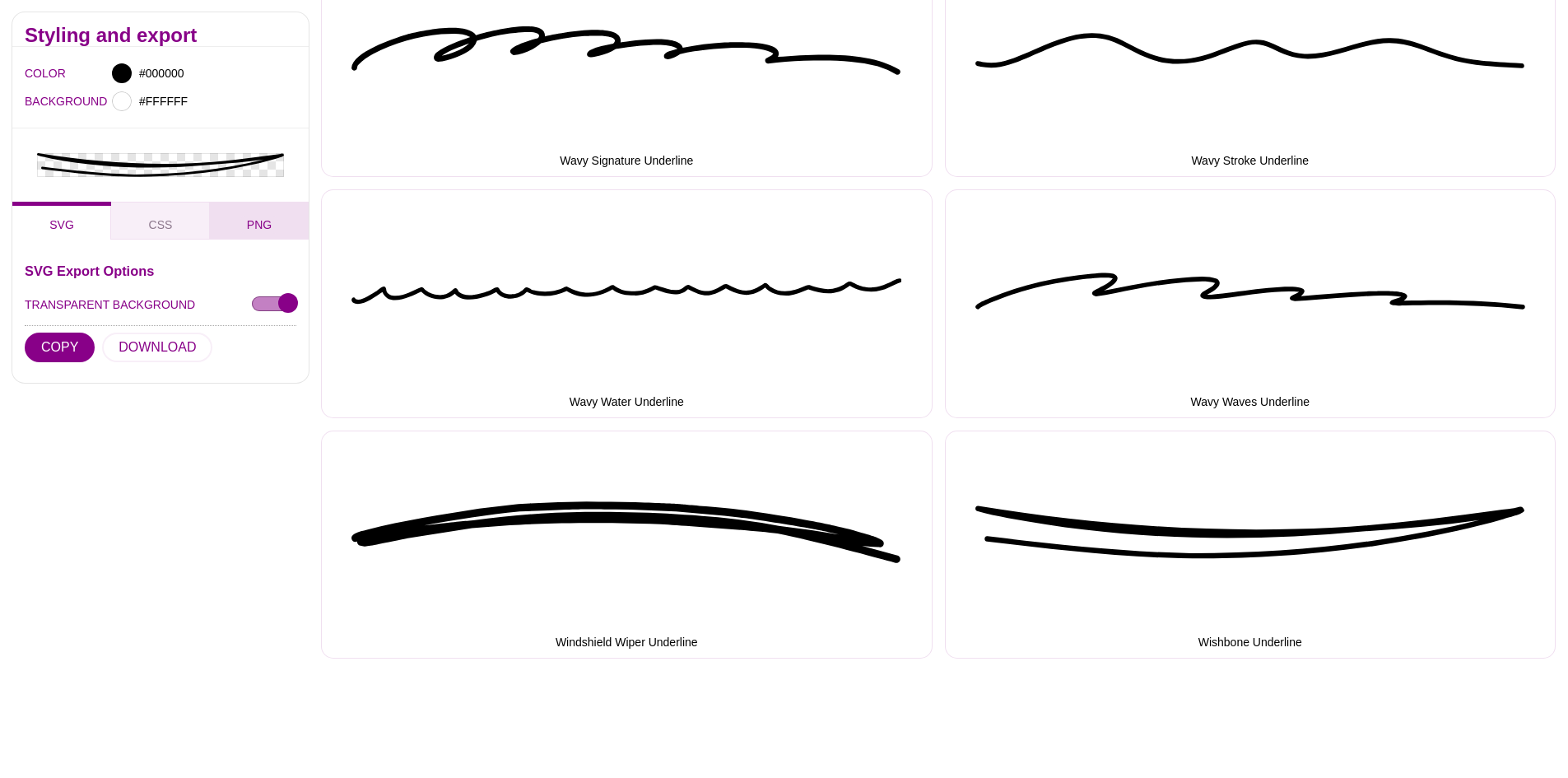
click at [261, 225] on span "PNG" at bounding box center [259, 225] width 37 height 18
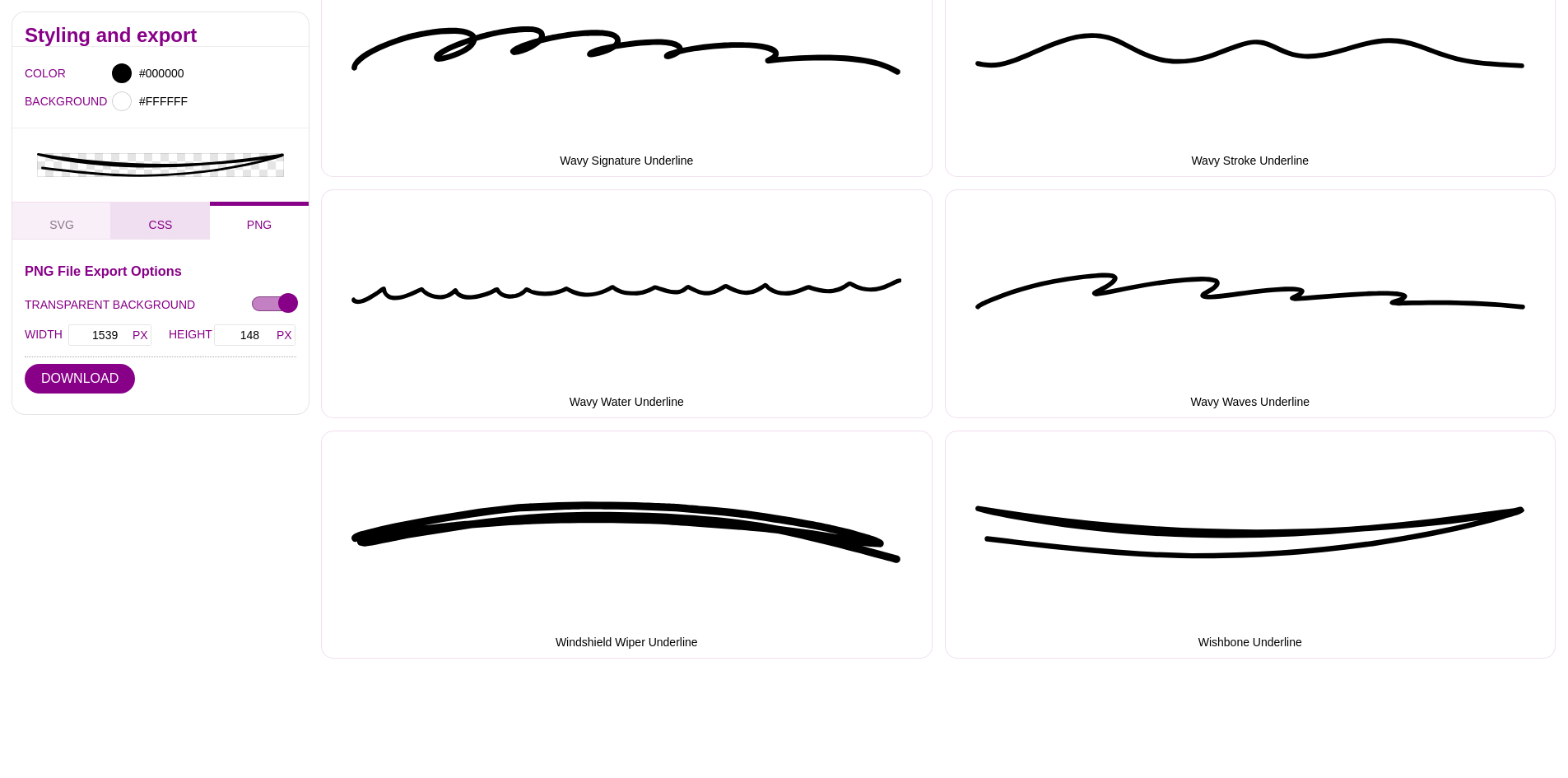
click at [187, 227] on button "CSS" at bounding box center [160, 220] width 98 height 37
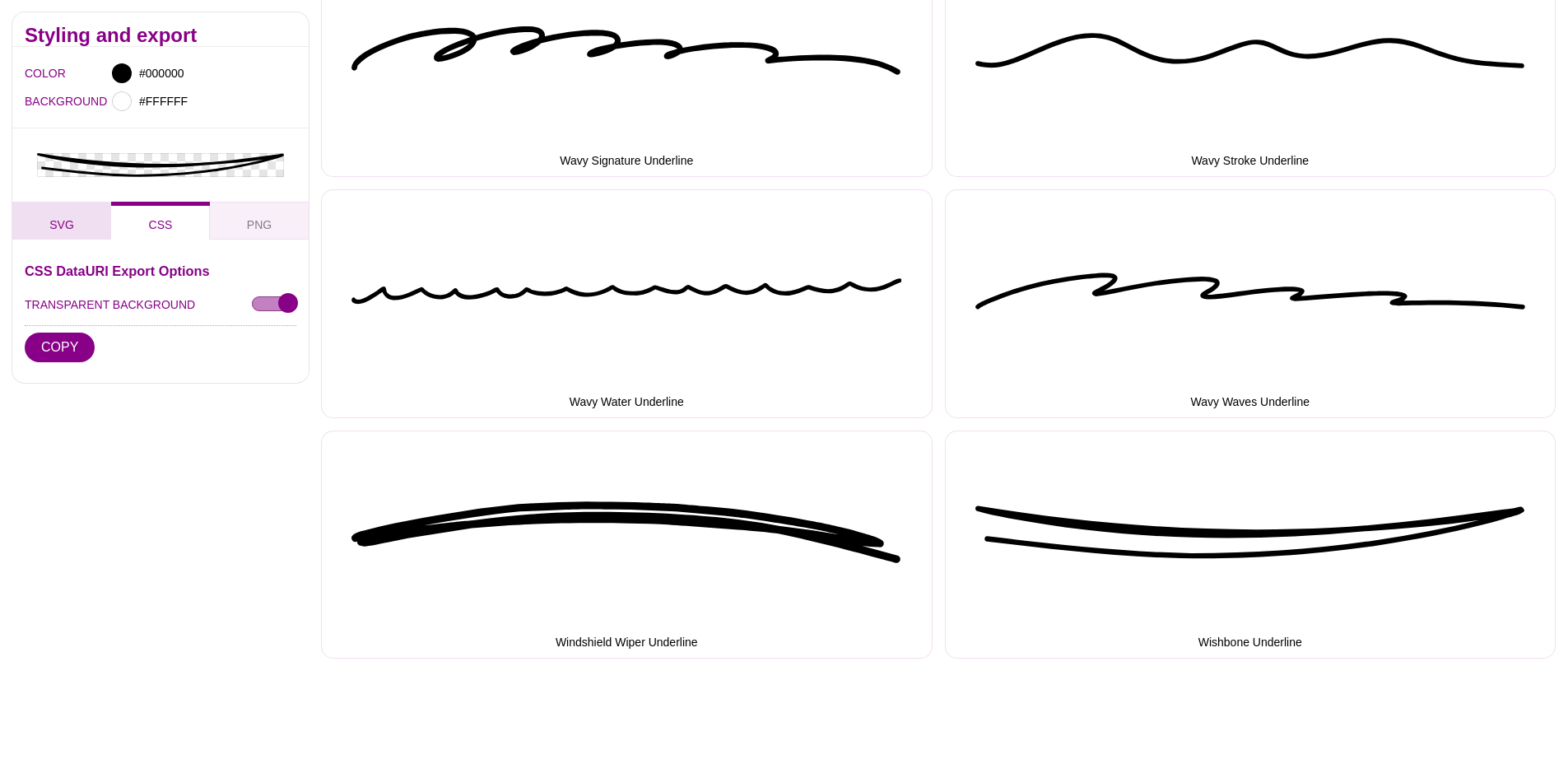
click at [81, 227] on button "SVG" at bounding box center [61, 220] width 98 height 37
click at [281, 302] on input "TRANSPARENT BACKGROUND" at bounding box center [274, 304] width 44 height 17
click at [262, 306] on input "TRANSPARENT BACKGROUND" at bounding box center [274, 304] width 44 height 17
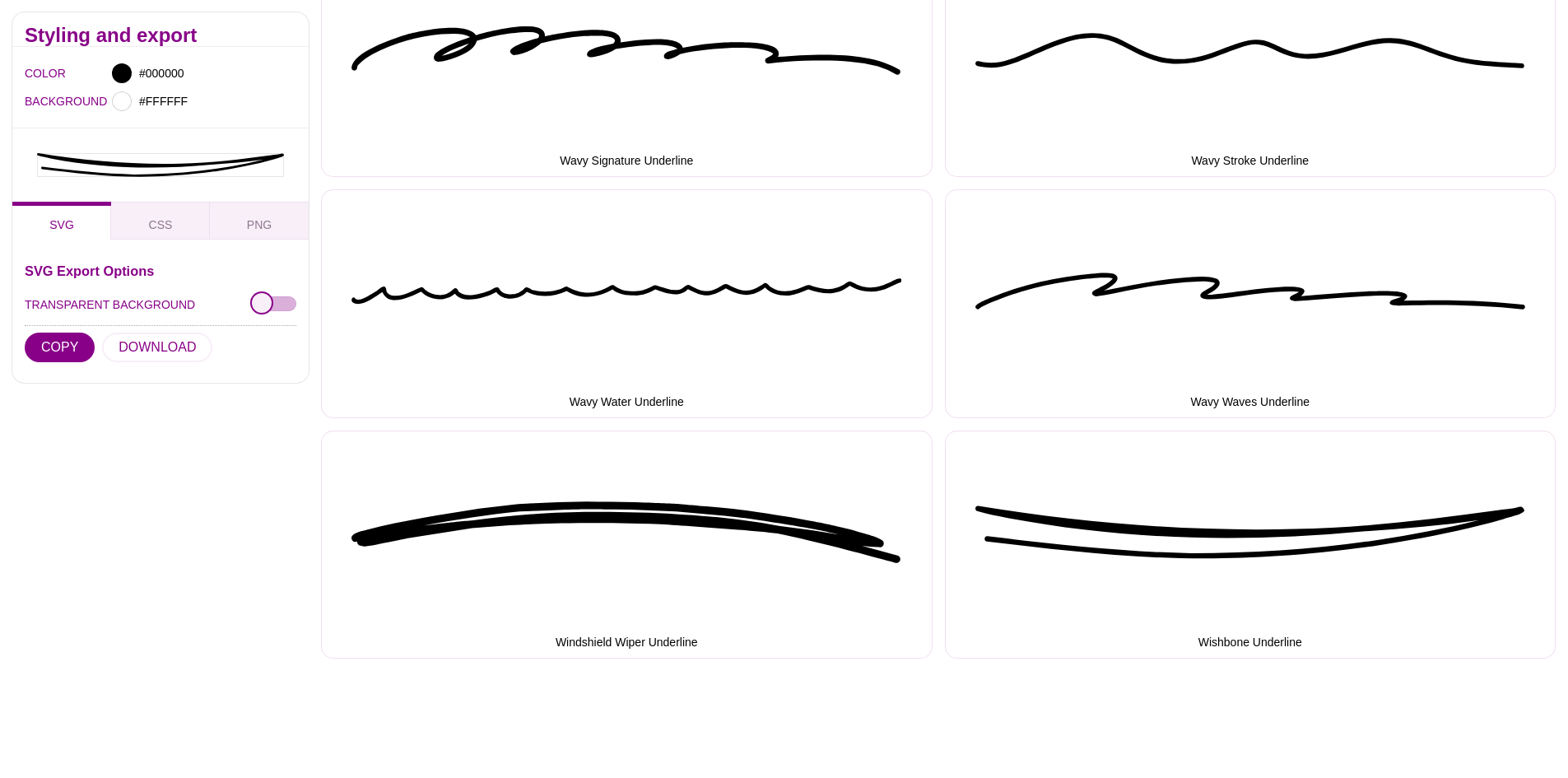
checkbox input "true"
click at [122, 68] on div at bounding box center [121, 73] width 20 height 20
click at [174, 73] on input "#000000" at bounding box center [166, 73] width 61 height 22
paste input "f6ff"
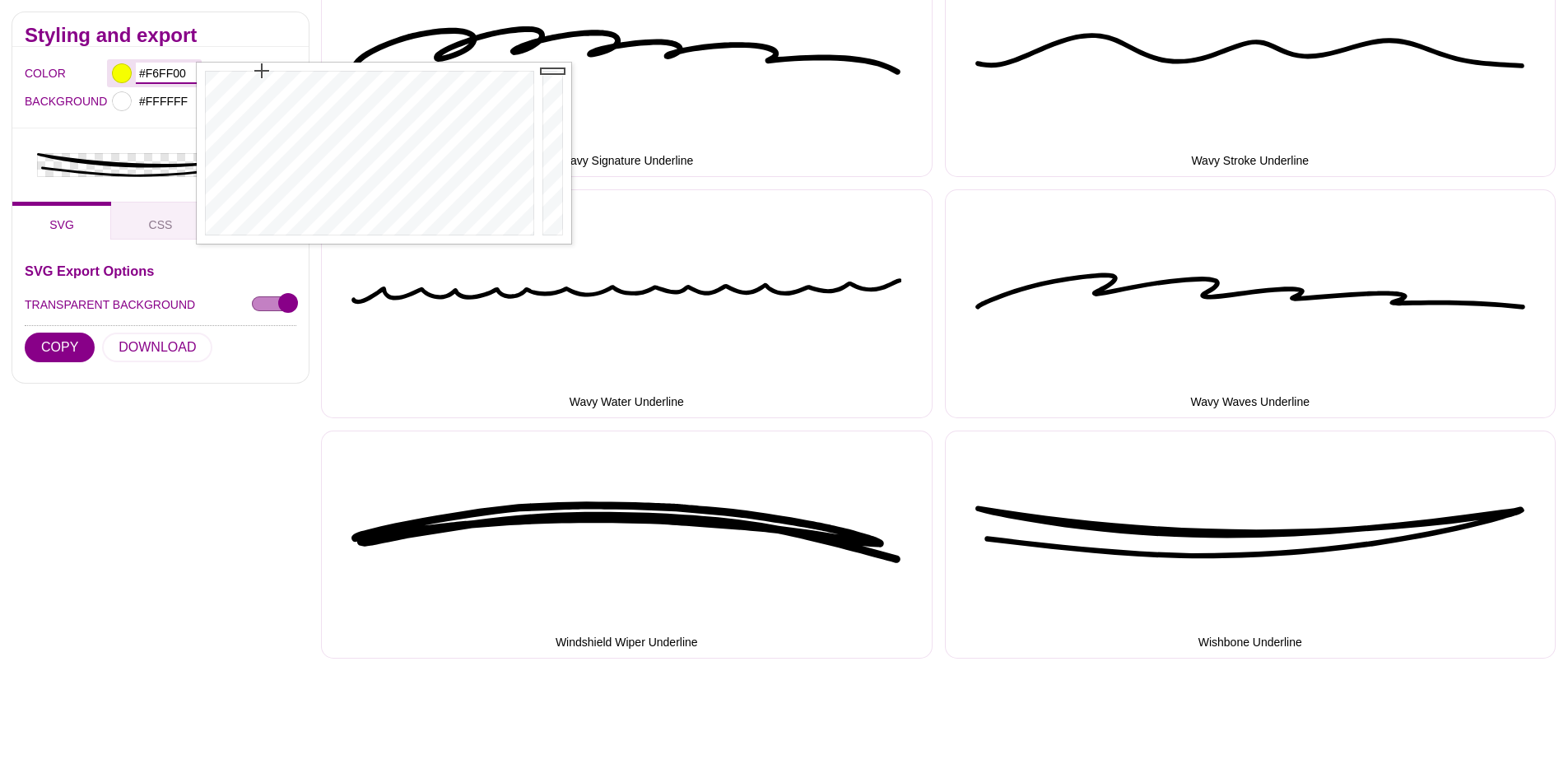
type input "#F6FF00"
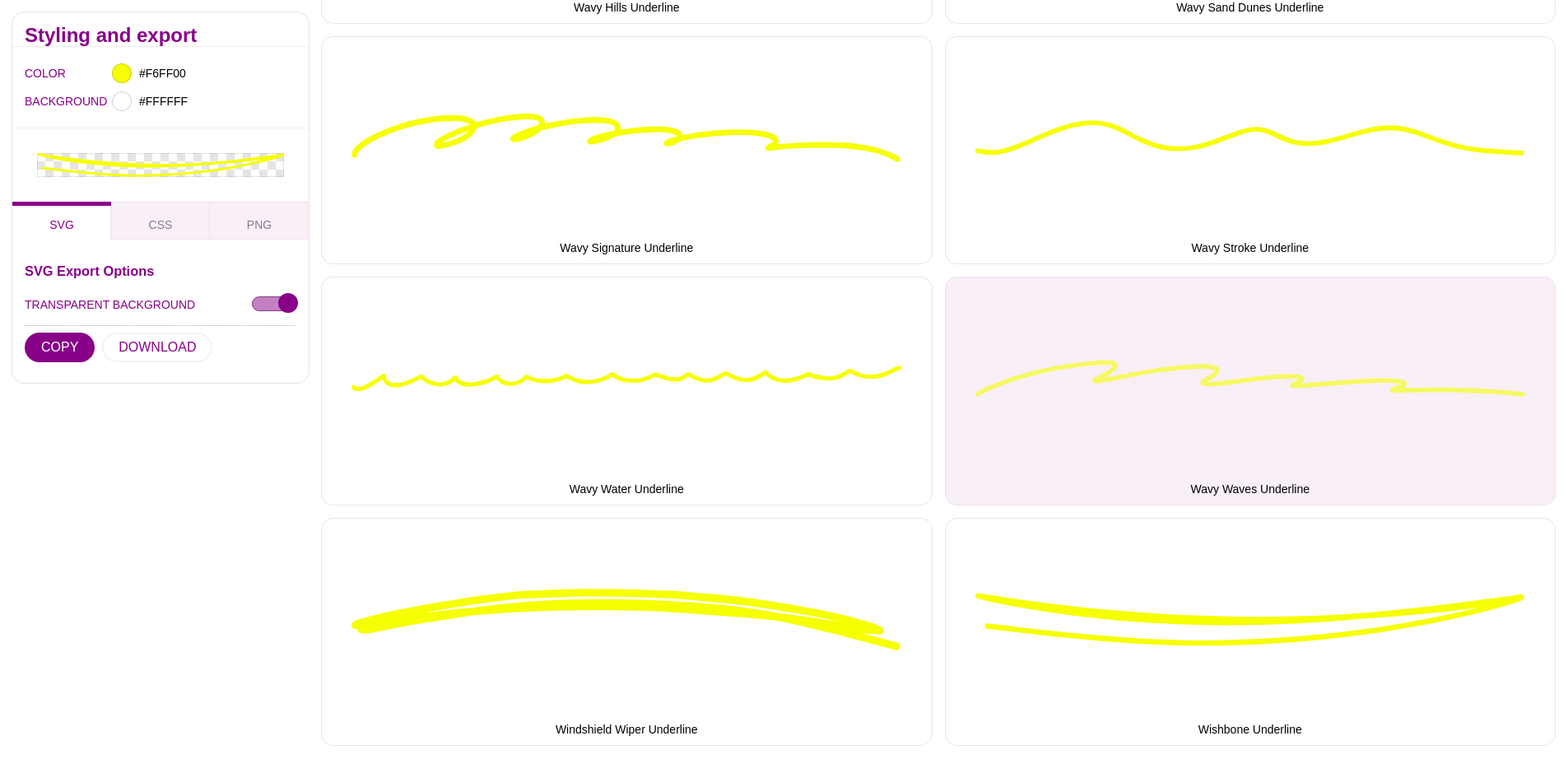
scroll to position [5350, 0]
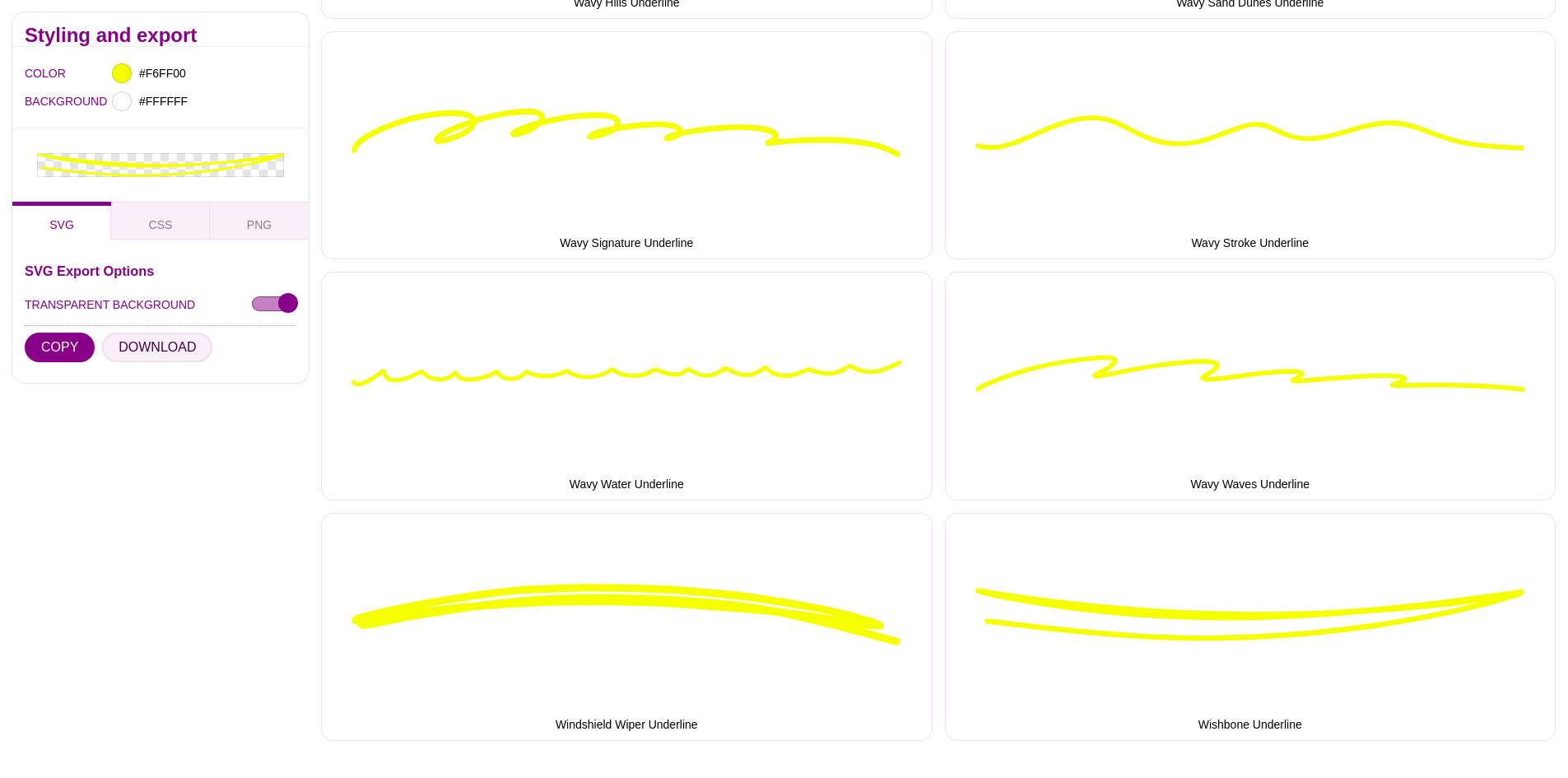
click at [127, 346] on button "DOWNLOAD" at bounding box center [157, 348] width 111 height 30
